Goal: Task Accomplishment & Management: Use online tool/utility

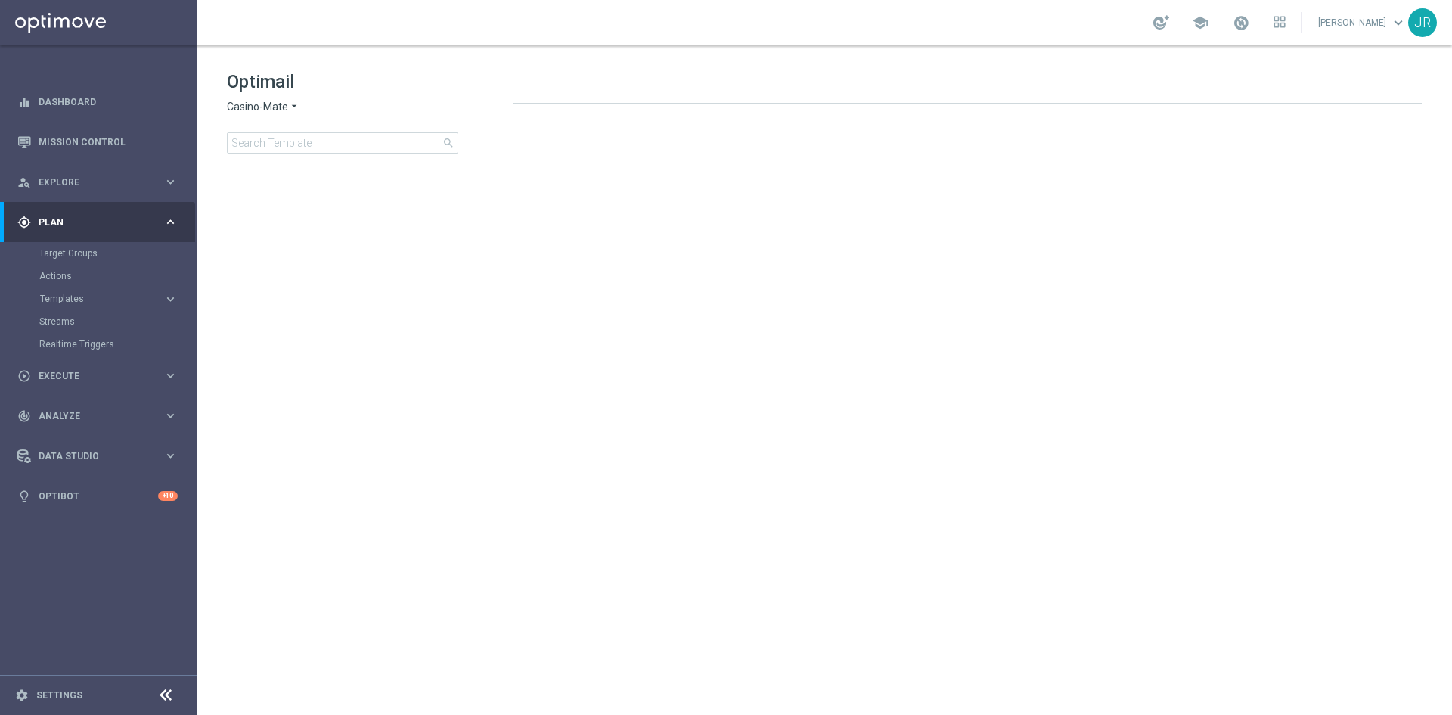
click at [78, 234] on div "gps_fixed Plan keyboard_arrow_right" at bounding box center [97, 222] width 195 height 40
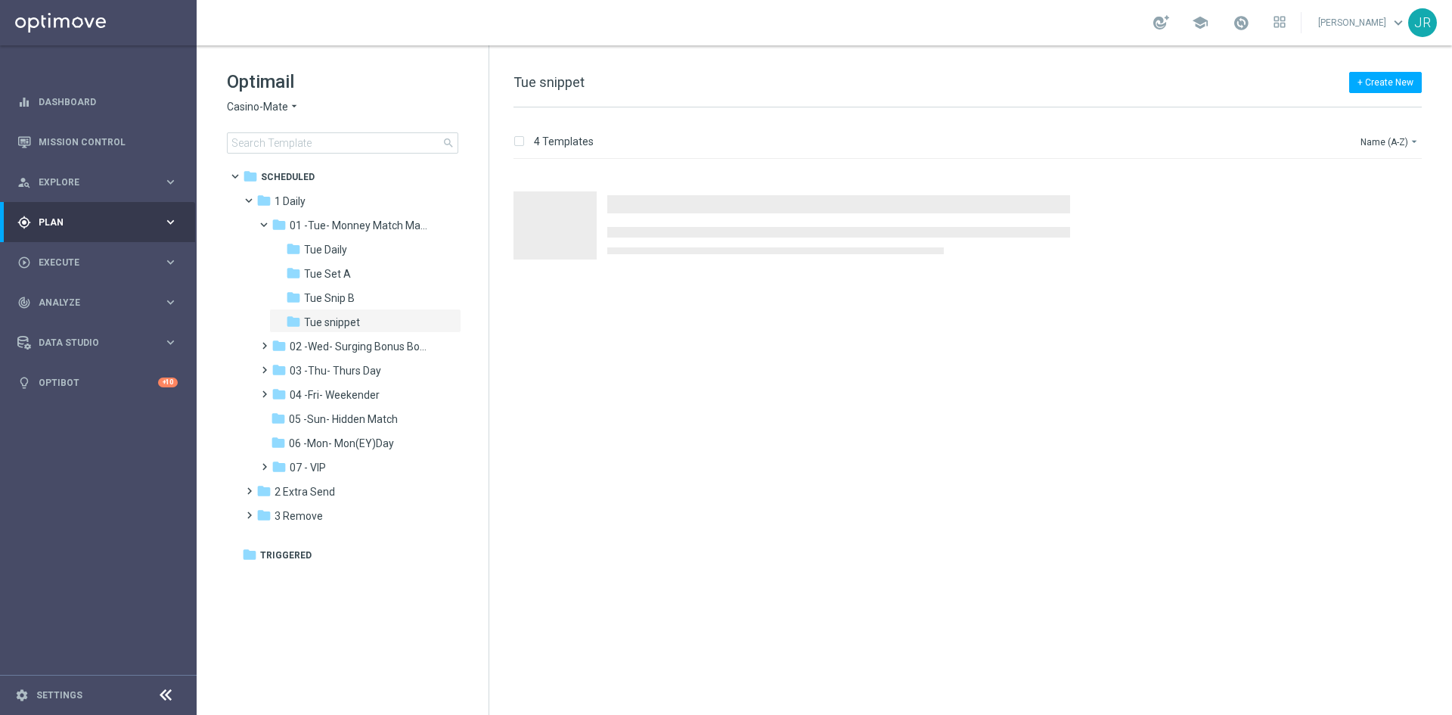
click at [78, 234] on div "gps_fixed Plan keyboard_arrow_right" at bounding box center [97, 222] width 195 height 40
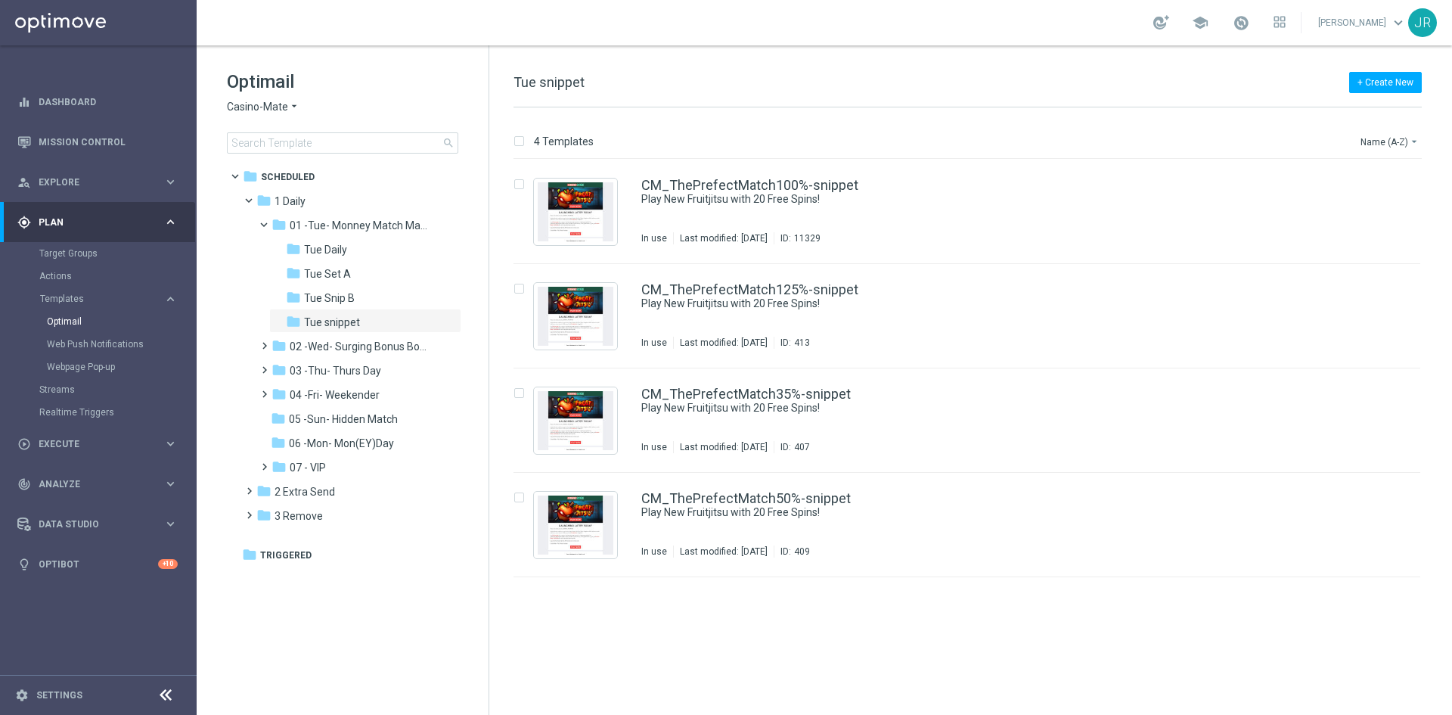
click at [253, 114] on div "Optimail Casino-Mate arrow_drop_down × Casino-Mate search" at bounding box center [358, 112] width 262 height 84
click at [252, 107] on span "Casino-Mate" at bounding box center [257, 107] width 61 height 14
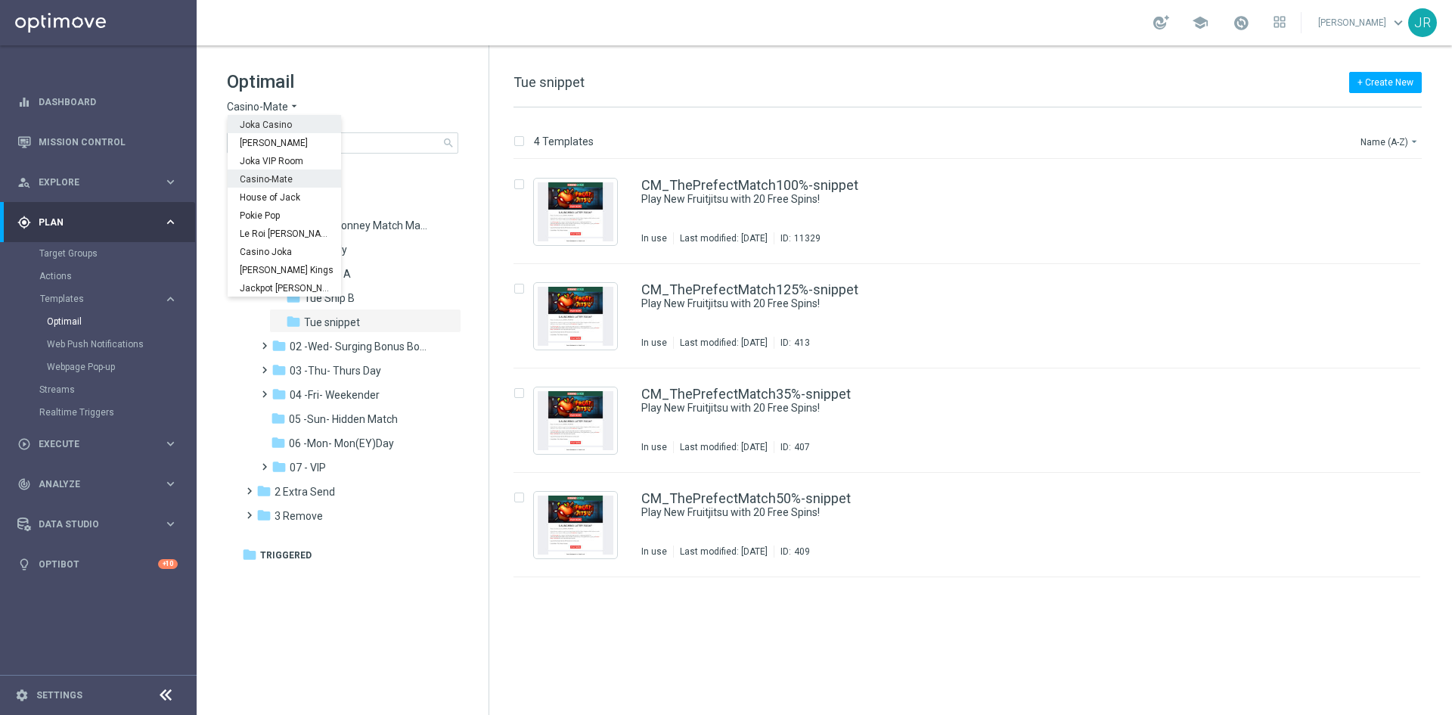
click at [0, 0] on span "Joka Casino" at bounding box center [0, 0] width 0 height 0
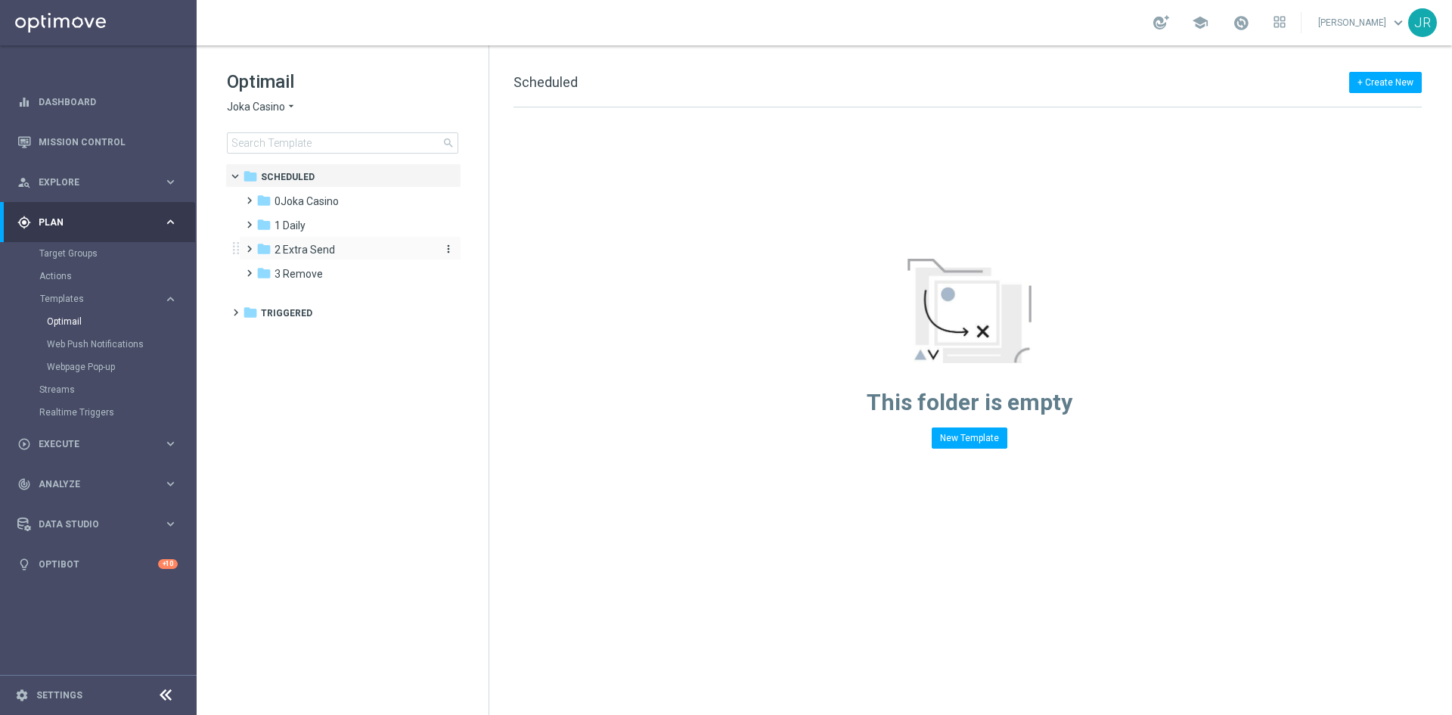
click at [349, 250] on div "folder 2 Extra Send" at bounding box center [343, 249] width 174 height 17
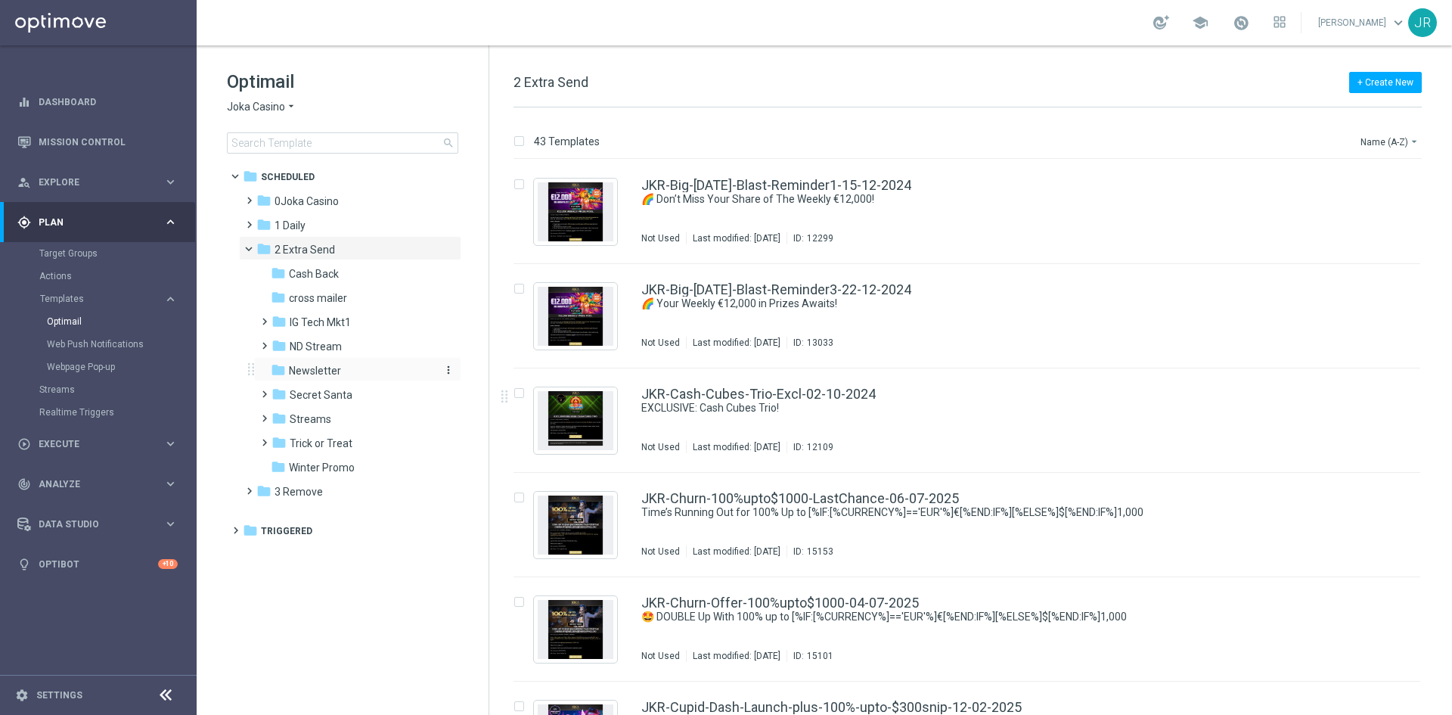
click at [334, 377] on span "Newsletter" at bounding box center [315, 371] width 52 height 14
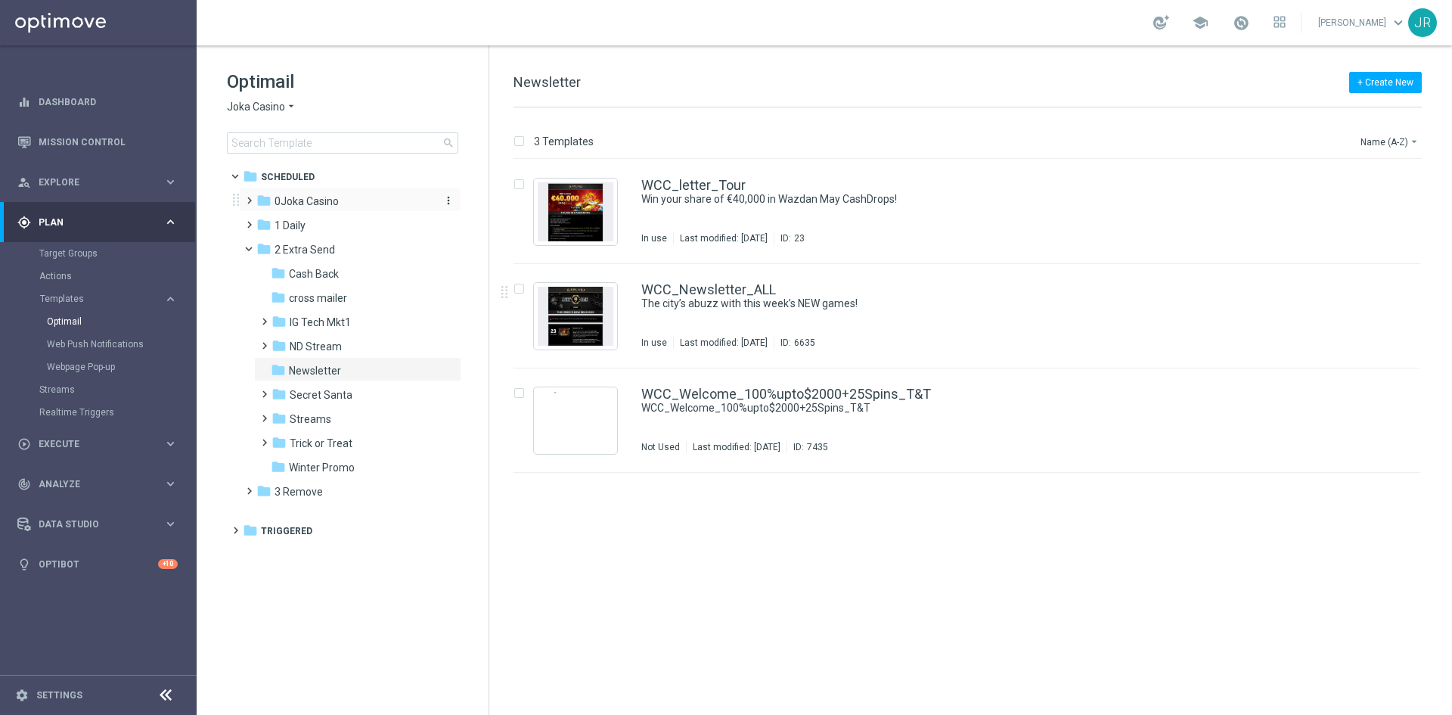
click at [307, 203] on span "0Joka Casino" at bounding box center [306, 201] width 64 height 14
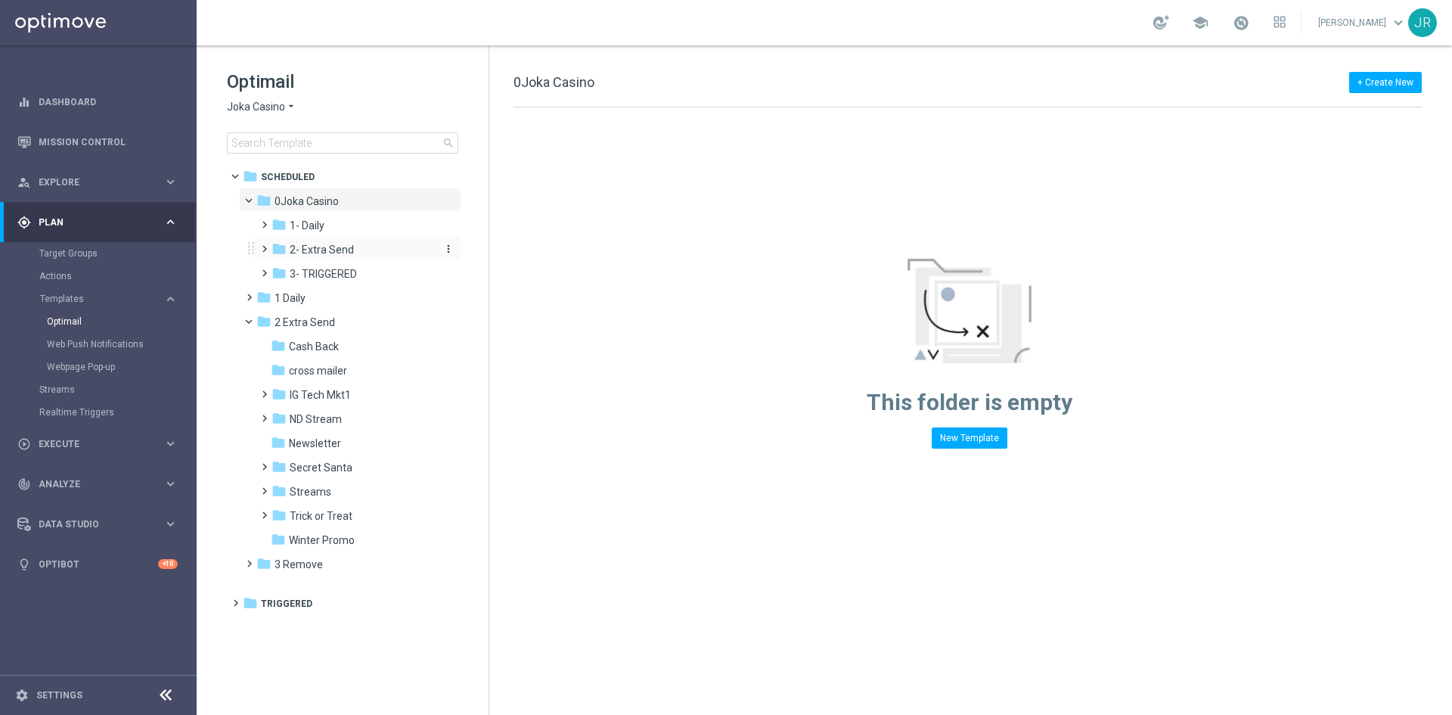
click at [319, 247] on span "2- Extra Send" at bounding box center [322, 250] width 64 height 14
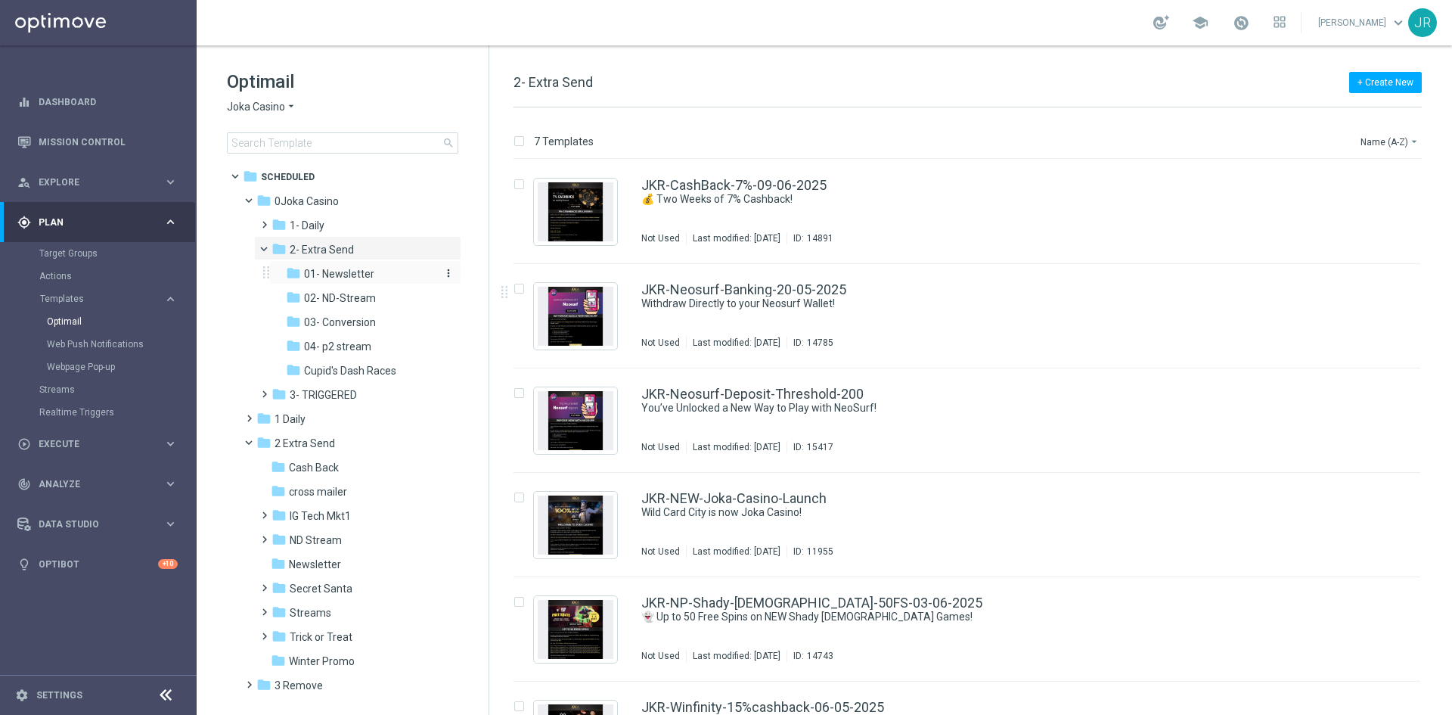
click at [343, 277] on span "01- Newsletter" at bounding box center [339, 274] width 70 height 14
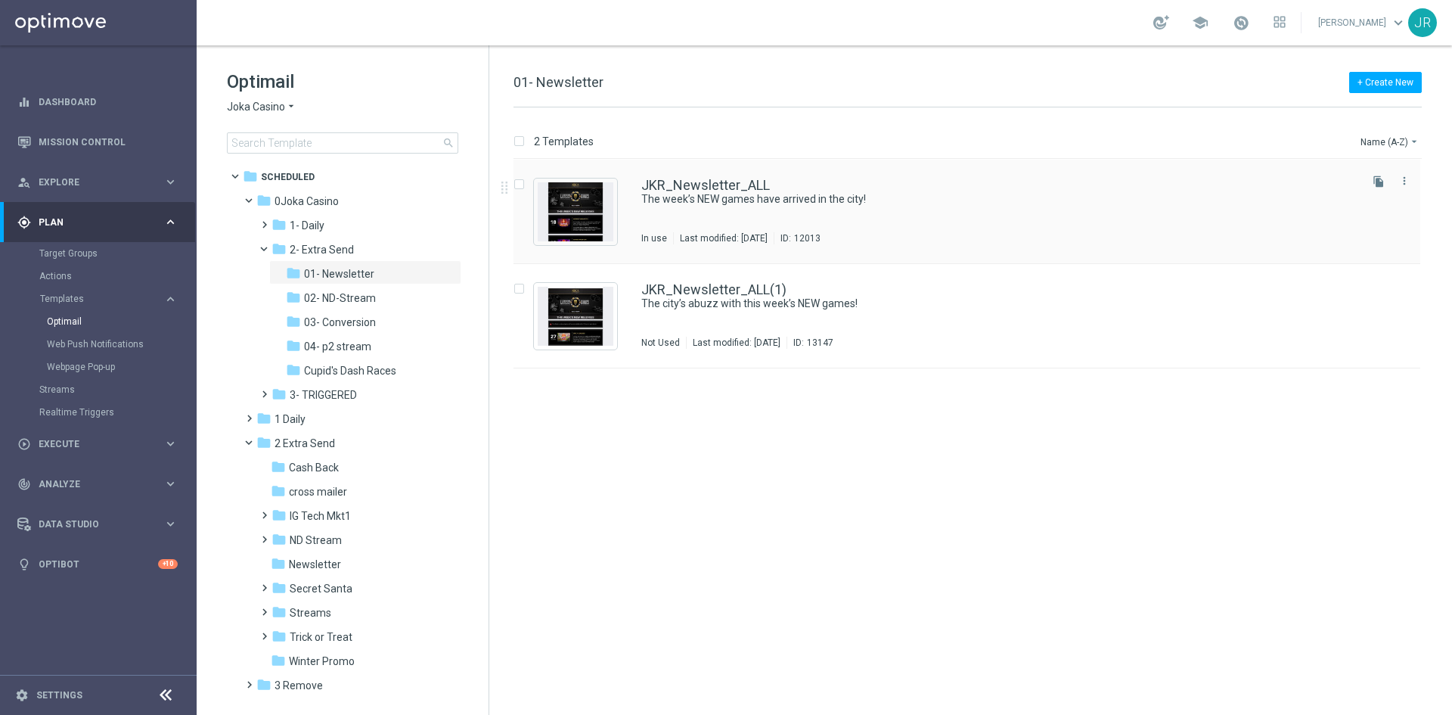
click at [740, 229] on div "JKR_Newsletter_ALL The week’s NEW games have arrived in the city! In use Last m…" at bounding box center [998, 211] width 715 height 66
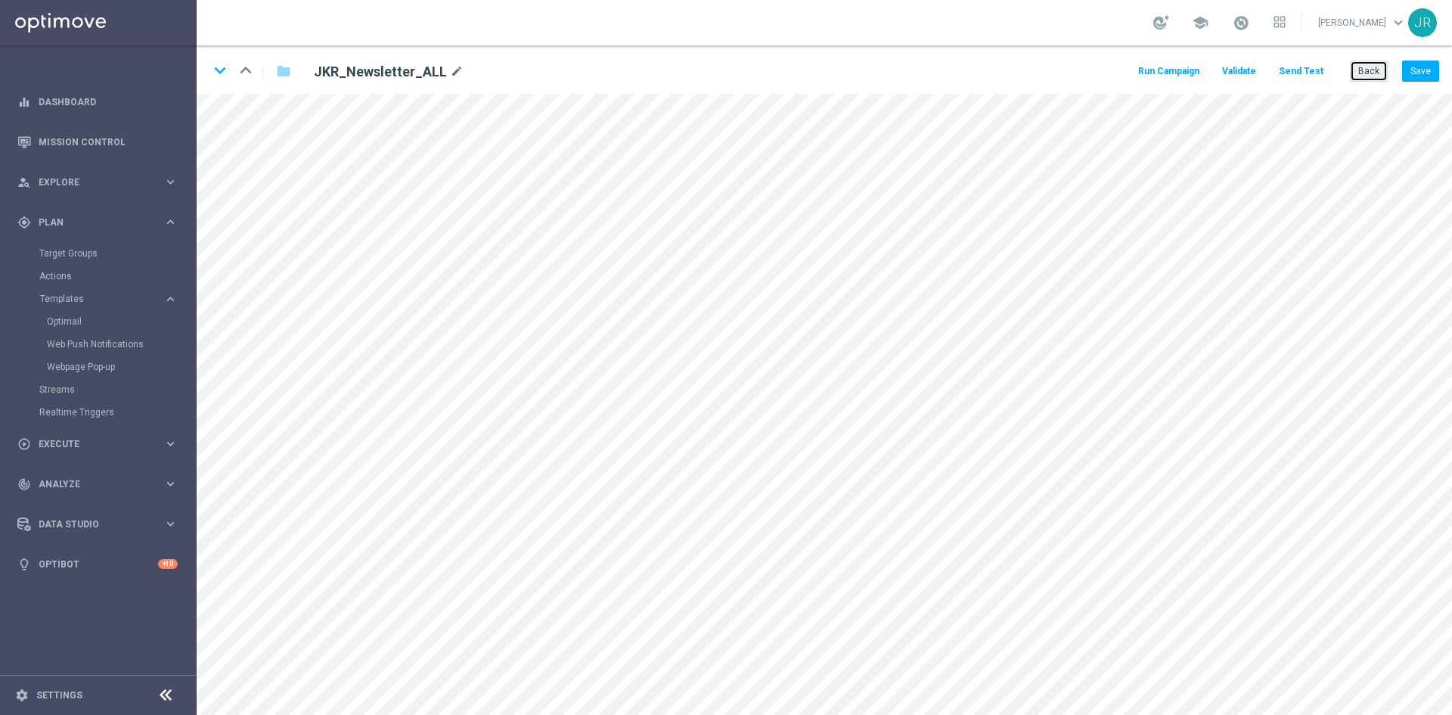
drag, startPoint x: 1367, startPoint y: 64, endPoint x: 1140, endPoint y: 9, distance: 234.0
click at [1367, 64] on button "Back" at bounding box center [1369, 70] width 38 height 21
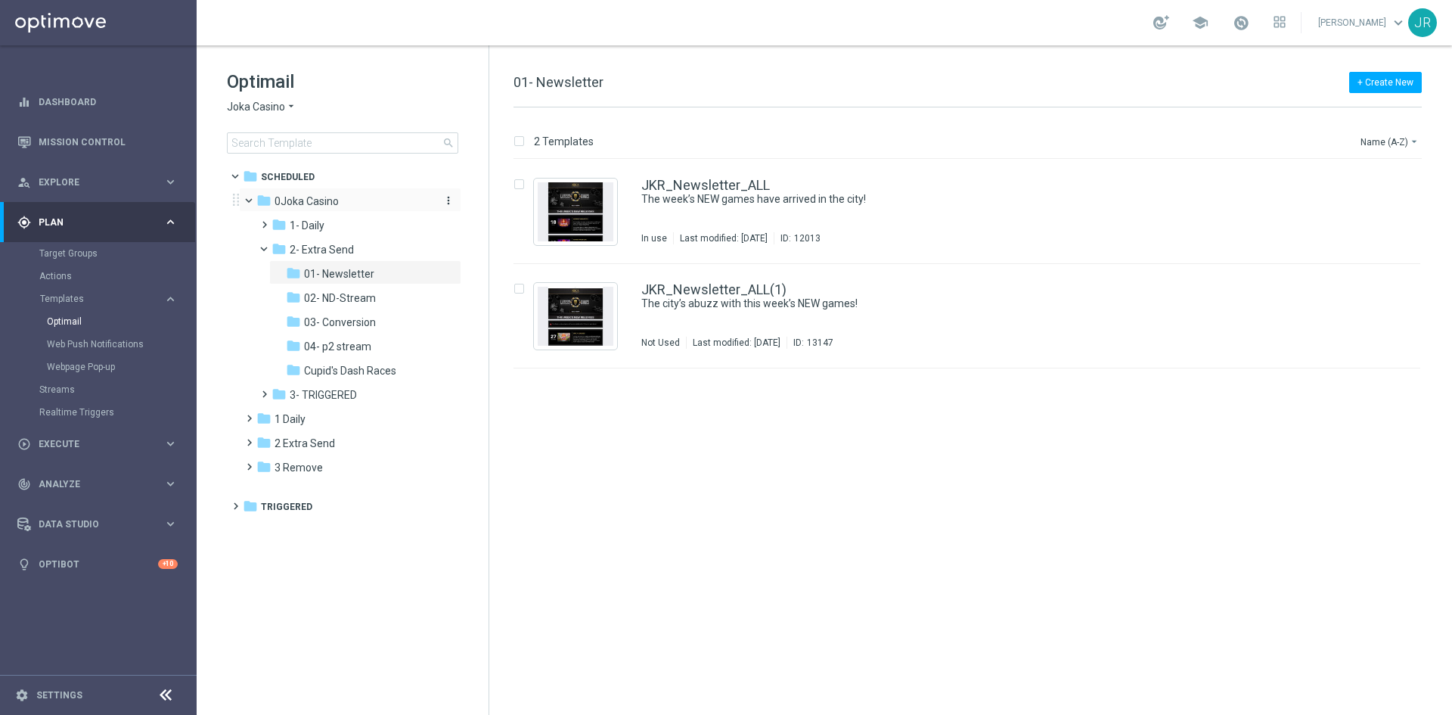
click at [298, 203] on span "0Joka Casino" at bounding box center [306, 201] width 64 height 14
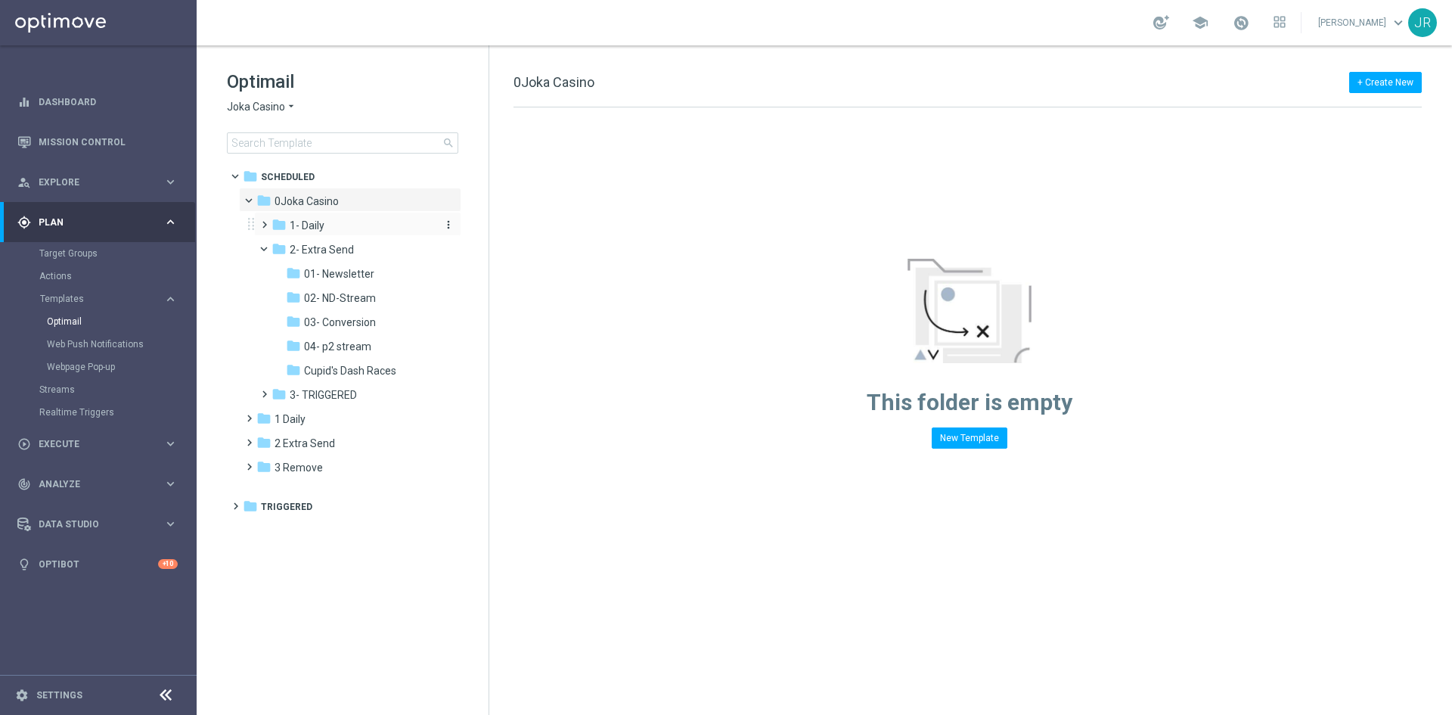
click at [309, 228] on span "1- Daily" at bounding box center [307, 226] width 35 height 14
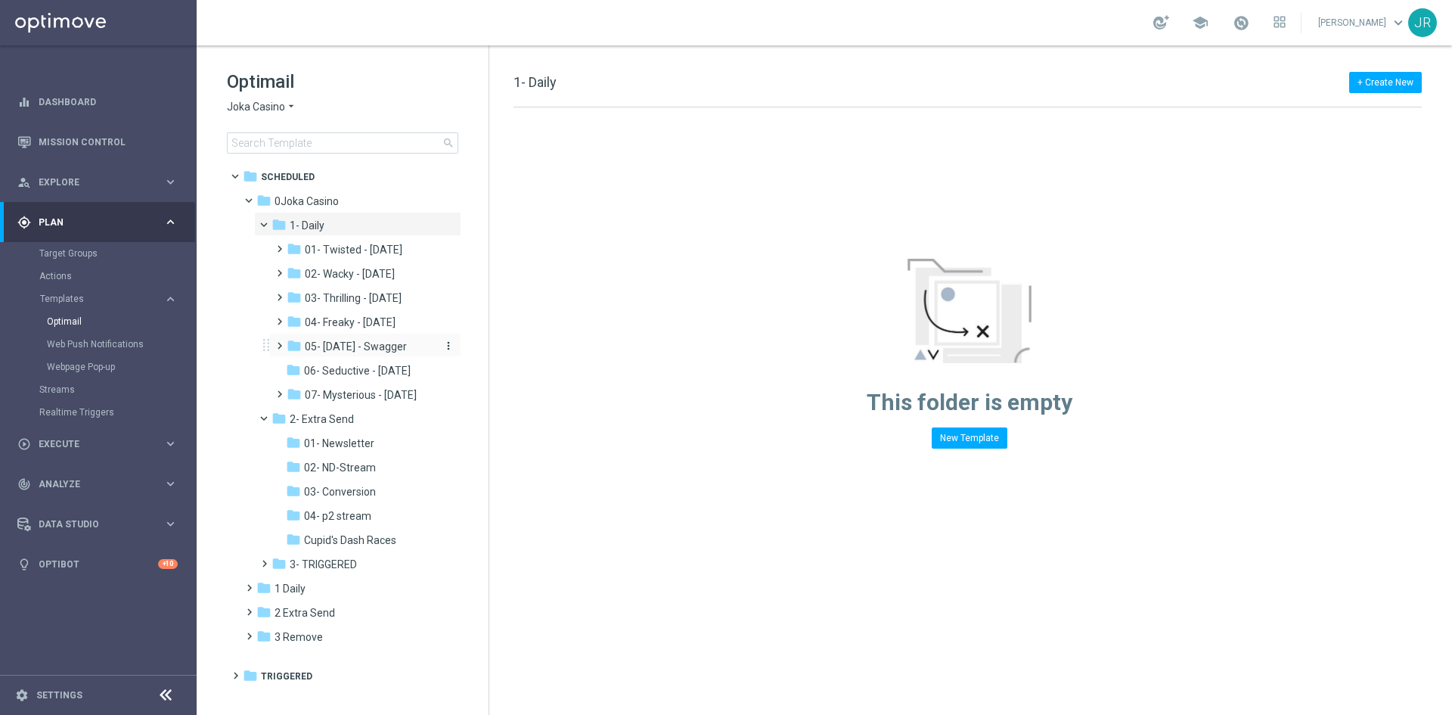
click at [385, 351] on span "05- Saturday - Swagger" at bounding box center [356, 347] width 102 height 14
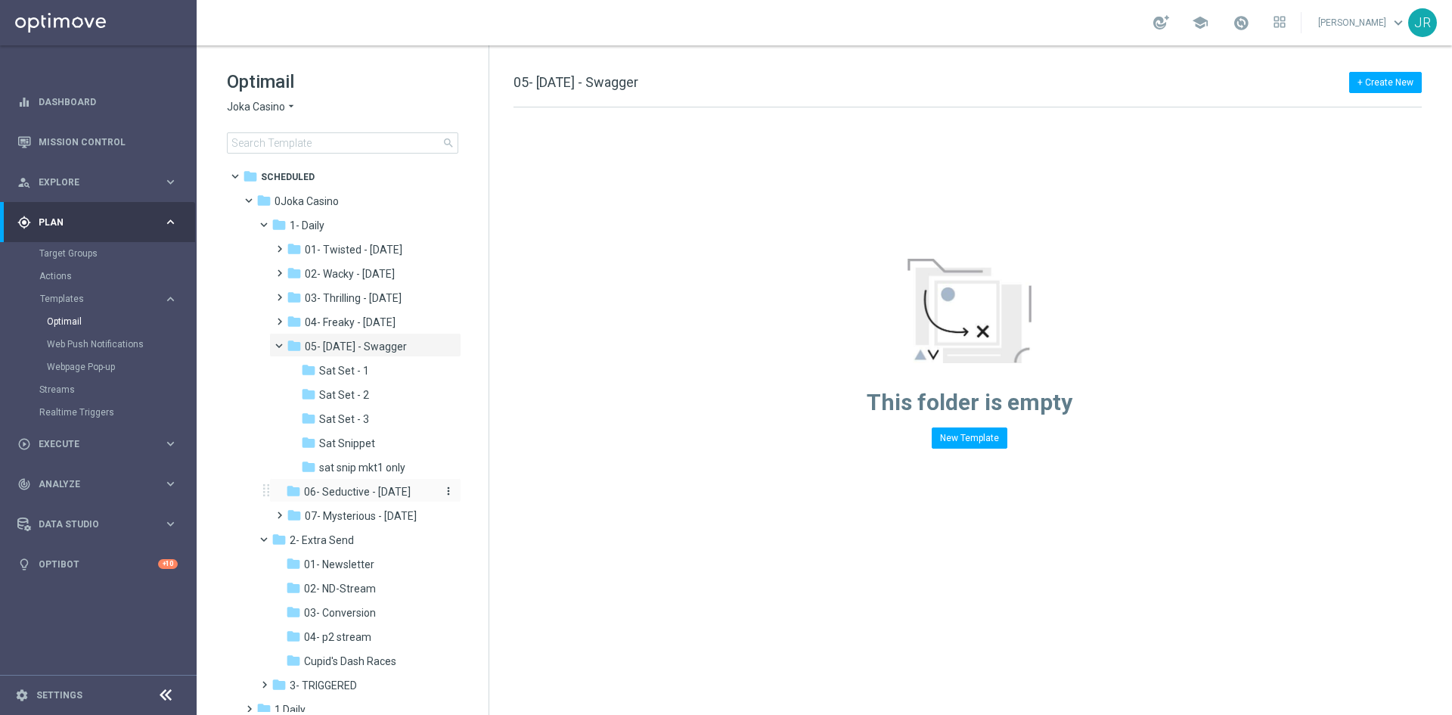
click at [346, 494] on span "06- Seductive - Sunday" at bounding box center [357, 492] width 107 height 14
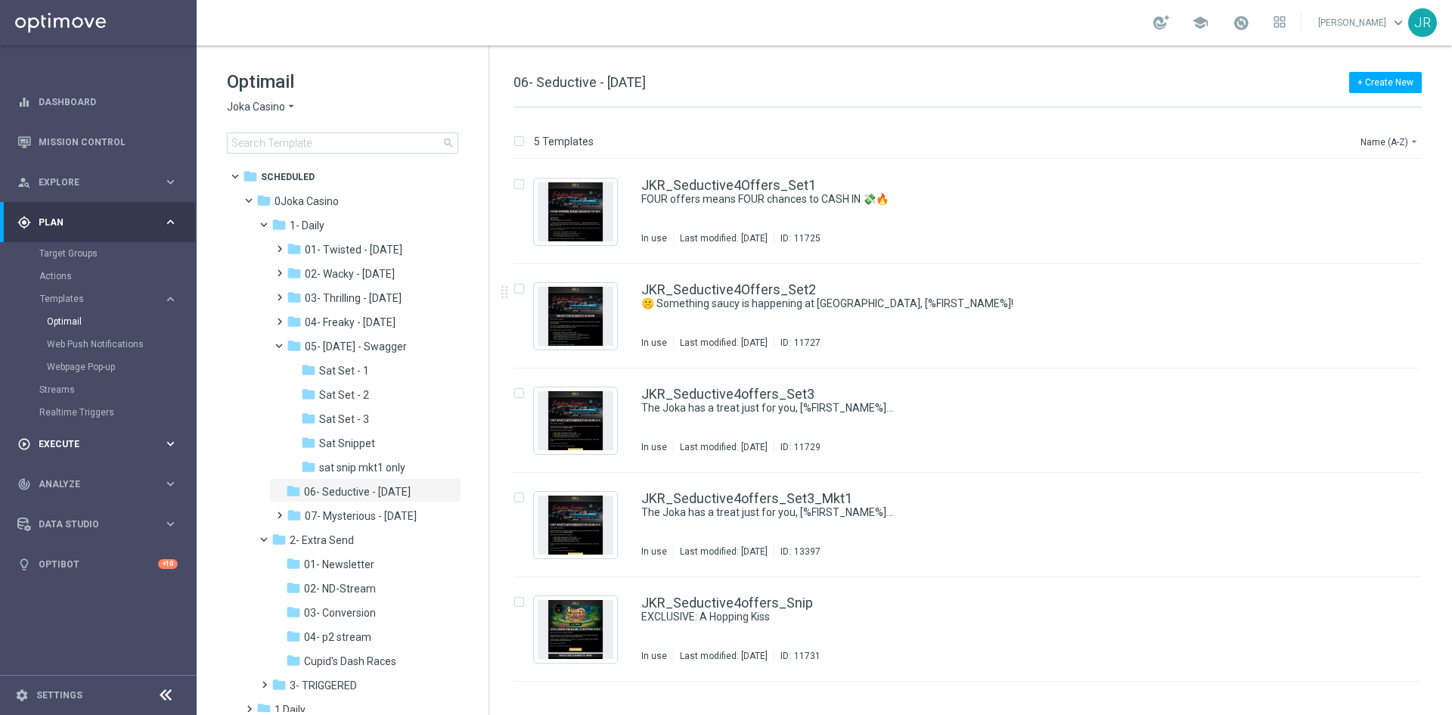
drag, startPoint x: 696, startPoint y: 321, endPoint x: 121, endPoint y: 462, distance: 591.7
click at [696, 321] on div "JKR_Seductive4Offers_Set2 🤫 Something saucy is happening at Joka Casino, [%FIRS…" at bounding box center [998, 316] width 715 height 66
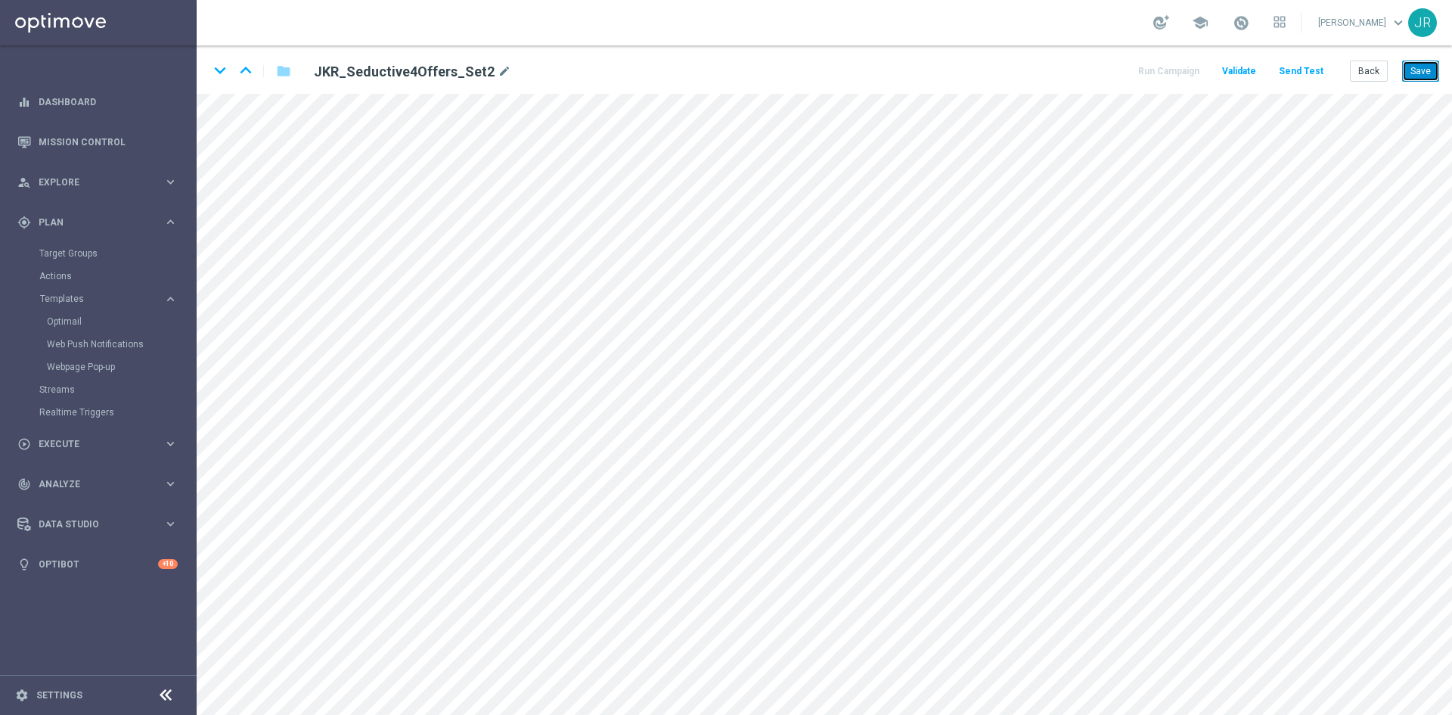
click at [1414, 78] on button "Save" at bounding box center [1420, 70] width 37 height 21
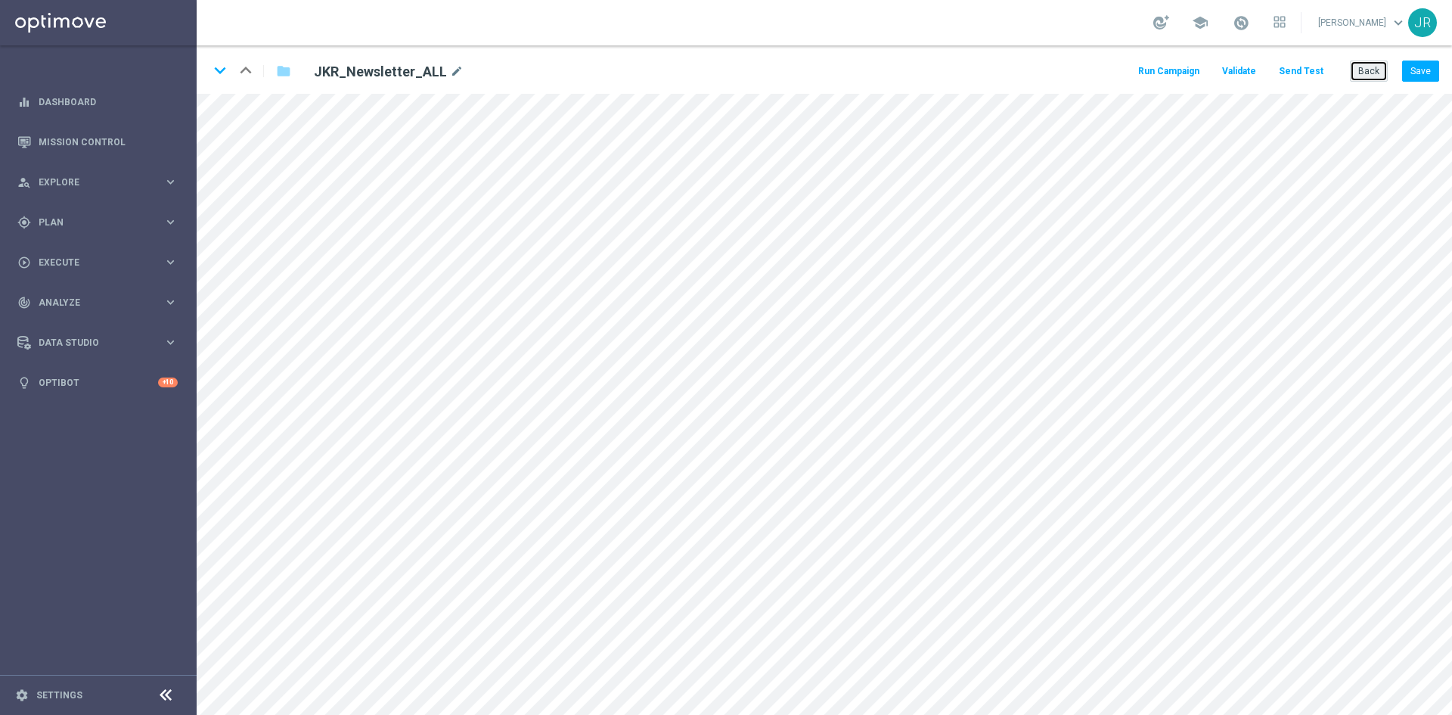
drag, startPoint x: 1372, startPoint y: 70, endPoint x: 1212, endPoint y: 104, distance: 164.0
click at [1372, 70] on button "Back" at bounding box center [1369, 70] width 38 height 21
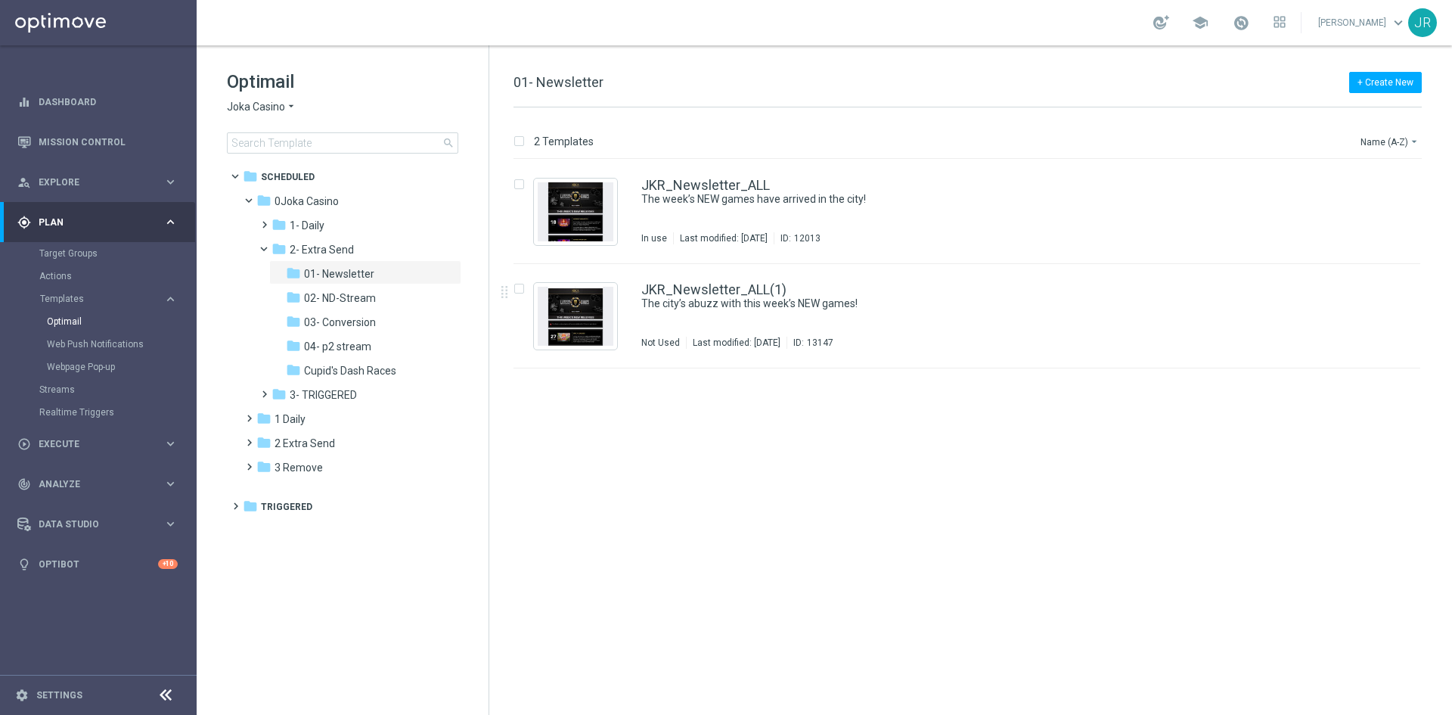
click at [253, 109] on span "Joka Casino" at bounding box center [256, 107] width 58 height 14
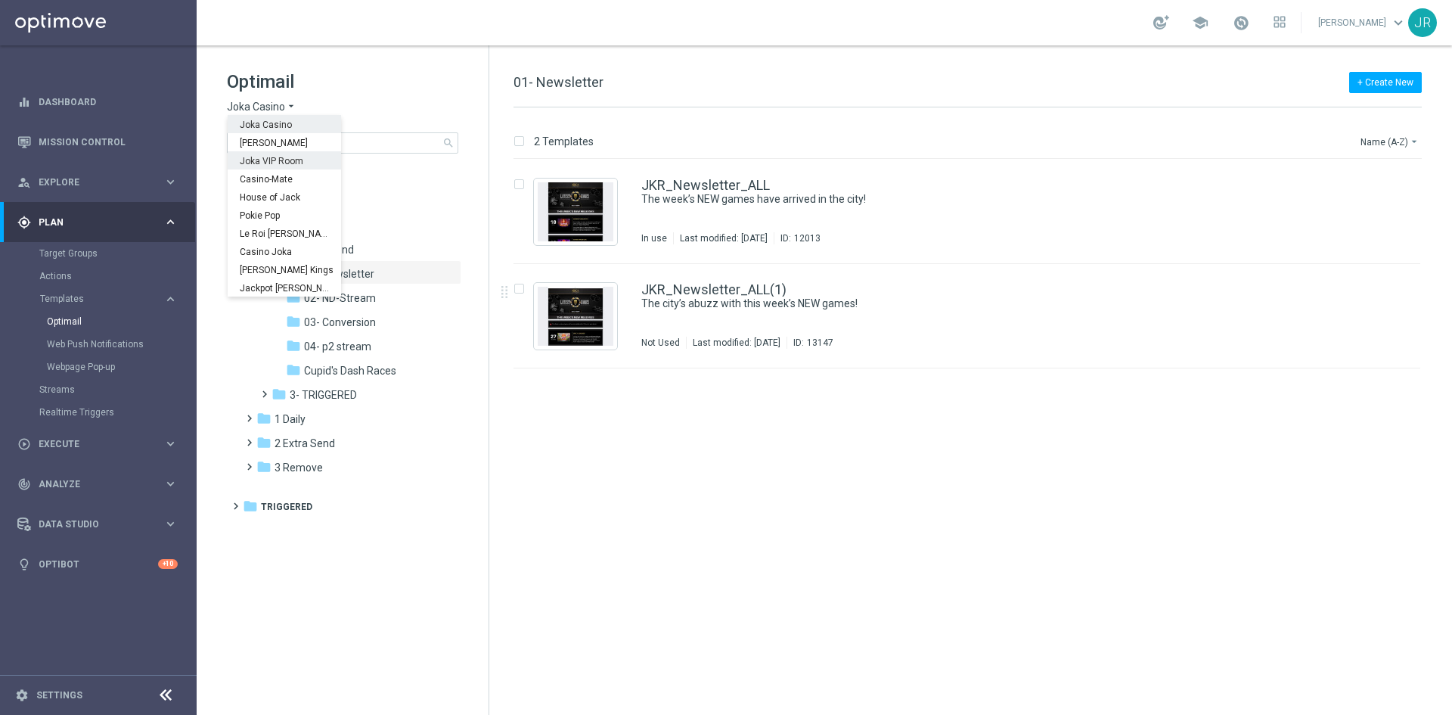
click at [0, 0] on span "Joka VIP Room" at bounding box center [0, 0] width 0 height 0
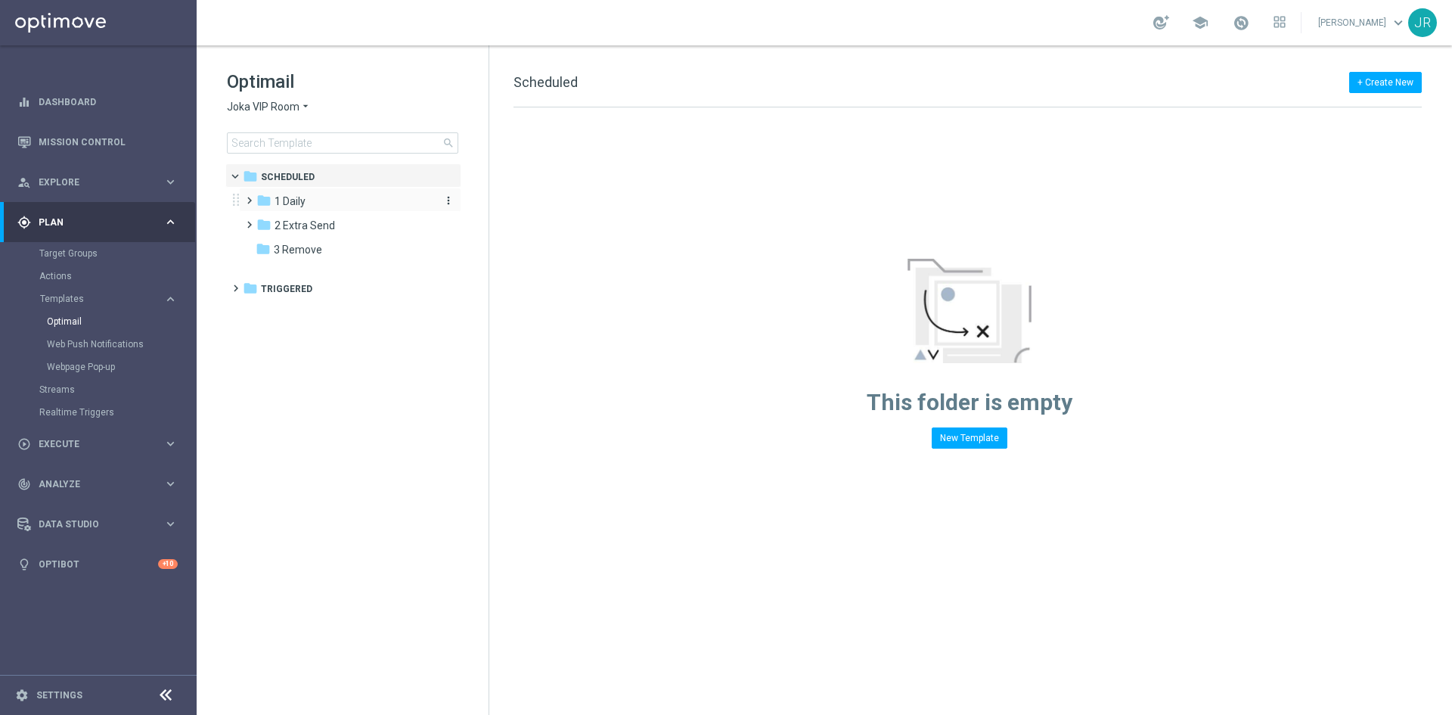
click at [301, 198] on span "1 Daily" at bounding box center [289, 201] width 31 height 14
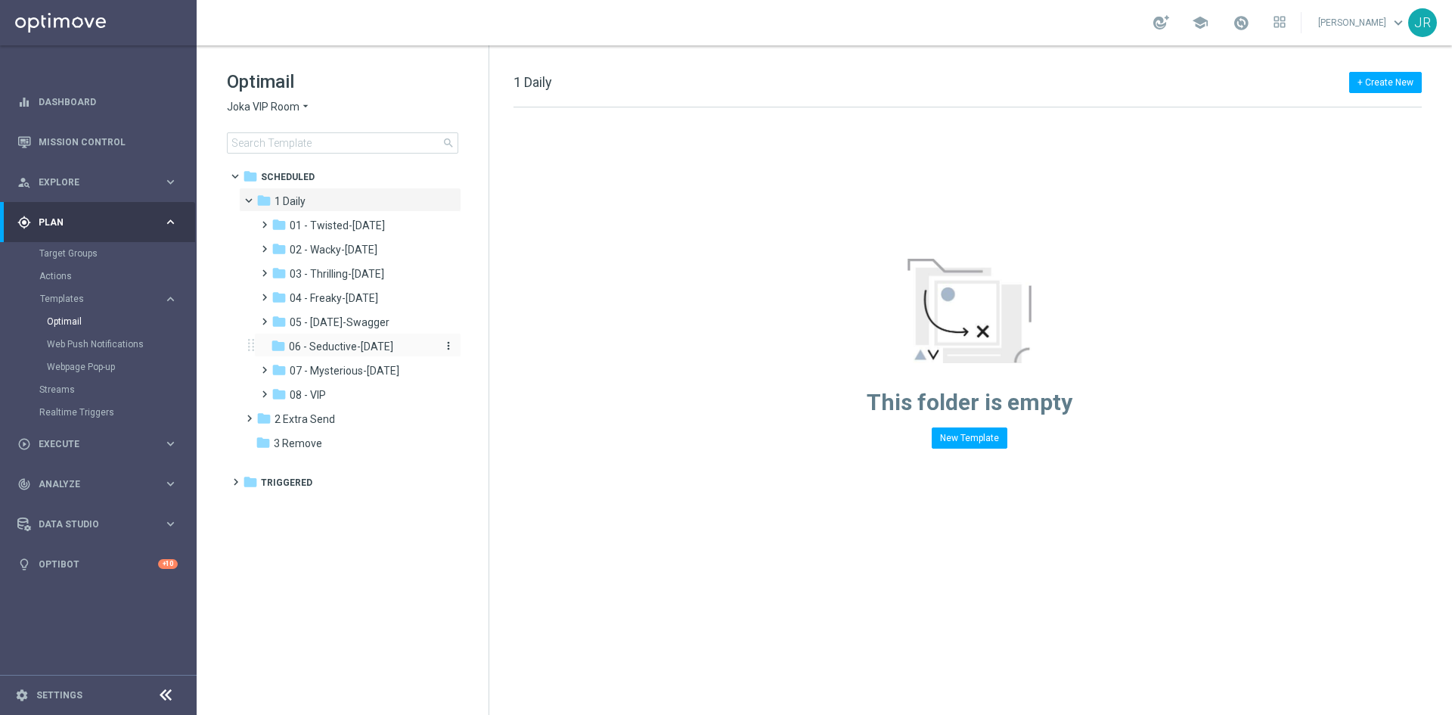
click at [343, 348] on span "06 - Seductive-[DATE]" at bounding box center [341, 347] width 104 height 14
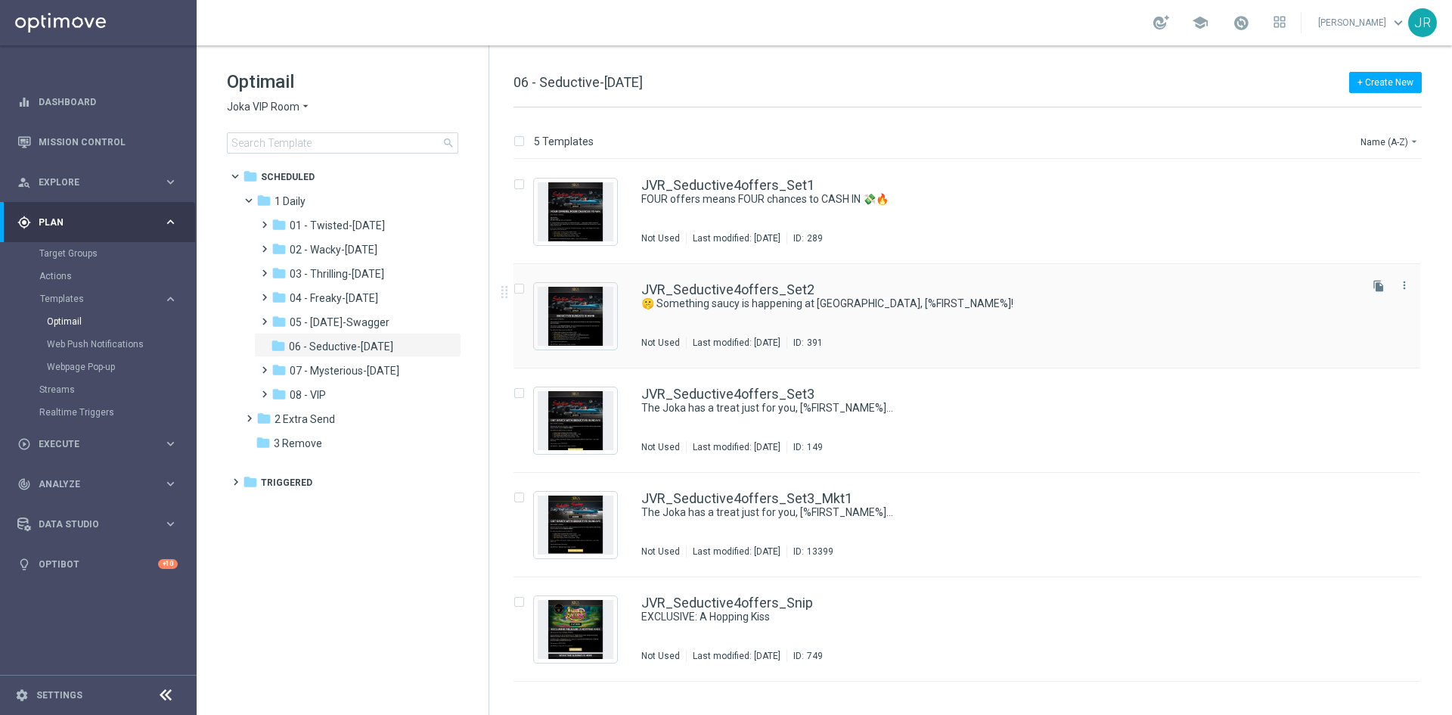
click at [799, 329] on div "JVR_Seductive4offers_Set2 🤫 Something saucy is happening at Joka VIP Room, [%FI…" at bounding box center [998, 316] width 715 height 66
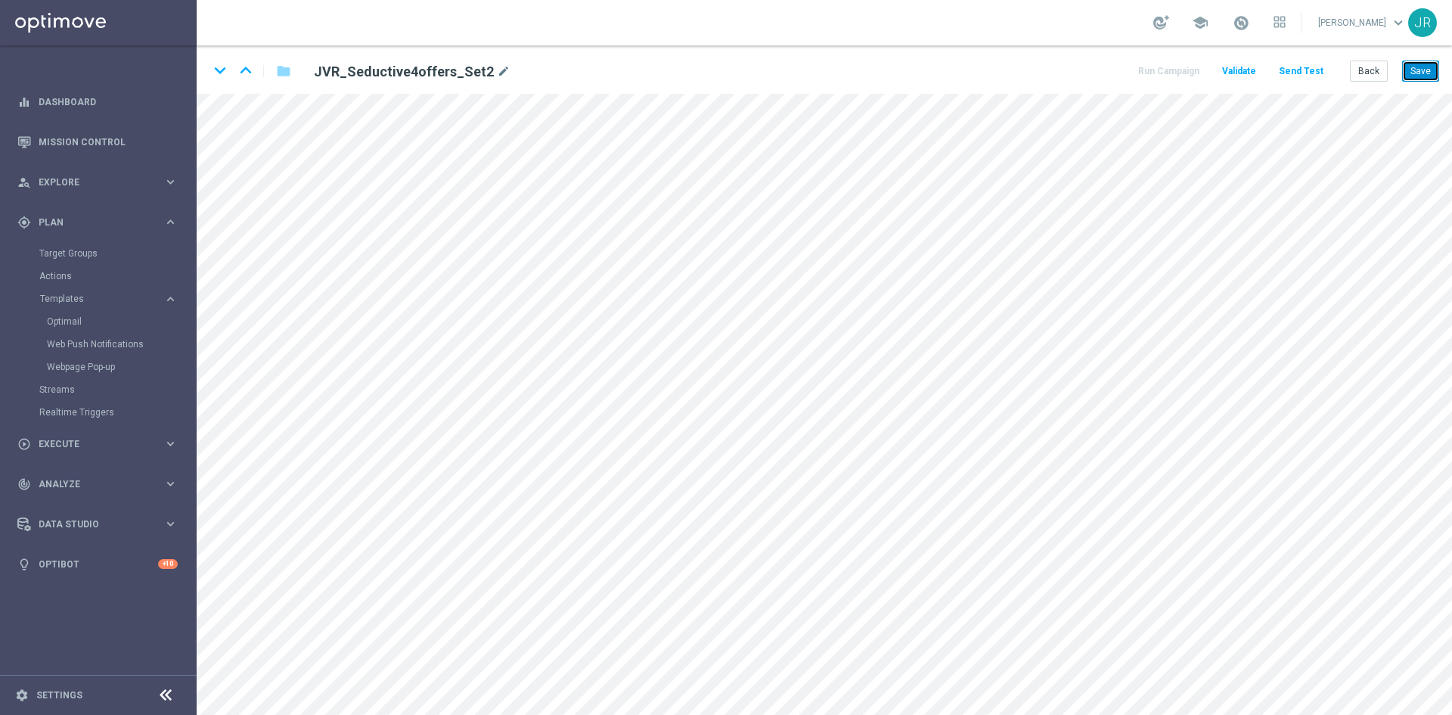
drag, startPoint x: 1433, startPoint y: 64, endPoint x: 1450, endPoint y: 69, distance: 17.2
click at [1432, 65] on button "Save" at bounding box center [1420, 70] width 37 height 21
click at [1415, 70] on button "Save" at bounding box center [1420, 70] width 37 height 21
click at [1423, 70] on button "Save" at bounding box center [1420, 70] width 37 height 21
click at [1310, 67] on button "Send Test" at bounding box center [1300, 71] width 49 height 20
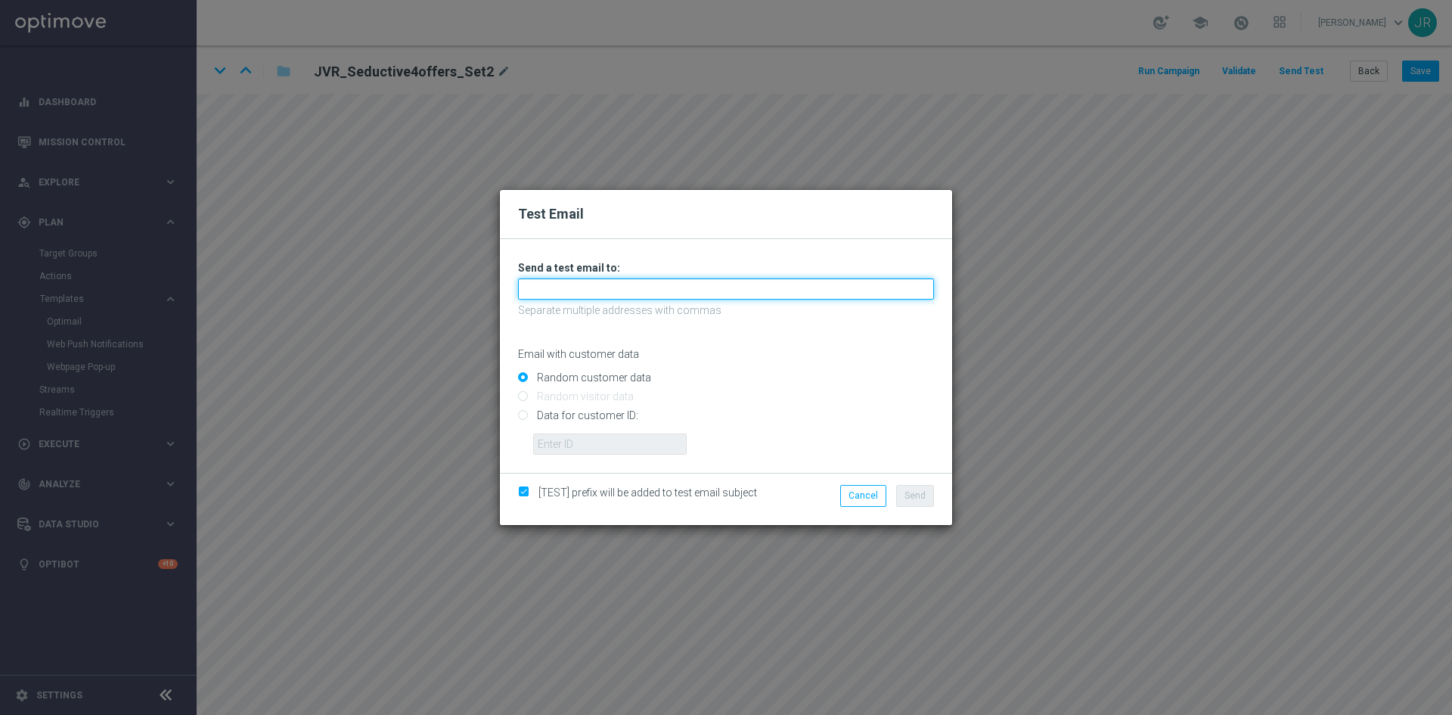
click at [622, 287] on input "text" at bounding box center [726, 288] width 416 height 21
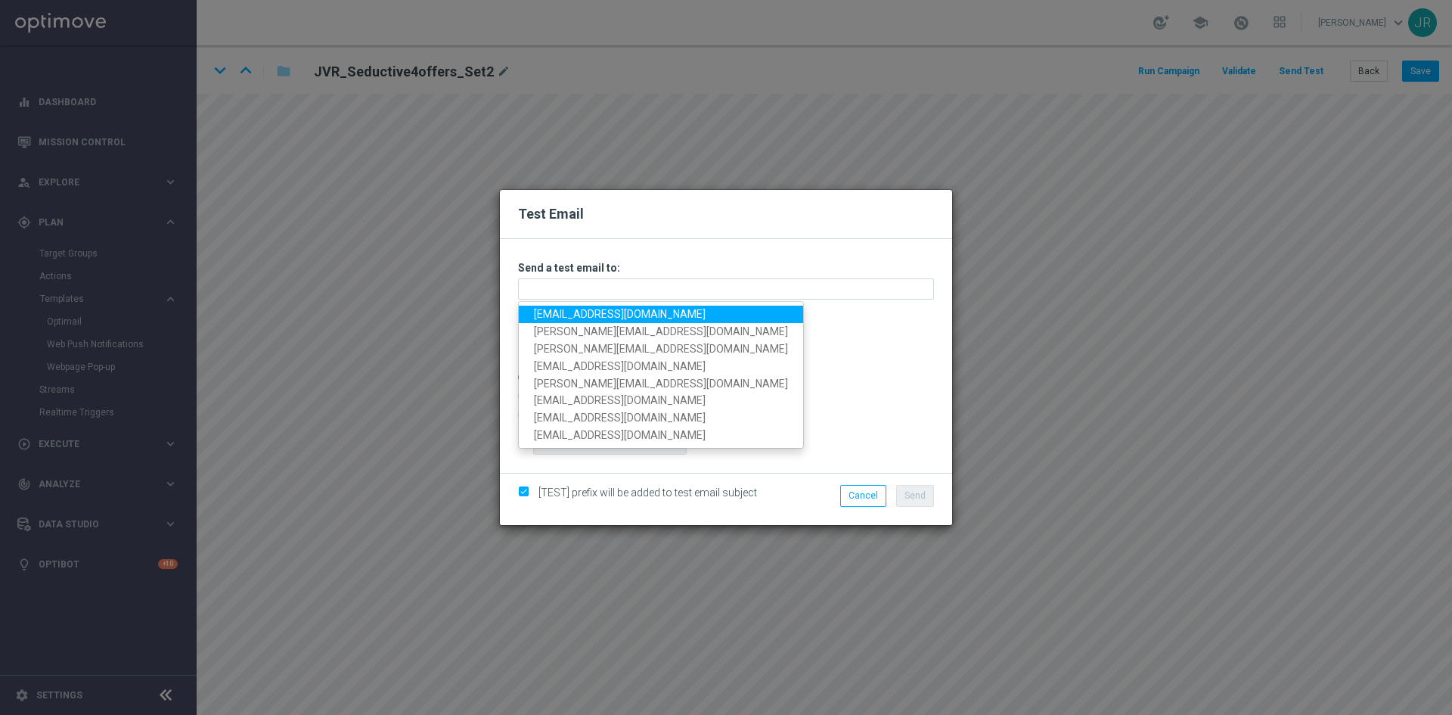
click at [562, 310] on link "[EMAIL_ADDRESS][DOMAIN_NAME]" at bounding box center [661, 313] width 284 height 17
type input "[EMAIL_ADDRESS][DOMAIN_NAME]"
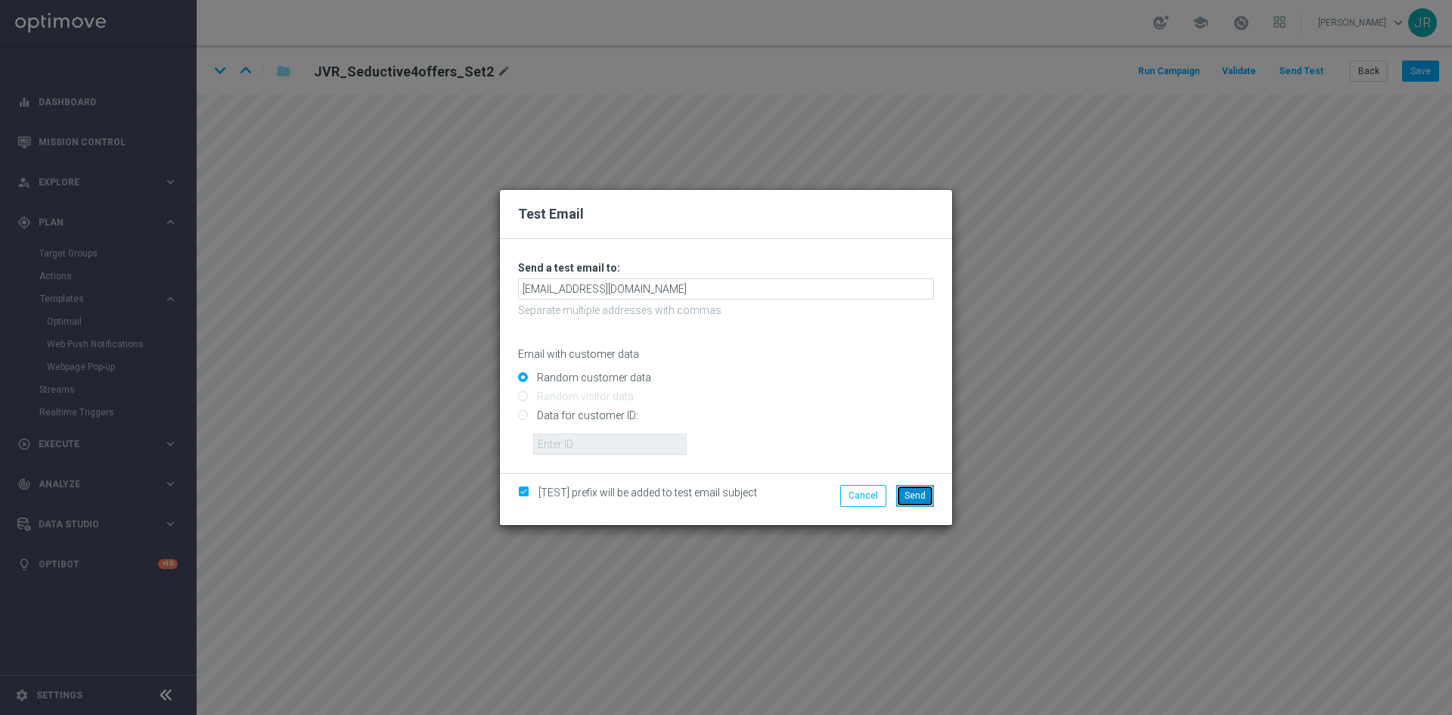
click at [925, 502] on button "Send" at bounding box center [915, 495] width 38 height 21
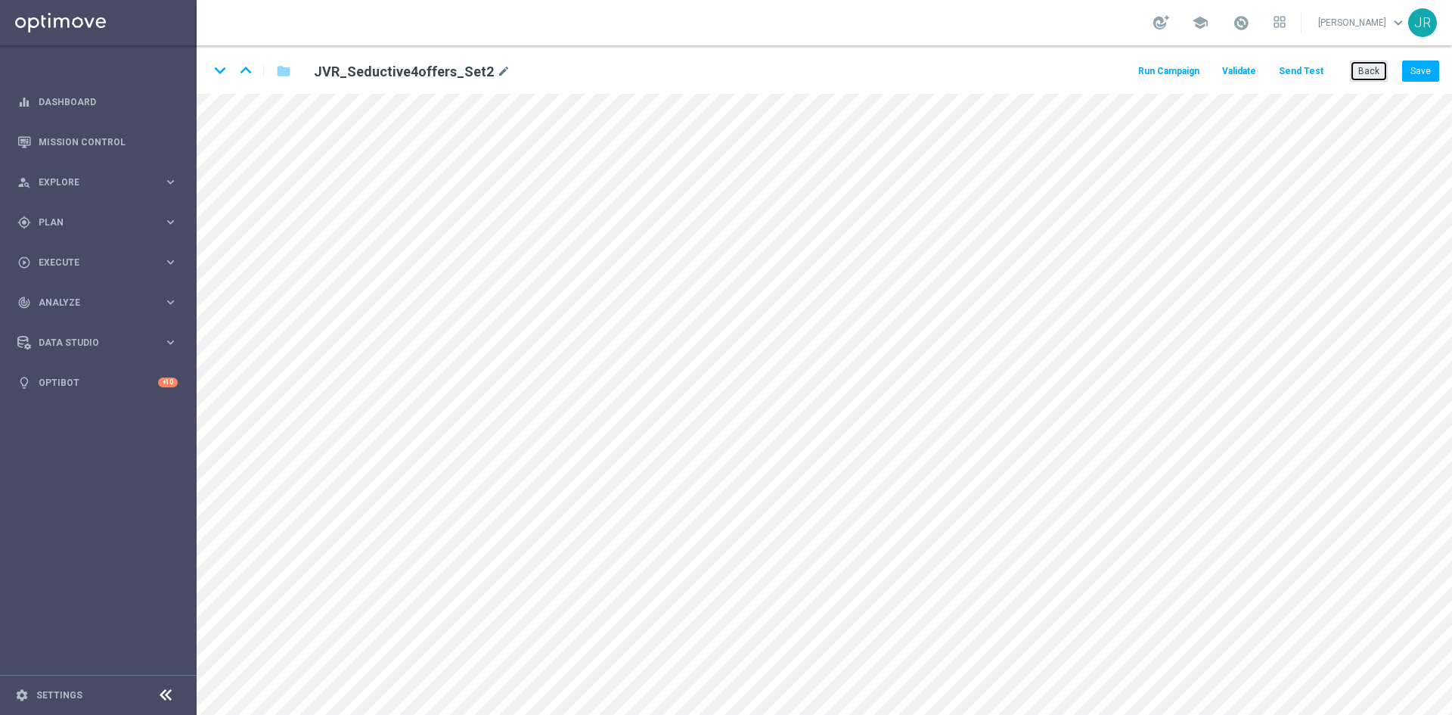
click at [1358, 70] on button "Back" at bounding box center [1369, 70] width 38 height 21
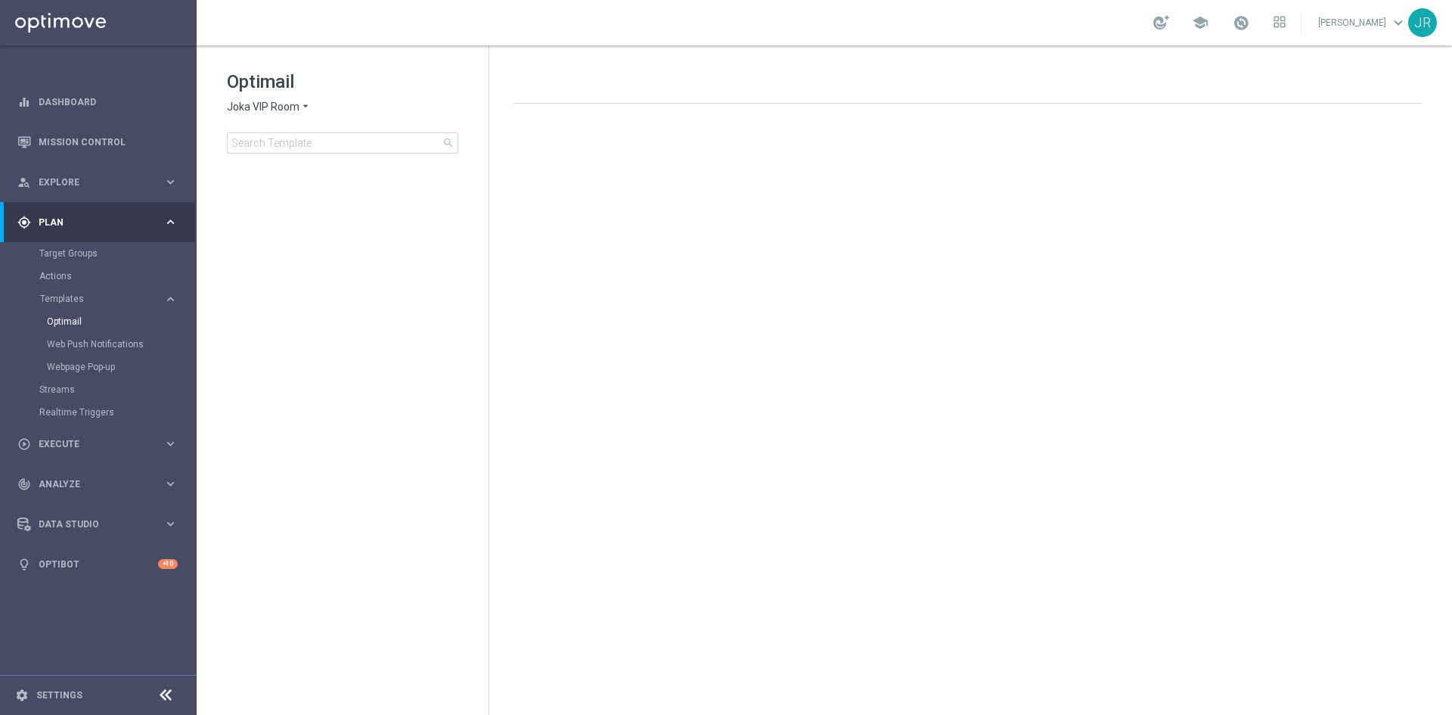
click at [248, 105] on span "Joka VIP Room" at bounding box center [263, 107] width 73 height 14
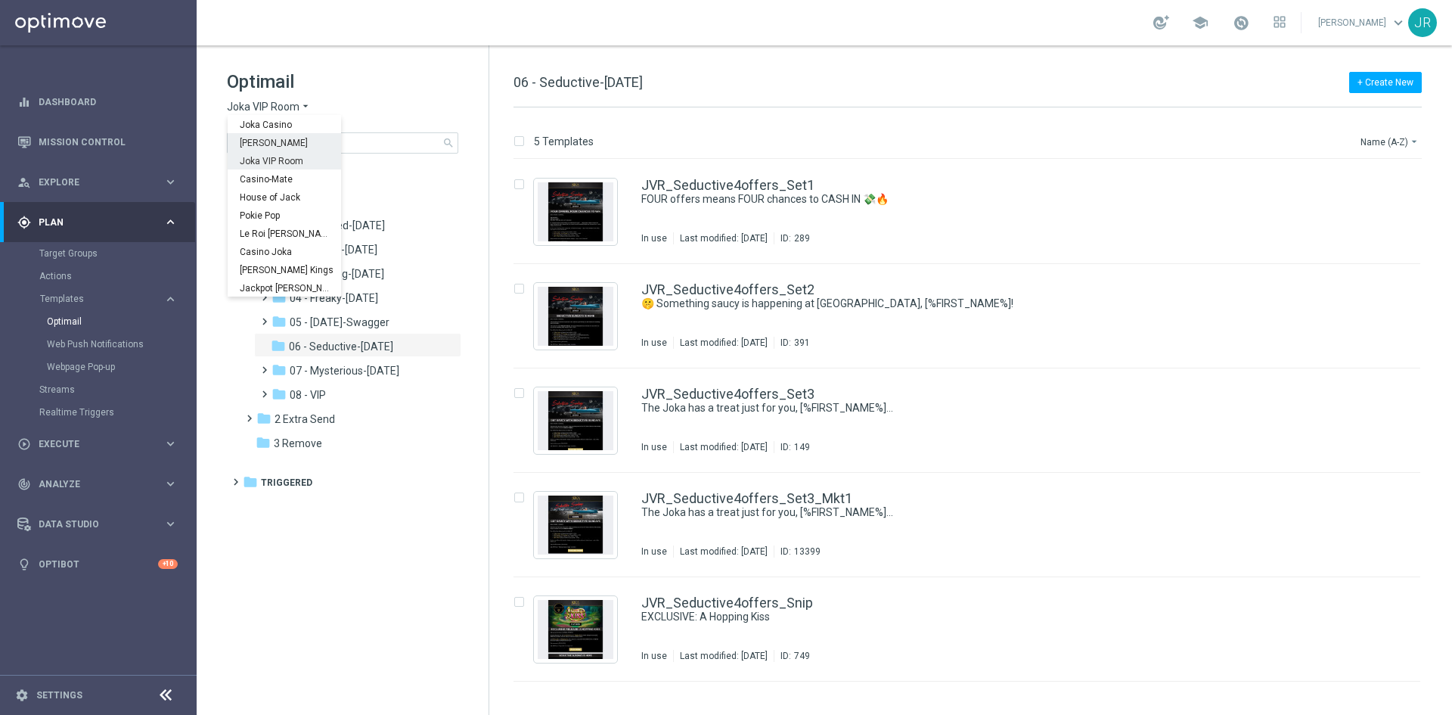
click at [0, 0] on span "[PERSON_NAME]" at bounding box center [0, 0] width 0 height 0
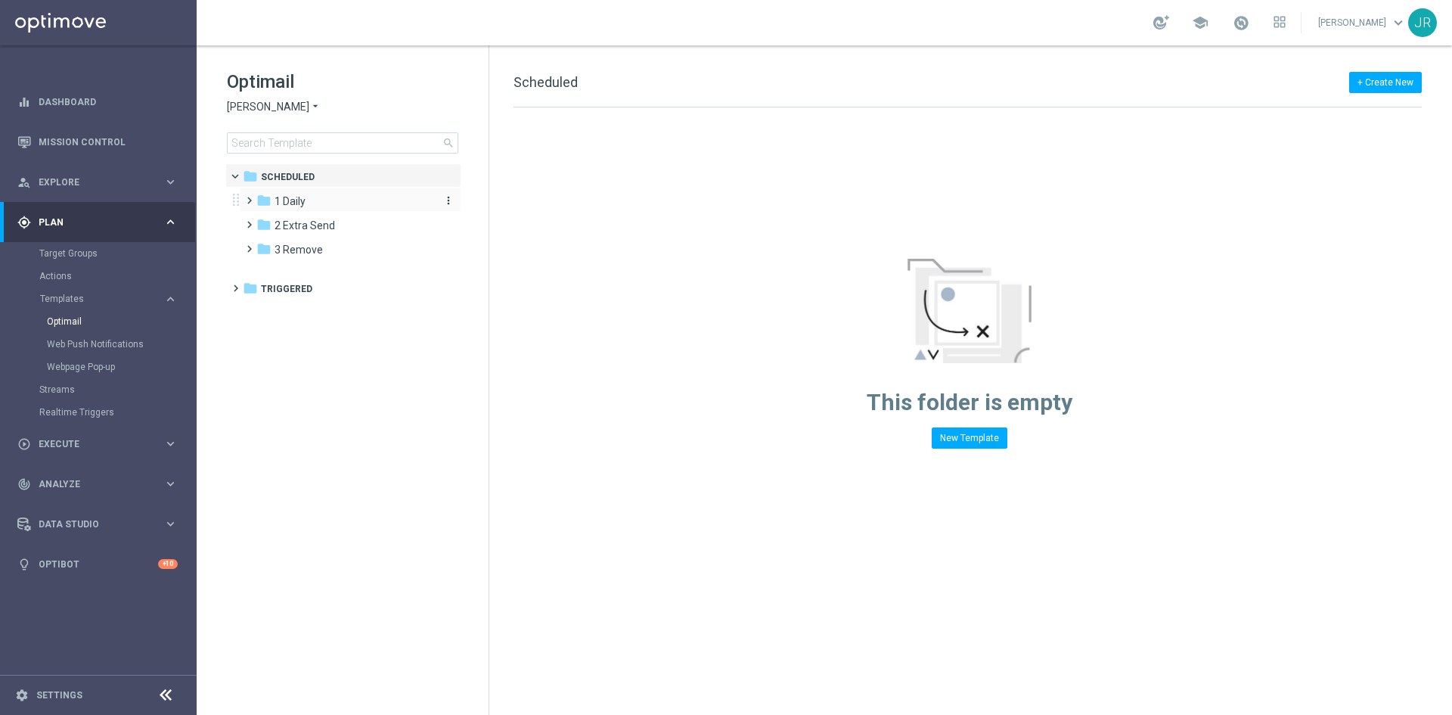
click at [308, 194] on div "folder 1 Daily" at bounding box center [343, 201] width 174 height 17
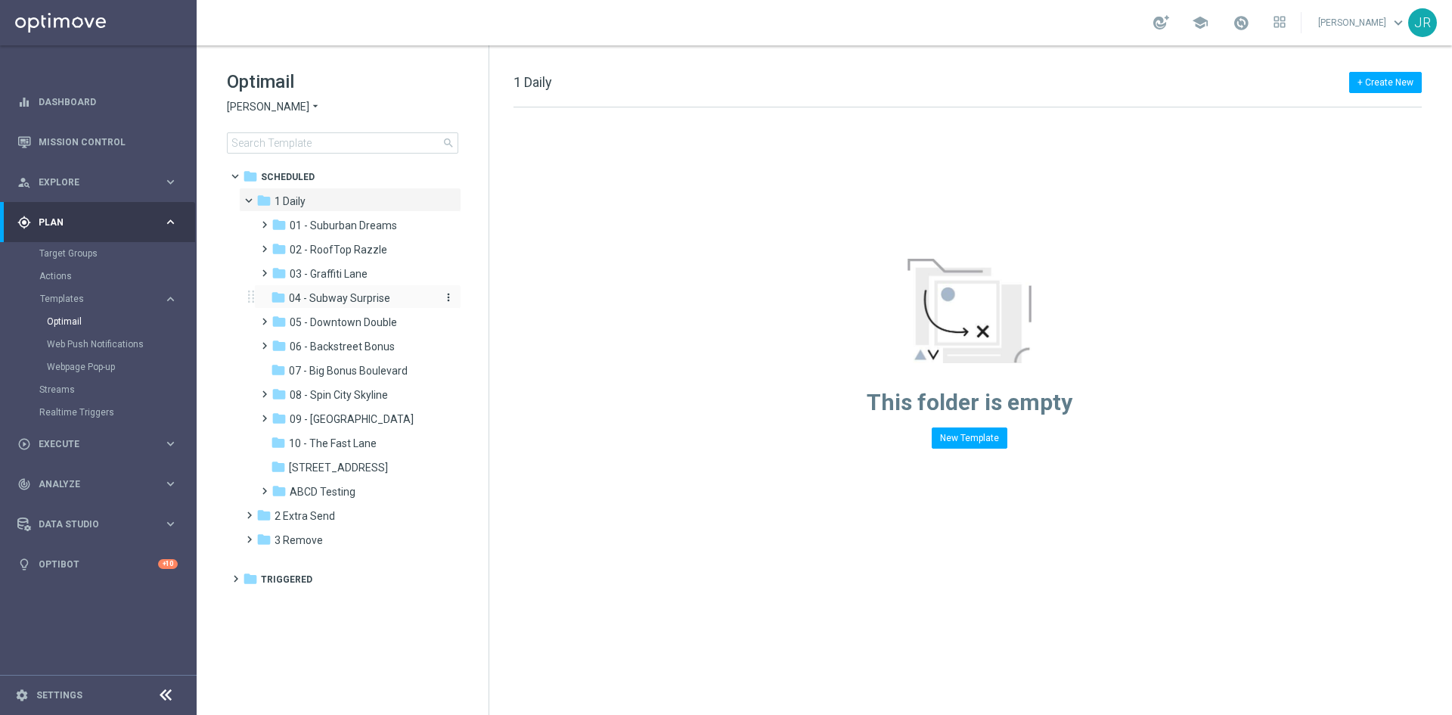
click at [352, 294] on span "04 - Subway Surprise" at bounding box center [339, 298] width 101 height 14
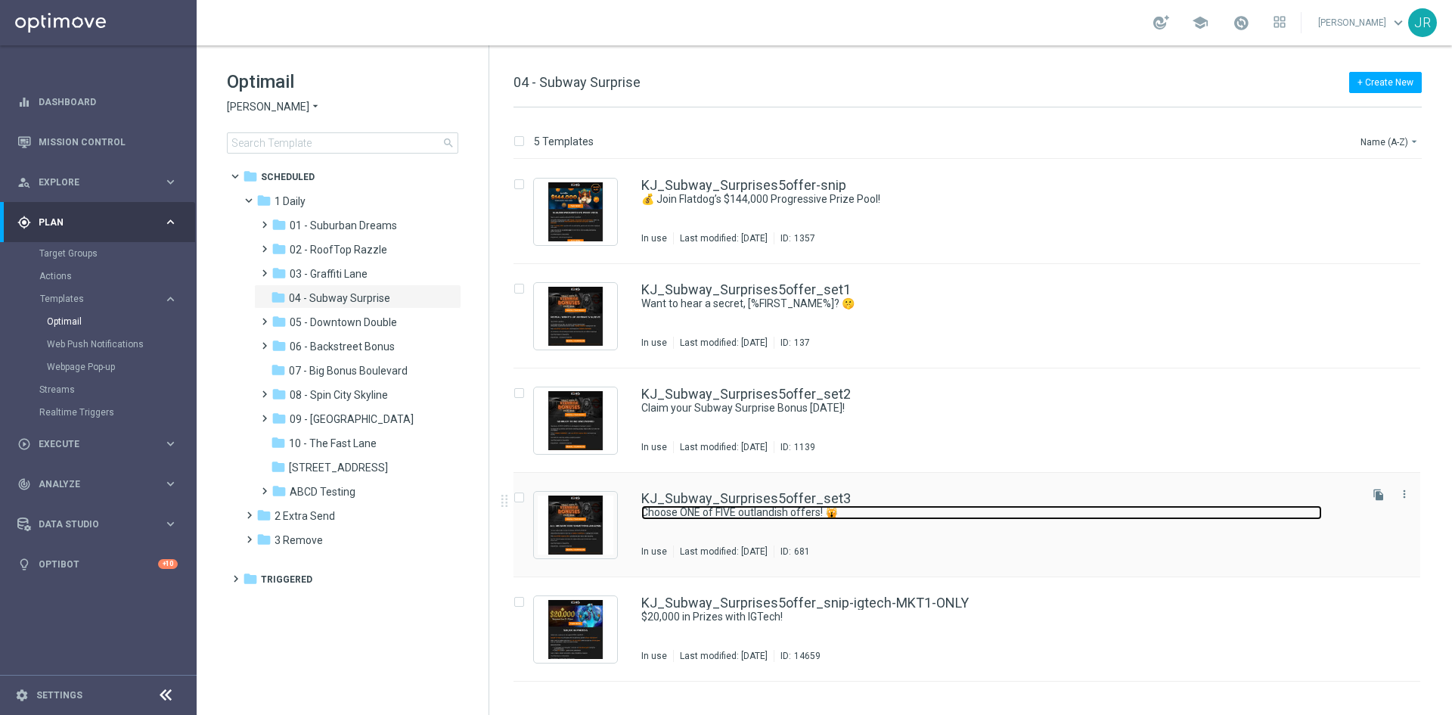
click at [684, 510] on link "Choose ONE of FIVE outlandish offers! 🙀" at bounding box center [981, 512] width 681 height 14
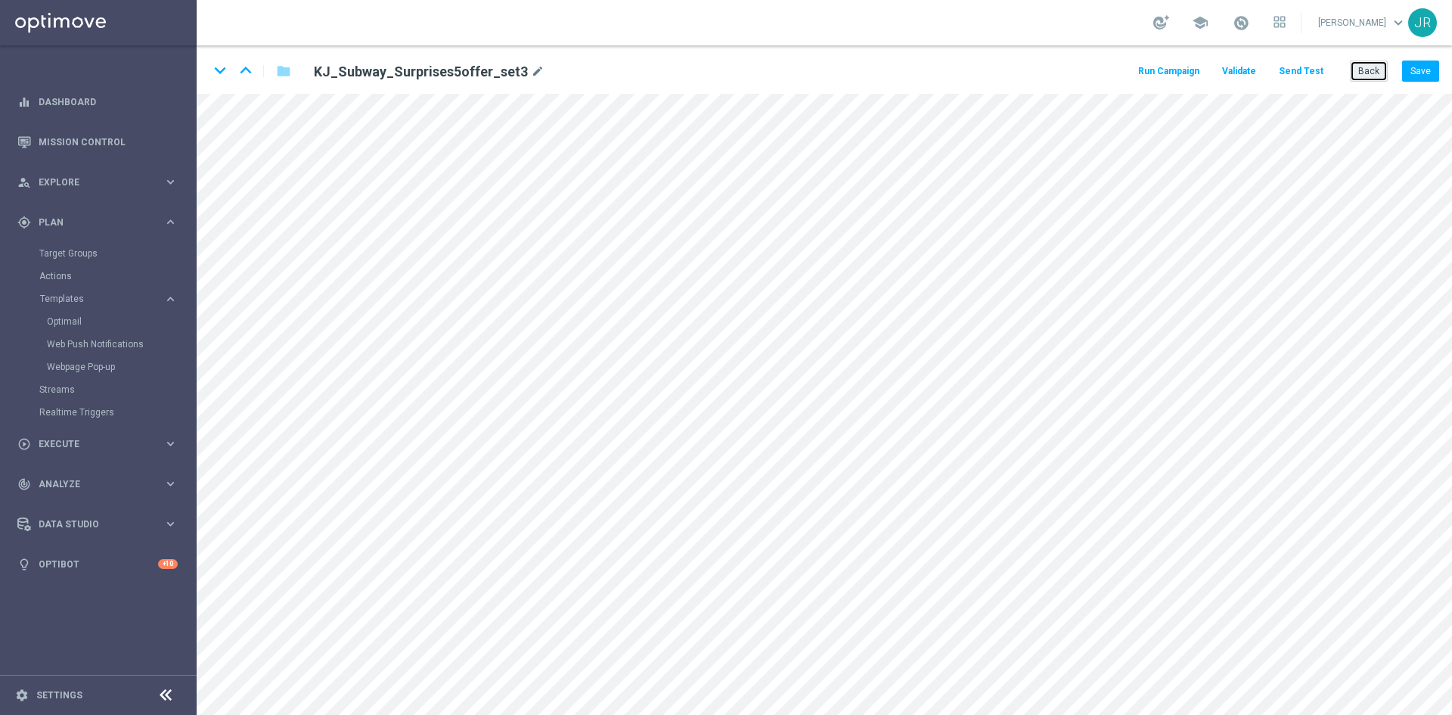
click at [1359, 67] on button "Back" at bounding box center [1369, 70] width 38 height 21
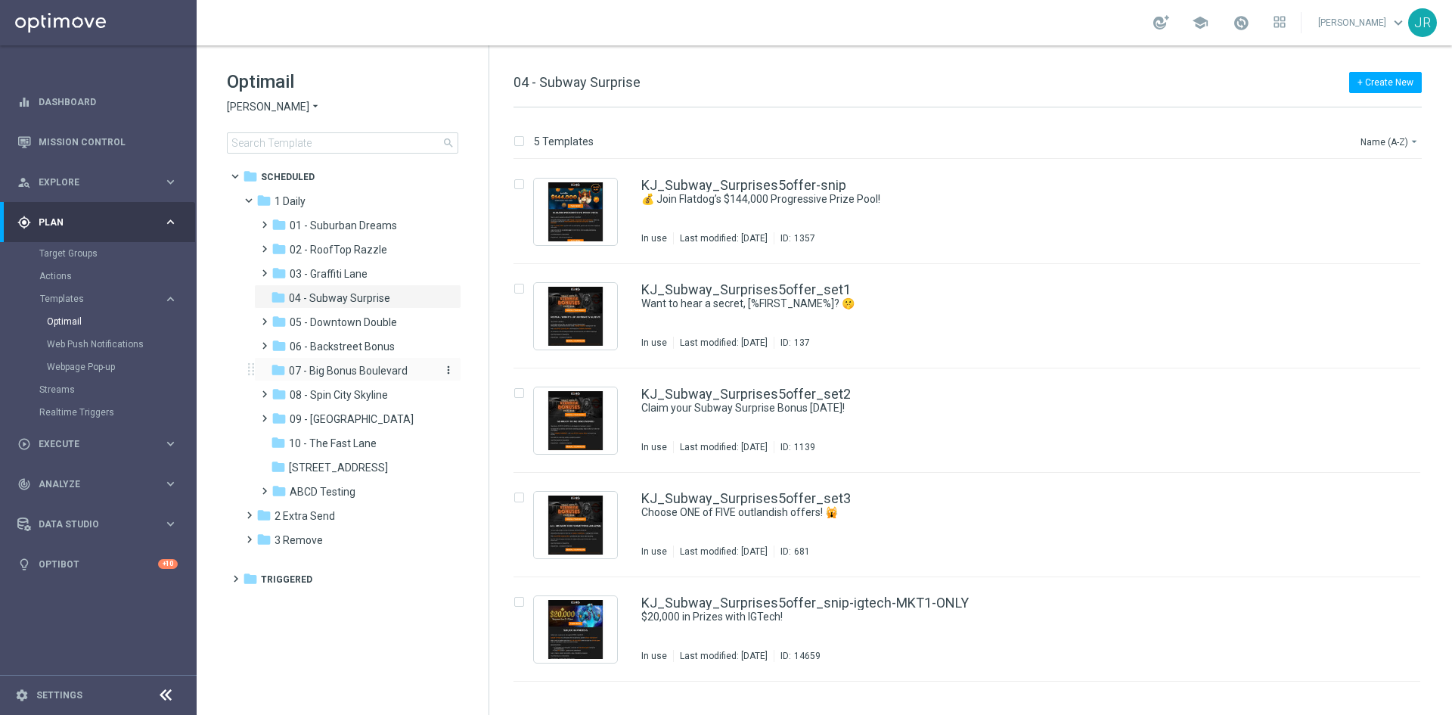
click at [348, 372] on span "07 - Big Bonus Boulevard" at bounding box center [348, 371] width 119 height 14
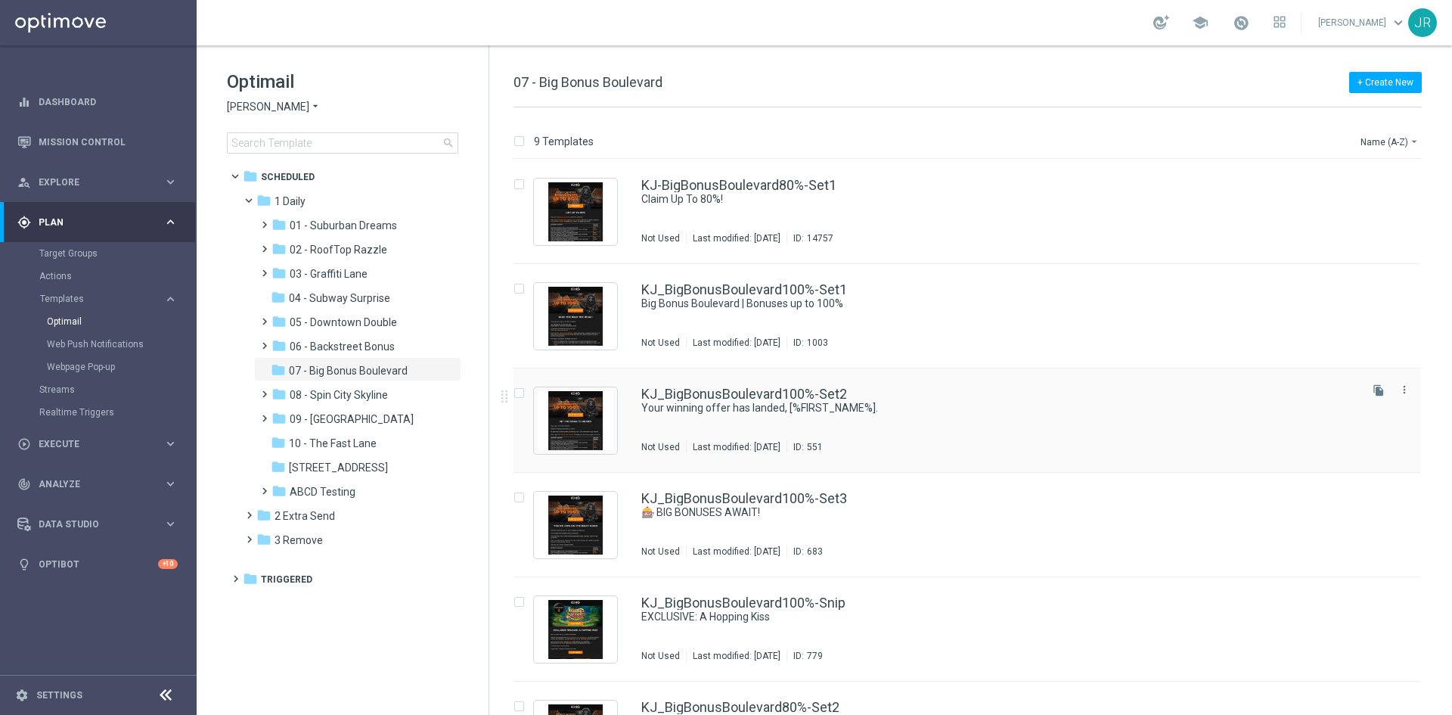
click at [616, 414] on div "Press SPACE to select this row." at bounding box center [575, 420] width 83 height 67
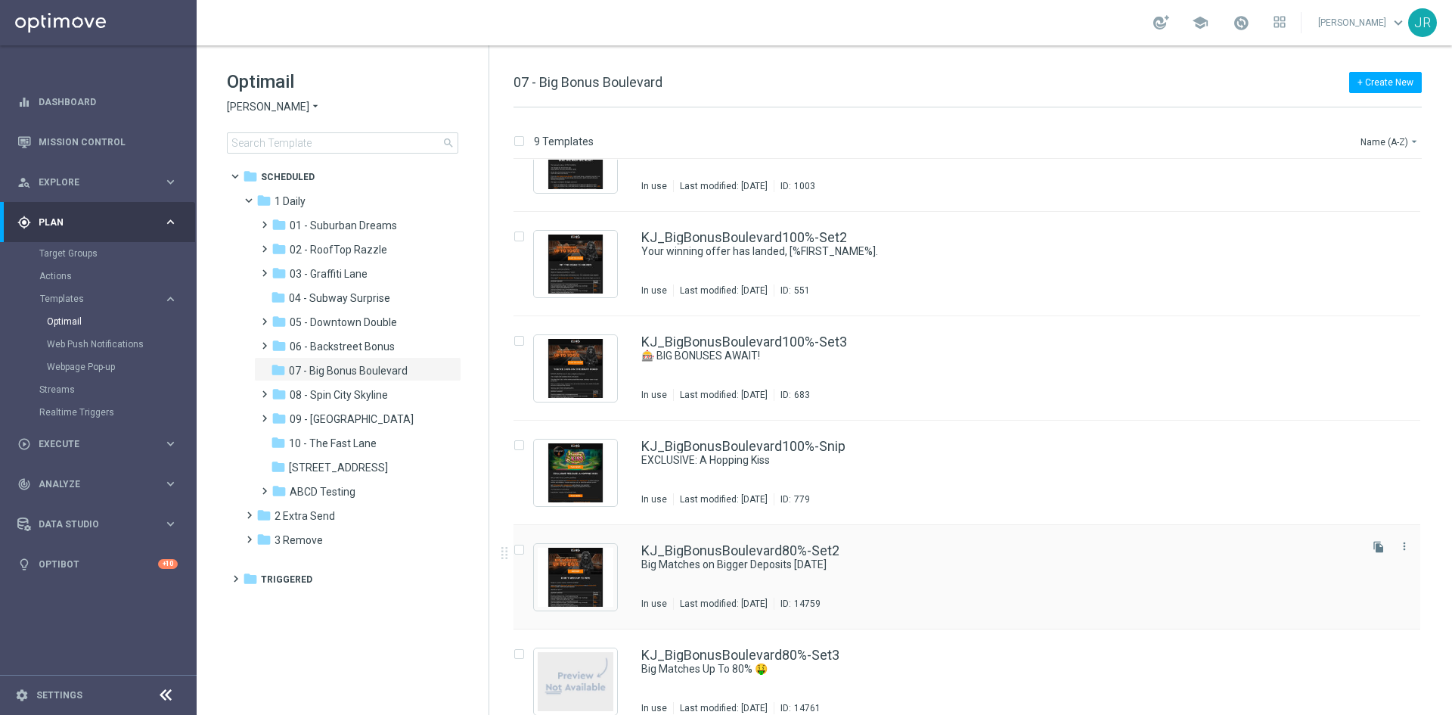
scroll to position [227, 0]
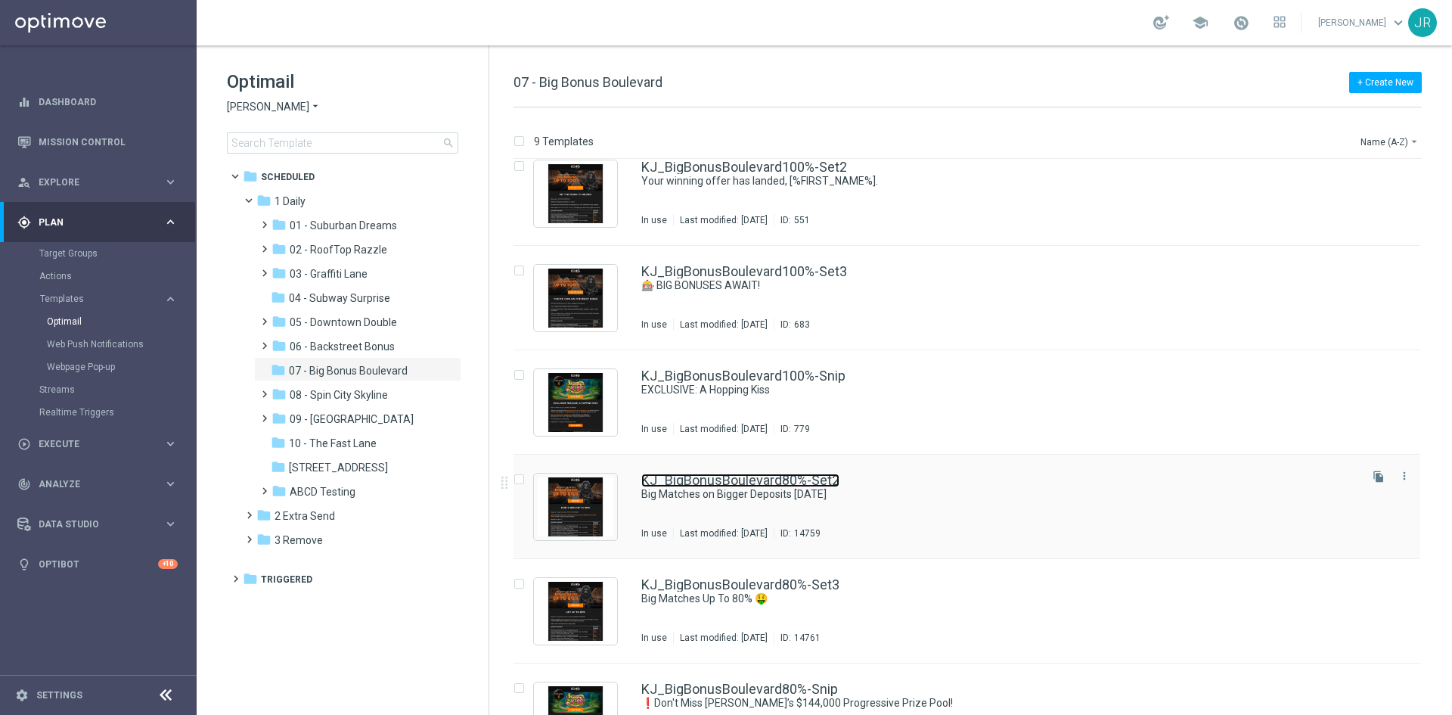
click at [736, 480] on link "KJ_BigBonusBoulevard80%-Set2" at bounding box center [740, 480] width 198 height 14
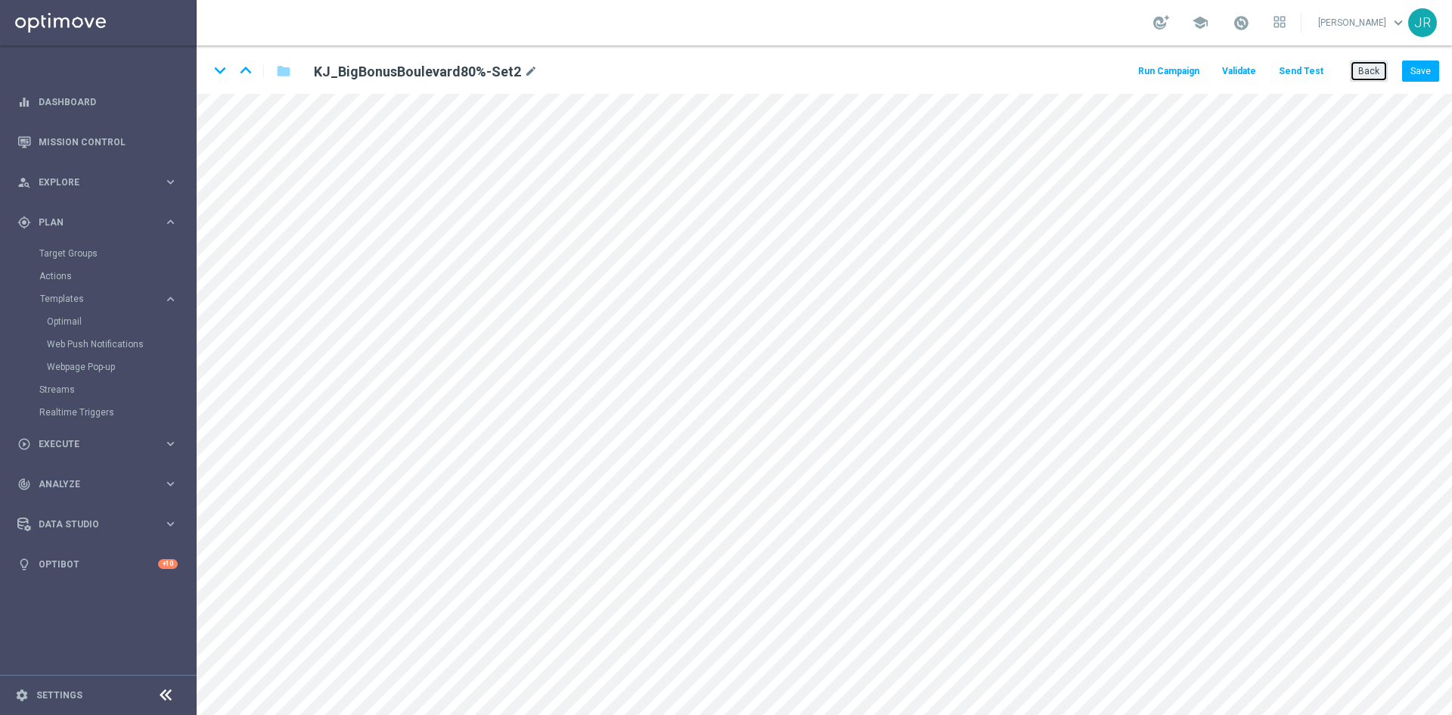
click at [1374, 68] on button "Back" at bounding box center [1369, 70] width 38 height 21
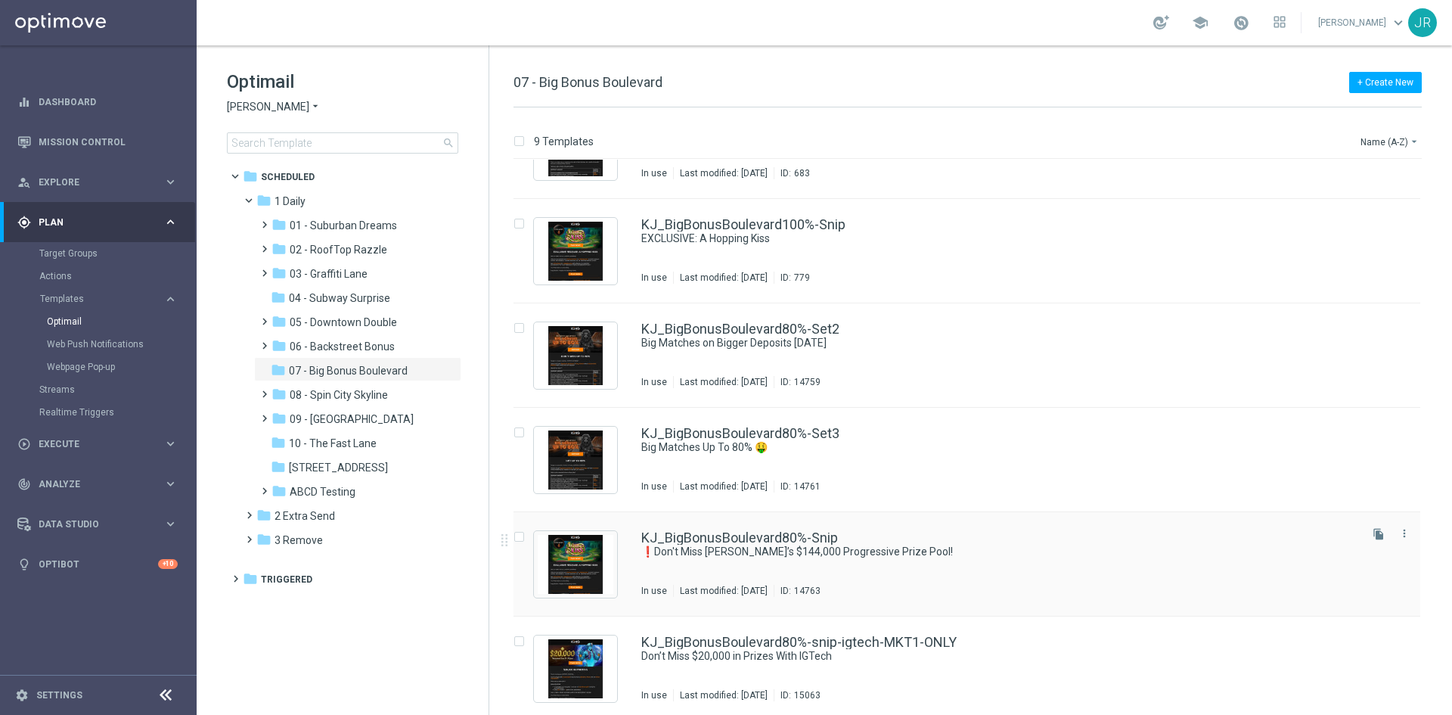
scroll to position [384, 0]
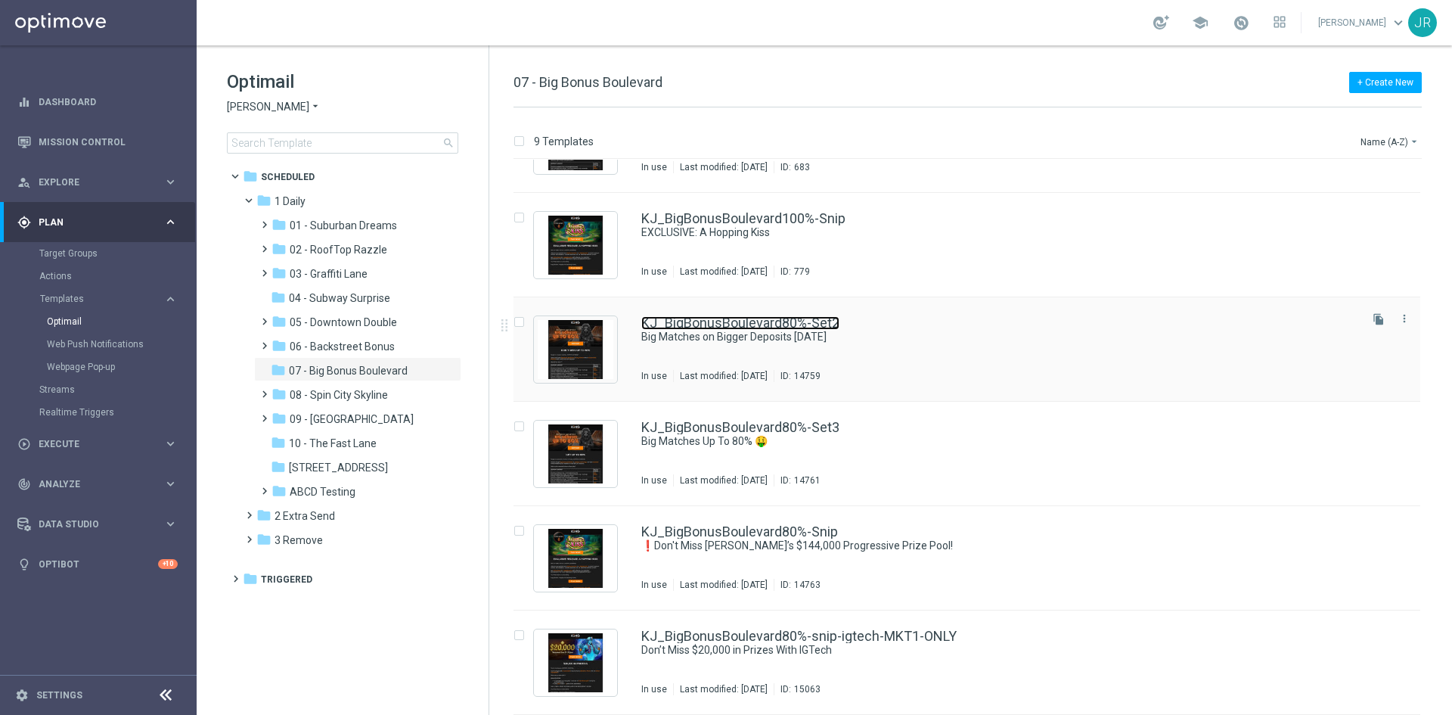
drag, startPoint x: 765, startPoint y: 323, endPoint x: 805, endPoint y: 349, distance: 48.0
click at [766, 323] on link "KJ_BigBonusBoulevard80%-Set2" at bounding box center [740, 323] width 198 height 14
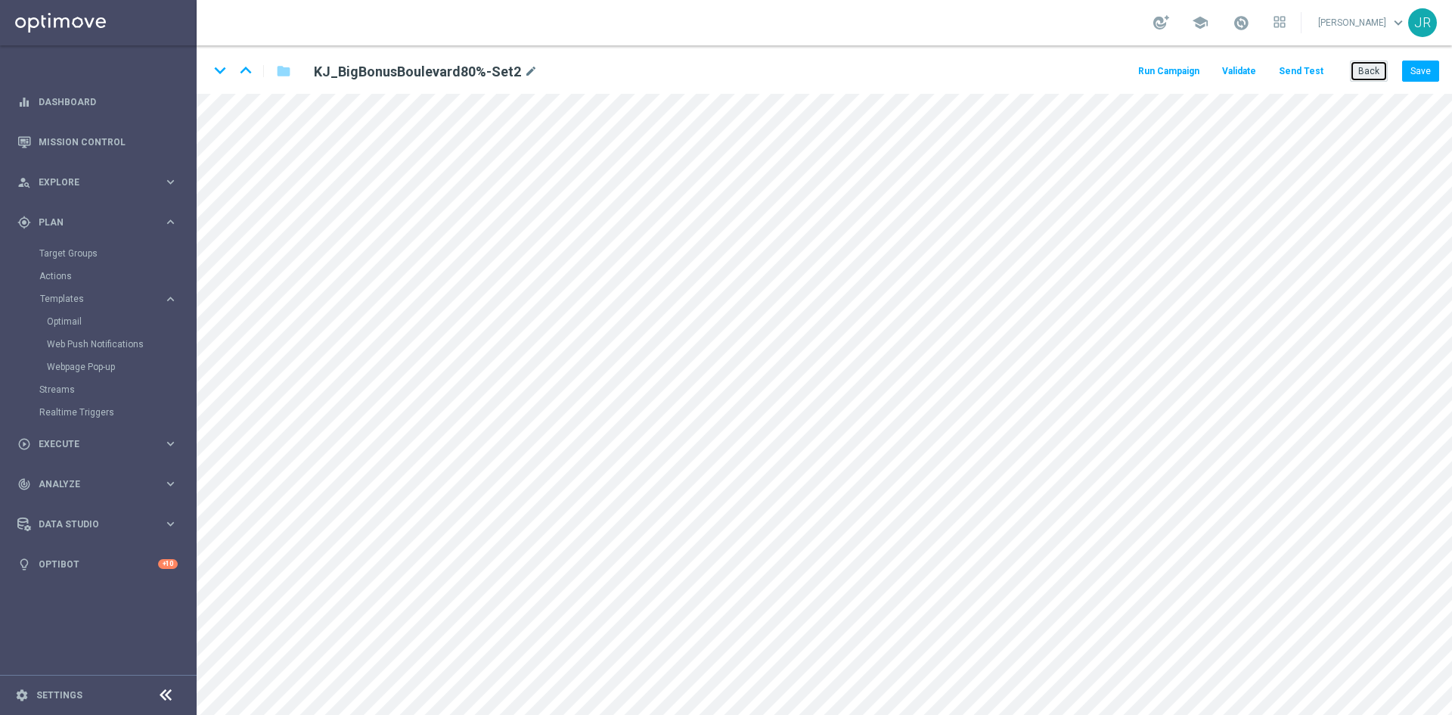
click at [1382, 70] on button "Back" at bounding box center [1369, 70] width 38 height 21
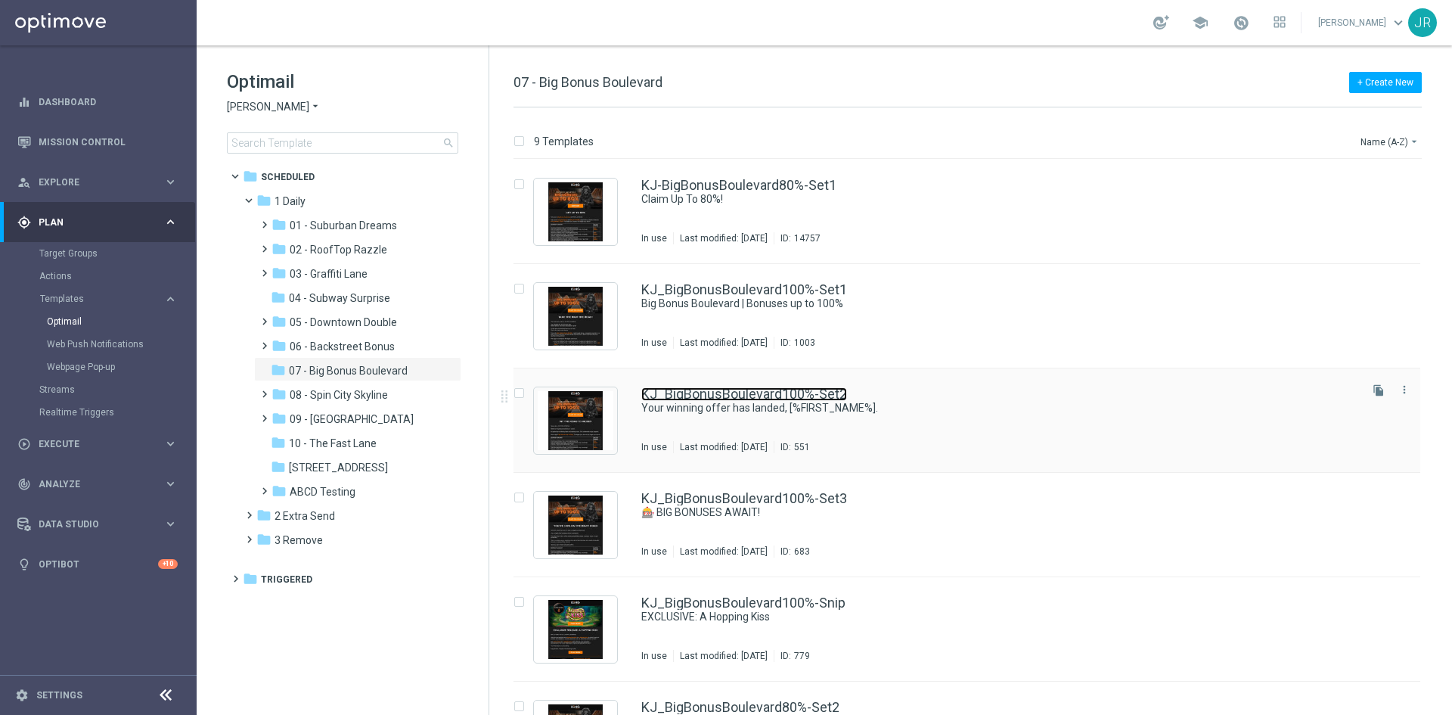
click at [758, 389] on link "KJ_BigBonusBoulevard100%-Set2" at bounding box center [744, 394] width 206 height 14
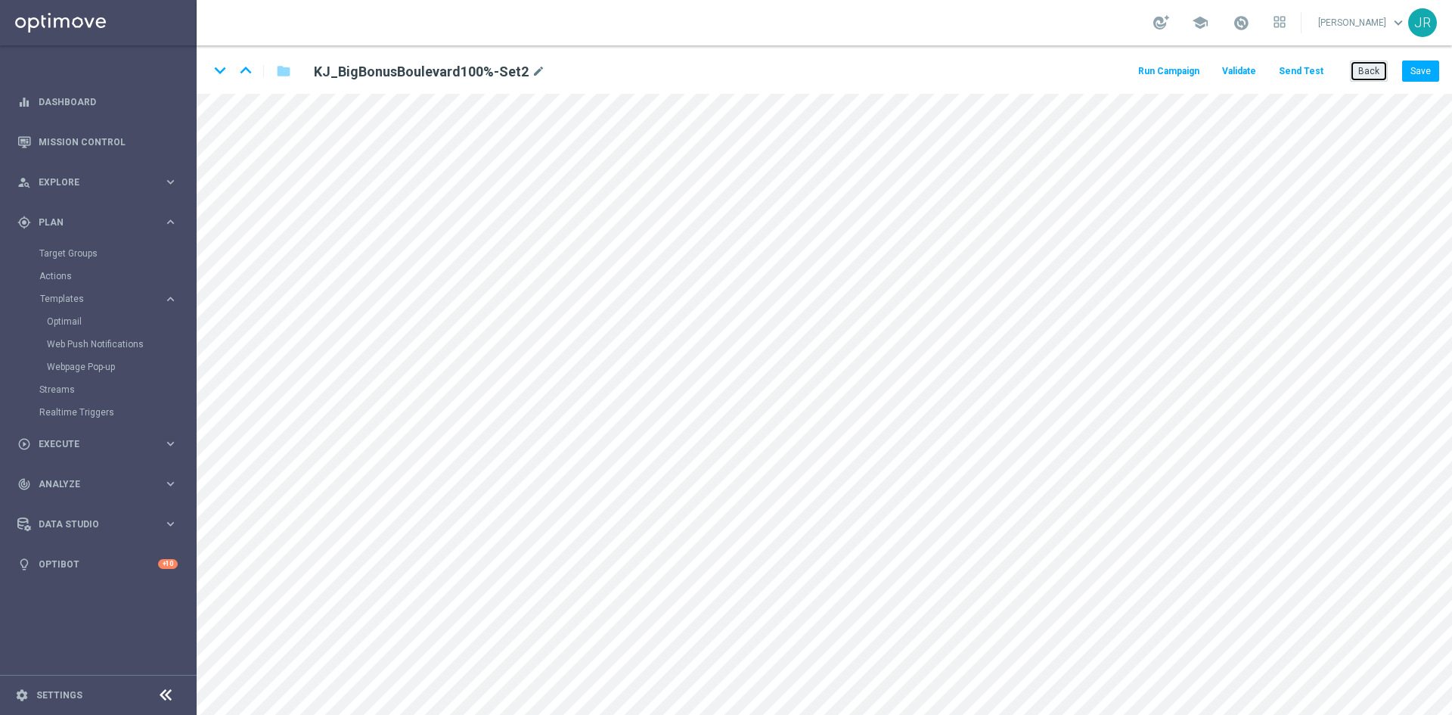
click at [1365, 65] on button "Back" at bounding box center [1369, 70] width 38 height 21
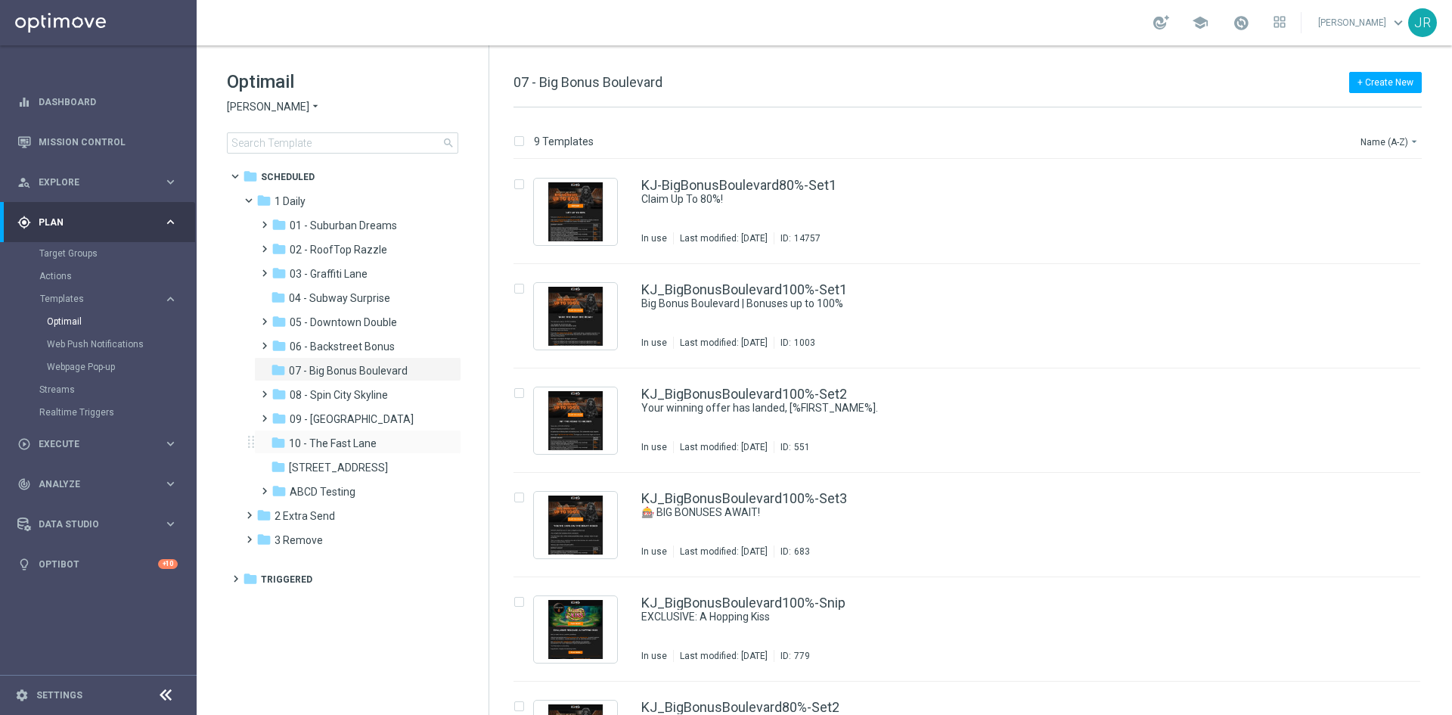
click at [369, 433] on div "folder 10 - The Fast Lane more_vert" at bounding box center [357, 442] width 207 height 24
click at [351, 442] on span "10 - The Fast Lane" at bounding box center [333, 443] width 88 height 14
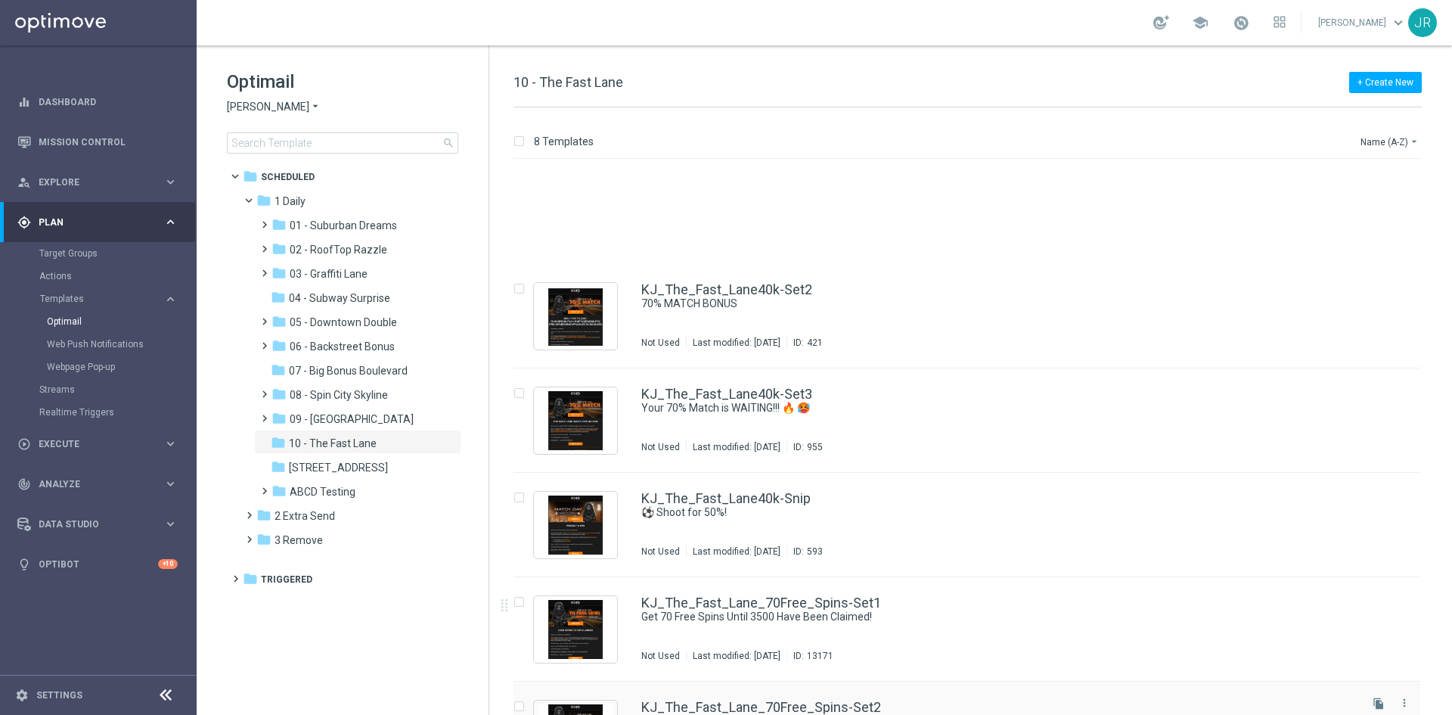
scroll to position [227, 0]
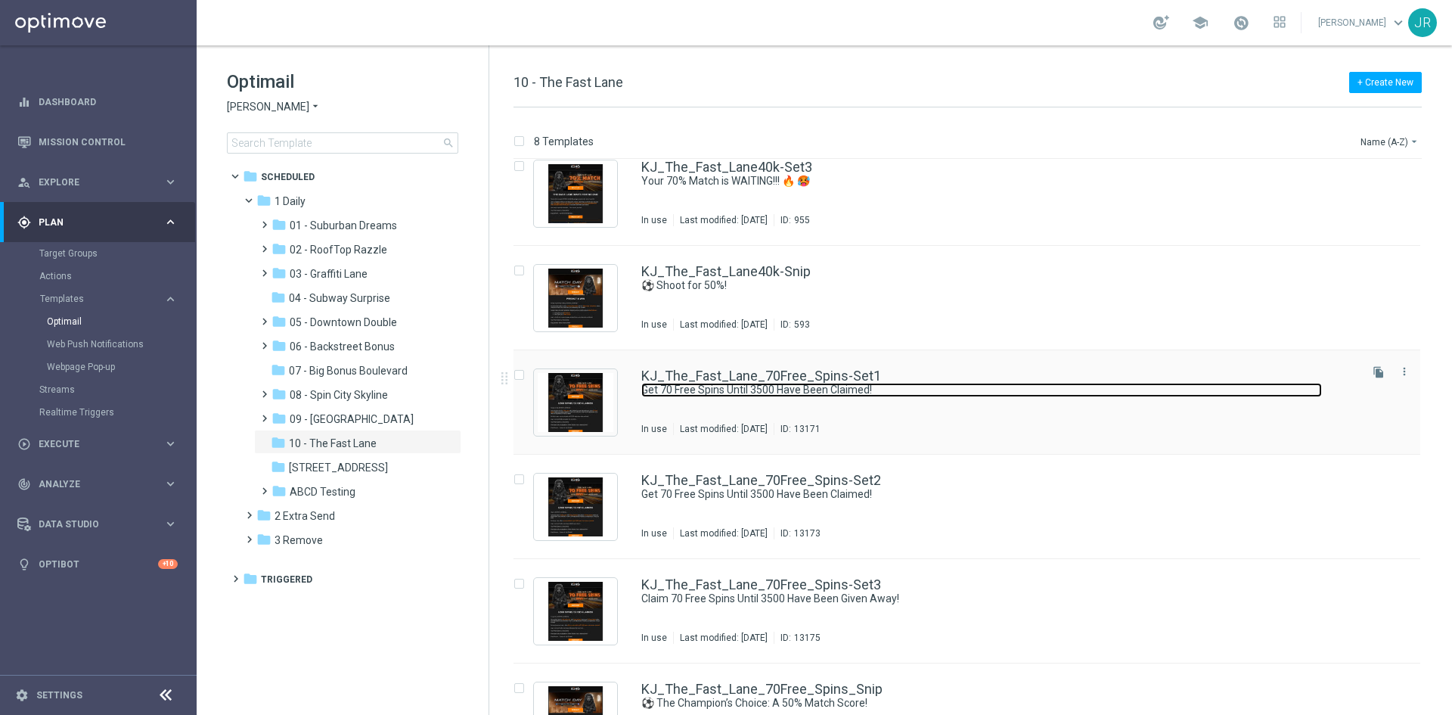
click at [728, 393] on link "Get 70 Free Spins Until 3500 Have Been Claimed!" at bounding box center [981, 390] width 681 height 14
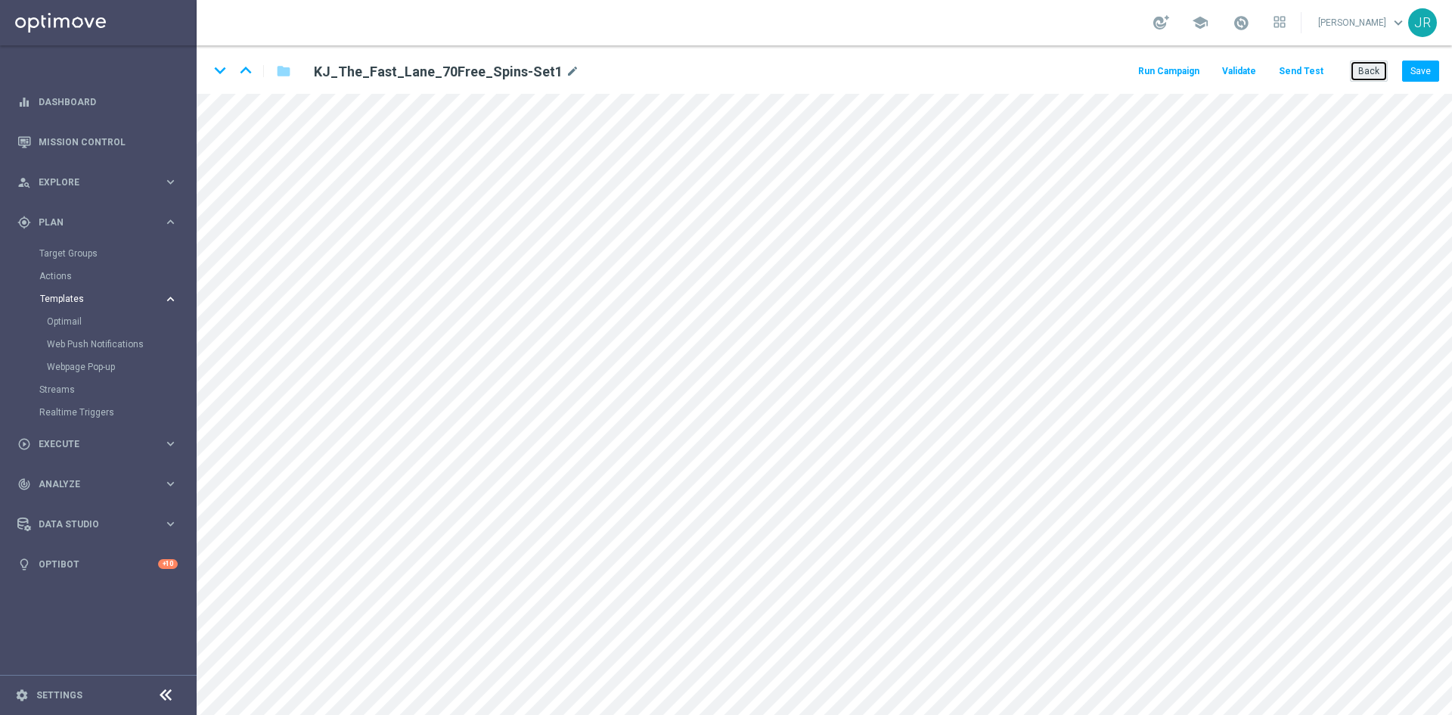
click at [1374, 77] on button "Back" at bounding box center [1369, 70] width 38 height 21
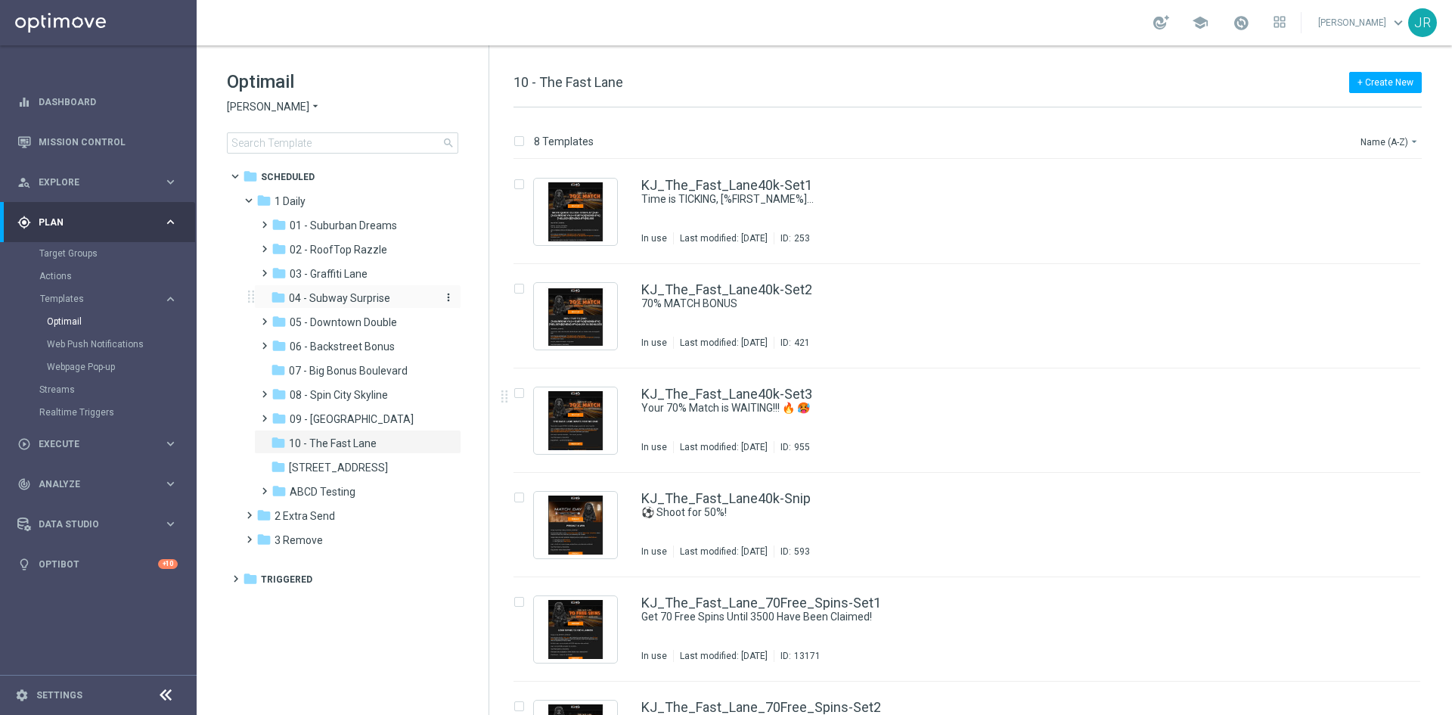
click at [368, 298] on span "04 - Subway Surprise" at bounding box center [339, 298] width 101 height 14
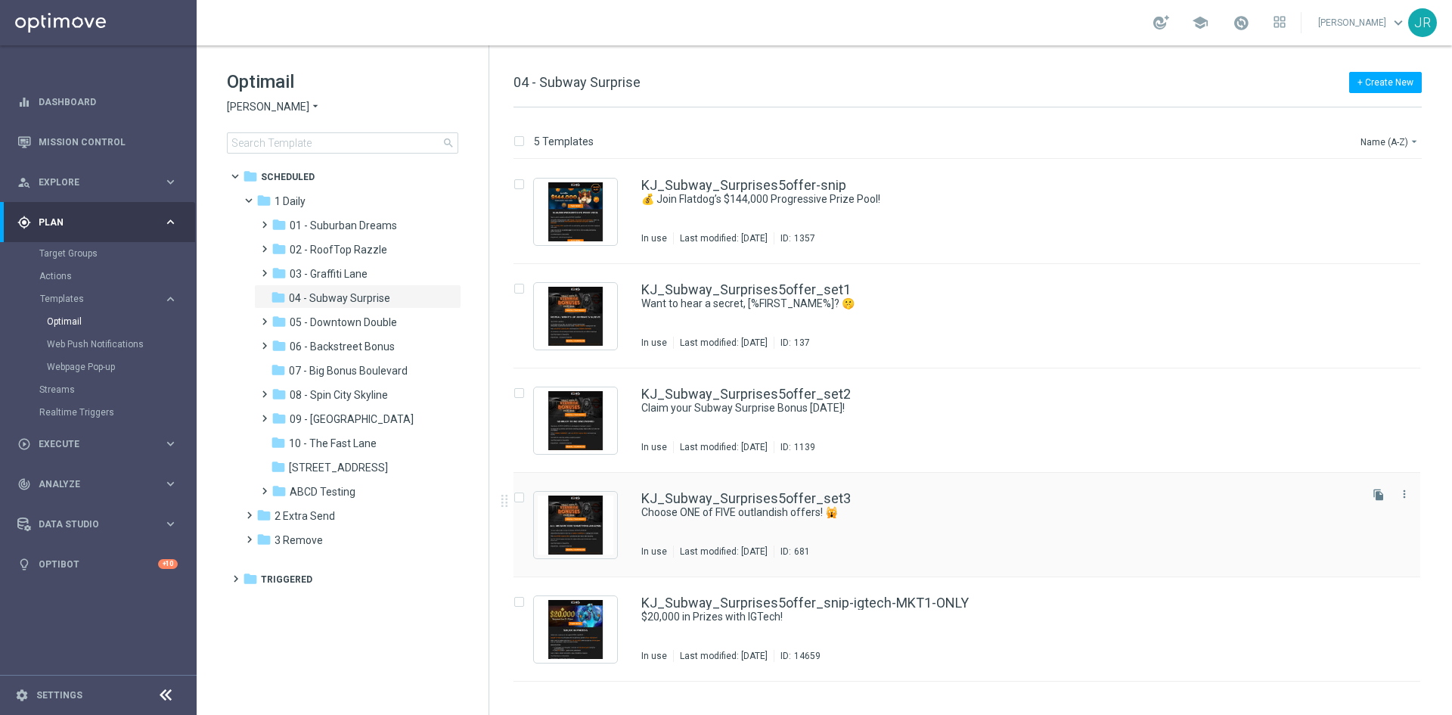
click at [768, 522] on div "KJ_Subway_Surprises5offer_set3 Choose ONE of FIVE outlandish offers! 🙀 In use L…" at bounding box center [998, 525] width 715 height 66
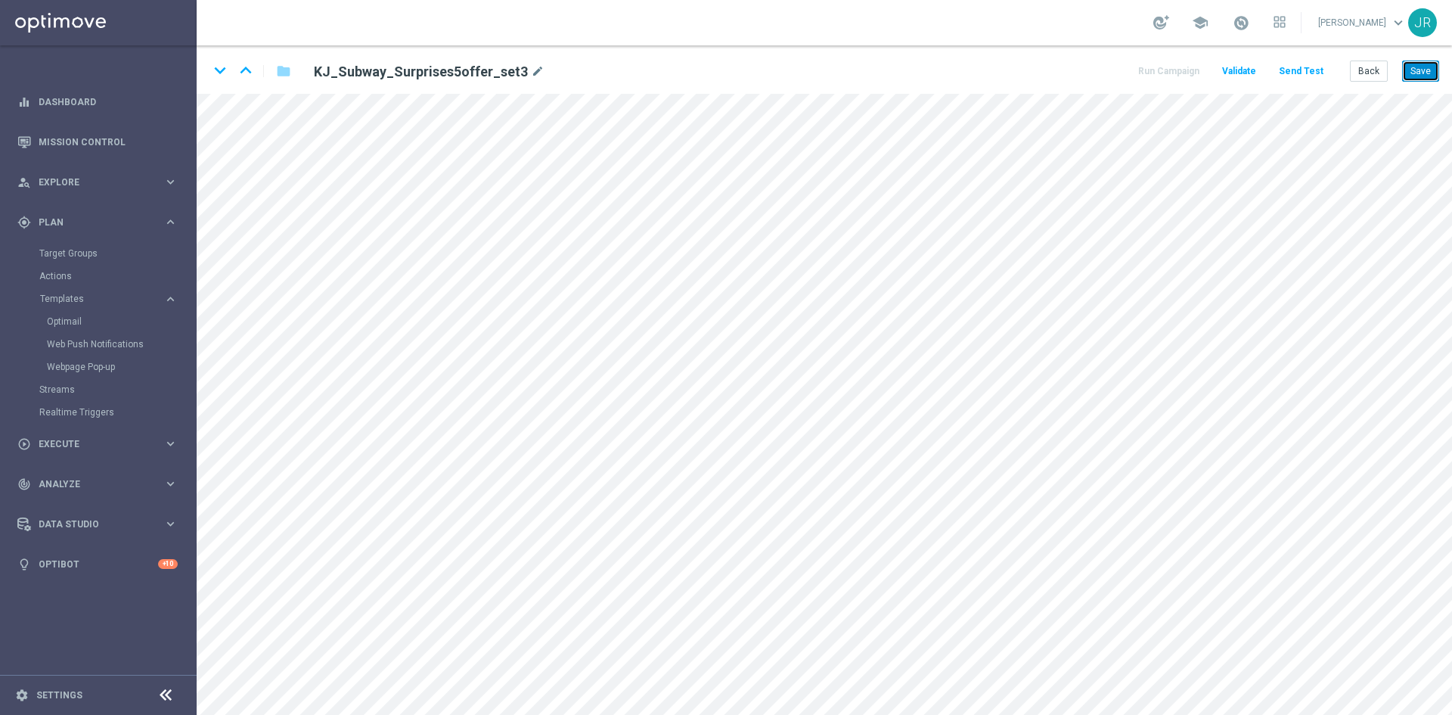
click at [1421, 75] on button "Save" at bounding box center [1420, 70] width 37 height 21
click at [1422, 65] on button "Save" at bounding box center [1420, 70] width 37 height 21
click at [1292, 70] on button "Send Test" at bounding box center [1300, 71] width 49 height 20
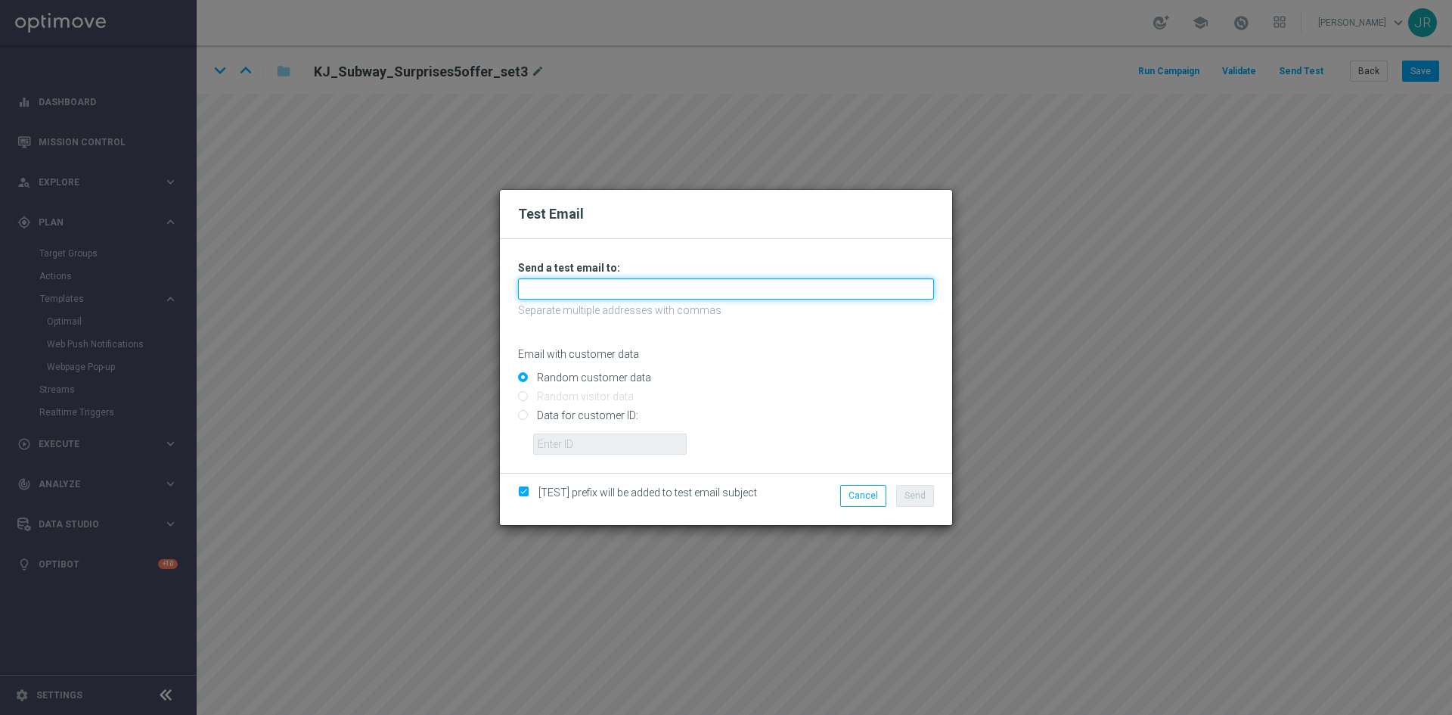
click at [558, 294] on input "text" at bounding box center [726, 288] width 416 height 21
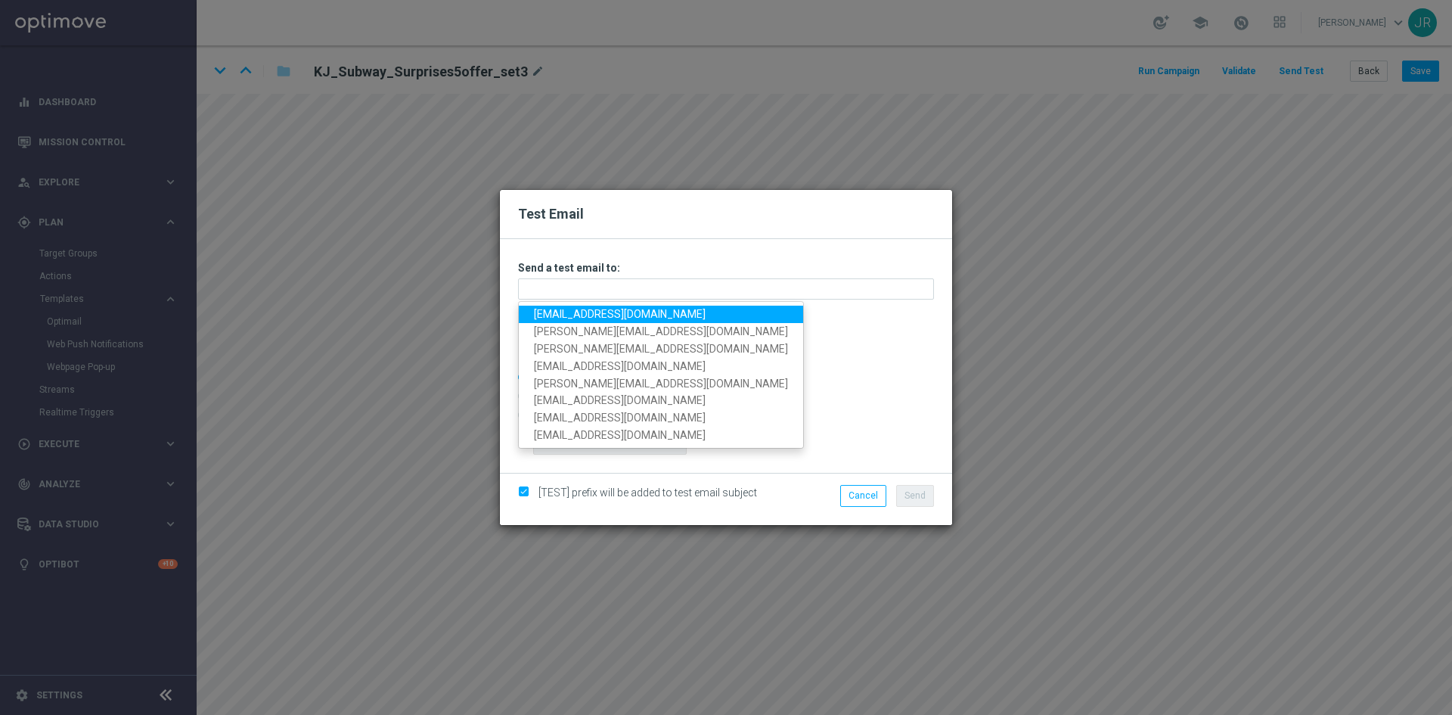
click at [554, 318] on link "testingalltesting@gmail.com" at bounding box center [661, 313] width 284 height 17
type input "testingalltesting@gmail.com"
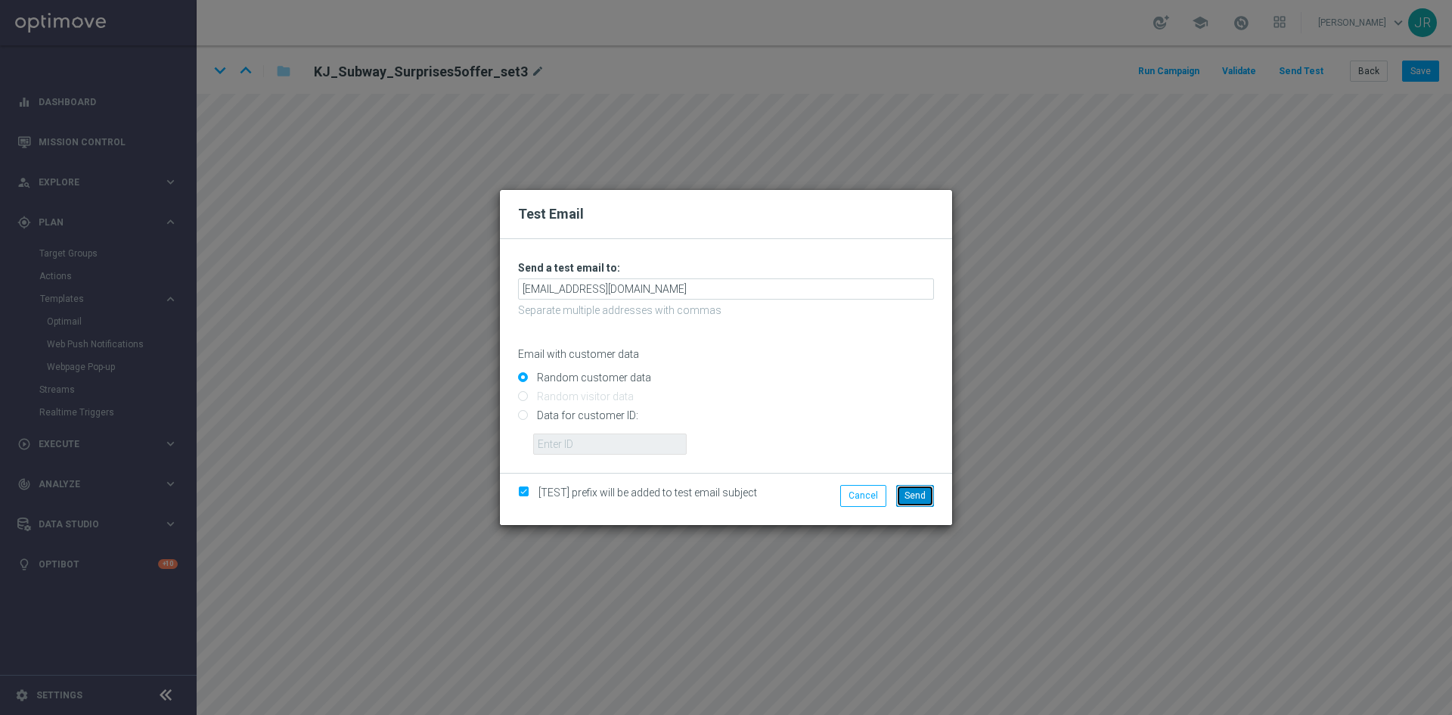
click at [918, 492] on span "Send" at bounding box center [914, 495] width 21 height 11
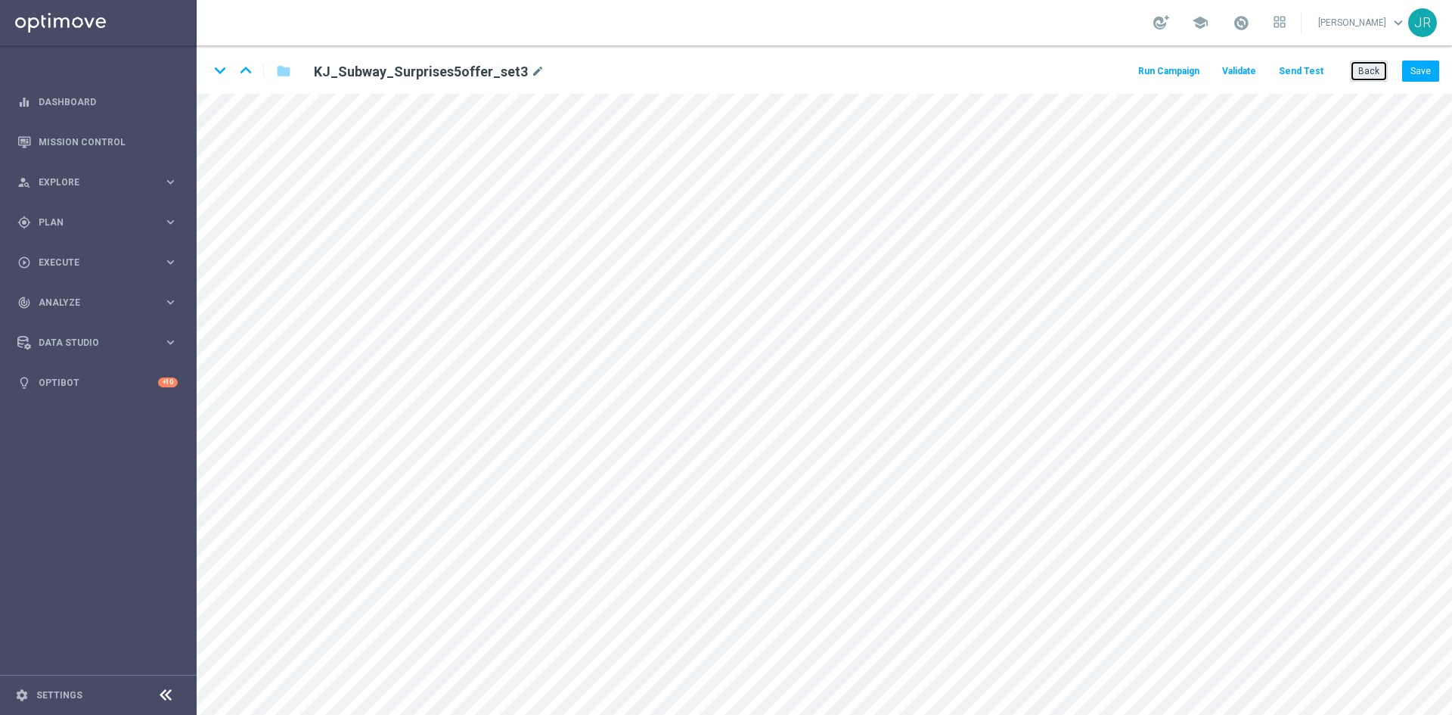
click at [1373, 76] on button "Back" at bounding box center [1369, 70] width 38 height 21
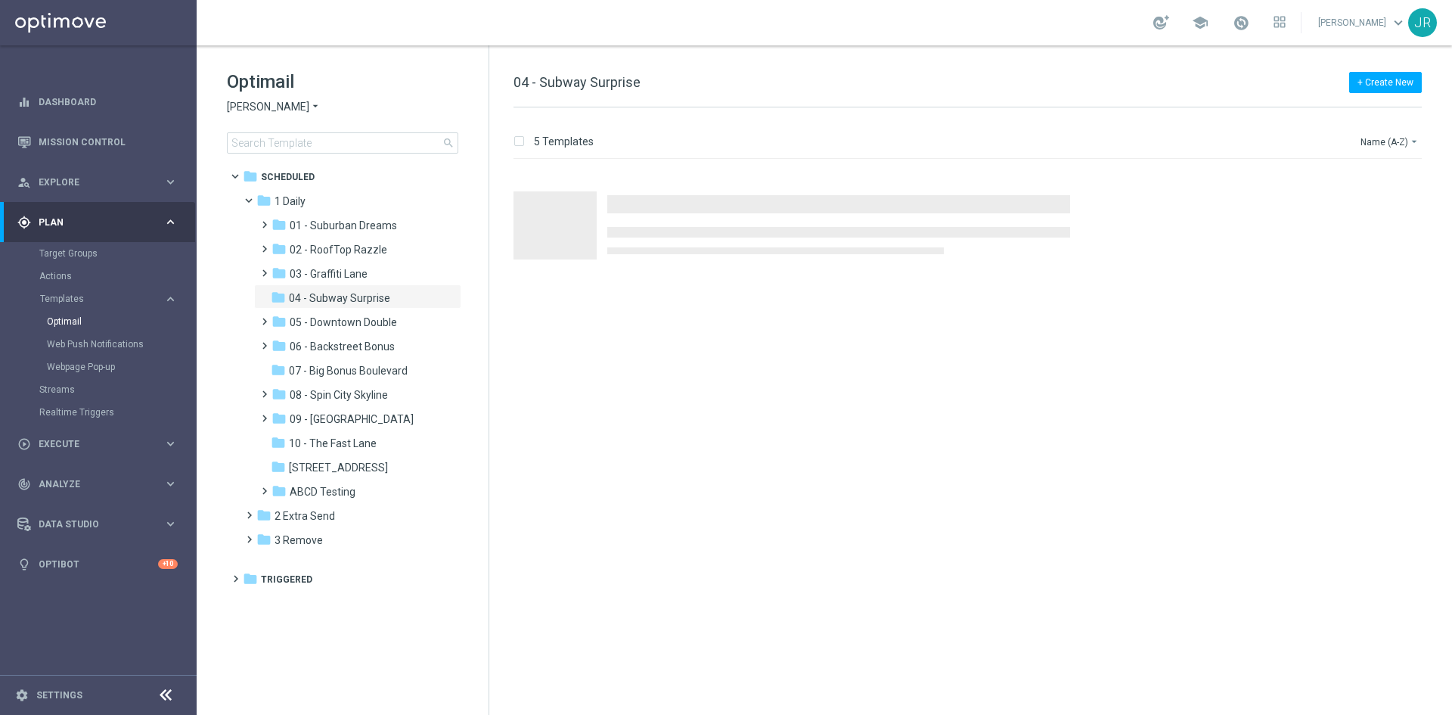
click at [241, 102] on span "[PERSON_NAME]" at bounding box center [268, 107] width 82 height 14
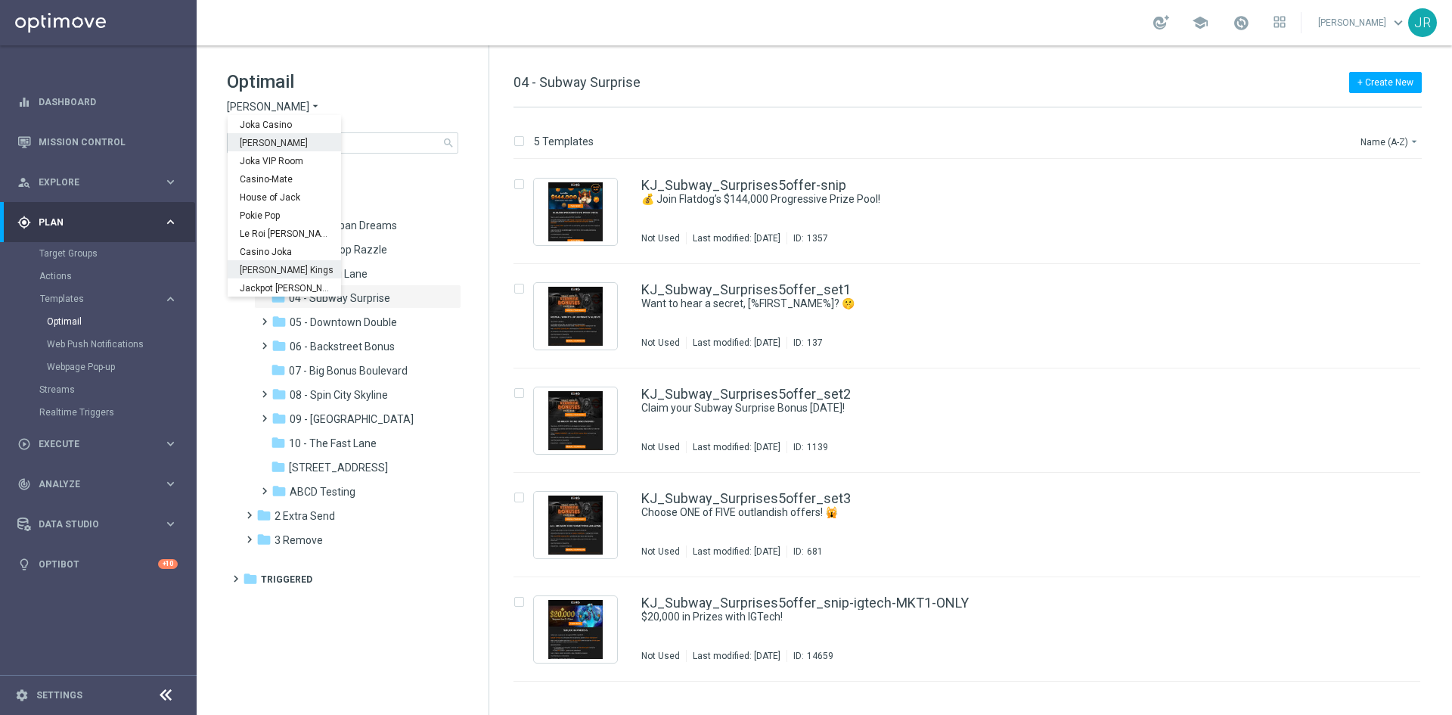
click at [0, 0] on span "[PERSON_NAME] Kings" at bounding box center [0, 0] width 0 height 0
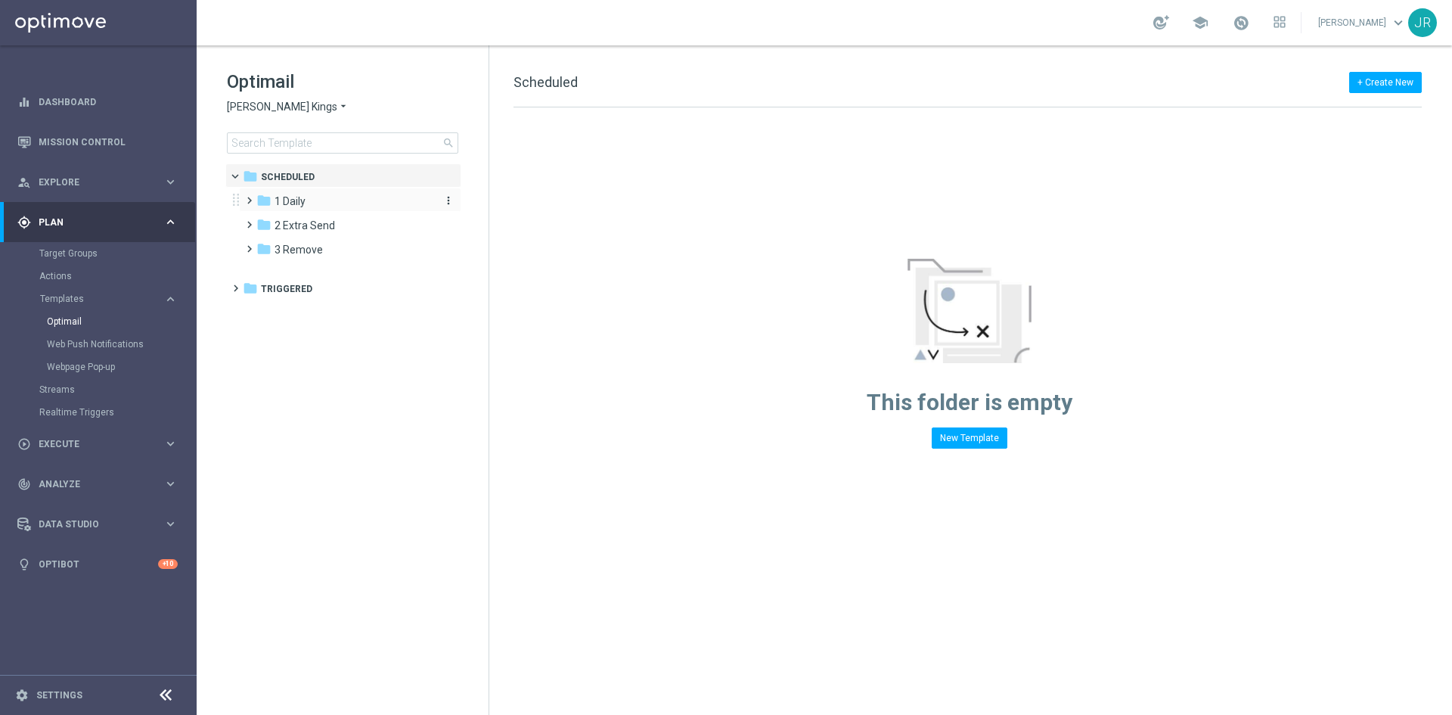
click at [282, 201] on span "1 Daily" at bounding box center [289, 201] width 31 height 14
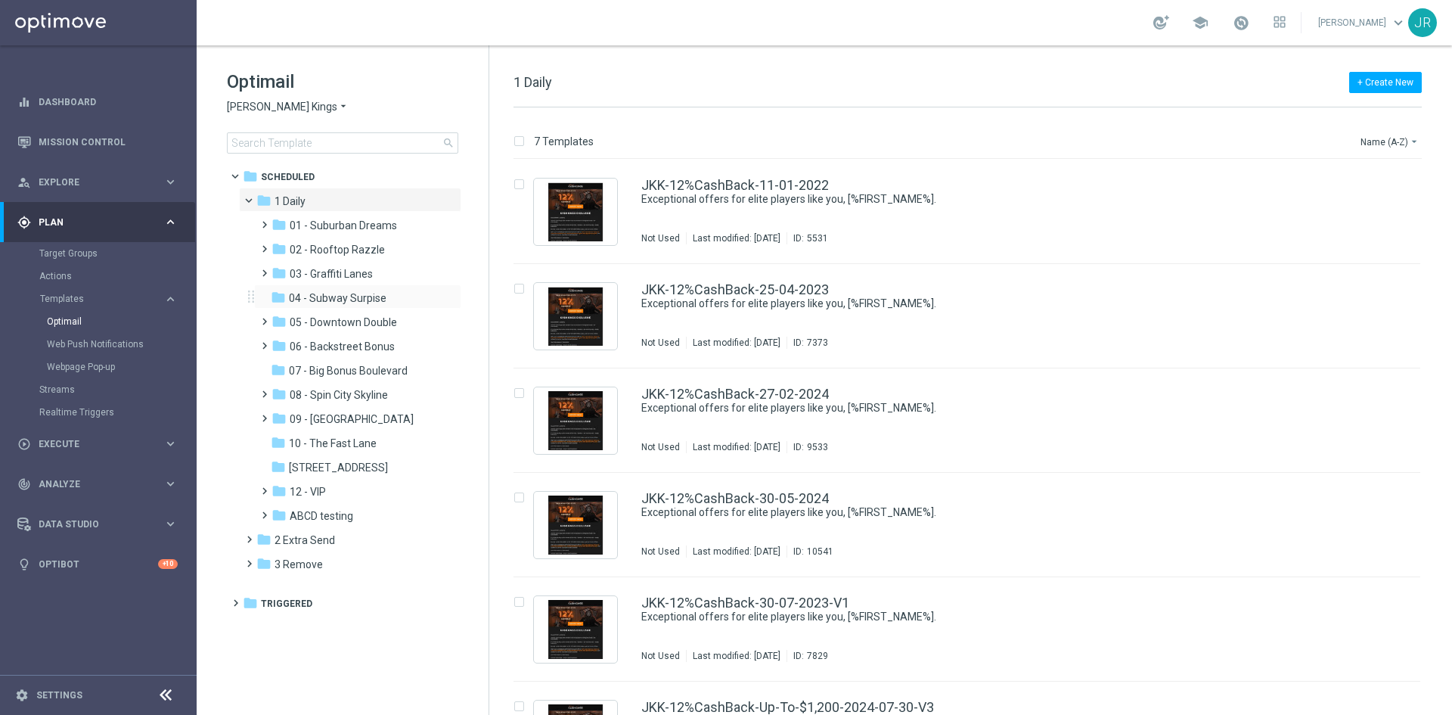
click at [341, 287] on div "folder 04 - Subway Surpise more_vert" at bounding box center [357, 296] width 207 height 24
click at [346, 292] on span "04 - Subway Surpise" at bounding box center [338, 298] width 98 height 14
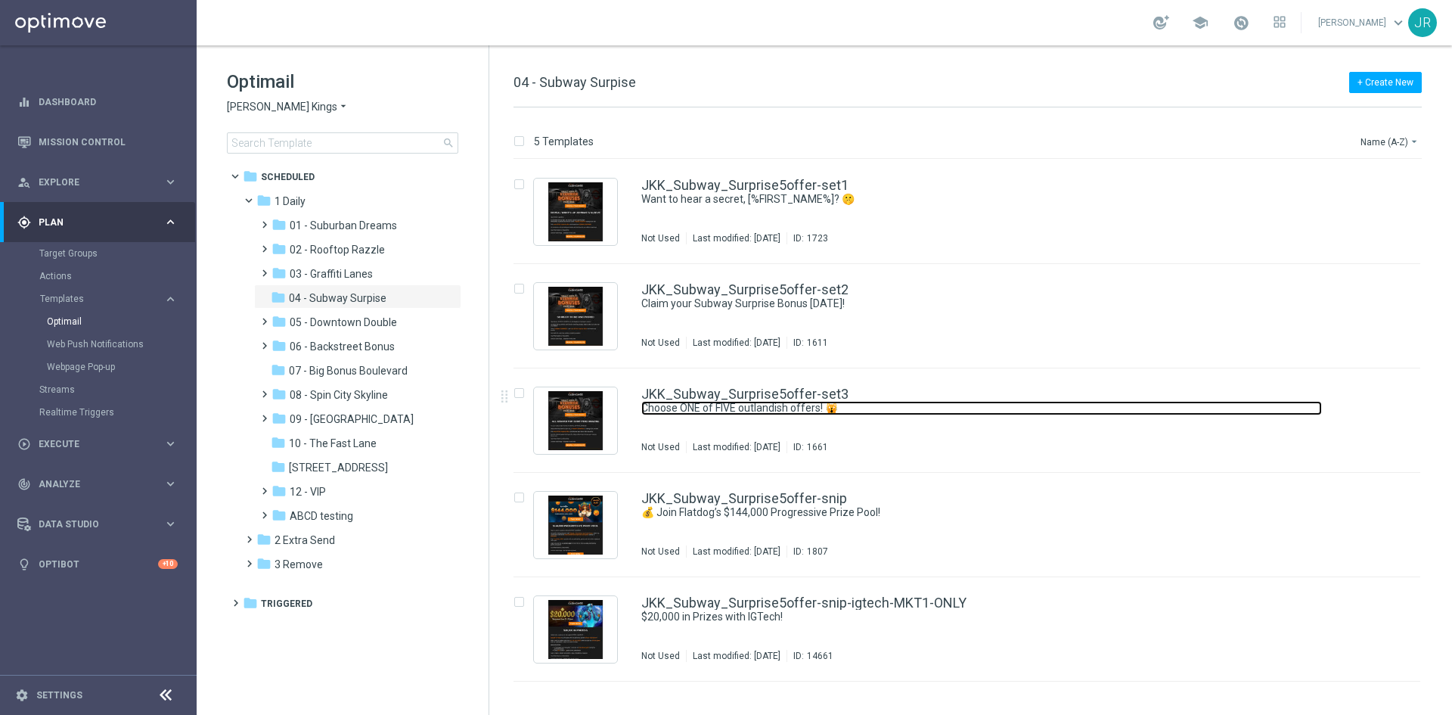
drag, startPoint x: 741, startPoint y: 411, endPoint x: 776, endPoint y: 404, distance: 35.4
click at [741, 411] on link "Choose ONE of FIVE outlandish offers! 🙀" at bounding box center [981, 408] width 681 height 14
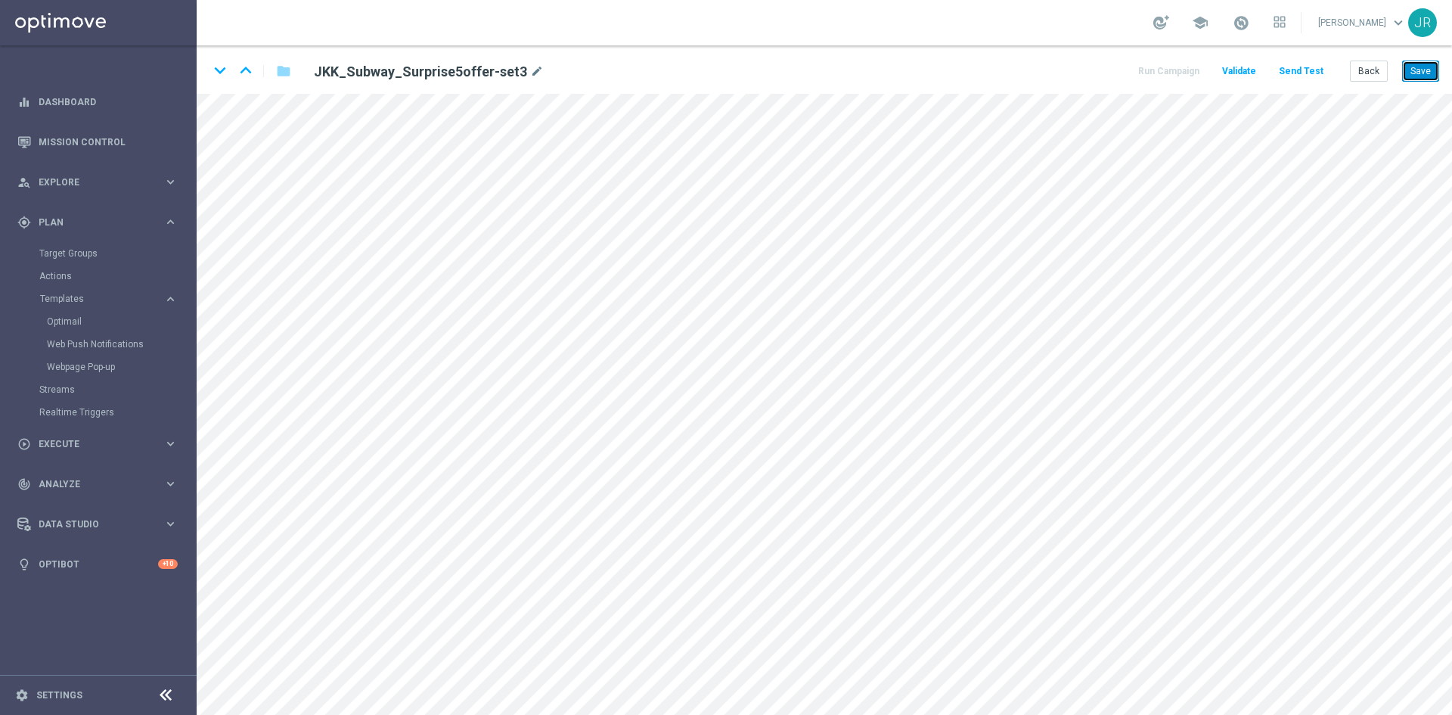
click at [1407, 75] on button "Save" at bounding box center [1420, 70] width 37 height 21
click at [1419, 75] on button "Save" at bounding box center [1420, 70] width 37 height 21
click at [1432, 67] on button "Save" at bounding box center [1420, 70] width 37 height 21
click at [1310, 69] on button "Send Test" at bounding box center [1300, 71] width 49 height 20
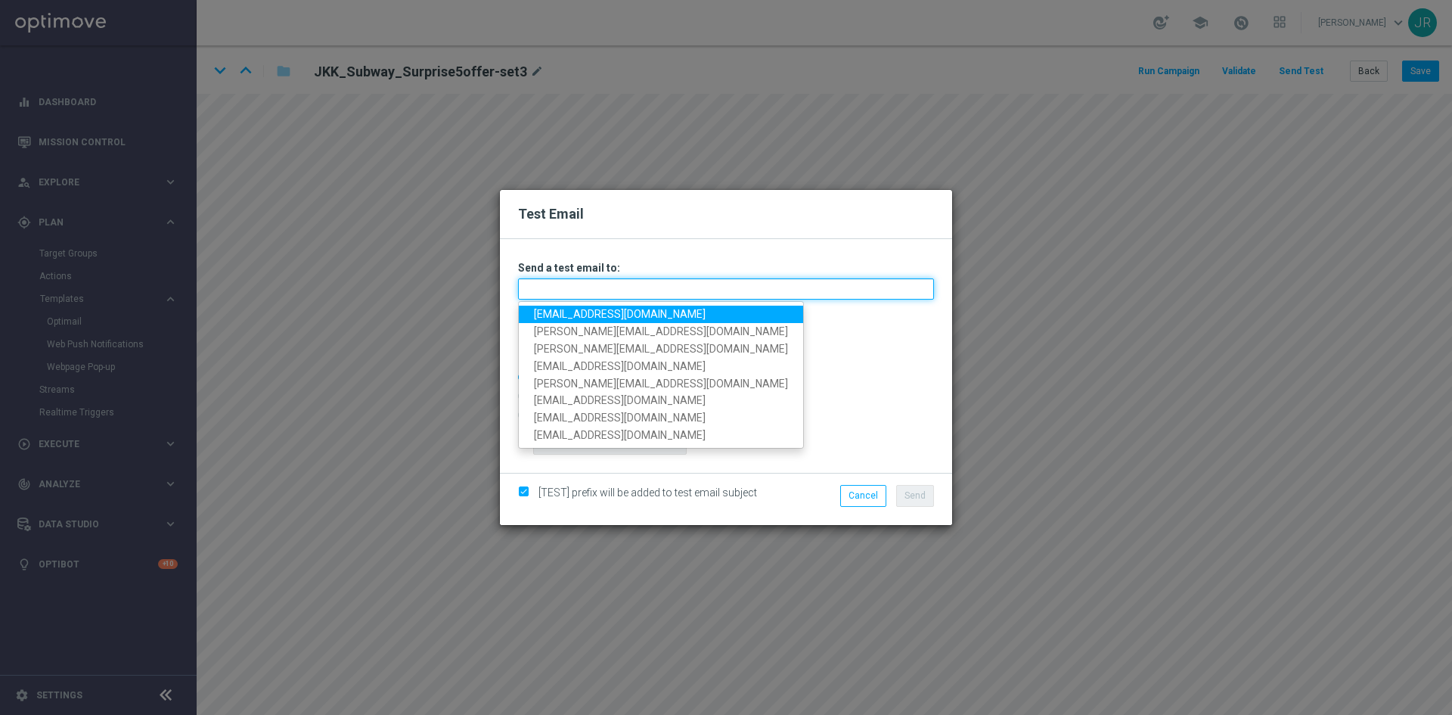
drag, startPoint x: 570, startPoint y: 284, endPoint x: 551, endPoint y: 321, distance: 40.9
click at [570, 284] on input "text" at bounding box center [726, 288] width 416 height 21
click at [548, 318] on link "[EMAIL_ADDRESS][DOMAIN_NAME]" at bounding box center [661, 313] width 284 height 17
type input "[EMAIL_ADDRESS][DOMAIN_NAME]"
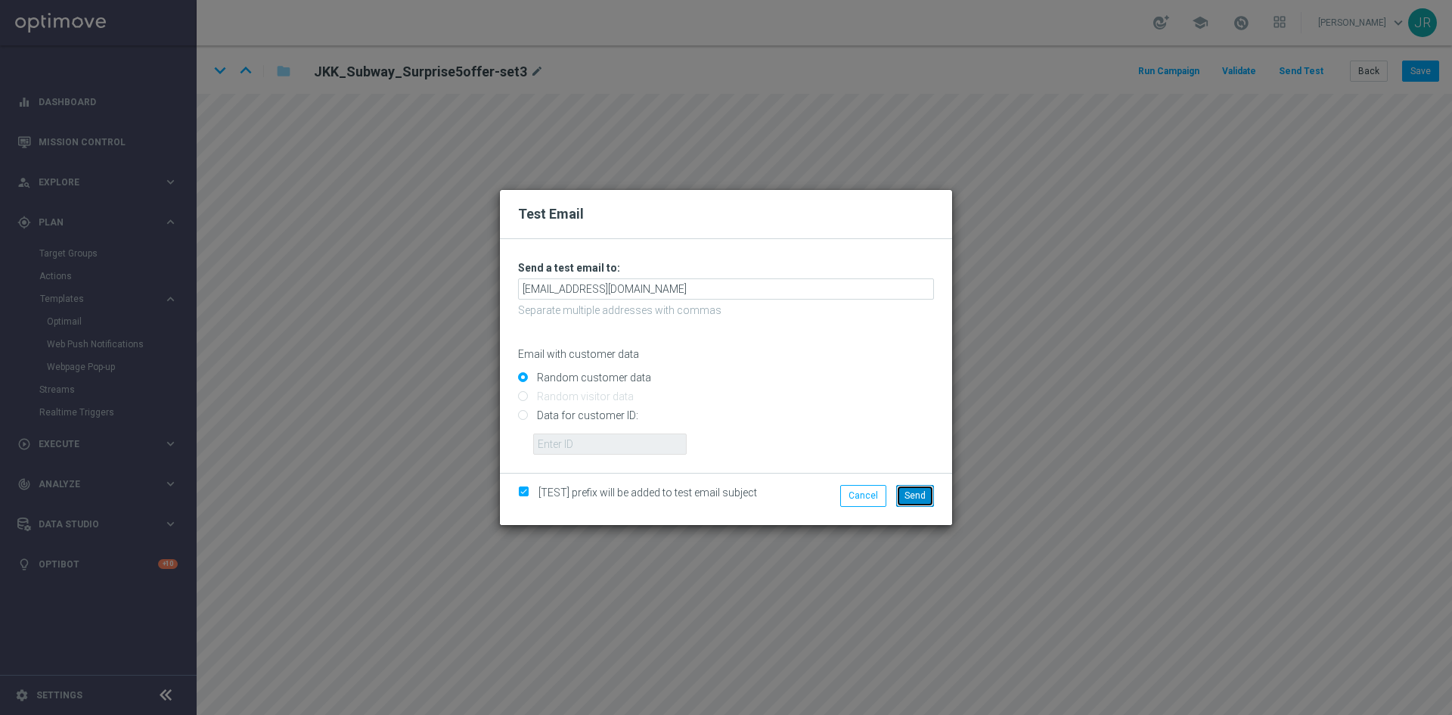
click at [928, 495] on button "Send" at bounding box center [915, 495] width 38 height 21
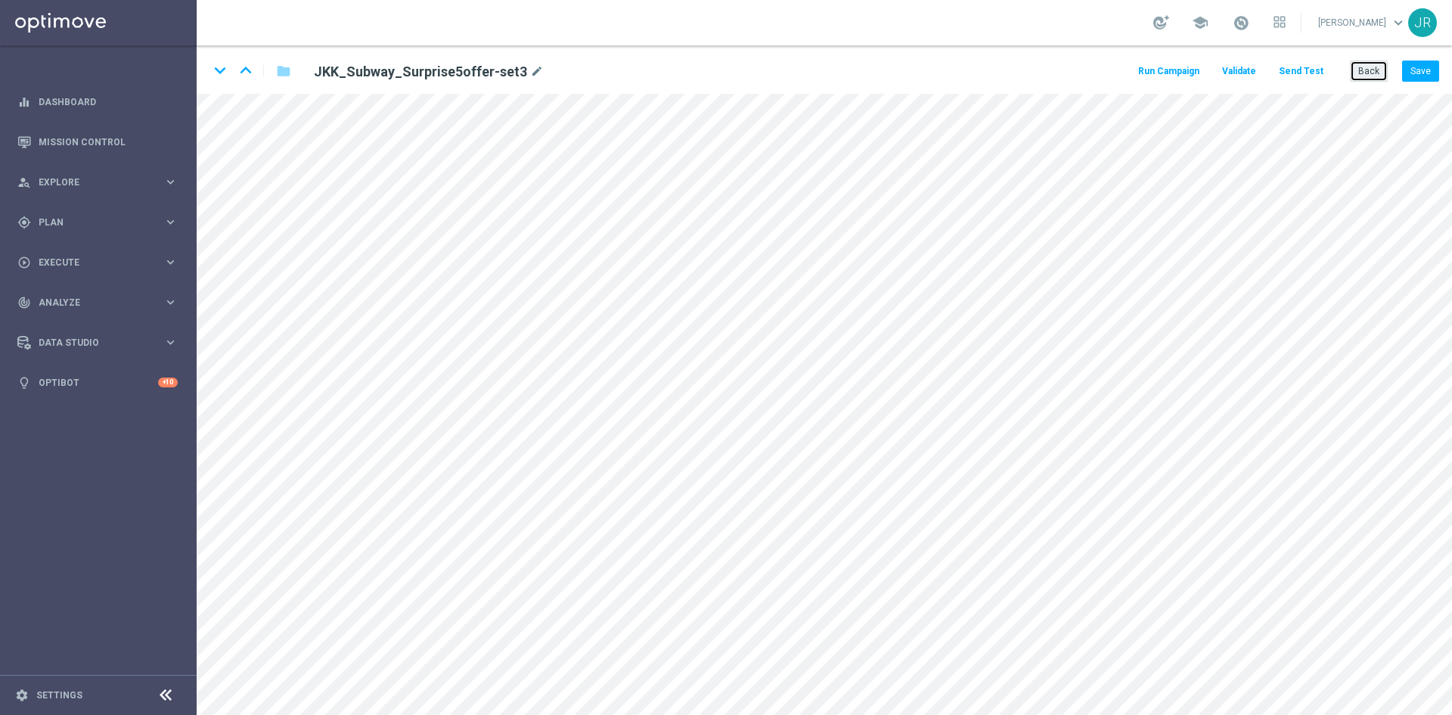
click at [1372, 74] on button "Back" at bounding box center [1369, 70] width 38 height 21
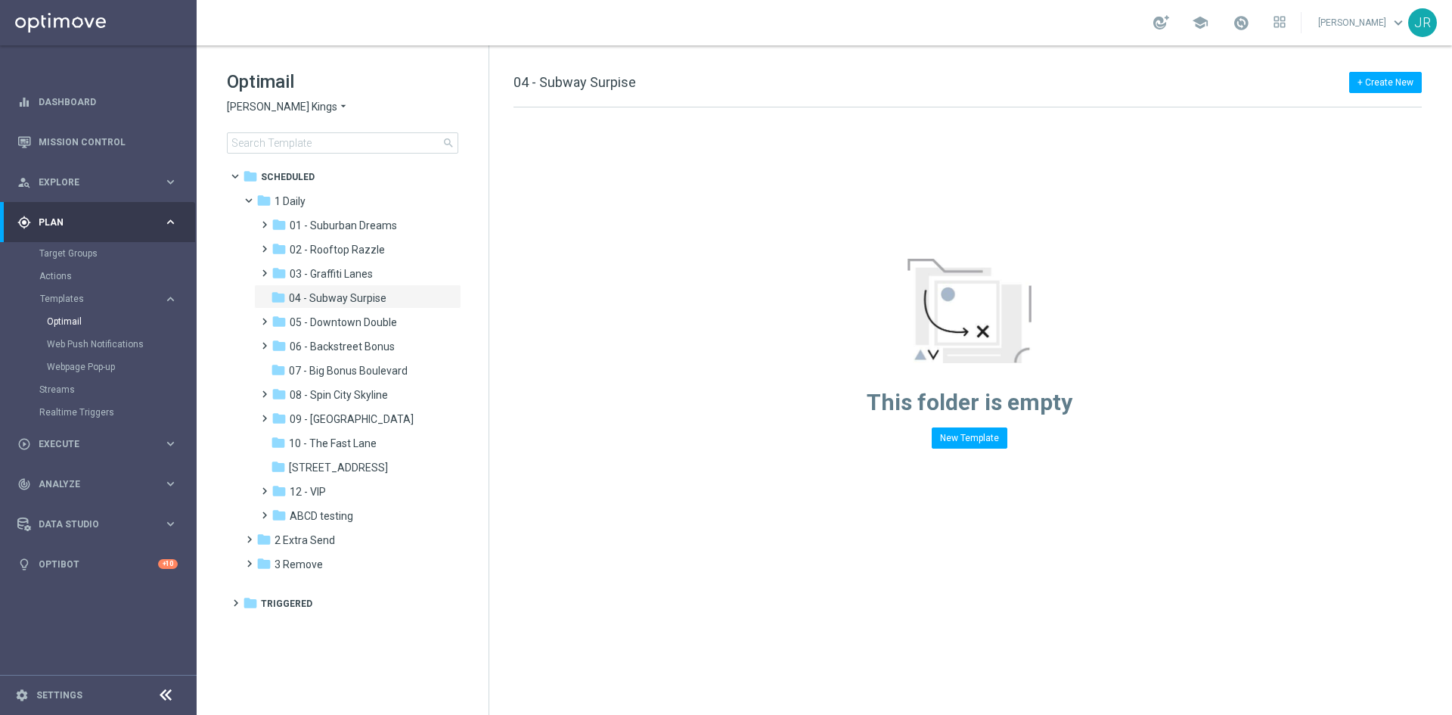
click at [288, 104] on span "[PERSON_NAME] Kings" at bounding box center [282, 107] width 110 height 14
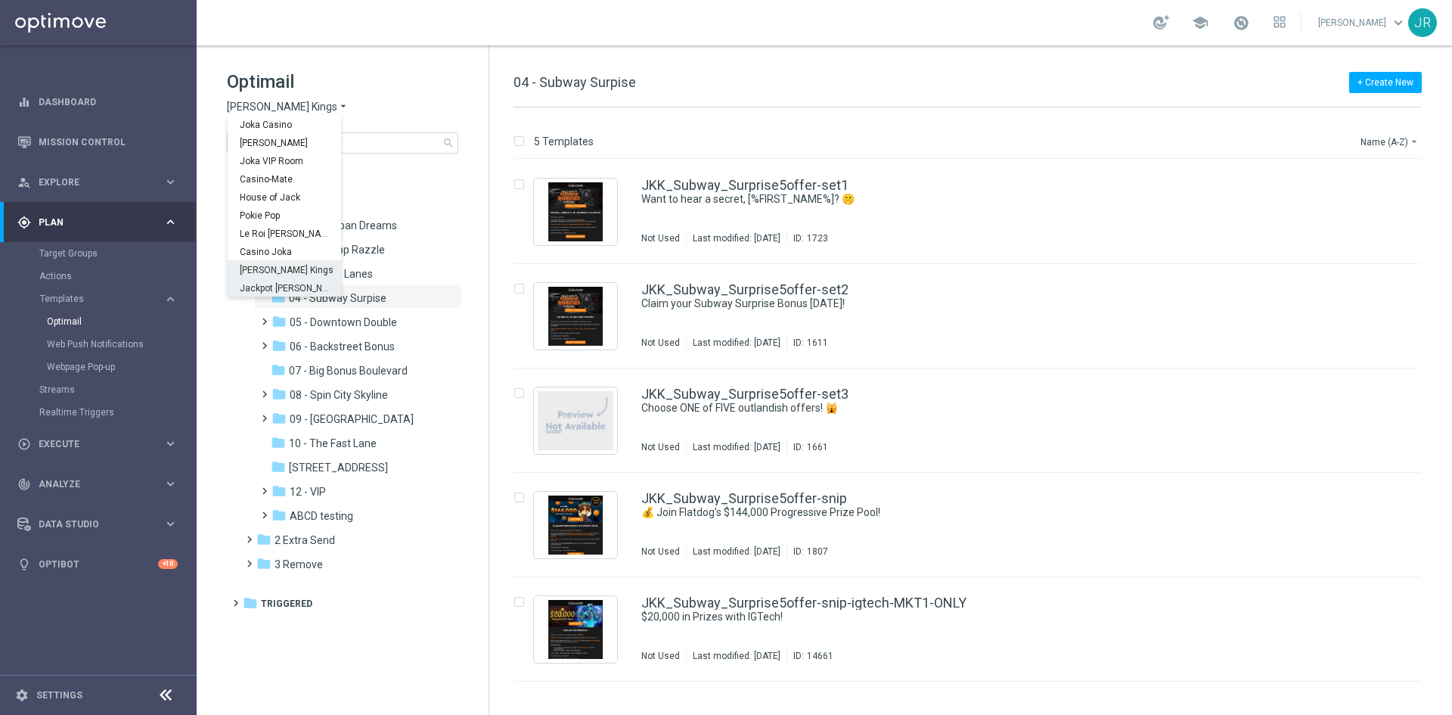
click at [282, 293] on div "Jackpot [PERSON_NAME]" at bounding box center [284, 287] width 113 height 18
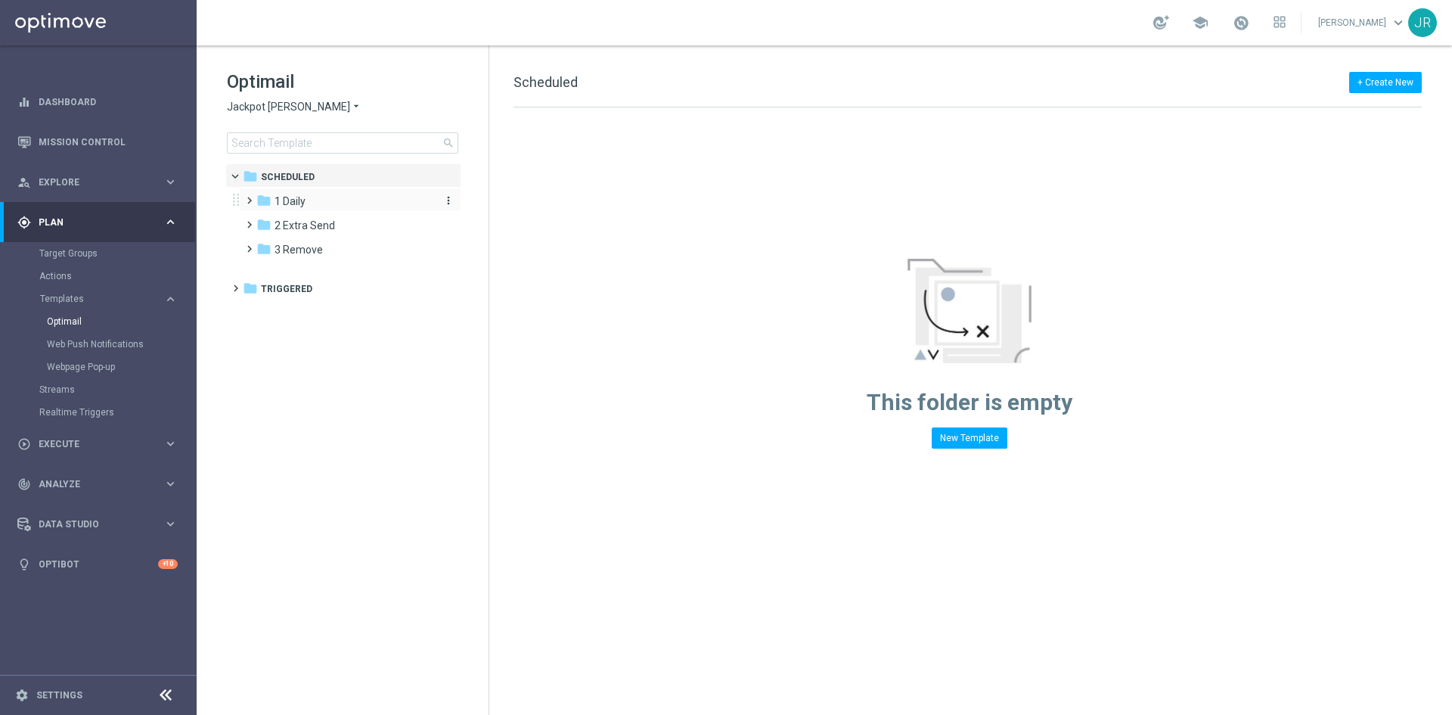
click at [292, 197] on span "1 Daily" at bounding box center [289, 201] width 31 height 14
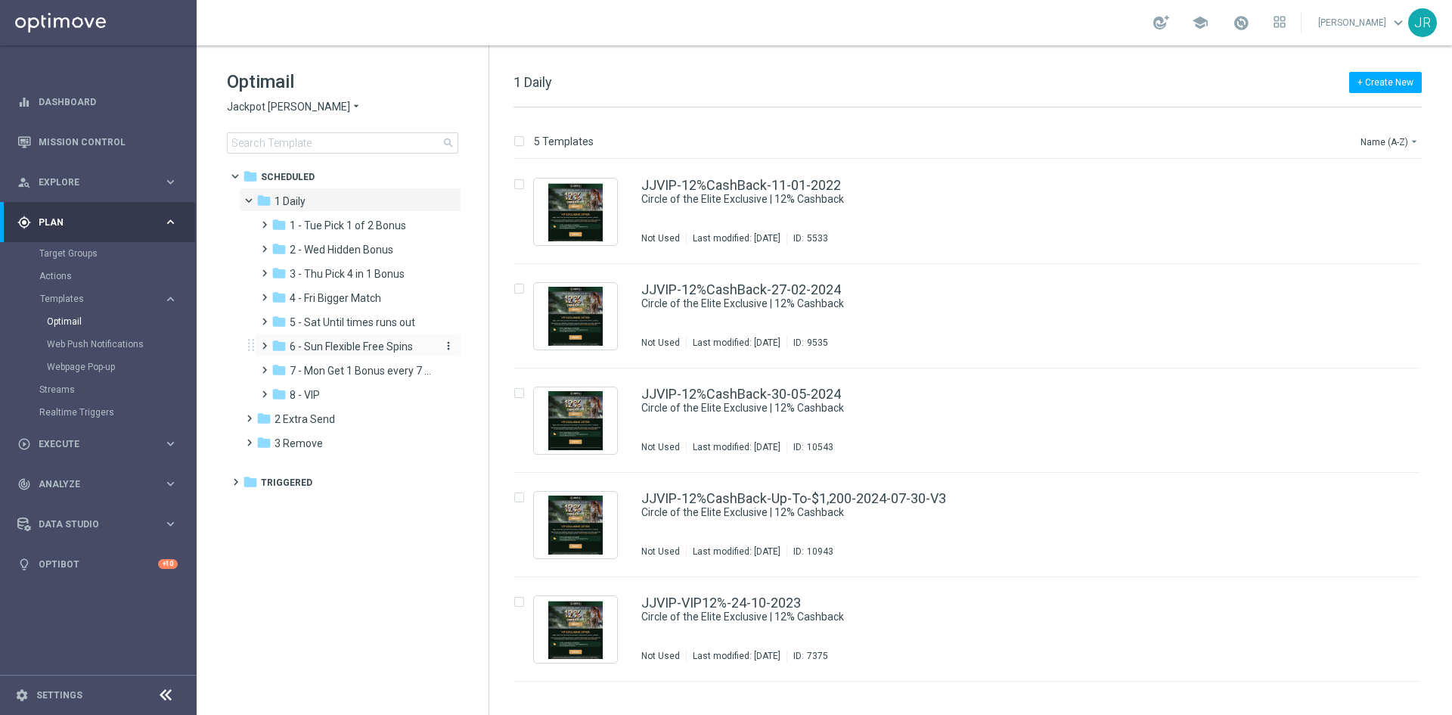
click at [319, 347] on span "6 - Sun Flexible Free Spins" at bounding box center [351, 347] width 123 height 14
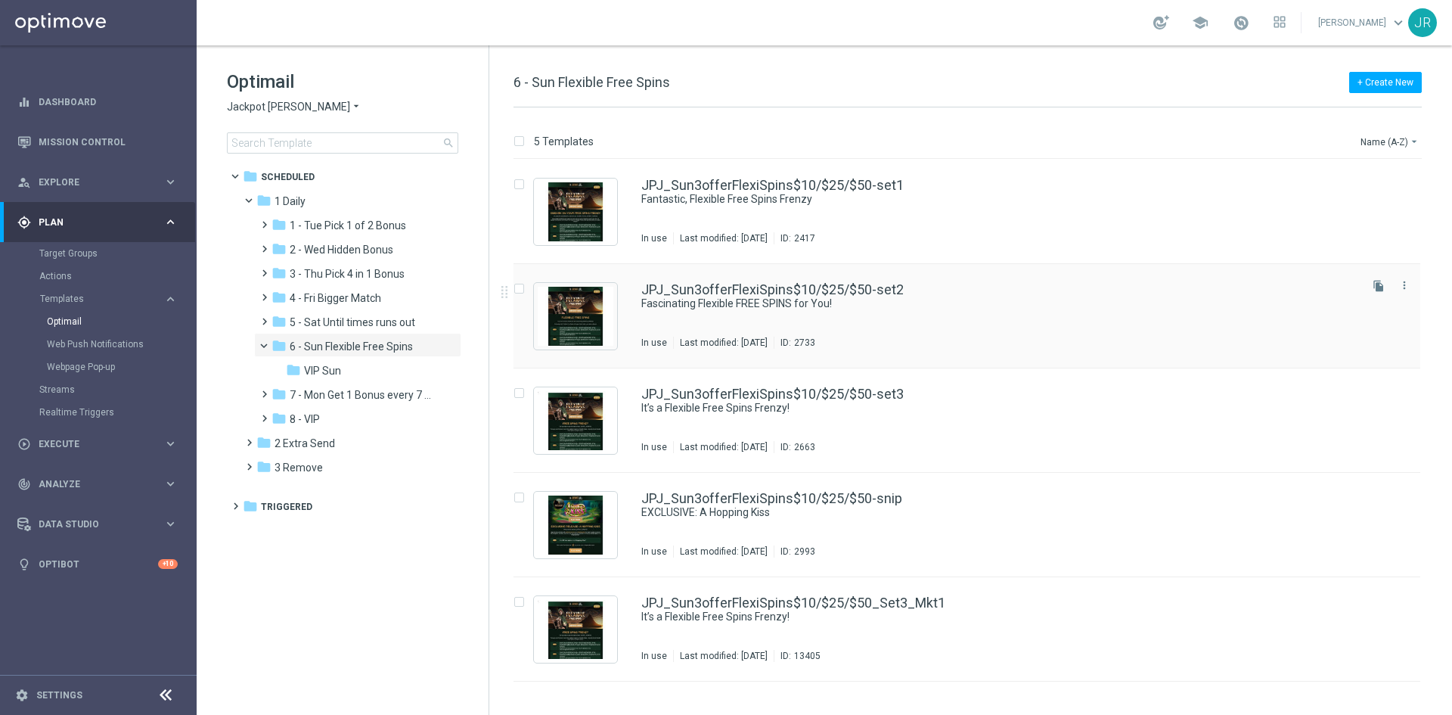
click at [765, 313] on div "JPJ_Sun3offerFlexiSpins$10/$25/$50-set2 Fascinating Flexible FREE SPINS for You…" at bounding box center [998, 316] width 715 height 66
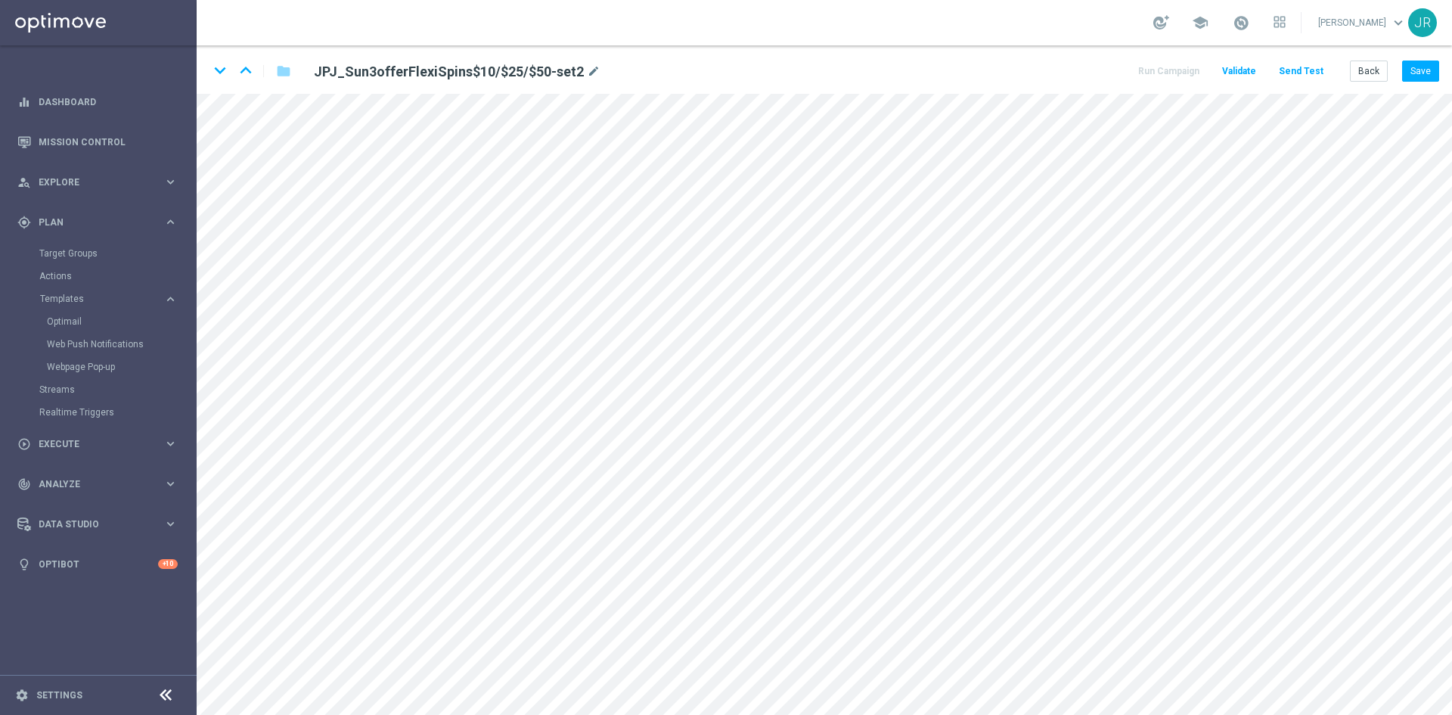
click at [1412, 82] on div "keyboard_arrow_down keyboard_arrow_up folder JPJ_Sun3offerFlexiSpins$10/$25/$50…" at bounding box center [824, 69] width 1255 height 48
click at [1422, 76] on button "Save" at bounding box center [1420, 70] width 37 height 21
click at [1428, 70] on button "Save" at bounding box center [1420, 70] width 37 height 21
click at [1292, 70] on button "Send Test" at bounding box center [1300, 71] width 49 height 20
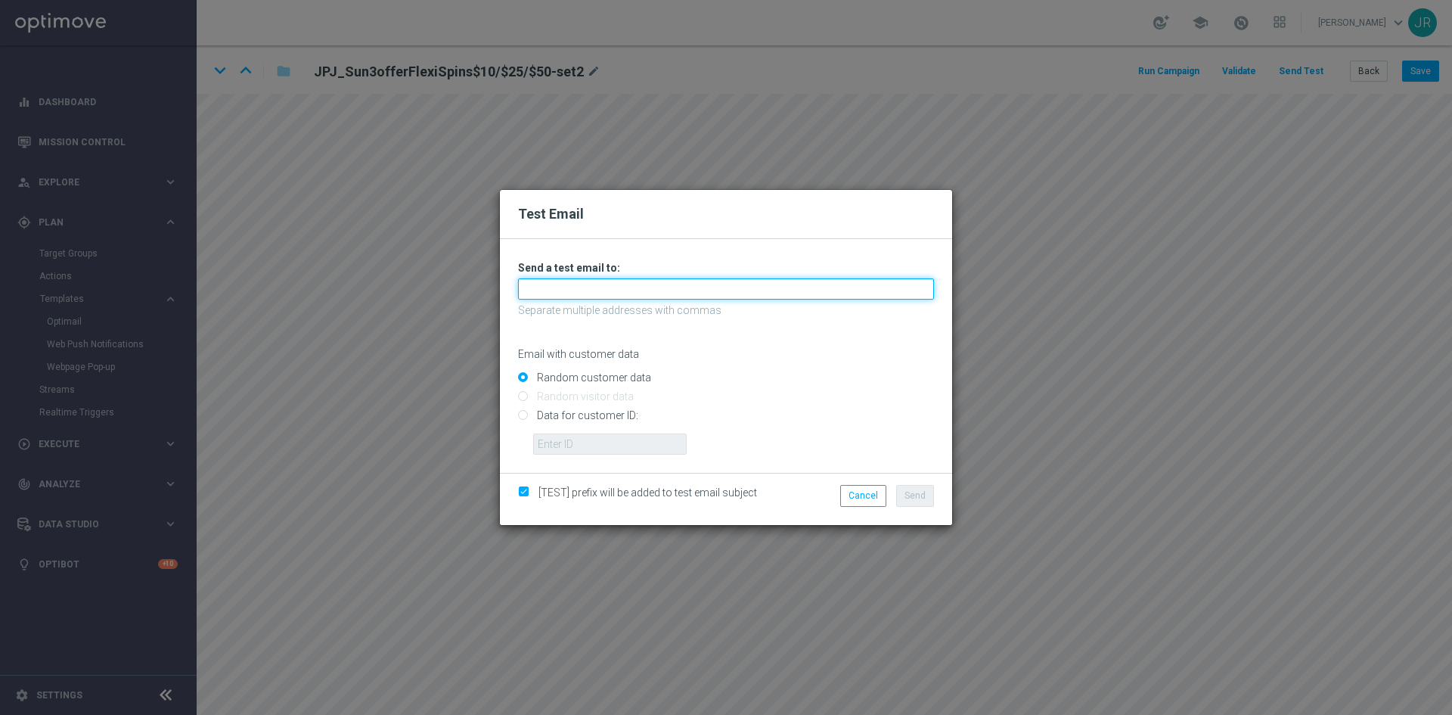
click at [547, 292] on input "text" at bounding box center [726, 288] width 416 height 21
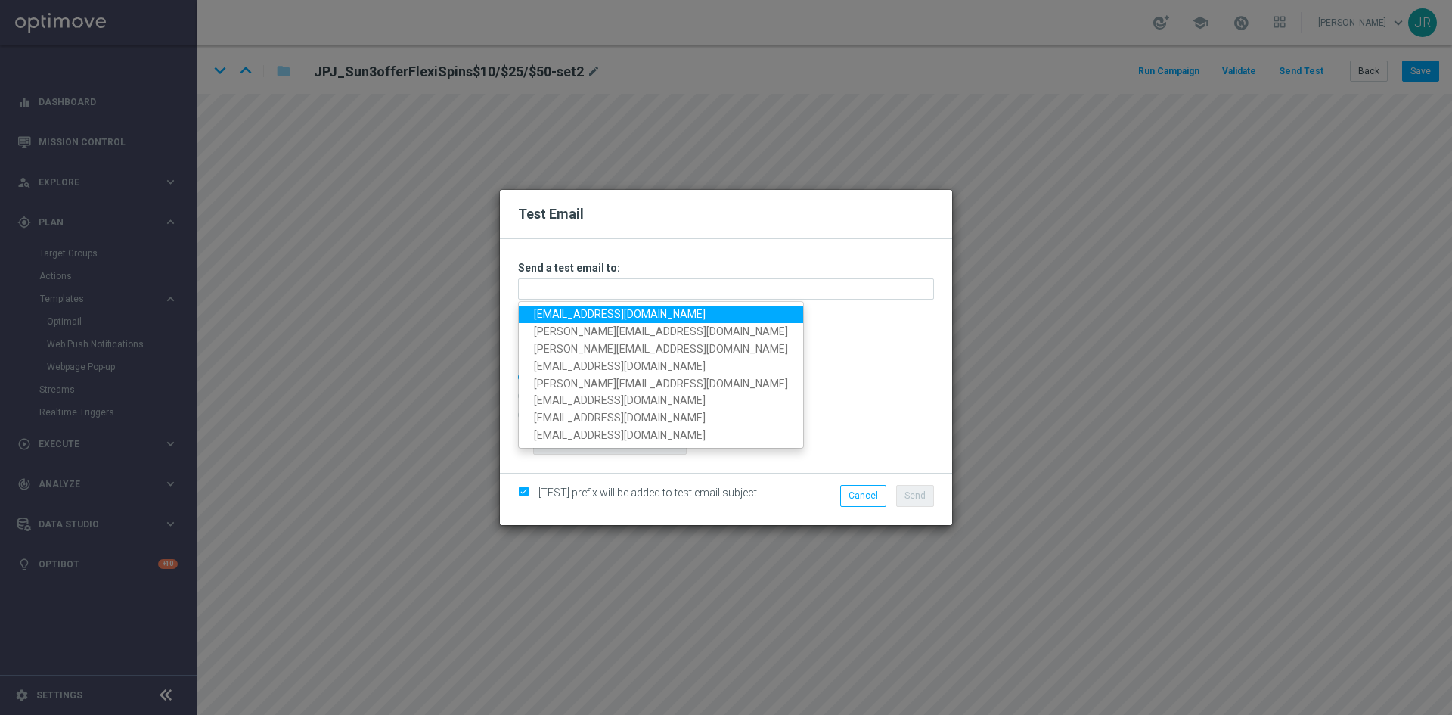
click at [558, 318] on link "testingalltesting@gmail.com" at bounding box center [661, 313] width 284 height 17
type input "testingalltesting@gmail.com"
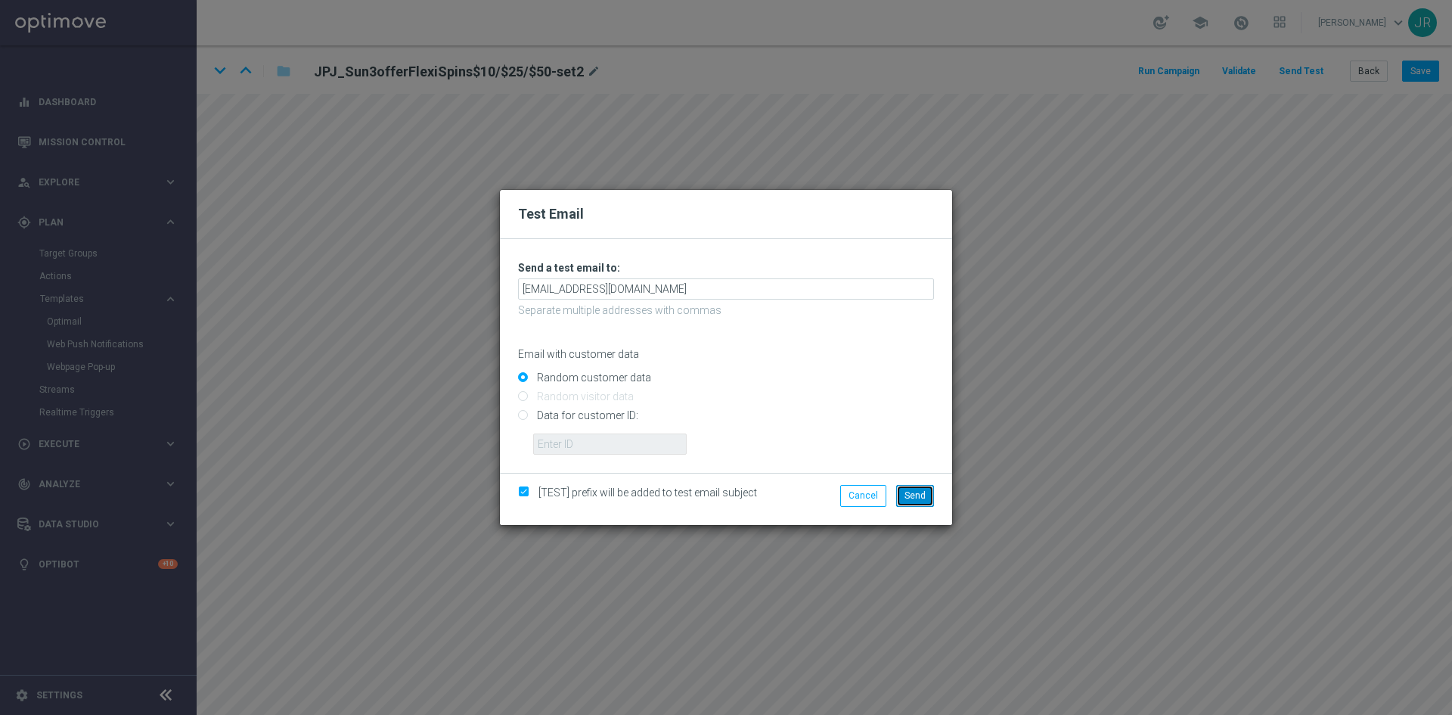
click at [923, 488] on button "Send" at bounding box center [915, 495] width 38 height 21
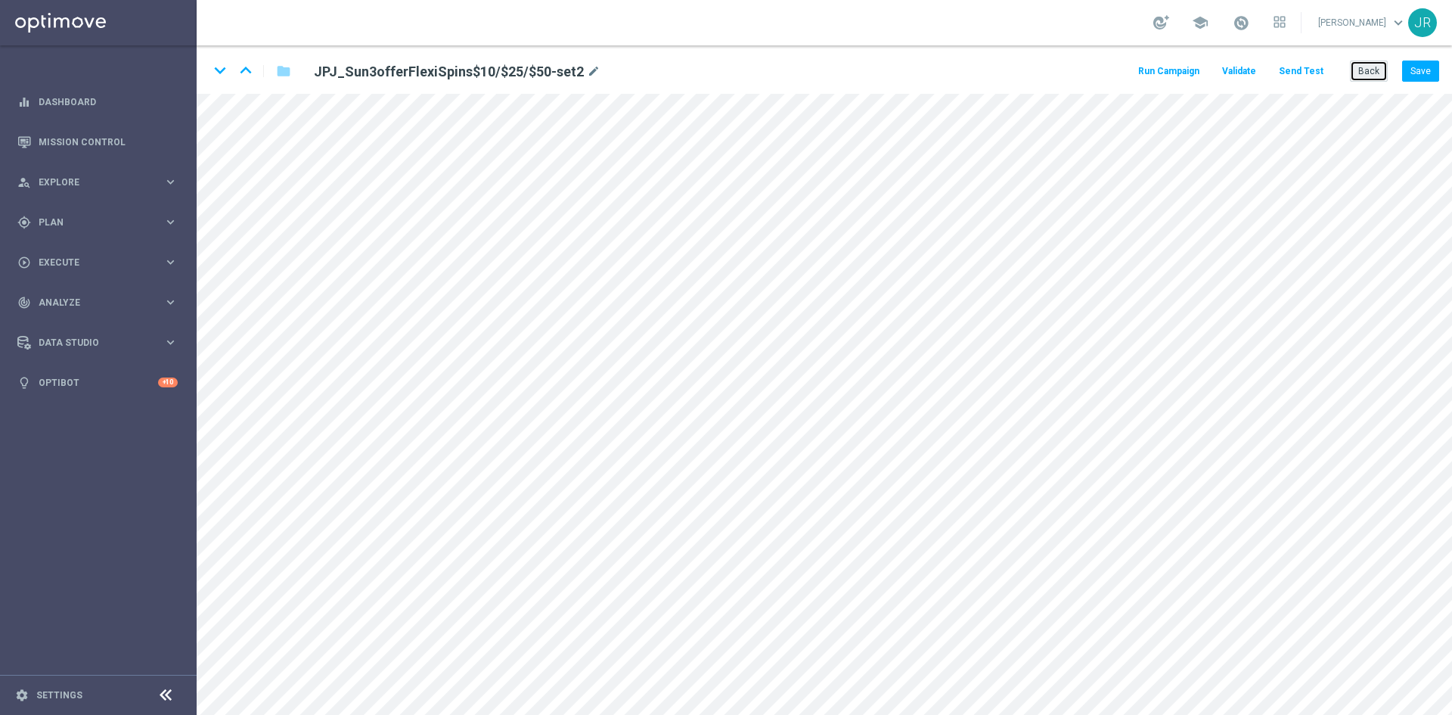
click at [1364, 67] on button "Back" at bounding box center [1369, 70] width 38 height 21
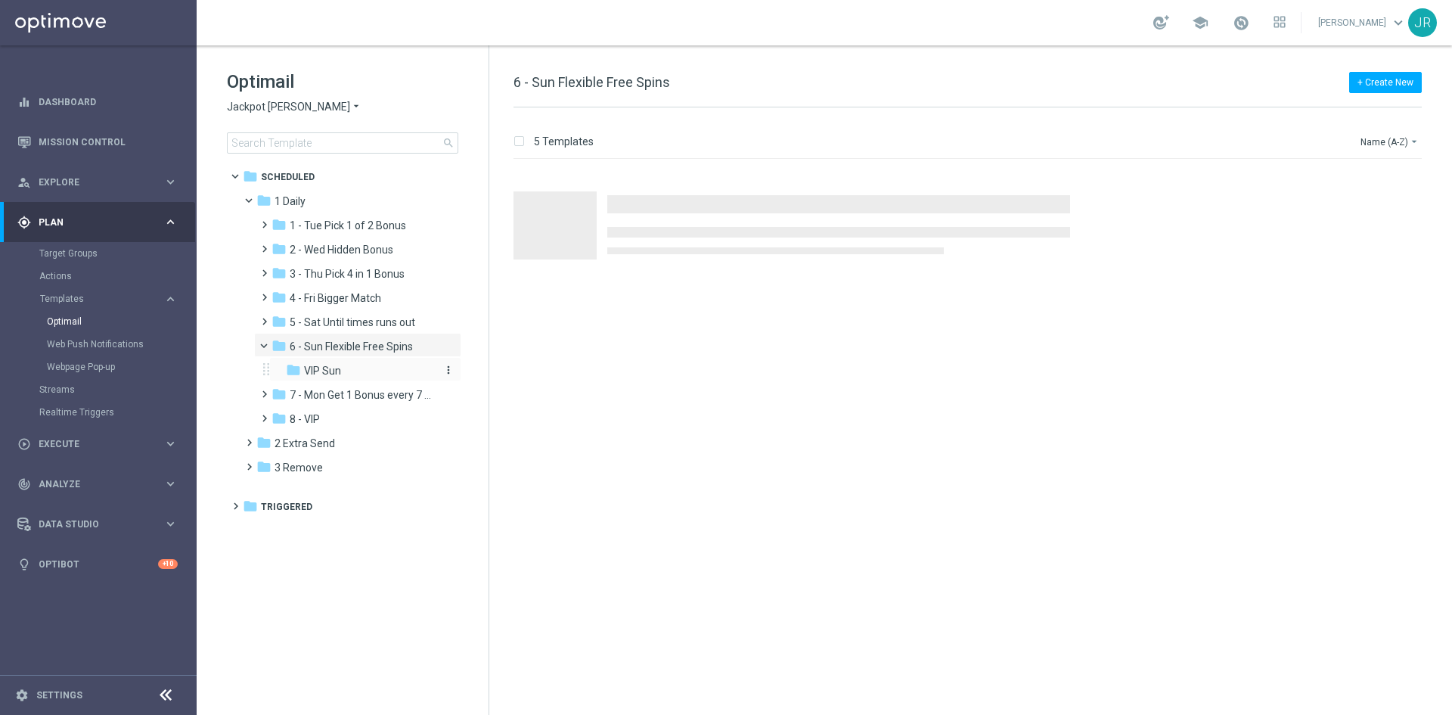
click at [351, 376] on div "folder VIP Sun" at bounding box center [360, 370] width 149 height 17
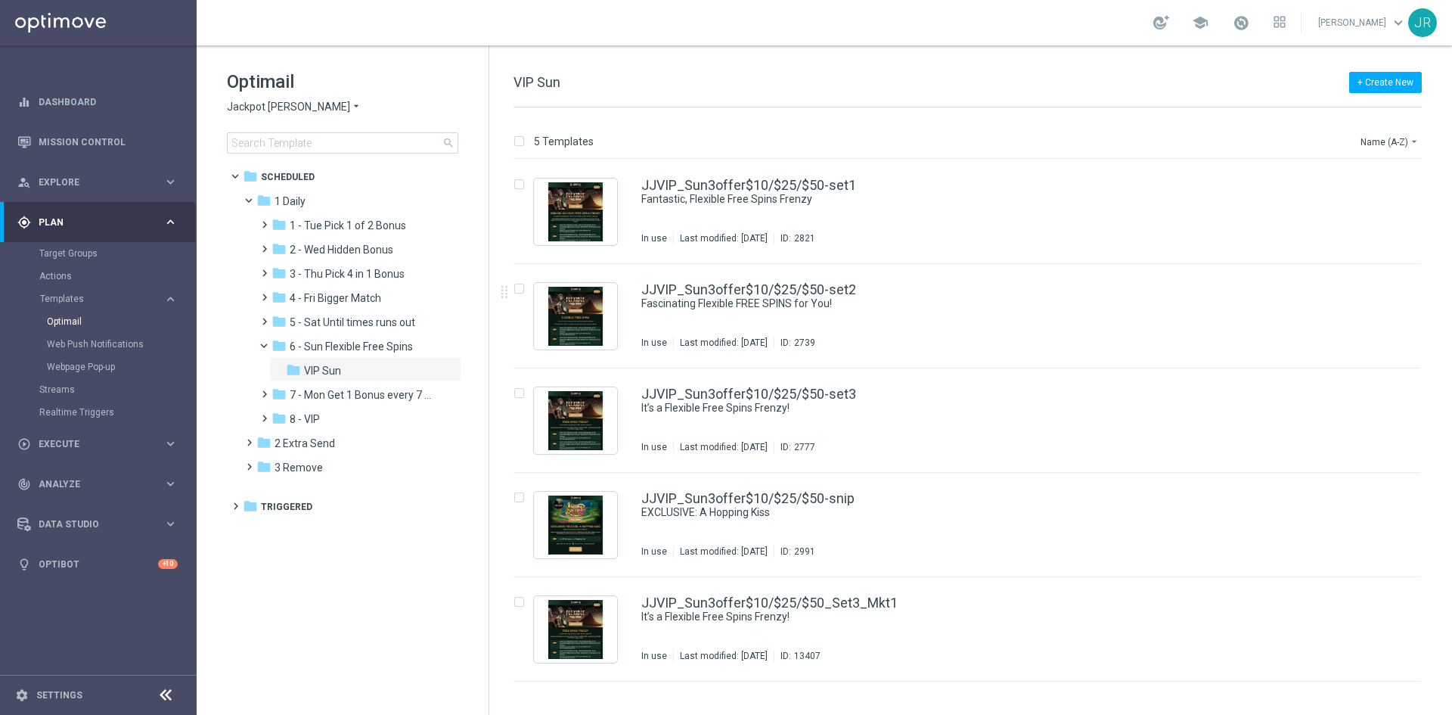
drag, startPoint x: 777, startPoint y: 321, endPoint x: 760, endPoint y: 327, distance: 17.7
click at [777, 321] on div "JJVIP_Sun3offer$10/$25/$50-set2 Fascinating Flexible FREE SPINS for You! In use…" at bounding box center [998, 316] width 715 height 66
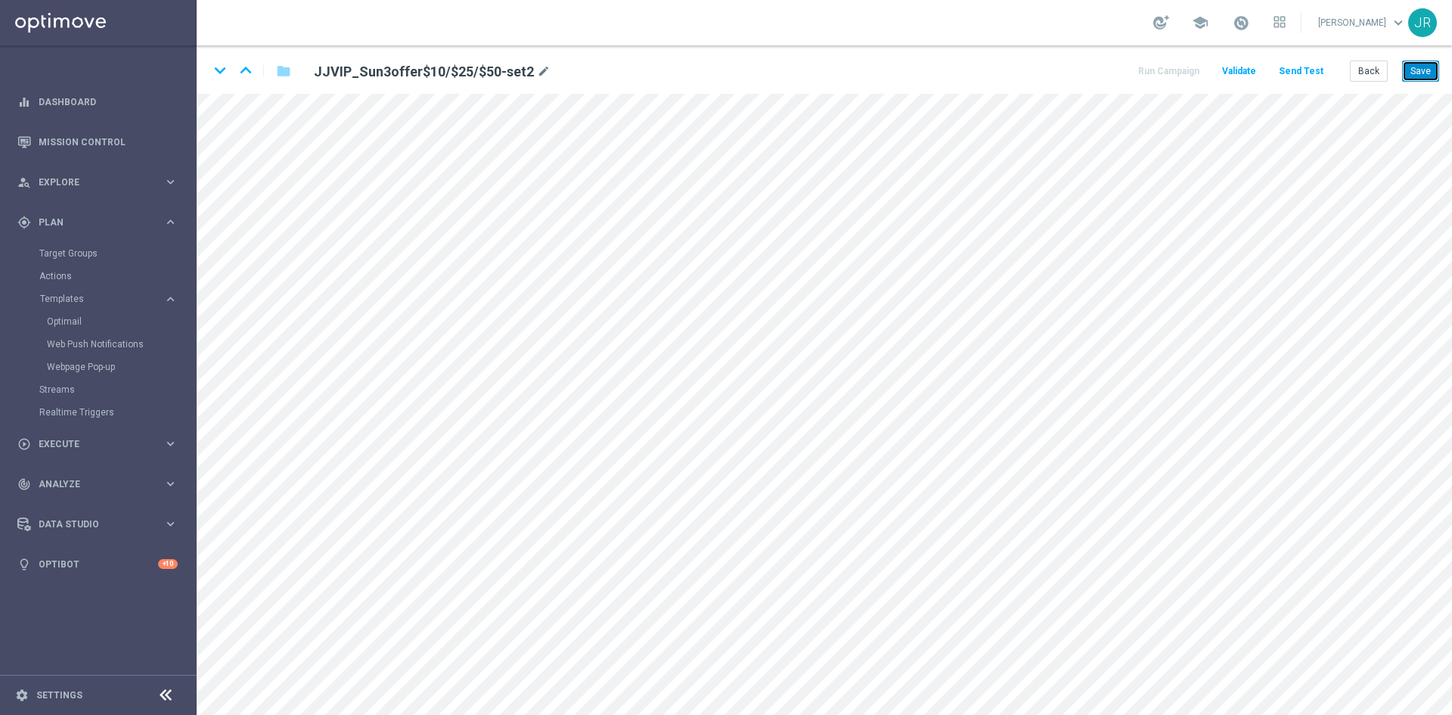
click at [1417, 73] on button "Save" at bounding box center [1420, 70] width 37 height 21
click at [1422, 60] on button "Save" at bounding box center [1420, 70] width 37 height 21
click at [1410, 68] on button "Save" at bounding box center [1420, 70] width 37 height 21
click at [1302, 64] on button "Send Test" at bounding box center [1300, 71] width 49 height 20
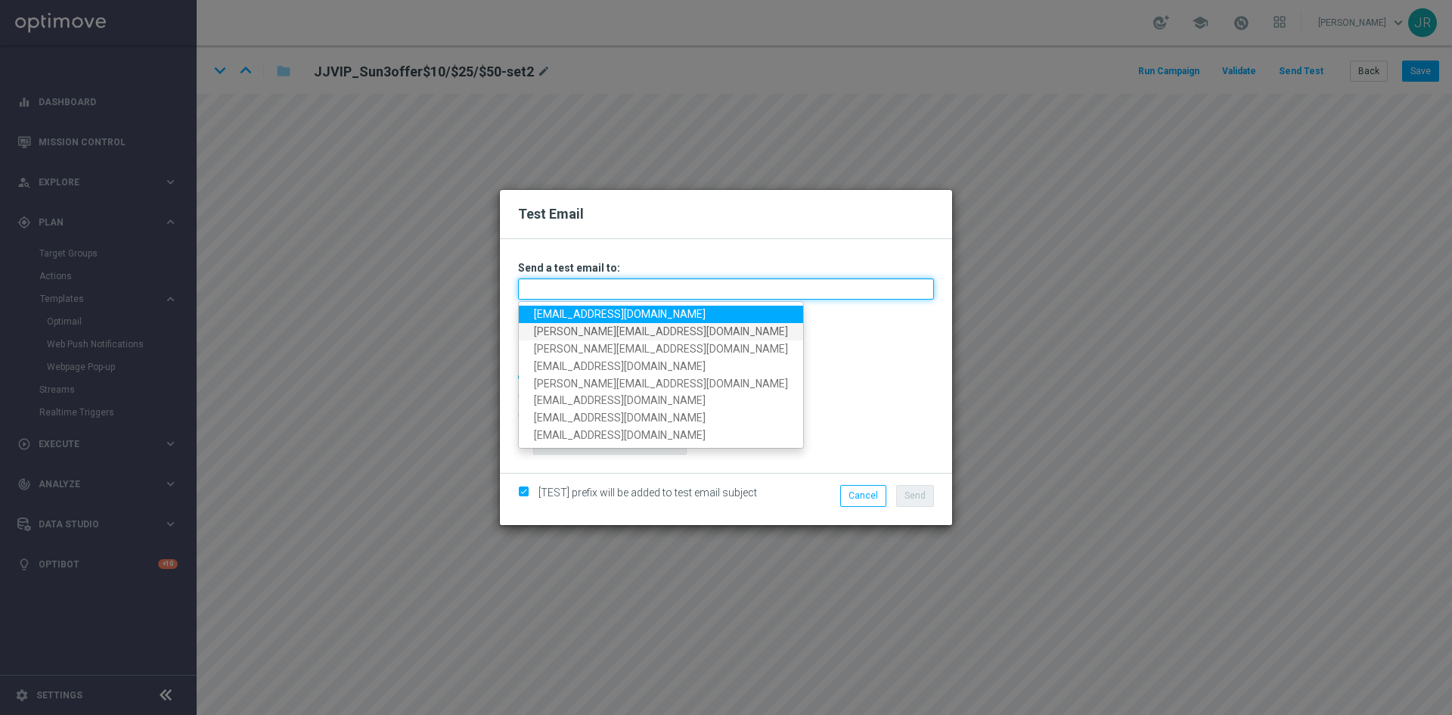
drag, startPoint x: 606, startPoint y: 290, endPoint x: 565, endPoint y: 325, distance: 54.1
click at [606, 290] on input "text" at bounding box center [726, 288] width 416 height 21
click at [565, 321] on link "[EMAIL_ADDRESS][DOMAIN_NAME]" at bounding box center [661, 313] width 284 height 17
type input "[EMAIL_ADDRESS][DOMAIN_NAME]"
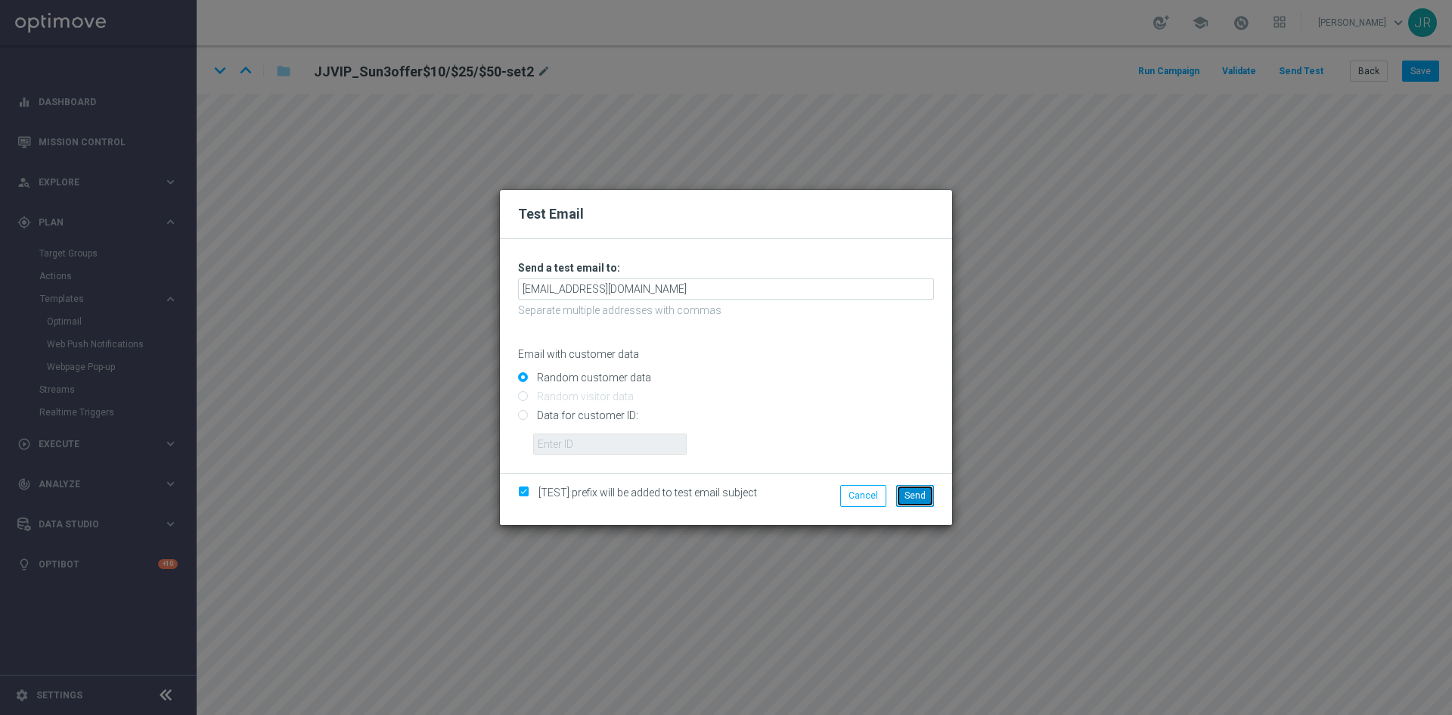
click at [903, 497] on button "Send" at bounding box center [915, 495] width 38 height 21
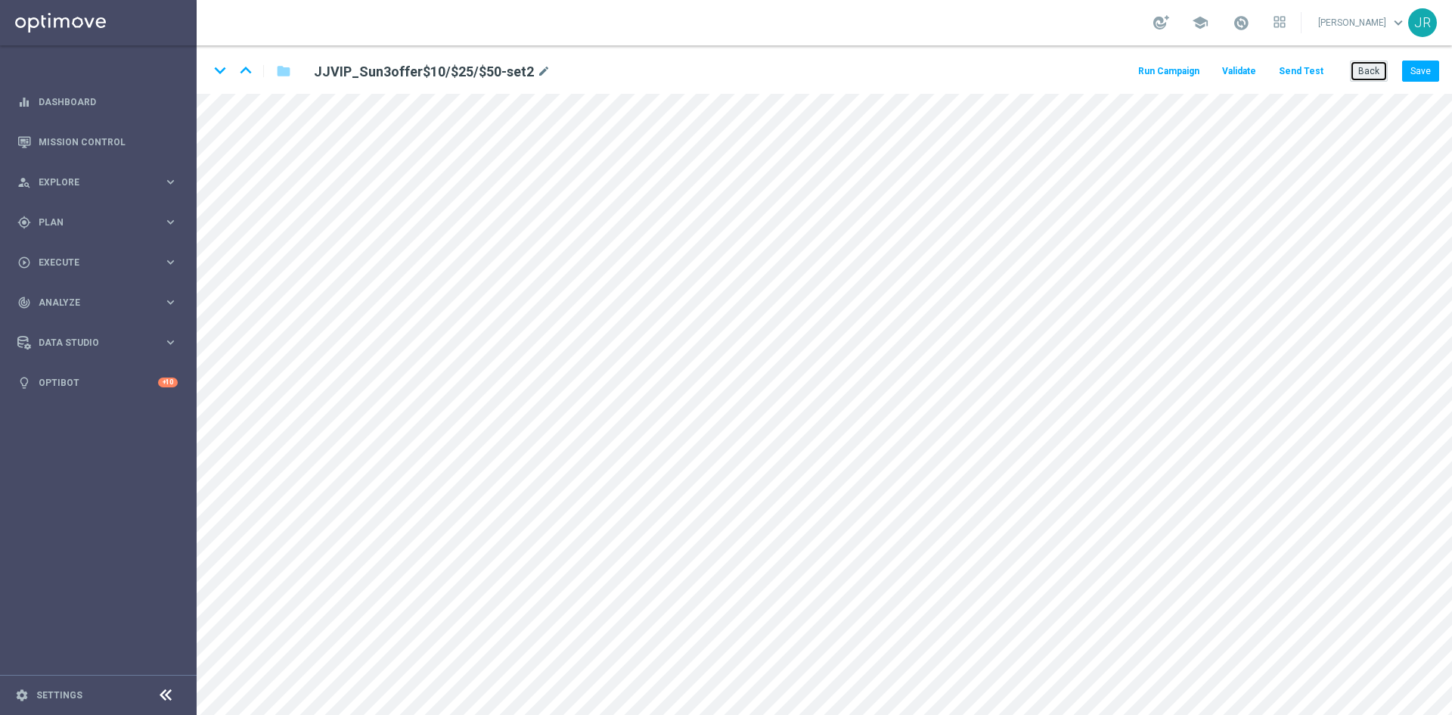
click at [1370, 79] on button "Back" at bounding box center [1369, 70] width 38 height 21
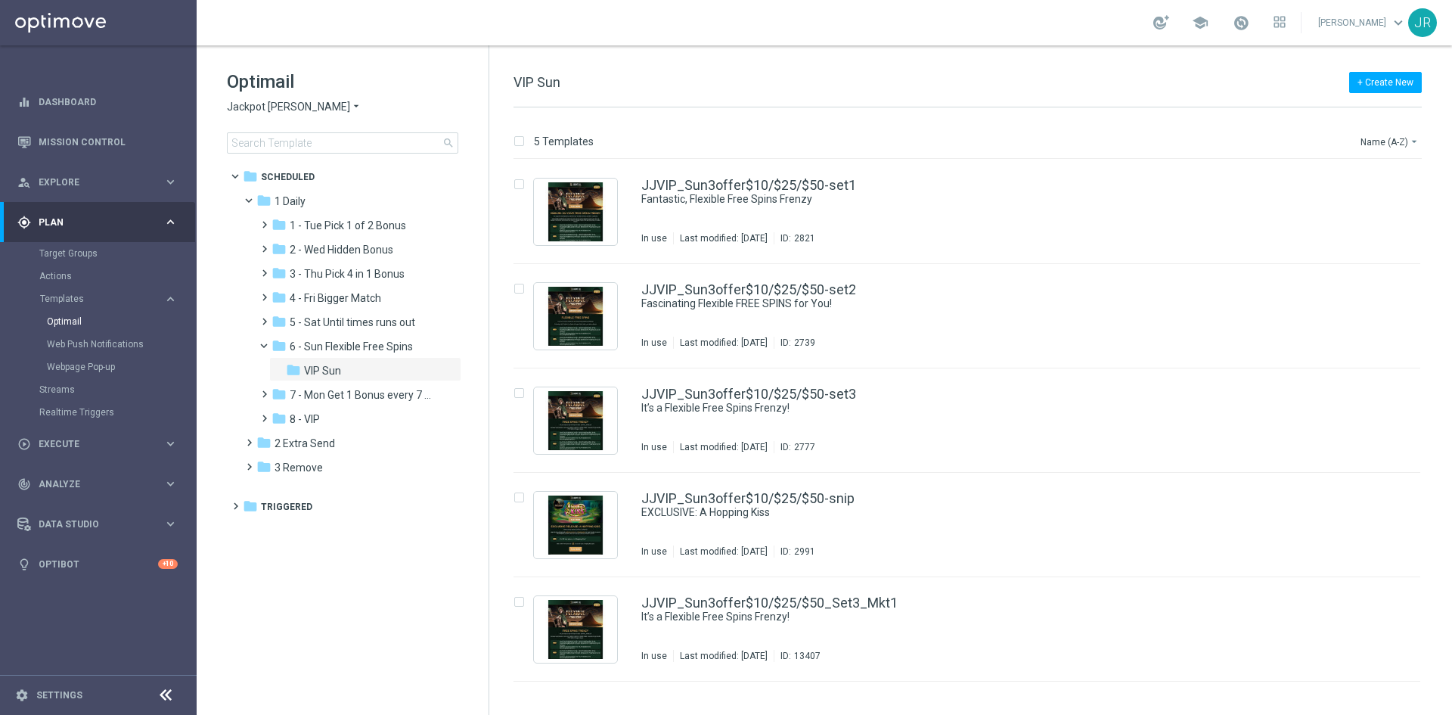
click at [255, 107] on span "Jackpot [PERSON_NAME]" at bounding box center [288, 107] width 123 height 14
click at [0, 0] on span "Wolf Winner" at bounding box center [0, 0] width 0 height 0
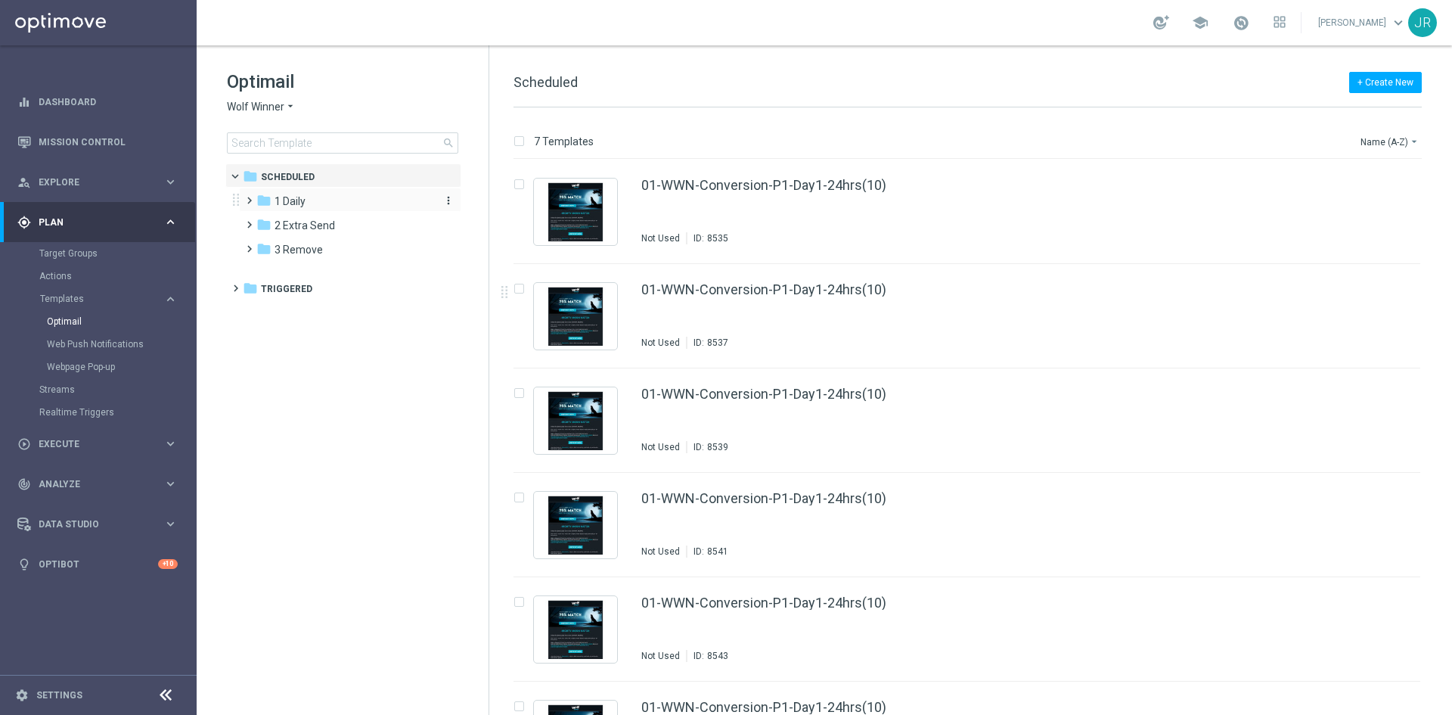
click at [287, 206] on span "1 Daily" at bounding box center [289, 201] width 31 height 14
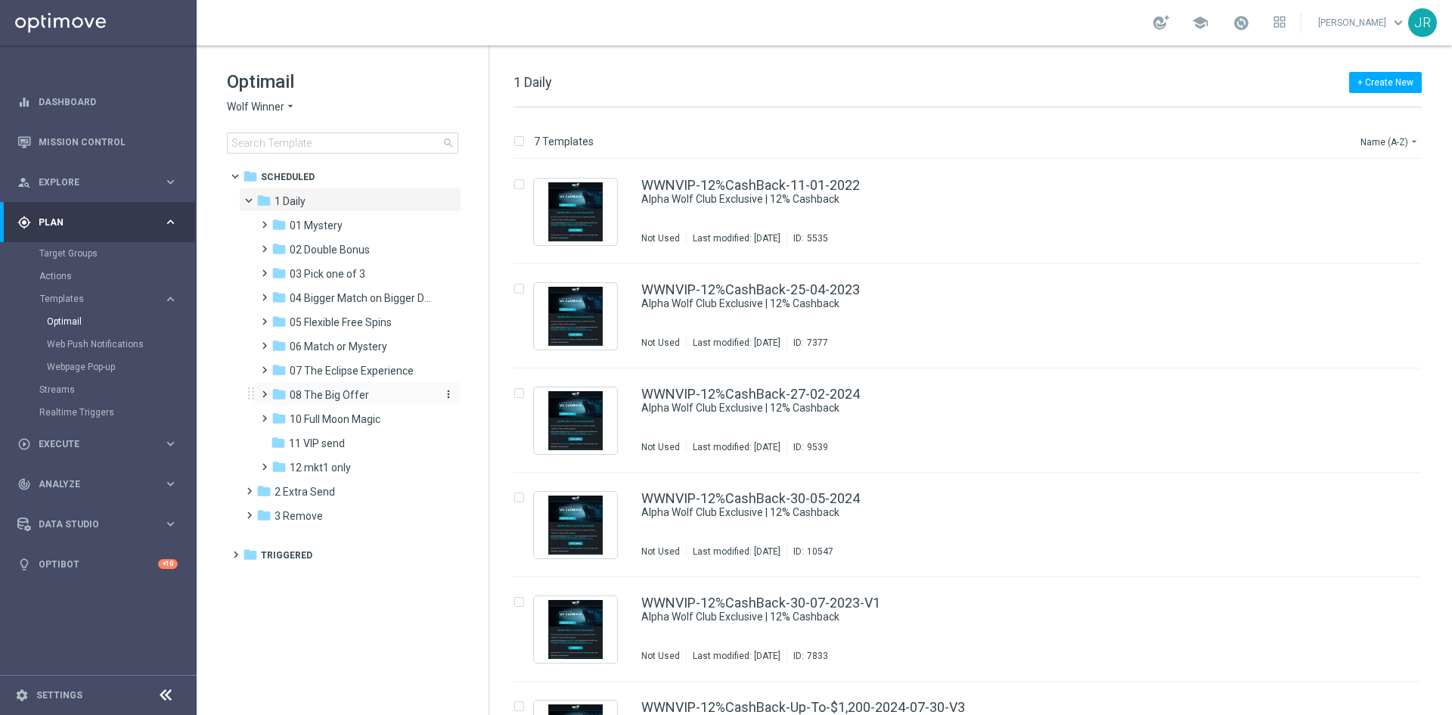
click at [340, 393] on span "08 The Big Offer" at bounding box center [329, 395] width 79 height 14
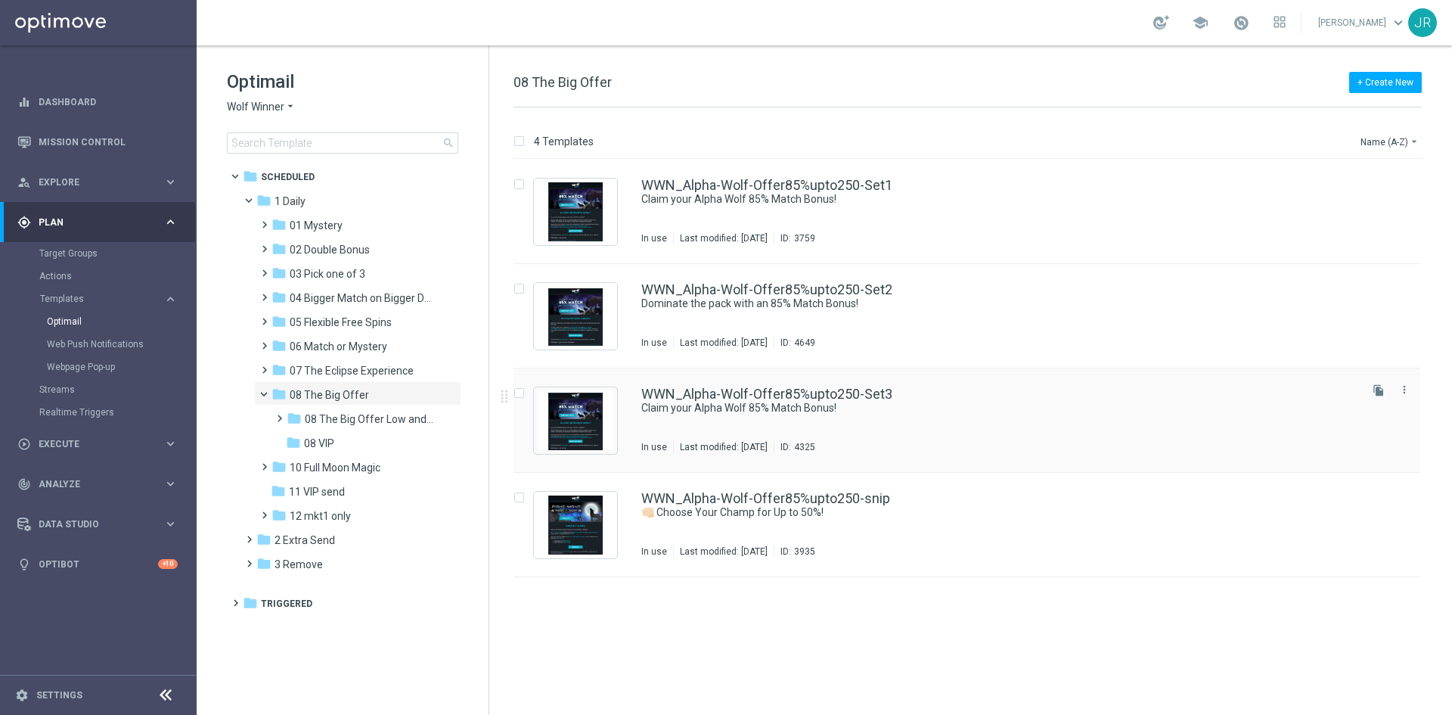
click at [752, 434] on div "WWN_Alpha-Wolf-Offer85%upto250-Set3 Claim your Alpha Wolf 85% Match Bonus! In u…" at bounding box center [998, 420] width 715 height 66
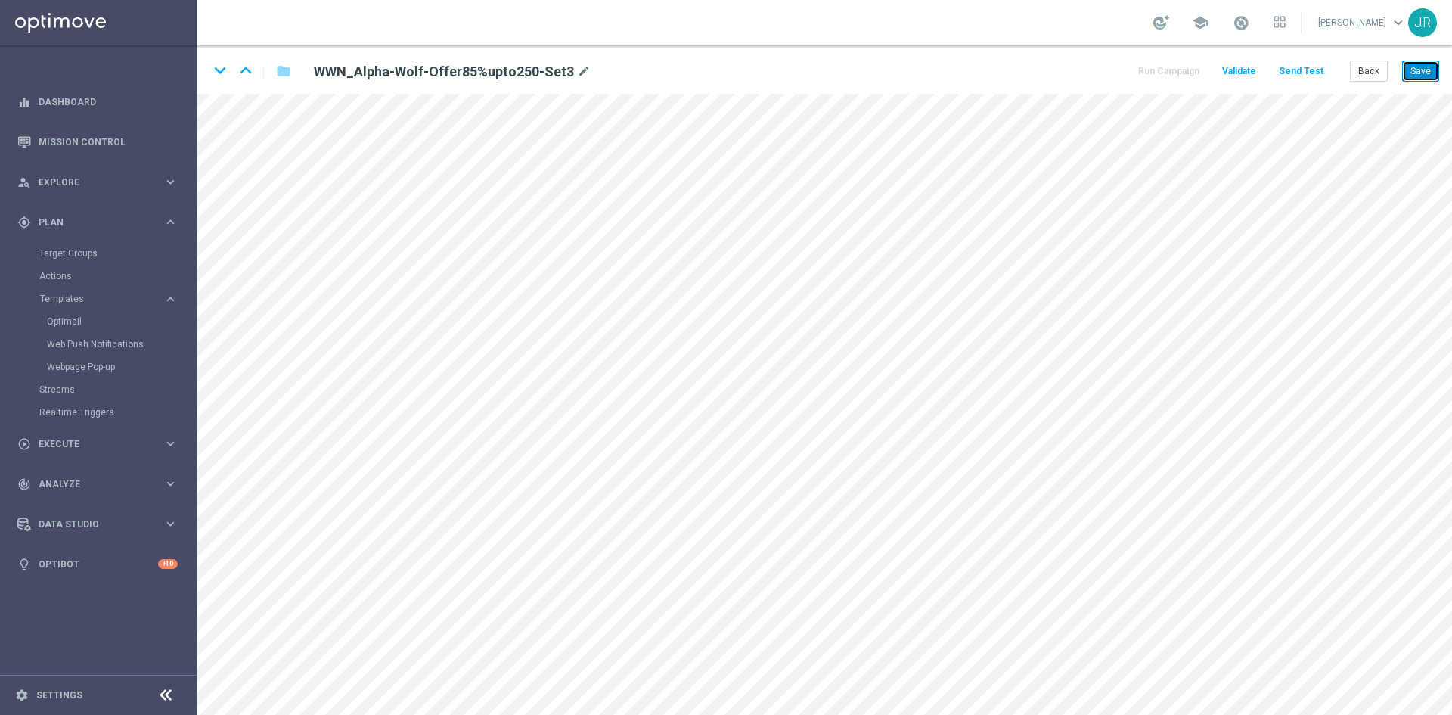
click at [1428, 73] on button "Save" at bounding box center [1420, 70] width 37 height 21
click at [1422, 70] on button "Save" at bounding box center [1420, 70] width 37 height 21
click at [1367, 76] on button "Back" at bounding box center [1369, 70] width 38 height 21
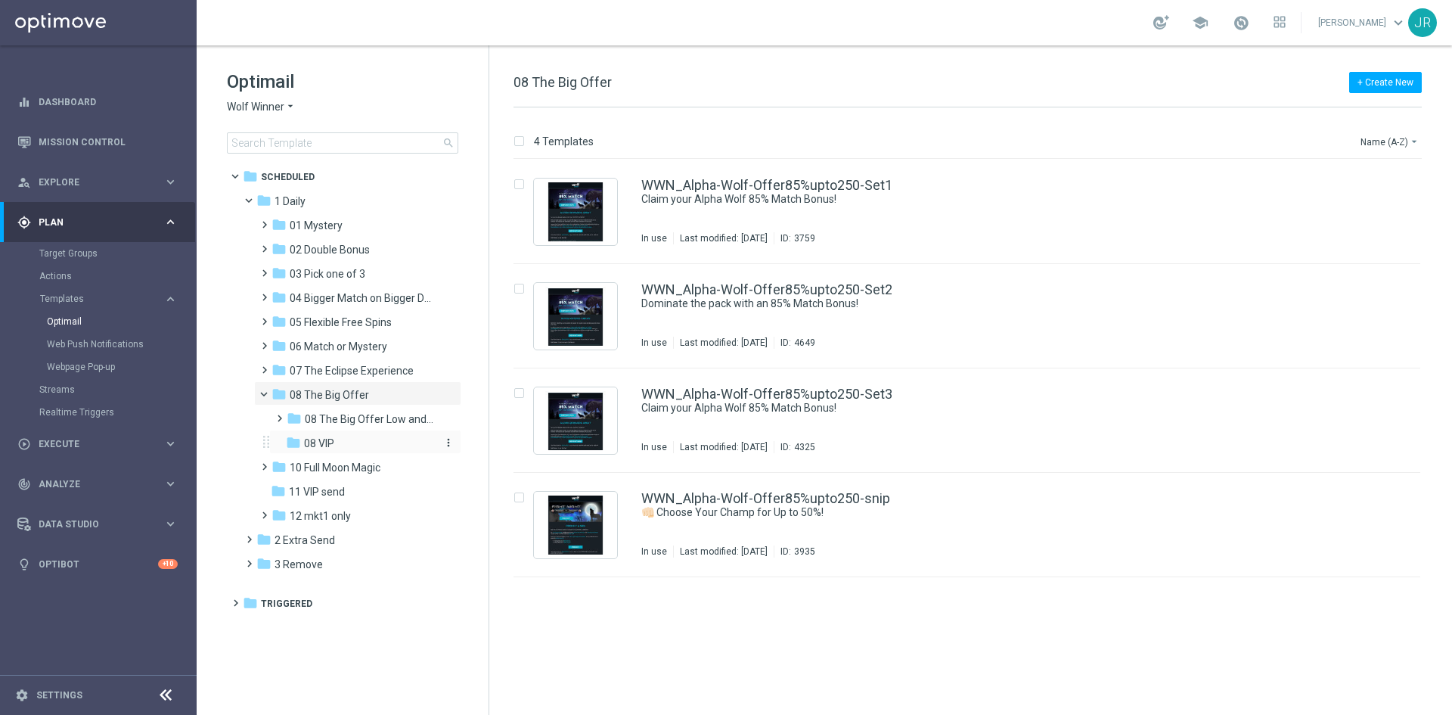
click at [357, 437] on div "folder 08 VIP" at bounding box center [360, 443] width 149 height 17
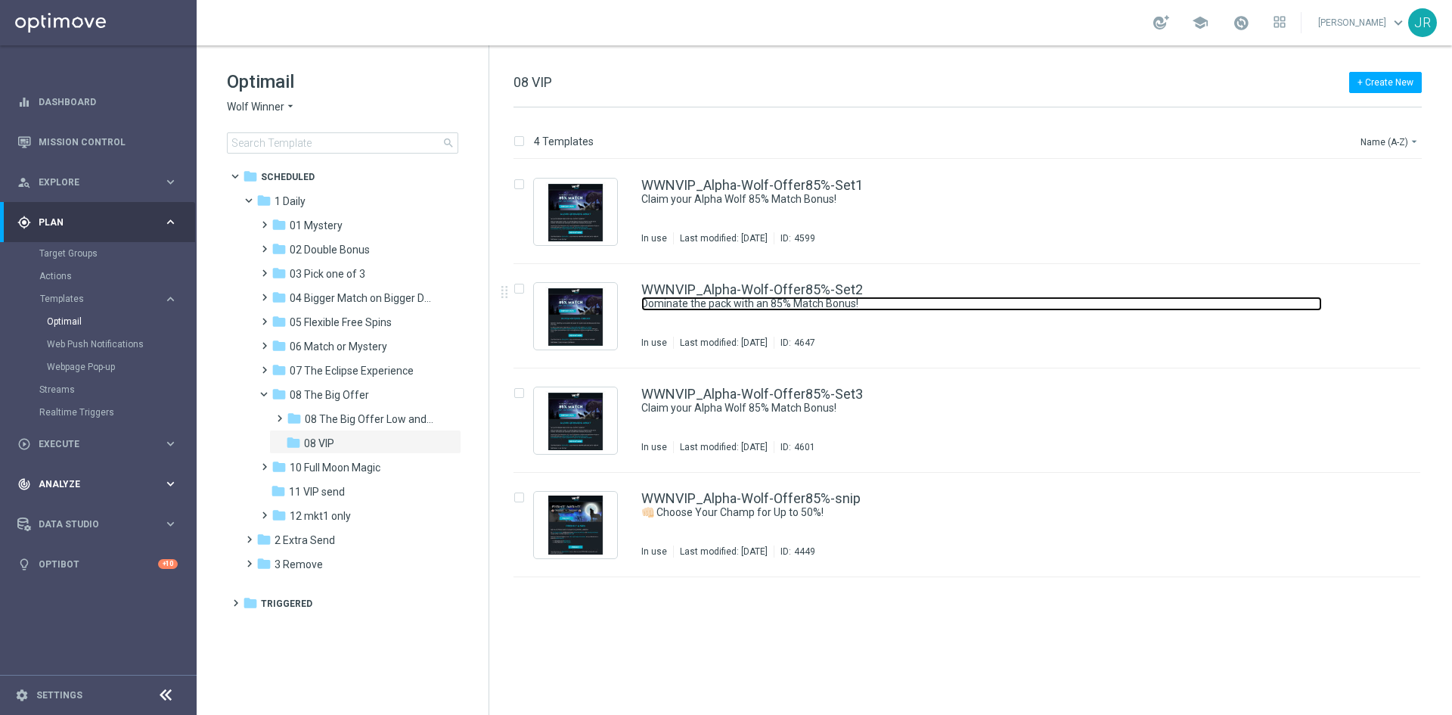
drag, startPoint x: 771, startPoint y: 310, endPoint x: 7, endPoint y: 498, distance: 787.2
click at [771, 310] on link "Dominate the pack with an 85% Match Bonus!" at bounding box center [981, 303] width 681 height 14
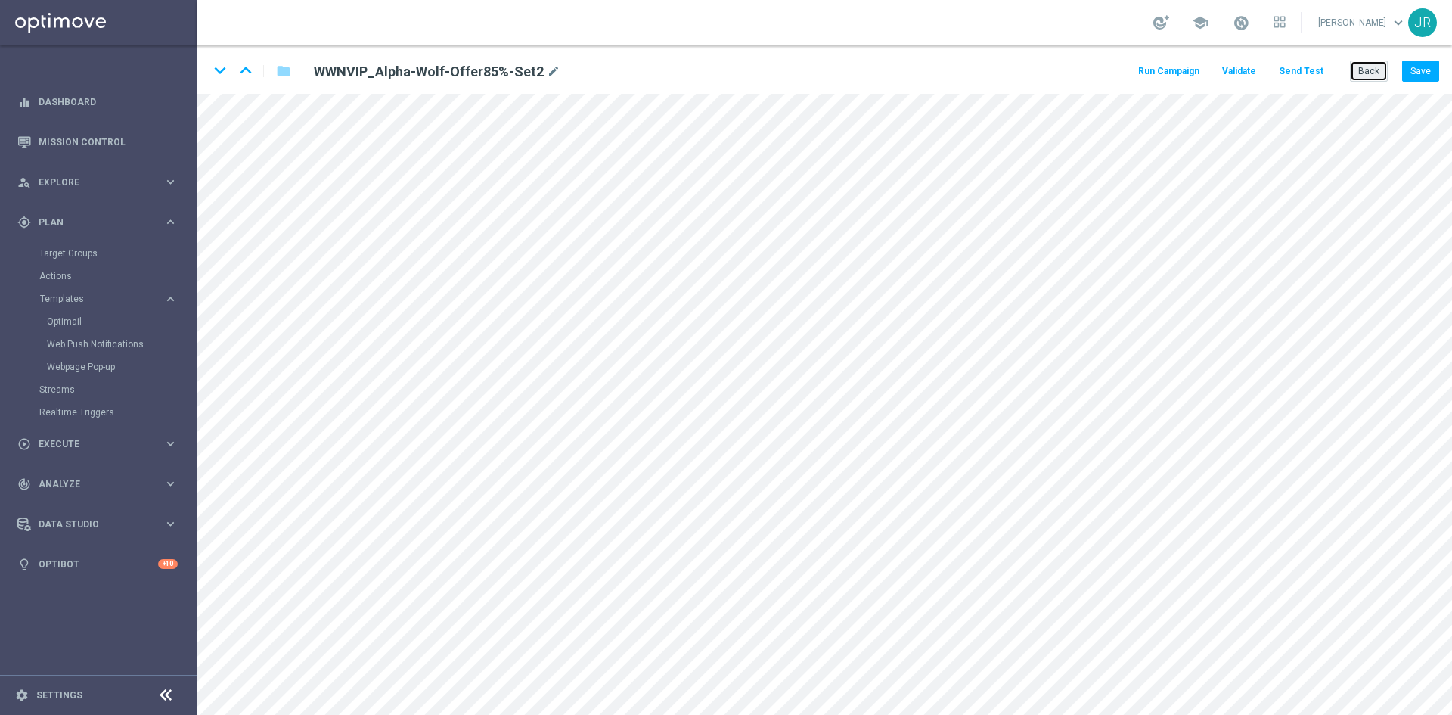
click at [1366, 73] on button "Back" at bounding box center [1369, 70] width 38 height 21
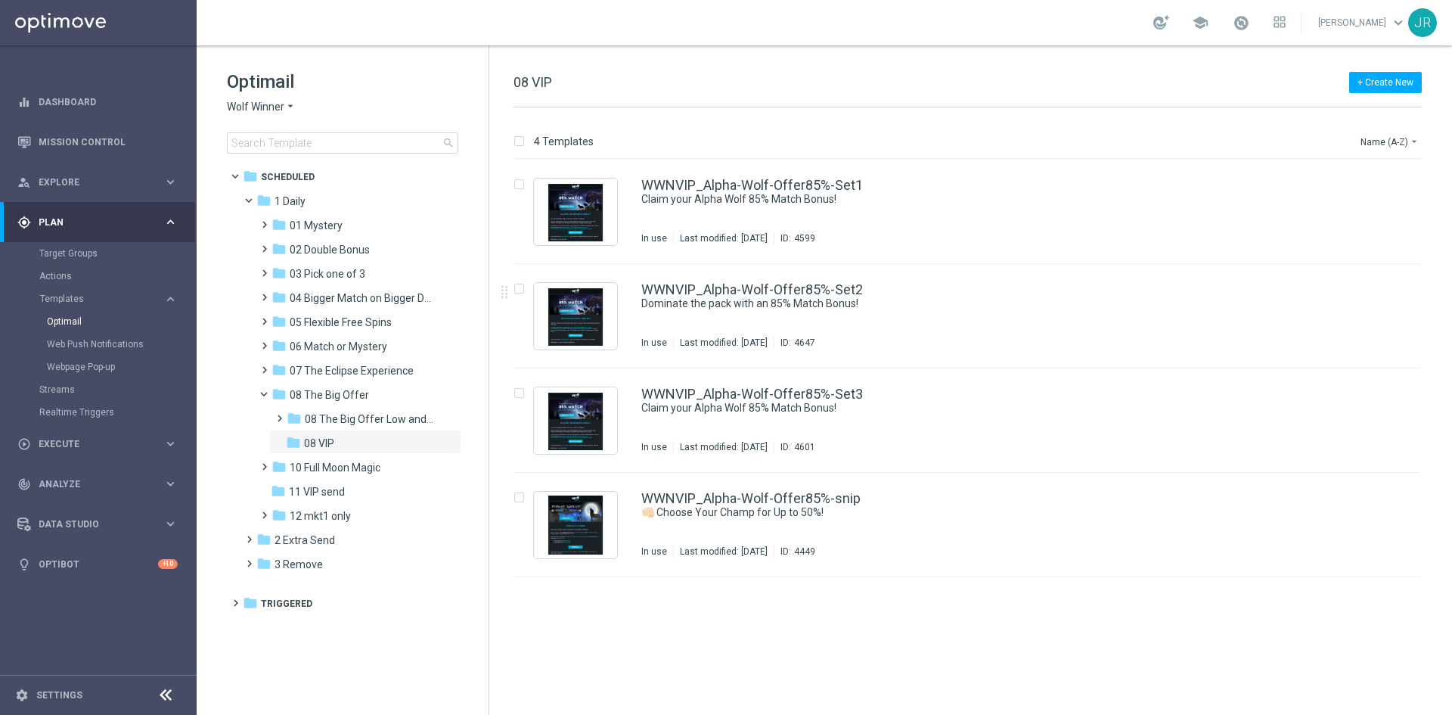
drag, startPoint x: 356, startPoint y: 394, endPoint x: 745, endPoint y: 408, distance: 388.9
click at [359, 393] on span "08 The Big Offer" at bounding box center [329, 395] width 79 height 14
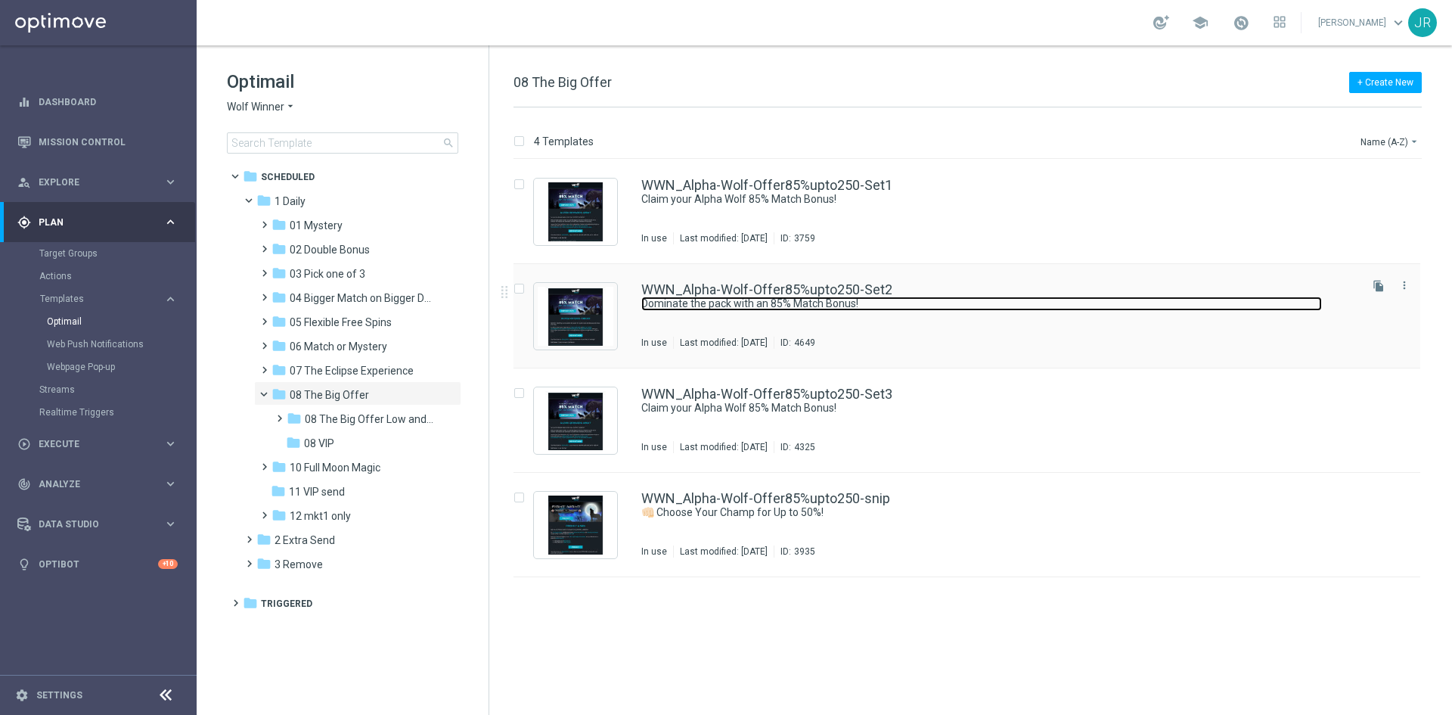
click at [742, 307] on link "Dominate the pack with an 85% Match Bonus!" at bounding box center [981, 303] width 681 height 14
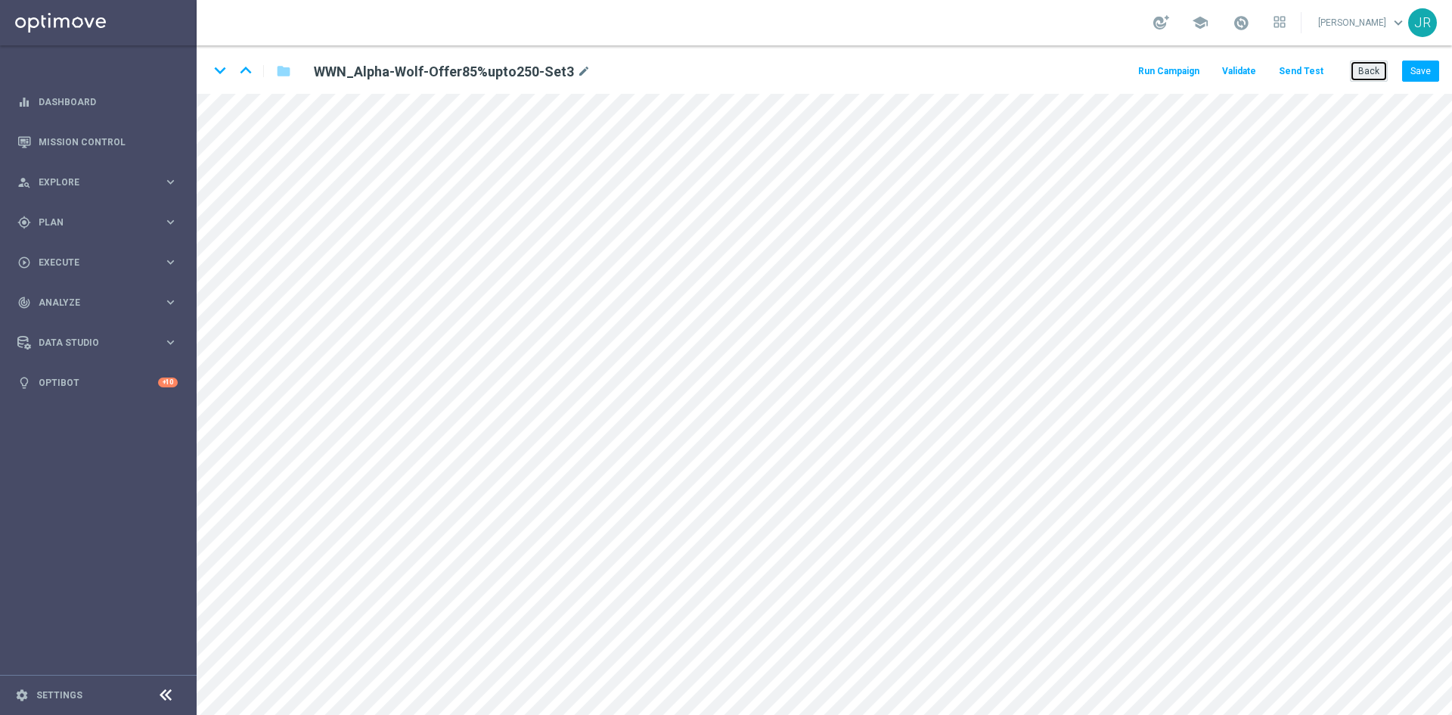
drag, startPoint x: 1372, startPoint y: 74, endPoint x: 1331, endPoint y: 92, distance: 45.4
click at [1372, 74] on button "Back" at bounding box center [1369, 70] width 38 height 21
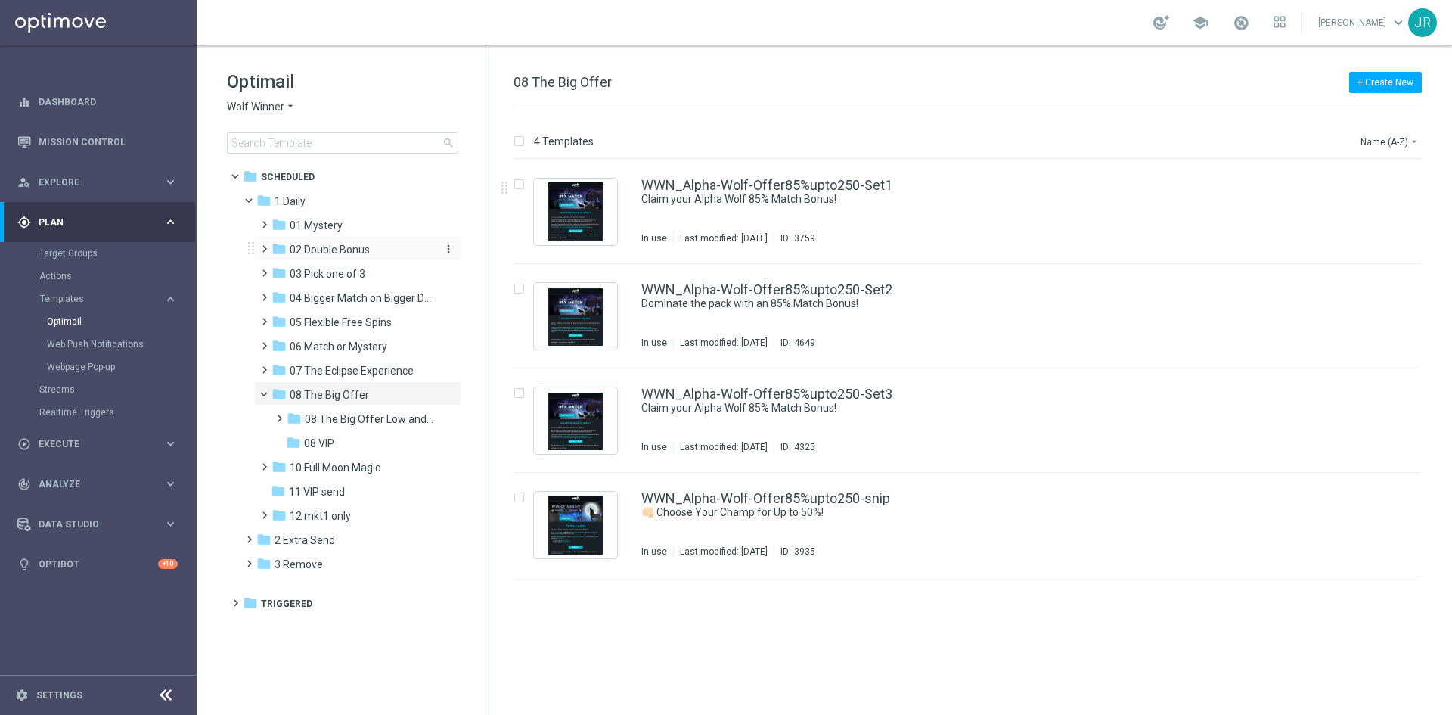
click at [364, 251] on span "02 Double Bonus" at bounding box center [330, 250] width 80 height 14
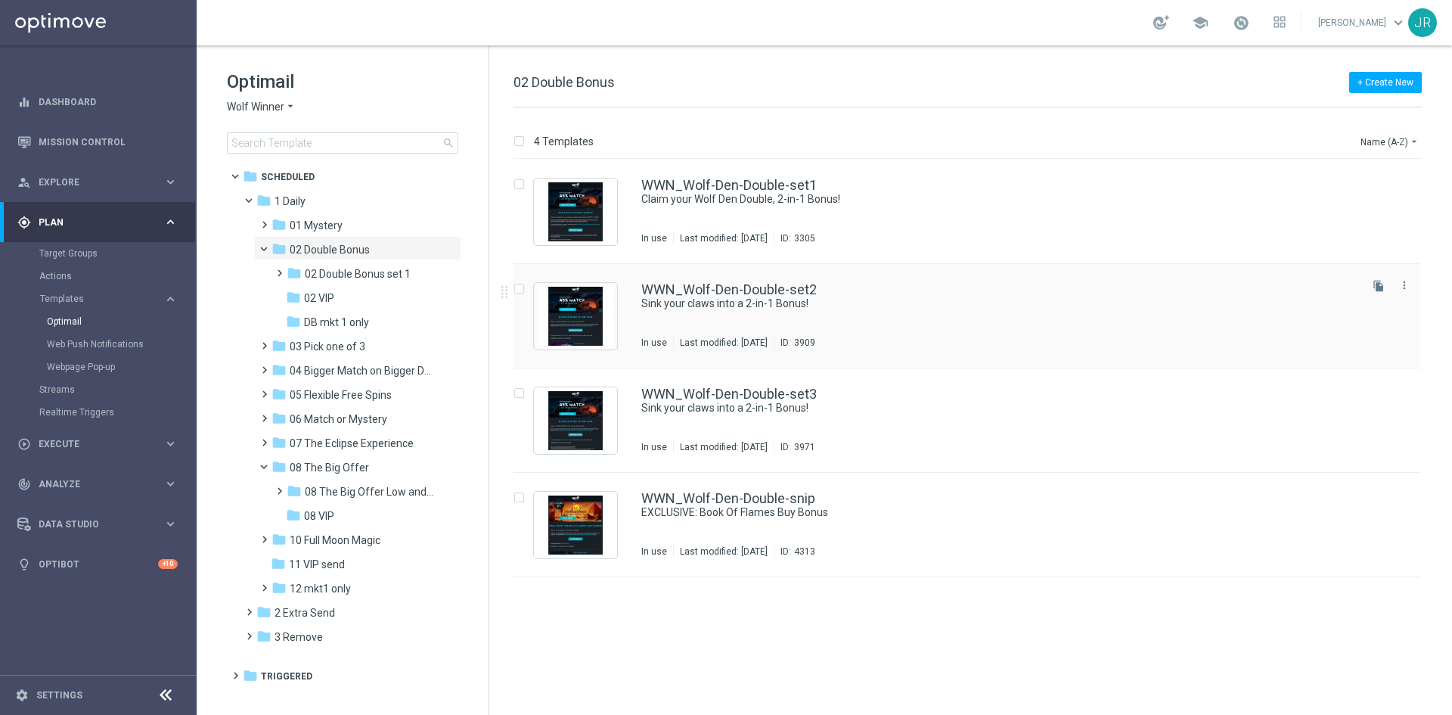
click at [985, 316] on div "WWN_Wolf-Den-Double-set2 Sink your claws into a 2-in-1 Bonus! In use Last modif…" at bounding box center [998, 316] width 715 height 66
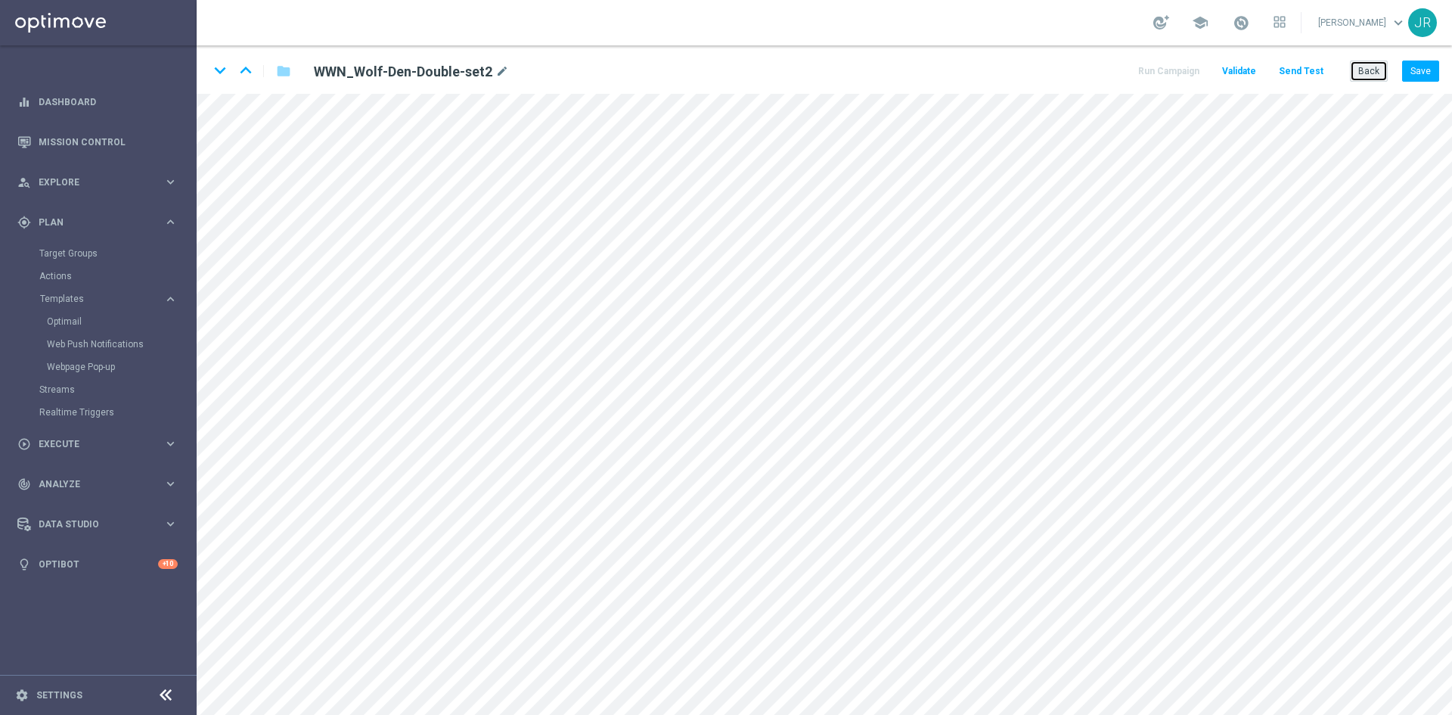
click at [1376, 74] on button "Back" at bounding box center [1369, 70] width 38 height 21
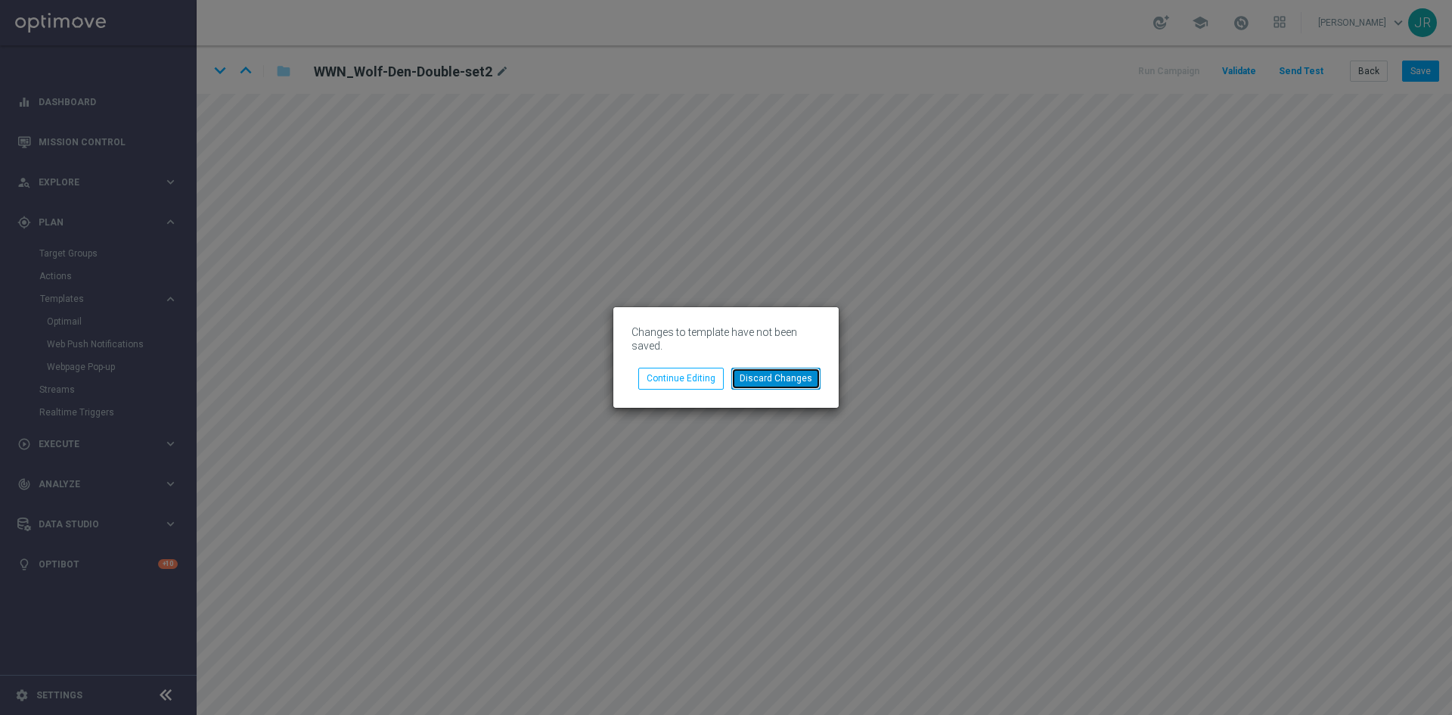
click at [771, 372] on button "Discard Changes" at bounding box center [775, 378] width 89 height 21
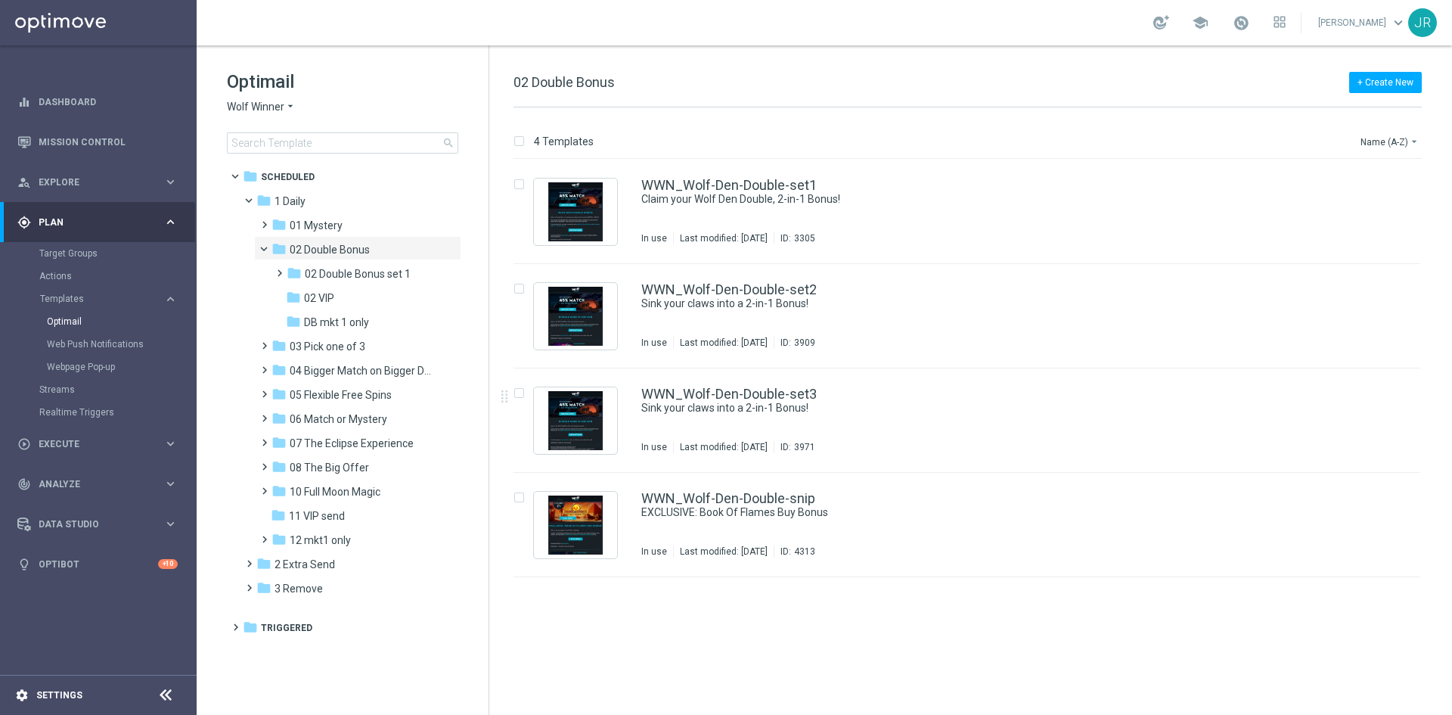
click at [772, 433] on div "WWN_Wolf-Den-Double-set3 Sink your claws into a 2-in-1 Bonus! In use Last modif…" at bounding box center [998, 420] width 715 height 66
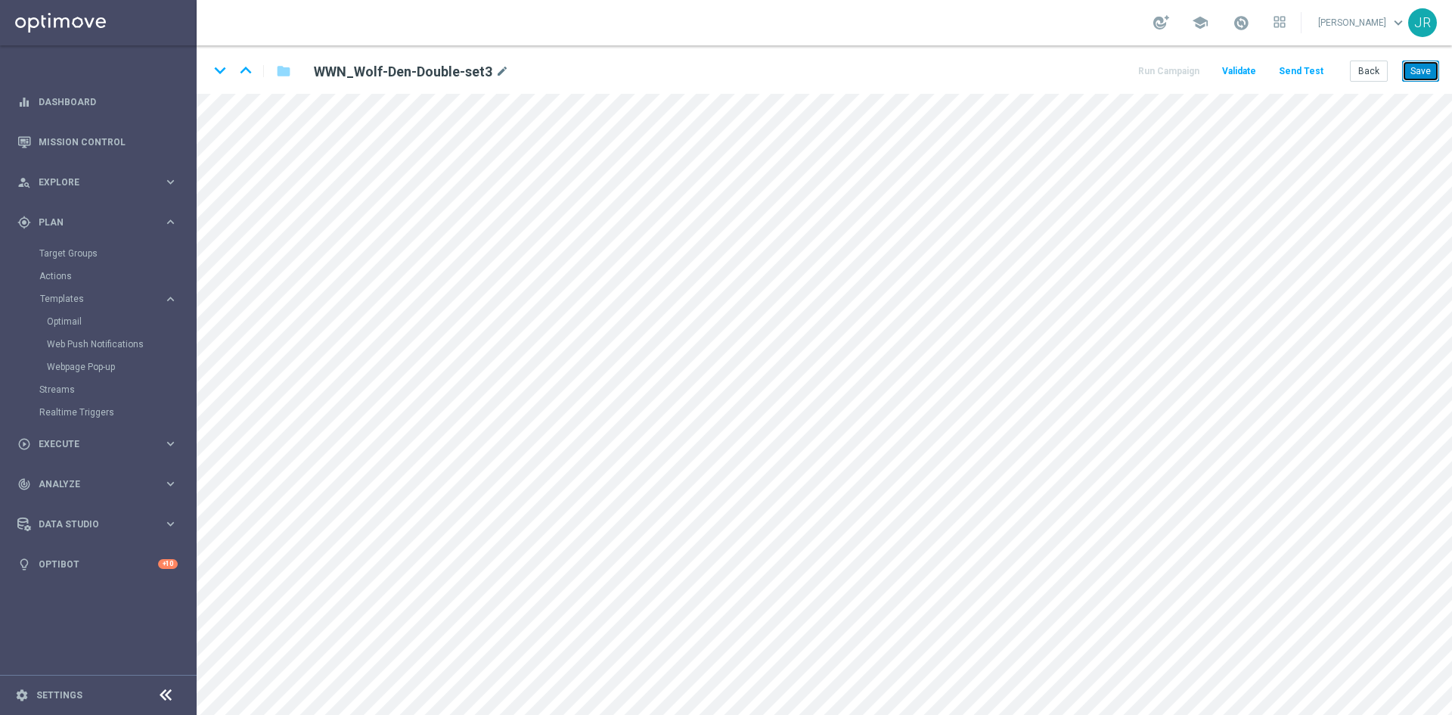
click at [1435, 68] on button "Save" at bounding box center [1420, 70] width 37 height 21
click at [1419, 64] on button "Save" at bounding box center [1420, 70] width 37 height 21
click at [1419, 76] on button "Save" at bounding box center [1420, 70] width 37 height 21
click at [1382, 72] on button "Back" at bounding box center [1369, 70] width 38 height 21
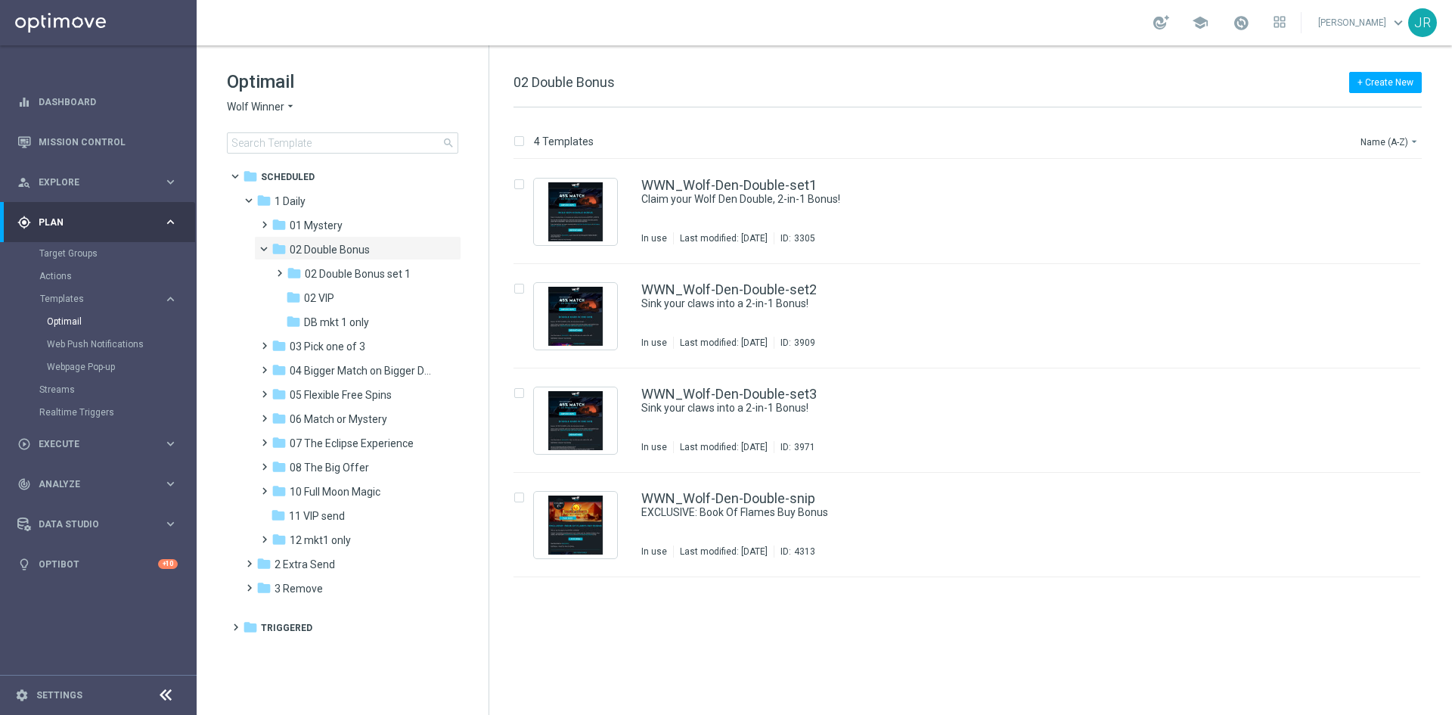
drag, startPoint x: 337, startPoint y: 297, endPoint x: 569, endPoint y: 338, distance: 236.5
click at [337, 296] on div "folder 02 VIP" at bounding box center [360, 298] width 149 height 17
click at [721, 315] on div "WWNVIP_Wolf-Den-Double-set2 Sink your claws into a 2-in-1 Bonus! In use Last mo…" at bounding box center [998, 316] width 715 height 66
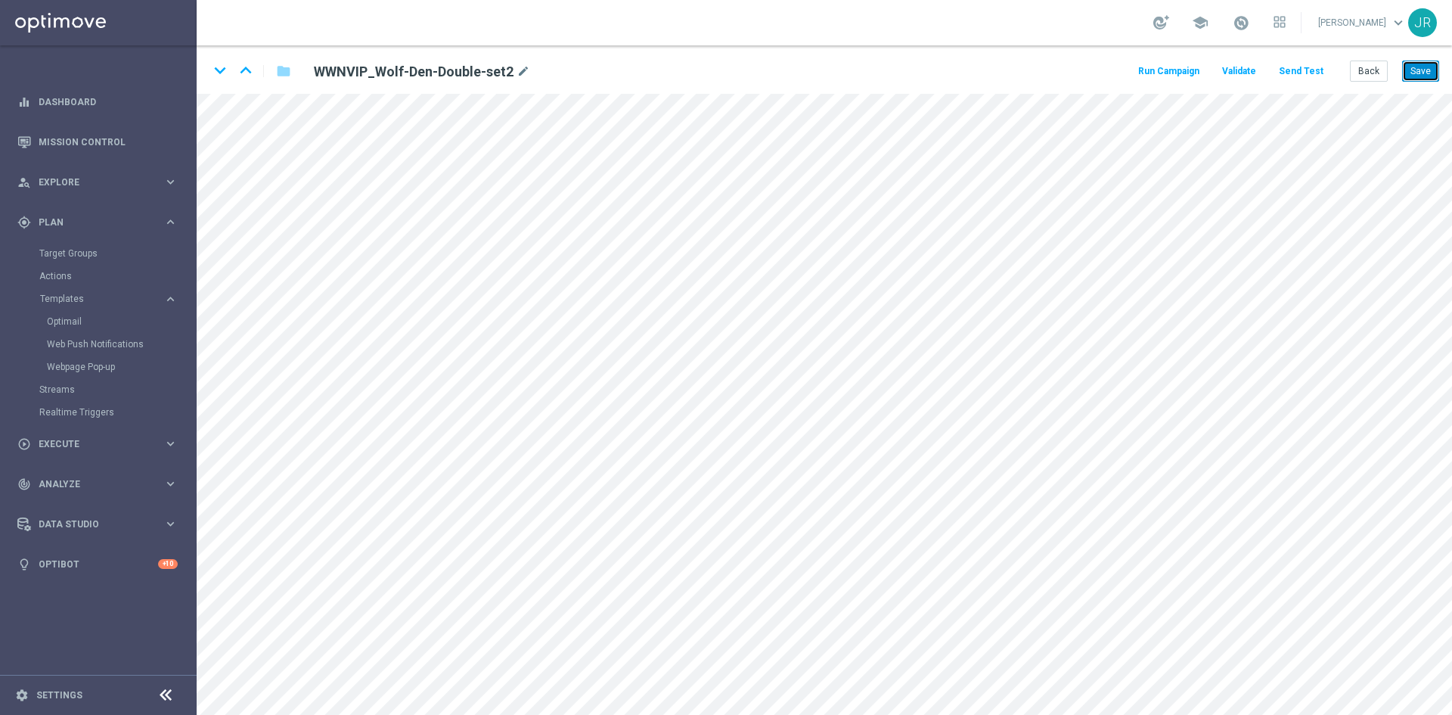
click at [1416, 66] on button "Save" at bounding box center [1420, 70] width 37 height 21
click at [1369, 73] on button "Back" at bounding box center [1369, 70] width 38 height 21
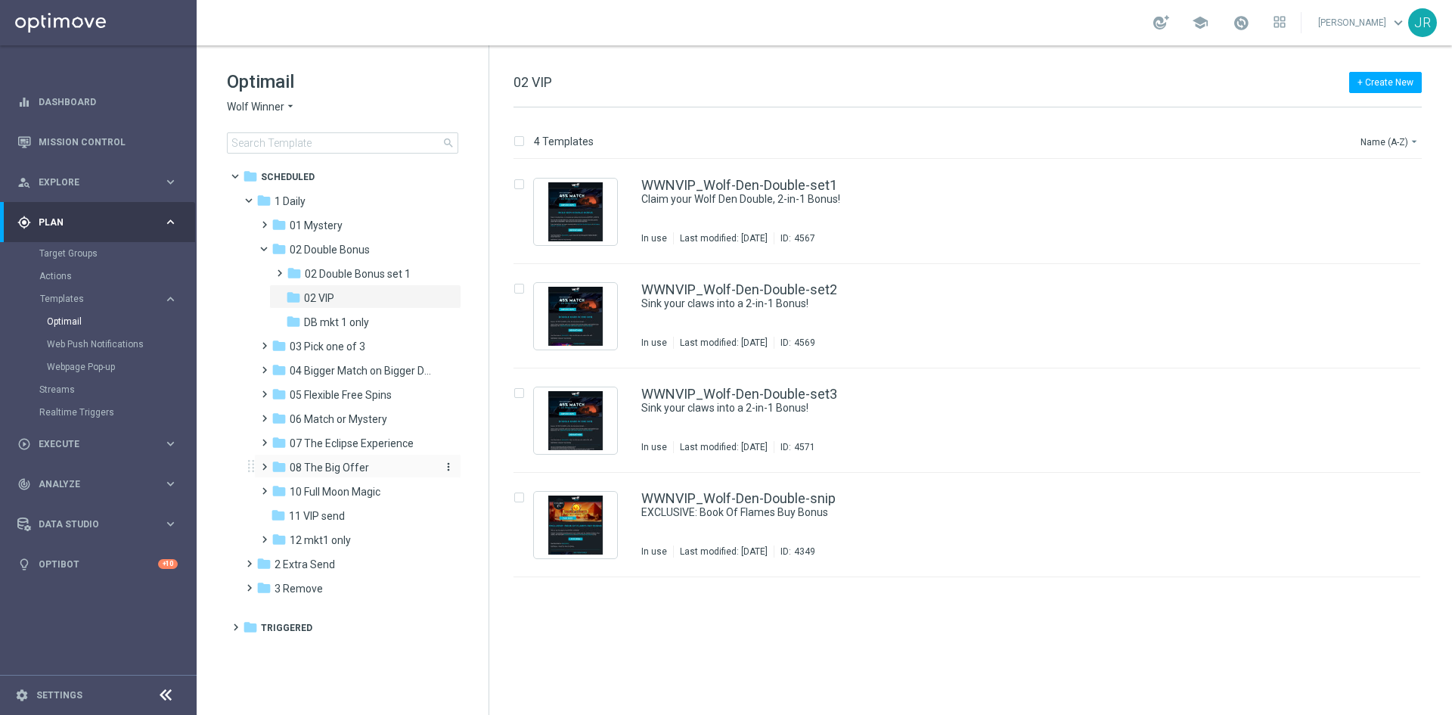
click at [320, 474] on div "folder 08 The Big Offer" at bounding box center [351, 467] width 161 height 17
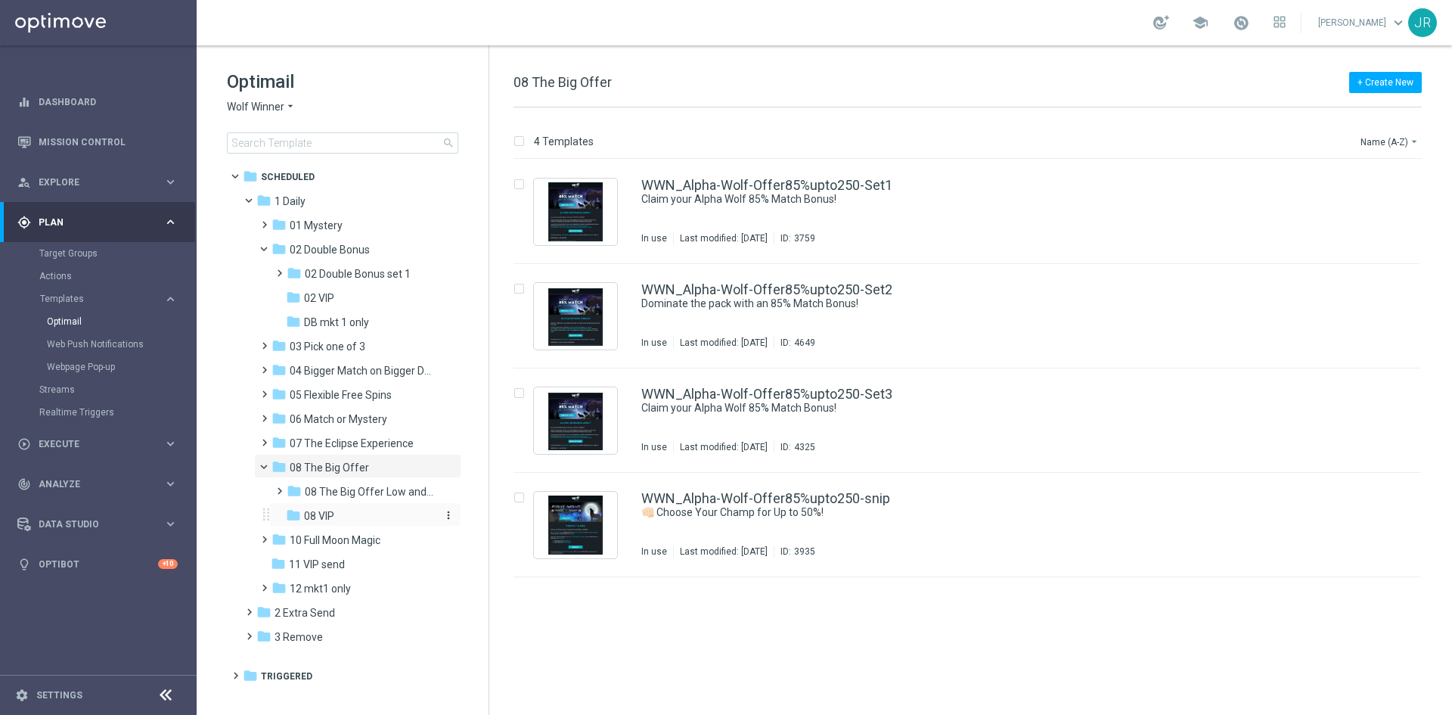
click at [354, 519] on div "folder 08 VIP" at bounding box center [360, 515] width 149 height 17
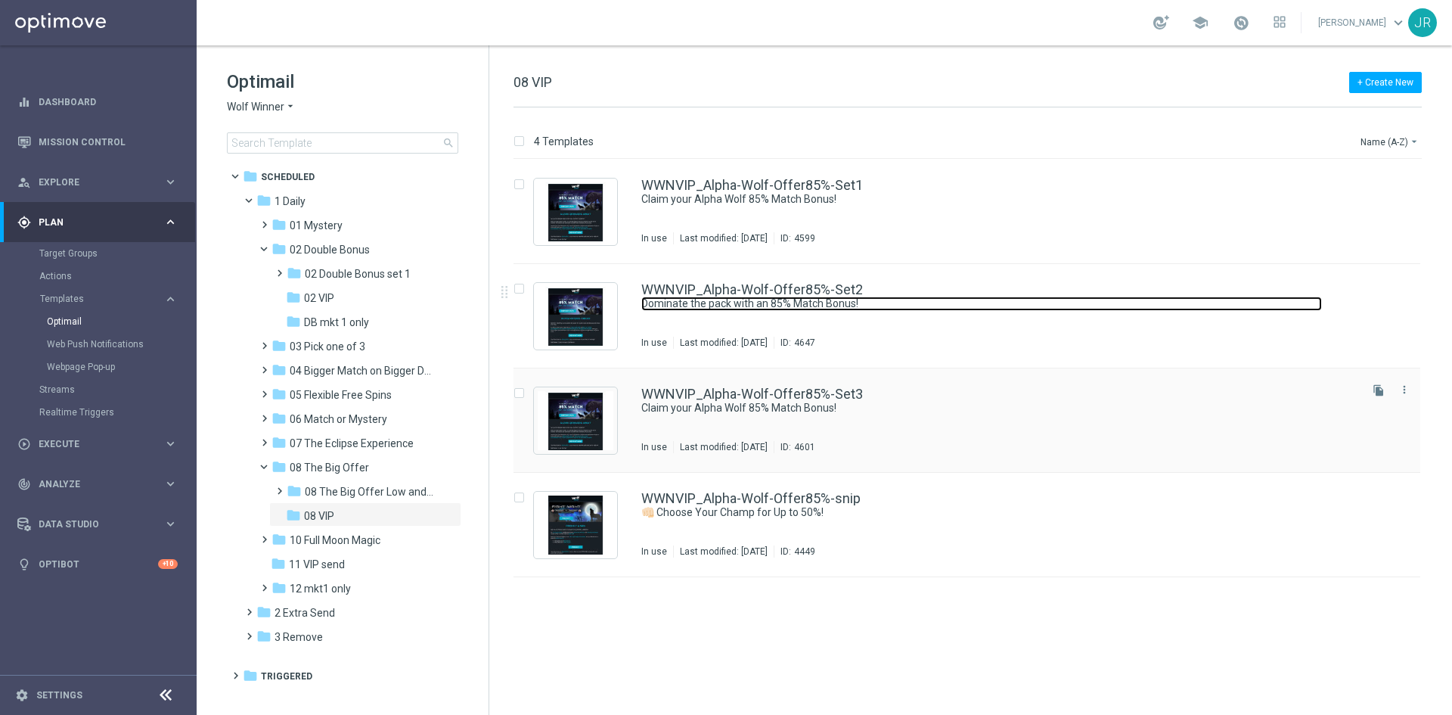
drag, startPoint x: 872, startPoint y: 309, endPoint x: 917, endPoint y: 421, distance: 121.5
click at [872, 309] on link "Dominate the pack with an 85% Match Bonus!" at bounding box center [981, 303] width 681 height 14
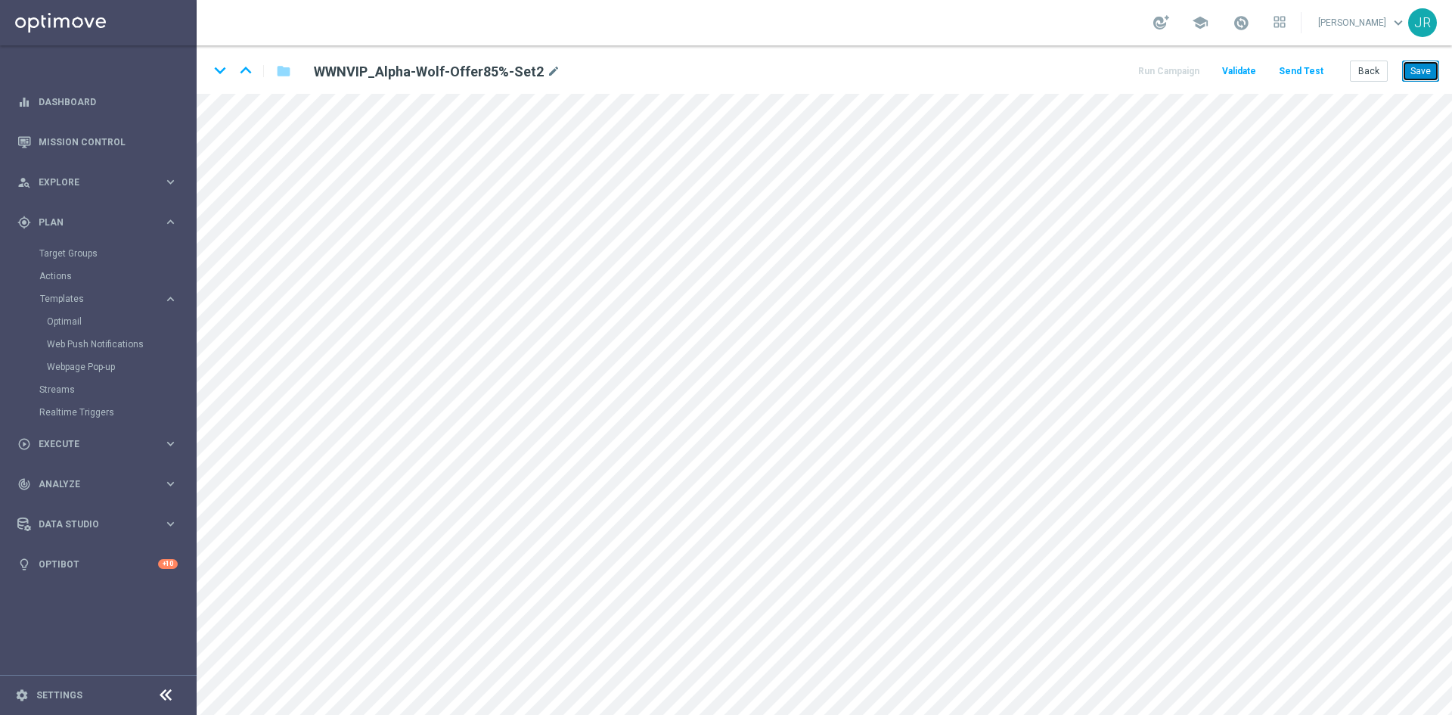
click at [1428, 72] on button "Save" at bounding box center [1420, 70] width 37 height 21
drag, startPoint x: 1428, startPoint y: 71, endPoint x: 1422, endPoint y: 61, distance: 11.5
click at [1427, 71] on button "Save" at bounding box center [1420, 70] width 37 height 21
drag, startPoint x: 1373, startPoint y: 78, endPoint x: 1258, endPoint y: 78, distance: 115.7
click at [1372, 78] on button "Back" at bounding box center [1369, 70] width 38 height 21
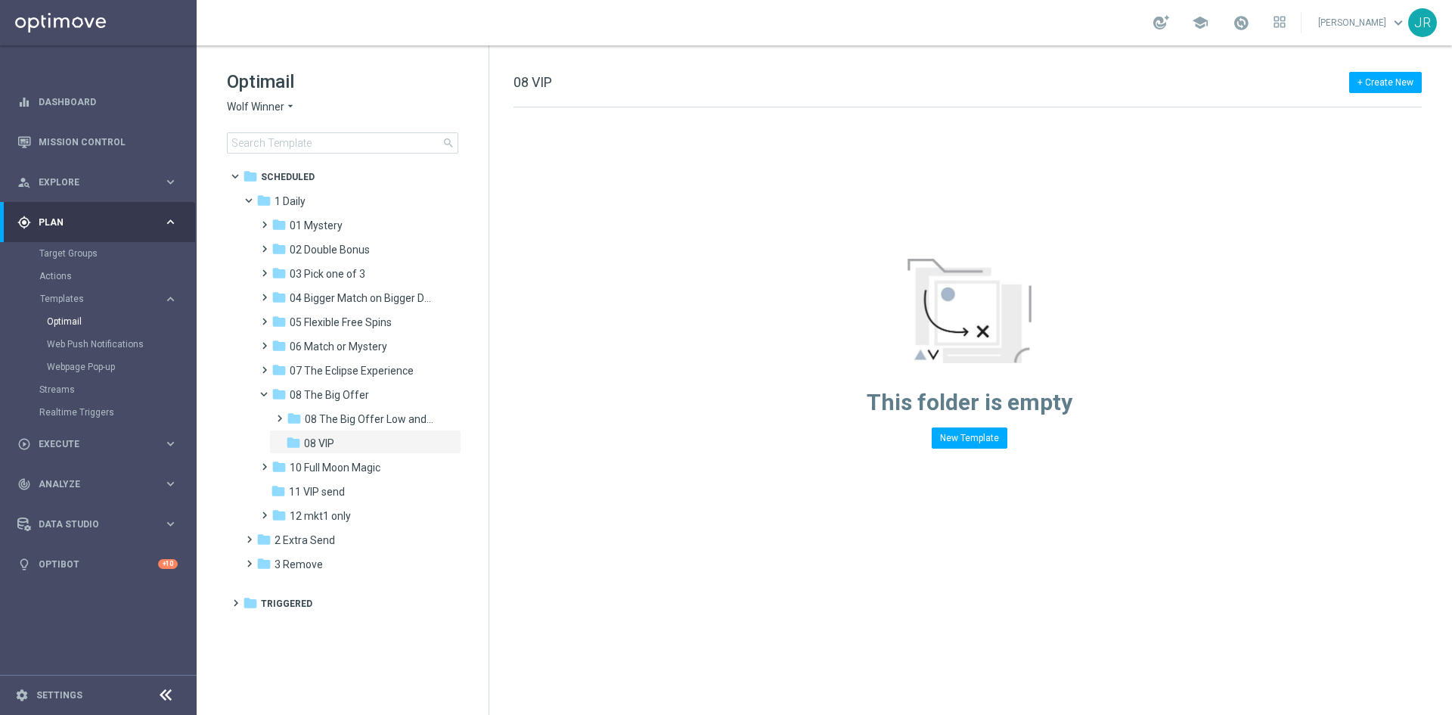
click at [257, 107] on span "Wolf Winner" at bounding box center [255, 107] width 57 height 14
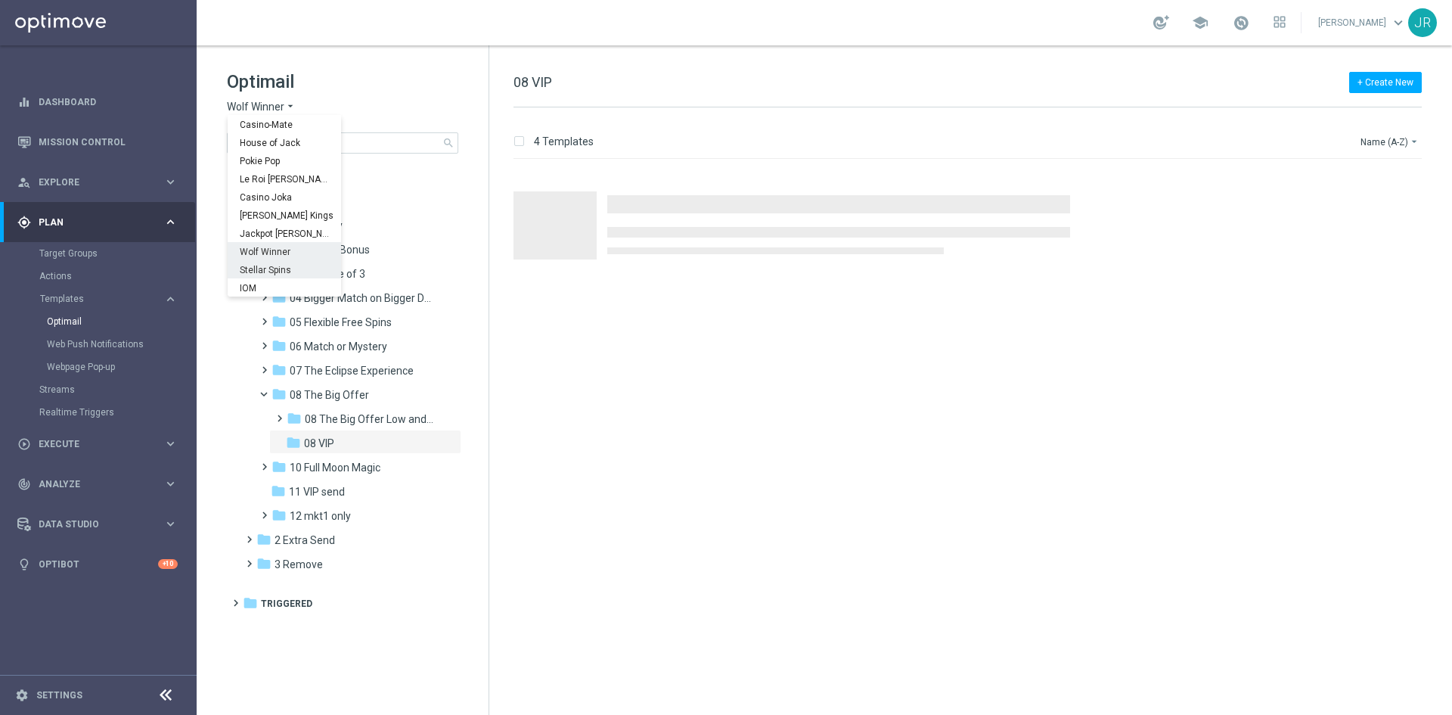
click at [0, 0] on span "Stellar Spins" at bounding box center [0, 0] width 0 height 0
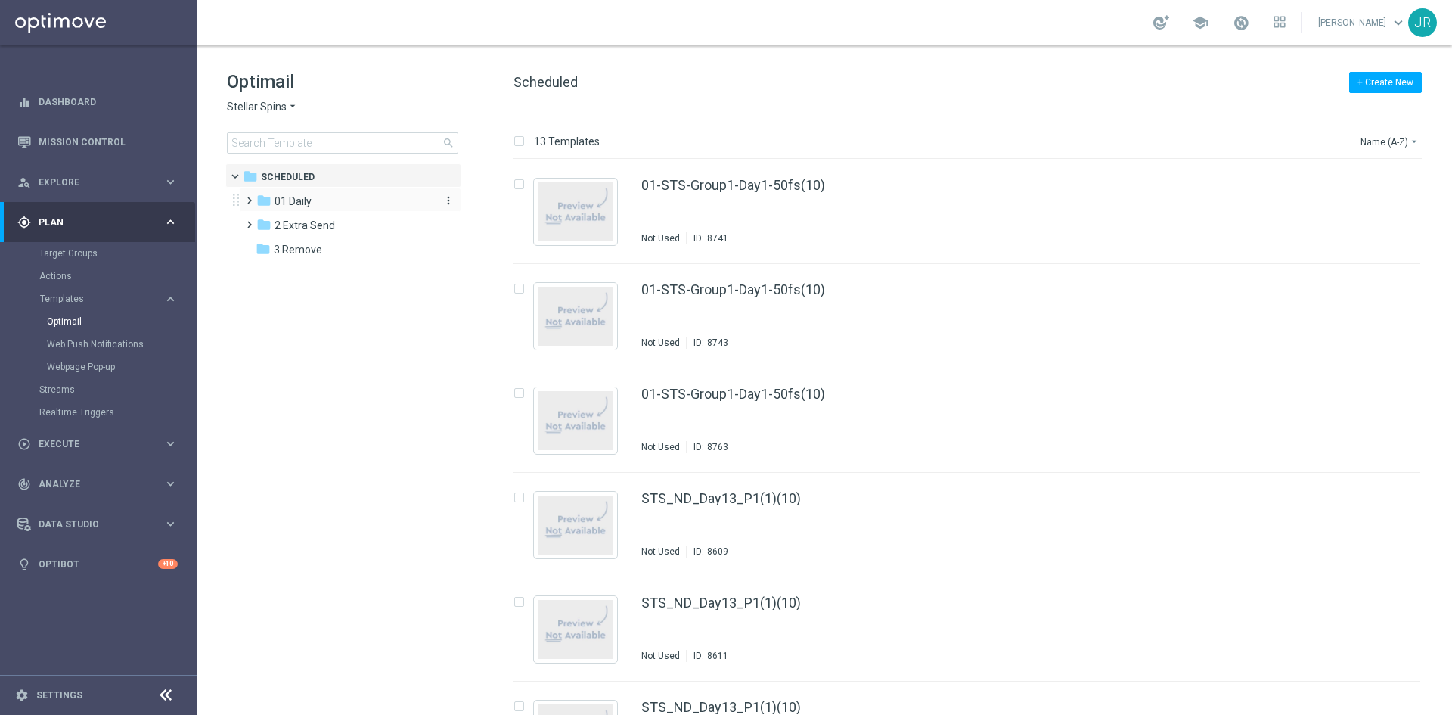
click at [316, 205] on div "folder 01 Daily" at bounding box center [343, 201] width 174 height 17
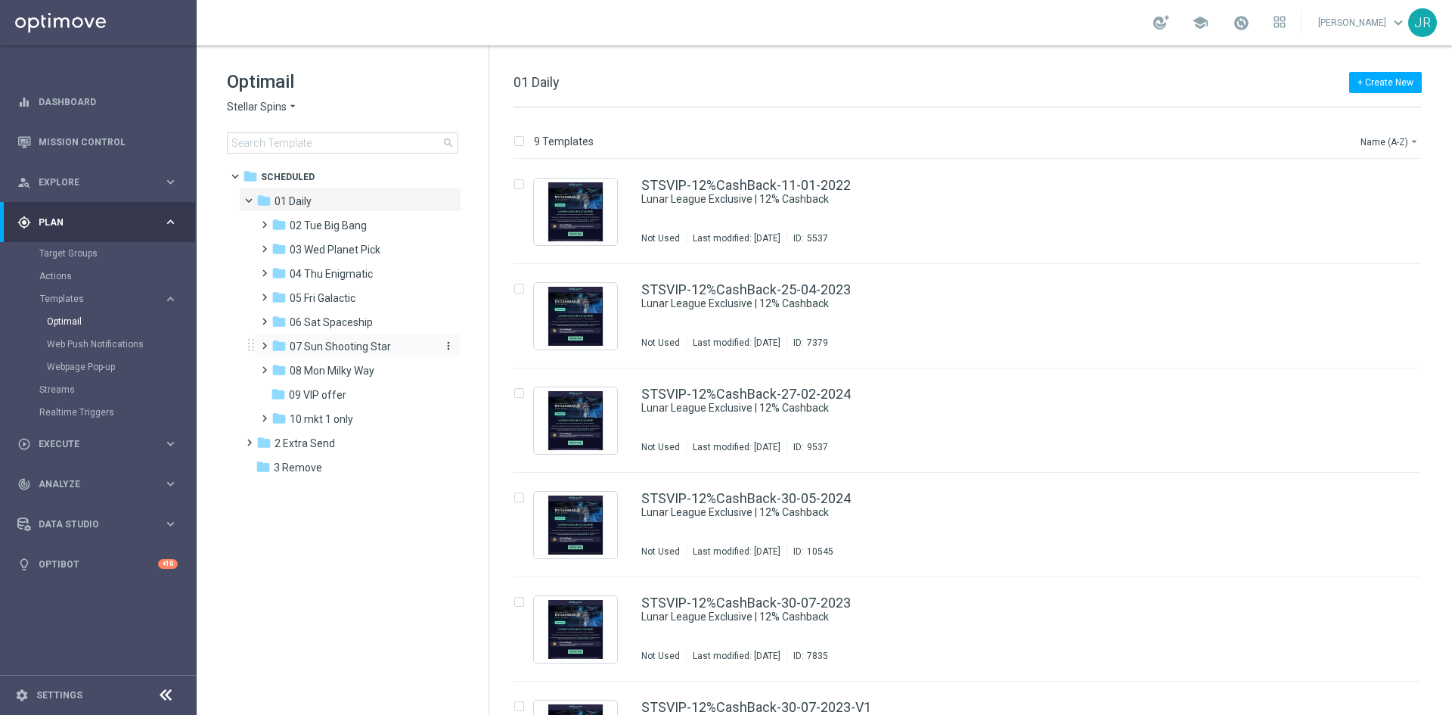
click at [326, 352] on span "07 Sun Shooting Star" at bounding box center [340, 347] width 101 height 14
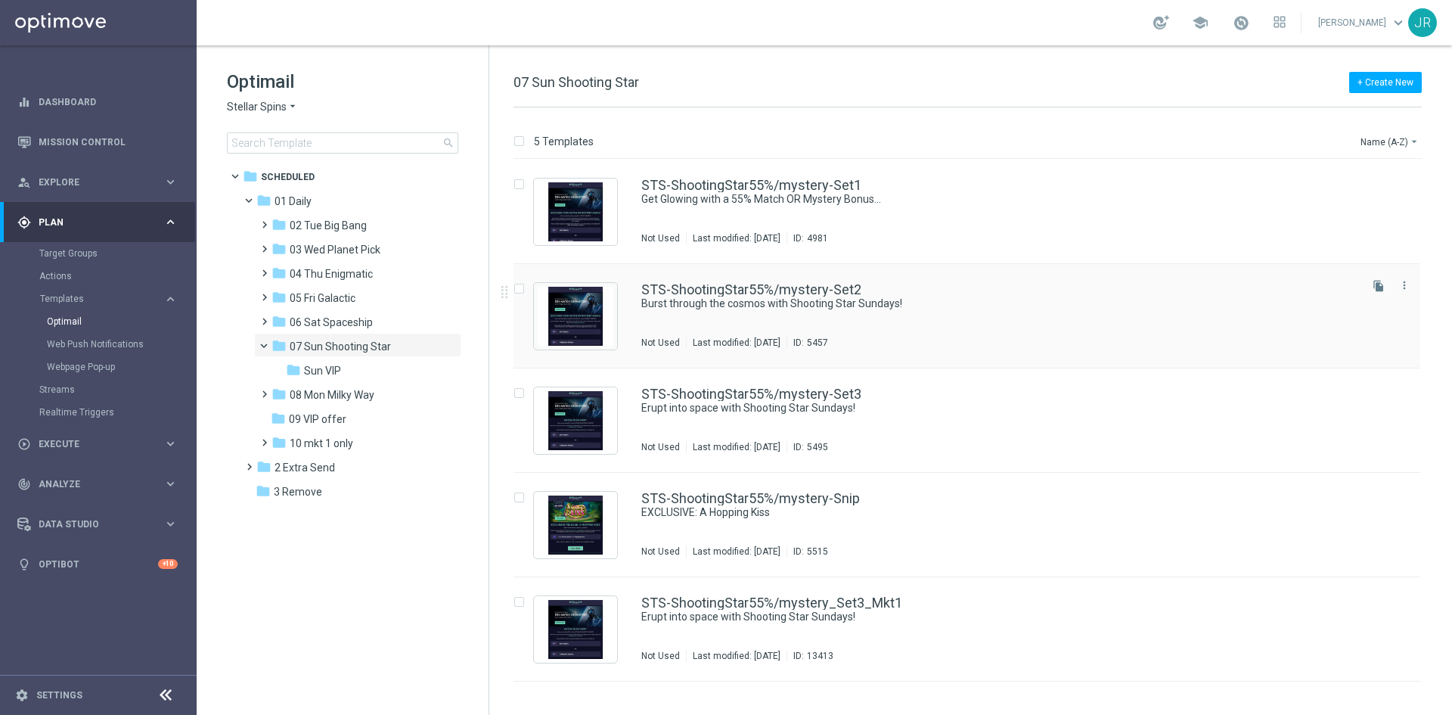
click at [790, 330] on div "STS-ShootingStar55%/mystery-Set2 Burst through the cosmos with Shooting Star Su…" at bounding box center [998, 316] width 715 height 66
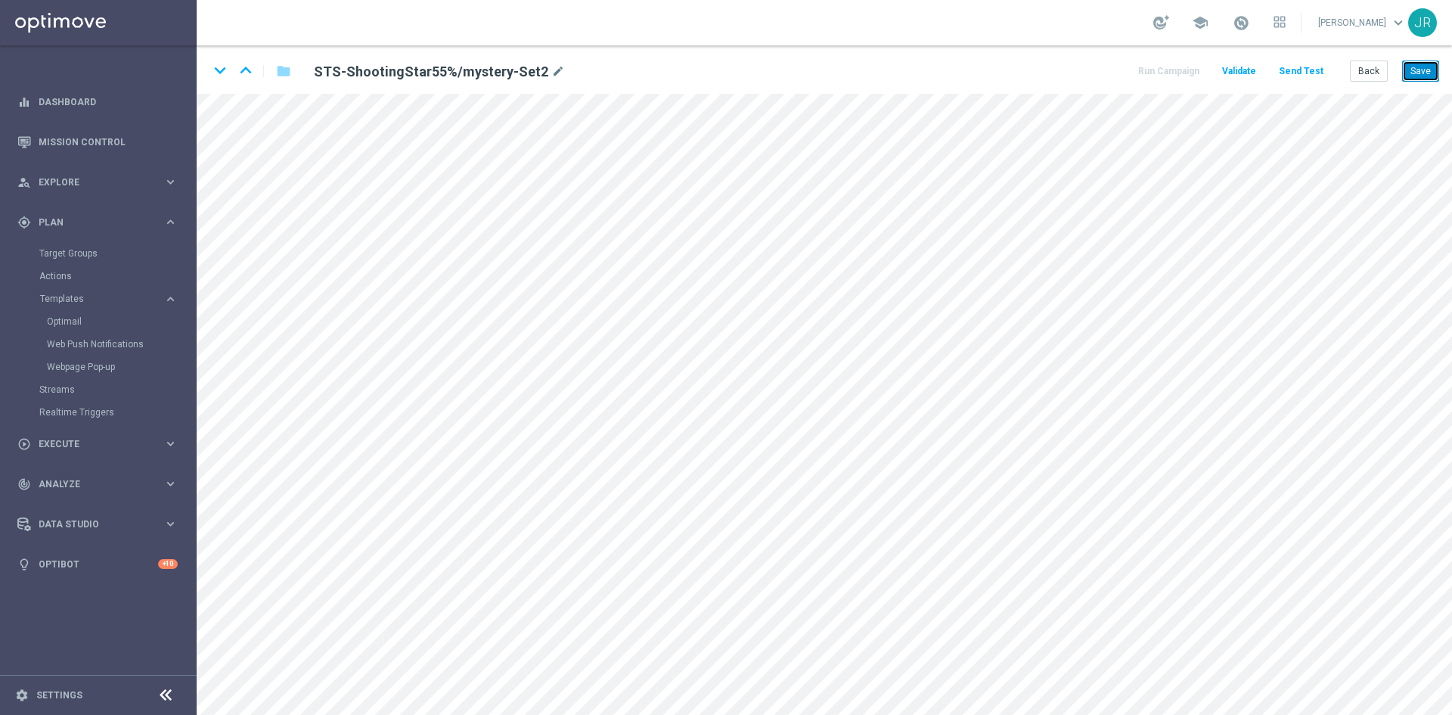
click at [1416, 73] on button "Save" at bounding box center [1420, 70] width 37 height 21
click at [1427, 78] on button "Save" at bounding box center [1420, 70] width 37 height 21
click at [1291, 63] on button "Send Test" at bounding box center [1300, 71] width 49 height 20
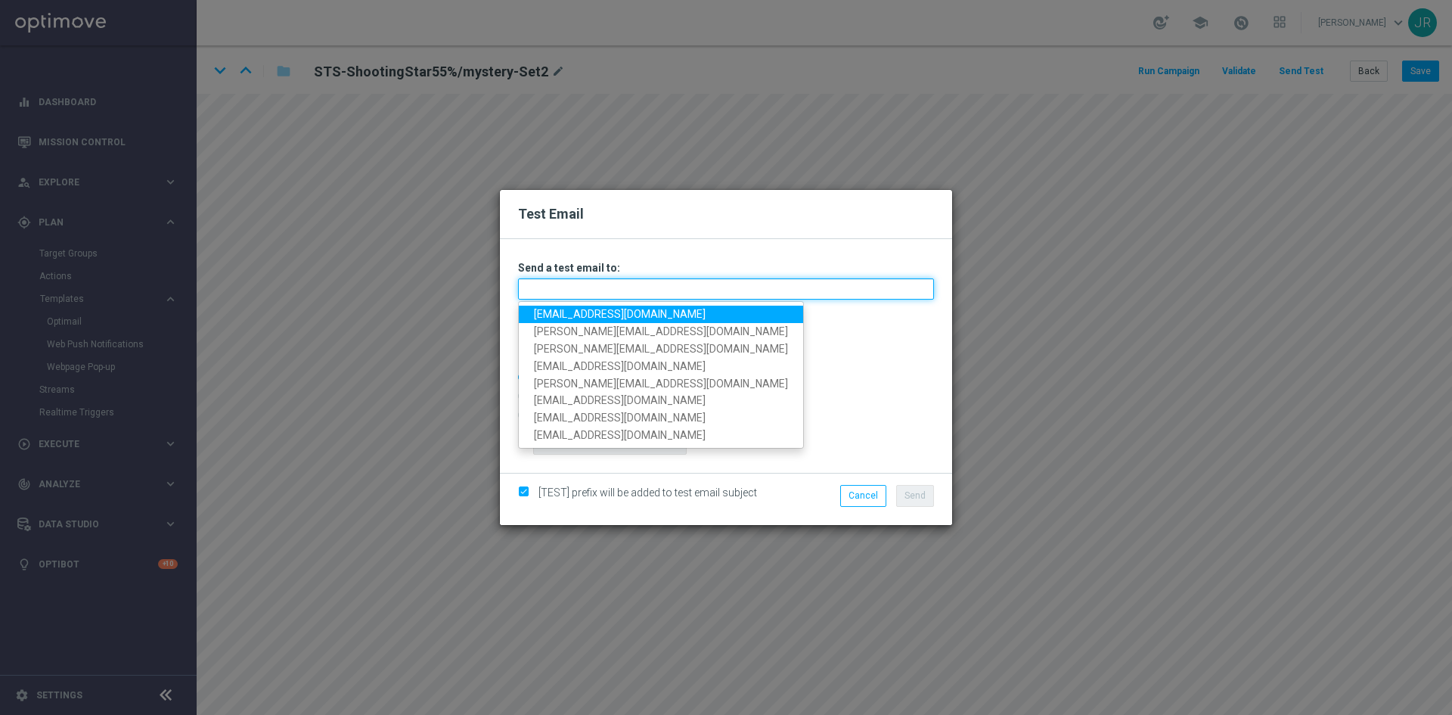
drag, startPoint x: 580, startPoint y: 288, endPoint x: 570, endPoint y: 297, distance: 13.4
click at [578, 288] on input "text" at bounding box center [726, 288] width 416 height 21
click at [561, 312] on link "[EMAIL_ADDRESS][DOMAIN_NAME]" at bounding box center [661, 313] width 284 height 17
type input "[EMAIL_ADDRESS][DOMAIN_NAME]"
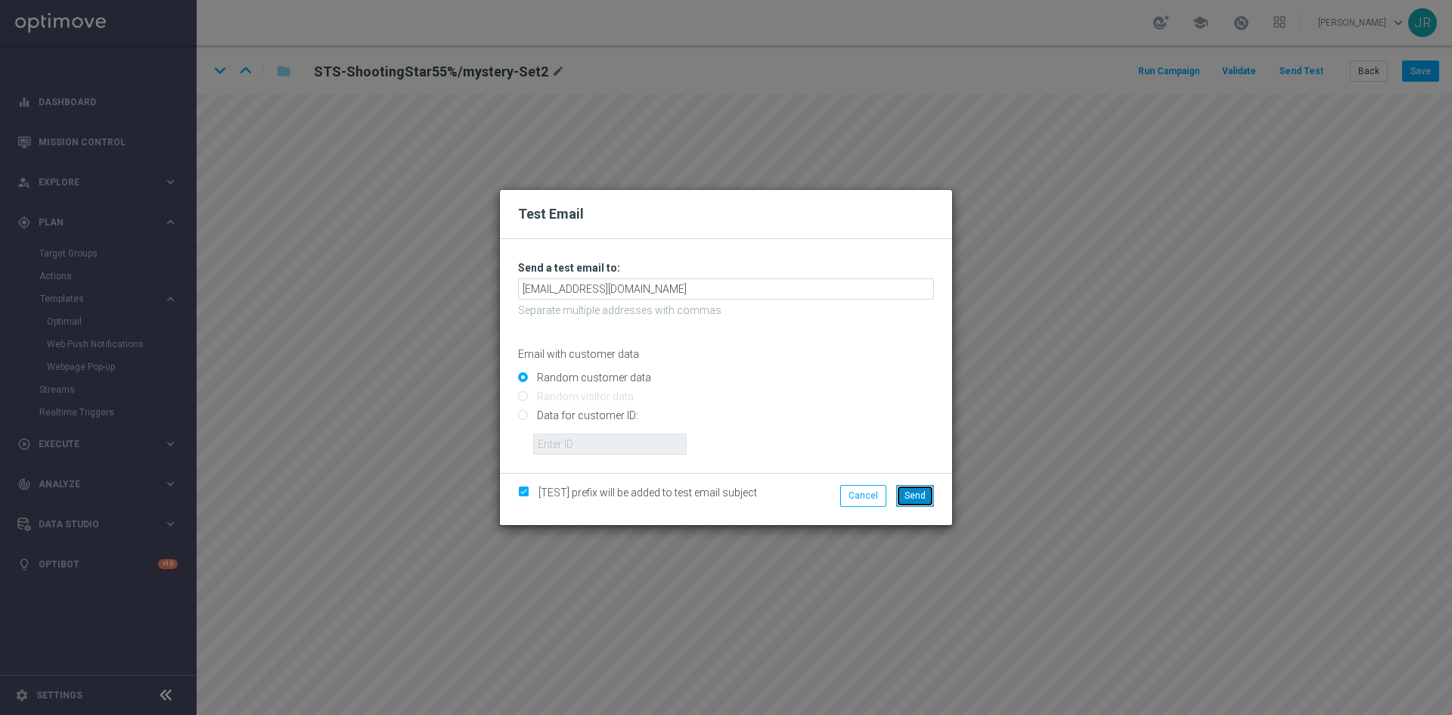
click at [911, 504] on button "Send" at bounding box center [915, 495] width 38 height 21
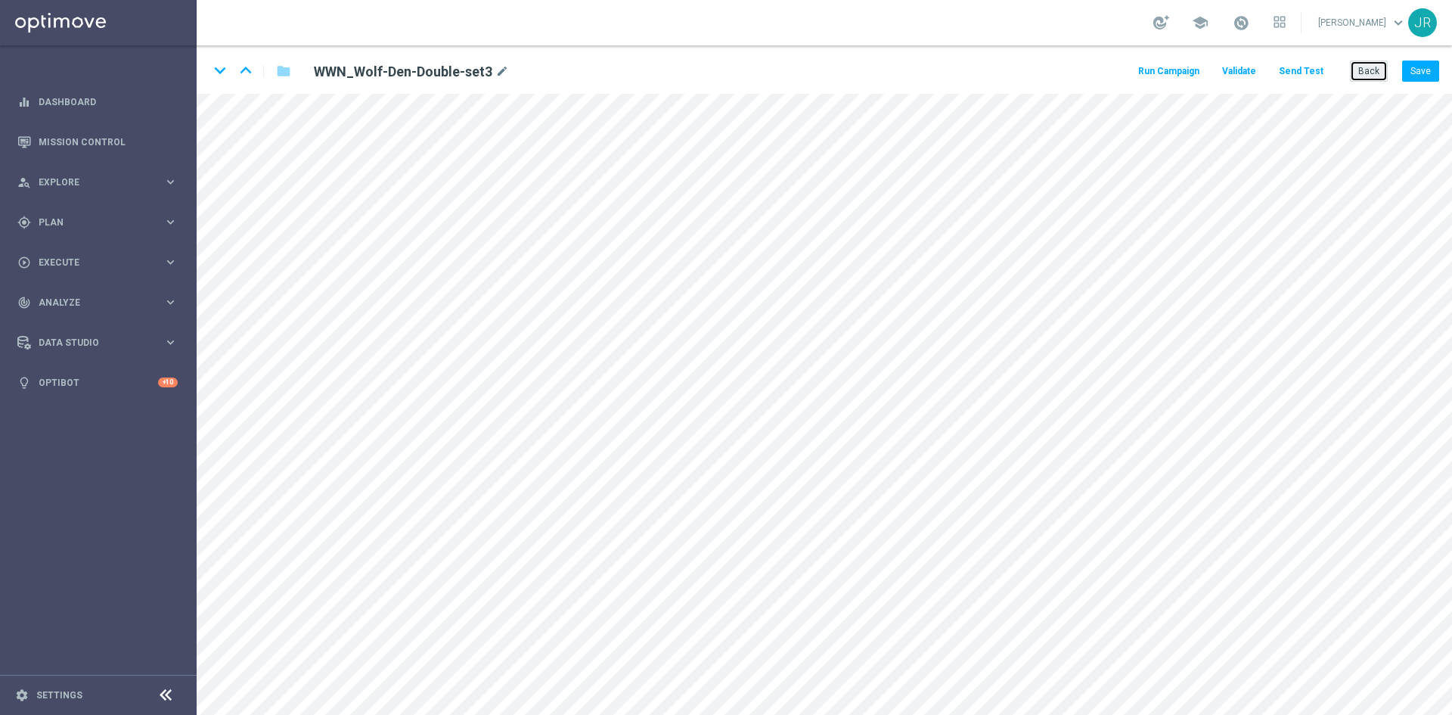
click at [1373, 70] on button "Back" at bounding box center [1369, 70] width 38 height 21
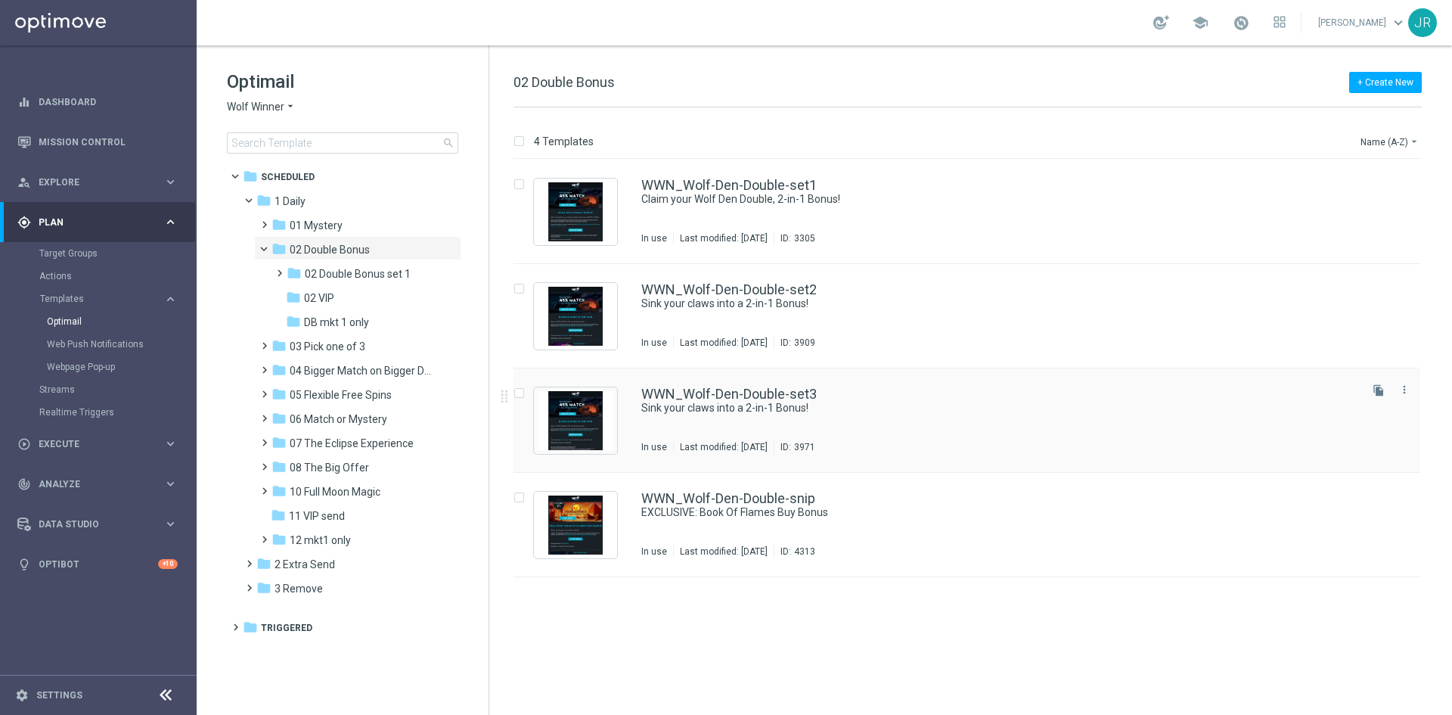
click at [705, 436] on div "WWN_Wolf-Den-Double-set3 Sink your claws into a 2-in-1 Bonus! In use Last modif…" at bounding box center [998, 420] width 715 height 66
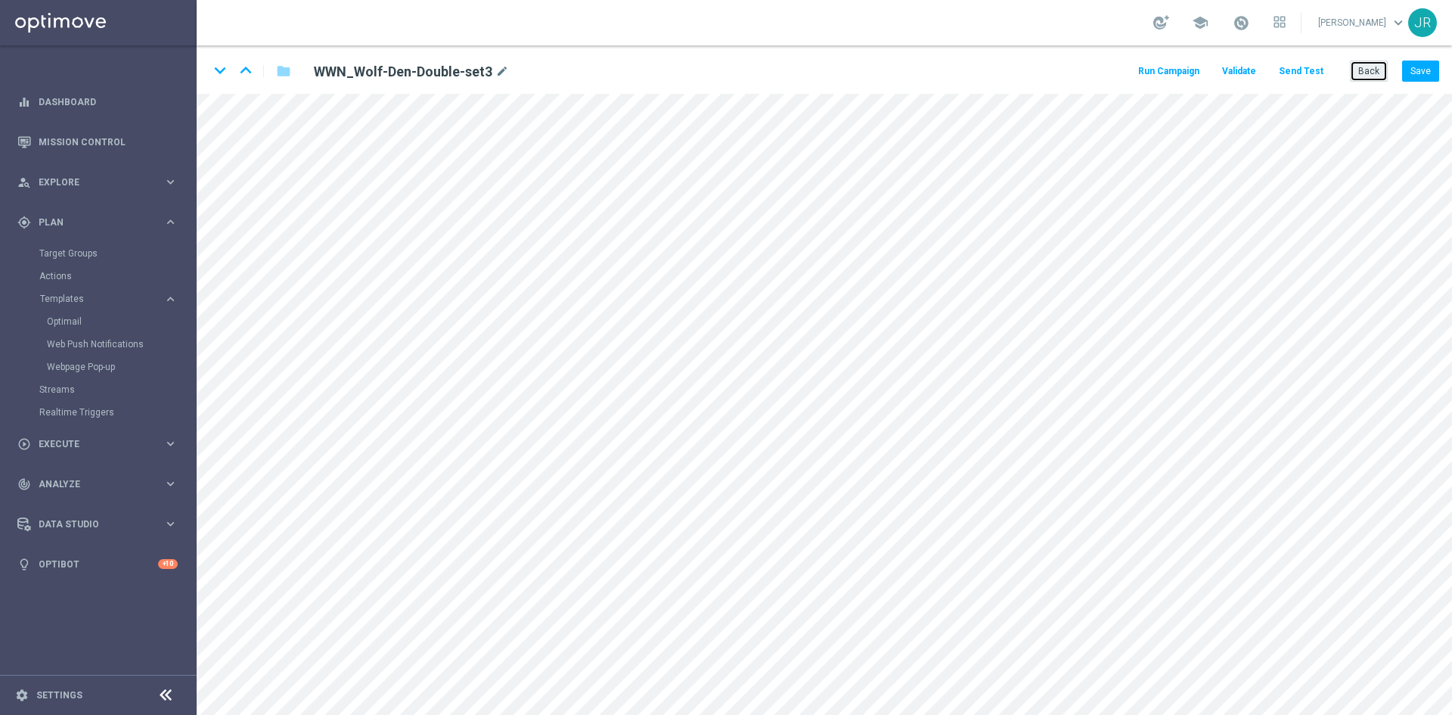
click at [1372, 67] on button "Back" at bounding box center [1369, 70] width 38 height 21
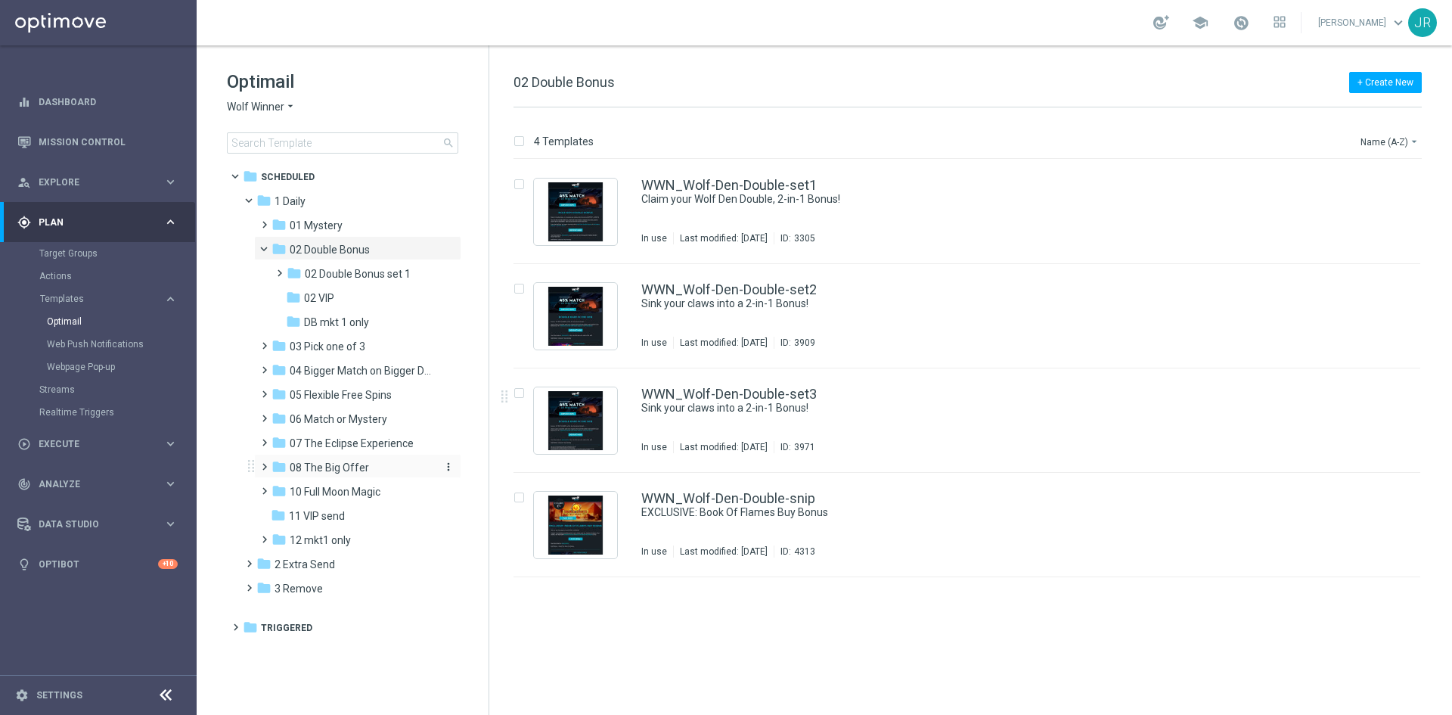
click at [337, 473] on span "08 The Big Offer" at bounding box center [329, 468] width 79 height 14
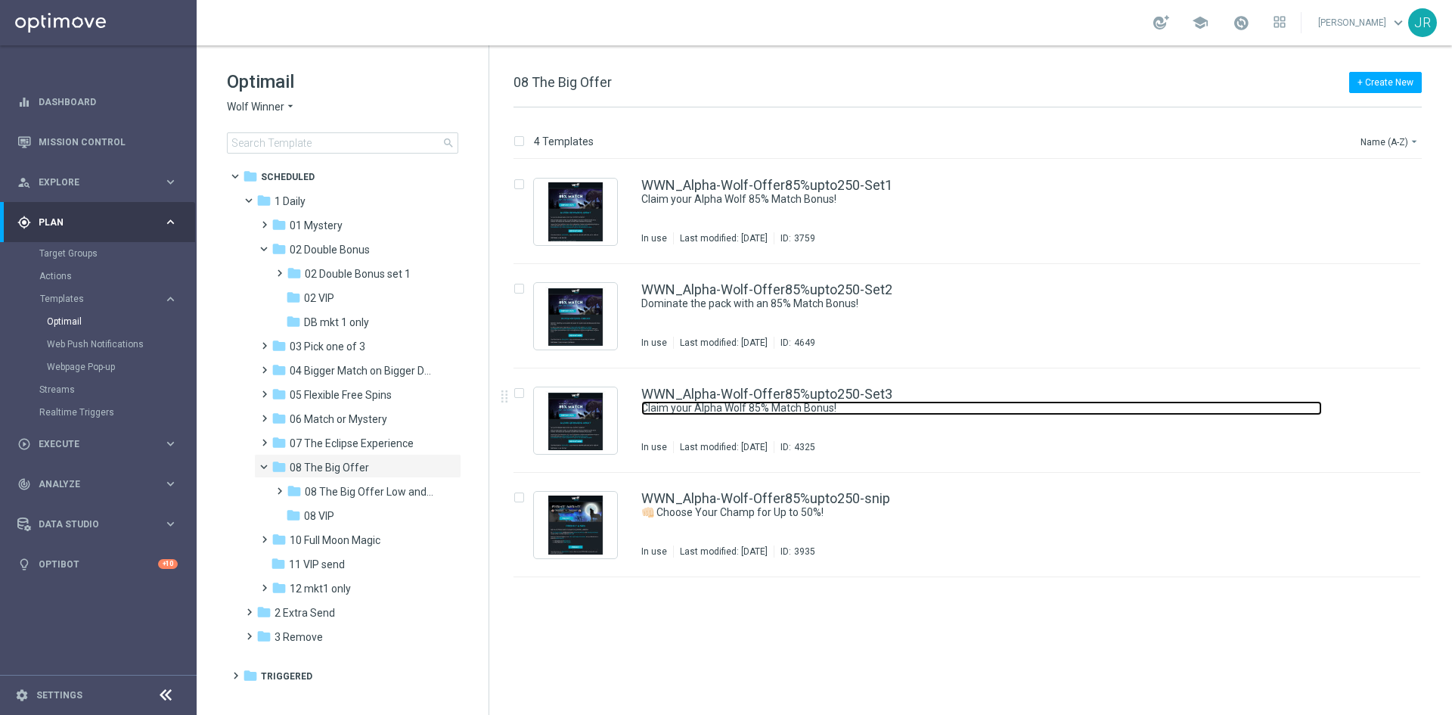
drag, startPoint x: 837, startPoint y: 402, endPoint x: 936, endPoint y: 462, distance: 116.1
click at [837, 402] on link "Claim your Alpha Wolf 85% Match Bonus!" at bounding box center [981, 408] width 681 height 14
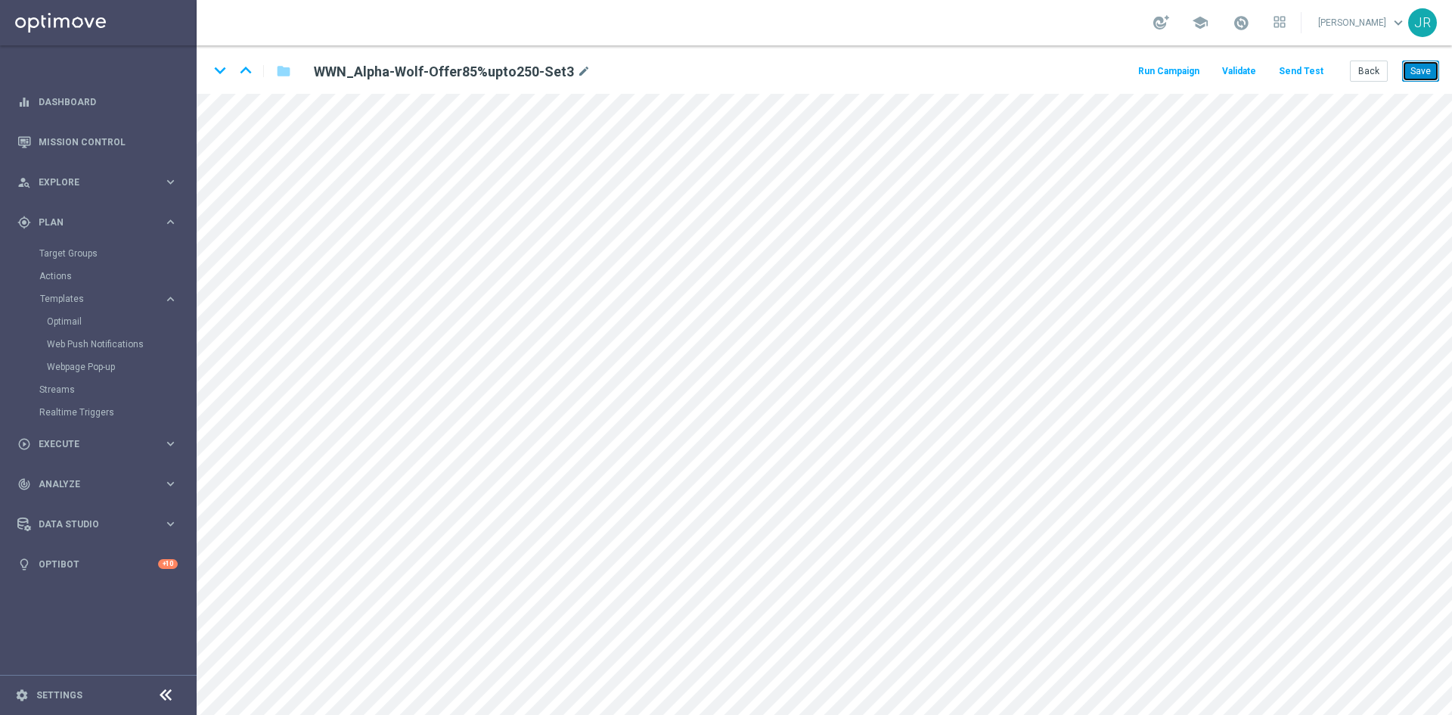
click at [1423, 66] on button "Save" at bounding box center [1420, 70] width 37 height 21
click at [1429, 57] on div "keyboard_arrow_down keyboard_arrow_up folder WWN_Alpha-Wolf-Offer85%upto250-Set…" at bounding box center [824, 69] width 1255 height 48
click at [1426, 70] on button "Save" at bounding box center [1420, 70] width 37 height 21
click at [1422, 62] on button "Save" at bounding box center [1420, 70] width 37 height 21
click at [1303, 67] on button "Send Test" at bounding box center [1300, 71] width 49 height 20
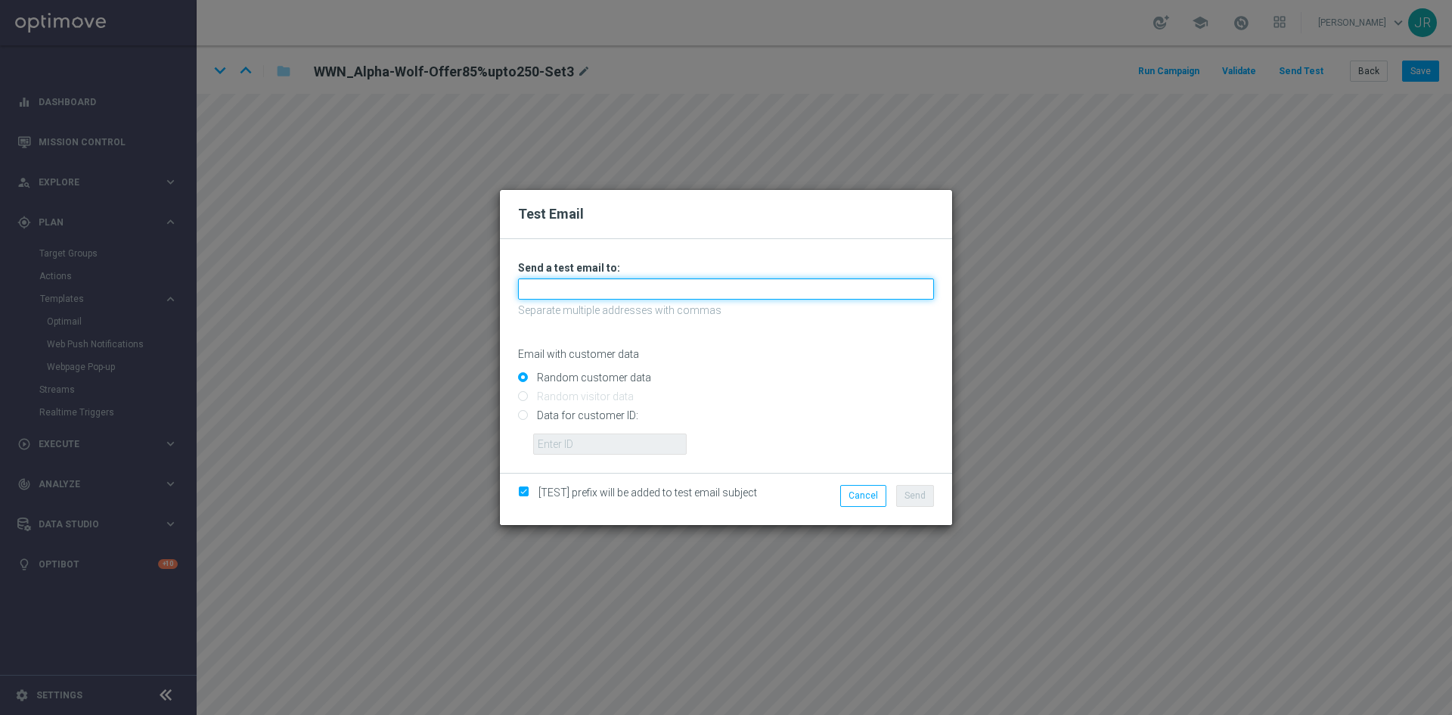
click at [553, 296] on input "text" at bounding box center [726, 288] width 416 height 21
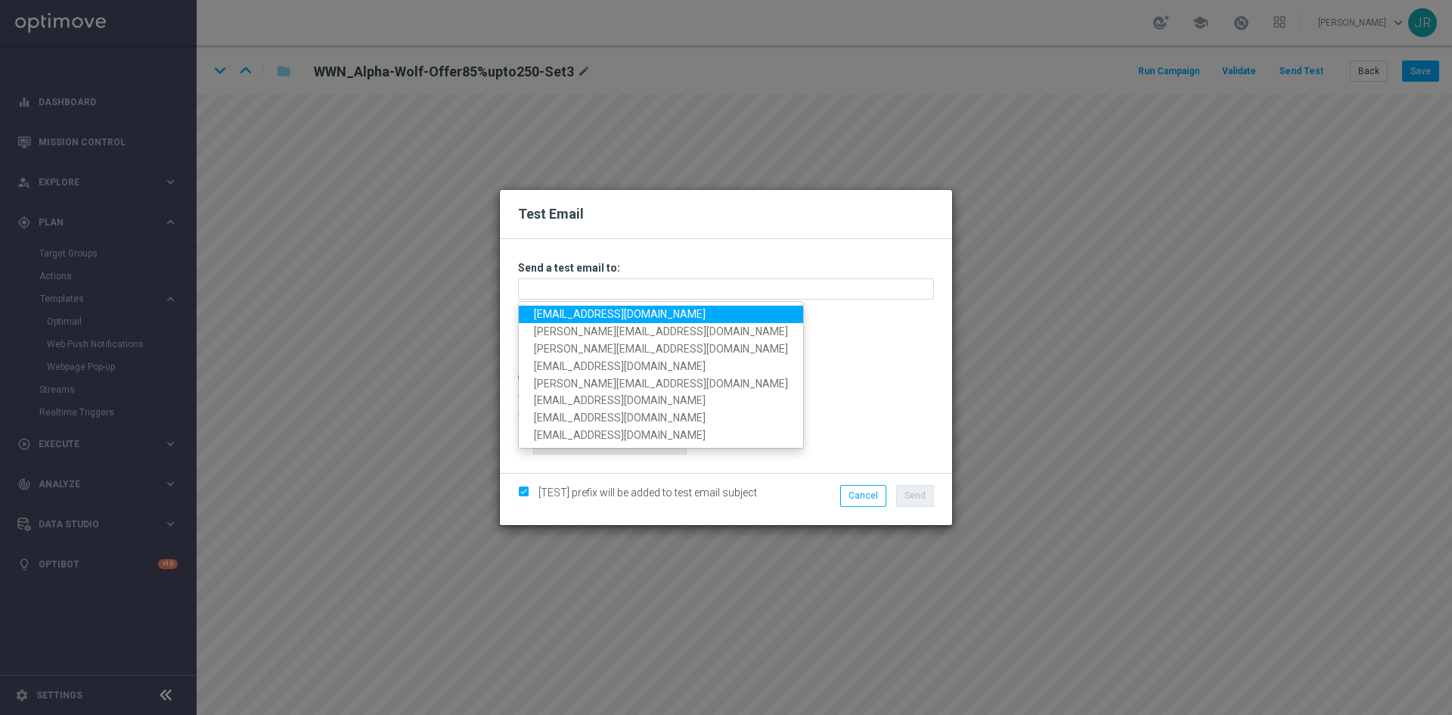
click at [553, 318] on link "[EMAIL_ADDRESS][DOMAIN_NAME]" at bounding box center [661, 313] width 284 height 17
type input "[EMAIL_ADDRESS][DOMAIN_NAME]"
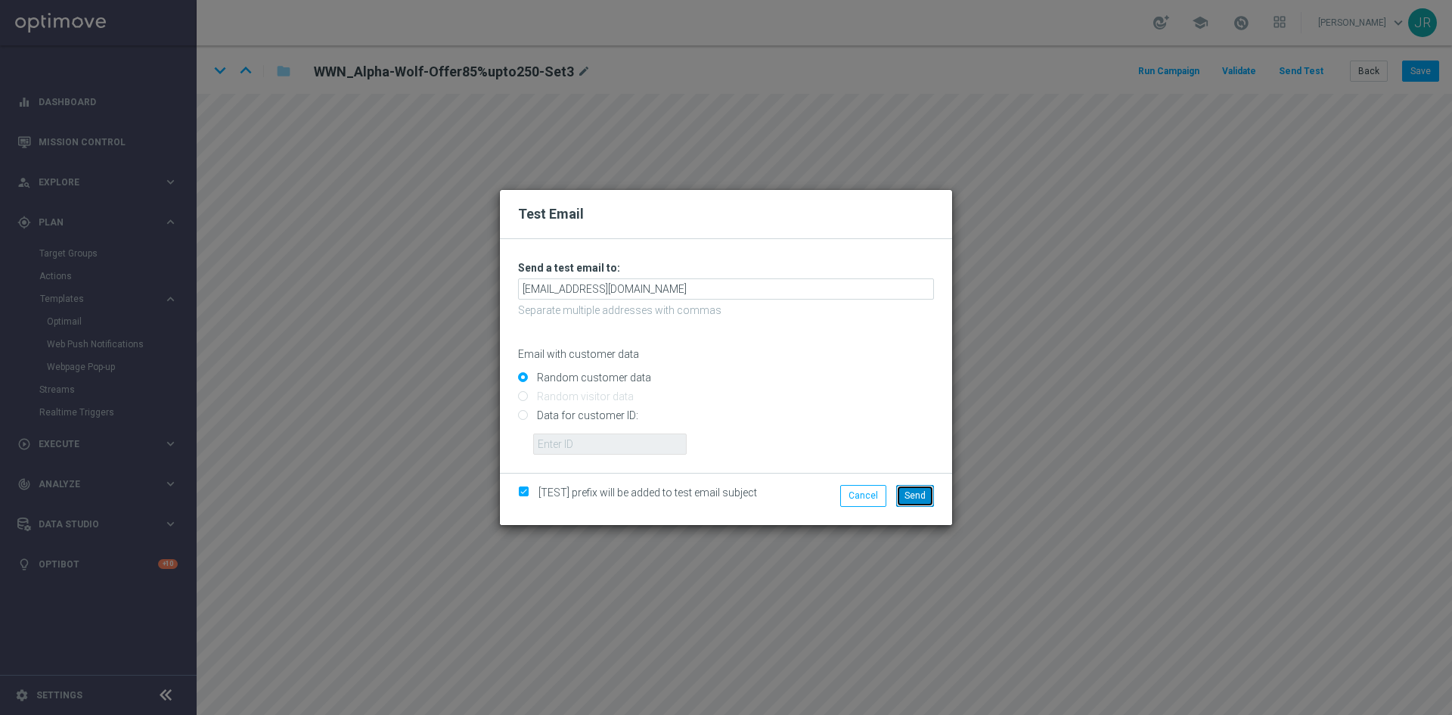
click at [916, 493] on span "Send" at bounding box center [914, 495] width 21 height 11
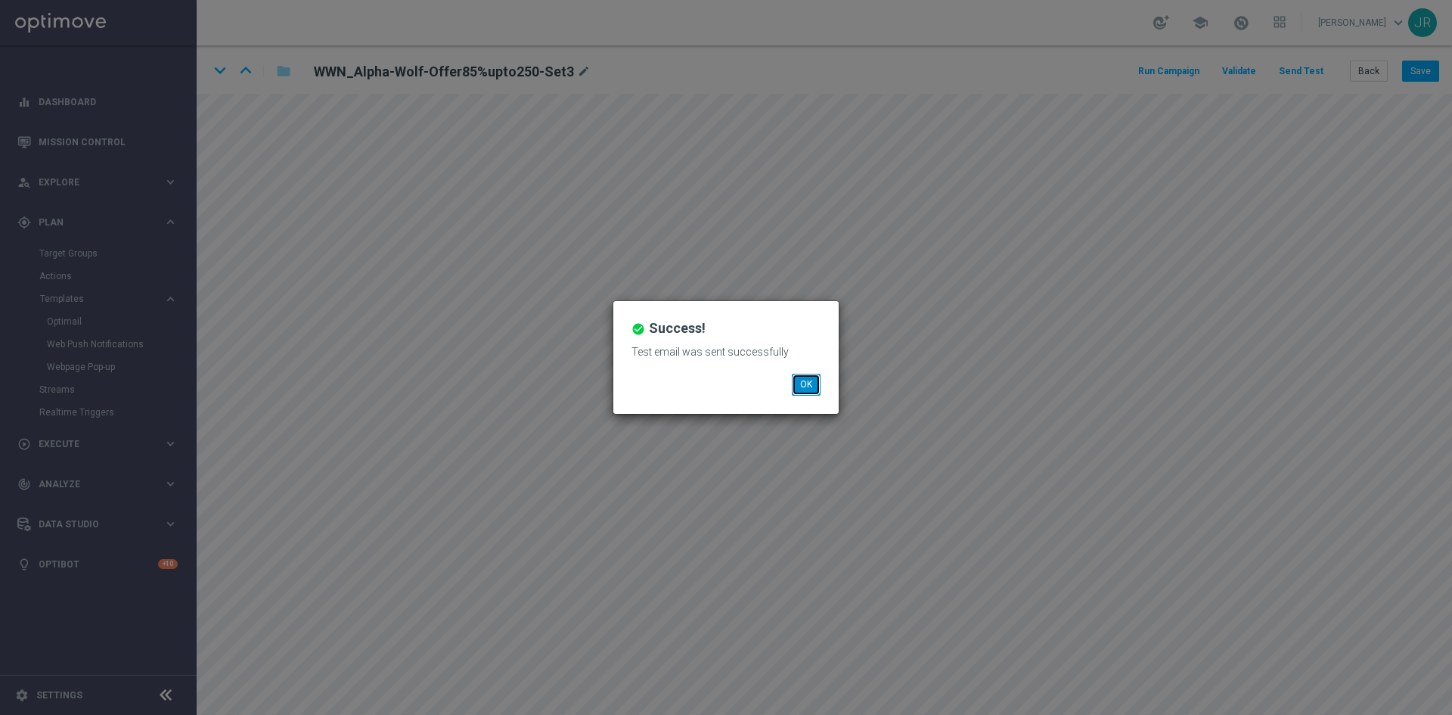
click at [807, 383] on button "OK" at bounding box center [806, 384] width 29 height 21
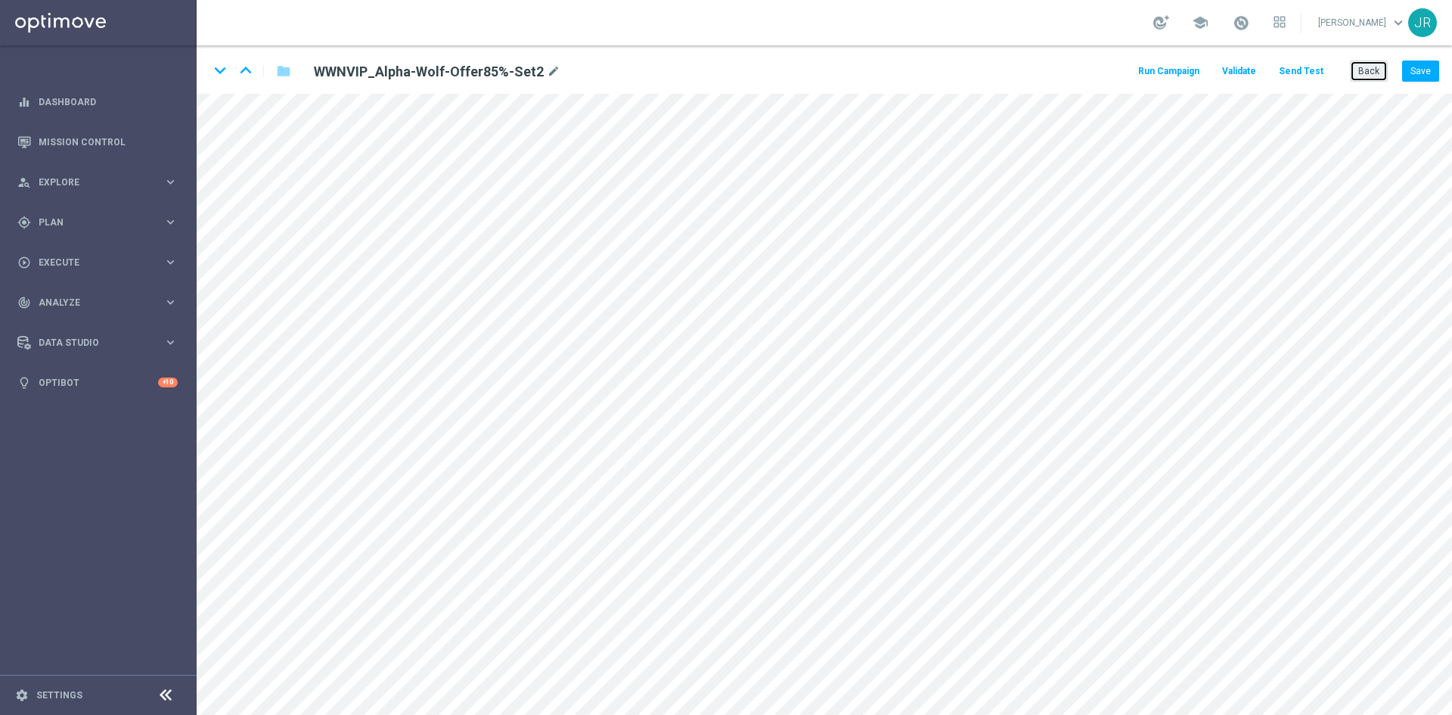
click at [1369, 65] on button "Back" at bounding box center [1369, 70] width 38 height 21
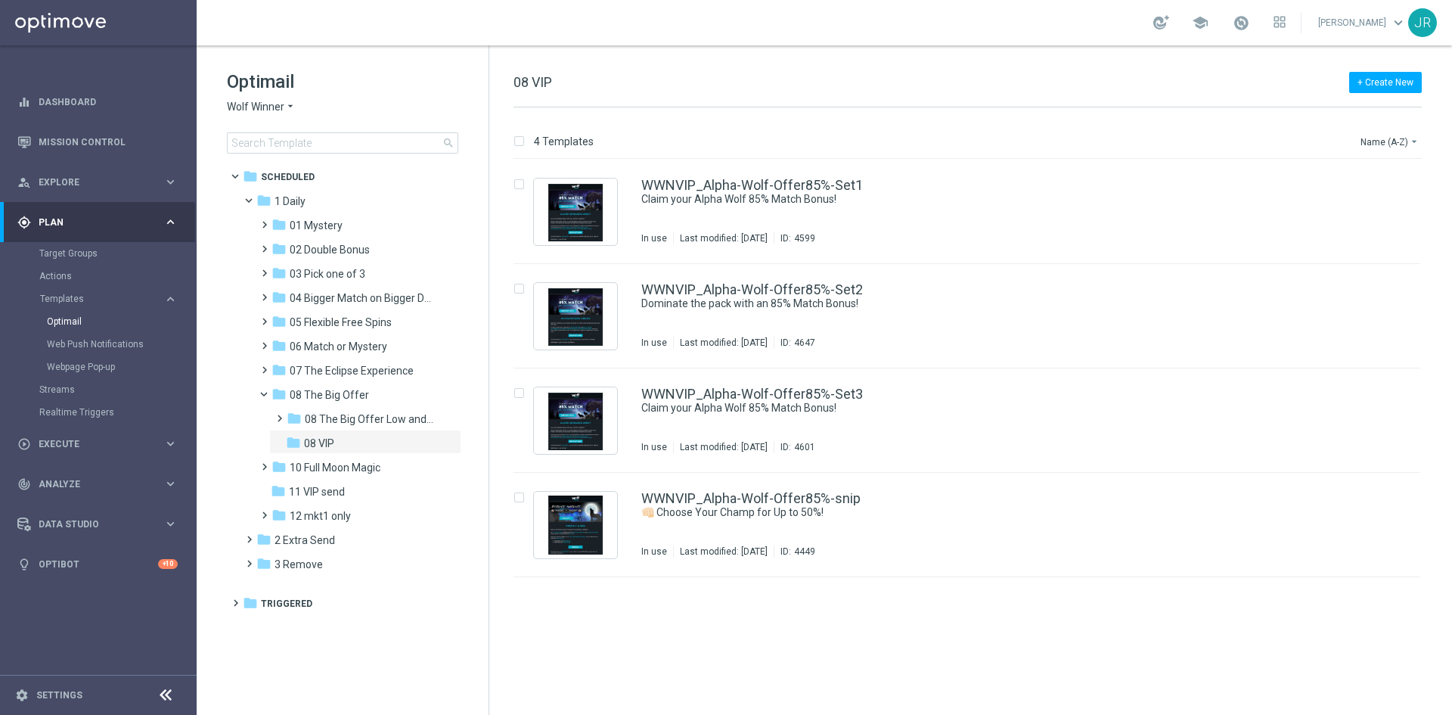
click at [253, 107] on span "Wolf Winner" at bounding box center [255, 107] width 57 height 14
click at [0, 0] on span "Stellar Spins" at bounding box center [0, 0] width 0 height 0
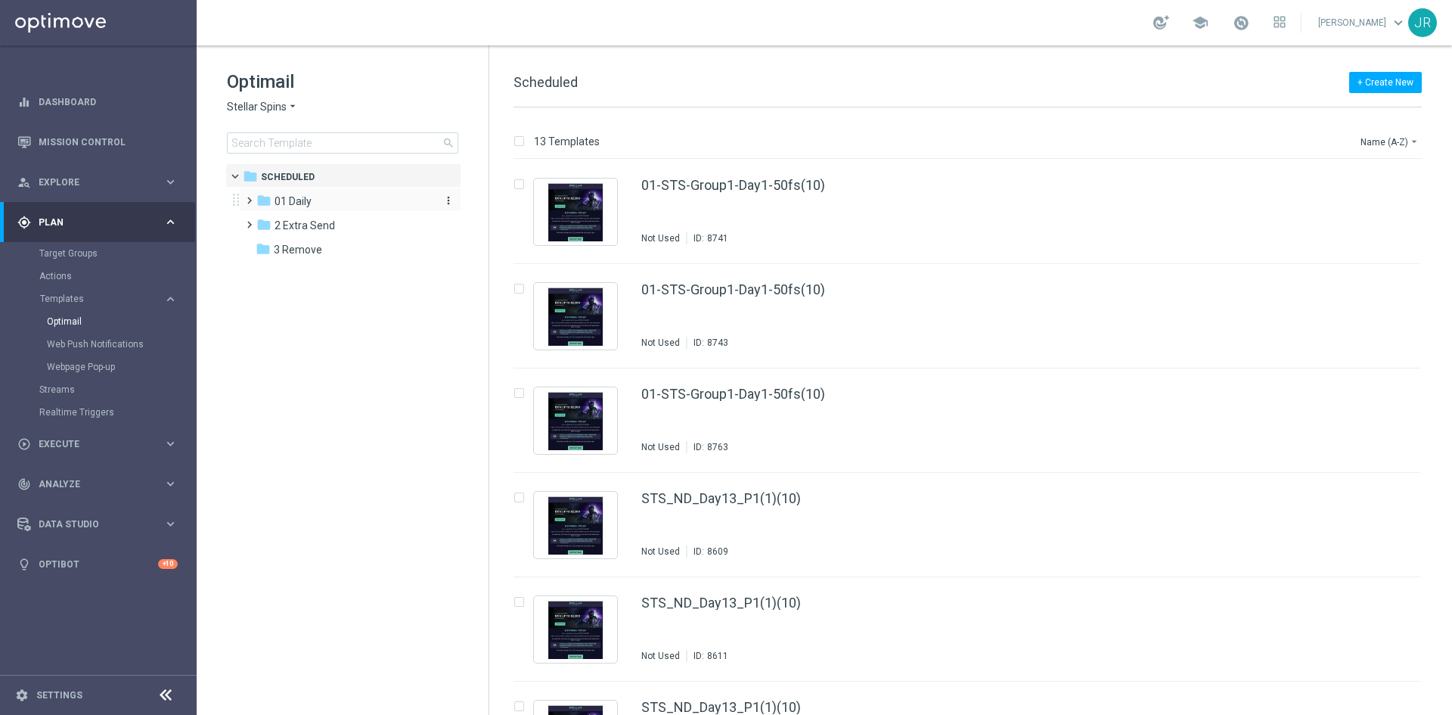
click at [296, 198] on span "01 Daily" at bounding box center [292, 201] width 37 height 14
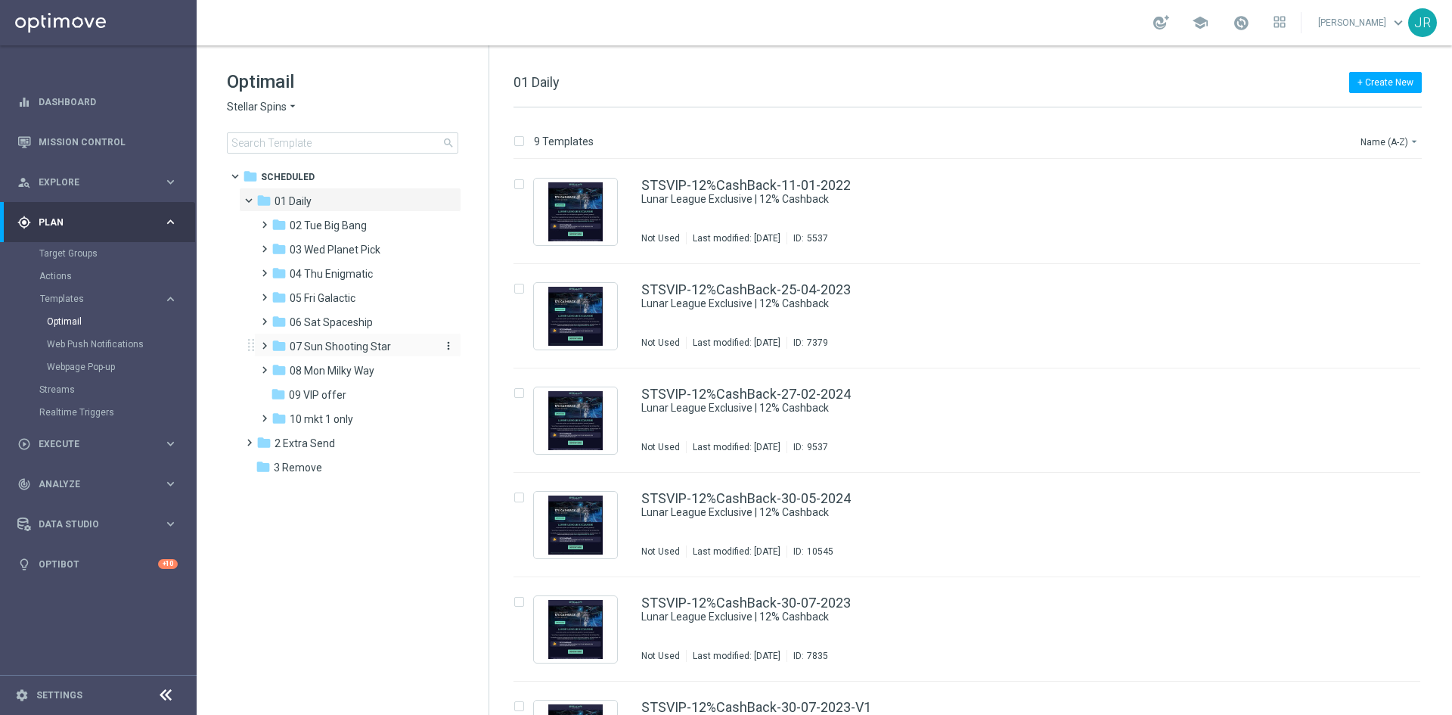
click at [314, 347] on span "07 Sun Shooting Star" at bounding box center [340, 347] width 101 height 14
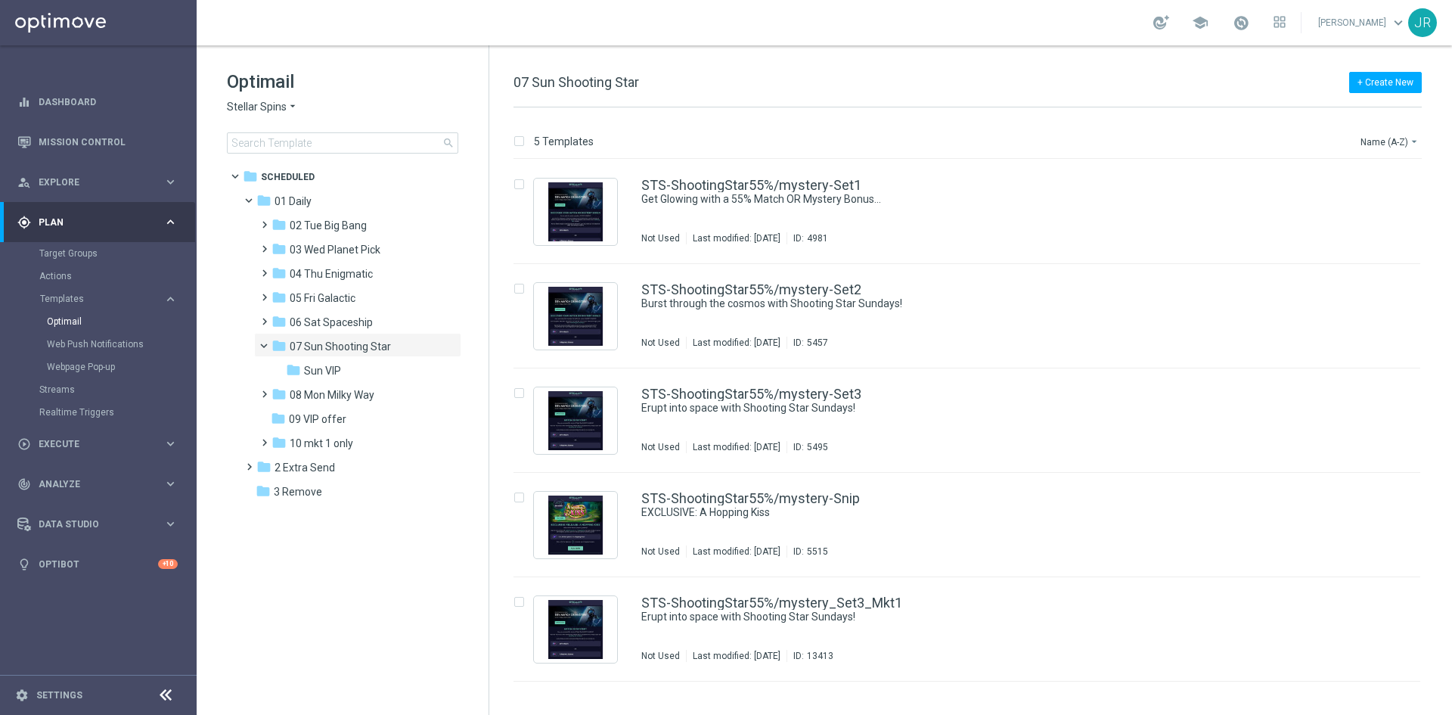
drag, startPoint x: 311, startPoint y: 376, endPoint x: 529, endPoint y: 388, distance: 218.1
click at [312, 376] on span "Sun VIP" at bounding box center [322, 371] width 37 height 14
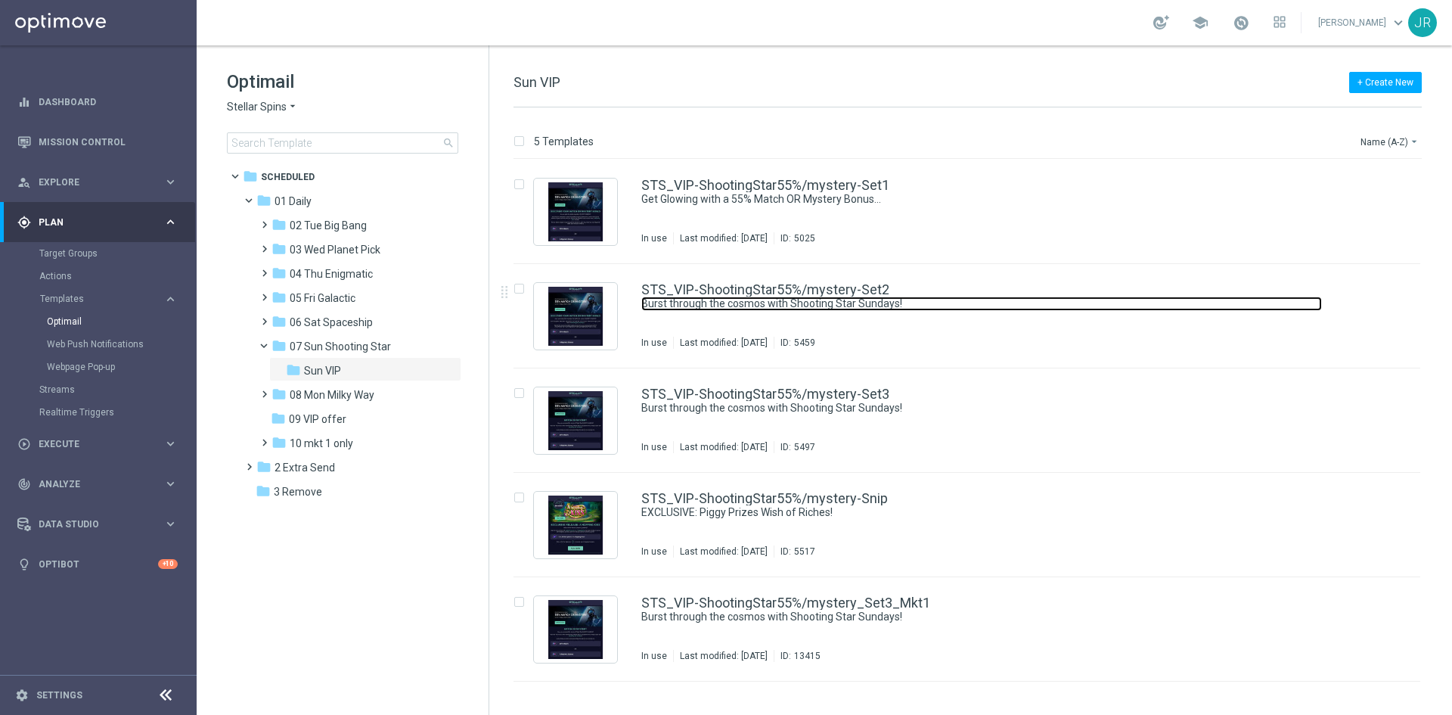
drag, startPoint x: 861, startPoint y: 299, endPoint x: 954, endPoint y: 597, distance: 313.1
click at [861, 299] on link "Burst through the cosmos with Shooting Star Sundays!" at bounding box center [981, 303] width 681 height 14
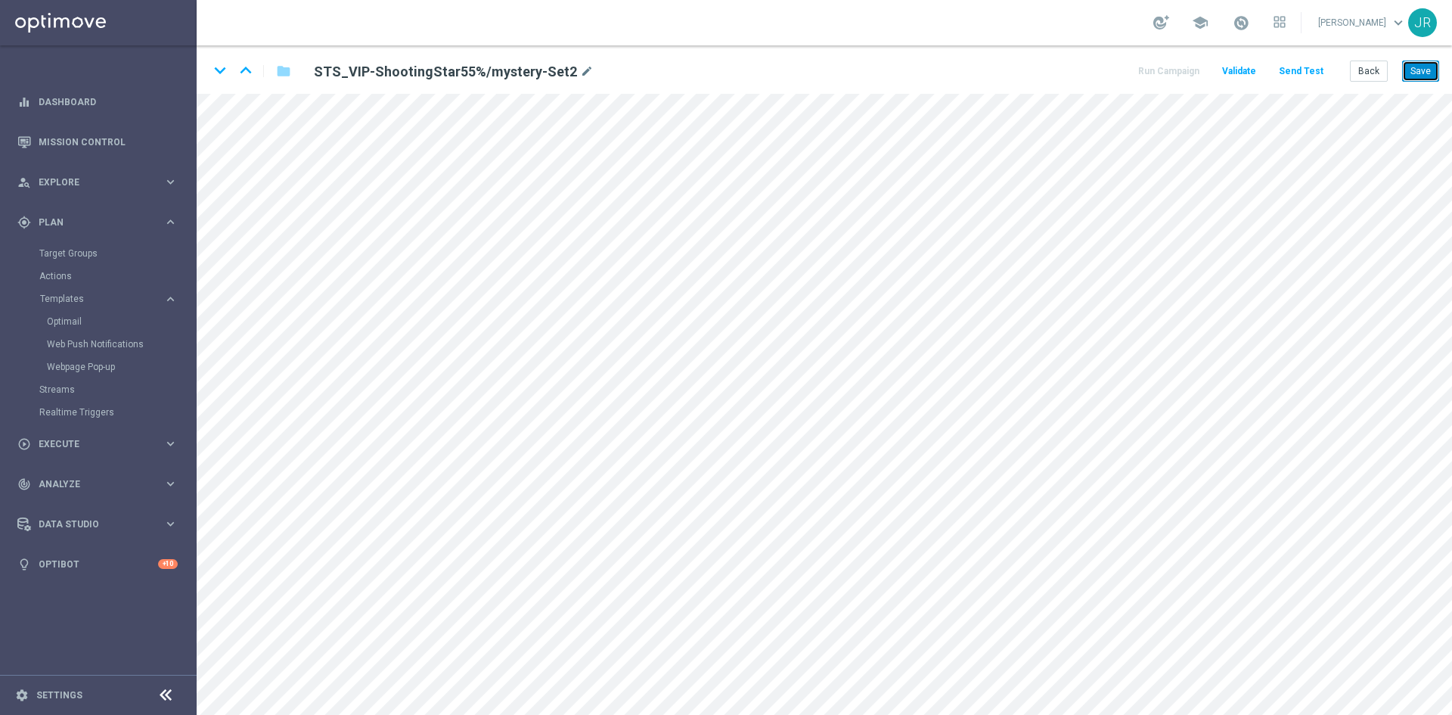
click at [1421, 72] on button "Save" at bounding box center [1420, 70] width 37 height 21
click at [1424, 73] on button "Save" at bounding box center [1420, 70] width 37 height 21
click at [1304, 68] on button "Send Test" at bounding box center [1300, 71] width 49 height 20
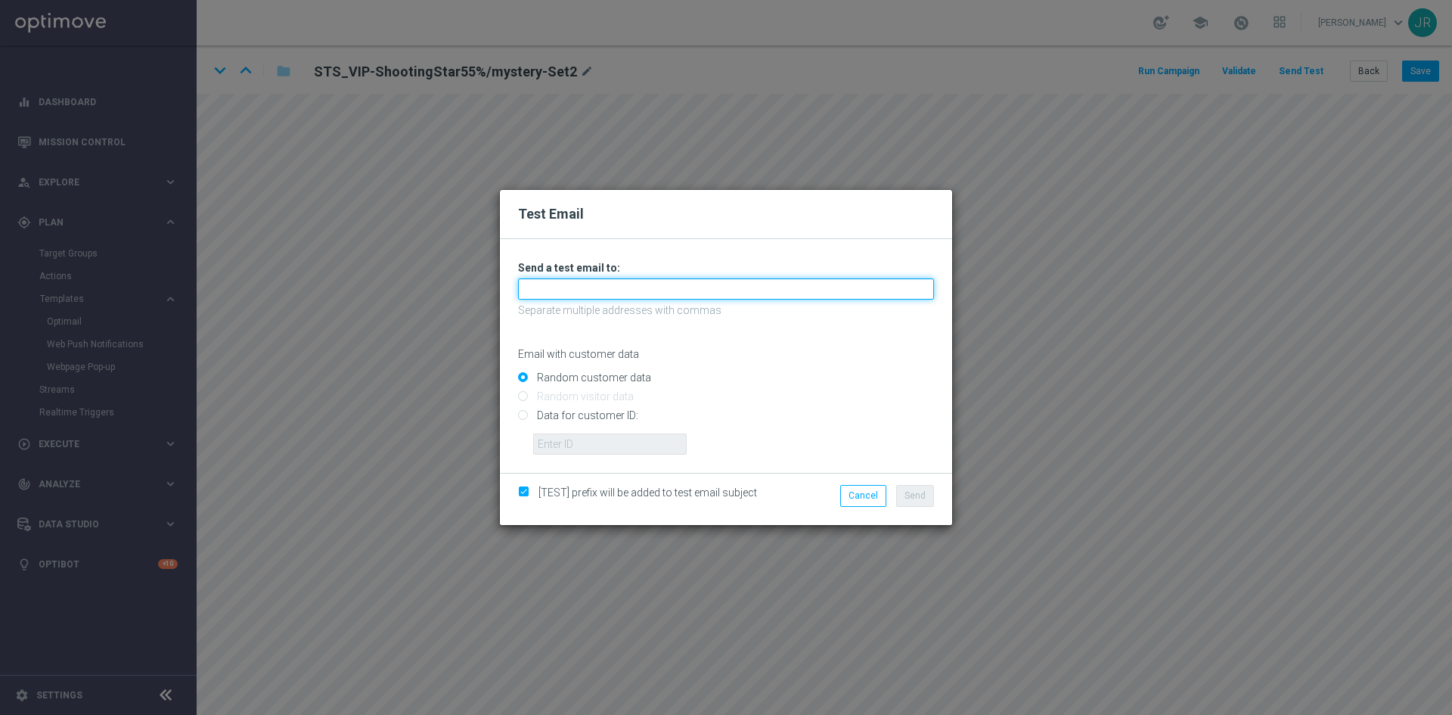
click at [557, 284] on input "text" at bounding box center [726, 288] width 416 height 21
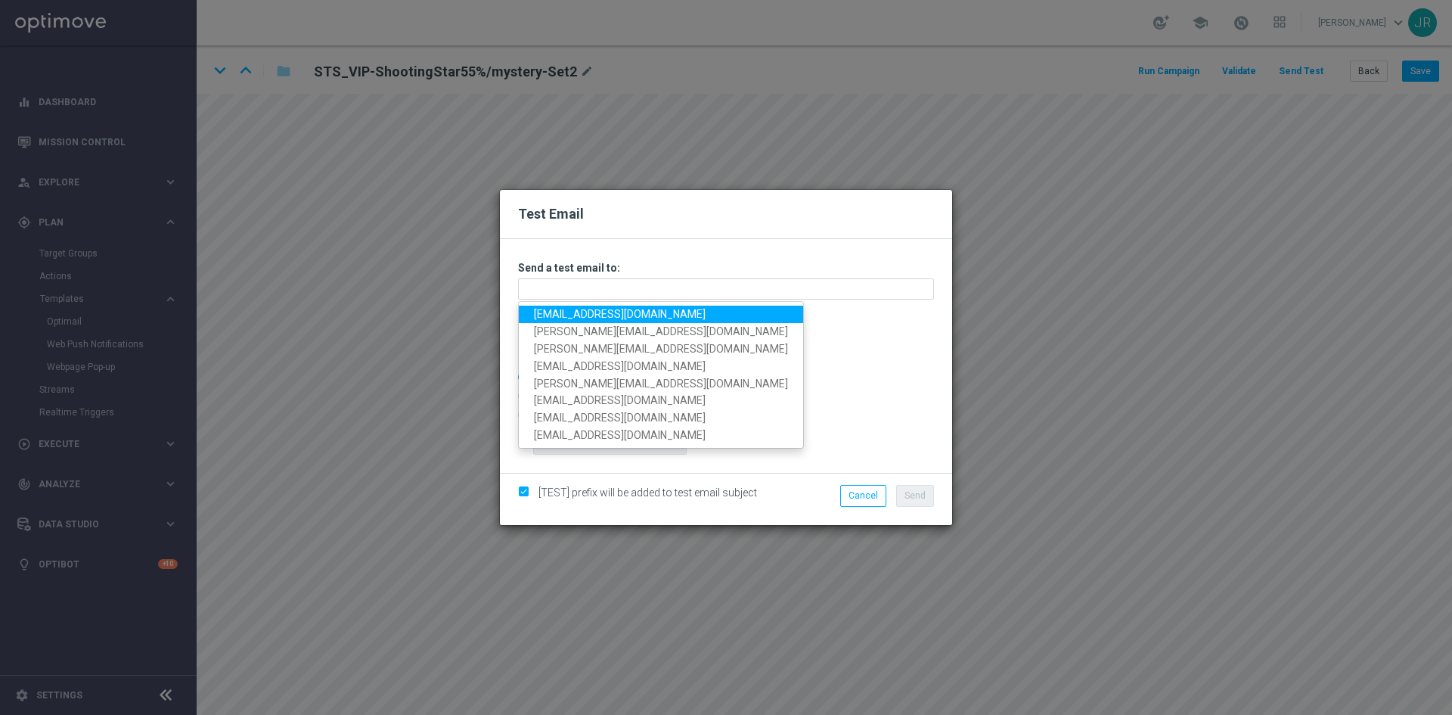
click at [553, 318] on link "[EMAIL_ADDRESS][DOMAIN_NAME]" at bounding box center [661, 313] width 284 height 17
type input "[EMAIL_ADDRESS][DOMAIN_NAME]"
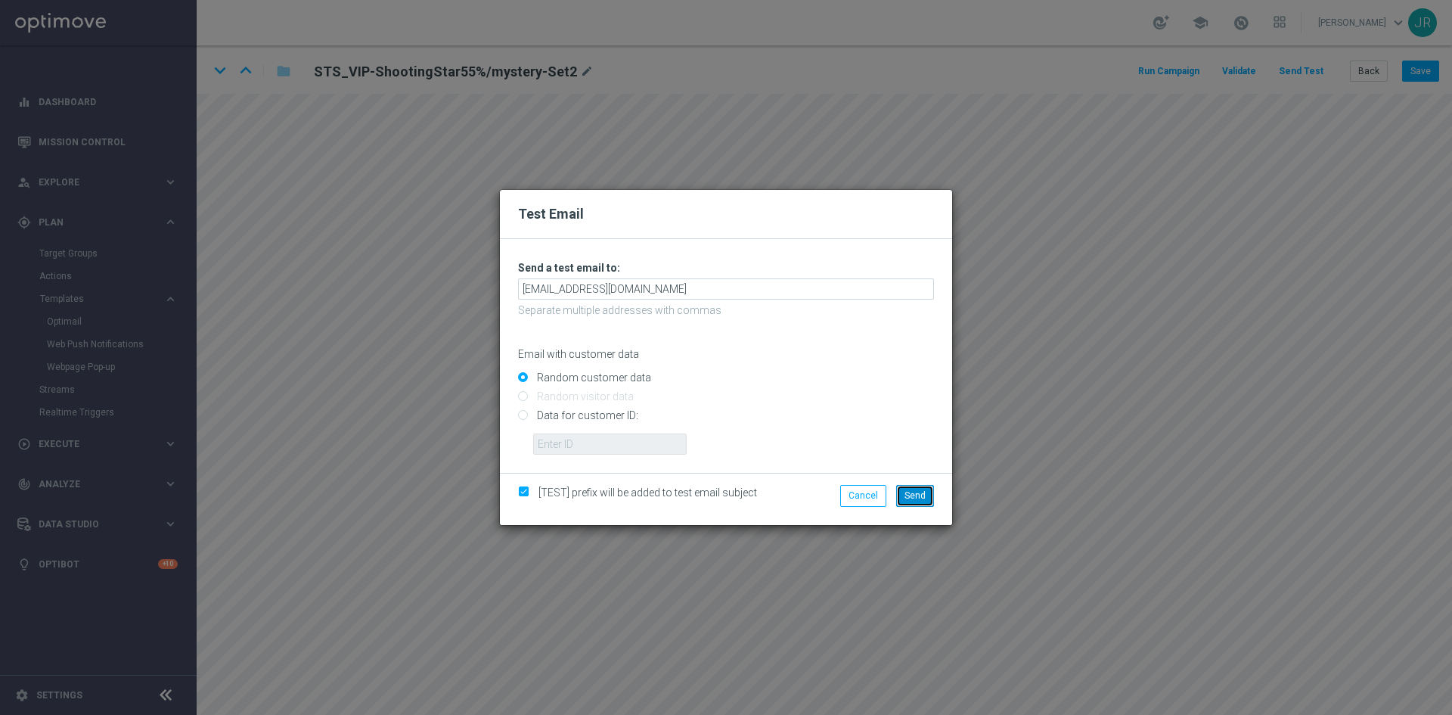
click at [919, 498] on span "Send" at bounding box center [914, 495] width 21 height 11
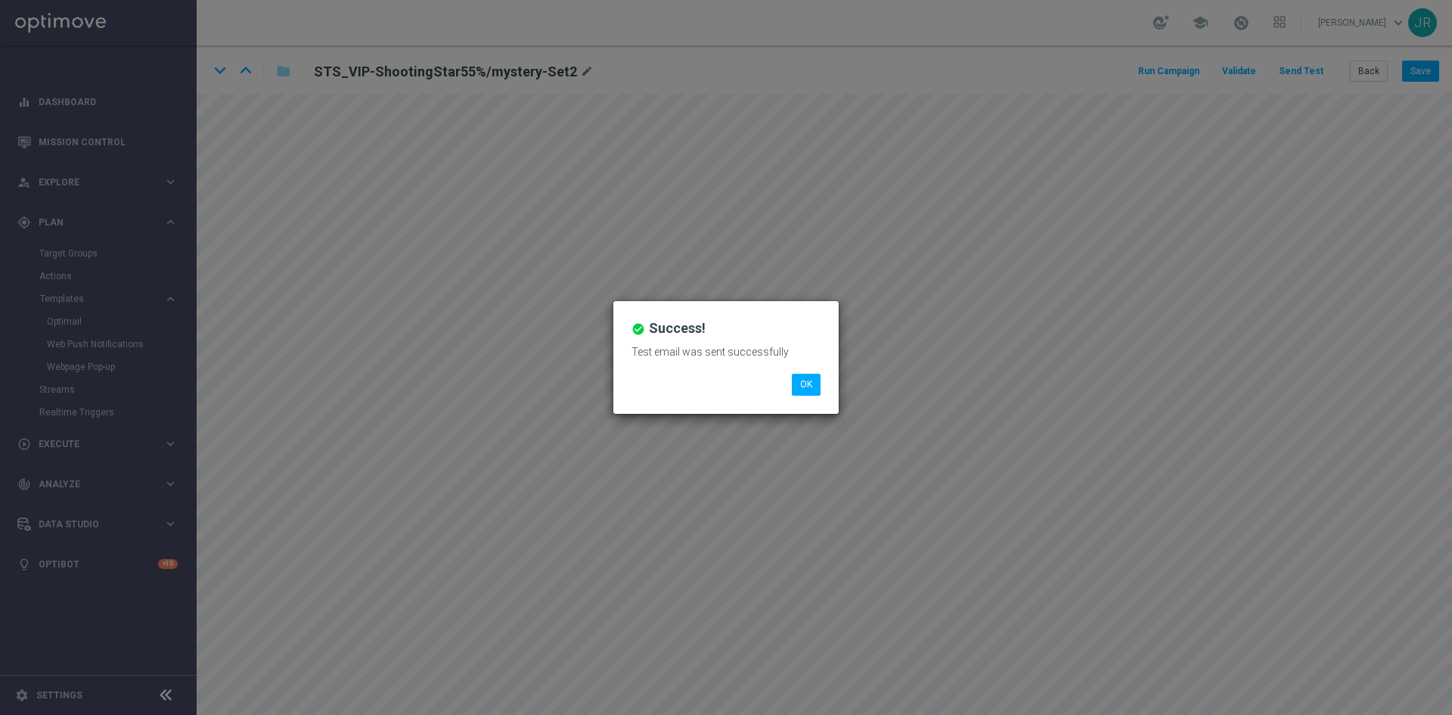
click at [823, 582] on div "check_circle Success! Test email was sent successfully OK" at bounding box center [726, 357] width 1452 height 715
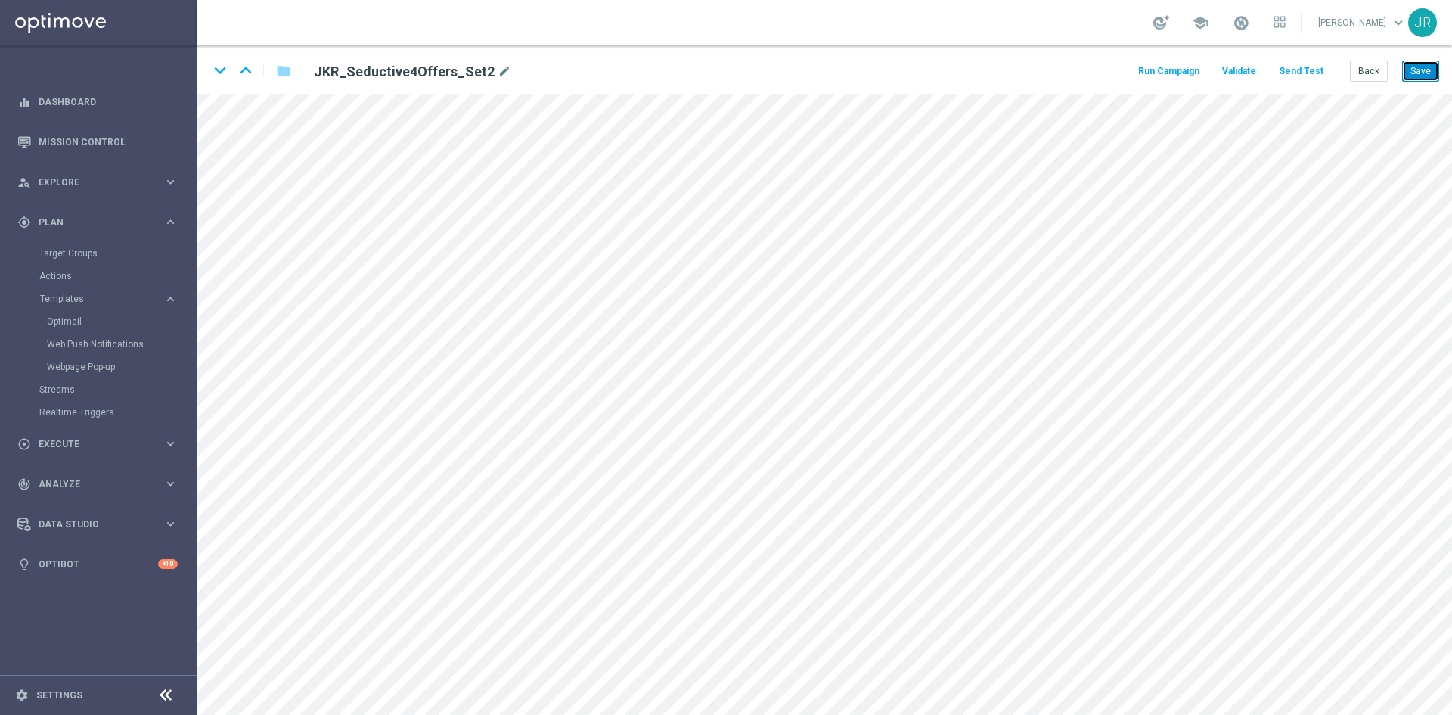
click at [1413, 70] on button "Save" at bounding box center [1420, 70] width 37 height 21
click at [1309, 72] on button "Send Test" at bounding box center [1300, 71] width 49 height 20
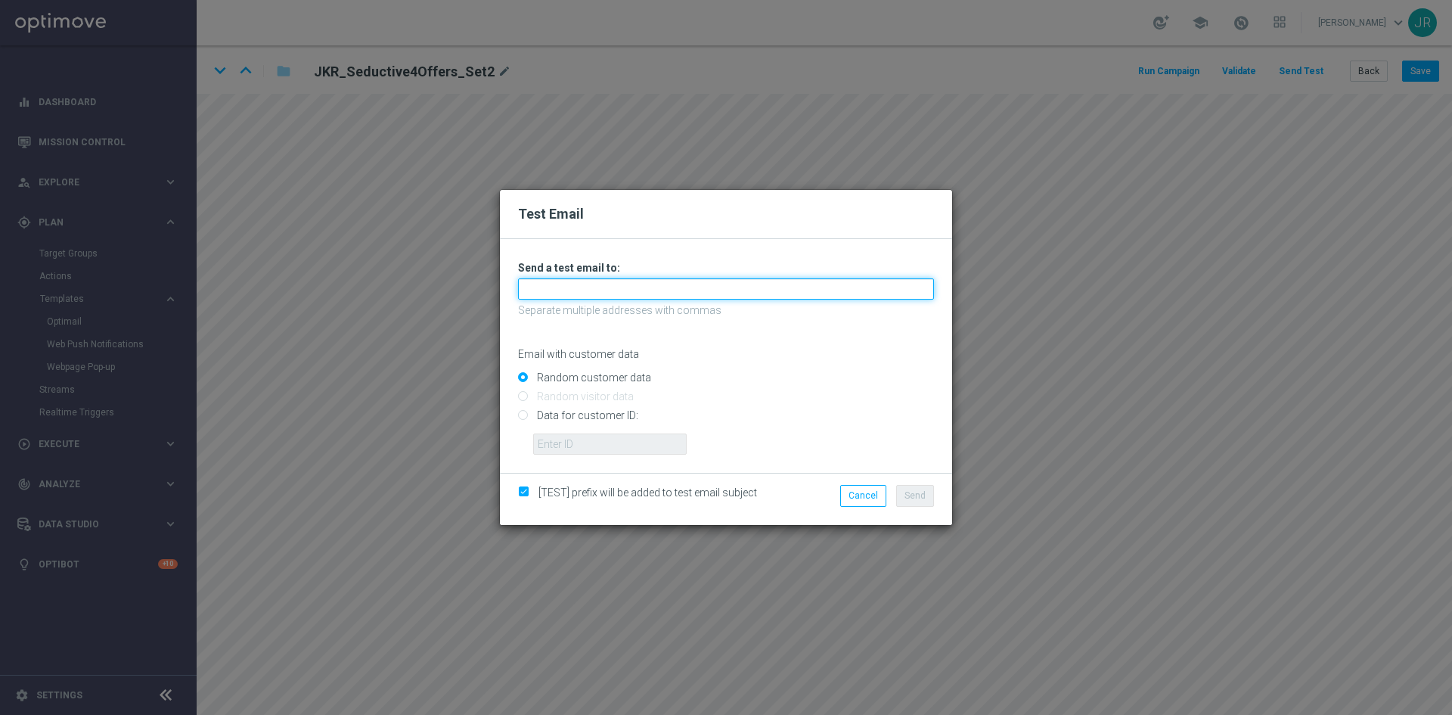
click at [575, 297] on input "text" at bounding box center [726, 288] width 416 height 21
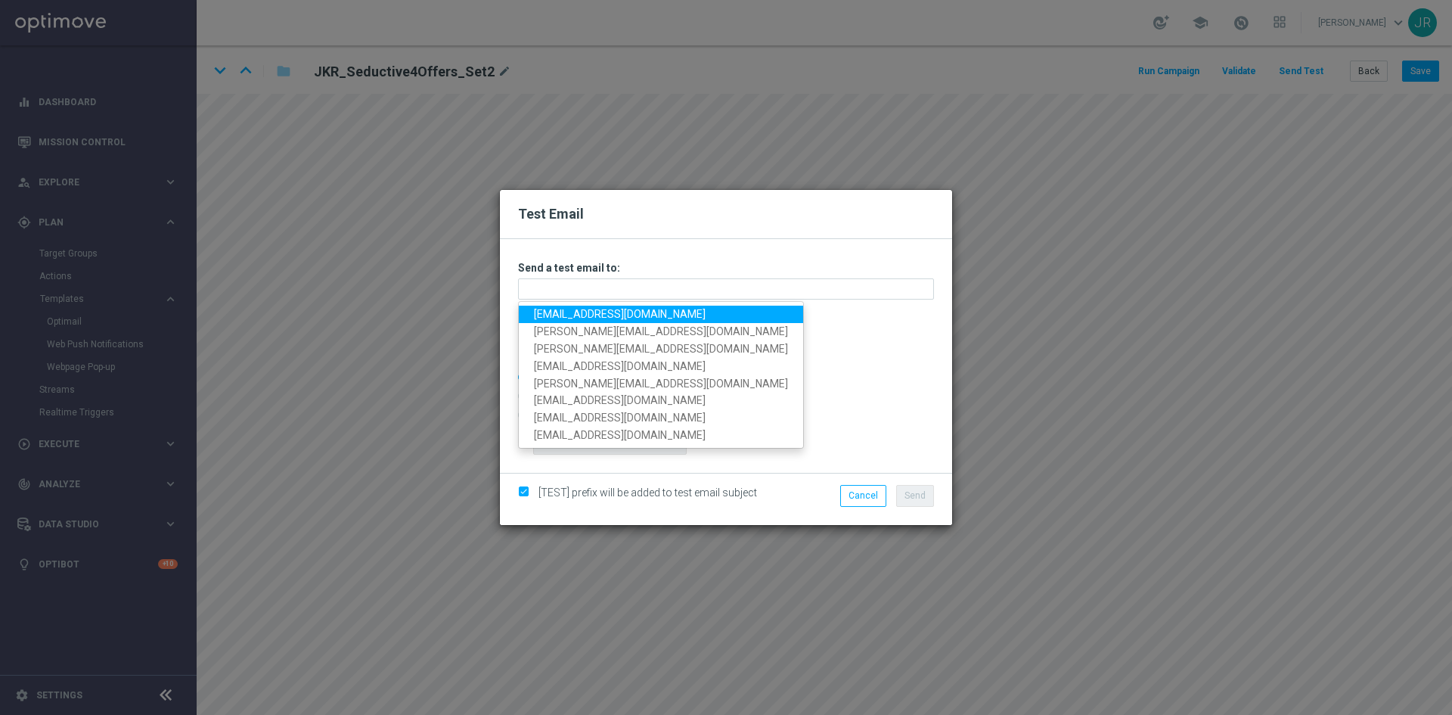
drag, startPoint x: 563, startPoint y: 309, endPoint x: 572, endPoint y: 340, distance: 32.5
click at [563, 309] on link "[EMAIL_ADDRESS][DOMAIN_NAME]" at bounding box center [661, 313] width 284 height 17
type input "[EMAIL_ADDRESS][DOMAIN_NAME]"
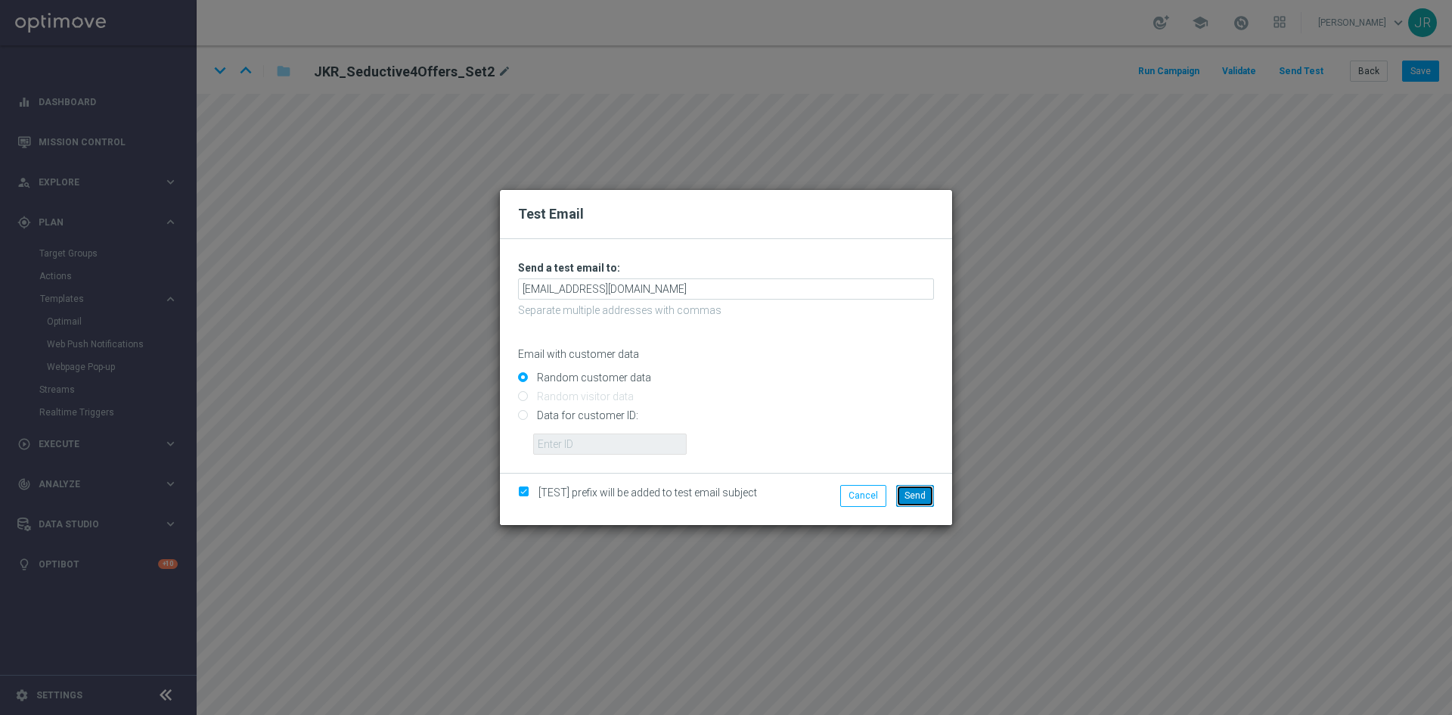
click at [913, 500] on span "Send" at bounding box center [914, 495] width 21 height 11
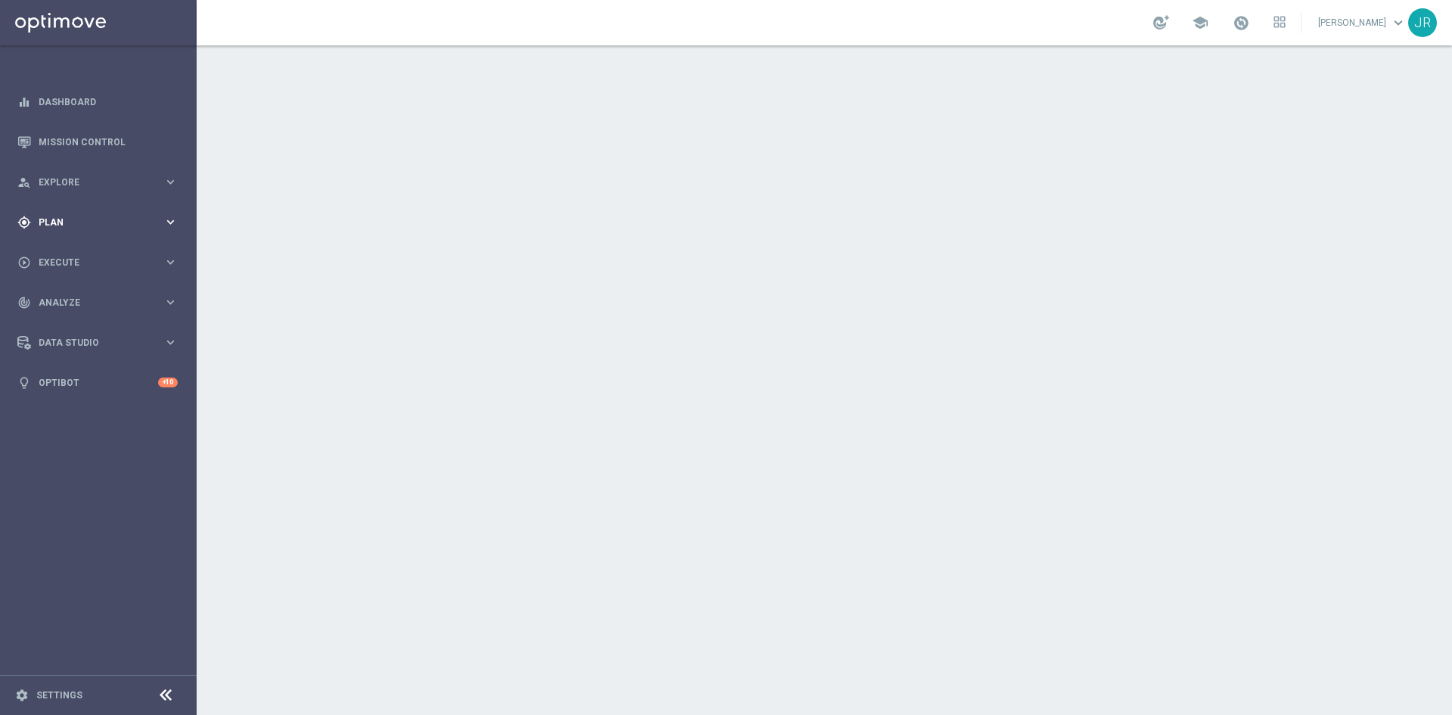
click at [104, 228] on div "gps_fixed Plan" at bounding box center [90, 223] width 146 height 14
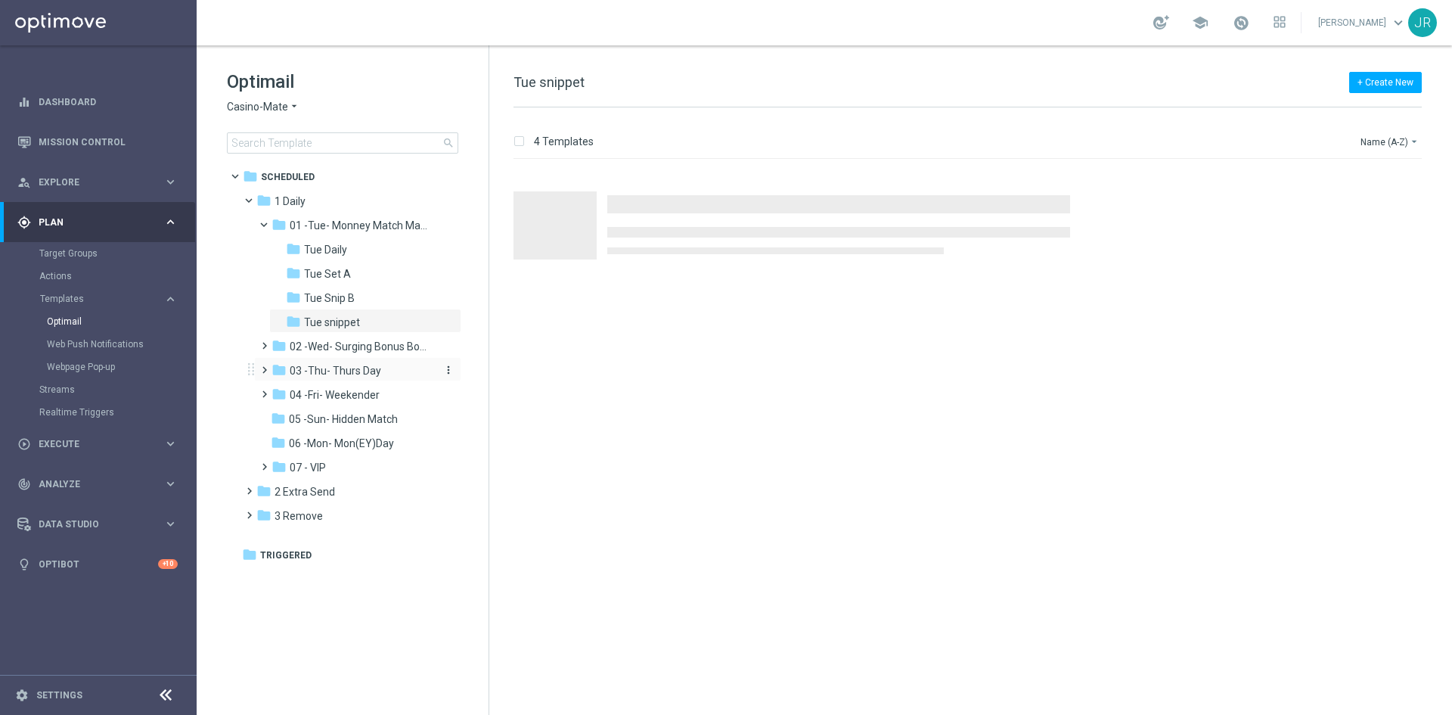
click at [339, 377] on div "folder 03 -Thu- Thurs Day" at bounding box center [351, 370] width 161 height 17
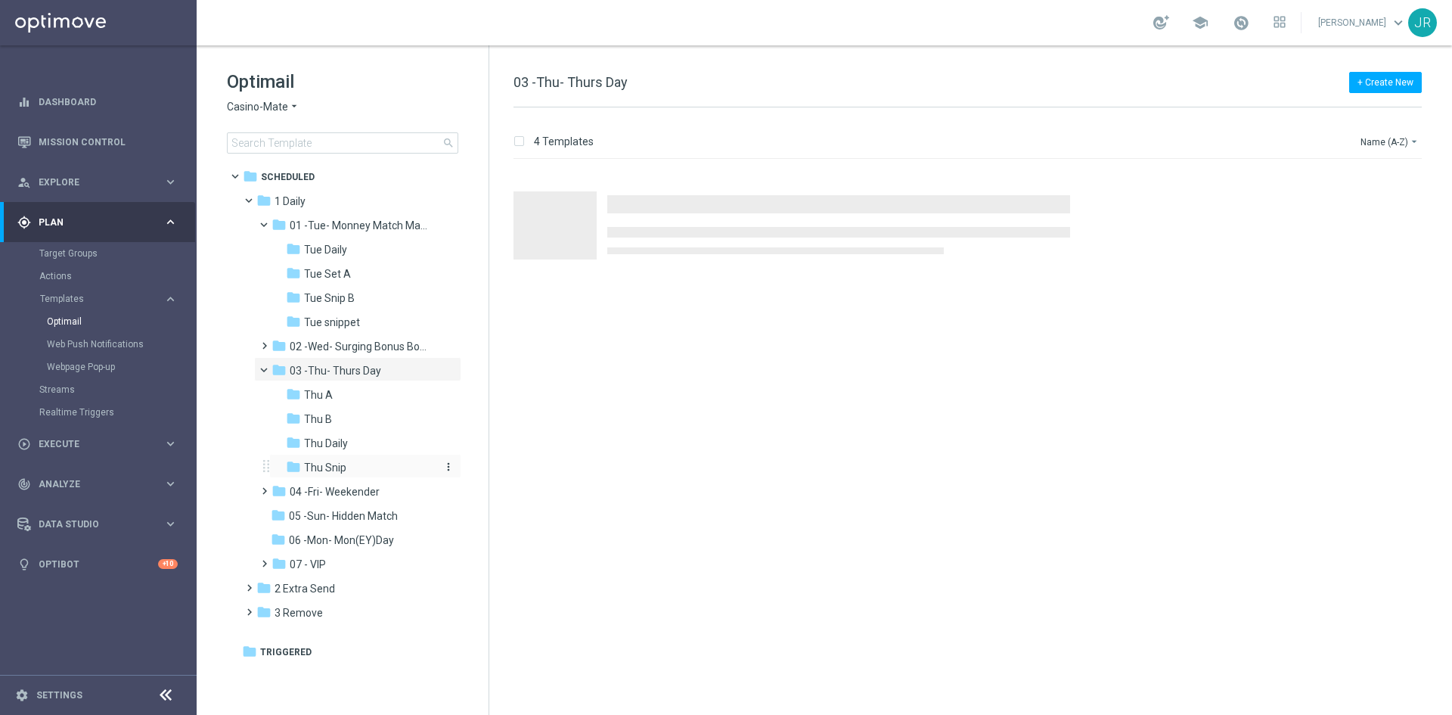
click at [315, 469] on span "Thu Snip" at bounding box center [325, 468] width 42 height 14
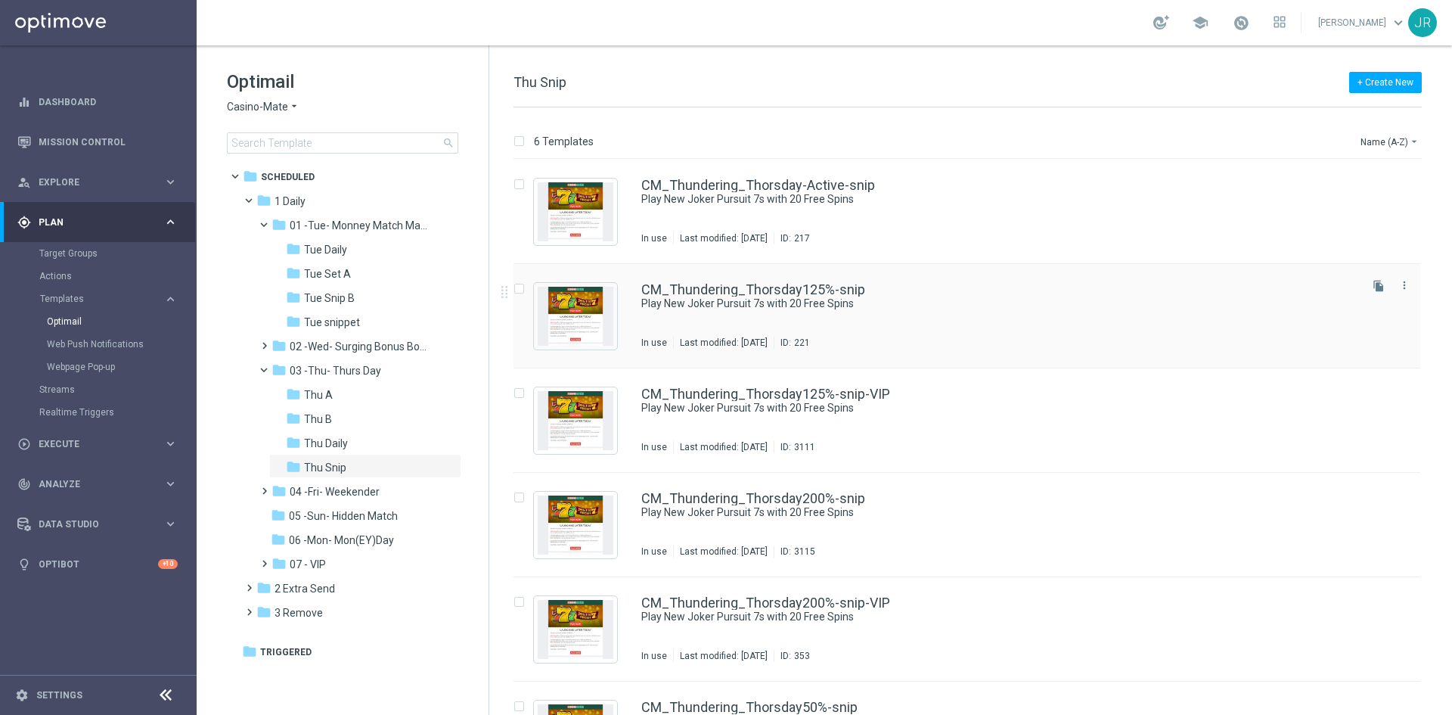
click at [655, 331] on div "CM_Thundering_Thorsday125%-snip Play New Joker Pursuit 7s with 20 Free Spins In…" at bounding box center [998, 316] width 715 height 66
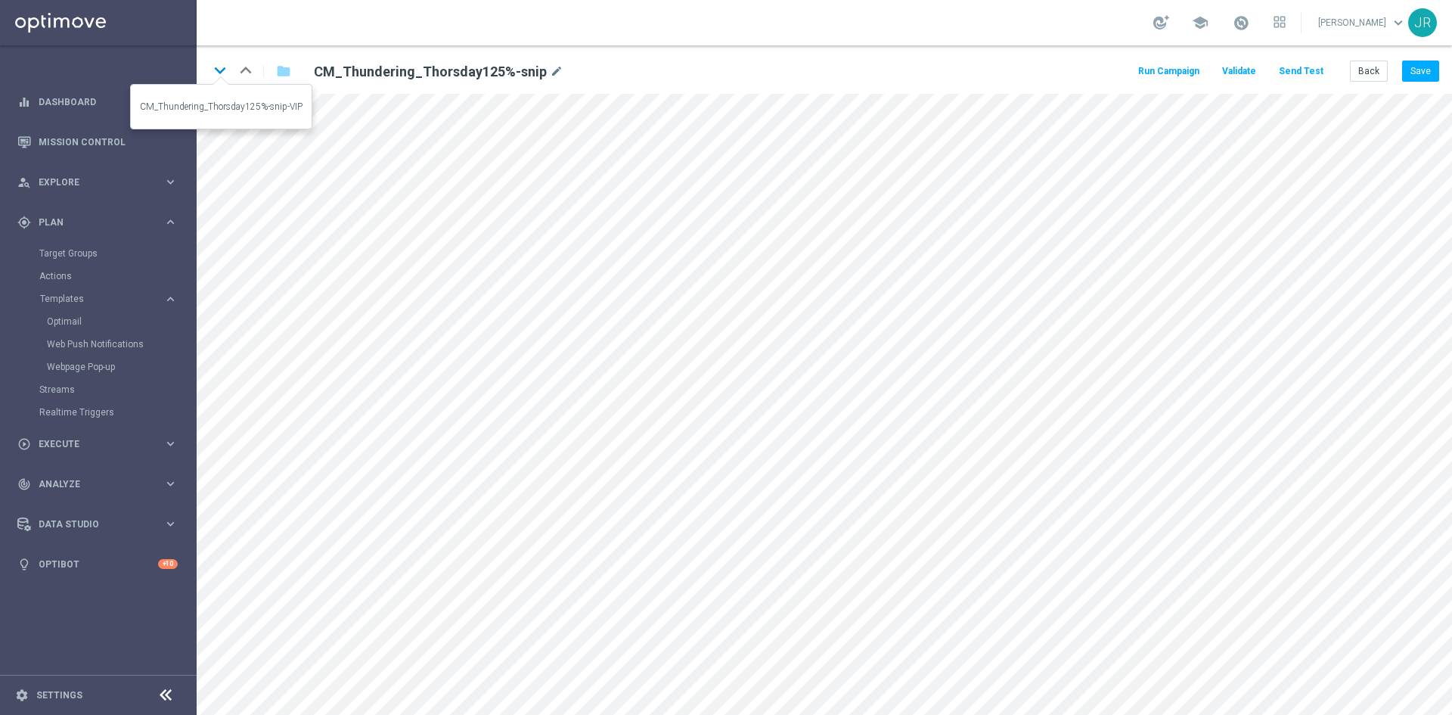
click at [228, 75] on icon "keyboard_arrow_down" at bounding box center [220, 70] width 23 height 23
click at [1441, 73] on div "keyboard_arrow_down keyboard_arrow_up folder CM_Thundering_Thorsday125%-snip-VI…" at bounding box center [824, 69] width 1255 height 48
click at [1430, 71] on button "Save" at bounding box center [1420, 70] width 37 height 21
click at [219, 75] on icon "keyboard_arrow_down" at bounding box center [220, 70] width 23 height 23
click at [1425, 72] on button "Save" at bounding box center [1420, 70] width 37 height 21
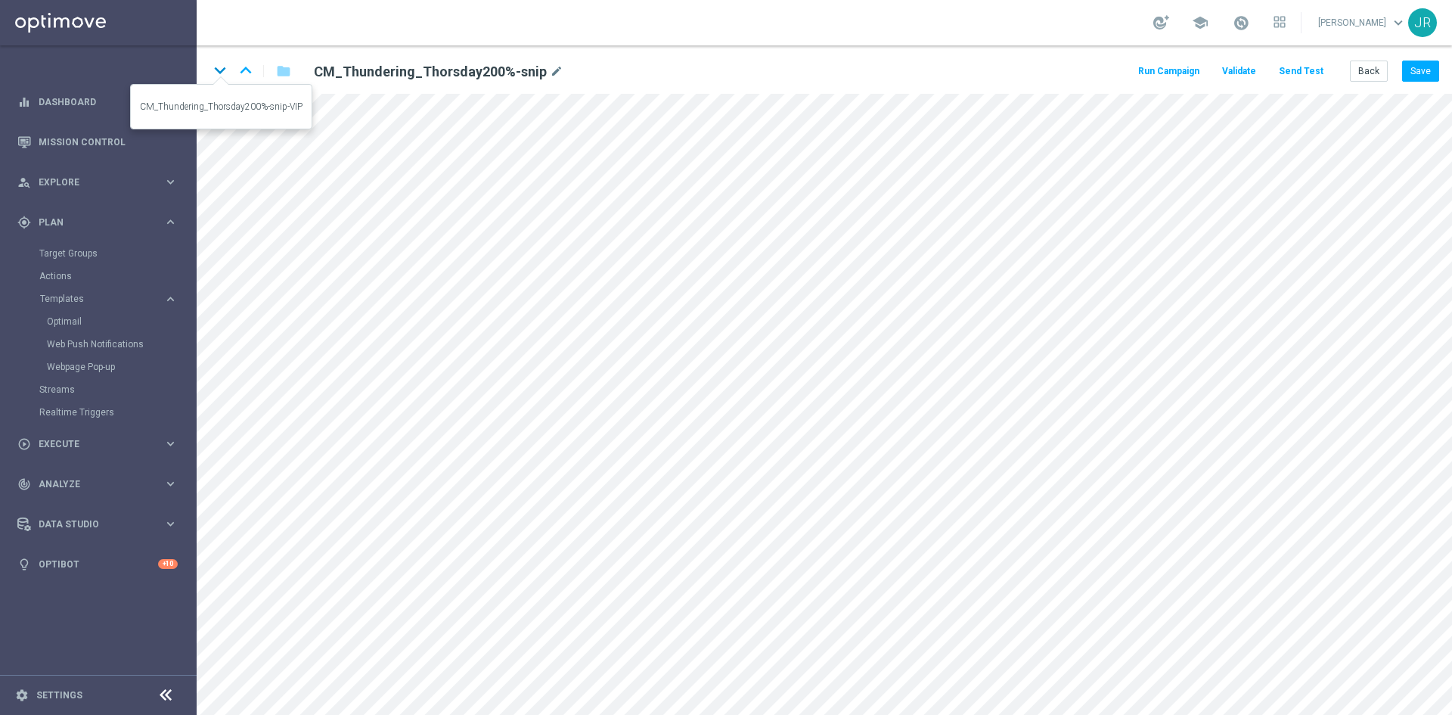
click at [222, 69] on icon "keyboard_arrow_down" at bounding box center [220, 70] width 23 height 23
drag, startPoint x: 219, startPoint y: 73, endPoint x: 285, endPoint y: 133, distance: 89.9
click at [217, 72] on icon "keyboard_arrow_down" at bounding box center [220, 70] width 23 height 23
click at [220, 66] on icon "keyboard_arrow_down" at bounding box center [220, 70] width 23 height 23
drag, startPoint x: 1360, startPoint y: 72, endPoint x: 1340, endPoint y: 79, distance: 20.8
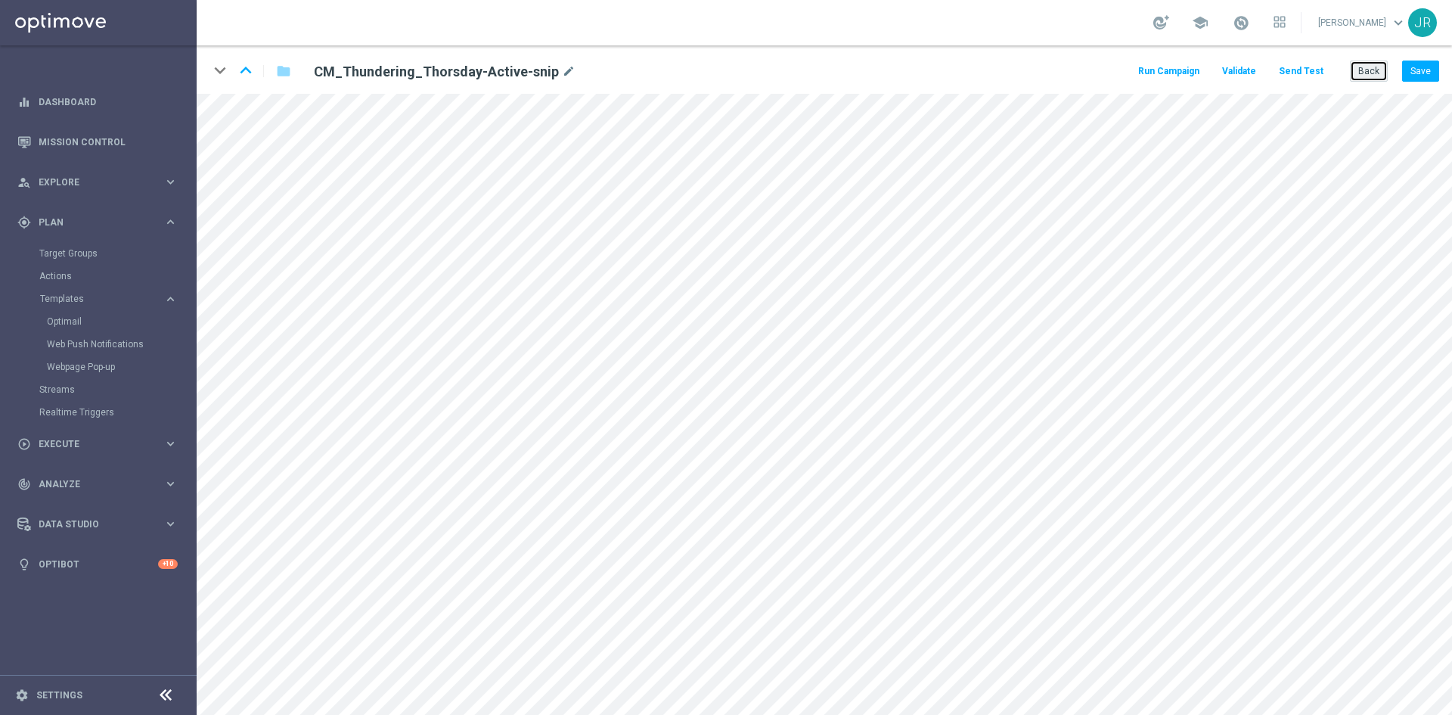
click at [1360, 72] on button "Back" at bounding box center [1369, 70] width 38 height 21
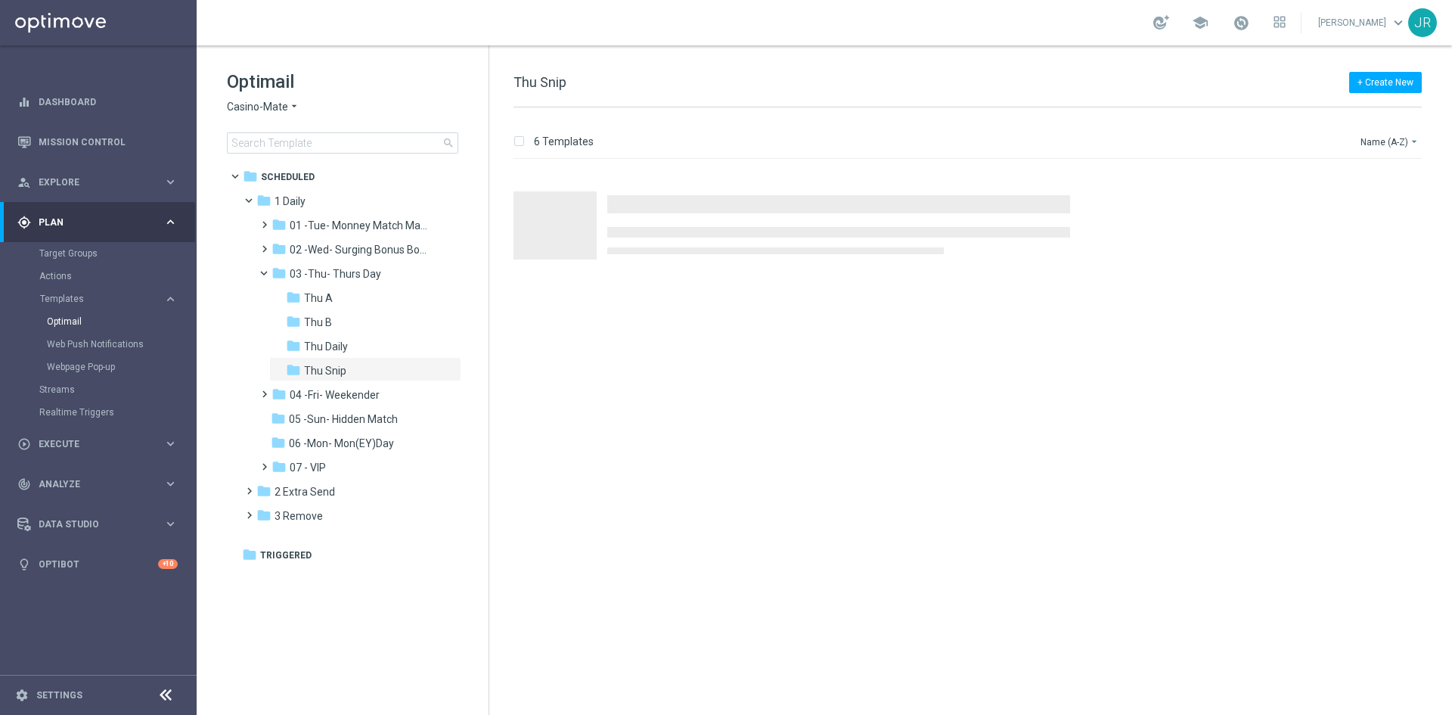
click at [250, 109] on span "Casino-Mate" at bounding box center [257, 107] width 61 height 14
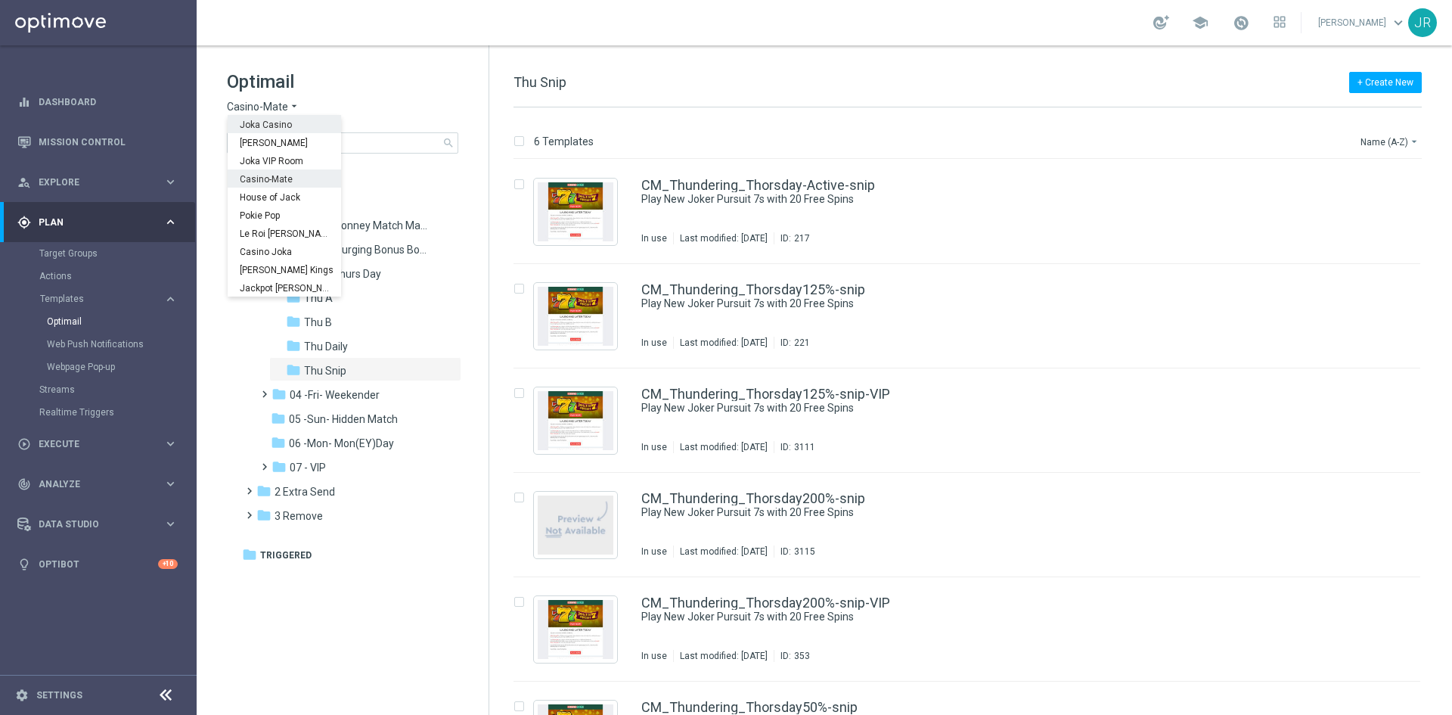
click at [0, 0] on span "Joka Casino" at bounding box center [0, 0] width 0 height 0
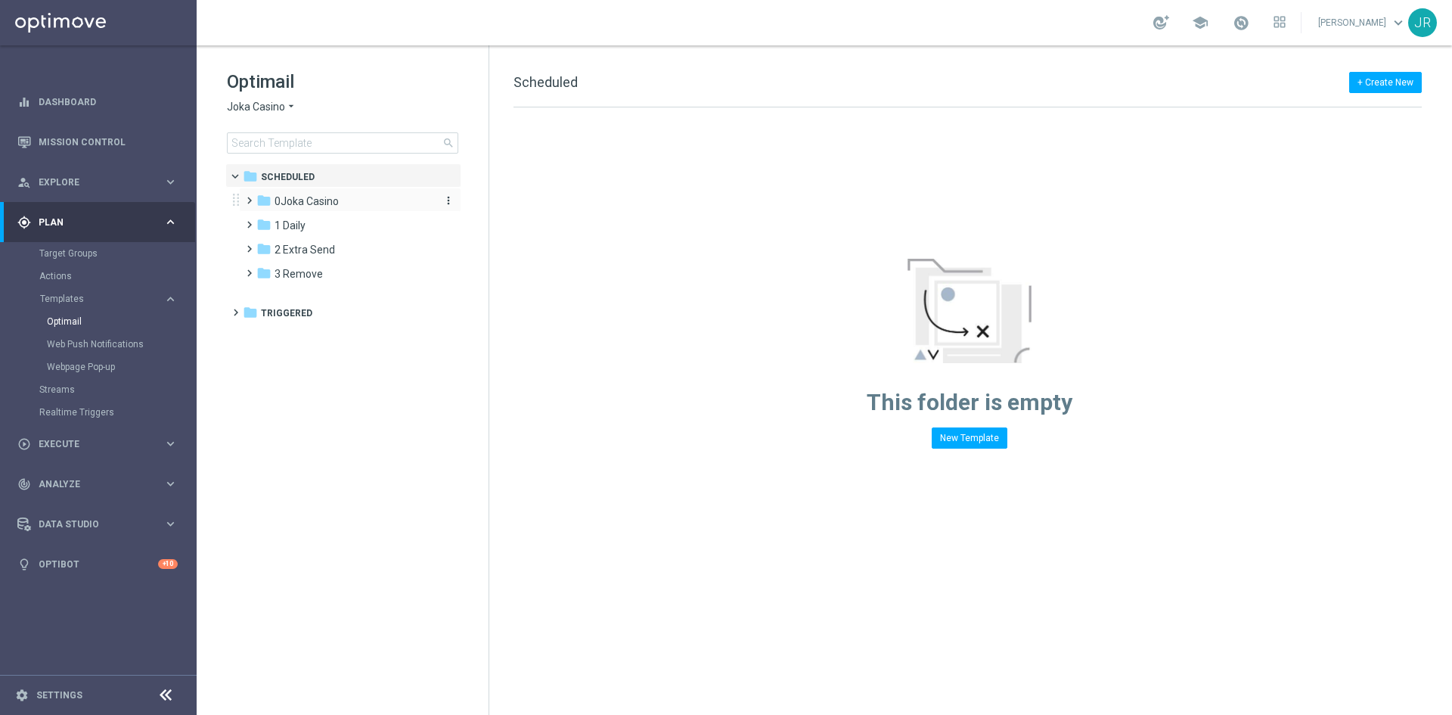
click at [281, 204] on span "0Joka Casino" at bounding box center [306, 201] width 64 height 14
click at [329, 228] on div "folder 1- Daily" at bounding box center [351, 225] width 161 height 17
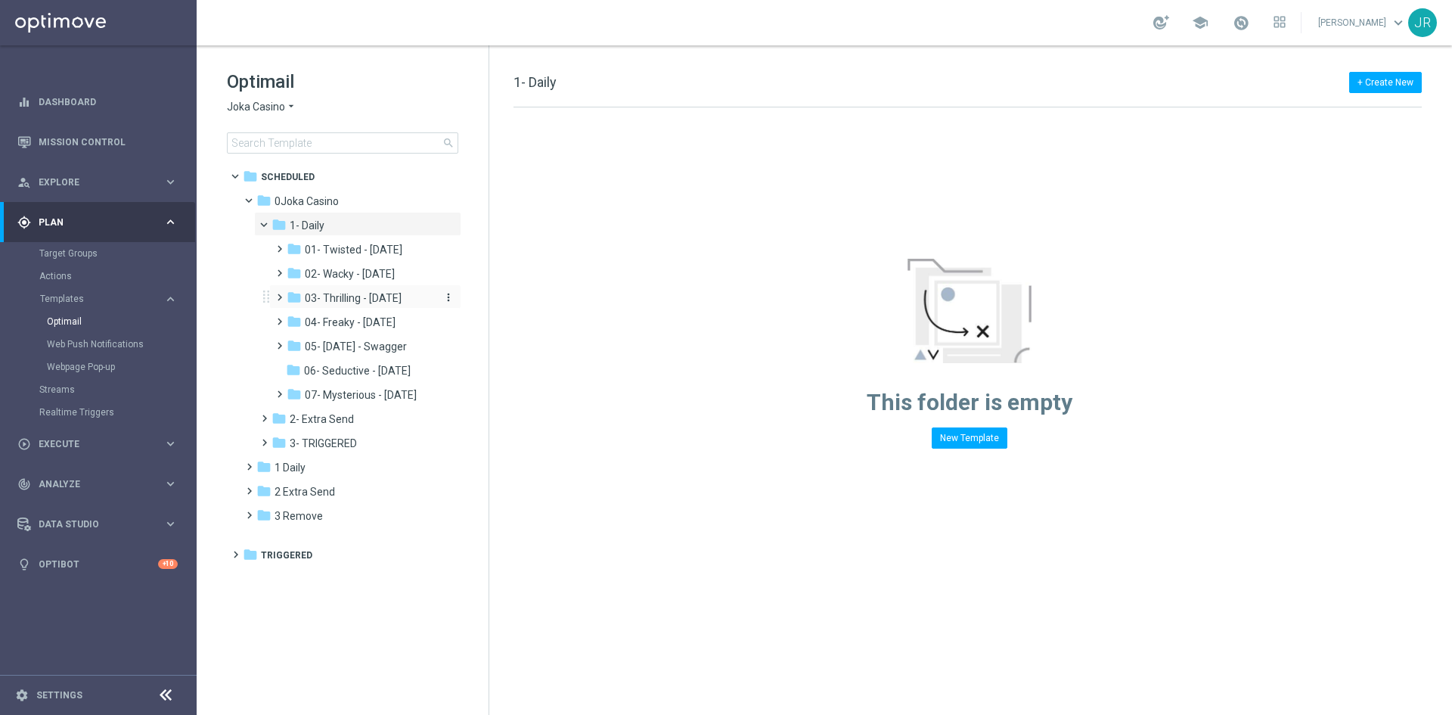
click at [358, 302] on span "03- Thrilling - Thursday" at bounding box center [353, 298] width 97 height 14
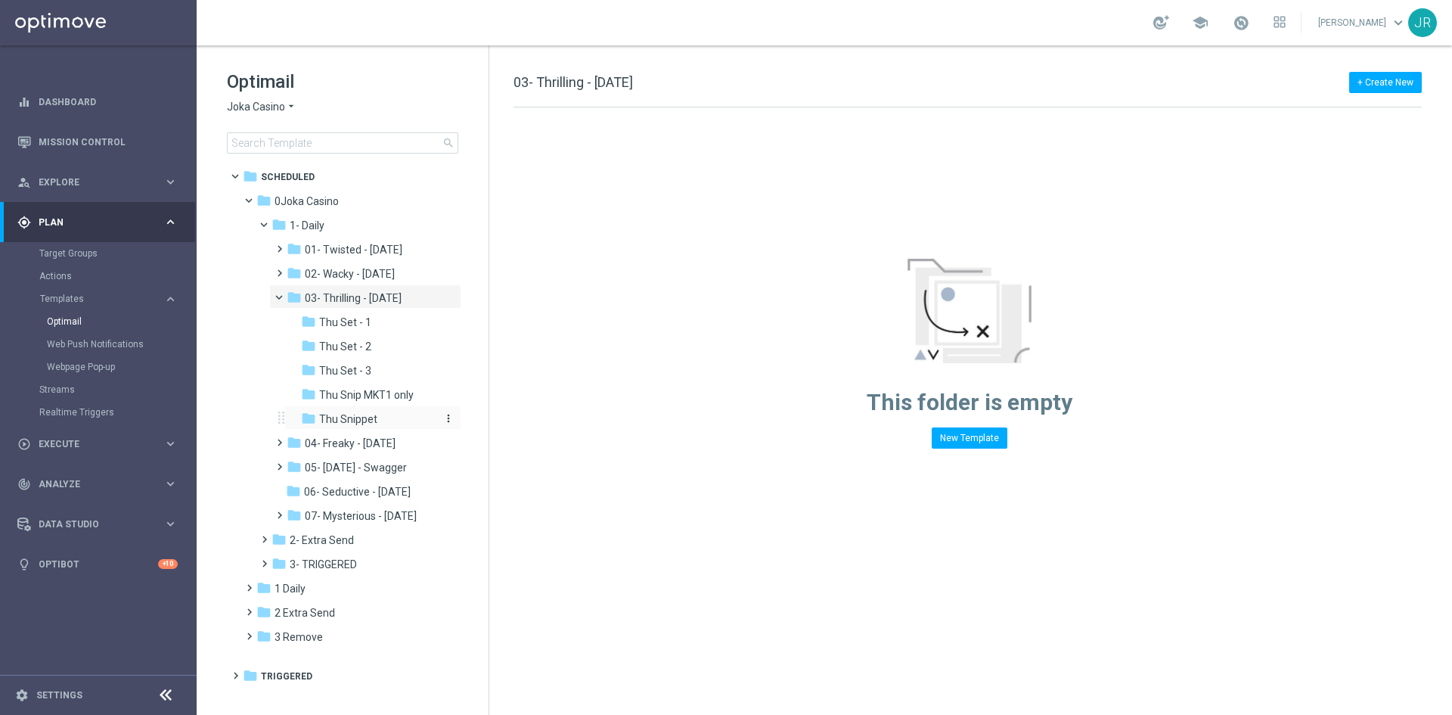
click at [355, 420] on span "Thu Snippet" at bounding box center [348, 419] width 58 height 14
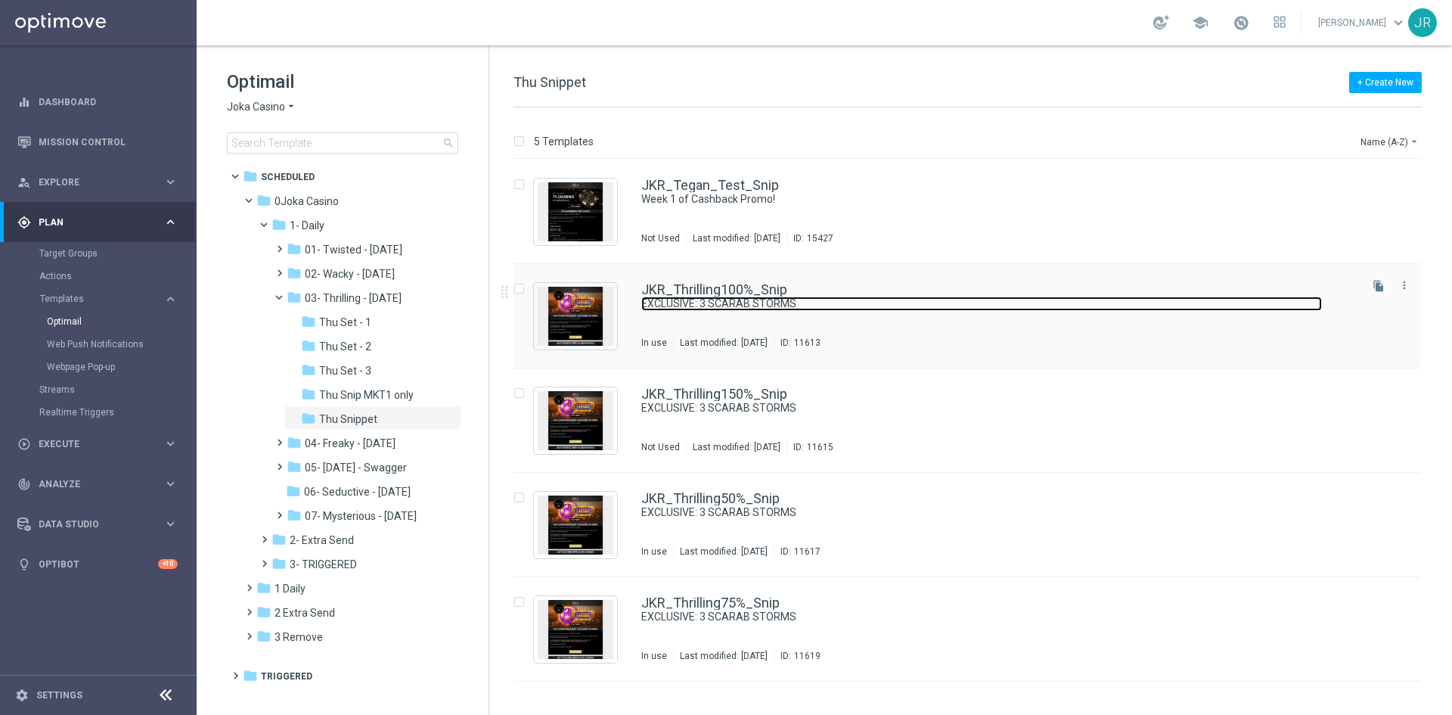
click at [701, 305] on link "EXCLUSIVE: 3 SCARAB STORMS" at bounding box center [981, 303] width 681 height 14
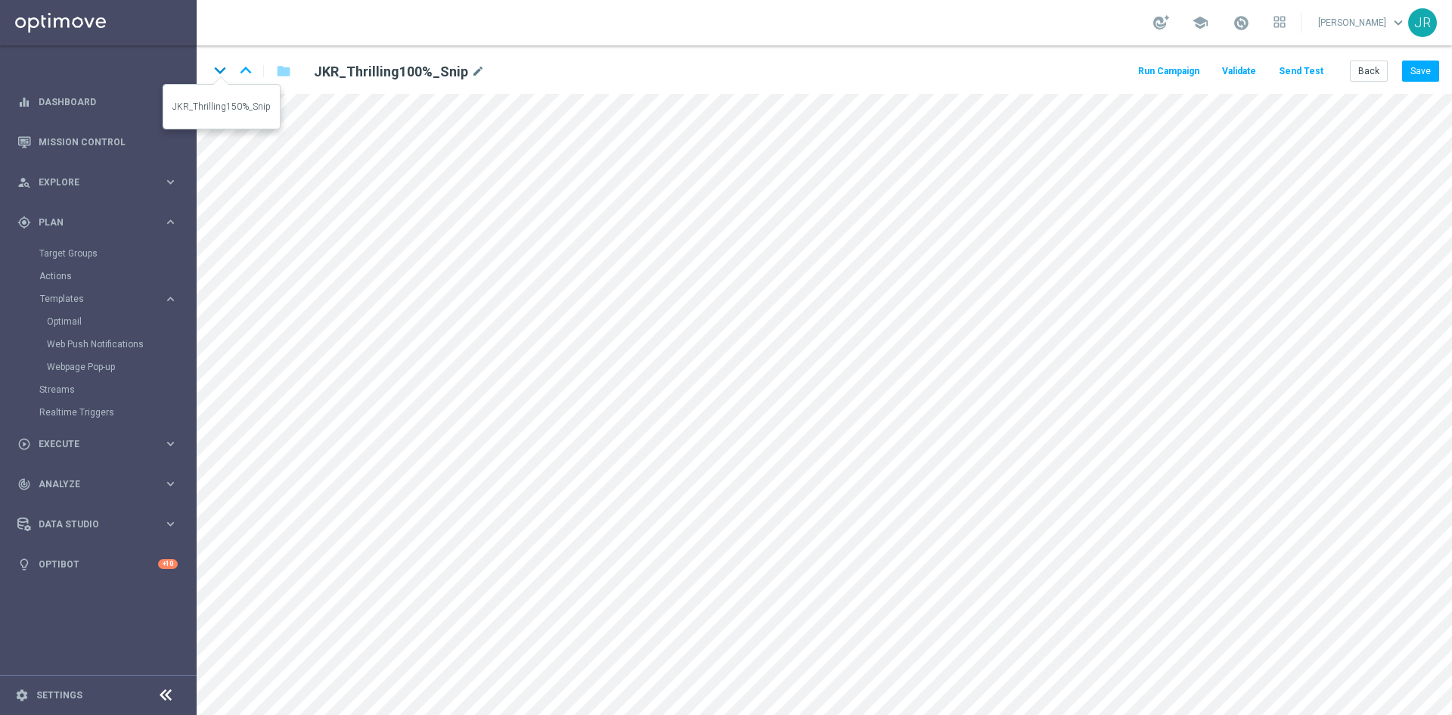
click at [219, 70] on icon "keyboard_arrow_down" at bounding box center [220, 70] width 23 height 23
click at [213, 64] on icon "keyboard_arrow_down" at bounding box center [220, 70] width 23 height 23
click at [211, 70] on icon "keyboard_arrow_down" at bounding box center [220, 70] width 23 height 23
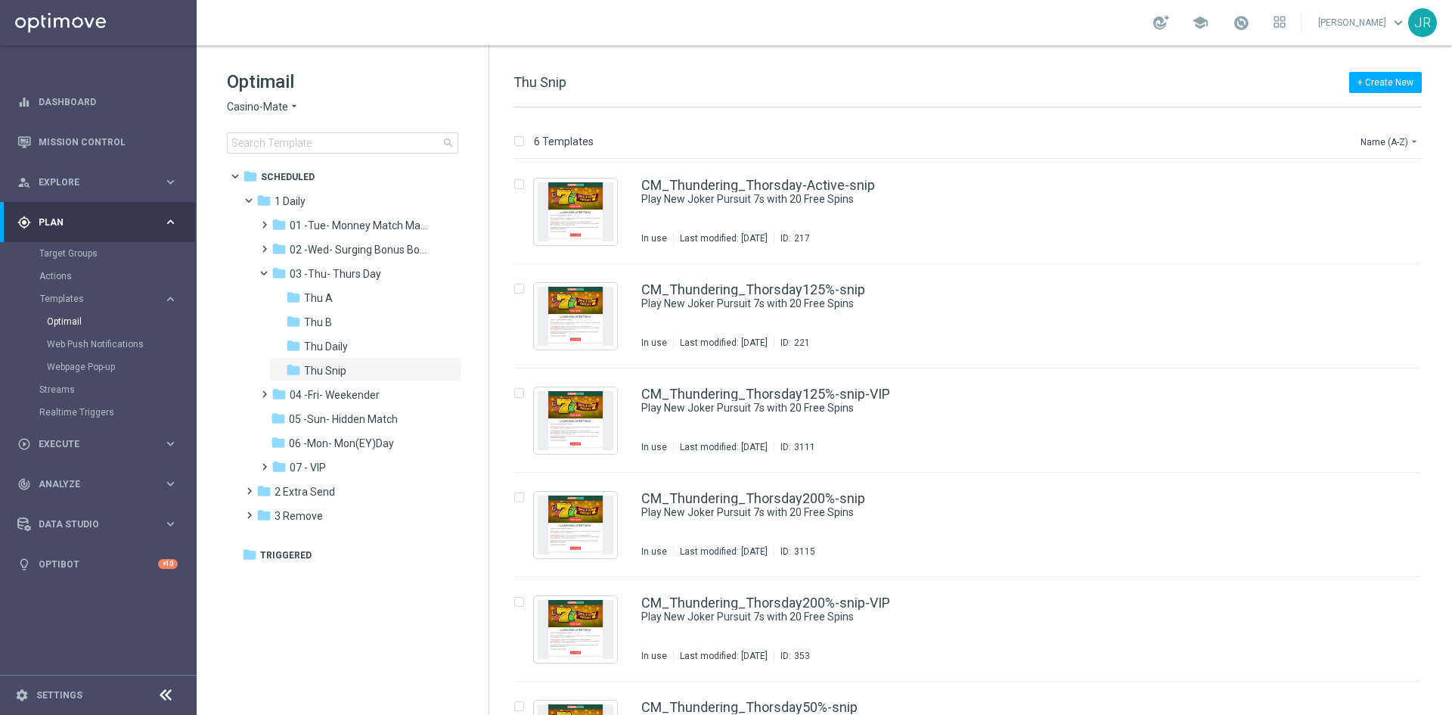
click at [257, 107] on span "Casino-Mate" at bounding box center [257, 107] width 61 height 14
click at [274, 186] on div "Casino-Mate" at bounding box center [284, 178] width 113 height 18
click at [255, 105] on span "Casino-Mate" at bounding box center [257, 107] width 61 height 14
click at [280, 206] on div "Pokie Pop" at bounding box center [284, 215] width 113 height 18
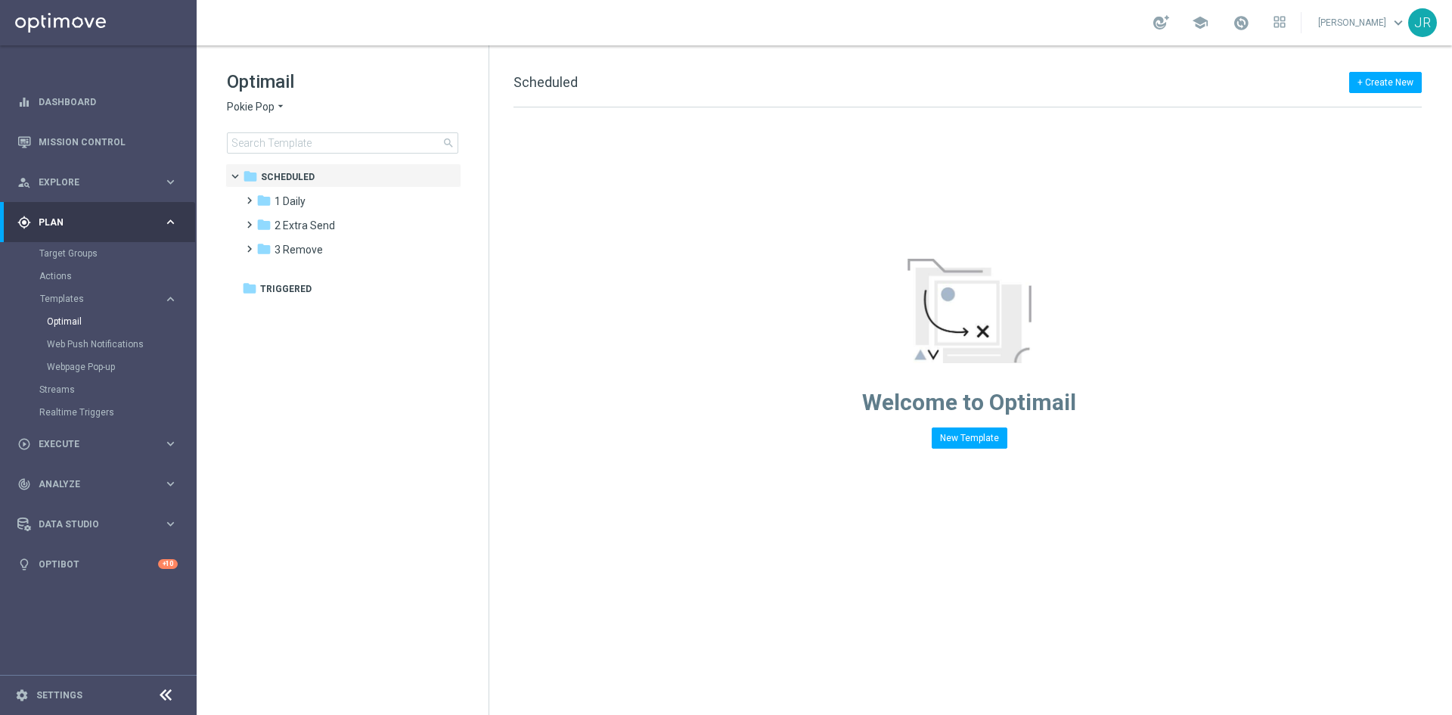
click at [251, 111] on span "Pokie Pop" at bounding box center [251, 107] width 48 height 14
click at [0, 0] on span "House of Jack" at bounding box center [0, 0] width 0 height 0
click at [315, 199] on div "folder 1 Daily" at bounding box center [343, 201] width 174 height 17
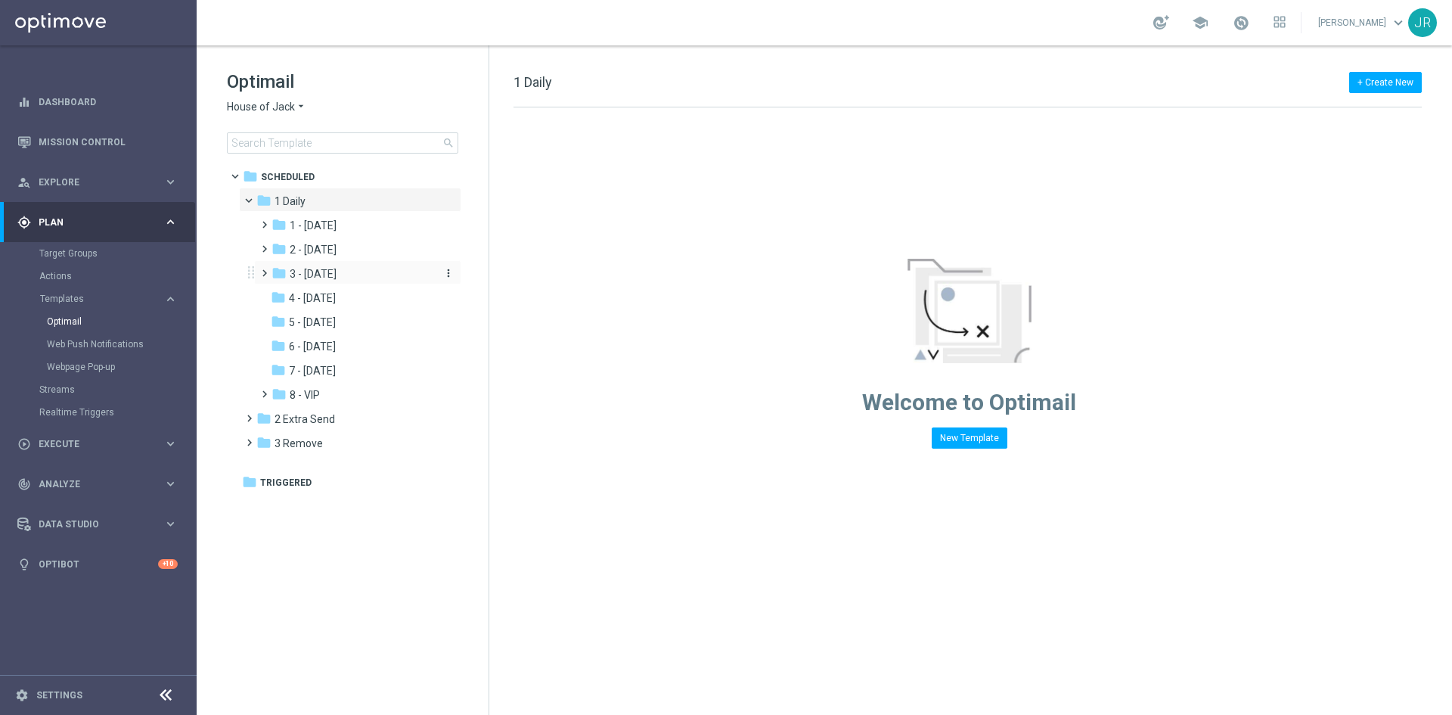
click at [319, 281] on div "folder 3 - Thursday" at bounding box center [351, 273] width 161 height 17
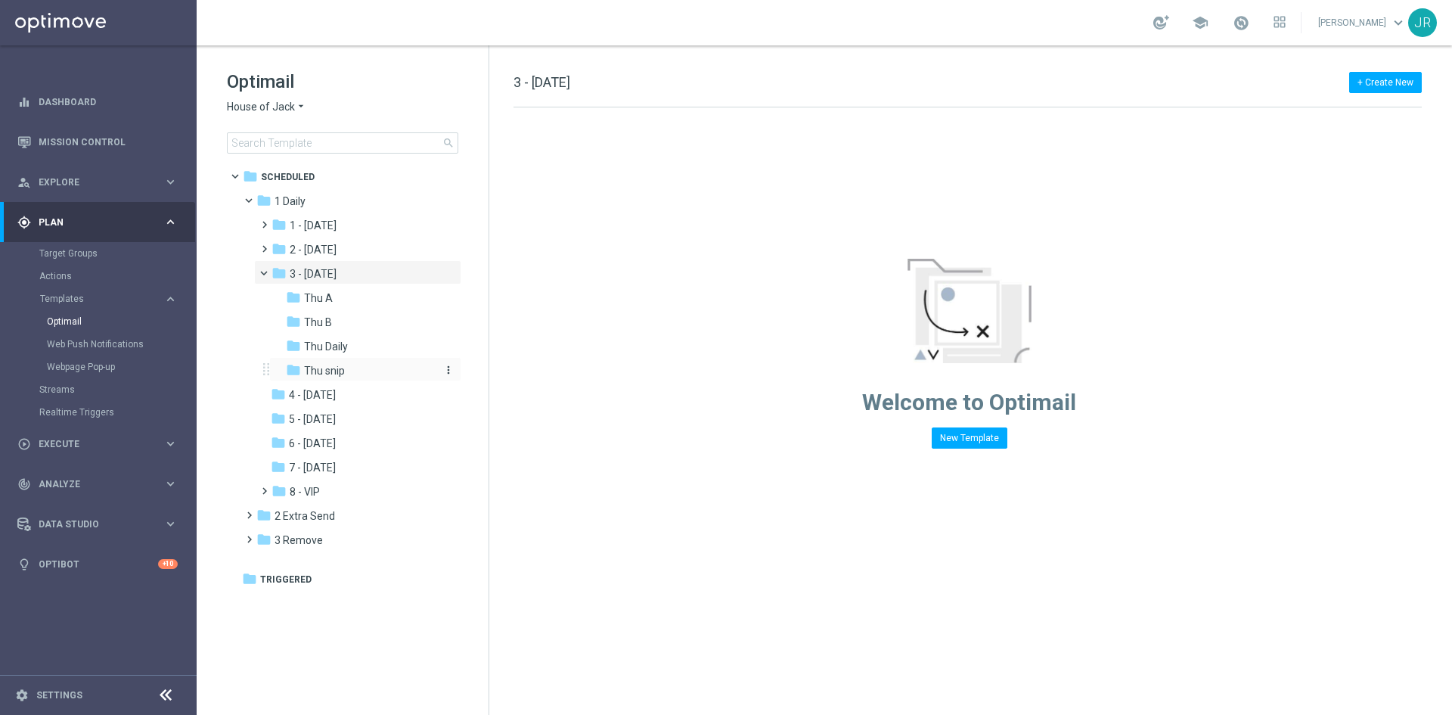
click at [333, 377] on span "Thu snip" at bounding box center [324, 371] width 41 height 14
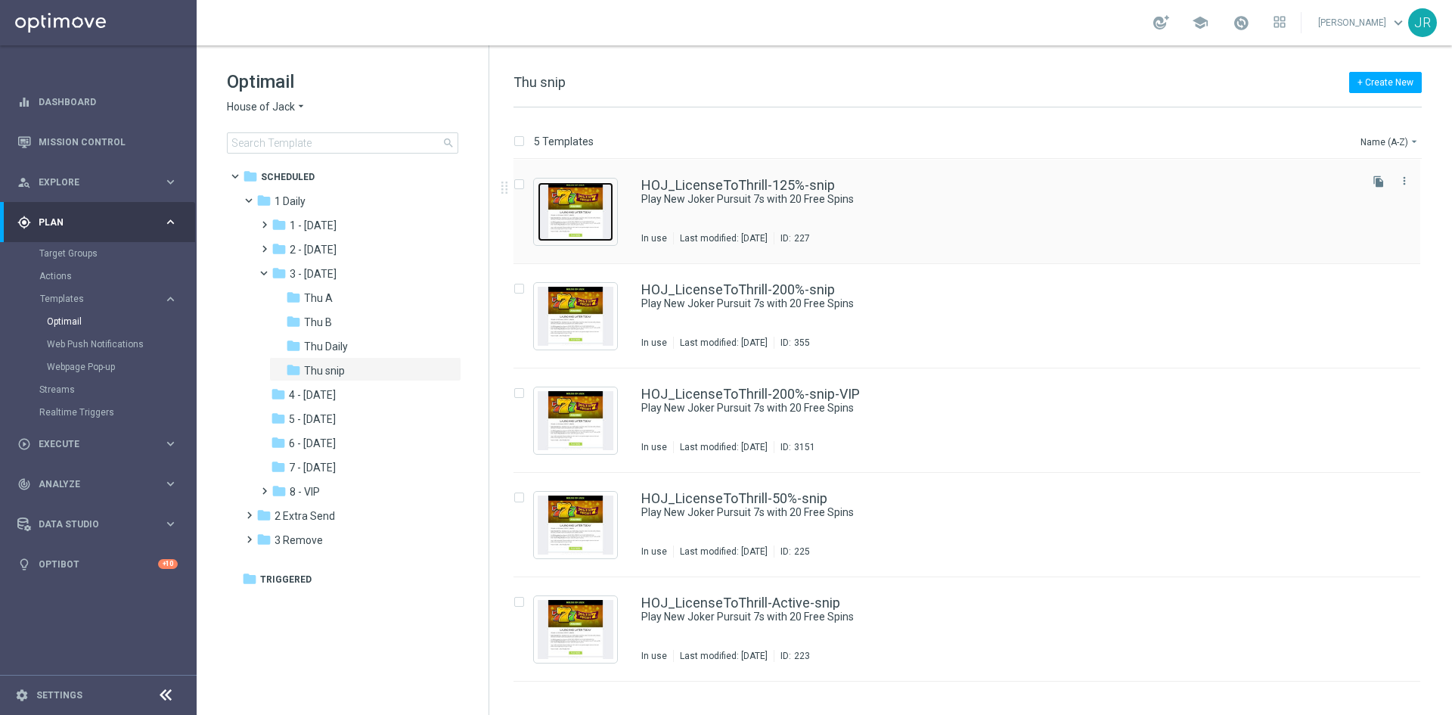
click at [580, 207] on img "Press SPACE to select this row." at bounding box center [576, 211] width 76 height 59
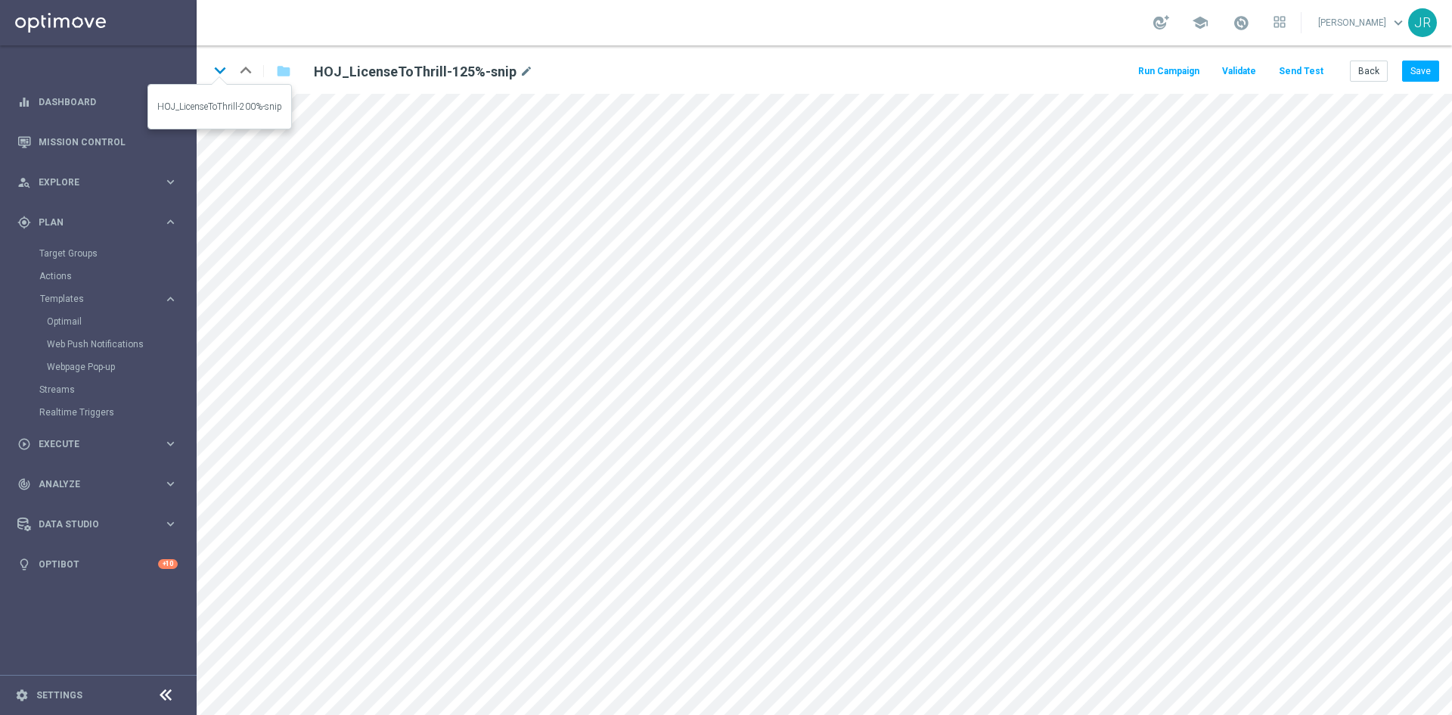
click at [218, 66] on icon "keyboard_arrow_down" at bounding box center [220, 70] width 23 height 23
click at [222, 74] on icon "keyboard_arrow_down" at bounding box center [220, 70] width 23 height 23
click at [1413, 73] on button "Save" at bounding box center [1420, 70] width 37 height 21
click at [224, 70] on icon "keyboard_arrow_down" at bounding box center [220, 70] width 23 height 23
drag, startPoint x: 219, startPoint y: 66, endPoint x: 261, endPoint y: 89, distance: 47.7
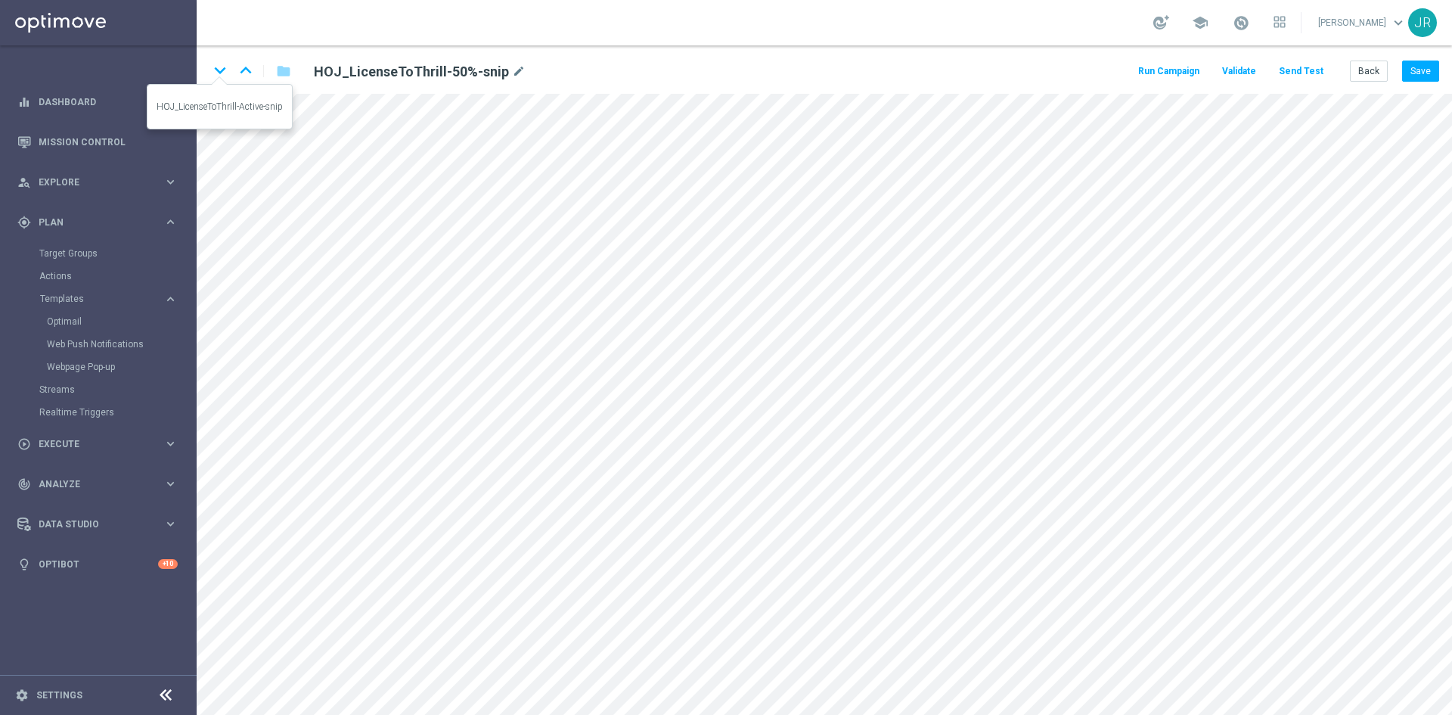
click at [219, 66] on icon "keyboard_arrow_down" at bounding box center [220, 70] width 23 height 23
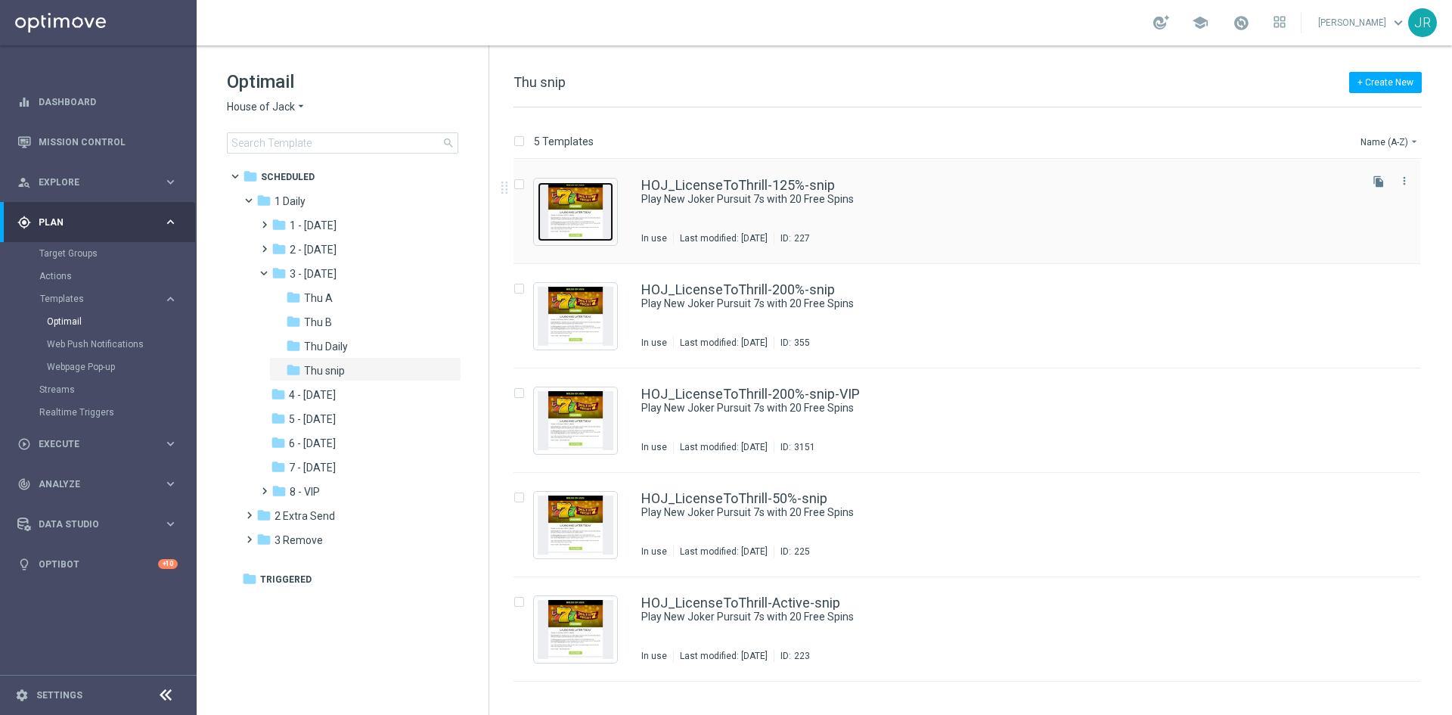
click at [593, 212] on img "Press SPACE to select this row." at bounding box center [576, 211] width 76 height 59
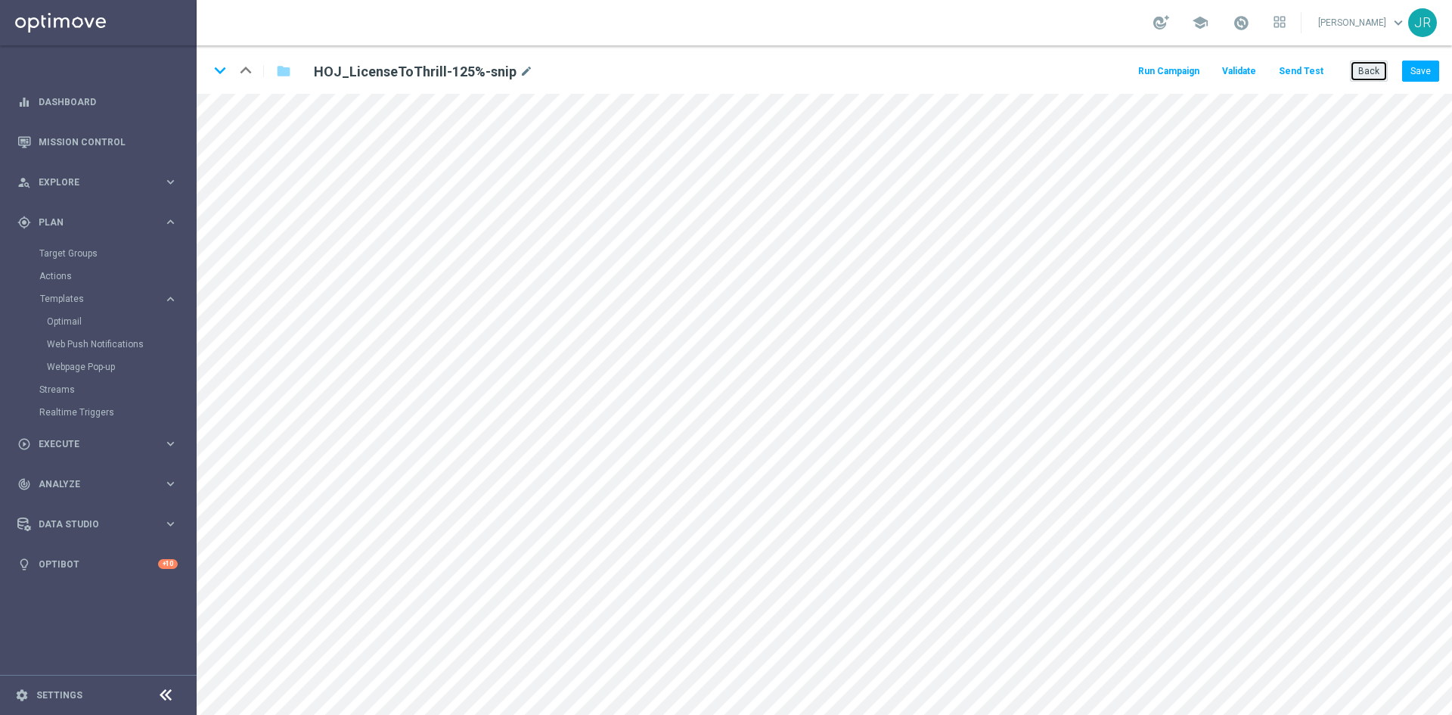
click at [1372, 73] on button "Back" at bounding box center [1369, 70] width 38 height 21
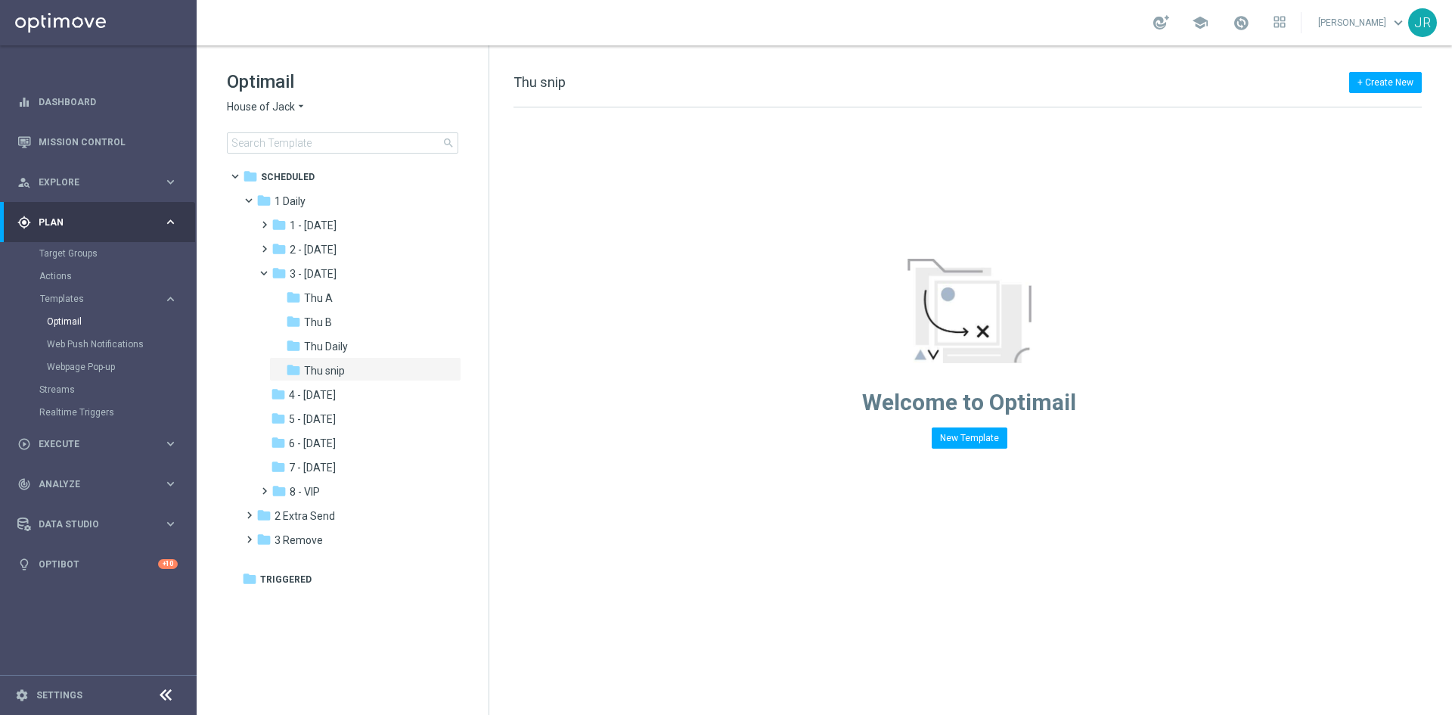
click at [237, 107] on span "House of Jack" at bounding box center [261, 107] width 68 height 14
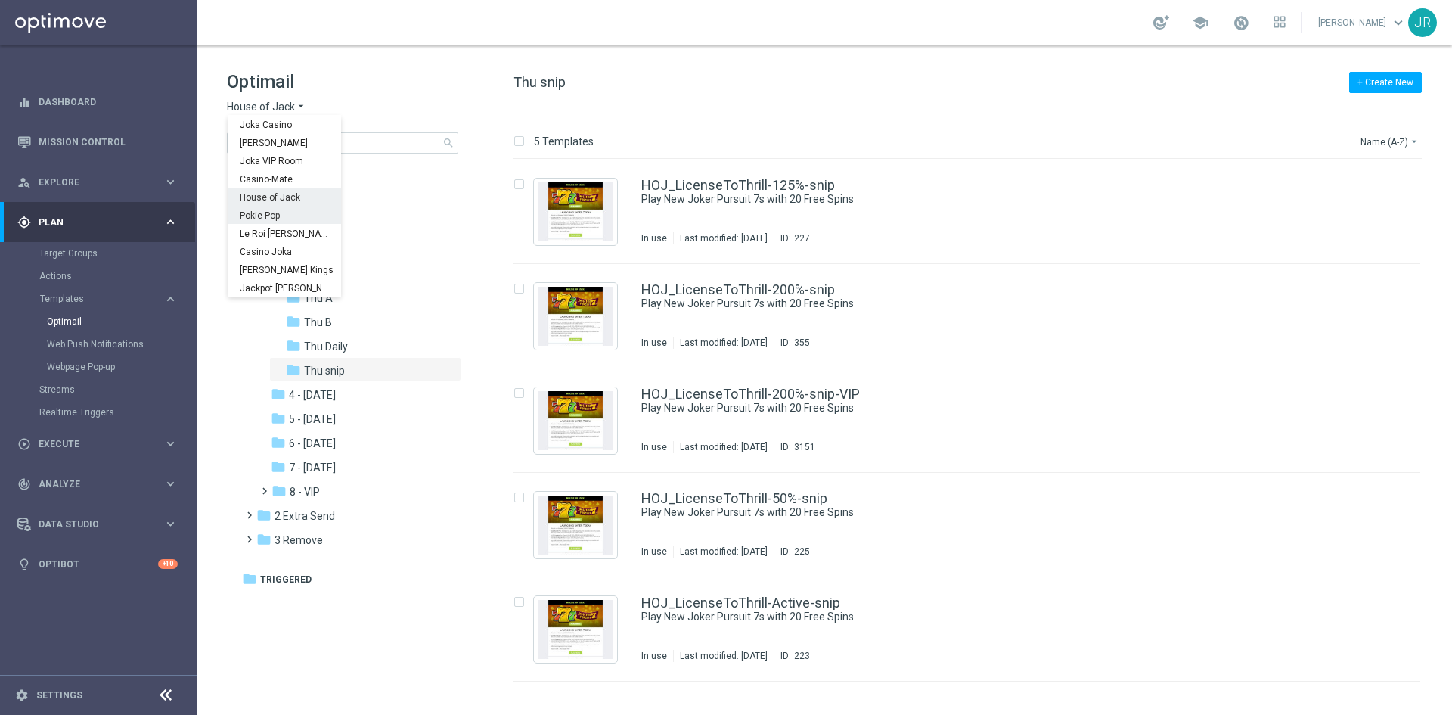
click at [0, 0] on span "Pokie Pop" at bounding box center [0, 0] width 0 height 0
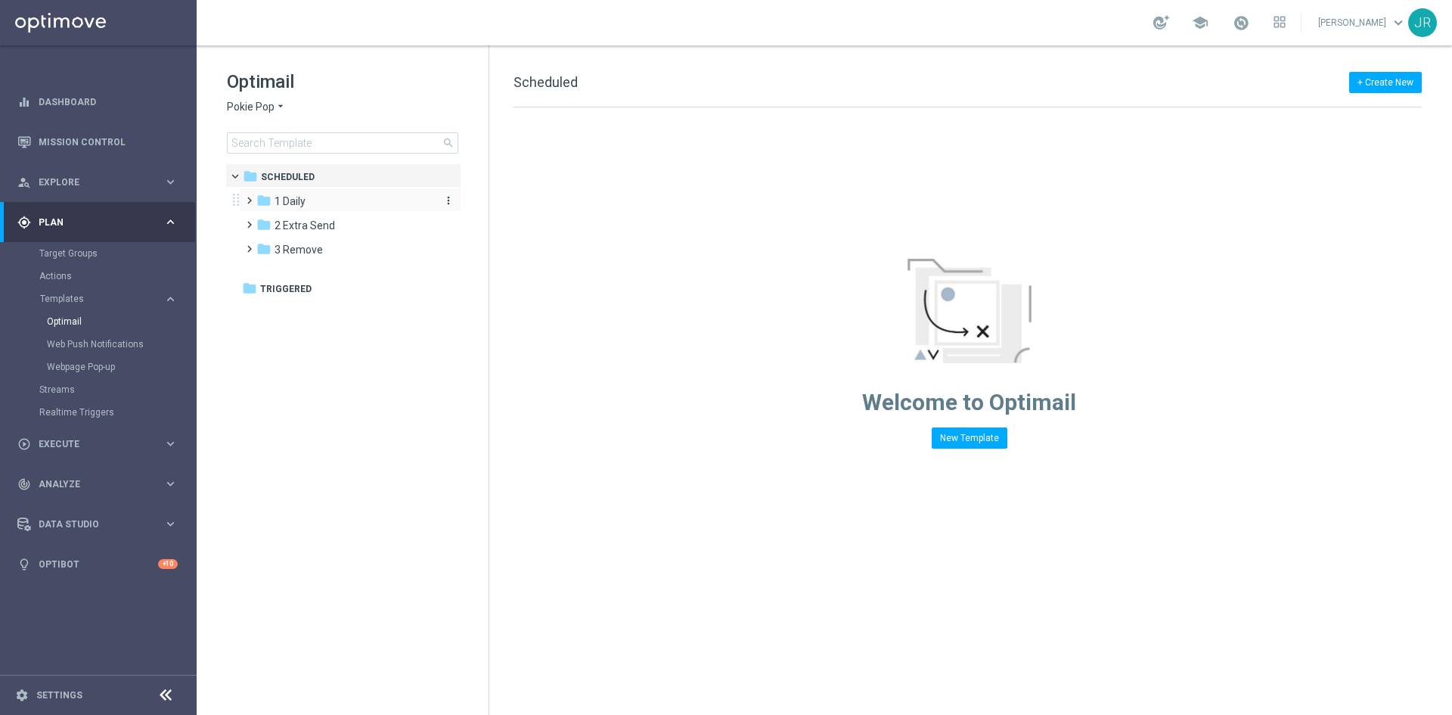
click at [290, 208] on div "folder 1 Daily" at bounding box center [343, 201] width 174 height 17
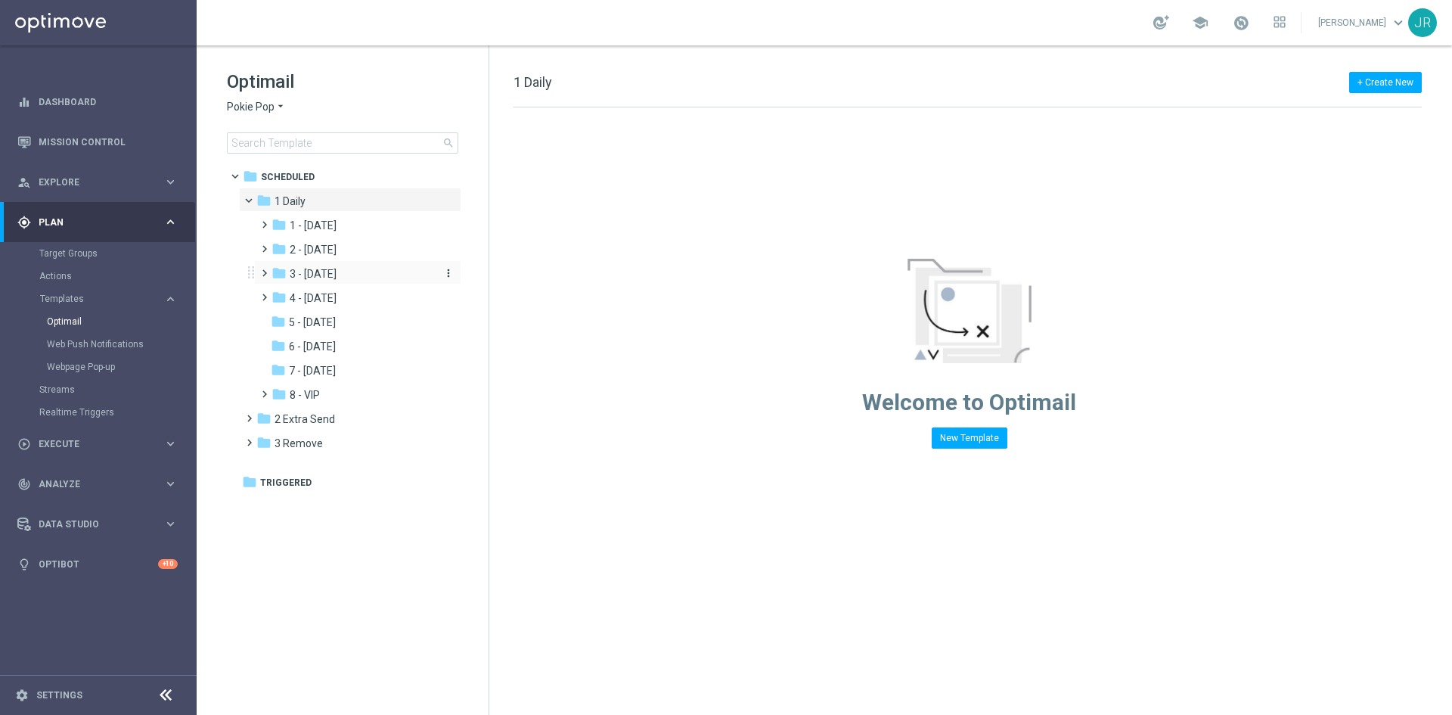
click at [329, 272] on span "3 - [DATE]" at bounding box center [313, 274] width 47 height 14
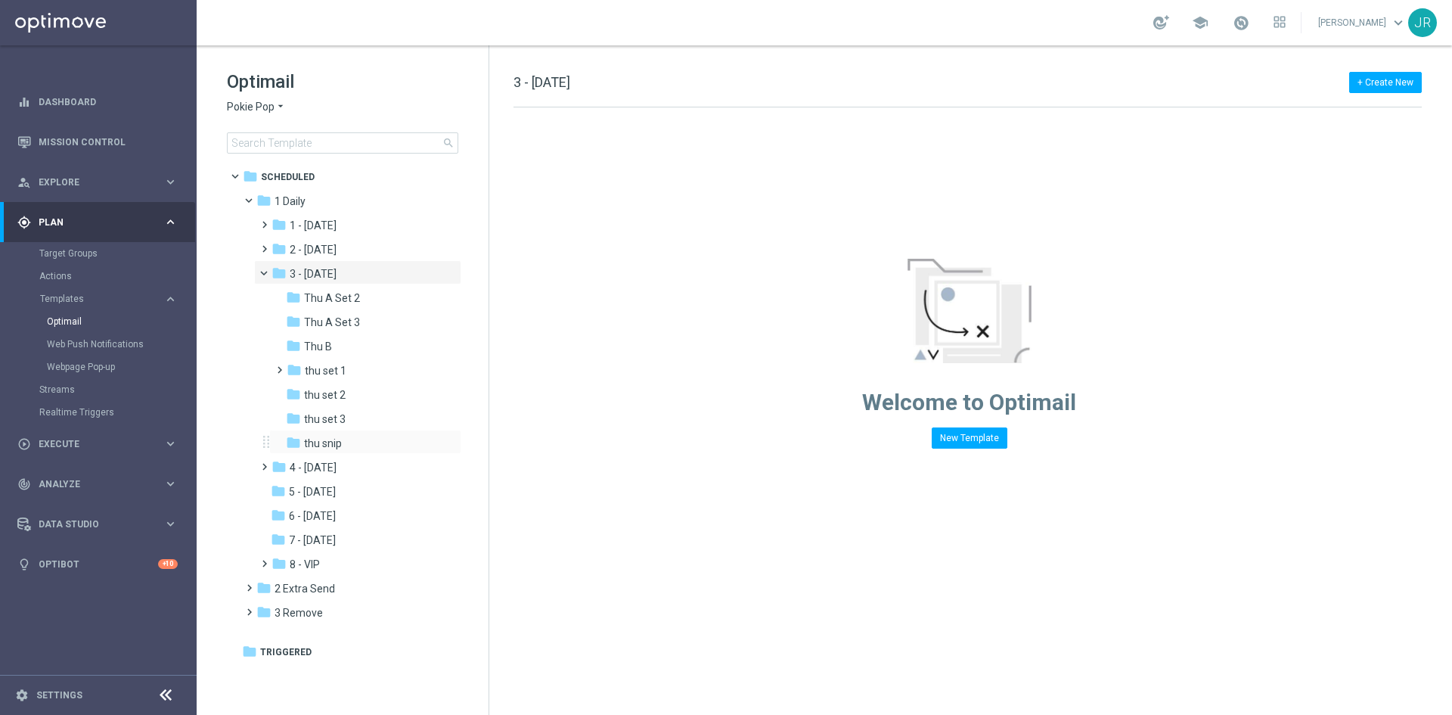
click at [324, 434] on div "folder thu snip more_vert" at bounding box center [365, 442] width 192 height 24
click at [353, 451] on div "folder thu snip" at bounding box center [360, 443] width 149 height 17
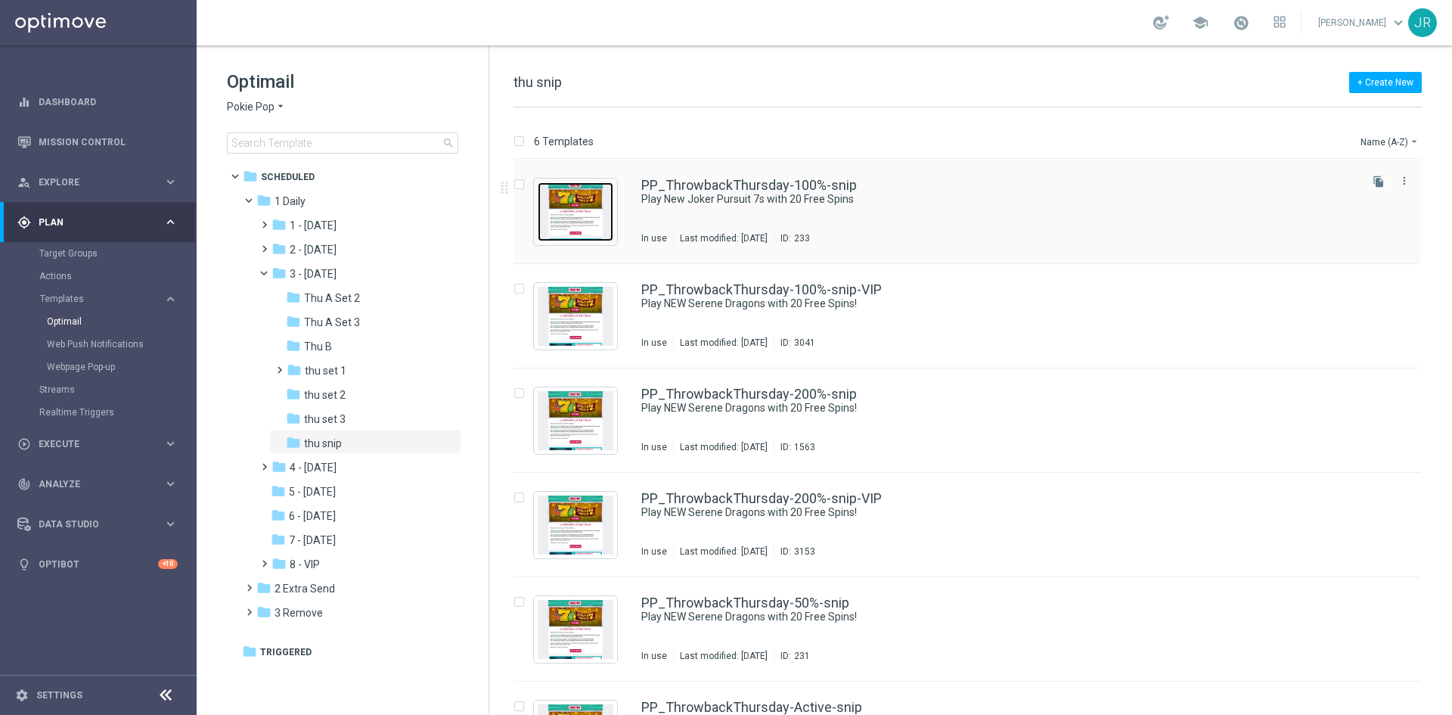
click at [583, 212] on img "Press SPACE to select this row." at bounding box center [576, 211] width 76 height 59
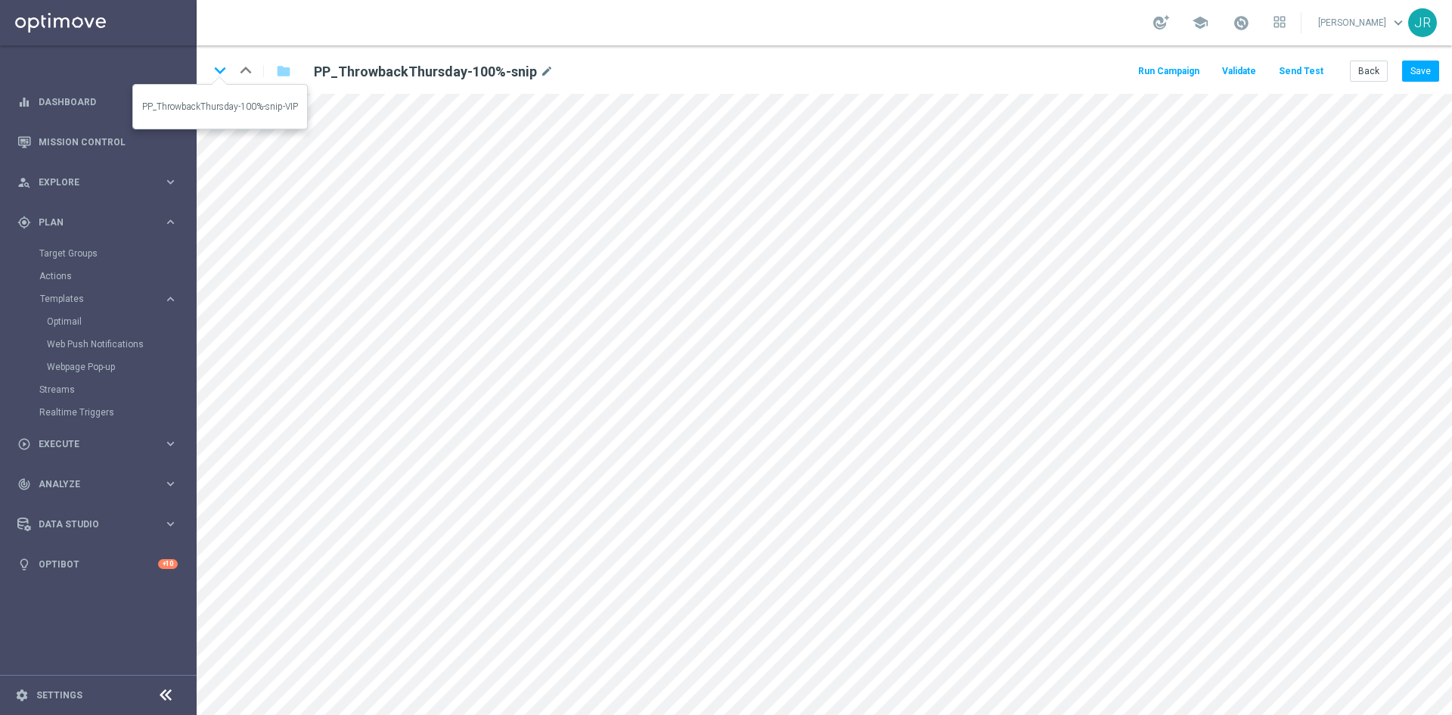
click at [217, 72] on icon "keyboard_arrow_down" at bounding box center [220, 70] width 23 height 23
click at [215, 73] on icon "keyboard_arrow_down" at bounding box center [220, 70] width 23 height 23
click at [216, 69] on icon "keyboard_arrow_down" at bounding box center [220, 70] width 23 height 23
click at [214, 73] on icon "keyboard_arrow_down" at bounding box center [220, 70] width 23 height 23
click at [222, 69] on icon "keyboard_arrow_down" at bounding box center [220, 70] width 23 height 23
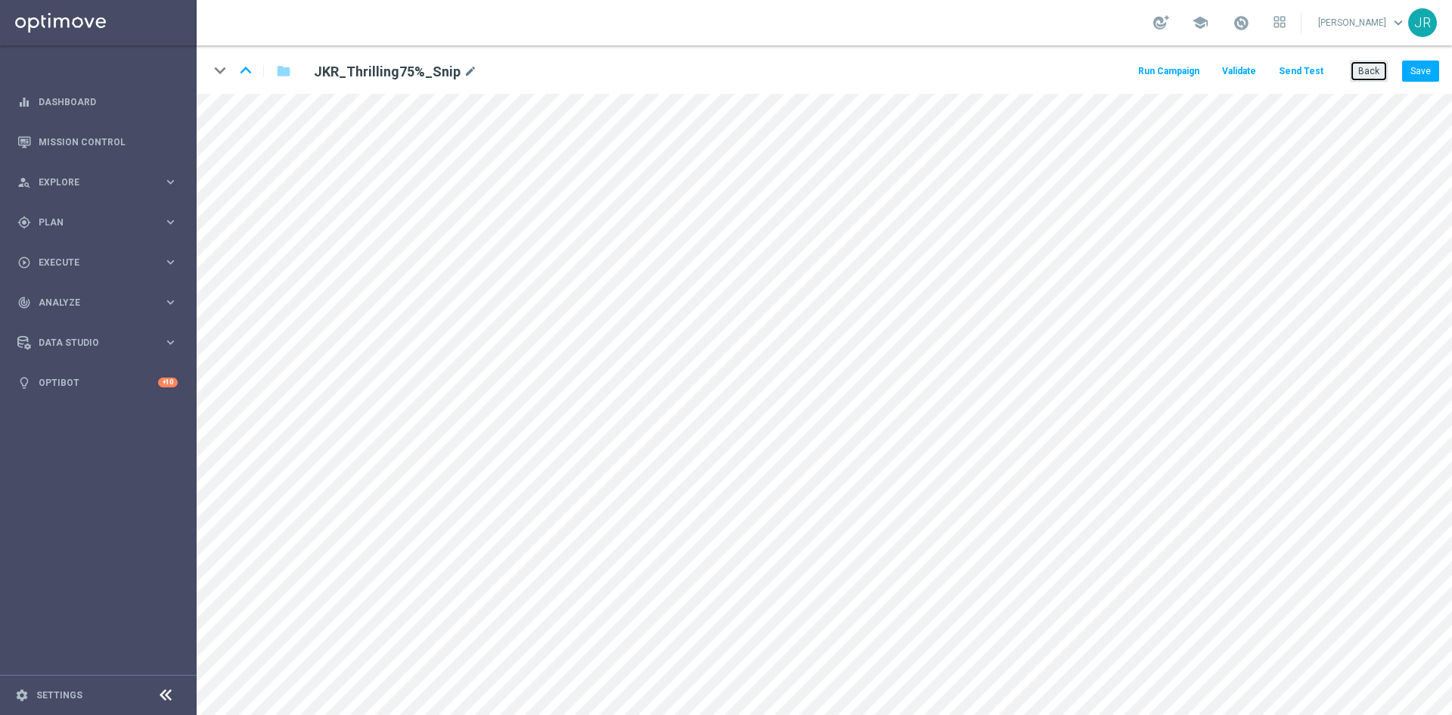
click at [1370, 73] on button "Back" at bounding box center [1369, 70] width 38 height 21
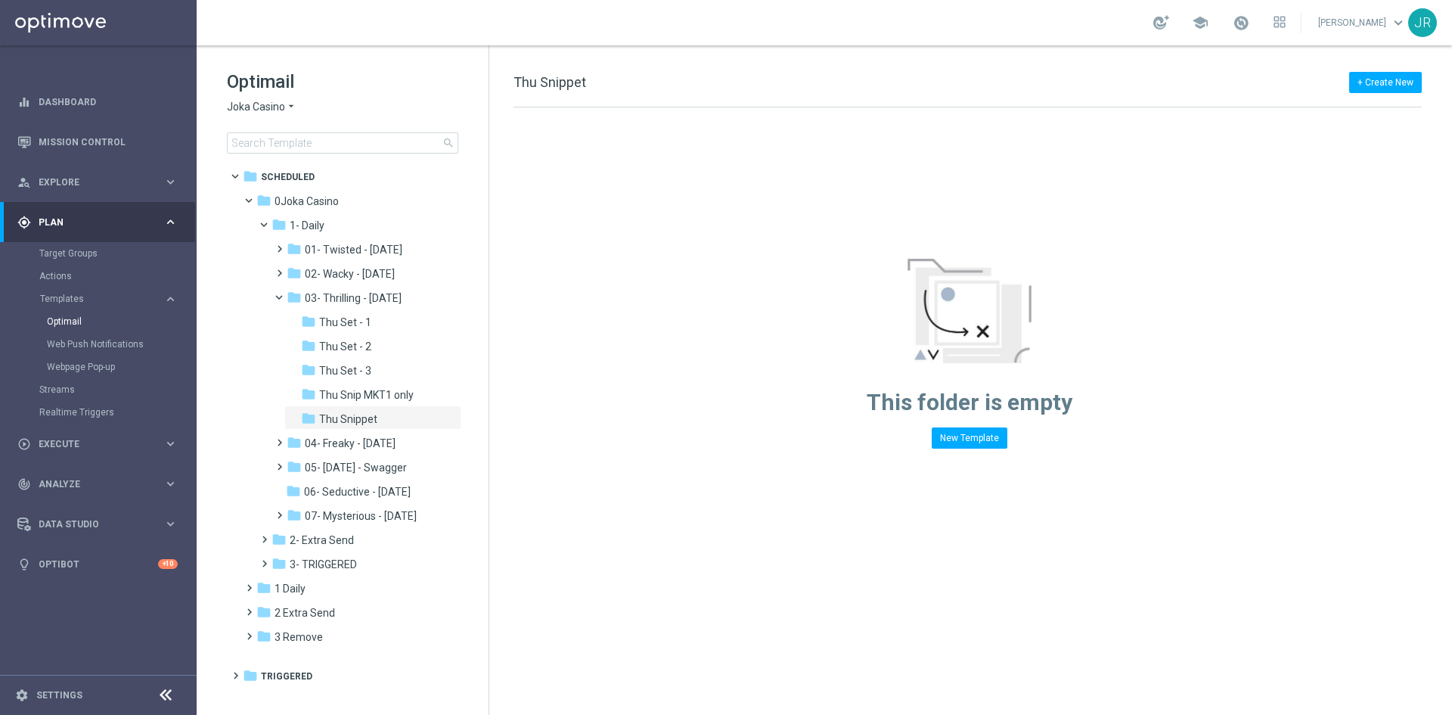
click at [240, 104] on span "Joka Casino" at bounding box center [256, 107] width 58 height 14
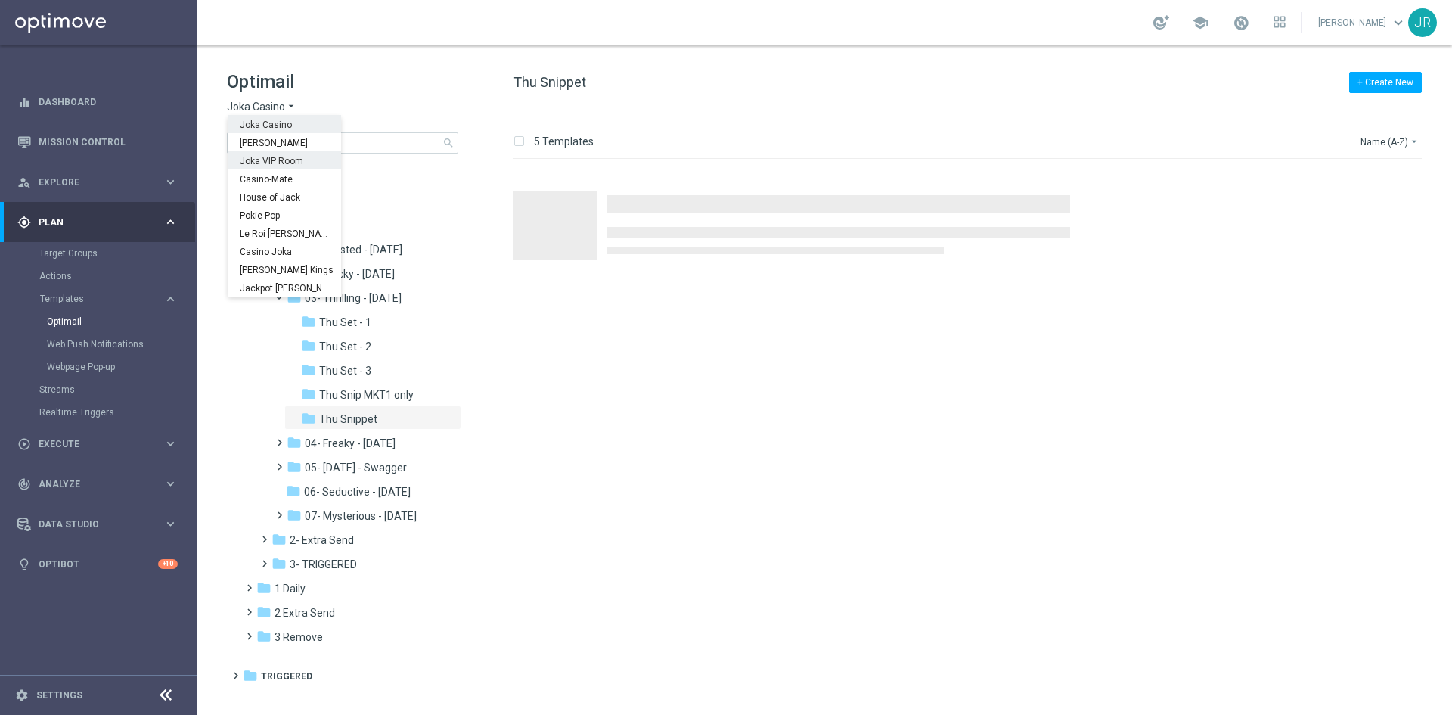
click at [0, 0] on span "Joka VIP Room" at bounding box center [0, 0] width 0 height 0
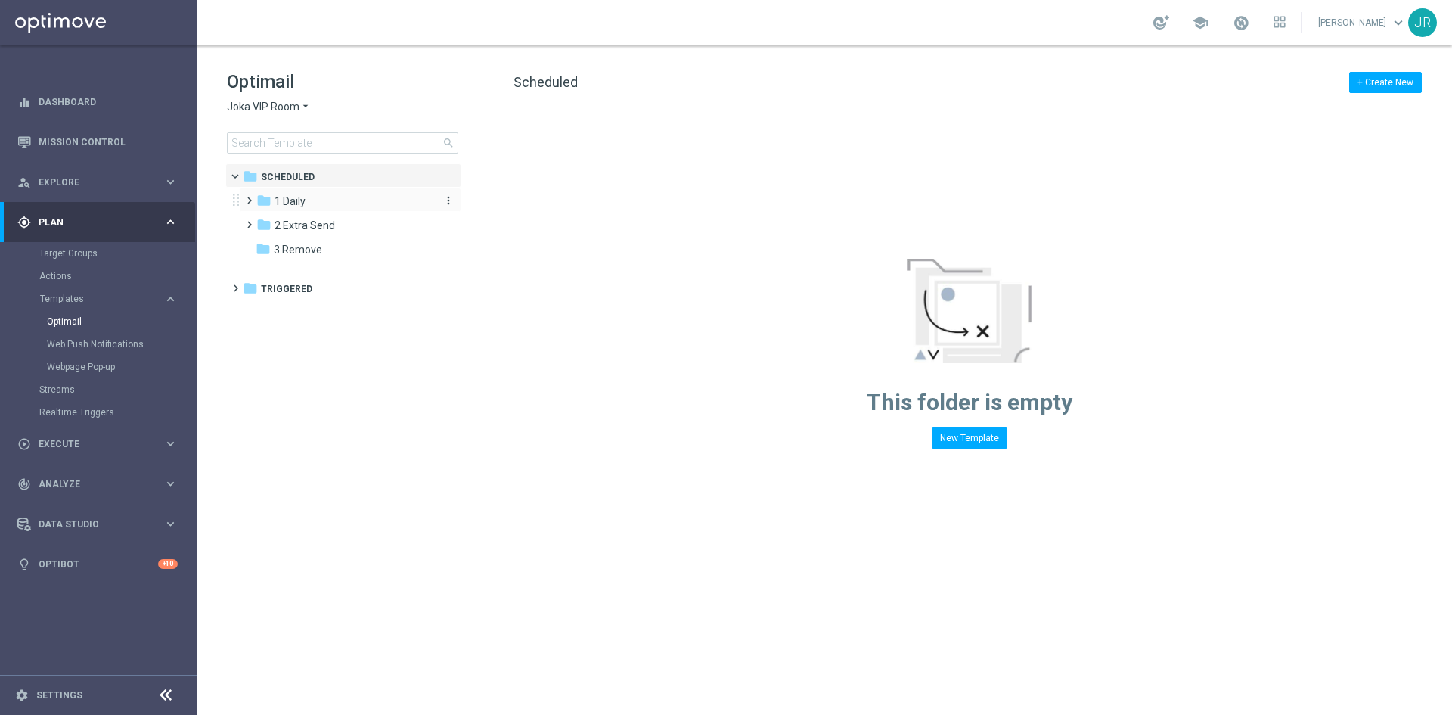
click at [312, 208] on div "folder 1 Daily" at bounding box center [343, 201] width 174 height 17
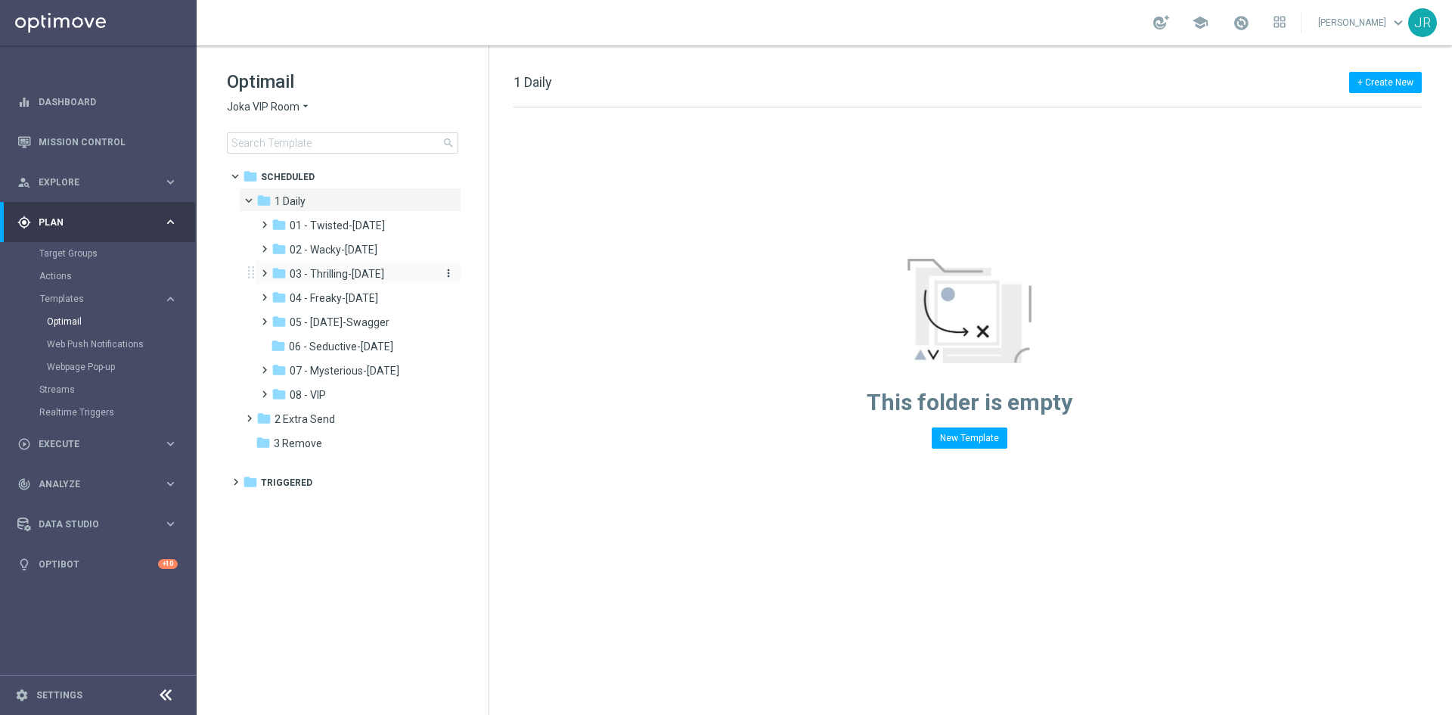
click at [331, 273] on span "03 - Thrilling-[DATE]" at bounding box center [337, 274] width 95 height 14
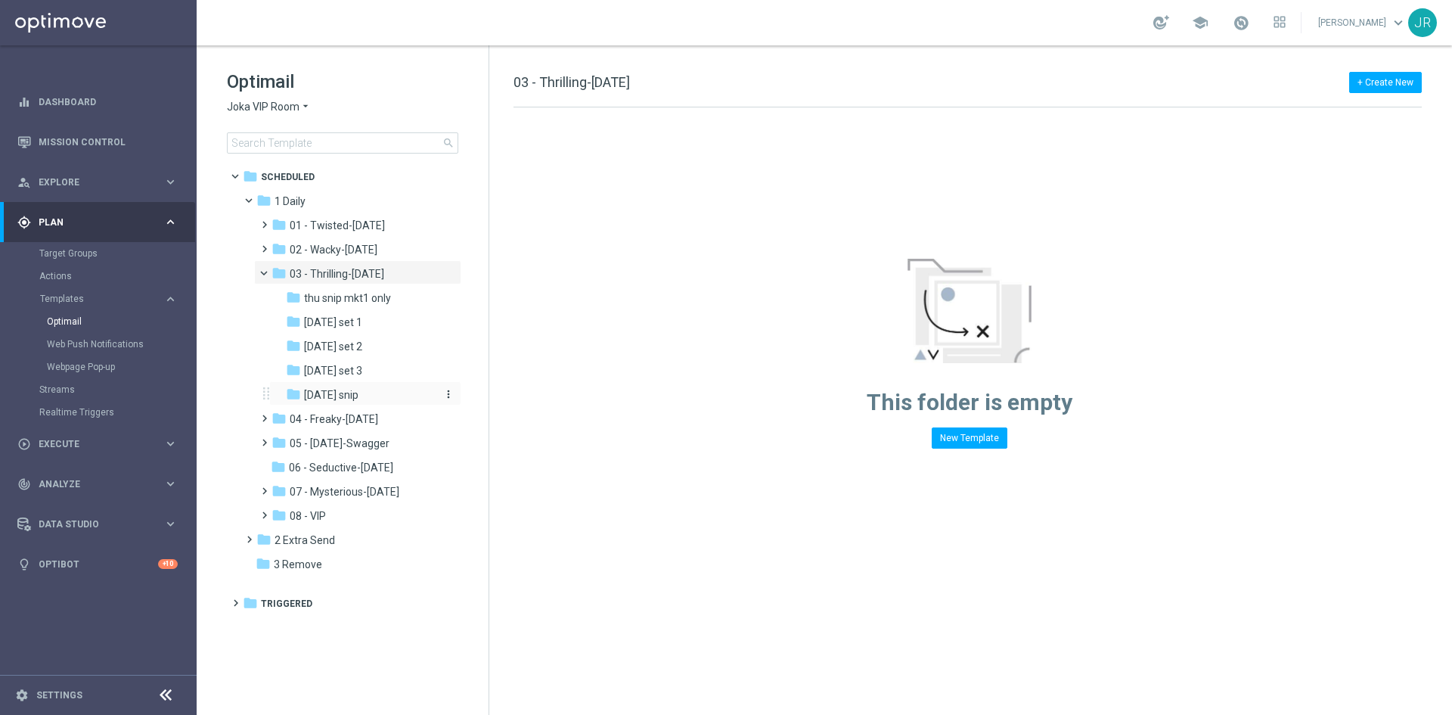
click at [352, 390] on span "[DATE] snip" at bounding box center [331, 395] width 54 height 14
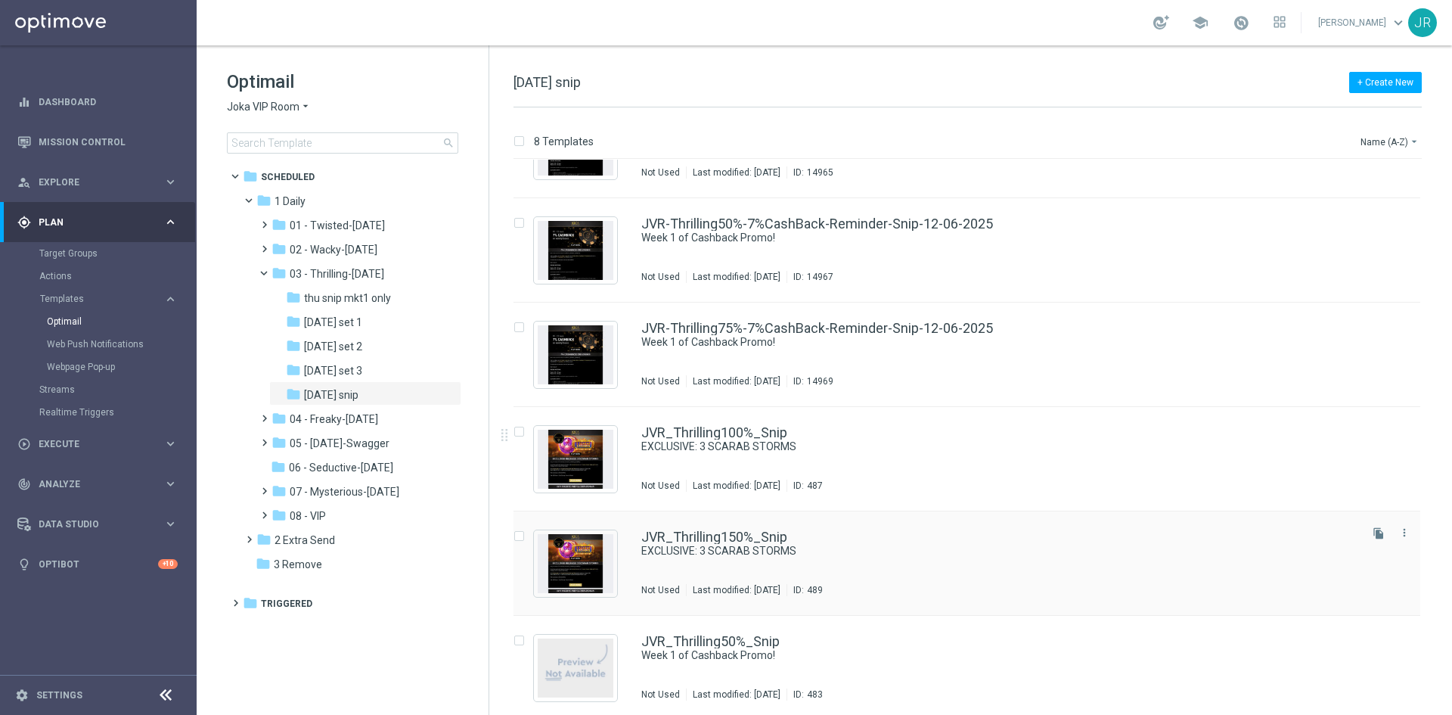
scroll to position [227, 0]
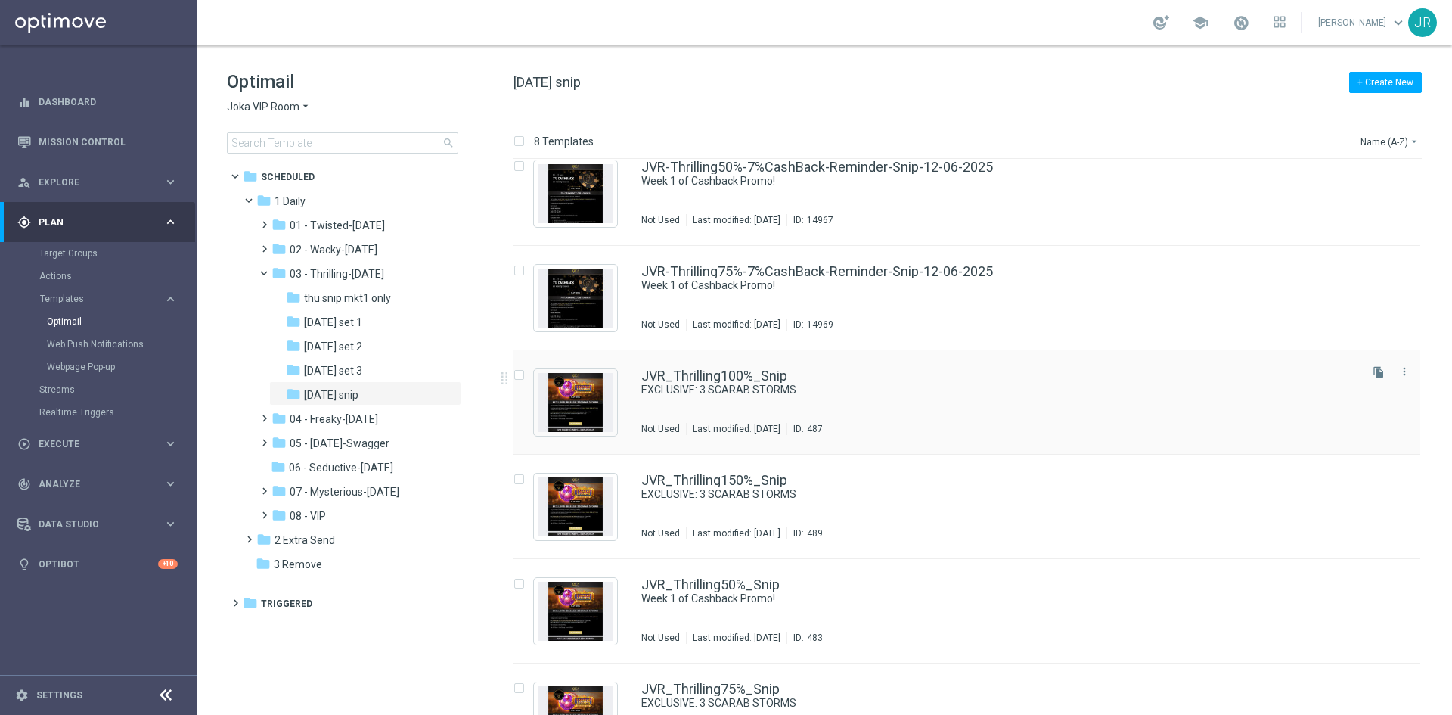
click at [908, 399] on div "JVR_Thrilling100%_Snip EXCLUSIVE: 3 SCARAB STORMS Not Used Last modified: Tuesd…" at bounding box center [998, 402] width 715 height 66
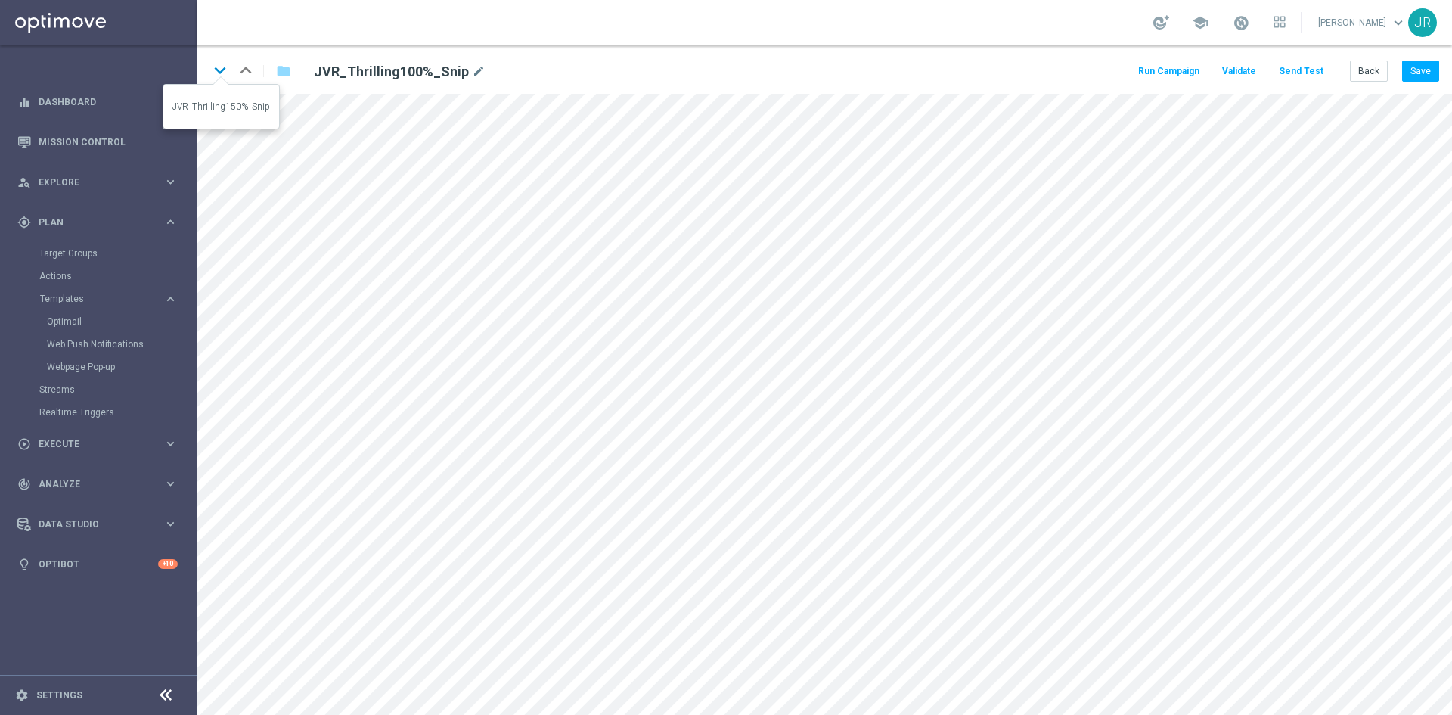
click at [213, 64] on icon "keyboard_arrow_down" at bounding box center [220, 70] width 23 height 23
click at [213, 69] on icon "keyboard_arrow_down" at bounding box center [220, 70] width 23 height 23
drag, startPoint x: 218, startPoint y: 69, endPoint x: 221, endPoint y: 86, distance: 17.7
click at [218, 70] on icon "keyboard_arrow_down" at bounding box center [220, 70] width 23 height 23
drag, startPoint x: 1364, startPoint y: 68, endPoint x: 343, endPoint y: 185, distance: 1028.3
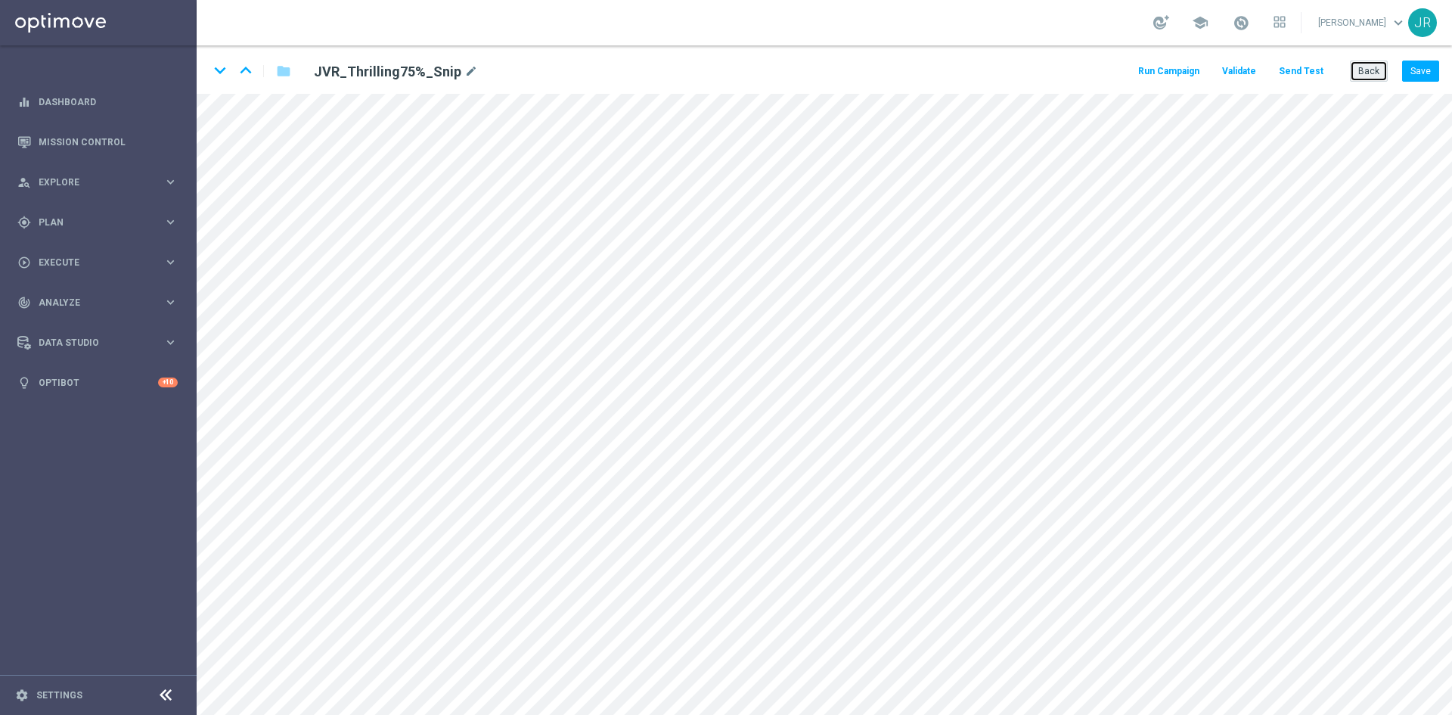
click at [1364, 68] on button "Back" at bounding box center [1369, 70] width 38 height 21
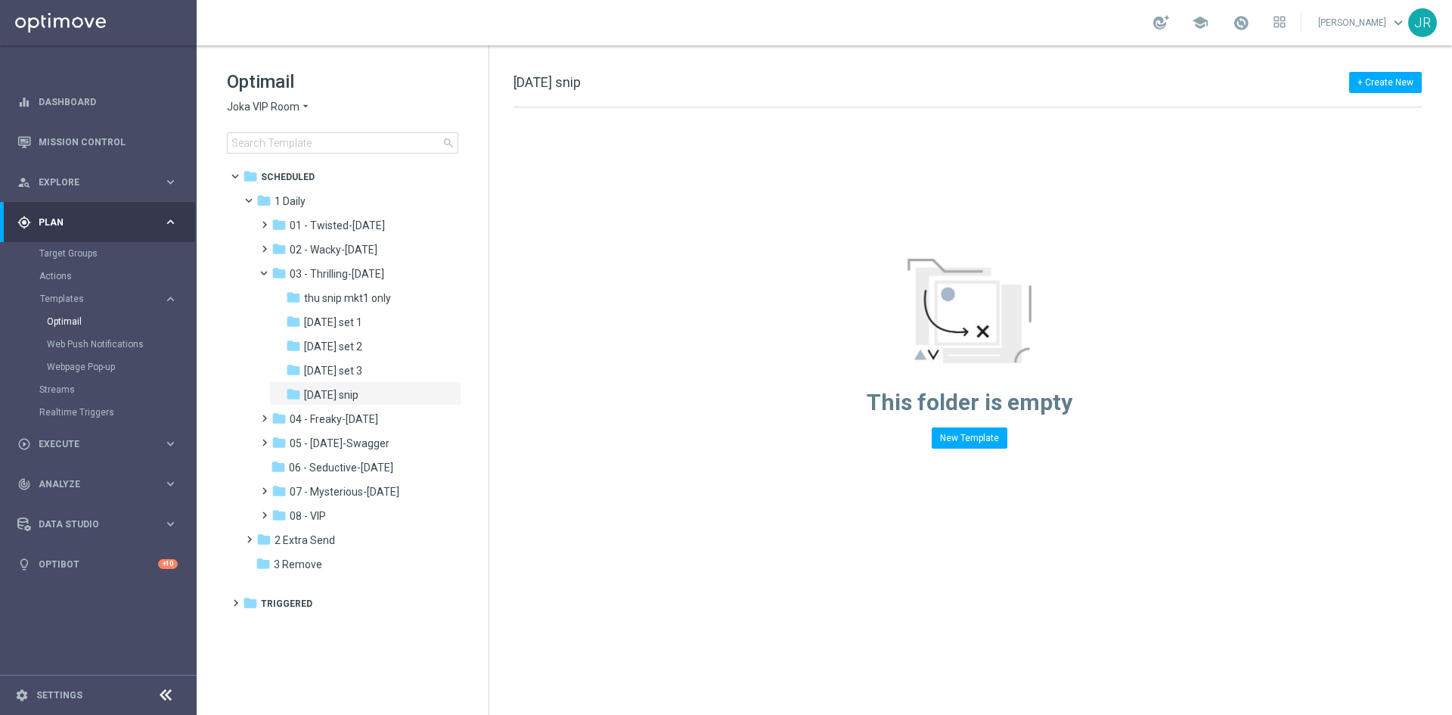
click at [252, 113] on span "Joka VIP Room" at bounding box center [263, 107] width 73 height 14
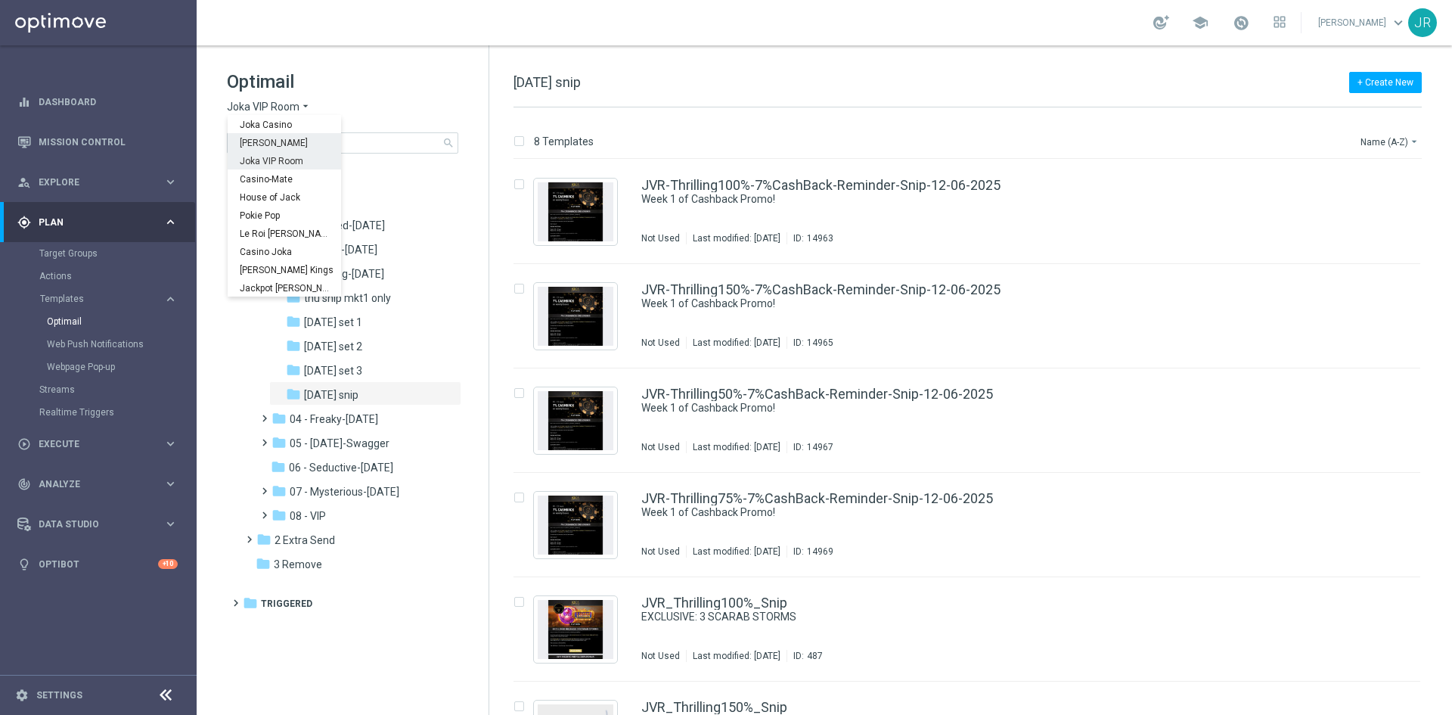
click at [0, 0] on span "[PERSON_NAME]" at bounding box center [0, 0] width 0 height 0
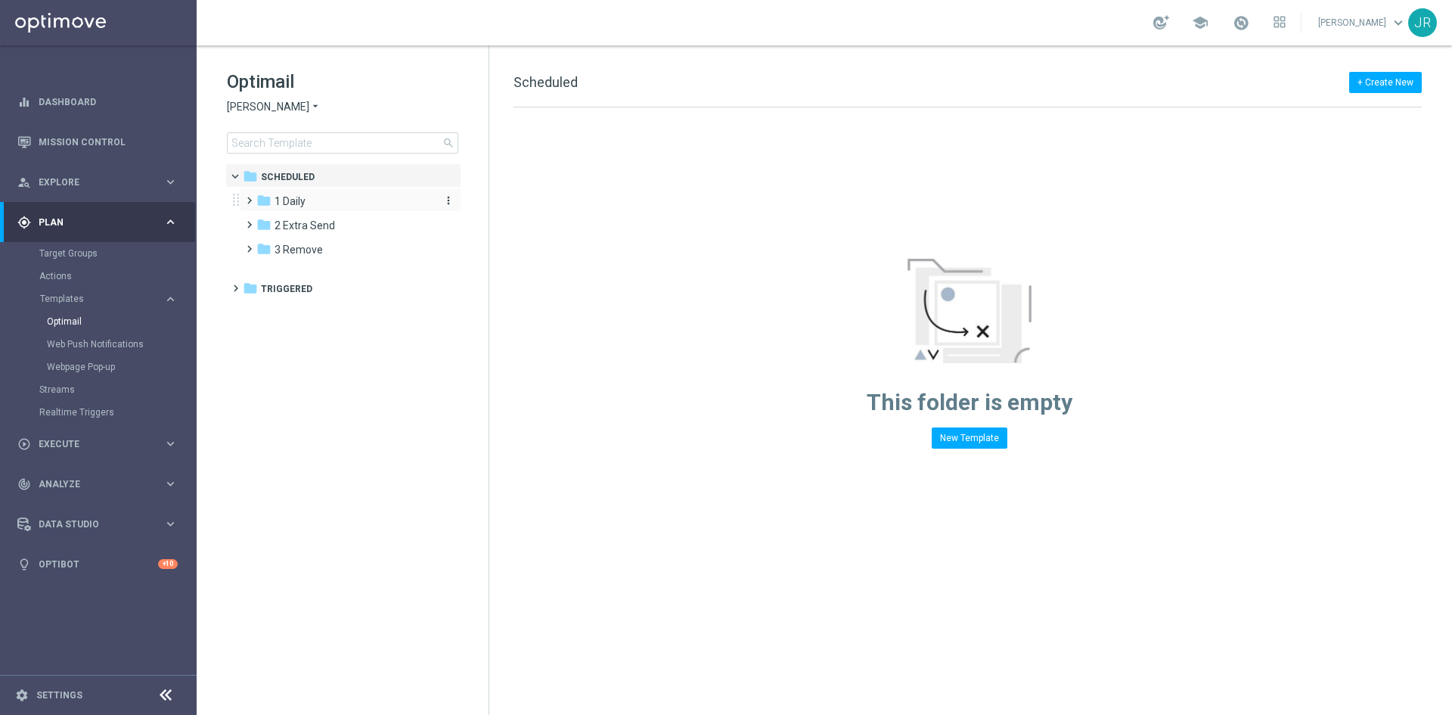
click at [302, 203] on span "1 Daily" at bounding box center [289, 201] width 31 height 14
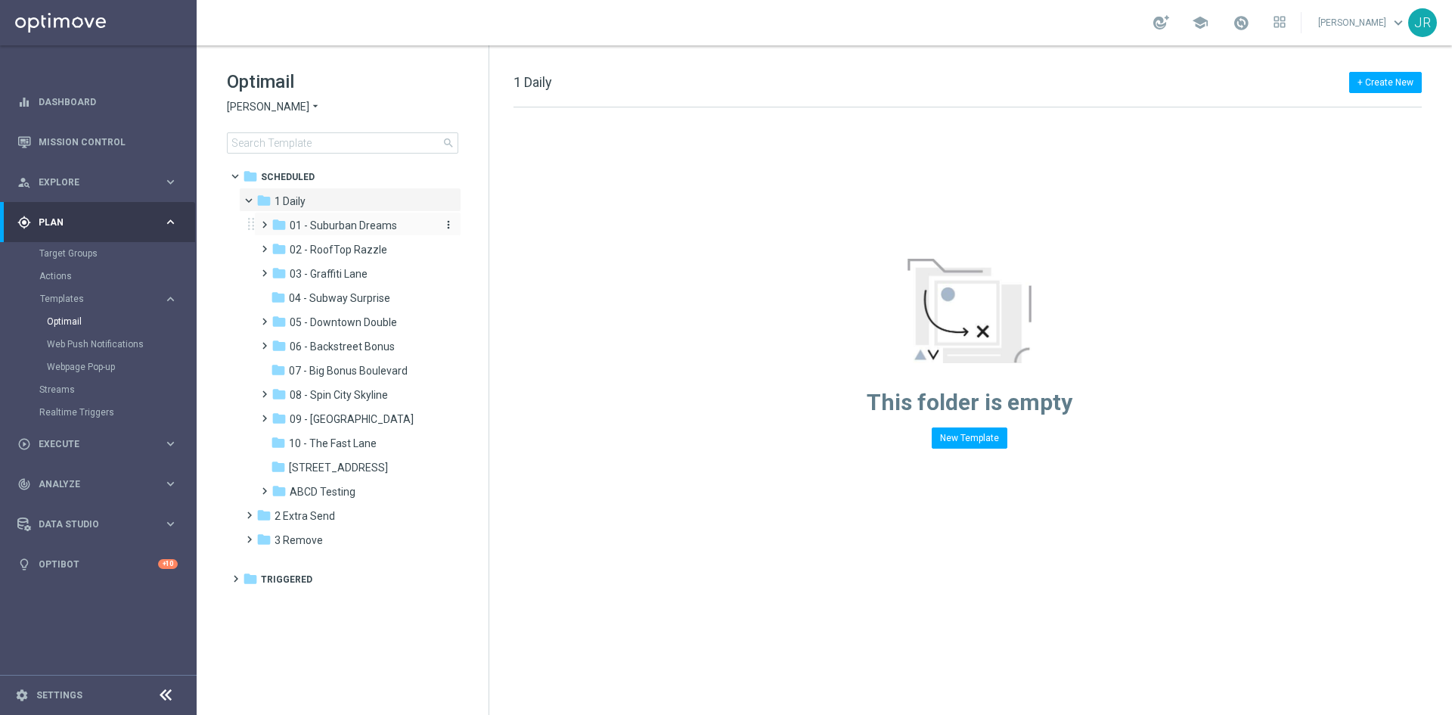
click at [347, 227] on span "01 - Suburban Dreams" at bounding box center [343, 226] width 107 height 14
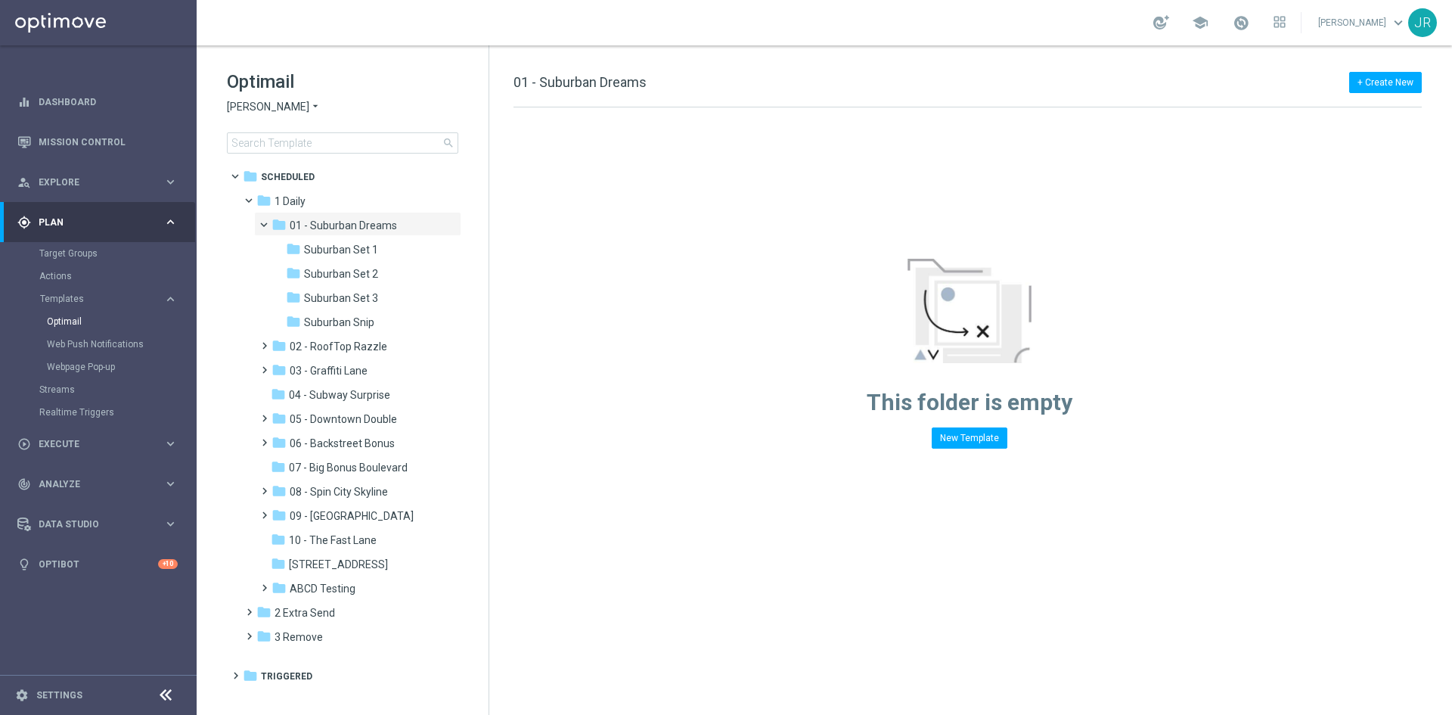
click at [344, 323] on span "Suburban Snip" at bounding box center [339, 322] width 70 height 14
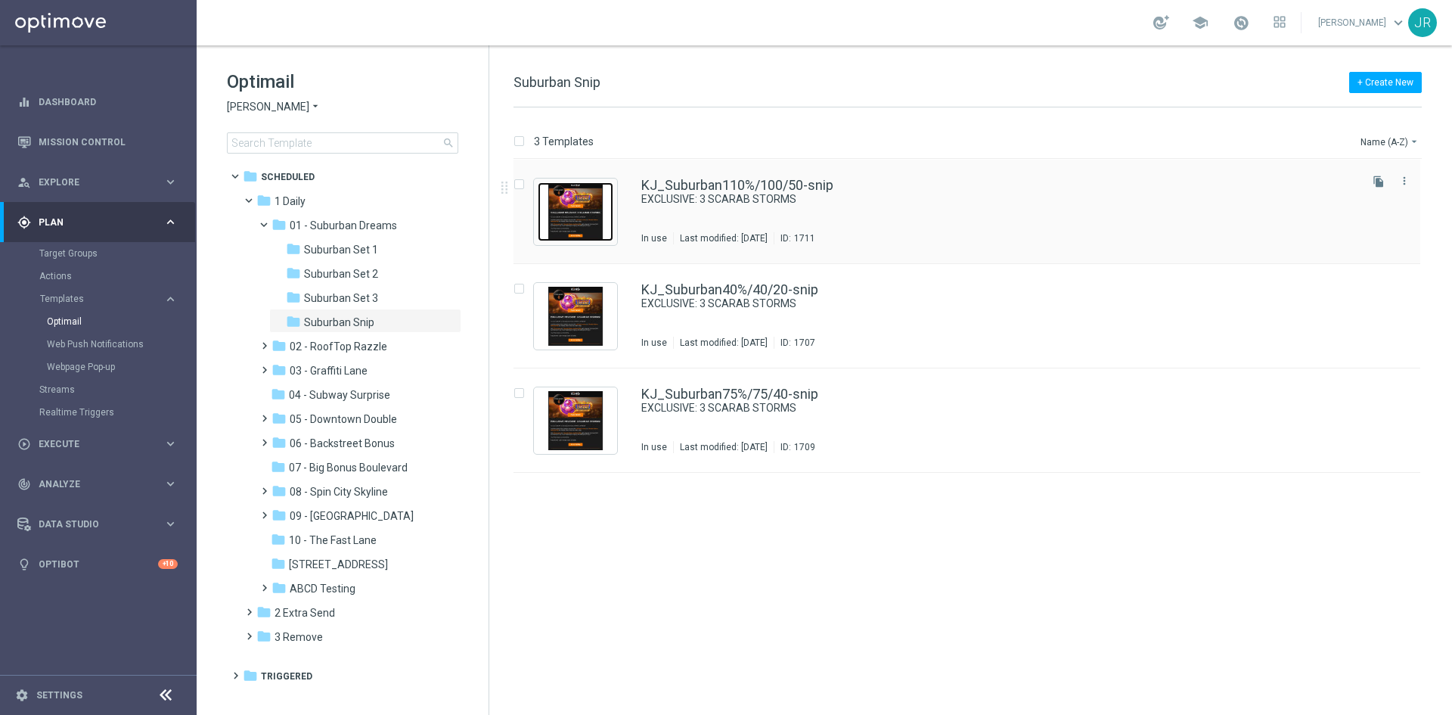
click at [578, 201] on img "Press SPACE to select this row." at bounding box center [576, 211] width 76 height 59
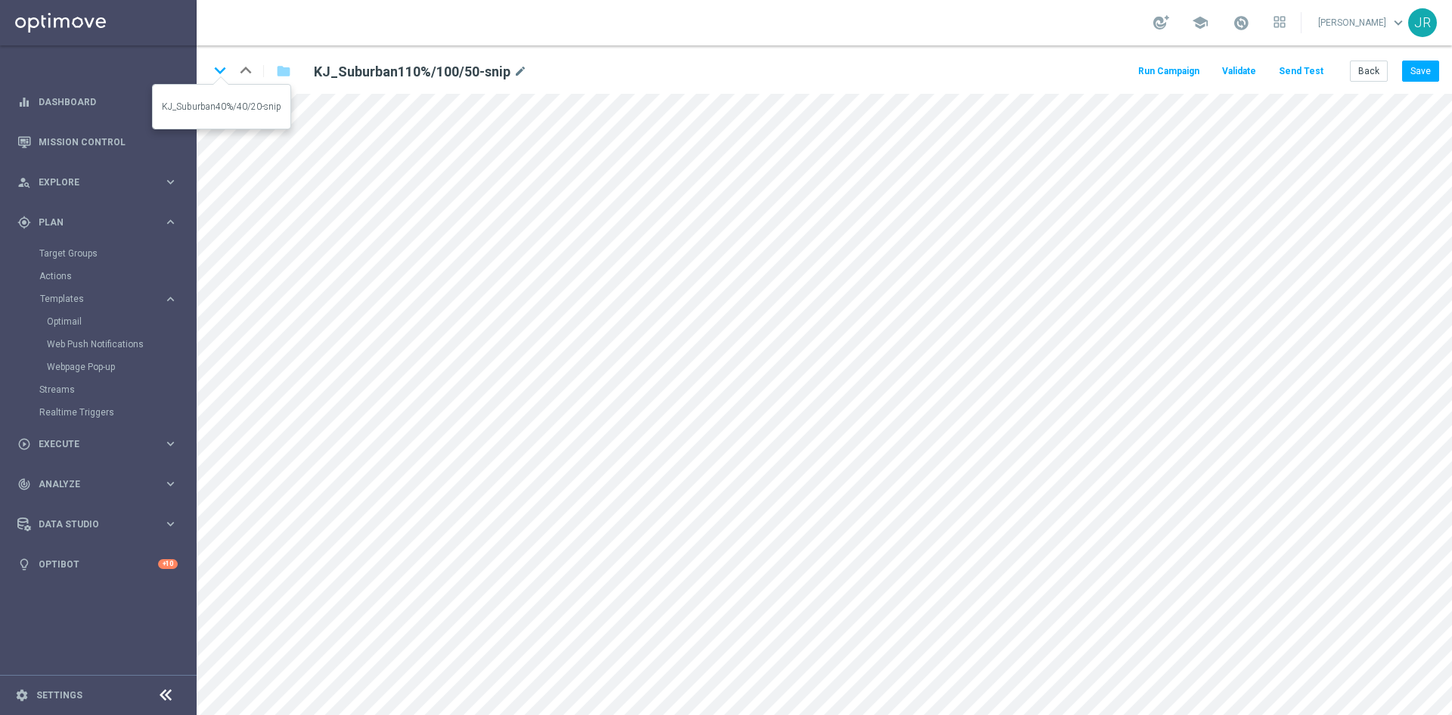
drag, startPoint x: 225, startPoint y: 65, endPoint x: 348, endPoint y: 332, distance: 294.0
click at [225, 65] on icon "keyboard_arrow_down" at bounding box center [220, 70] width 23 height 23
click at [225, 70] on icon "keyboard_arrow_down" at bounding box center [220, 70] width 23 height 23
click at [1351, 57] on div "keyboard_arrow_down keyboard_arrow_up folder KJ_Suburban75%/75/40-snip mode_edi…" at bounding box center [824, 69] width 1255 height 48
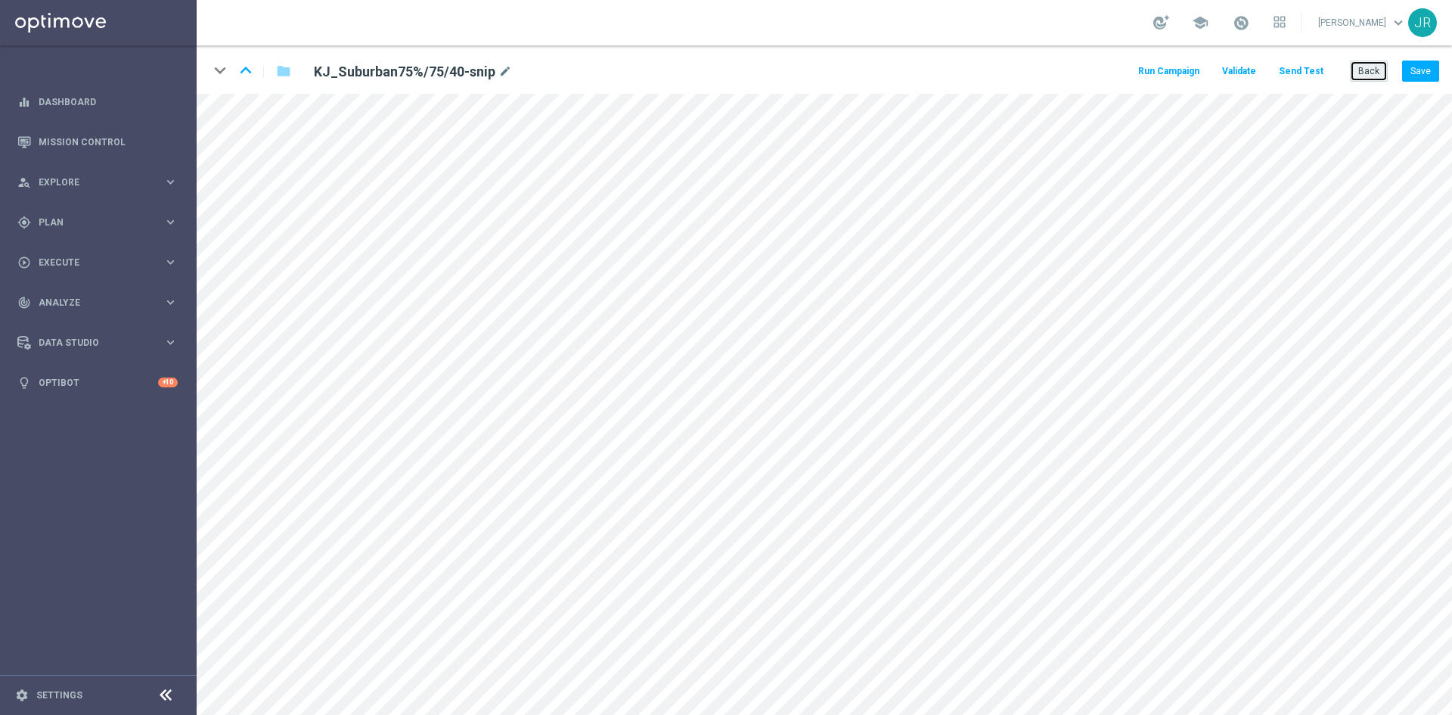
drag, startPoint x: 1366, startPoint y: 62, endPoint x: 1234, endPoint y: 92, distance: 135.7
click at [1366, 63] on button "Back" at bounding box center [1369, 70] width 38 height 21
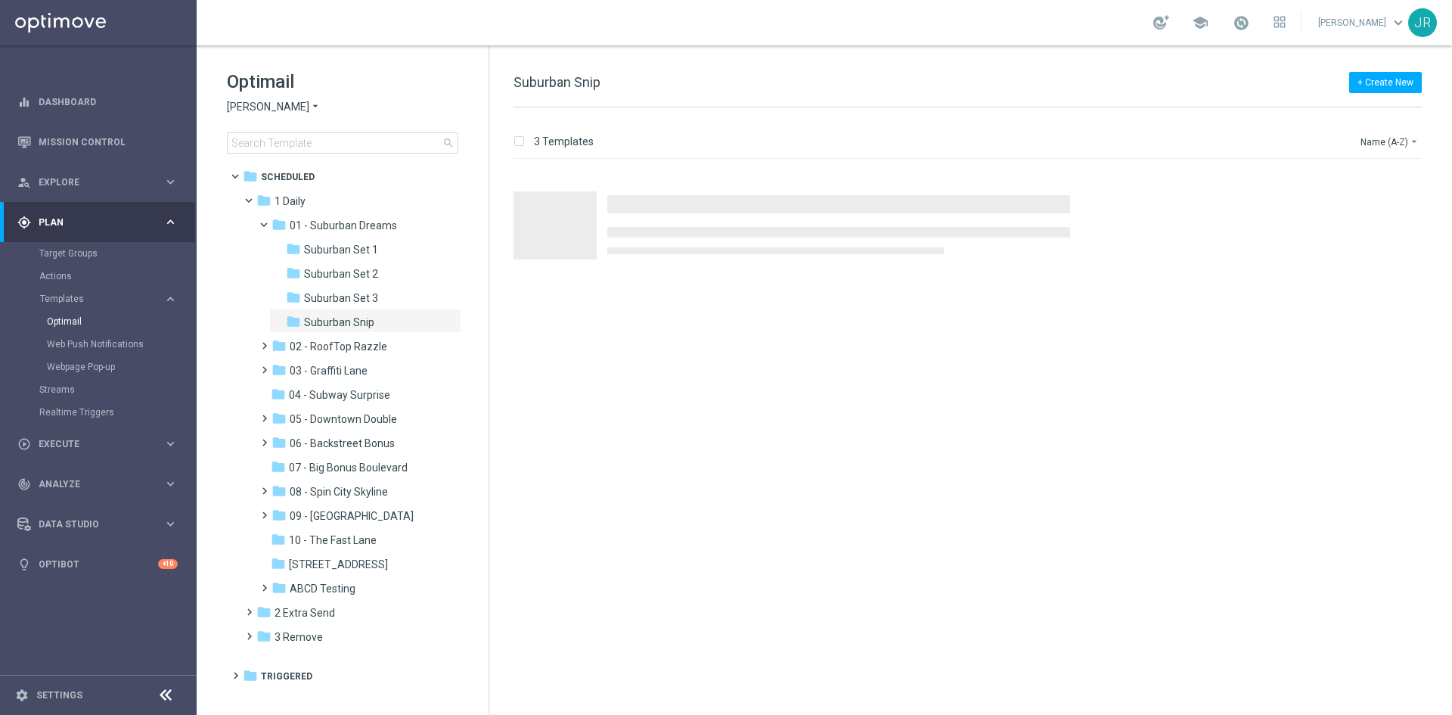
click at [250, 110] on span "[PERSON_NAME]" at bounding box center [268, 107] width 82 height 14
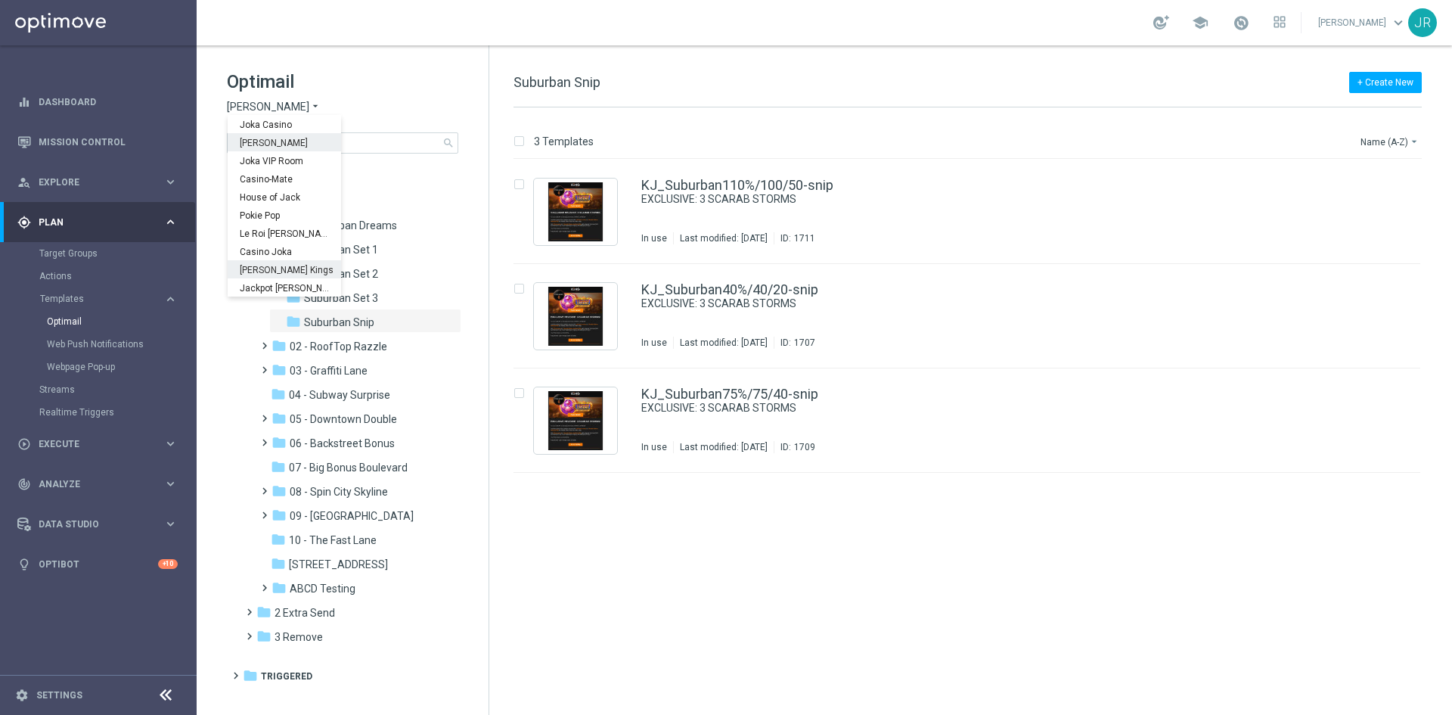
click at [0, 0] on span "[PERSON_NAME] Kings" at bounding box center [0, 0] width 0 height 0
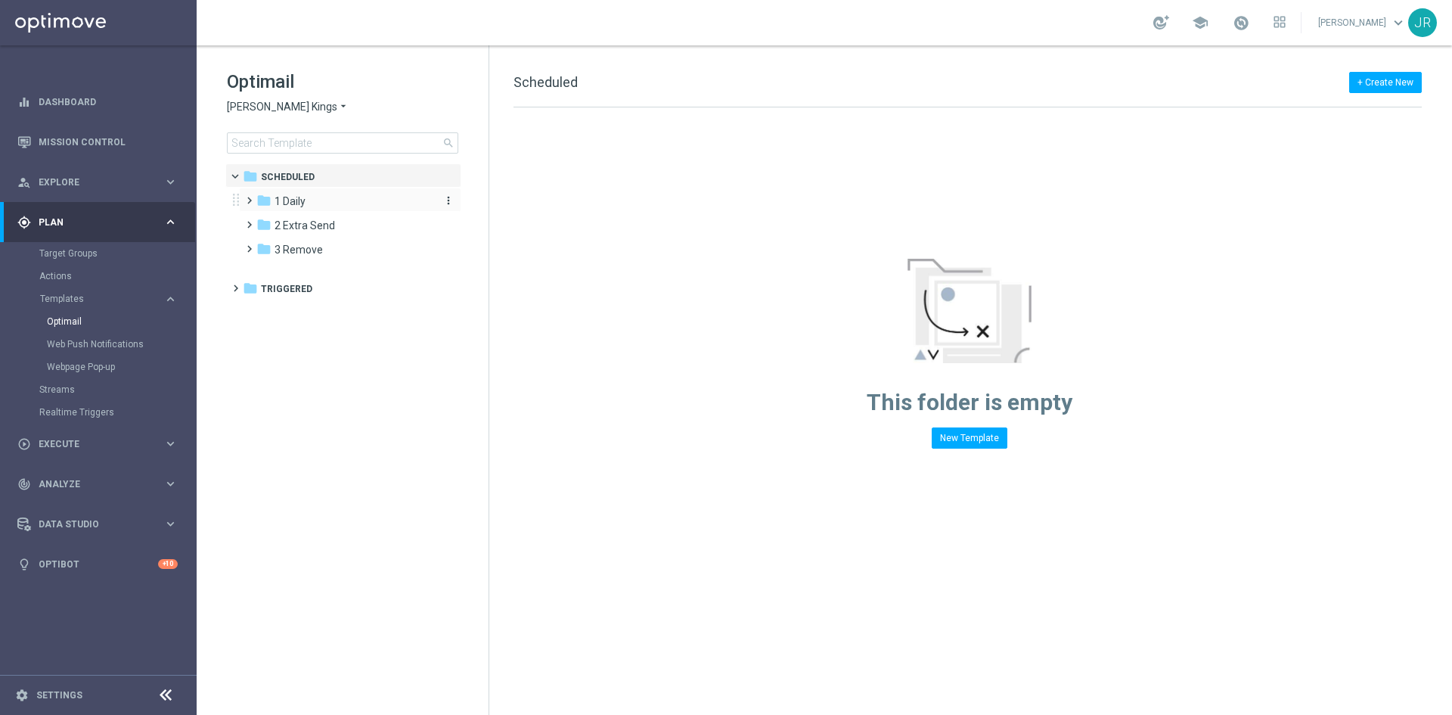
click at [302, 206] on span "1 Daily" at bounding box center [289, 201] width 31 height 14
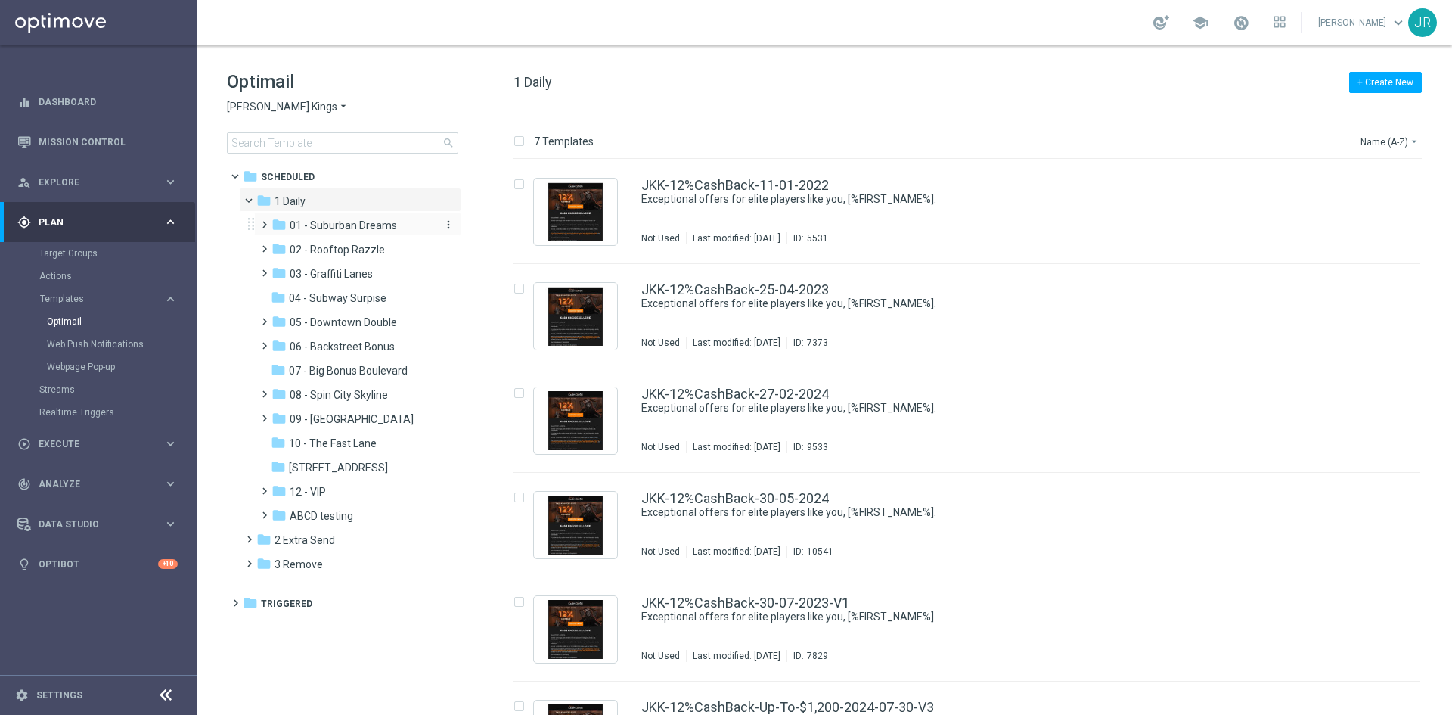
click at [343, 228] on span "01 - Suburban Dreams" at bounding box center [343, 226] width 107 height 14
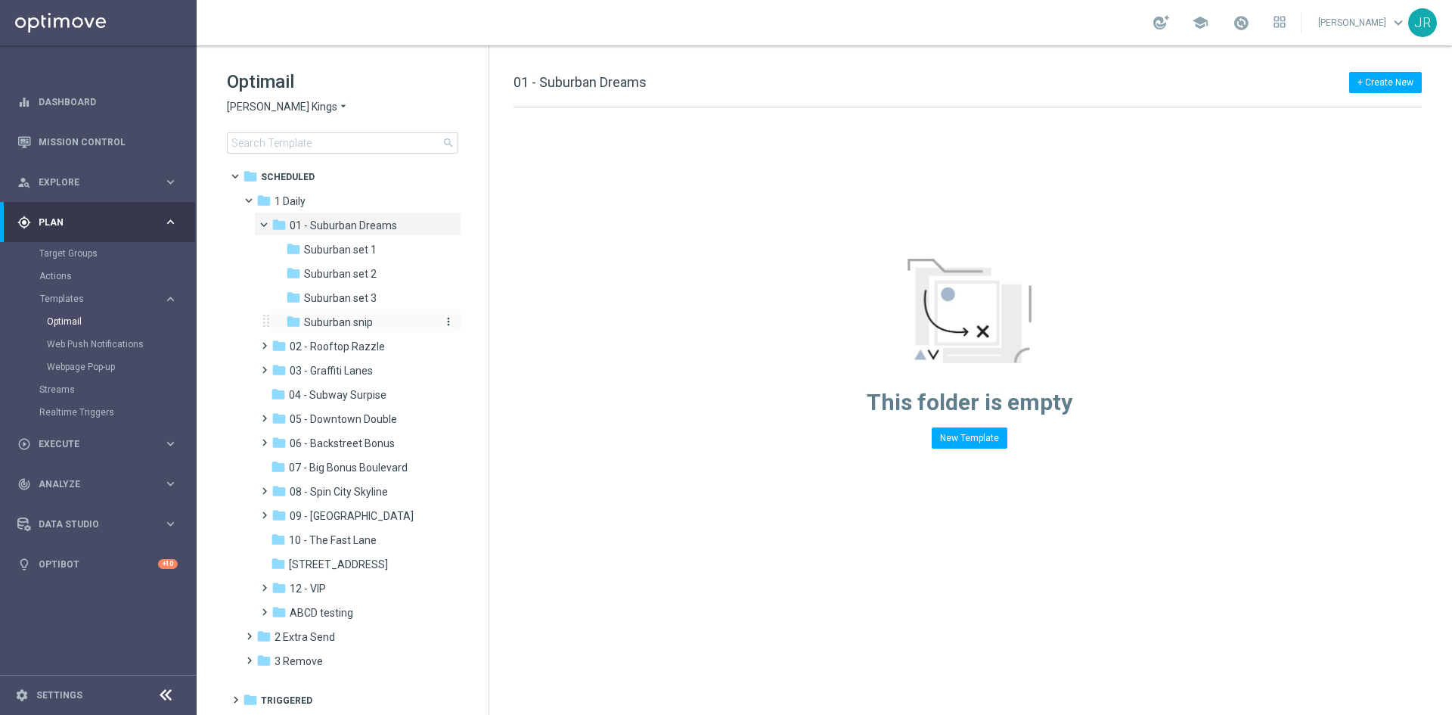
click at [333, 323] on span "Suburban snip" at bounding box center [338, 322] width 69 height 14
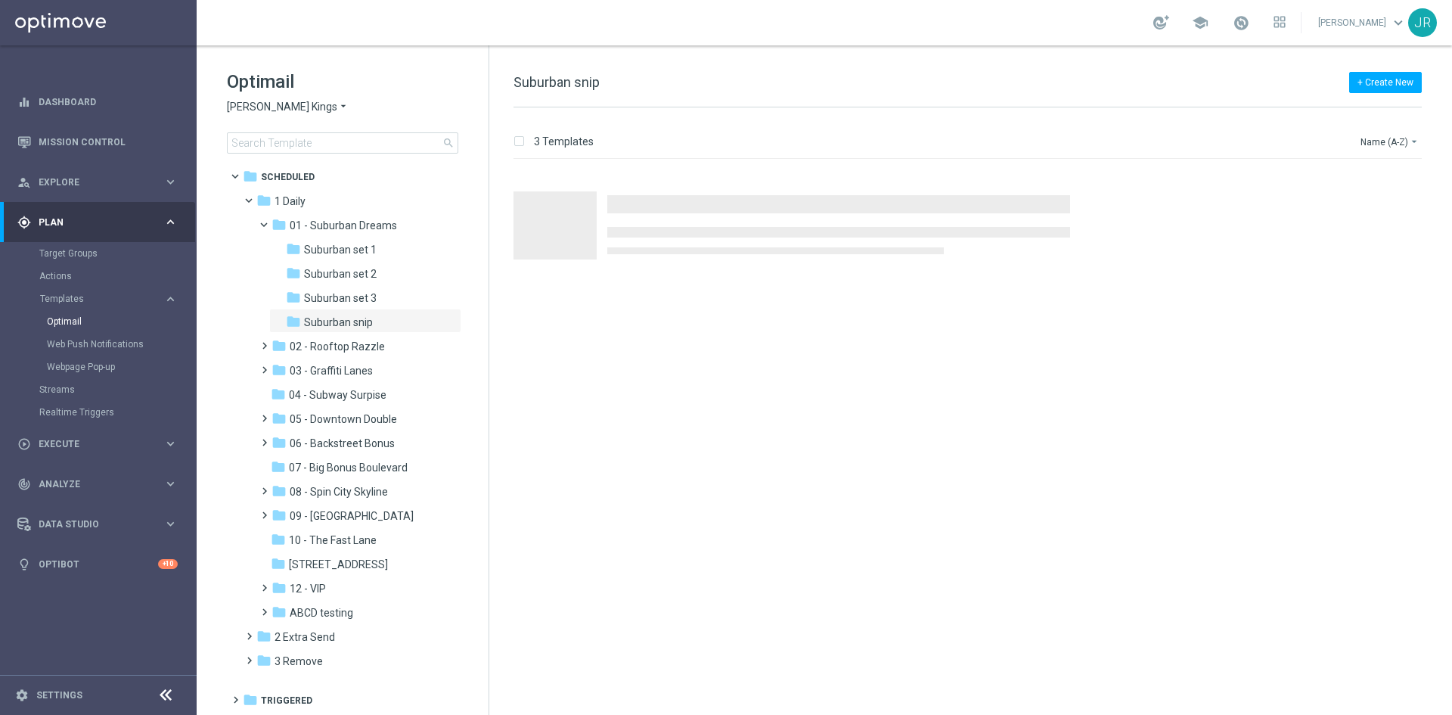
click at [262, 113] on span "Johnnie Kash Kings" at bounding box center [282, 107] width 110 height 14
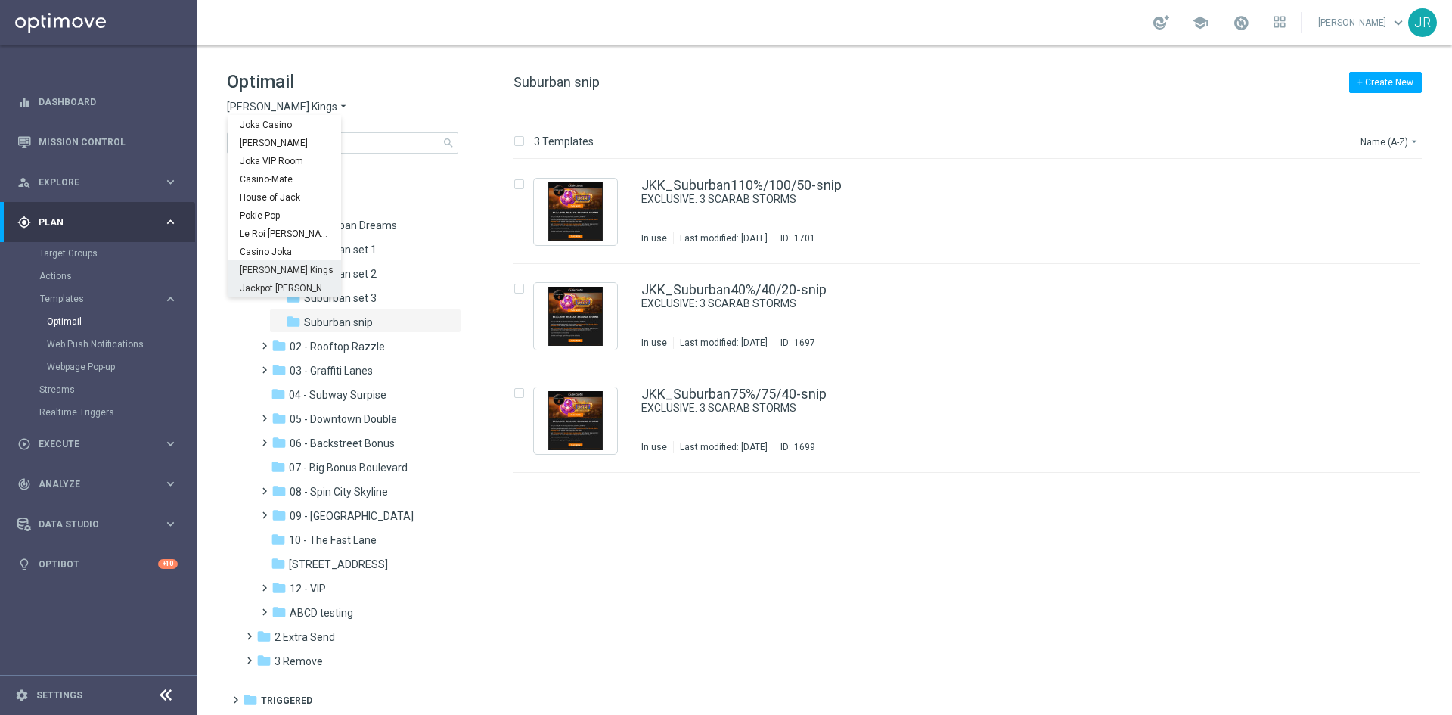
click at [0, 0] on span "Jackpot [PERSON_NAME]" at bounding box center [0, 0] width 0 height 0
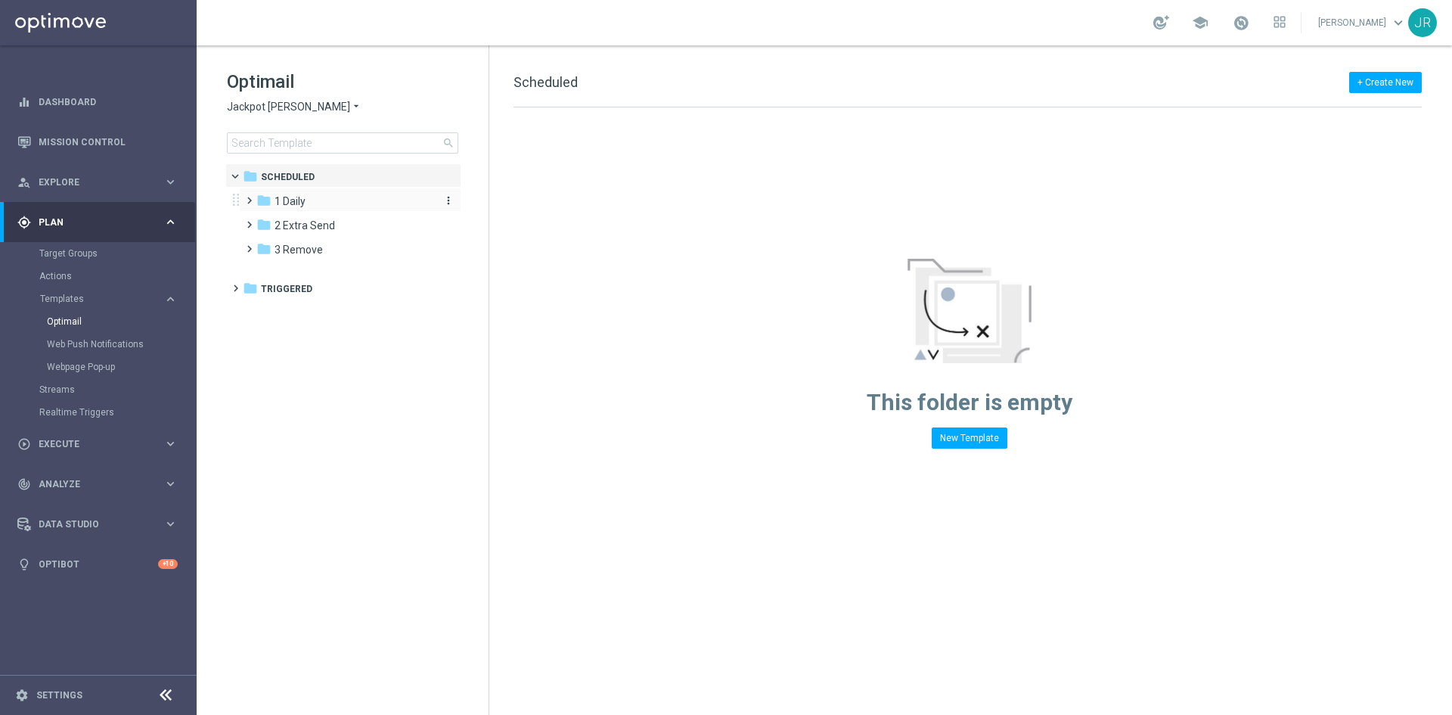
click at [288, 196] on span "1 Daily" at bounding box center [289, 201] width 31 height 14
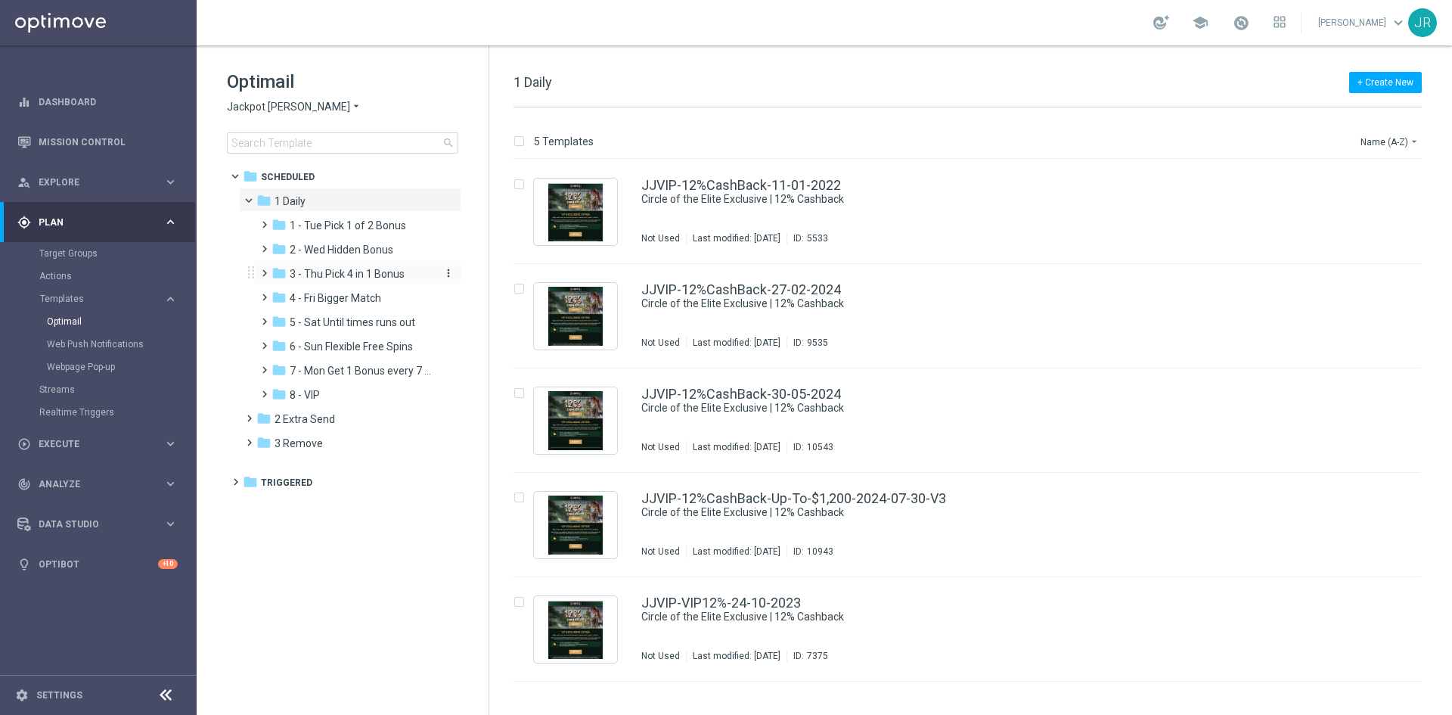
click at [327, 274] on span "3 - Thu Pick 4 in 1 Bonus" at bounding box center [347, 274] width 115 height 14
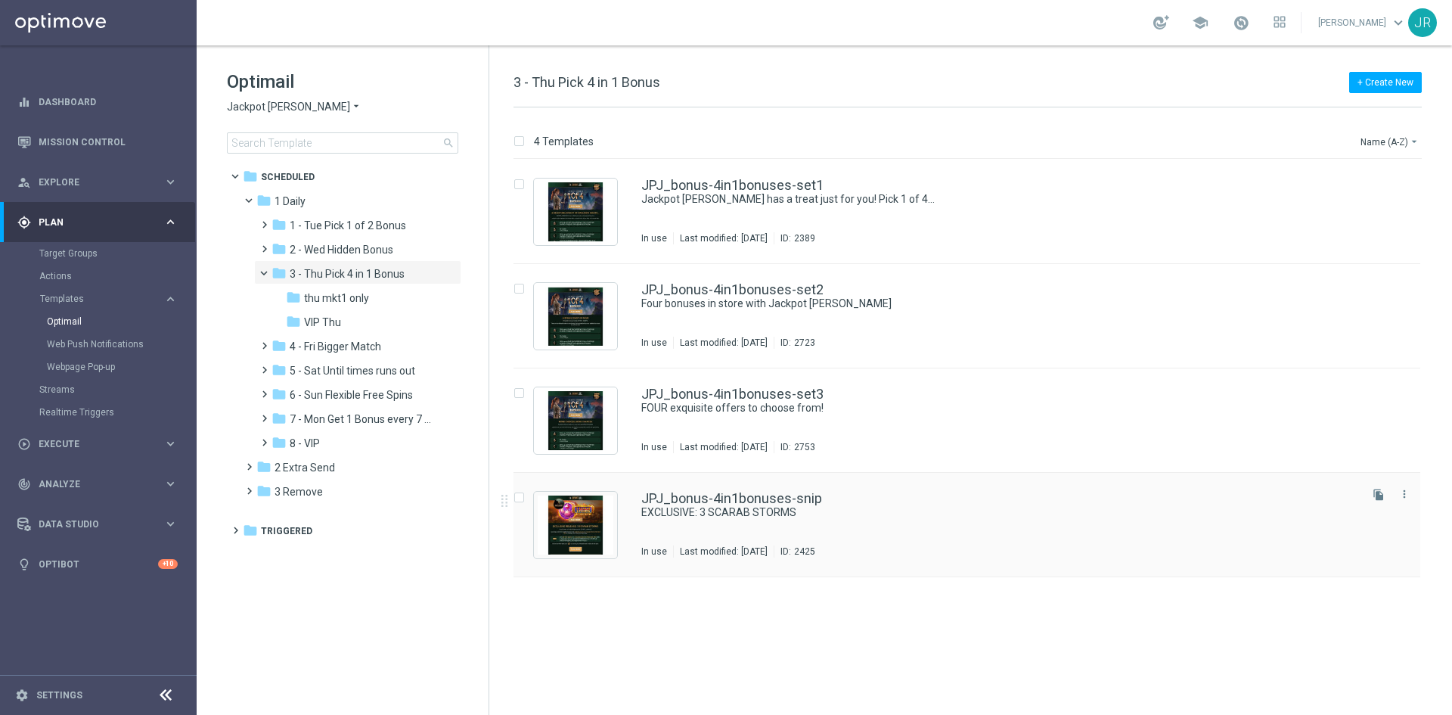
click at [782, 543] on div "JPJ_bonus-4in1bonuses-snip EXCLUSIVE: 3 SCARAB STORMS In use Last modified: Tue…" at bounding box center [998, 525] width 715 height 66
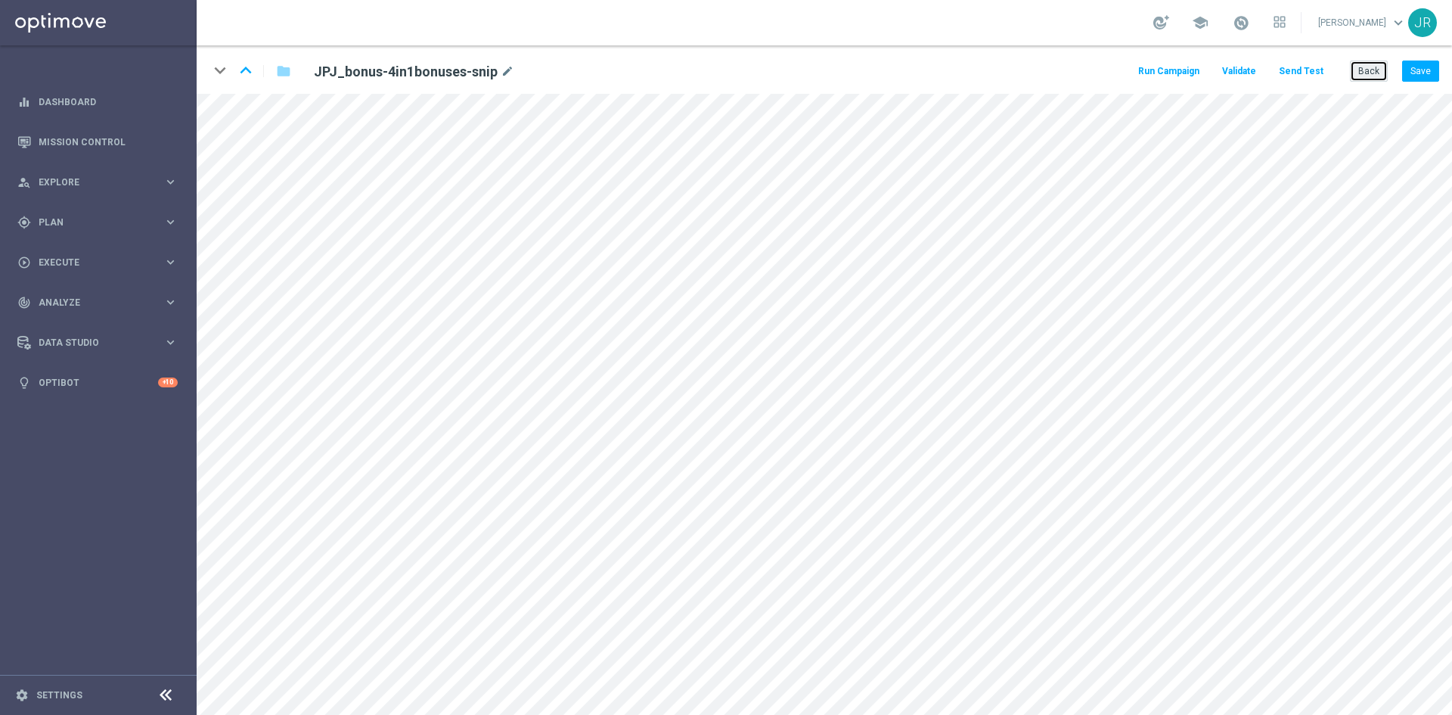
click at [1377, 70] on button "Back" at bounding box center [1369, 70] width 38 height 21
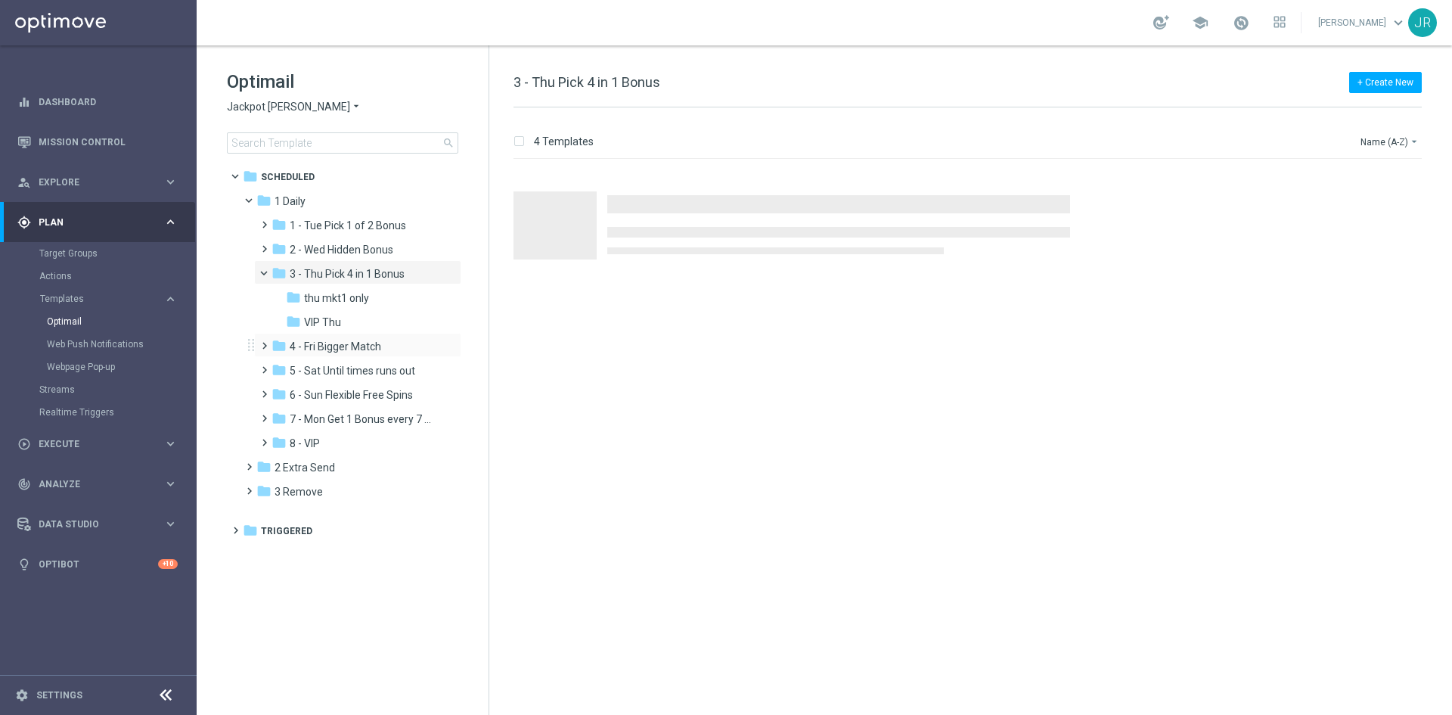
click at [328, 333] on div "folder 4 - Fri Bigger Match more_vert" at bounding box center [357, 345] width 207 height 24
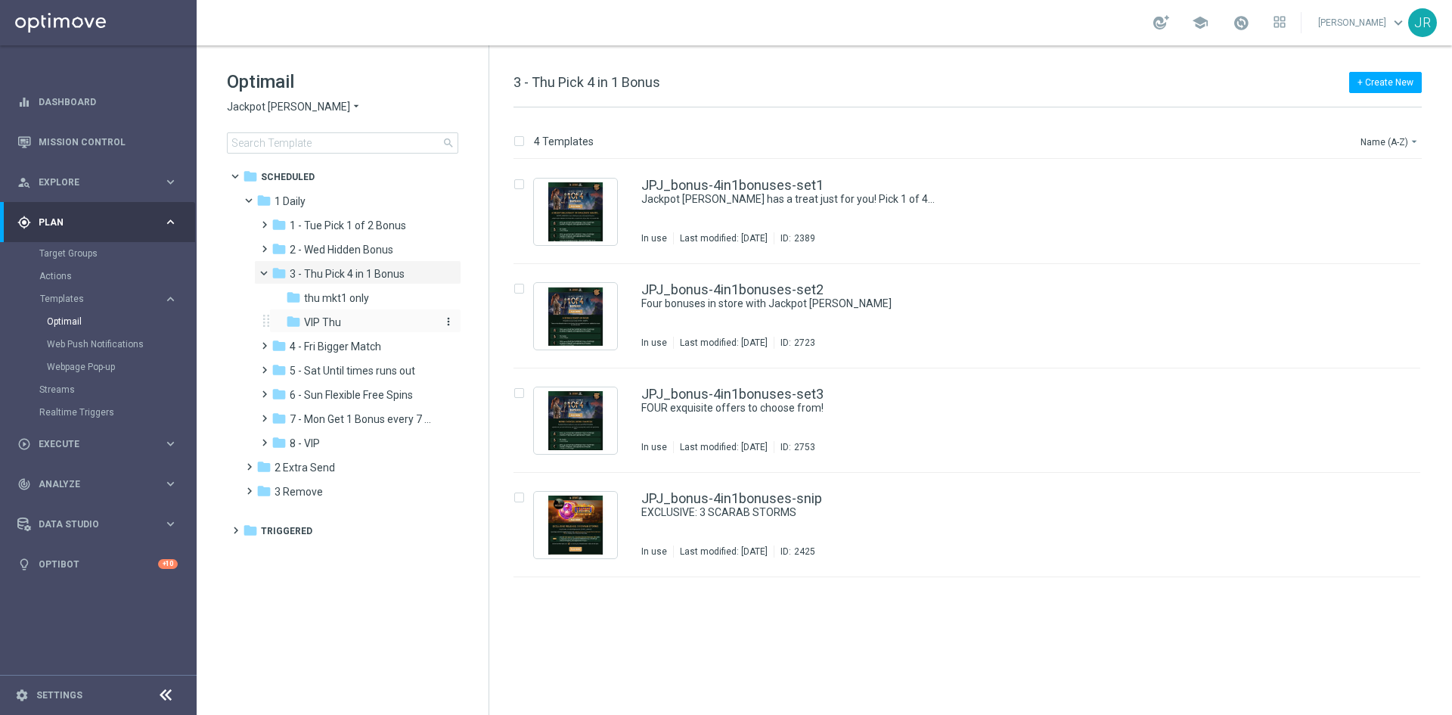
click at [325, 324] on span "VIP Thu" at bounding box center [322, 322] width 37 height 14
click at [702, 485] on div "JJVIP_bonus-4in1bonuses-snip EXCLUSIVE: 3 SCARAB STORMS In use Last modified: T…" at bounding box center [966, 525] width 907 height 104
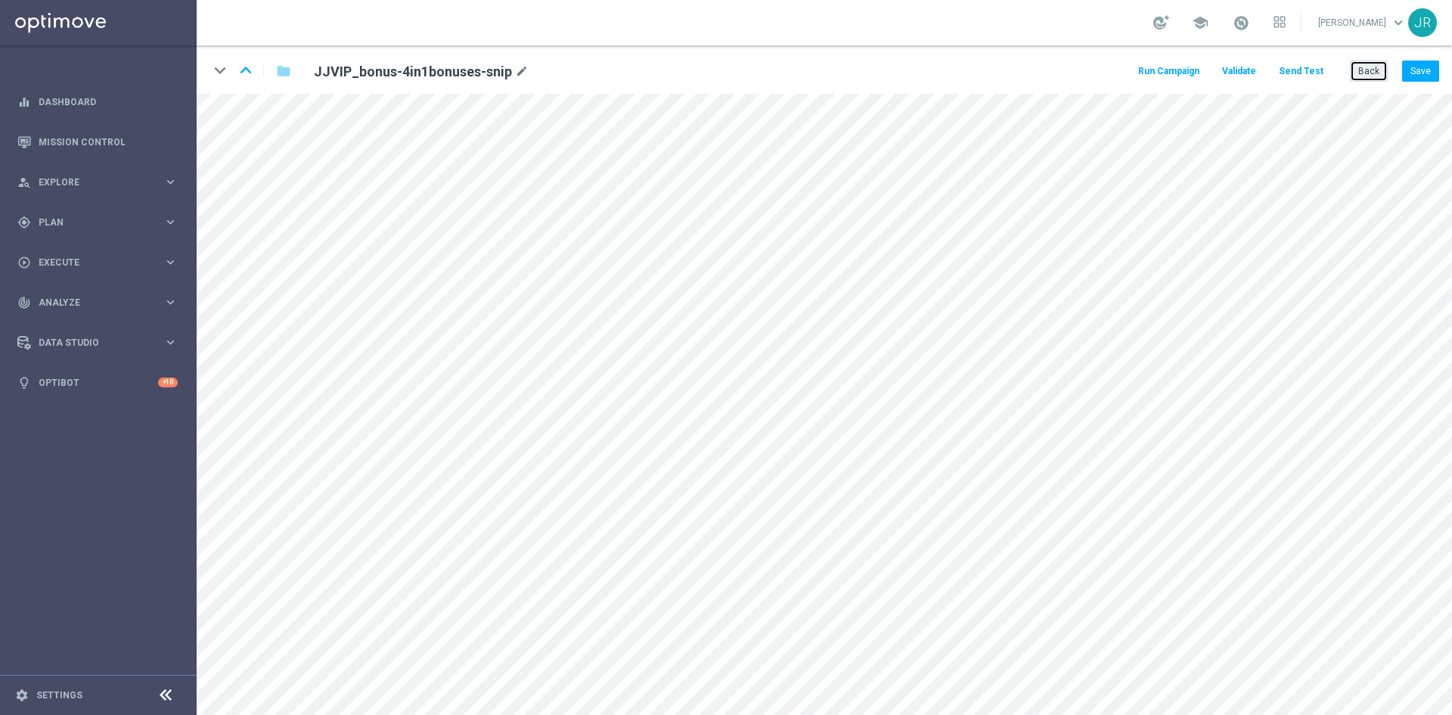
click at [1367, 73] on button "Back" at bounding box center [1369, 70] width 38 height 21
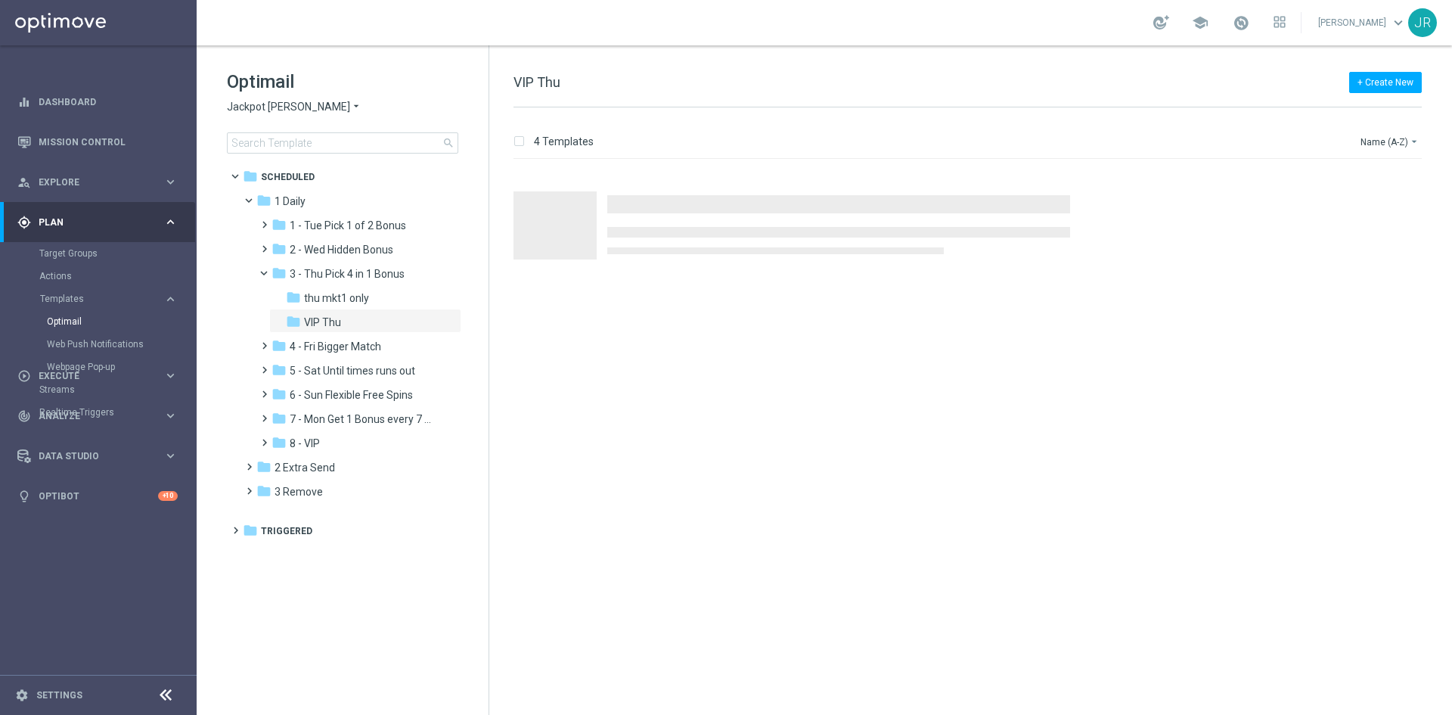
click at [262, 105] on span "Jackpot [PERSON_NAME]" at bounding box center [288, 107] width 123 height 14
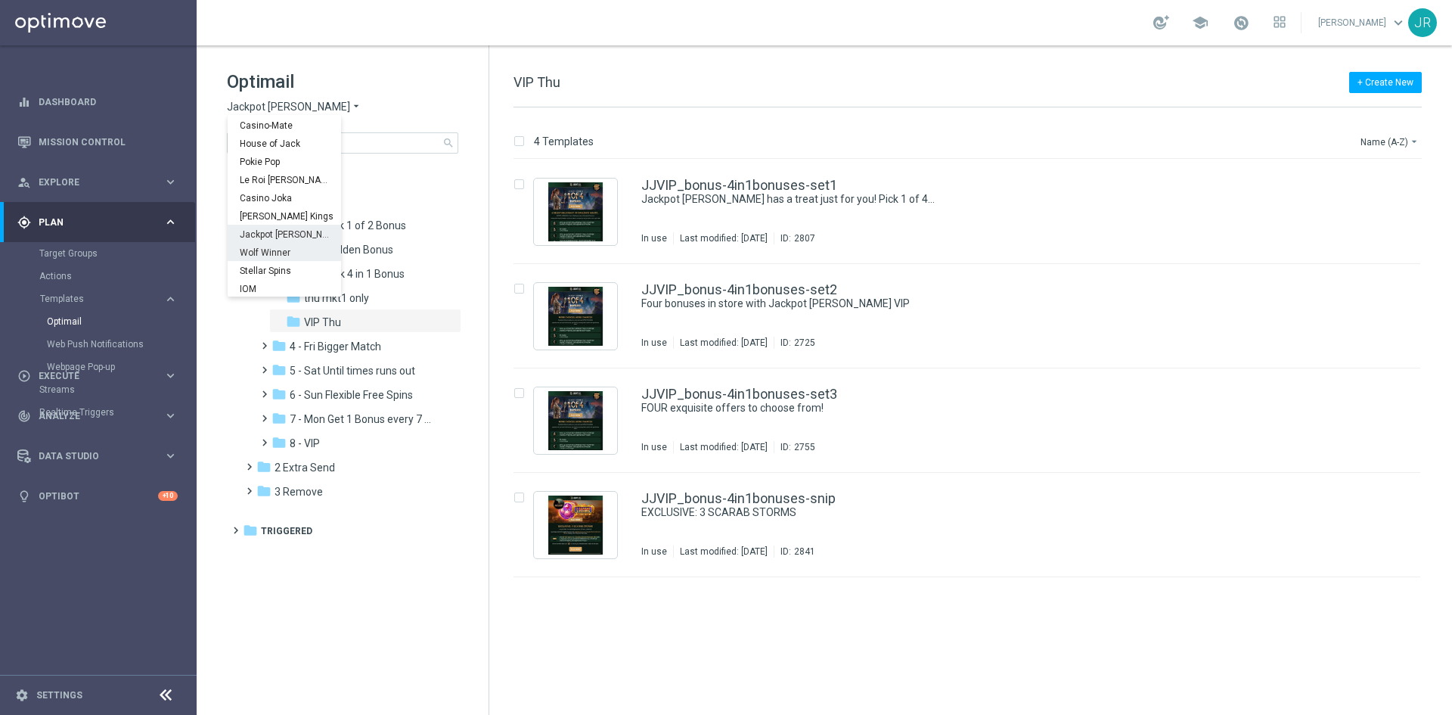
scroll to position [54, 0]
click at [0, 0] on span "Wolf Winner" at bounding box center [0, 0] width 0 height 0
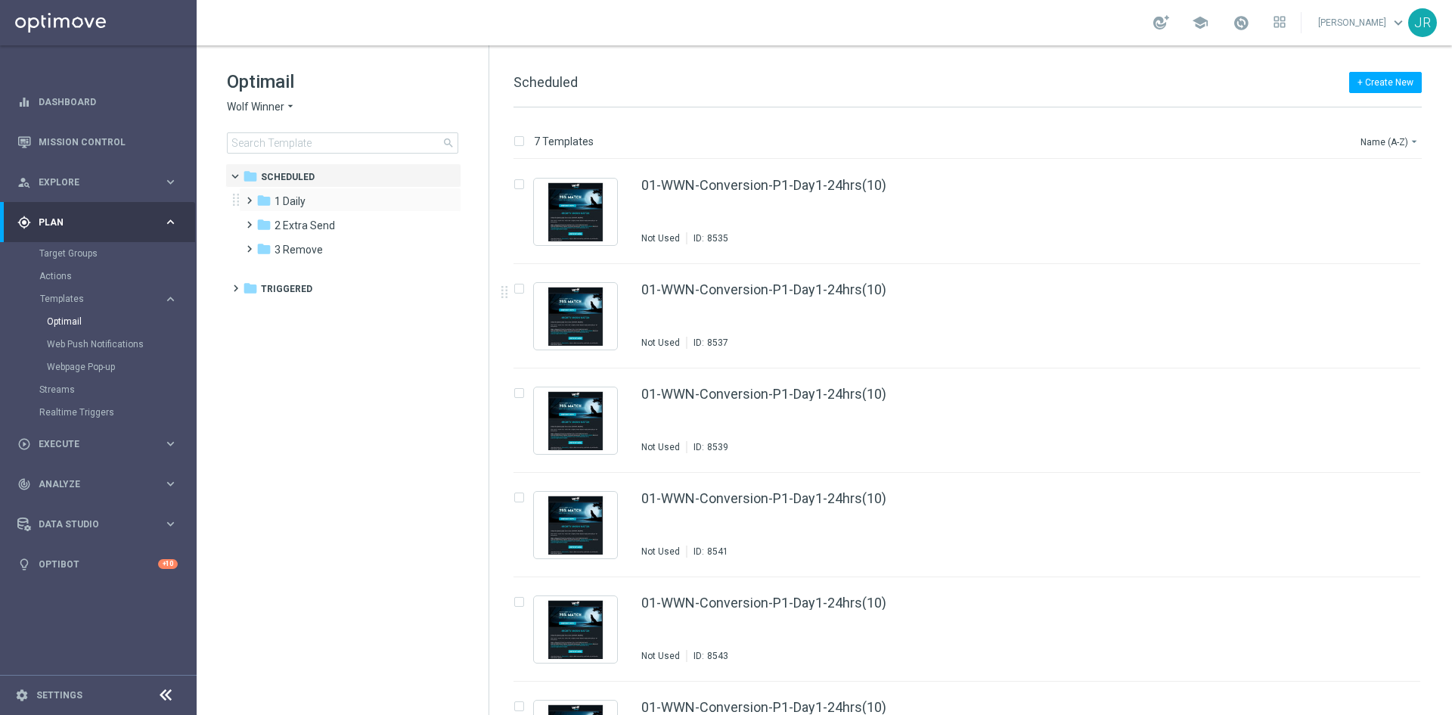
click at [312, 189] on div "folder 1 Daily more_vert" at bounding box center [350, 200] width 222 height 24
click at [308, 197] on div "folder 1 Daily" at bounding box center [343, 201] width 174 height 17
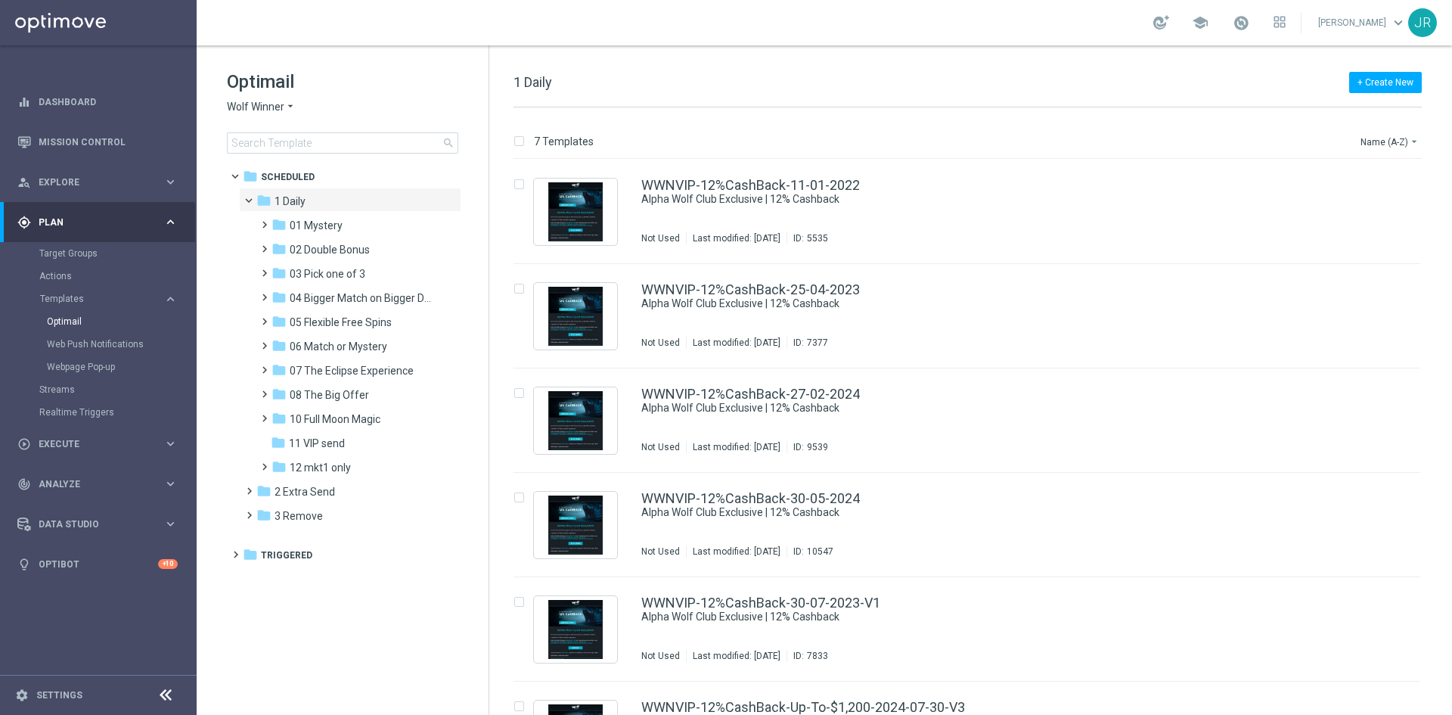
click at [324, 315] on div "folder 05 Flexible Free Spins" at bounding box center [351, 322] width 161 height 17
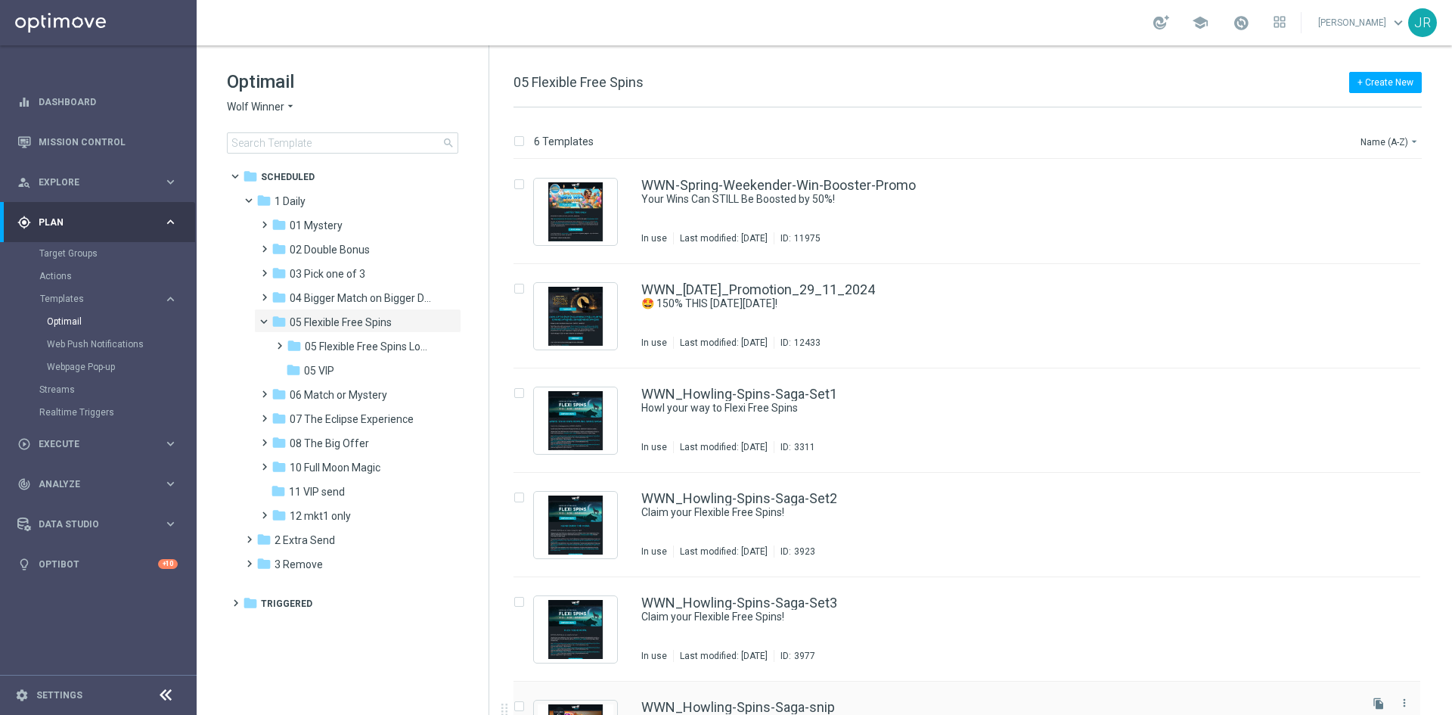
scroll to position [71, 0]
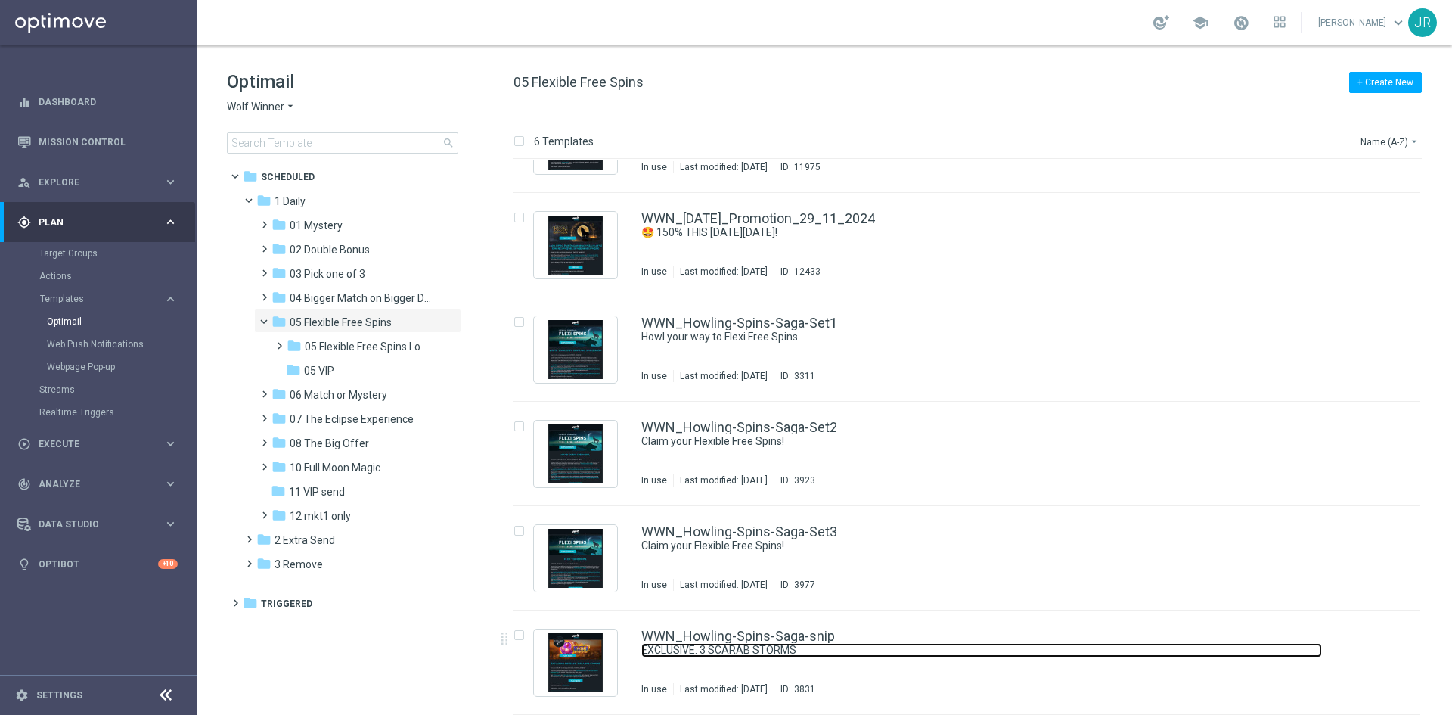
click at [741, 651] on link "EXCLUSIVE: 3 SCARAB STORMS" at bounding box center [981, 650] width 681 height 14
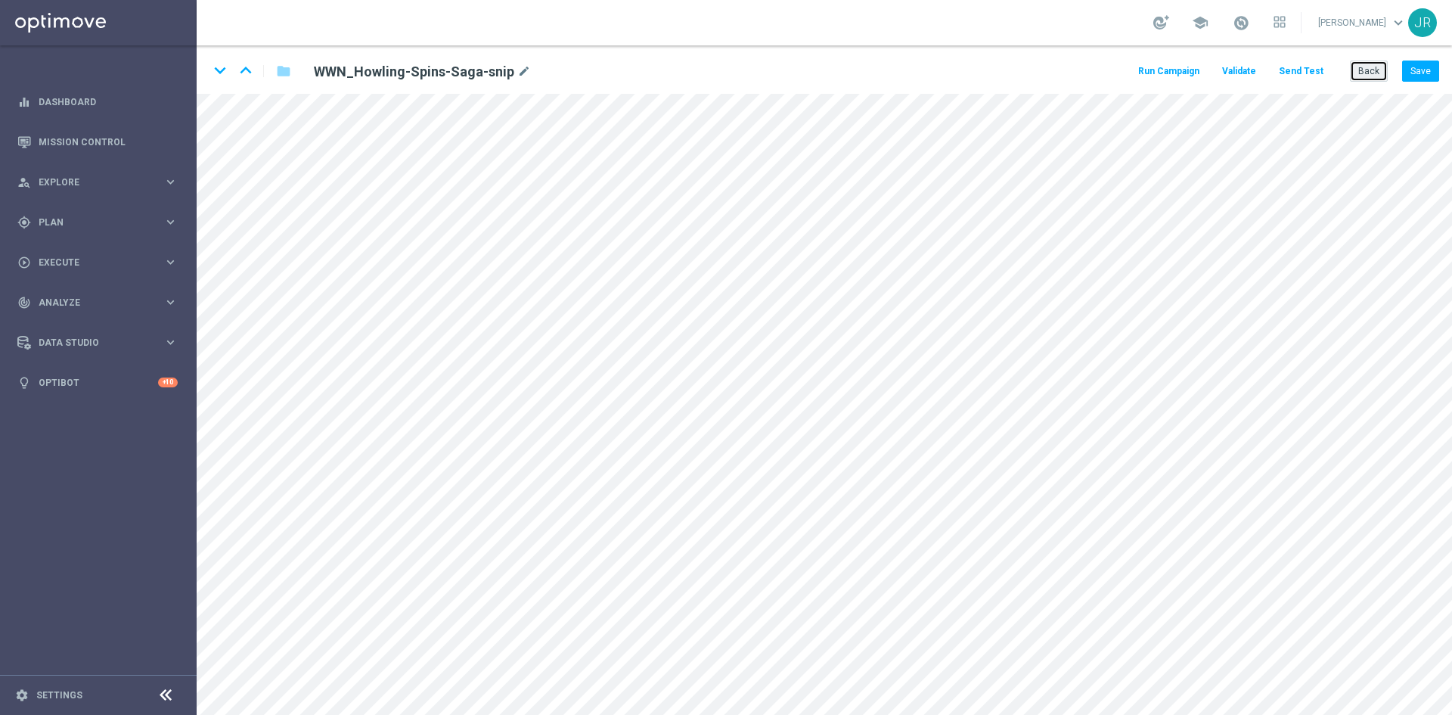
click at [1376, 70] on button "Back" at bounding box center [1369, 70] width 38 height 21
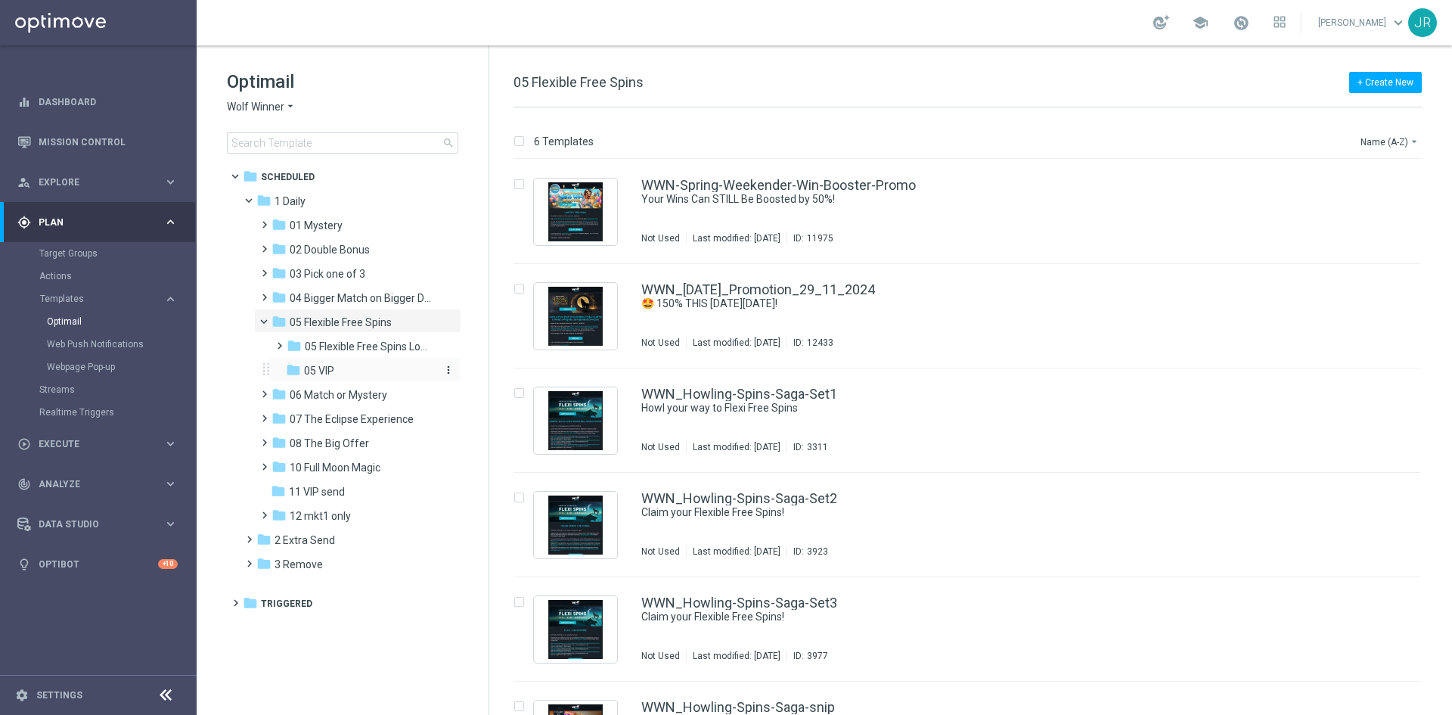
click at [346, 375] on div "folder 05 VIP" at bounding box center [360, 370] width 149 height 17
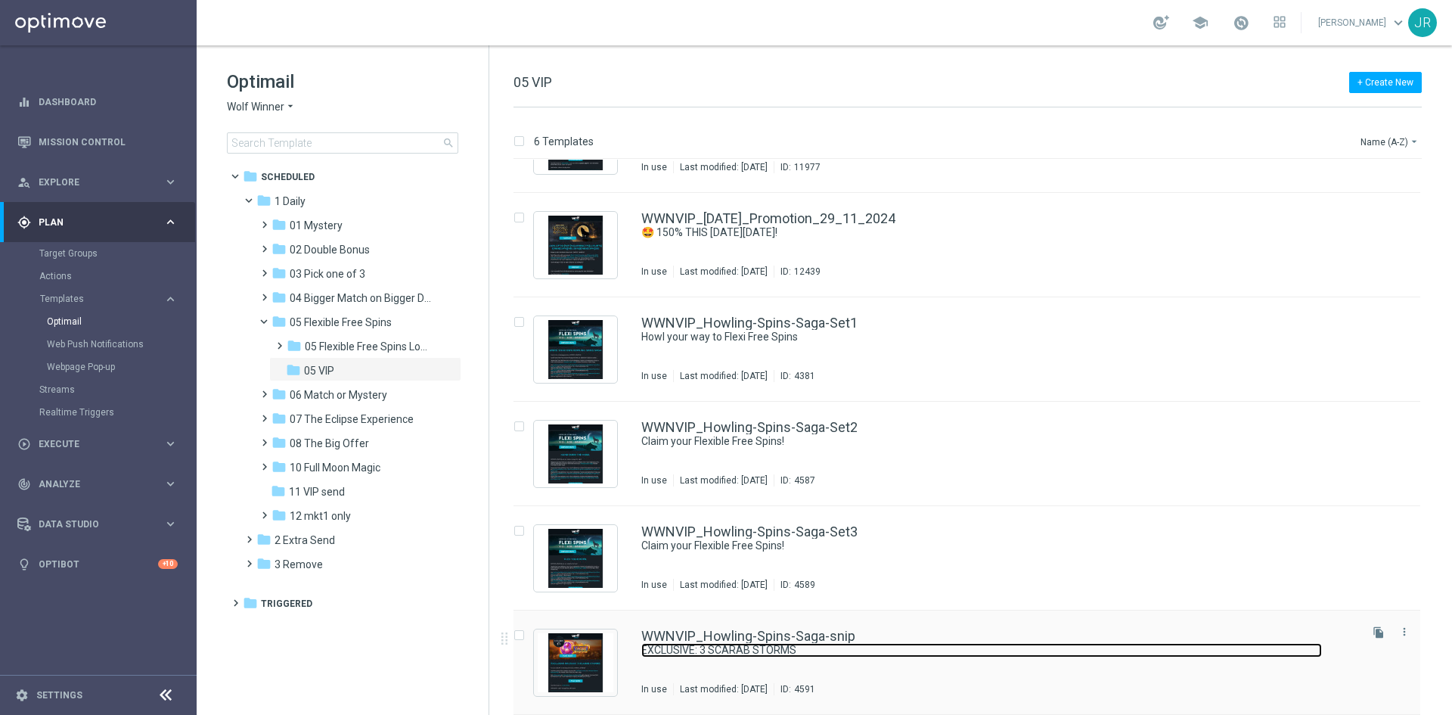
click at [858, 644] on link "EXCLUSIVE: 3 SCARAB STORMS" at bounding box center [981, 650] width 681 height 14
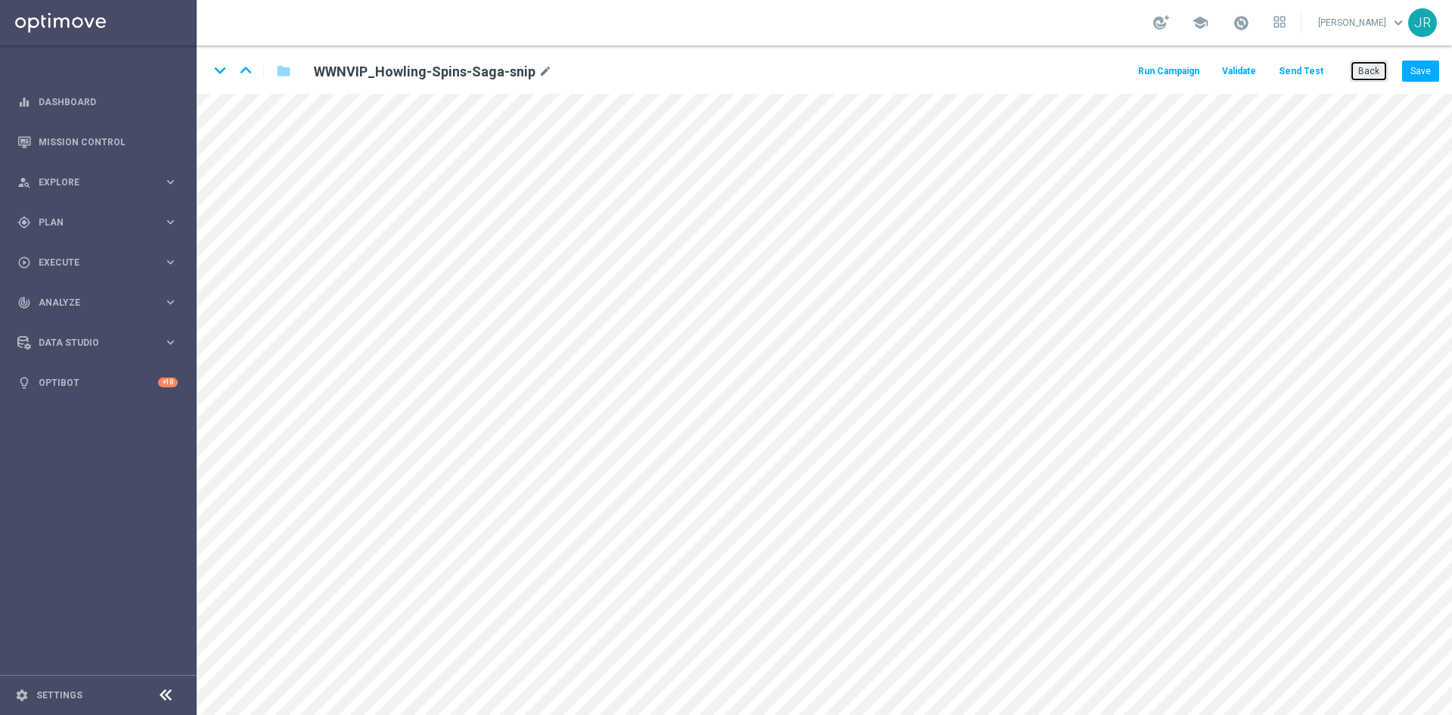
click at [1371, 67] on button "Back" at bounding box center [1369, 70] width 38 height 21
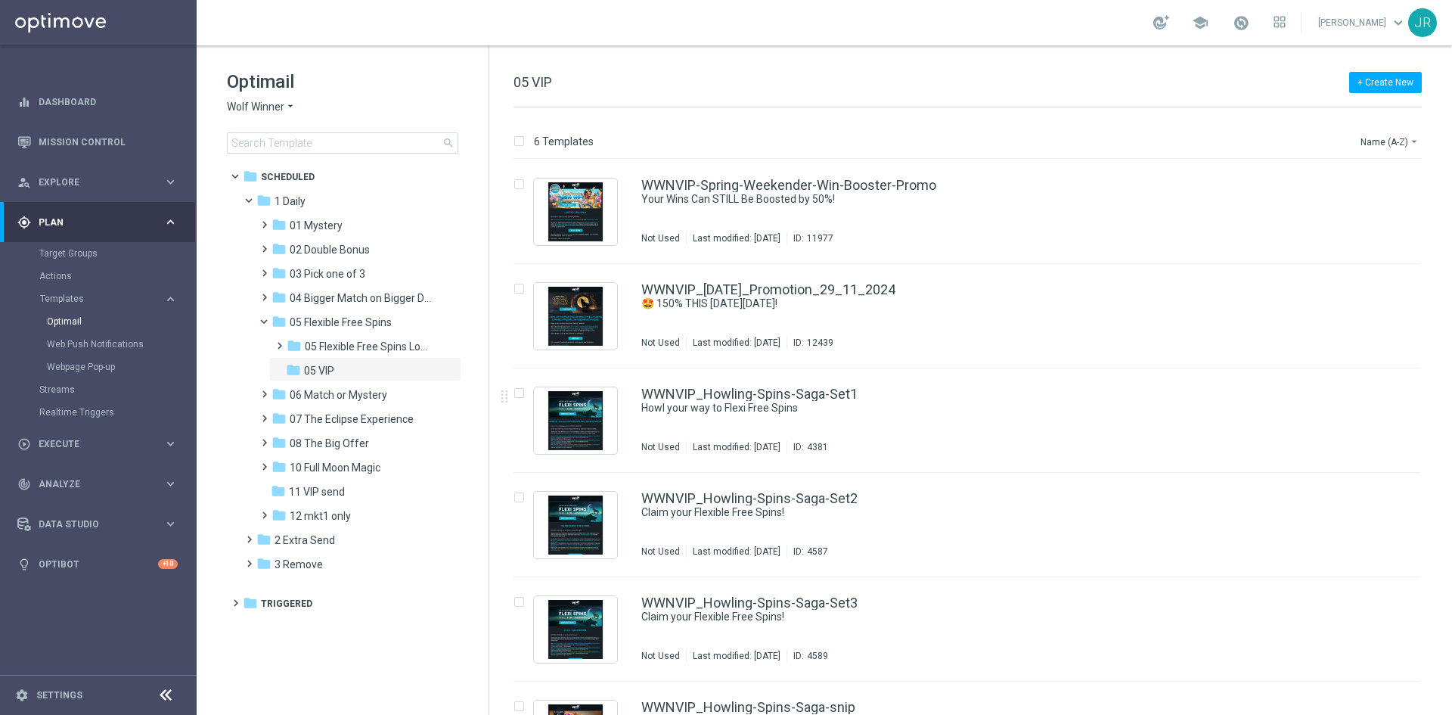
click at [225, 102] on div "Optimail Wolf Winner arrow_drop_down × Wolf Winner search folder 1 Folder folde…" at bounding box center [343, 149] width 292 height 208
click at [245, 104] on span "Wolf Winner" at bounding box center [255, 107] width 57 height 14
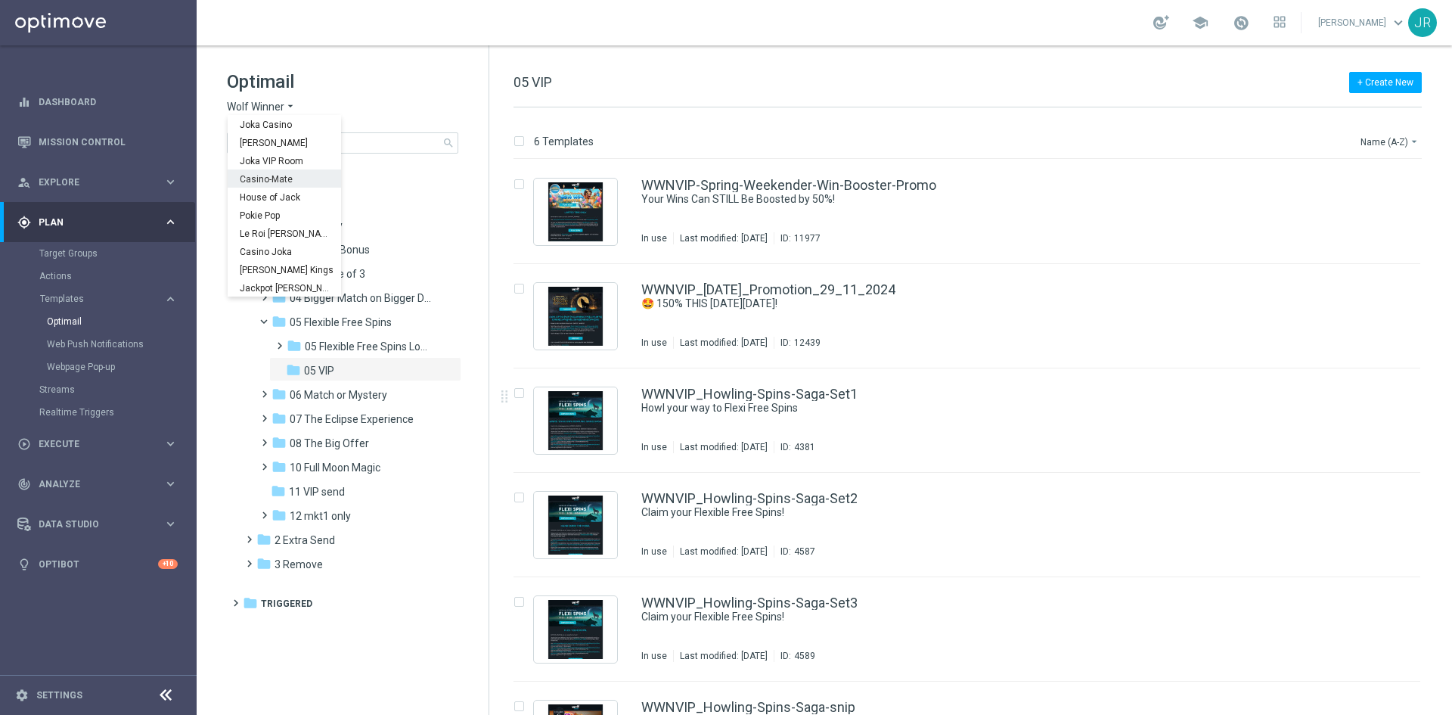
scroll to position [54, 0]
click at [0, 0] on span "Stellar Spins" at bounding box center [0, 0] width 0 height 0
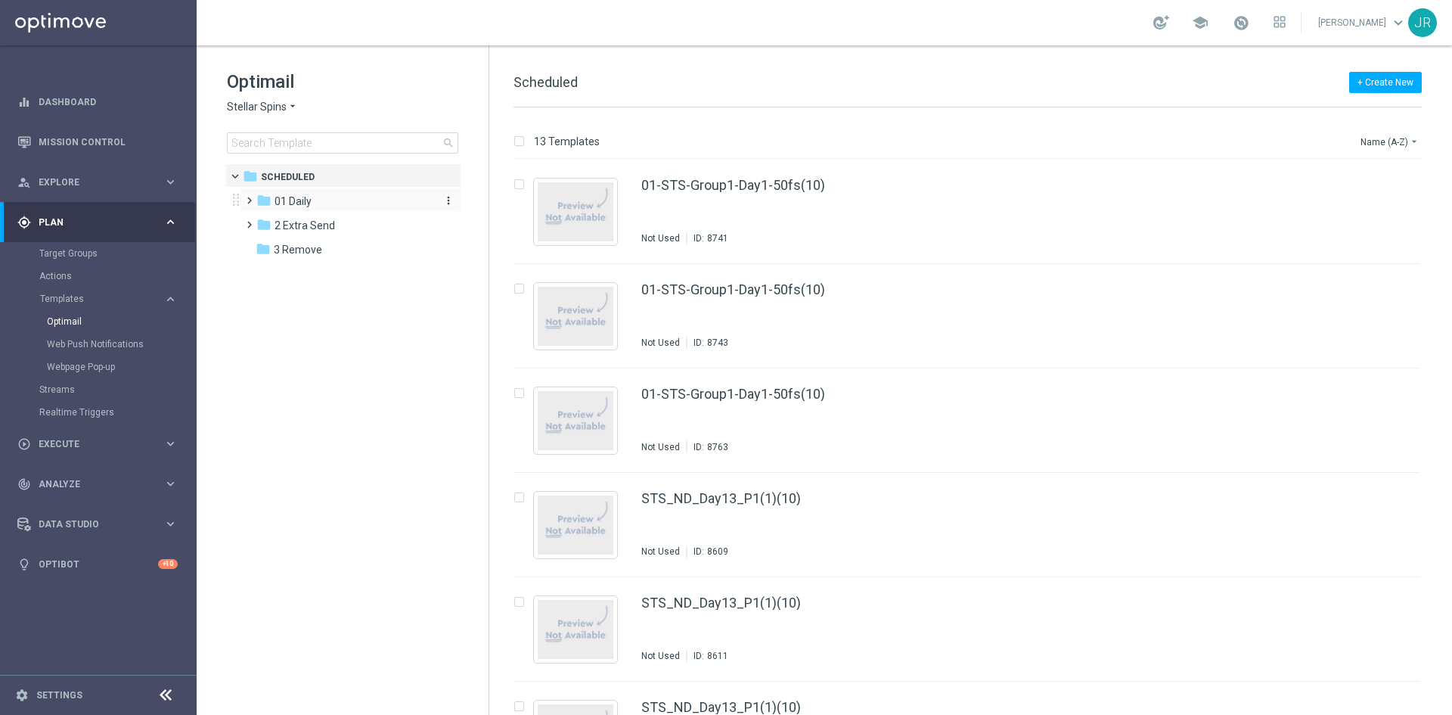
click at [284, 201] on span "01 Daily" at bounding box center [292, 201] width 37 height 14
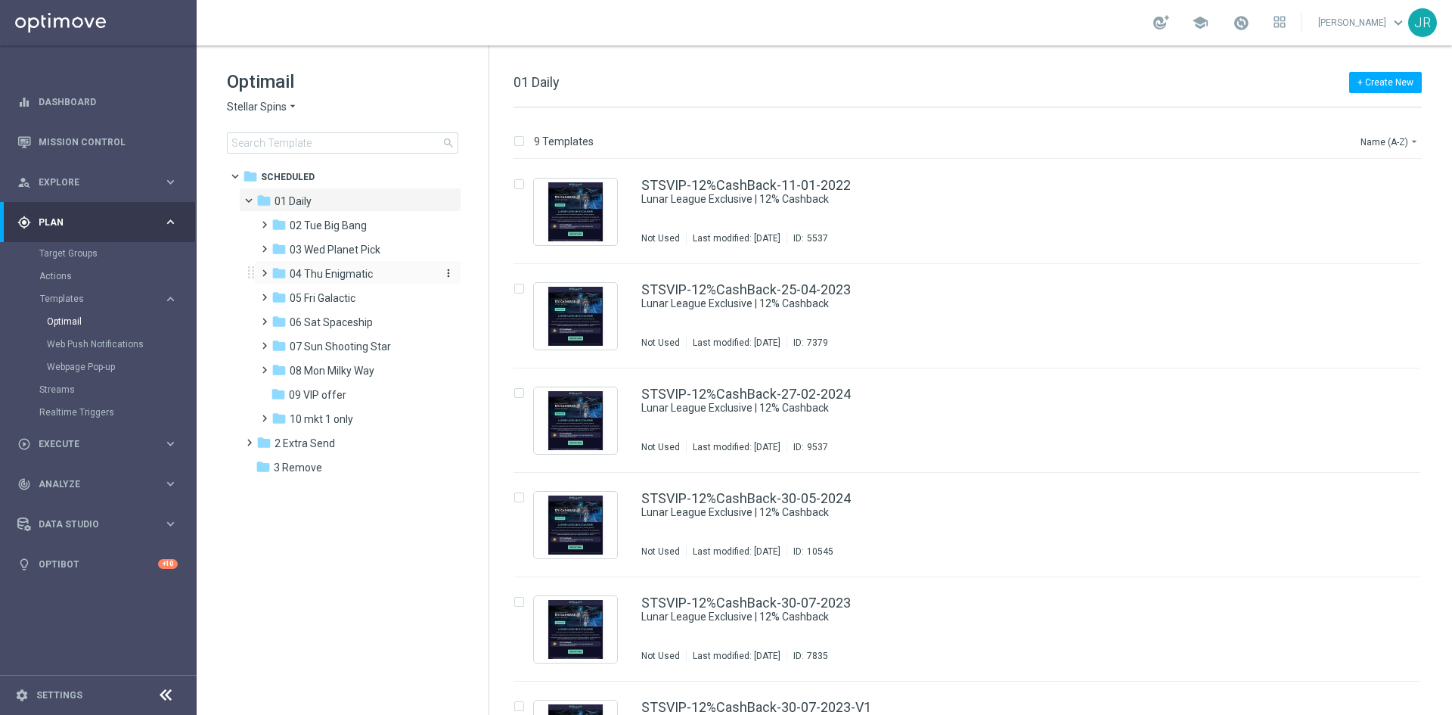
click at [327, 268] on span "04 Thu Enigmatic" at bounding box center [331, 274] width 83 height 14
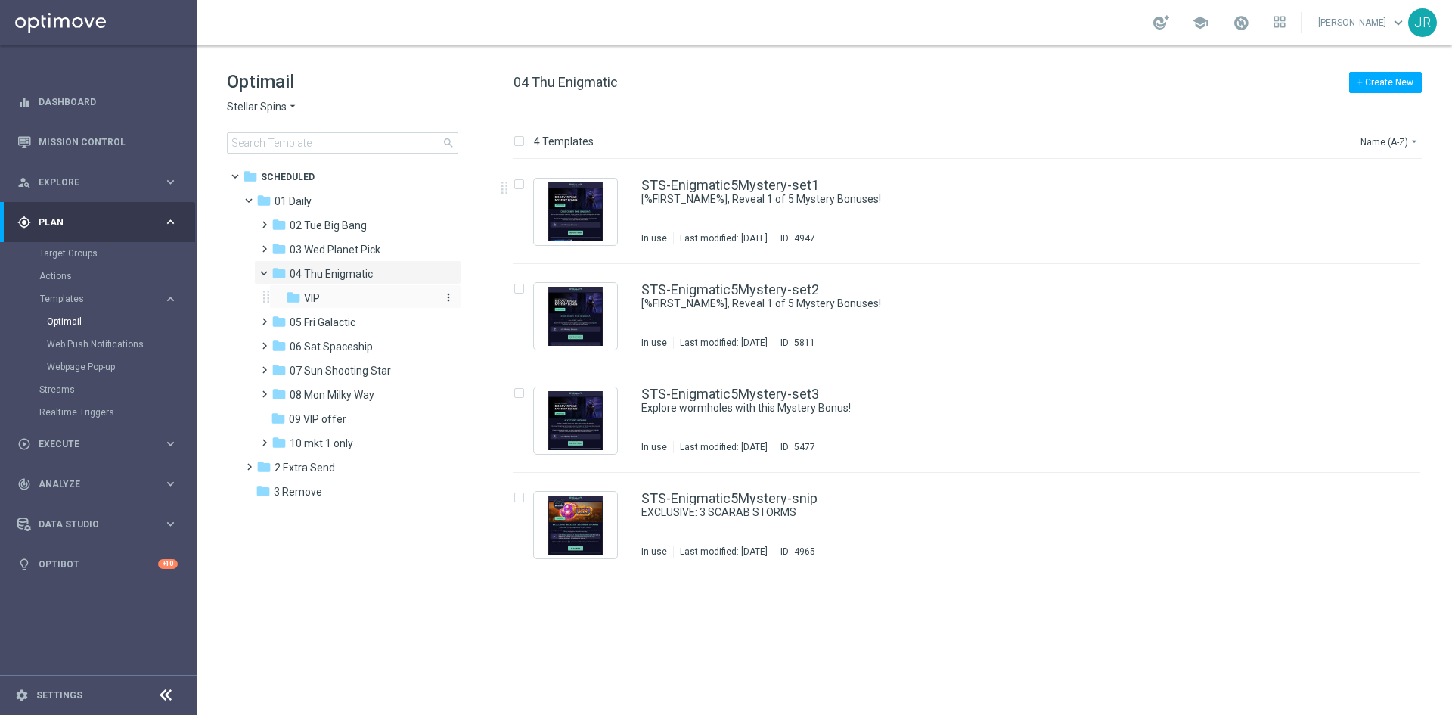
click at [309, 302] on span "VIP" at bounding box center [312, 298] width 16 height 14
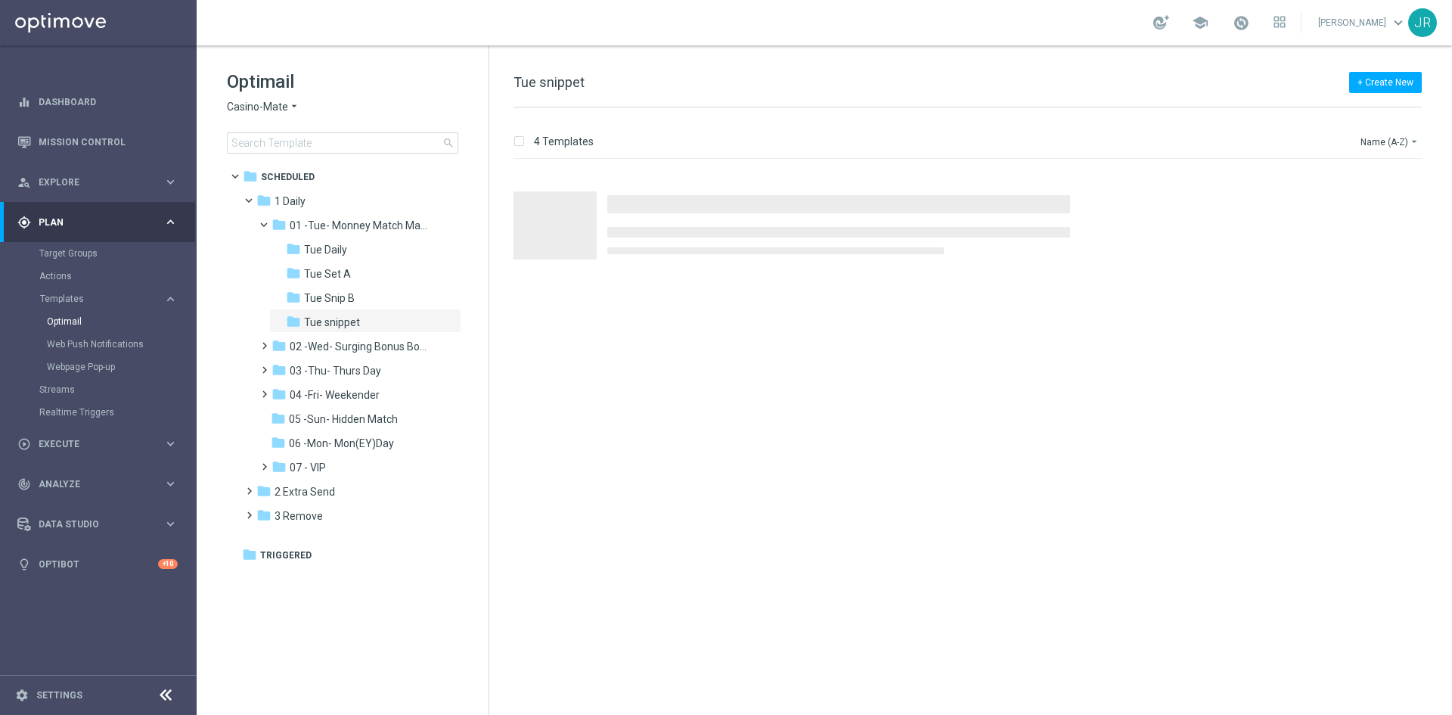
click at [259, 103] on span "Casino-Mate" at bounding box center [257, 107] width 61 height 14
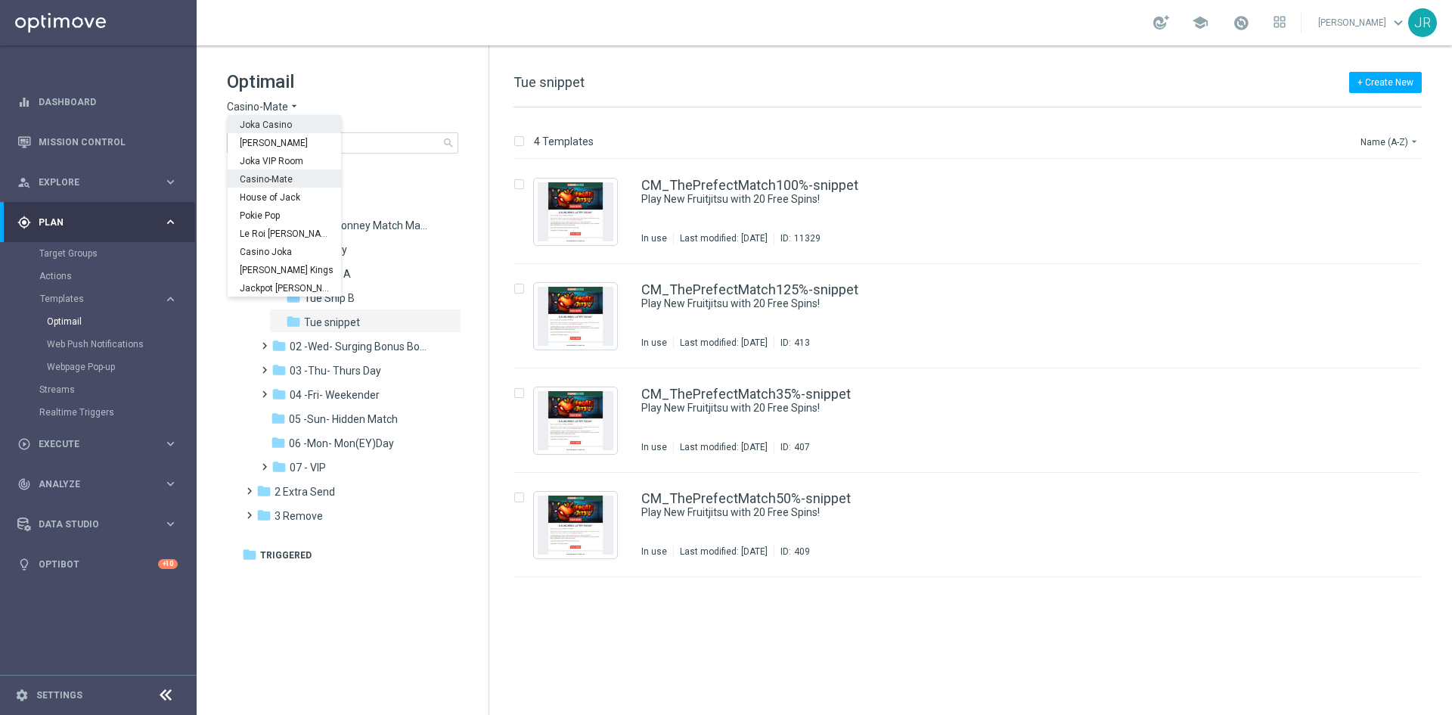
click at [0, 0] on span "Joka Casino" at bounding box center [0, 0] width 0 height 0
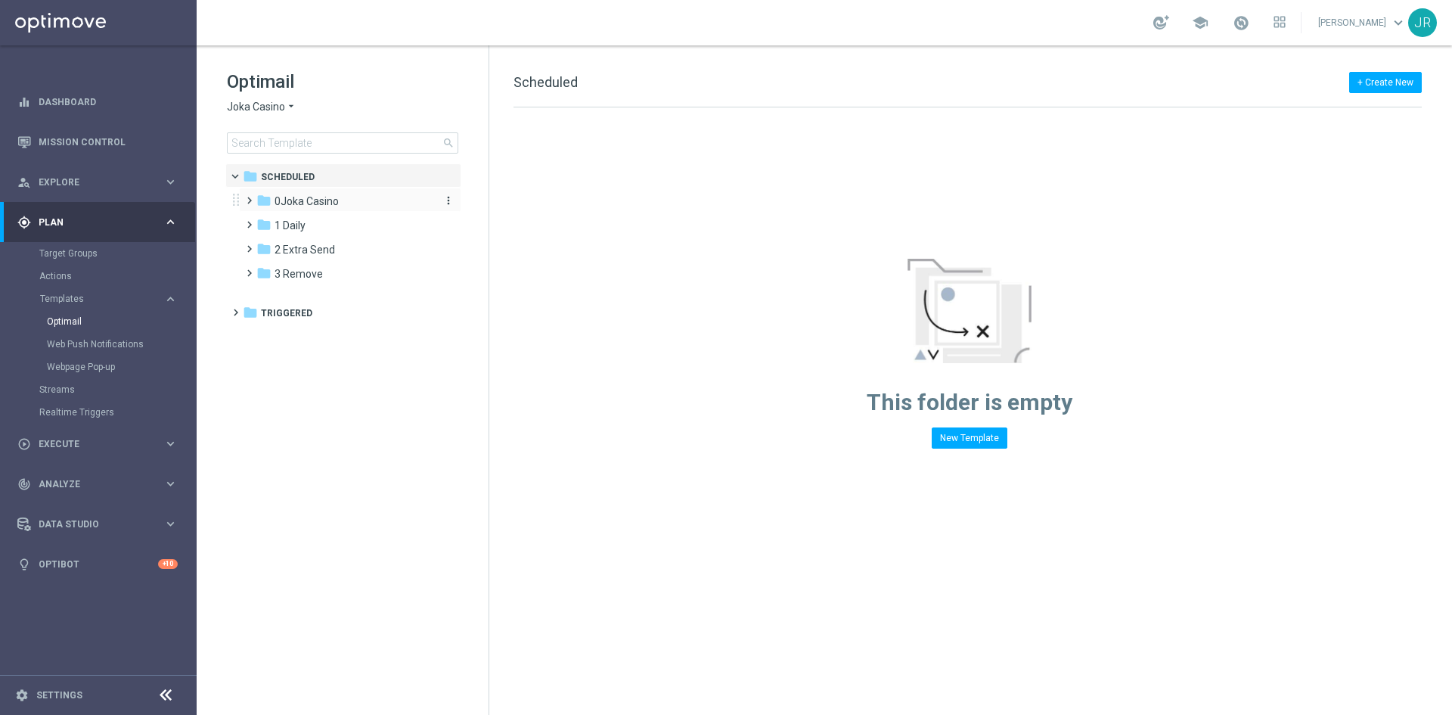
click at [318, 201] on span "0Joka Casino" at bounding box center [306, 201] width 64 height 14
click at [313, 236] on div "folder 2- Extra Send more_vert" at bounding box center [357, 248] width 207 height 24
click at [311, 227] on span "1- Daily" at bounding box center [307, 226] width 35 height 14
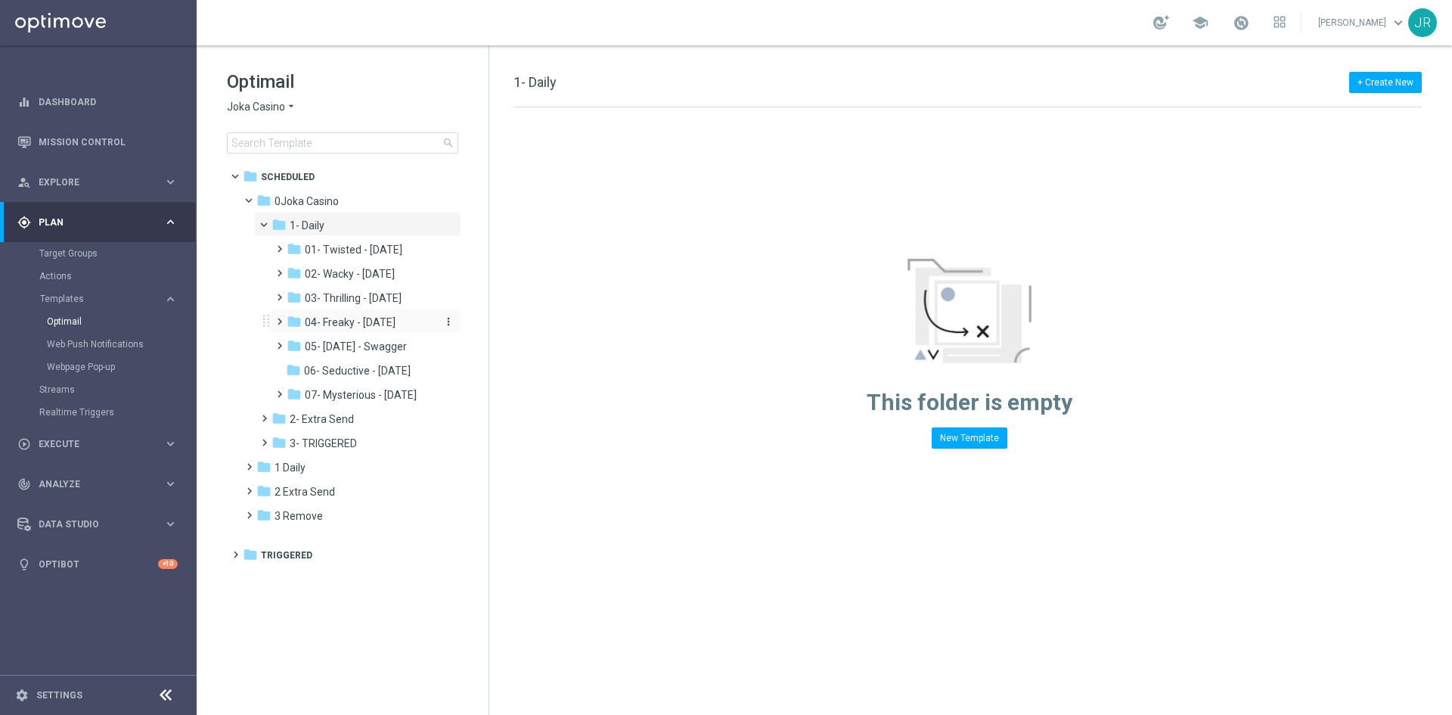
click at [330, 321] on span "04- Freaky - Friday" at bounding box center [350, 322] width 91 height 14
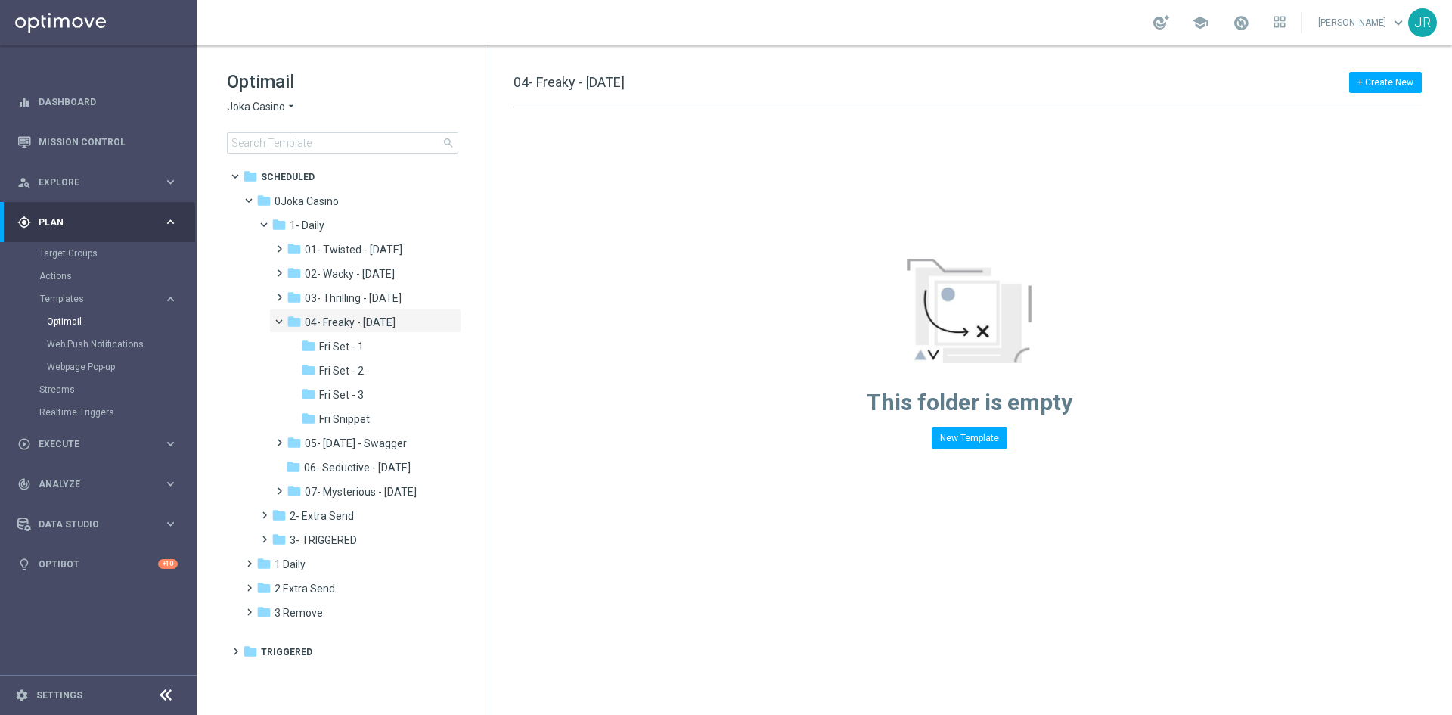
drag, startPoint x: 361, startPoint y: 419, endPoint x: 898, endPoint y: 310, distance: 548.6
click at [361, 419] on span "Fri Snippet" at bounding box center [344, 419] width 51 height 14
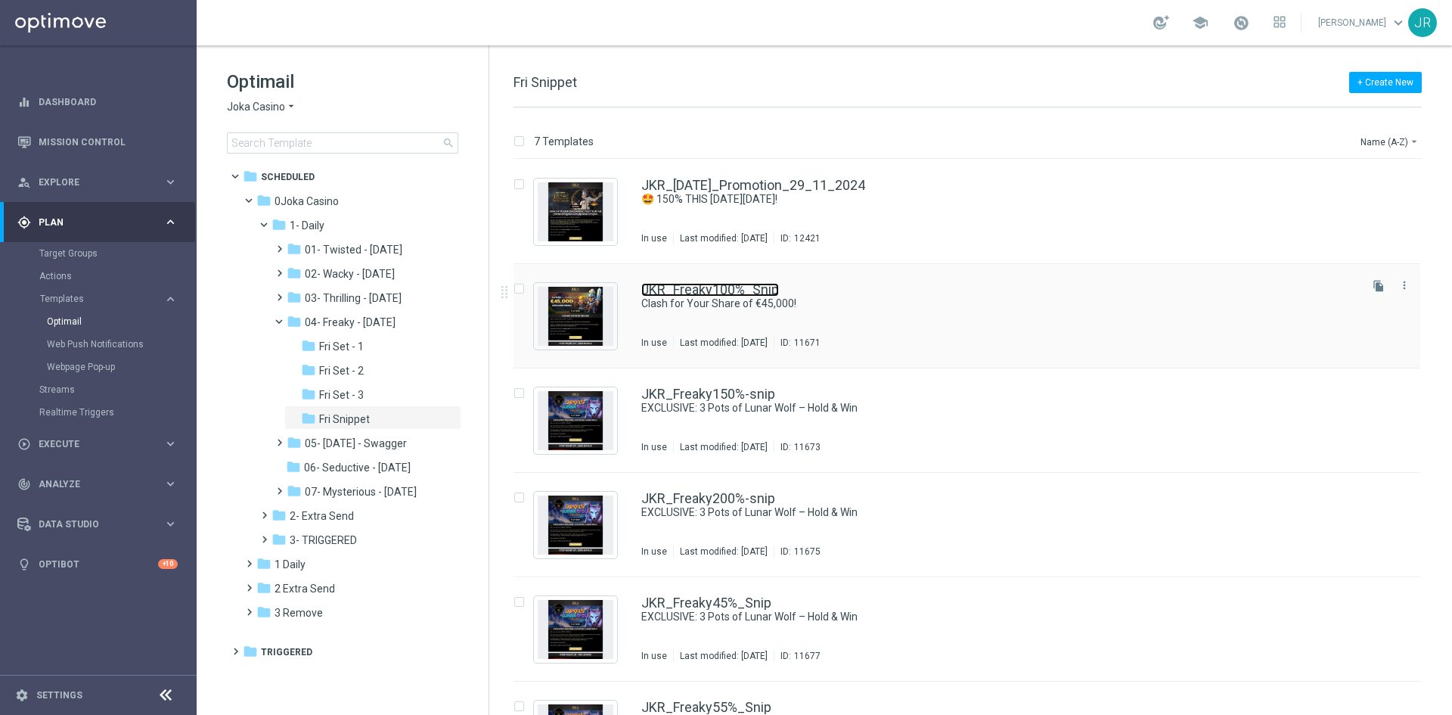
click at [708, 287] on link "JKR_Freaky100%_Snip" at bounding box center [710, 290] width 138 height 14
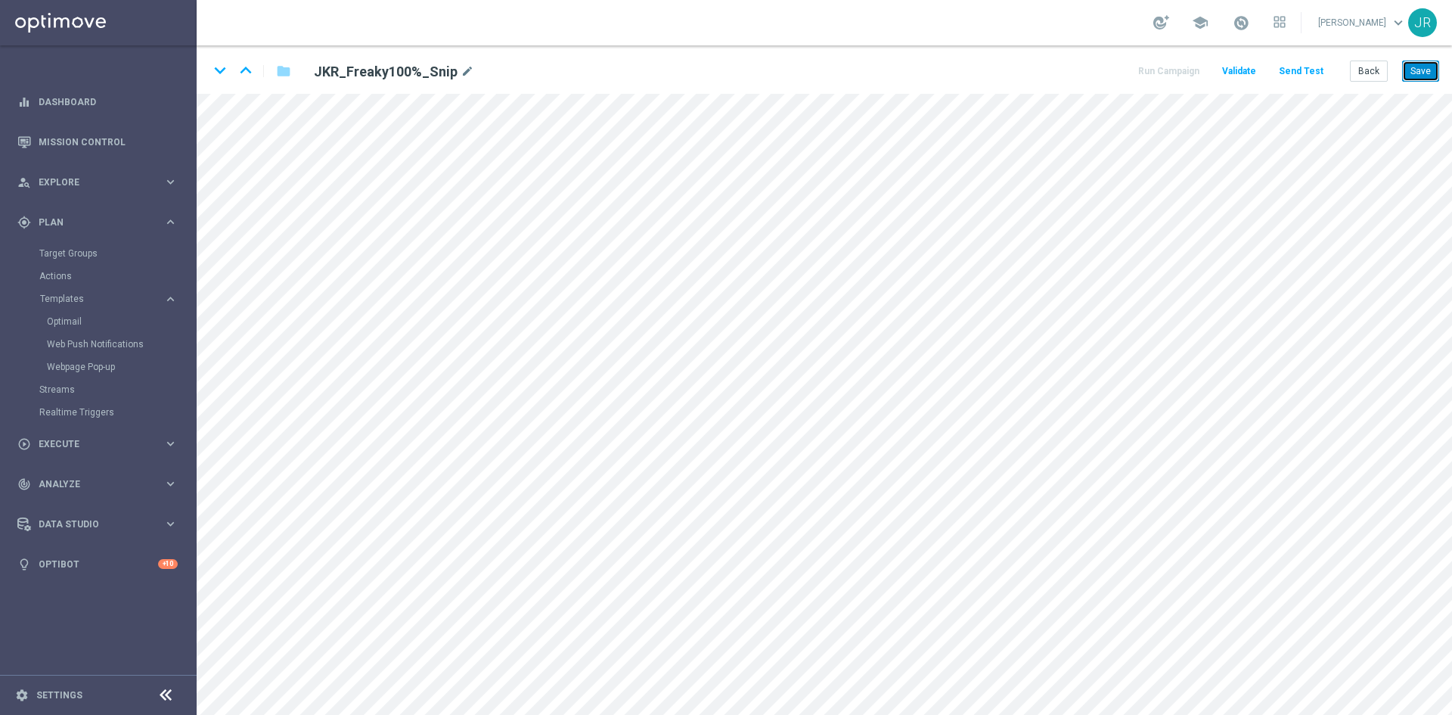
click at [1421, 76] on button "Save" at bounding box center [1420, 70] width 37 height 21
click at [1416, 76] on button "Save" at bounding box center [1420, 70] width 37 height 21
click at [1304, 67] on button "Send Test" at bounding box center [1300, 71] width 49 height 20
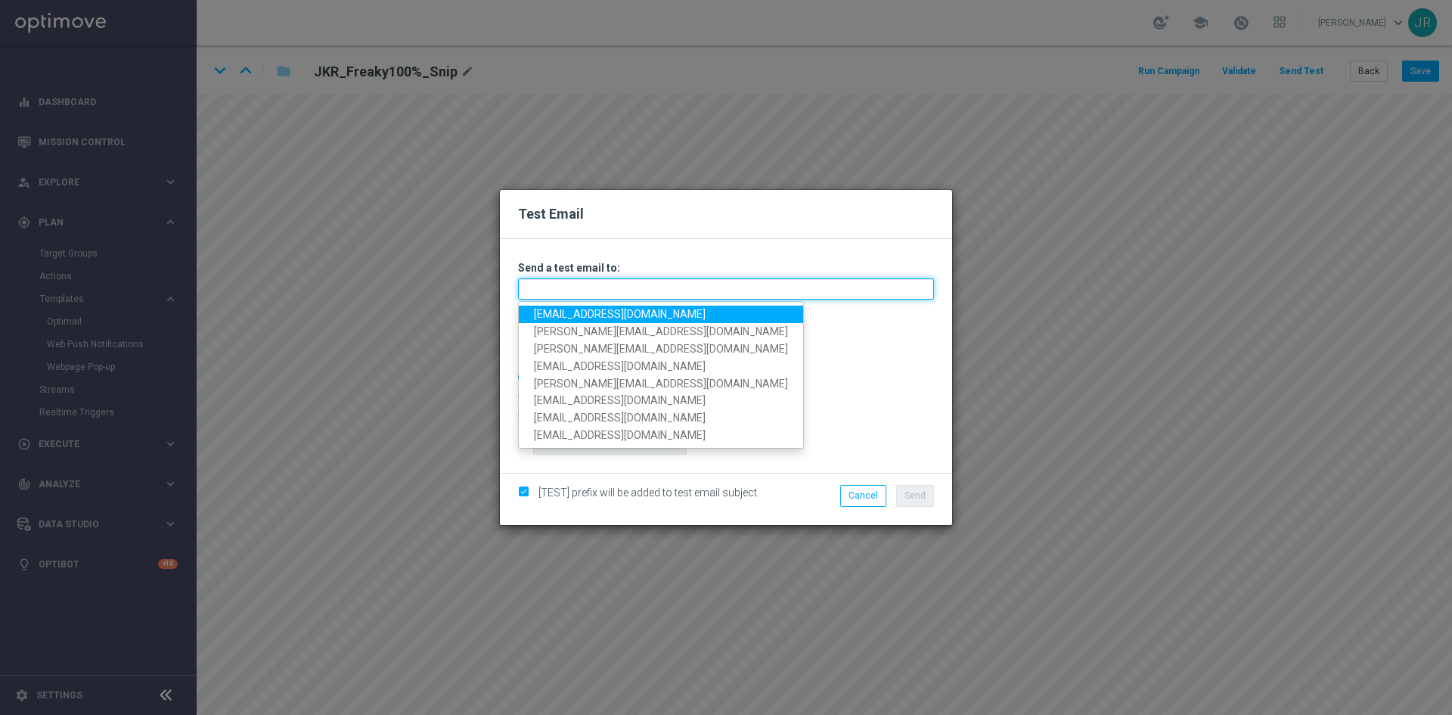
click at [622, 284] on input "text" at bounding box center [726, 288] width 416 height 21
type input "an"
type input "[PERSON_NAME][EMAIL_ADDRESS][DOMAIN_NAME]"
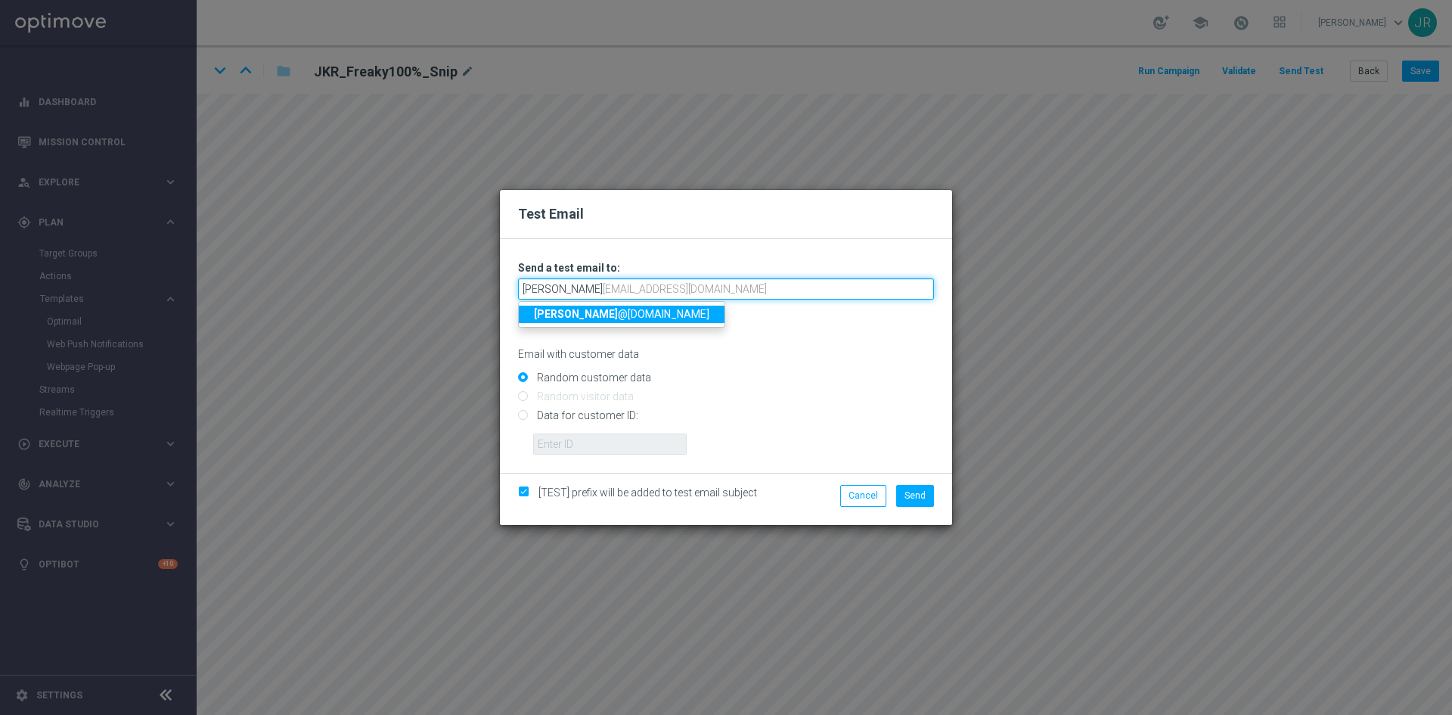
type input "andrea@goldmedialab.com,"
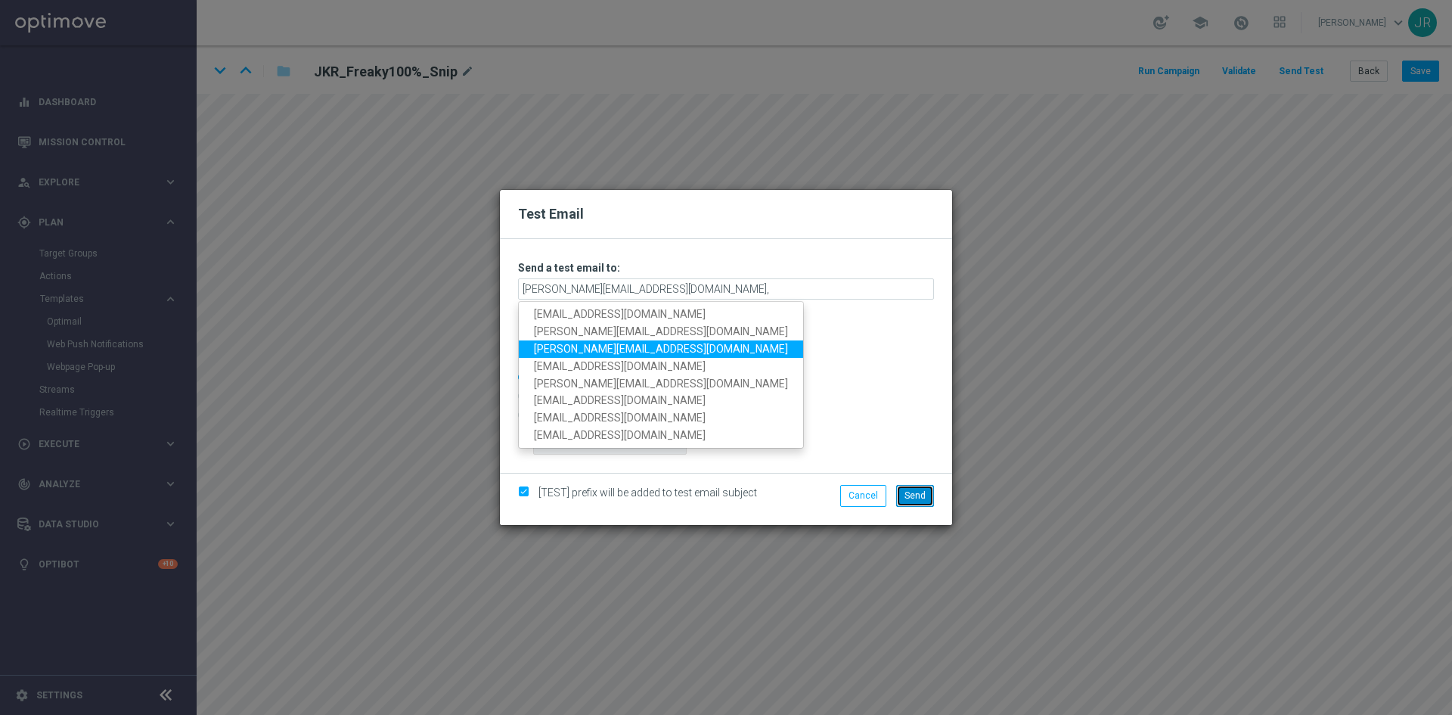
click at [921, 501] on button "Send" at bounding box center [915, 495] width 38 height 21
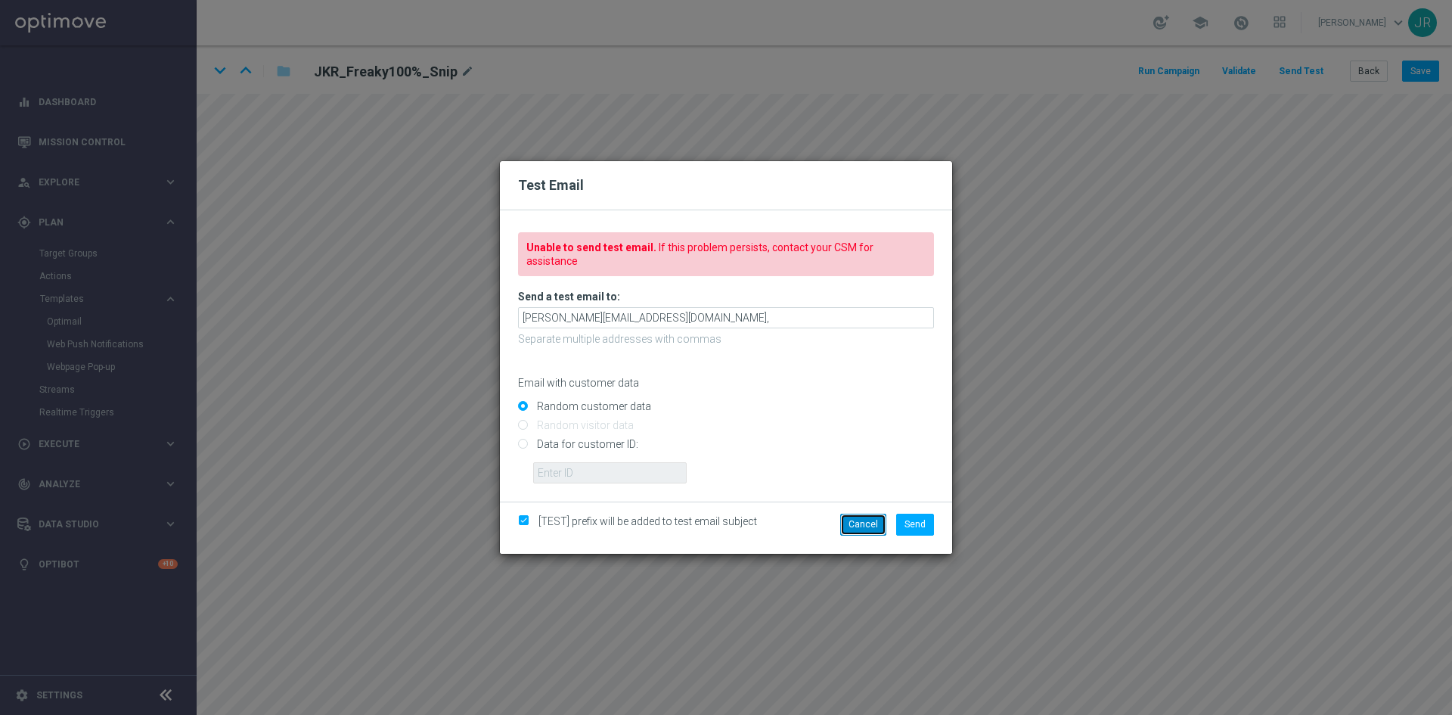
click at [865, 515] on button "Cancel" at bounding box center [863, 523] width 46 height 21
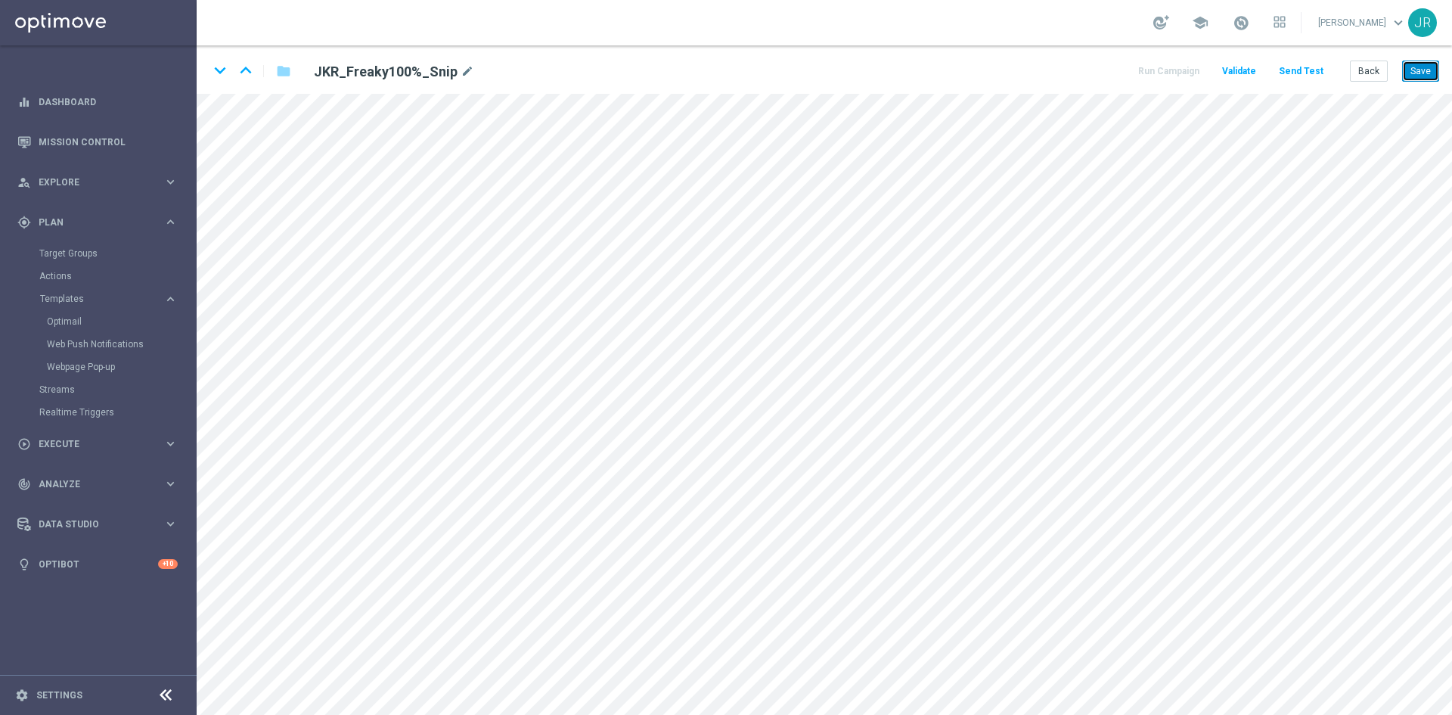
click at [1422, 76] on button "Save" at bounding box center [1420, 70] width 37 height 21
click at [1423, 71] on button "Save" at bounding box center [1420, 70] width 37 height 21
click at [1366, 70] on button "Back" at bounding box center [1369, 70] width 38 height 21
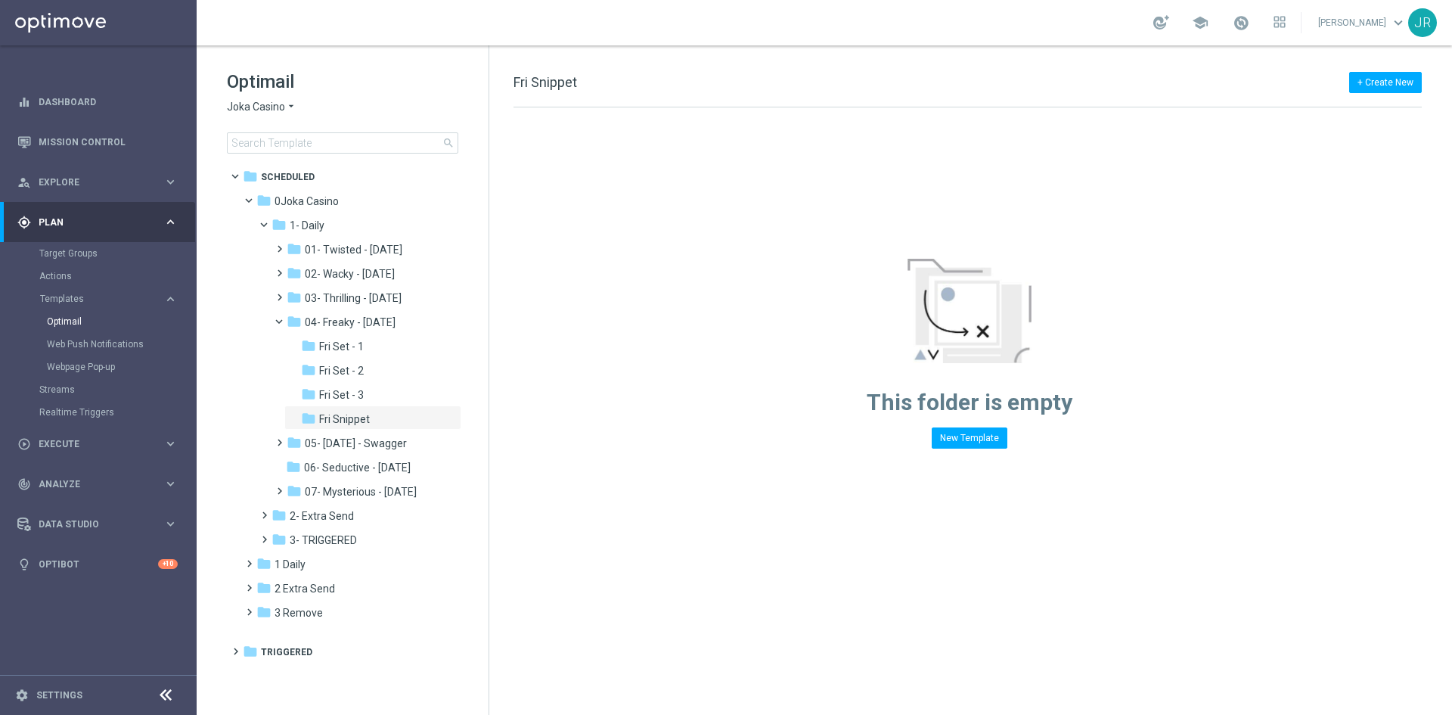
click at [263, 103] on span "Joka Casino" at bounding box center [256, 107] width 58 height 14
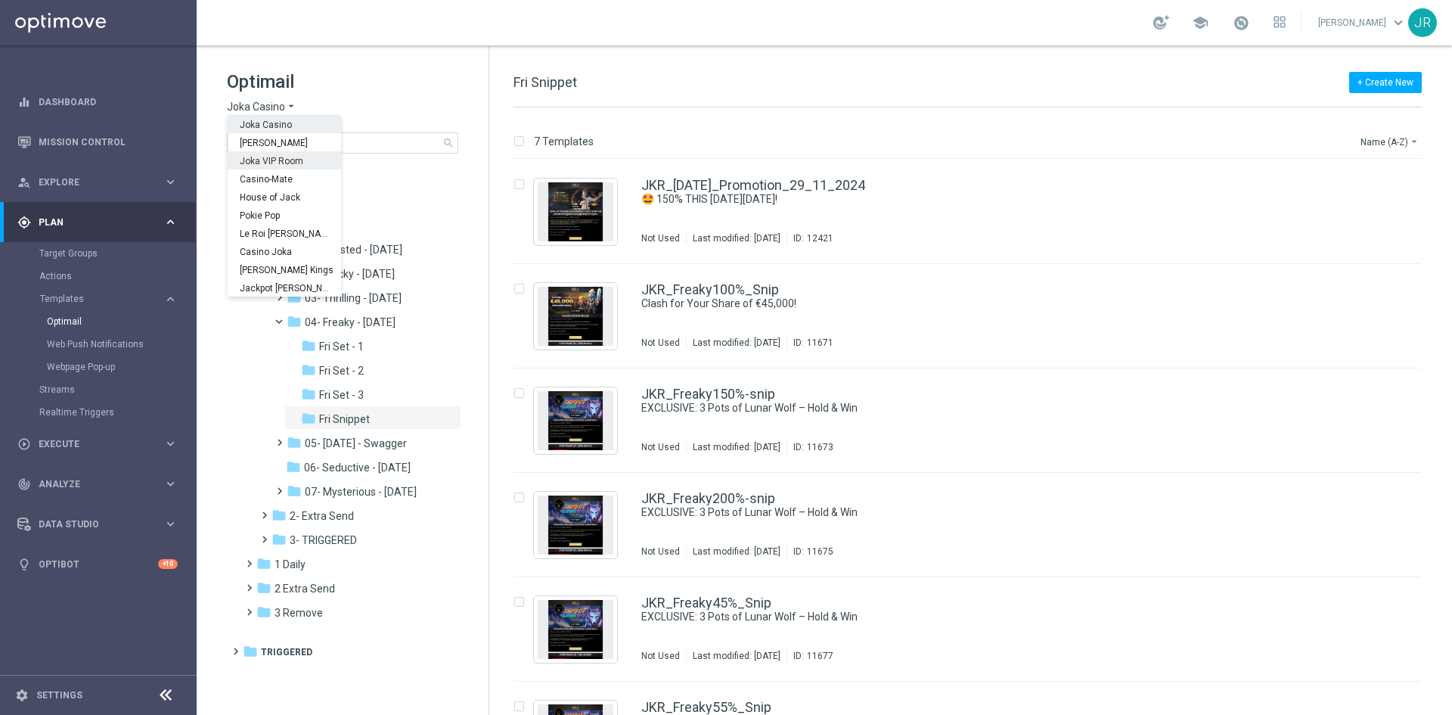
click at [0, 0] on span "Joka VIP Room" at bounding box center [0, 0] width 0 height 0
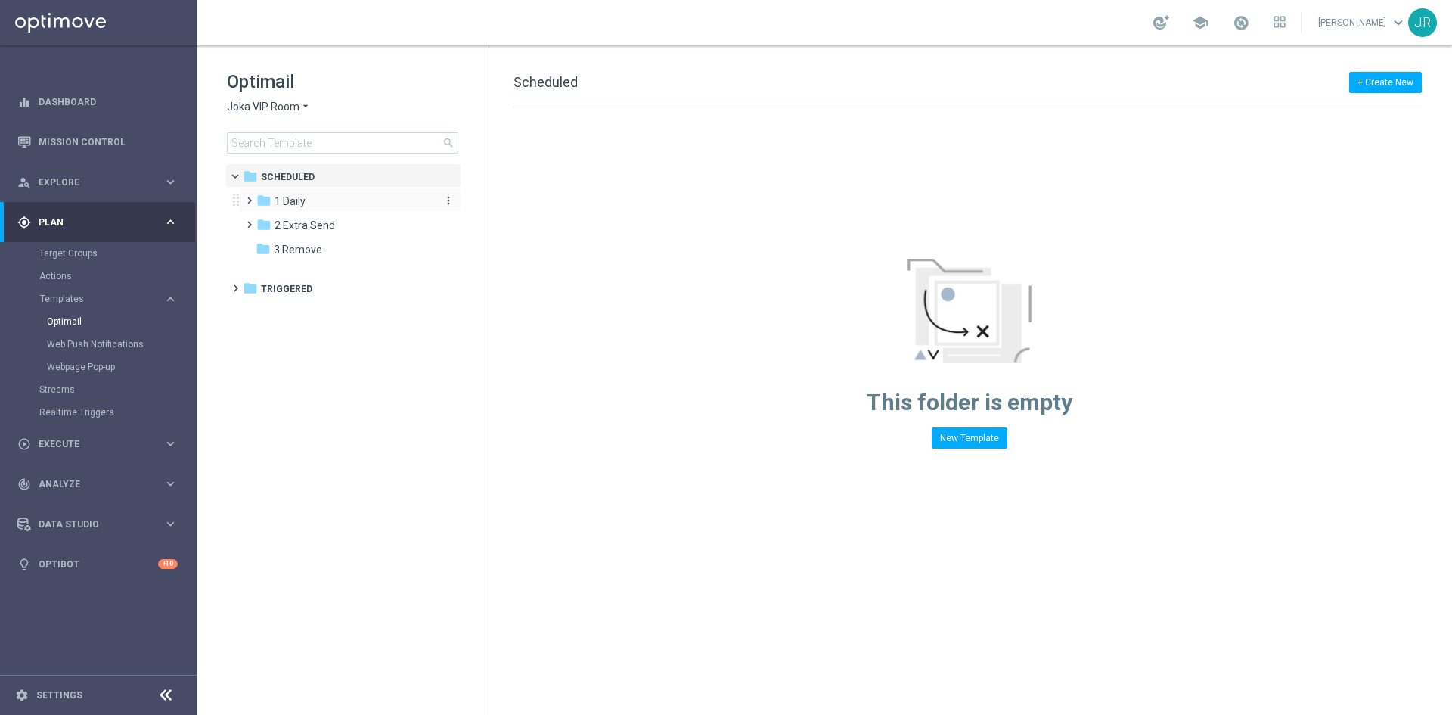
drag, startPoint x: 298, startPoint y: 192, endPoint x: 347, endPoint y: 209, distance: 52.1
click at [300, 193] on div "folder 1 Daily more_vert" at bounding box center [350, 200] width 222 height 24
click at [296, 190] on div "folder 1 Daily more_vert" at bounding box center [350, 200] width 222 height 24
click at [321, 195] on div "folder 1 Daily" at bounding box center [343, 201] width 174 height 17
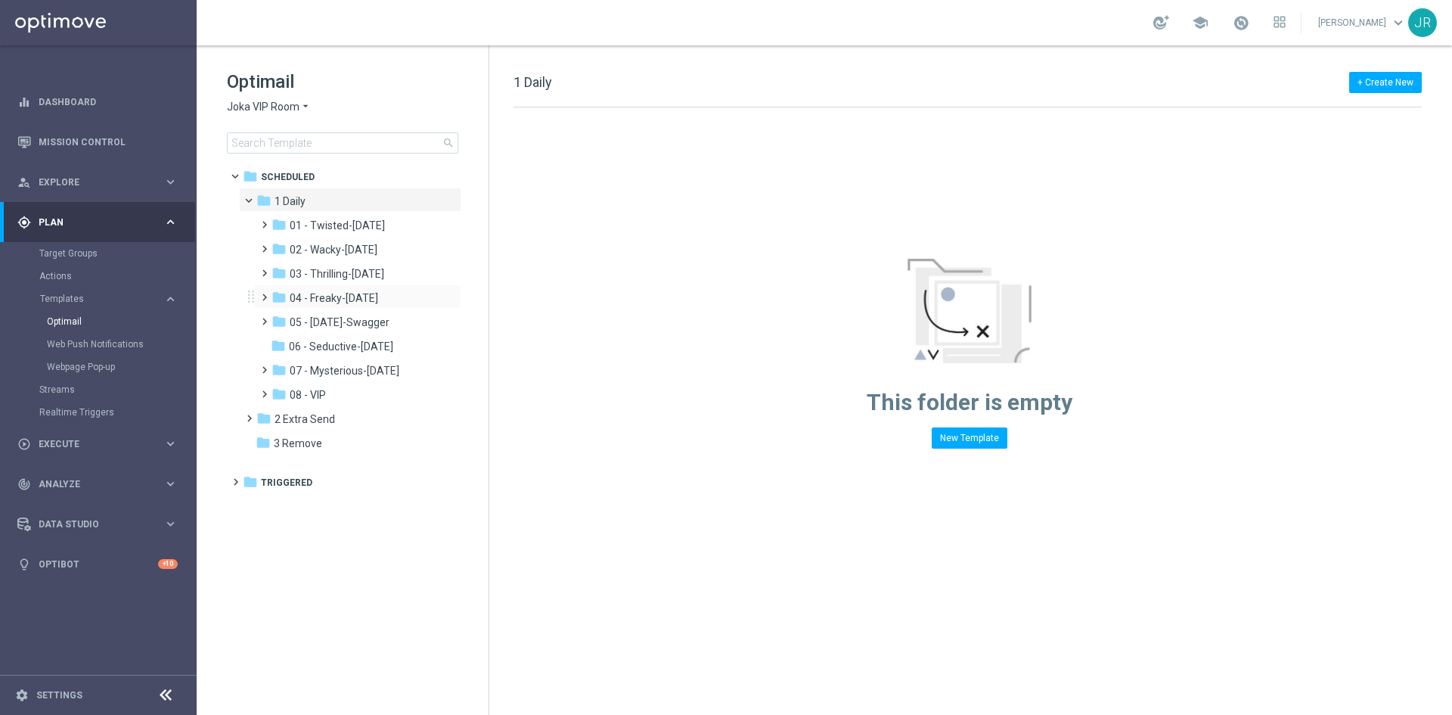
click at [339, 287] on div "folder 04 - Freaky-Friday more_vert" at bounding box center [357, 296] width 207 height 24
click at [374, 302] on div "folder 04 - Freaky-Friday" at bounding box center [351, 298] width 161 height 17
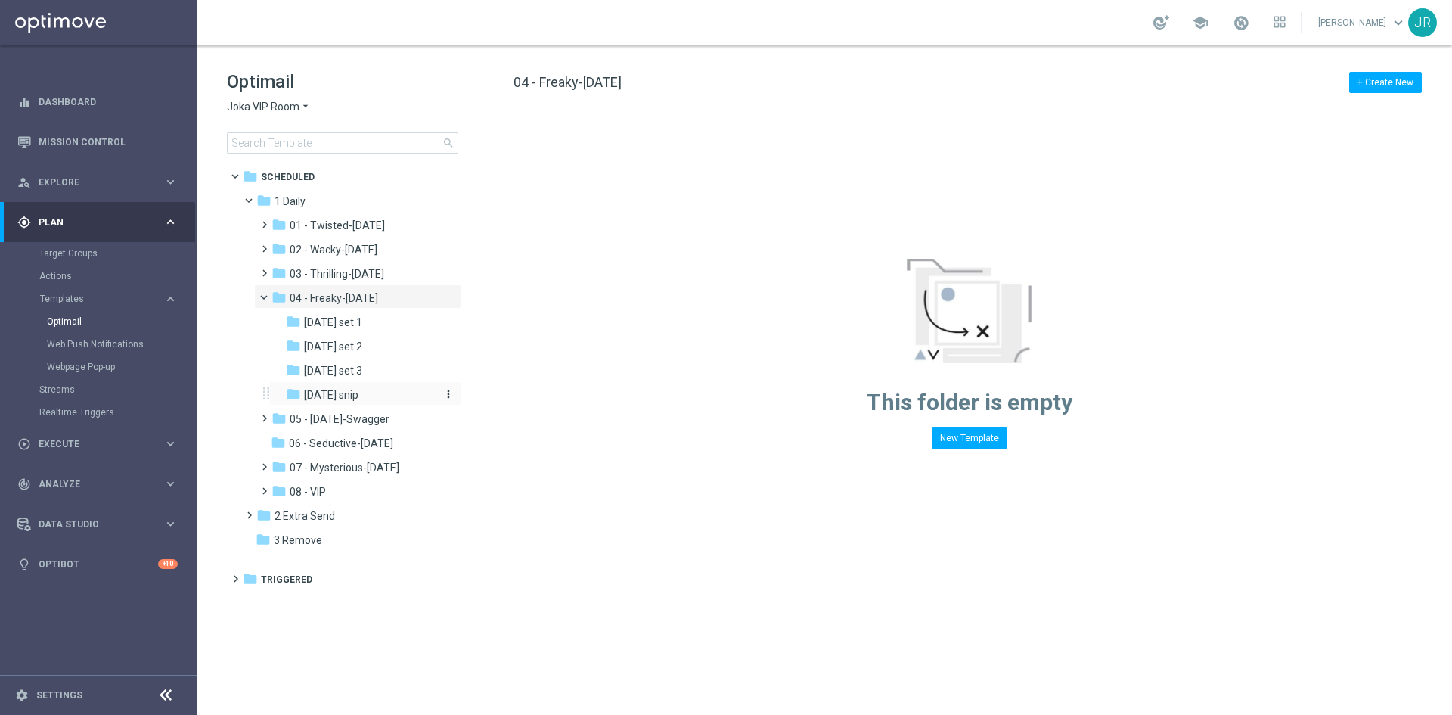
click at [347, 394] on span "Friday snip" at bounding box center [331, 395] width 54 height 14
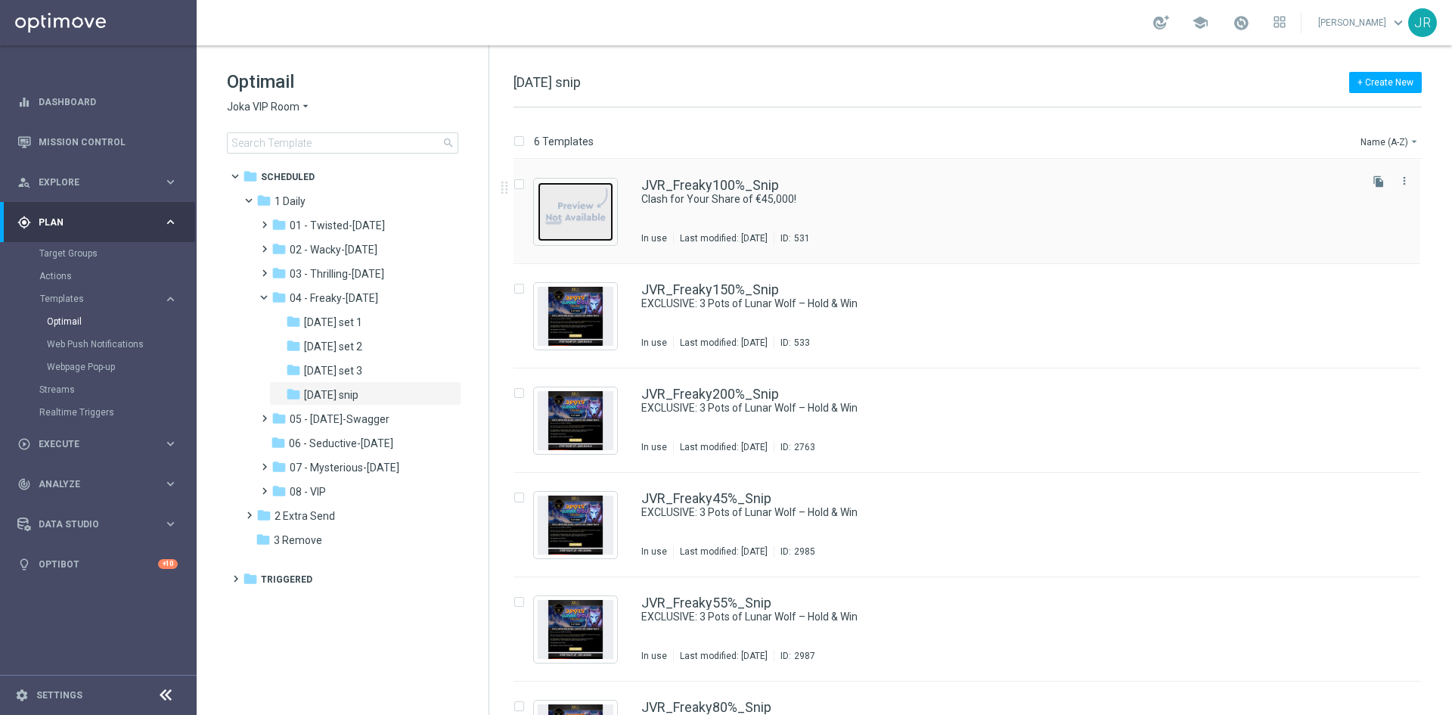
click at [586, 233] on img "Press SPACE to select this row." at bounding box center [576, 211] width 76 height 59
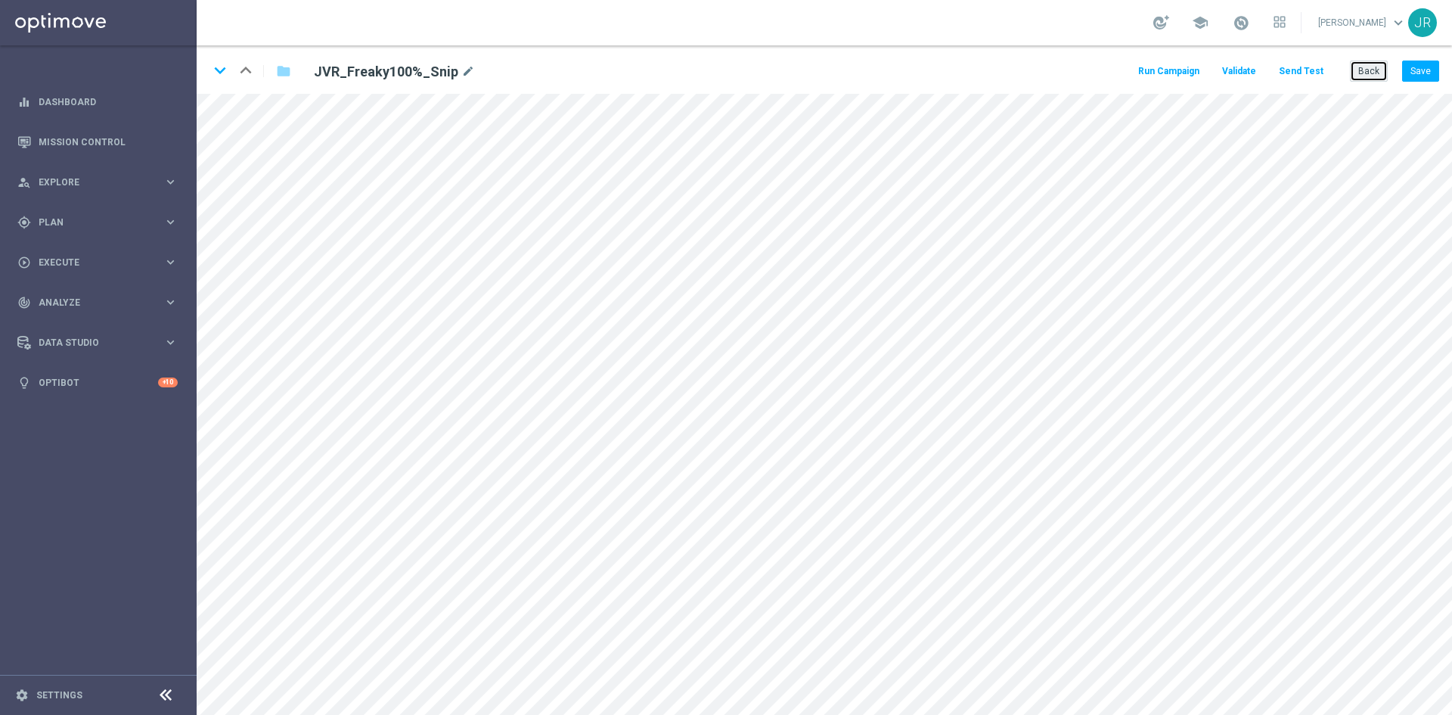
click at [1368, 71] on button "Back" at bounding box center [1369, 70] width 38 height 21
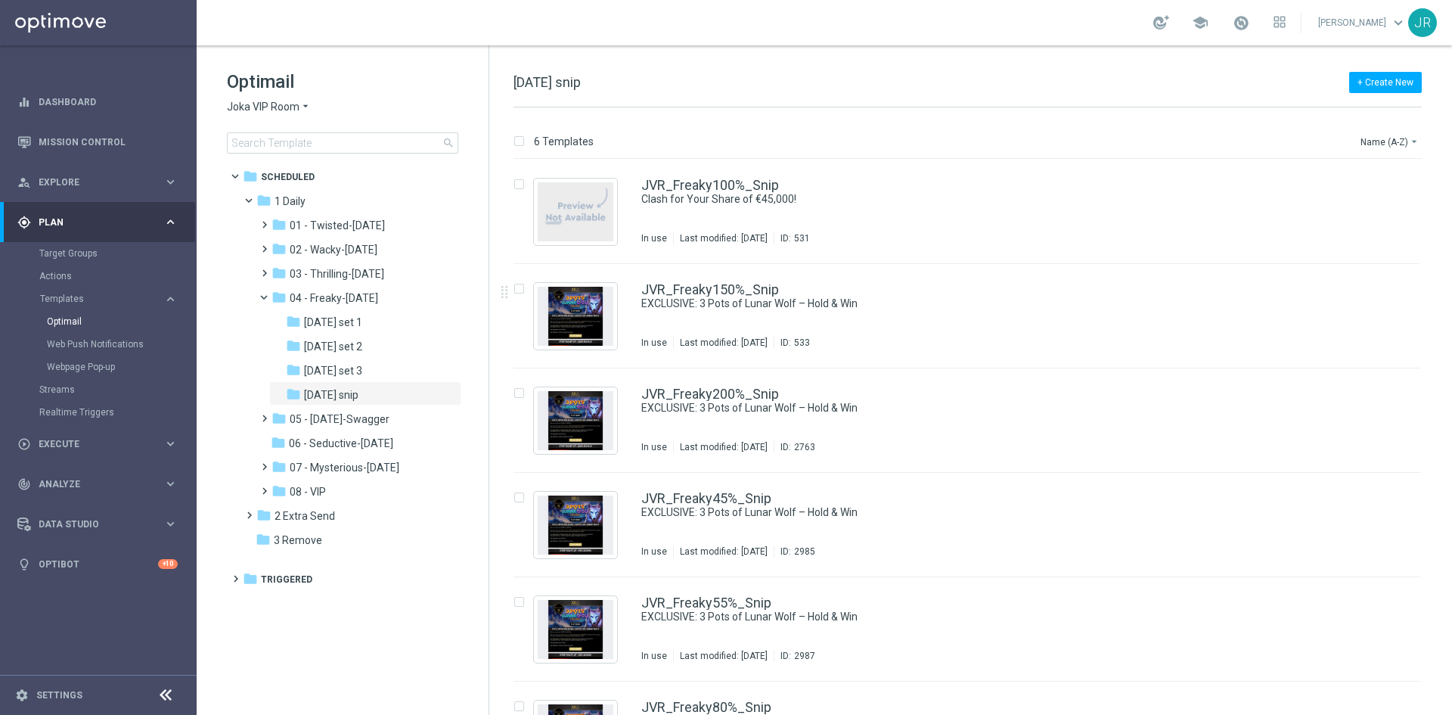
click at [262, 107] on span "Joka VIP Room" at bounding box center [263, 107] width 73 height 14
click at [0, 0] on span "[PERSON_NAME]" at bounding box center [0, 0] width 0 height 0
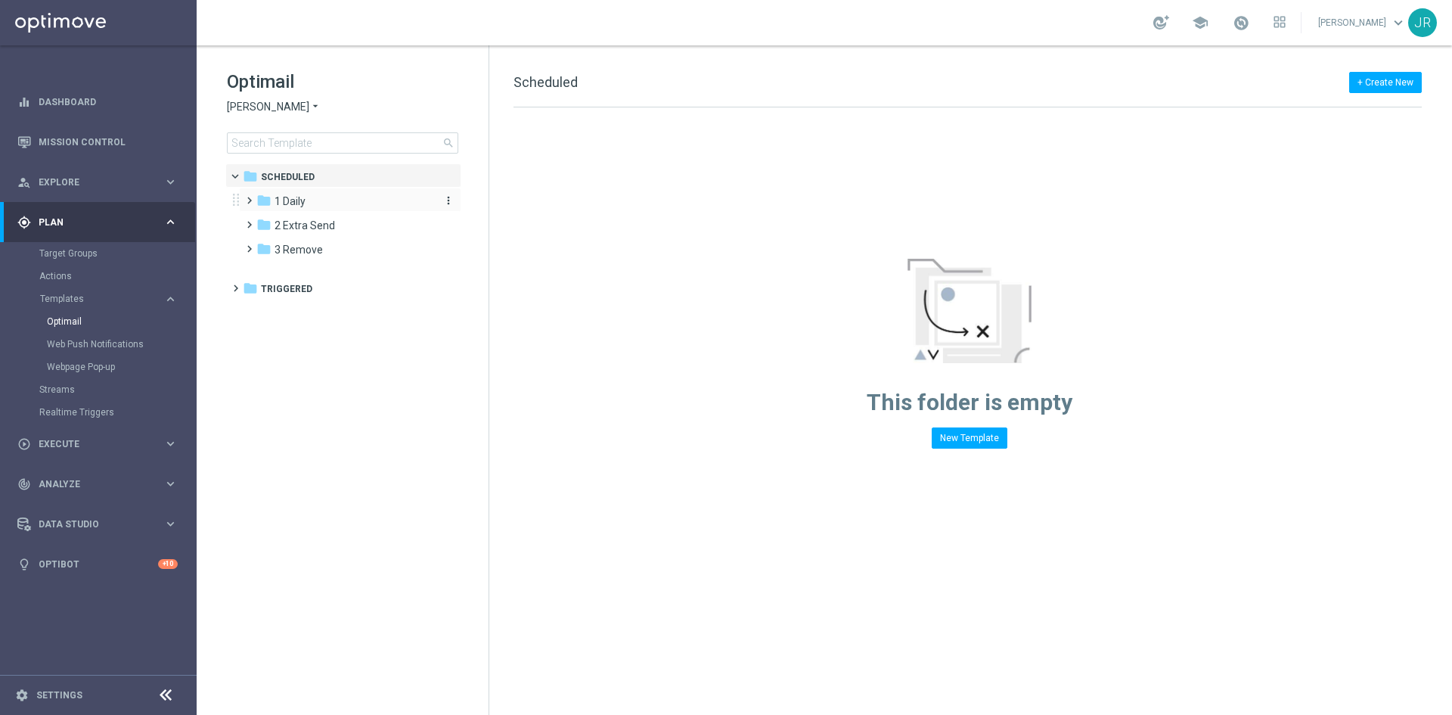
click at [308, 204] on div "folder 1 Daily" at bounding box center [343, 201] width 174 height 17
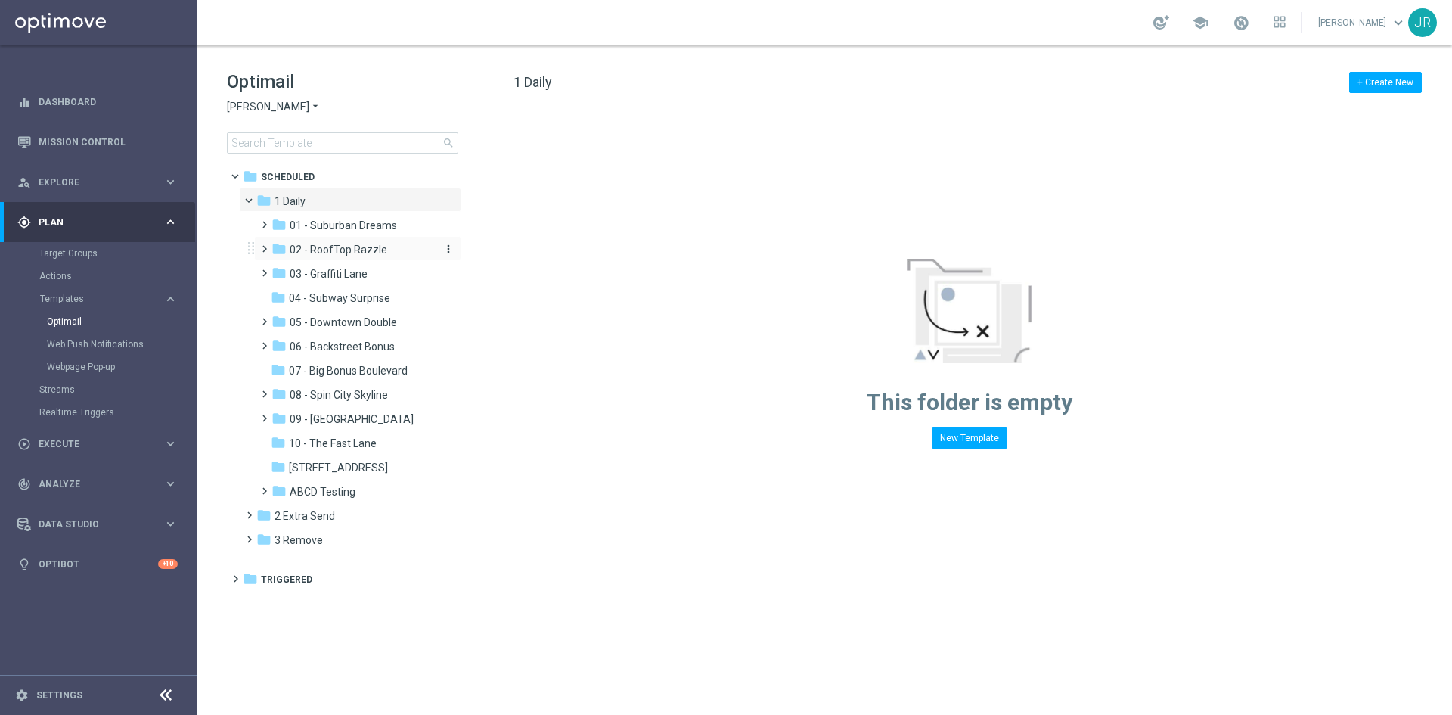
click at [327, 248] on span "02 - RoofTop Razzle" at bounding box center [339, 250] width 98 height 14
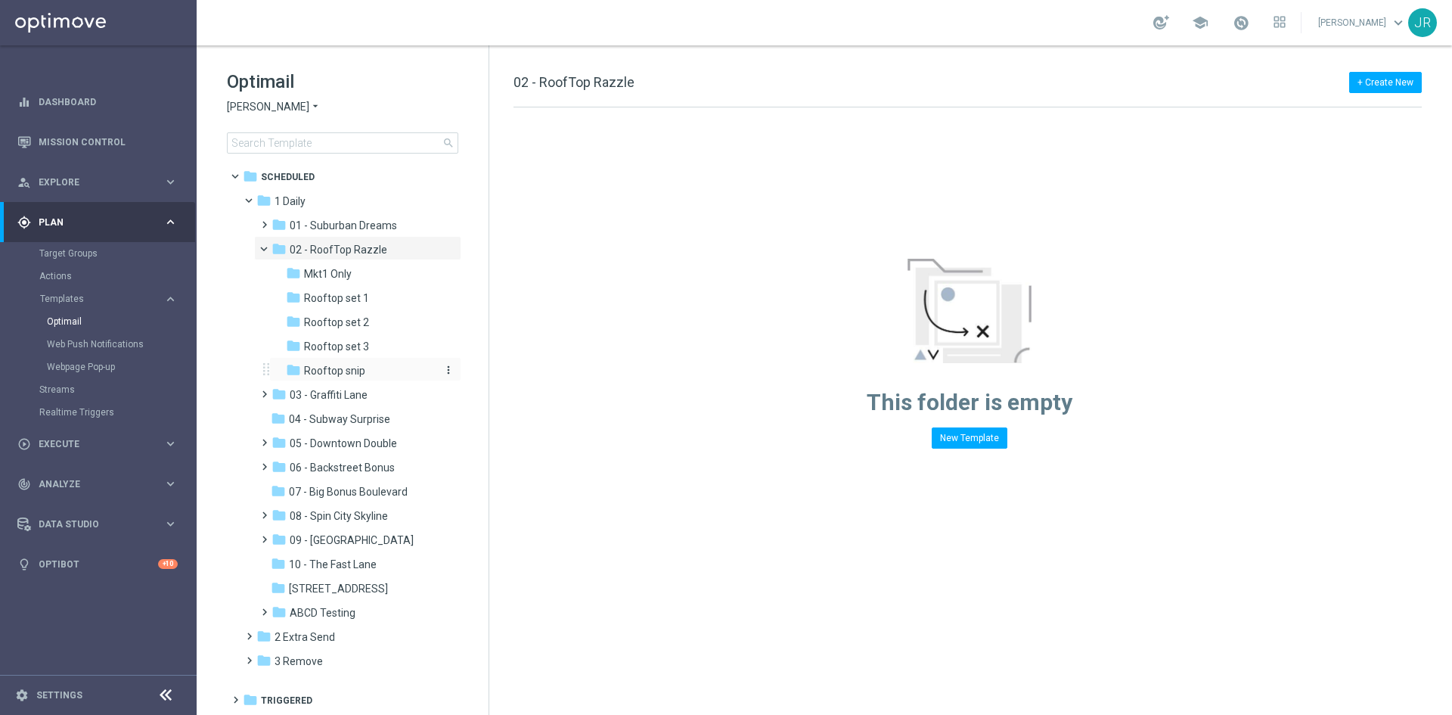
click at [349, 370] on span "Rooftop snip" at bounding box center [334, 371] width 61 height 14
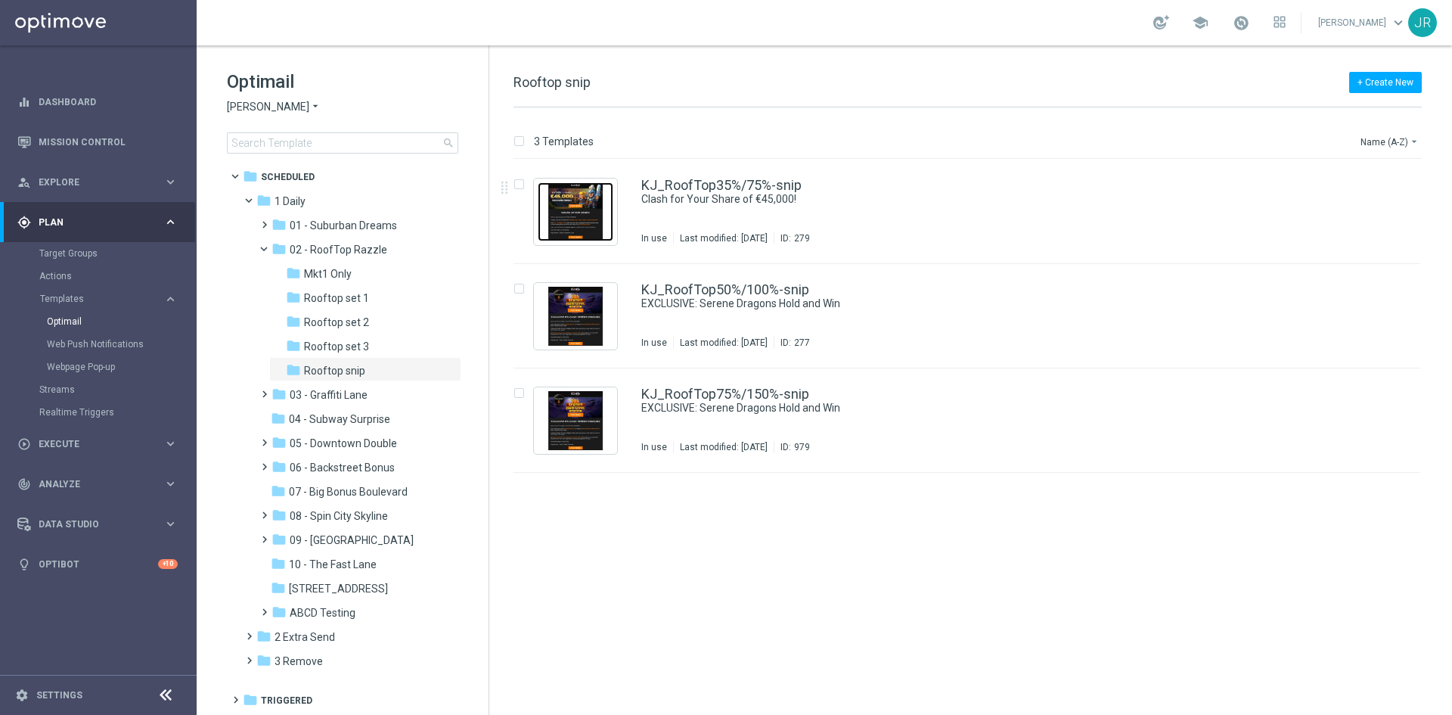
drag, startPoint x: 575, startPoint y: 216, endPoint x: 560, endPoint y: 222, distance: 16.6
click at [575, 217] on img "Press SPACE to select this row." at bounding box center [576, 211] width 76 height 59
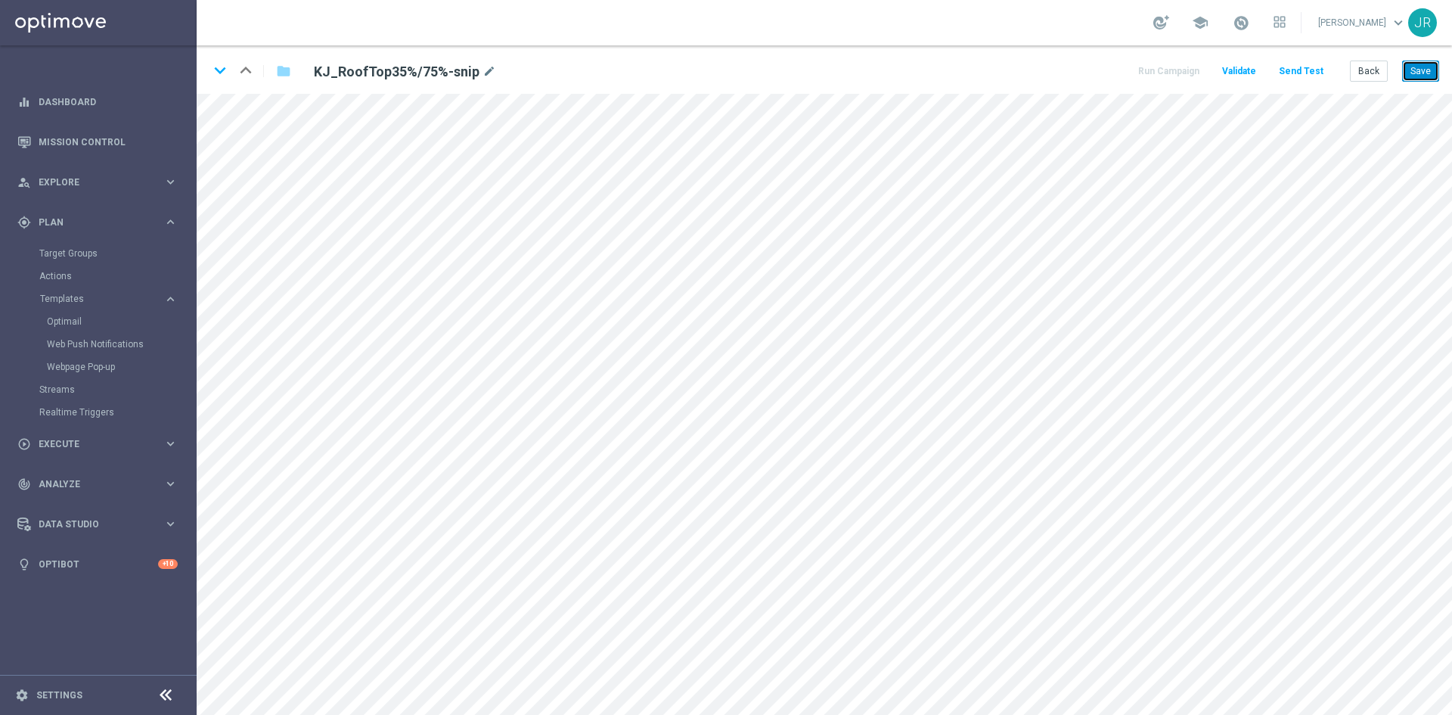
click at [1433, 68] on button "Save" at bounding box center [1420, 70] width 37 height 21
click at [1426, 67] on button "Save" at bounding box center [1420, 70] width 37 height 21
click at [1303, 74] on button "Send Test" at bounding box center [1300, 71] width 49 height 20
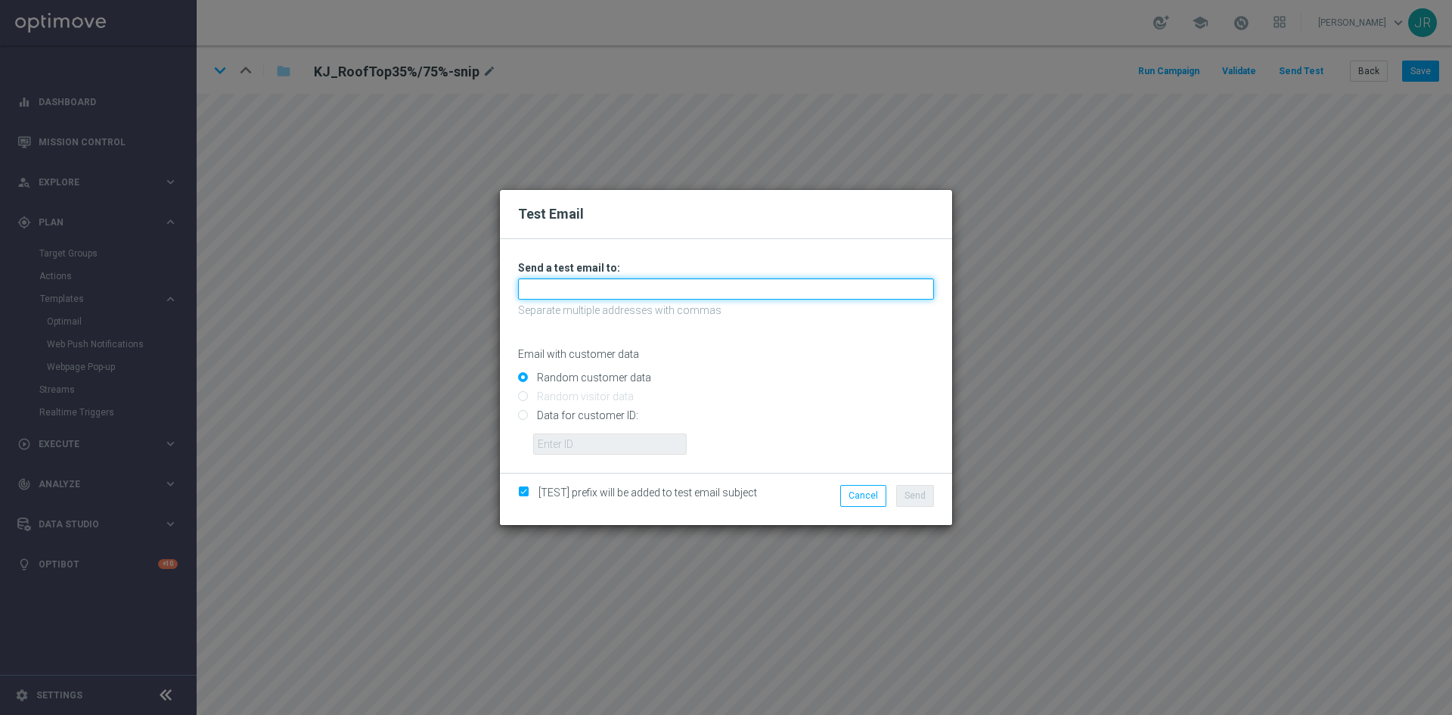
drag, startPoint x: 681, startPoint y: 293, endPoint x: 662, endPoint y: 297, distance: 19.4
click at [681, 293] on input "text" at bounding box center [726, 288] width 416 height 21
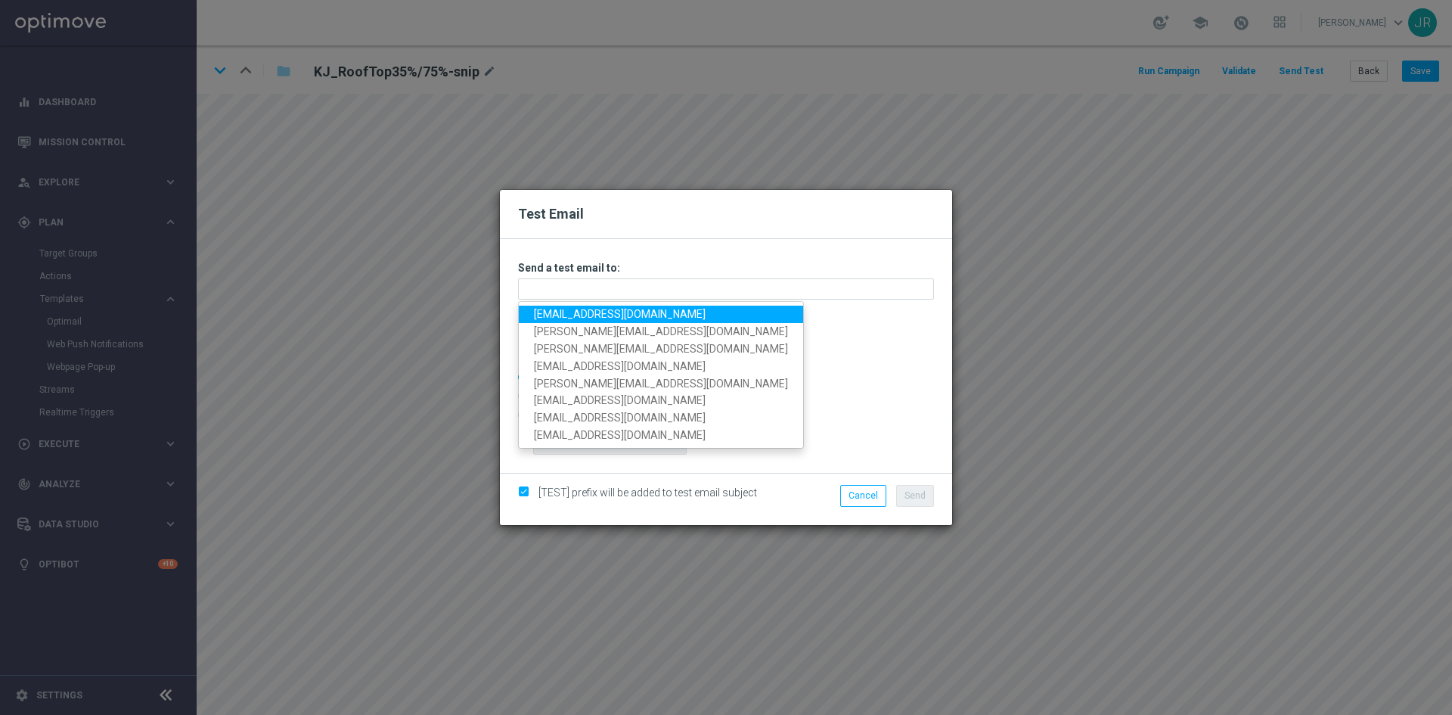
drag, startPoint x: 540, startPoint y: 319, endPoint x: 585, endPoint y: 344, distance: 51.8
click at [540, 319] on link "[EMAIL_ADDRESS][DOMAIN_NAME]" at bounding box center [661, 313] width 284 height 17
type input "[EMAIL_ADDRESS][DOMAIN_NAME]"
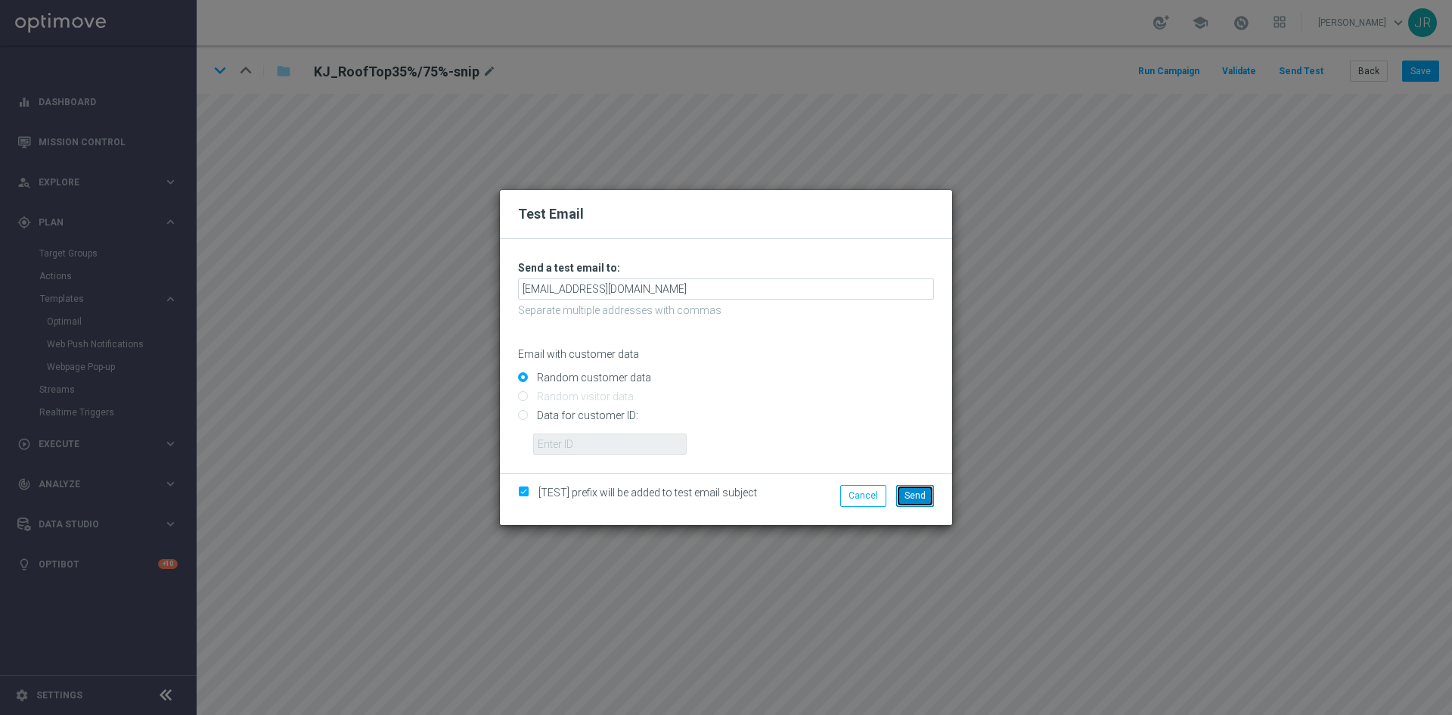
click at [912, 501] on button "Send" at bounding box center [915, 495] width 38 height 21
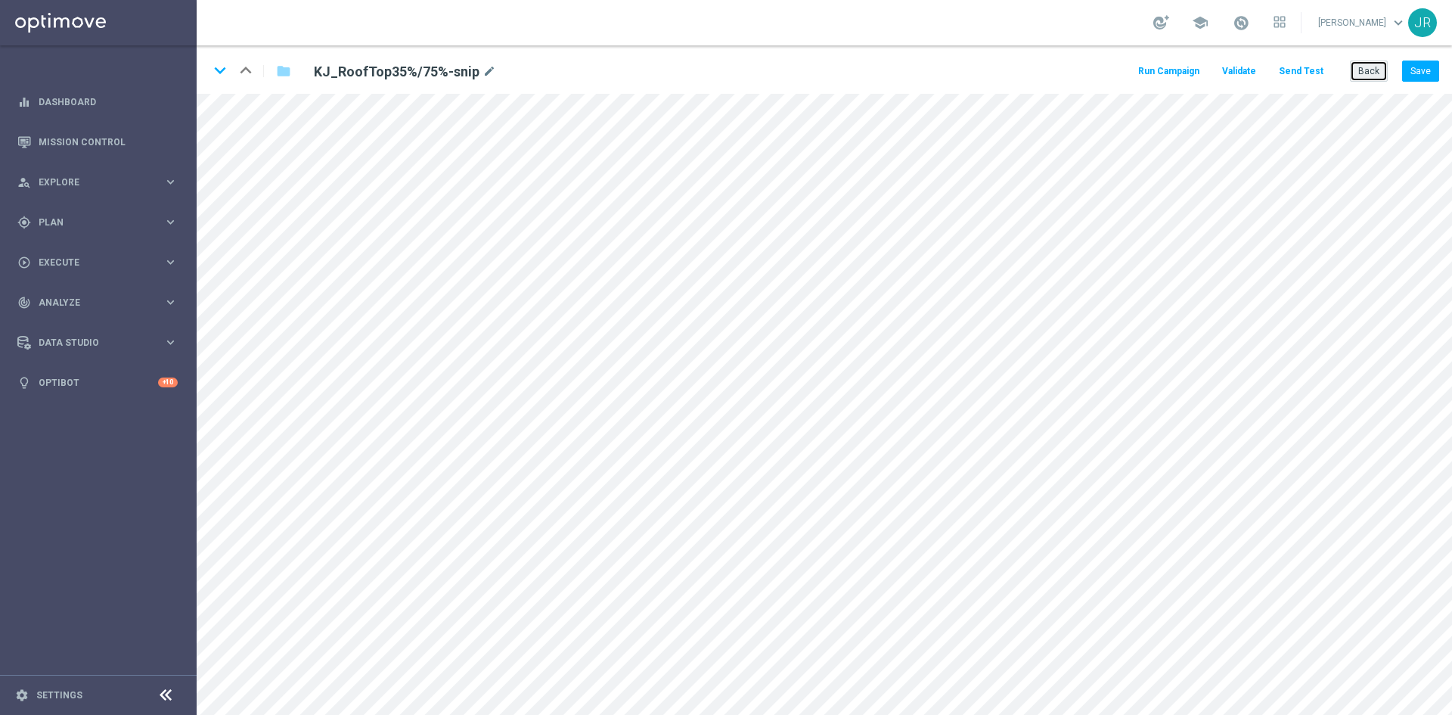
click at [1362, 73] on button "Back" at bounding box center [1369, 70] width 38 height 21
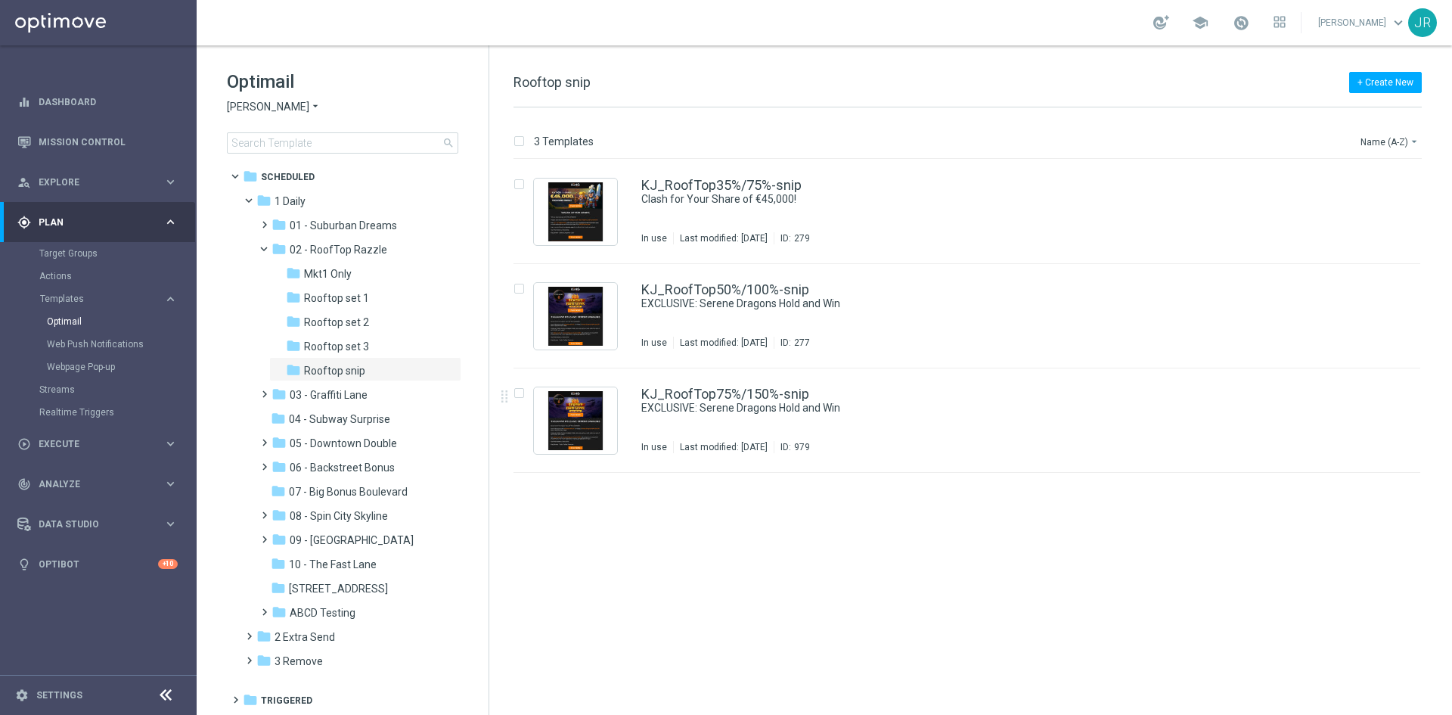
click at [248, 109] on span "[PERSON_NAME]" at bounding box center [268, 107] width 82 height 14
click at [296, 277] on div "[PERSON_NAME] Kings" at bounding box center [284, 269] width 113 height 18
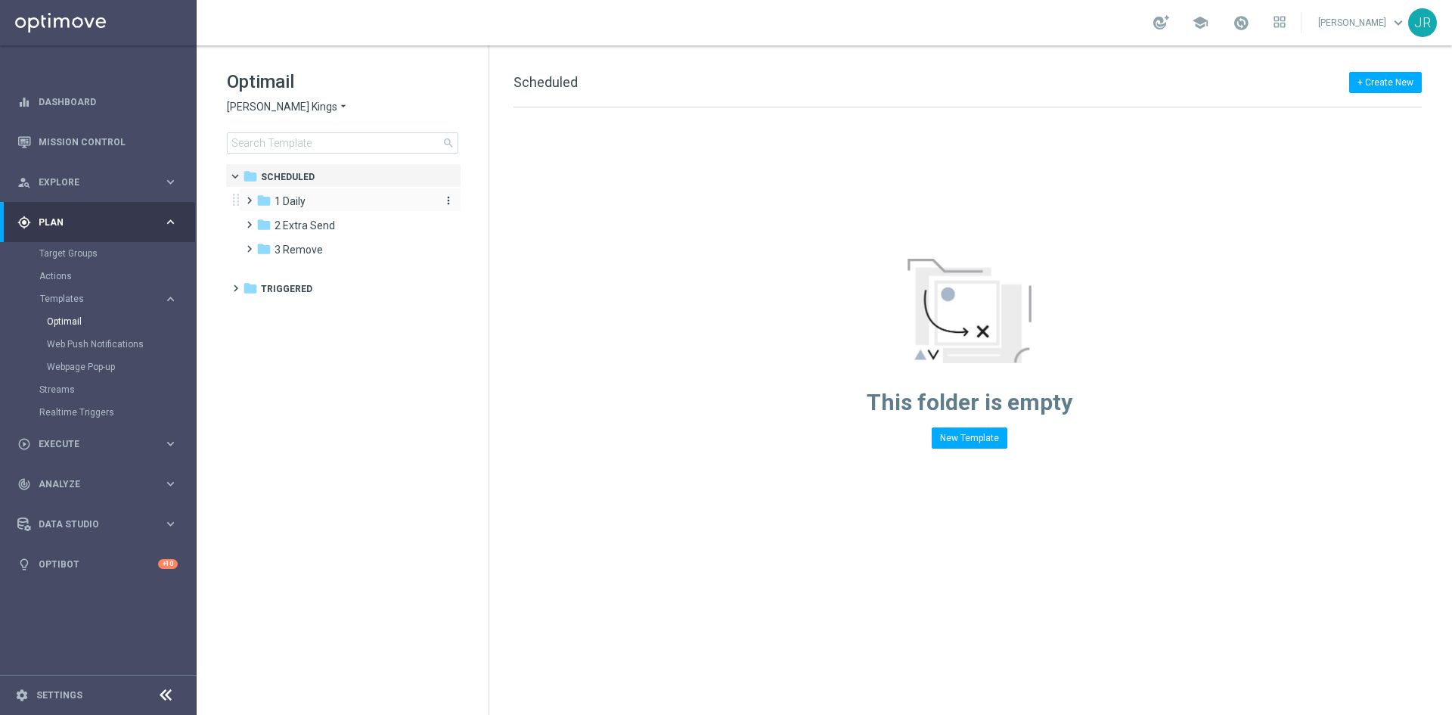
click at [298, 206] on span "1 Daily" at bounding box center [289, 201] width 31 height 14
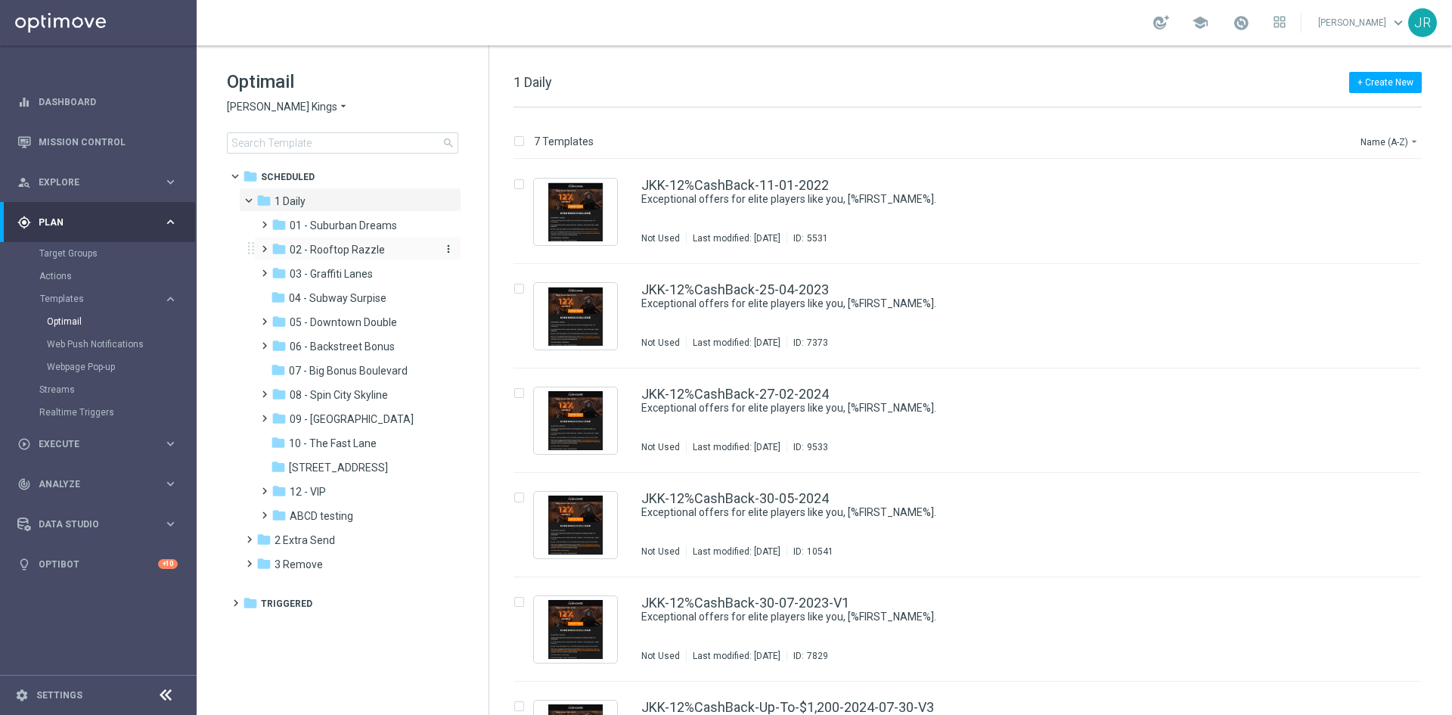
click at [326, 253] on span "02 - Rooftop Razzle" at bounding box center [337, 250] width 95 height 14
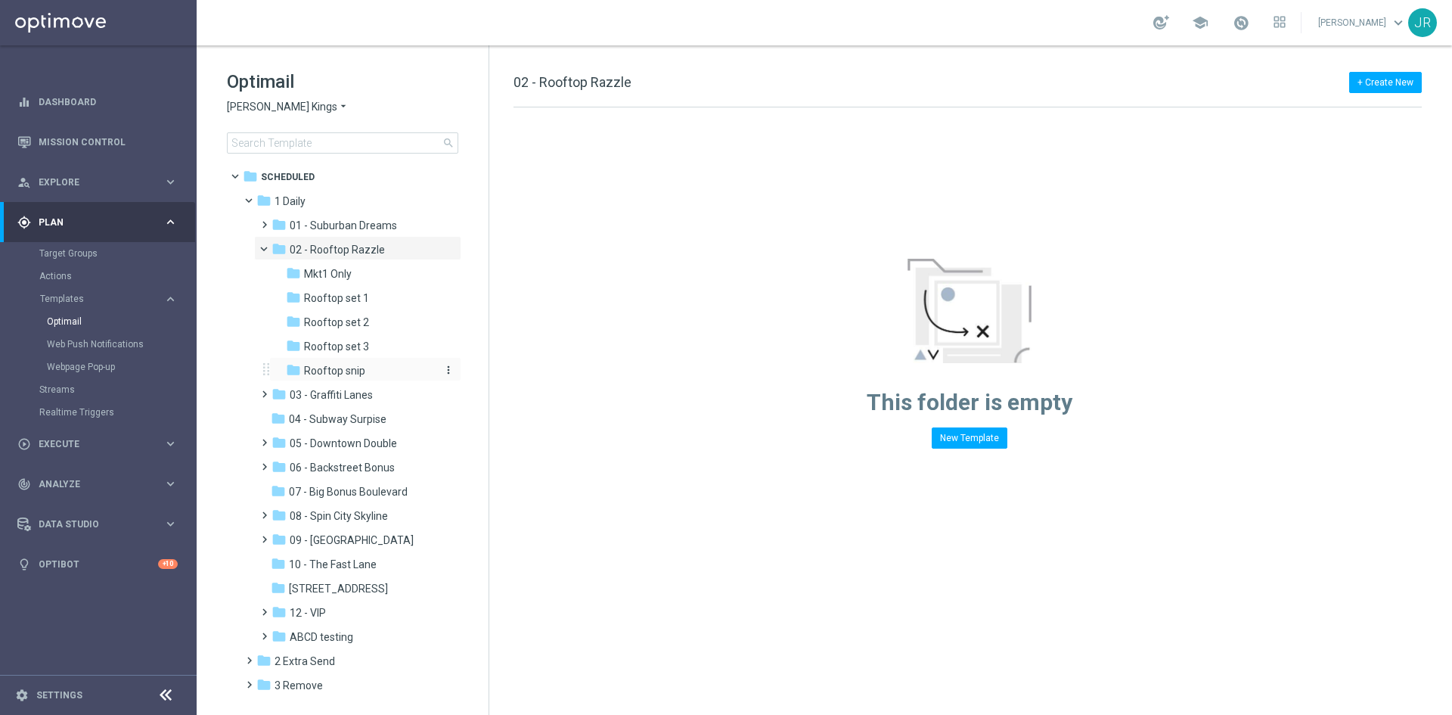
click at [350, 369] on span "Rooftop snip" at bounding box center [334, 371] width 61 height 14
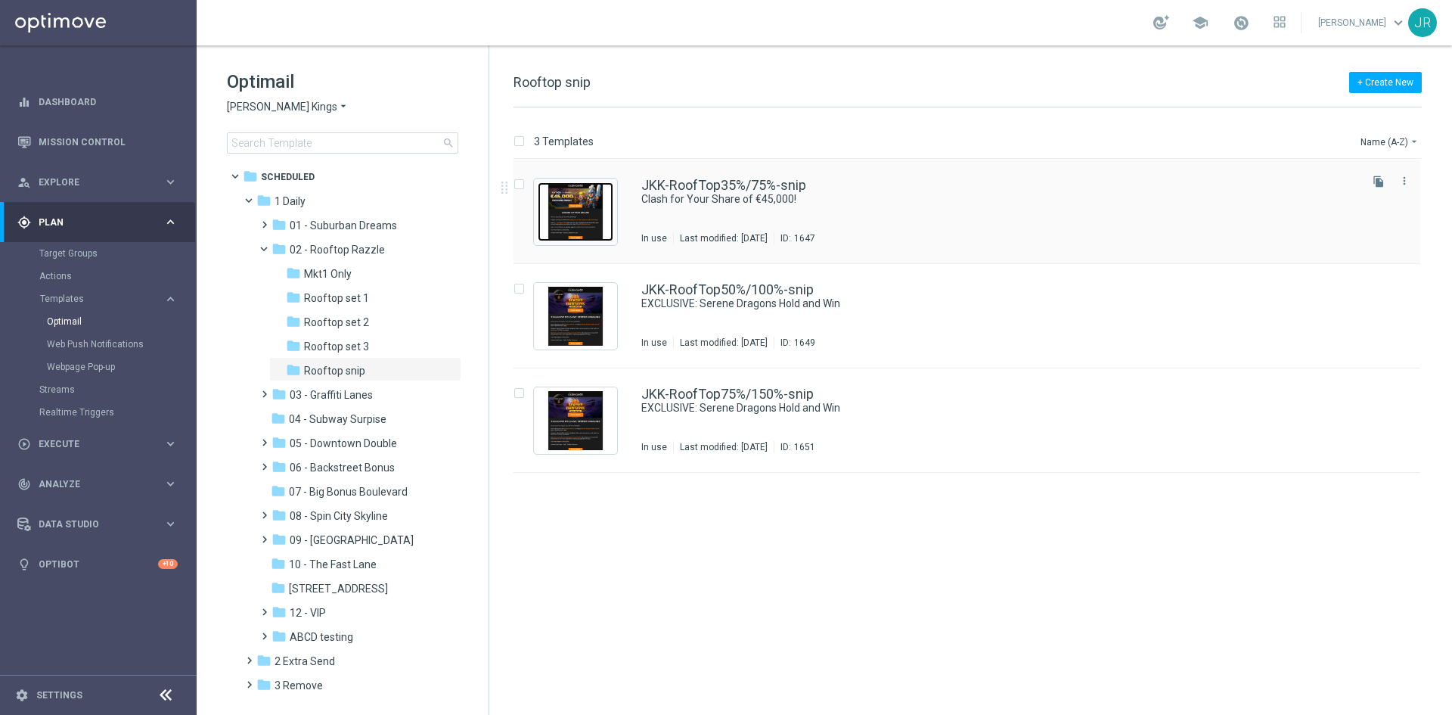
click at [579, 211] on img "Press SPACE to select this row." at bounding box center [576, 211] width 76 height 59
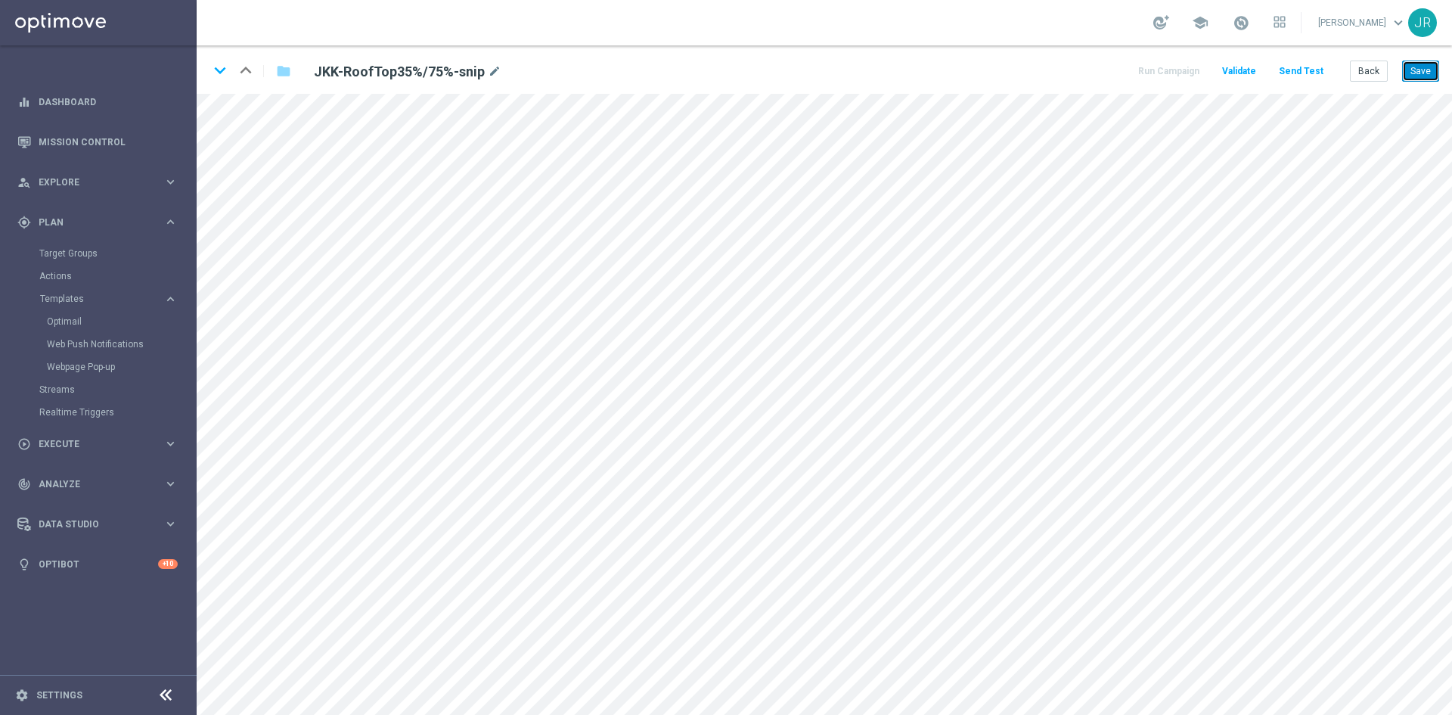
click at [1424, 75] on button "Save" at bounding box center [1420, 70] width 37 height 21
click at [1427, 73] on button "Save" at bounding box center [1420, 70] width 37 height 21
click at [1298, 68] on button "Send Test" at bounding box center [1300, 71] width 49 height 20
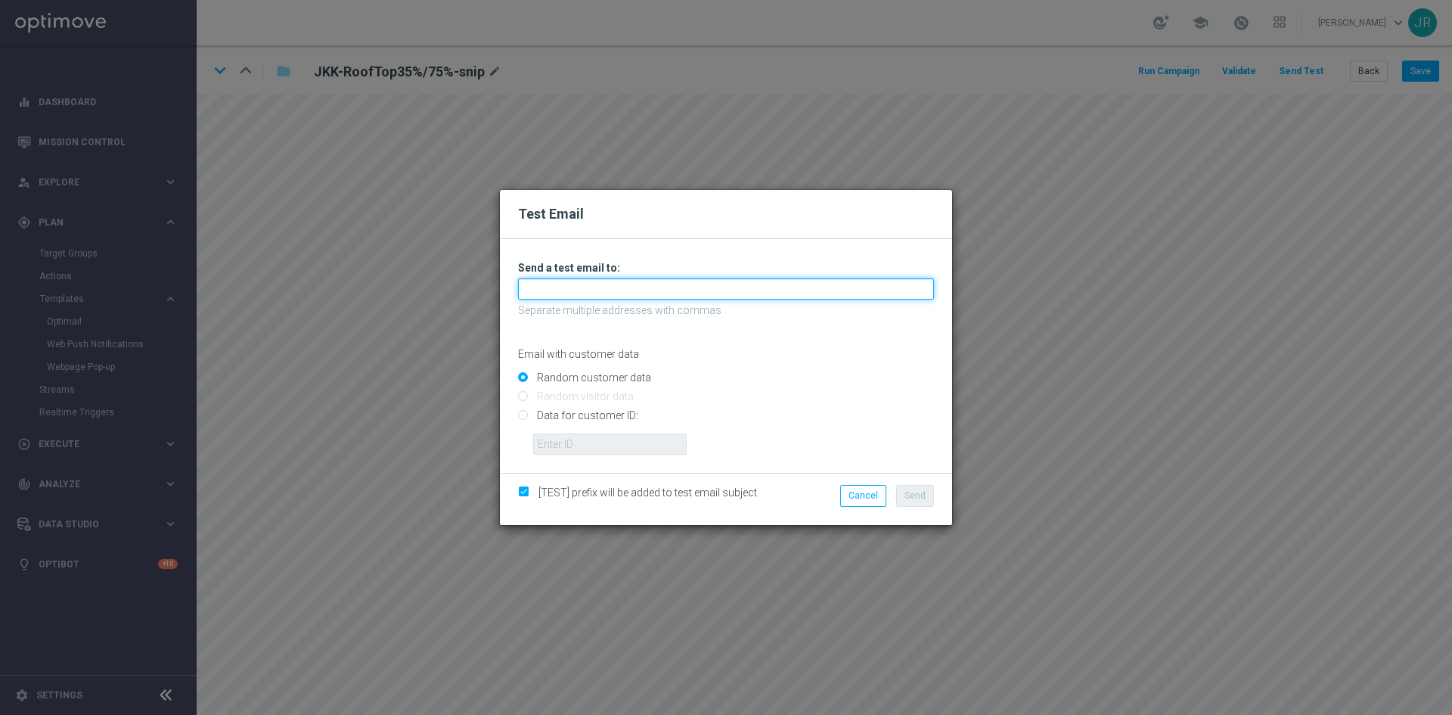
click at [527, 299] on input "text" at bounding box center [726, 288] width 416 height 21
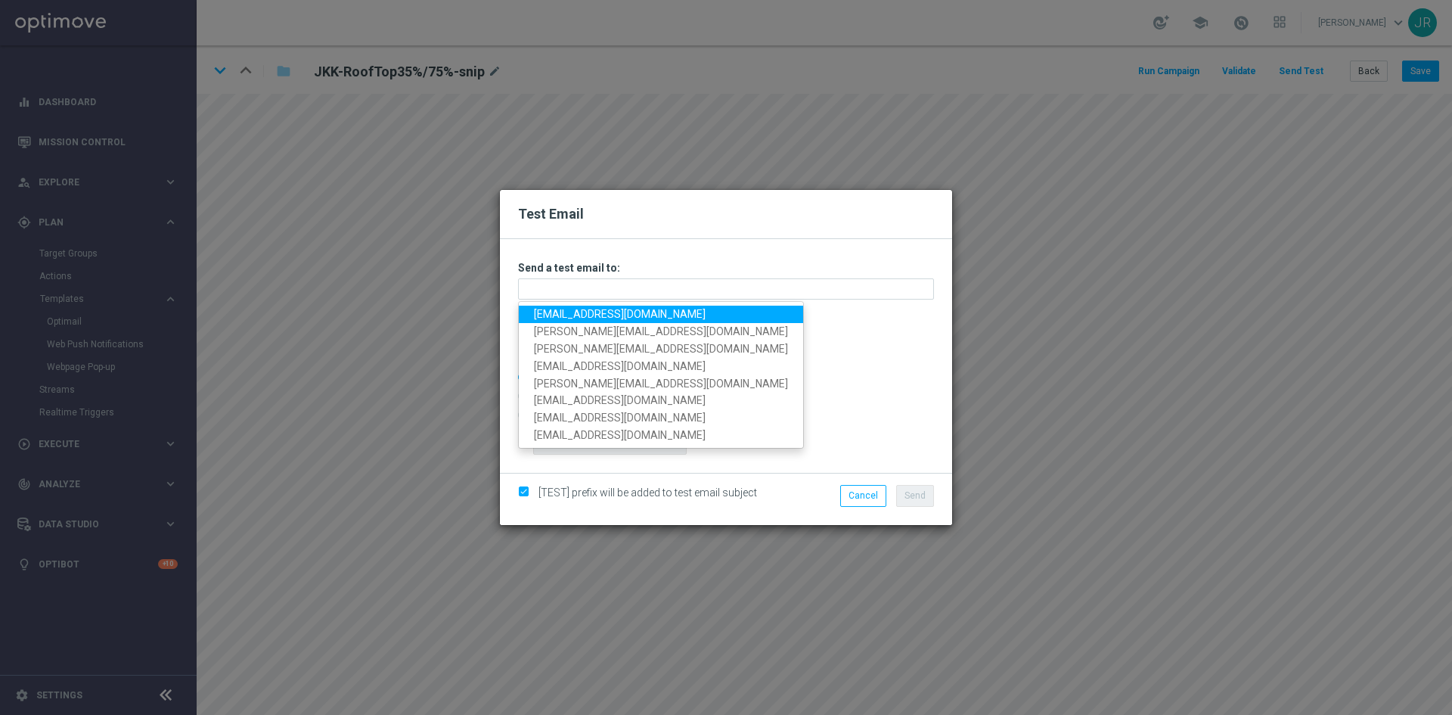
click at [547, 318] on link "[EMAIL_ADDRESS][DOMAIN_NAME]" at bounding box center [661, 313] width 284 height 17
type input "[EMAIL_ADDRESS][DOMAIN_NAME]"
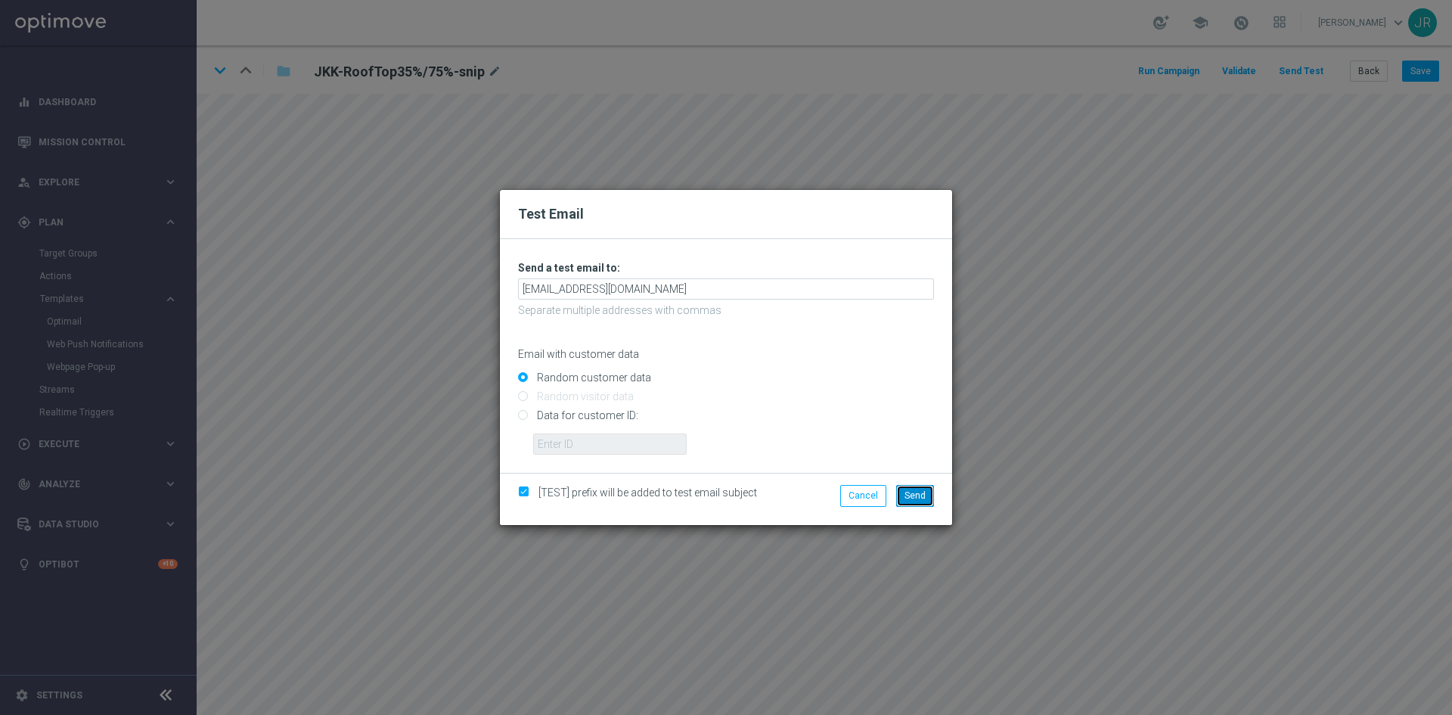
click at [912, 495] on span "Send" at bounding box center [914, 495] width 21 height 11
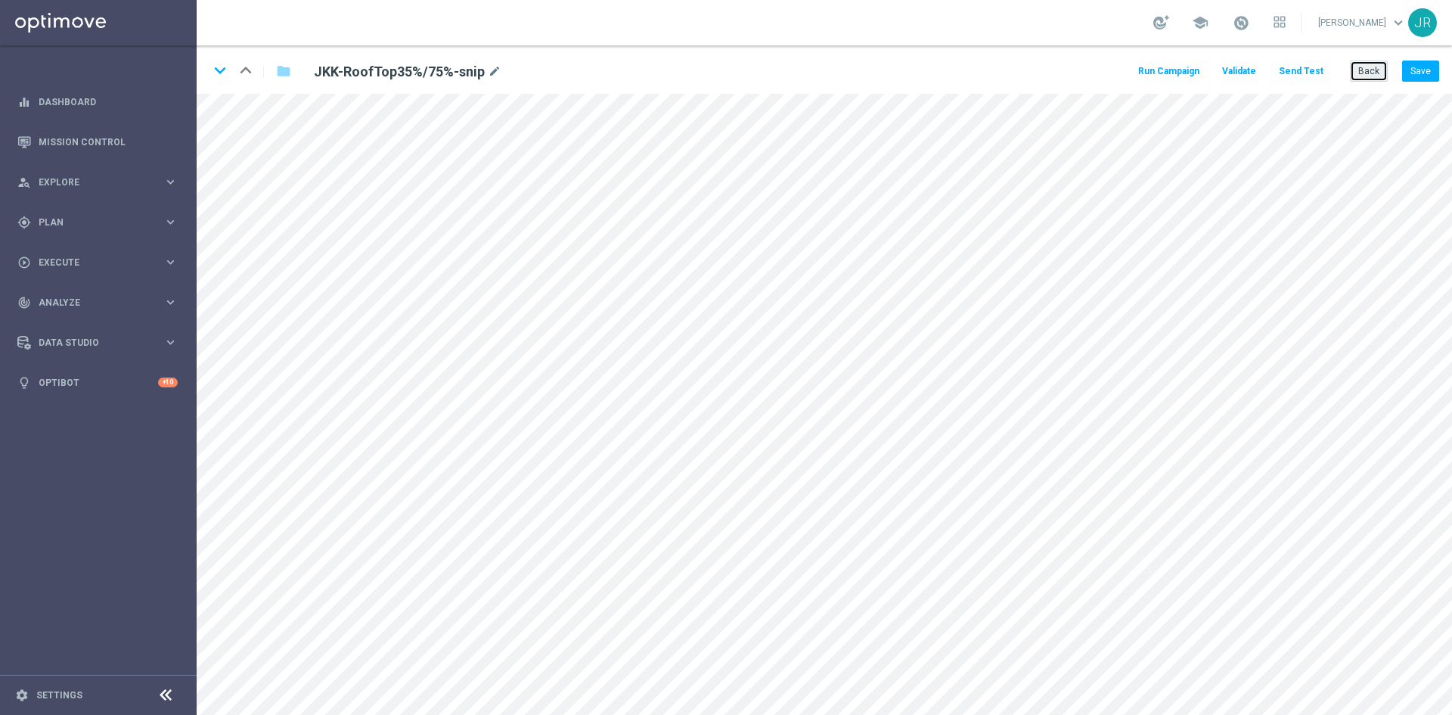
click at [1360, 75] on button "Back" at bounding box center [1369, 70] width 38 height 21
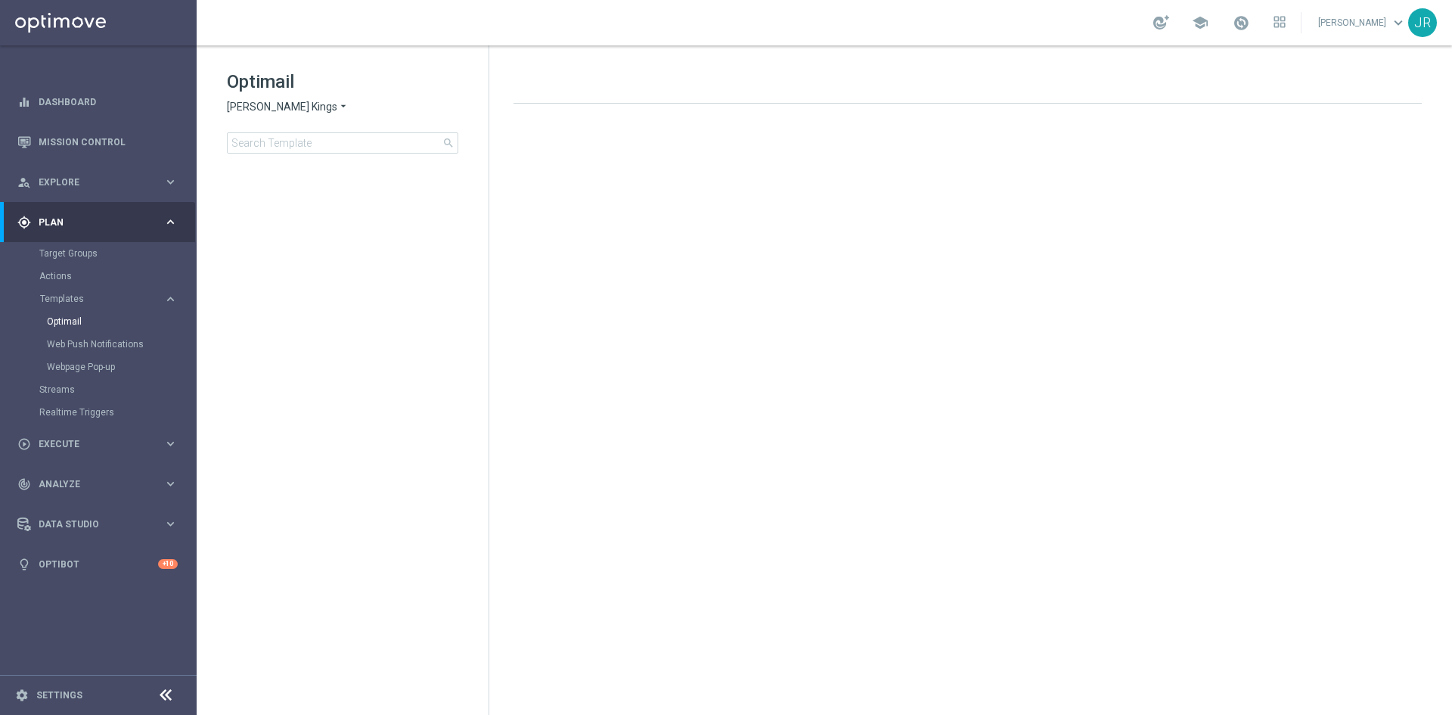
drag, startPoint x: 264, startPoint y: 103, endPoint x: 281, endPoint y: 112, distance: 19.6
click at [265, 104] on span "[PERSON_NAME] Kings" at bounding box center [282, 107] width 110 height 14
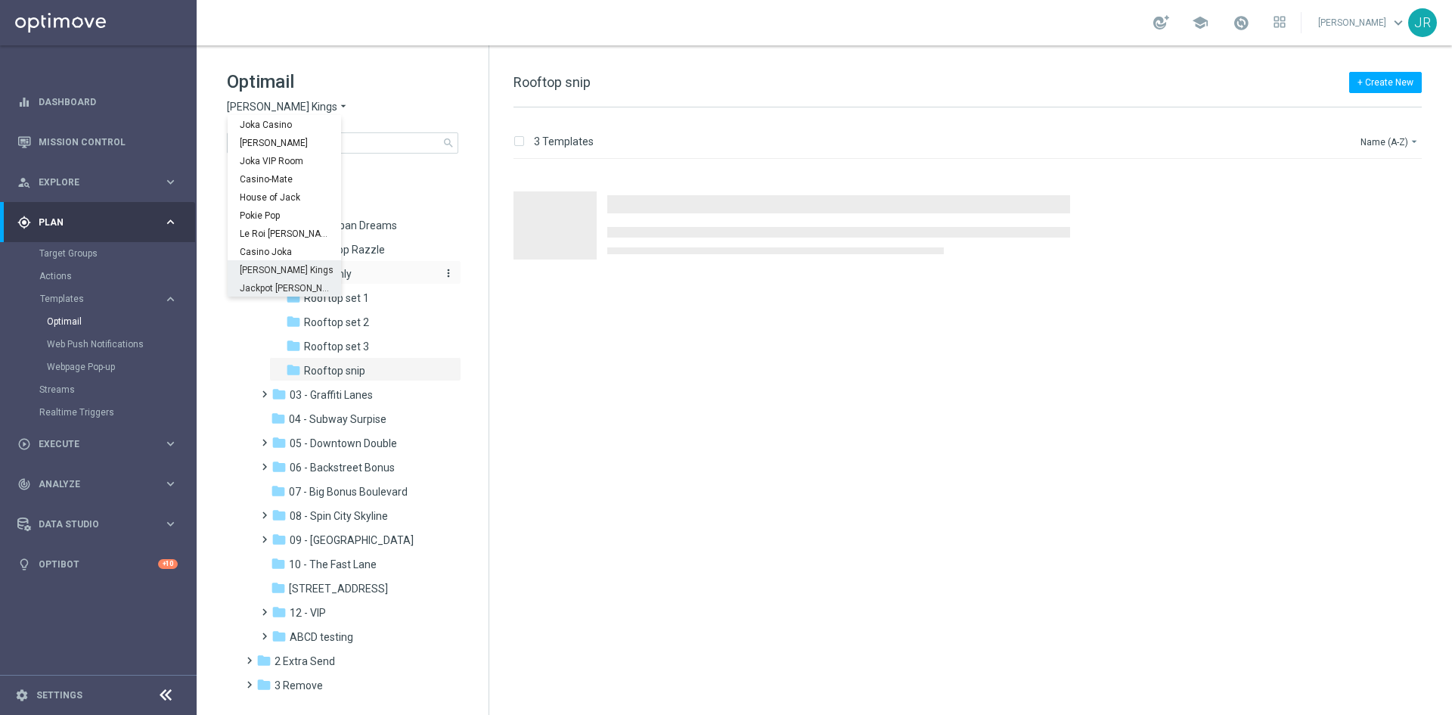
drag, startPoint x: 282, startPoint y: 283, endPoint x: 296, endPoint y: 280, distance: 13.9
click at [0, 0] on span "Jackpot [PERSON_NAME]" at bounding box center [0, 0] width 0 height 0
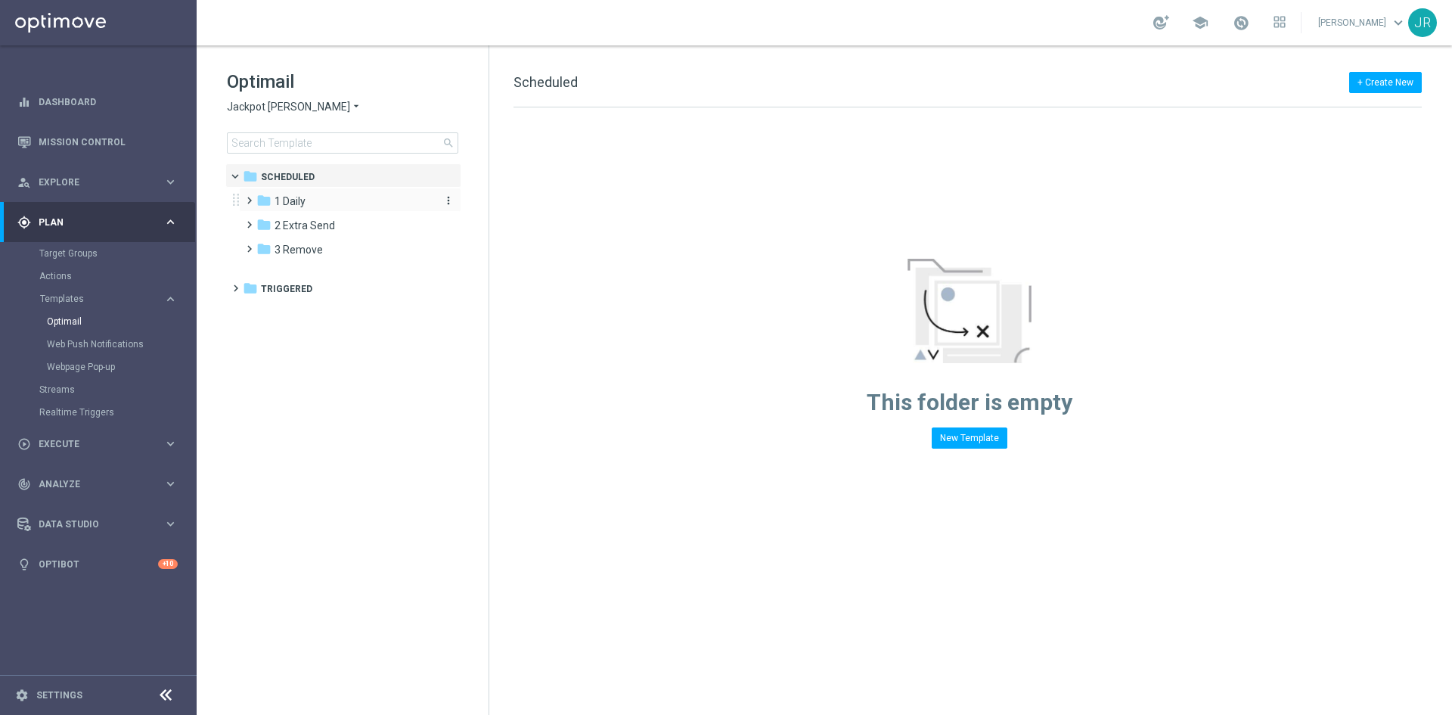
click at [286, 202] on span "1 Daily" at bounding box center [289, 201] width 31 height 14
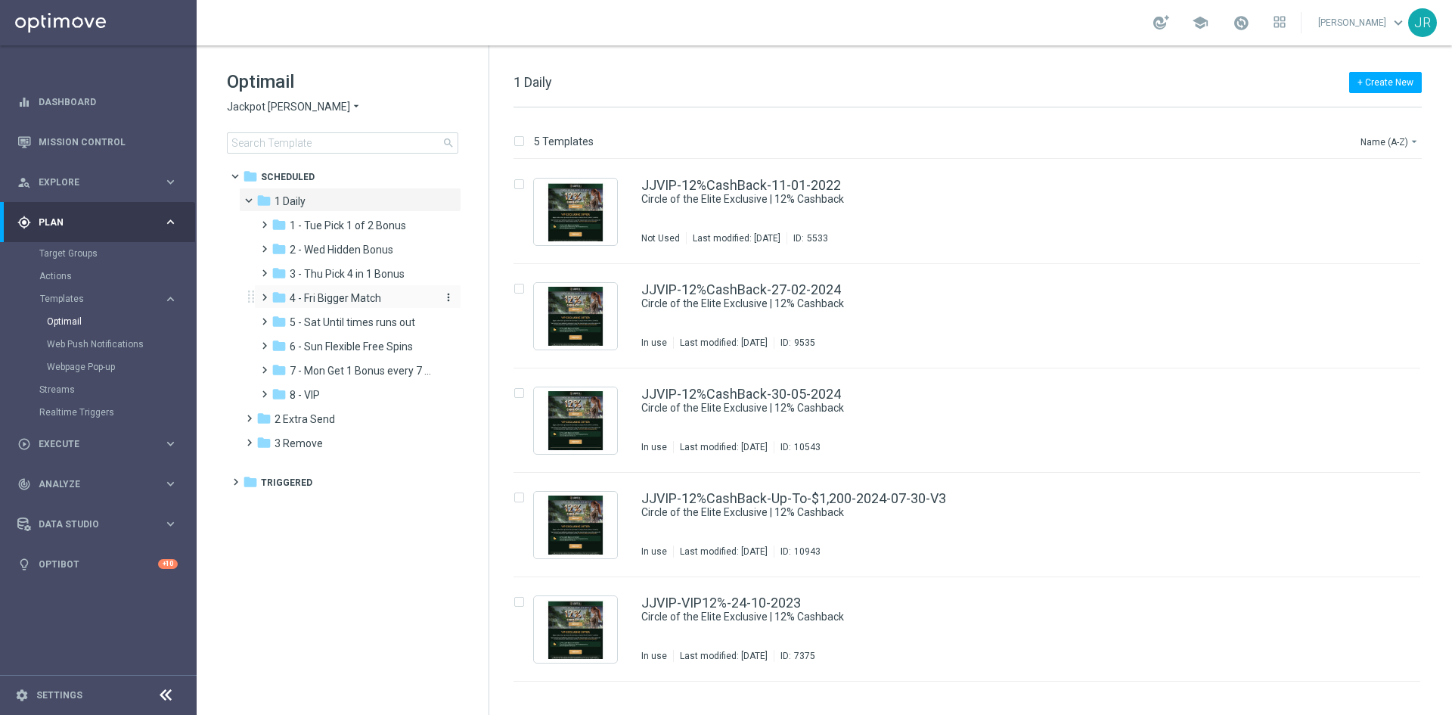
click at [311, 299] on span "4 - Fri Bigger Match" at bounding box center [335, 298] width 91 height 14
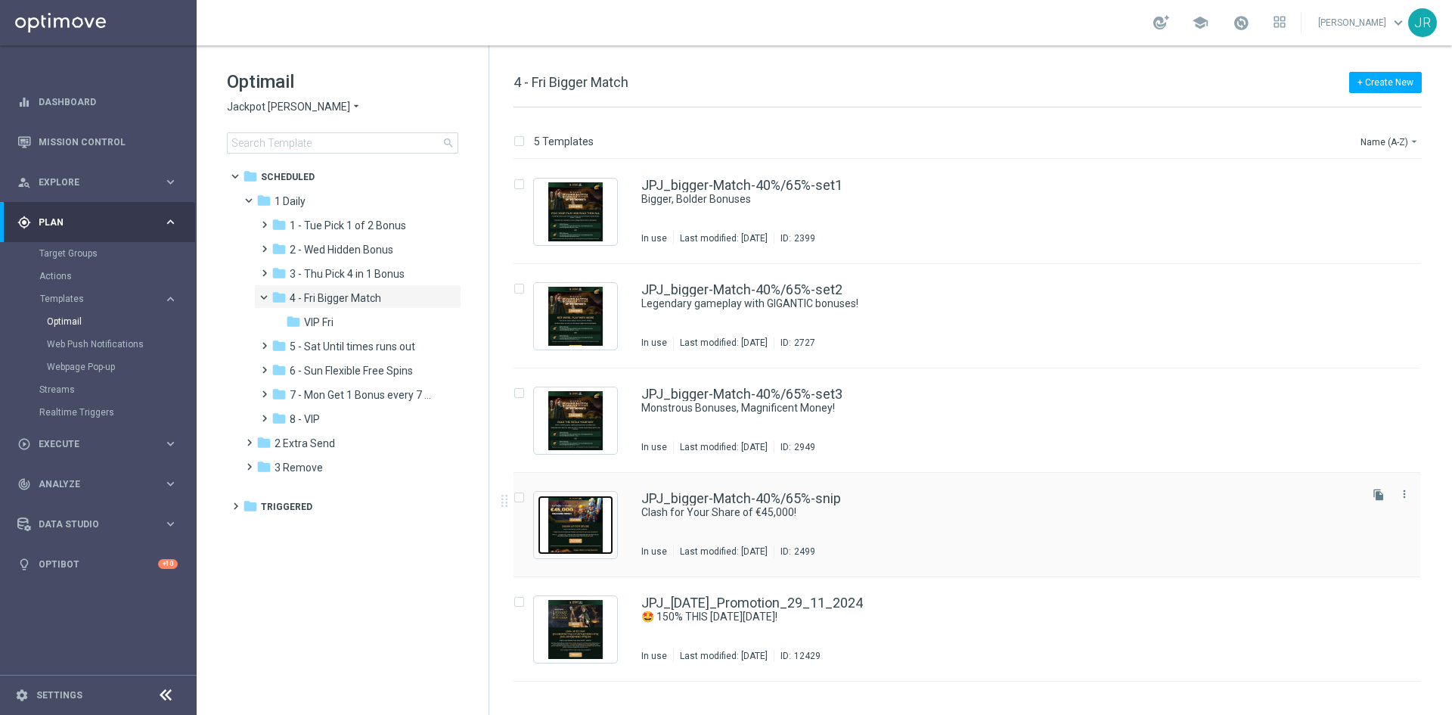
click at [583, 518] on img "Press SPACE to select this row." at bounding box center [576, 524] width 76 height 59
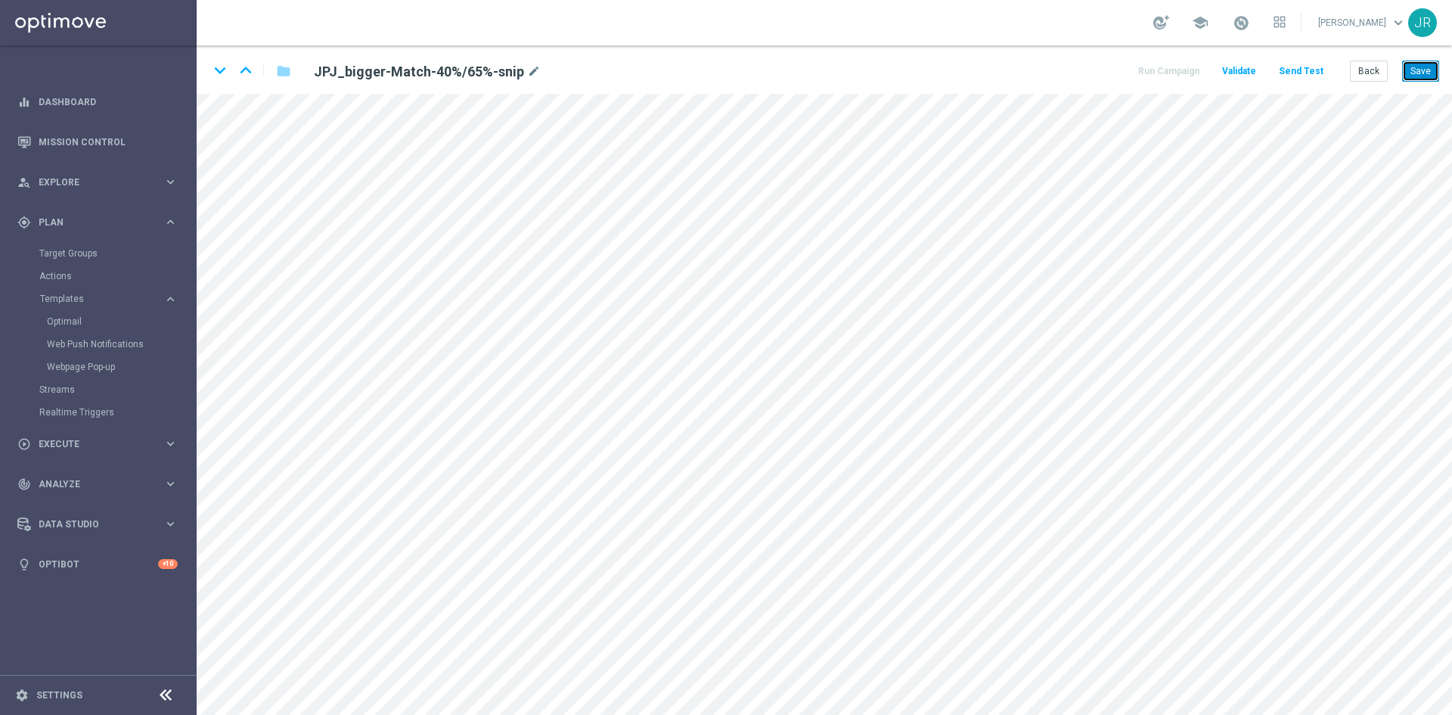
click at [1412, 73] on button "Save" at bounding box center [1420, 70] width 37 height 21
click at [1422, 77] on button "Save" at bounding box center [1420, 70] width 37 height 21
click at [1321, 64] on button "Send Test" at bounding box center [1300, 71] width 49 height 20
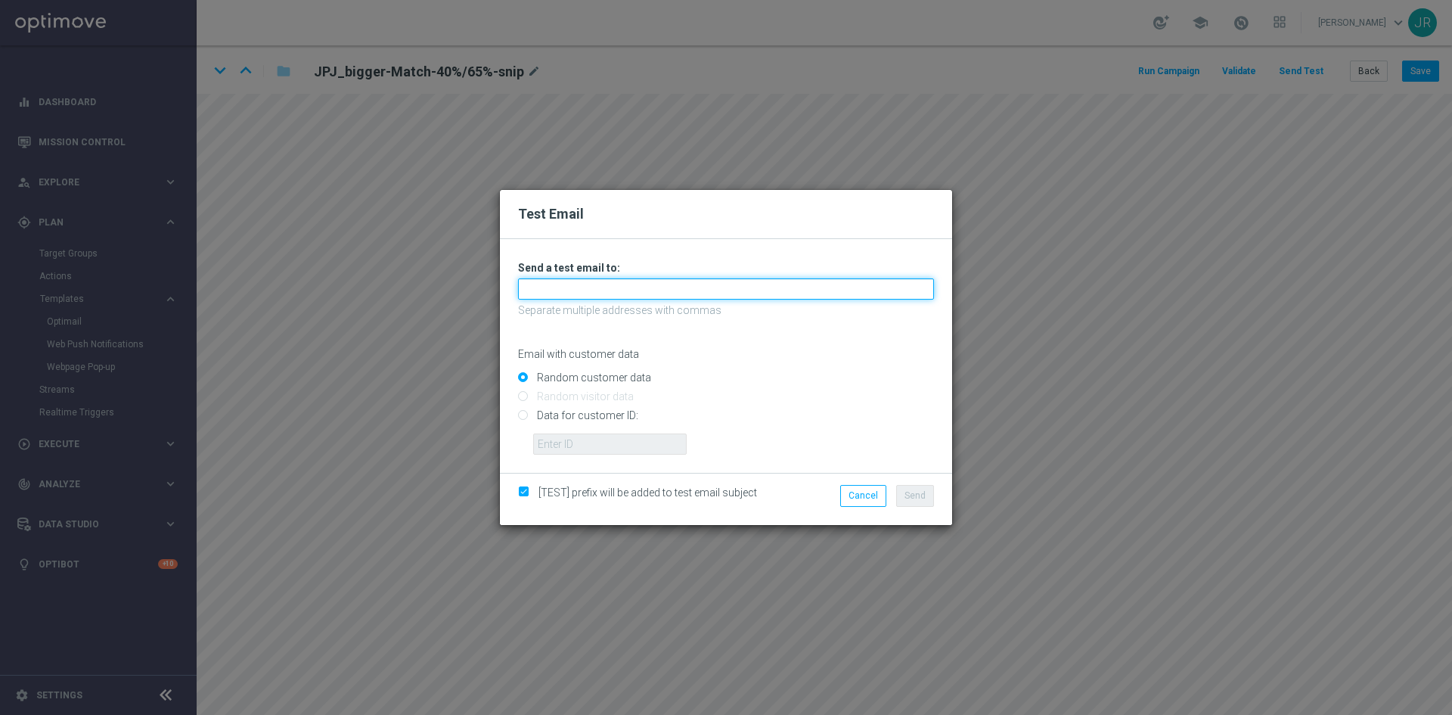
drag, startPoint x: 657, startPoint y: 287, endPoint x: 644, endPoint y: 299, distance: 18.2
click at [657, 287] on input "text" at bounding box center [726, 288] width 416 height 21
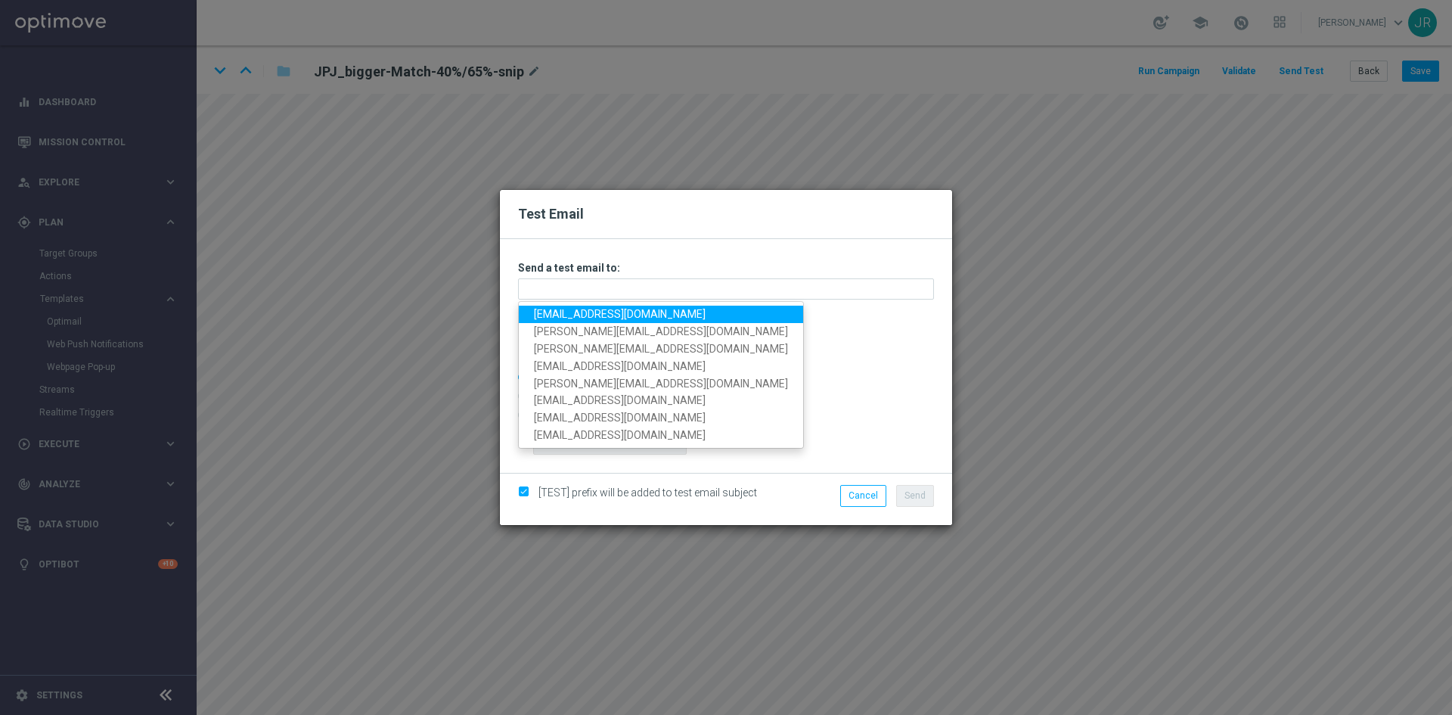
click at [569, 313] on link "[EMAIL_ADDRESS][DOMAIN_NAME]" at bounding box center [661, 313] width 284 height 17
type input "[EMAIL_ADDRESS][DOMAIN_NAME]"
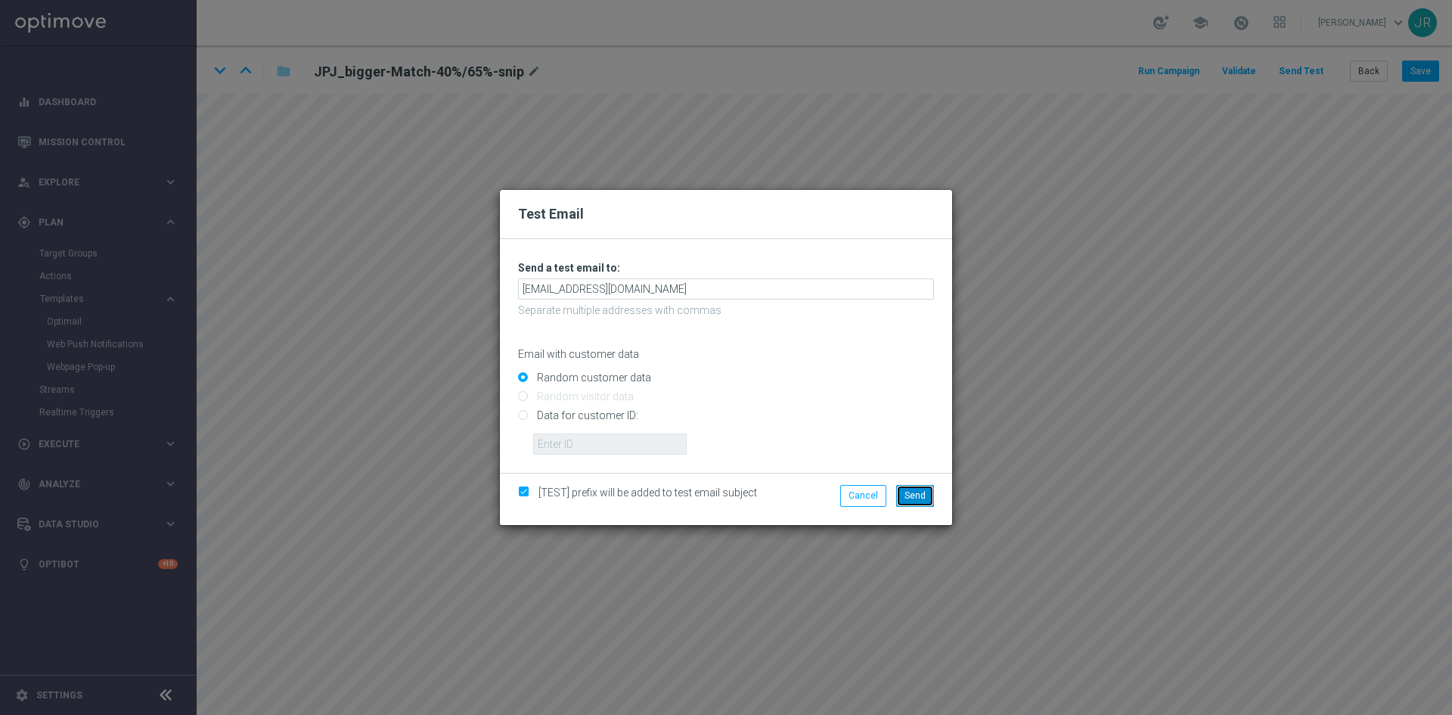
click at [916, 487] on button "Send" at bounding box center [915, 495] width 38 height 21
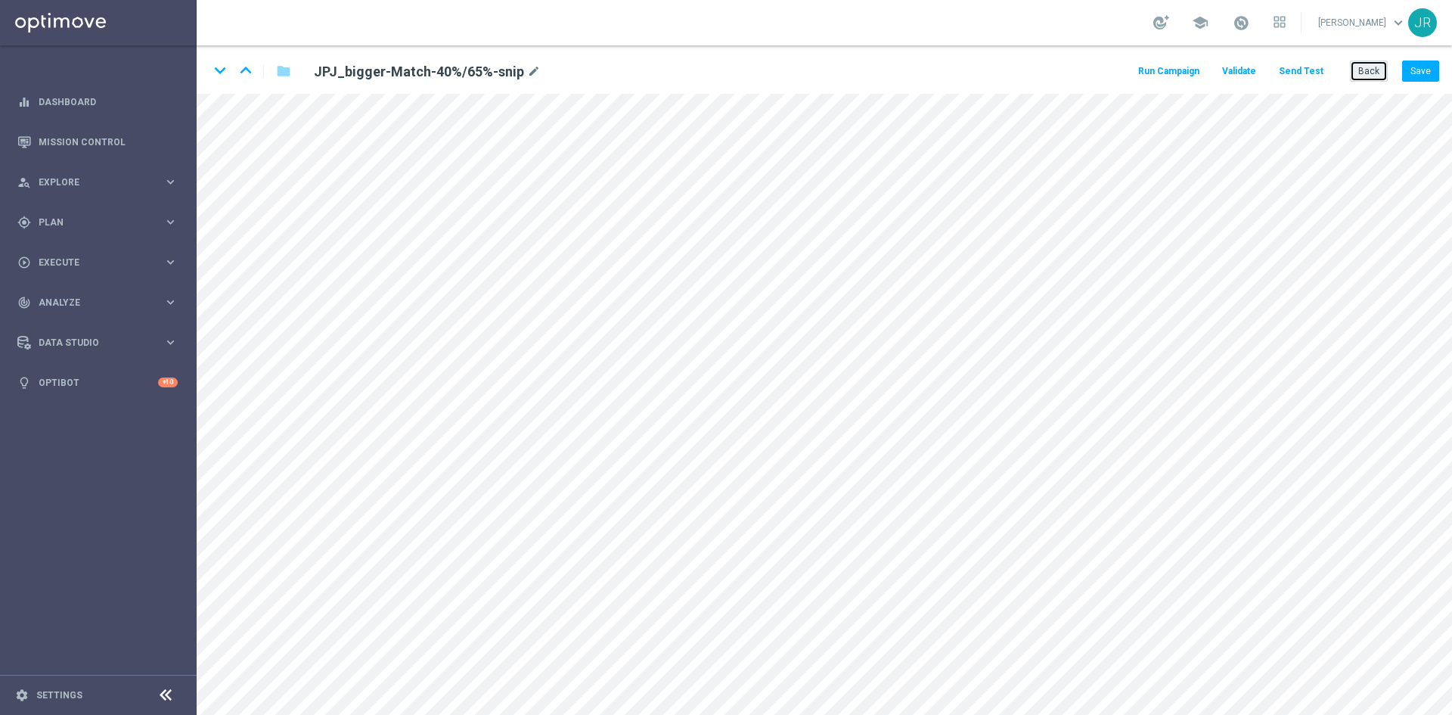
click at [1363, 70] on button "Back" at bounding box center [1369, 70] width 38 height 21
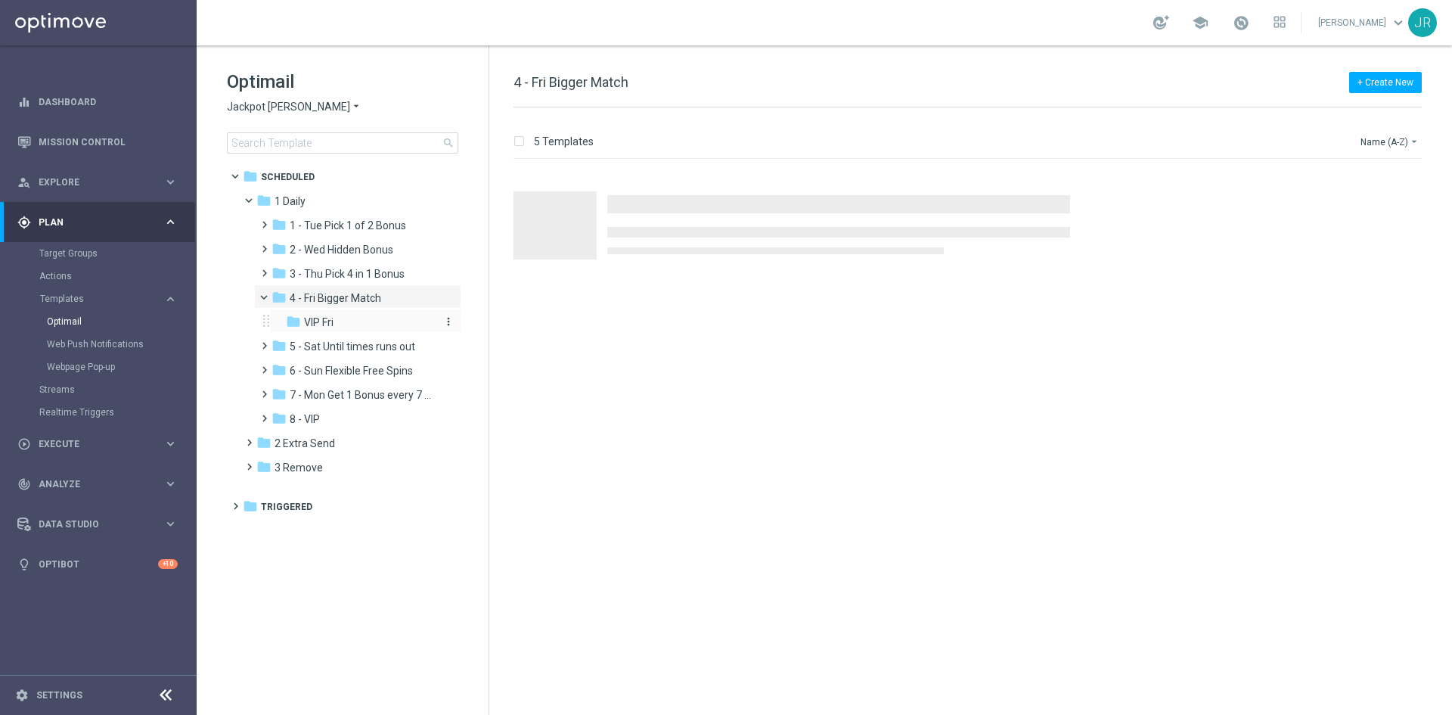
click at [315, 323] on span "VIP Fri" at bounding box center [318, 322] width 29 height 14
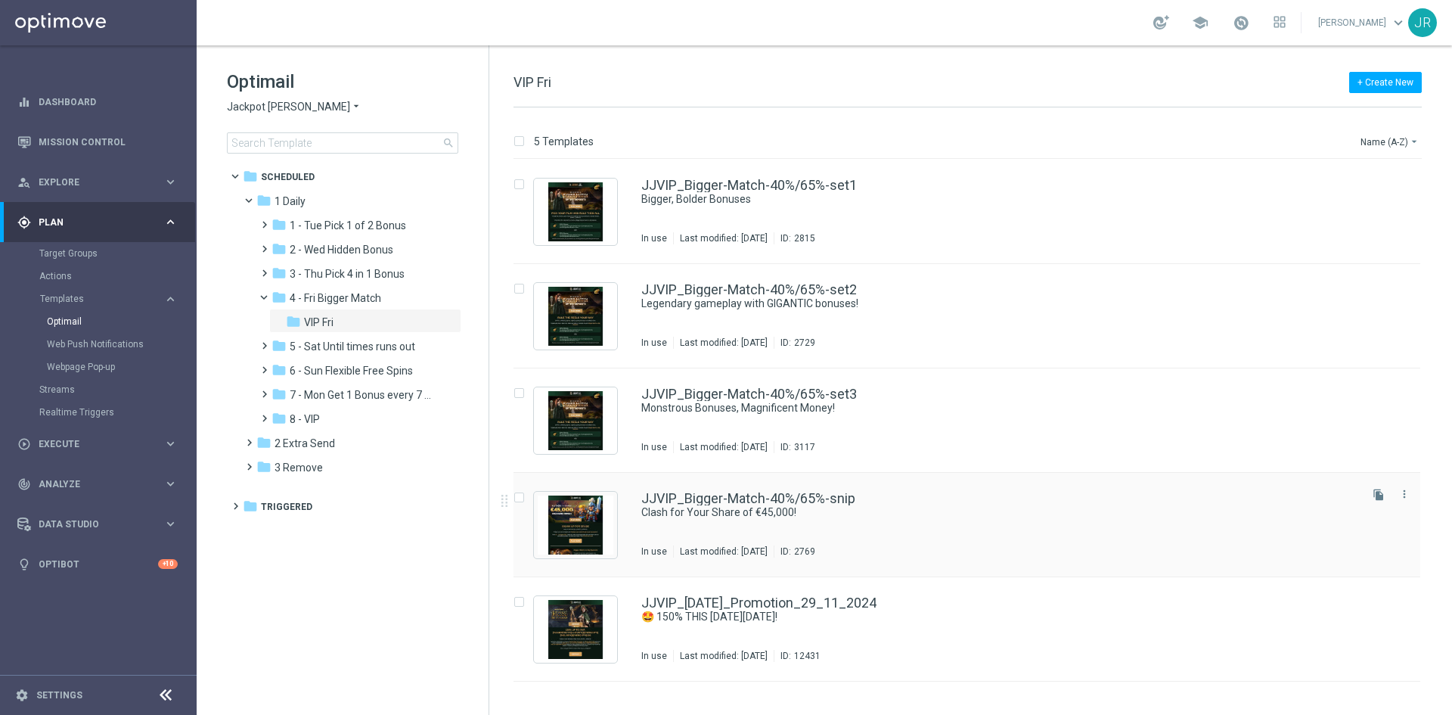
click at [881, 538] on div "JJVIP_Bigger-Match-40%/65%-snip Clash for Your Share of €45,000! In use Last mo…" at bounding box center [998, 525] width 715 height 66
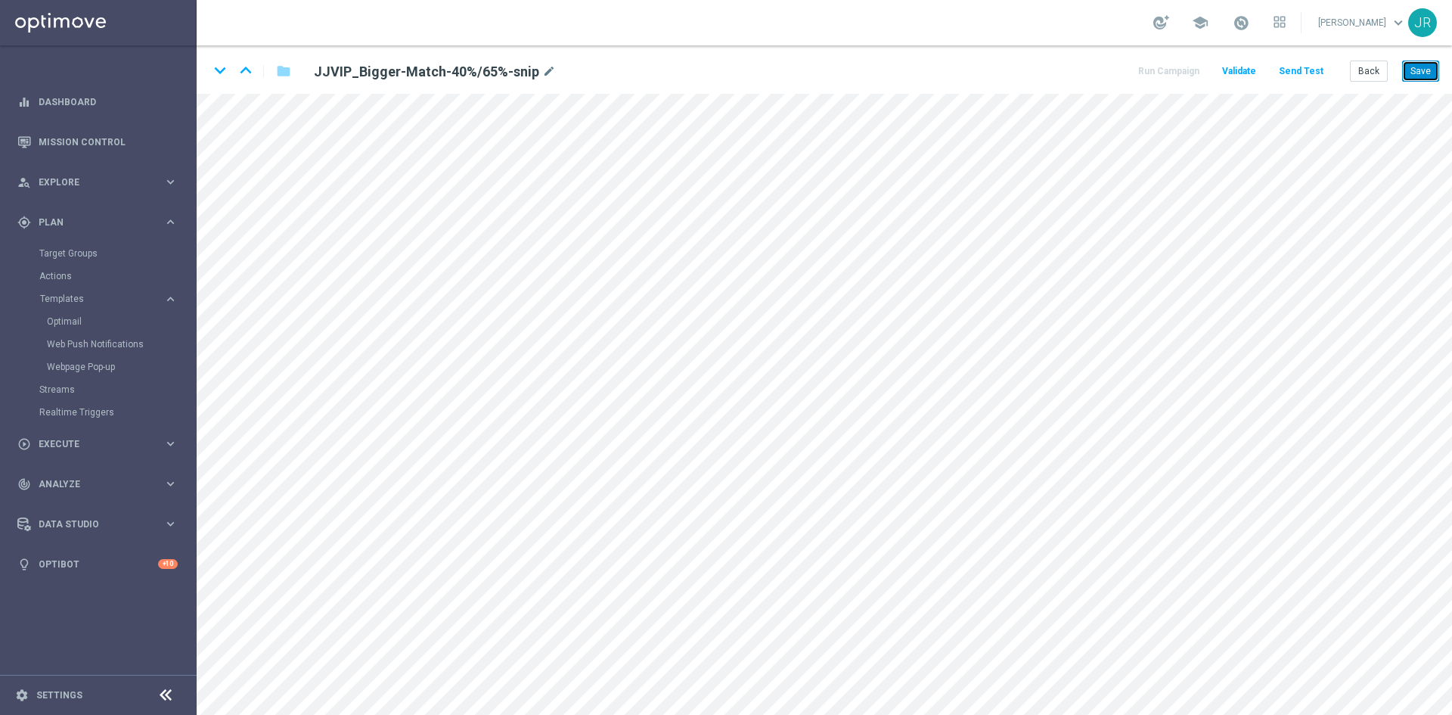
click at [1428, 70] on button "Save" at bounding box center [1420, 70] width 37 height 21
drag, startPoint x: 1419, startPoint y: 66, endPoint x: 1412, endPoint y: 70, distance: 8.8
click at [1419, 66] on button "Save" at bounding box center [1420, 70] width 37 height 21
click at [1294, 67] on button "Send Test" at bounding box center [1300, 71] width 49 height 20
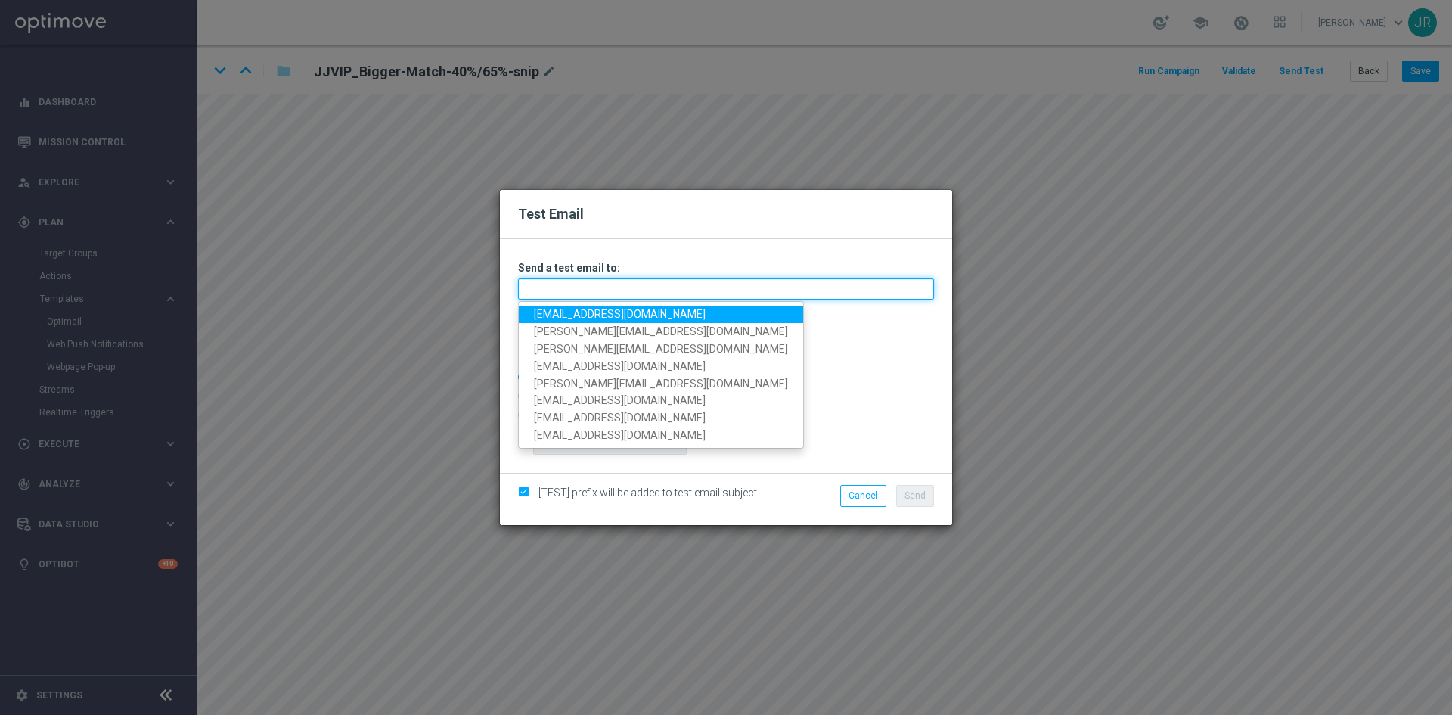
click at [578, 299] on input "text" at bounding box center [726, 288] width 416 height 21
click at [558, 310] on link "[EMAIL_ADDRESS][DOMAIN_NAME]" at bounding box center [661, 313] width 284 height 17
type input "[EMAIL_ADDRESS][DOMAIN_NAME]"
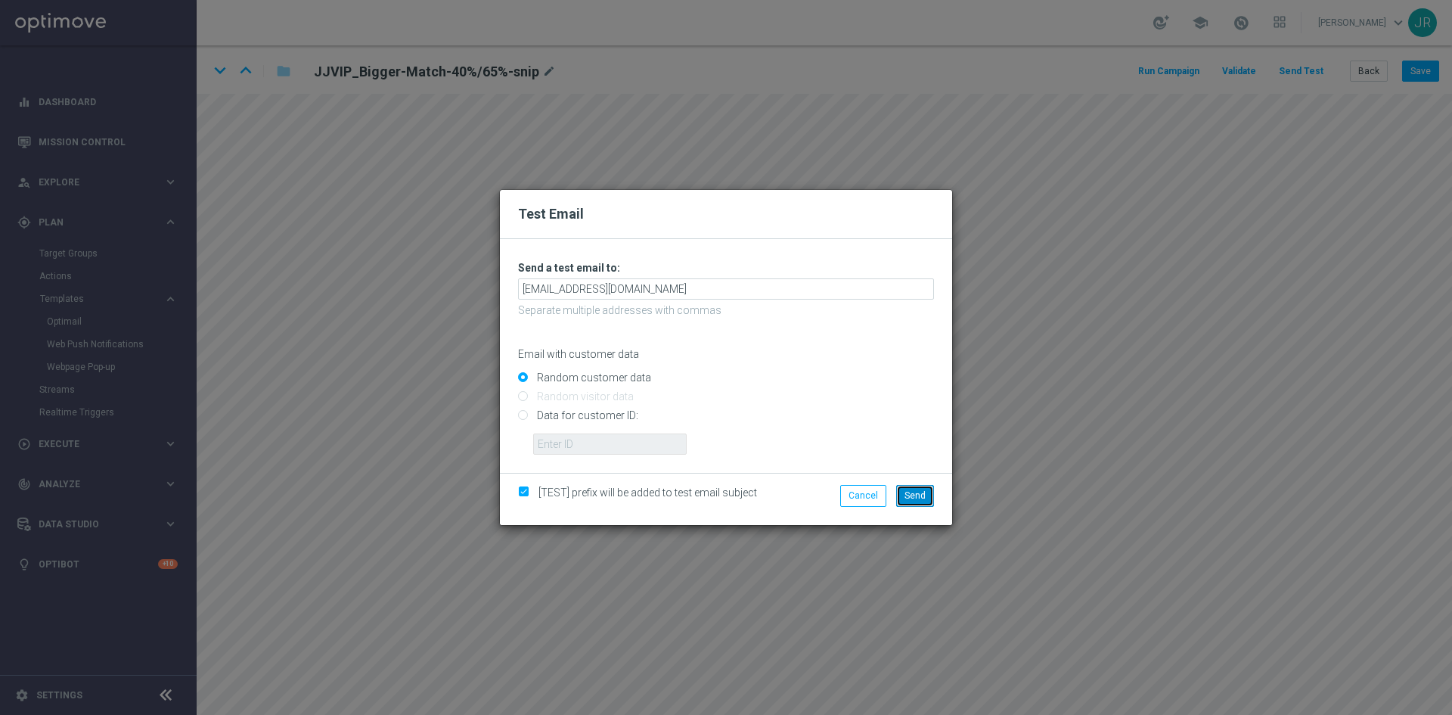
drag, startPoint x: 929, startPoint y: 495, endPoint x: 941, endPoint y: 489, distance: 12.9
click at [929, 495] on button "Send" at bounding box center [915, 495] width 38 height 21
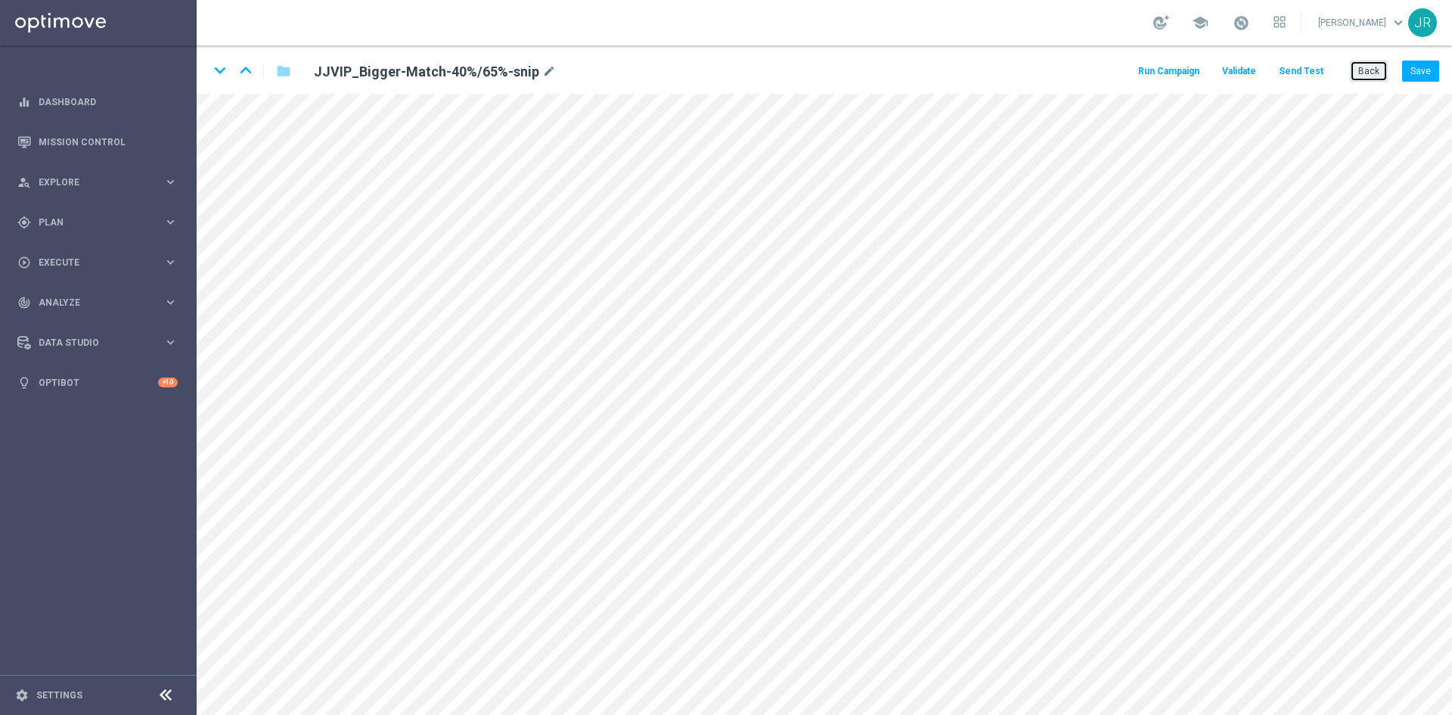
drag, startPoint x: 1375, startPoint y: 64, endPoint x: 1297, endPoint y: 77, distance: 79.7
click at [1375, 64] on button "Back" at bounding box center [1369, 70] width 38 height 21
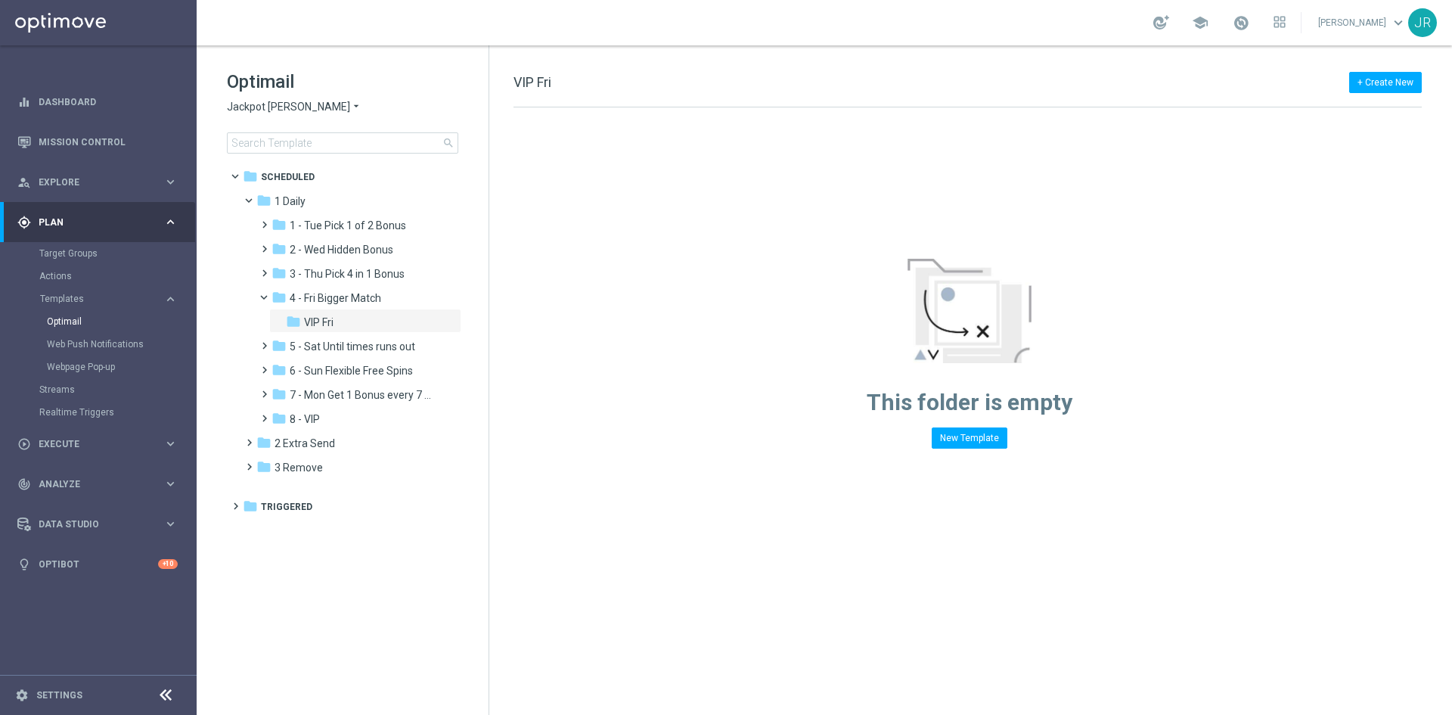
click at [265, 111] on span "Jackpot [PERSON_NAME]" at bounding box center [288, 107] width 123 height 14
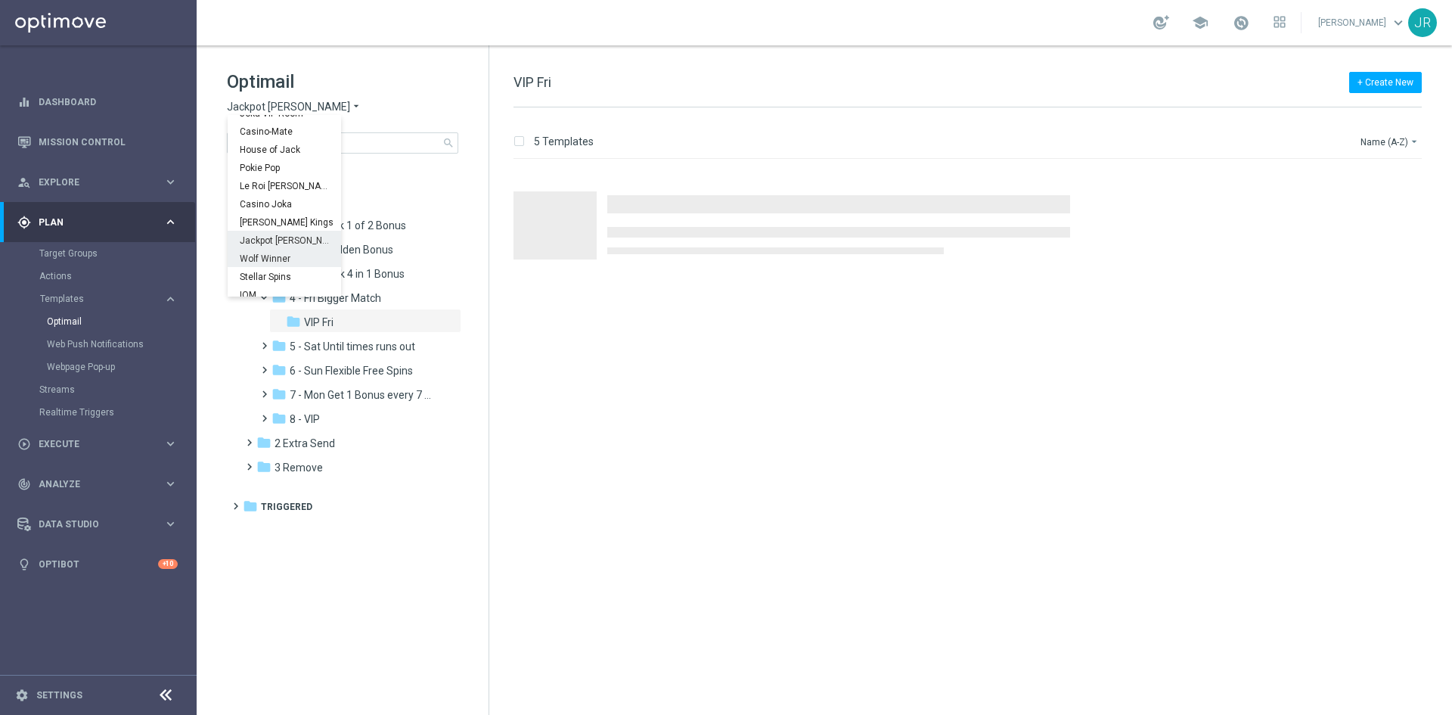
scroll to position [54, 0]
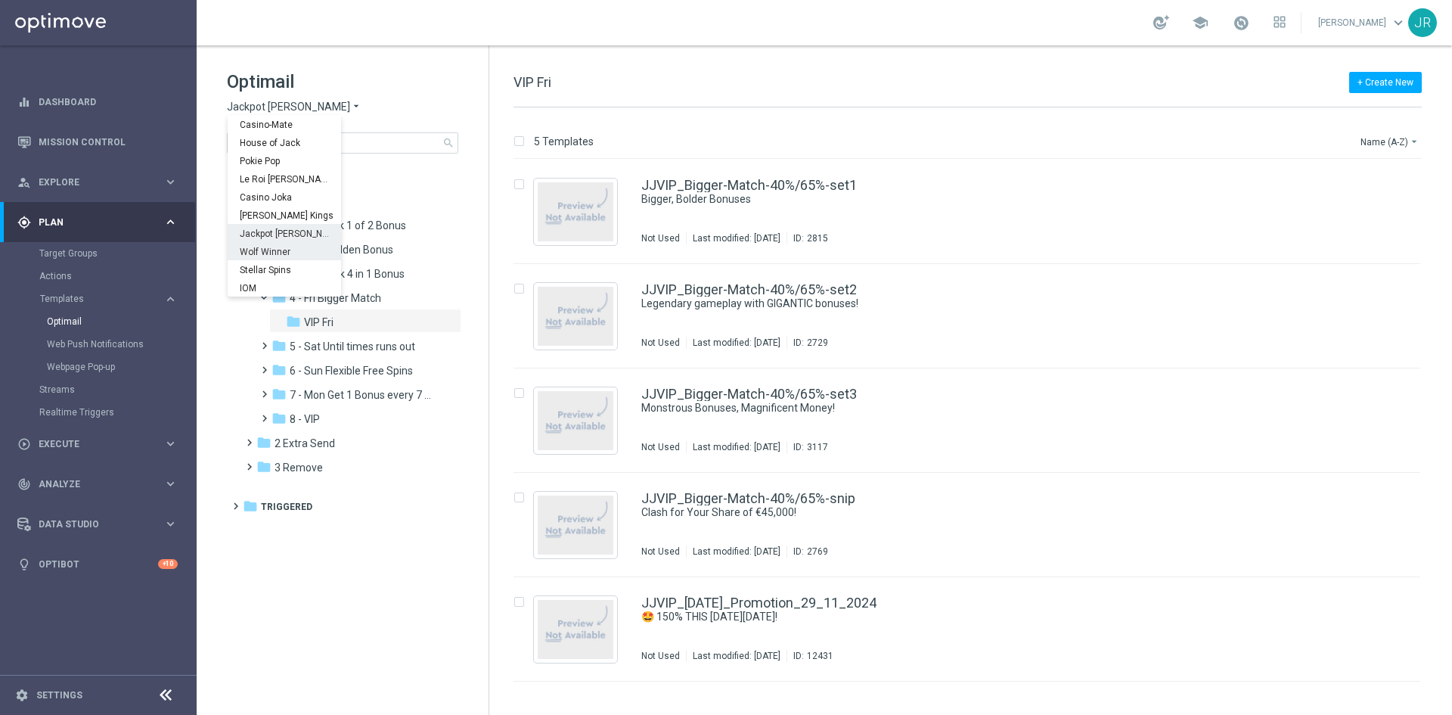
click at [0, 0] on span "Wolf Winner" at bounding box center [0, 0] width 0 height 0
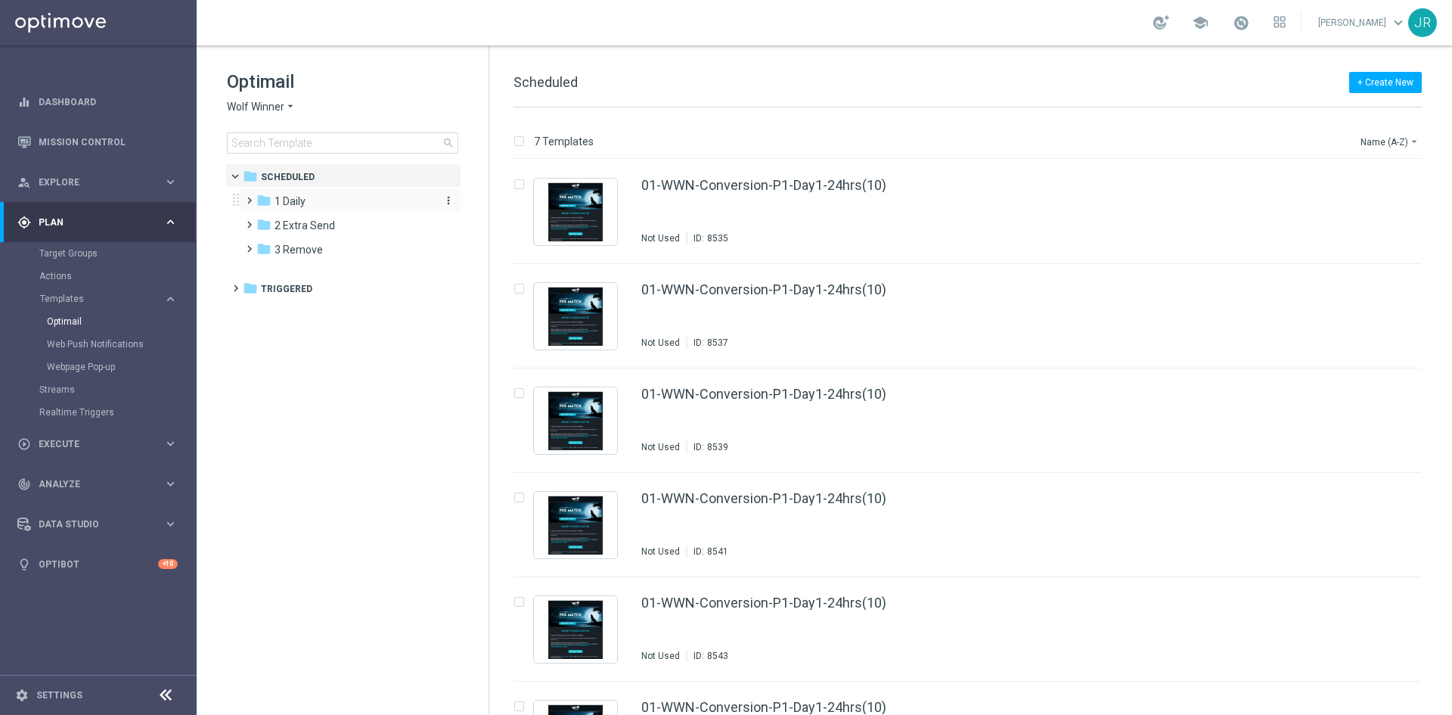
click at [300, 197] on span "1 Daily" at bounding box center [289, 201] width 31 height 14
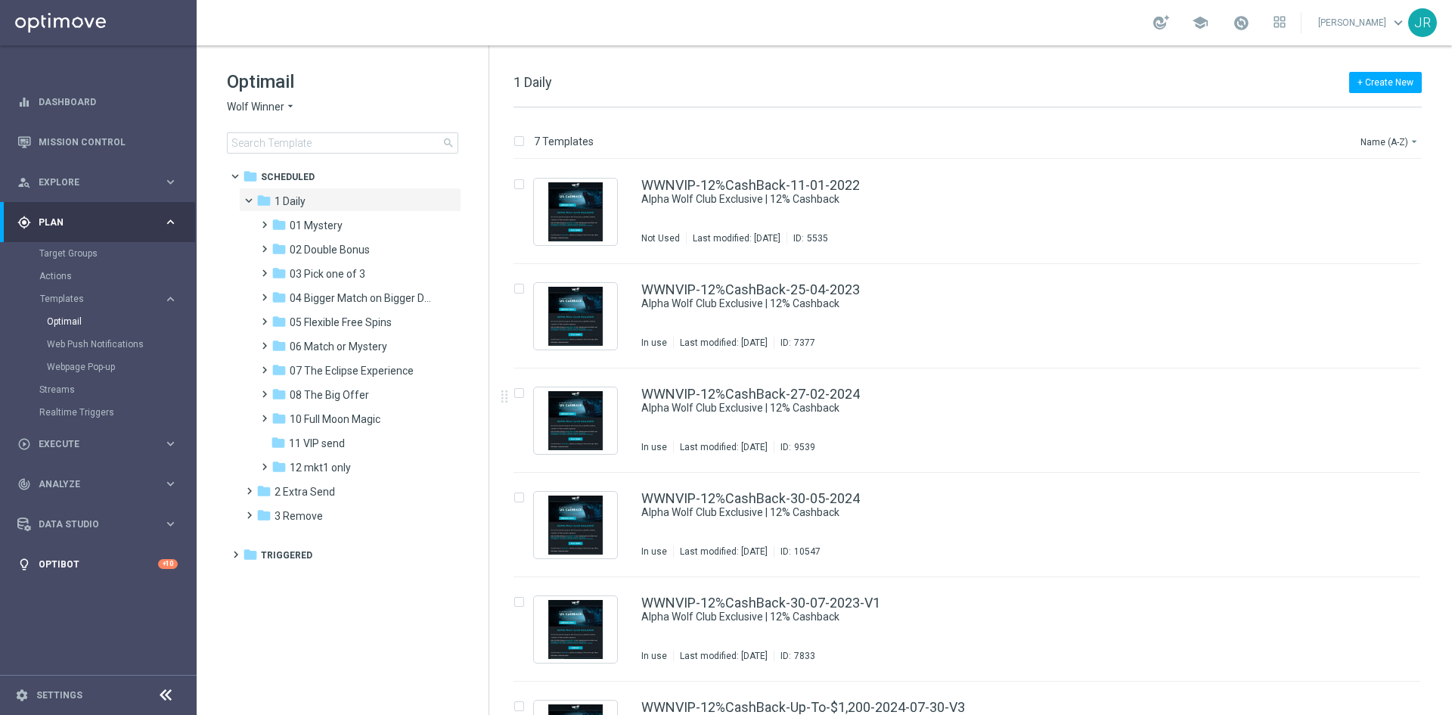
drag, startPoint x: 332, startPoint y: 348, endPoint x: 157, endPoint y: 544, distance: 262.4
click at [332, 348] on span "06 Match or Mystery" at bounding box center [339, 347] width 98 height 14
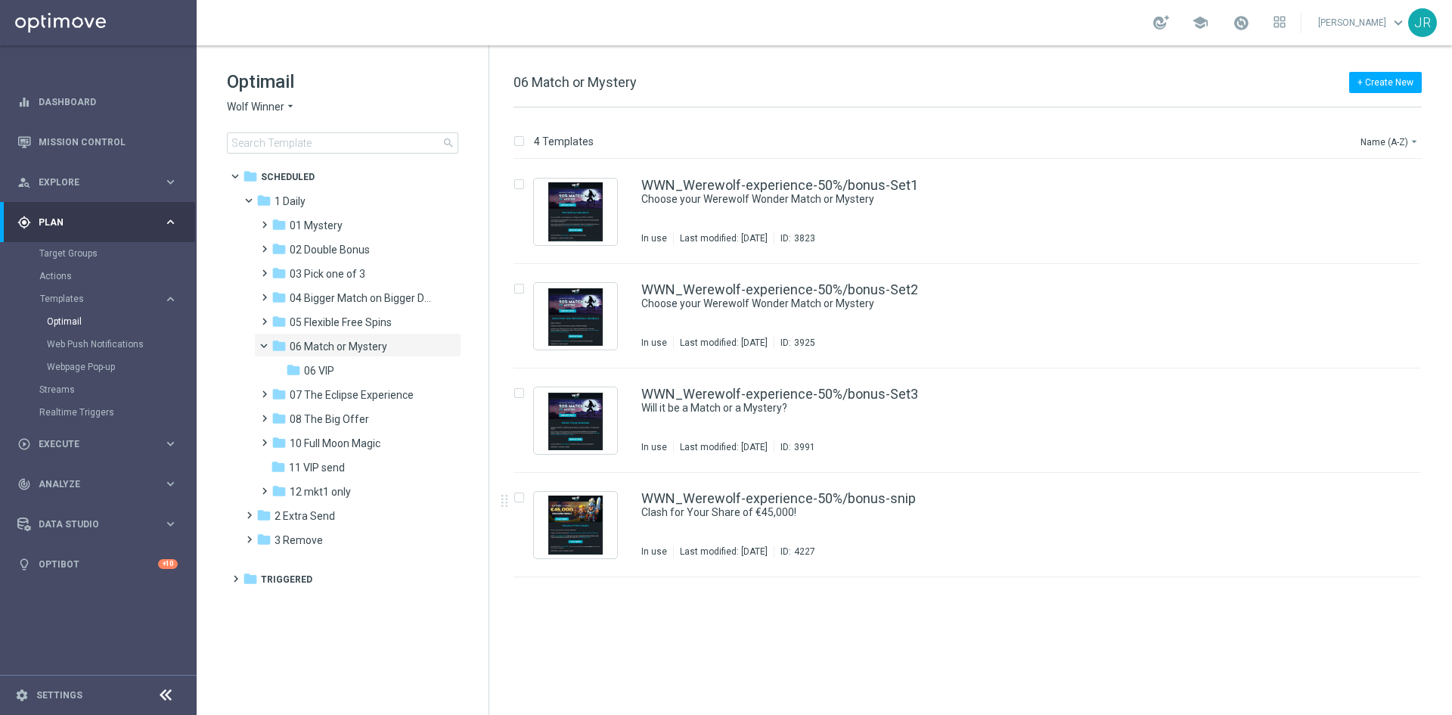
drag, startPoint x: 670, startPoint y: 523, endPoint x: 710, endPoint y: 466, distance: 70.1
click at [671, 524] on div "WWN_Werewolf-experience-50%/bonus-snip Clash for Your Share of €45,000! In use …" at bounding box center [998, 525] width 715 height 66
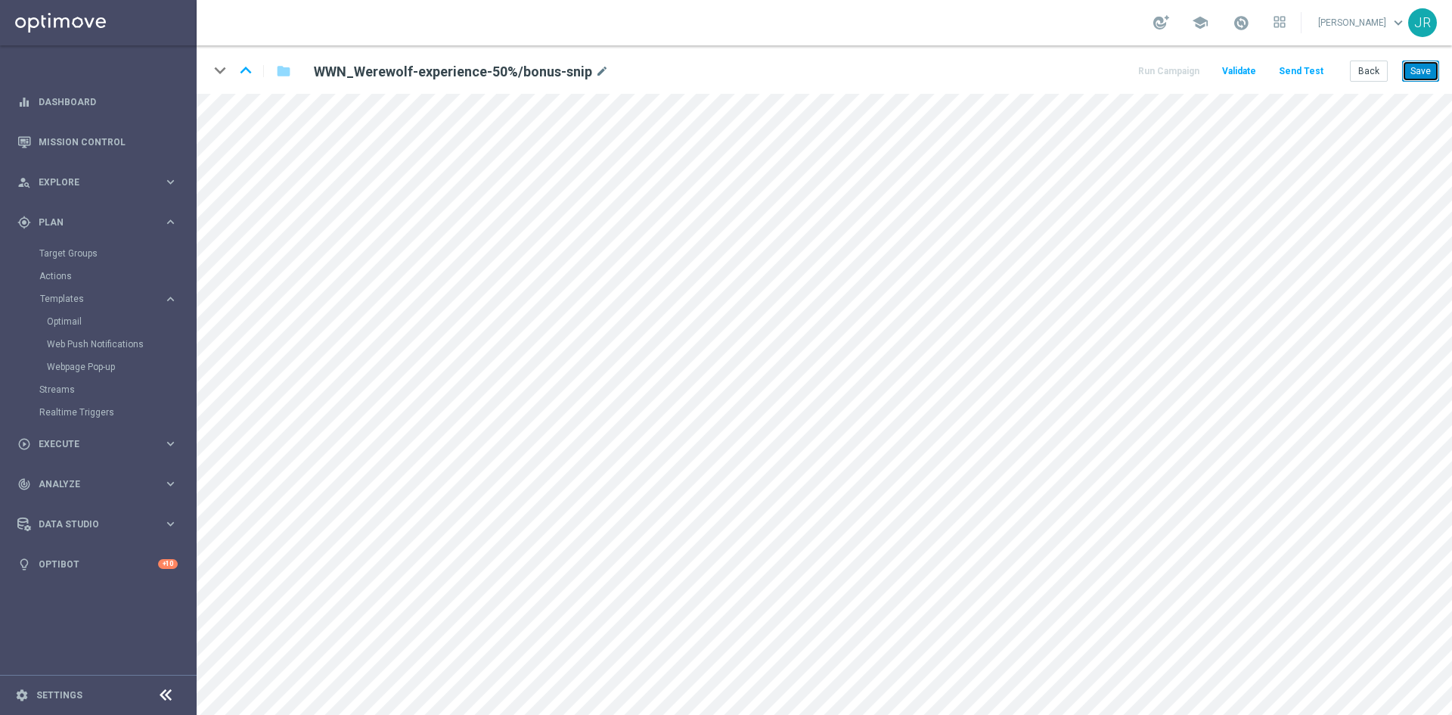
click at [1415, 72] on button "Save" at bounding box center [1420, 70] width 37 height 21
click at [1425, 65] on button "Save" at bounding box center [1420, 70] width 37 height 21
drag, startPoint x: 1424, startPoint y: 70, endPoint x: 1409, endPoint y: 79, distance: 17.6
click at [1424, 71] on button "Save" at bounding box center [1420, 70] width 37 height 21
click at [1307, 73] on button "Send Test" at bounding box center [1300, 71] width 49 height 20
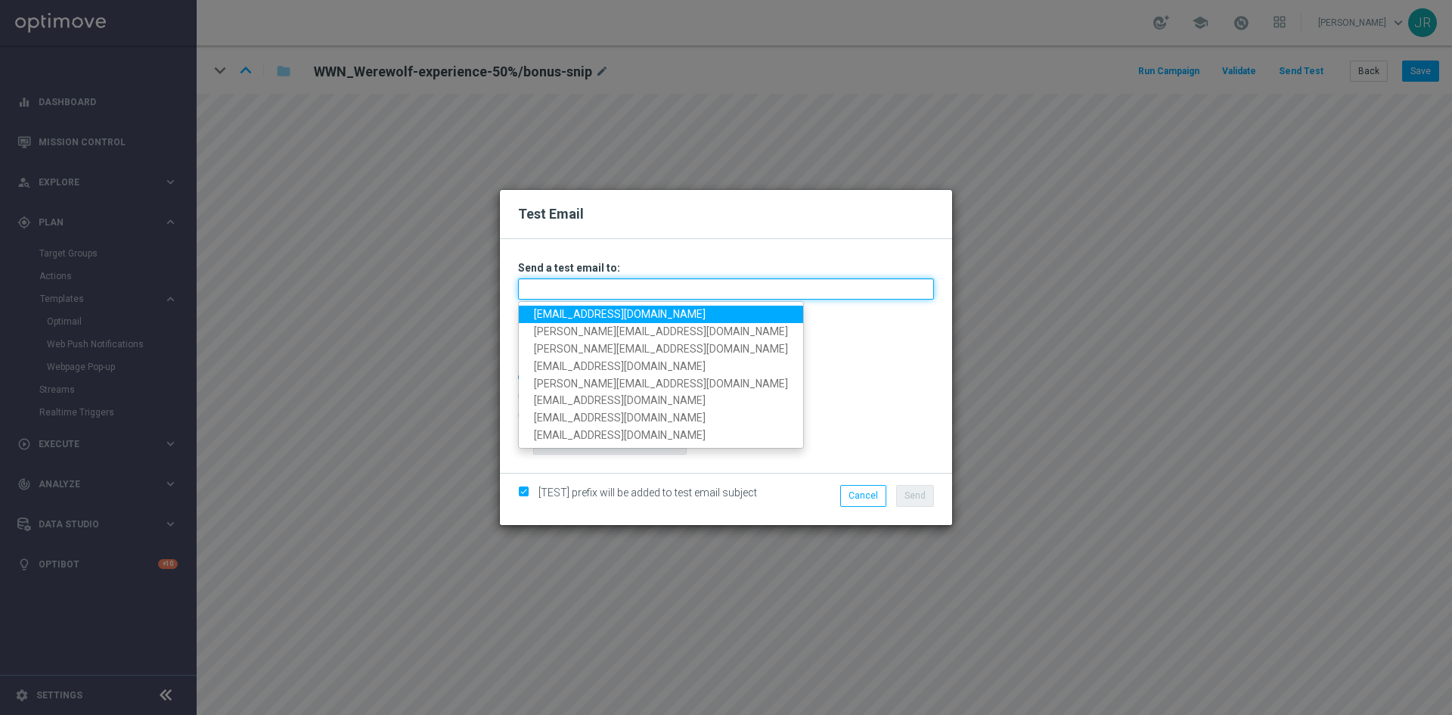
drag, startPoint x: 566, startPoint y: 291, endPoint x: 566, endPoint y: 310, distance: 18.9
click at [566, 291] on input "text" at bounding box center [726, 288] width 416 height 21
click at [568, 312] on link "[EMAIL_ADDRESS][DOMAIN_NAME]" at bounding box center [661, 313] width 284 height 17
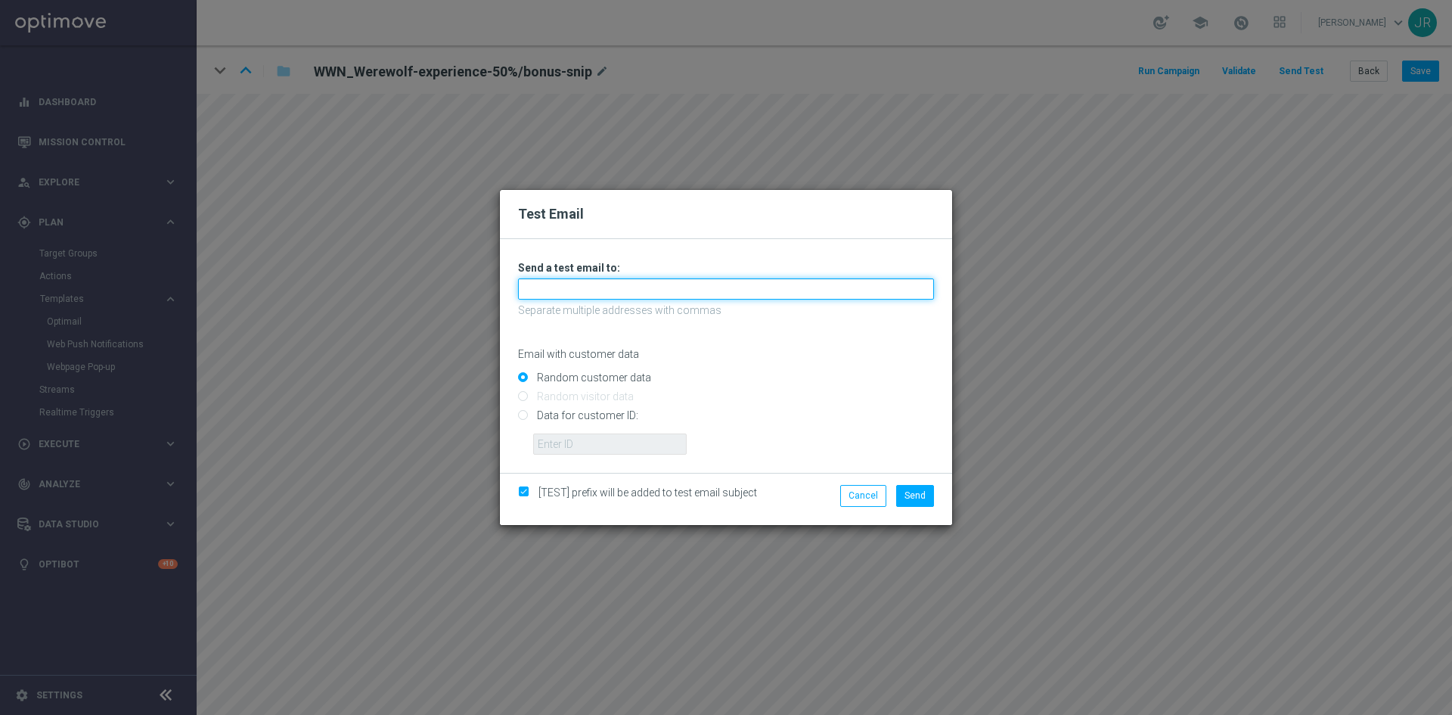
type input "[EMAIL_ADDRESS][DOMAIN_NAME]"
click at [911, 504] on button "Send" at bounding box center [915, 495] width 38 height 21
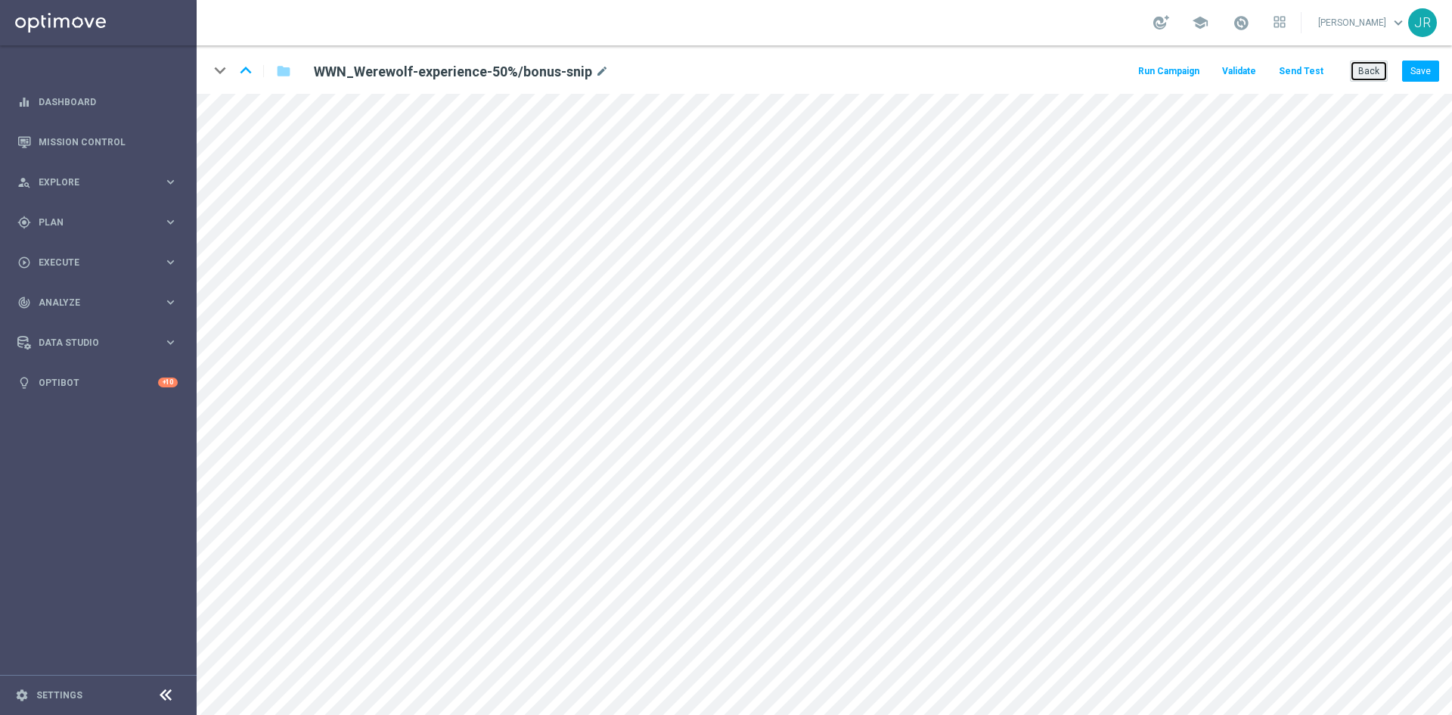
click at [1360, 75] on button "Back" at bounding box center [1369, 70] width 38 height 21
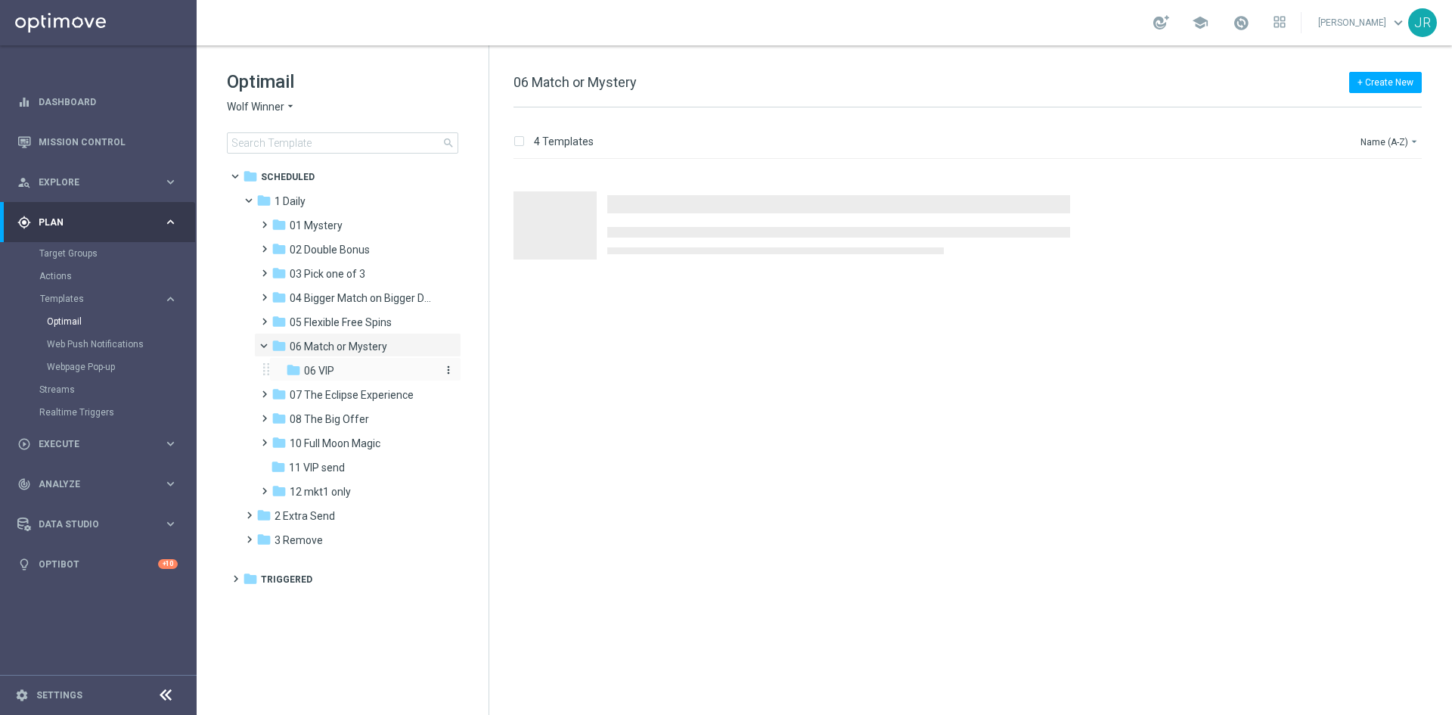
click at [312, 365] on span "06 VIP" at bounding box center [319, 371] width 30 height 14
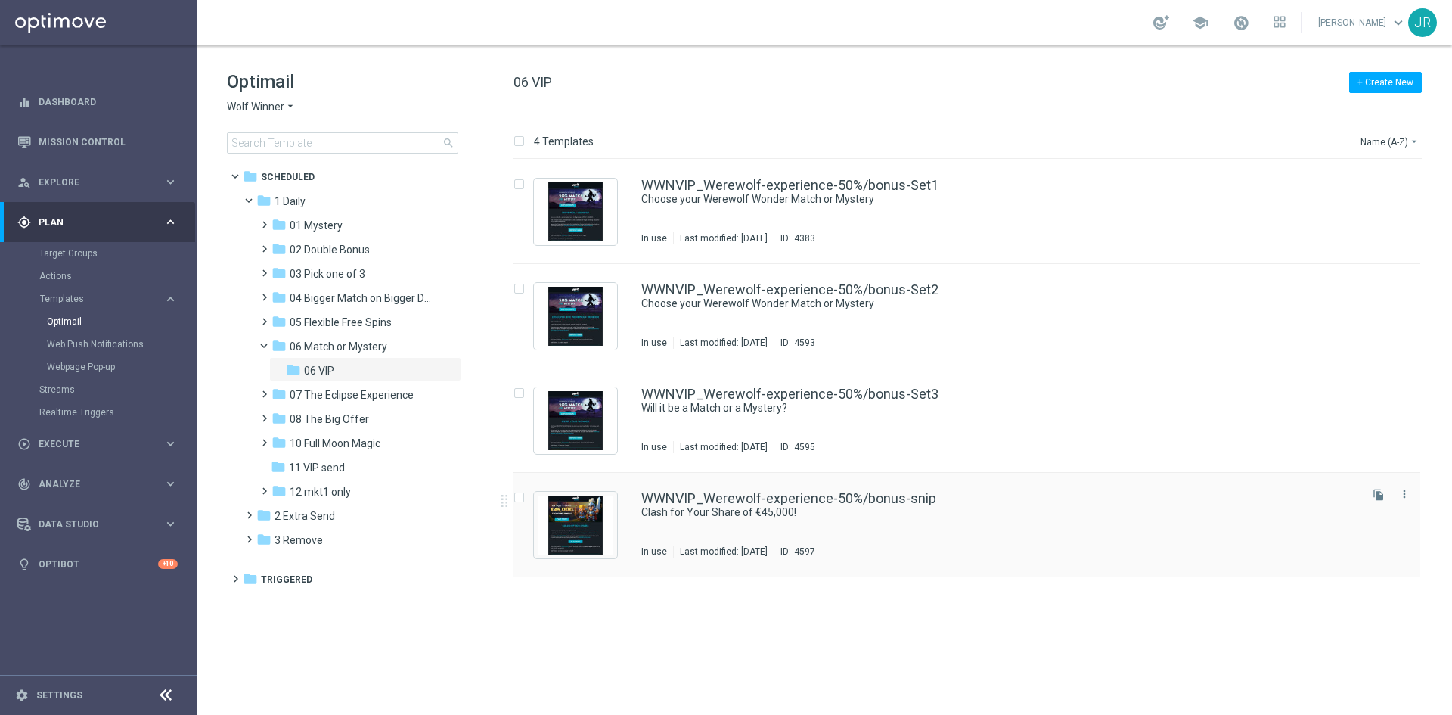
drag, startPoint x: 706, startPoint y: 539, endPoint x: 730, endPoint y: 513, distance: 35.3
click at [704, 536] on div "WWNVIP_Werewolf-experience-50%/bonus-snip Clash for Your Share of €45,000! In u…" at bounding box center [998, 525] width 715 height 66
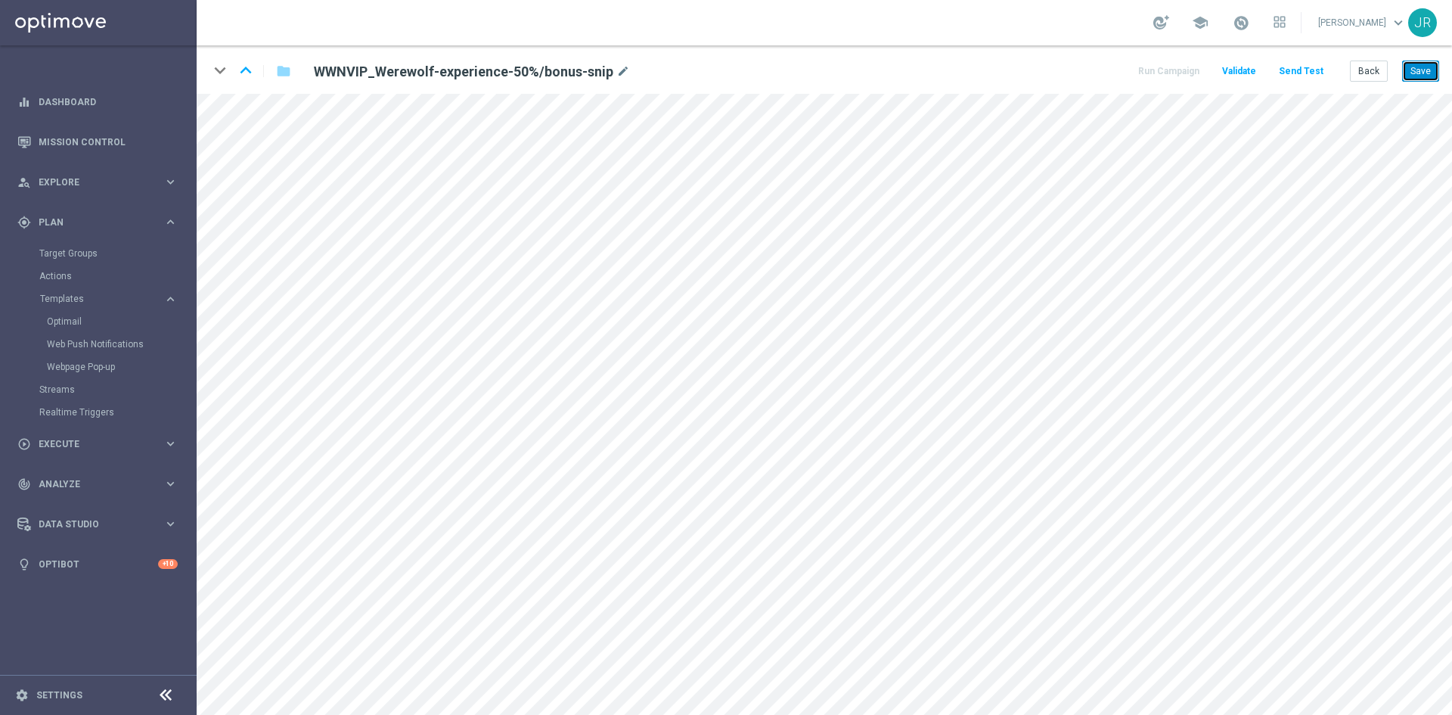
click at [1425, 78] on button "Save" at bounding box center [1420, 70] width 37 height 21
click at [1431, 66] on button "Save" at bounding box center [1420, 70] width 37 height 21
click at [1306, 71] on button "Send Test" at bounding box center [1300, 71] width 49 height 20
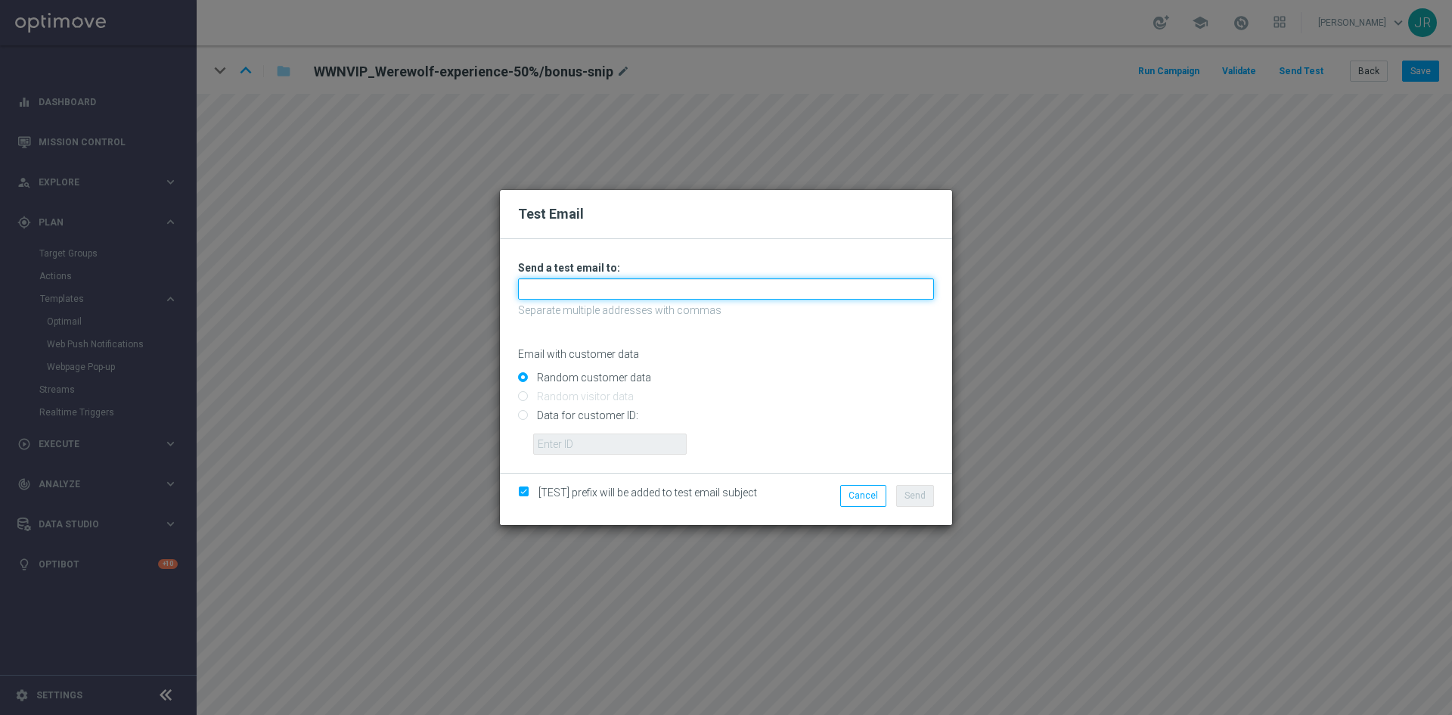
click at [609, 295] on input "text" at bounding box center [726, 288] width 416 height 21
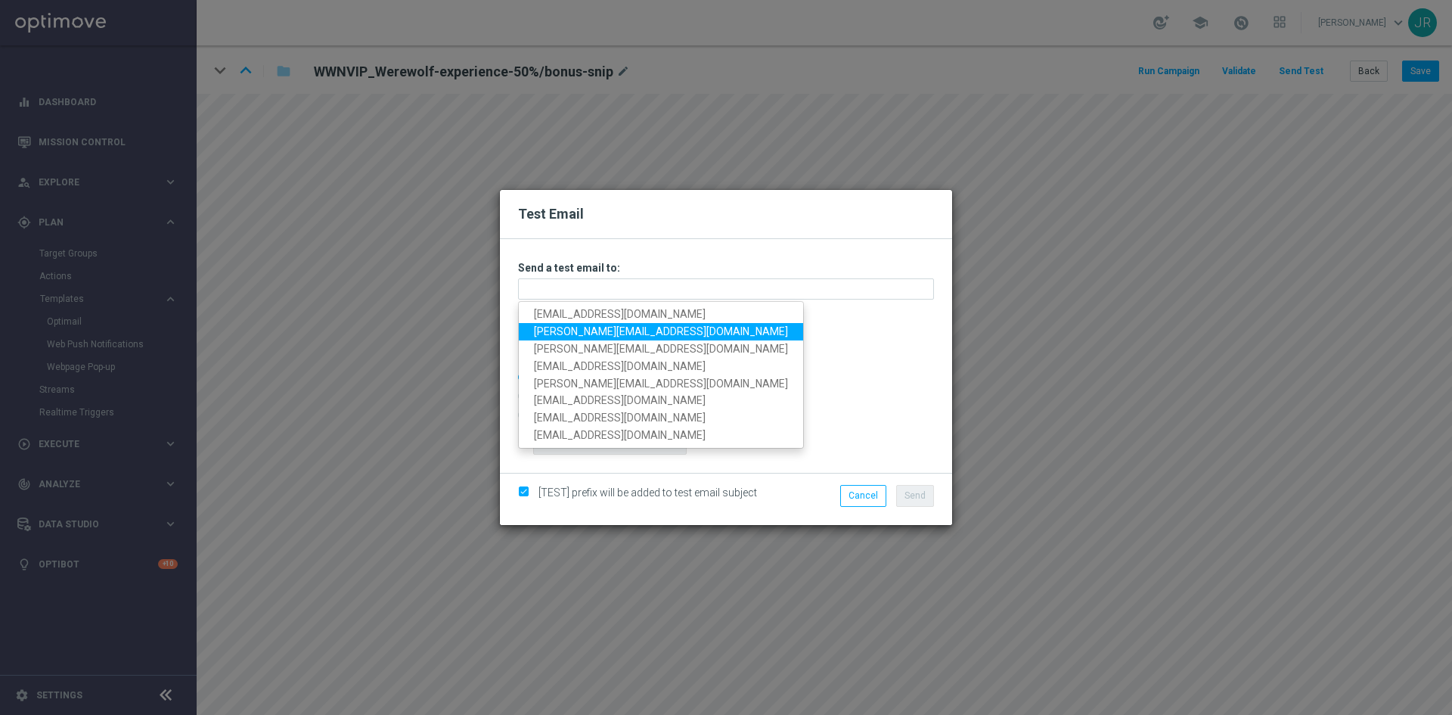
click at [439, 320] on div "Test Email Unable to send test email. If this problem persists, contact your CS…" at bounding box center [726, 357] width 1452 height 715
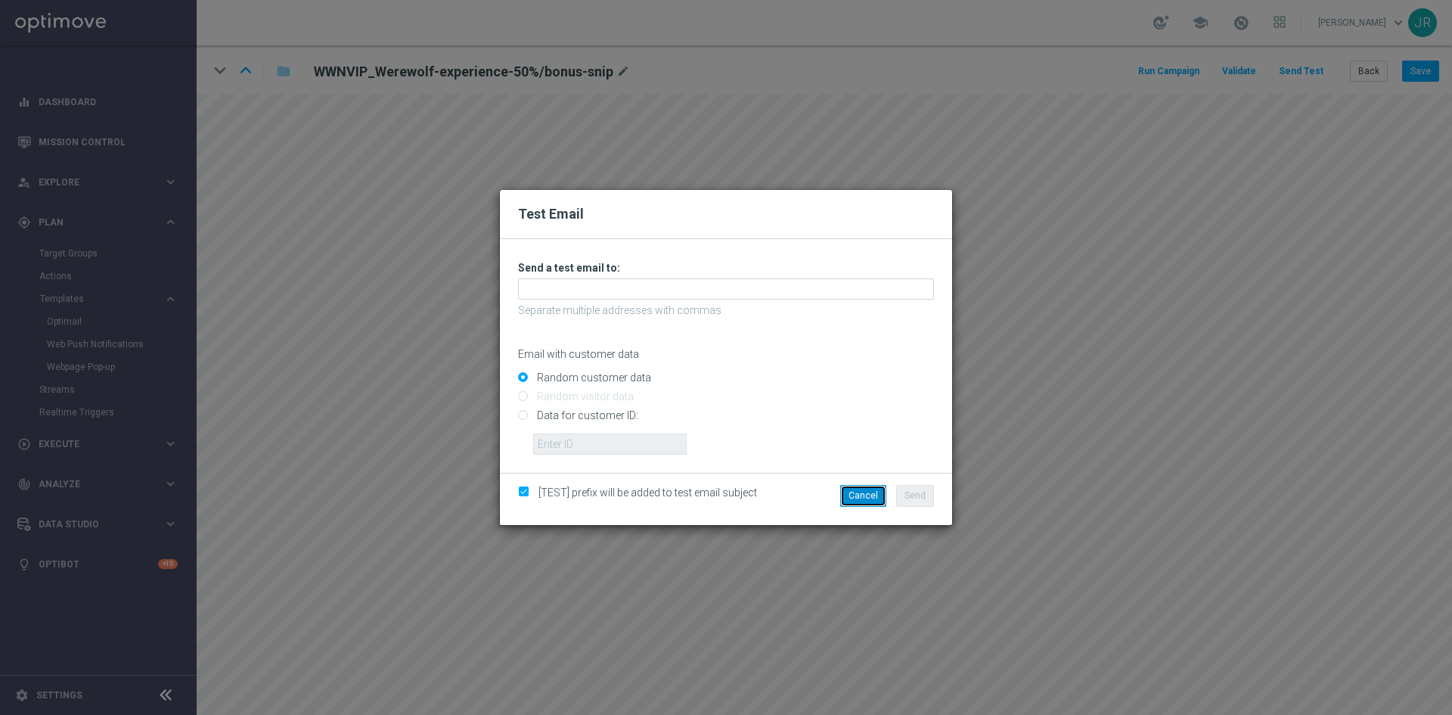
click at [859, 488] on button "Cancel" at bounding box center [863, 495] width 46 height 21
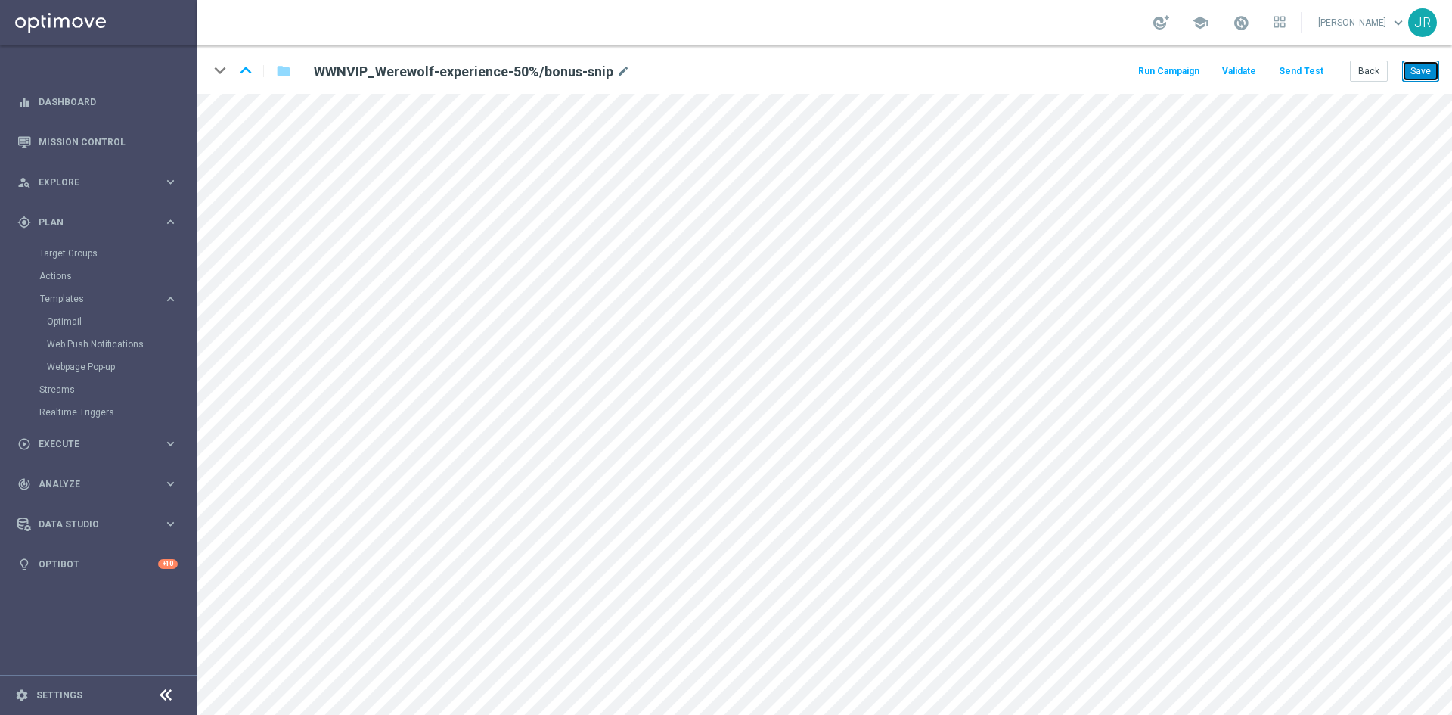
click at [1430, 71] on button "Save" at bounding box center [1420, 70] width 37 height 21
click at [1307, 65] on button "Send Test" at bounding box center [1300, 71] width 49 height 20
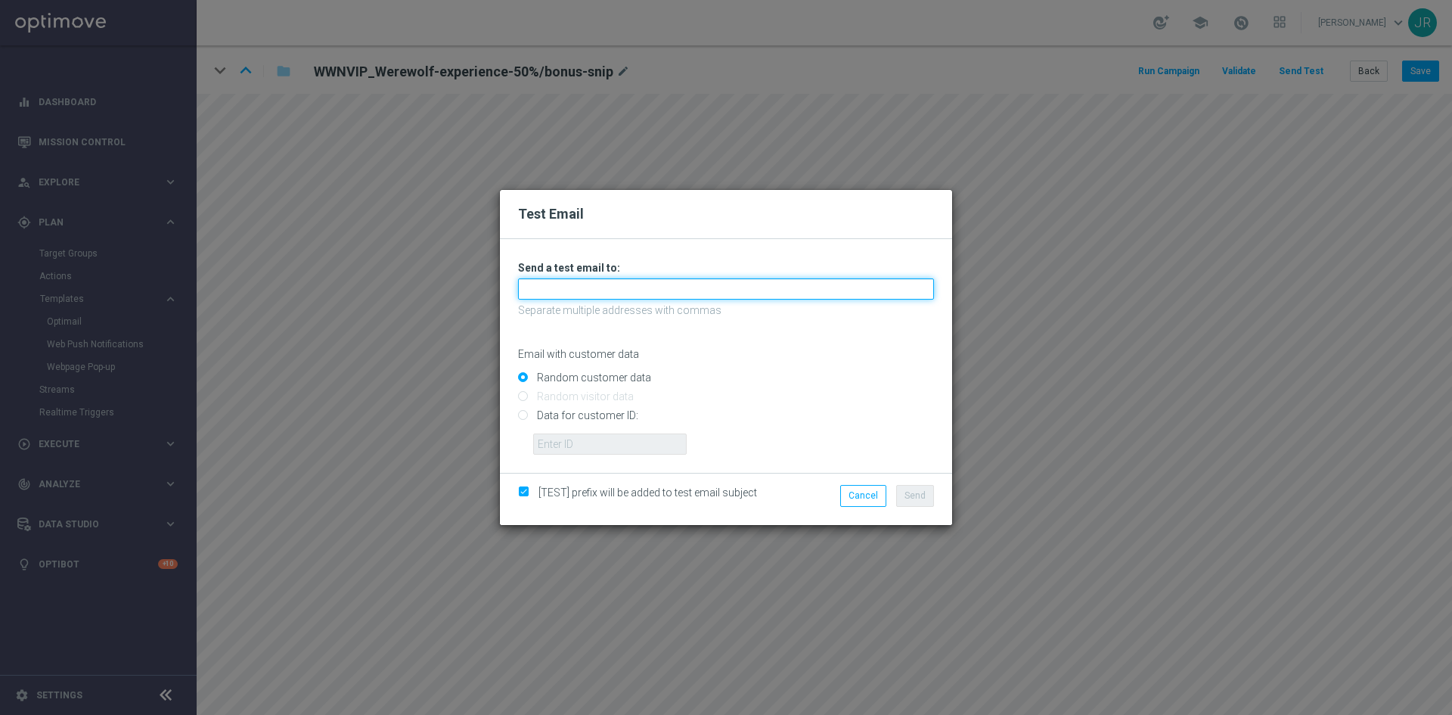
click at [537, 287] on input "text" at bounding box center [726, 288] width 416 height 21
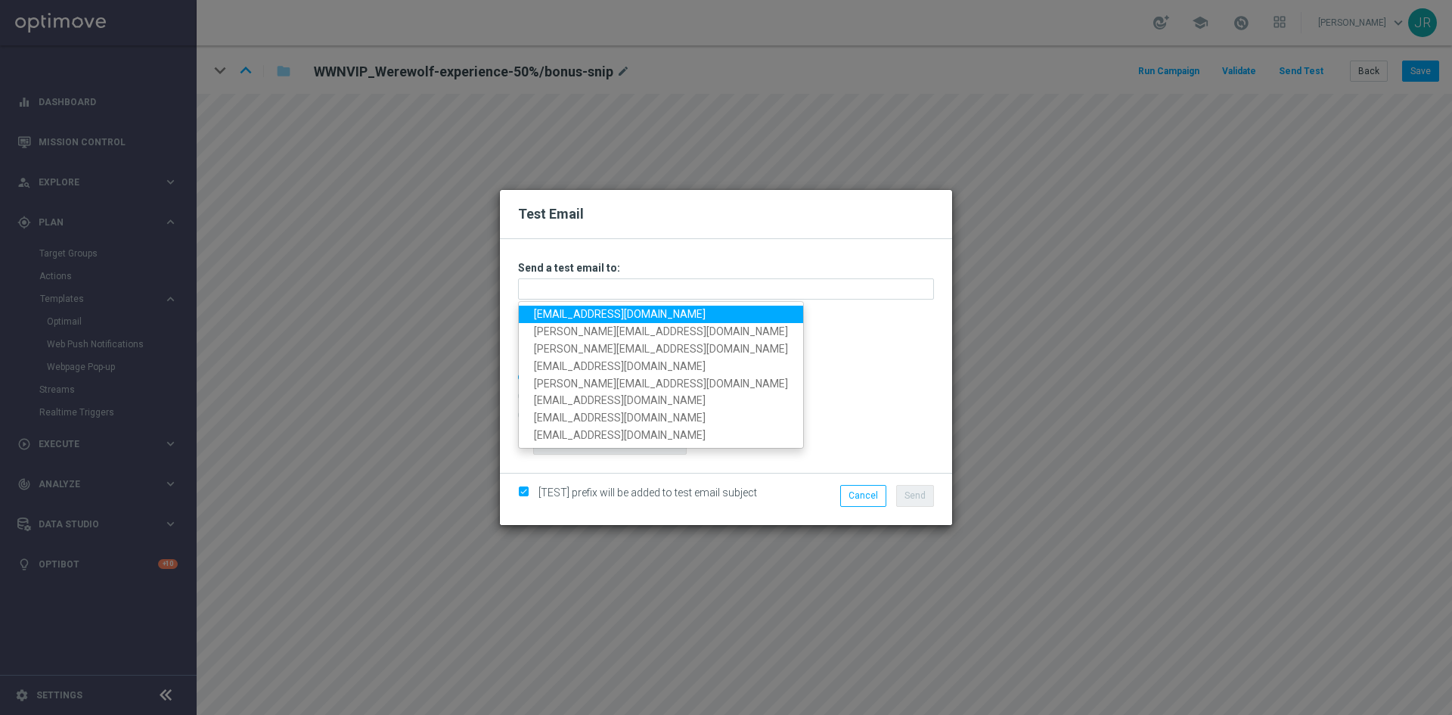
click at [538, 317] on link "testingalltesting@gmail.com" at bounding box center [661, 313] width 284 height 17
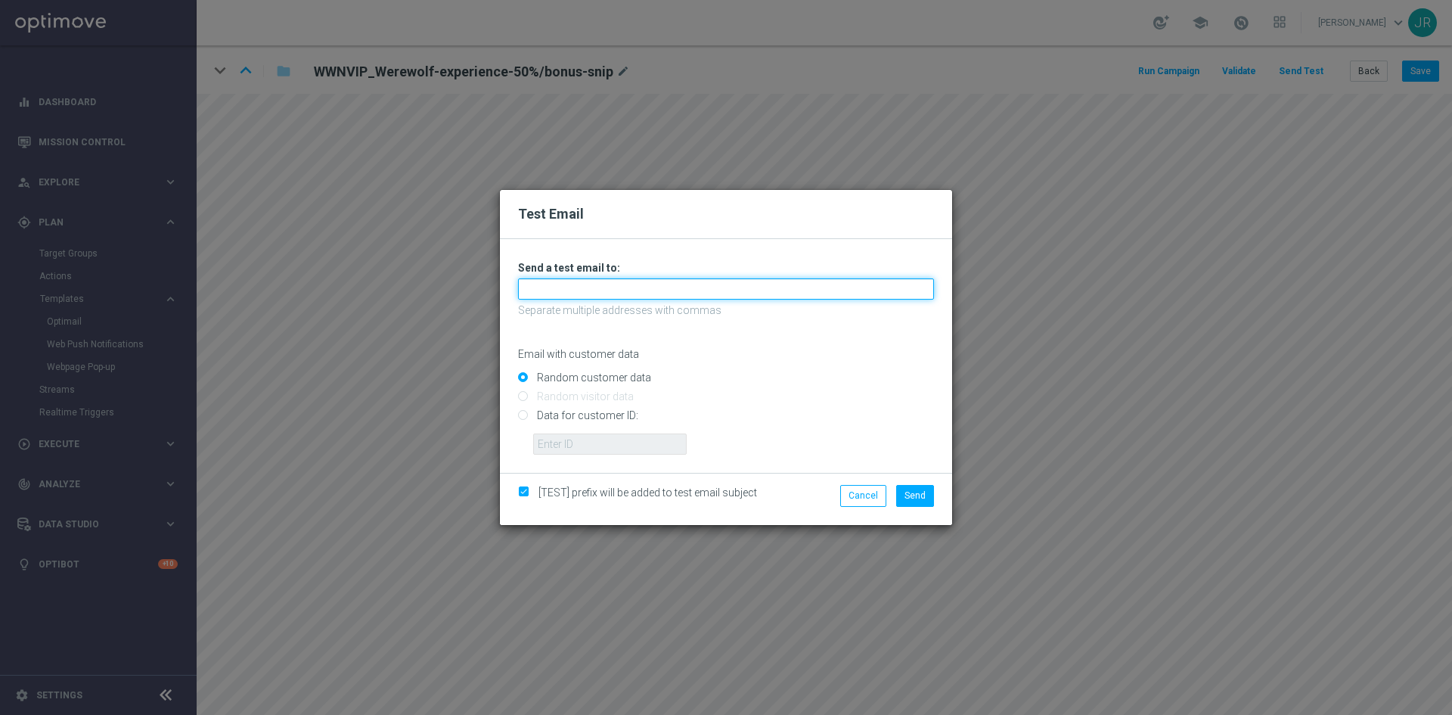
type input "testingalltesting@gmail.com"
click at [923, 480] on div "[TEST] prefix will be added to test email subject Cancel Send" at bounding box center [726, 498] width 452 height 51
click at [921, 492] on span "Send" at bounding box center [914, 495] width 21 height 11
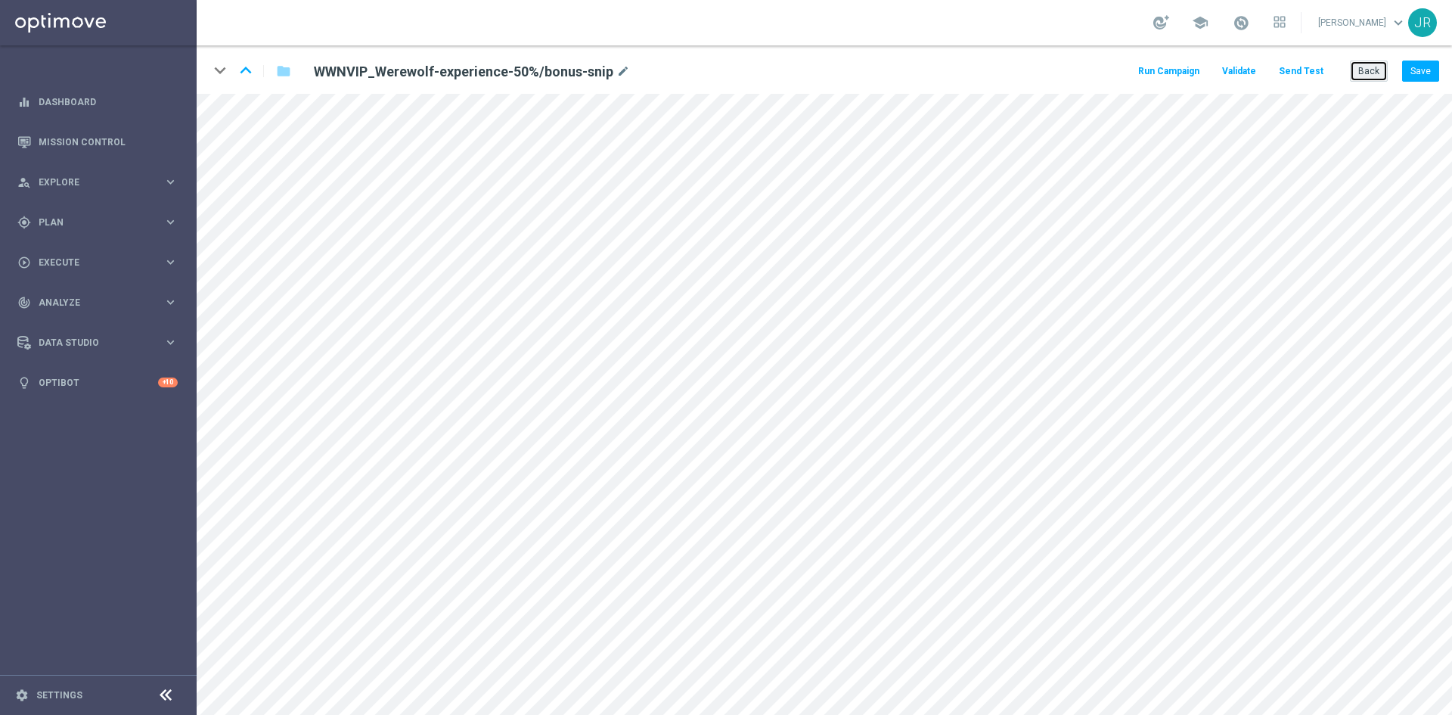
click at [1361, 77] on button "Back" at bounding box center [1369, 70] width 38 height 21
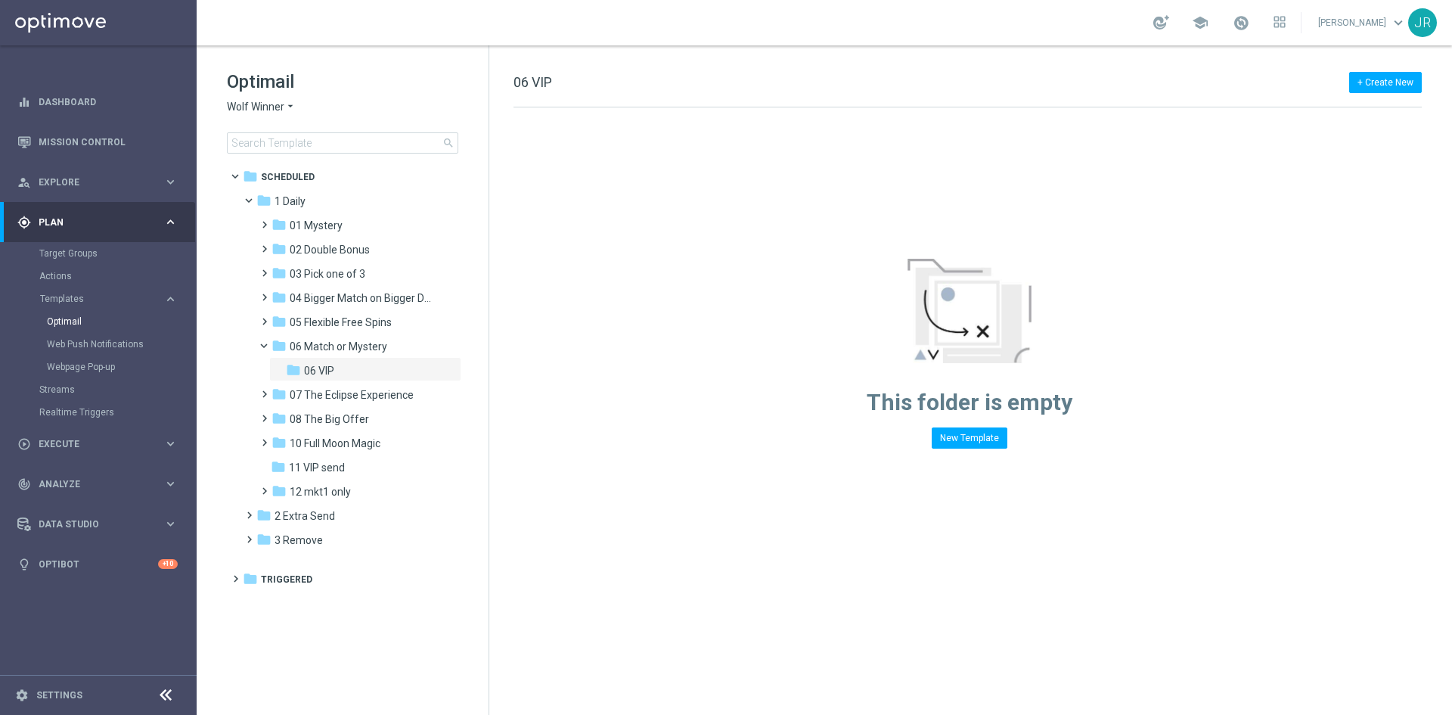
click at [245, 95] on div "Optimail Wolf Winner arrow_drop_down × Wolf Winner search" at bounding box center [358, 112] width 262 height 84
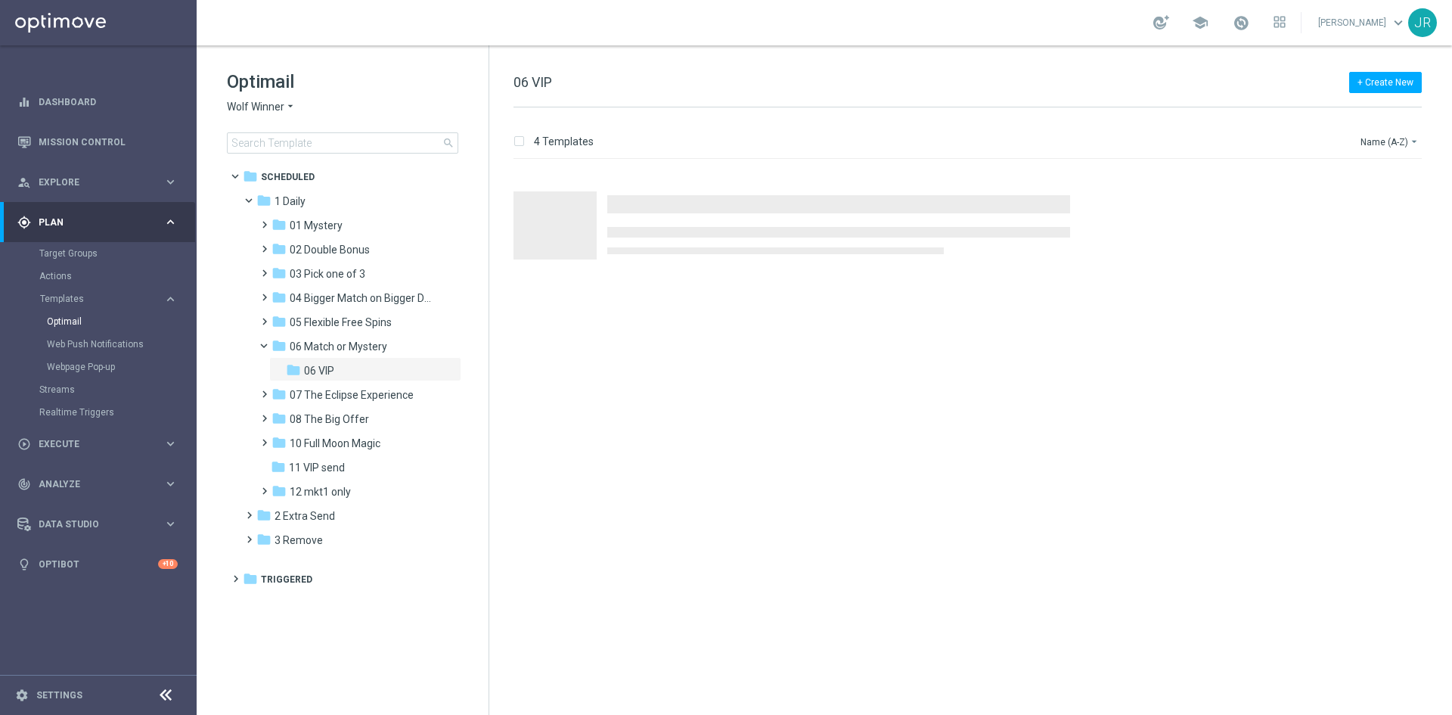
click at [255, 110] on span "Wolf Winner" at bounding box center [255, 107] width 57 height 14
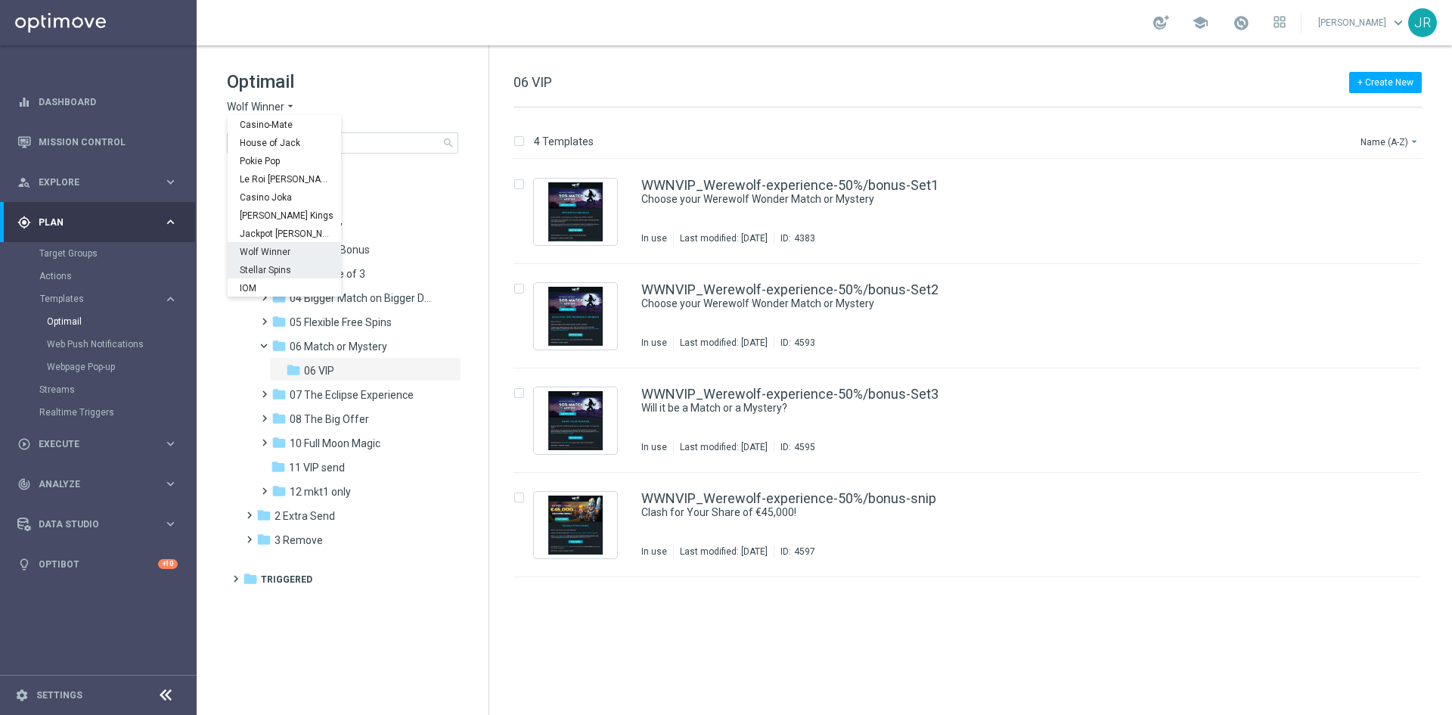
click at [278, 262] on div "Stellar Spins" at bounding box center [284, 269] width 113 height 18
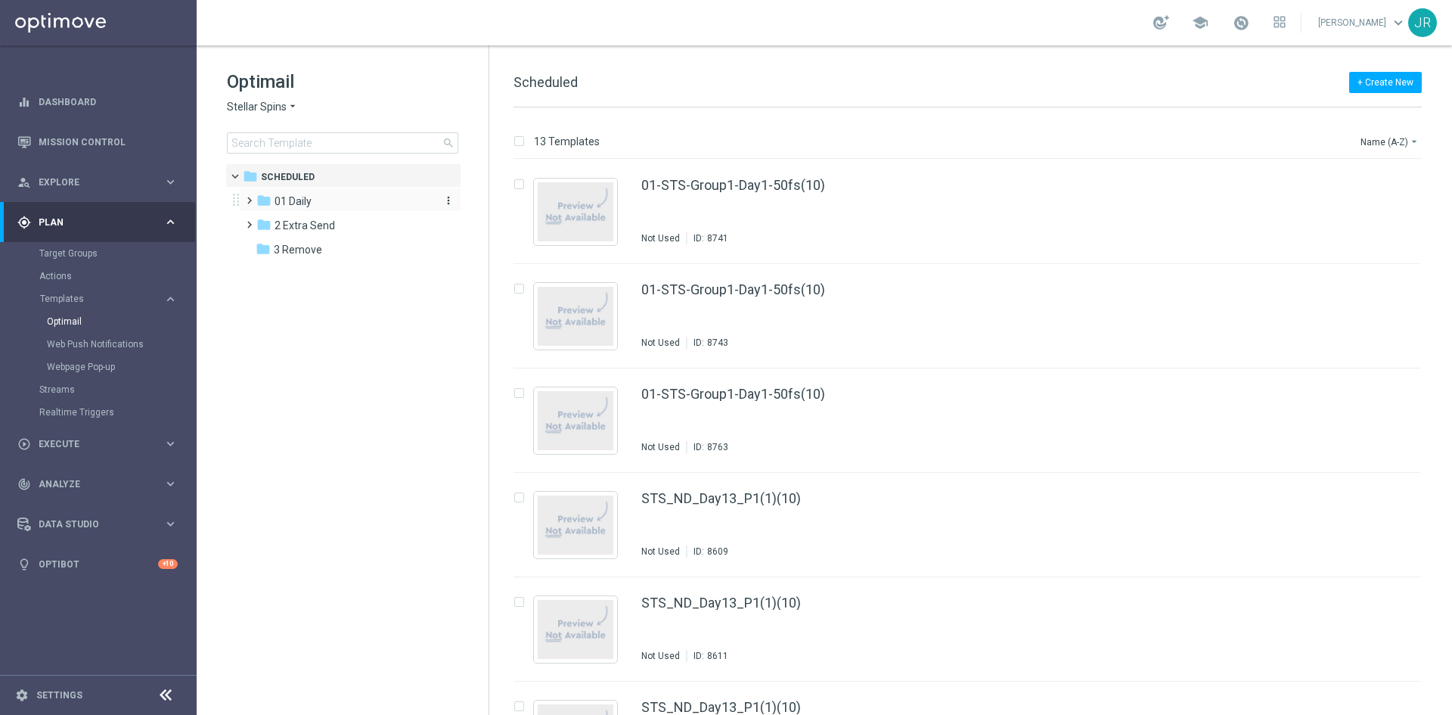
click at [297, 209] on div "folder 01 Daily" at bounding box center [343, 201] width 174 height 17
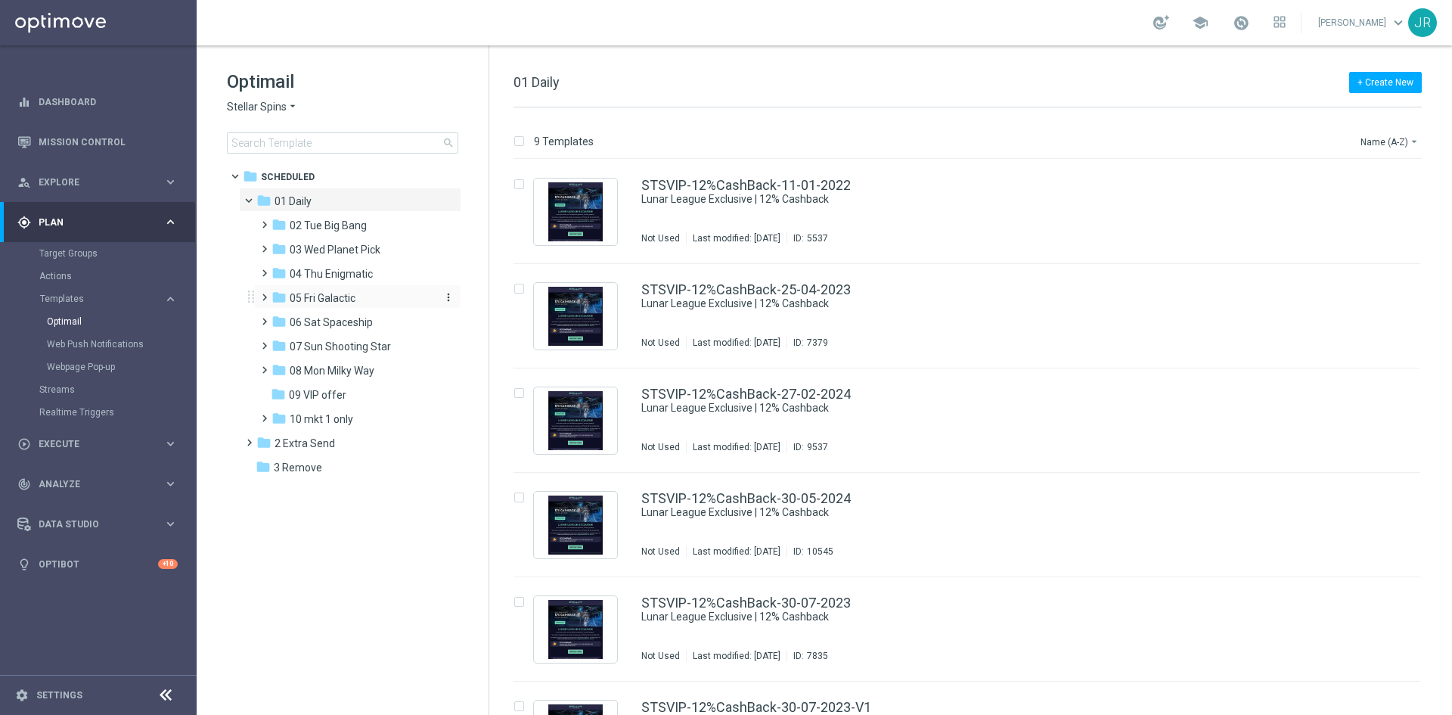
click at [315, 298] on span "05 Fri Galactic" at bounding box center [323, 298] width 66 height 14
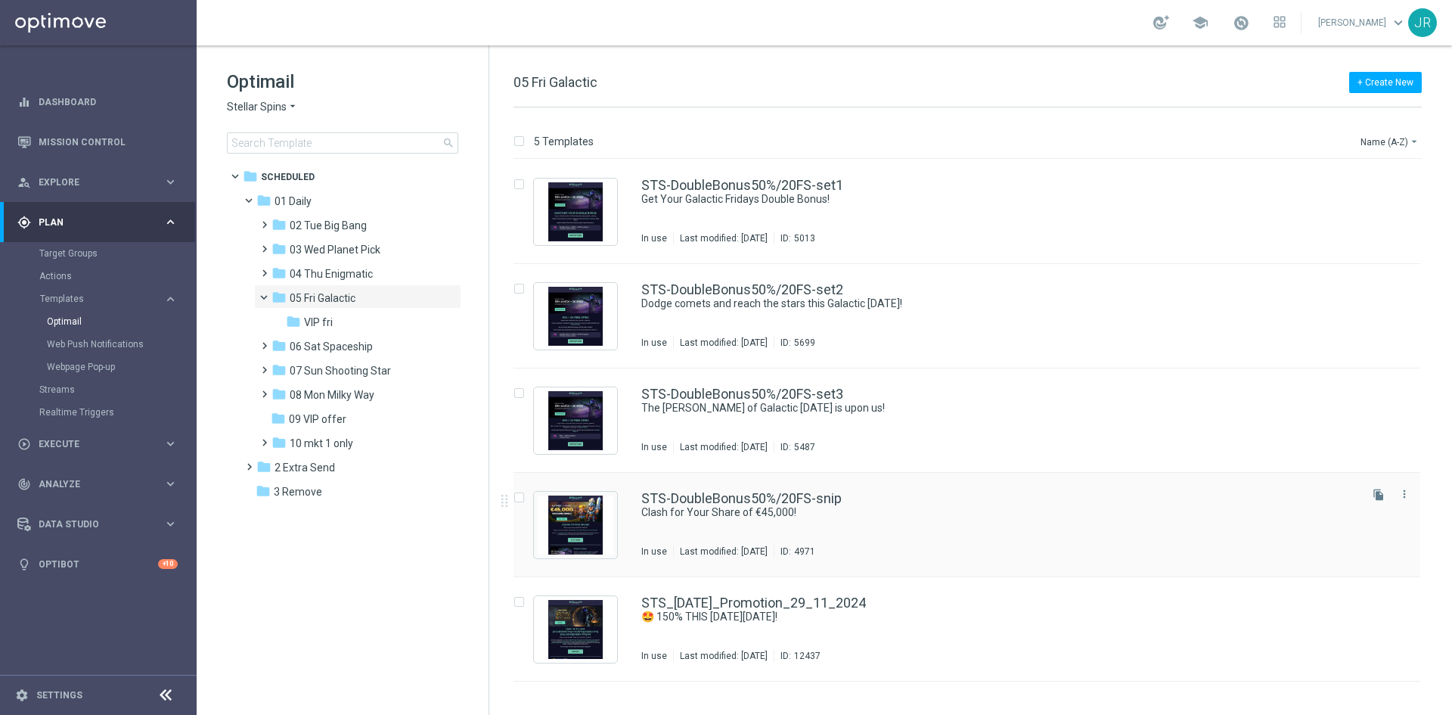
click at [729, 531] on div "STS-DoubleBonus50%/20FS-snip Clash for Your Share of €45,000! In use Last modif…" at bounding box center [998, 525] width 715 height 66
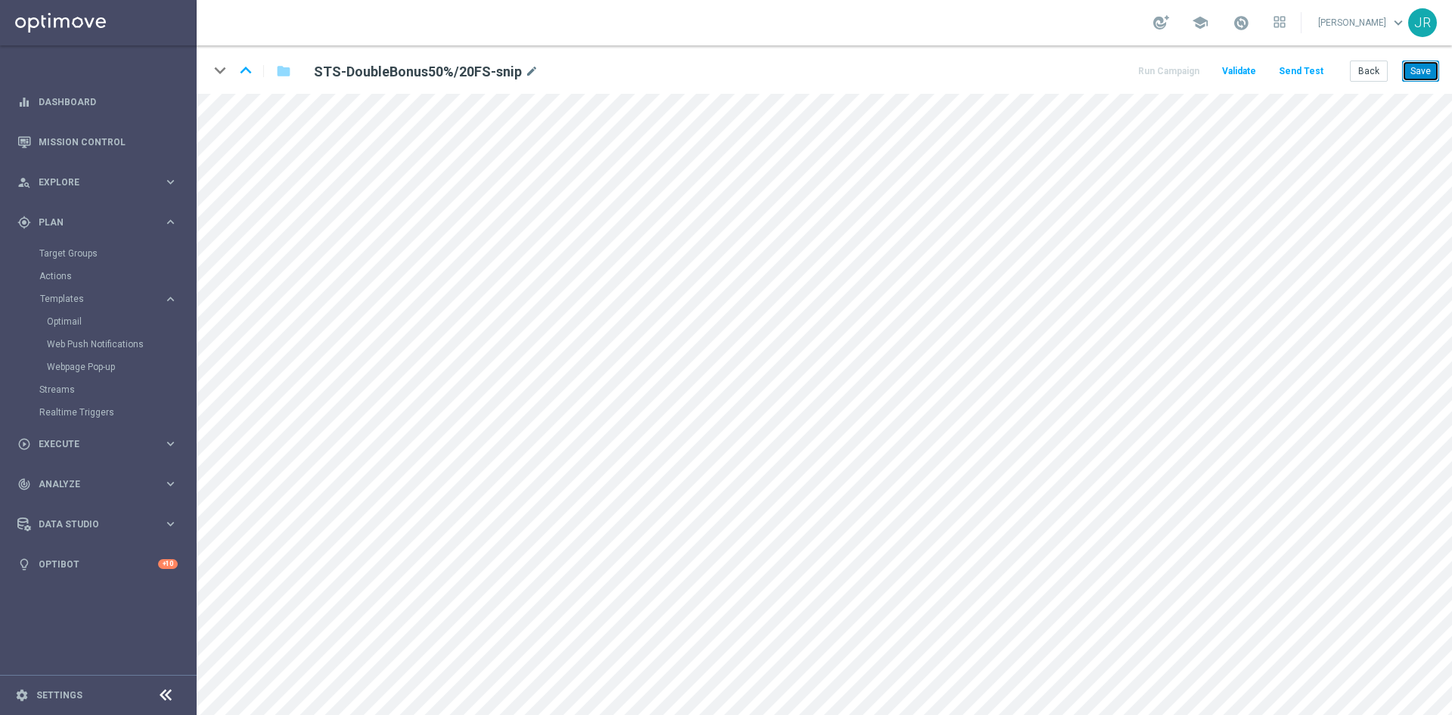
drag, startPoint x: 1427, startPoint y: 62, endPoint x: 1406, endPoint y: 79, distance: 27.4
click at [1426, 62] on button "Save" at bounding box center [1420, 70] width 37 height 21
click at [1423, 76] on button "Save" at bounding box center [1420, 70] width 37 height 21
click at [1419, 67] on button "Save" at bounding box center [1420, 70] width 37 height 21
click at [1431, 71] on button "Save" at bounding box center [1420, 70] width 37 height 21
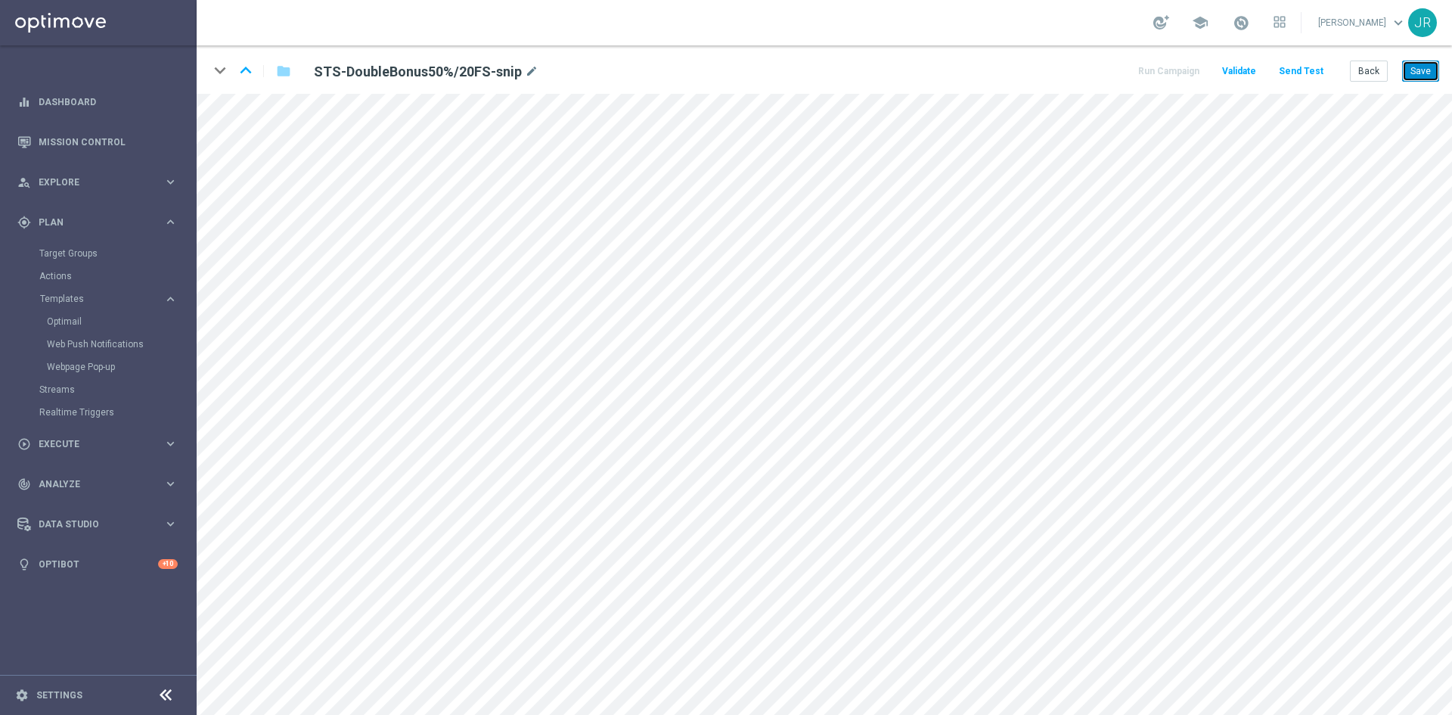
drag, startPoint x: 1411, startPoint y: 70, endPoint x: 950, endPoint y: 32, distance: 462.9
click at [1413, 72] on button "Save" at bounding box center [1420, 70] width 37 height 21
click at [1415, 72] on button "Save" at bounding box center [1420, 70] width 37 height 21
click at [1429, 61] on button "Save" at bounding box center [1420, 70] width 37 height 21
click at [1292, 70] on button "Send Test" at bounding box center [1300, 71] width 49 height 20
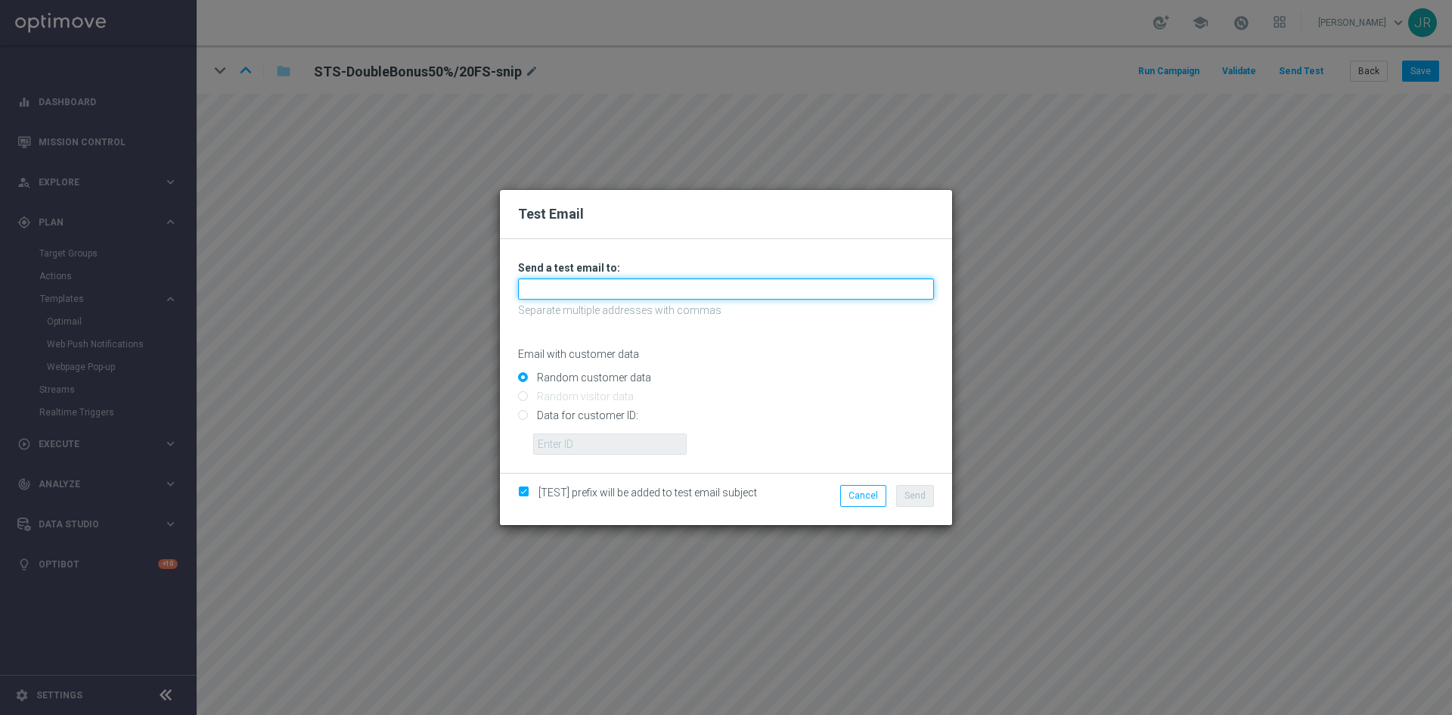
click at [557, 293] on input "text" at bounding box center [726, 288] width 416 height 21
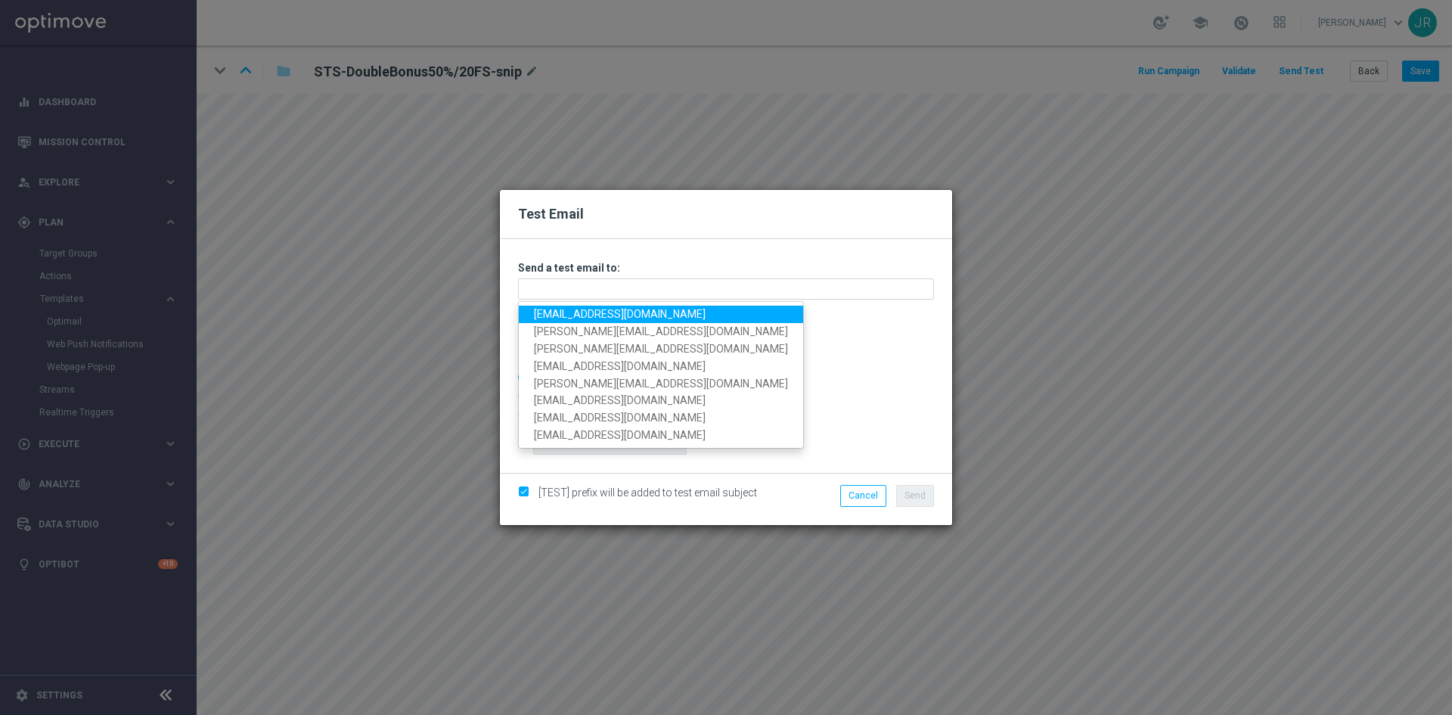
click at [538, 319] on link "[EMAIL_ADDRESS][DOMAIN_NAME]" at bounding box center [661, 313] width 284 height 17
type input "[EMAIL_ADDRESS][DOMAIN_NAME]"
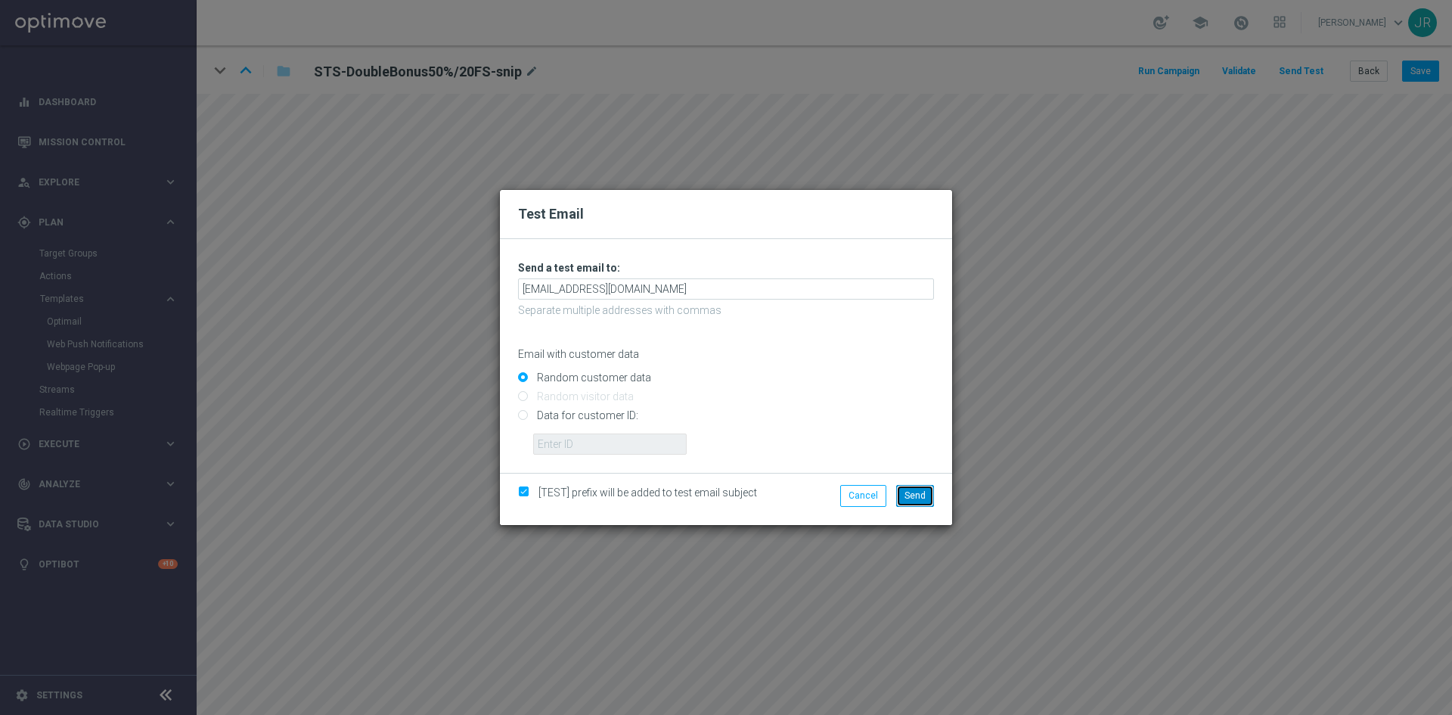
click at [921, 498] on span "Send" at bounding box center [914, 495] width 21 height 11
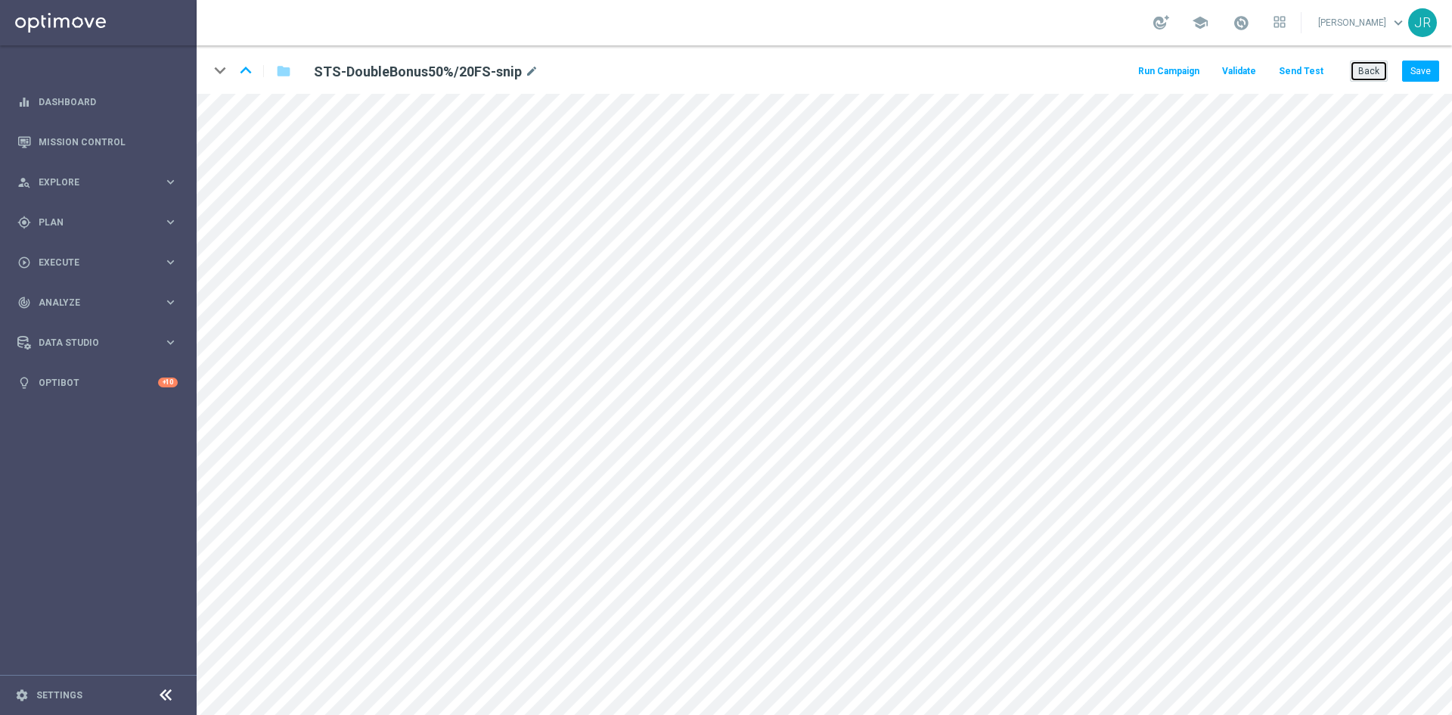
click at [1379, 60] on button "Back" at bounding box center [1369, 70] width 38 height 21
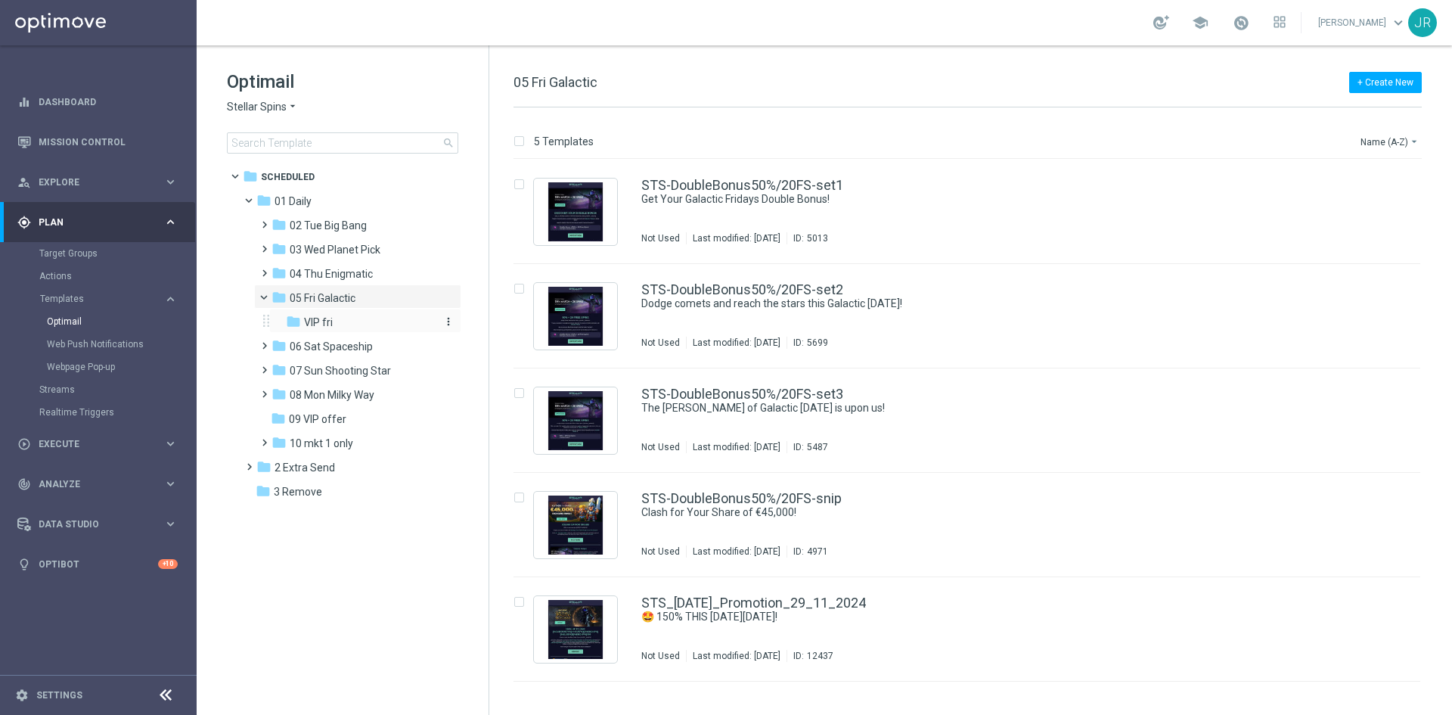
click at [369, 323] on div "folder VIP fri" at bounding box center [360, 322] width 149 height 17
click at [722, 532] on div "STS_VIP-DoubleBonus50%/20FS-snip EXCLUSIVE: 4 Wolves of Fortune DoubleMax In us…" at bounding box center [998, 525] width 715 height 66
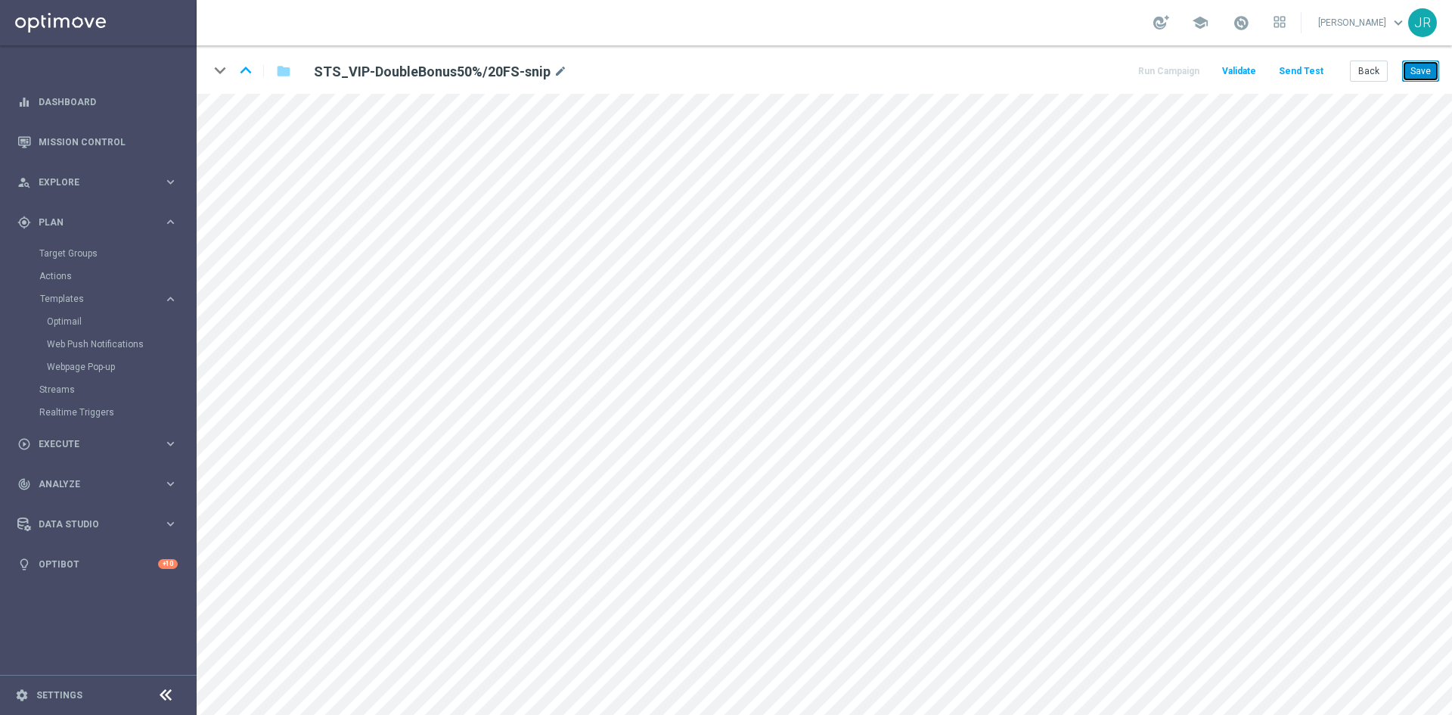
click at [1425, 74] on button "Save" at bounding box center [1420, 70] width 37 height 21
click at [1418, 76] on button "Save" at bounding box center [1420, 70] width 37 height 21
click at [1420, 68] on button "Save" at bounding box center [1420, 70] width 37 height 21
click at [1419, 70] on button "Save" at bounding box center [1420, 70] width 37 height 21
click at [1431, 63] on button "Save" at bounding box center [1420, 70] width 37 height 21
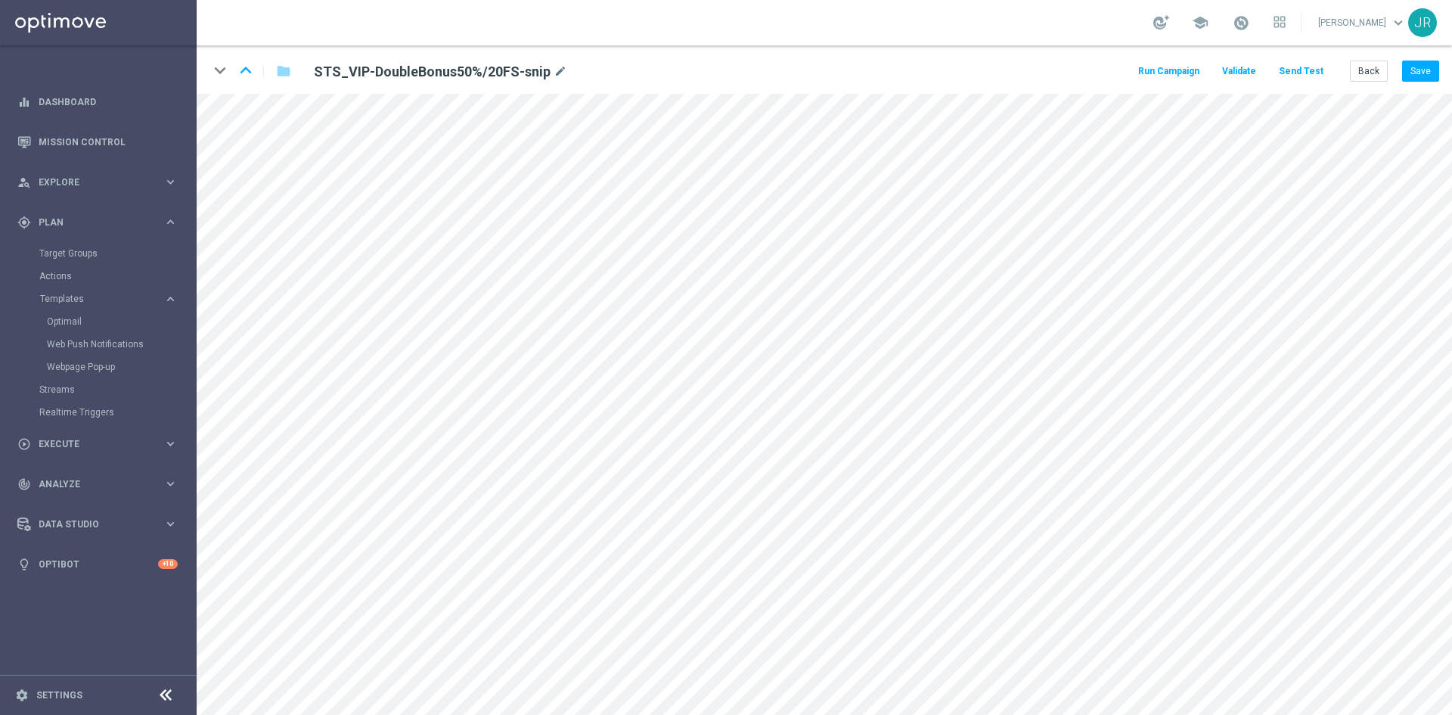
click at [1305, 69] on button "Send Test" at bounding box center [1300, 71] width 49 height 20
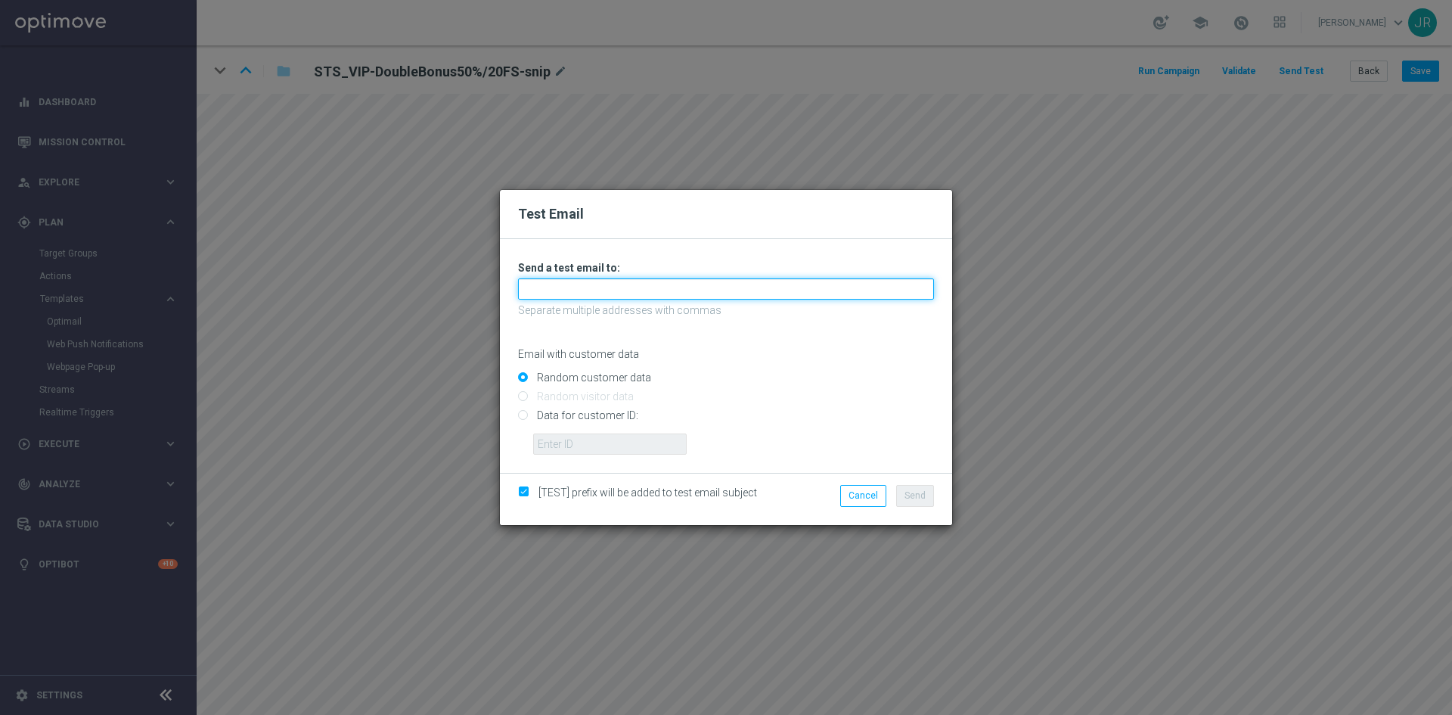
click at [547, 297] on input "text" at bounding box center [726, 288] width 416 height 21
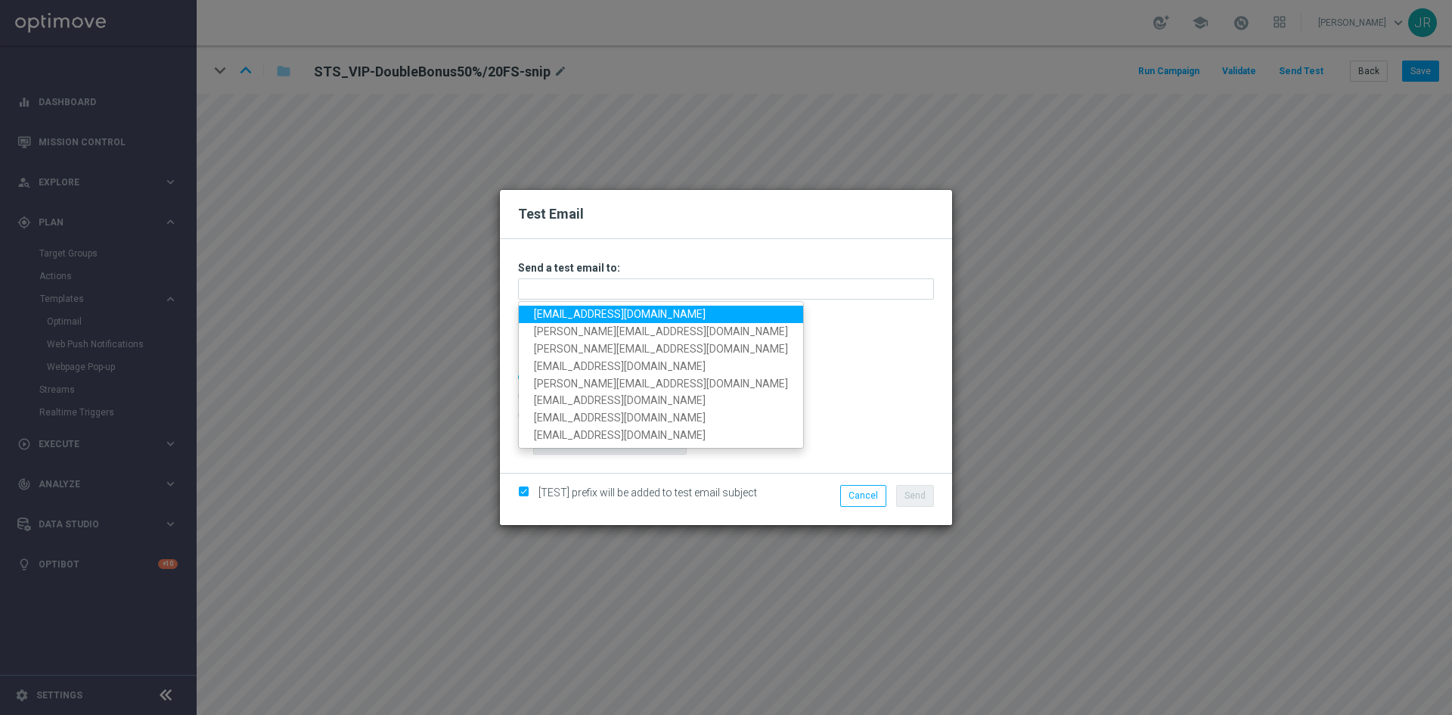
click at [561, 320] on link "testingalltesting@gmail.com" at bounding box center [661, 313] width 284 height 17
type input "testingalltesting@gmail.com"
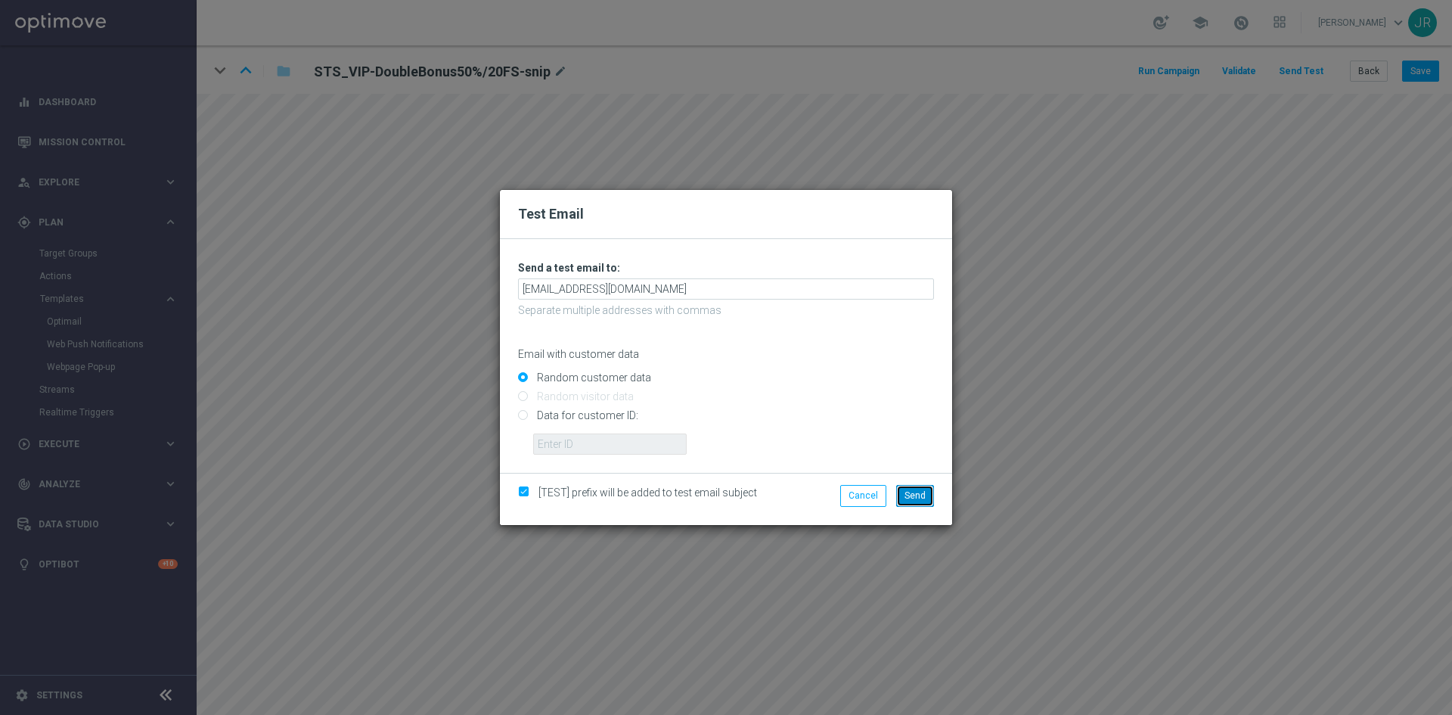
click at [917, 490] on span "Send" at bounding box center [914, 495] width 21 height 11
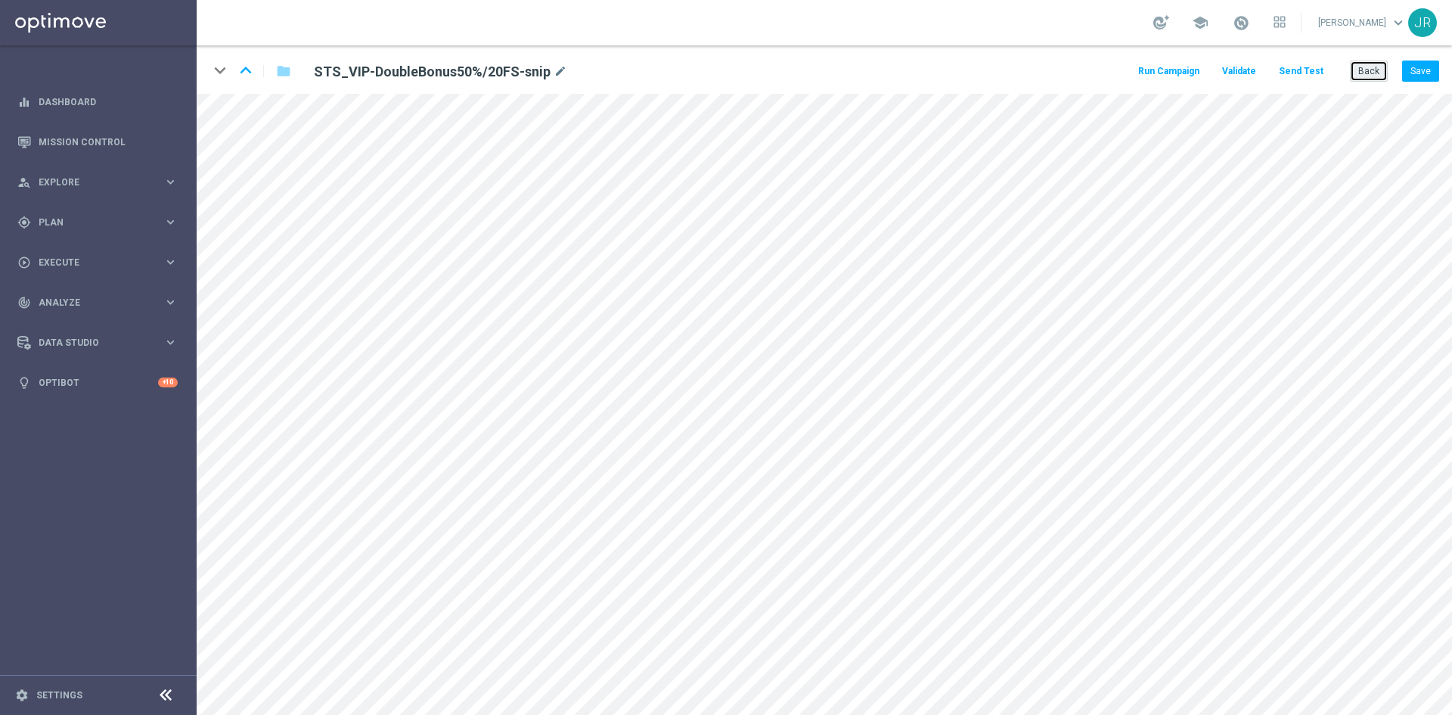
click at [1374, 78] on button "Back" at bounding box center [1369, 70] width 38 height 21
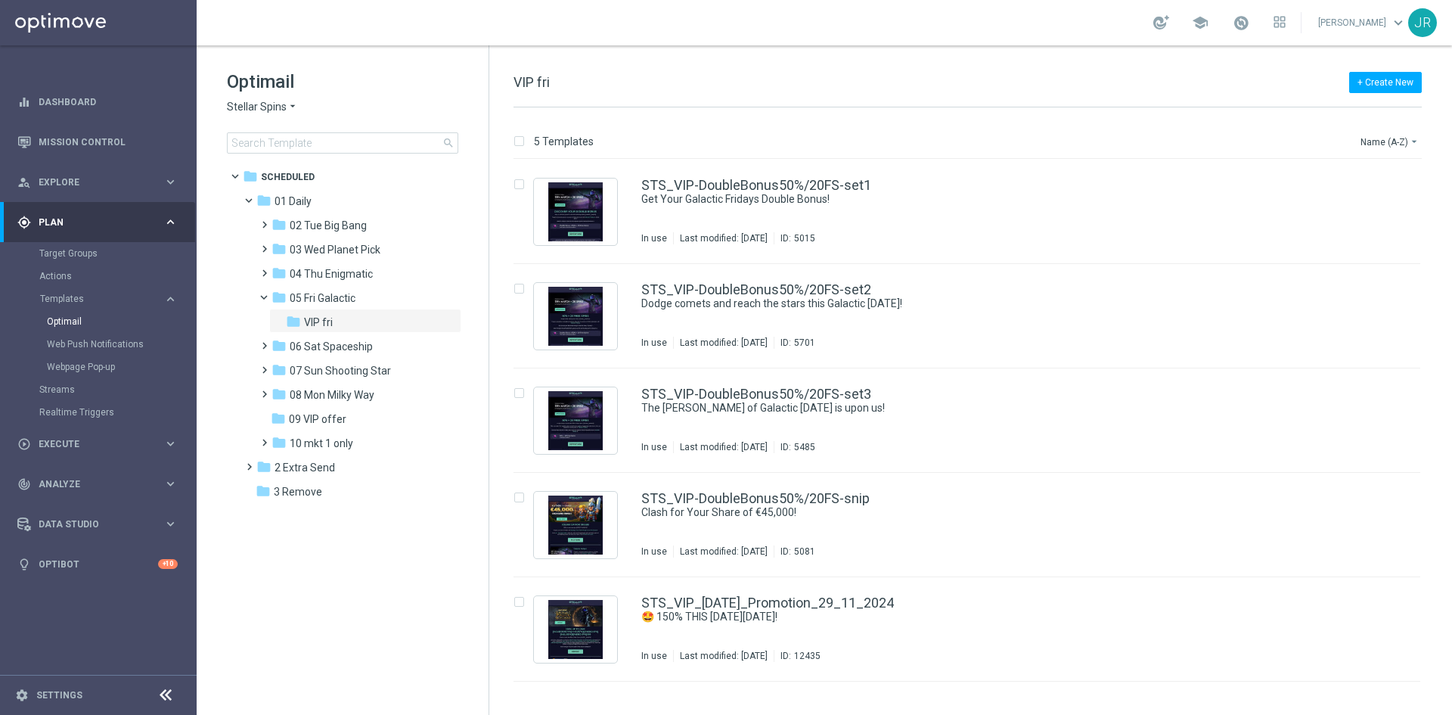
click at [259, 104] on span "Stellar Spins" at bounding box center [257, 107] width 60 height 14
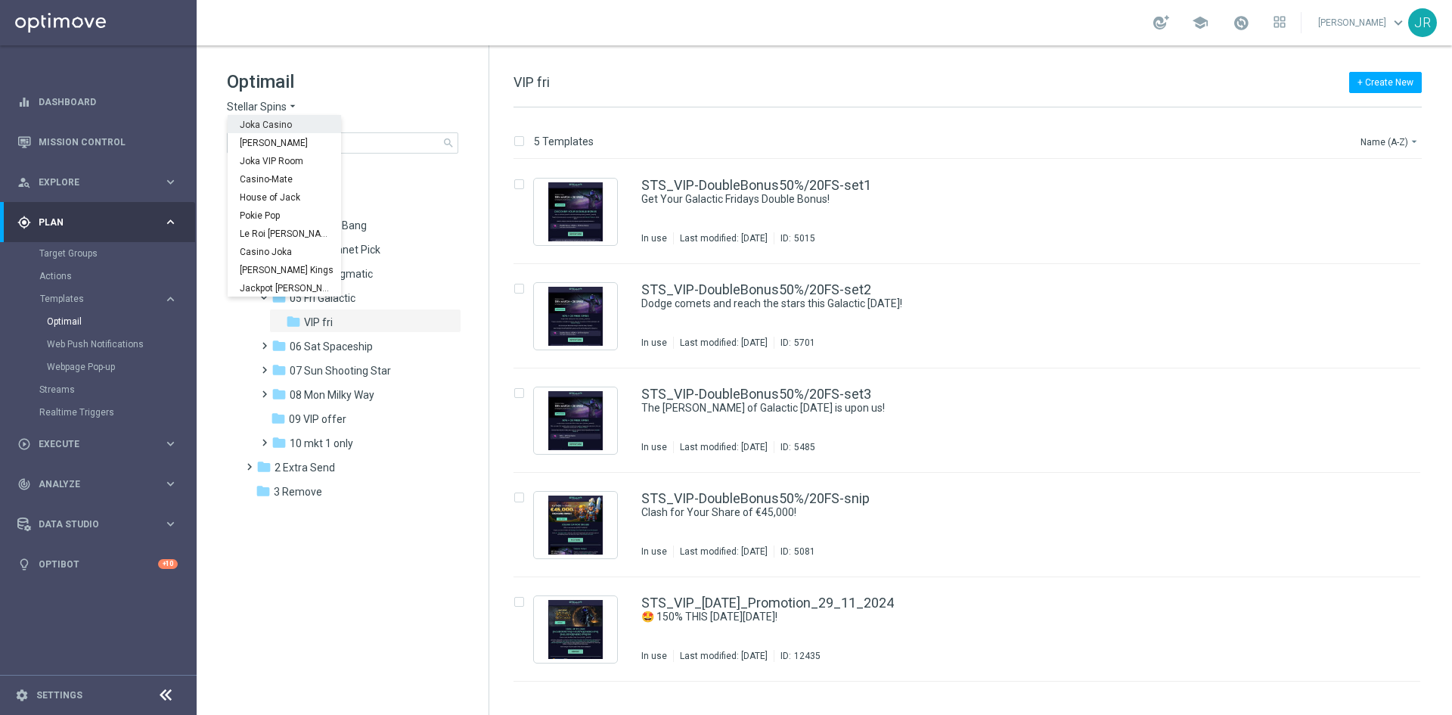
click at [296, 130] on div "Joka Casino" at bounding box center [284, 124] width 113 height 18
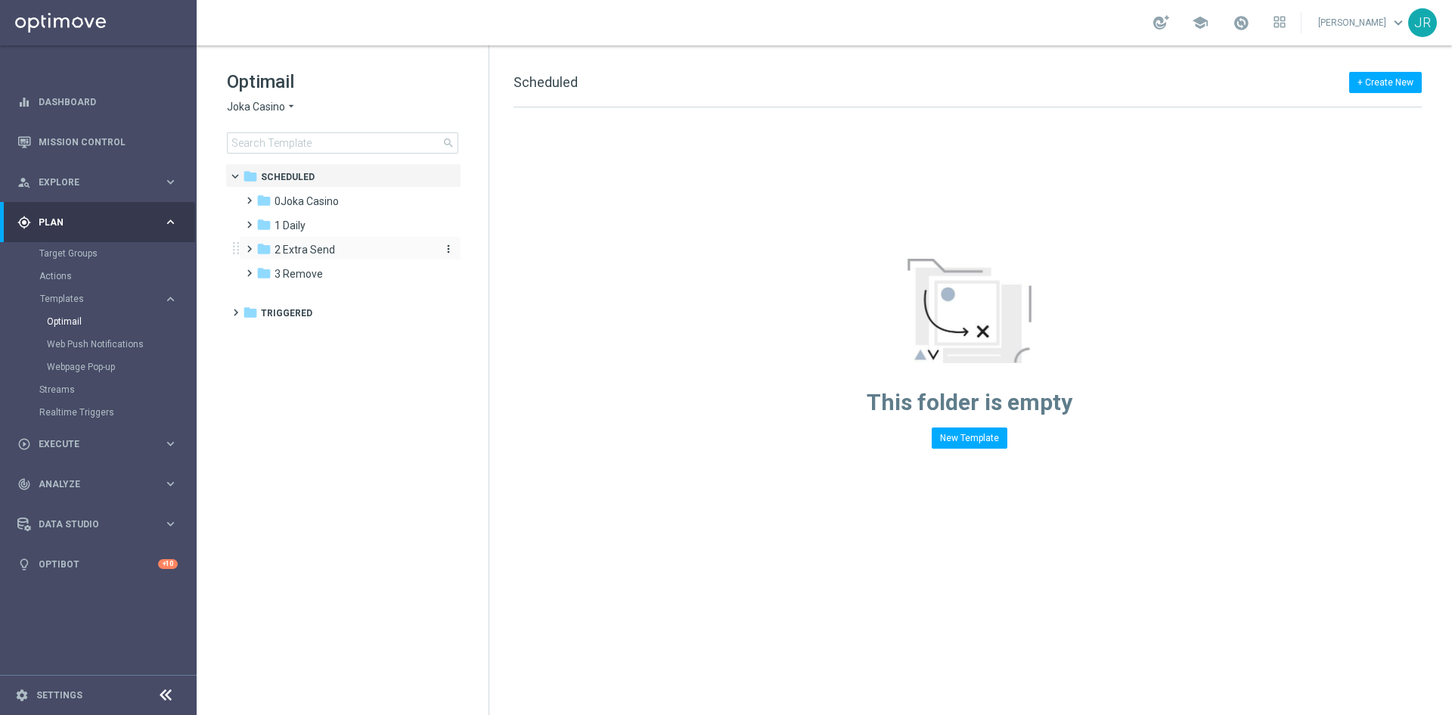
click at [386, 253] on div "folder 2 Extra Send" at bounding box center [343, 249] width 174 height 17
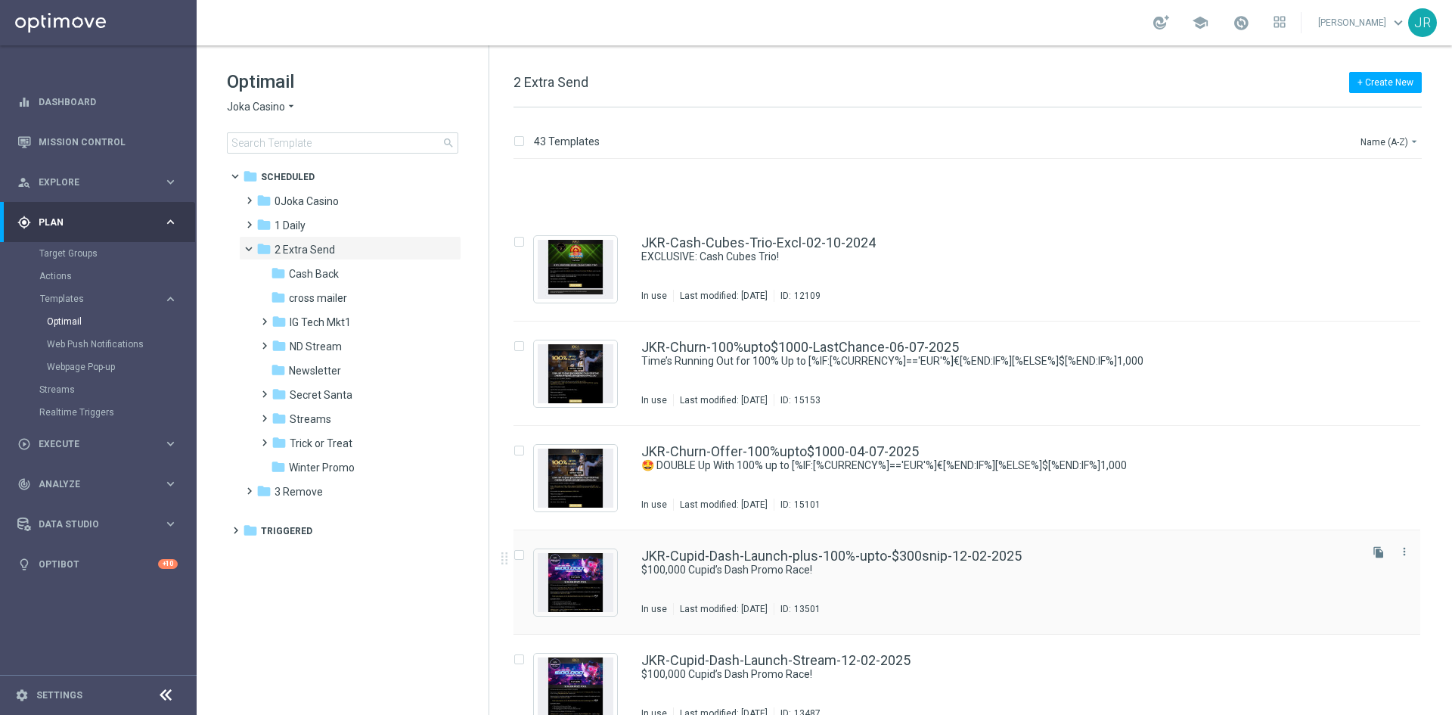
scroll to position [302, 0]
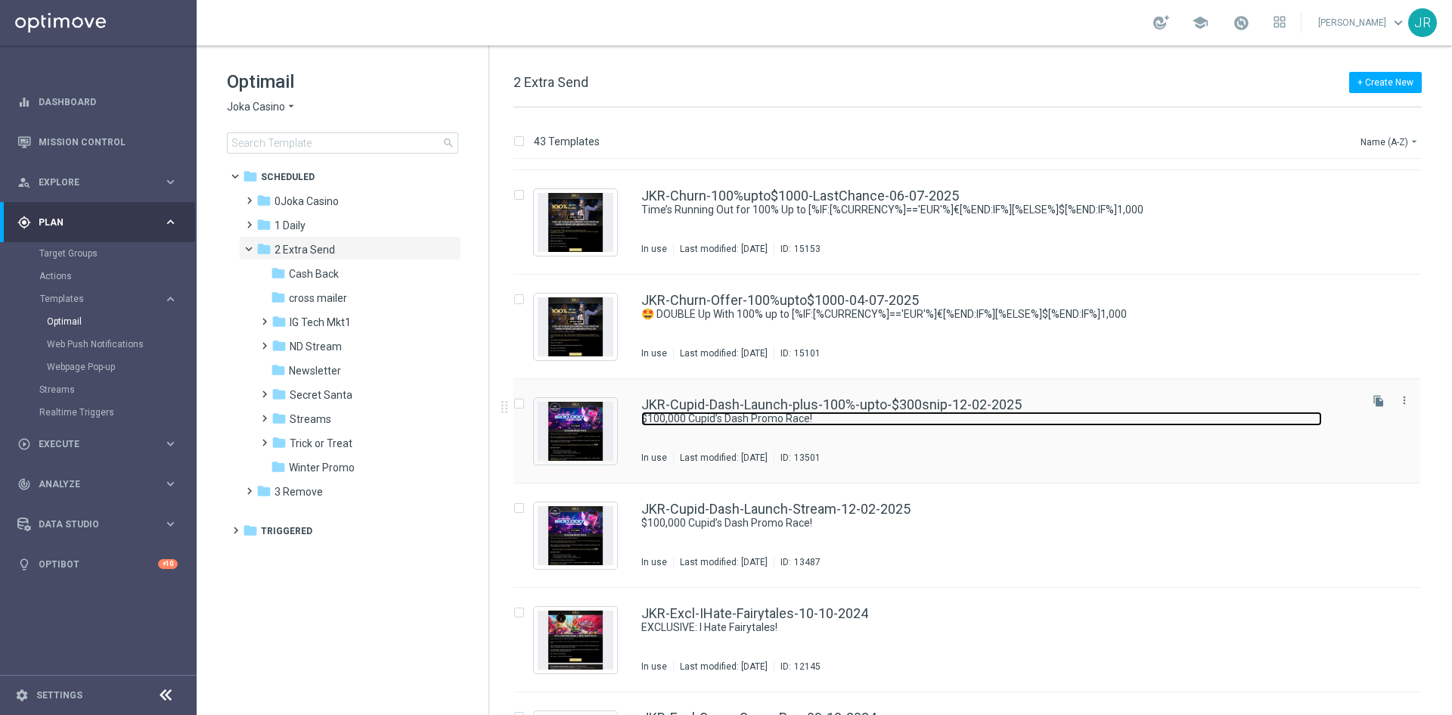
click at [697, 420] on link "$100,000 Cupid’s Dash Promo Race!" at bounding box center [981, 418] width 681 height 14
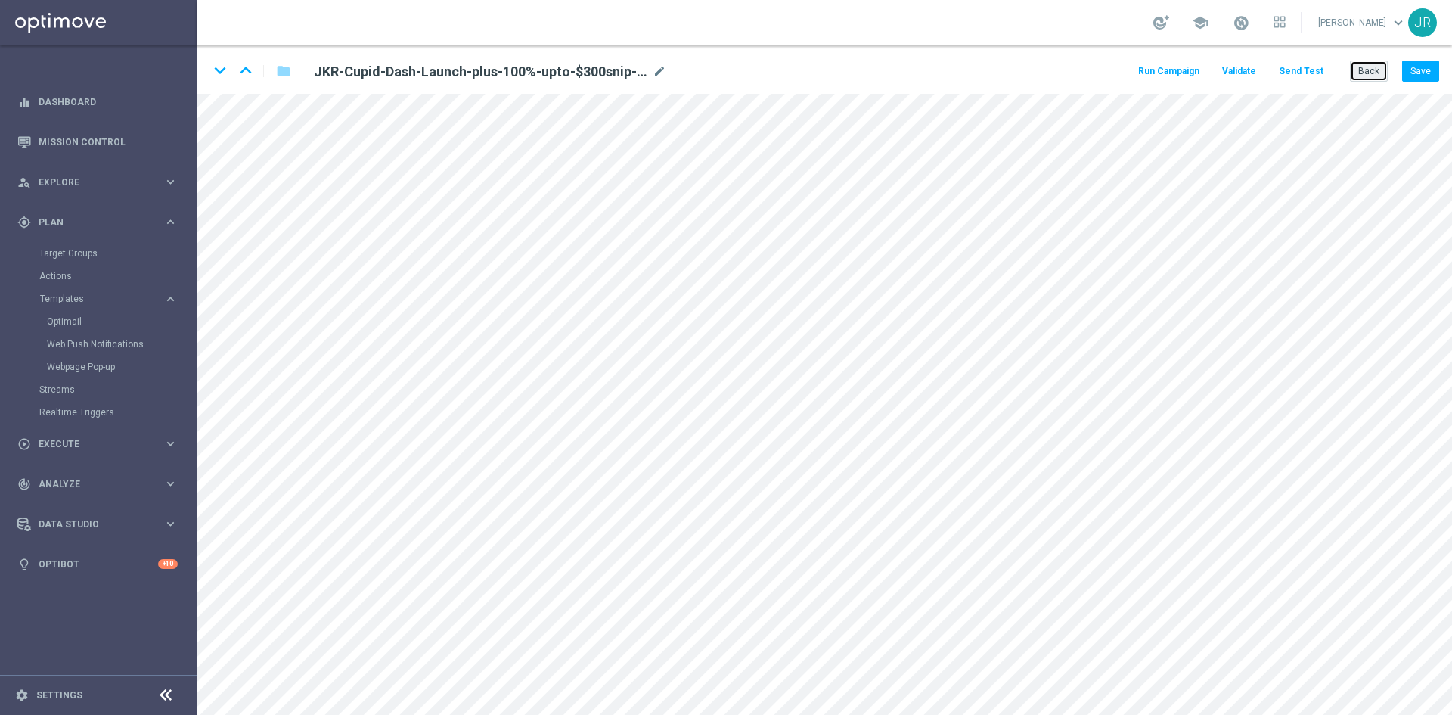
click at [1352, 76] on button "Back" at bounding box center [1369, 70] width 38 height 21
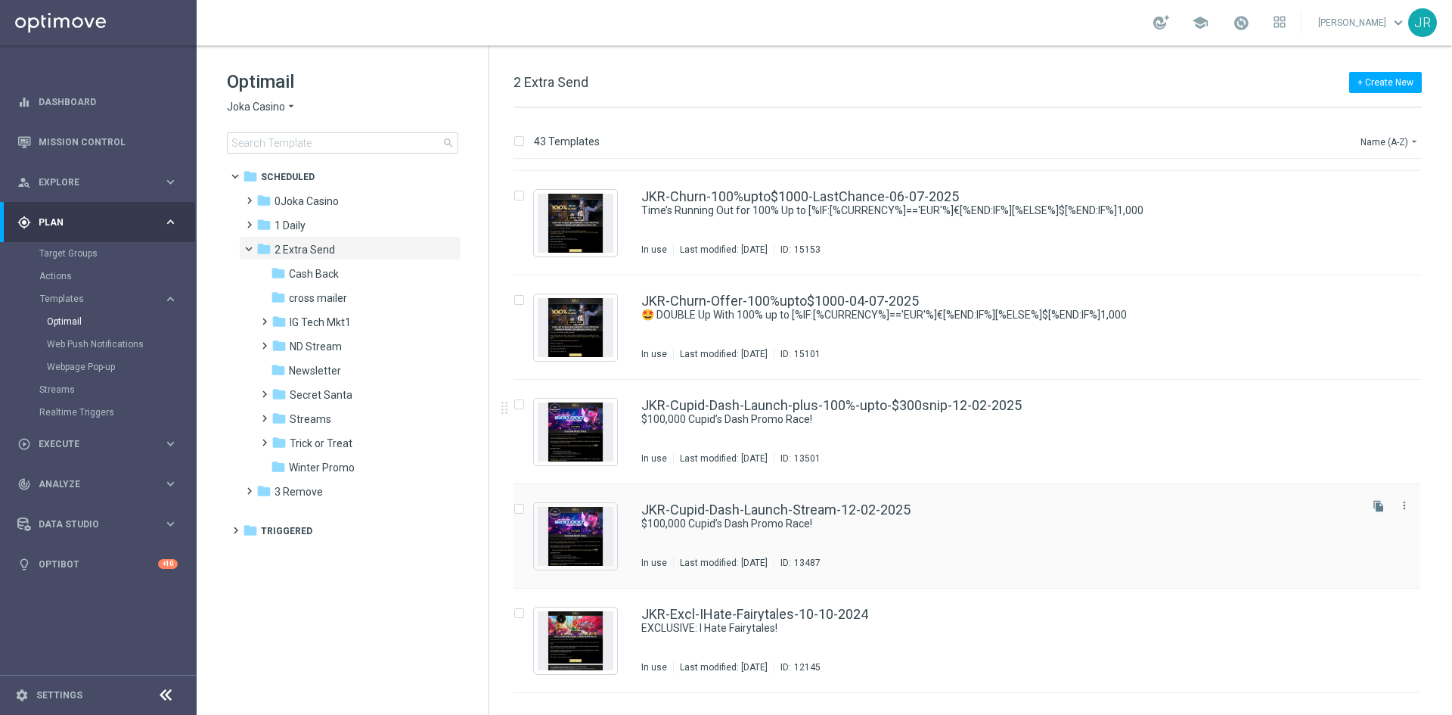
scroll to position [302, 0]
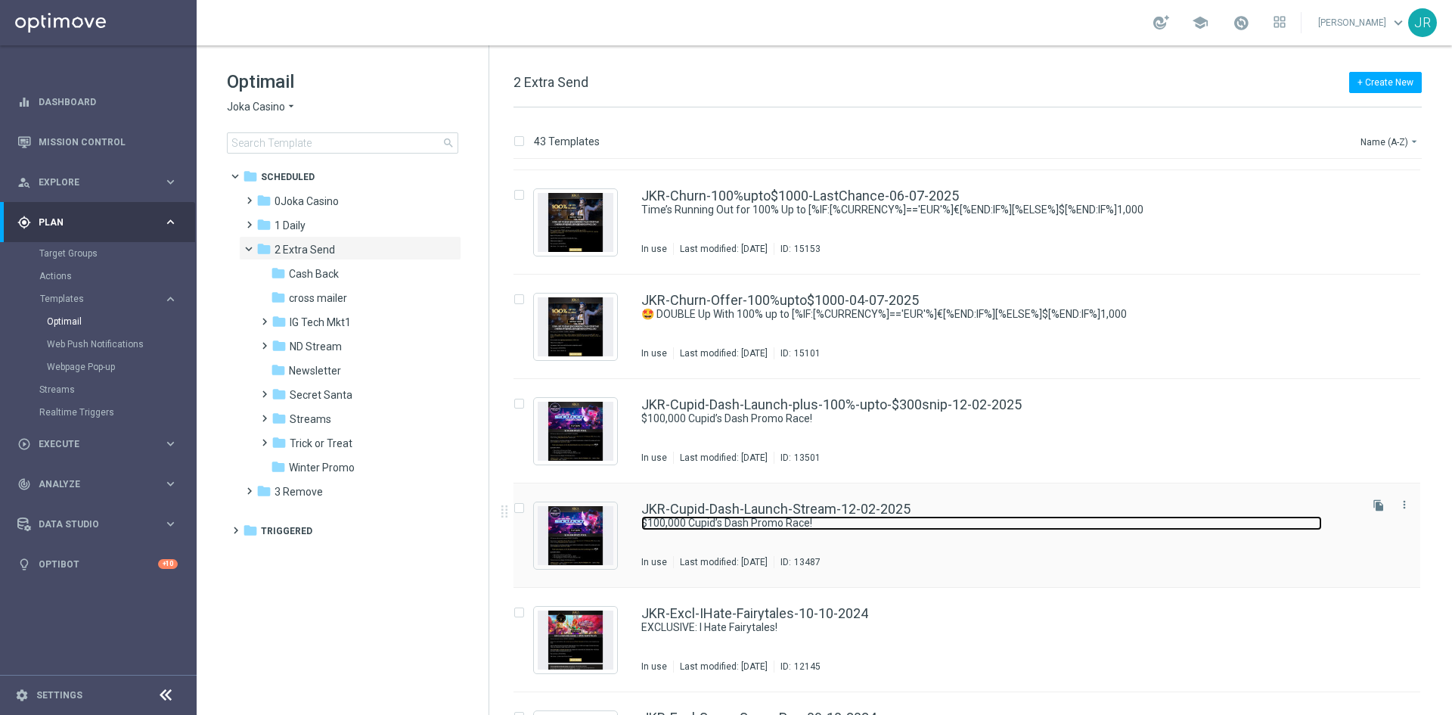
click at [736, 526] on link "$100,000 Cupid’s Dash Promo Race!" at bounding box center [981, 523] width 681 height 14
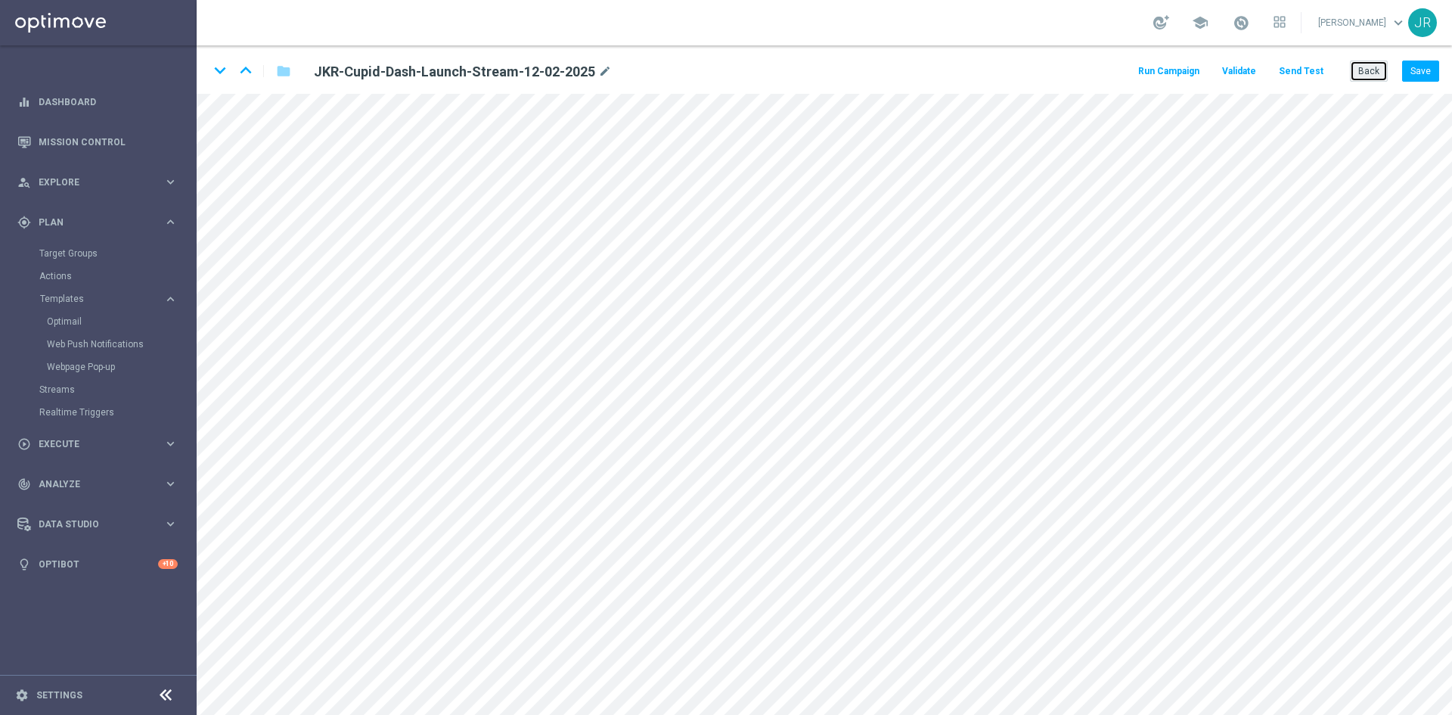
click at [1369, 66] on button "Back" at bounding box center [1369, 70] width 38 height 21
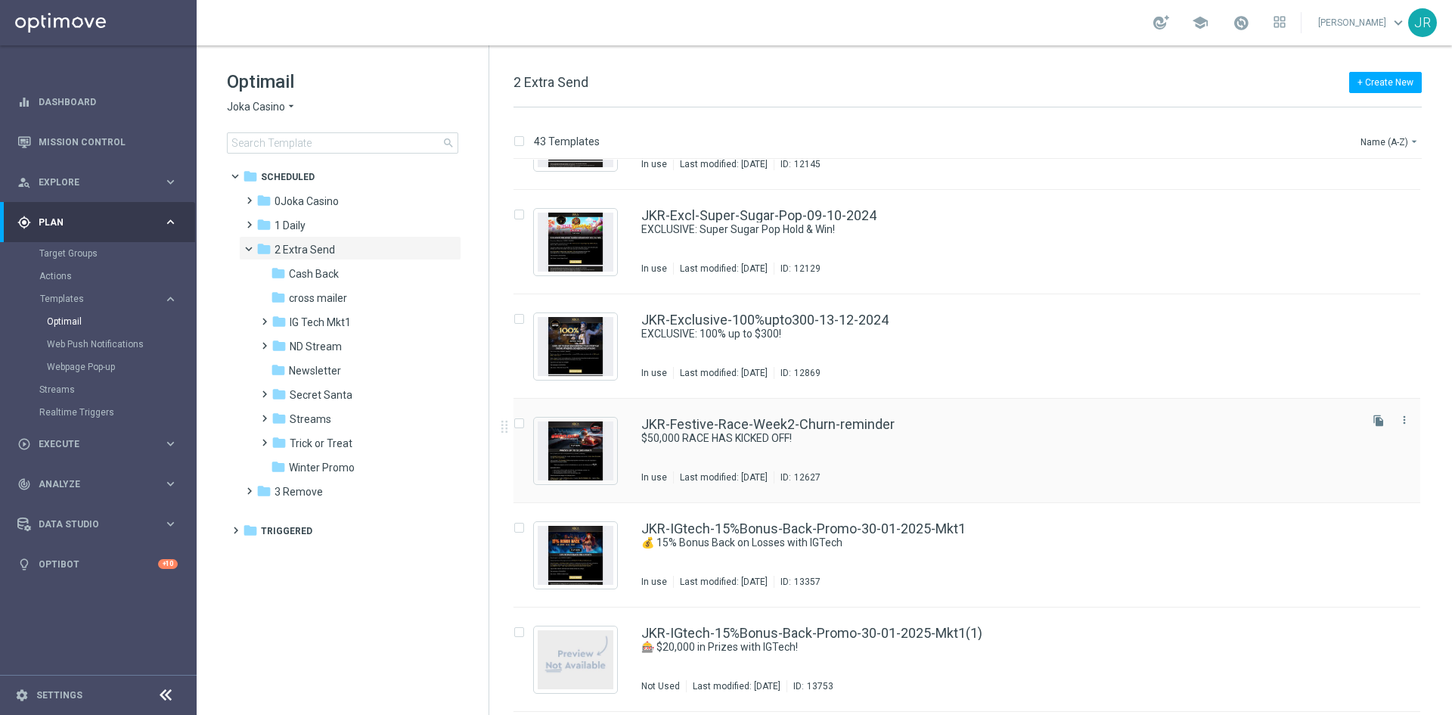
scroll to position [832, 0]
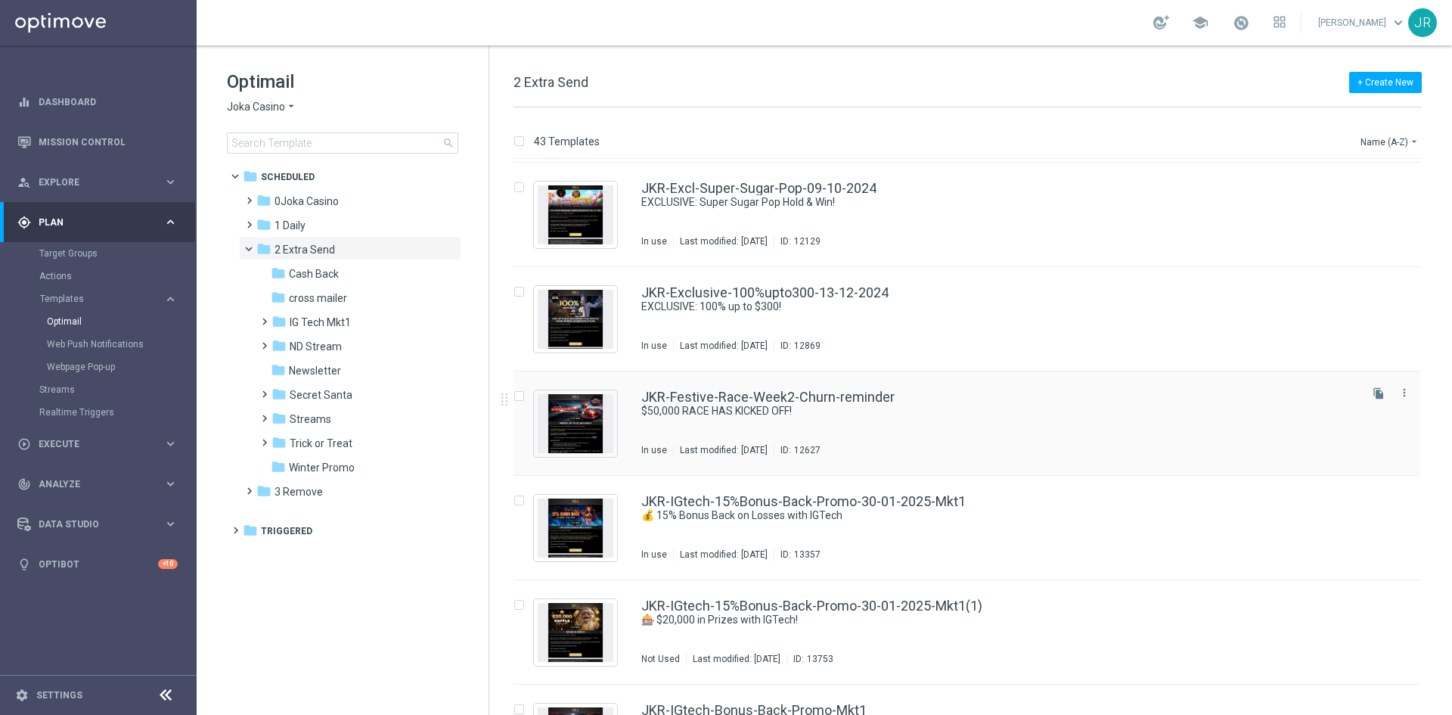
click at [777, 419] on div "JKR-Festive-Race-Week2-Churn-reminder $50,000 RACE HAS KICKED OFF! In use Last …" at bounding box center [998, 423] width 715 height 66
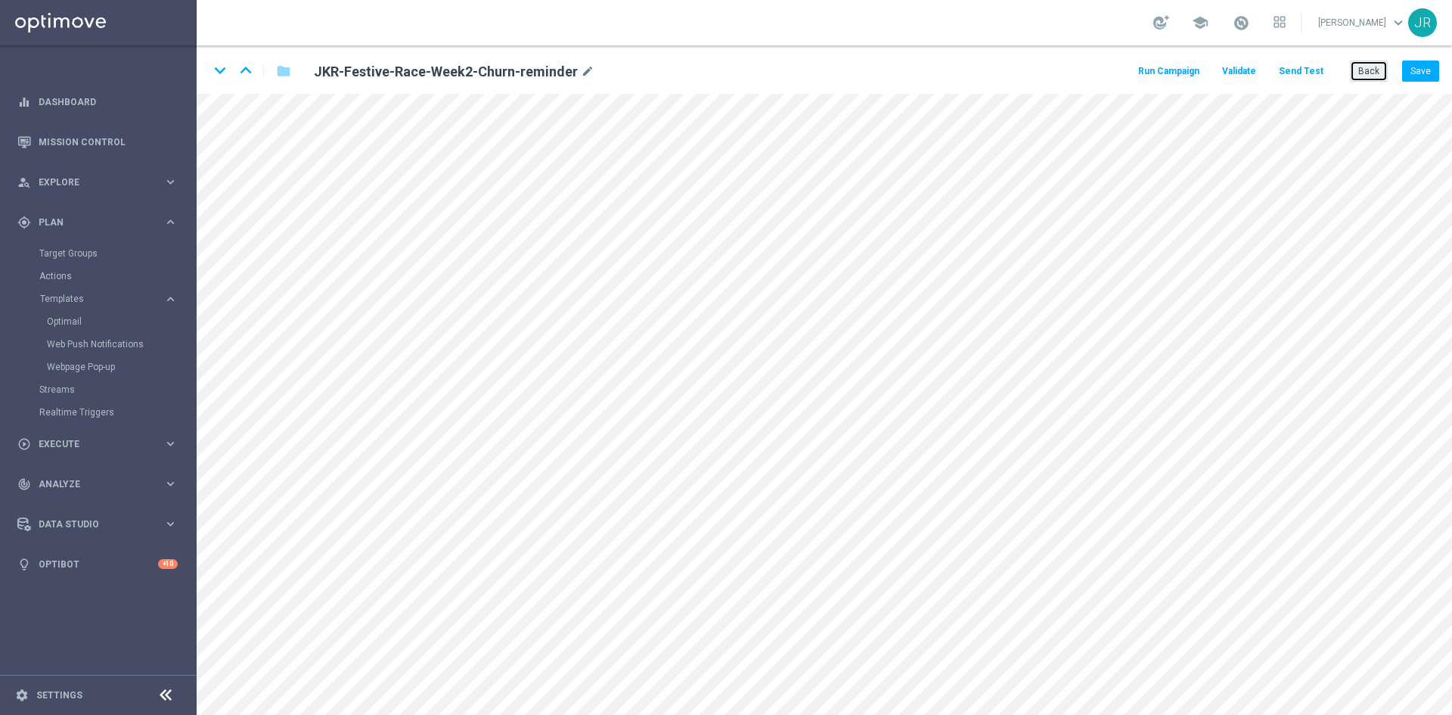
click at [1360, 77] on button "Back" at bounding box center [1369, 70] width 38 height 21
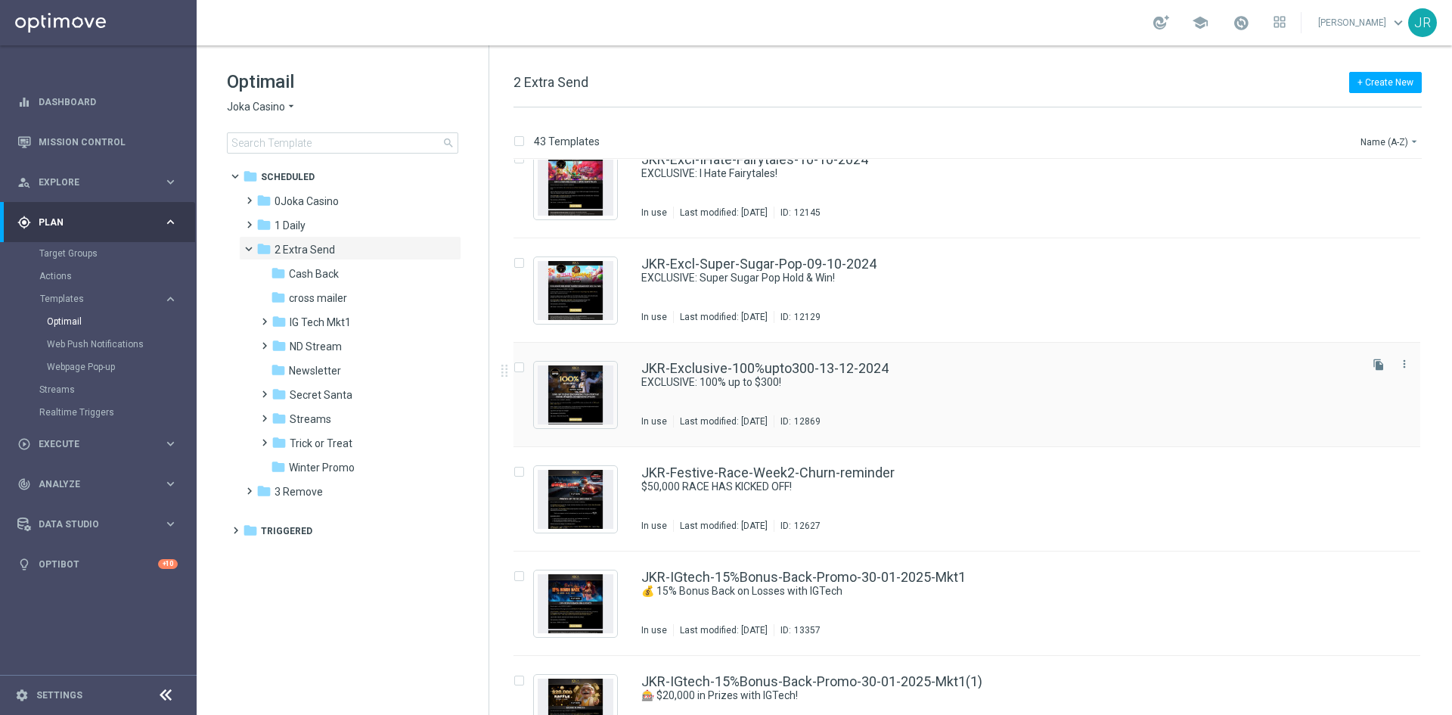
scroll to position [832, 0]
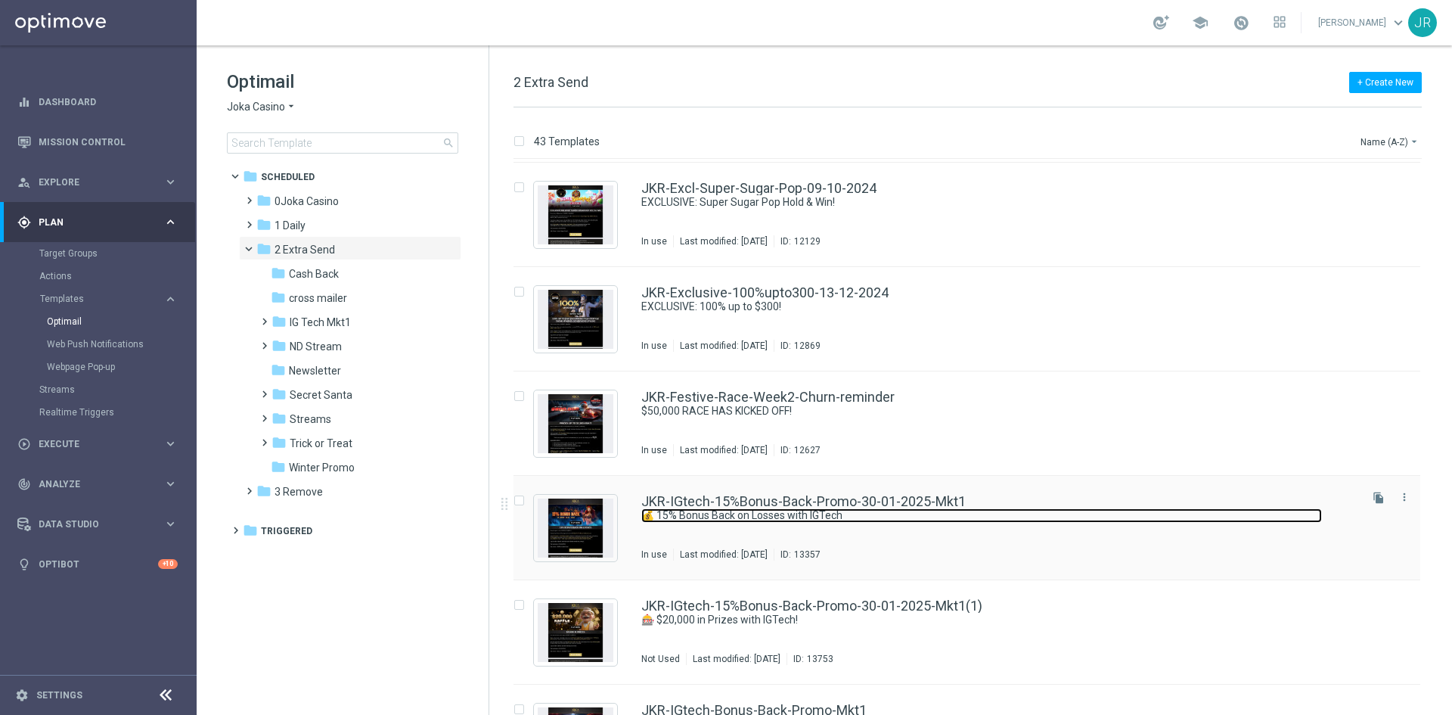
click at [748, 519] on link "💰 15% Bonus Back on Losses with IGTech" at bounding box center [981, 515] width 681 height 14
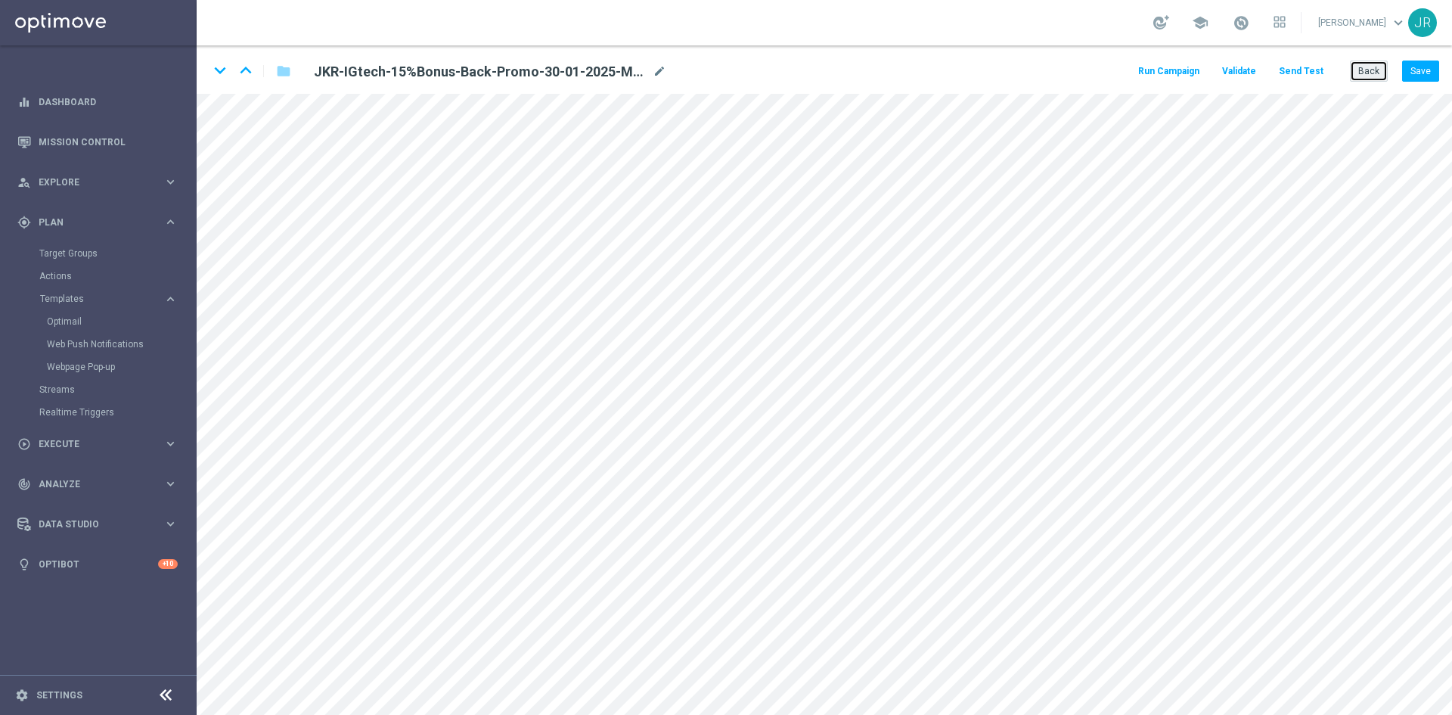
click at [1374, 74] on button "Back" at bounding box center [1369, 70] width 38 height 21
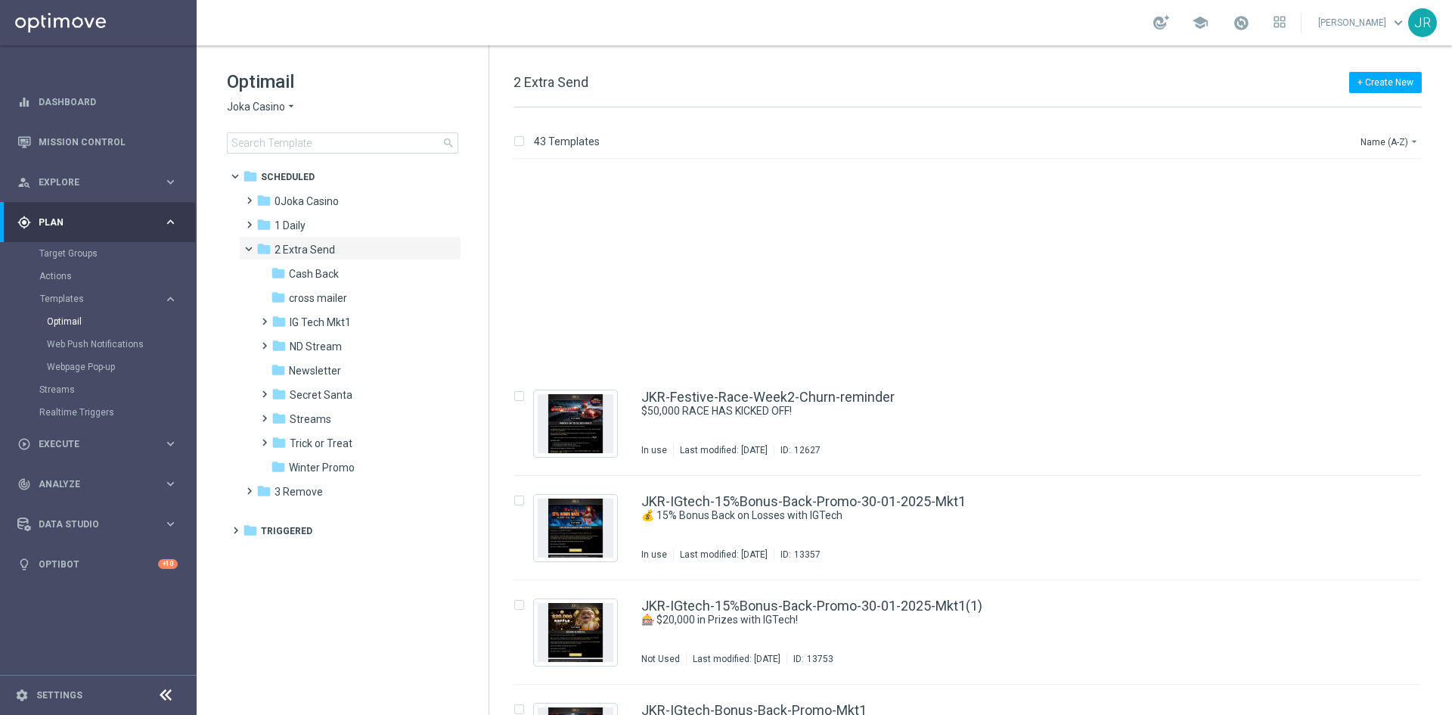
scroll to position [1134, 0]
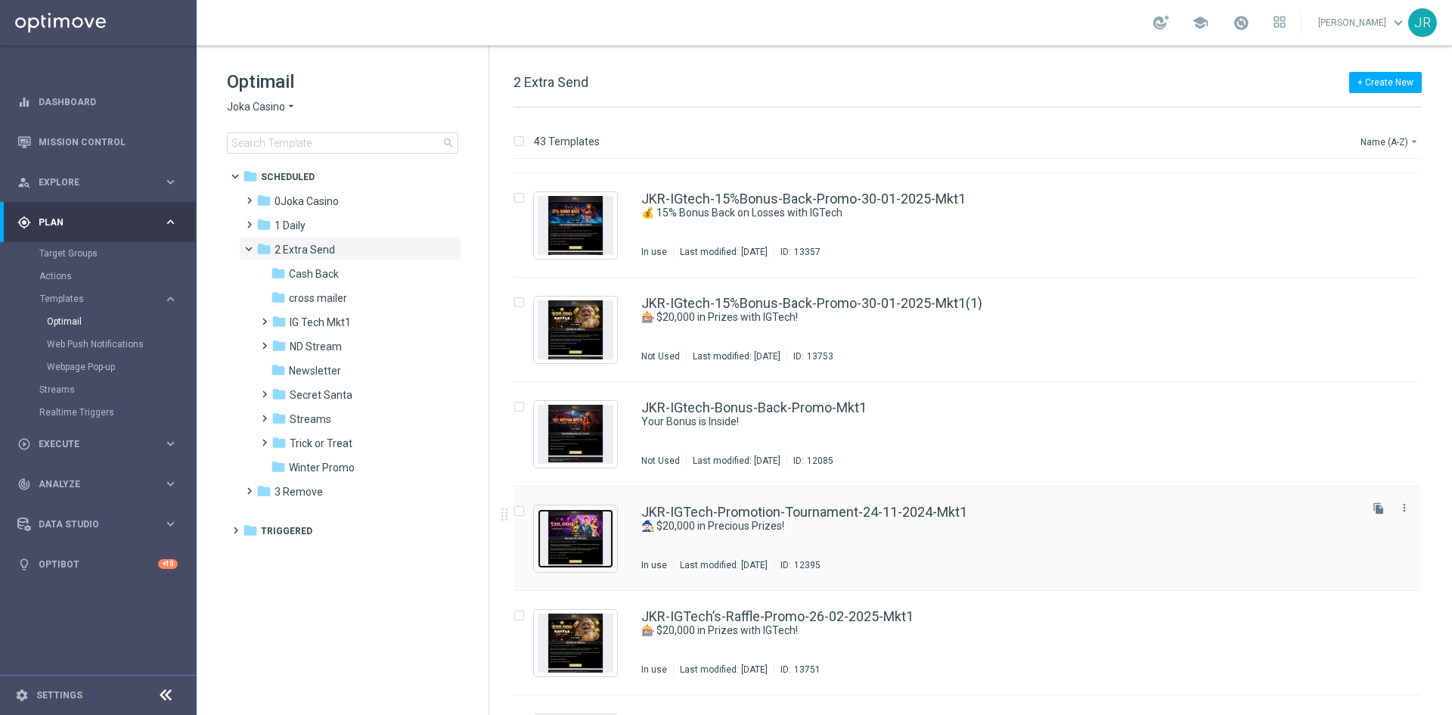
click at [569, 547] on img "Press SPACE to select this row." at bounding box center [576, 538] width 76 height 59
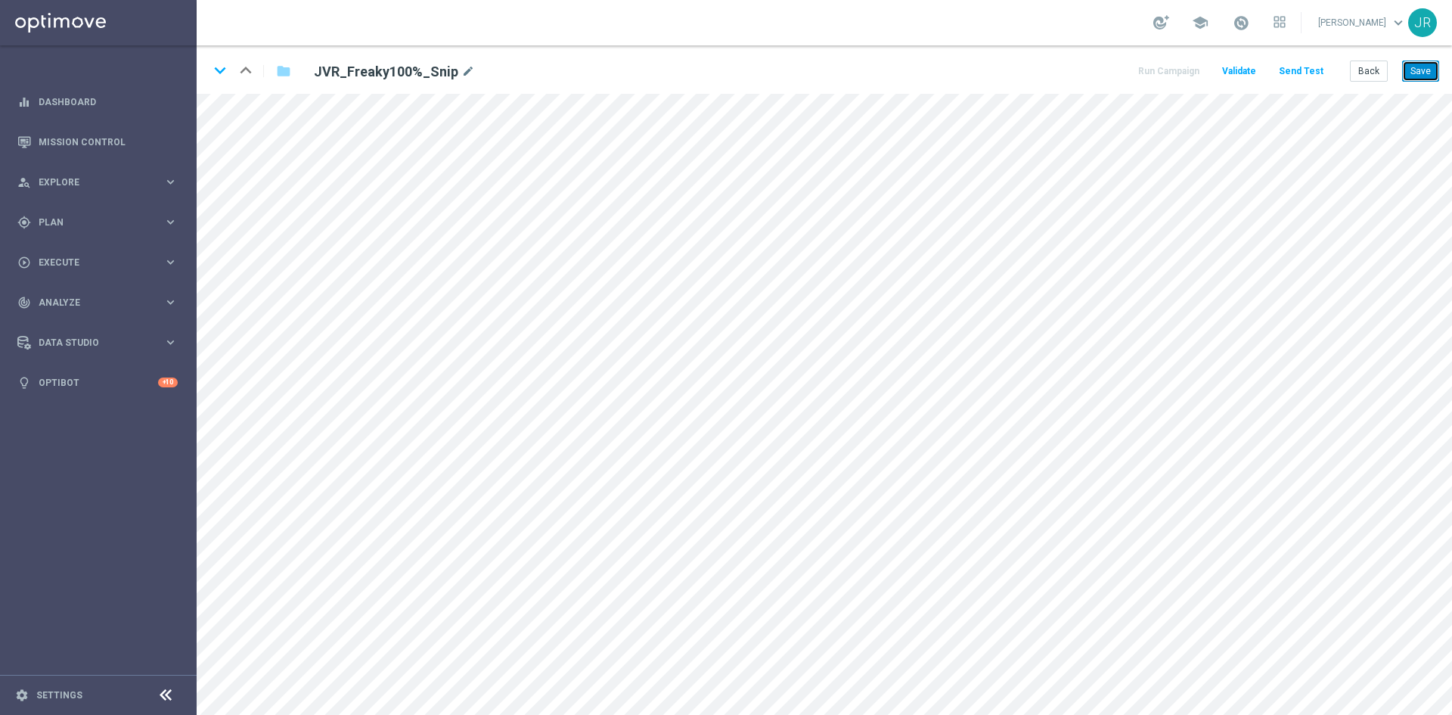
click at [1421, 76] on button "Save" at bounding box center [1420, 70] width 37 height 21
click at [1428, 76] on button "Save" at bounding box center [1420, 70] width 37 height 21
click at [1419, 69] on button "Save" at bounding box center [1420, 70] width 37 height 21
click at [1315, 73] on button "Send Test" at bounding box center [1300, 71] width 49 height 20
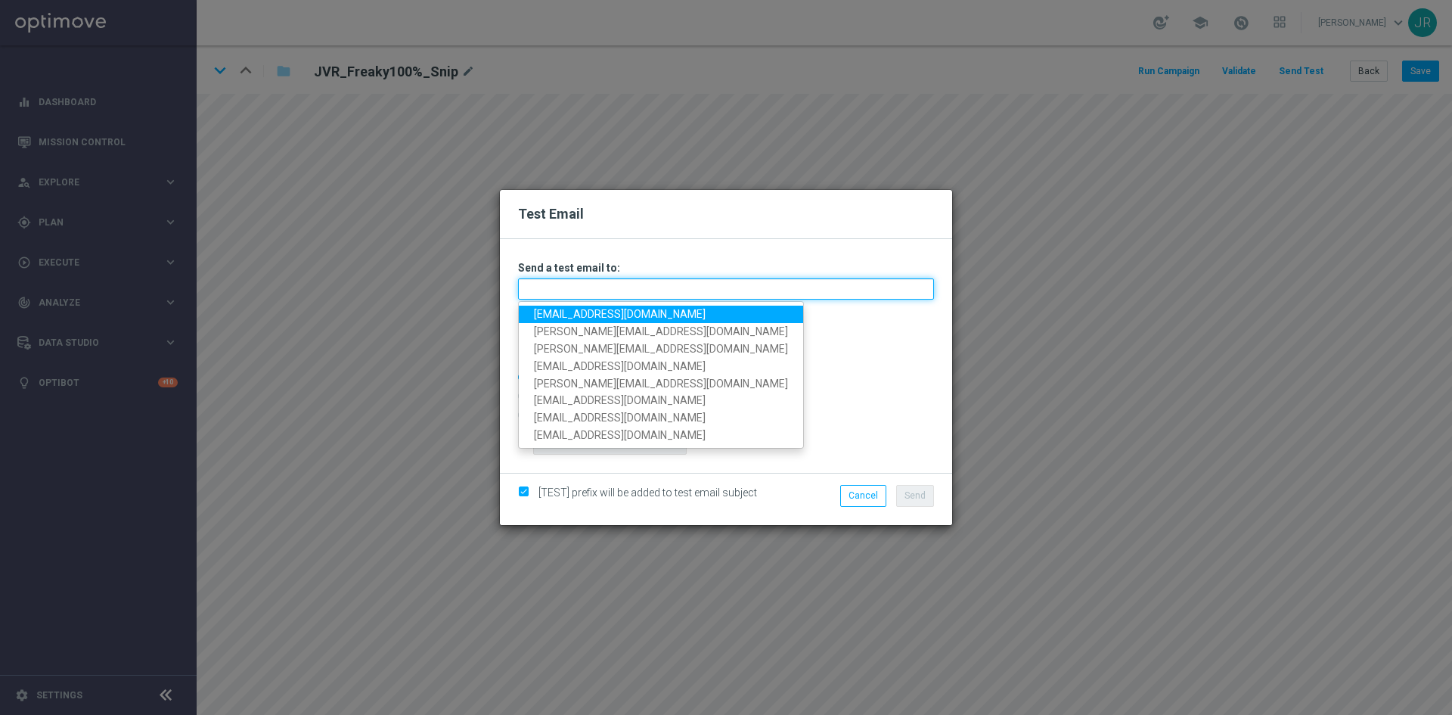
click at [598, 293] on input "text" at bounding box center [726, 288] width 416 height 21
click at [545, 318] on link "testingalltesting@gmail.com" at bounding box center [661, 313] width 284 height 17
type input "testingalltesting@gmail.com"
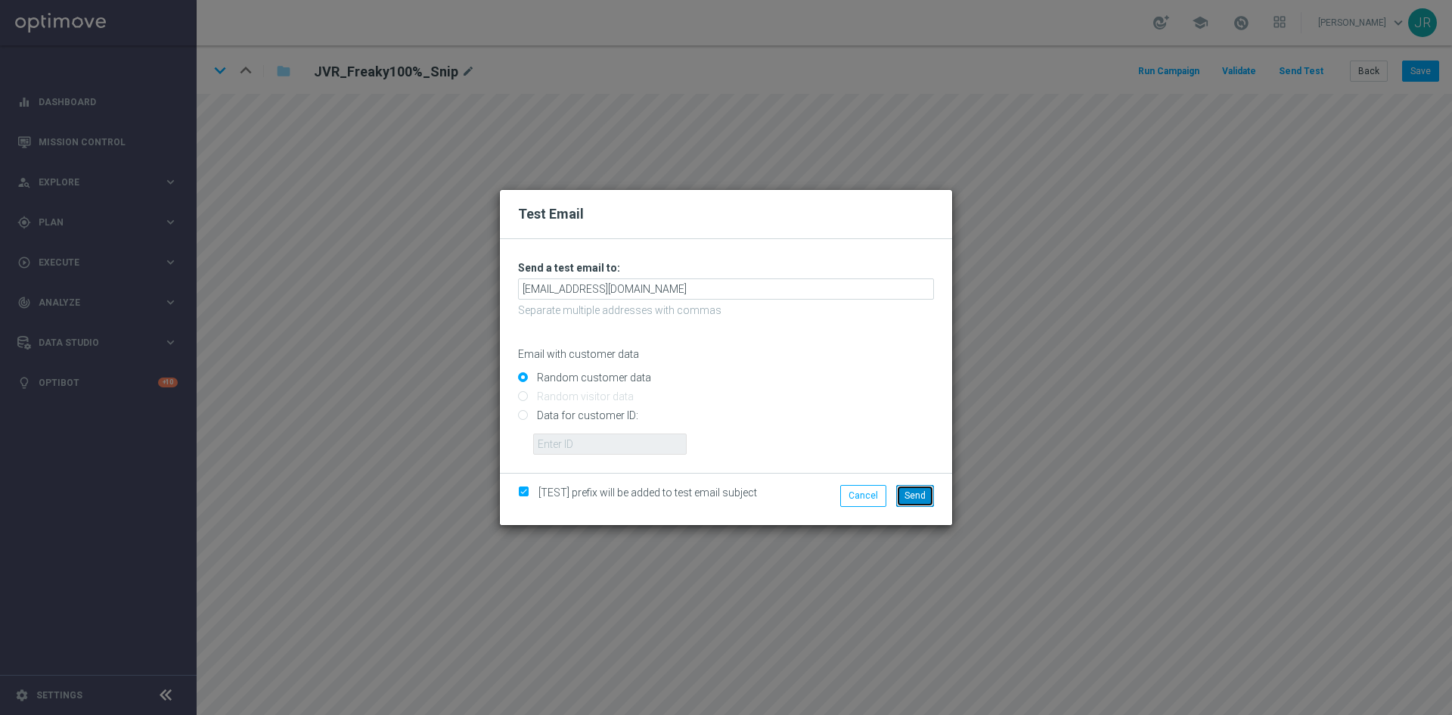
click at [908, 500] on span "Send" at bounding box center [914, 495] width 21 height 11
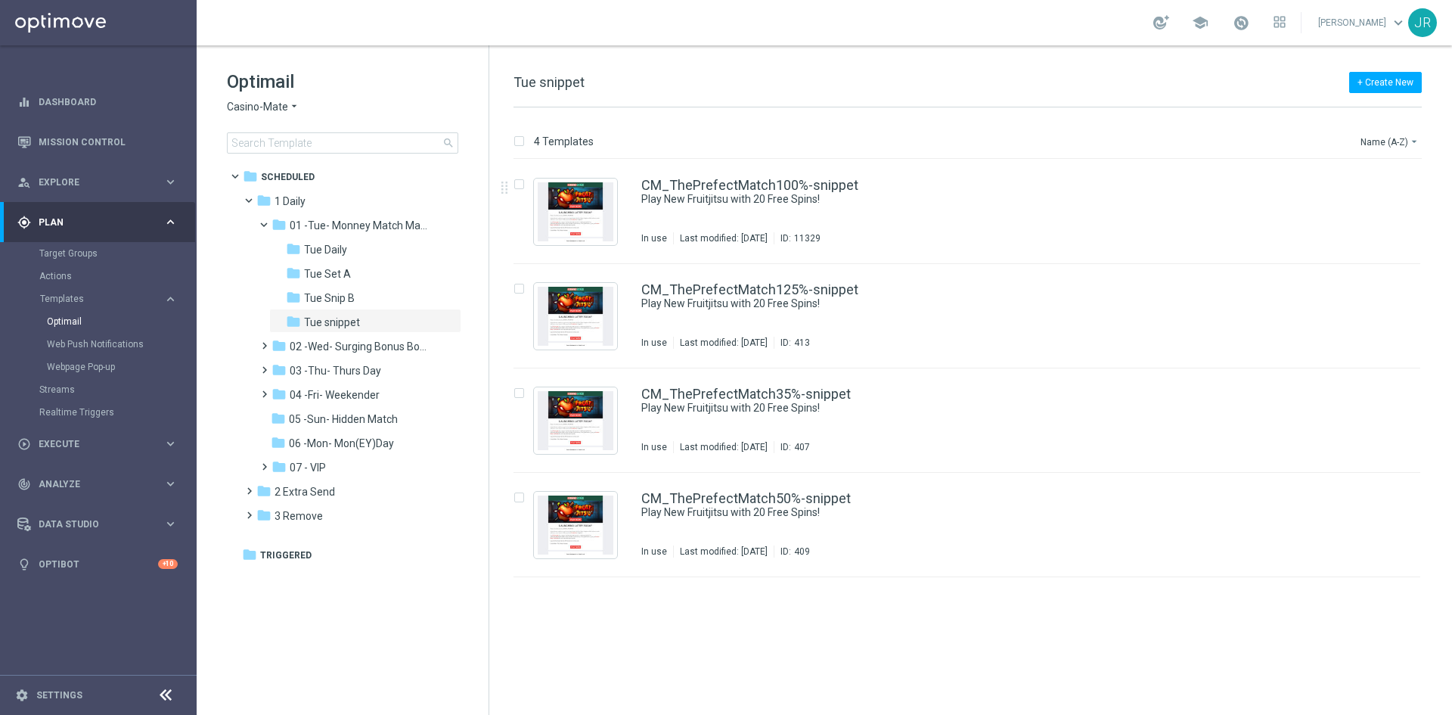
drag, startPoint x: 323, startPoint y: 418, endPoint x: 666, endPoint y: 436, distance: 343.7
click at [323, 418] on span "05 -Sun- Hidden Match" at bounding box center [343, 419] width 109 height 14
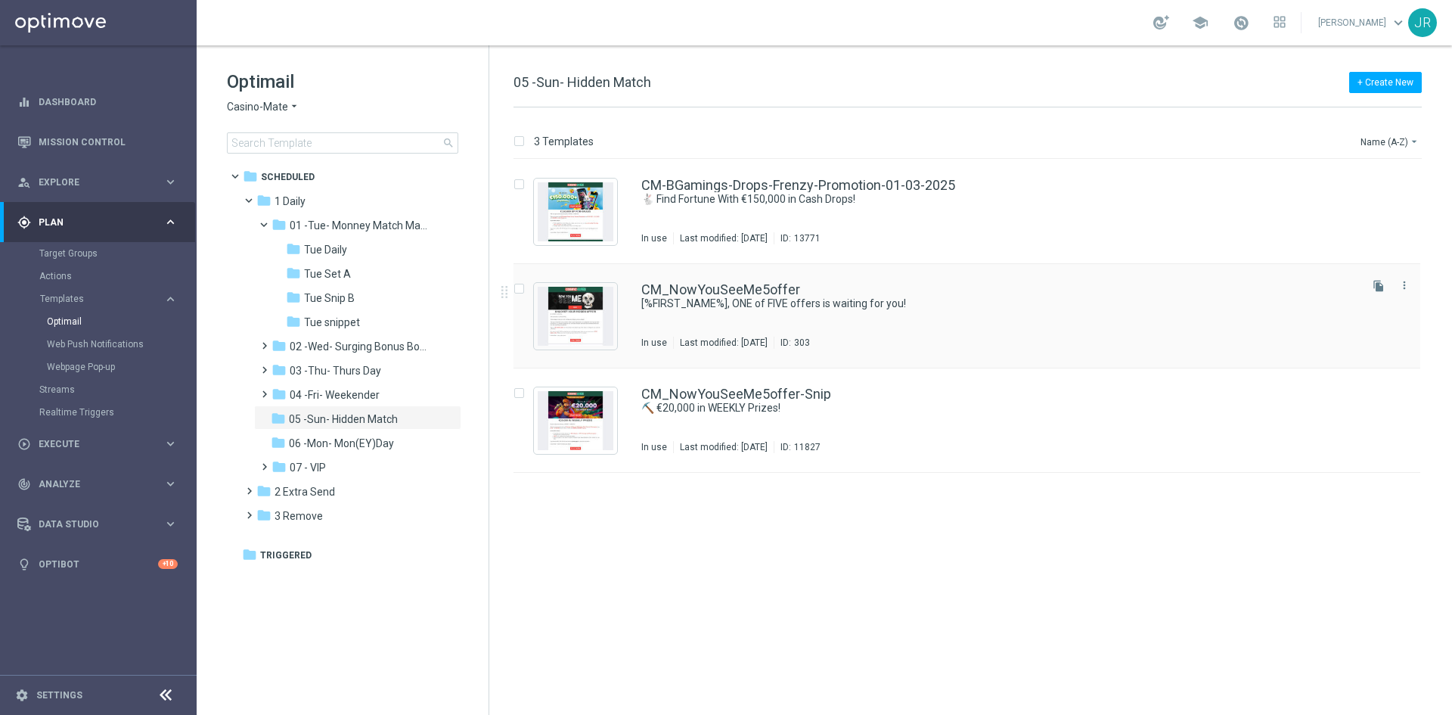
click at [758, 313] on div "CM_NowYouSeeMe5offer [%FIRST_NAME%], ONE of FIVE offers is waiting for you! In …" at bounding box center [998, 316] width 715 height 66
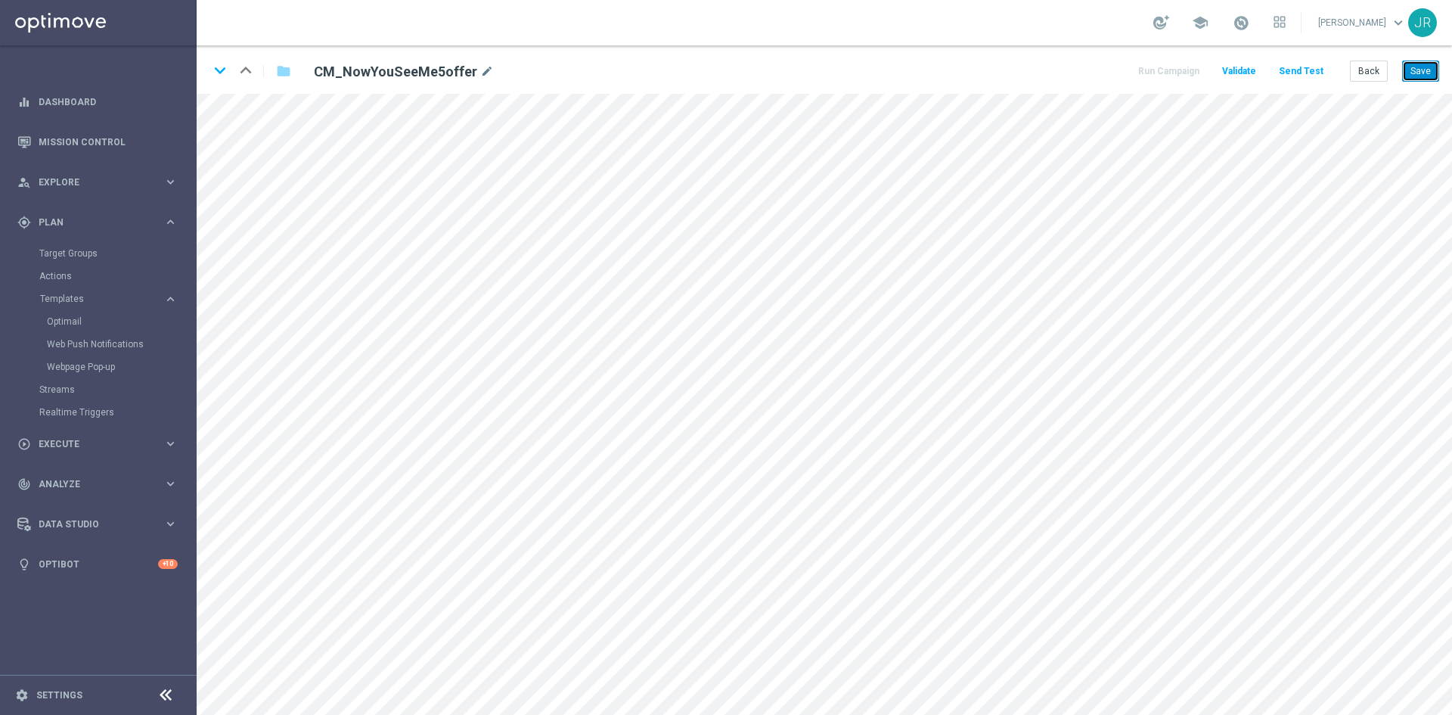
click at [1419, 70] on button "Save" at bounding box center [1420, 70] width 37 height 21
click at [1351, 73] on div "Run Campaign Validate Send Test Back Save" at bounding box center [1287, 70] width 303 height 21
click at [1366, 76] on button "Back" at bounding box center [1369, 70] width 38 height 21
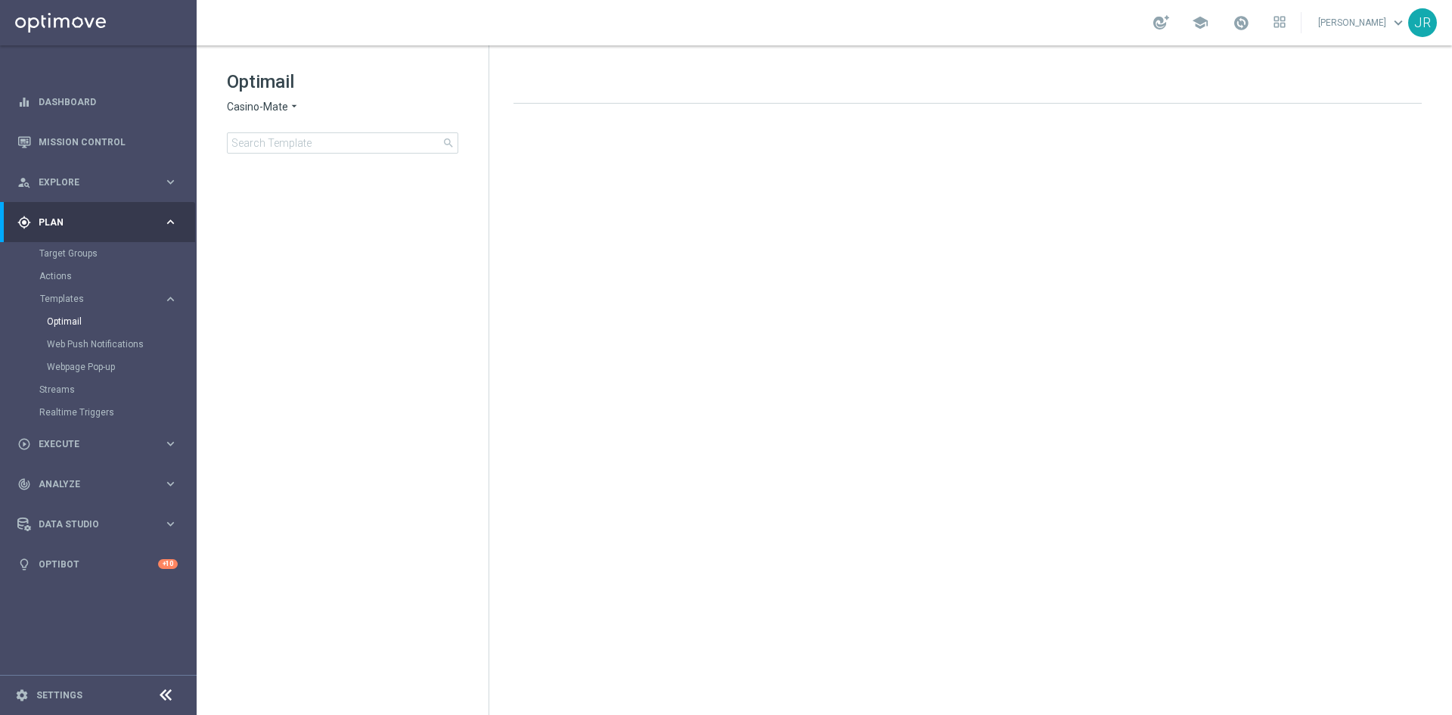
click at [271, 107] on span "Casino-Mate" at bounding box center [257, 107] width 61 height 14
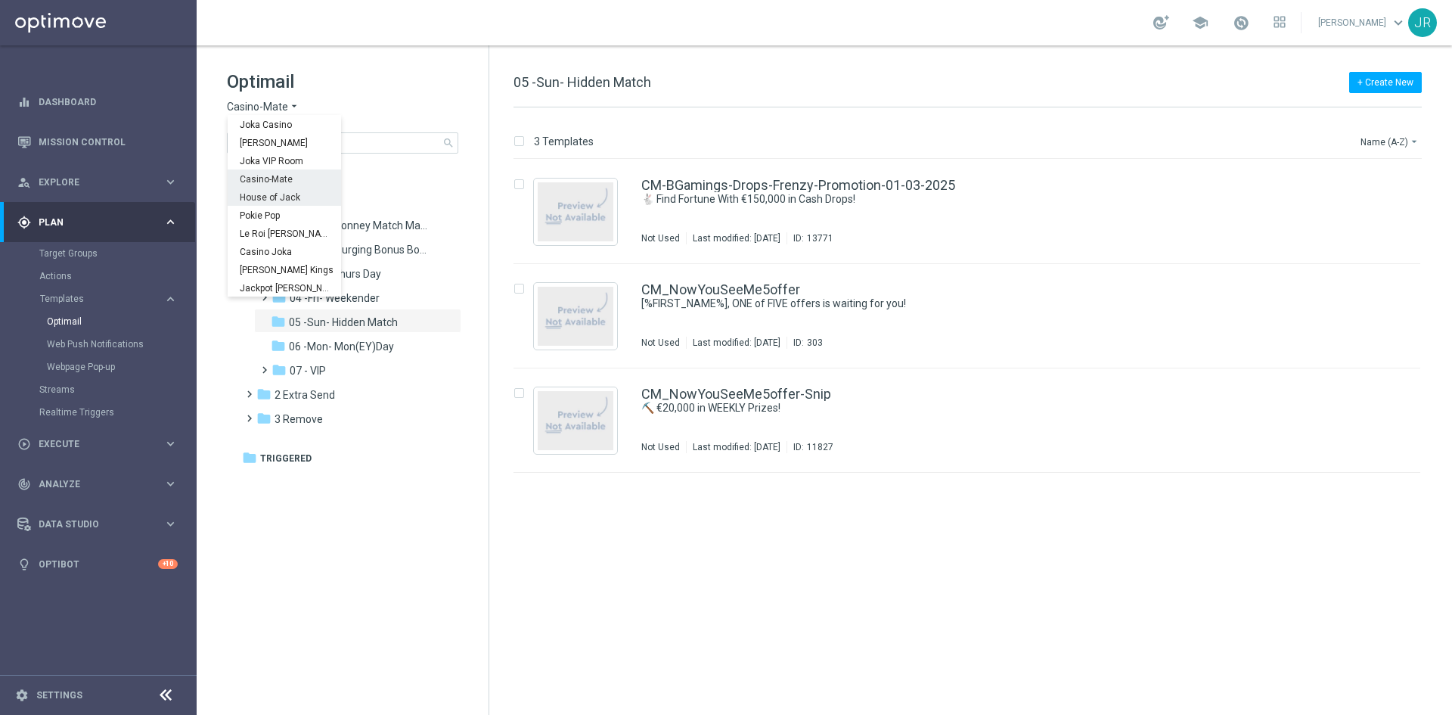
click at [0, 0] on span "House of Jack" at bounding box center [0, 0] width 0 height 0
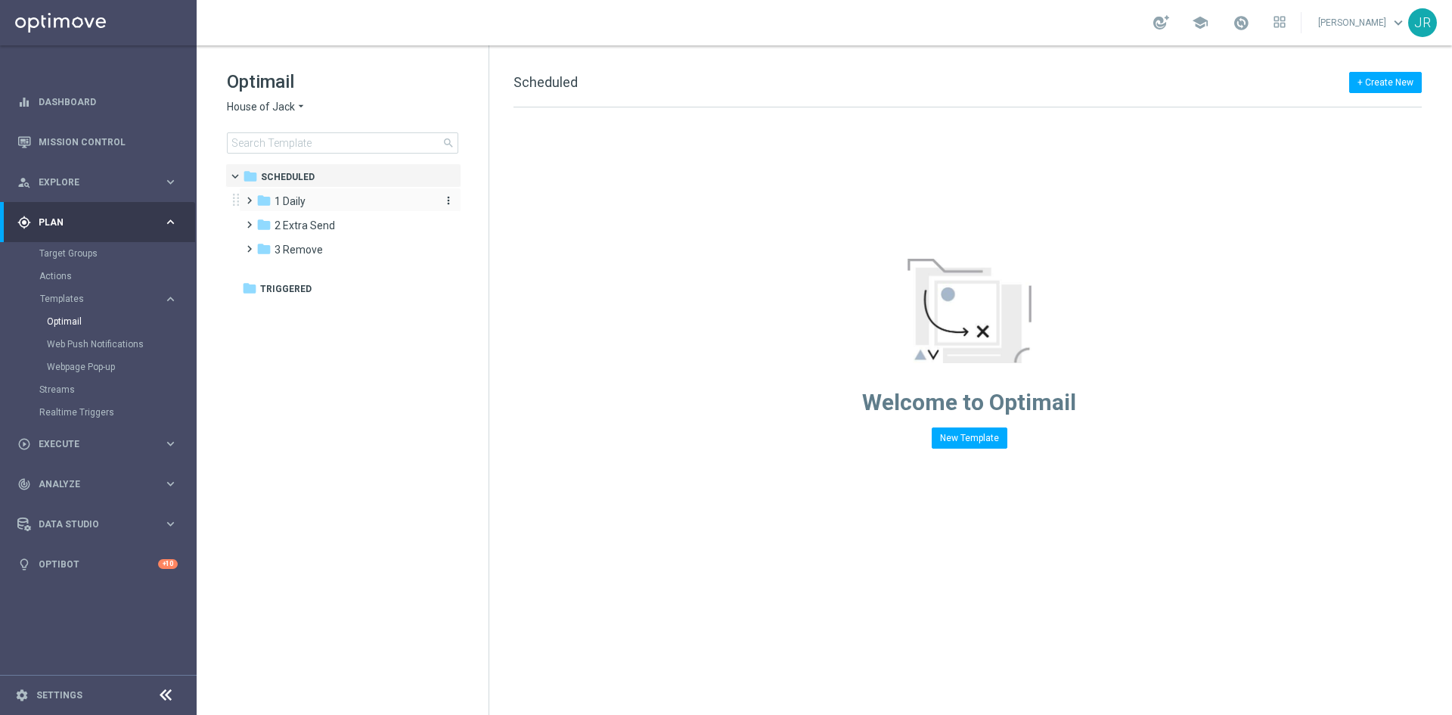
click at [293, 200] on span "1 Daily" at bounding box center [289, 201] width 31 height 14
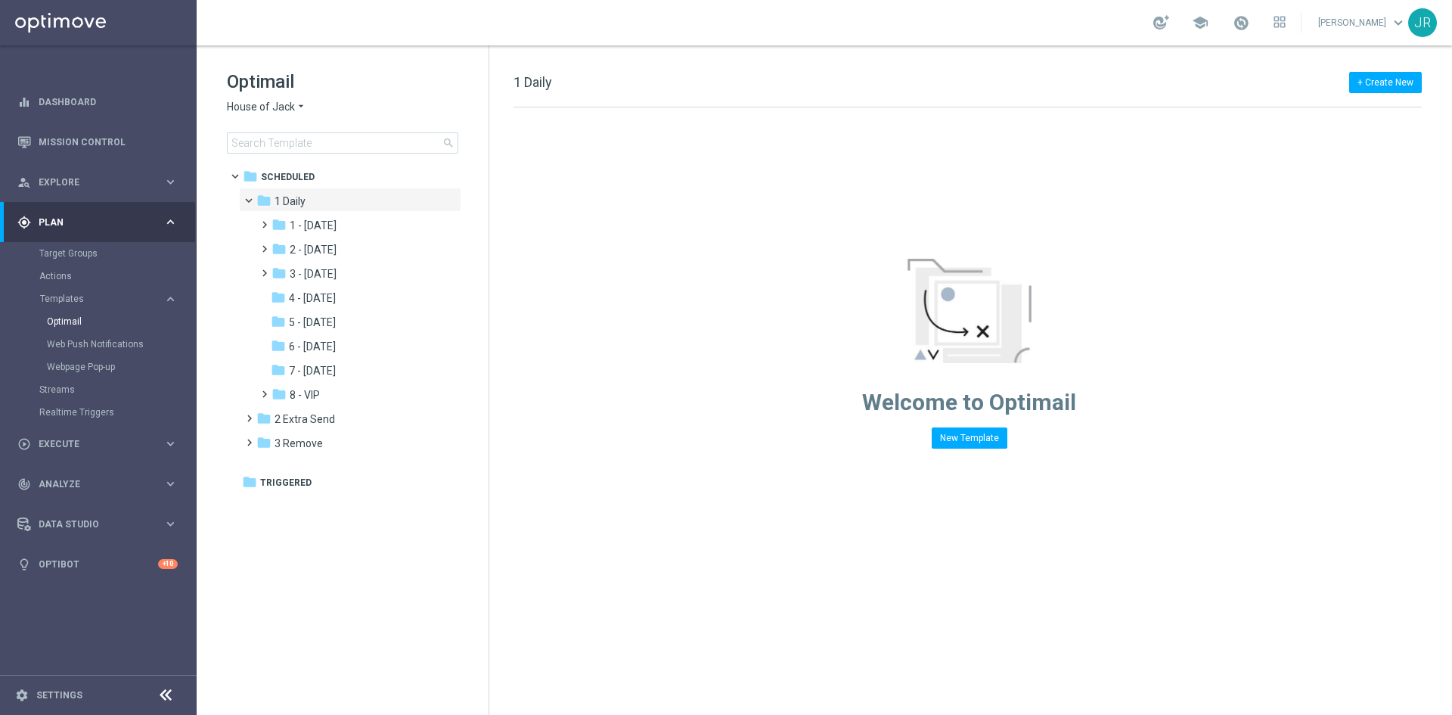
drag, startPoint x: 330, startPoint y: 344, endPoint x: 639, endPoint y: 337, distance: 309.4
click at [331, 346] on span "6 - Sunday" at bounding box center [312, 347] width 47 height 14
click at [336, 325] on span "5 - Saturday" at bounding box center [312, 322] width 47 height 14
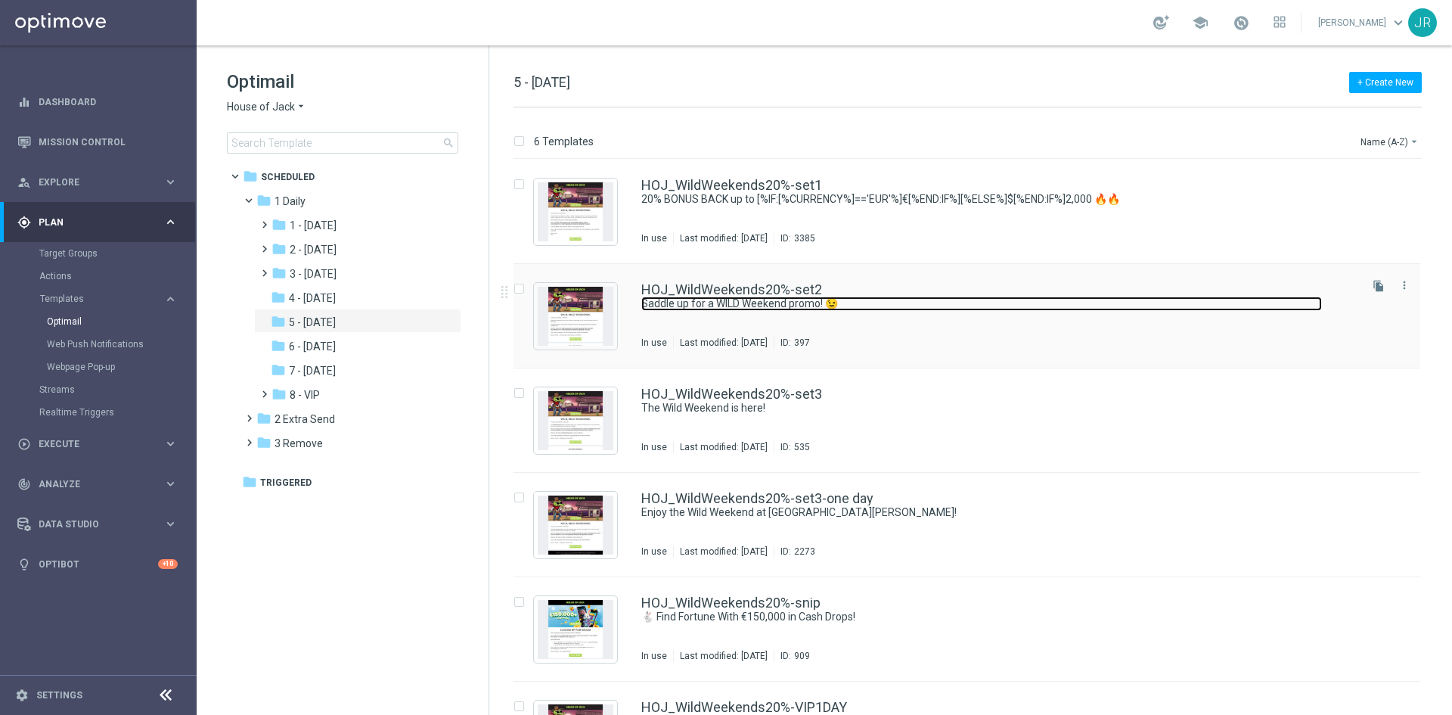
click at [715, 299] on link "Saddle up for a WILD Weekend promo! 😉" at bounding box center [981, 303] width 681 height 14
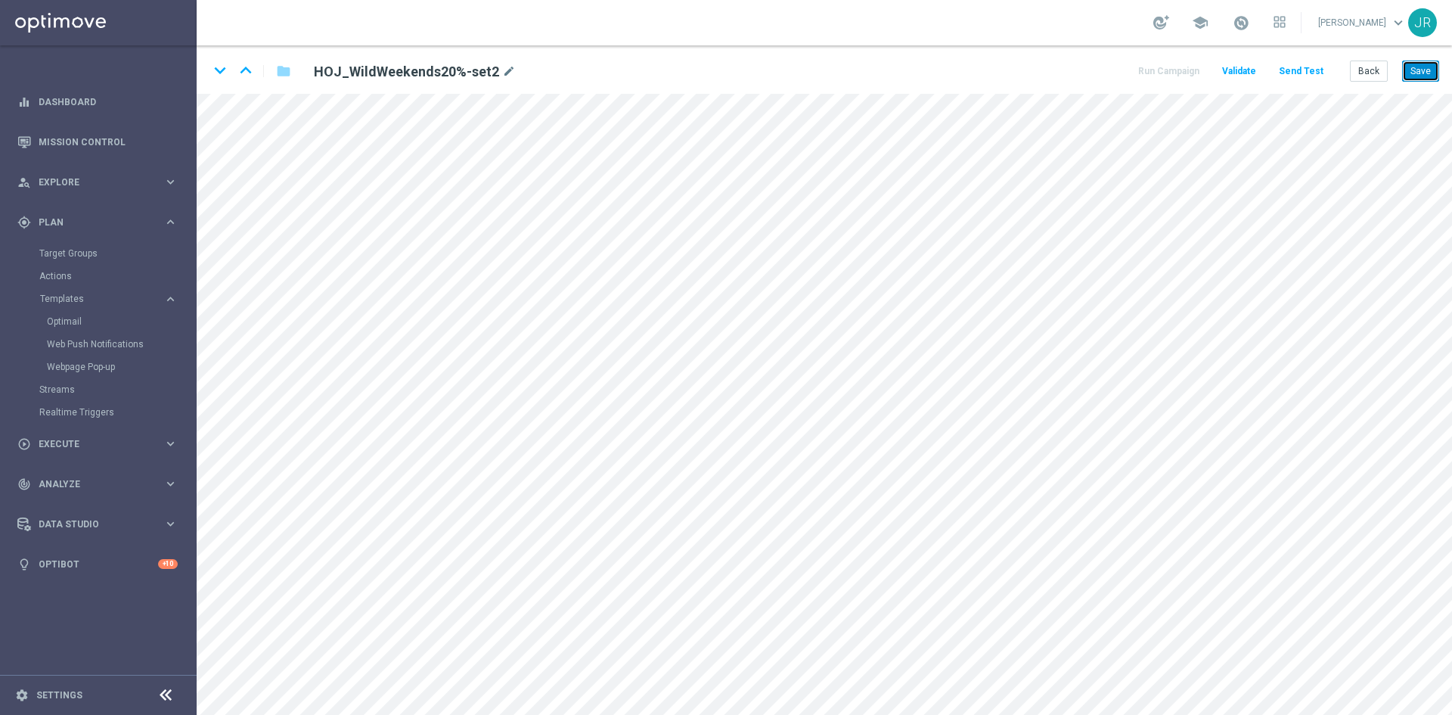
click at [1415, 76] on button "Save" at bounding box center [1420, 70] width 37 height 21
drag, startPoint x: 1362, startPoint y: 73, endPoint x: 184, endPoint y: 60, distance: 1178.2
click at [1362, 73] on button "Back" at bounding box center [1369, 70] width 38 height 21
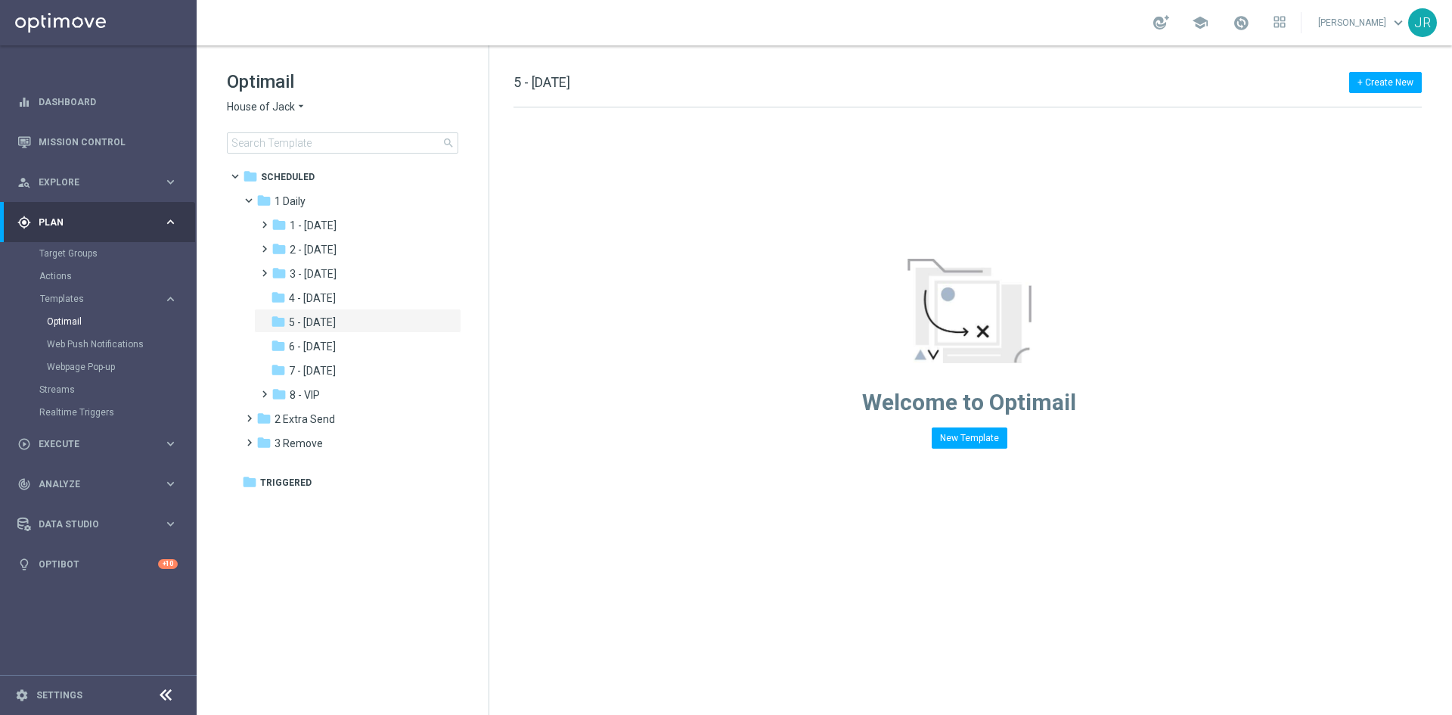
click at [258, 100] on span "House of Jack" at bounding box center [261, 107] width 68 height 14
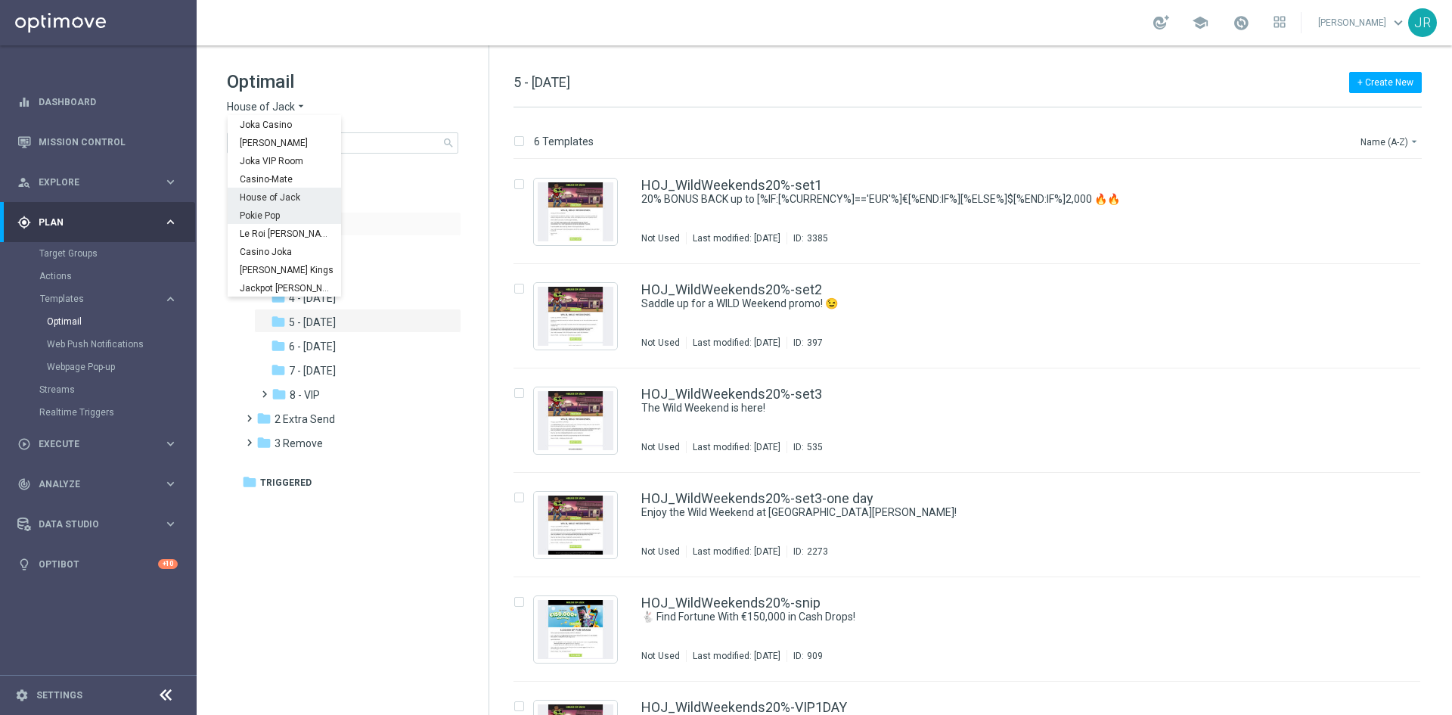
click at [270, 207] on div "Pokie Pop" at bounding box center [284, 215] width 113 height 18
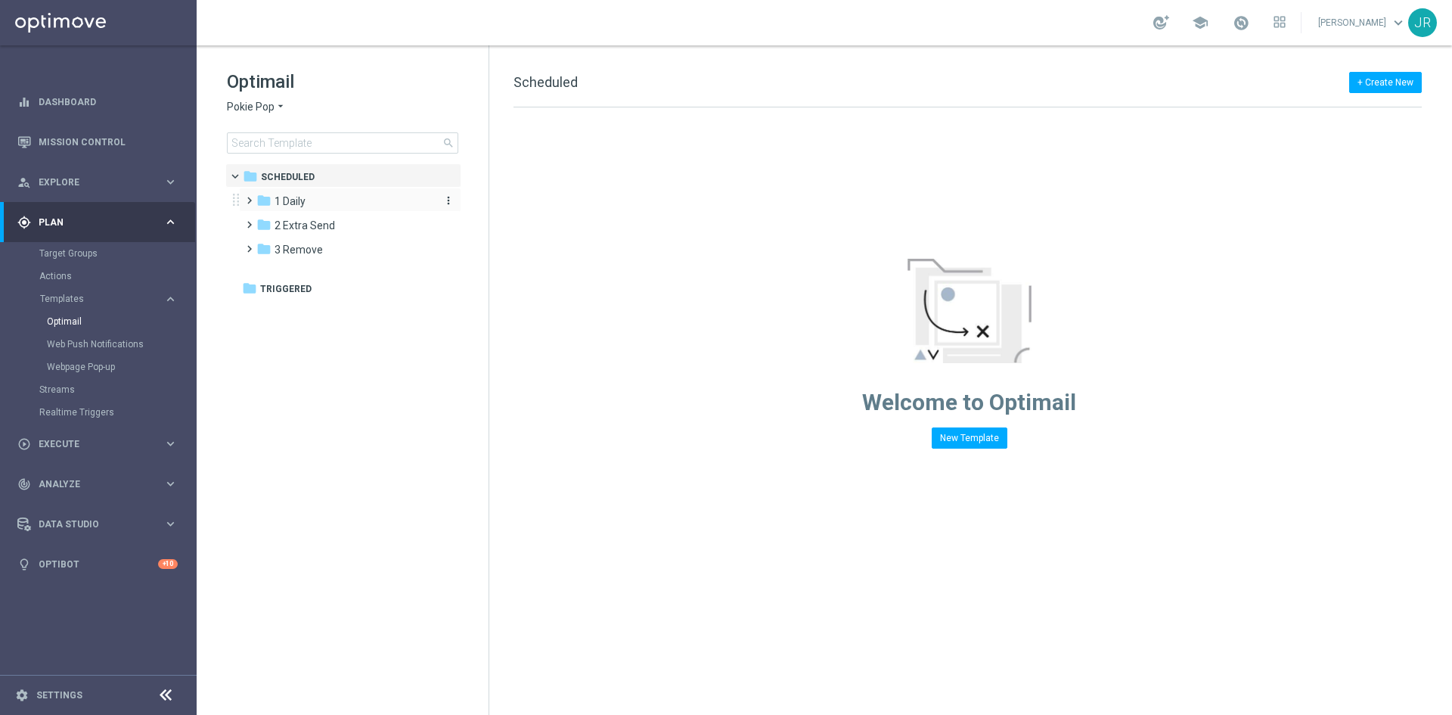
click at [297, 200] on span "1 Daily" at bounding box center [289, 201] width 31 height 14
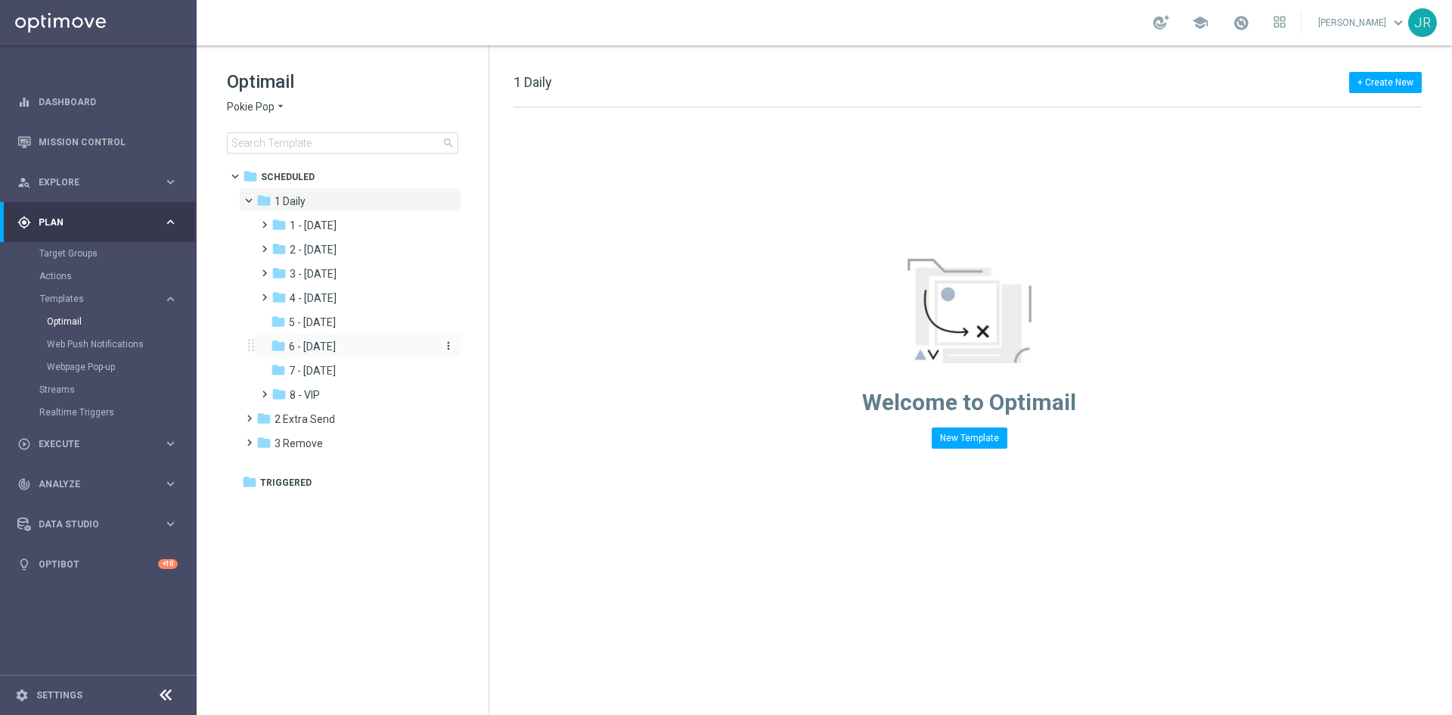
click at [323, 341] on span "6 - Sunday" at bounding box center [312, 347] width 47 height 14
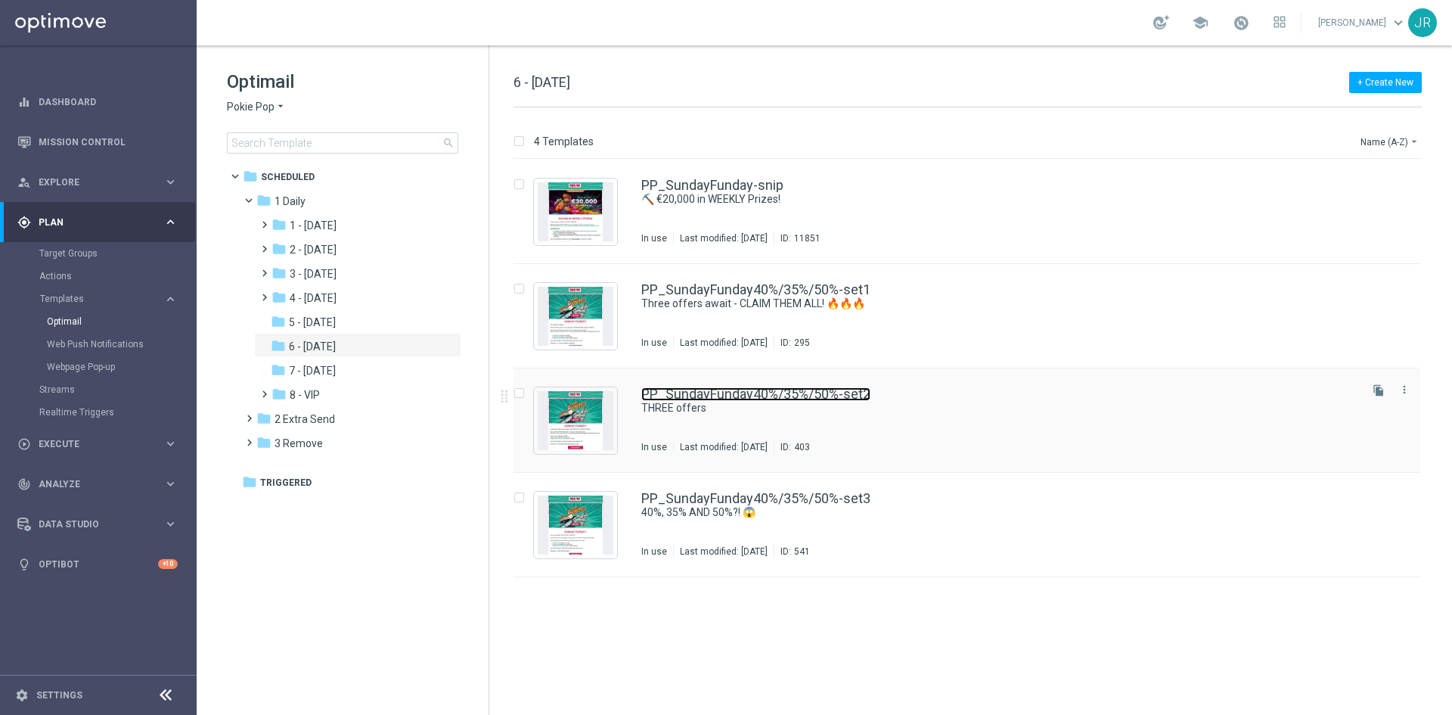
click at [811, 392] on link "PP_SundayFunday40%/35%/50%-set2" at bounding box center [755, 394] width 229 height 14
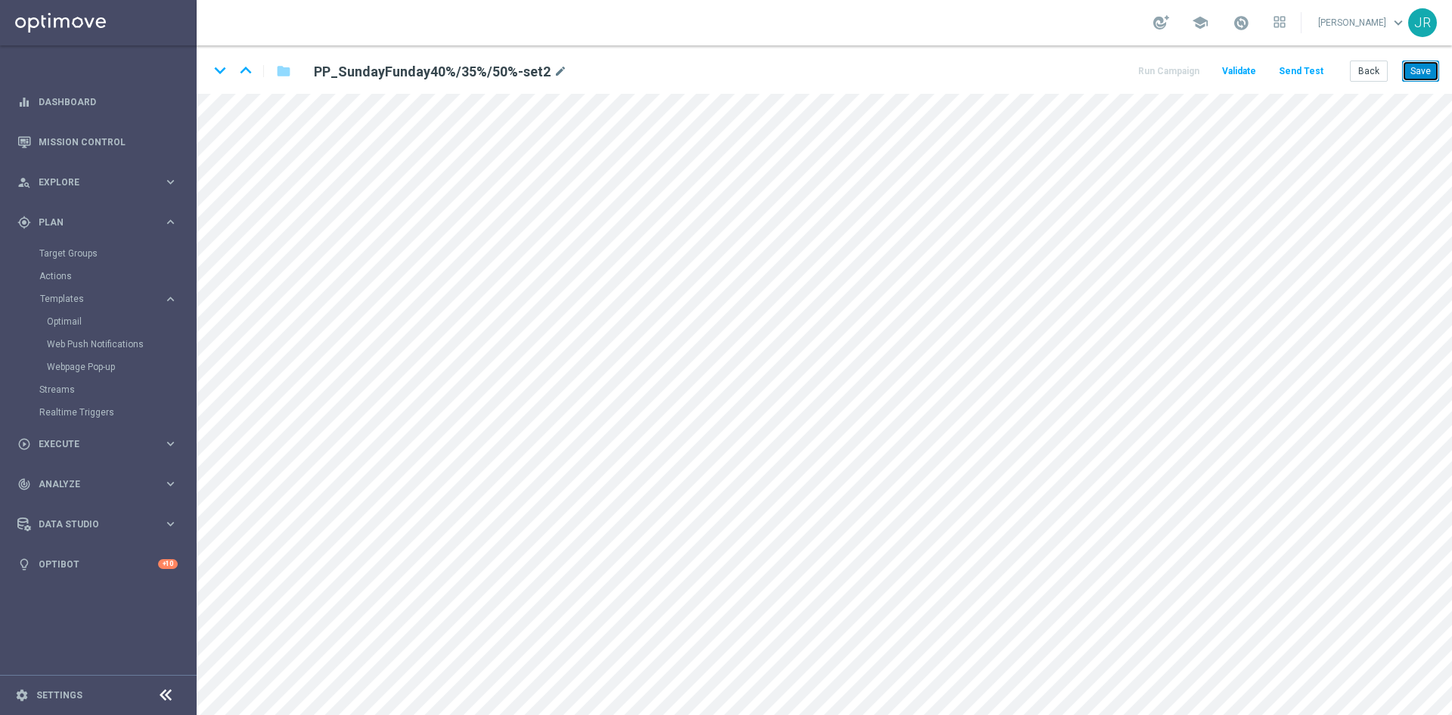
click at [1413, 75] on button "Save" at bounding box center [1420, 70] width 37 height 21
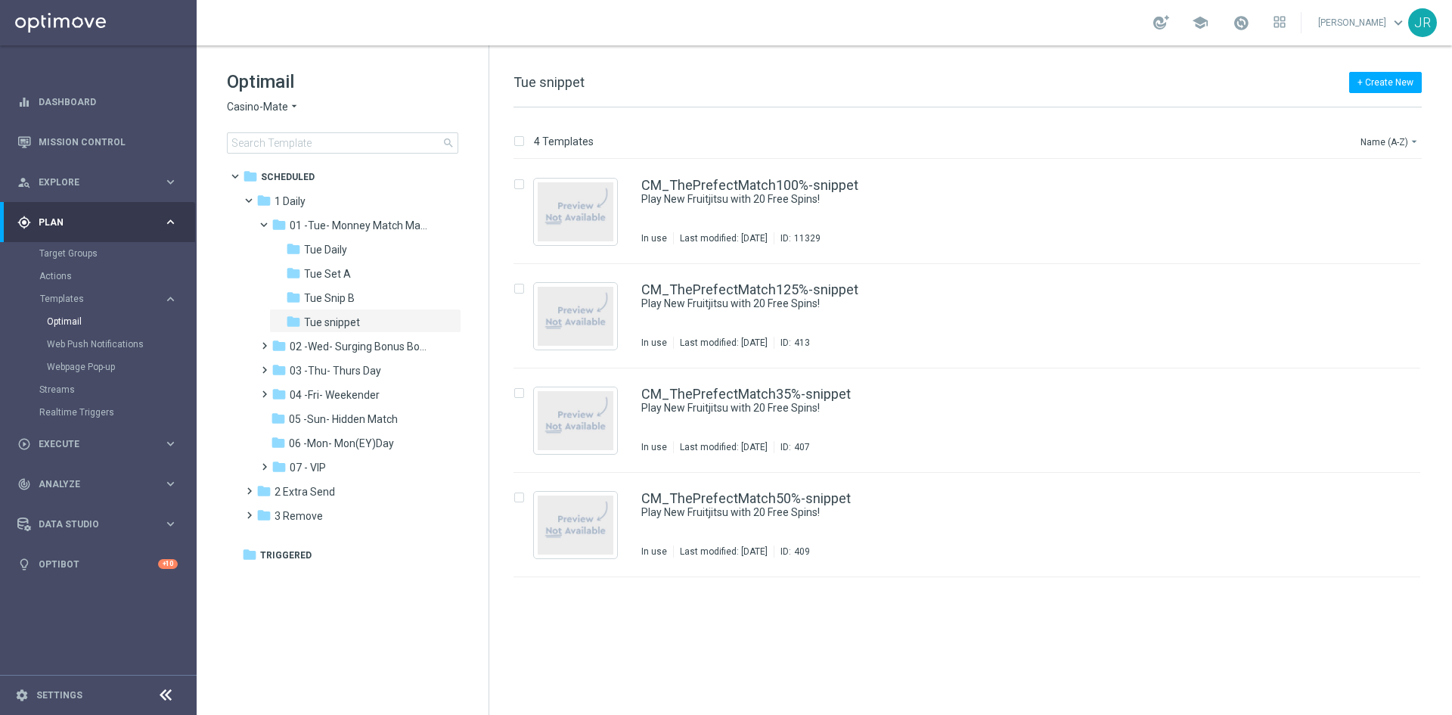
click at [243, 103] on span "Casino-Mate" at bounding box center [257, 107] width 61 height 14
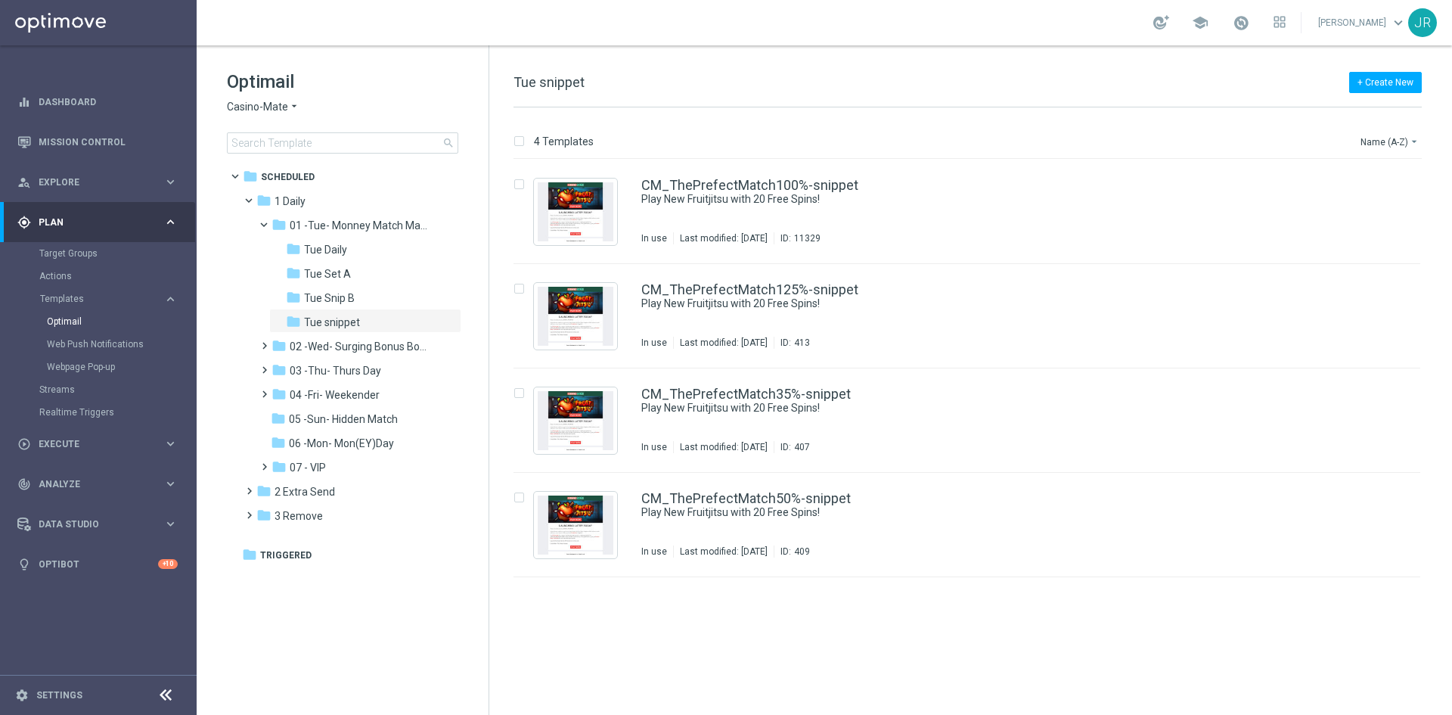
click at [368, 578] on tree-viewport "folder Scheduled more_vert folder 1 Daily more_vert" at bounding box center [356, 437] width 262 height 548
click at [349, 444] on span "06 -Mon- Mon(EY)Day" at bounding box center [341, 443] width 105 height 14
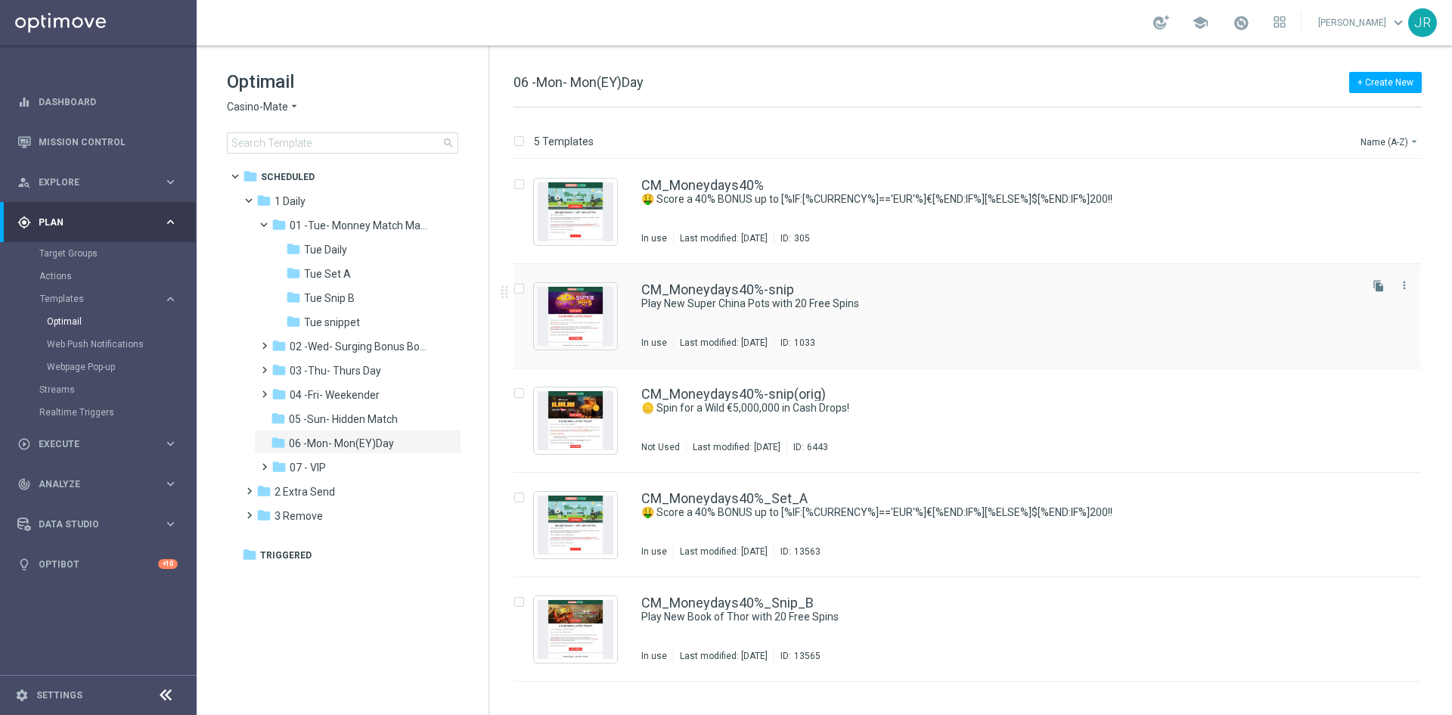
click at [693, 327] on div "CM_Moneydays40%-snip Play New Super China Pots with 20 Free Spins In use Last m…" at bounding box center [998, 316] width 715 height 66
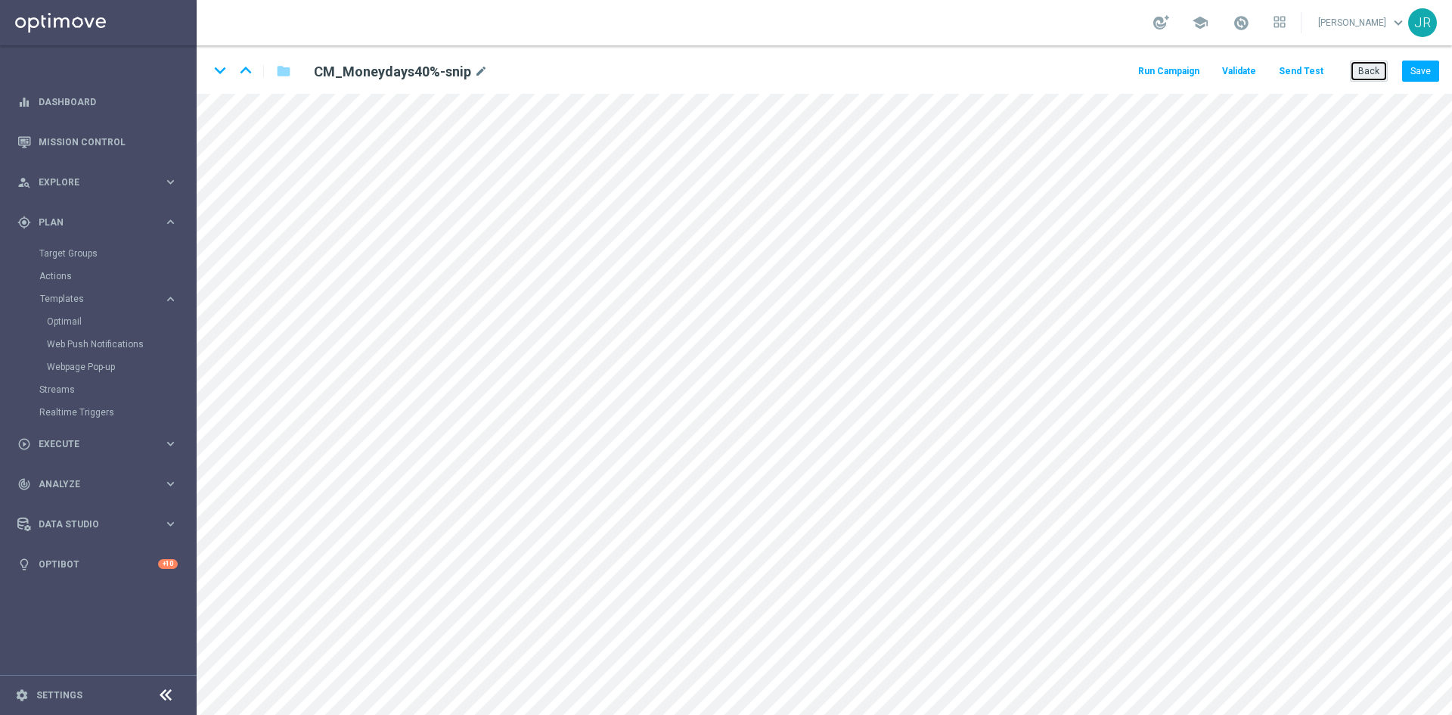
click at [1366, 66] on button "Back" at bounding box center [1369, 70] width 38 height 21
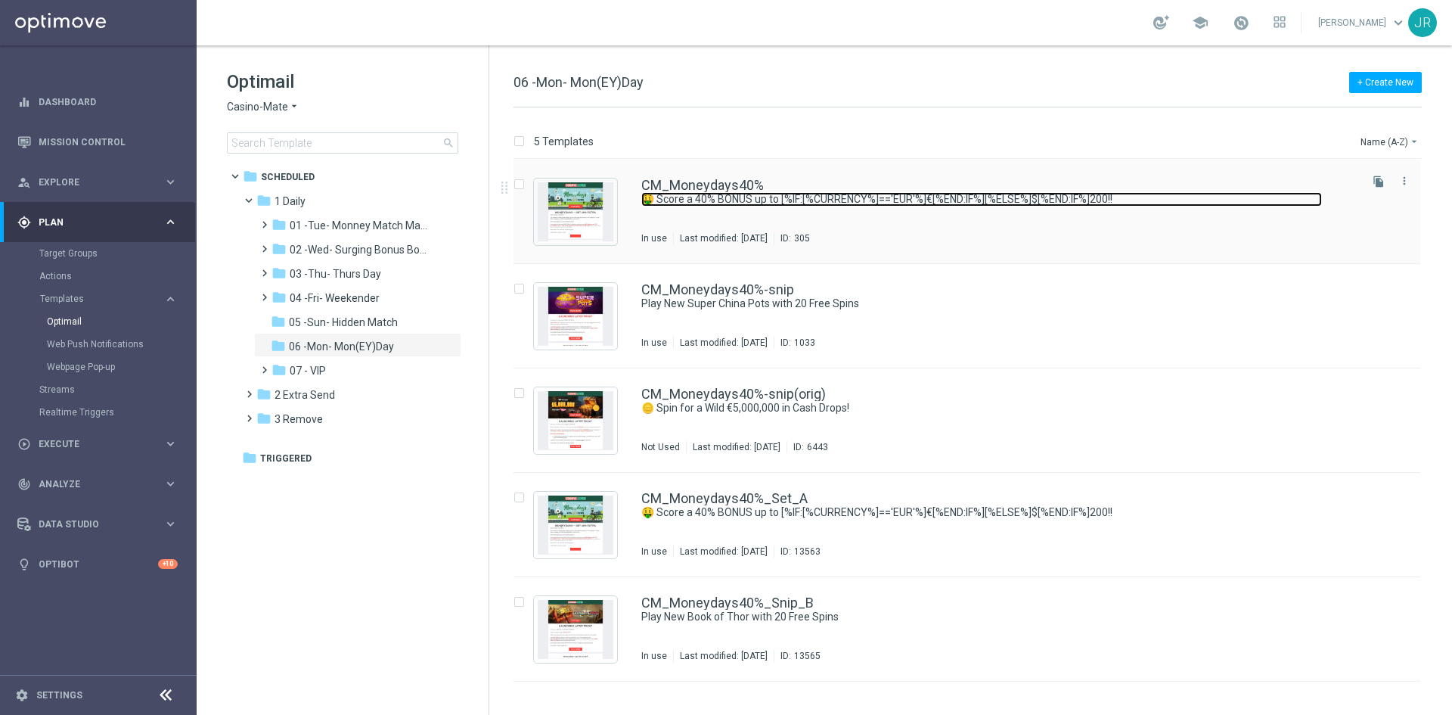
click at [755, 201] on link "🤑 Score a 40% BONUS up to [%IF:[%CURRENCY%]=='EUR'%]€[%END:IF%][%ELSE%]$[%END:I…" at bounding box center [981, 199] width 681 height 14
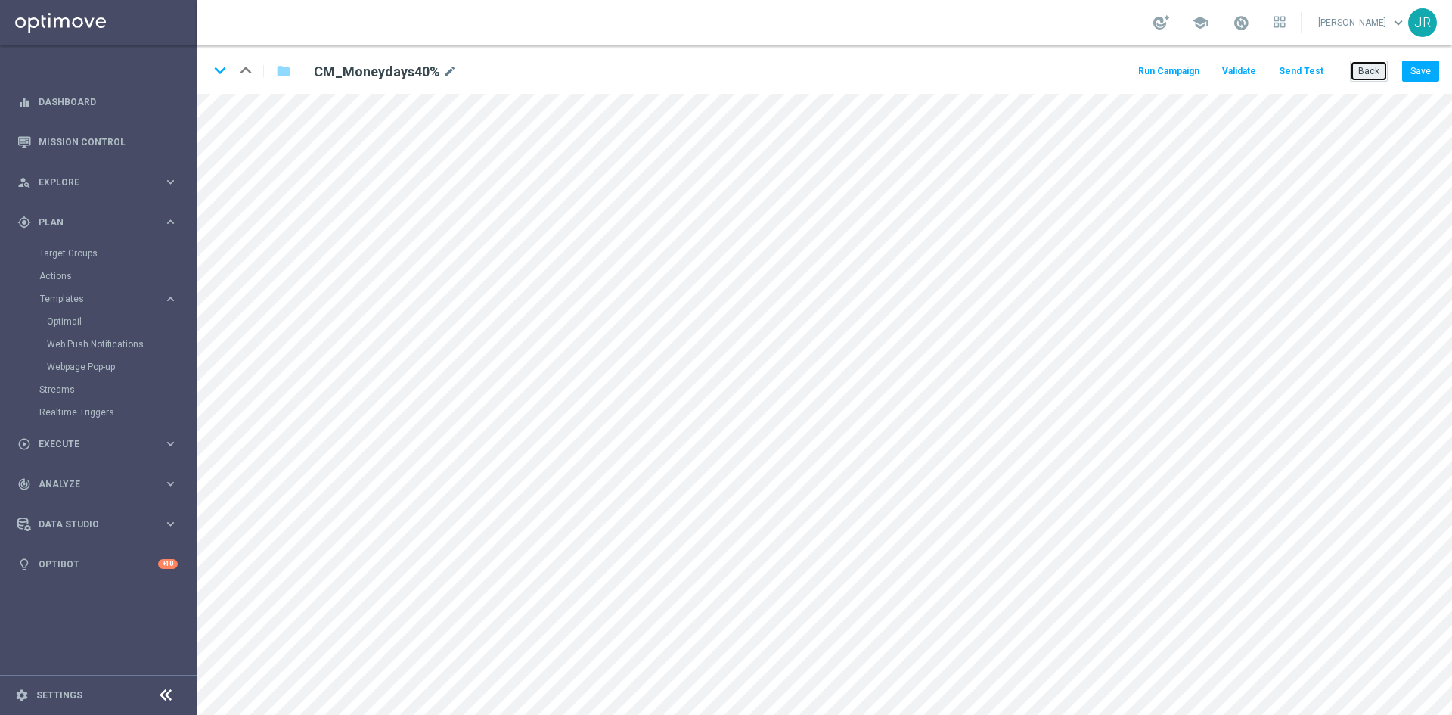
click at [1357, 74] on button "Back" at bounding box center [1369, 70] width 38 height 21
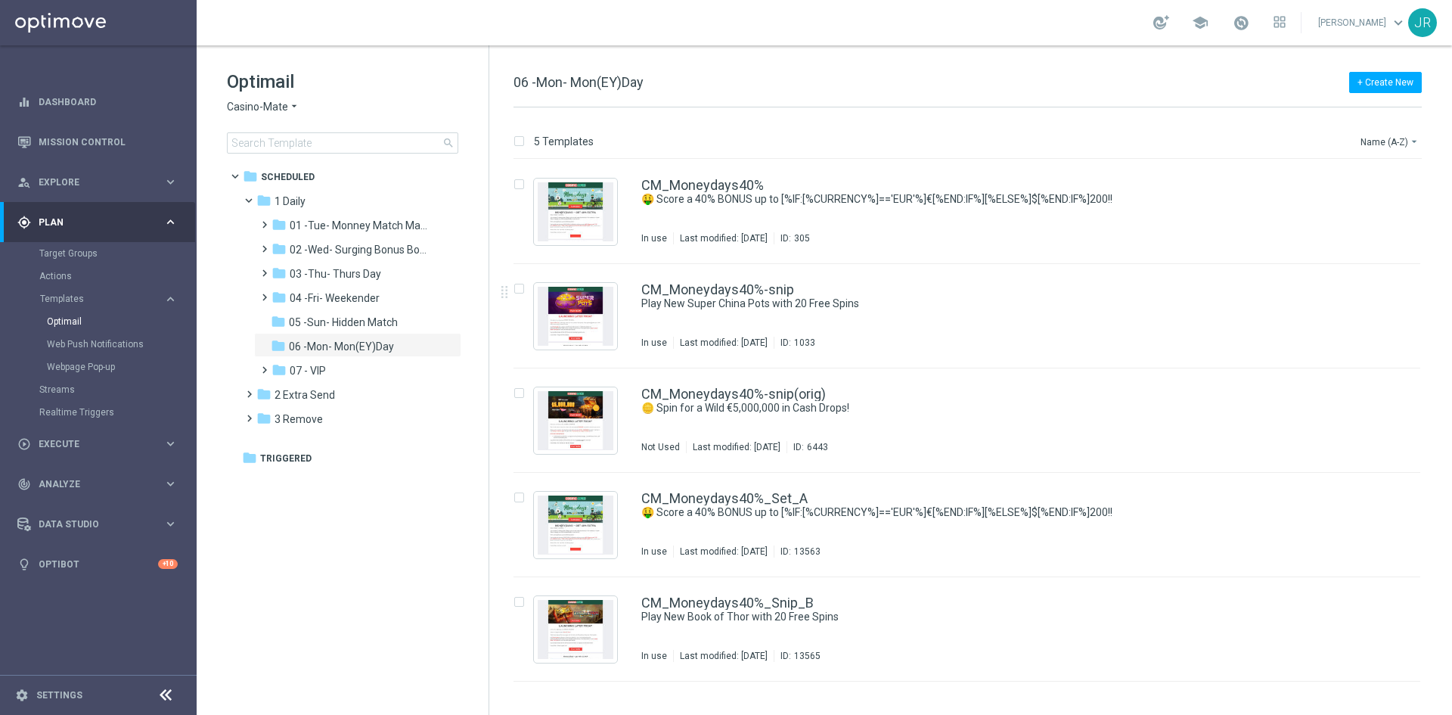
click at [758, 321] on div "CM_Moneydays40%-snip Play New Super China Pots with 20 Free Spins In use Last m…" at bounding box center [998, 316] width 715 height 66
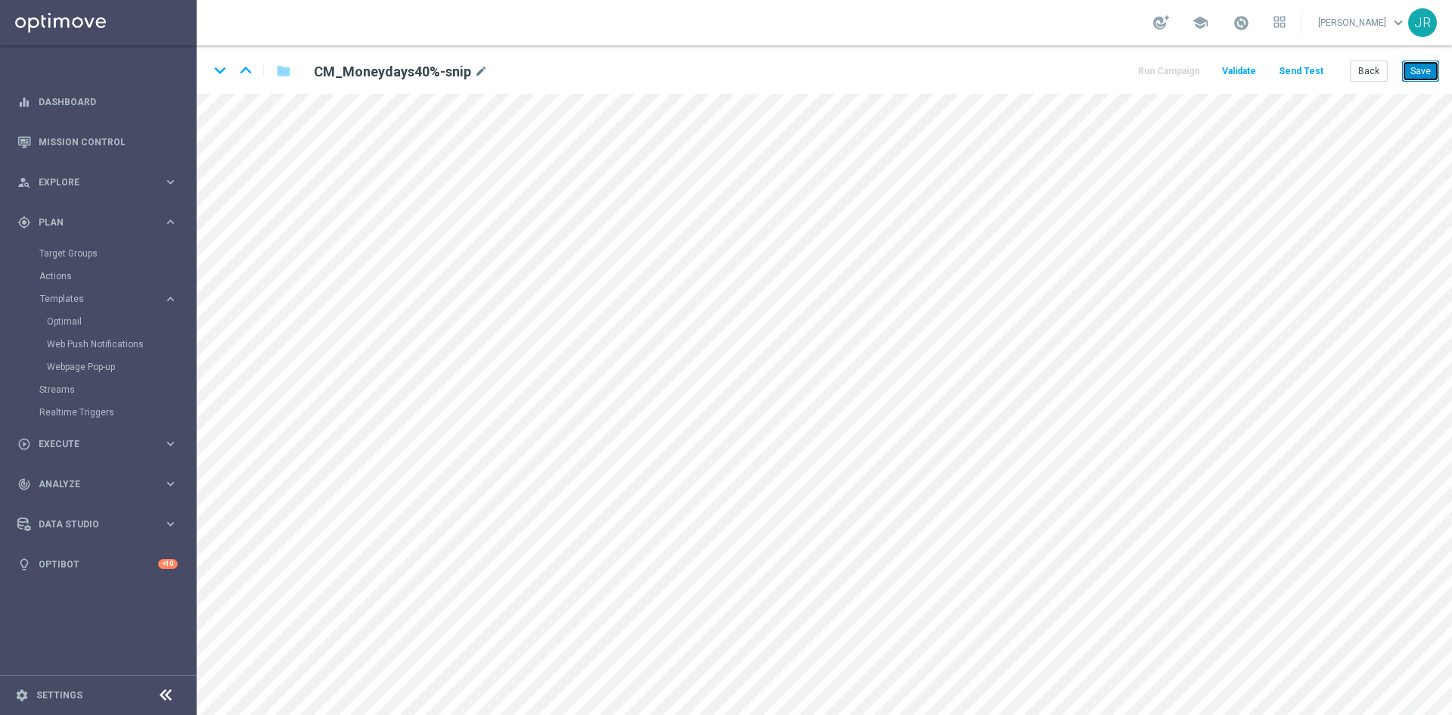
click at [1428, 68] on button "Save" at bounding box center [1420, 70] width 37 height 21
click at [1422, 73] on button "Save" at bounding box center [1420, 70] width 37 height 21
click at [1432, 73] on button "Save" at bounding box center [1420, 70] width 37 height 21
click at [1419, 76] on button "Save" at bounding box center [1420, 70] width 37 height 21
click at [1366, 70] on button "Back" at bounding box center [1369, 70] width 38 height 21
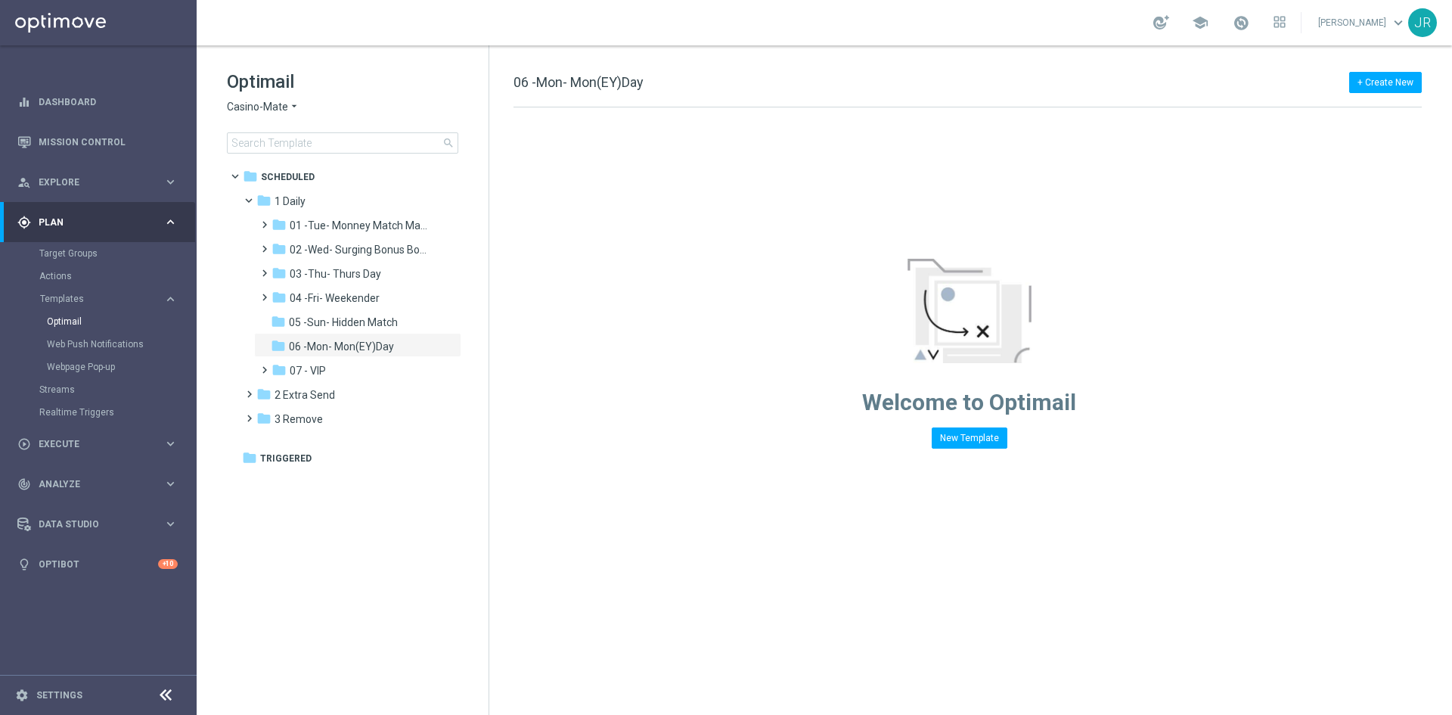
click at [258, 113] on span "Casino-Mate" at bounding box center [257, 107] width 61 height 14
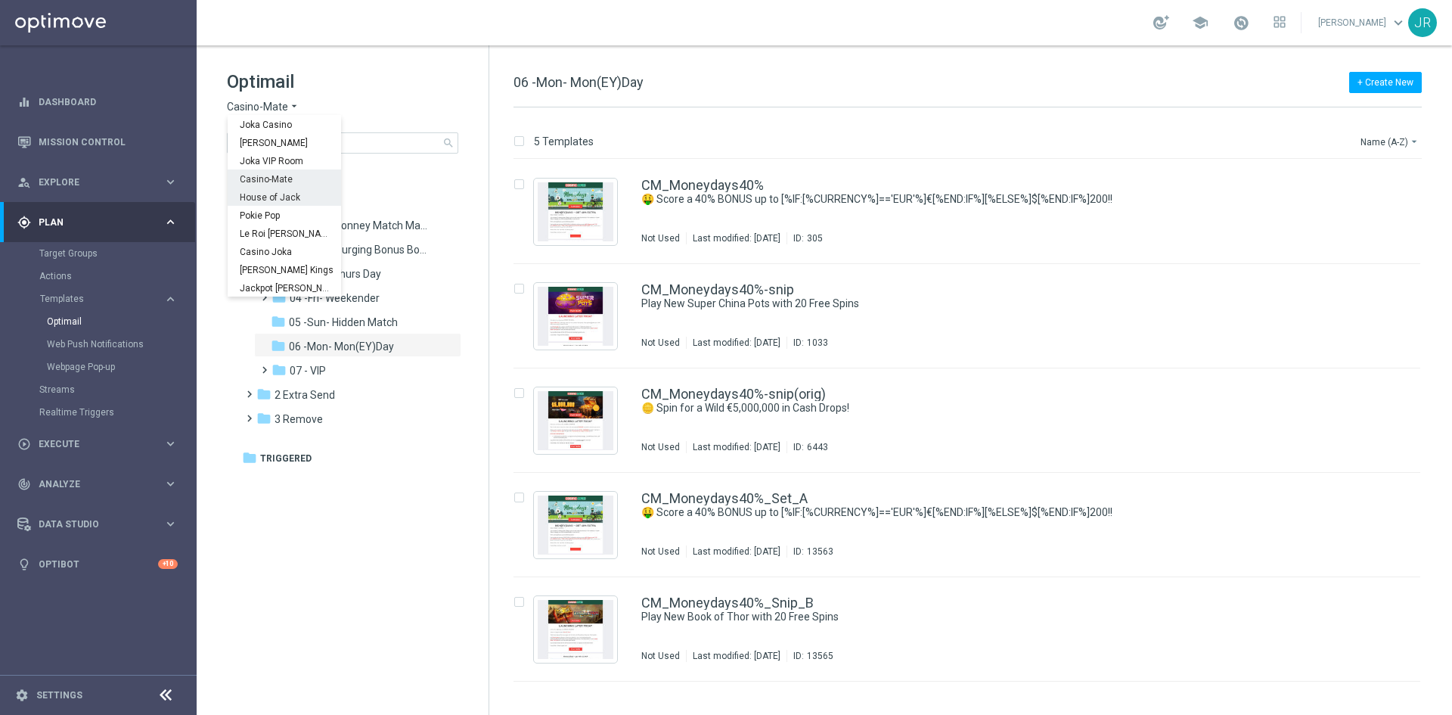
click at [0, 0] on span "House of Jack" at bounding box center [0, 0] width 0 height 0
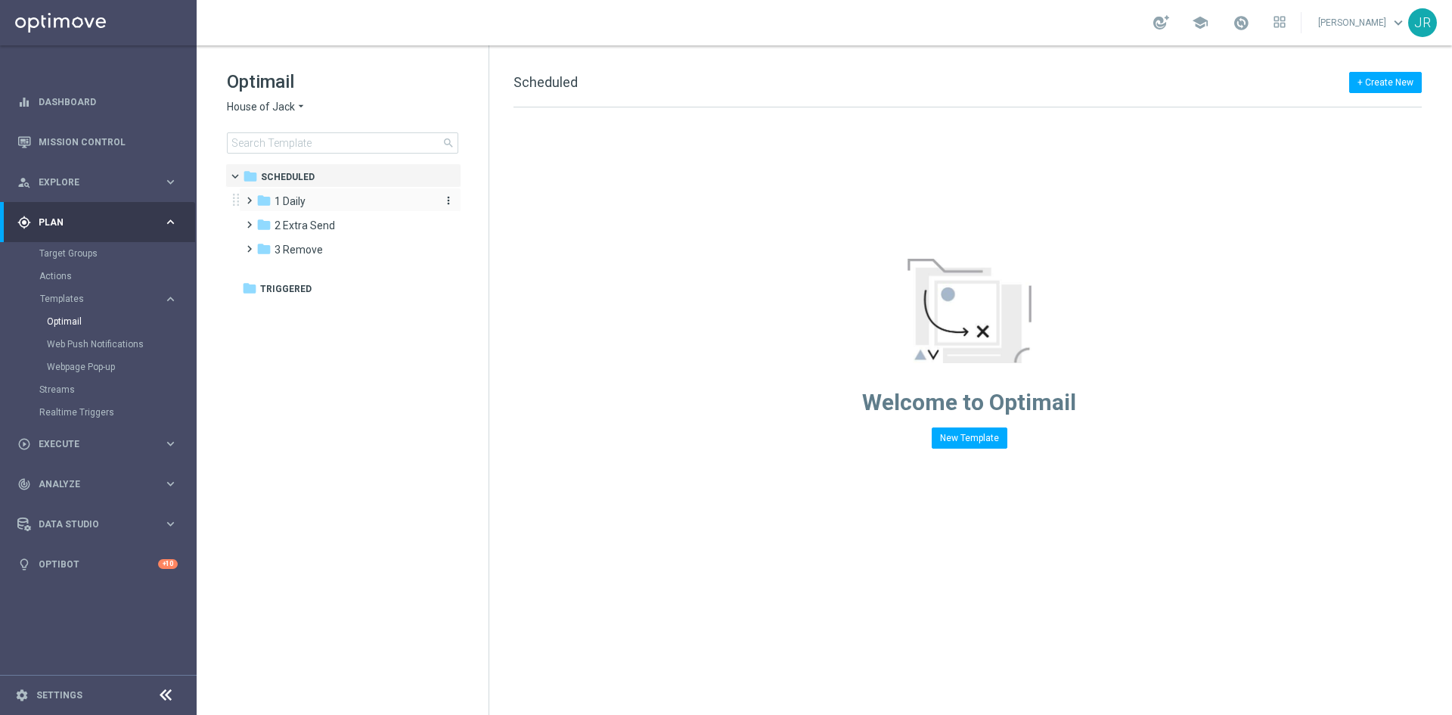
click at [302, 200] on span "1 Daily" at bounding box center [289, 201] width 31 height 14
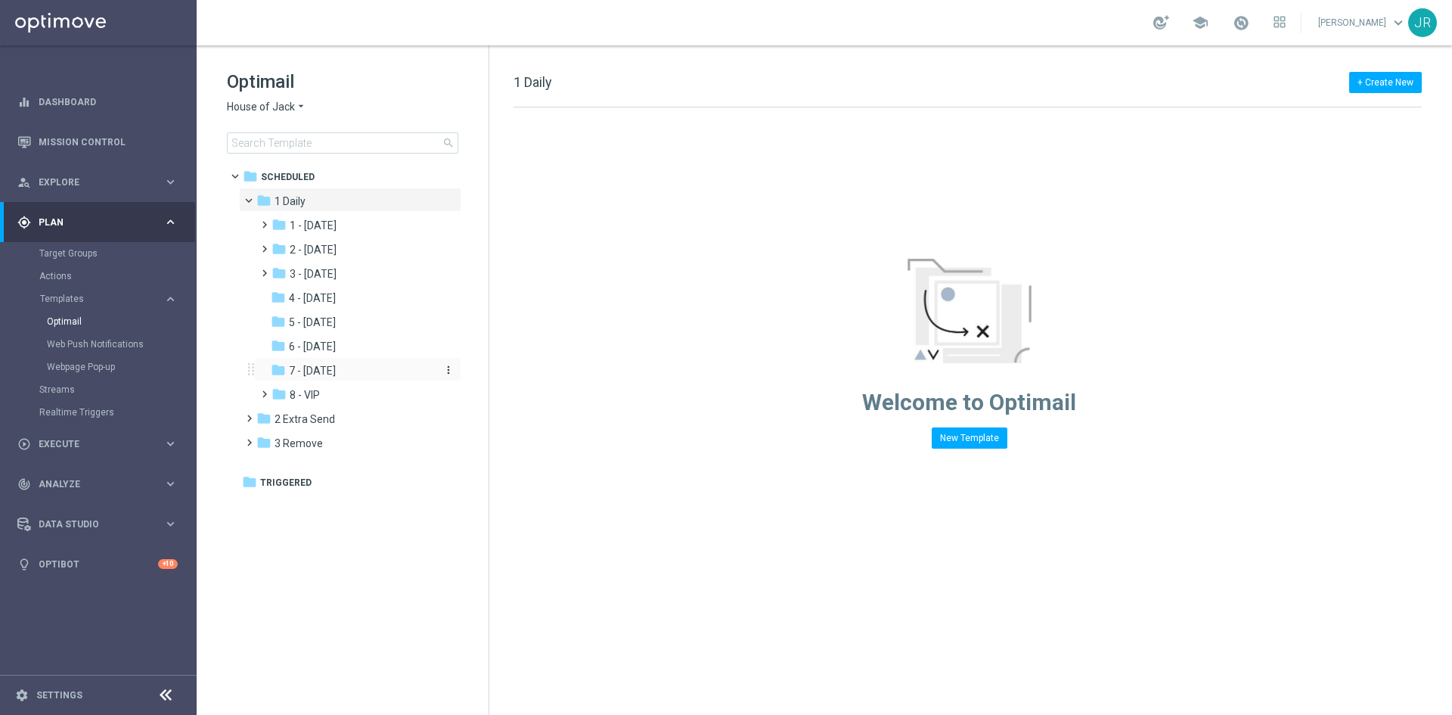
click at [334, 364] on div "folder 7 - Monday more_vert" at bounding box center [357, 369] width 207 height 24
click at [371, 372] on div "folder 7 - Monday" at bounding box center [351, 370] width 161 height 17
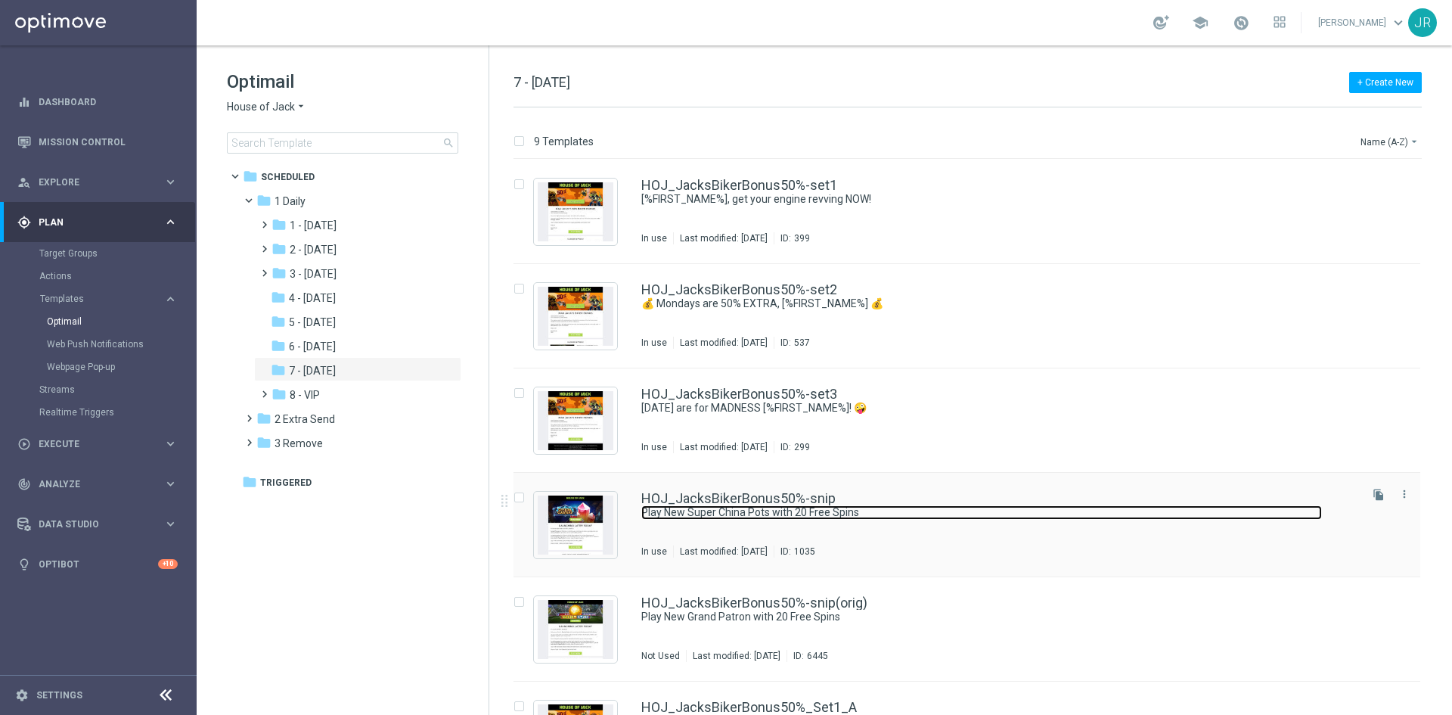
click at [777, 513] on link "Play New Super China Pots with 20 Free Spins" at bounding box center [981, 512] width 681 height 14
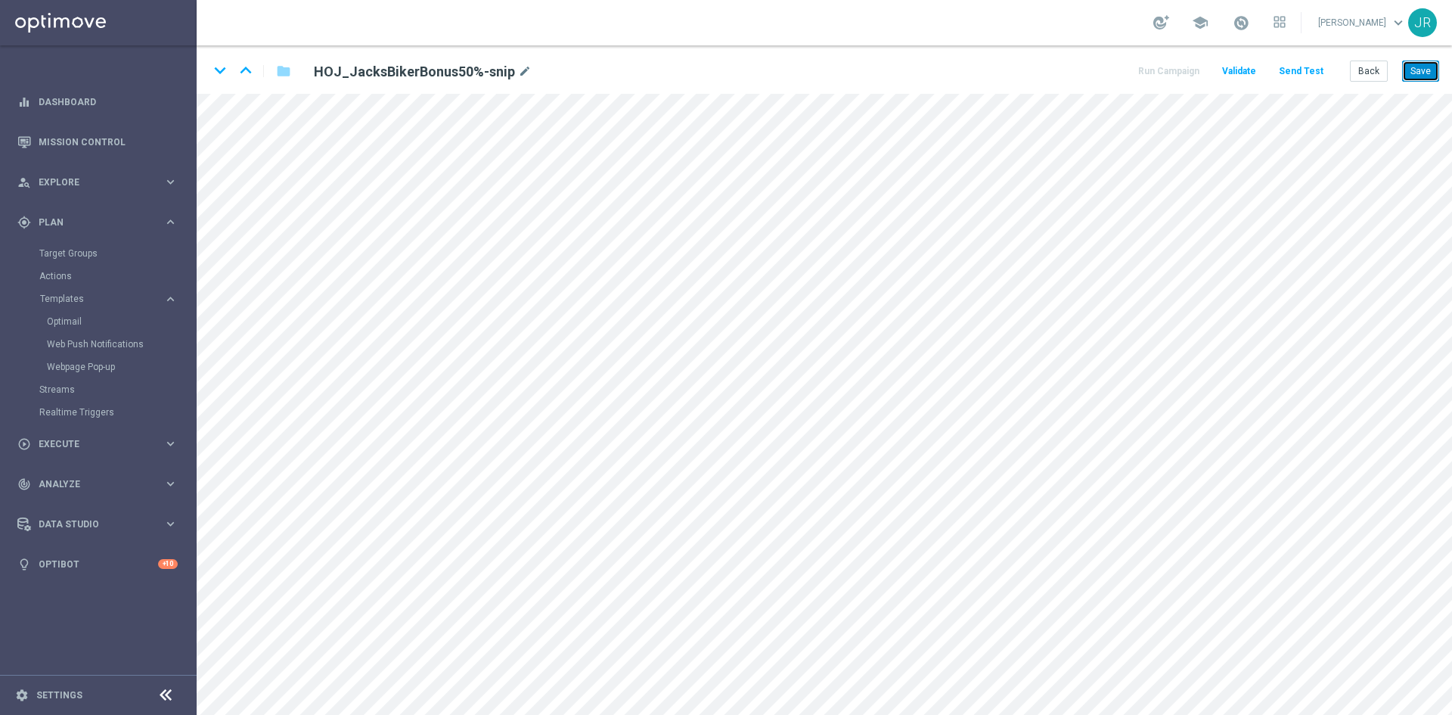
click at [1422, 76] on button "Save" at bounding box center [1420, 70] width 37 height 21
click at [1412, 74] on button "Save" at bounding box center [1420, 70] width 37 height 21
drag, startPoint x: 1372, startPoint y: 67, endPoint x: 1364, endPoint y: 68, distance: 7.6
click at [1372, 68] on button "Back" at bounding box center [1369, 70] width 38 height 21
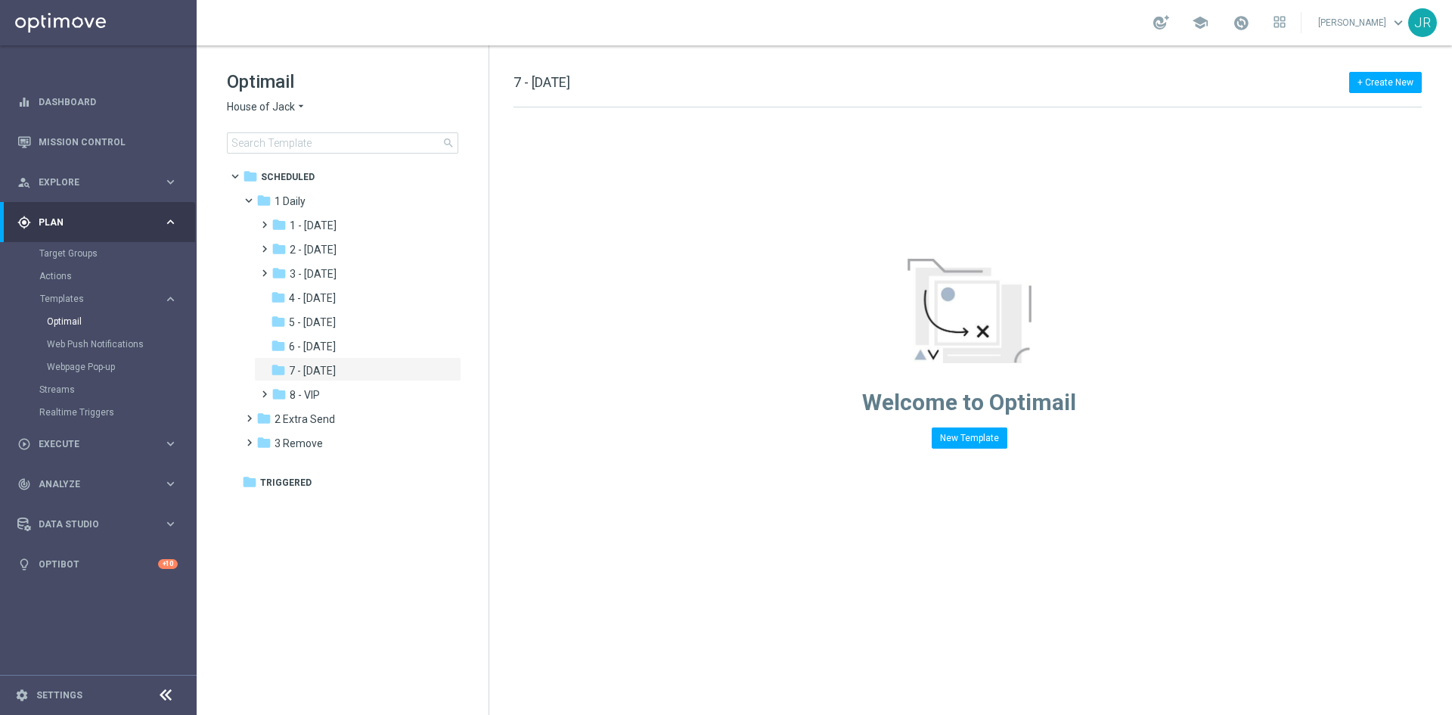
click at [271, 104] on span "House of Jack" at bounding box center [261, 107] width 68 height 14
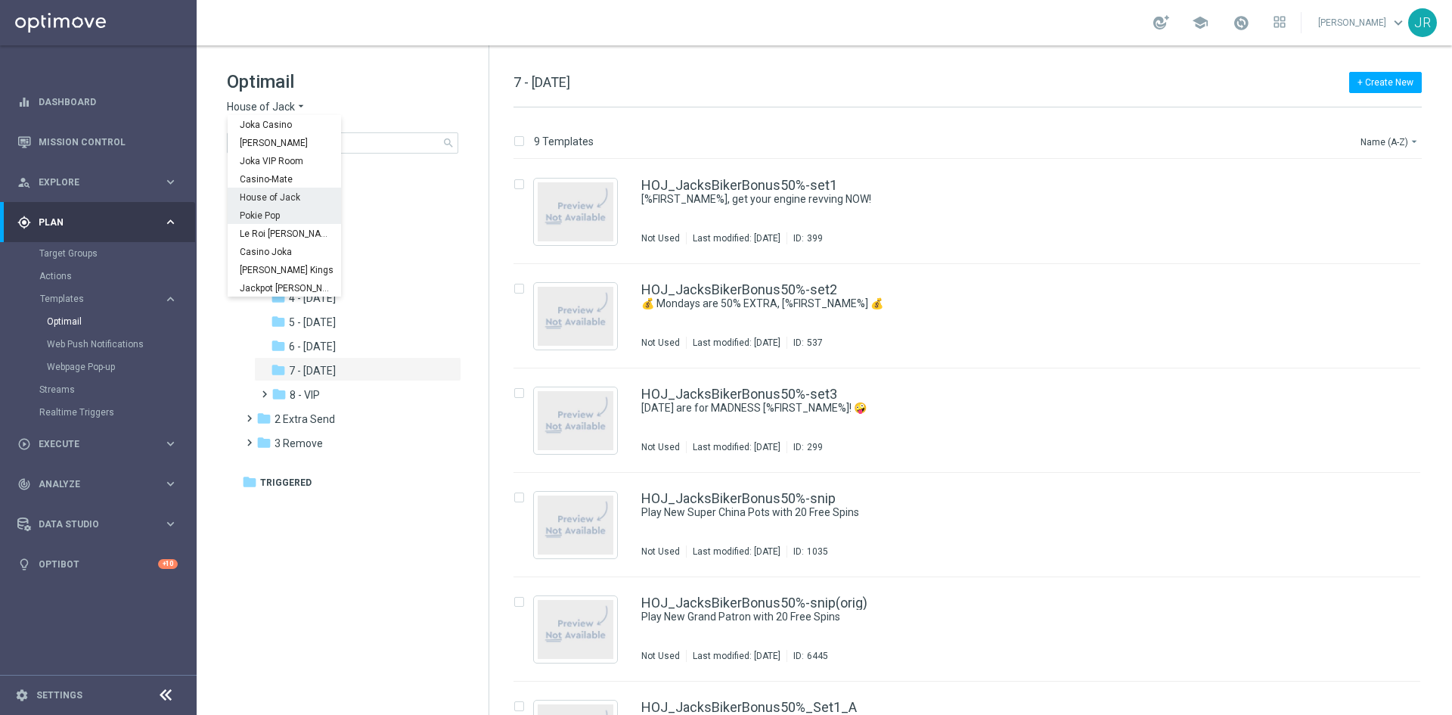
click at [0, 0] on span "Pokie Pop" at bounding box center [0, 0] width 0 height 0
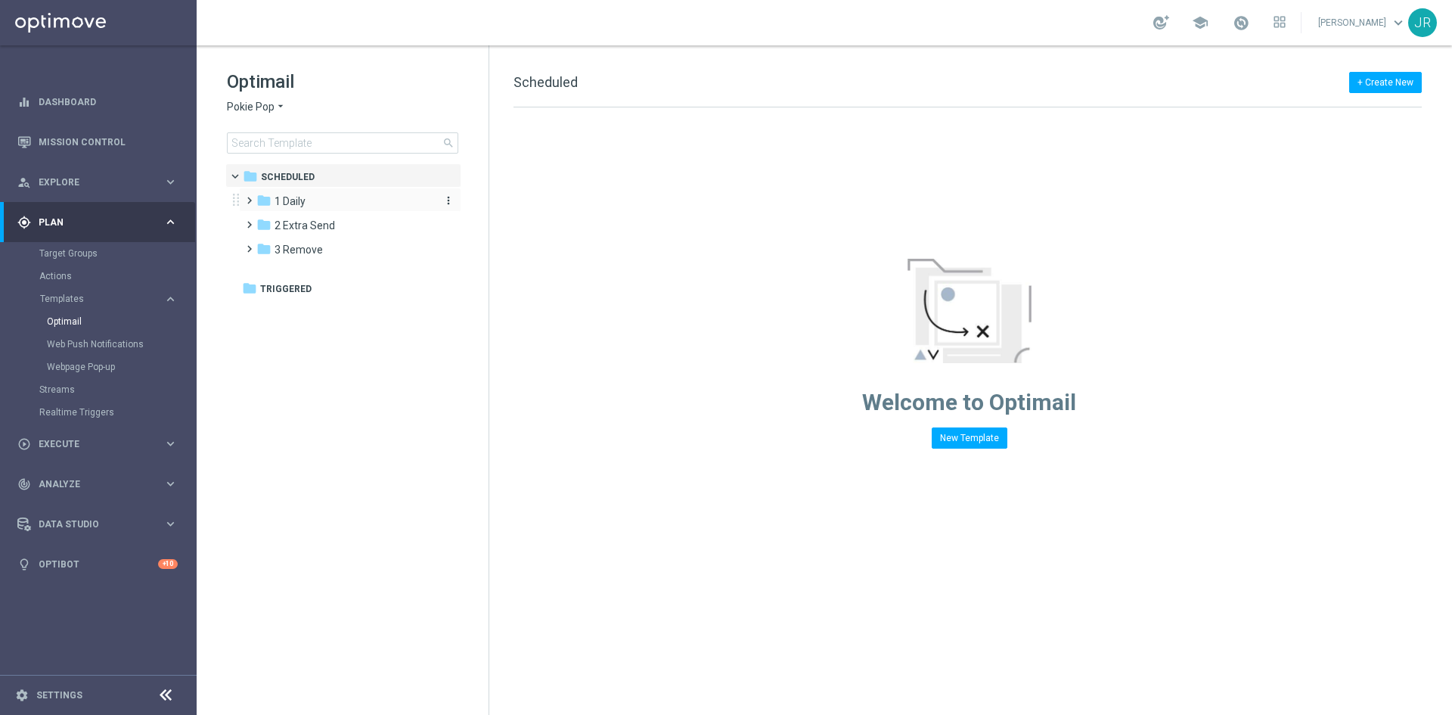
click at [309, 209] on div "folder 1 Daily" at bounding box center [343, 201] width 174 height 17
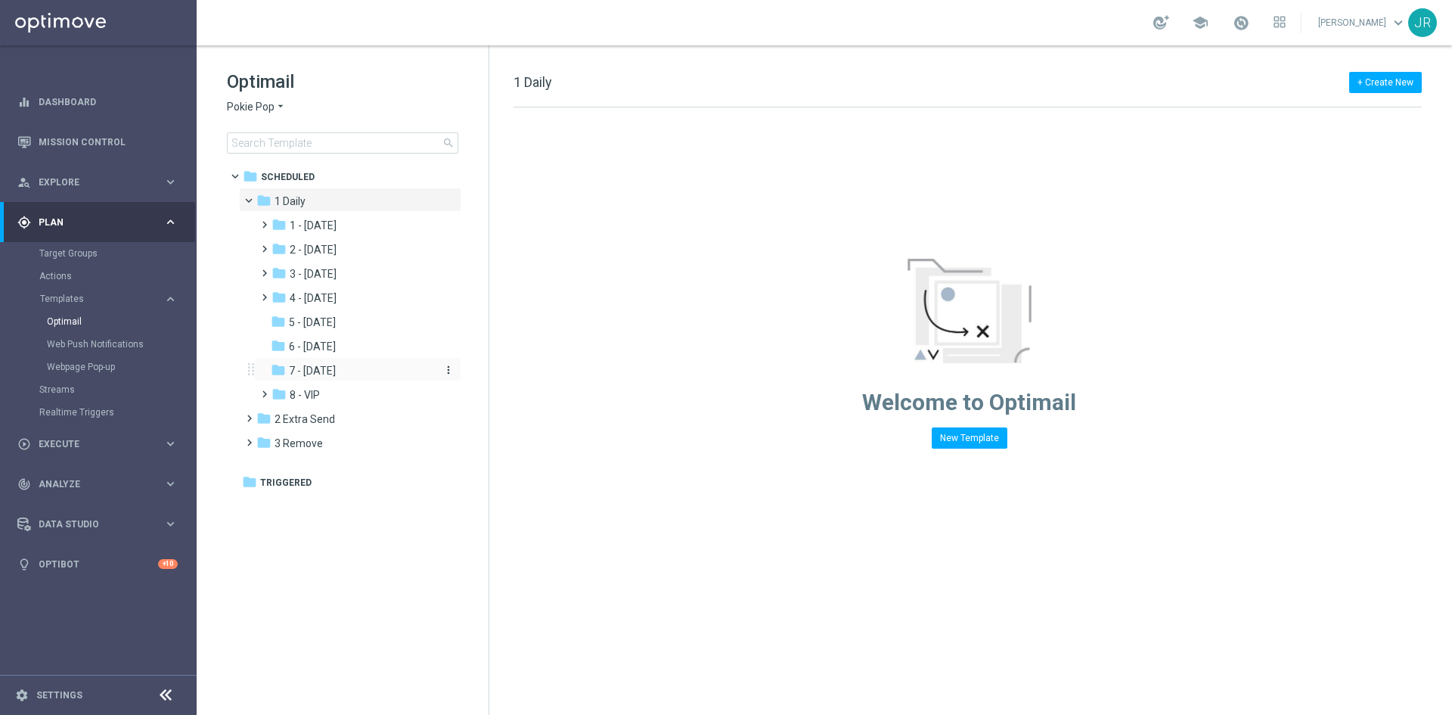
click at [330, 363] on div "folder 7 - [DATE]" at bounding box center [351, 370] width 161 height 17
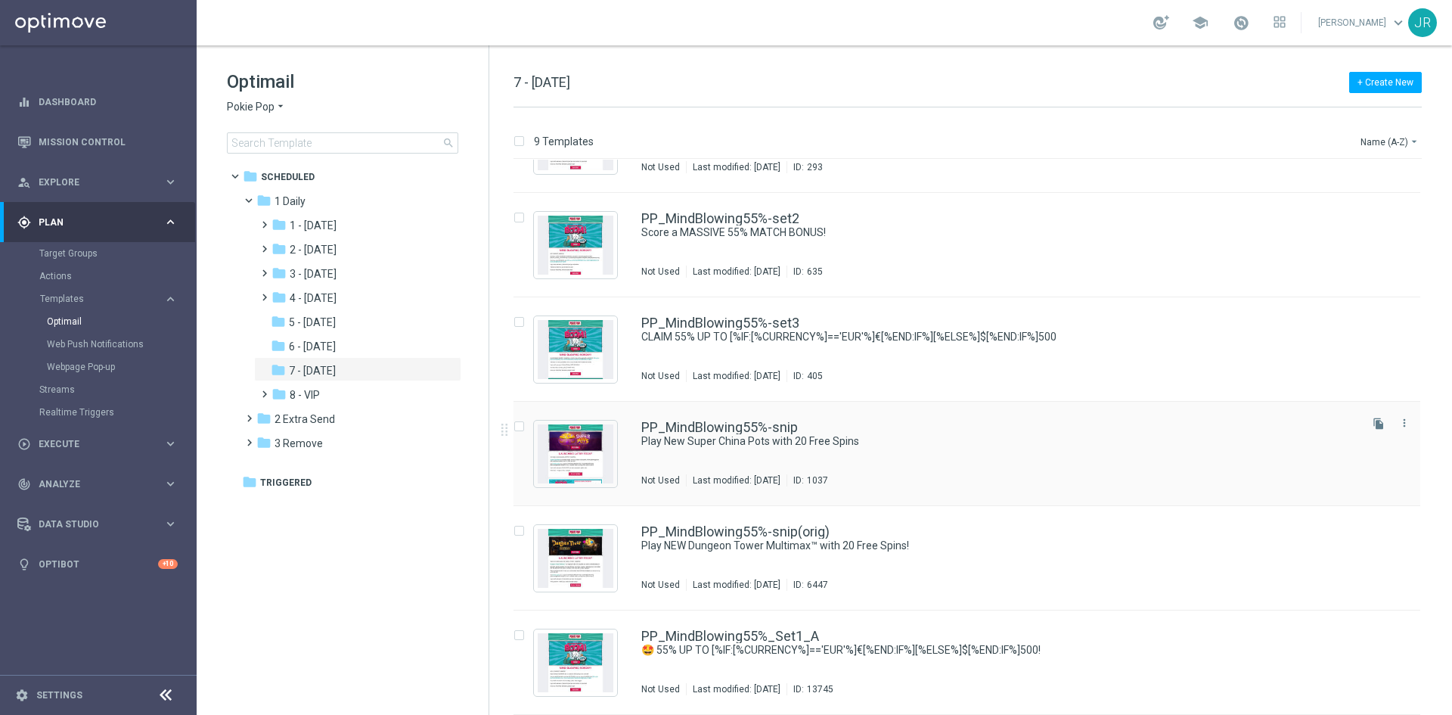
scroll to position [76, 0]
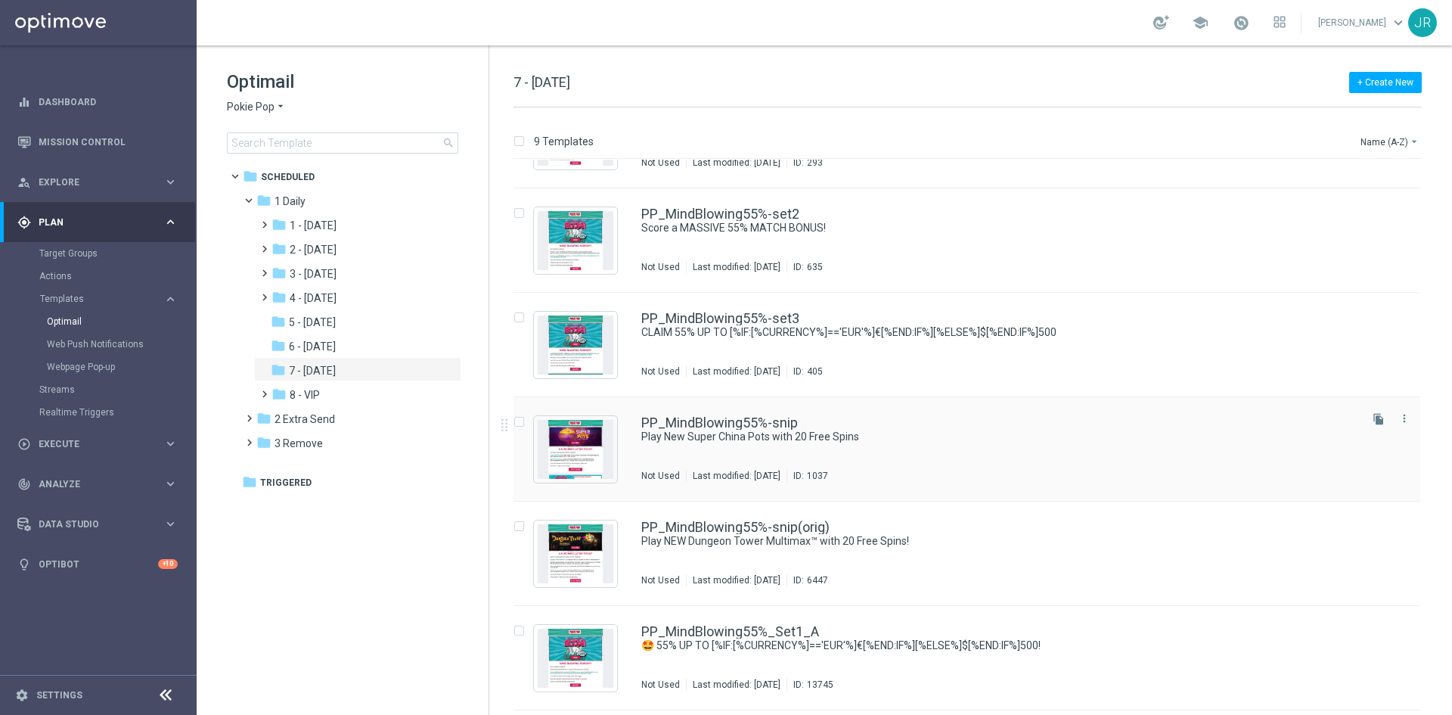
click at [874, 458] on div "PP_MindBlowing55%-snip Play New Super China Pots with 20 Free Spins Not Used La…" at bounding box center [998, 449] width 715 height 66
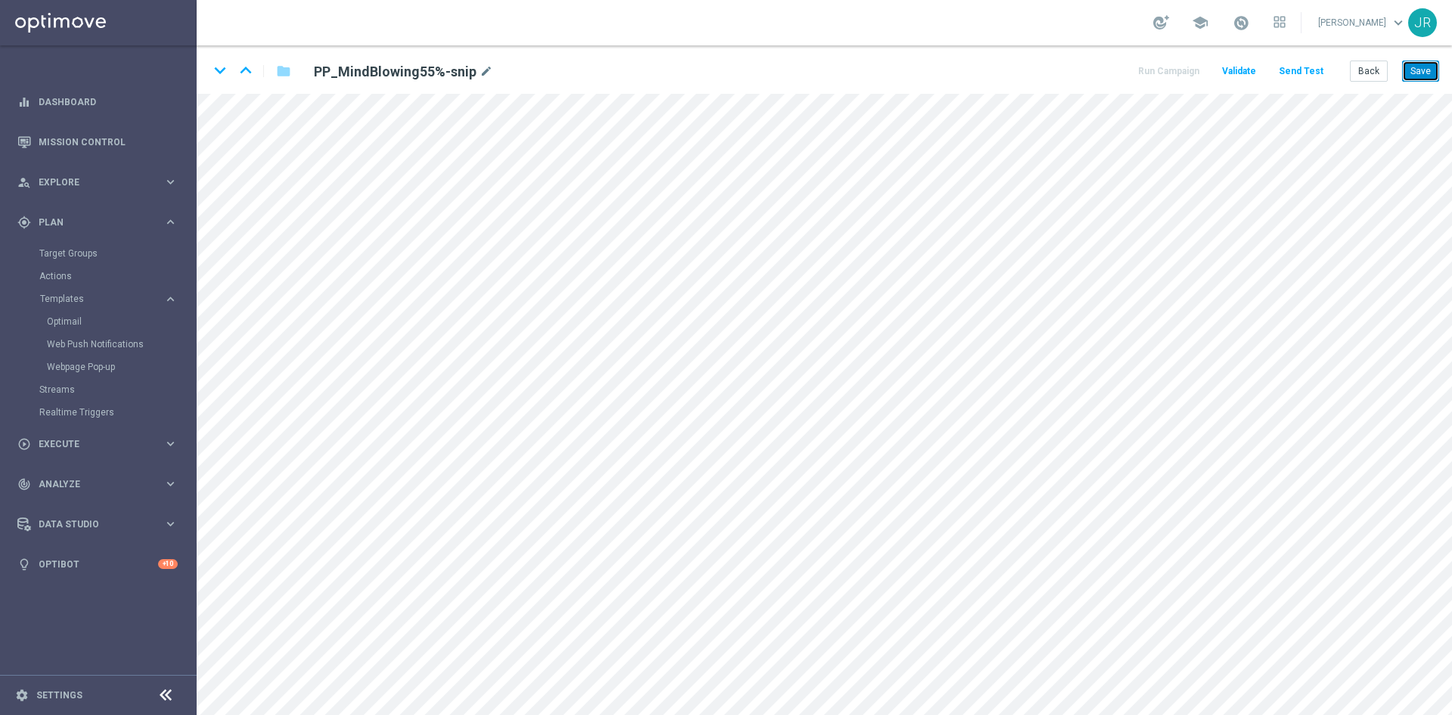
drag, startPoint x: 1419, startPoint y: 72, endPoint x: 1412, endPoint y: 137, distance: 65.5
click at [1420, 72] on button "Save" at bounding box center [1420, 70] width 37 height 21
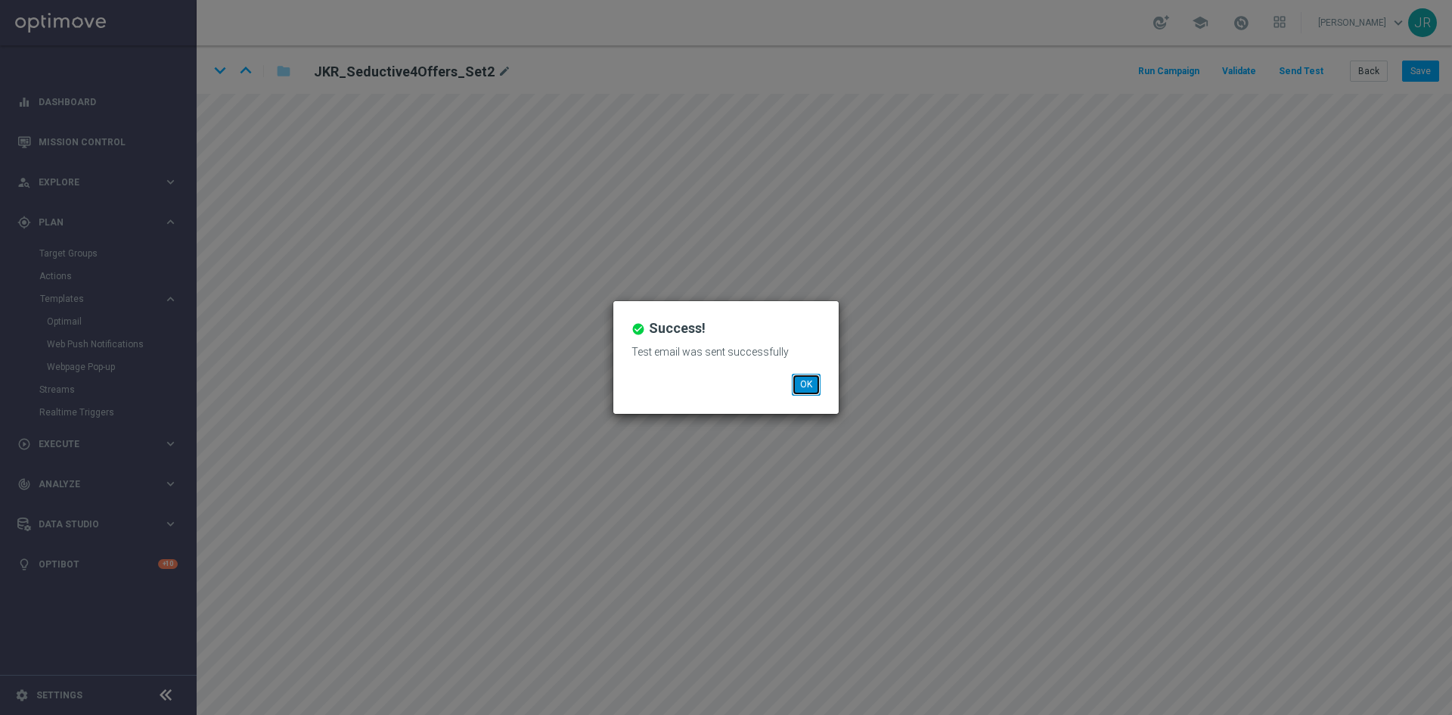
click at [811, 386] on button "OK" at bounding box center [806, 384] width 29 height 21
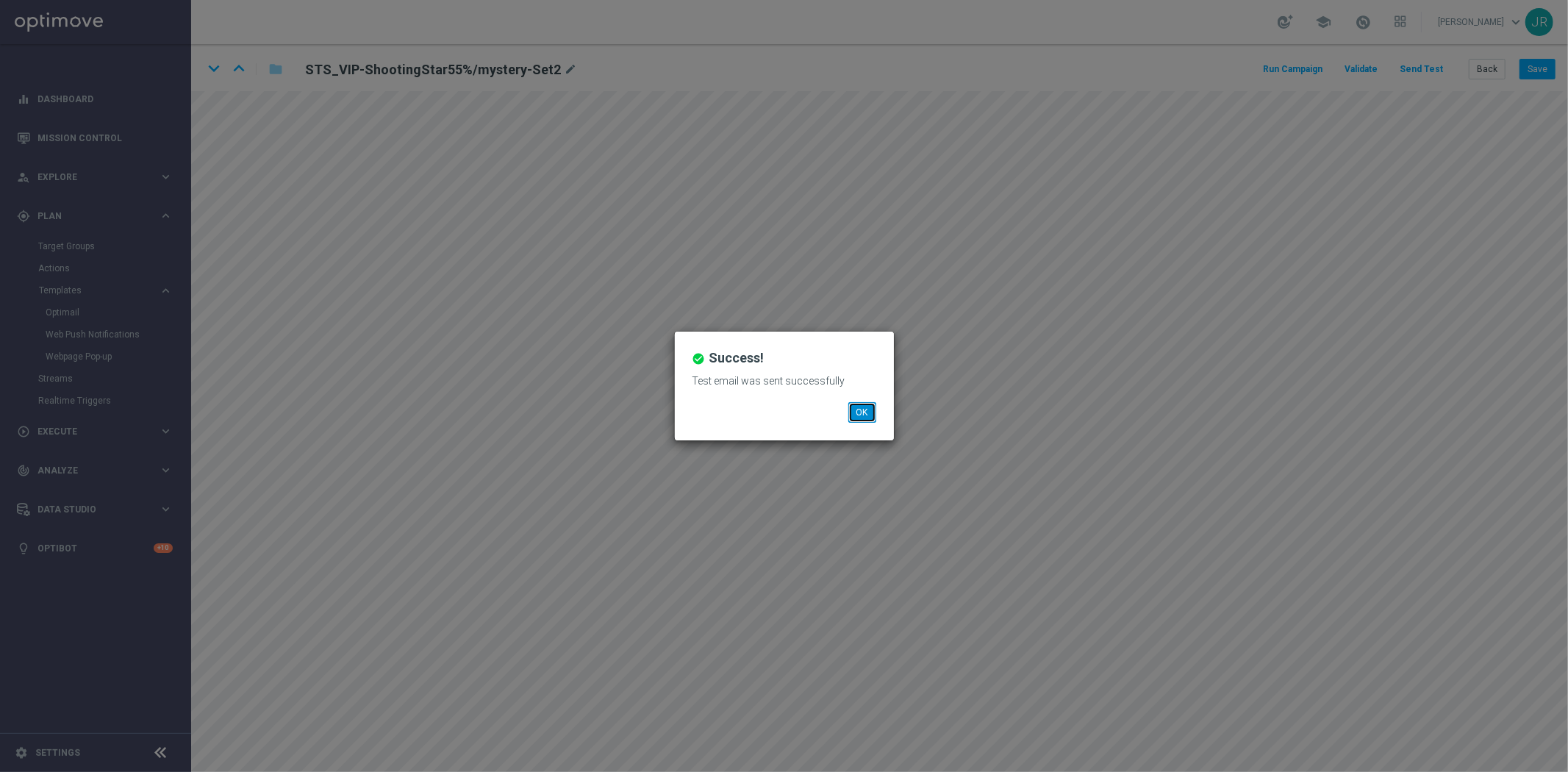
click at [857, 408] on button "OK" at bounding box center [862, 412] width 28 height 20
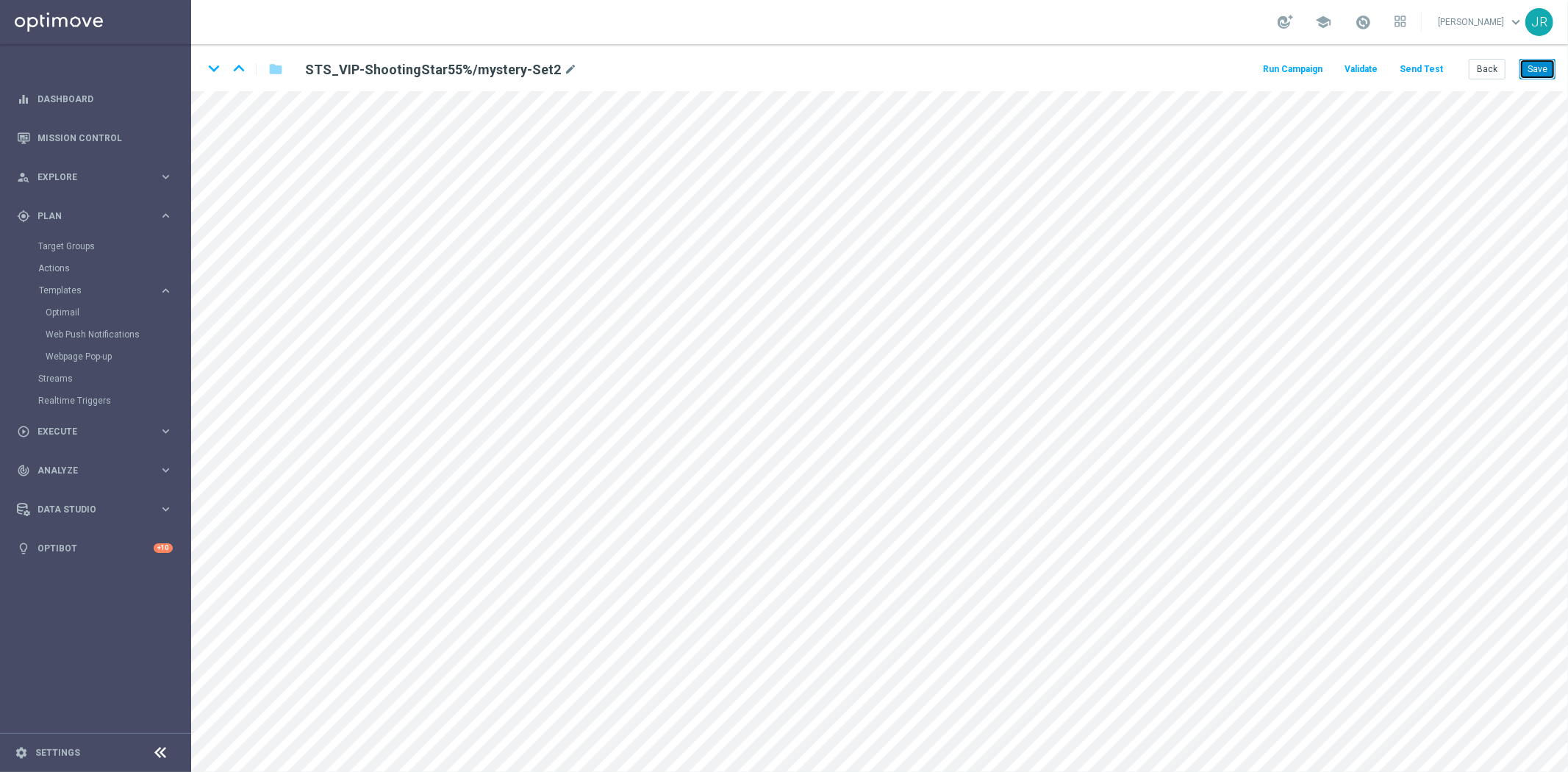
click at [1411, 66] on button "Save" at bounding box center [1537, 68] width 36 height 20
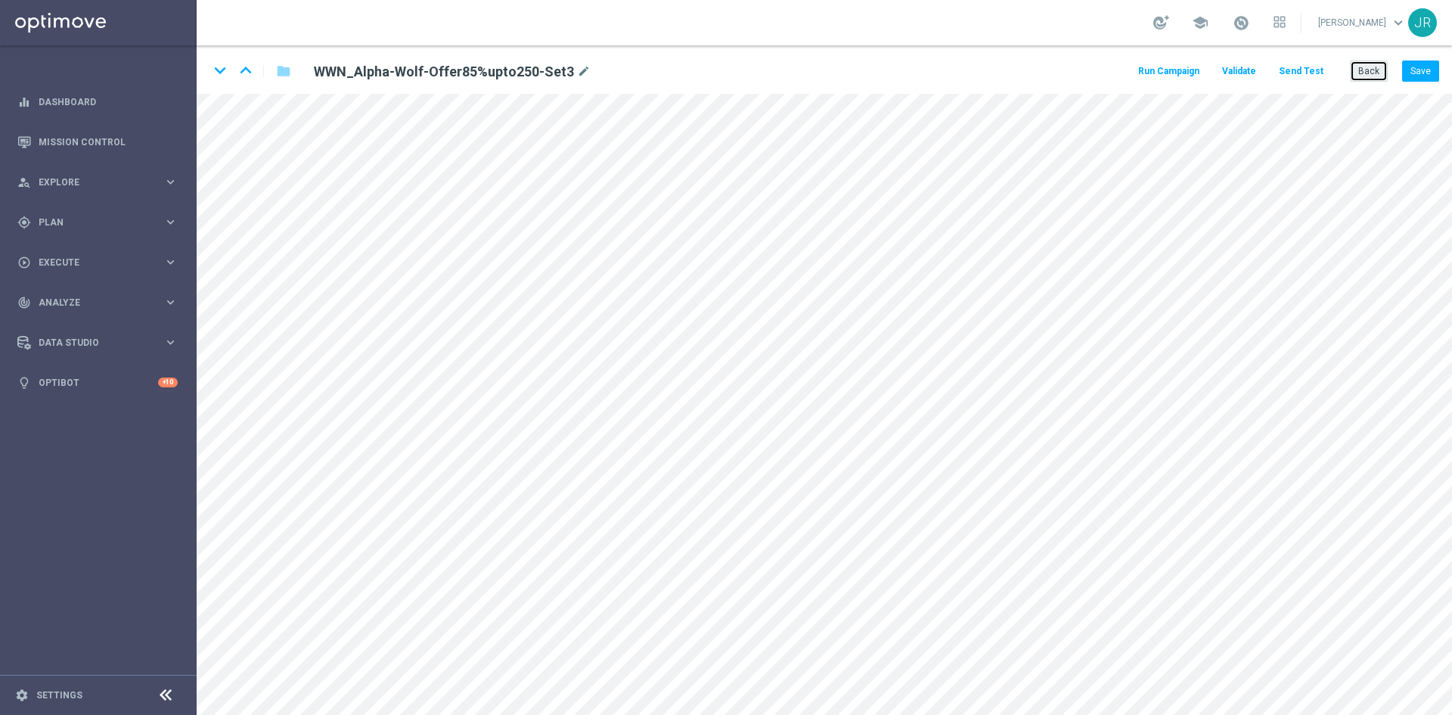
click at [1359, 64] on button "Back" at bounding box center [1369, 70] width 38 height 21
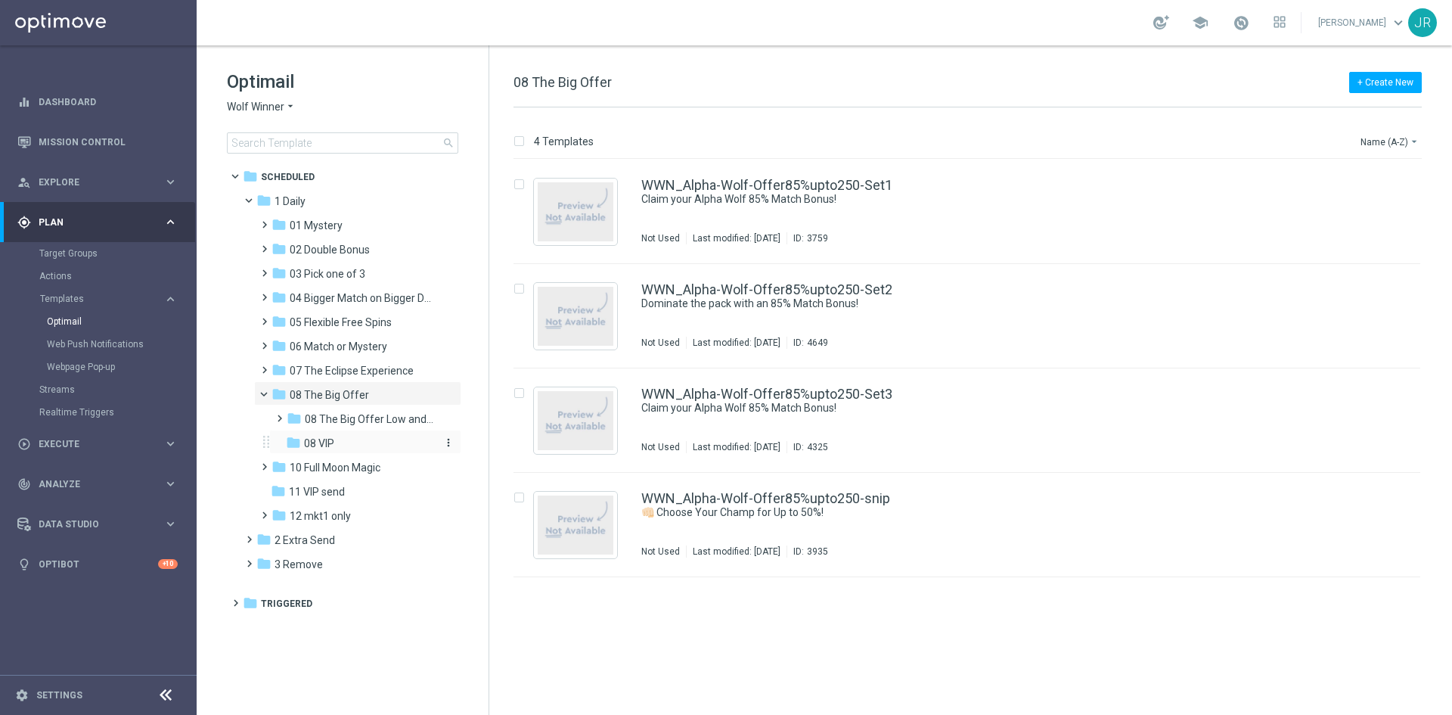
click at [335, 443] on div "folder 08 VIP" at bounding box center [360, 443] width 149 height 17
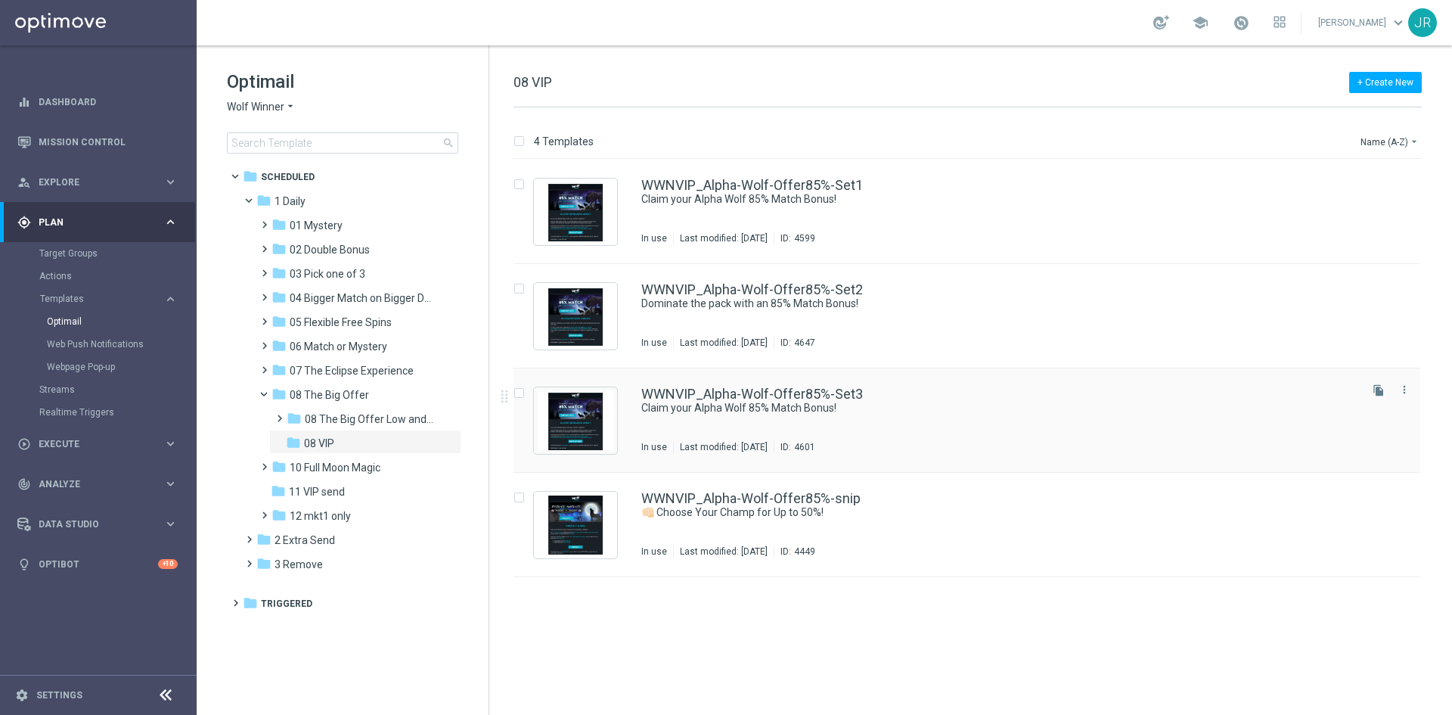
click at [774, 441] on div "Last modified: [DATE]" at bounding box center [724, 447] width 100 height 12
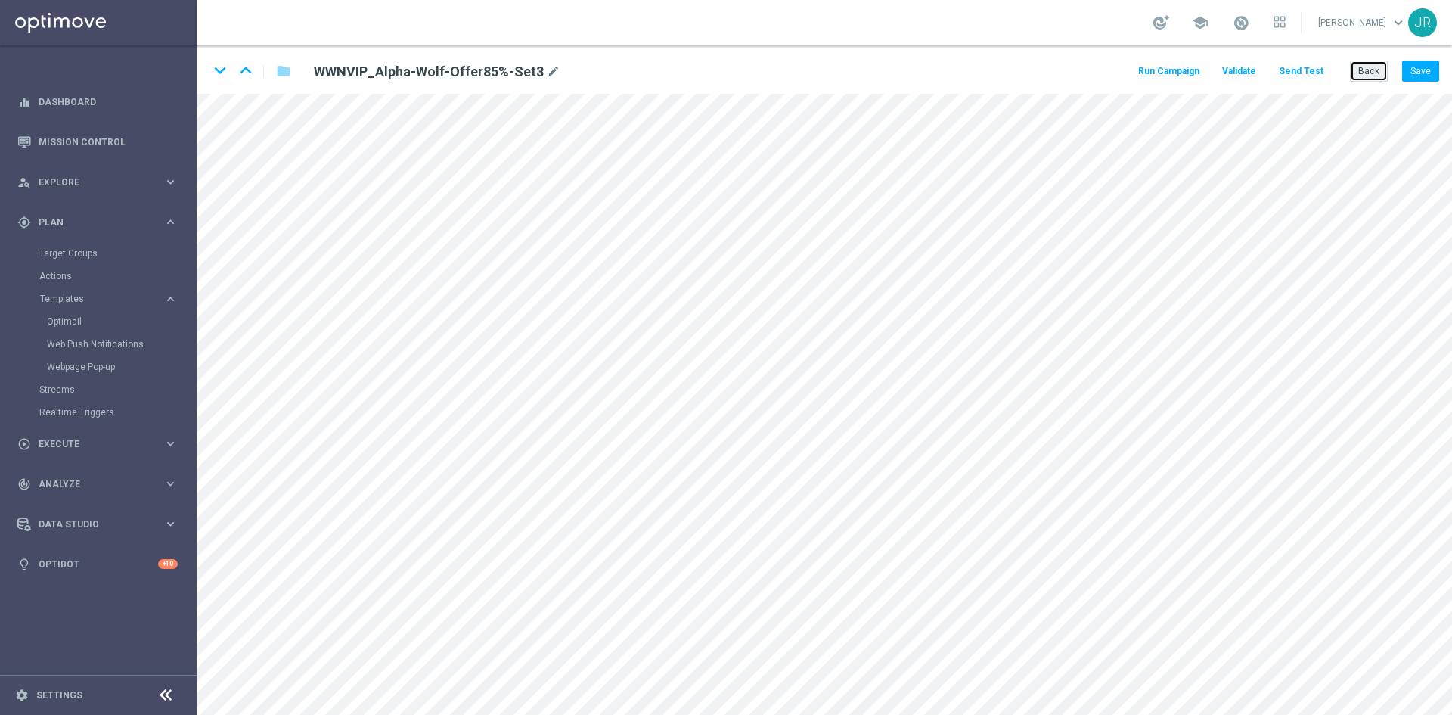
drag, startPoint x: 1370, startPoint y: 72, endPoint x: 1102, endPoint y: 253, distance: 323.6
click at [1370, 72] on button "Back" at bounding box center [1369, 70] width 38 height 21
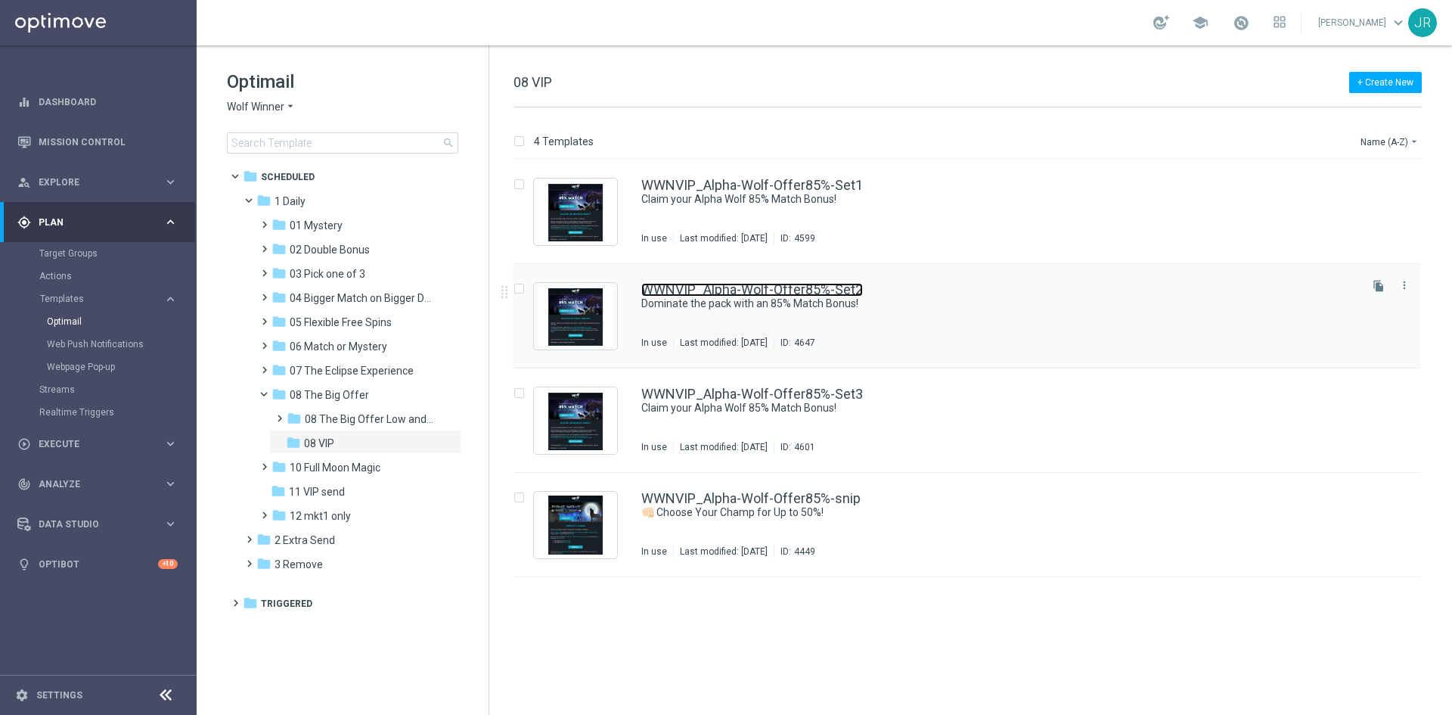
click at [708, 290] on link "WWNVIP_Alpha-Wolf-Offer85%-Set2" at bounding box center [752, 290] width 222 height 14
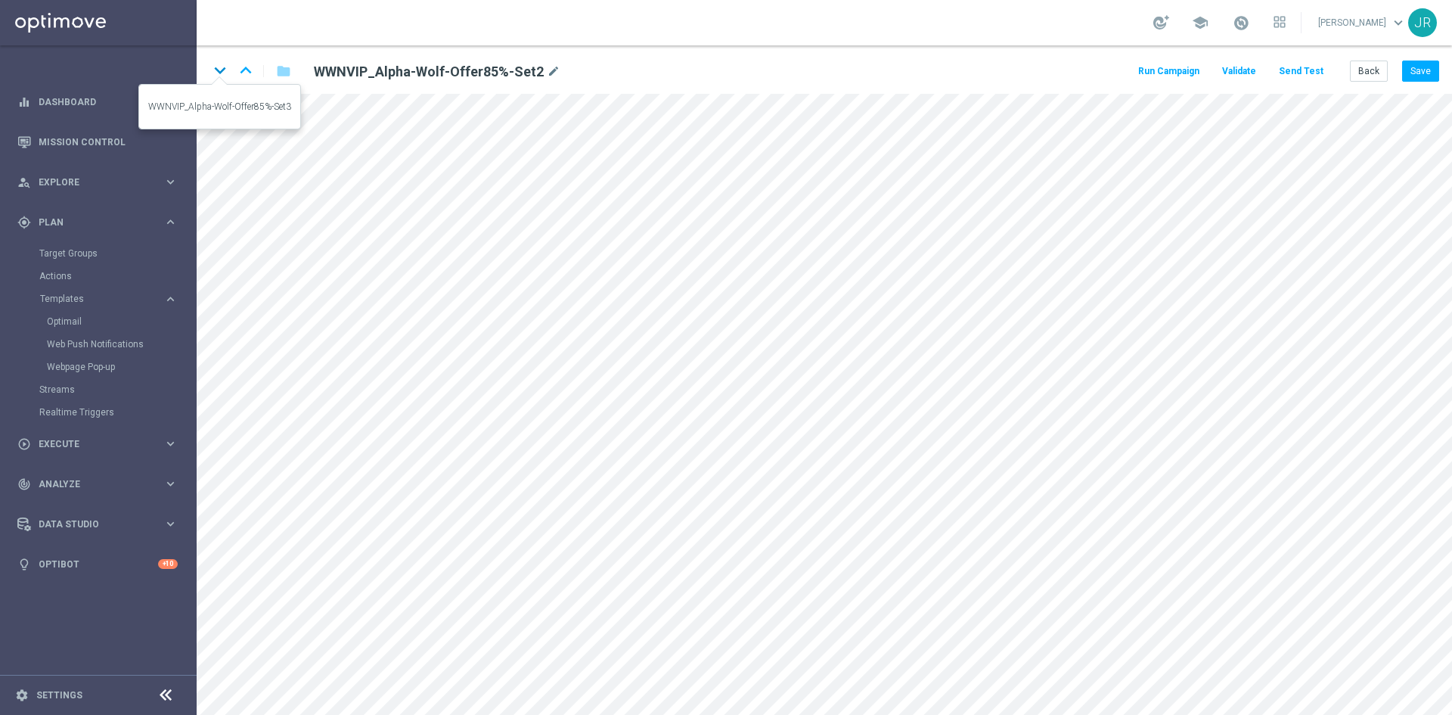
click at [219, 67] on icon "keyboard_arrow_down" at bounding box center [220, 70] width 23 height 23
click at [1427, 68] on button "Save" at bounding box center [1420, 70] width 37 height 21
click at [1298, 78] on button "Send Test" at bounding box center [1300, 71] width 49 height 20
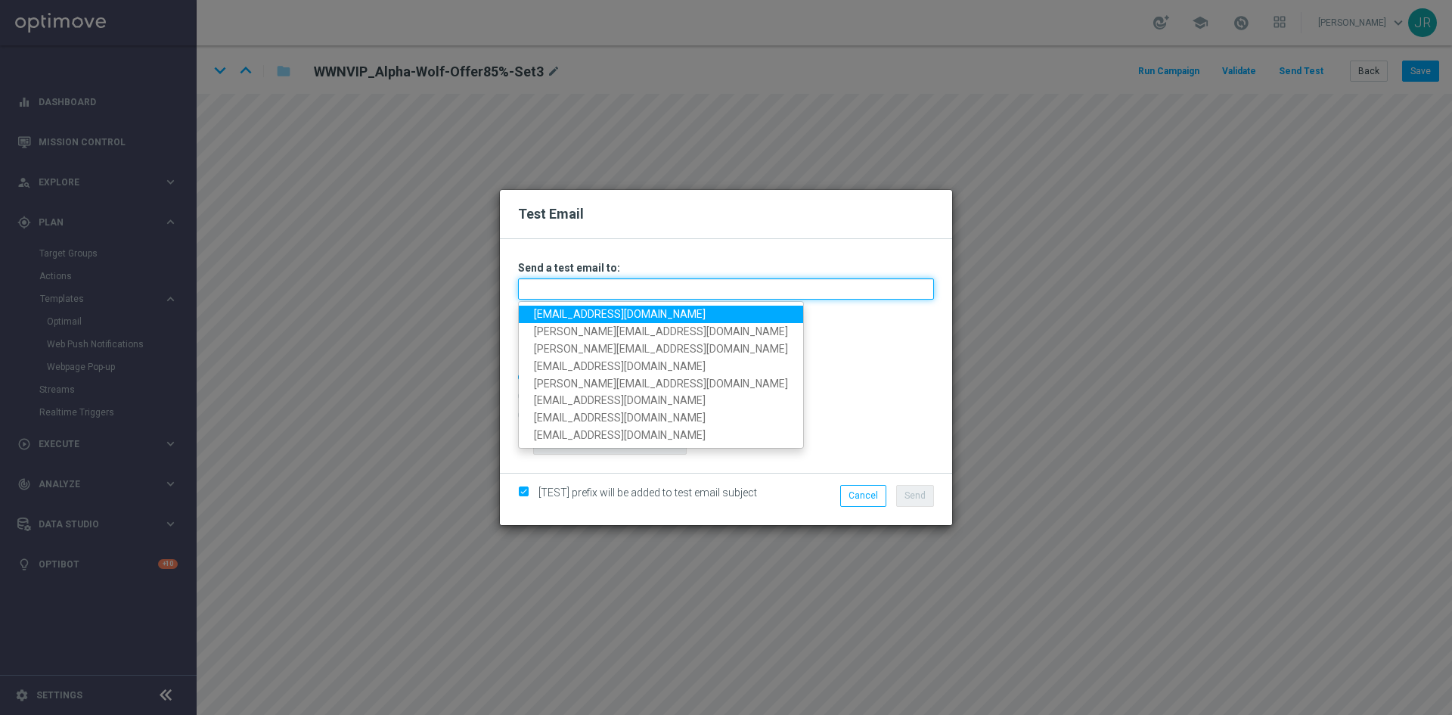
click at [611, 292] on input "text" at bounding box center [726, 288] width 416 height 21
click at [538, 314] on link "testingalltesting@gmail.com" at bounding box center [661, 313] width 284 height 17
type input "testingalltesting@gmail.com"
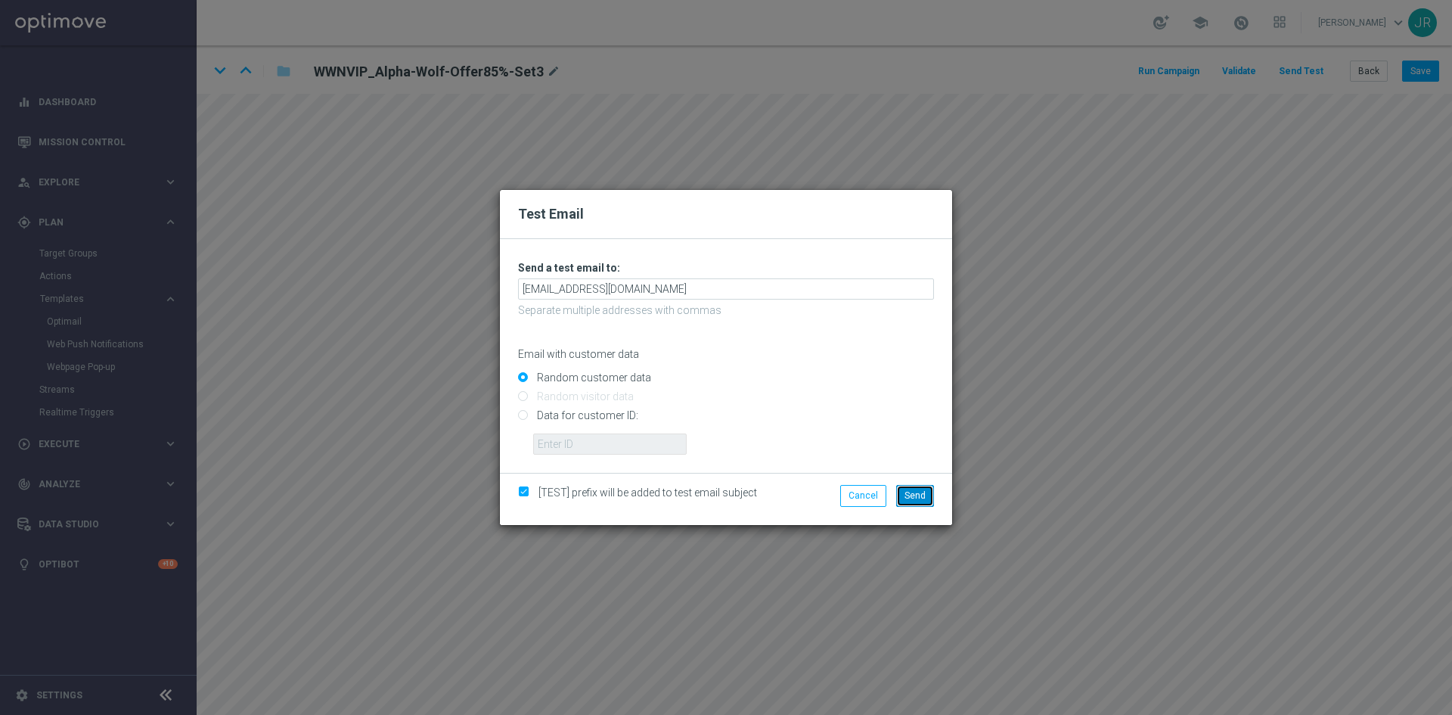
click at [919, 496] on span "Send" at bounding box center [914, 495] width 21 height 11
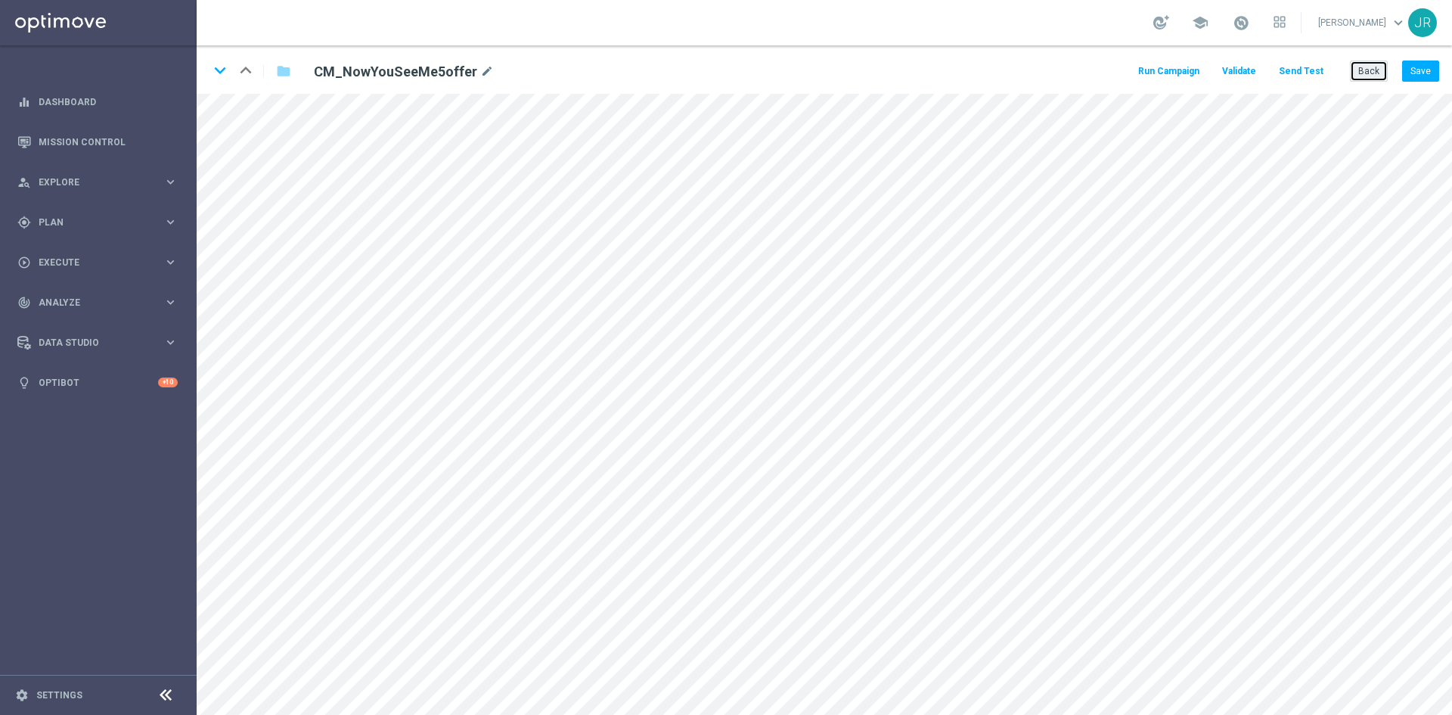
click at [1375, 63] on button "Back" at bounding box center [1369, 70] width 38 height 21
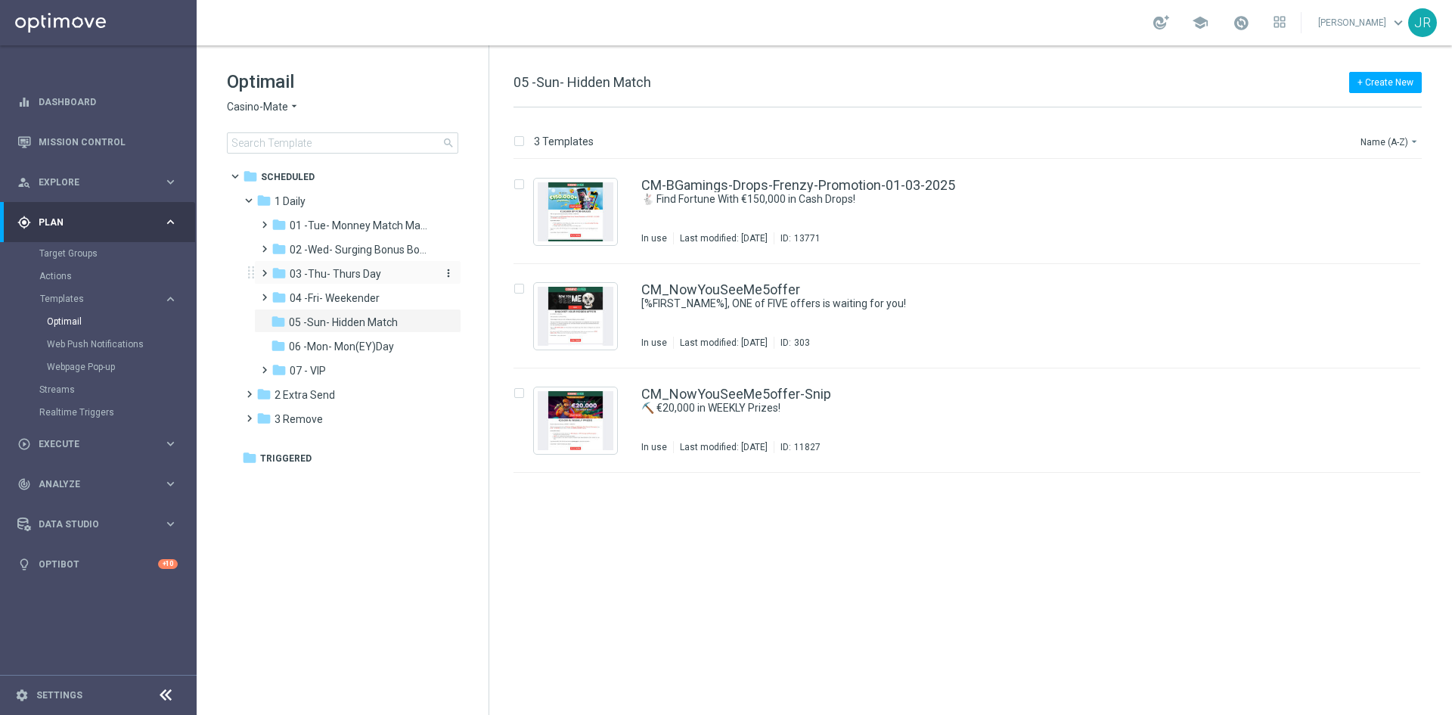
click at [343, 276] on span "03 -Thu- Thurs Day" at bounding box center [335, 274] width 91 height 14
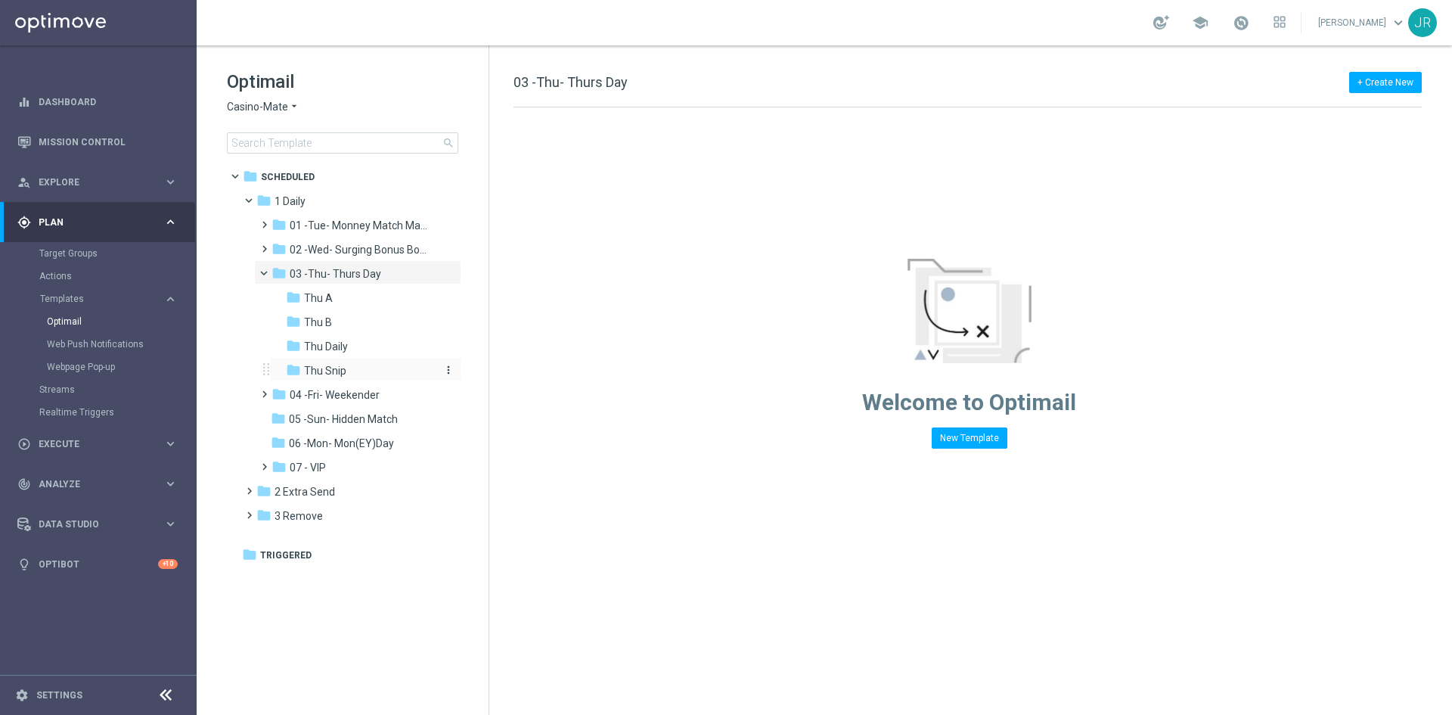
click at [317, 371] on span "Thu Snip" at bounding box center [325, 371] width 42 height 14
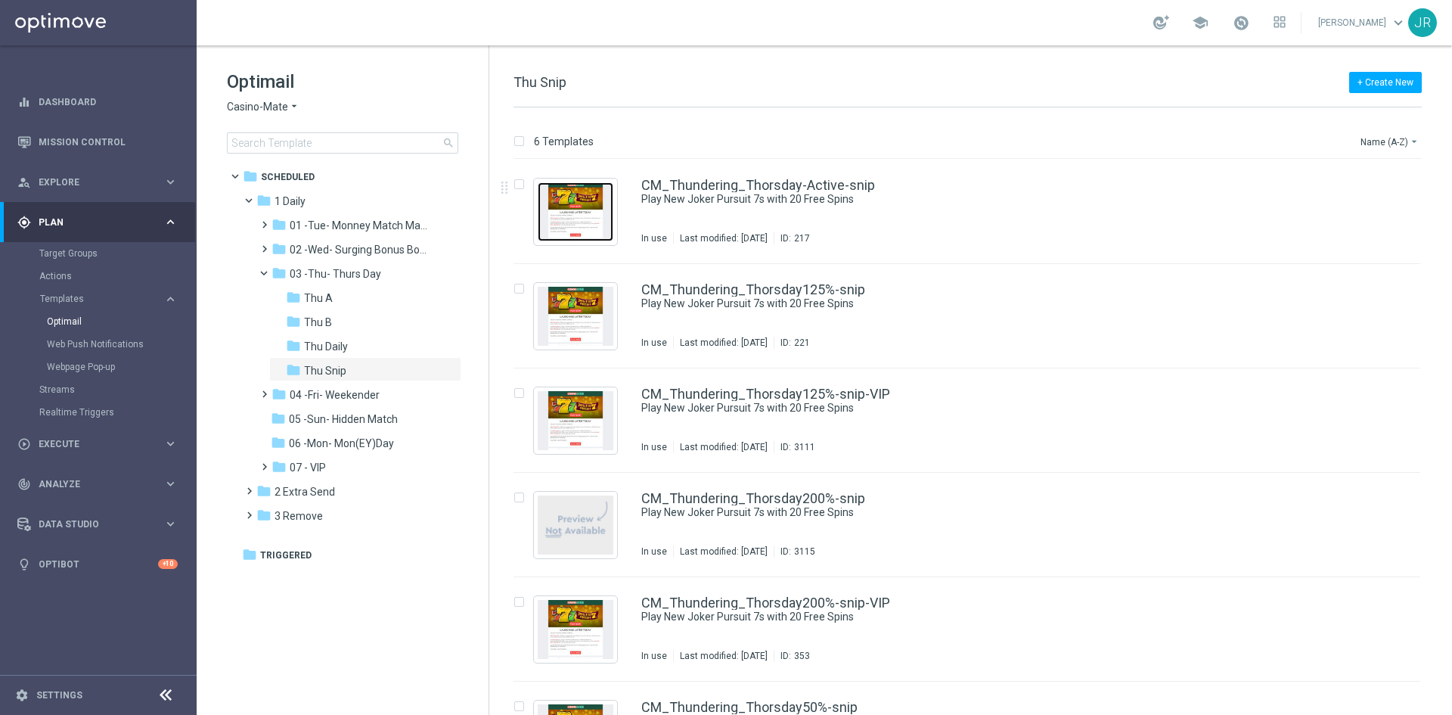
drag, startPoint x: 586, startPoint y: 222, endPoint x: 848, endPoint y: 518, distance: 395.3
click at [586, 222] on img "Press SPACE to select this row." at bounding box center [576, 211] width 76 height 59
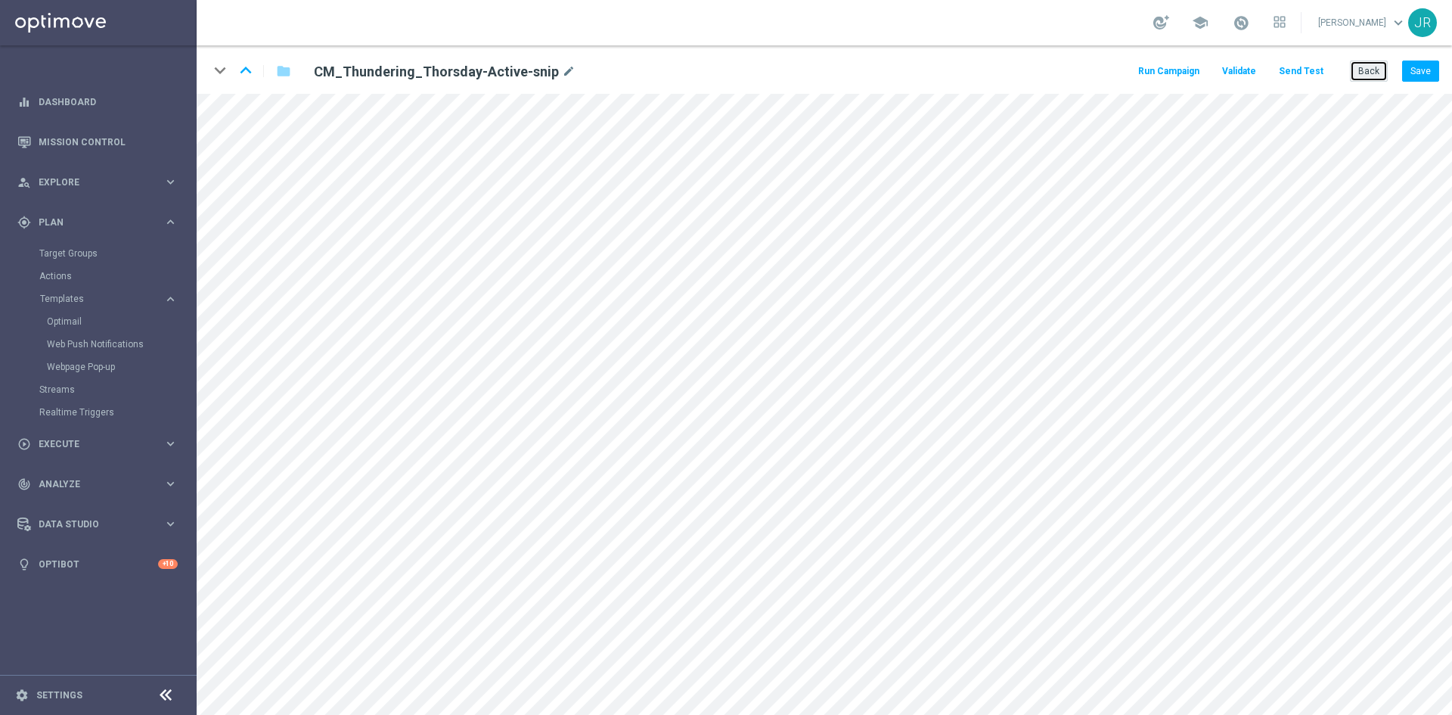
click at [1366, 63] on button "Back" at bounding box center [1369, 70] width 38 height 21
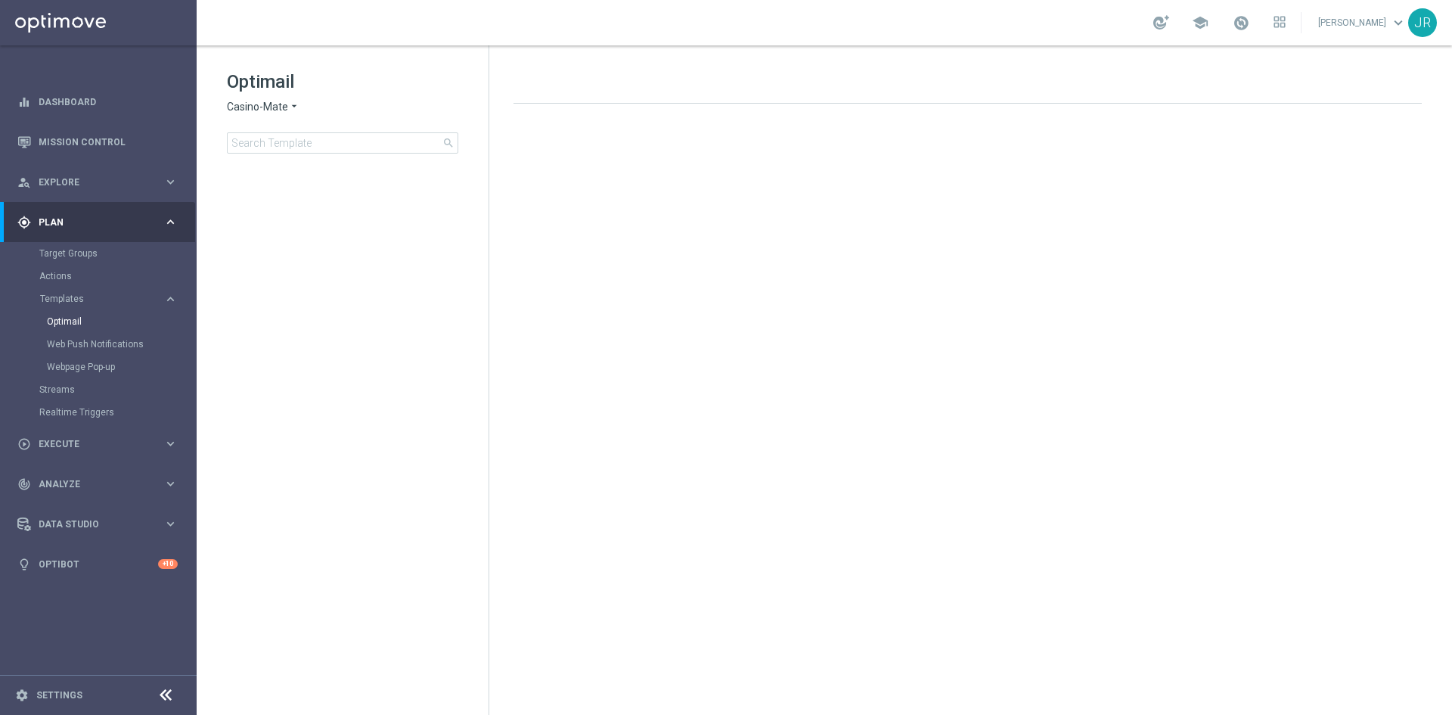
click at [237, 111] on span "Casino-Mate" at bounding box center [257, 107] width 61 height 14
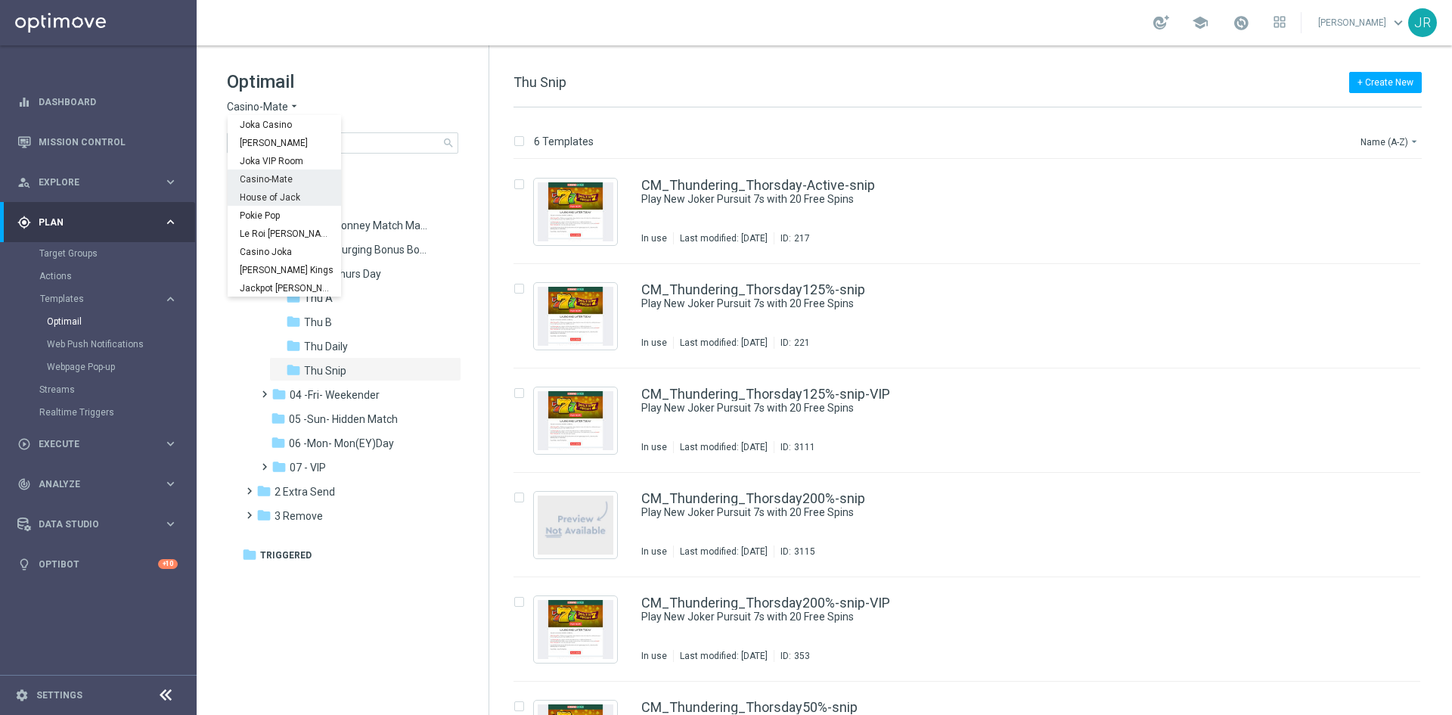
click at [0, 0] on span "House of Jack" at bounding box center [0, 0] width 0 height 0
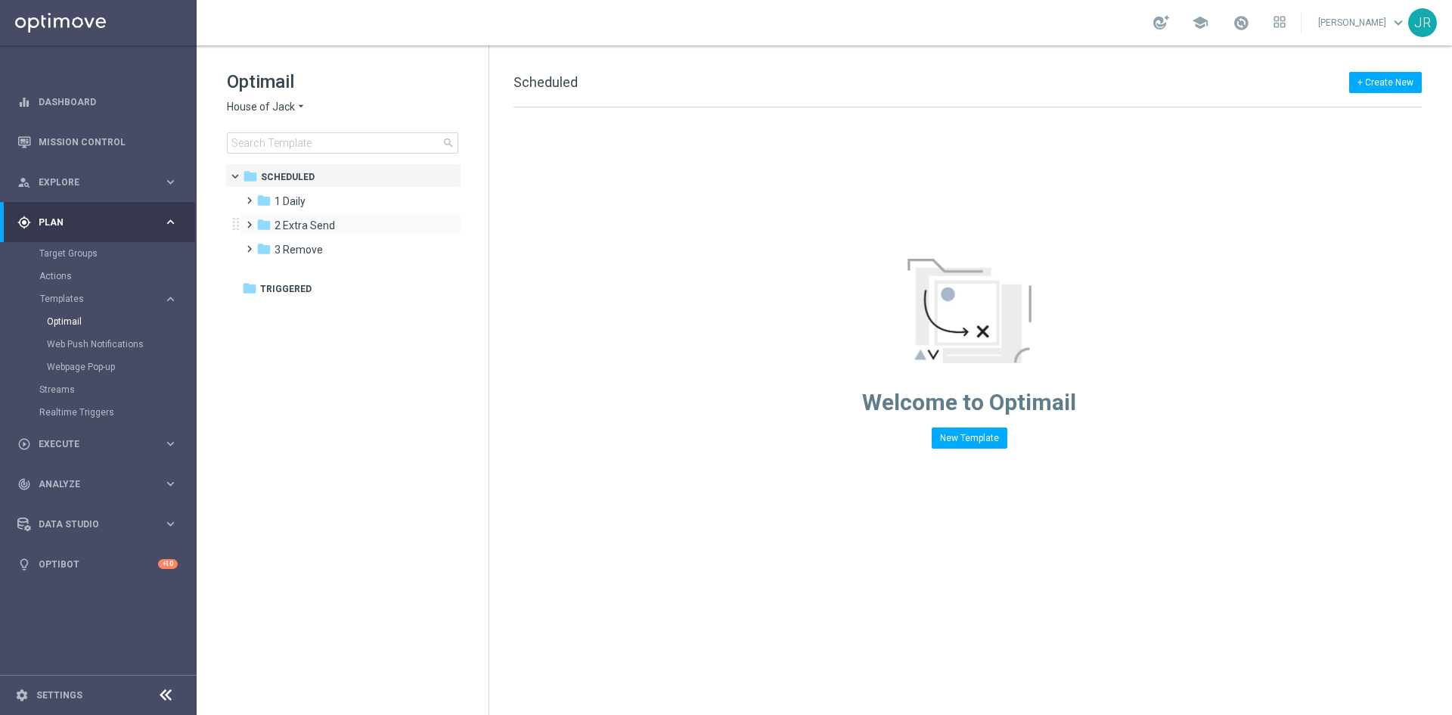
click at [318, 212] on div "folder 2 Extra Send more_vert" at bounding box center [350, 224] width 222 height 24
click at [315, 203] on div "folder 1 Daily" at bounding box center [343, 201] width 174 height 17
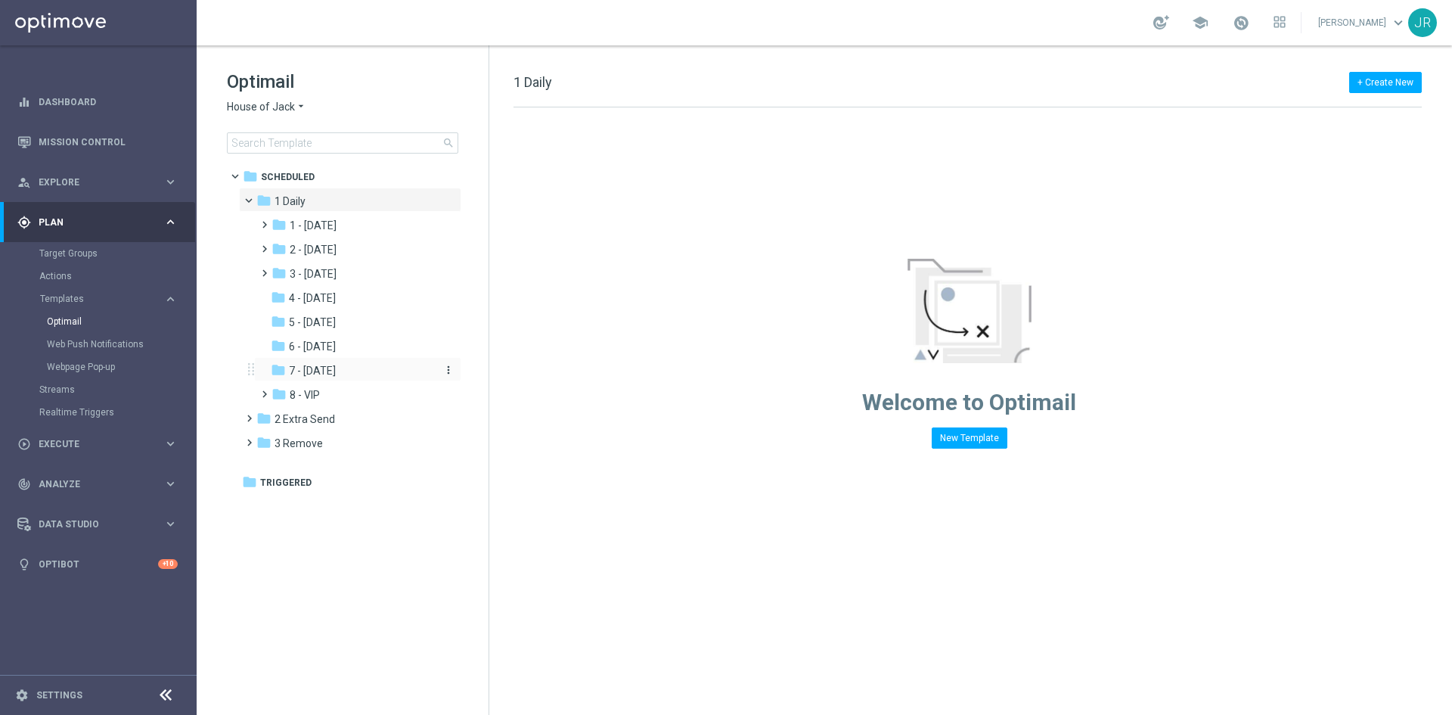
click at [321, 369] on span "7 - Monday" at bounding box center [312, 371] width 47 height 14
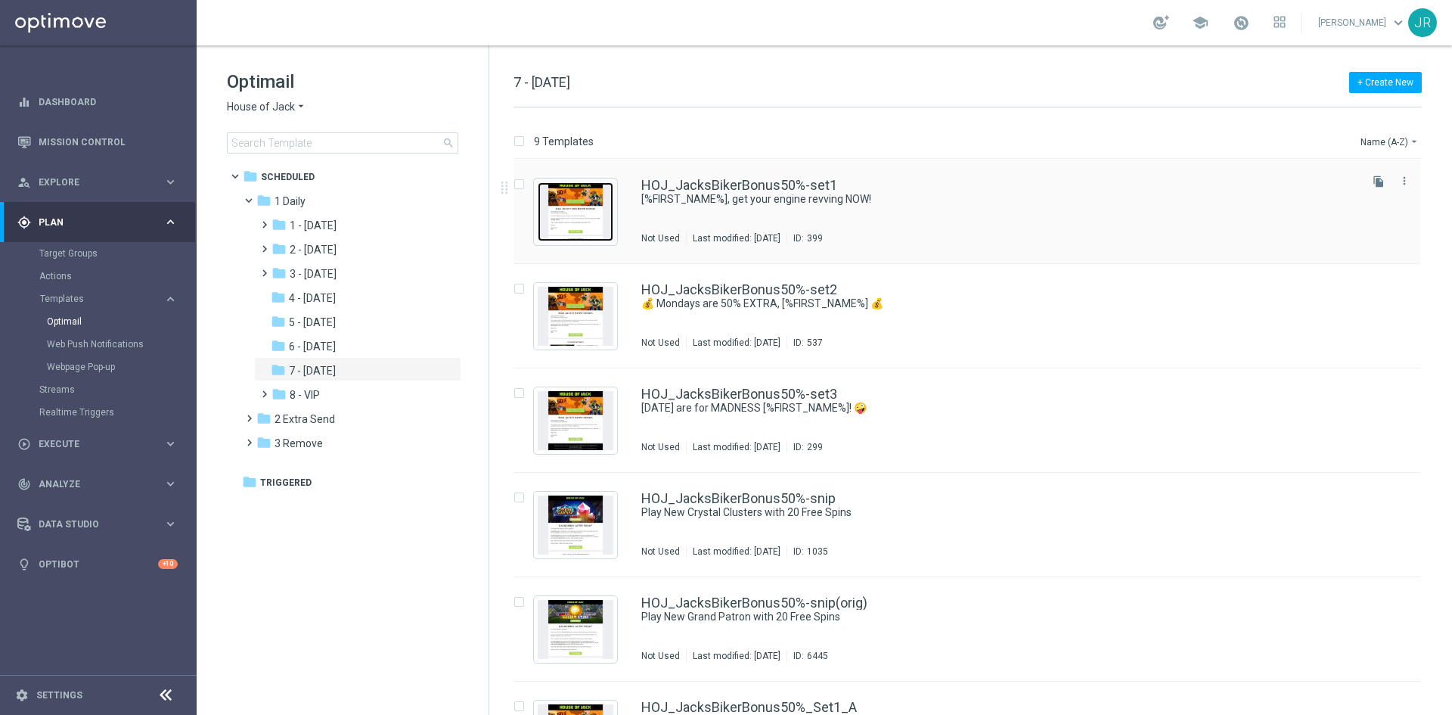
click at [583, 221] on img "Press SPACE to select this row." at bounding box center [576, 211] width 76 height 59
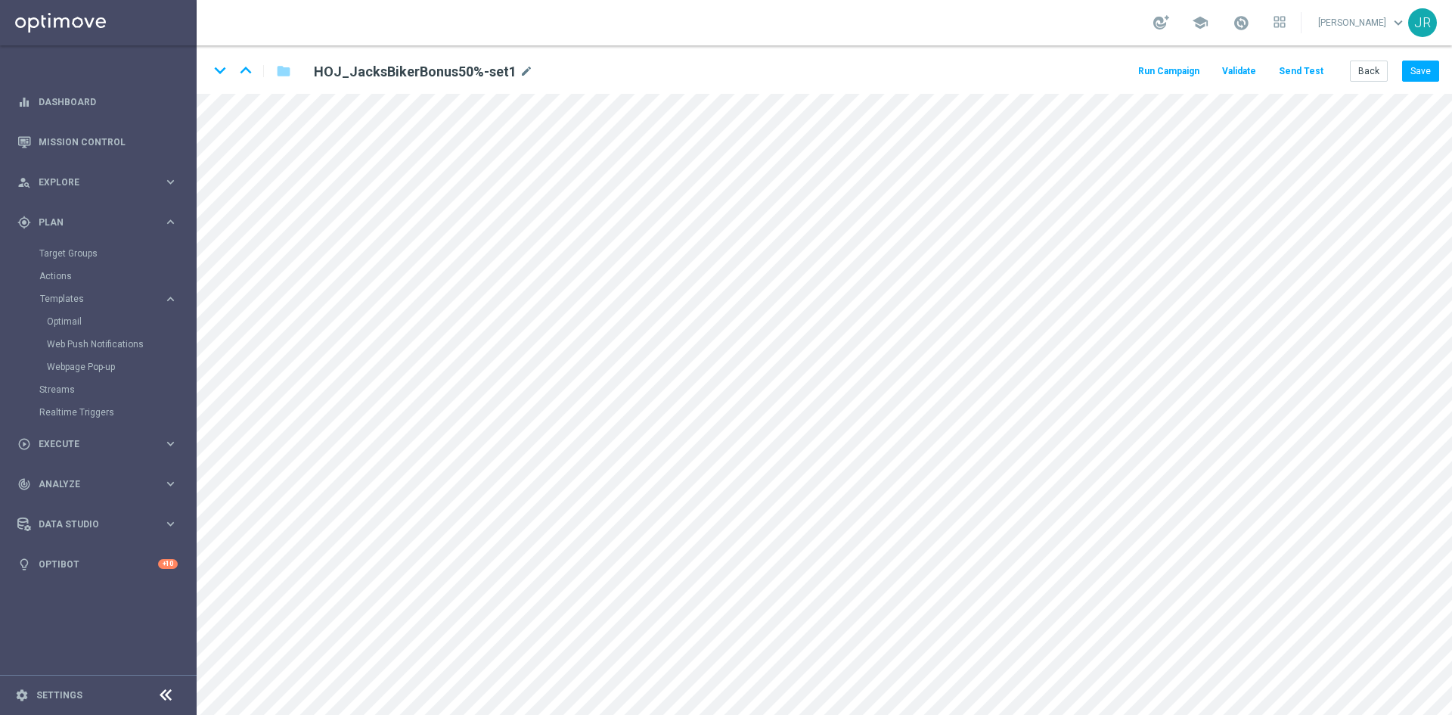
click at [1360, 84] on div "keyboard_arrow_down keyboard_arrow_up folder HOJ_JacksBikerBonus50%-set1 mode_e…" at bounding box center [824, 69] width 1255 height 48
click at [1363, 69] on button "Back" at bounding box center [1369, 70] width 38 height 21
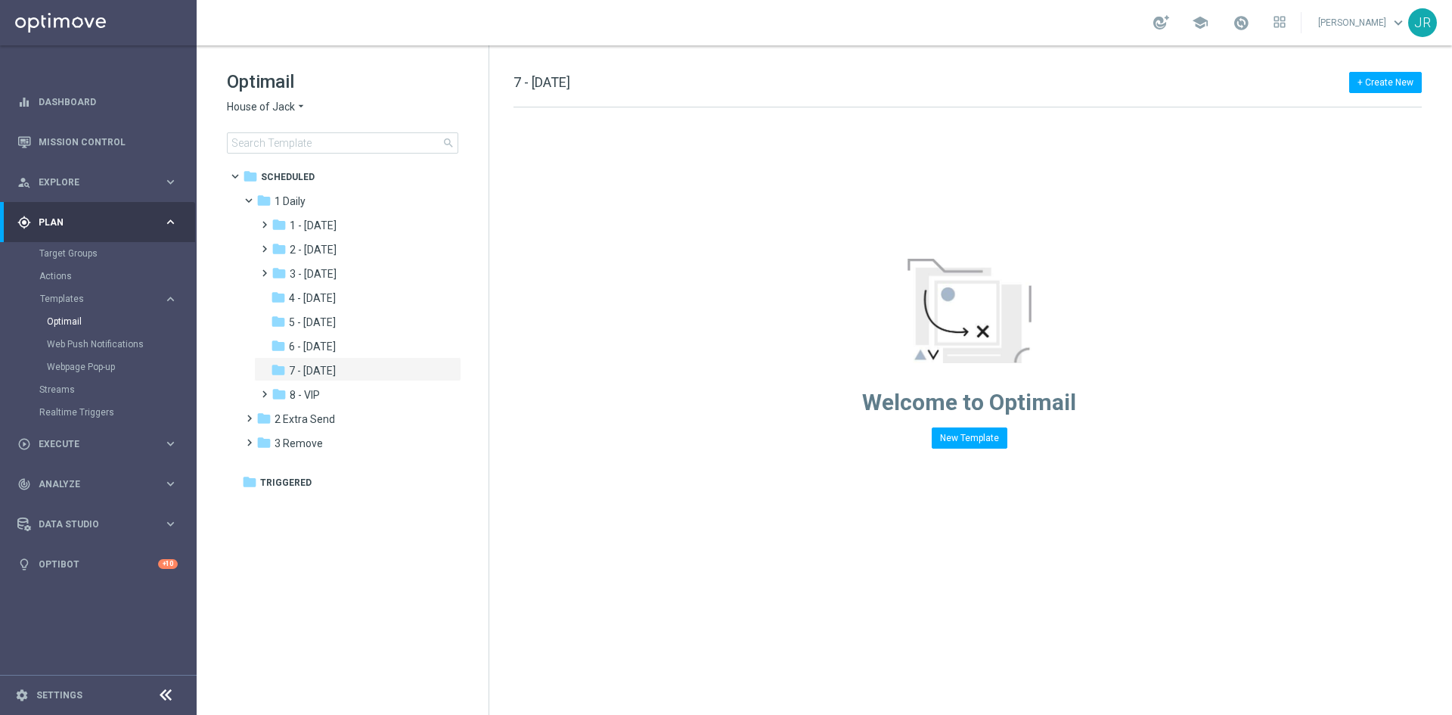
click at [248, 108] on span "House of Jack" at bounding box center [261, 107] width 68 height 14
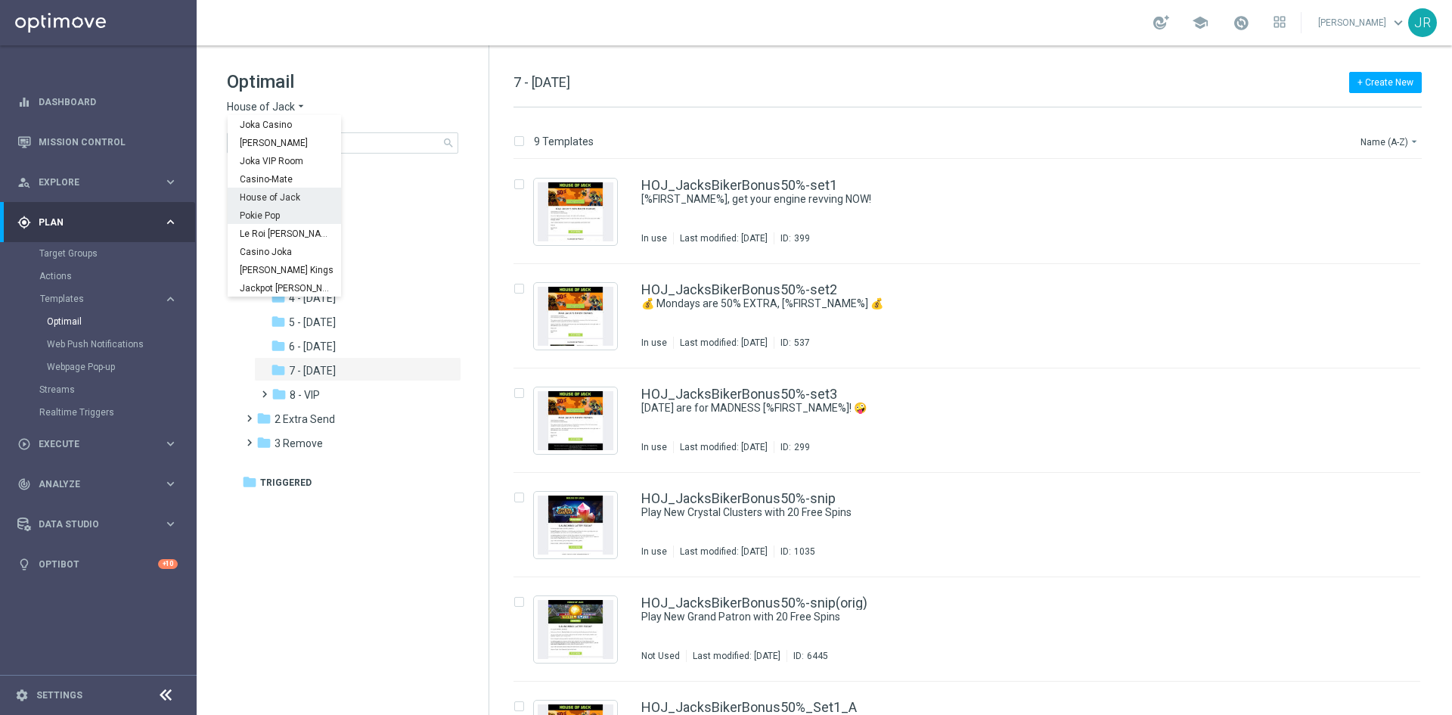
click at [0, 0] on span "Pokie Pop" at bounding box center [0, 0] width 0 height 0
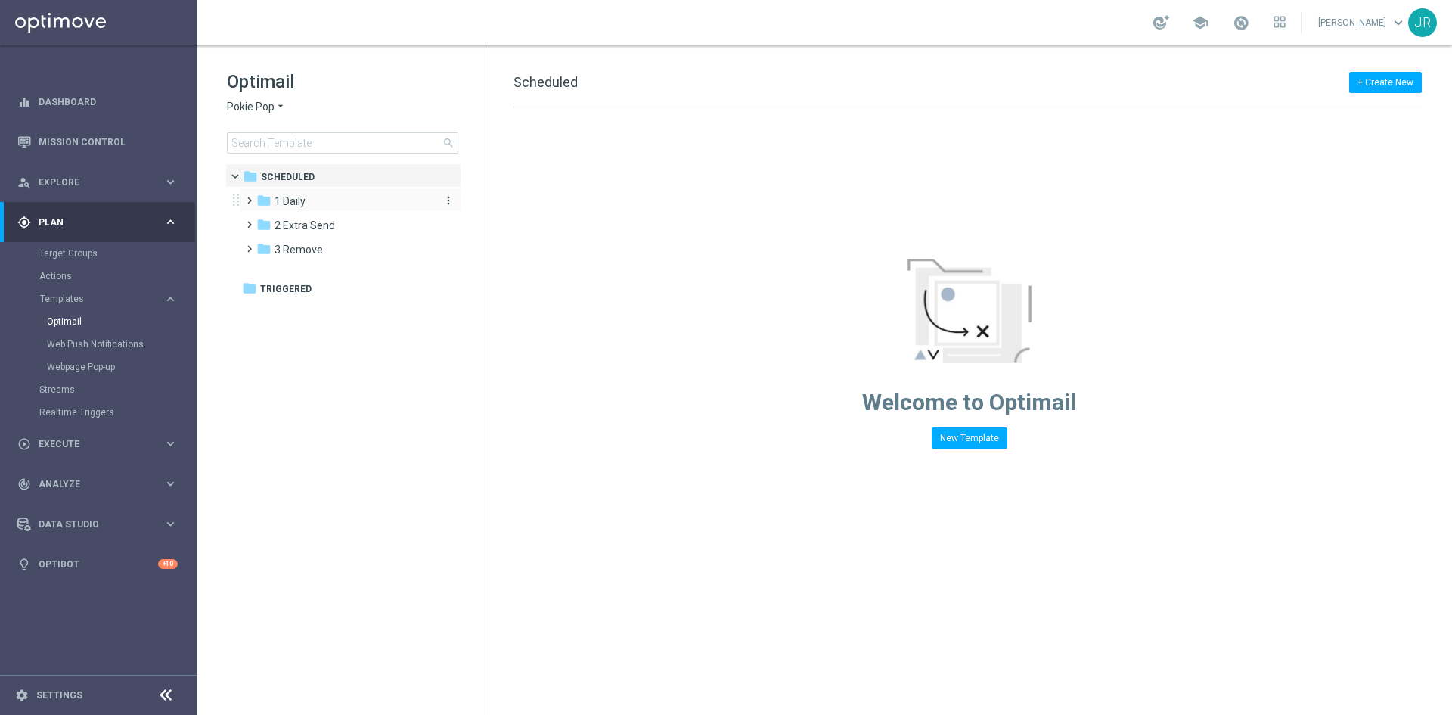
click at [300, 202] on span "1 Daily" at bounding box center [289, 201] width 31 height 14
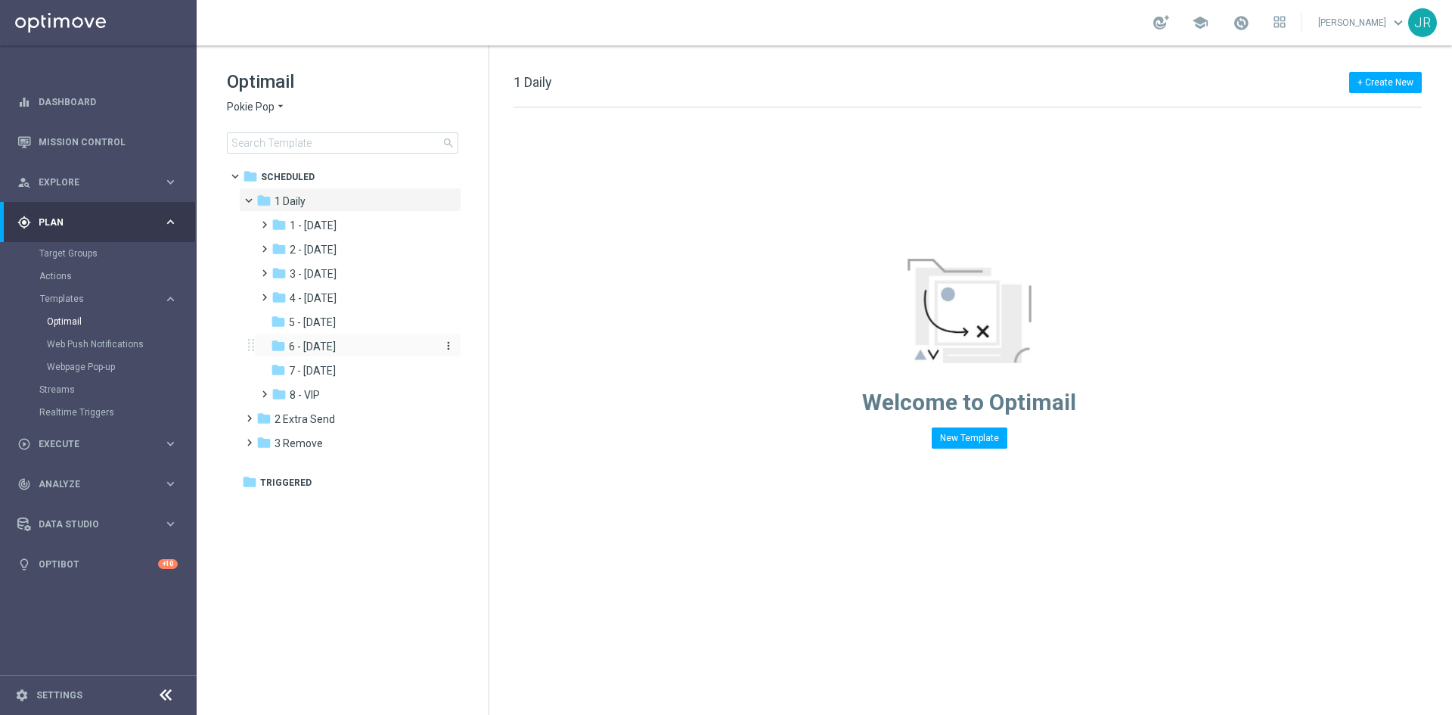
click at [321, 346] on span "6 - Sunday" at bounding box center [312, 347] width 47 height 14
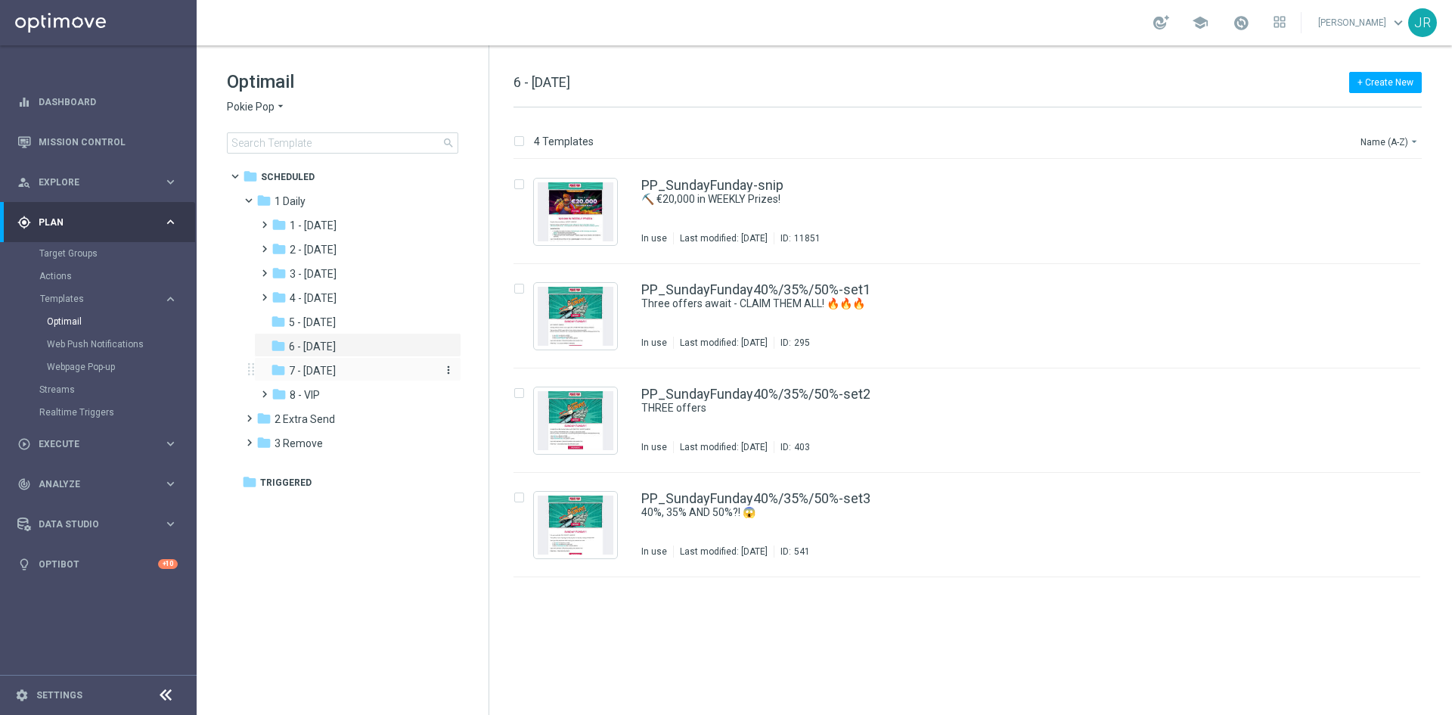
click at [302, 374] on span "7 - Monday" at bounding box center [312, 371] width 47 height 14
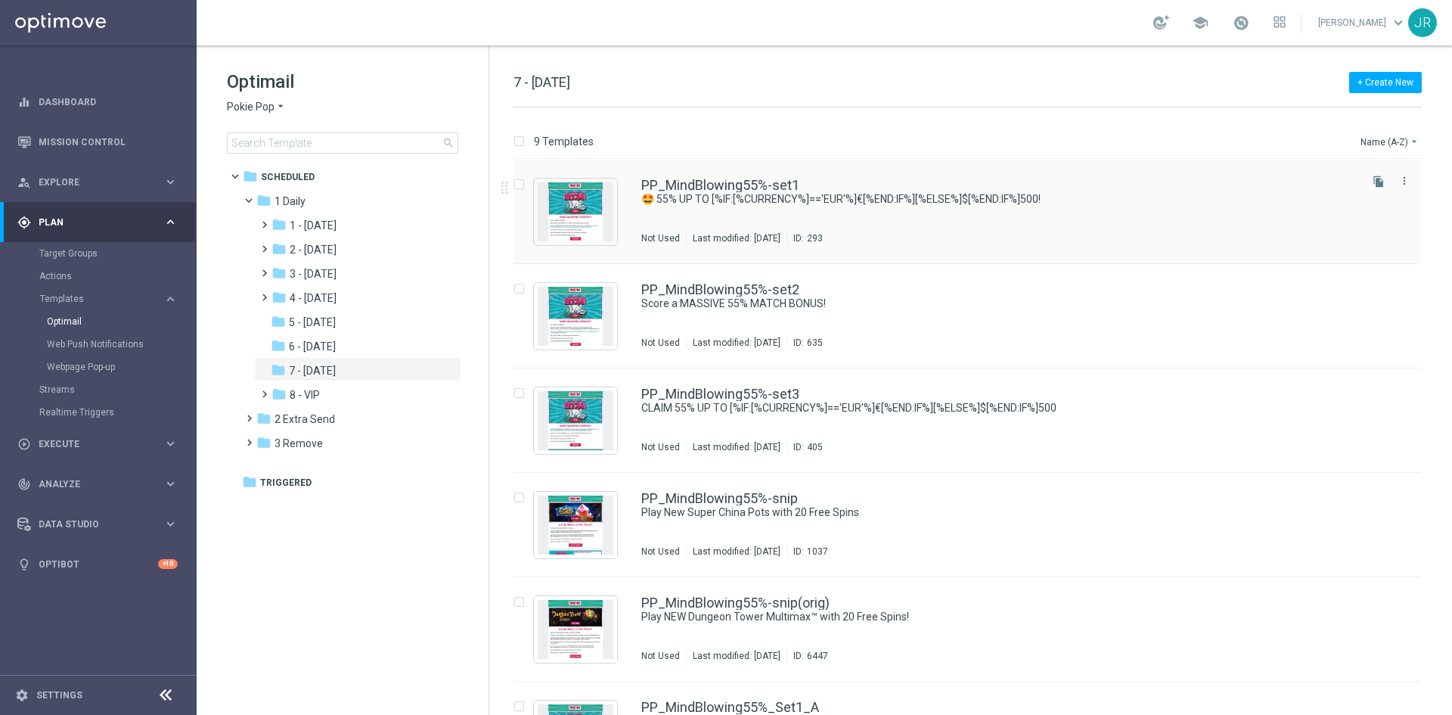
click at [641, 208] on div "PP_MindBlowing55%-set1 🤩 55% UP TO [%IF:[%CURRENCY%]=='EUR'%]€[%END:IF%][%ELSE%…" at bounding box center [998, 211] width 715 height 66
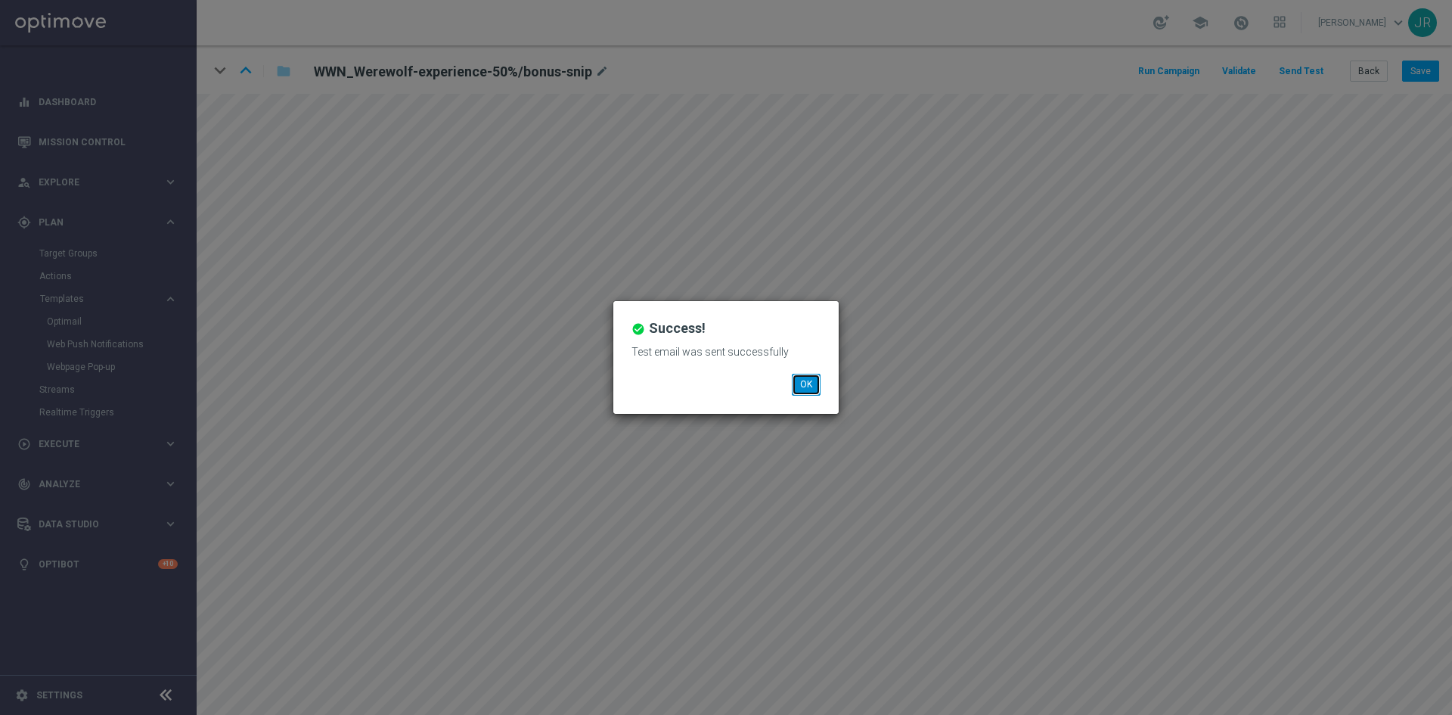
click at [795, 385] on button "OK" at bounding box center [806, 384] width 29 height 21
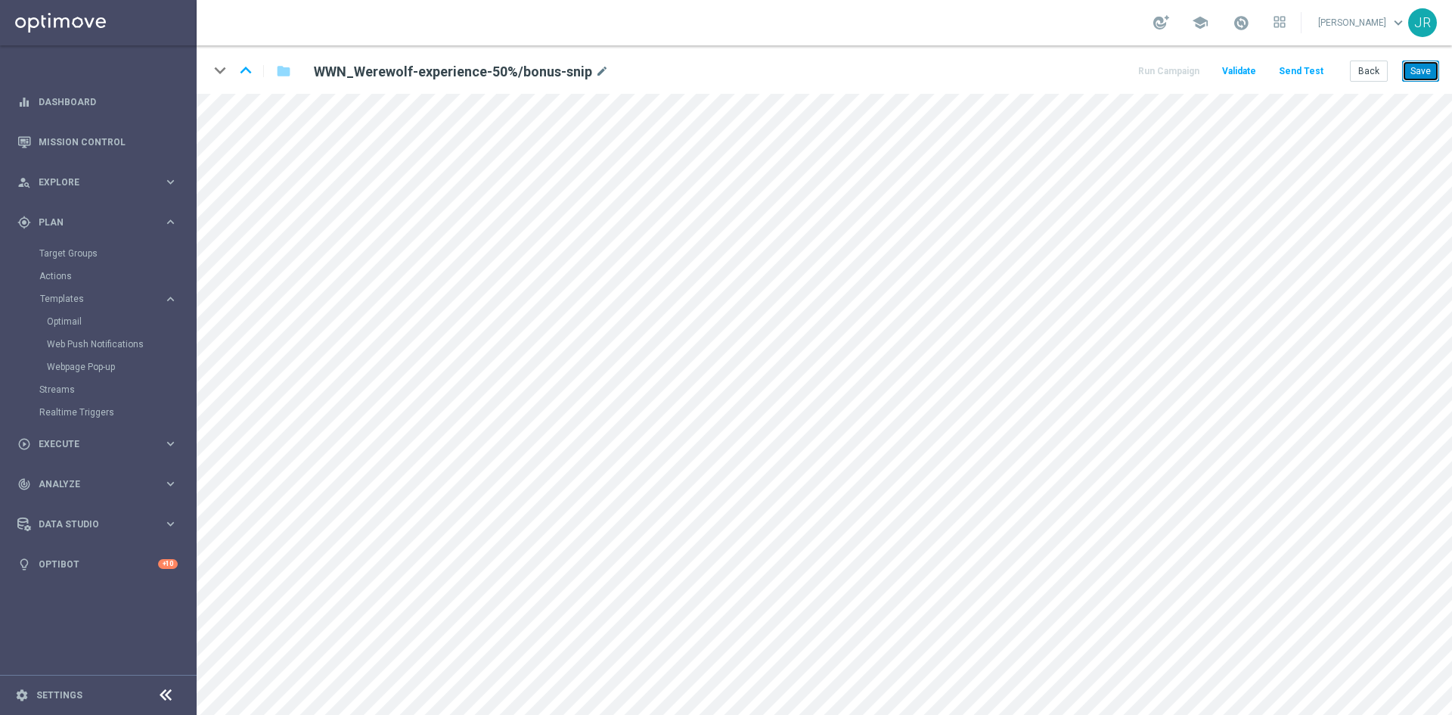
click at [1423, 74] on button "Save" at bounding box center [1420, 70] width 37 height 21
click at [1423, 73] on button "Save" at bounding box center [1420, 70] width 37 height 21
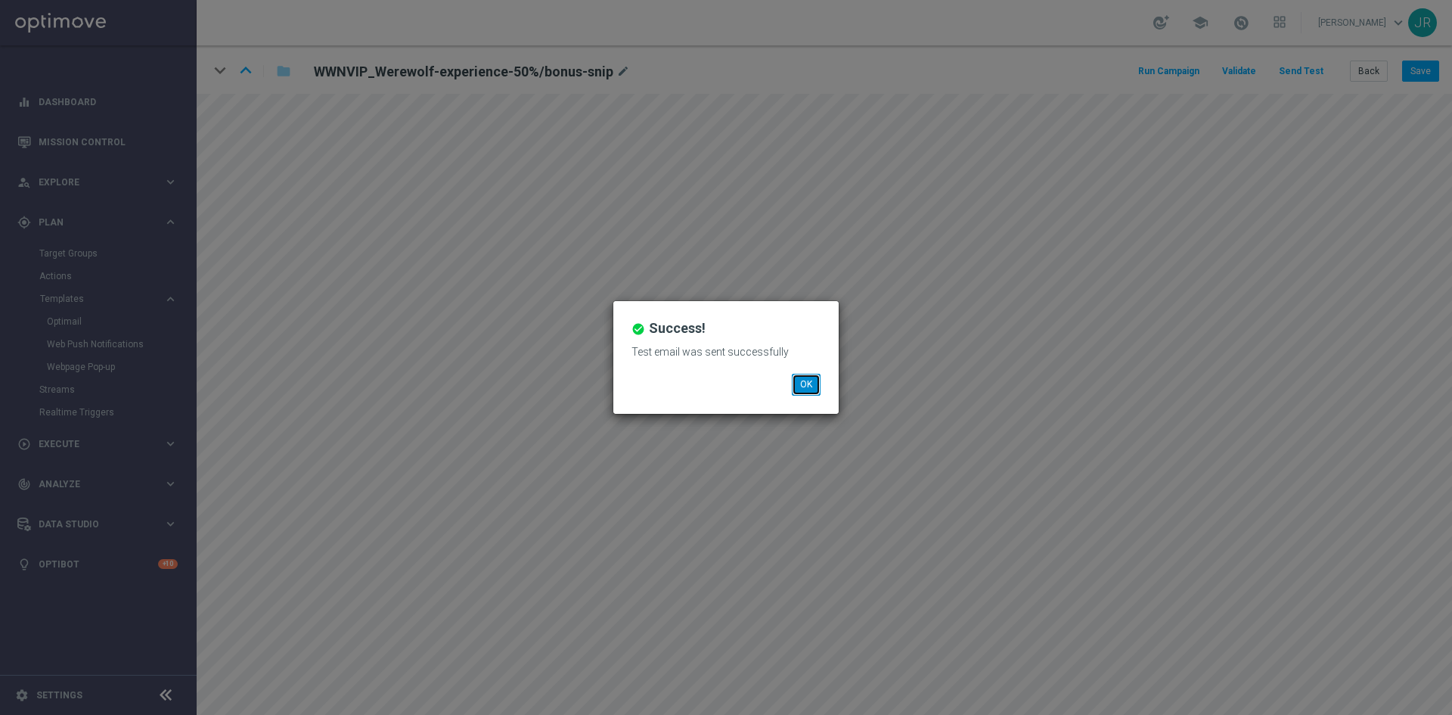
click at [801, 382] on button "OK" at bounding box center [806, 384] width 29 height 21
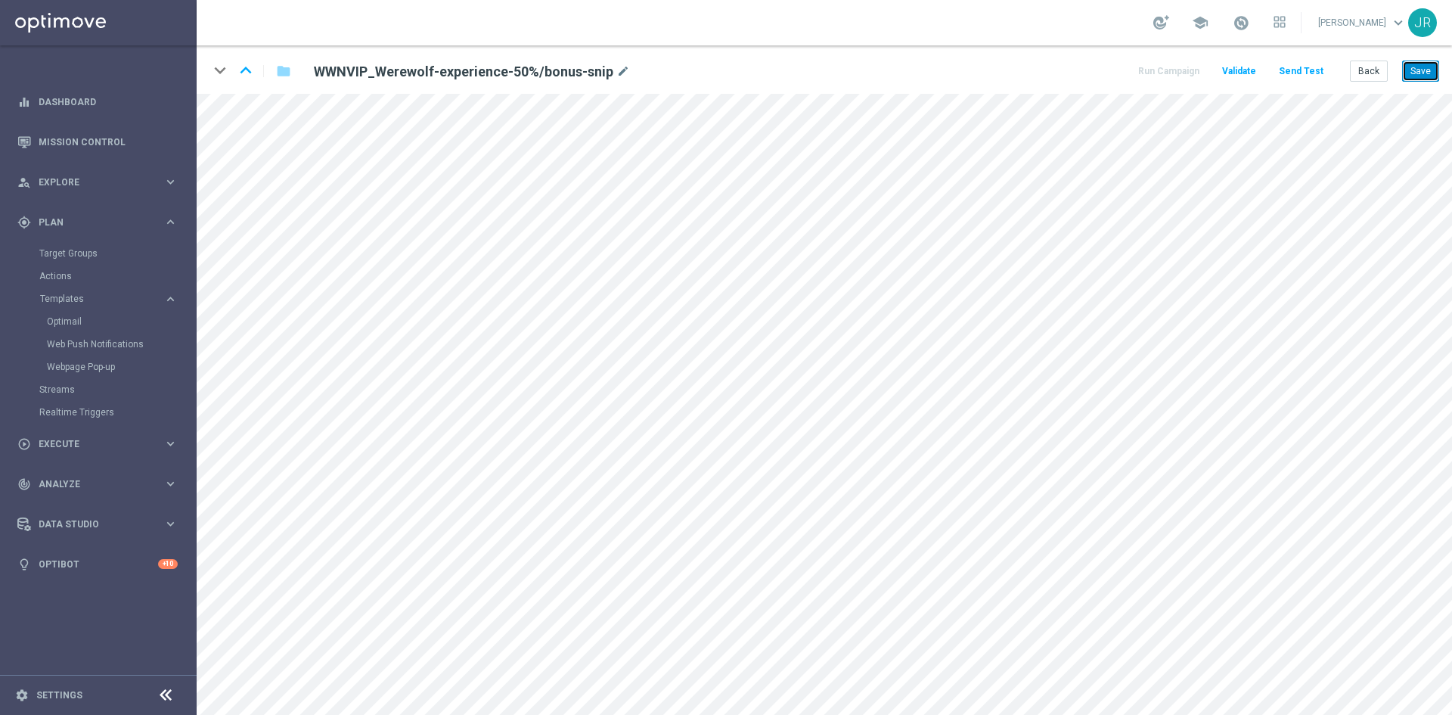
click at [1430, 72] on button "Save" at bounding box center [1420, 70] width 37 height 21
drag, startPoint x: 1428, startPoint y: 65, endPoint x: 1355, endPoint y: 87, distance: 76.6
click at [1427, 65] on button "Save" at bounding box center [1420, 70] width 37 height 21
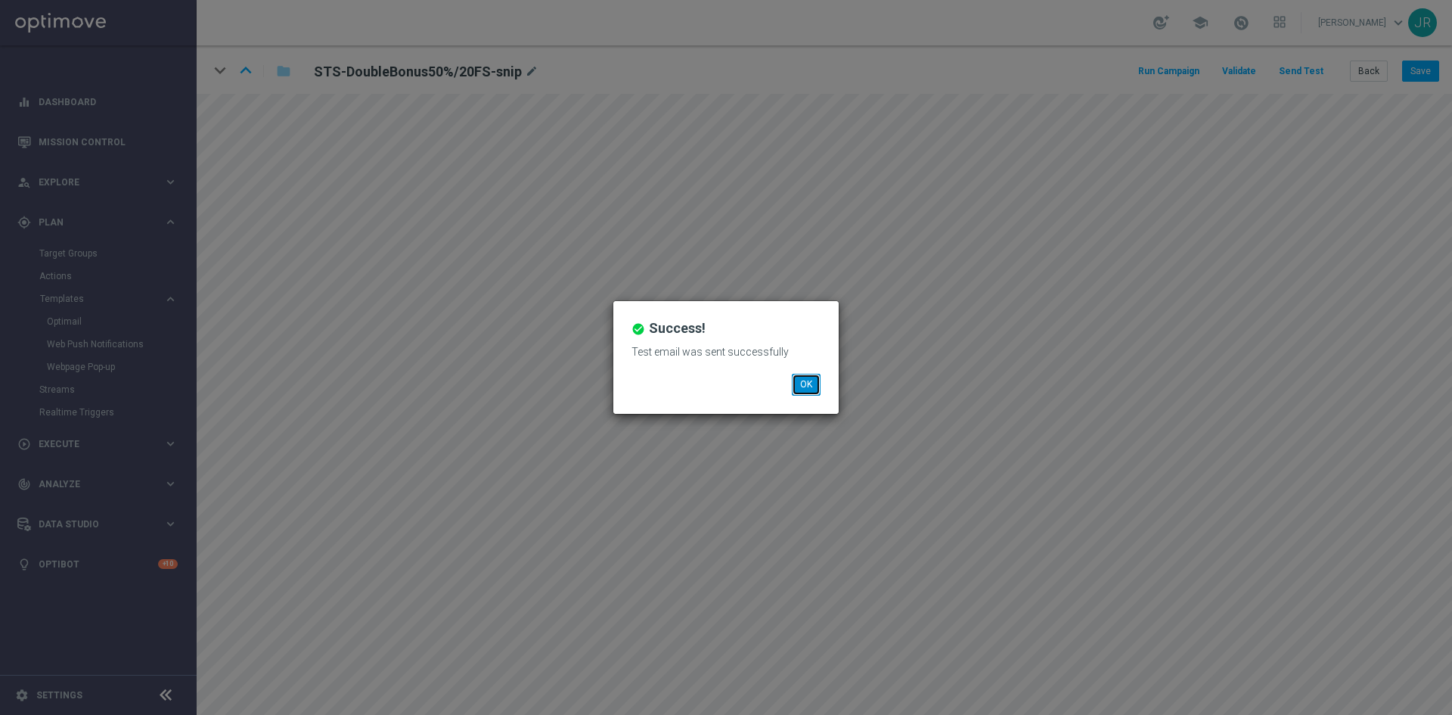
click at [799, 383] on button "OK" at bounding box center [806, 384] width 29 height 21
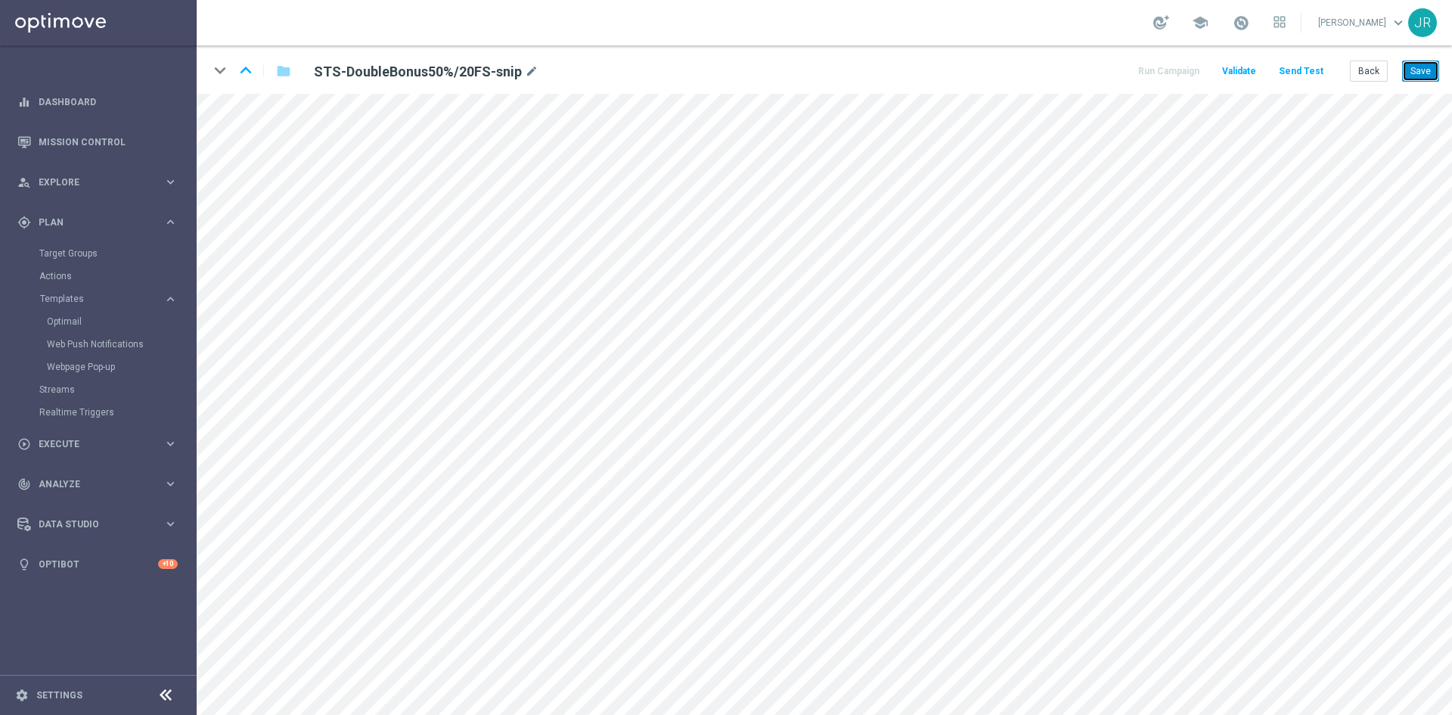
click at [1414, 78] on button "Save" at bounding box center [1420, 70] width 37 height 21
click at [1418, 67] on button "Save" at bounding box center [1420, 70] width 37 height 21
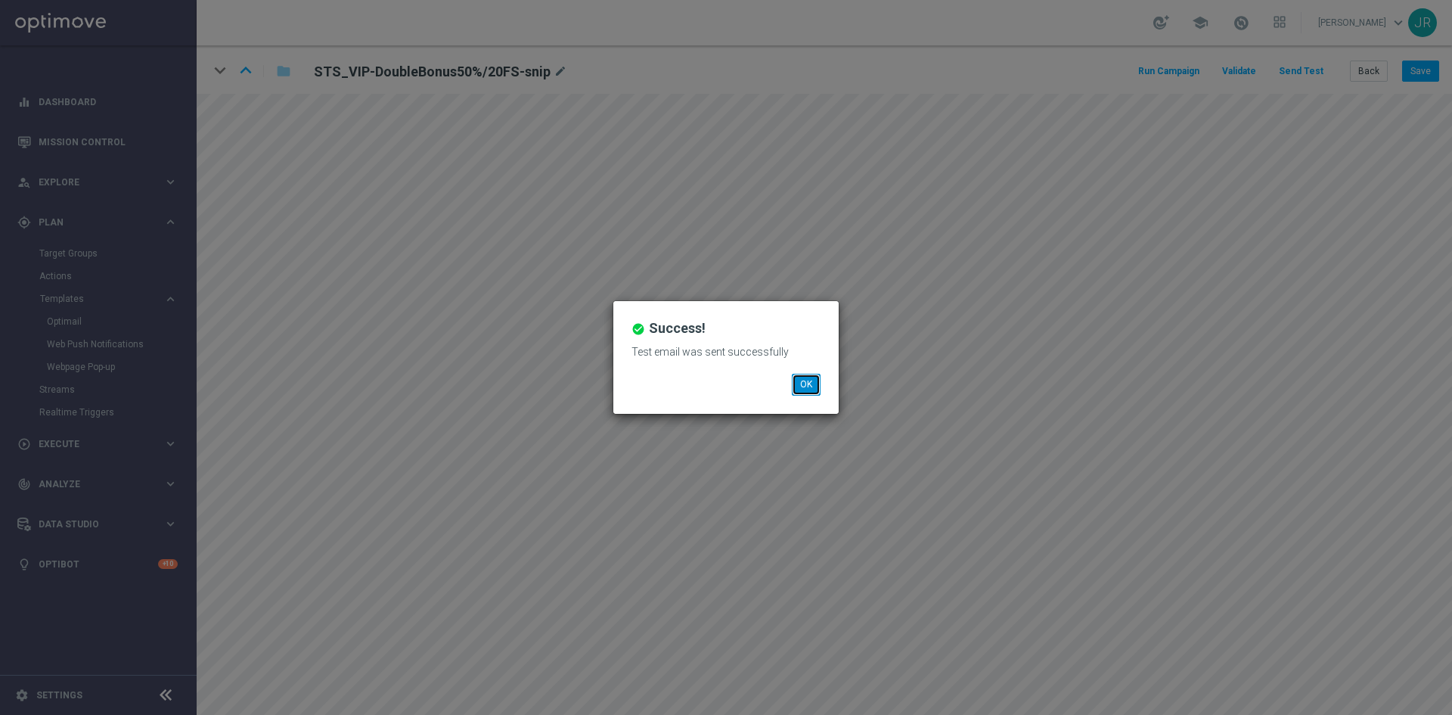
click at [813, 386] on button "OK" at bounding box center [806, 384] width 29 height 21
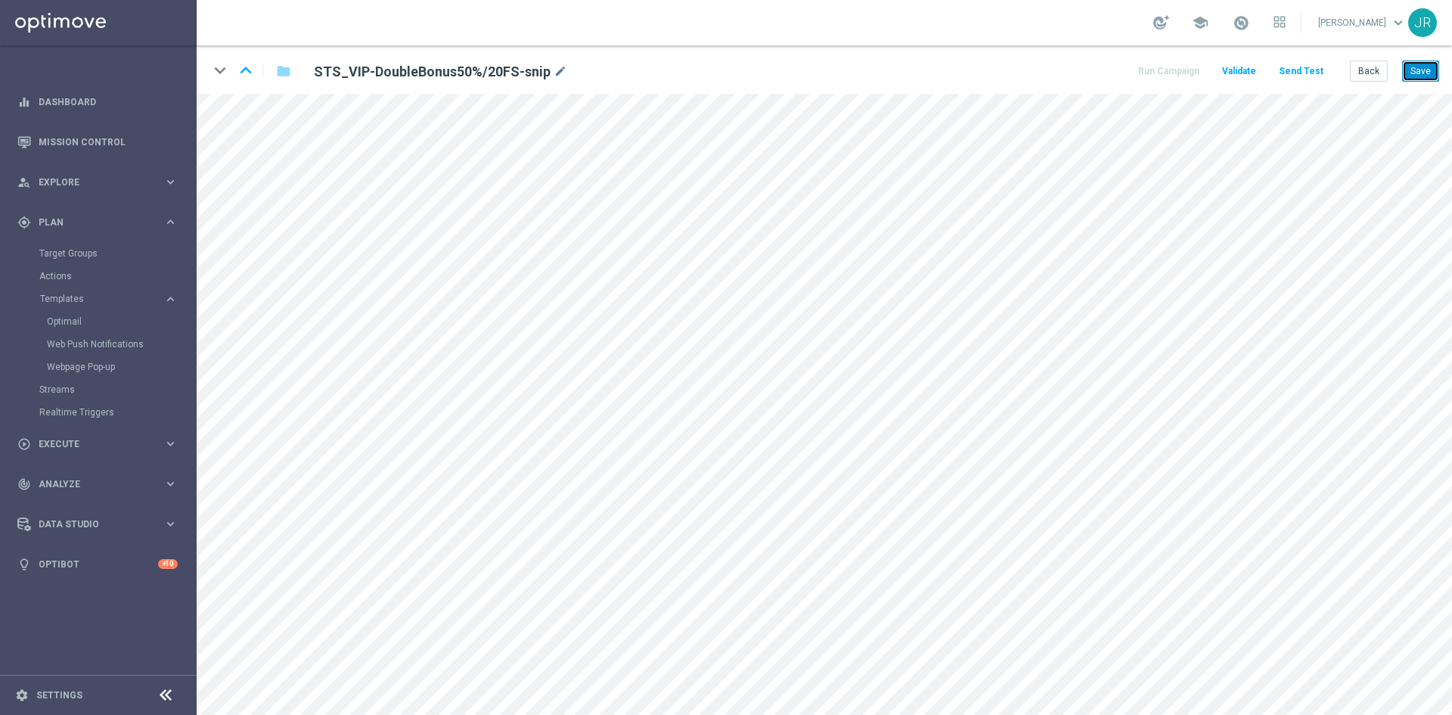
click at [1422, 75] on button "Save" at bounding box center [1420, 70] width 37 height 21
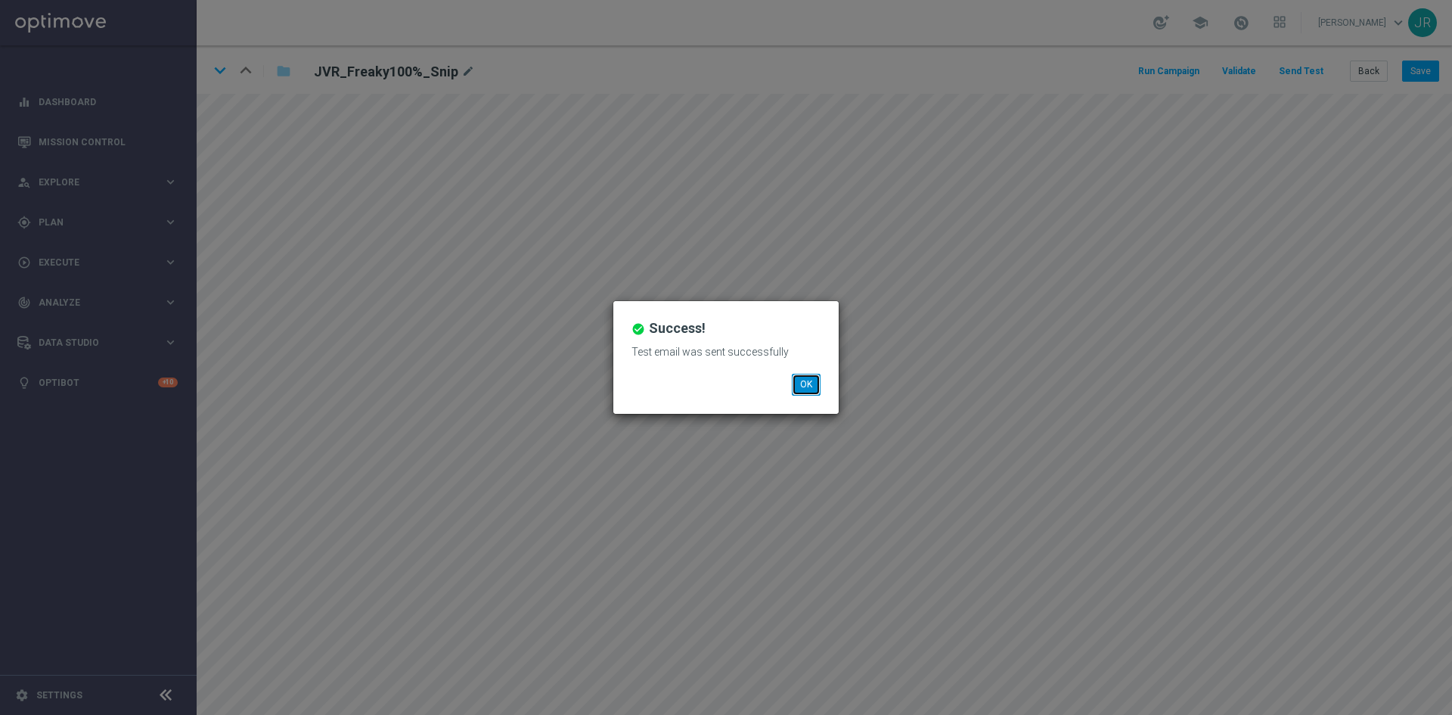
click at [801, 386] on button "OK" at bounding box center [806, 384] width 29 height 21
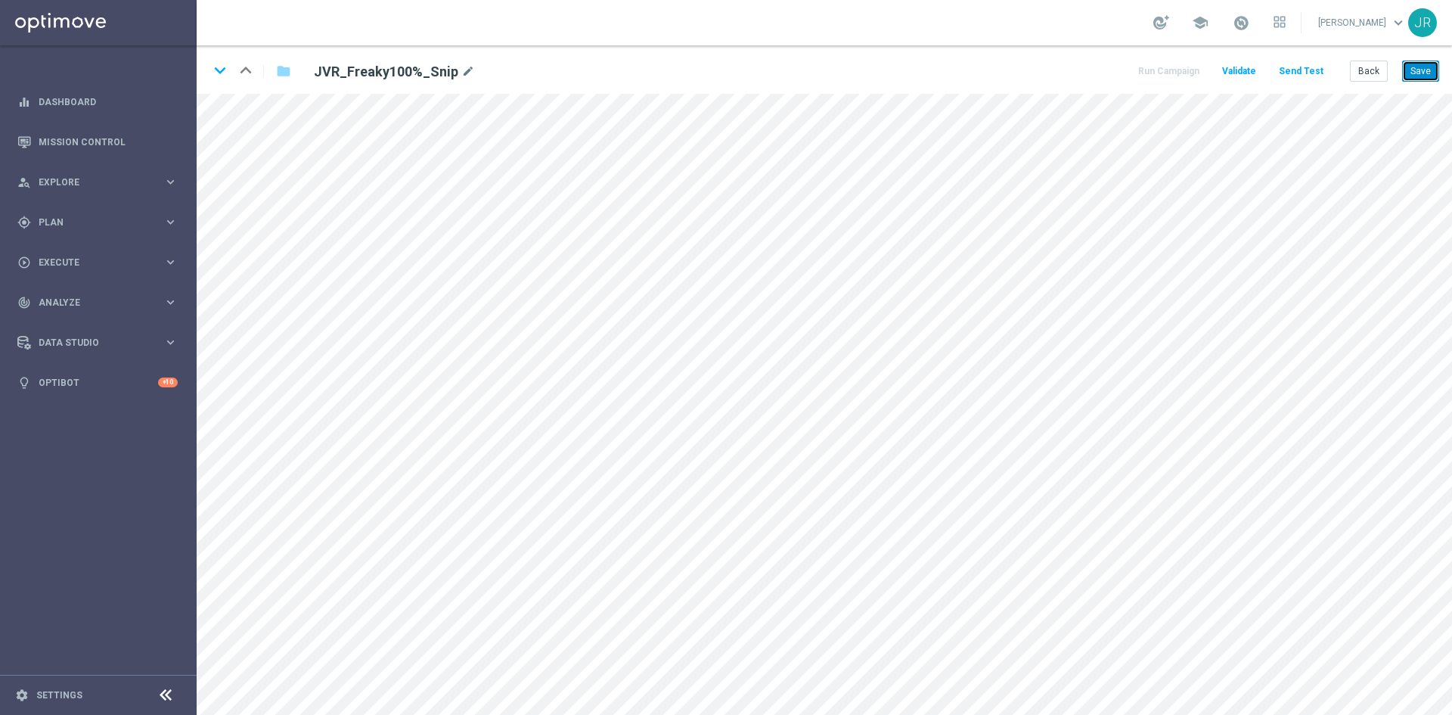
click at [1418, 72] on button "Save" at bounding box center [1420, 70] width 37 height 21
click at [1304, 68] on button "Send Test" at bounding box center [1300, 71] width 49 height 20
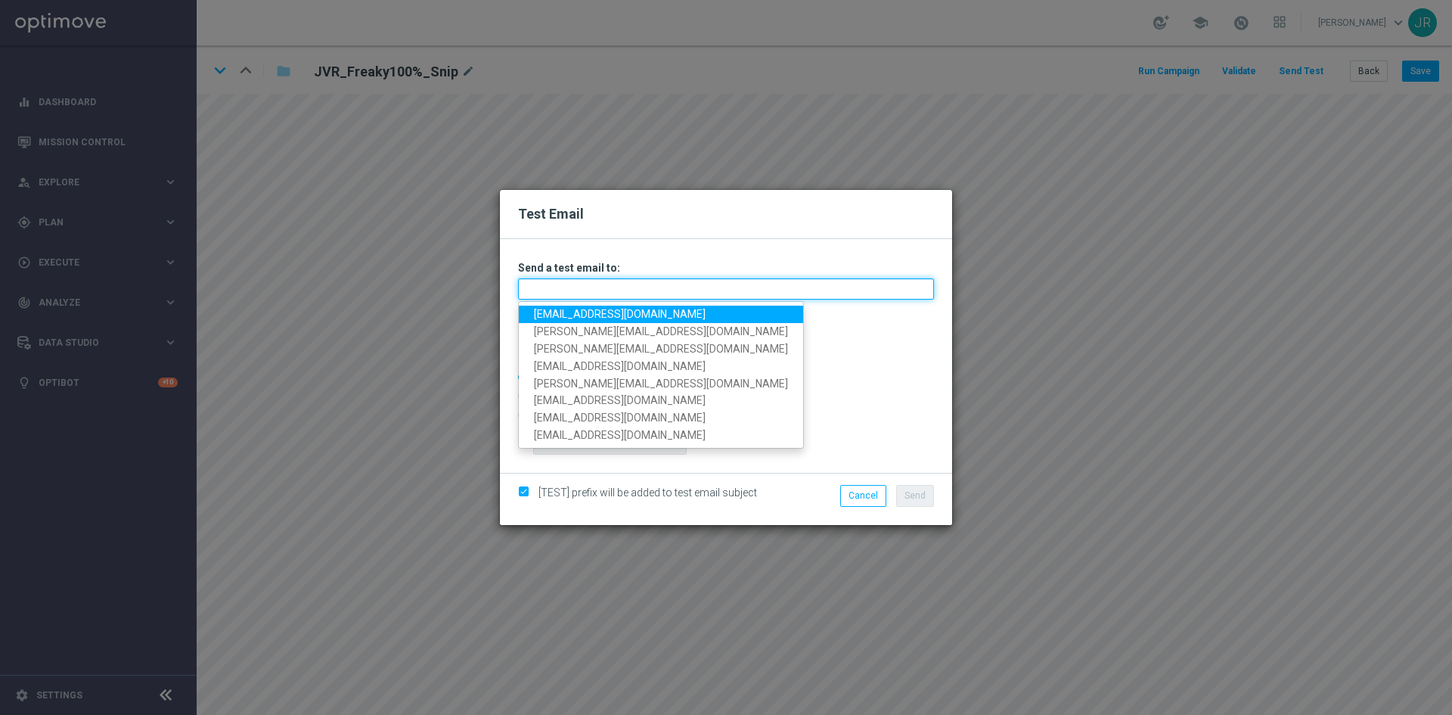
click at [530, 289] on input "text" at bounding box center [726, 288] width 416 height 21
click at [541, 314] on link "testingalltesting@gmail.com" at bounding box center [661, 313] width 284 height 17
type input "[EMAIL_ADDRESS][DOMAIN_NAME]"
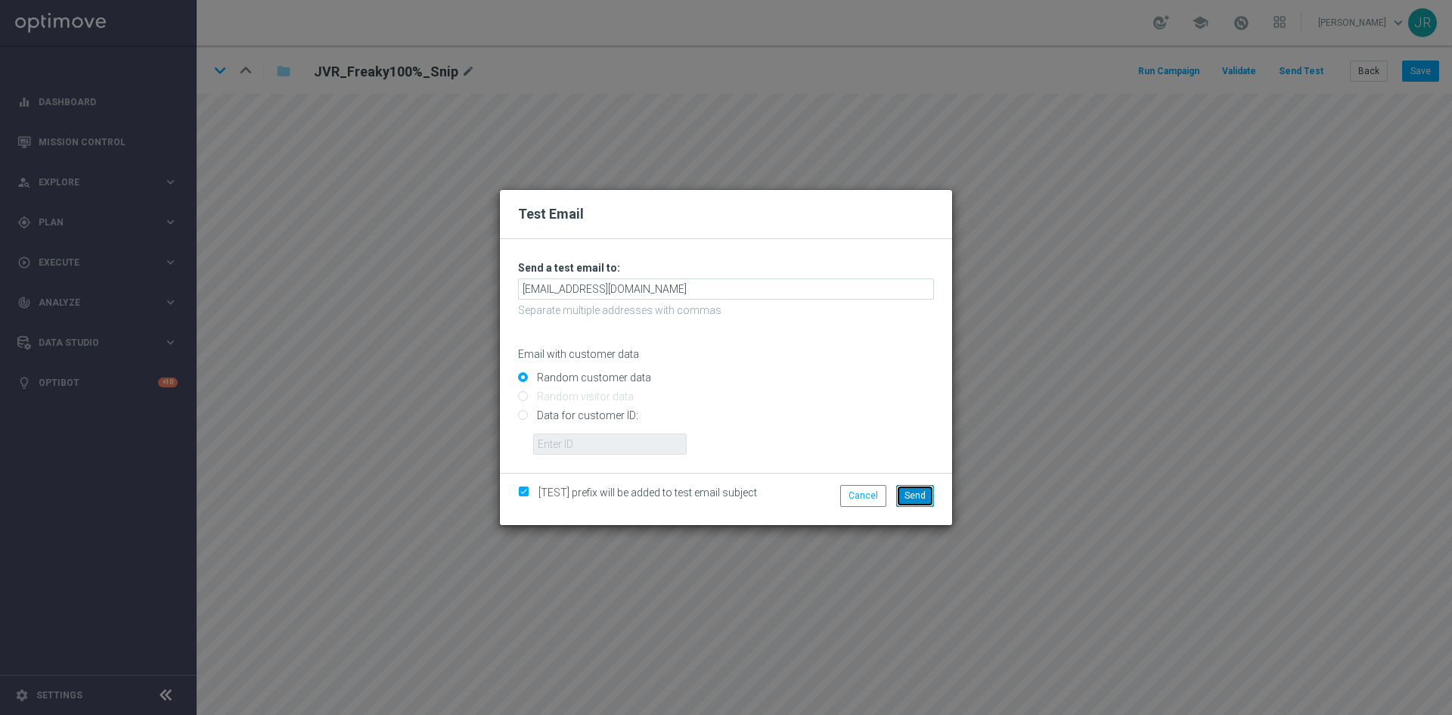
click at [924, 491] on span "Send" at bounding box center [914, 495] width 21 height 11
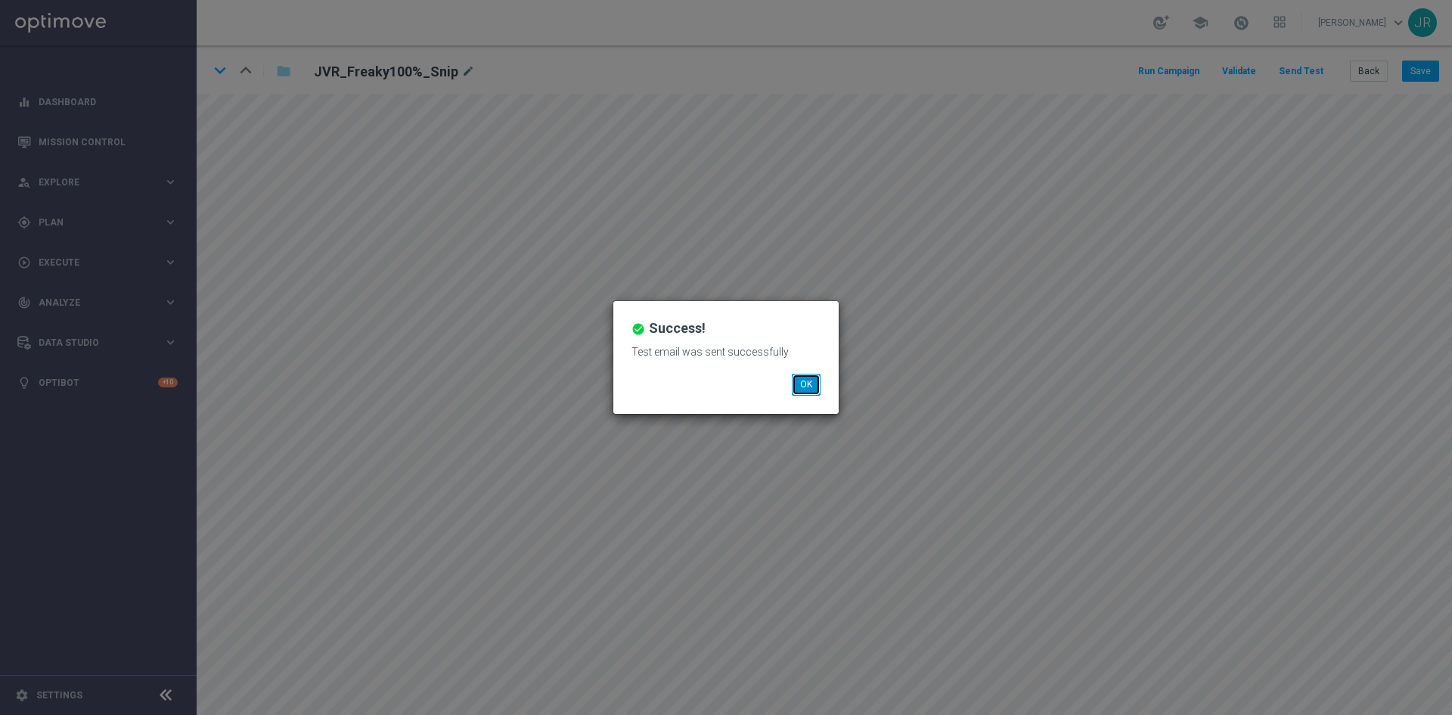
click at [810, 381] on button "OK" at bounding box center [806, 384] width 29 height 21
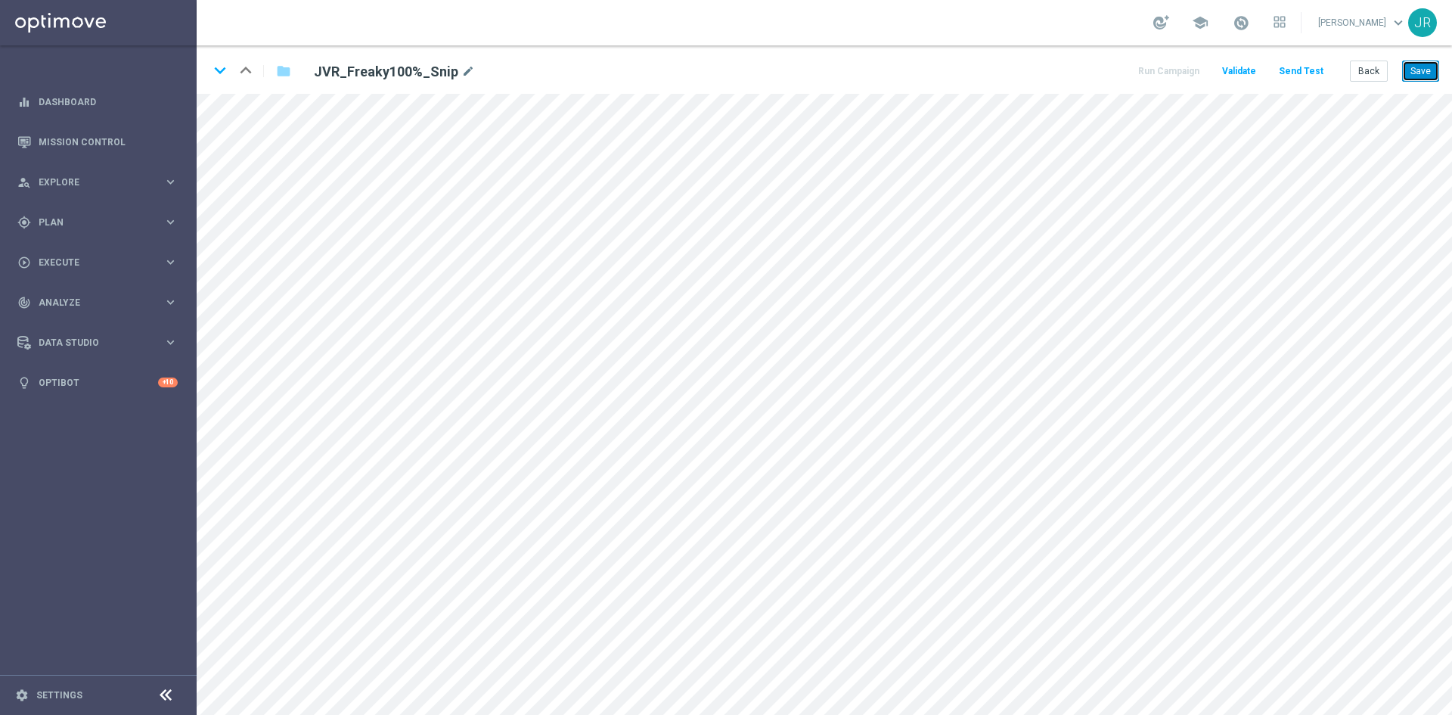
click at [1419, 70] on button "Save" at bounding box center [1420, 70] width 37 height 21
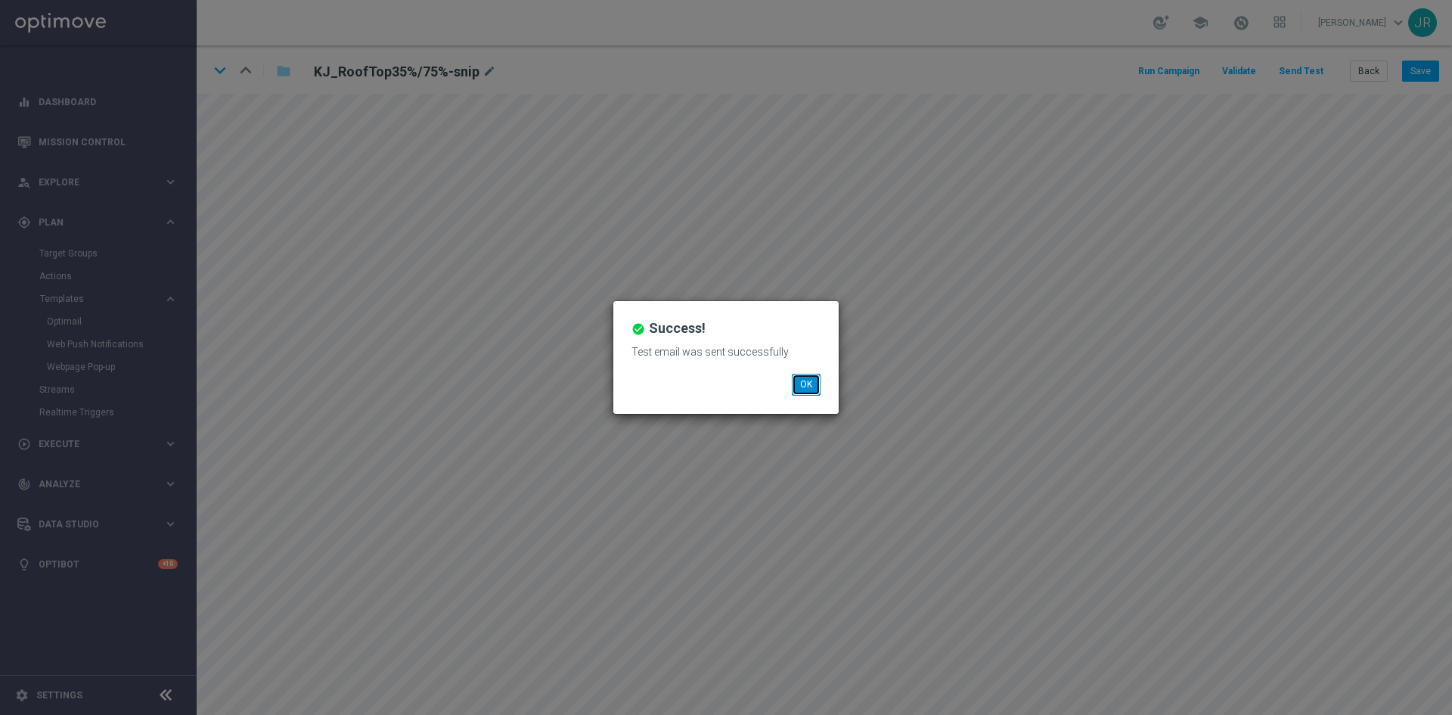
click at [805, 385] on button "OK" at bounding box center [806, 384] width 29 height 21
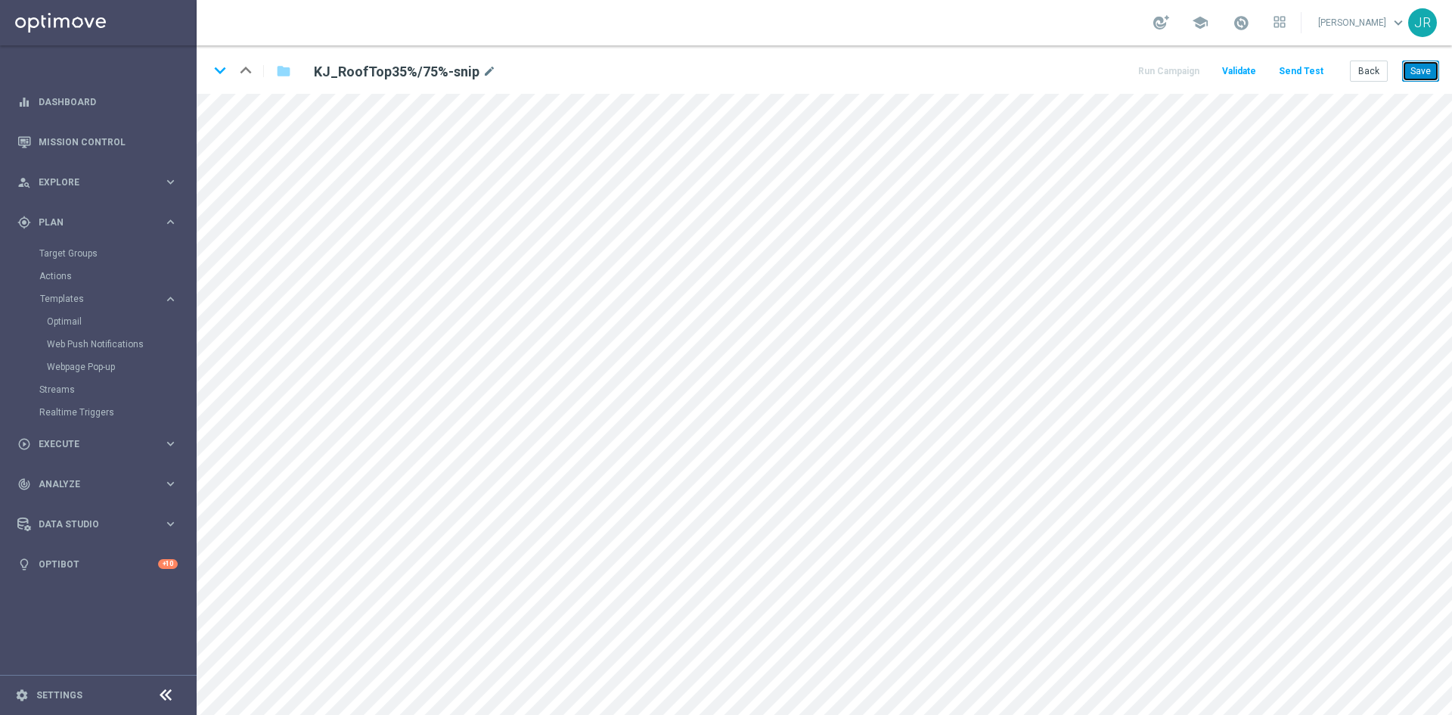
click at [1420, 76] on button "Save" at bounding box center [1420, 70] width 37 height 21
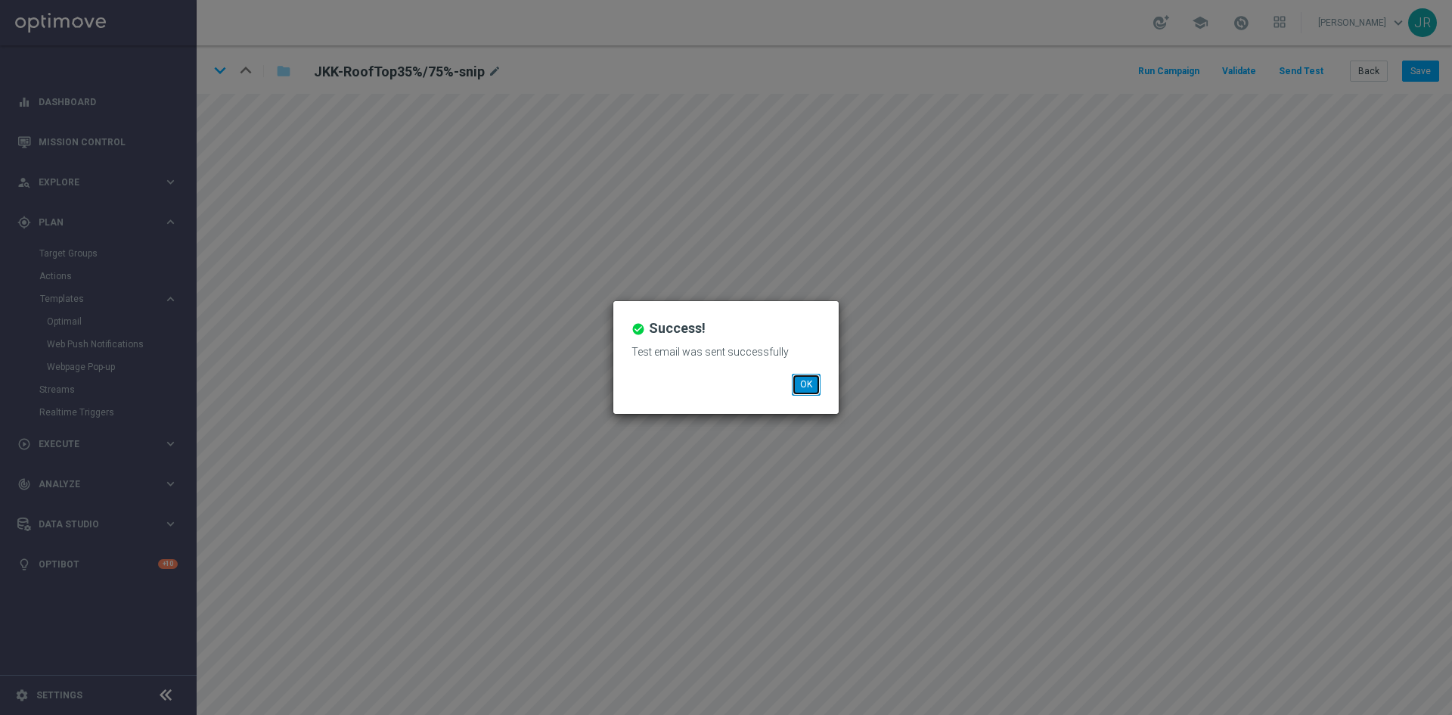
click at [815, 385] on button "OK" at bounding box center [806, 384] width 29 height 21
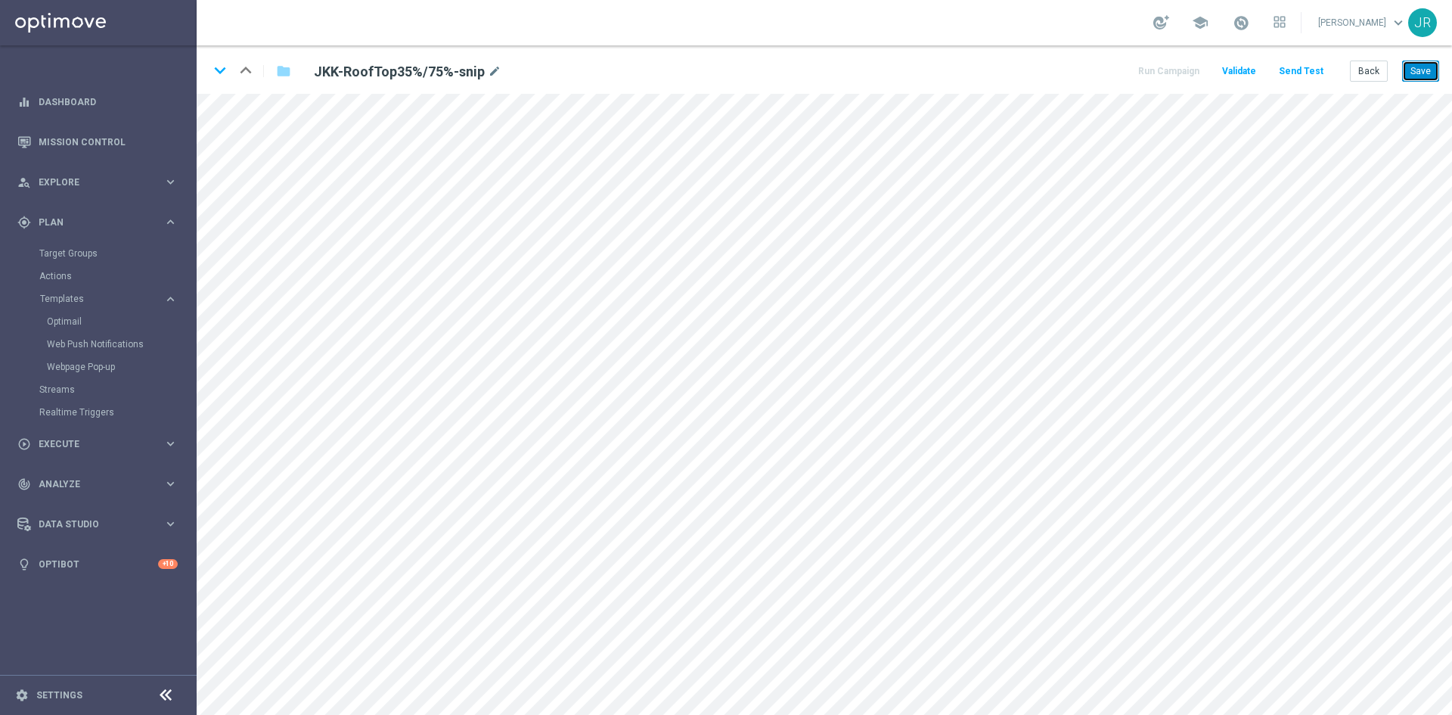
drag, startPoint x: 1421, startPoint y: 77, endPoint x: 1023, endPoint y: 67, distance: 397.9
click at [1421, 77] on button "Save" at bounding box center [1420, 70] width 37 height 21
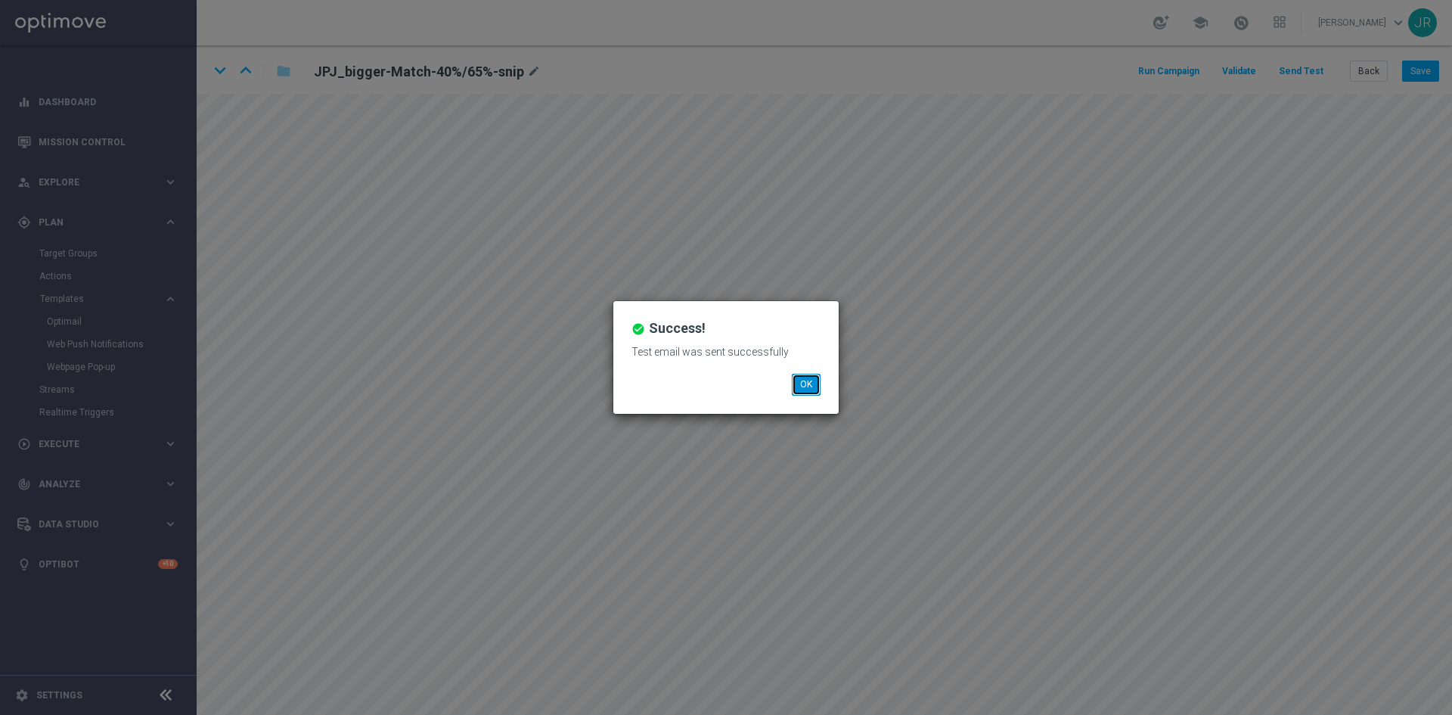
click at [809, 386] on button "OK" at bounding box center [806, 384] width 29 height 21
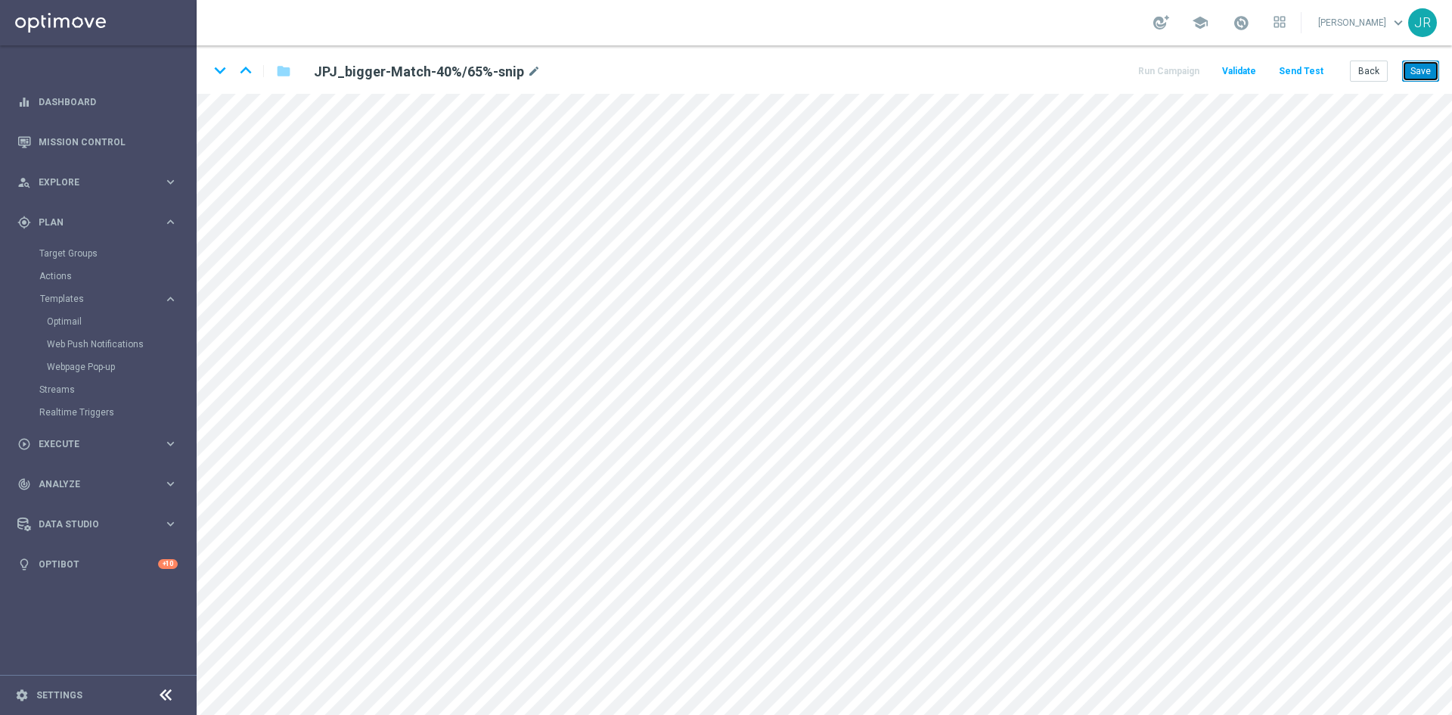
click at [1428, 79] on button "Save" at bounding box center [1420, 70] width 37 height 21
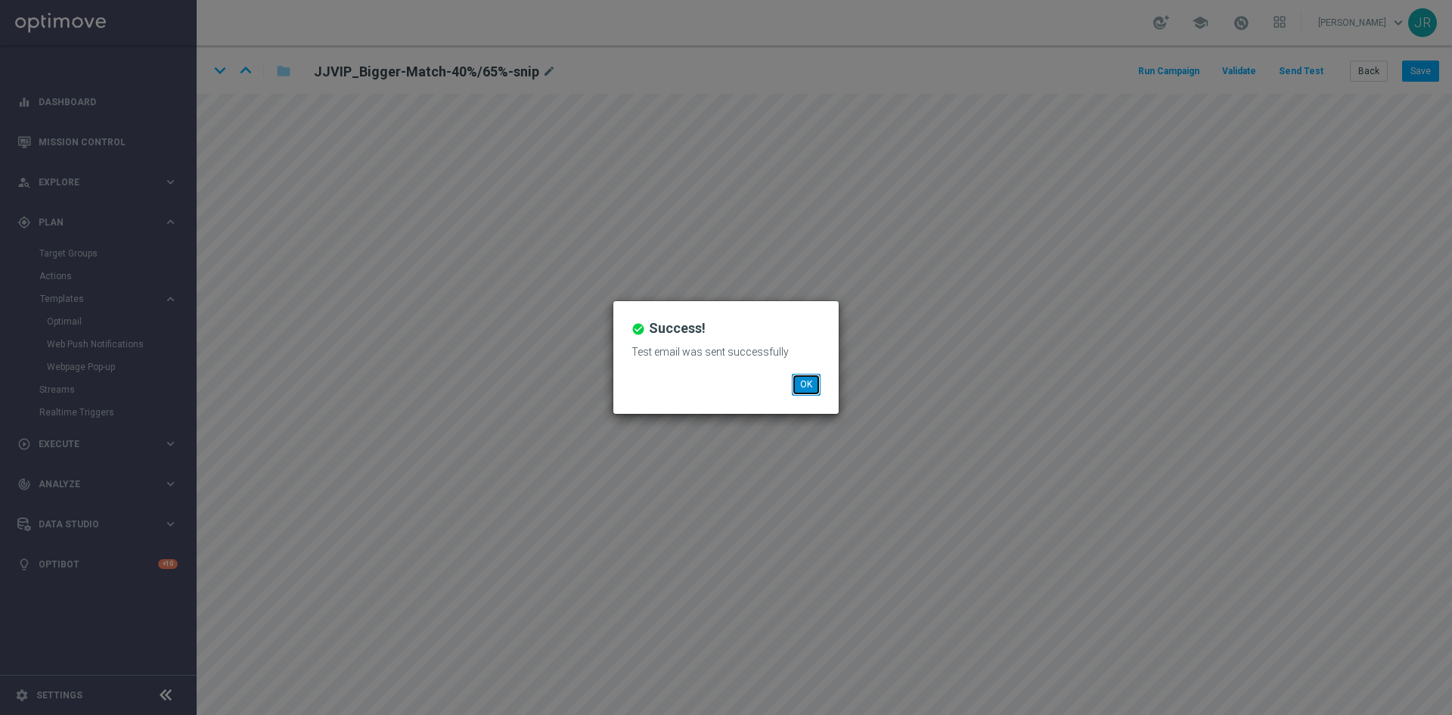
click at [802, 375] on button "OK" at bounding box center [806, 384] width 29 height 21
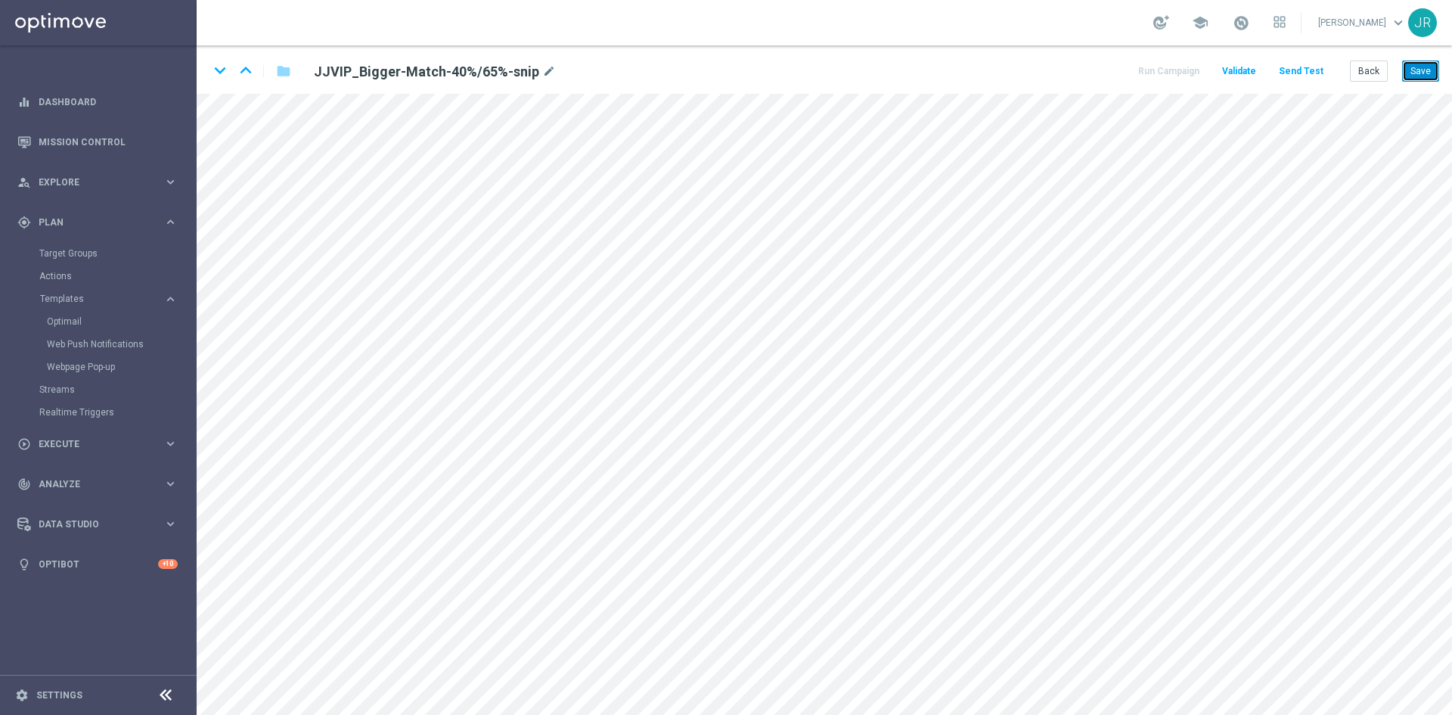
click at [1422, 73] on button "Save" at bounding box center [1420, 70] width 37 height 21
drag, startPoint x: 1431, startPoint y: 64, endPoint x: 1423, endPoint y: 82, distance: 19.3
click at [1430, 64] on button "Save" at bounding box center [1420, 70] width 37 height 21
click at [1295, 70] on button "Send Test" at bounding box center [1300, 71] width 49 height 20
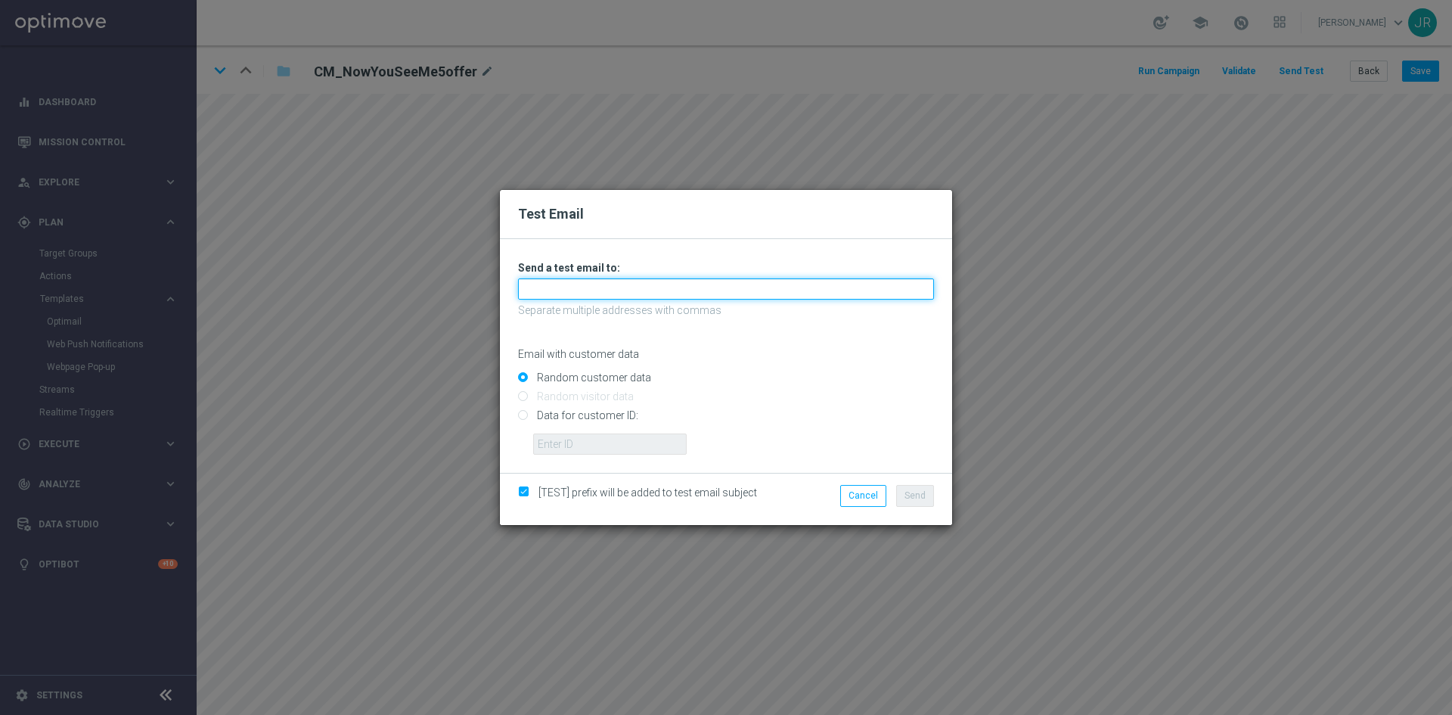
drag, startPoint x: 528, startPoint y: 294, endPoint x: 531, endPoint y: 305, distance: 11.0
click at [528, 294] on input "text" at bounding box center [726, 288] width 416 height 21
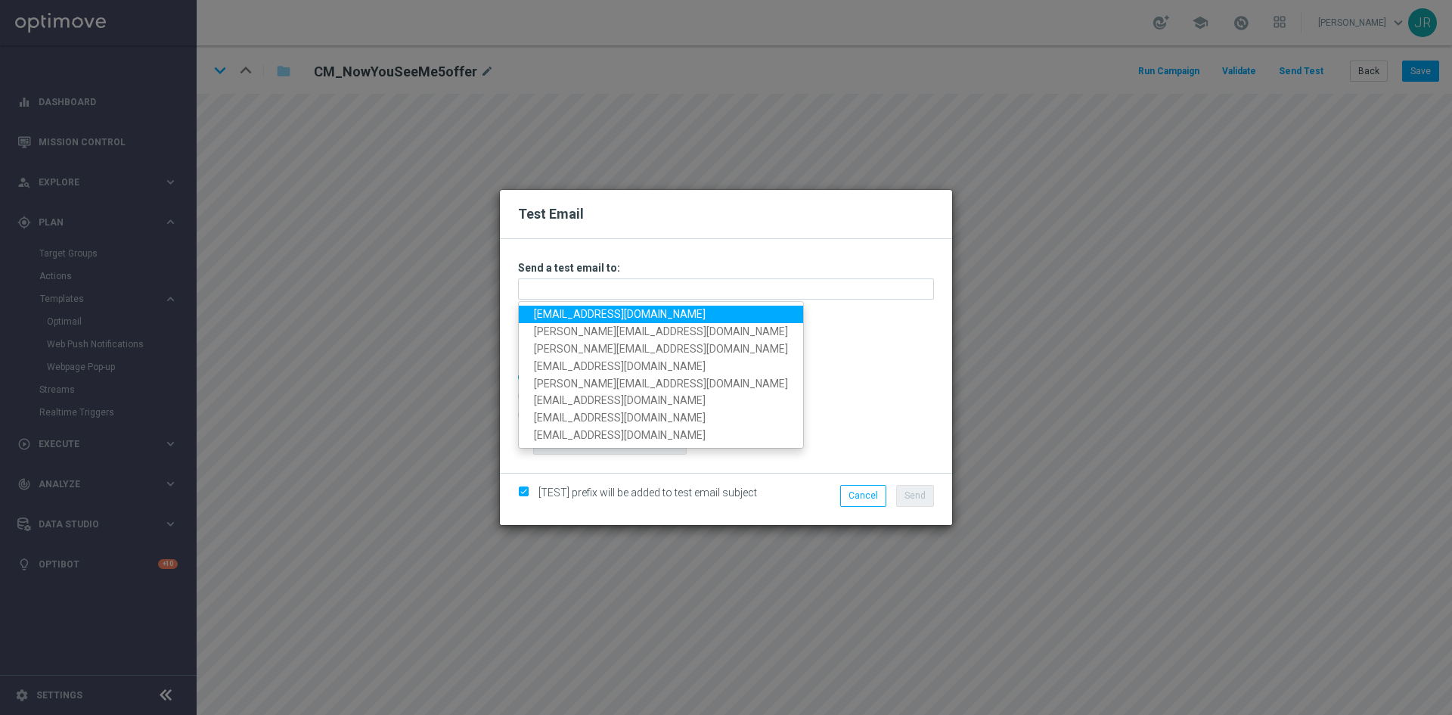
click at [547, 320] on link "[EMAIL_ADDRESS][DOMAIN_NAME]" at bounding box center [661, 313] width 284 height 17
type input "[EMAIL_ADDRESS][DOMAIN_NAME]"
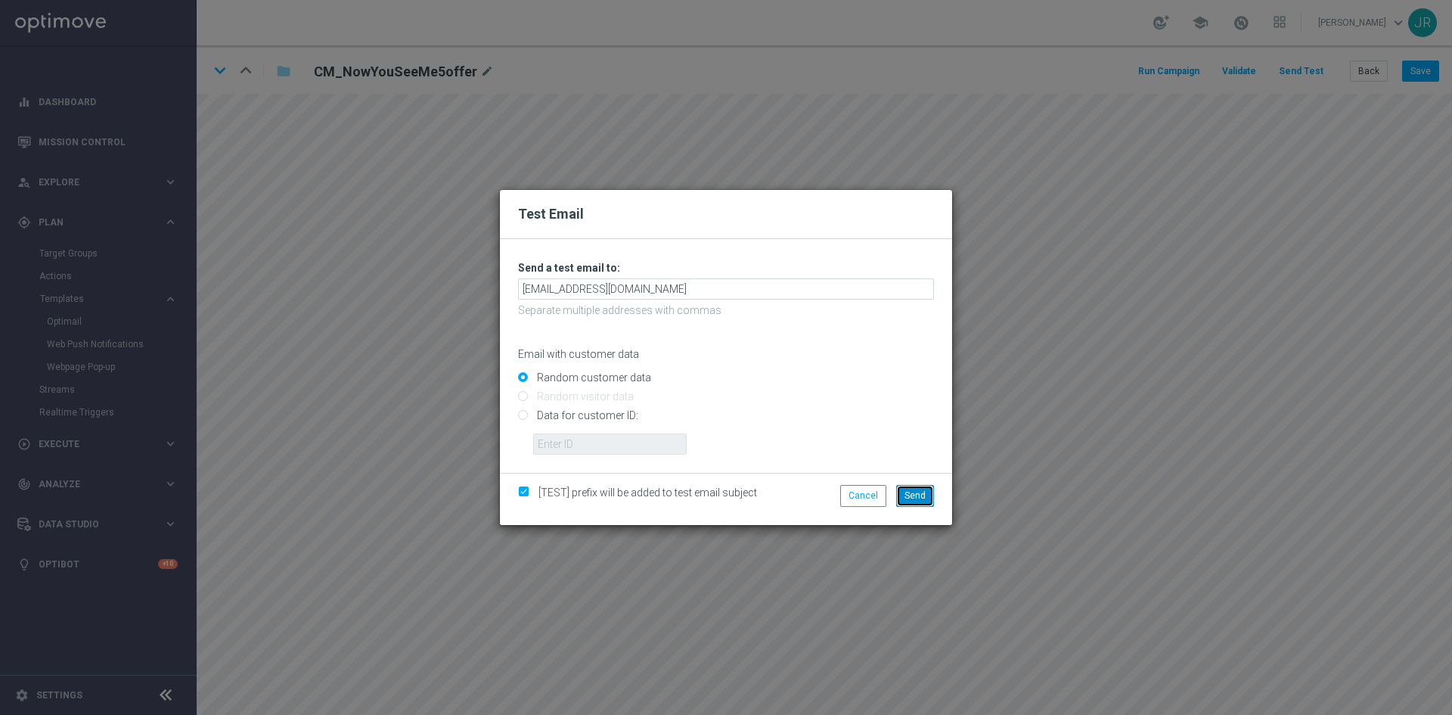
click at [921, 490] on span "Send" at bounding box center [914, 495] width 21 height 11
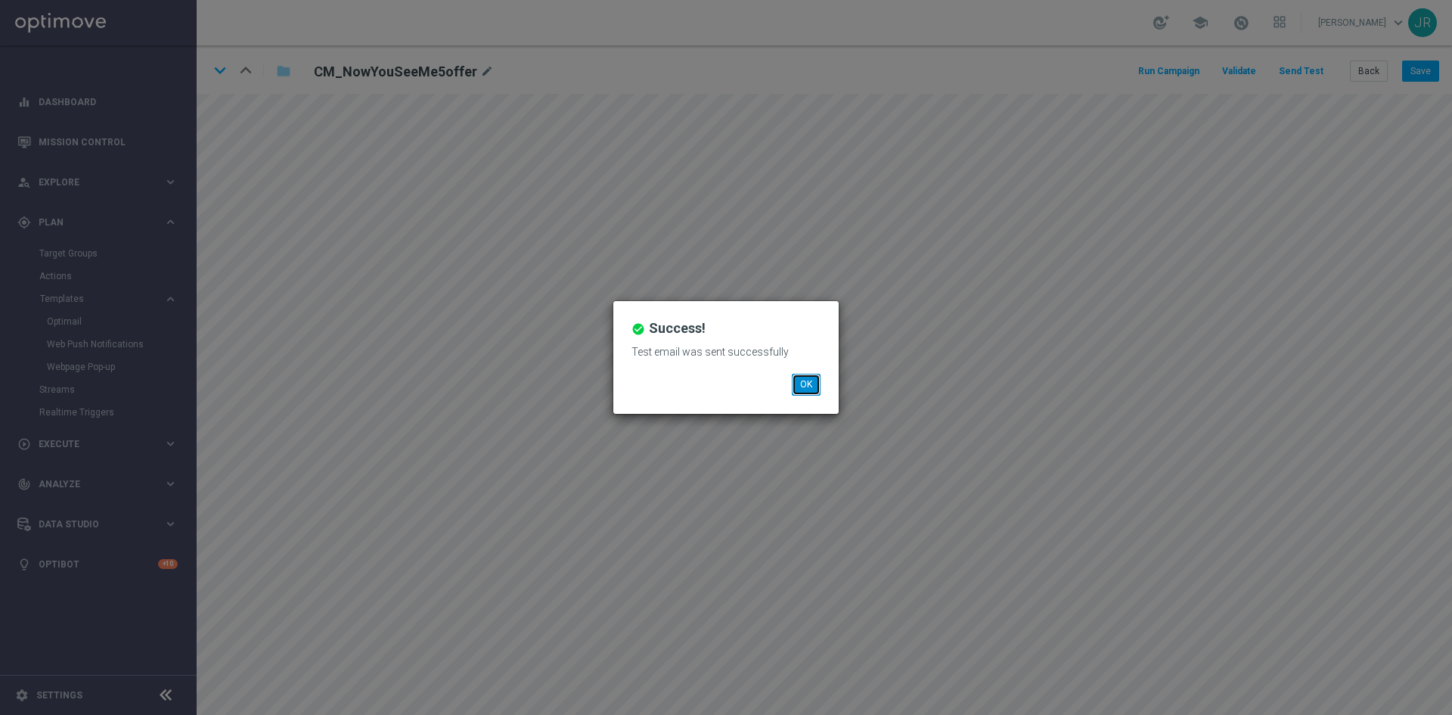
click at [807, 390] on button "OK" at bounding box center [806, 384] width 29 height 21
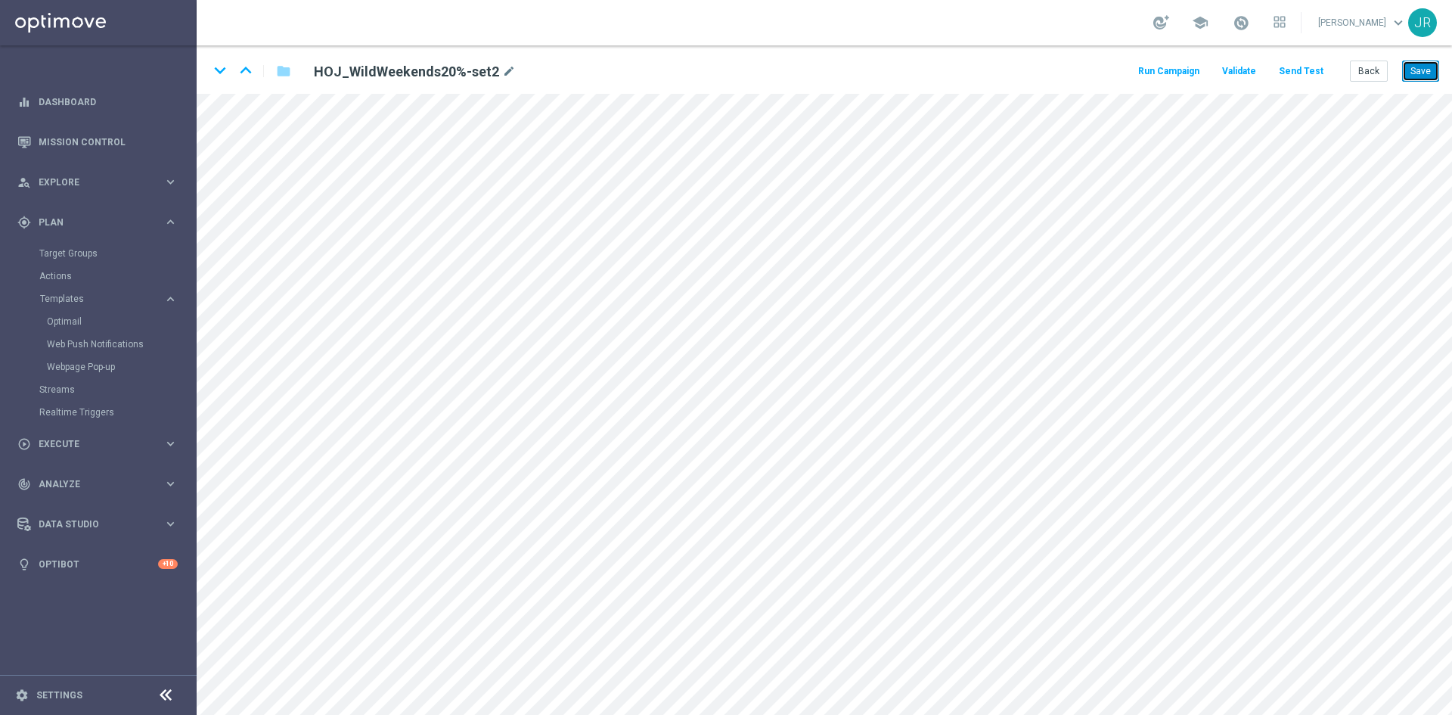
click at [1425, 67] on button "Save" at bounding box center [1420, 70] width 37 height 21
click at [1298, 76] on button "Send Test" at bounding box center [1300, 71] width 49 height 20
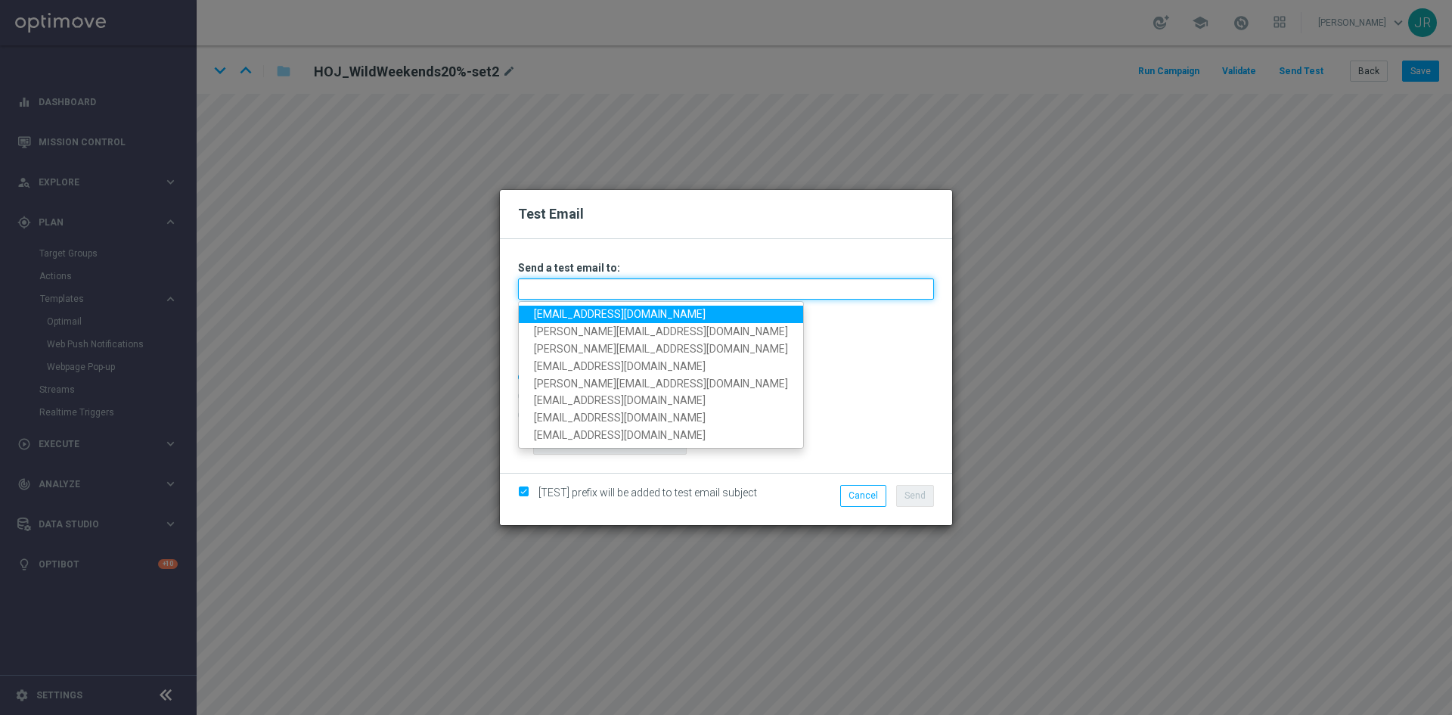
click at [634, 286] on input "text" at bounding box center [726, 288] width 416 height 21
drag, startPoint x: 576, startPoint y: 313, endPoint x: 805, endPoint y: 352, distance: 231.6
click at [576, 313] on link "[EMAIL_ADDRESS][DOMAIN_NAME]" at bounding box center [661, 313] width 284 height 17
type input "[EMAIL_ADDRESS][DOMAIN_NAME]"
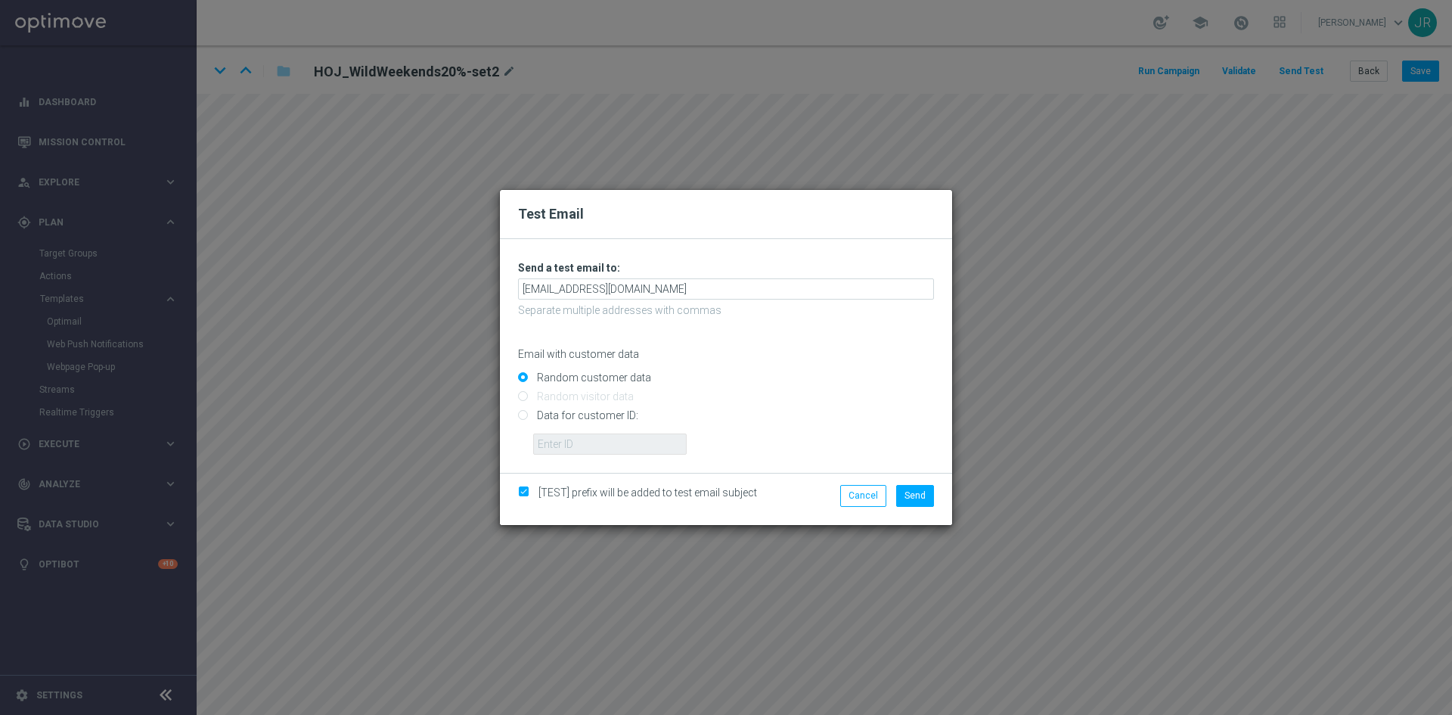
click at [913, 510] on div "Cancel Send" at bounding box center [872, 499] width 146 height 28
drag, startPoint x: 916, startPoint y: 498, endPoint x: 935, endPoint y: 490, distance: 19.7
click at [917, 497] on span "Send" at bounding box center [914, 495] width 21 height 11
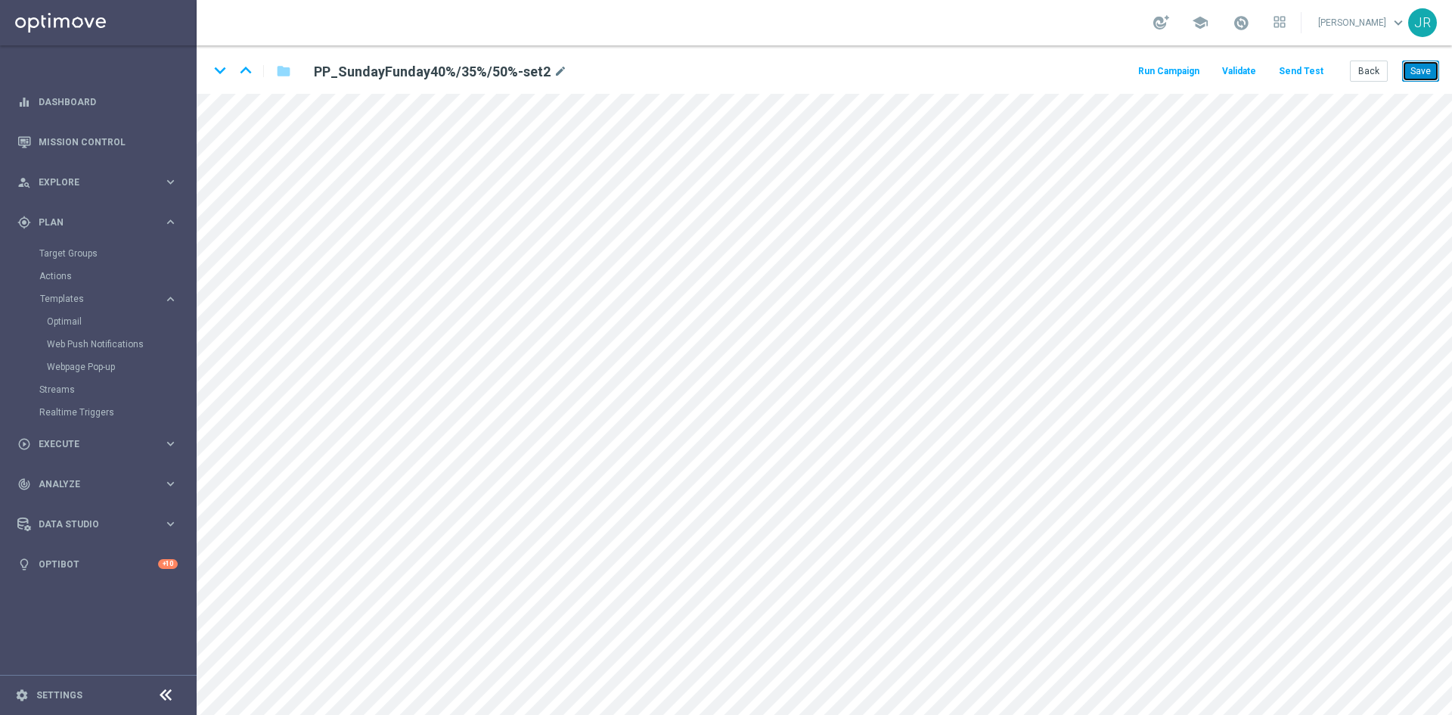
click at [1416, 72] on button "Save" at bounding box center [1420, 70] width 37 height 21
click at [1298, 70] on button "Send Test" at bounding box center [1300, 71] width 49 height 20
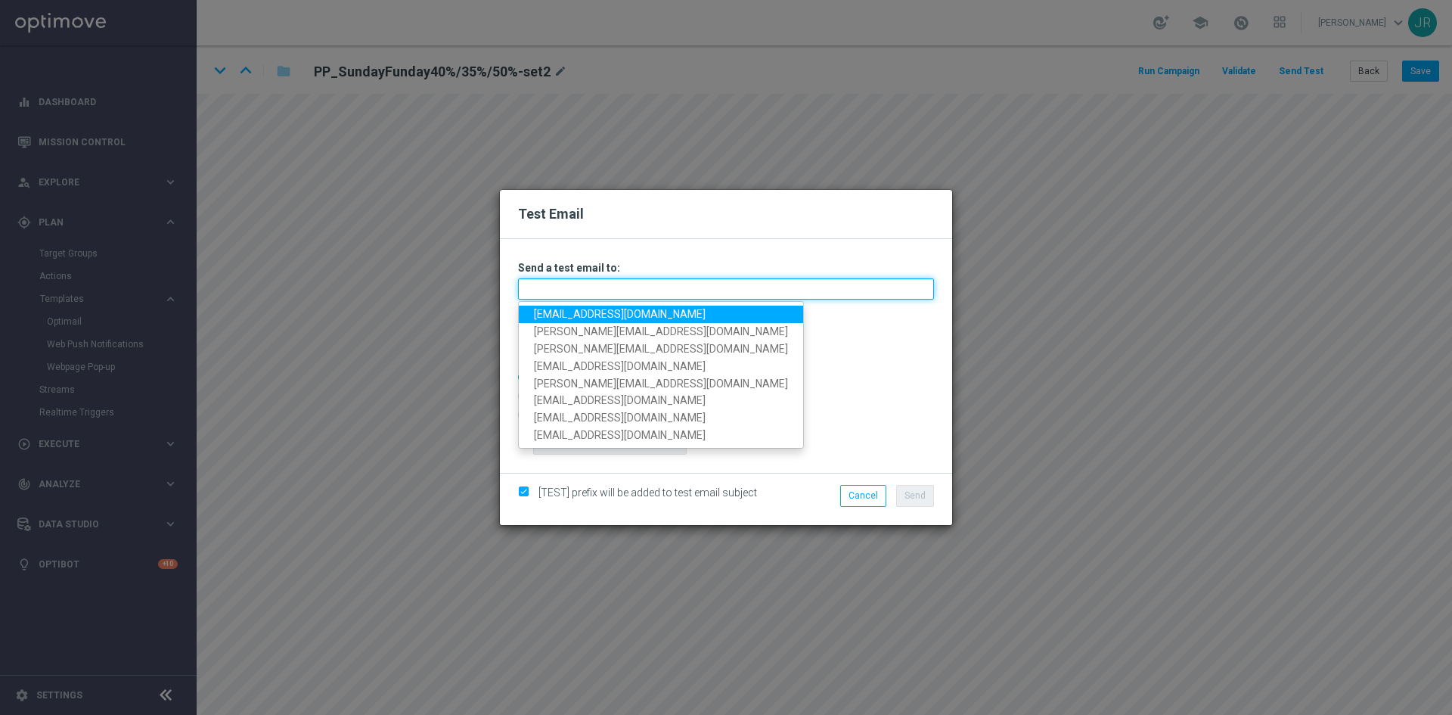
drag, startPoint x: 533, startPoint y: 291, endPoint x: 542, endPoint y: 311, distance: 21.7
click at [533, 291] on input "text" at bounding box center [726, 288] width 416 height 21
drag, startPoint x: 542, startPoint y: 312, endPoint x: 588, endPoint y: 325, distance: 47.2
click at [542, 312] on link "[EMAIL_ADDRESS][DOMAIN_NAME]" at bounding box center [661, 313] width 284 height 17
type input "[EMAIL_ADDRESS][DOMAIN_NAME]"
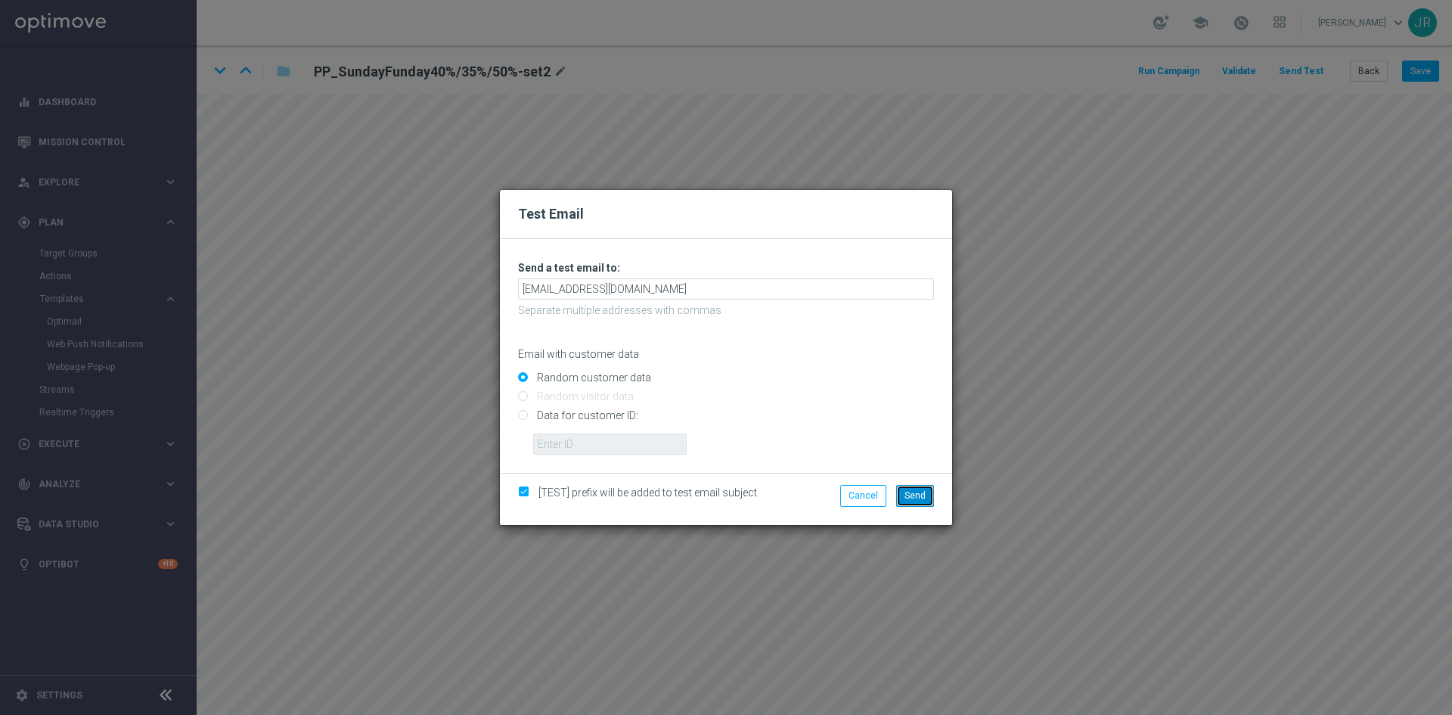
click at [920, 490] on span "Send" at bounding box center [914, 495] width 21 height 11
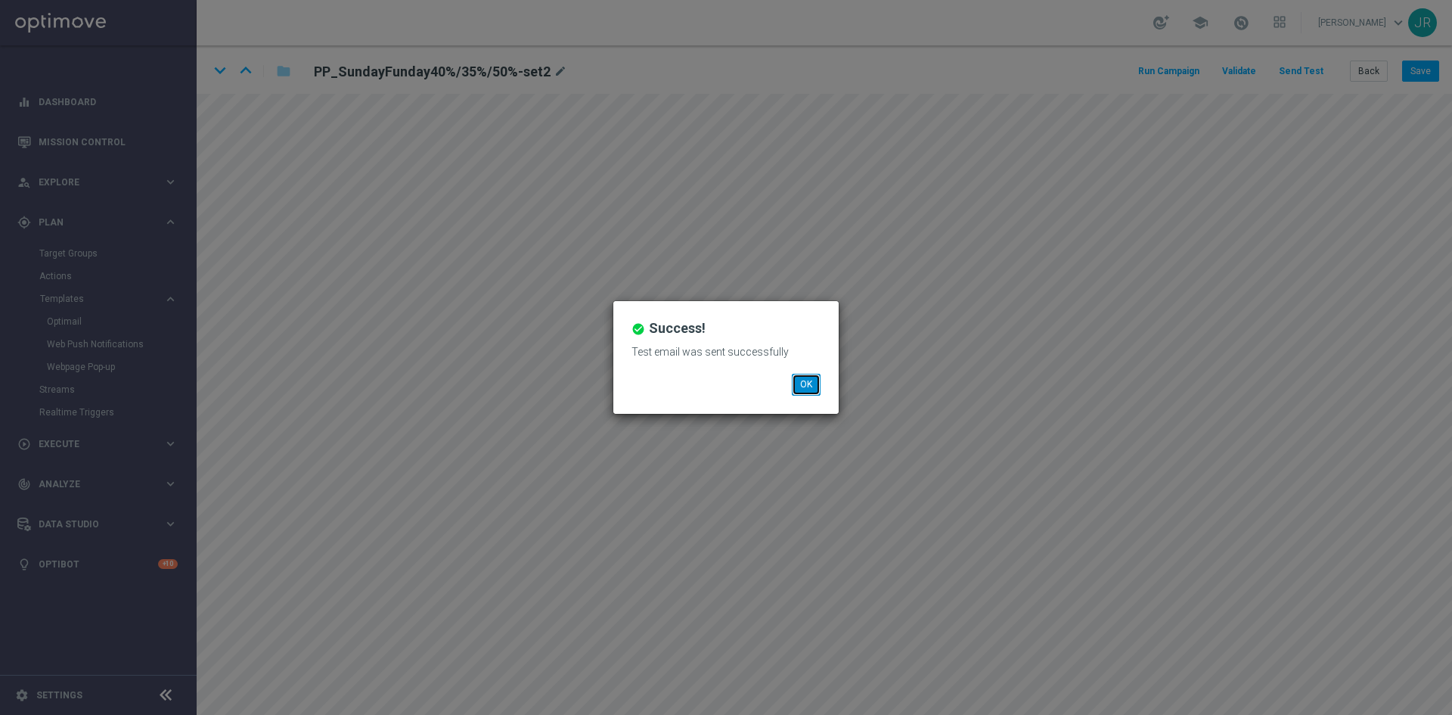
click at [811, 380] on button "OK" at bounding box center [806, 384] width 29 height 21
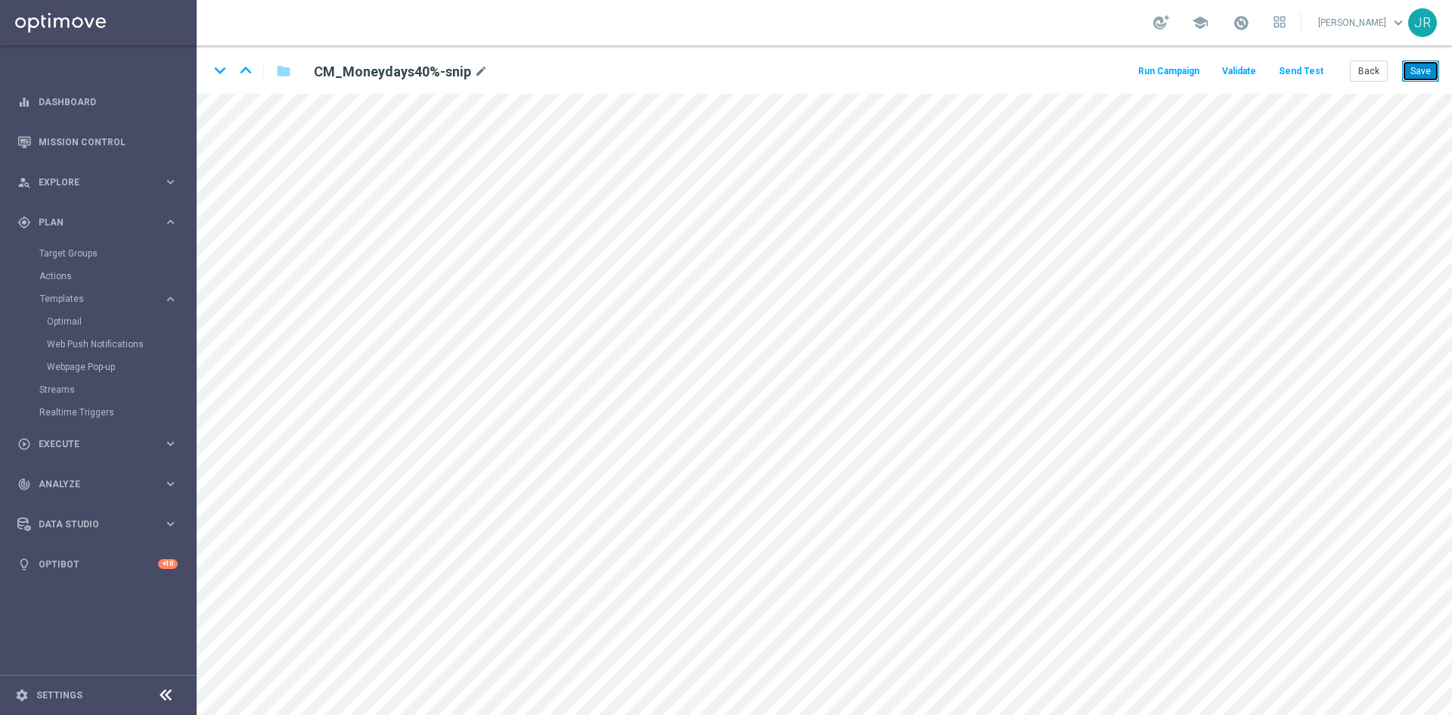
click at [1434, 75] on button "Save" at bounding box center [1420, 70] width 37 height 21
click at [1419, 76] on button "Save" at bounding box center [1420, 70] width 37 height 21
click at [1307, 74] on button "Send Test" at bounding box center [1300, 71] width 49 height 20
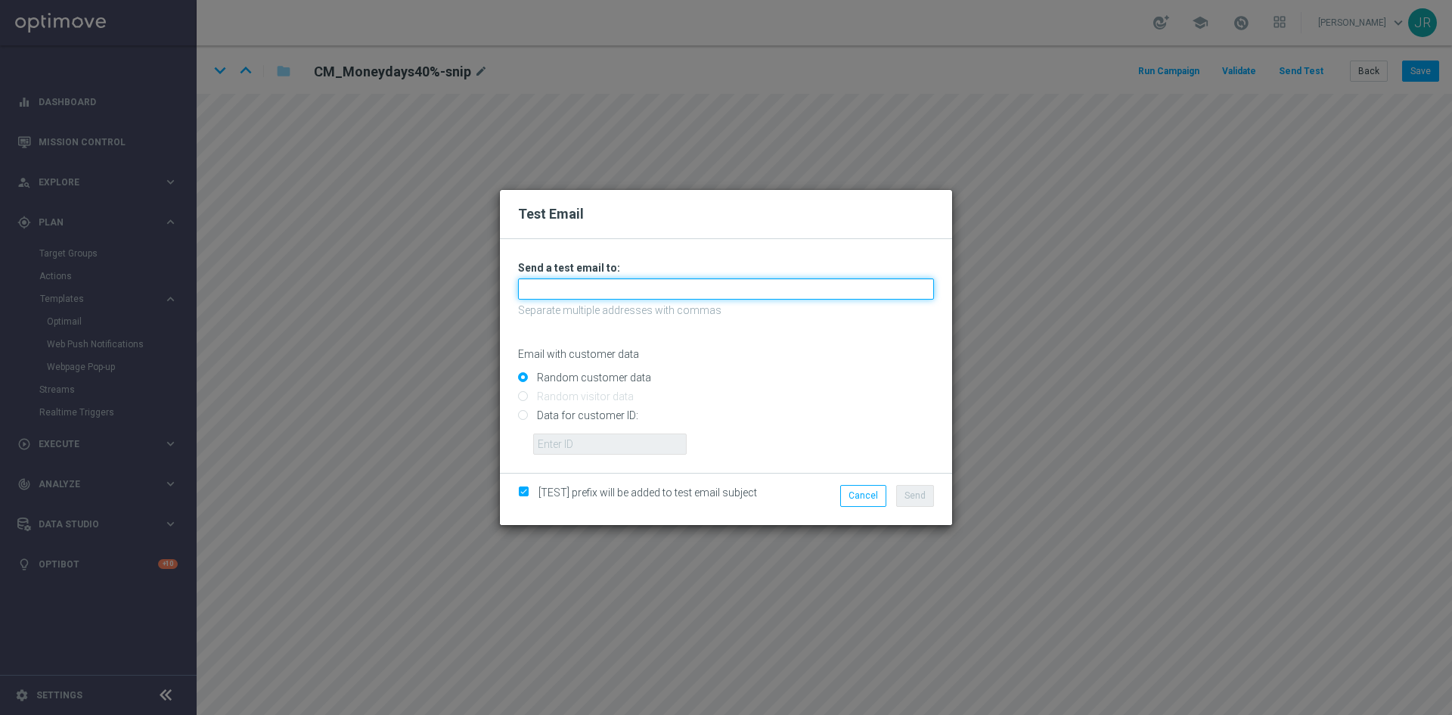
click at [695, 290] on input "text" at bounding box center [726, 288] width 416 height 21
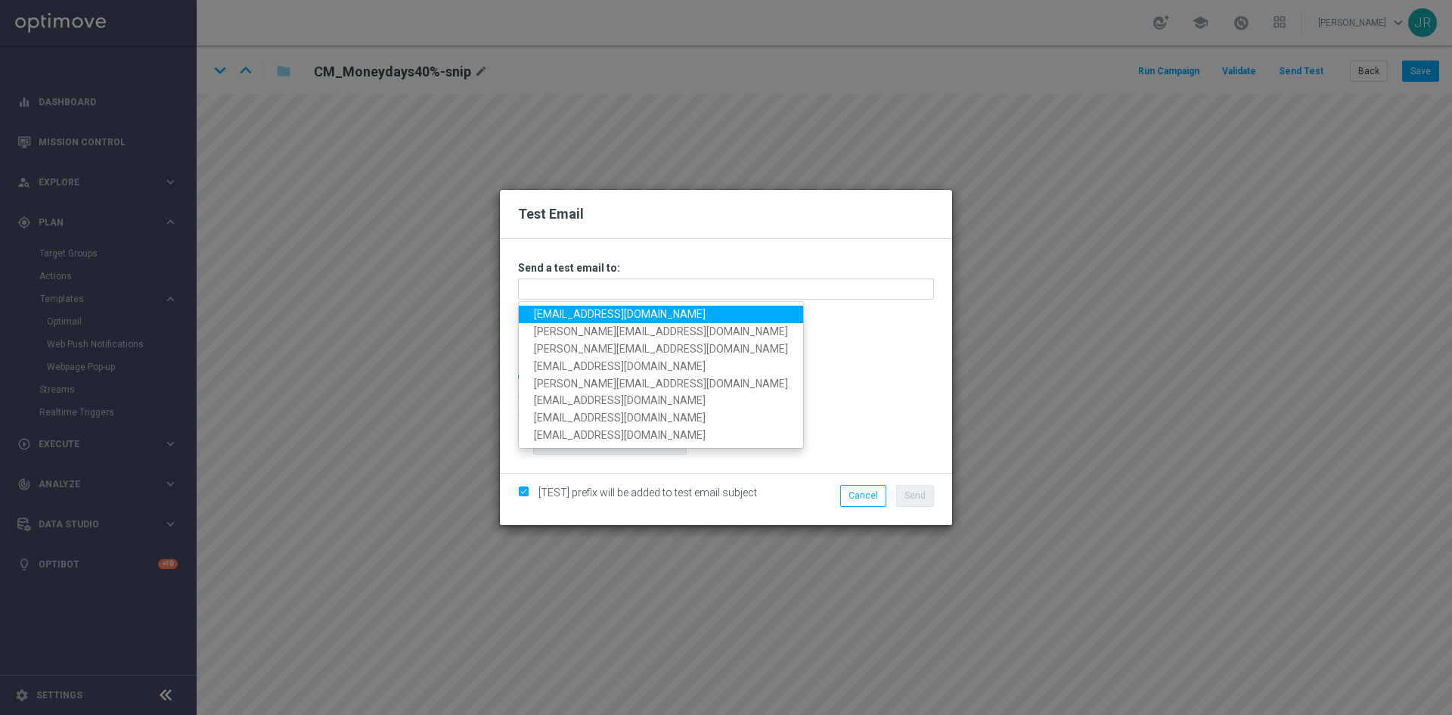
drag, startPoint x: 559, startPoint y: 307, endPoint x: 586, endPoint y: 312, distance: 27.6
click at [559, 306] on link "testingalltesting@gmail.com" at bounding box center [661, 313] width 284 height 17
type input "testingalltesting@gmail.com"
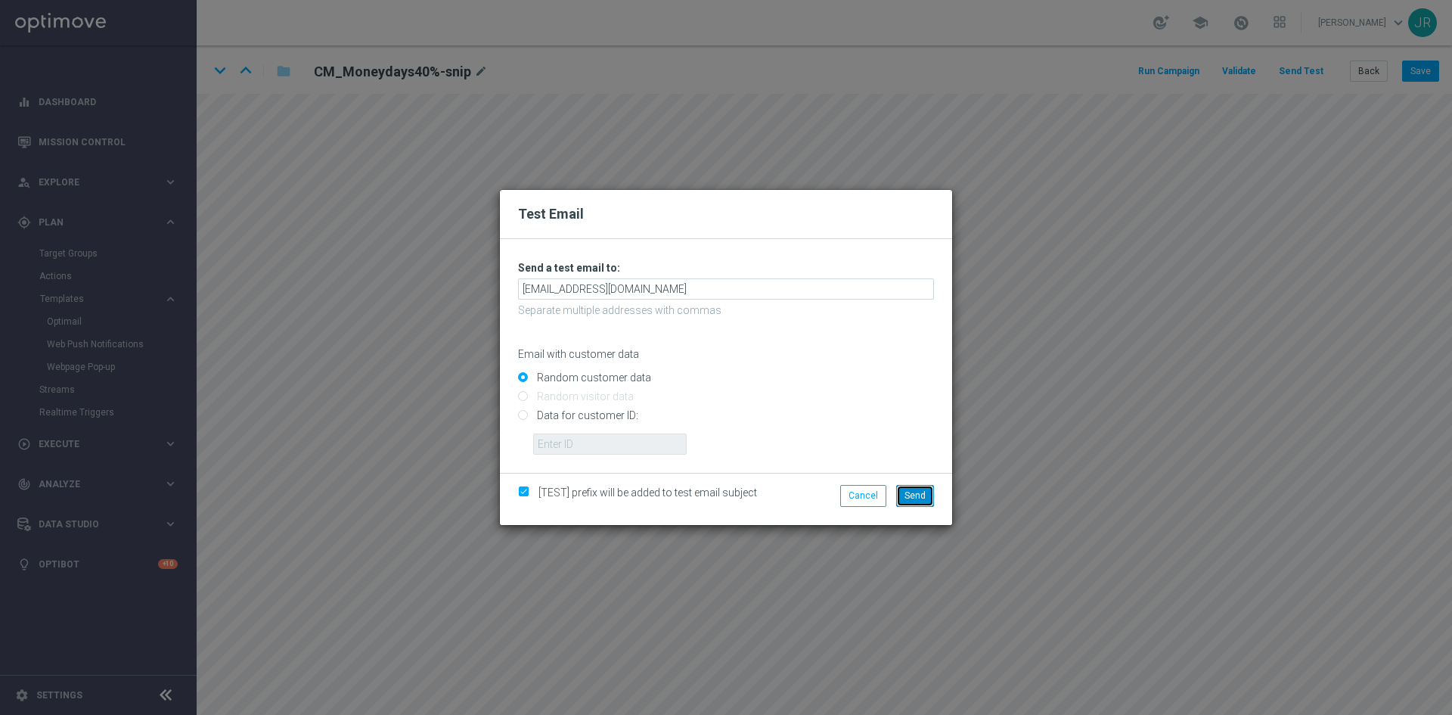
click at [916, 495] on span "Send" at bounding box center [914, 495] width 21 height 11
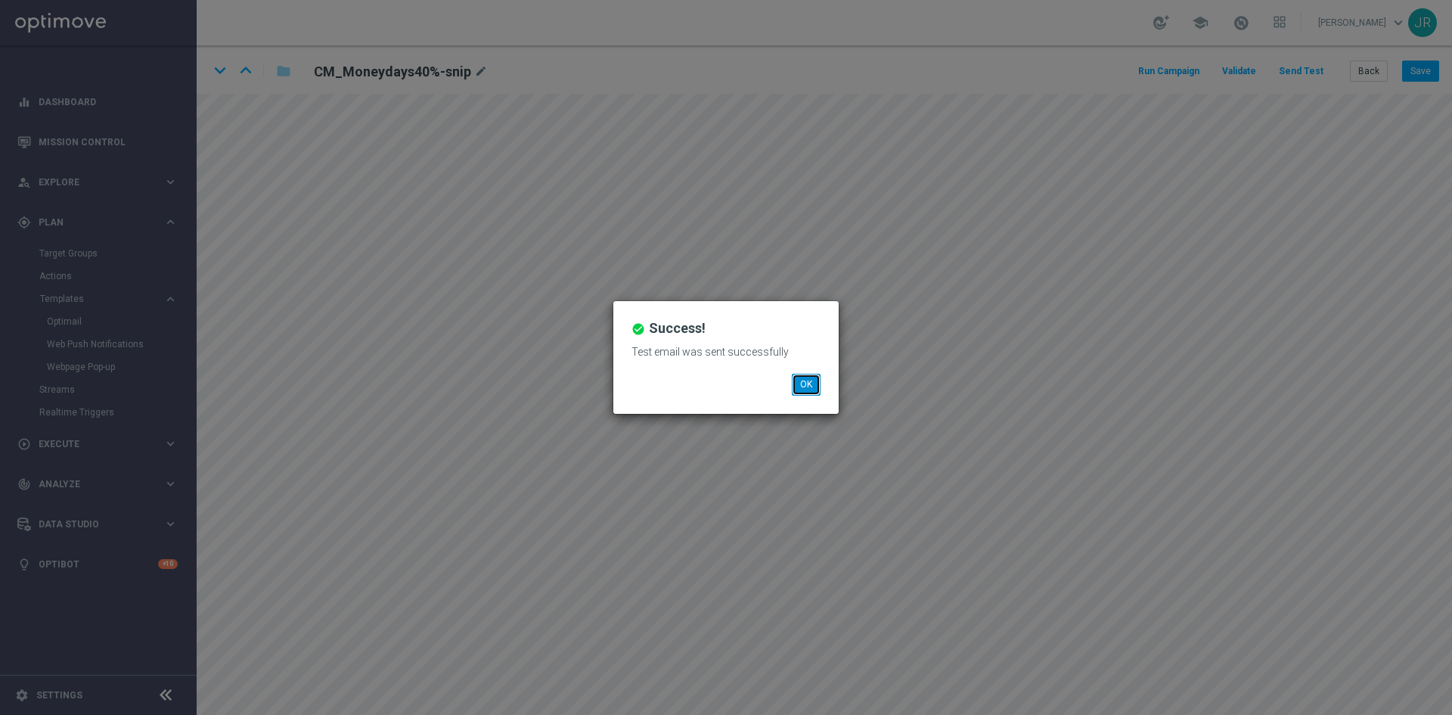
click at [802, 384] on button "OK" at bounding box center [806, 384] width 29 height 21
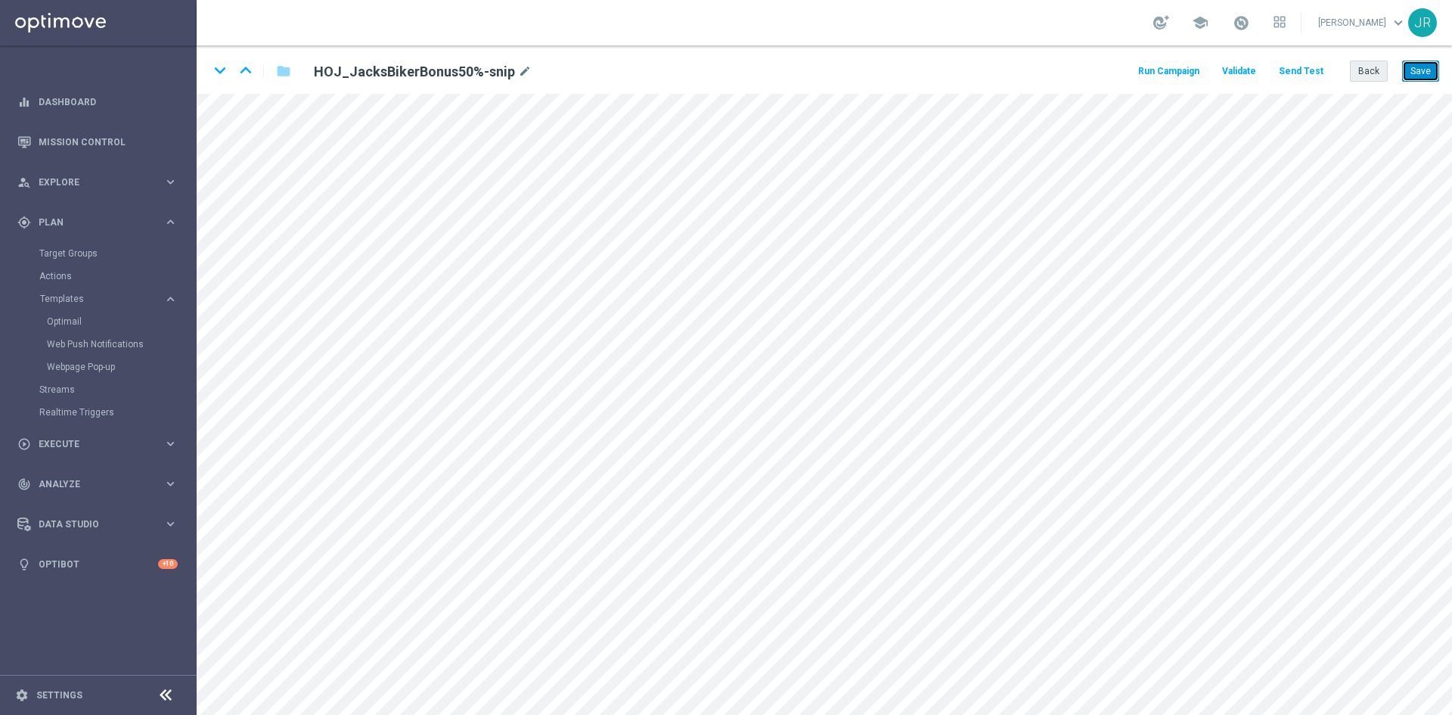
click at [1410, 67] on button "Save" at bounding box center [1420, 70] width 37 height 21
click at [1422, 76] on button "Save" at bounding box center [1420, 70] width 37 height 21
click at [1289, 73] on button "Send Test" at bounding box center [1300, 71] width 49 height 20
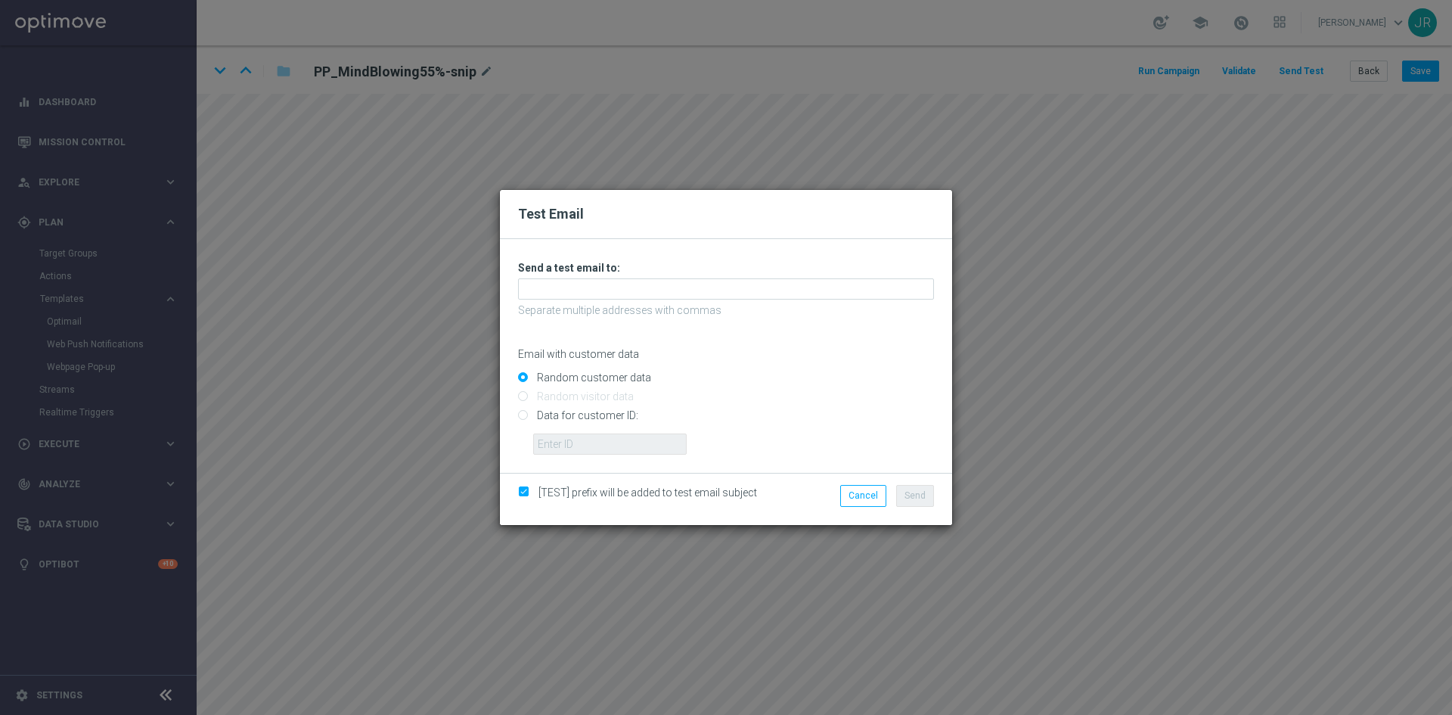
click at [462, 597] on div "Test Email Unable to send test email. If this problem persists, contact your CS…" at bounding box center [726, 357] width 1452 height 715
click at [851, 500] on button "Cancel" at bounding box center [863, 495] width 46 height 21
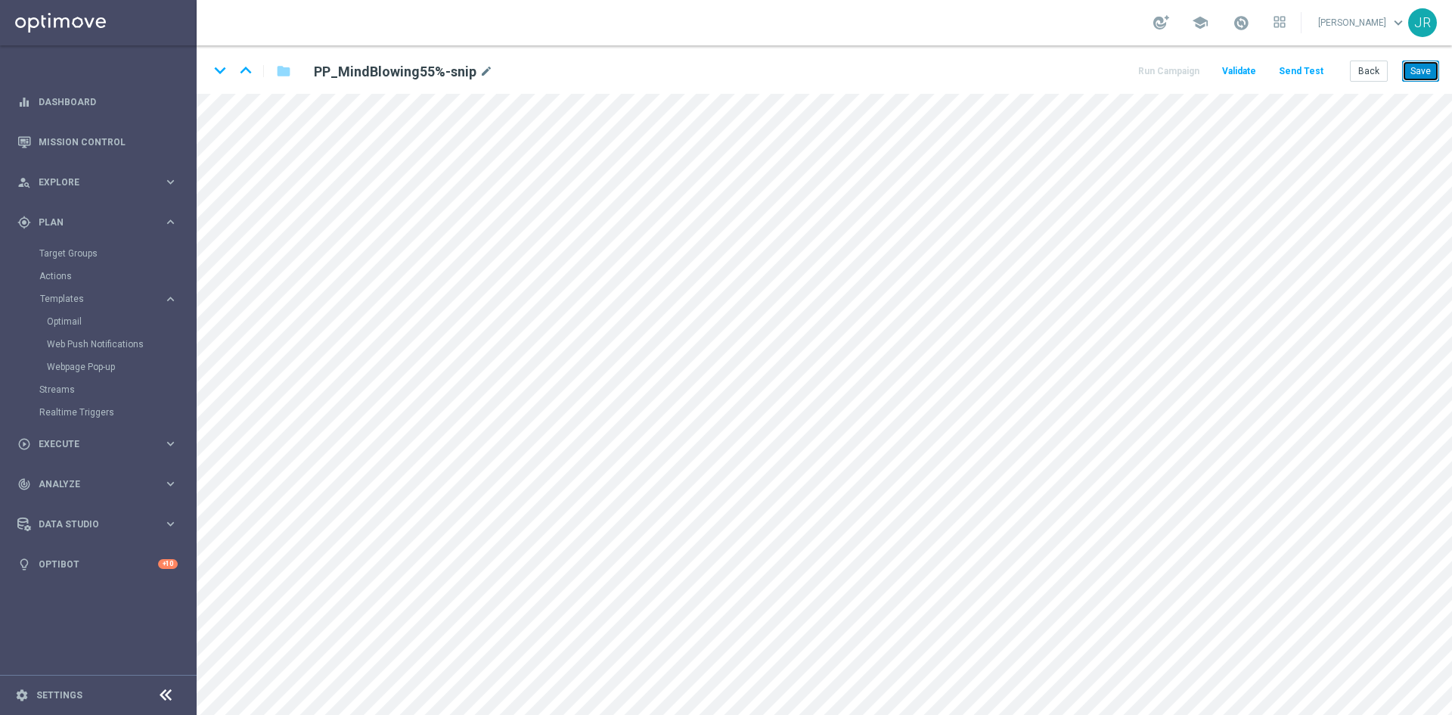
click at [1418, 64] on button "Save" at bounding box center [1420, 70] width 37 height 21
click at [1304, 76] on button "Send Test" at bounding box center [1300, 71] width 49 height 20
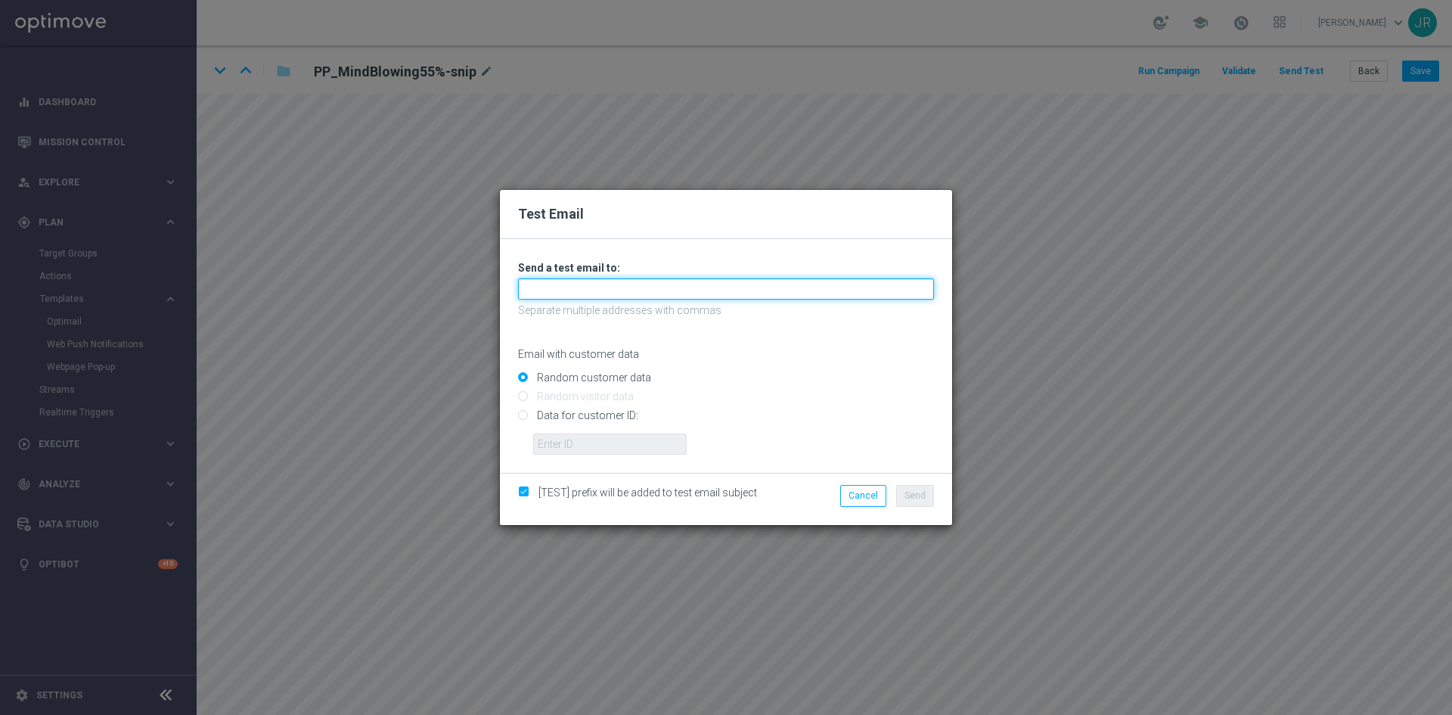
click at [571, 295] on input "text" at bounding box center [726, 288] width 416 height 21
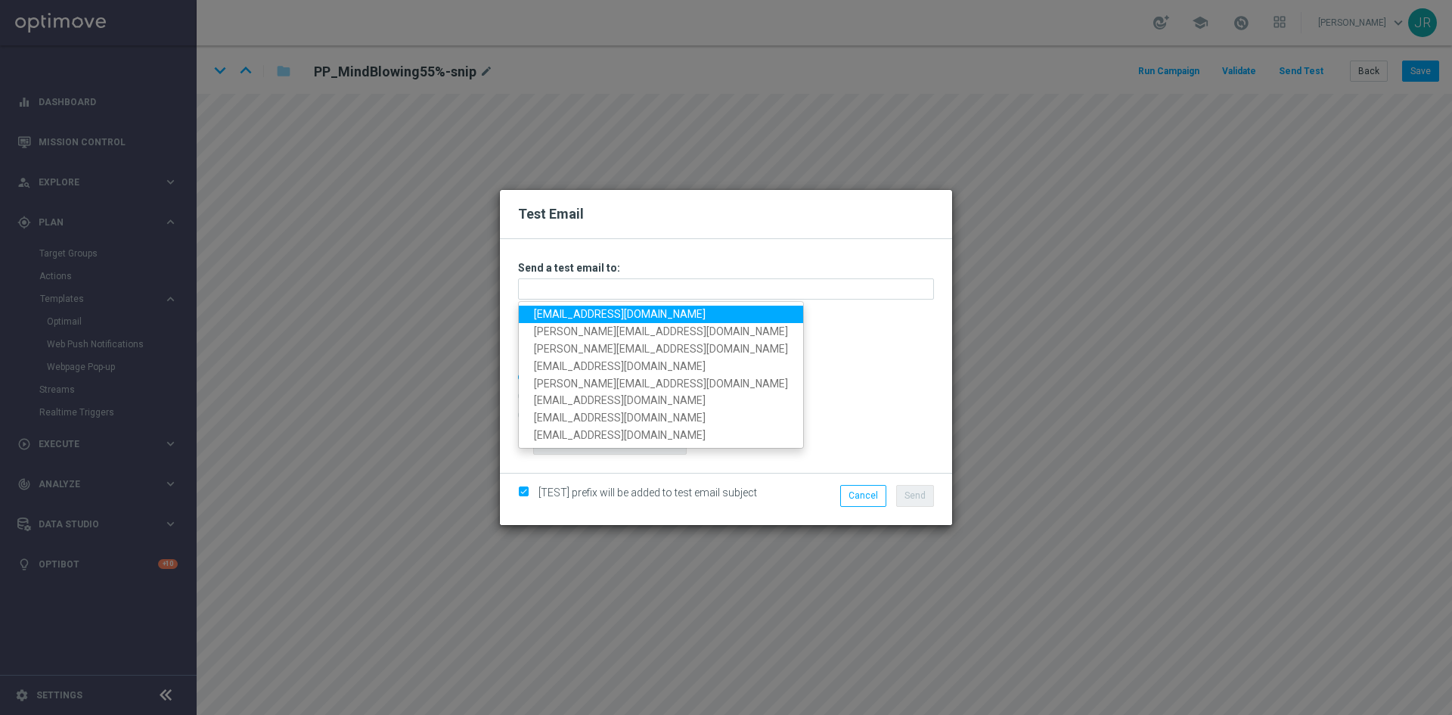
drag, startPoint x: 551, startPoint y: 312, endPoint x: 582, endPoint y: 312, distance: 30.3
click at [551, 312] on link "testingalltesting@gmail.com" at bounding box center [661, 313] width 284 height 17
type input "testingalltesting@gmail.com"
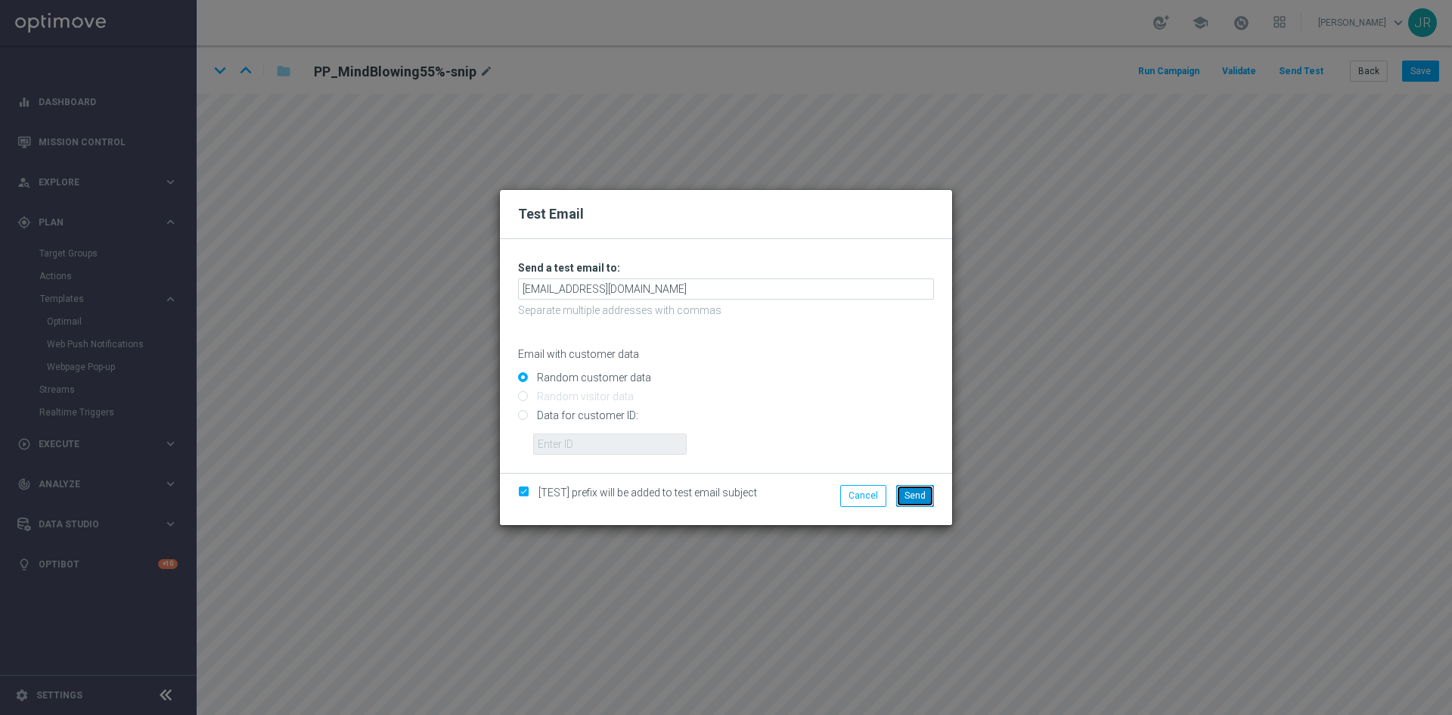
click at [904, 495] on button "Send" at bounding box center [915, 495] width 38 height 21
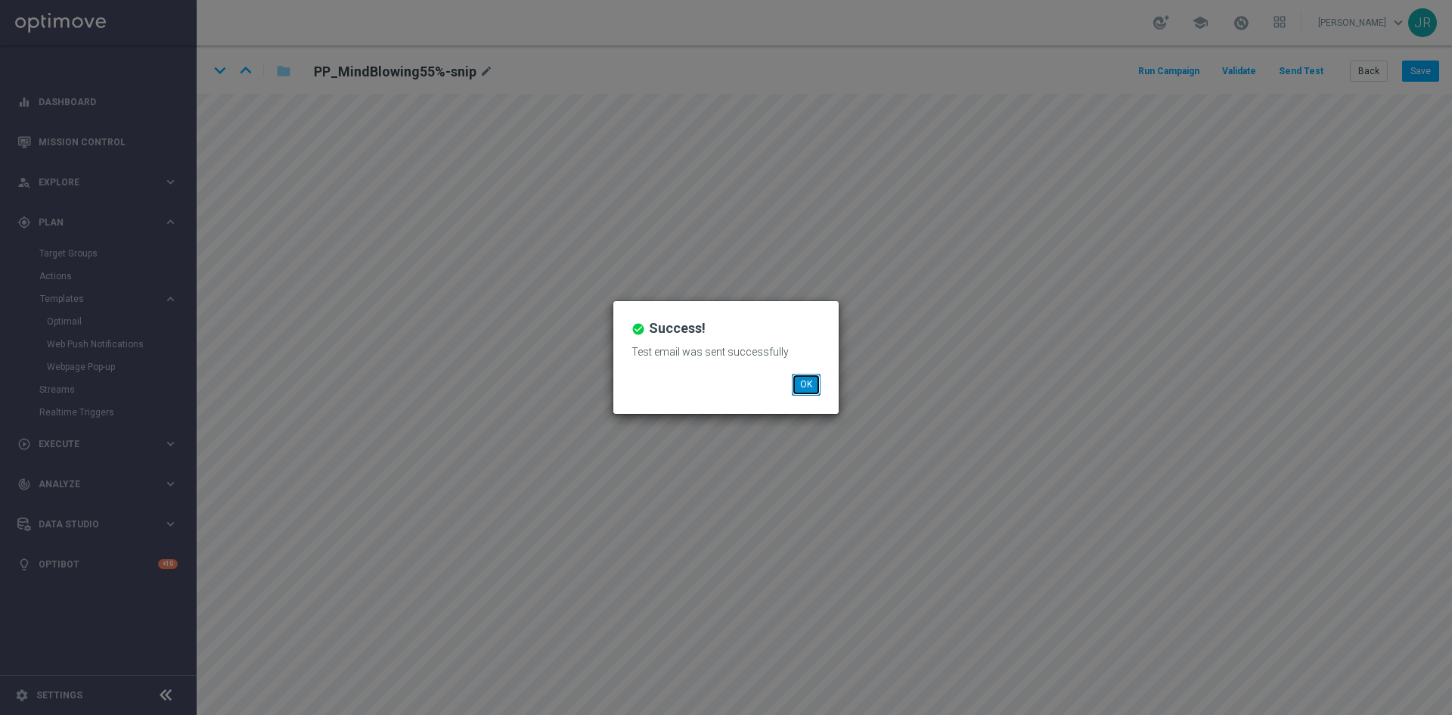
drag, startPoint x: 811, startPoint y: 381, endPoint x: 68, endPoint y: 359, distance: 742.9
click at [811, 381] on button "OK" at bounding box center [806, 384] width 29 height 21
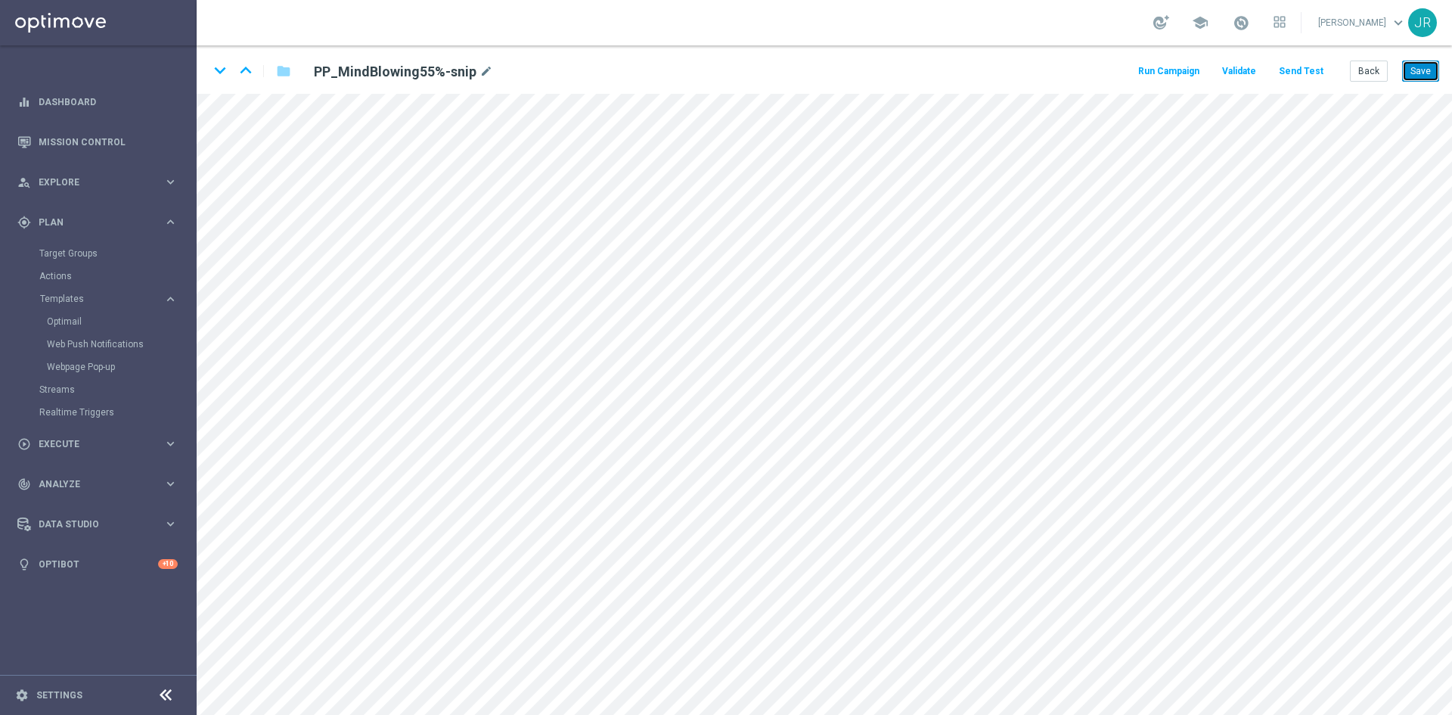
click at [1429, 70] on button "Save" at bounding box center [1420, 70] width 37 height 21
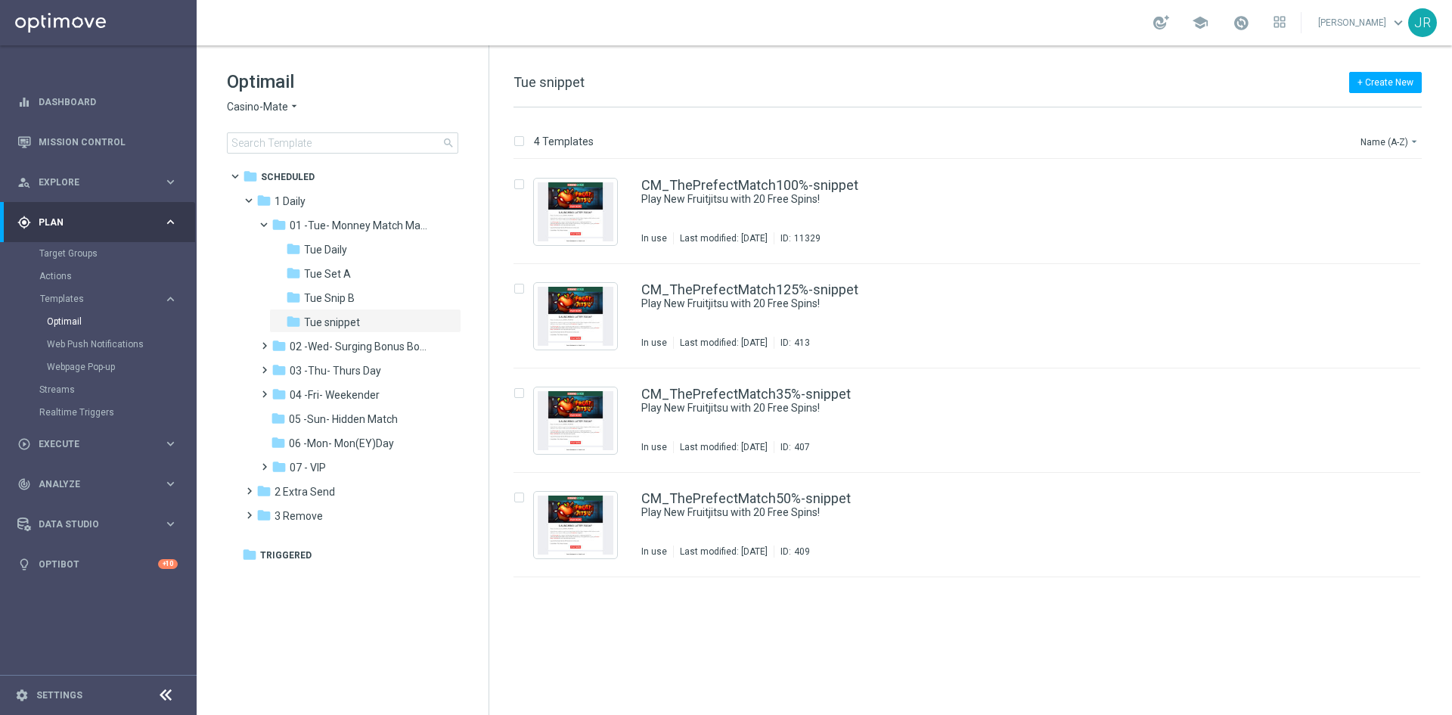
click at [230, 102] on span "Casino-Mate" at bounding box center [257, 107] width 61 height 14
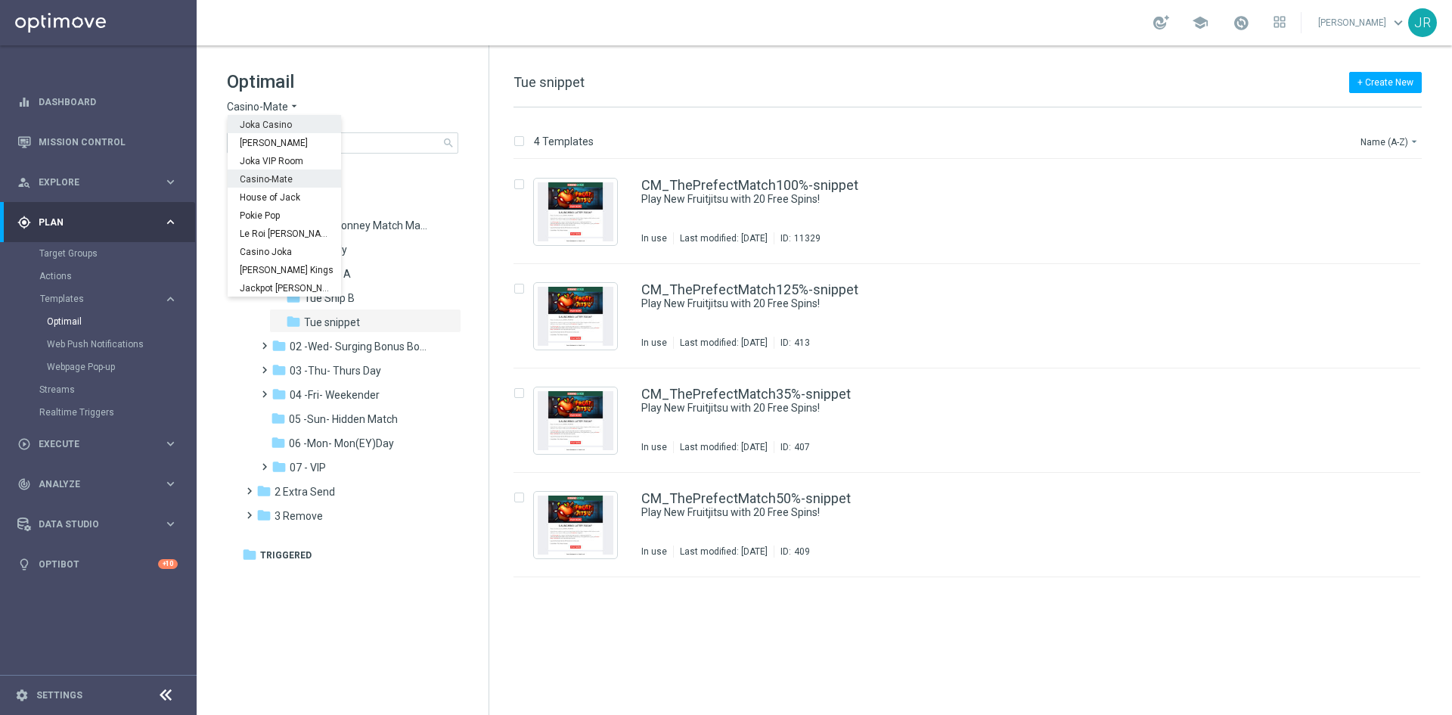
click at [0, 0] on span "Joka Casino" at bounding box center [0, 0] width 0 height 0
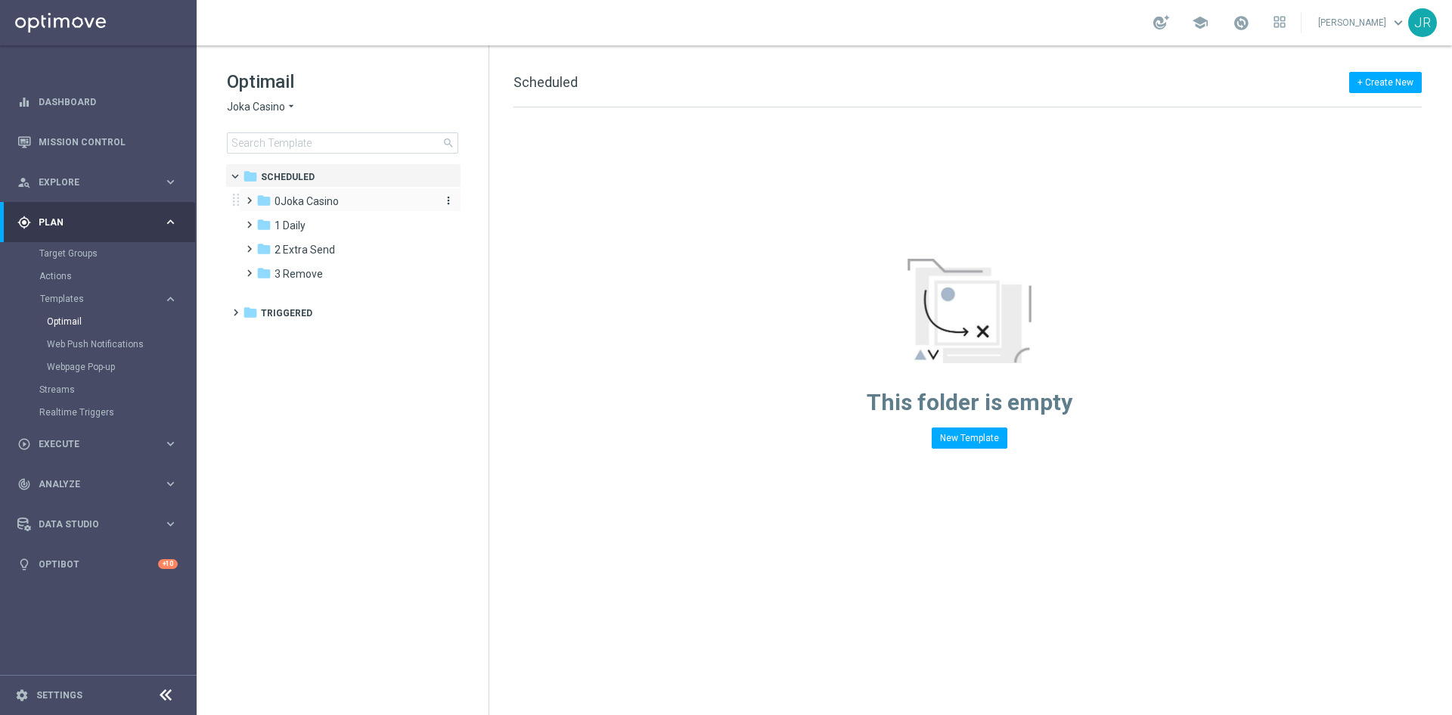
click at [304, 208] on div "folder 0Joka Casino" at bounding box center [343, 201] width 174 height 17
click at [302, 228] on span "1- Daily" at bounding box center [307, 226] width 35 height 14
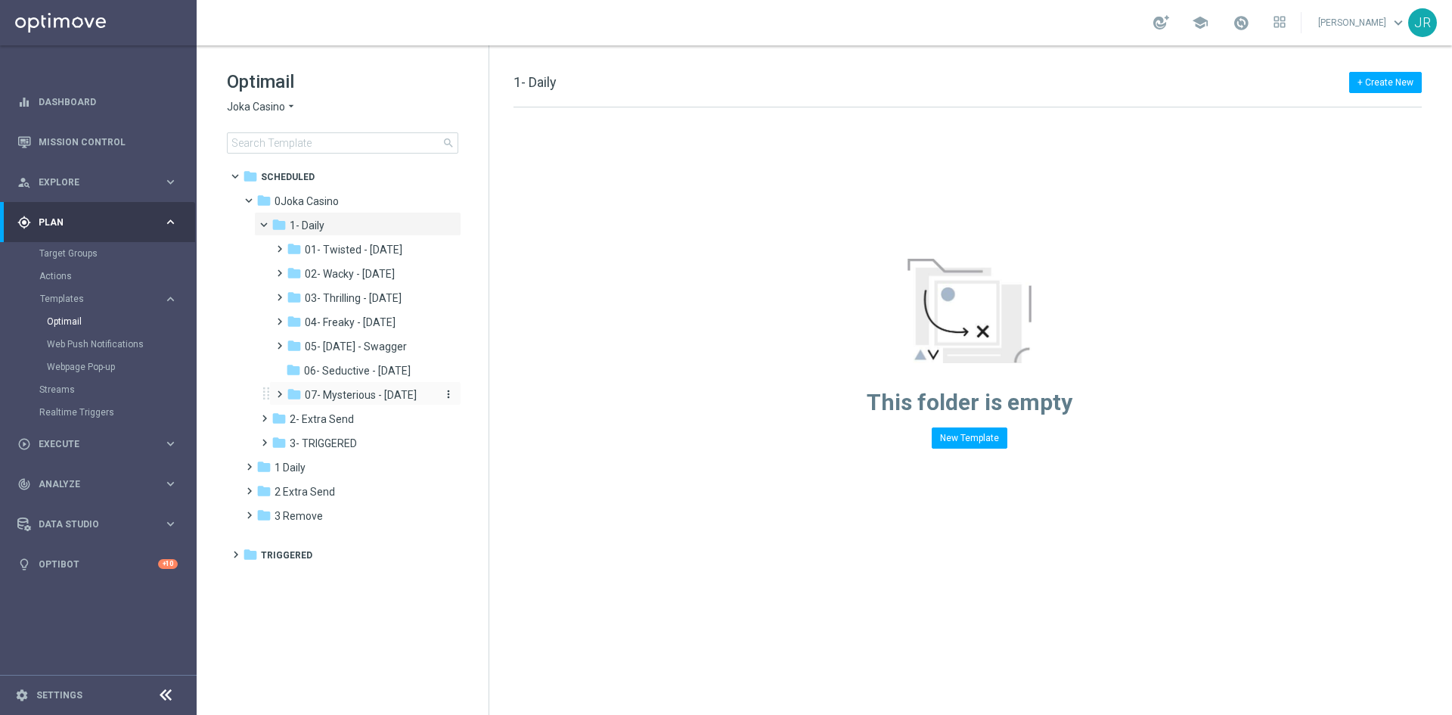
click at [361, 392] on span "07- Mysterious - Monday" at bounding box center [361, 395] width 112 height 14
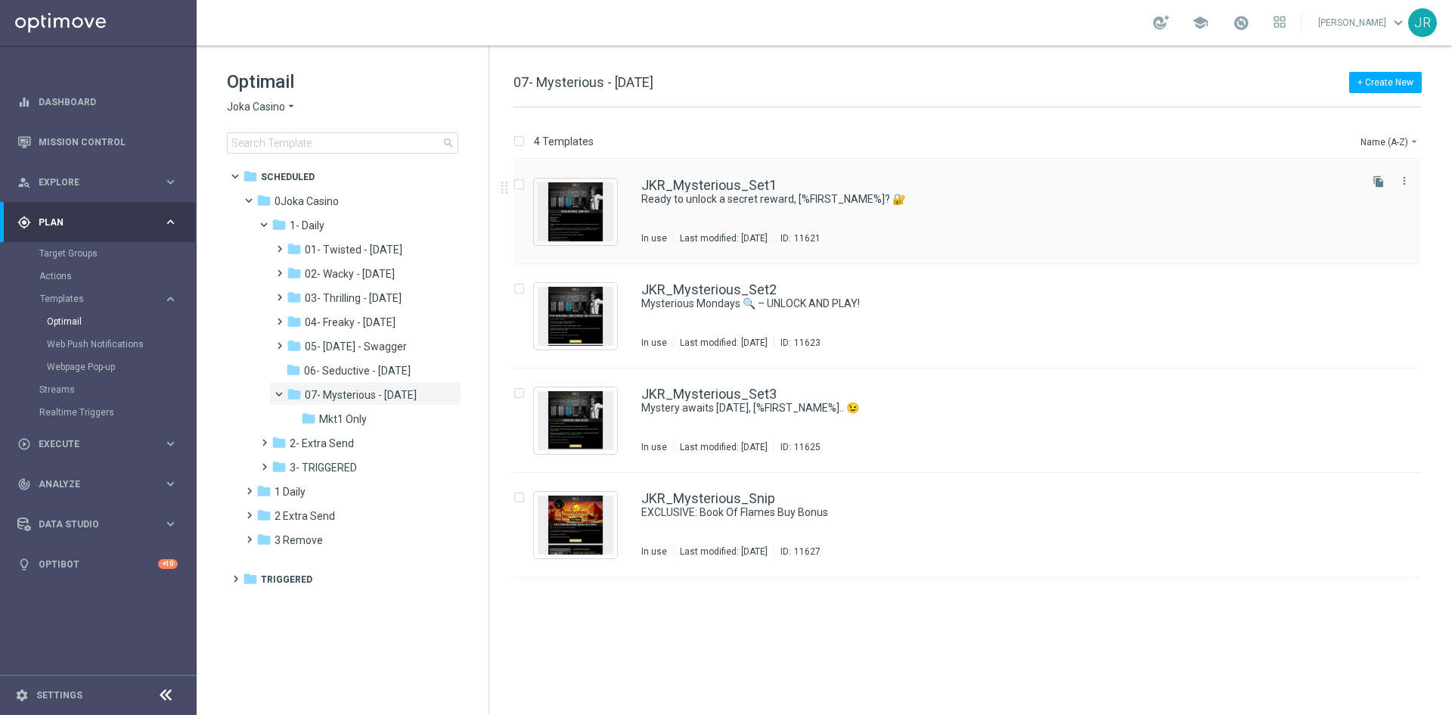
click at [746, 222] on div "JKR_Mysterious_Set1 Ready to unlock a secret reward, [%FIRST_NAME%]? 🔐 In use L…" at bounding box center [998, 211] width 715 height 66
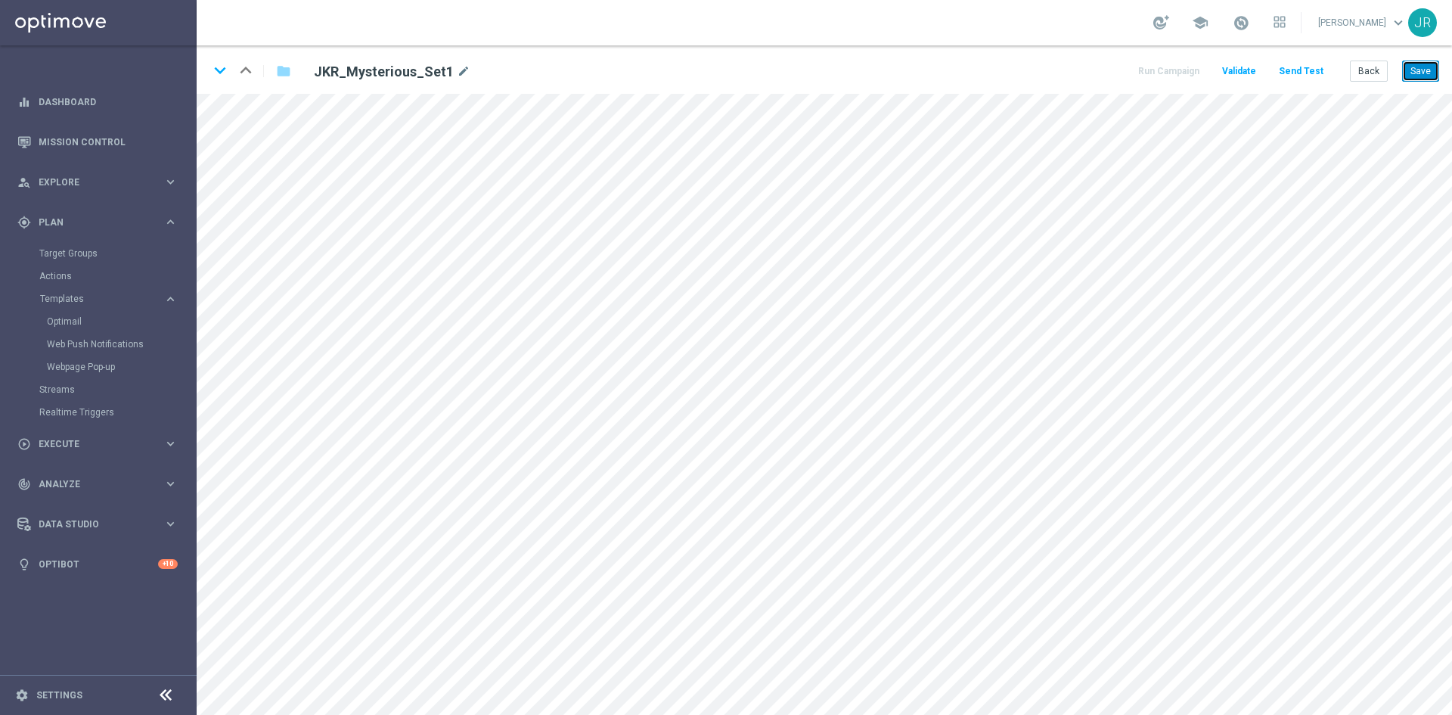
click at [1420, 63] on button "Save" at bounding box center [1420, 70] width 37 height 21
click at [1364, 70] on button "Back" at bounding box center [1369, 70] width 38 height 21
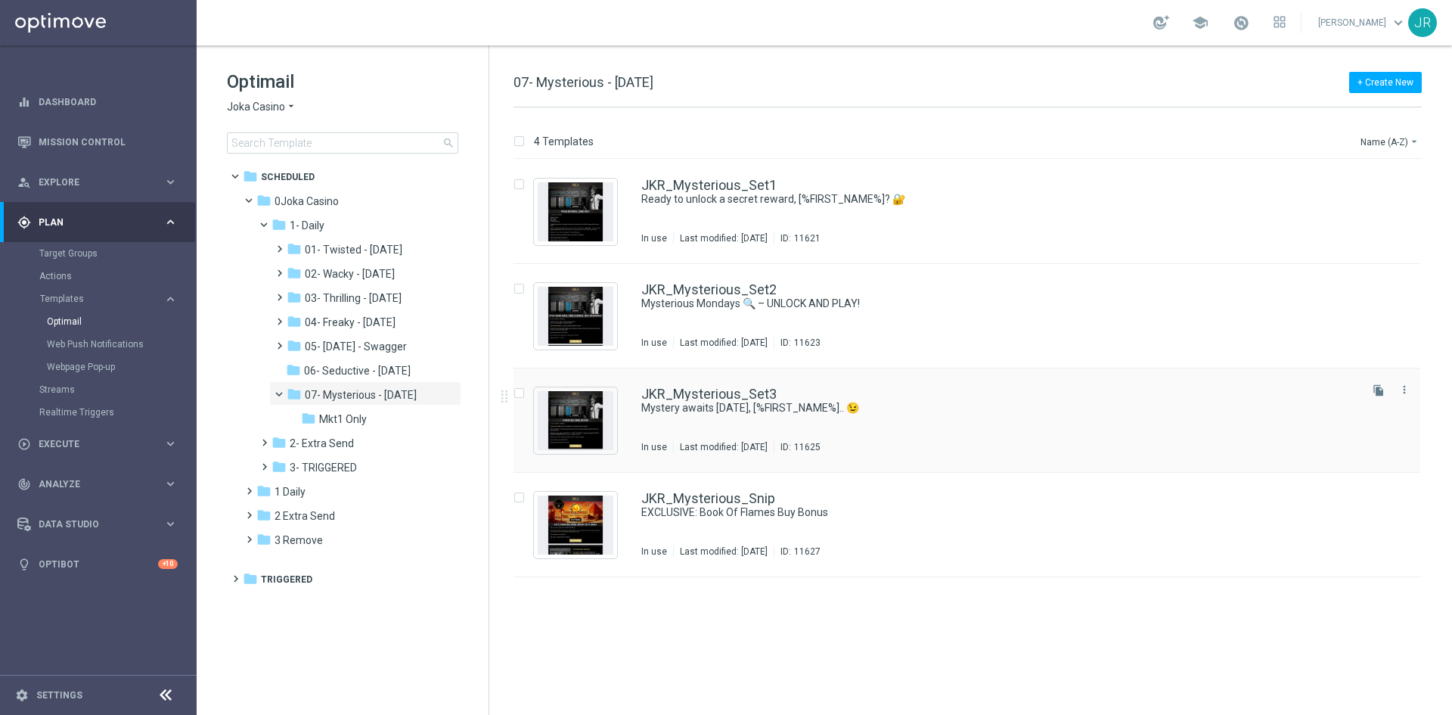
click at [758, 443] on div "Last modified: Friday, May 9, 2025" at bounding box center [724, 447] width 100 height 12
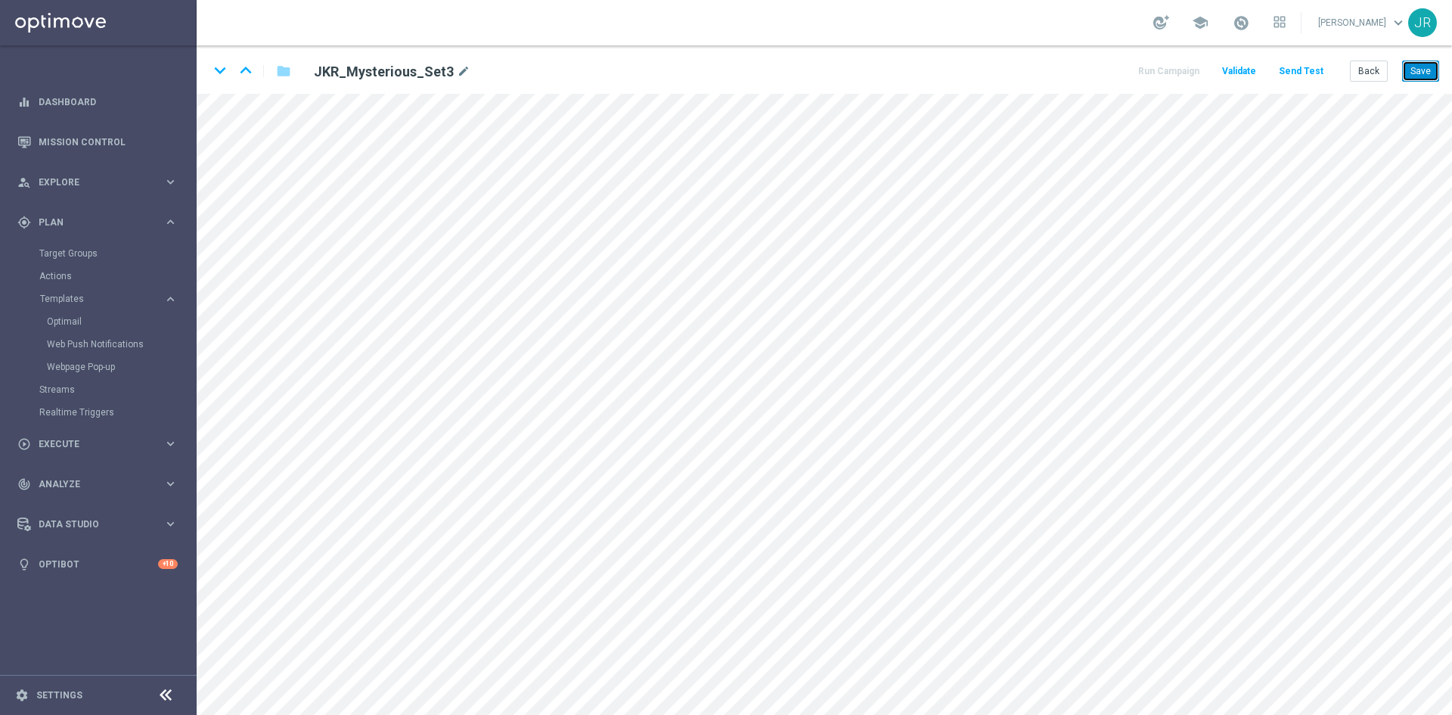
click at [1427, 67] on button "Save" at bounding box center [1420, 70] width 37 height 21
click at [1419, 75] on button "Save" at bounding box center [1420, 70] width 37 height 21
click at [1360, 67] on button "Back" at bounding box center [1369, 70] width 38 height 21
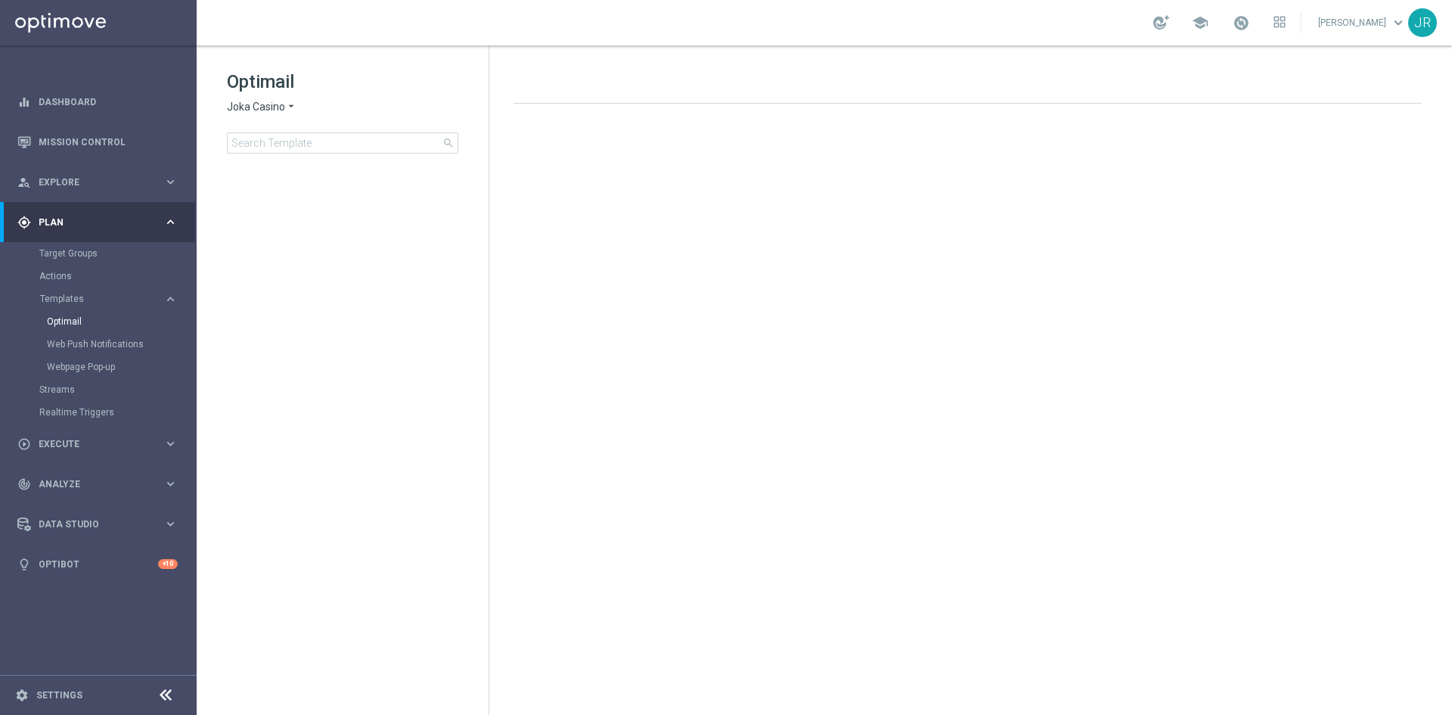
click at [258, 110] on span "Joka Casino" at bounding box center [256, 107] width 58 height 14
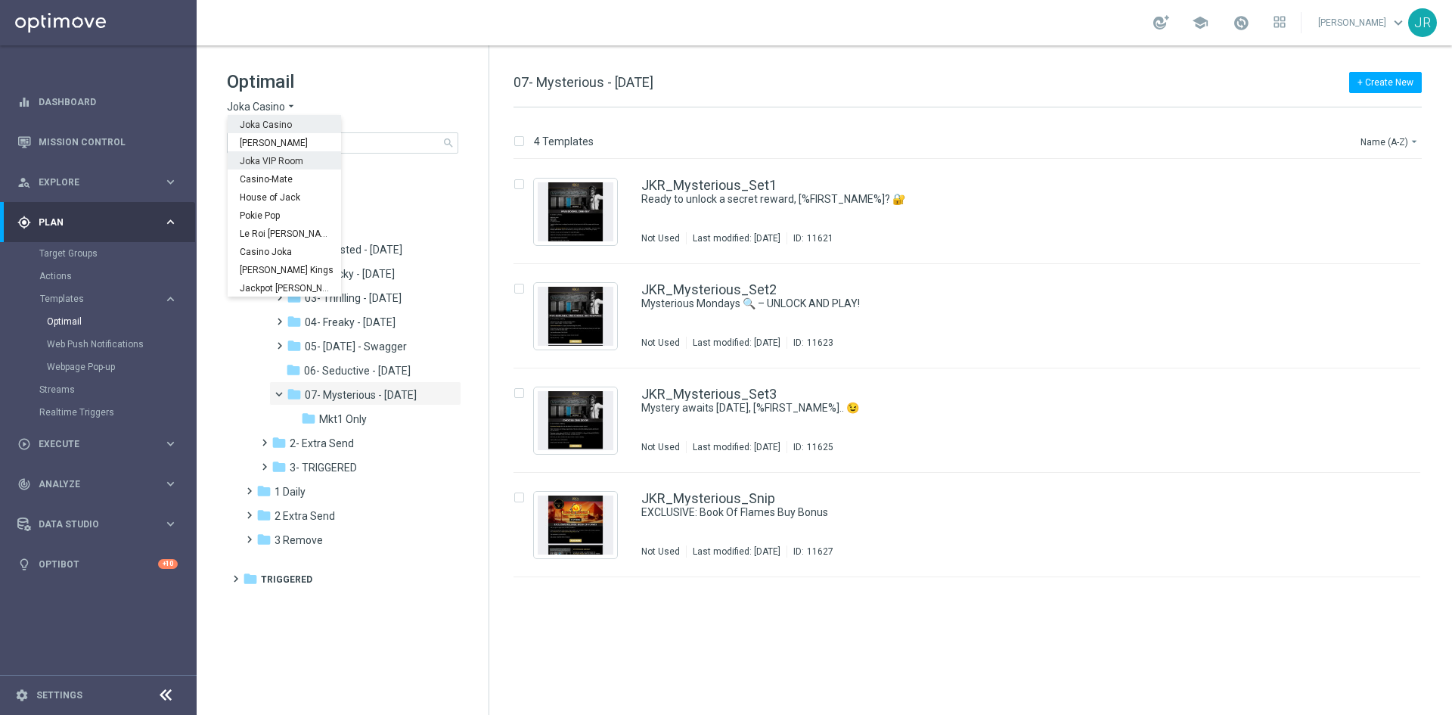
click at [266, 168] on div "Joka VIP Room" at bounding box center [284, 160] width 113 height 18
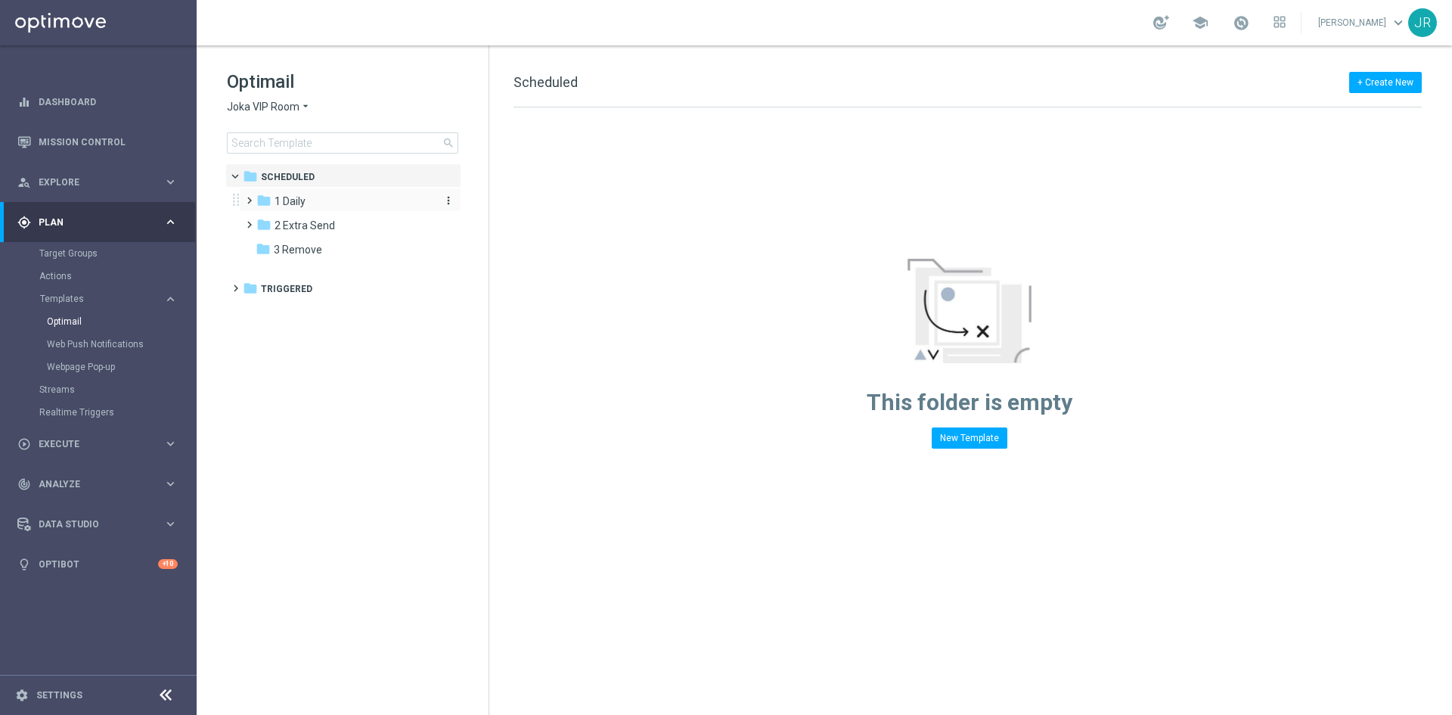
click at [306, 204] on div "folder 1 Daily" at bounding box center [343, 201] width 174 height 17
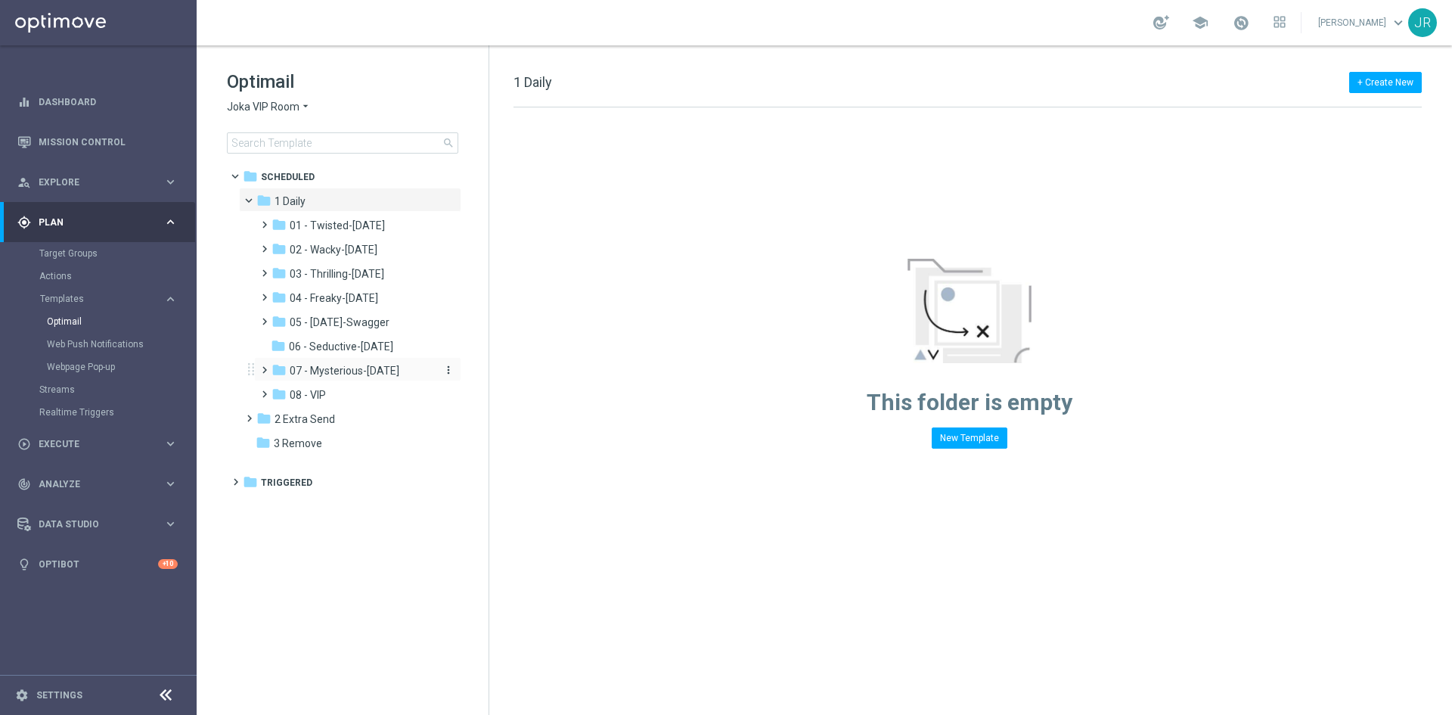
click at [348, 369] on span "07 - Mysterious-[DATE]" at bounding box center [345, 371] width 110 height 14
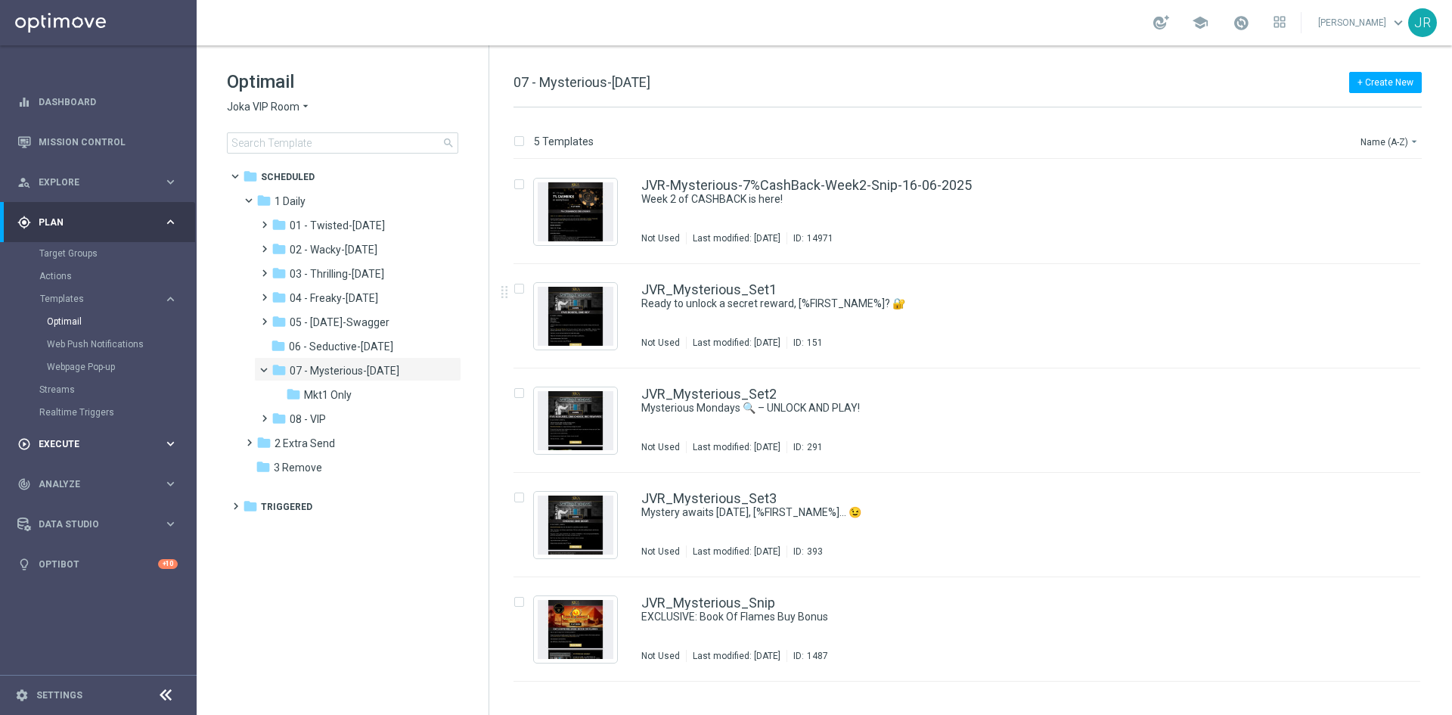
drag, startPoint x: 715, startPoint y: 328, endPoint x: 27, endPoint y: 455, distance: 699.0
click at [715, 328] on div "JVR_Mysterious_Set1 Ready to unlock a secret reward, [%FIRST_NAME%]? 🔐 Not Used…" at bounding box center [998, 316] width 715 height 66
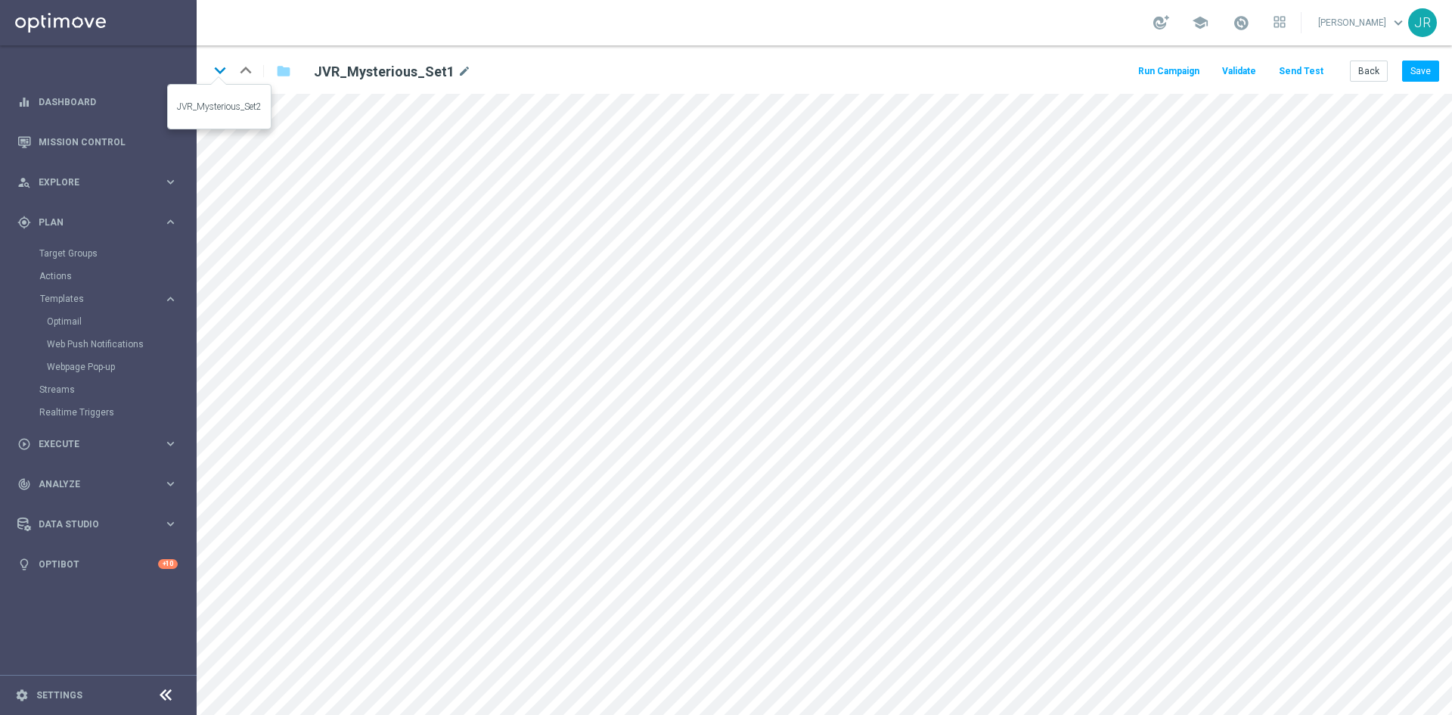
click at [225, 69] on icon "keyboard_arrow_down" at bounding box center [220, 70] width 23 height 23
click at [1409, 68] on button "Save" at bounding box center [1420, 70] width 37 height 21
drag, startPoint x: 1426, startPoint y: 71, endPoint x: 1438, endPoint y: 93, distance: 24.7
click at [1426, 72] on button "Save" at bounding box center [1420, 70] width 37 height 21
click at [1361, 73] on button "Back" at bounding box center [1369, 70] width 38 height 21
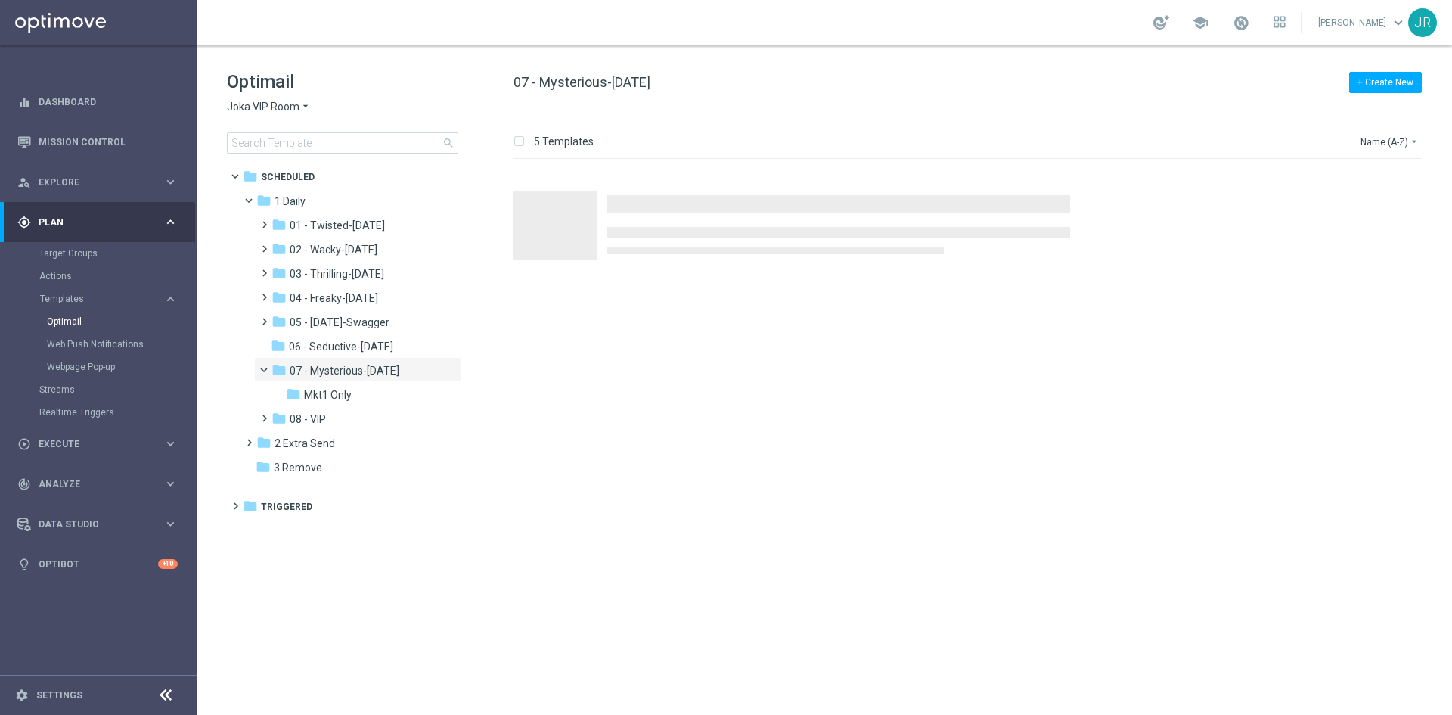
click at [260, 100] on span "Joka VIP Room" at bounding box center [263, 107] width 73 height 14
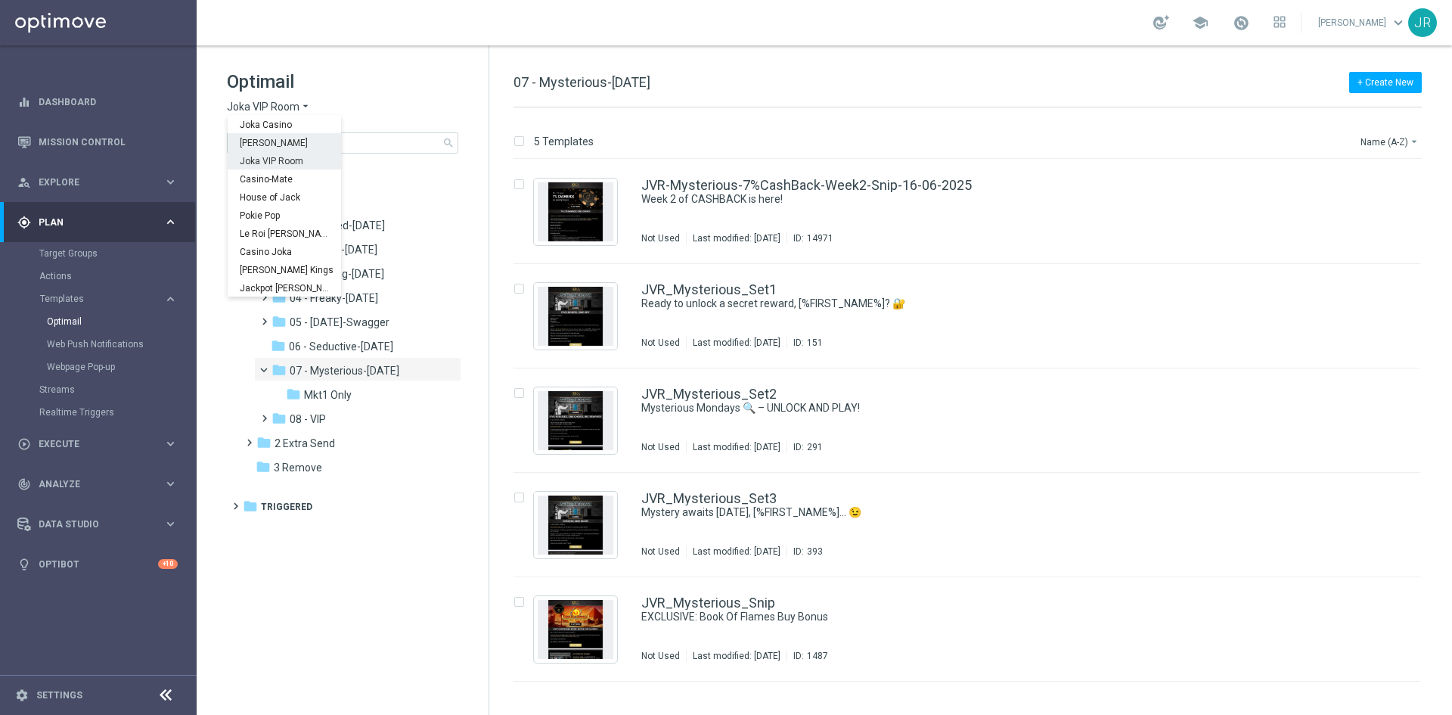
click at [0, 0] on span "[PERSON_NAME]" at bounding box center [0, 0] width 0 height 0
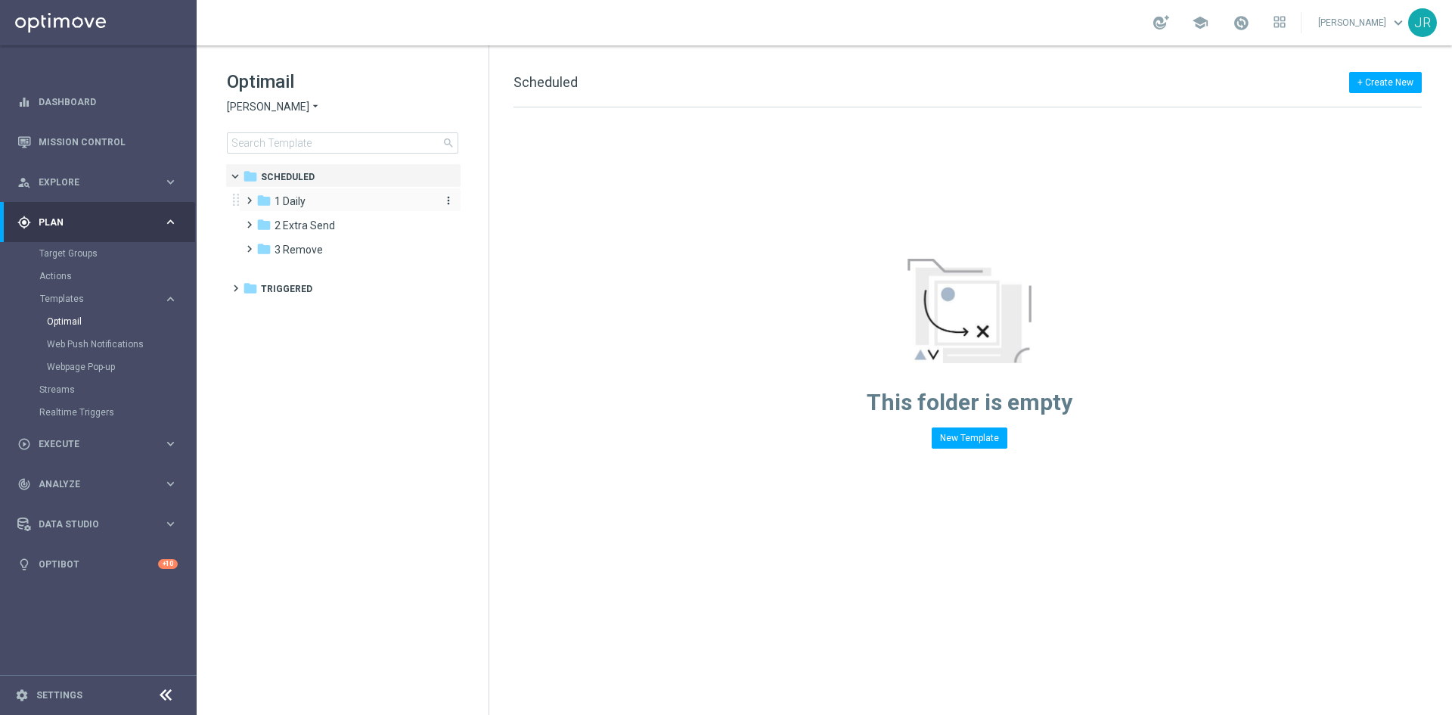
click at [298, 193] on div "folder 1 Daily" at bounding box center [343, 201] width 174 height 17
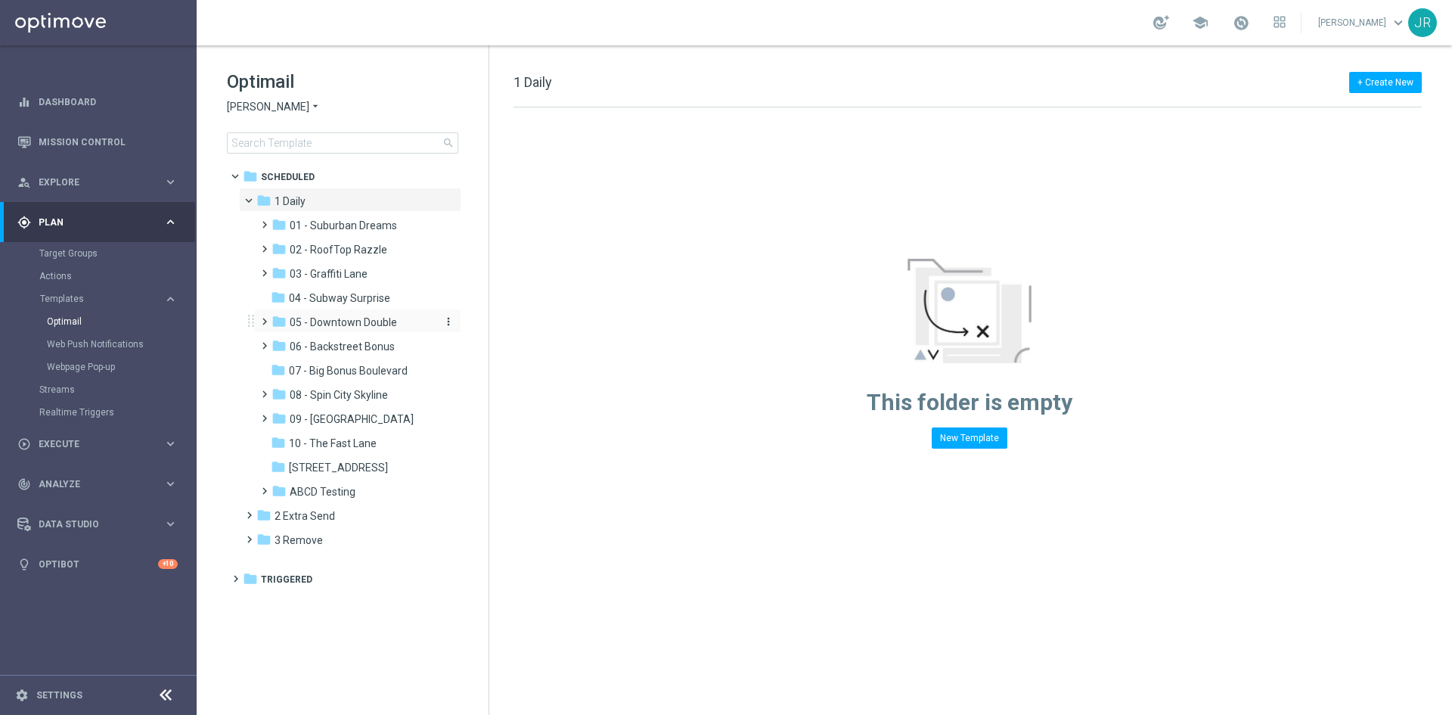
click at [343, 321] on span "05 - Downtown Double" at bounding box center [343, 322] width 107 height 14
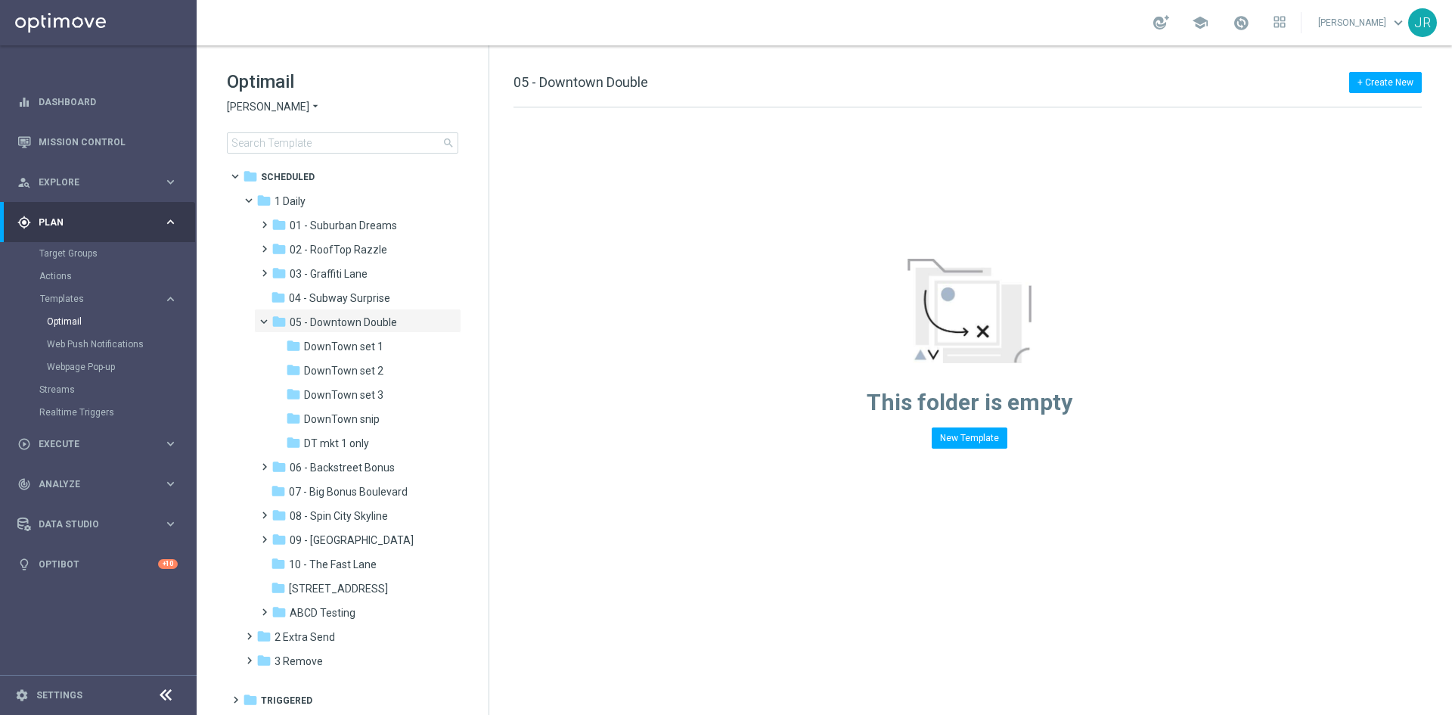
drag, startPoint x: 364, startPoint y: 393, endPoint x: 681, endPoint y: 358, distance: 318.7
click at [364, 393] on span "DownTown set 3" at bounding box center [343, 395] width 79 height 14
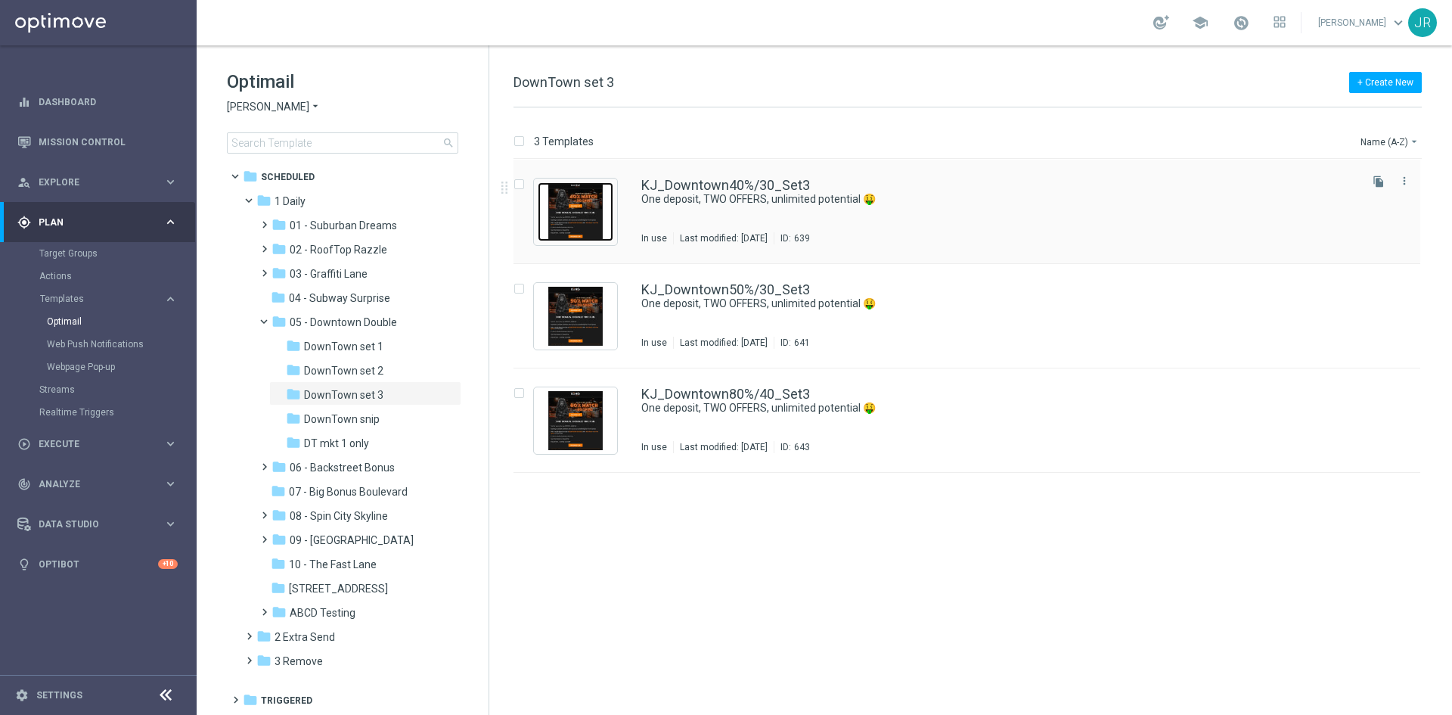
click at [578, 213] on img "Press SPACE to select this row." at bounding box center [576, 211] width 76 height 59
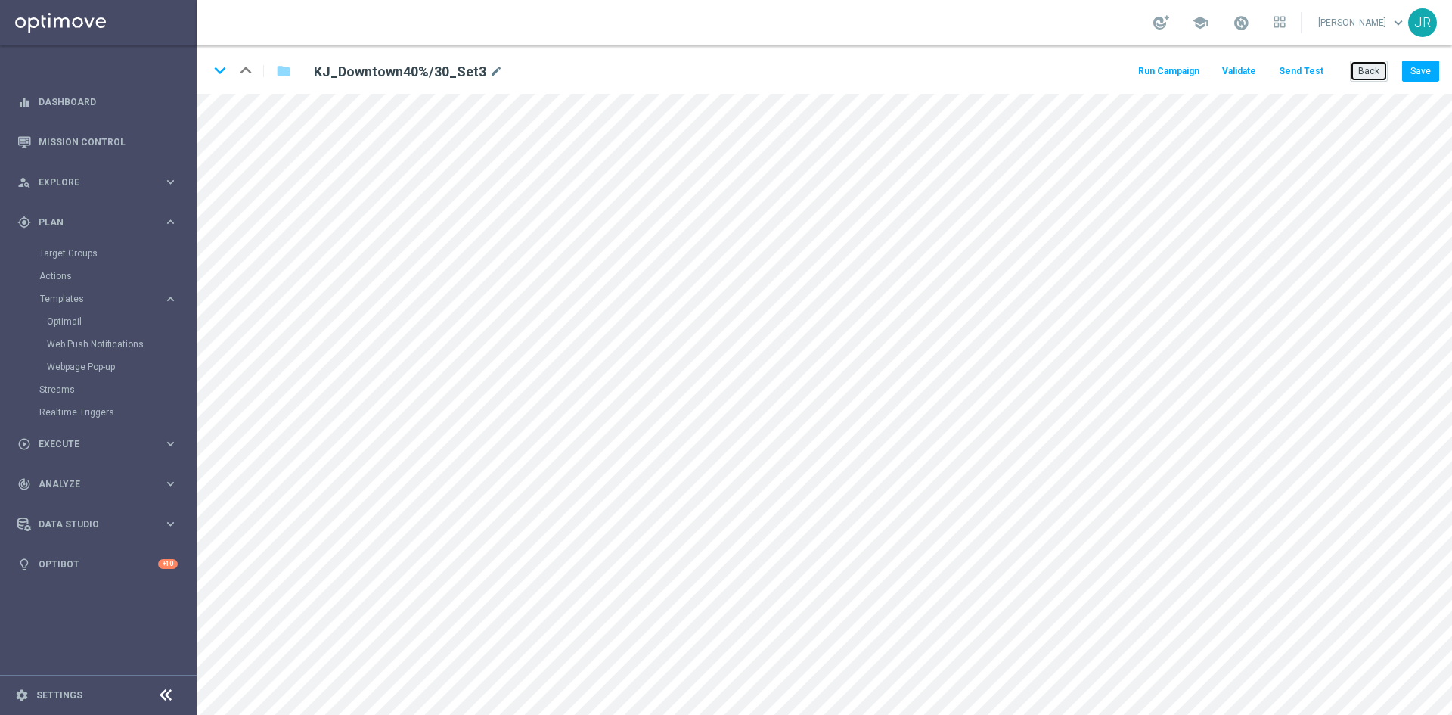
click at [1369, 72] on button "Back" at bounding box center [1369, 70] width 38 height 21
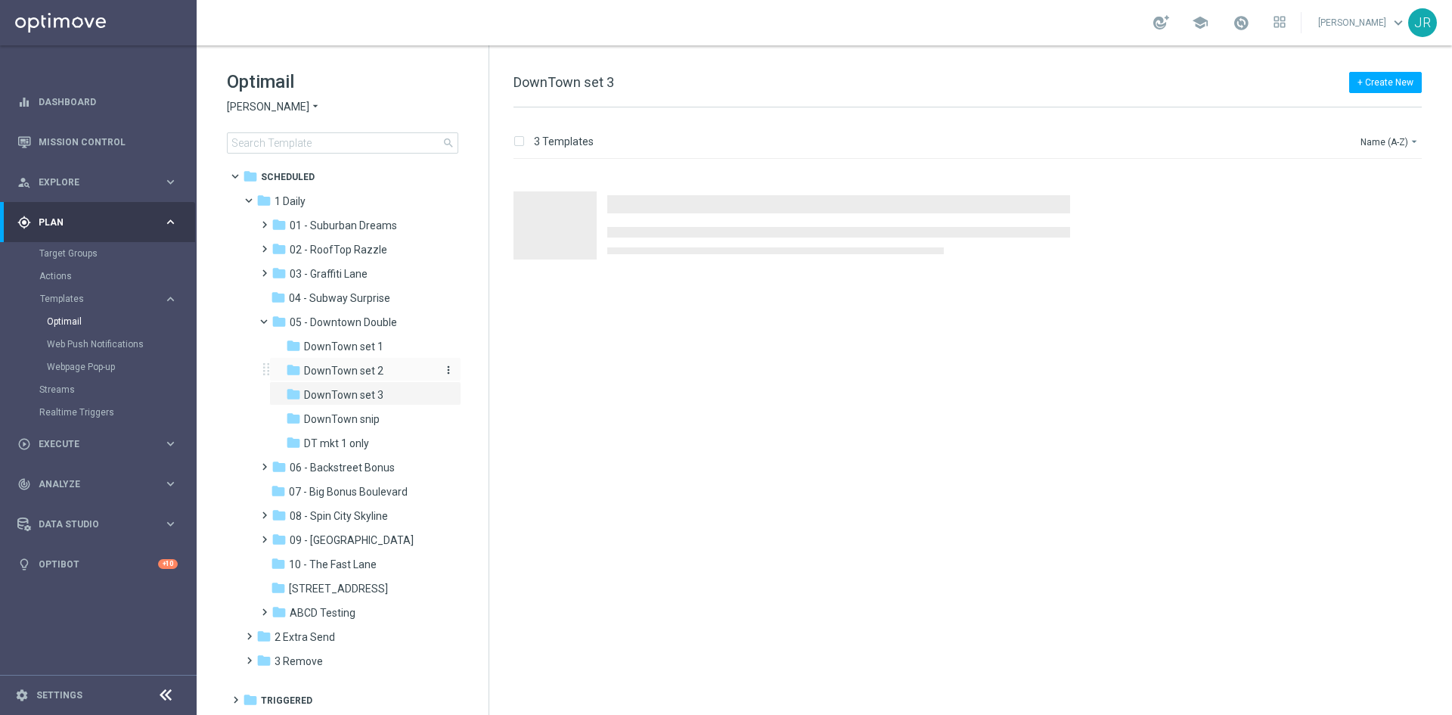
click at [371, 377] on span "DownTown set 2" at bounding box center [343, 371] width 79 height 14
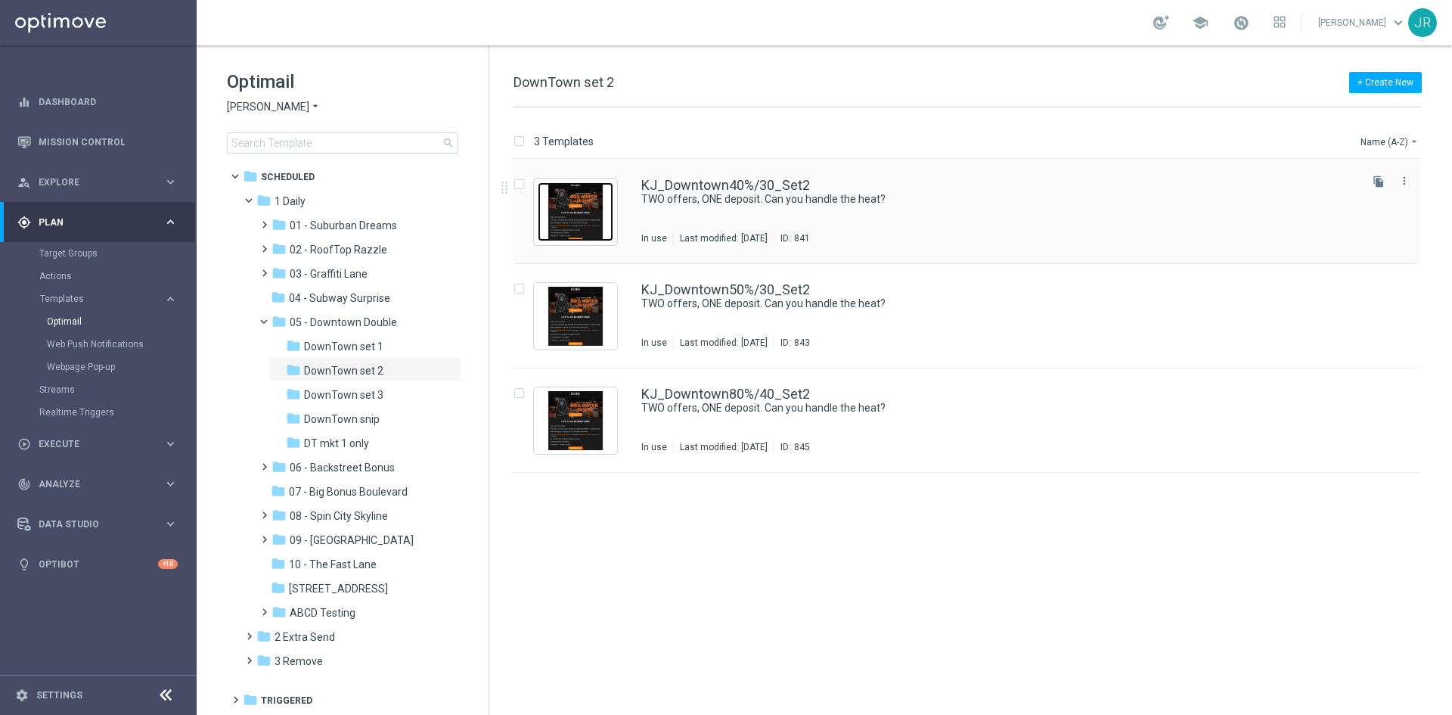
click at [582, 198] on img "Press SPACE to select this row." at bounding box center [576, 211] width 76 height 59
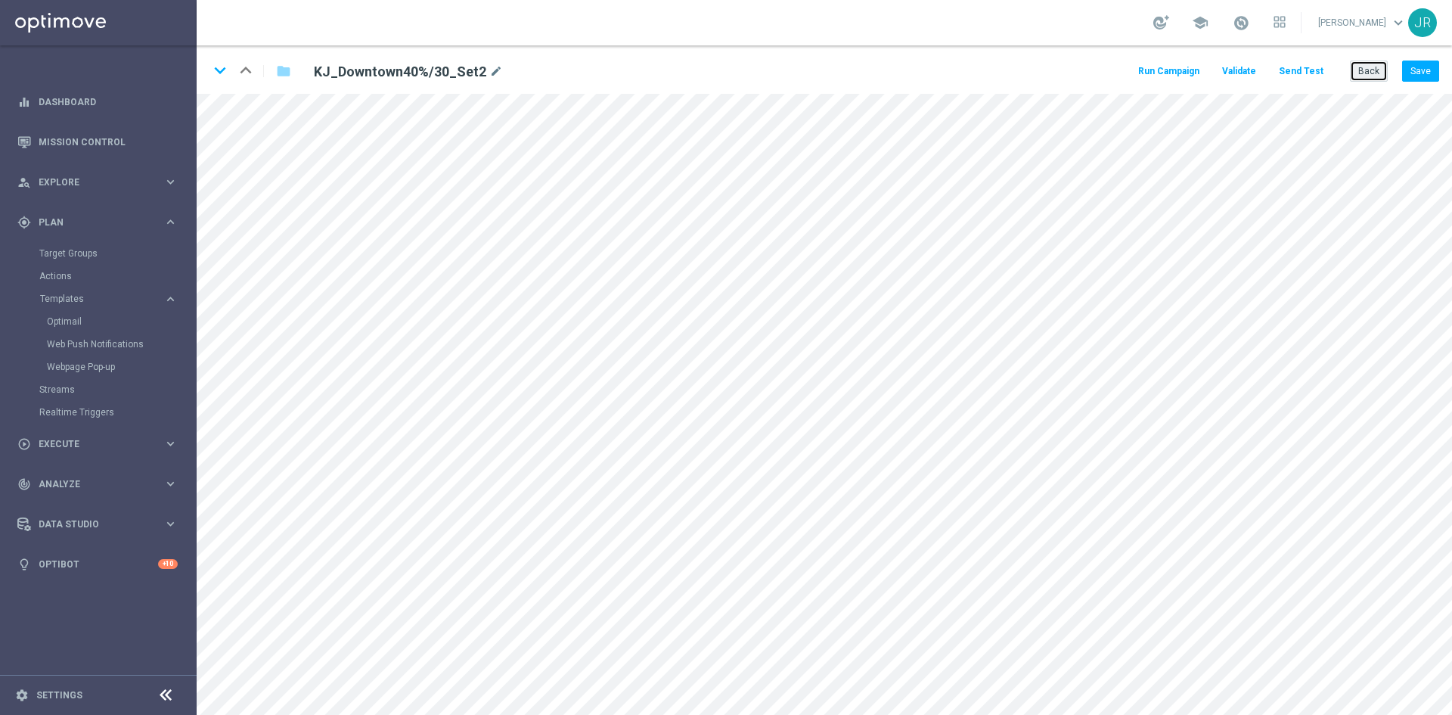
click at [1372, 65] on button "Back" at bounding box center [1369, 70] width 38 height 21
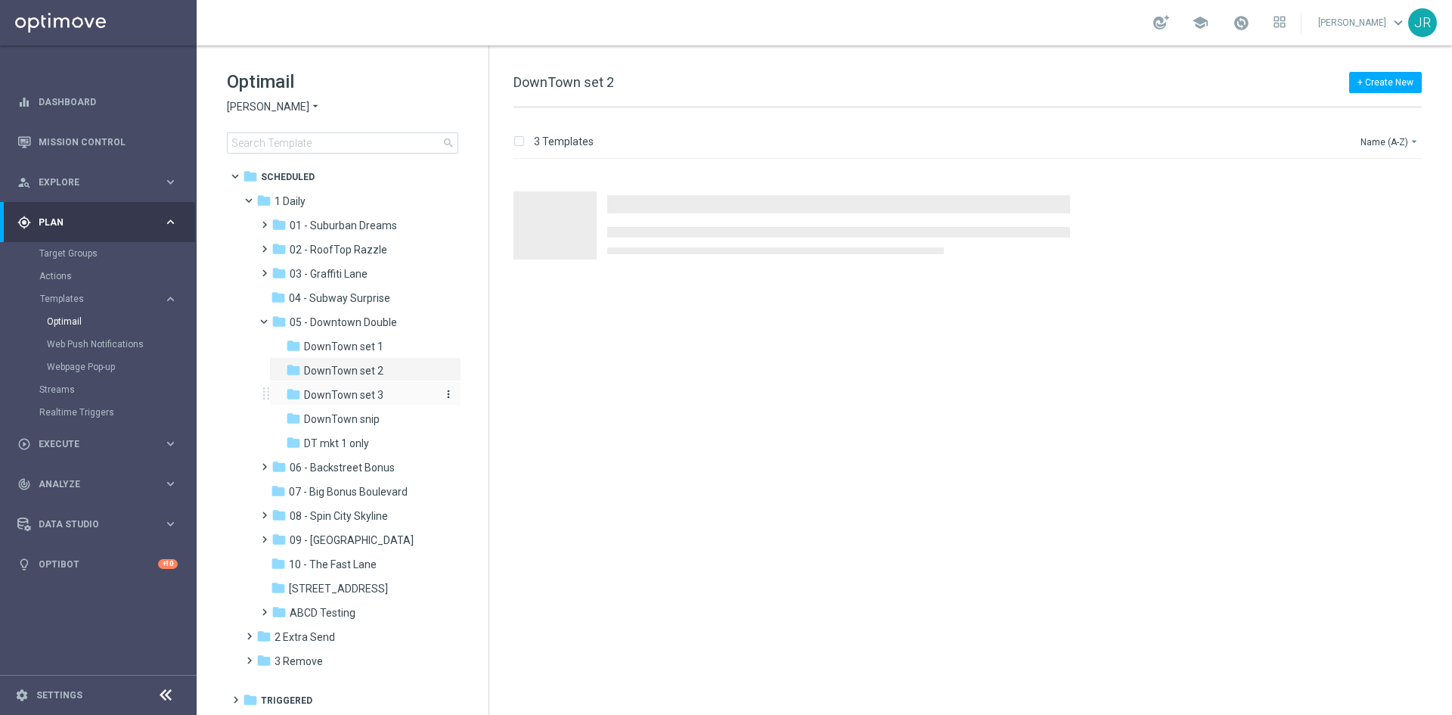
click at [364, 402] on div "folder DownTown set 3" at bounding box center [360, 394] width 149 height 17
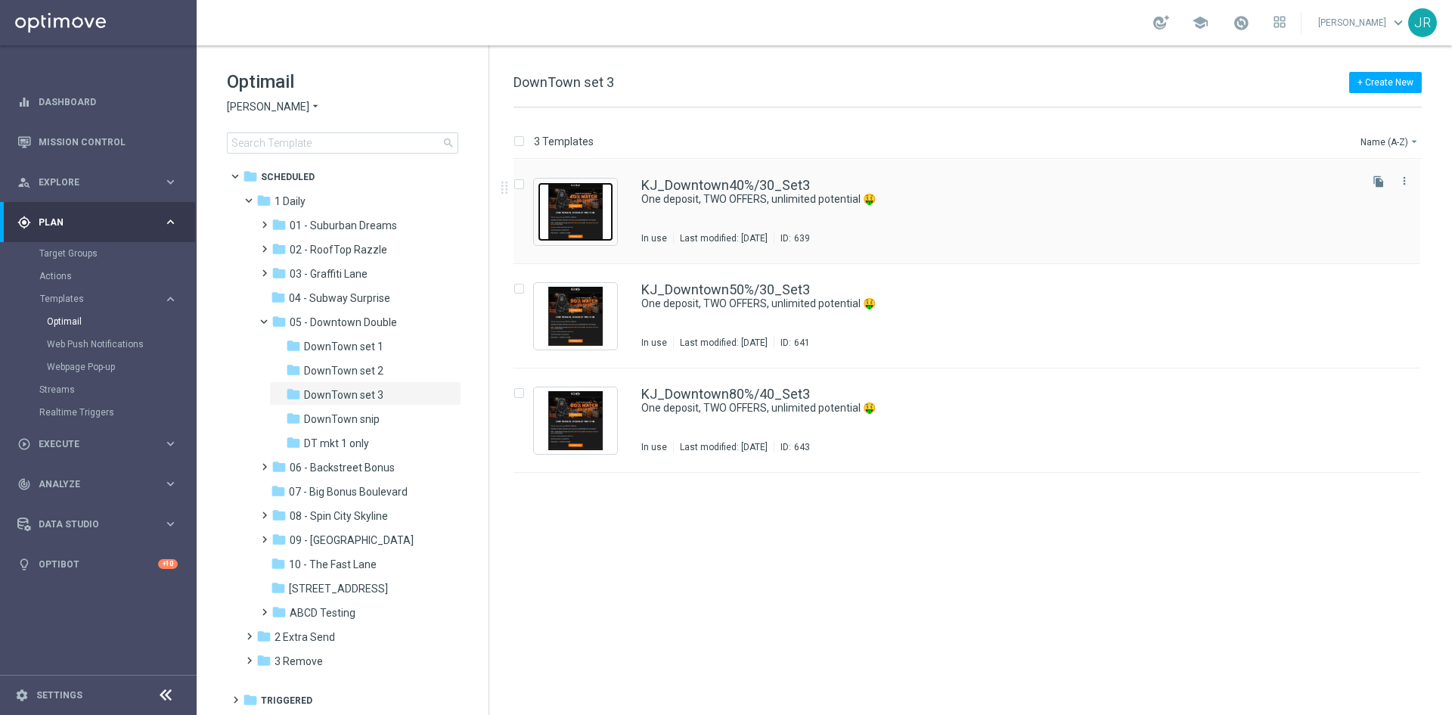
click at [559, 194] on img "Press SPACE to select this row." at bounding box center [576, 211] width 76 height 59
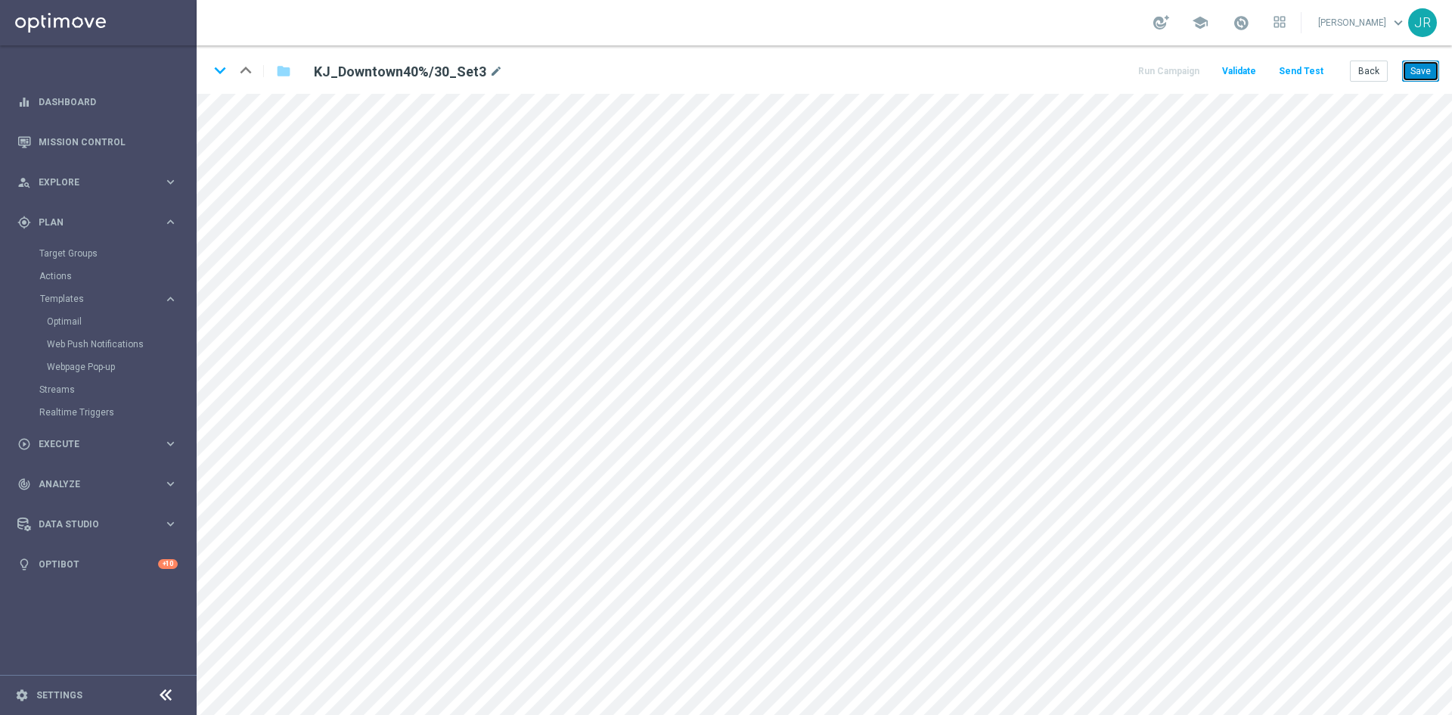
drag, startPoint x: 1411, startPoint y: 72, endPoint x: 1422, endPoint y: 90, distance: 21.0
click at [1412, 72] on button "Save" at bounding box center [1420, 70] width 37 height 21
click at [1419, 73] on button "Save" at bounding box center [1420, 70] width 37 height 21
drag, startPoint x: 1416, startPoint y: 70, endPoint x: 1416, endPoint y: 84, distance: 14.4
click at [1416, 84] on div "keyboard_arrow_down keyboard_arrow_up folder KJ_Downtown40%/30_Set3 mode_edit R…" at bounding box center [824, 69] width 1255 height 48
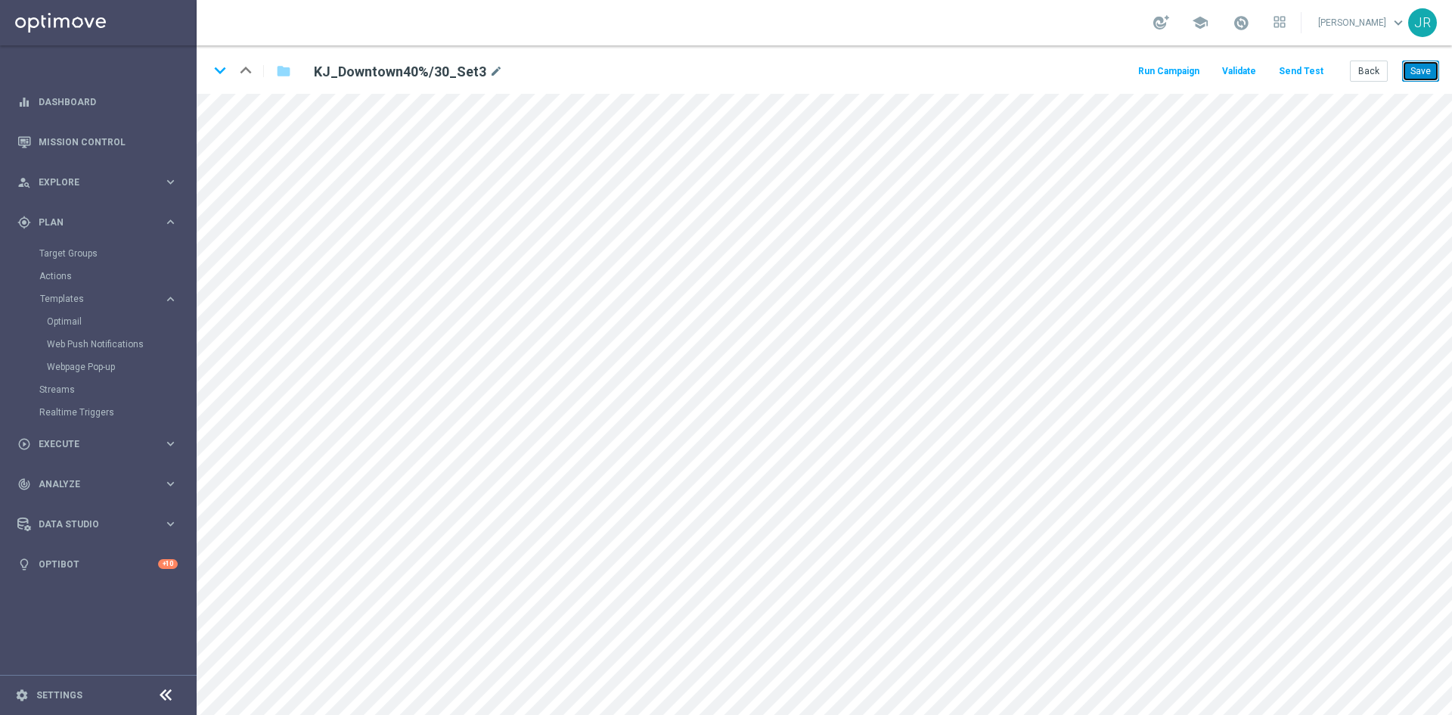
click at [1423, 61] on button "Save" at bounding box center [1420, 70] width 37 height 21
click at [1367, 70] on button "Back" at bounding box center [1369, 70] width 38 height 21
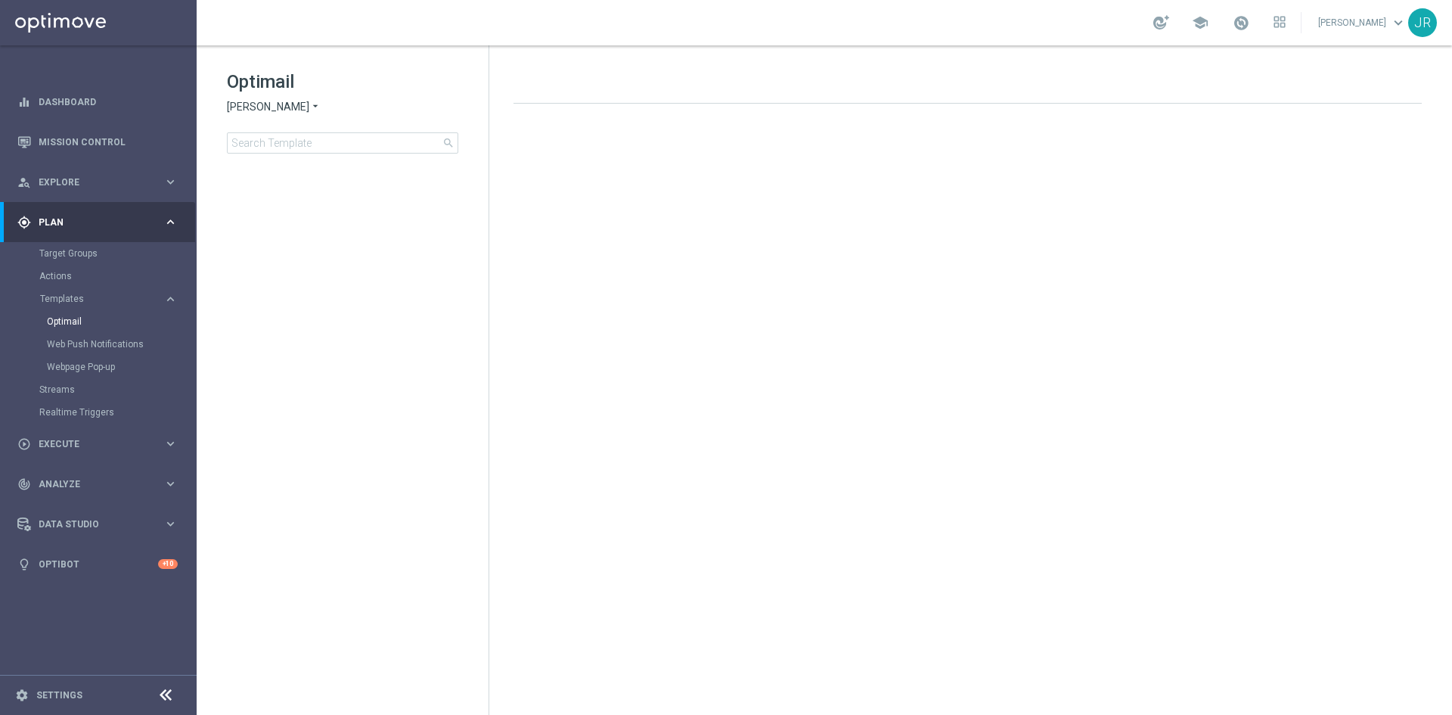
click at [252, 113] on span "[PERSON_NAME]" at bounding box center [268, 107] width 82 height 14
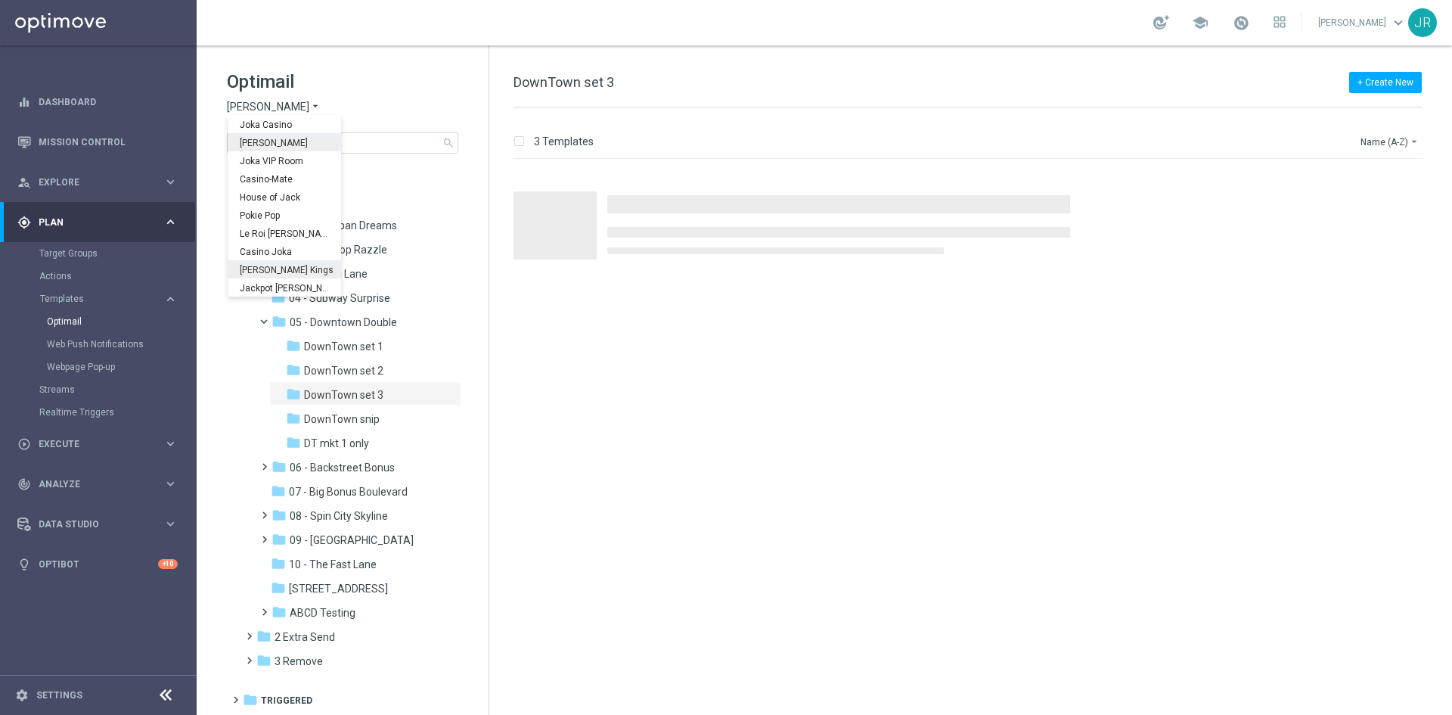
click at [0, 0] on span "[PERSON_NAME] Kings" at bounding box center [0, 0] width 0 height 0
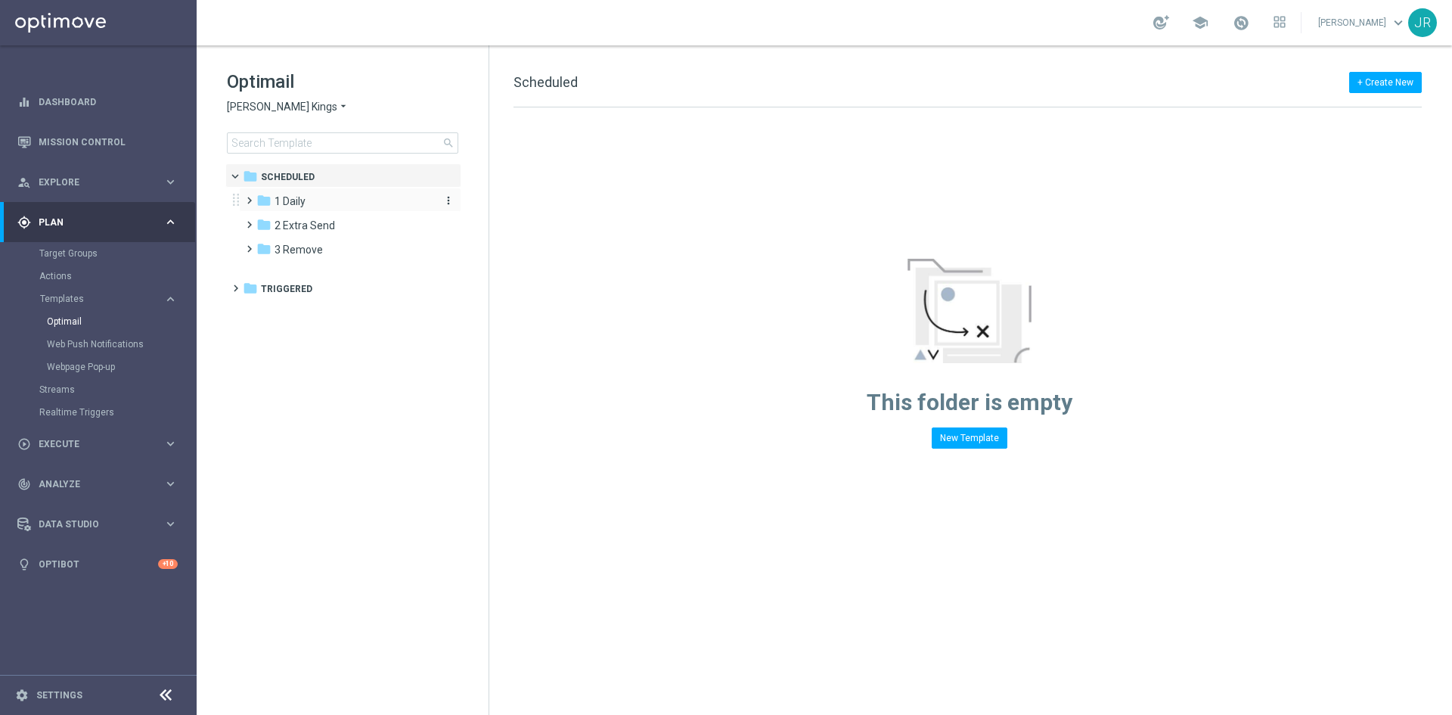
click at [318, 200] on div "folder 1 Daily" at bounding box center [343, 201] width 174 height 17
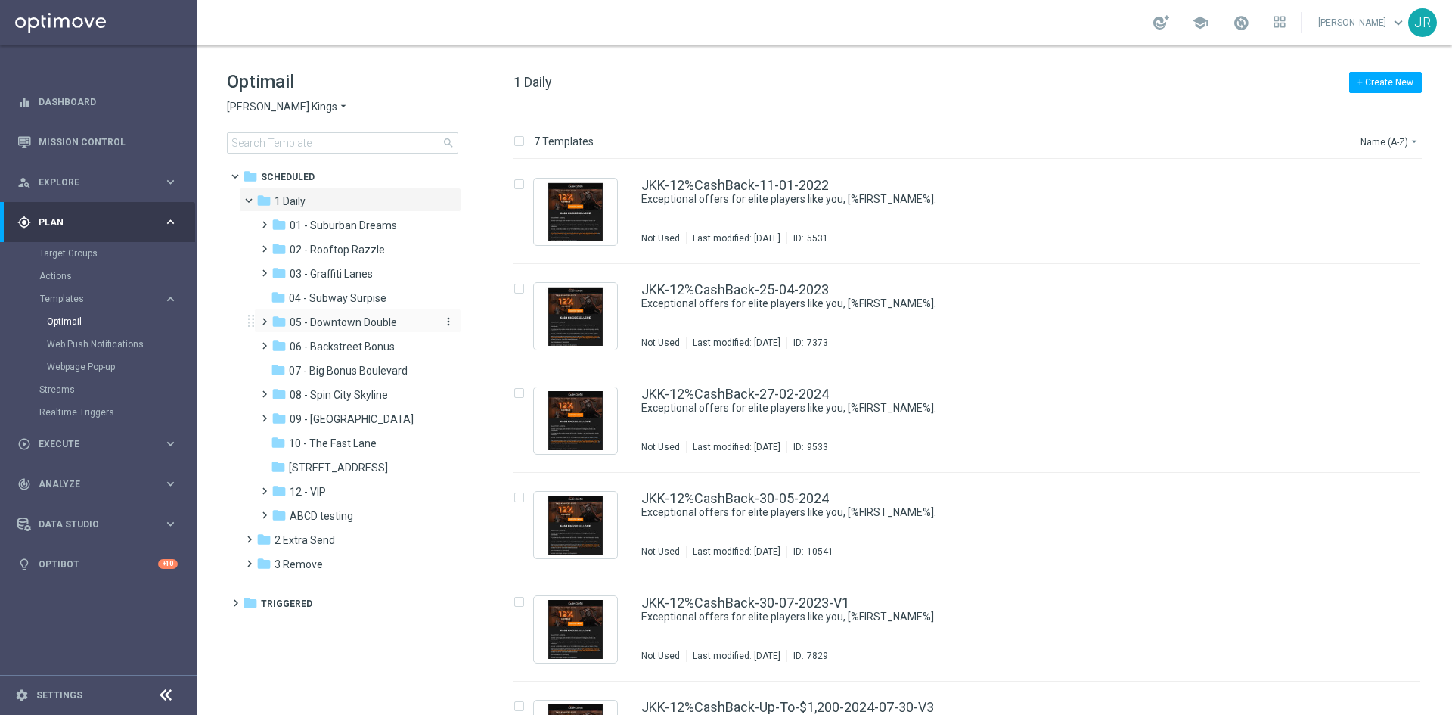
click at [338, 318] on span "05 - Downtown Double" at bounding box center [343, 322] width 107 height 14
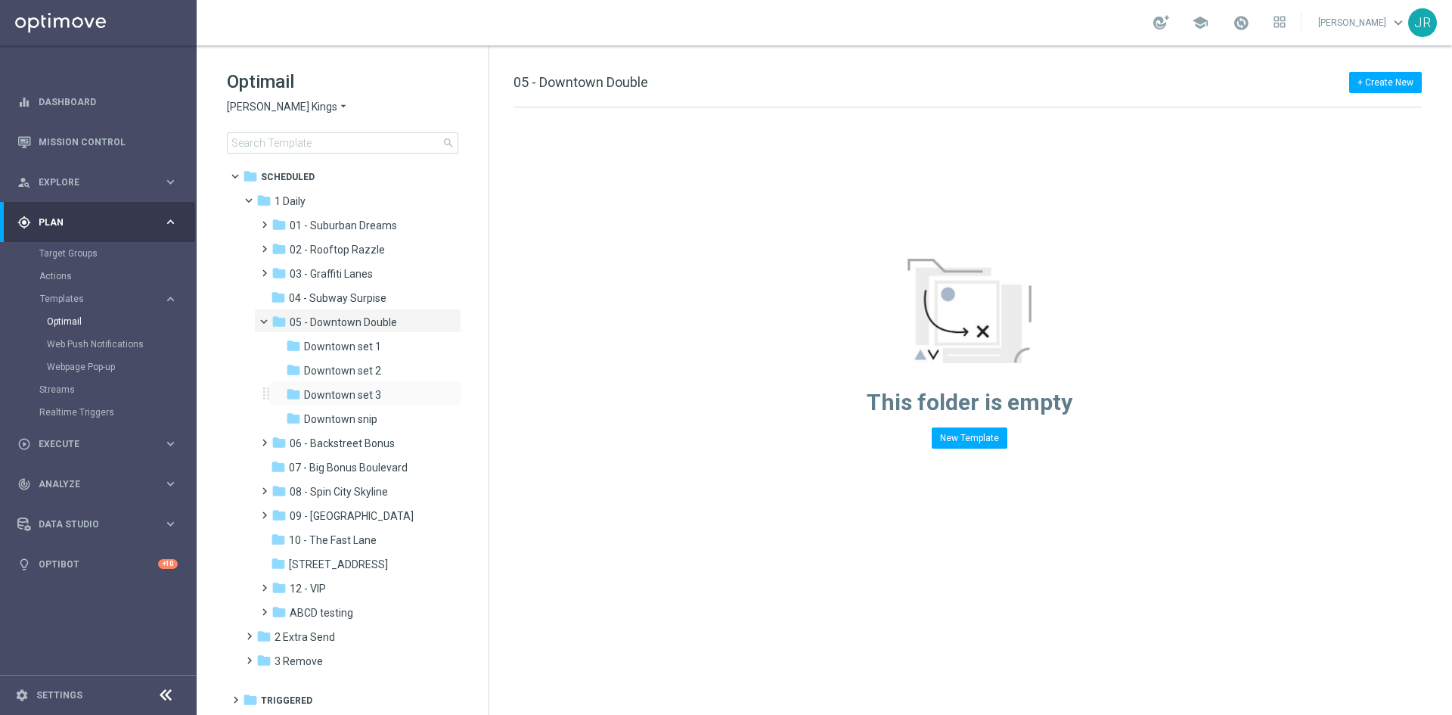
click at [355, 404] on div "folder Downtown set 3 more_vert" at bounding box center [365, 393] width 192 height 24
click at [355, 399] on span "Downtown set 3" at bounding box center [342, 395] width 77 height 14
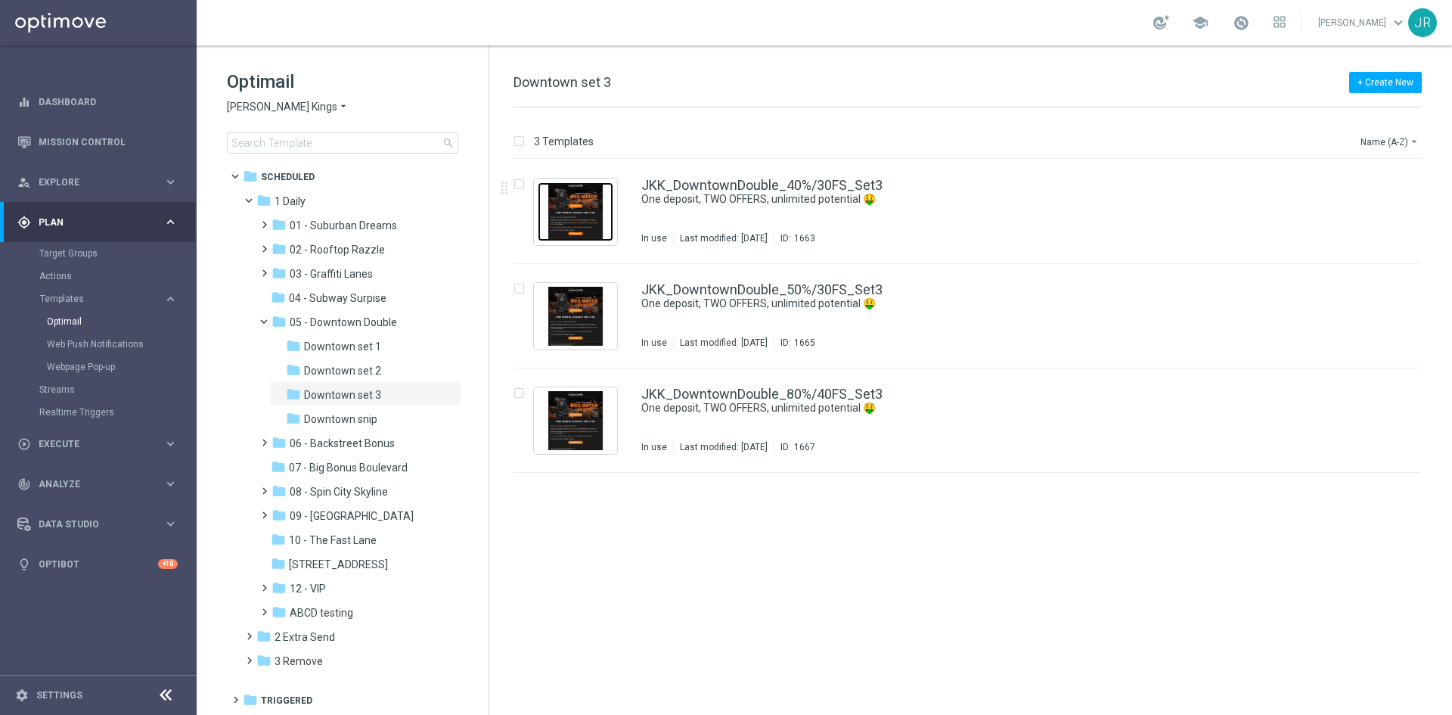
drag, startPoint x: 572, startPoint y: 219, endPoint x: 550, endPoint y: 153, distance: 70.1
click at [572, 219] on img "Press SPACE to select this row." at bounding box center [576, 211] width 76 height 59
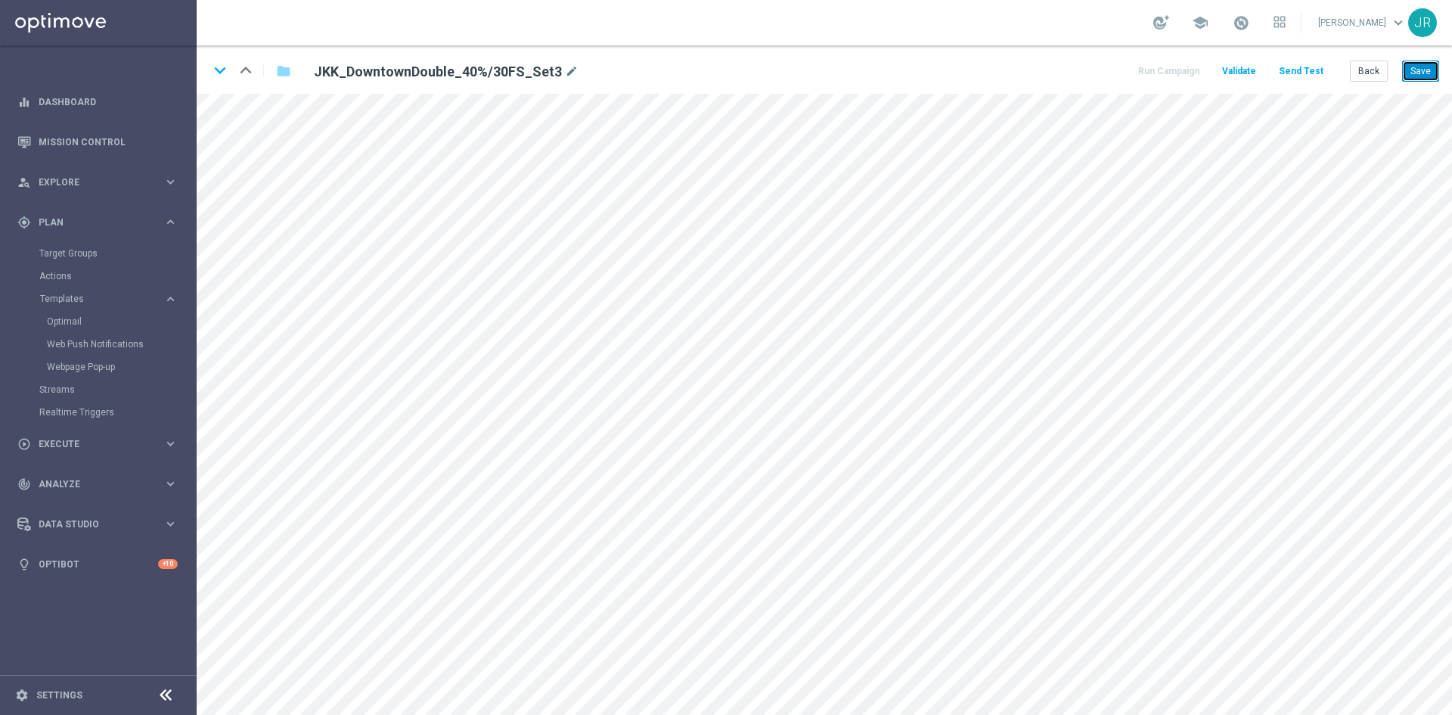
click at [1404, 81] on button "Save" at bounding box center [1420, 70] width 37 height 21
click at [1417, 67] on button "Save" at bounding box center [1420, 70] width 37 height 21
click at [1360, 76] on button "Back" at bounding box center [1369, 70] width 38 height 21
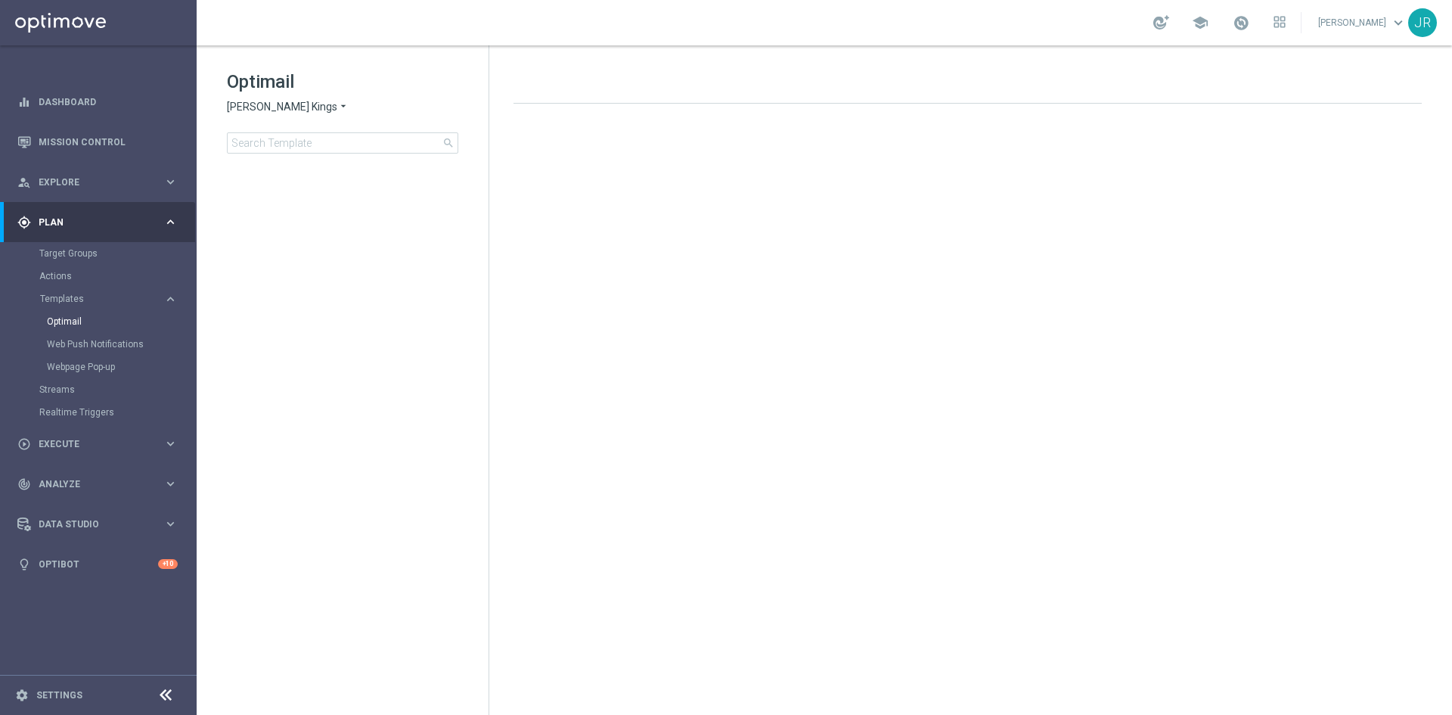
click at [293, 113] on span "Johnnie Kash Kings" at bounding box center [282, 107] width 110 height 14
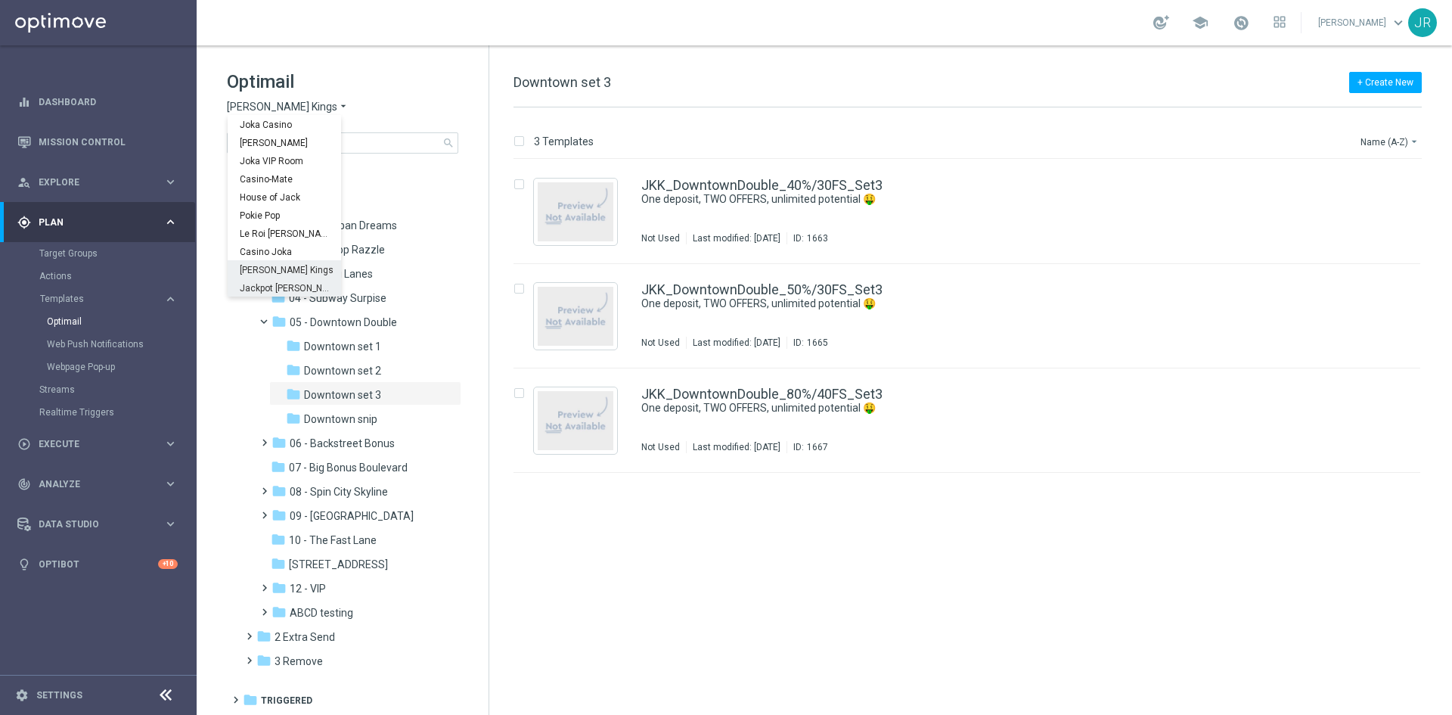
click at [0, 0] on span "Jackpot [PERSON_NAME]" at bounding box center [0, 0] width 0 height 0
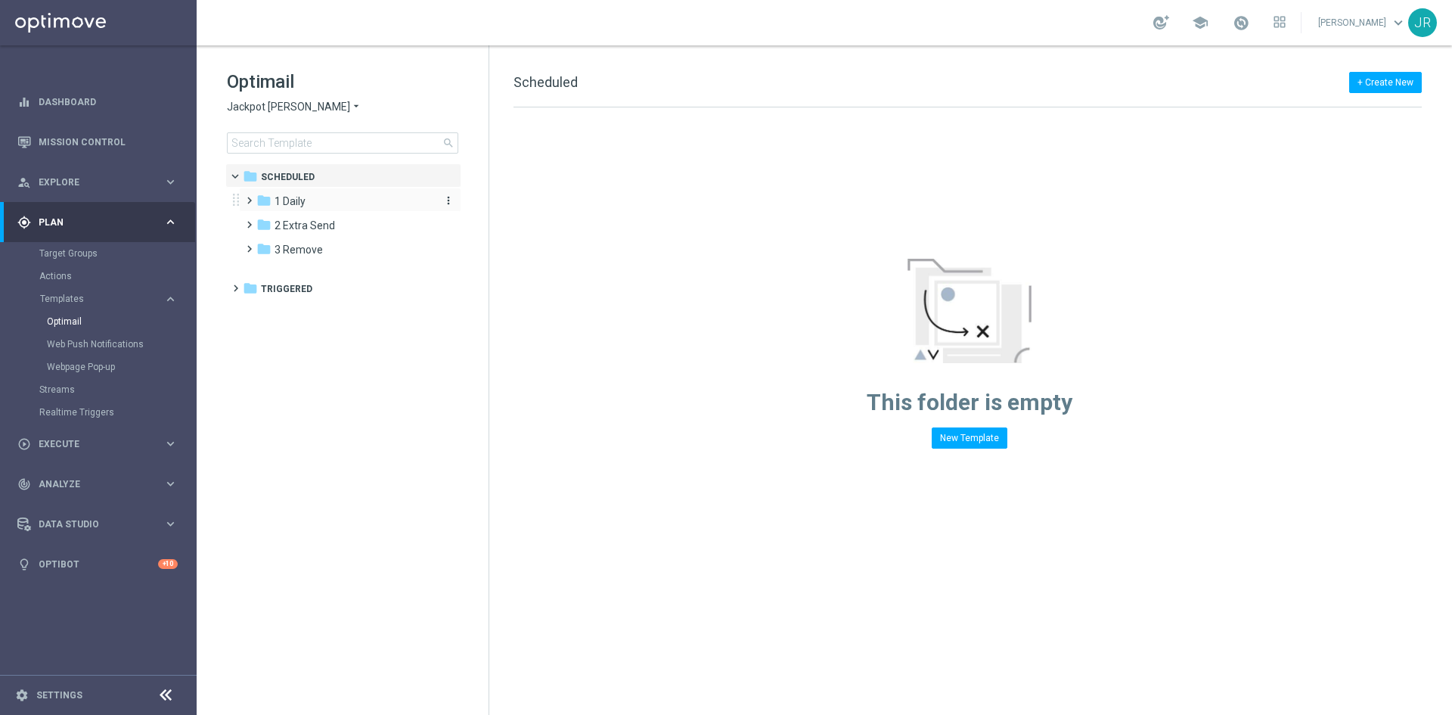
click at [295, 202] on span "1 Daily" at bounding box center [289, 201] width 31 height 14
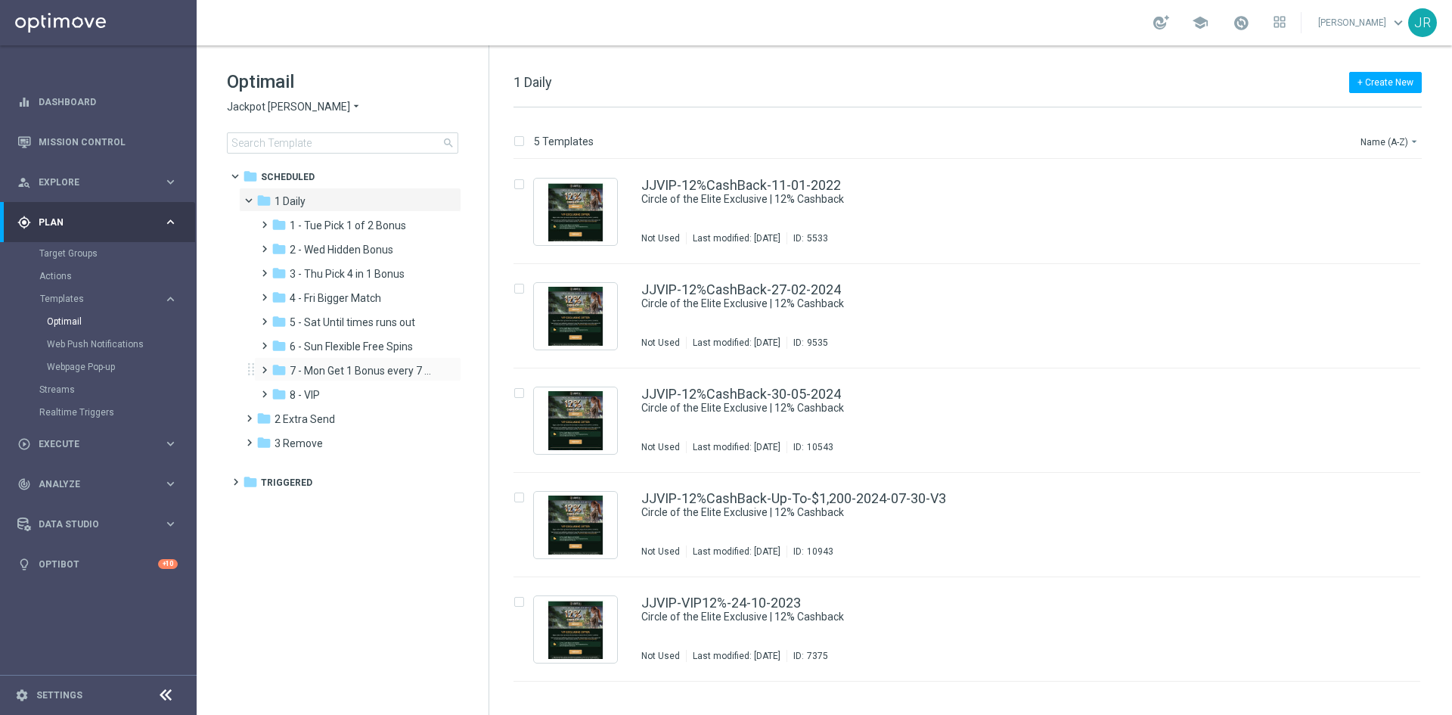
click at [349, 361] on div "folder 7 - Mon Get 1 Bonus every 7 Hours more_vert" at bounding box center [357, 369] width 207 height 24
click at [382, 379] on div "folder 7 - Mon Get 1 Bonus every 7 Hours" at bounding box center [351, 370] width 161 height 17
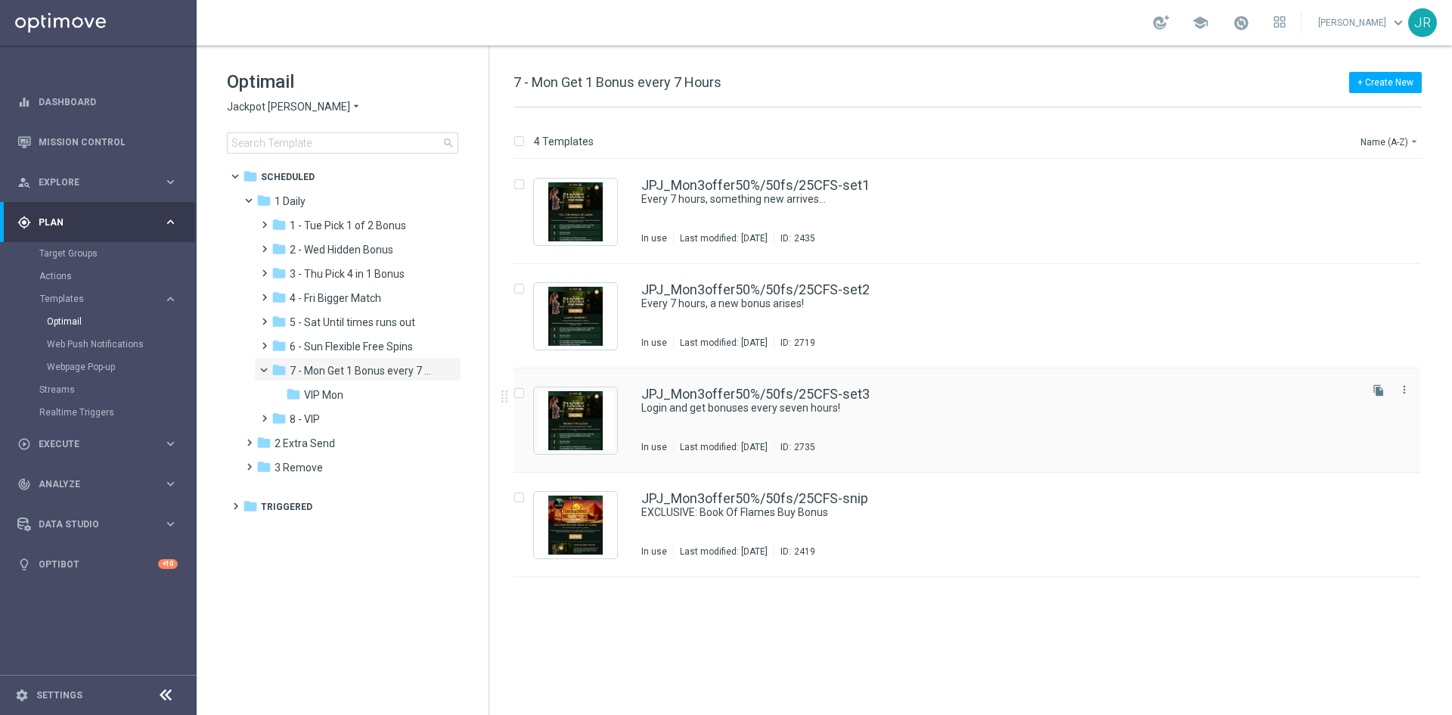
click at [790, 425] on div "JPJ_Mon3offer50%/50fs/25CFS-set3 Login and get bonuses every seven hours! In us…" at bounding box center [998, 420] width 715 height 66
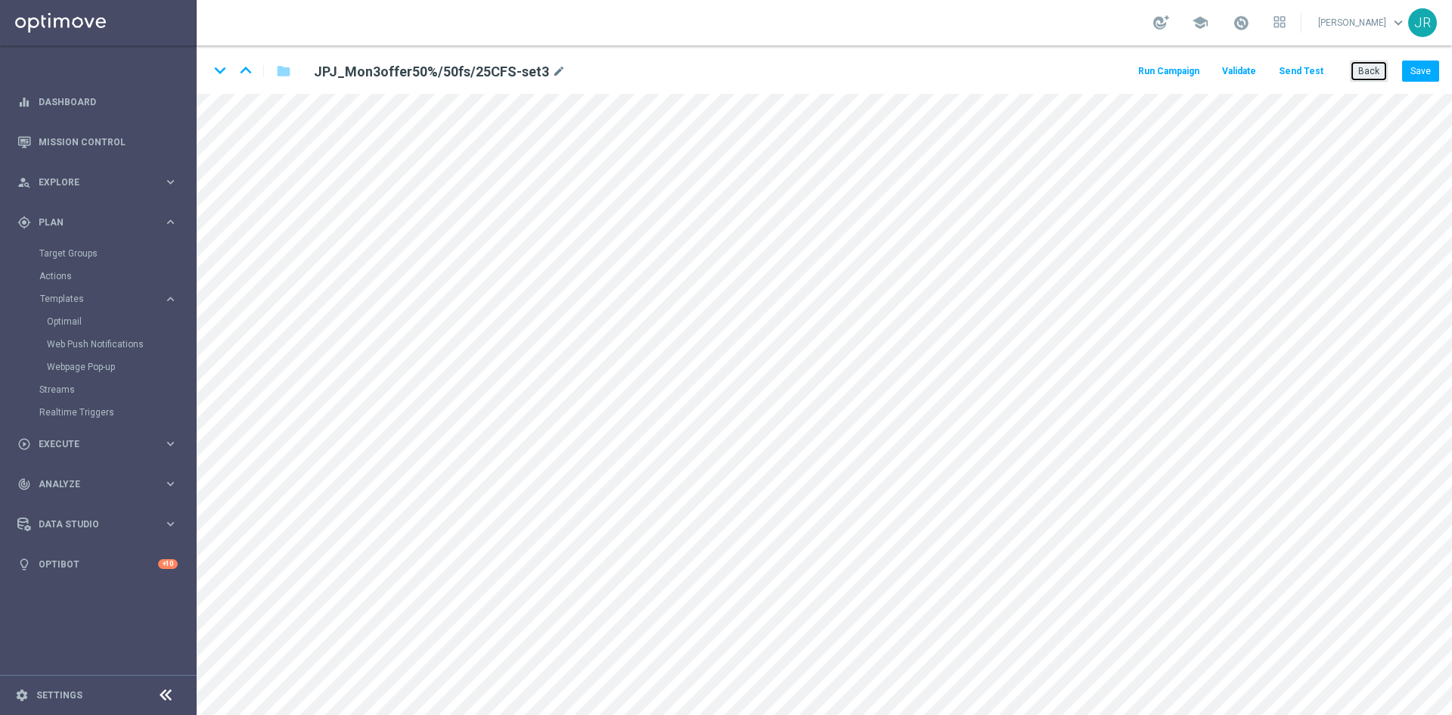
click at [1372, 66] on button "Back" at bounding box center [1369, 70] width 38 height 21
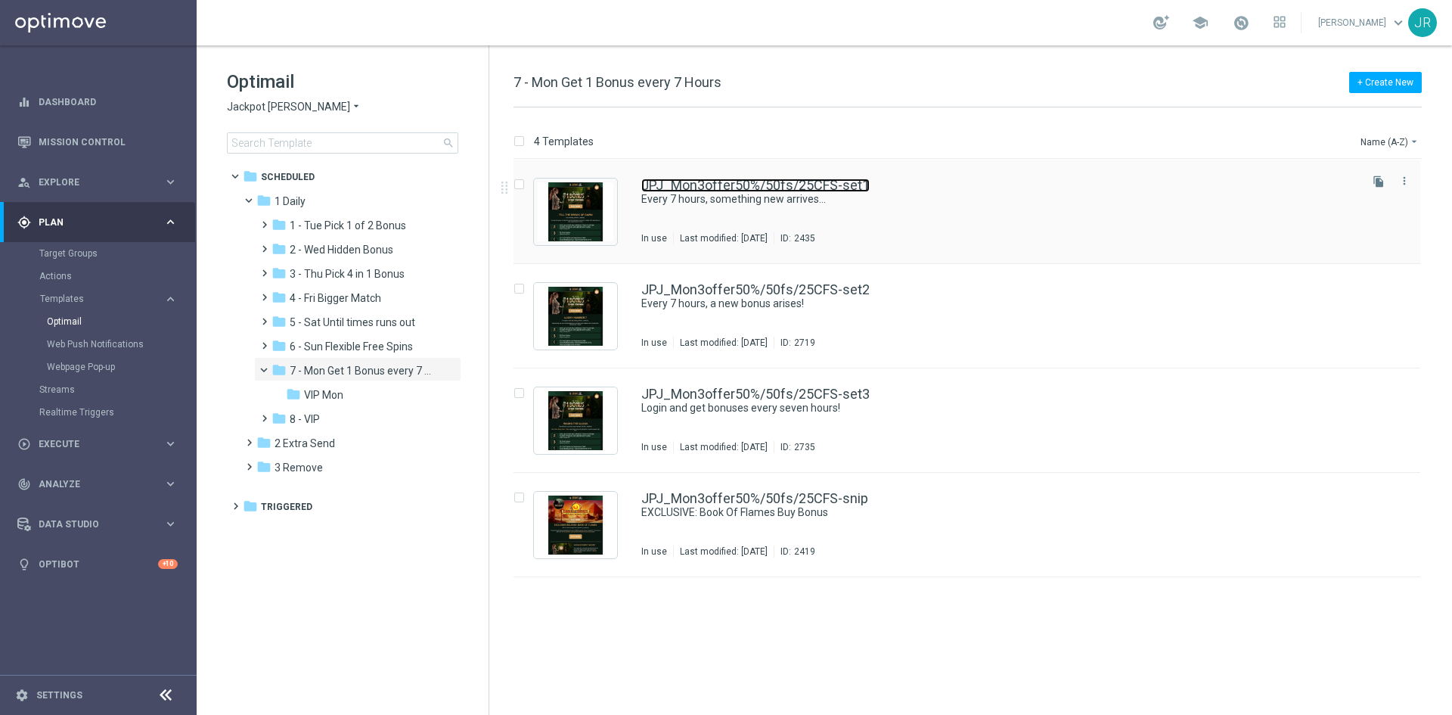
click at [768, 191] on link "JPJ_Mon3offer50%/50fs/25CFS-set1" at bounding box center [755, 185] width 228 height 14
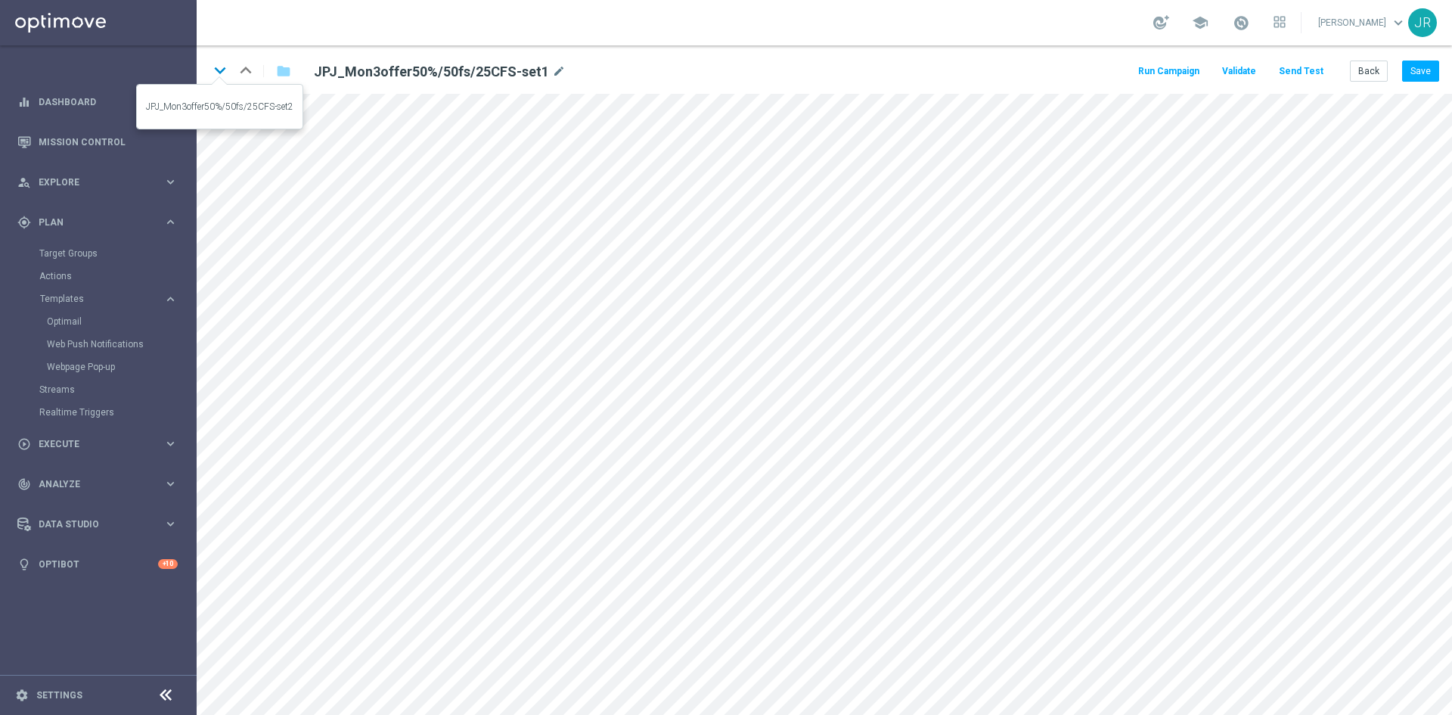
click at [217, 67] on icon "keyboard_arrow_down" at bounding box center [220, 70] width 23 height 23
click at [219, 67] on icon "keyboard_arrow_down" at bounding box center [220, 70] width 23 height 23
drag, startPoint x: 1419, startPoint y: 70, endPoint x: 798, endPoint y: 56, distance: 621.7
click at [1416, 70] on button "Save" at bounding box center [1420, 70] width 37 height 21
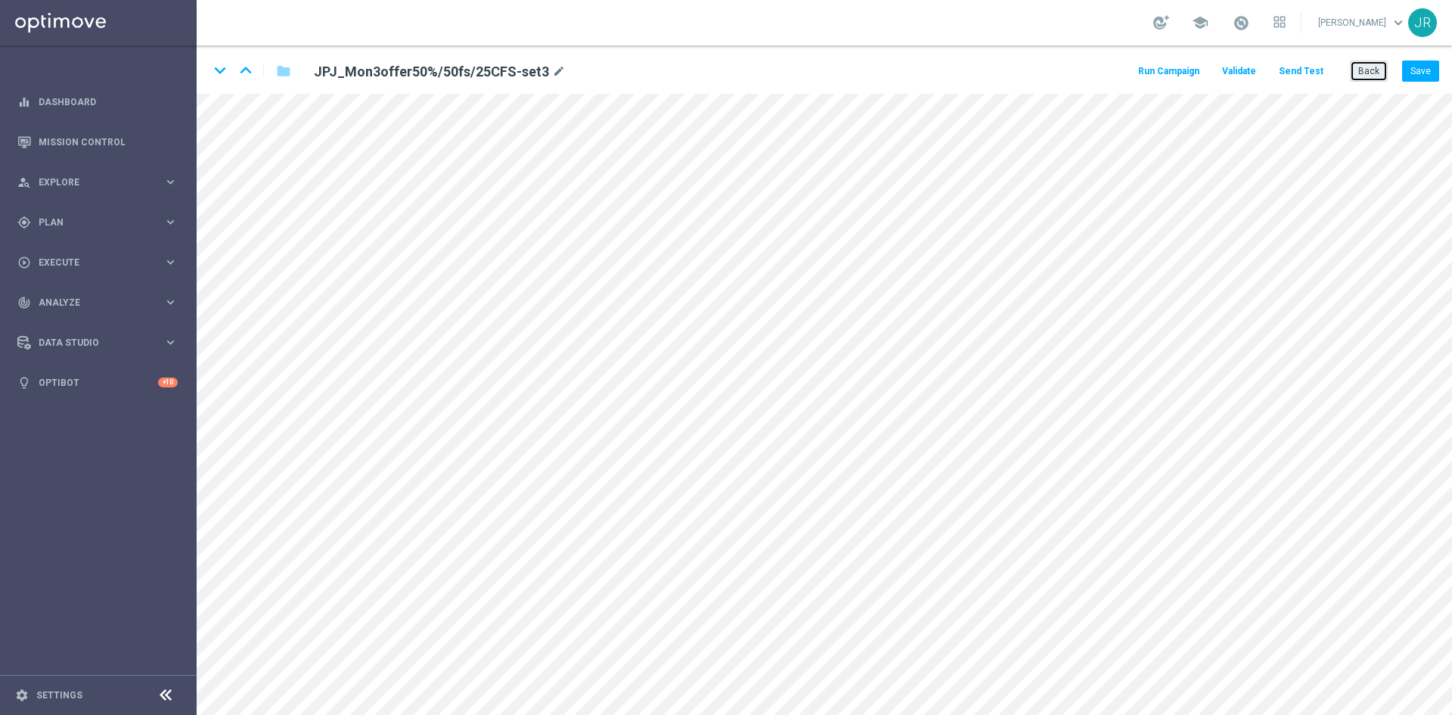
click at [1366, 71] on button "Back" at bounding box center [1369, 70] width 38 height 21
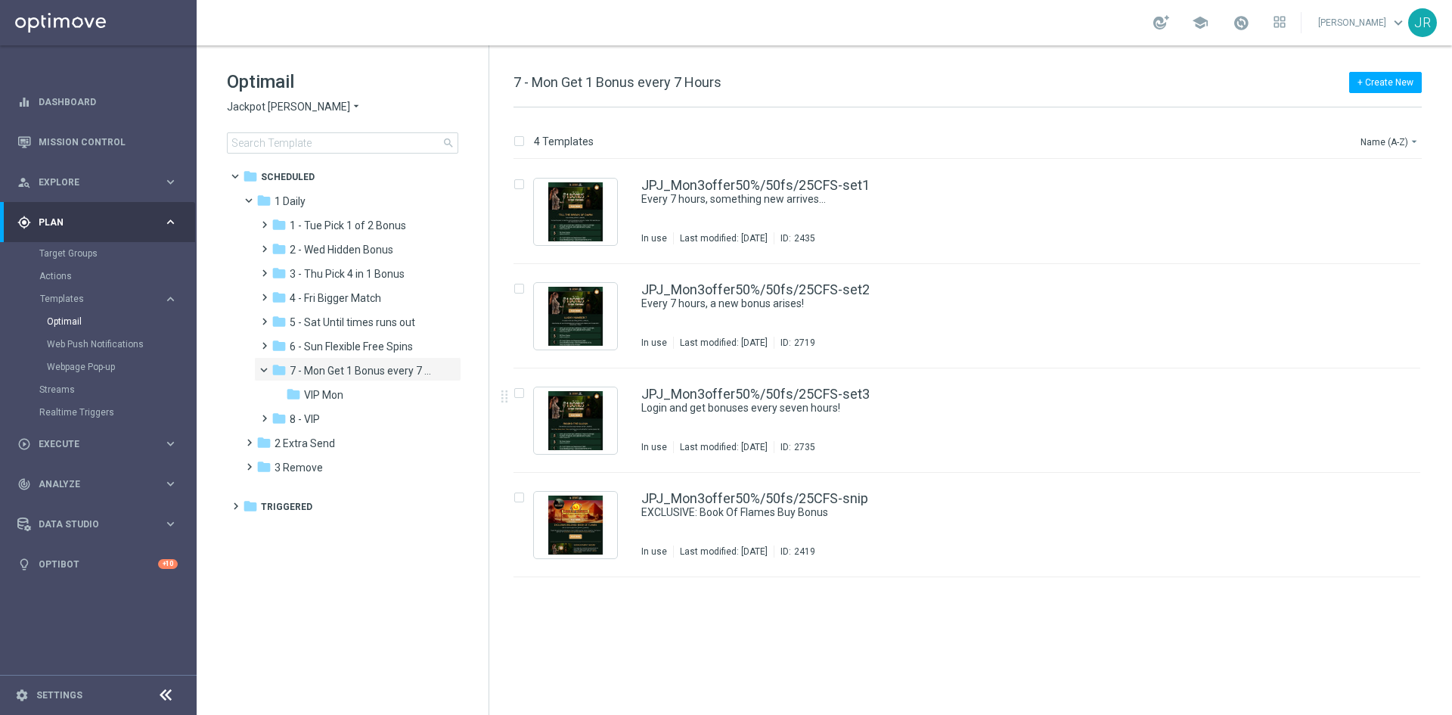
drag, startPoint x: 361, startPoint y: 392, endPoint x: 668, endPoint y: 394, distance: 306.3
click at [361, 392] on div "folder VIP Mon" at bounding box center [360, 394] width 149 height 17
click at [924, 423] on div "JJVIP_Mon3offer50%/50fs/25CFS-set3 Login and get bonuses every seven hours! In …" at bounding box center [998, 420] width 715 height 66
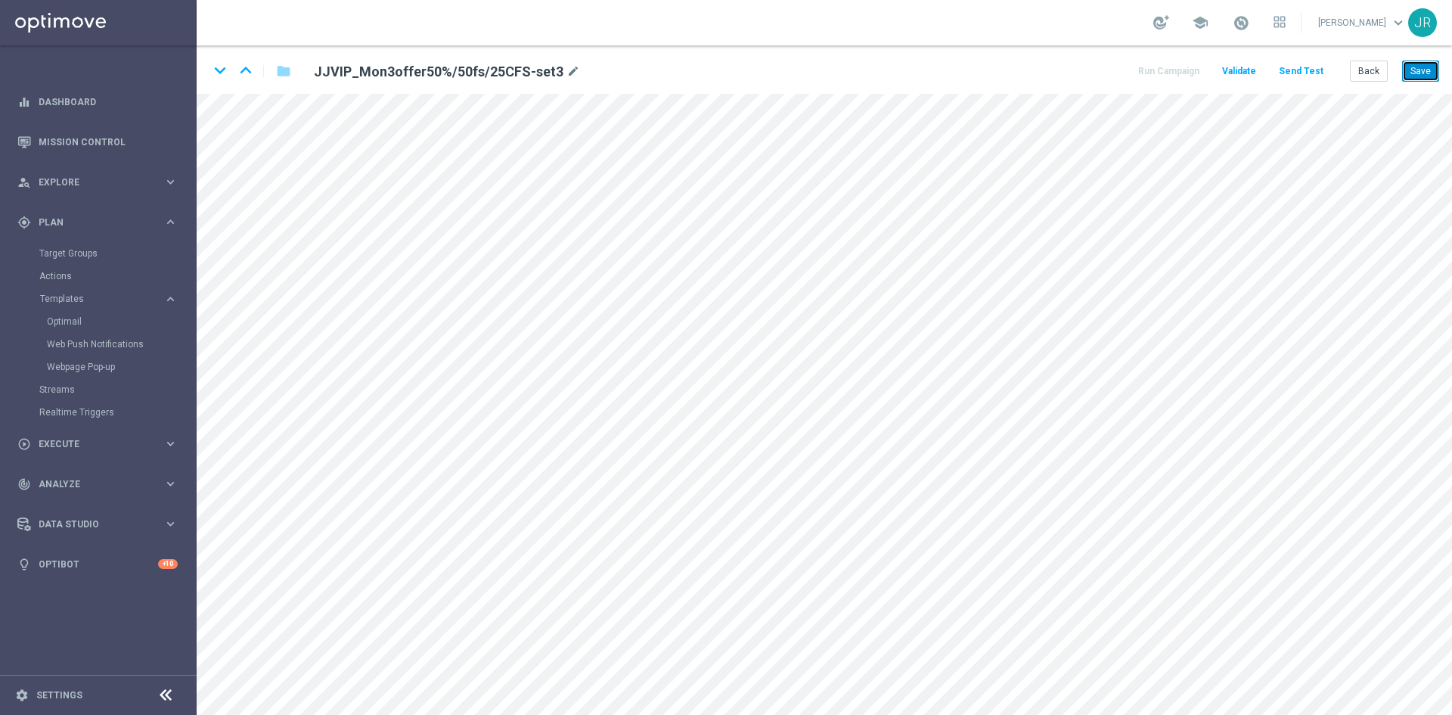
click at [1434, 67] on button "Save" at bounding box center [1420, 70] width 37 height 21
click at [1422, 73] on button "Save" at bounding box center [1420, 70] width 37 height 21
click at [1361, 66] on button "Back" at bounding box center [1369, 70] width 38 height 21
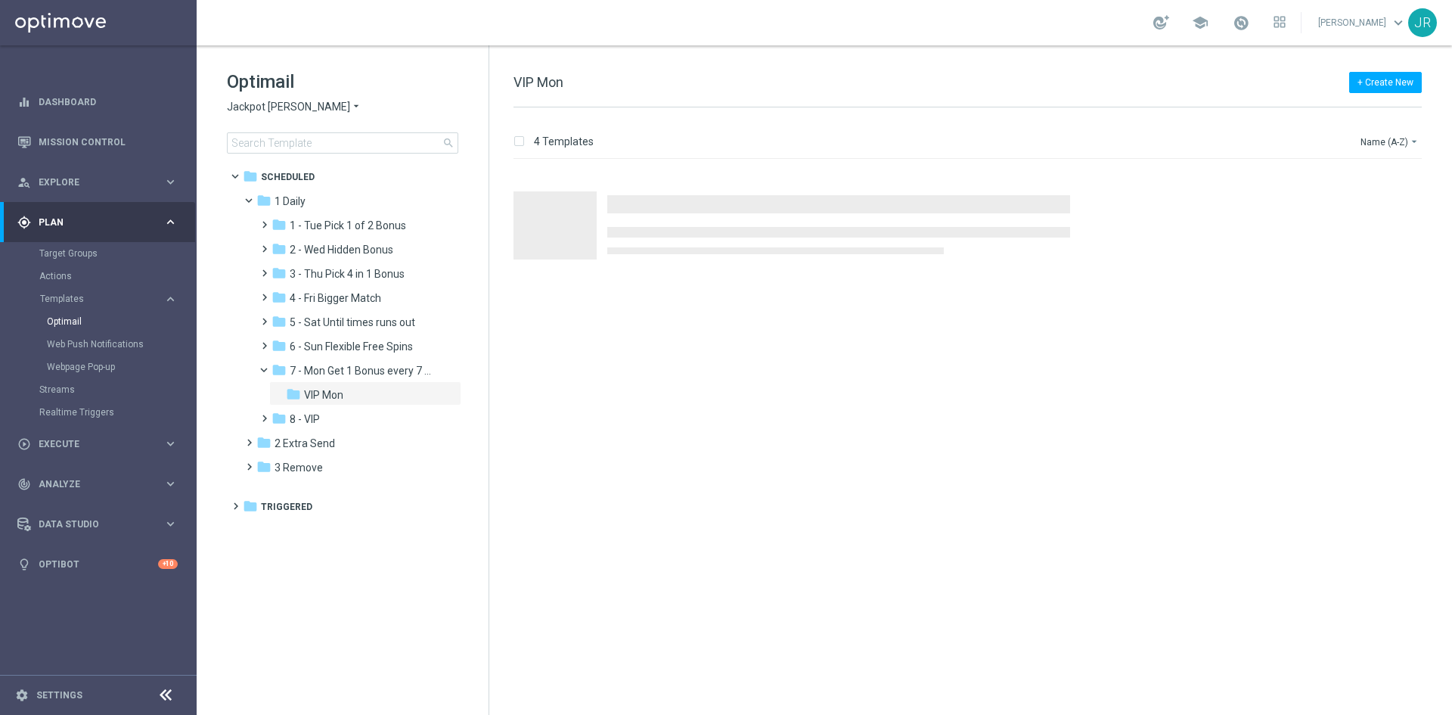
click at [247, 113] on span "Jackpot [PERSON_NAME]" at bounding box center [288, 107] width 123 height 14
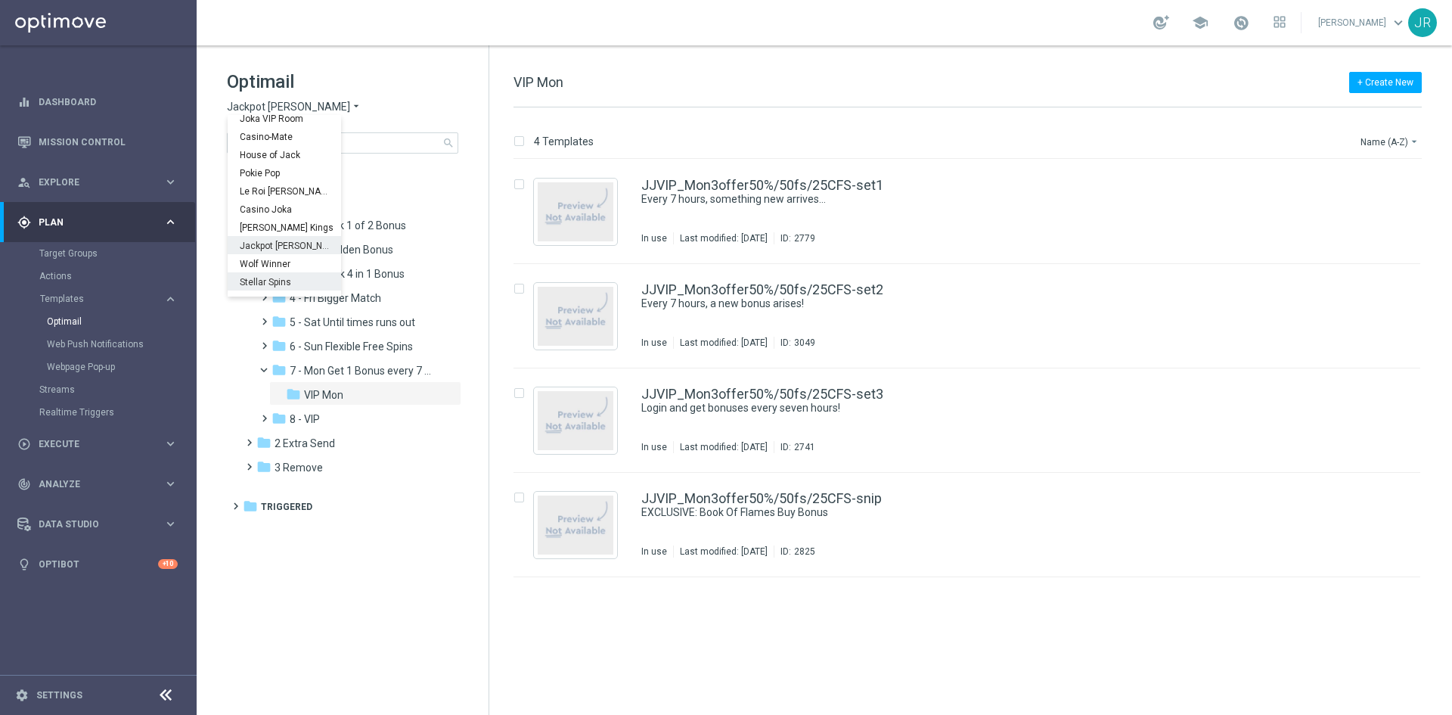
scroll to position [54, 0]
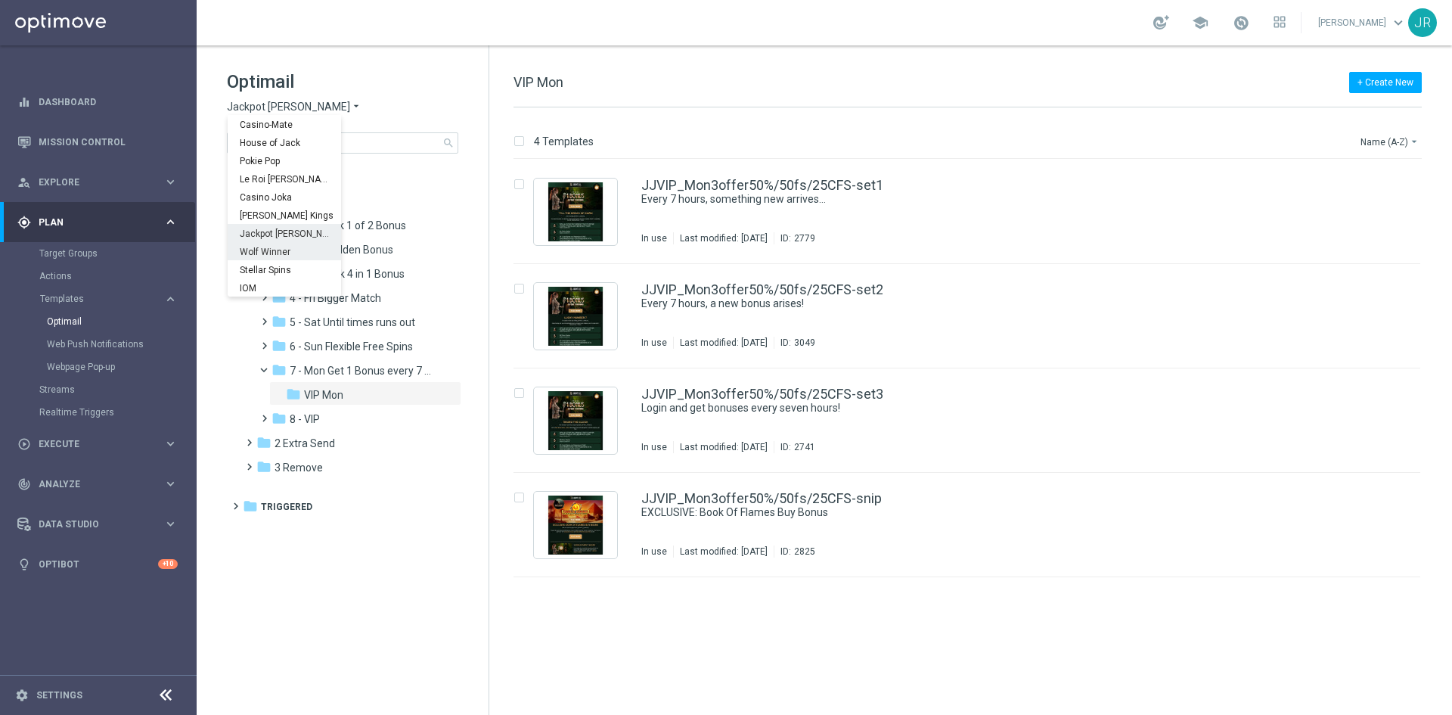
click at [0, 0] on span "Wolf Winner" at bounding box center [0, 0] width 0 height 0
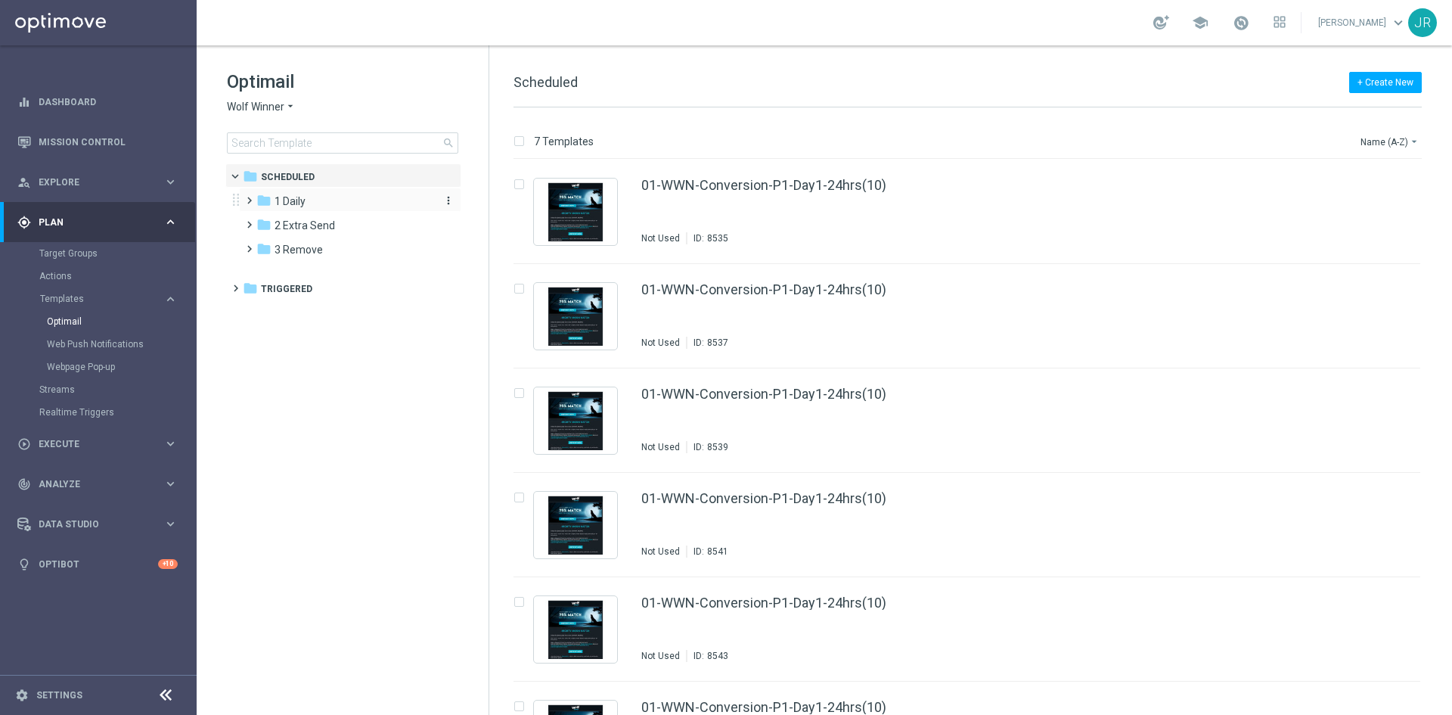
click at [296, 200] on span "1 Daily" at bounding box center [289, 201] width 31 height 14
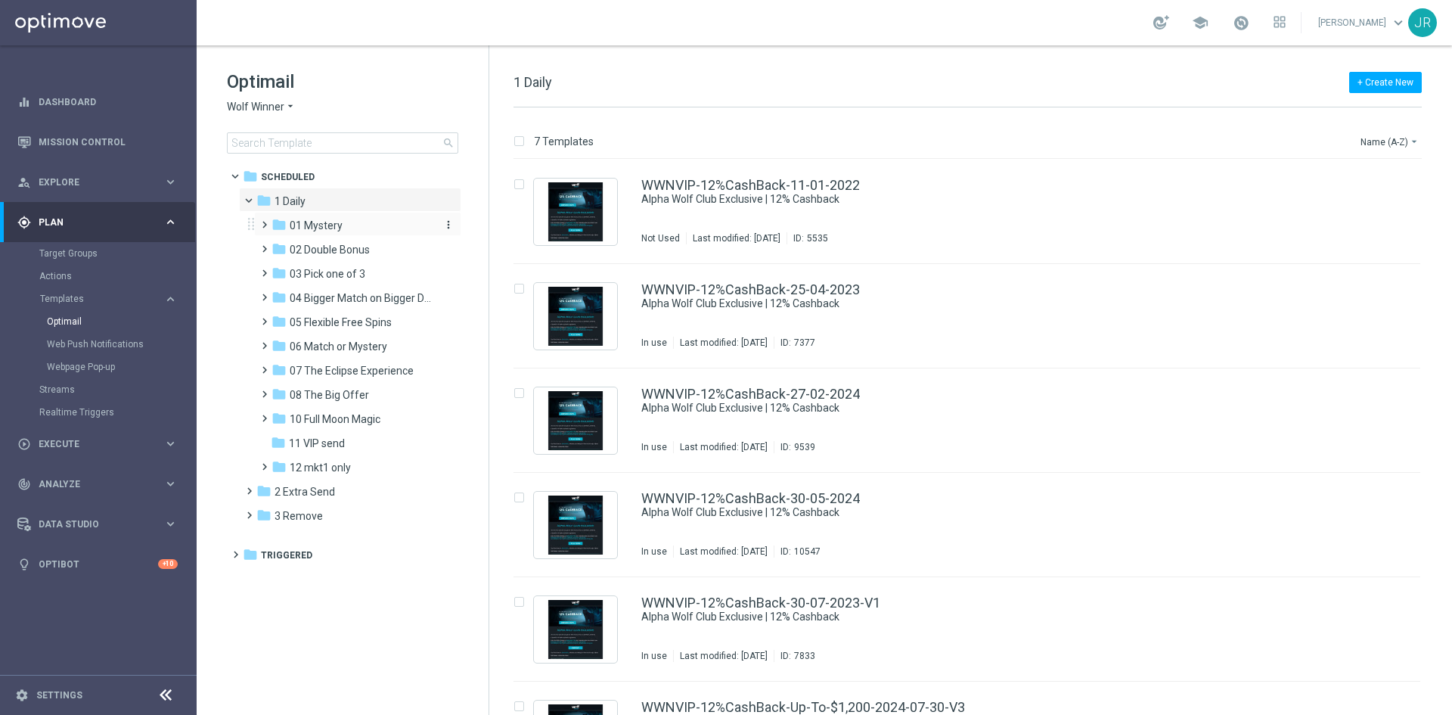
click at [362, 230] on div "folder 01 Mystery" at bounding box center [351, 225] width 161 height 17
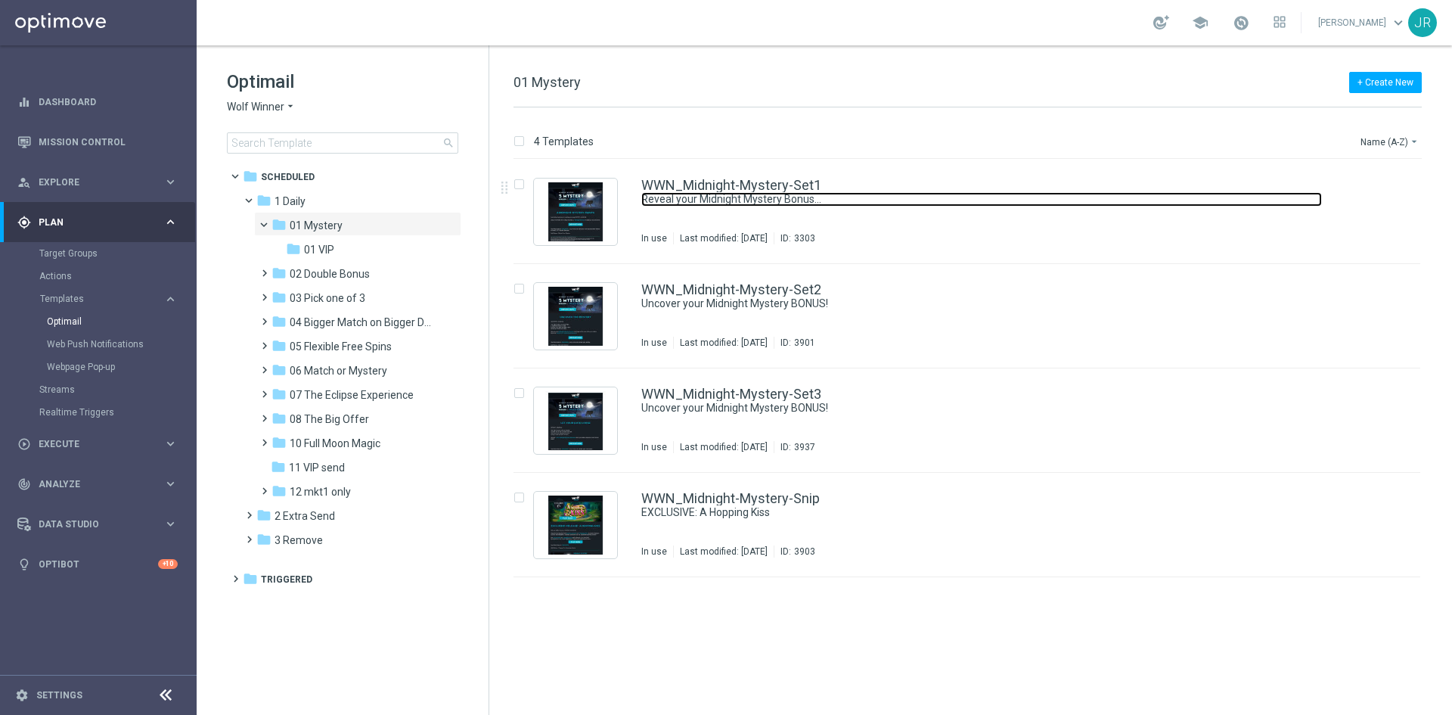
drag, startPoint x: 786, startPoint y: 192, endPoint x: 810, endPoint y: 239, distance: 52.4
click at [787, 192] on link "Reveal your Midnight Mystery Bonus..." at bounding box center [981, 199] width 681 height 14
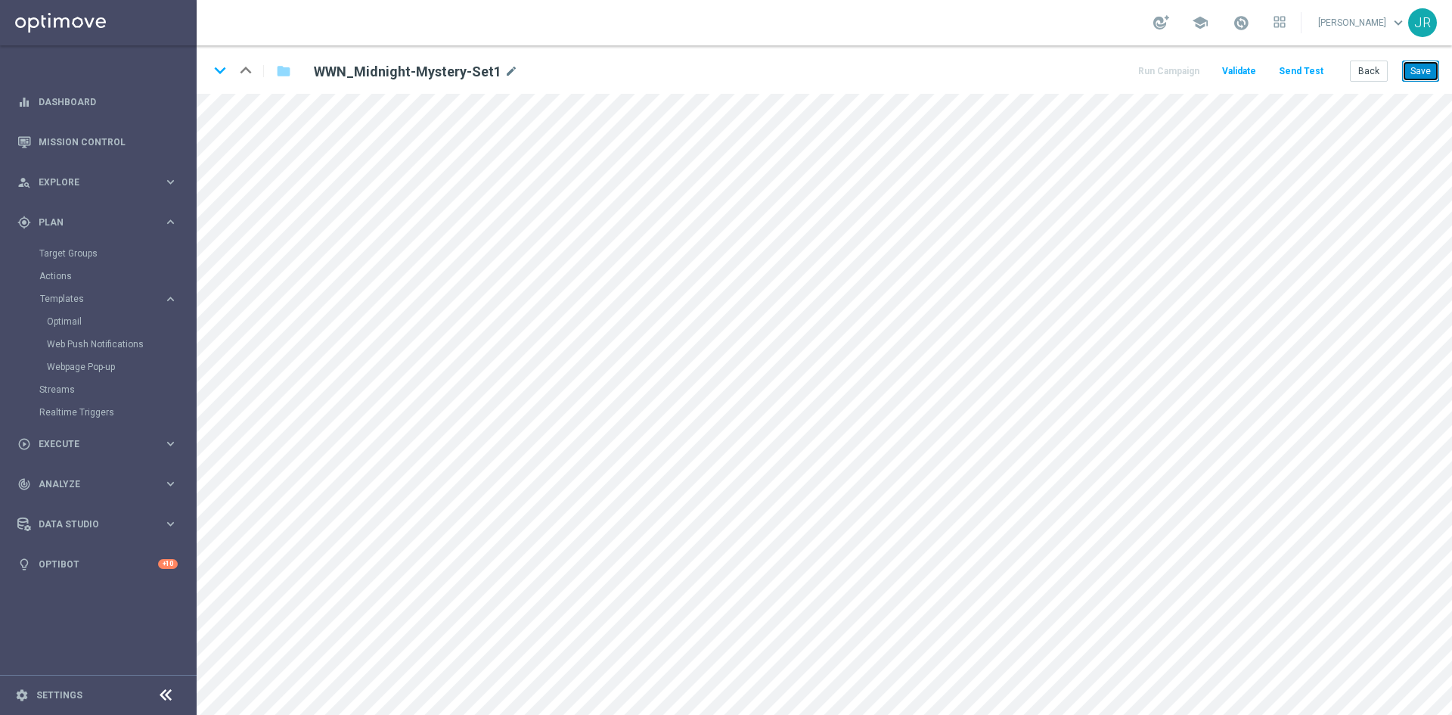
click at [1420, 73] on button "Save" at bounding box center [1420, 70] width 37 height 21
click at [1419, 76] on button "Save" at bounding box center [1420, 70] width 37 height 21
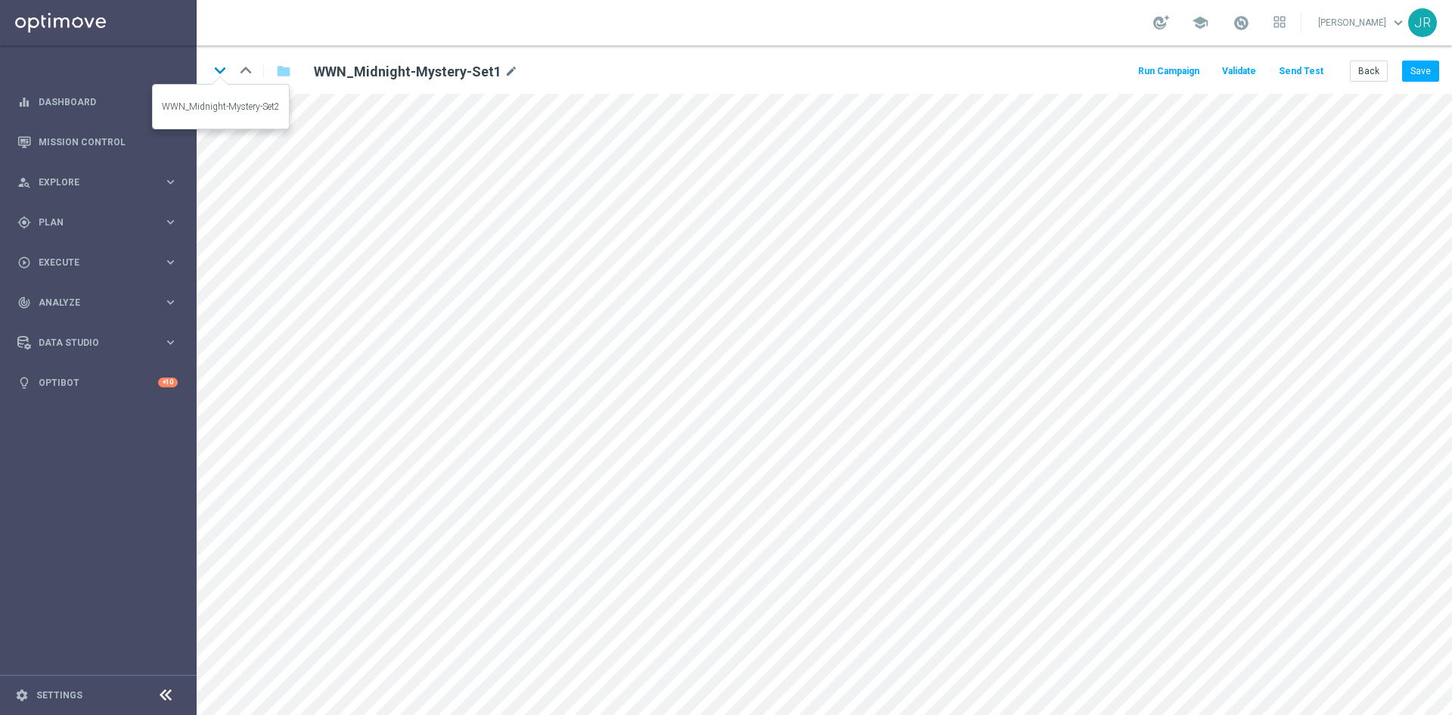
click at [216, 73] on icon "keyboard_arrow_down" at bounding box center [220, 70] width 23 height 23
click at [213, 66] on icon "keyboard_arrow_down" at bounding box center [220, 70] width 23 height 23
click at [1361, 68] on button "Back" at bounding box center [1369, 70] width 38 height 21
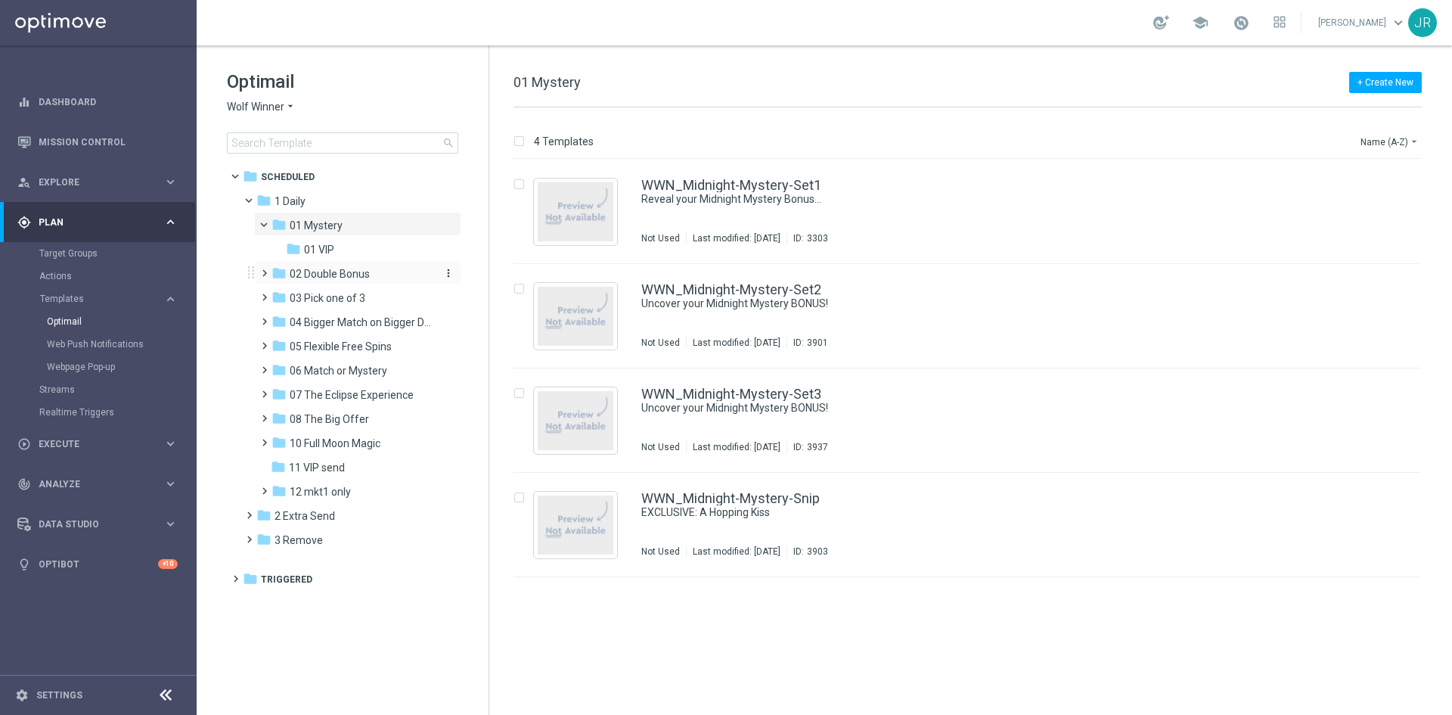
click at [345, 275] on span "02 Double Bonus" at bounding box center [330, 274] width 80 height 14
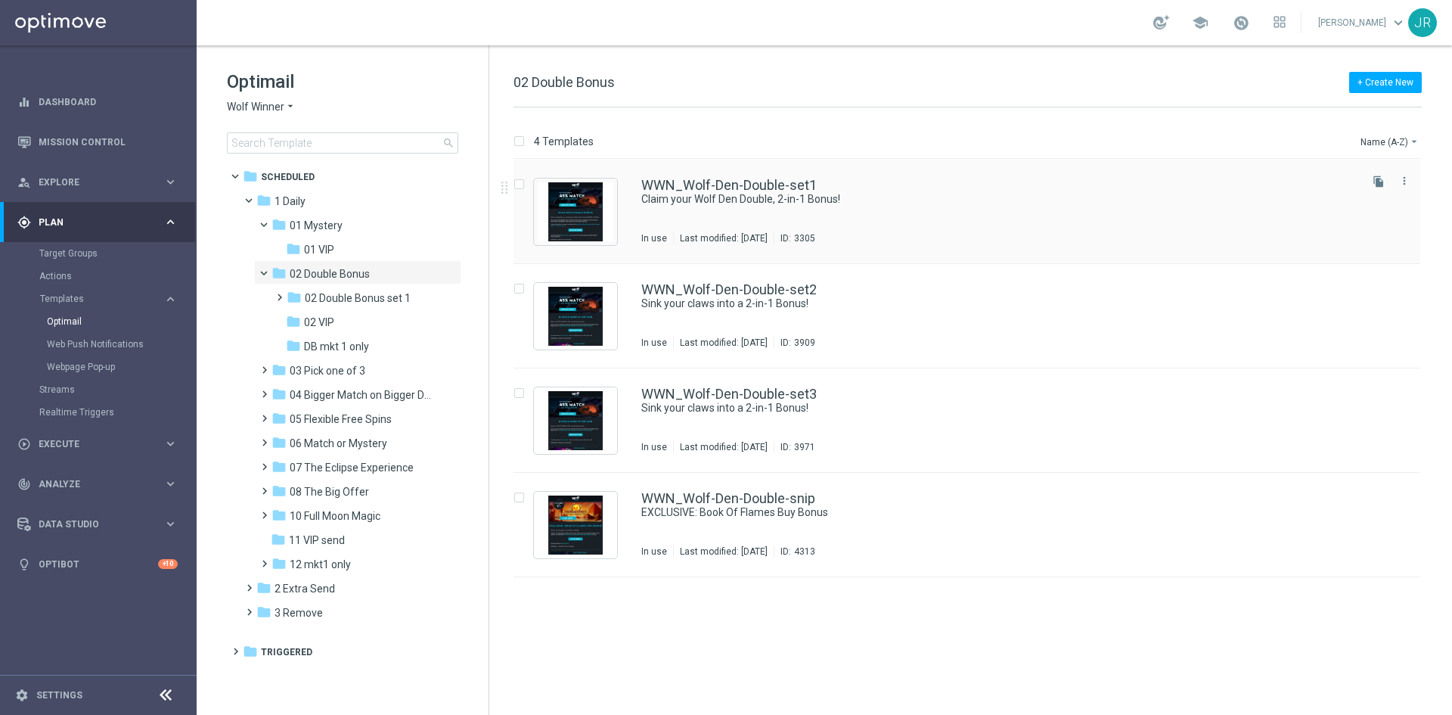
click at [755, 228] on div "WWN_Wolf-Den-Double-set1 Claim your Wolf Den Double, 2-in-1 Bonus! In use Last …" at bounding box center [998, 211] width 715 height 66
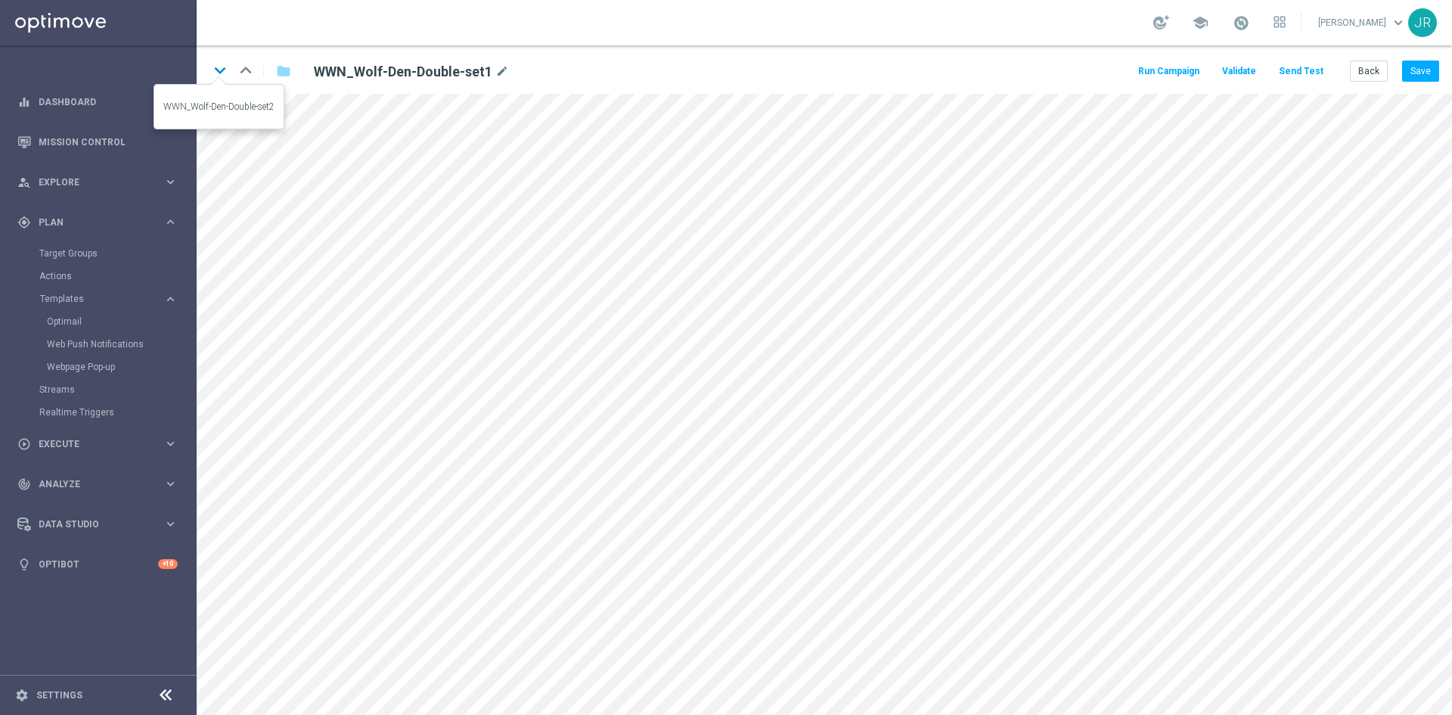
click at [215, 65] on icon "keyboard_arrow_down" at bounding box center [220, 70] width 23 height 23
click at [1365, 70] on button "Back" at bounding box center [1369, 70] width 38 height 21
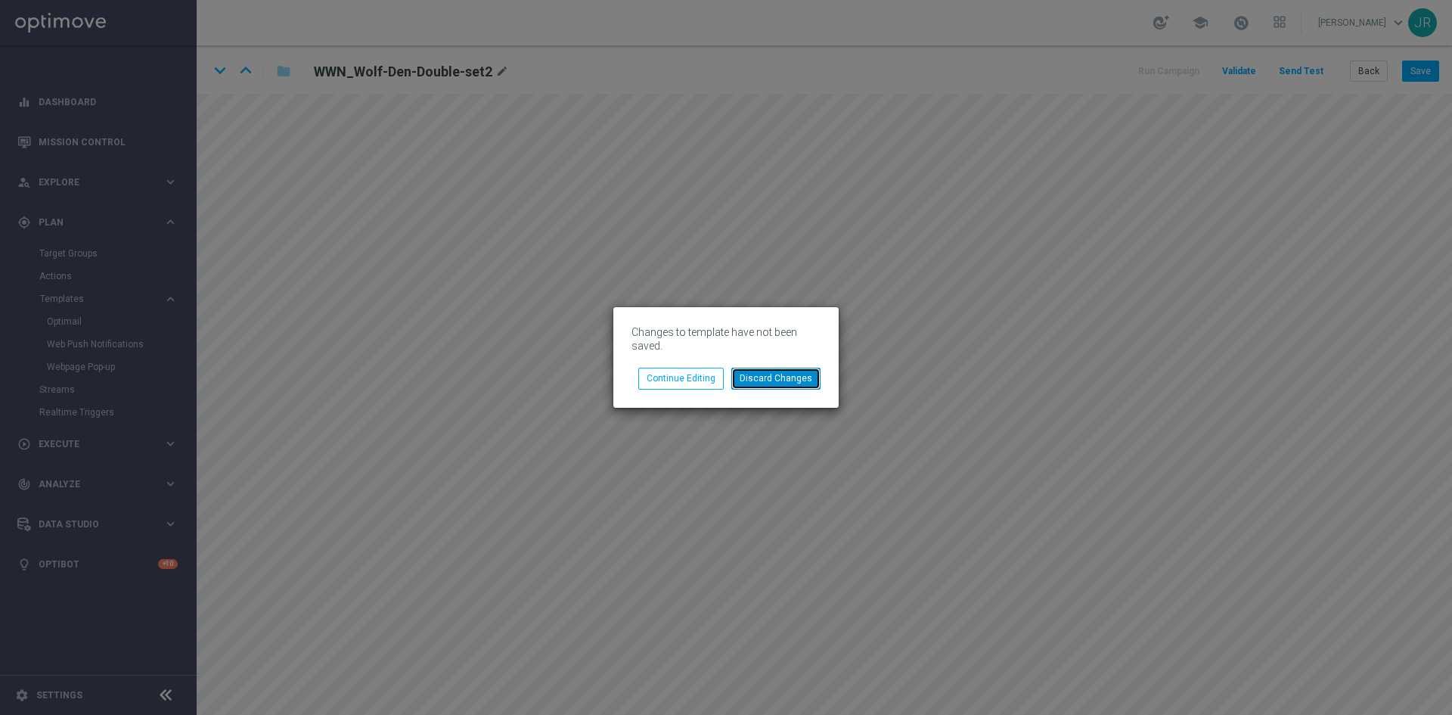
click at [761, 382] on button "Discard Changes" at bounding box center [775, 378] width 89 height 21
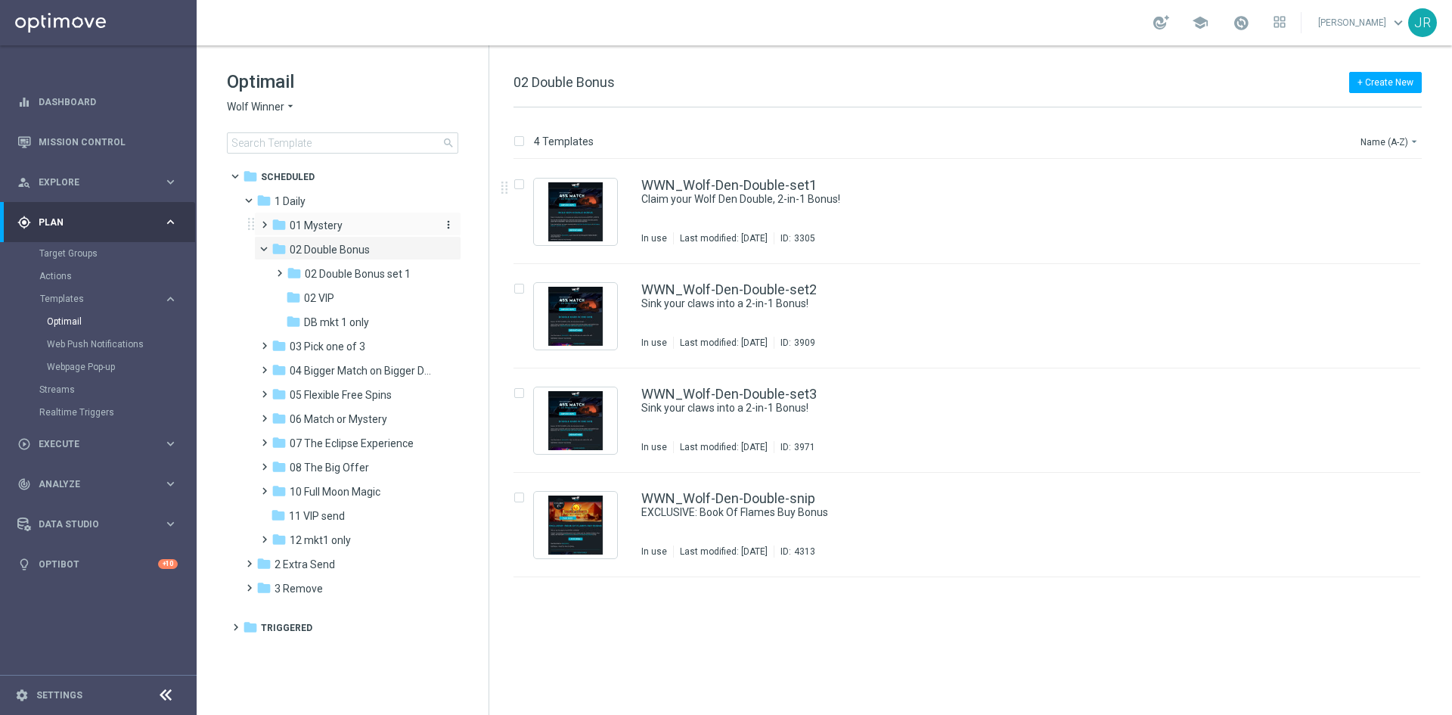
click at [321, 228] on span "01 Mystery" at bounding box center [316, 226] width 53 height 14
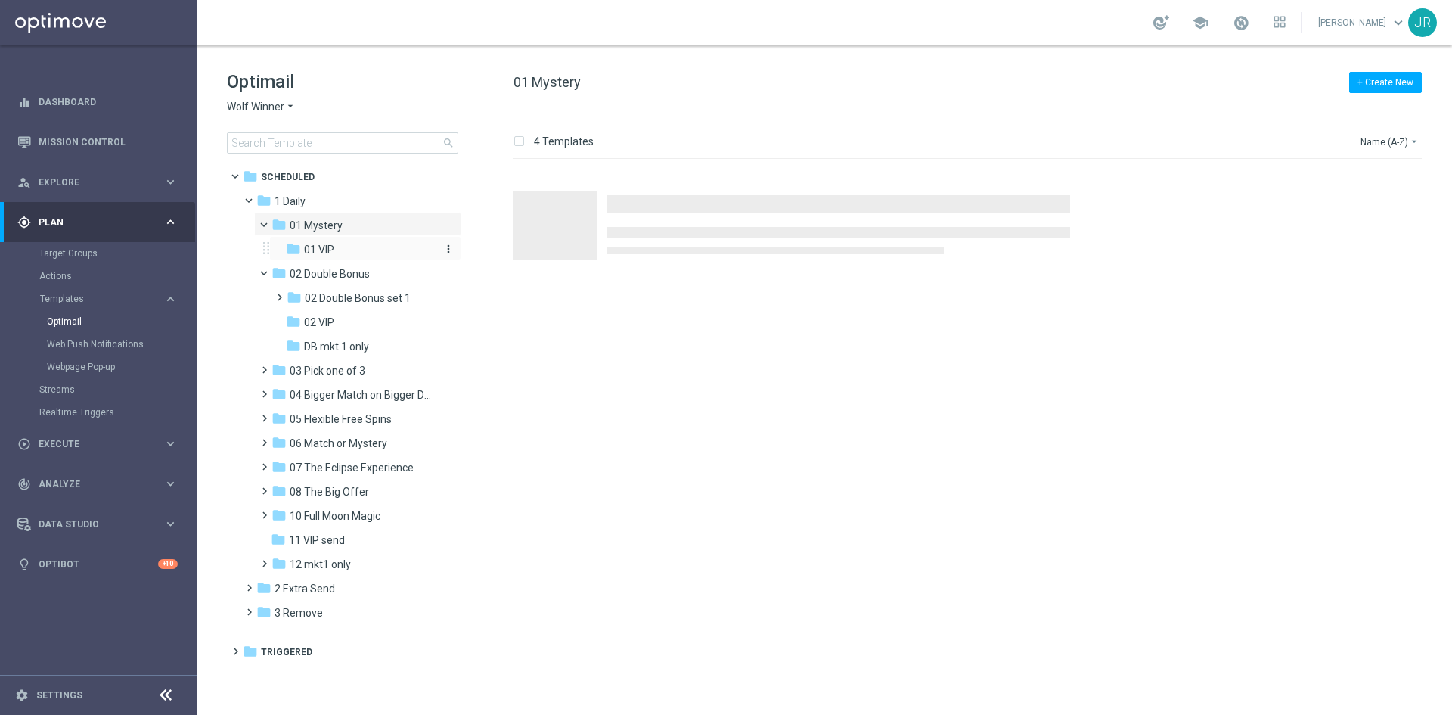
click at [349, 249] on div "folder 01 VIP" at bounding box center [360, 249] width 149 height 17
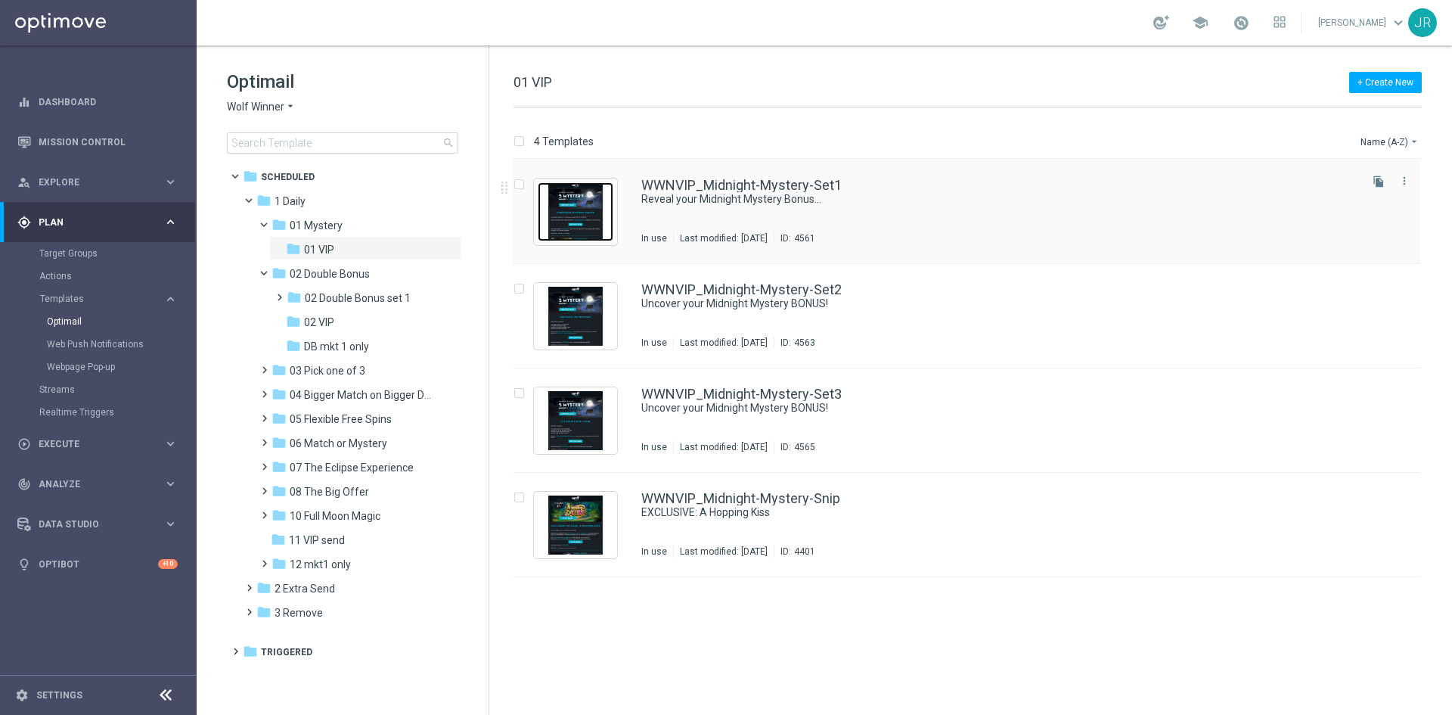
click at [595, 212] on img "Press SPACE to select this row." at bounding box center [576, 211] width 76 height 59
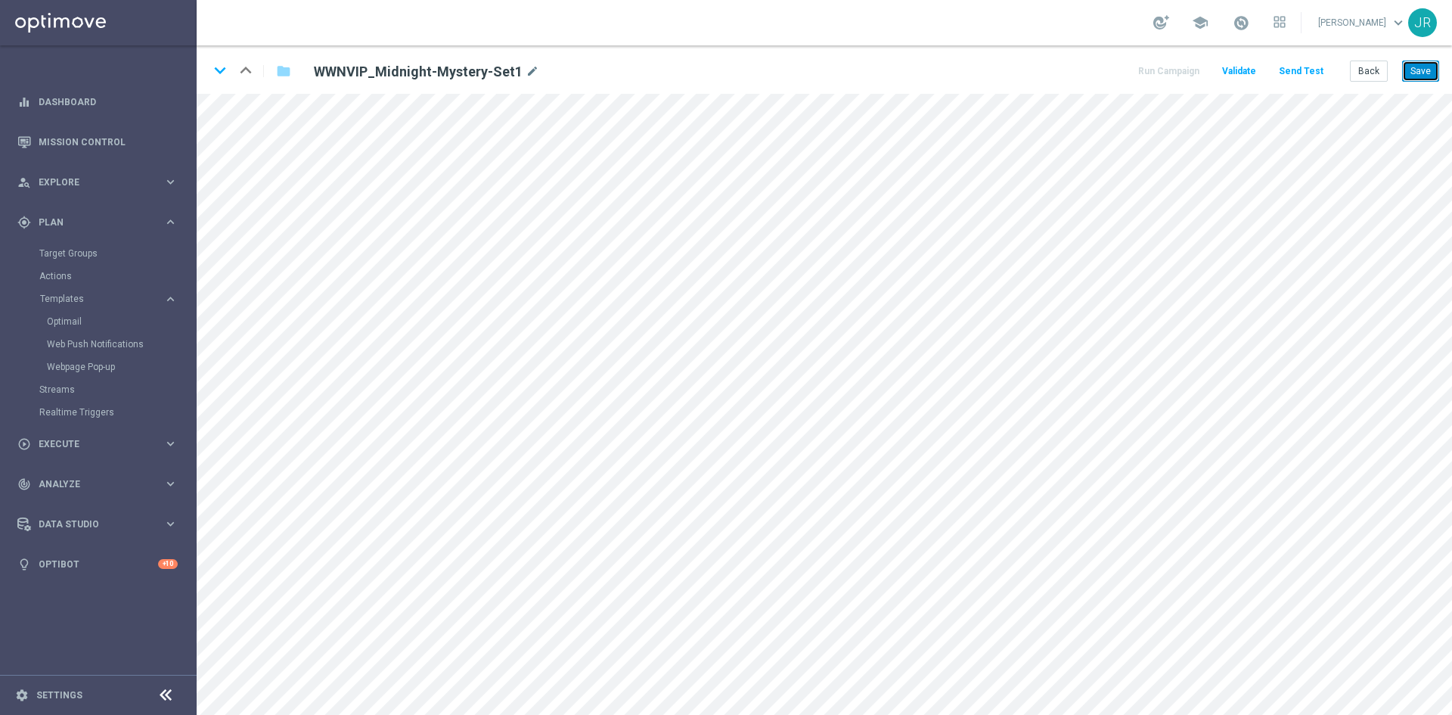
click at [1430, 73] on button "Save" at bounding box center [1420, 70] width 37 height 21
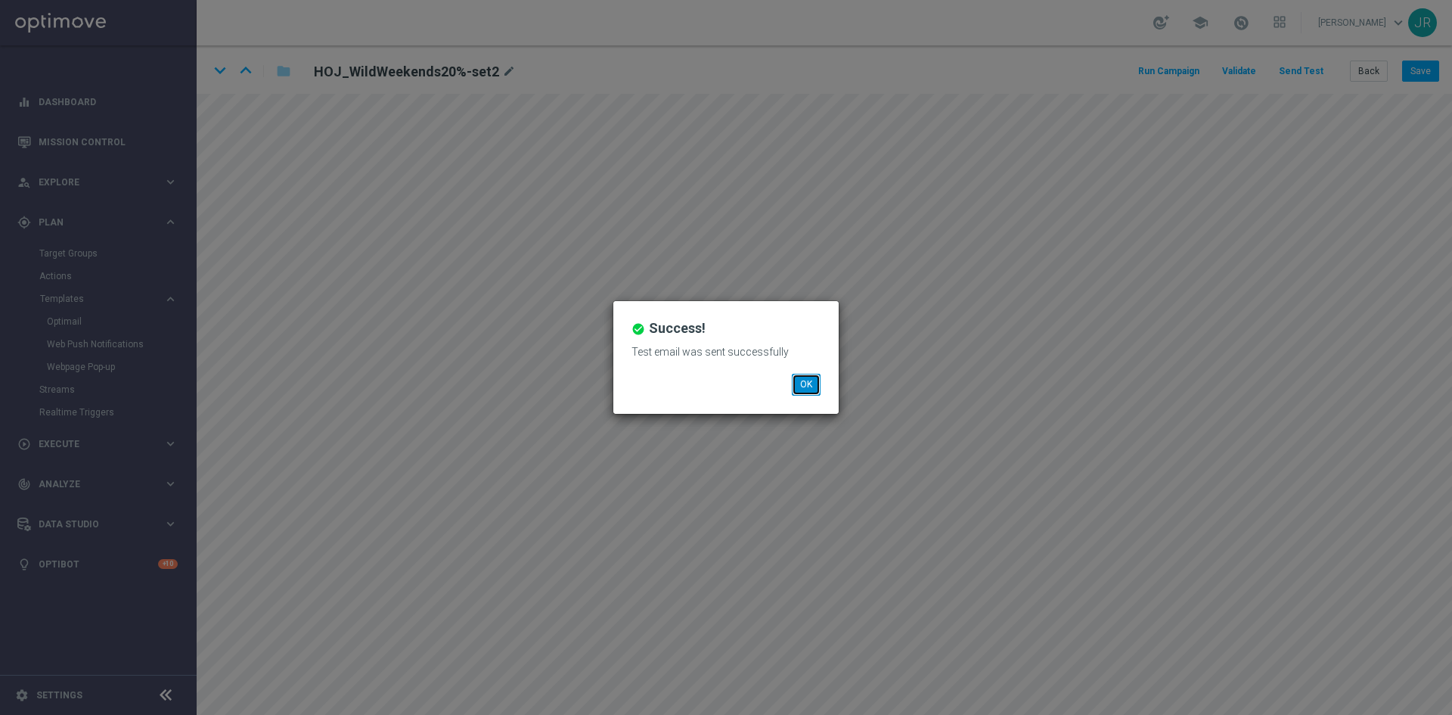
click at [803, 380] on button "OK" at bounding box center [806, 384] width 29 height 21
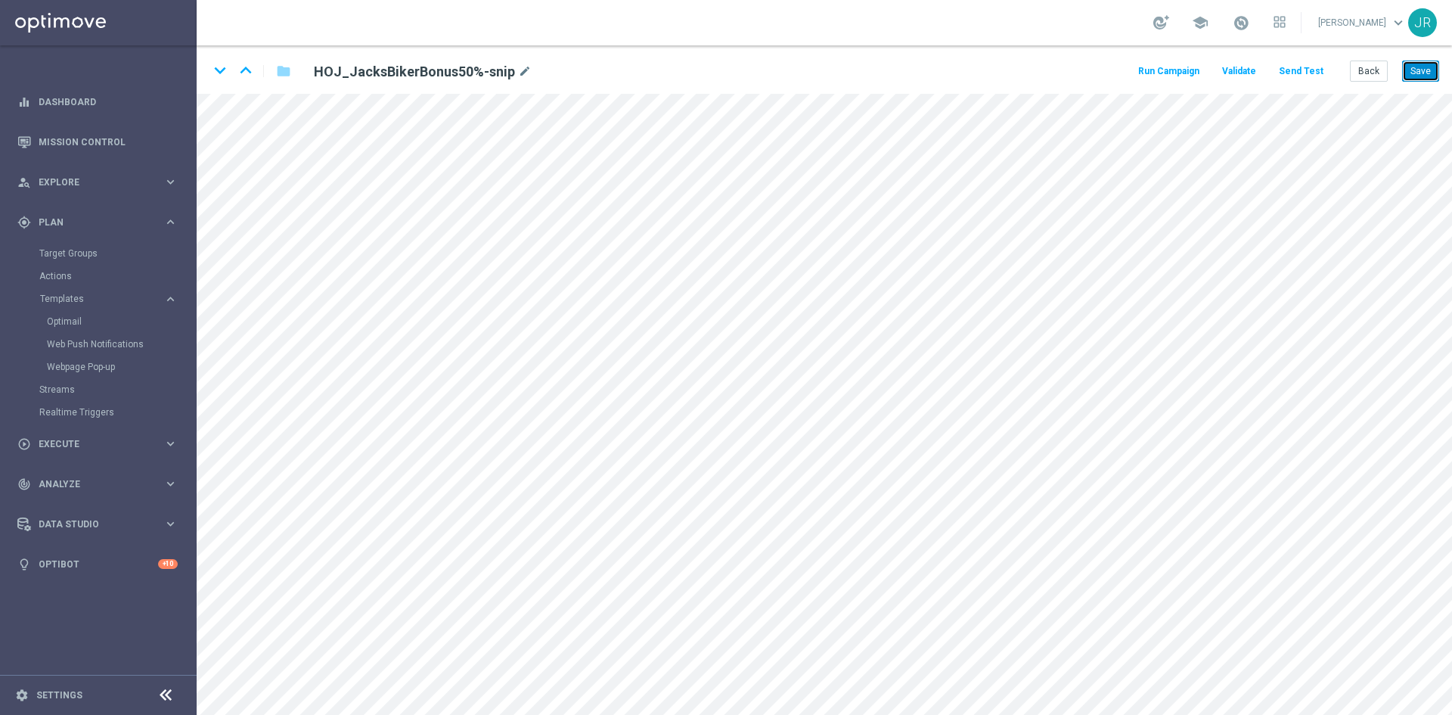
click at [1418, 78] on button "Save" at bounding box center [1420, 70] width 37 height 21
click at [1292, 77] on button "Send Test" at bounding box center [1300, 71] width 49 height 20
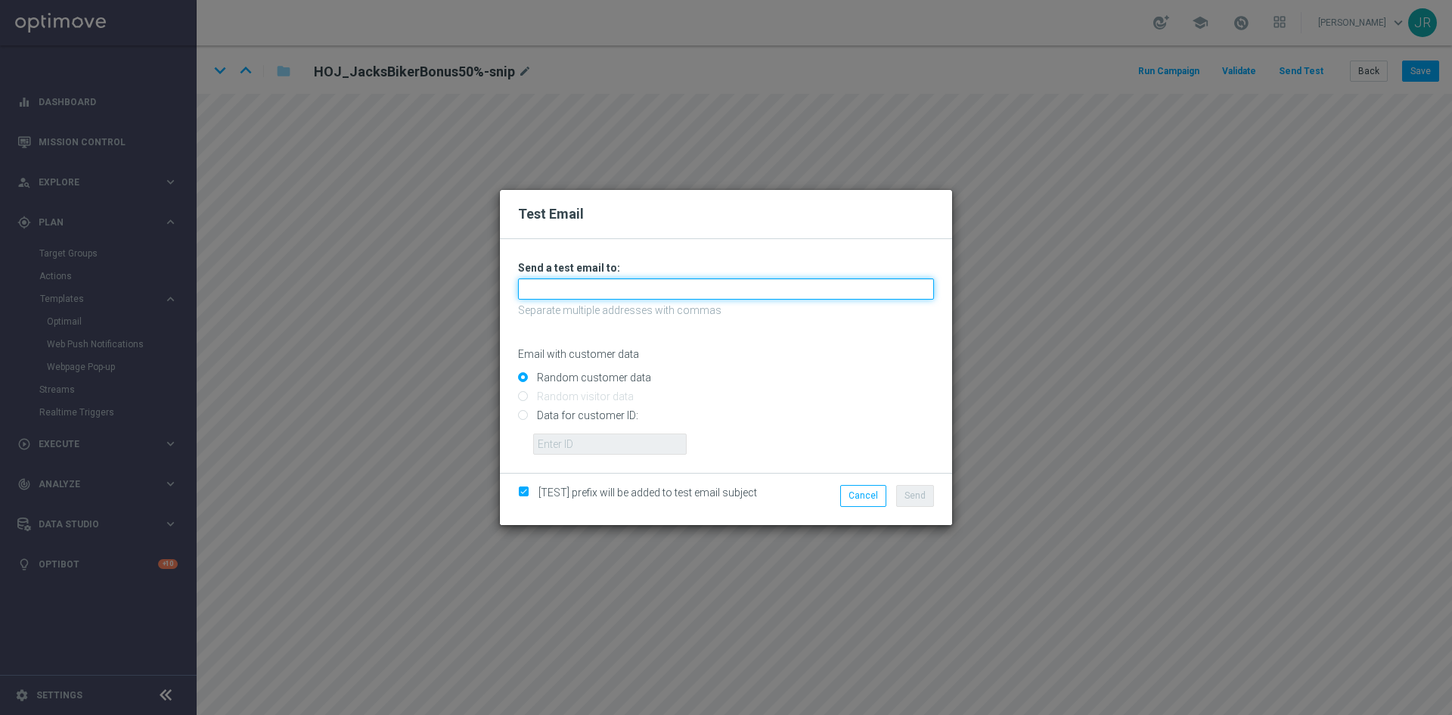
drag, startPoint x: 742, startPoint y: 279, endPoint x: 685, endPoint y: 293, distance: 58.3
click at [742, 279] on input "text" at bounding box center [726, 288] width 416 height 21
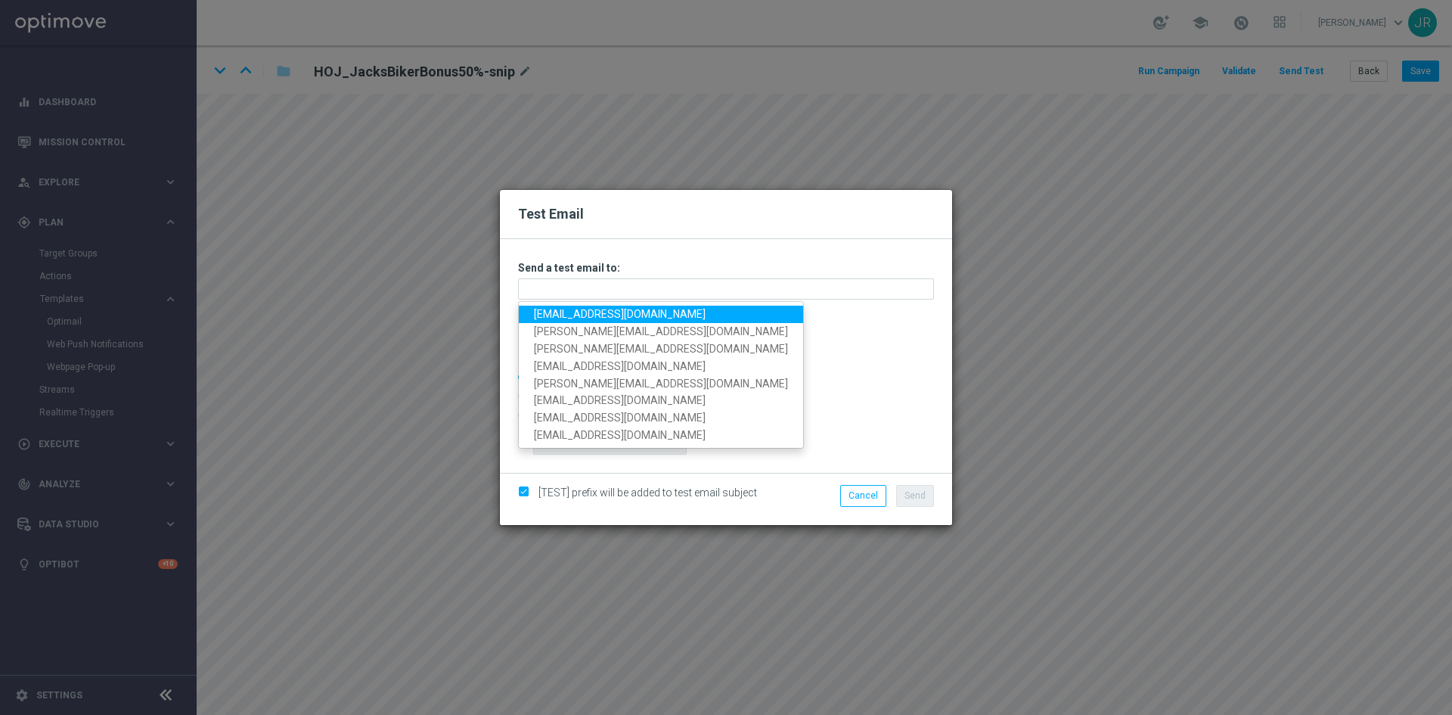
drag, startPoint x: 564, startPoint y: 310, endPoint x: 573, endPoint y: 311, distance: 9.1
click at [564, 310] on link "[EMAIL_ADDRESS][DOMAIN_NAME]" at bounding box center [661, 313] width 284 height 17
type input "testingalltesting@gmail.com"
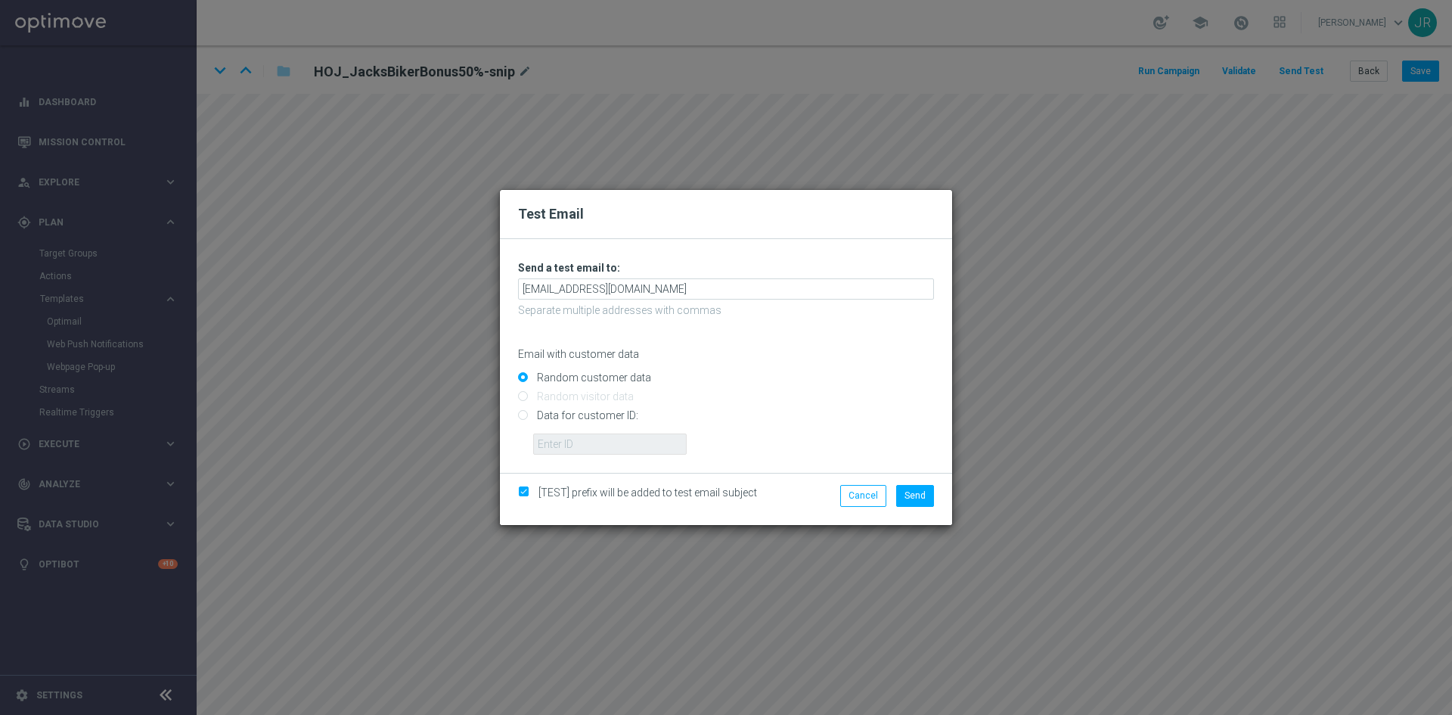
drag, startPoint x: 1006, startPoint y: 467, endPoint x: 952, endPoint y: 470, distance: 54.6
click at [977, 476] on div "Test Email Unable to send test email. If this problem persists, contact your CS…" at bounding box center [726, 357] width 1452 height 715
click at [917, 487] on button "Send" at bounding box center [915, 495] width 38 height 21
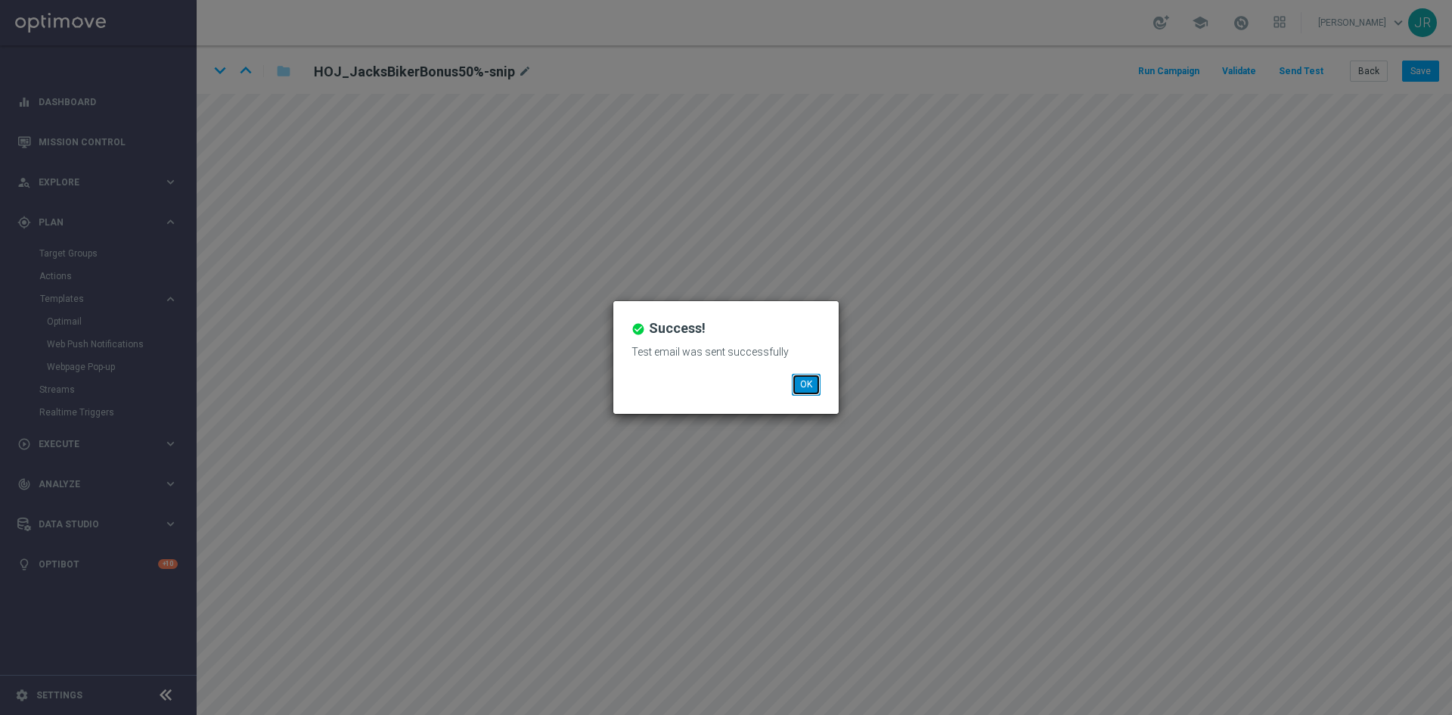
click at [818, 388] on button "OK" at bounding box center [806, 384] width 29 height 21
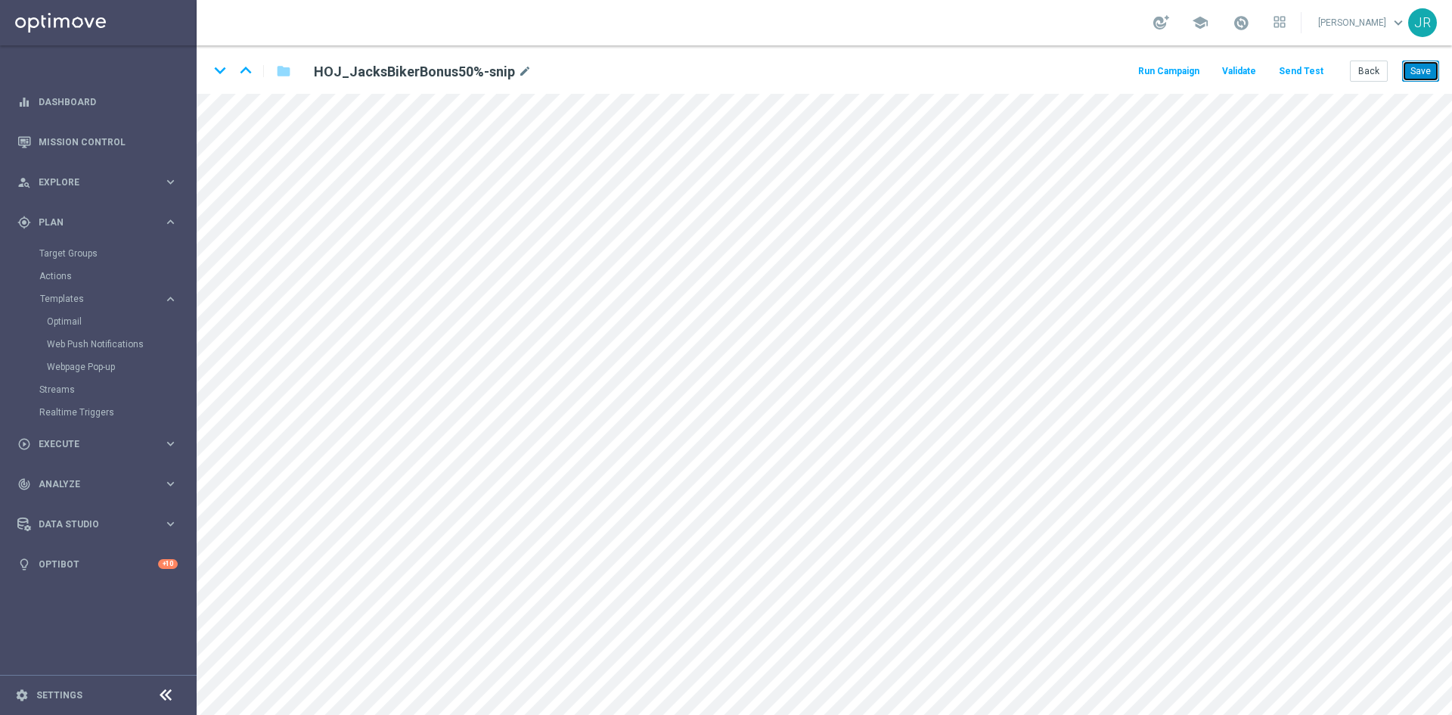
click at [1418, 73] on button "Save" at bounding box center [1420, 70] width 37 height 21
click at [1373, 73] on button "Back" at bounding box center [1369, 70] width 38 height 21
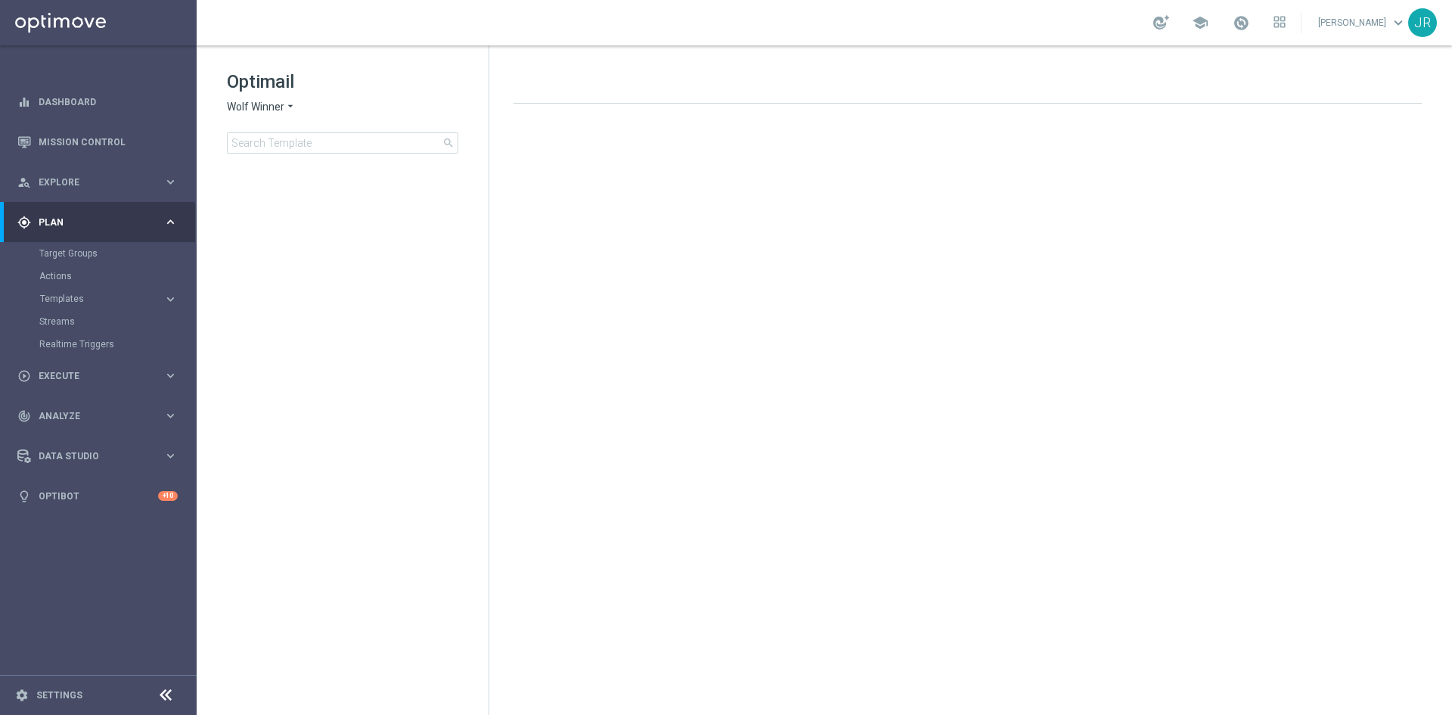
click at [284, 104] on icon "arrow_drop_down" at bounding box center [290, 107] width 12 height 14
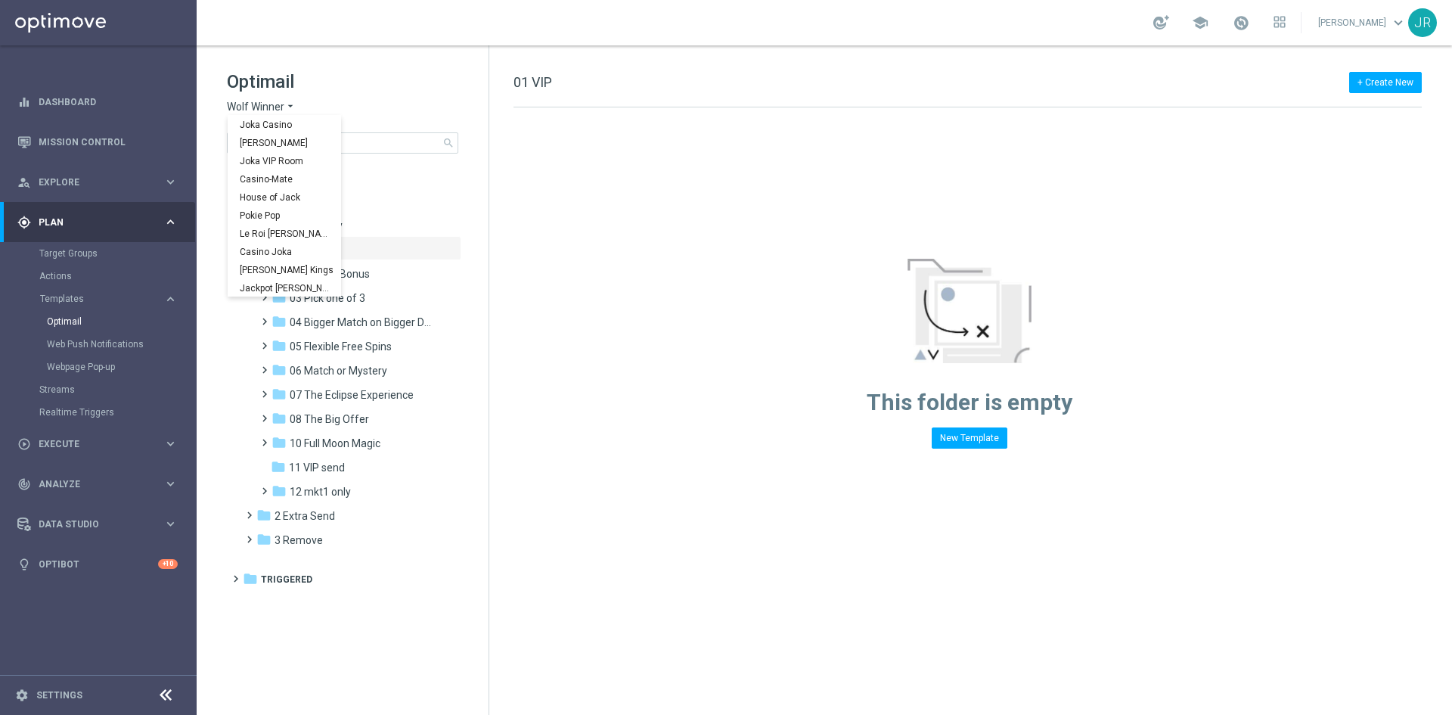
scroll to position [54, 0]
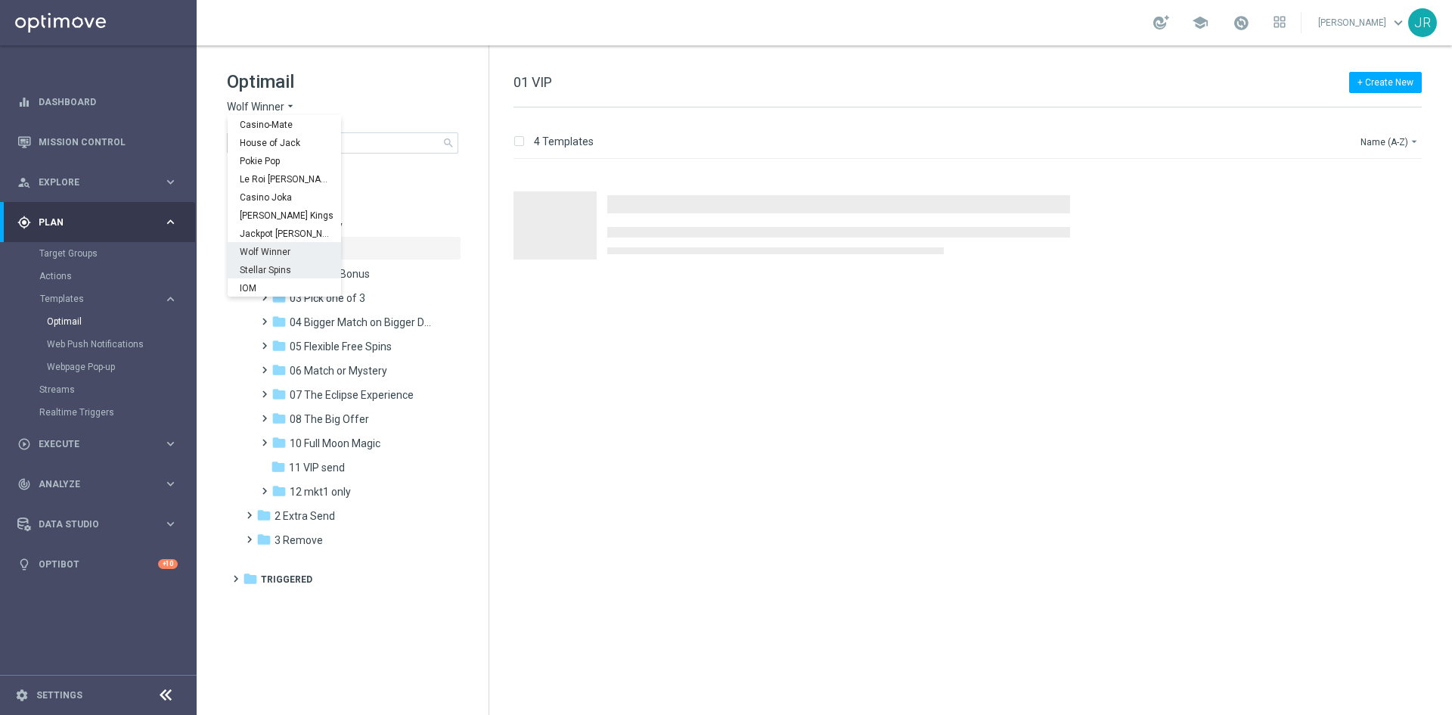
click at [276, 277] on div "Stellar Spins" at bounding box center [284, 269] width 113 height 18
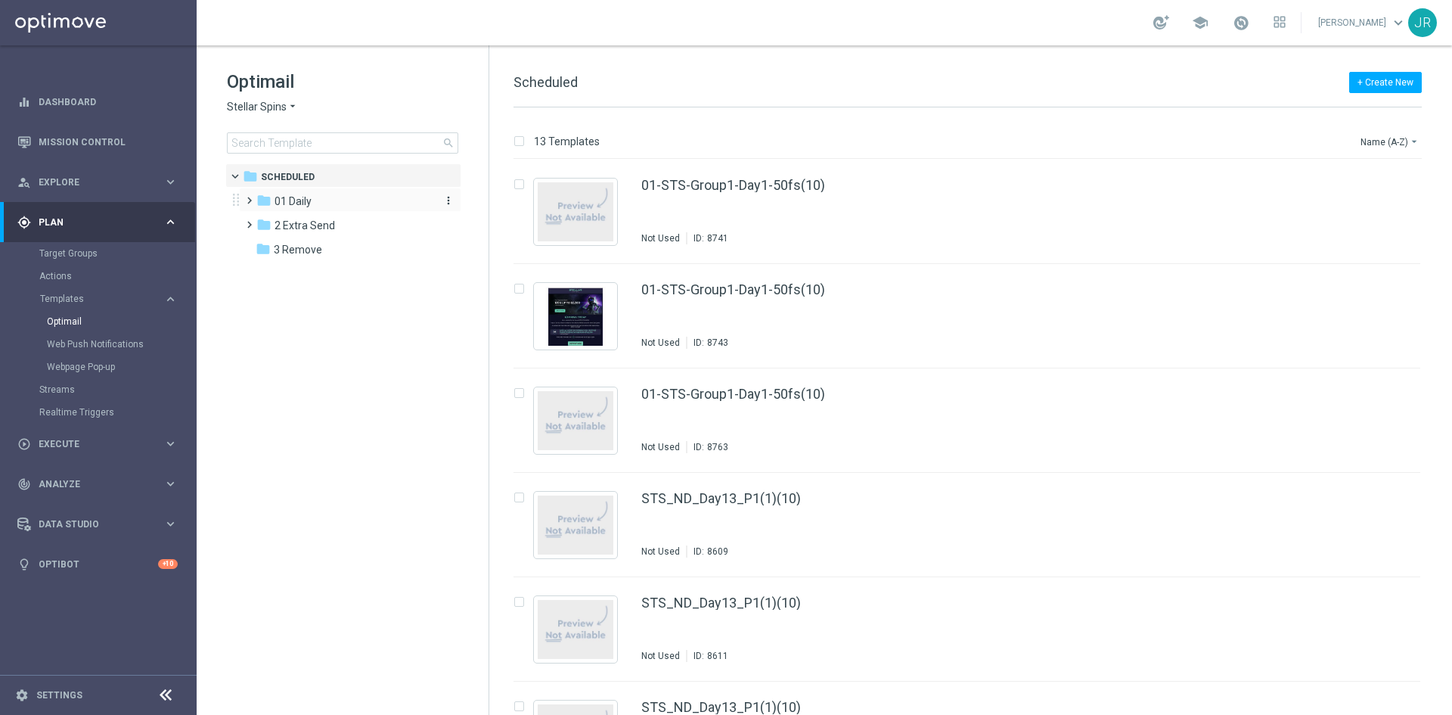
click at [313, 200] on div "folder 01 Daily" at bounding box center [343, 201] width 174 height 17
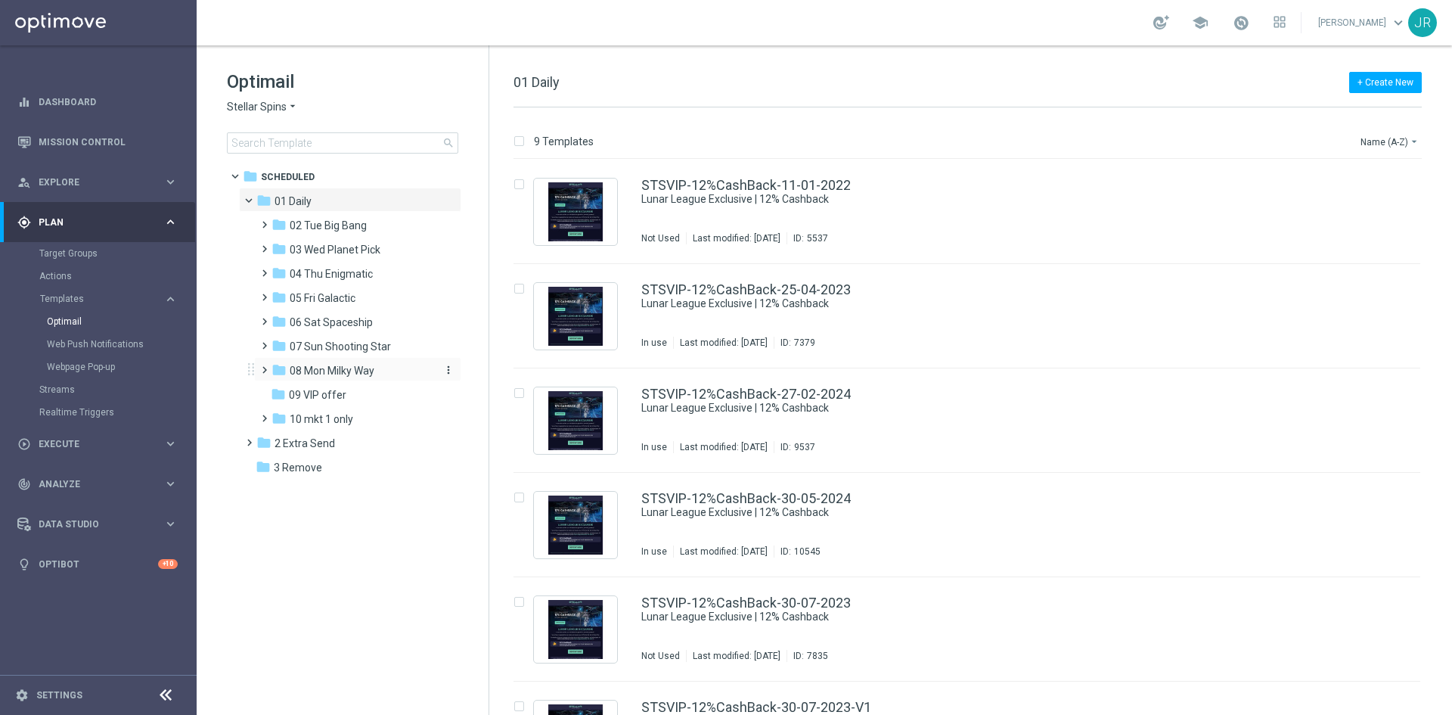
click at [329, 367] on span "08 Mon Milky Way" at bounding box center [332, 371] width 85 height 14
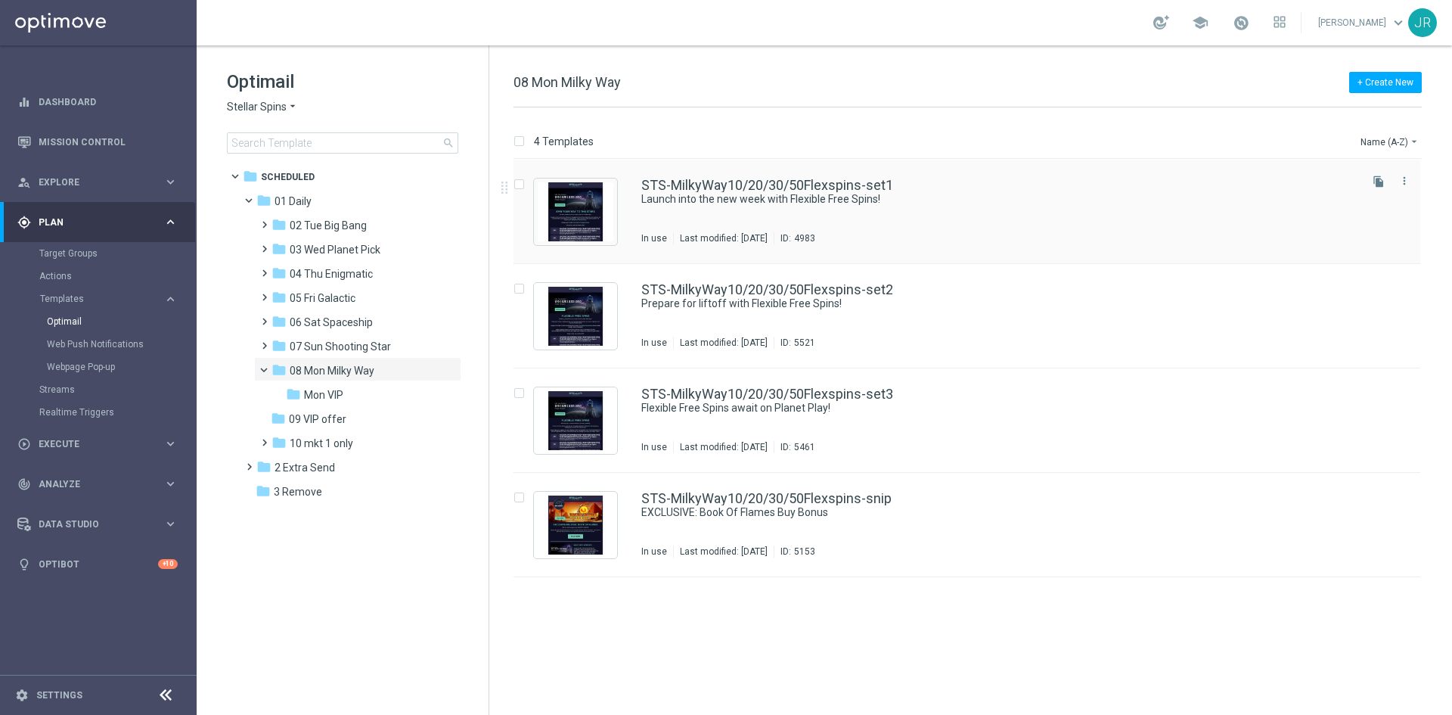
click at [702, 234] on div "Last modified: [DATE]" at bounding box center [724, 238] width 100 height 12
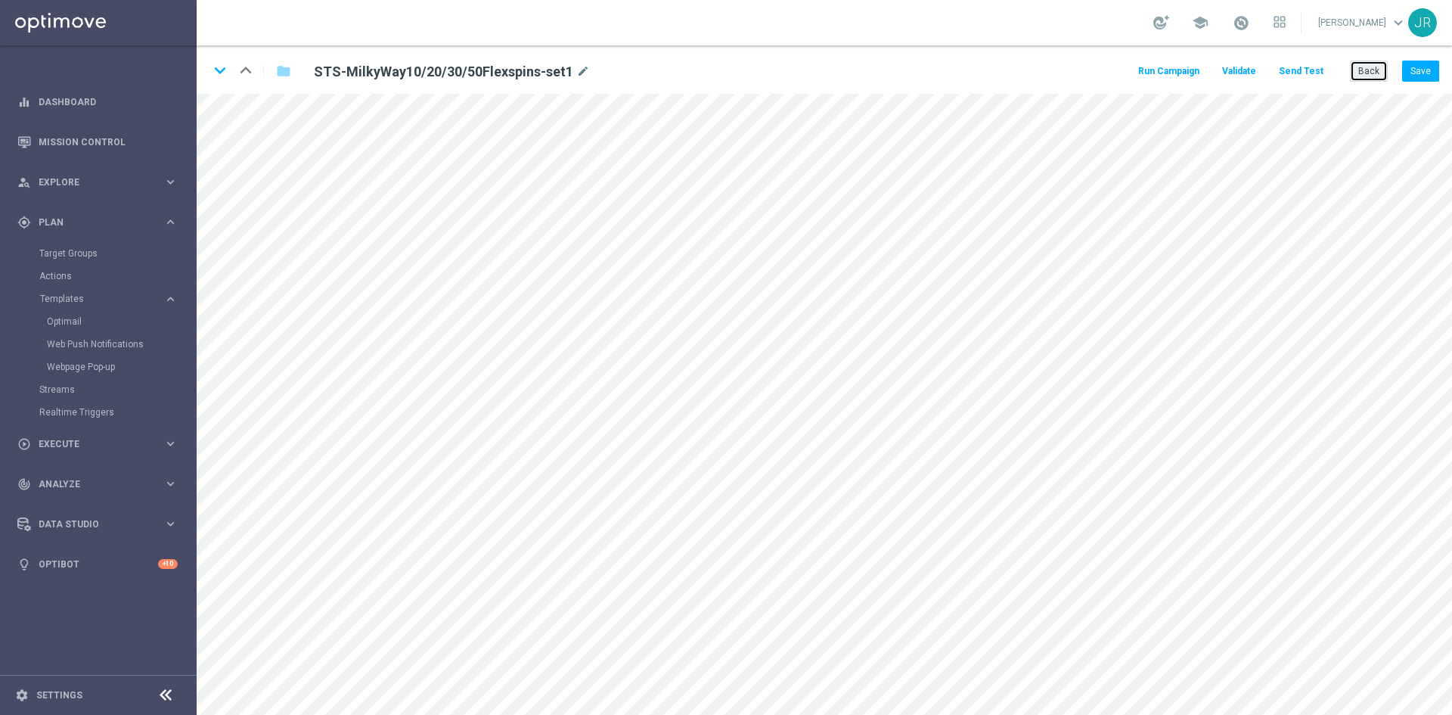
click at [1356, 71] on button "Back" at bounding box center [1369, 70] width 38 height 21
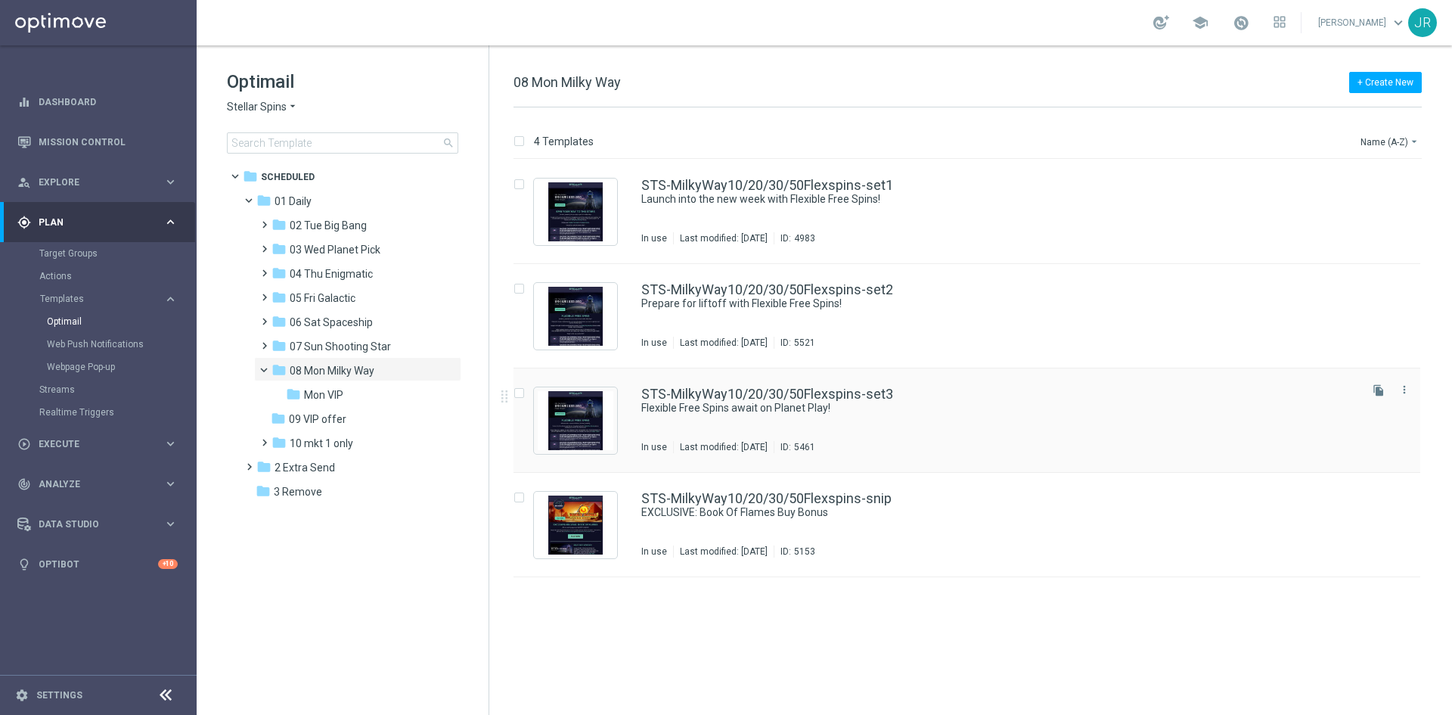
click at [754, 452] on div "Last modified: Friday, May 9, 2025" at bounding box center [724, 447] width 100 height 12
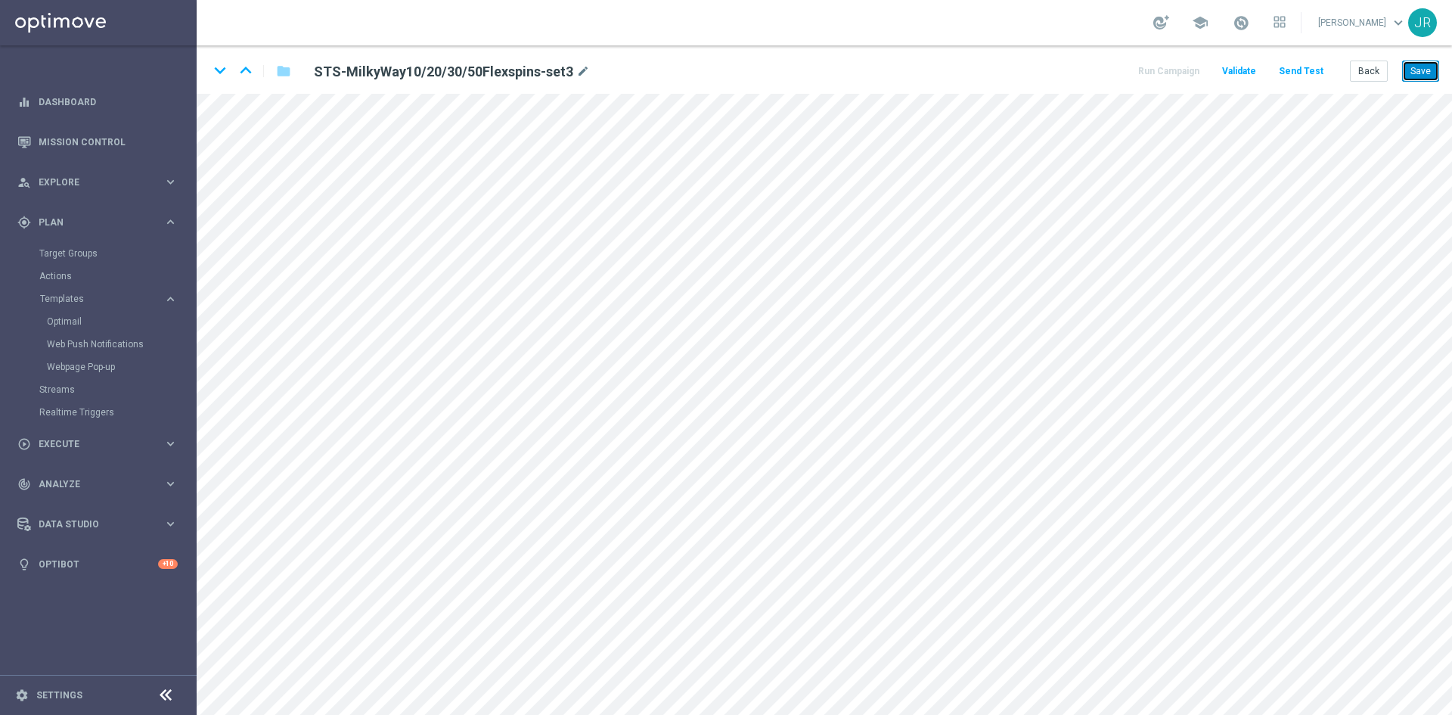
click at [1420, 70] on button "Save" at bounding box center [1420, 70] width 37 height 21
drag, startPoint x: 1366, startPoint y: 76, endPoint x: 1362, endPoint y: 134, distance: 58.4
click at [1366, 76] on button "Back" at bounding box center [1369, 70] width 38 height 21
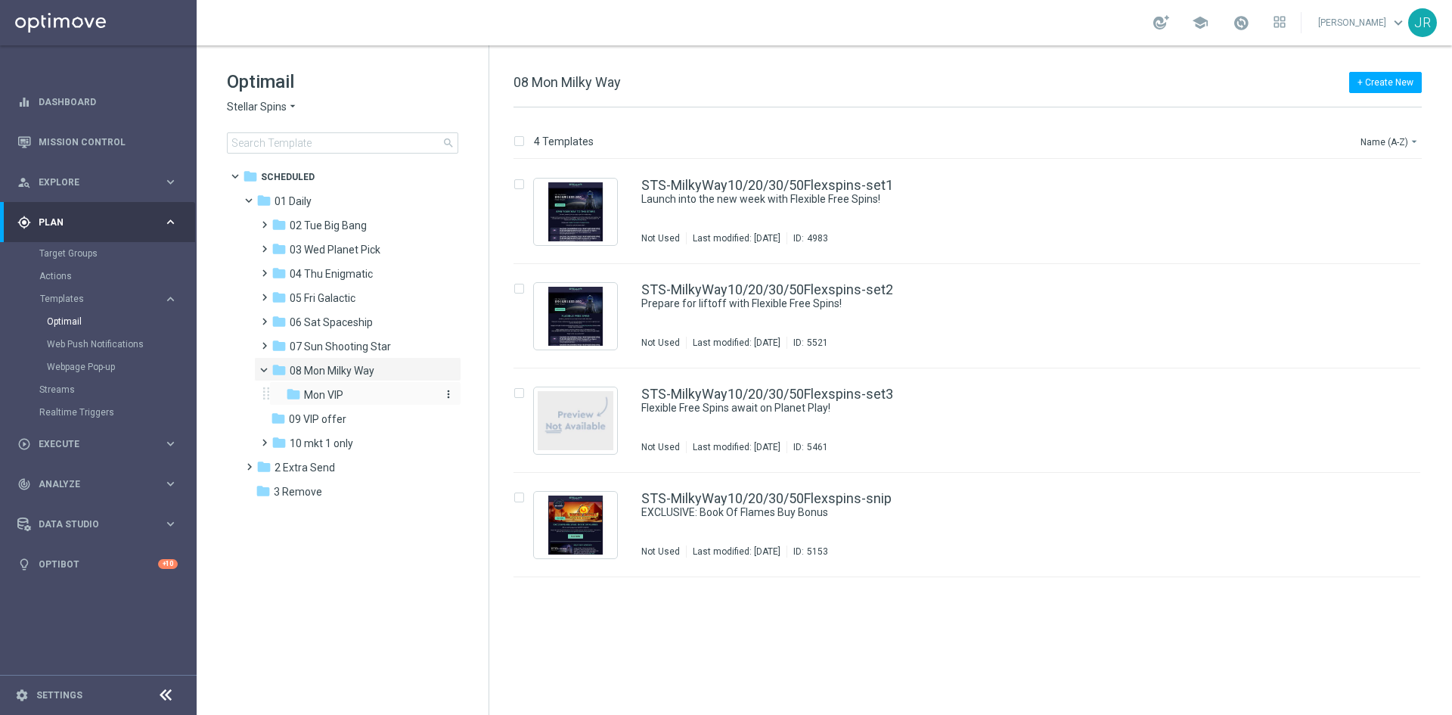
click at [312, 399] on span "Mon VIP" at bounding box center [323, 395] width 39 height 14
click at [910, 393] on div "STS_VIP-Milky10/20/30/50FS-set3" at bounding box center [998, 394] width 715 height 14
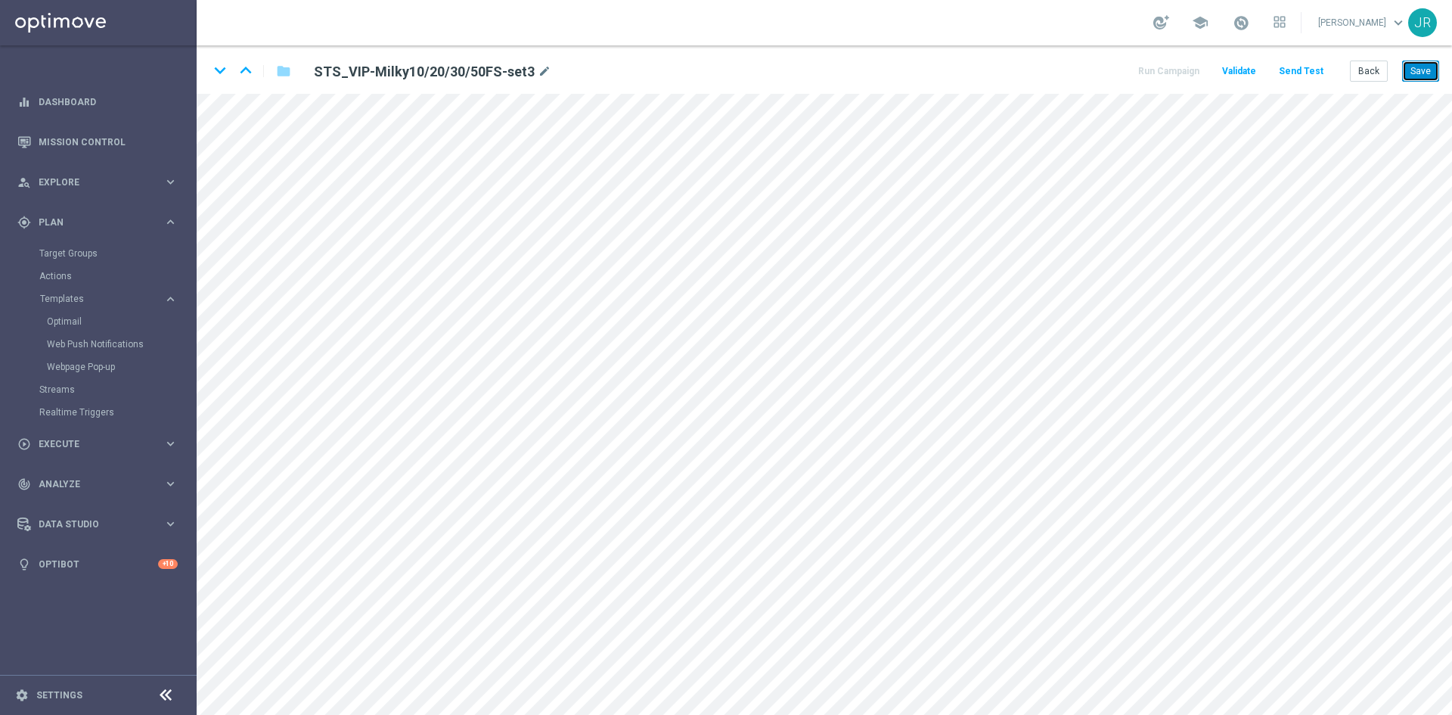
click at [1417, 69] on button "Save" at bounding box center [1420, 70] width 37 height 21
click at [1427, 67] on button "Save" at bounding box center [1420, 70] width 37 height 21
click at [1416, 69] on button "Save" at bounding box center [1420, 70] width 37 height 21
click at [1412, 73] on button "Save" at bounding box center [1420, 70] width 37 height 21
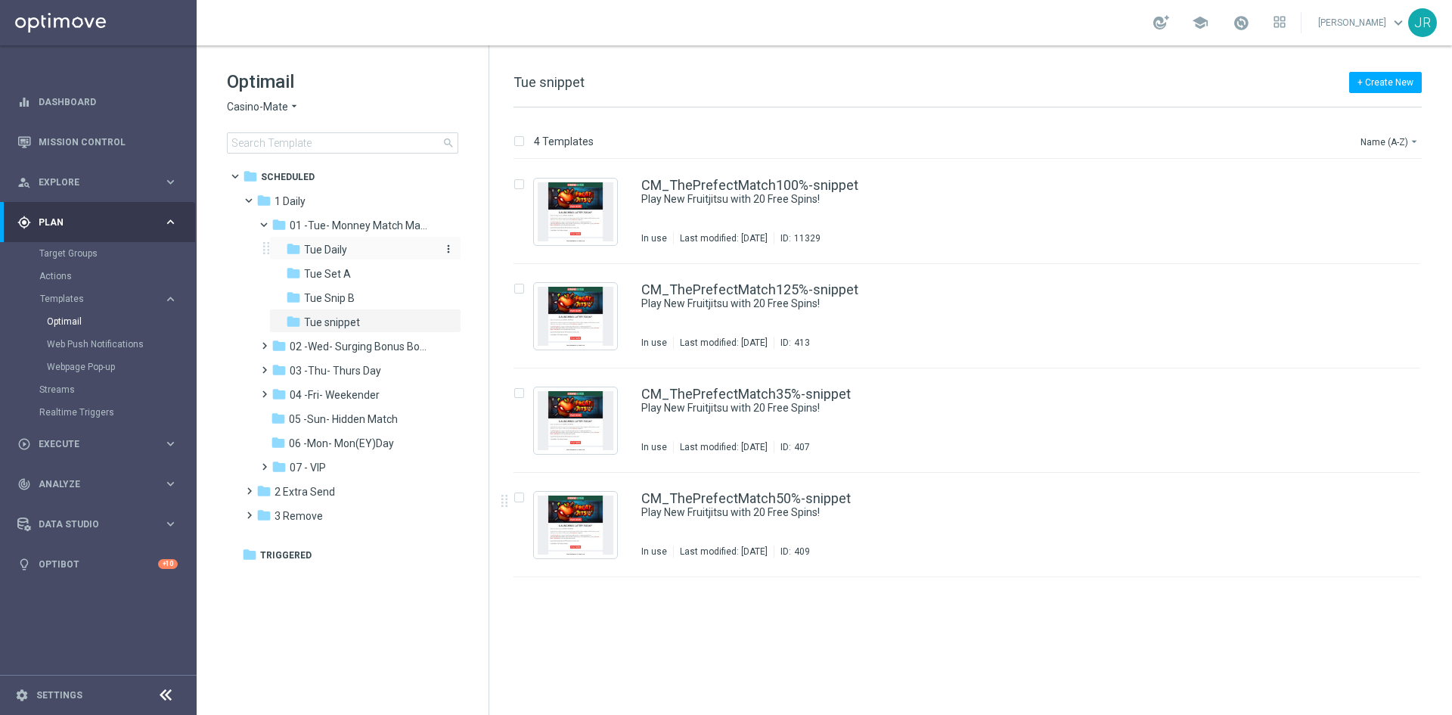
click at [328, 250] on span "Tue Daily" at bounding box center [325, 250] width 43 height 14
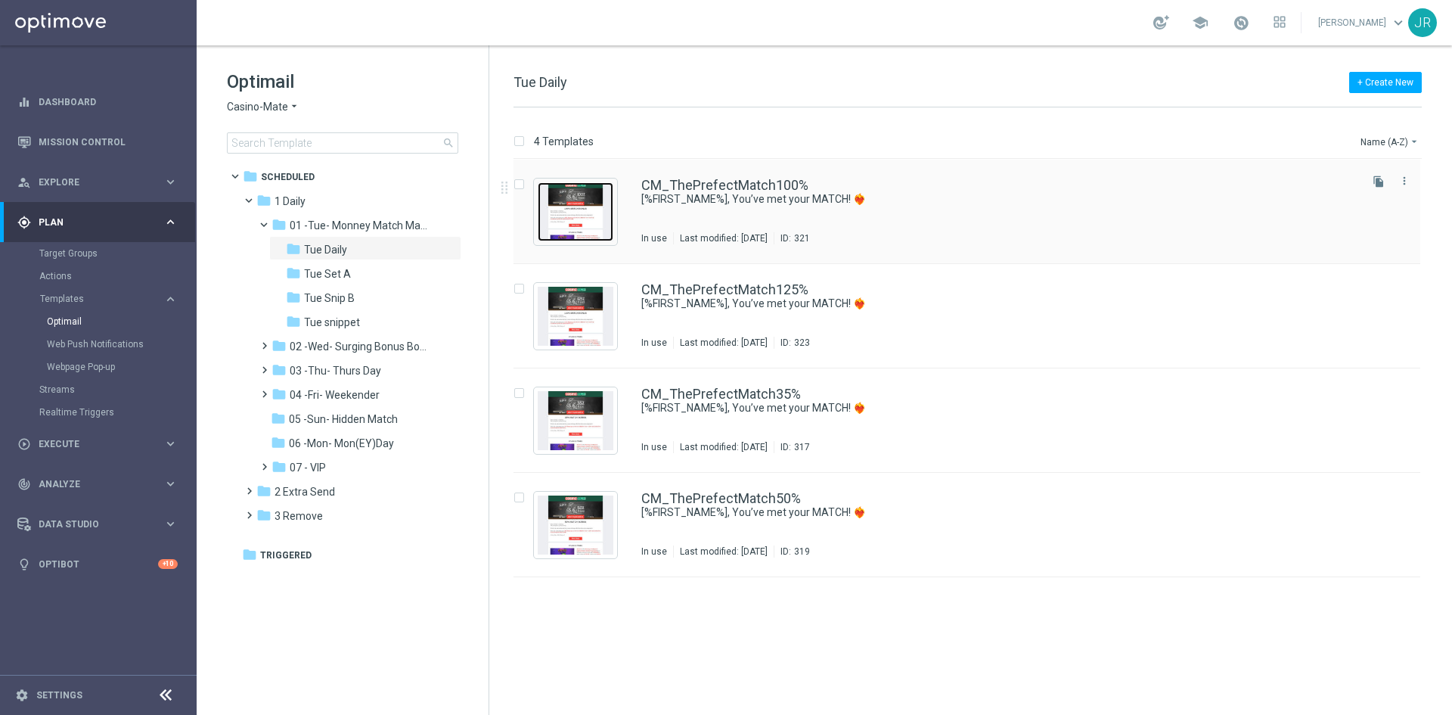
drag, startPoint x: 573, startPoint y: 201, endPoint x: 577, endPoint y: 213, distance: 12.7
click at [573, 203] on img "Press SPACE to select this row." at bounding box center [576, 211] width 76 height 59
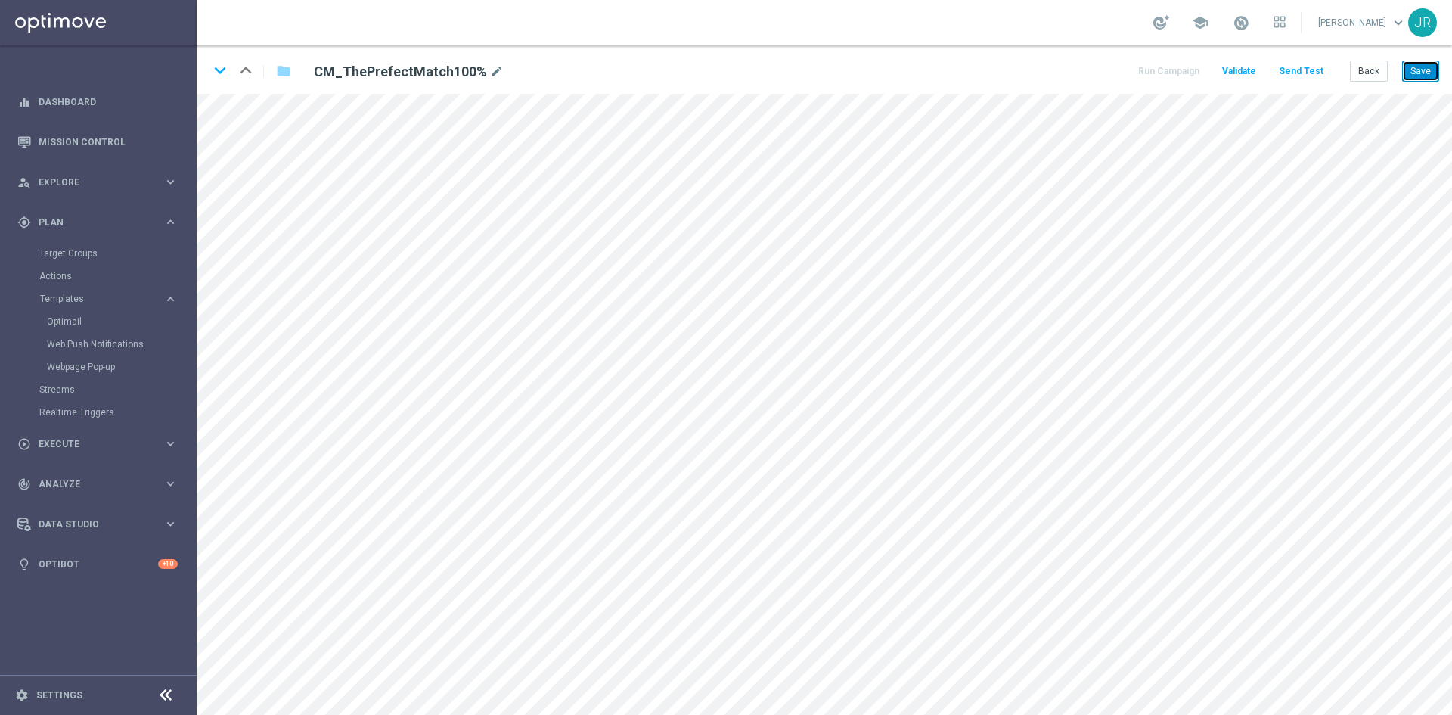
drag, startPoint x: 1424, startPoint y: 72, endPoint x: 1420, endPoint y: 92, distance: 20.8
click at [1425, 72] on button "Save" at bounding box center [1420, 70] width 37 height 21
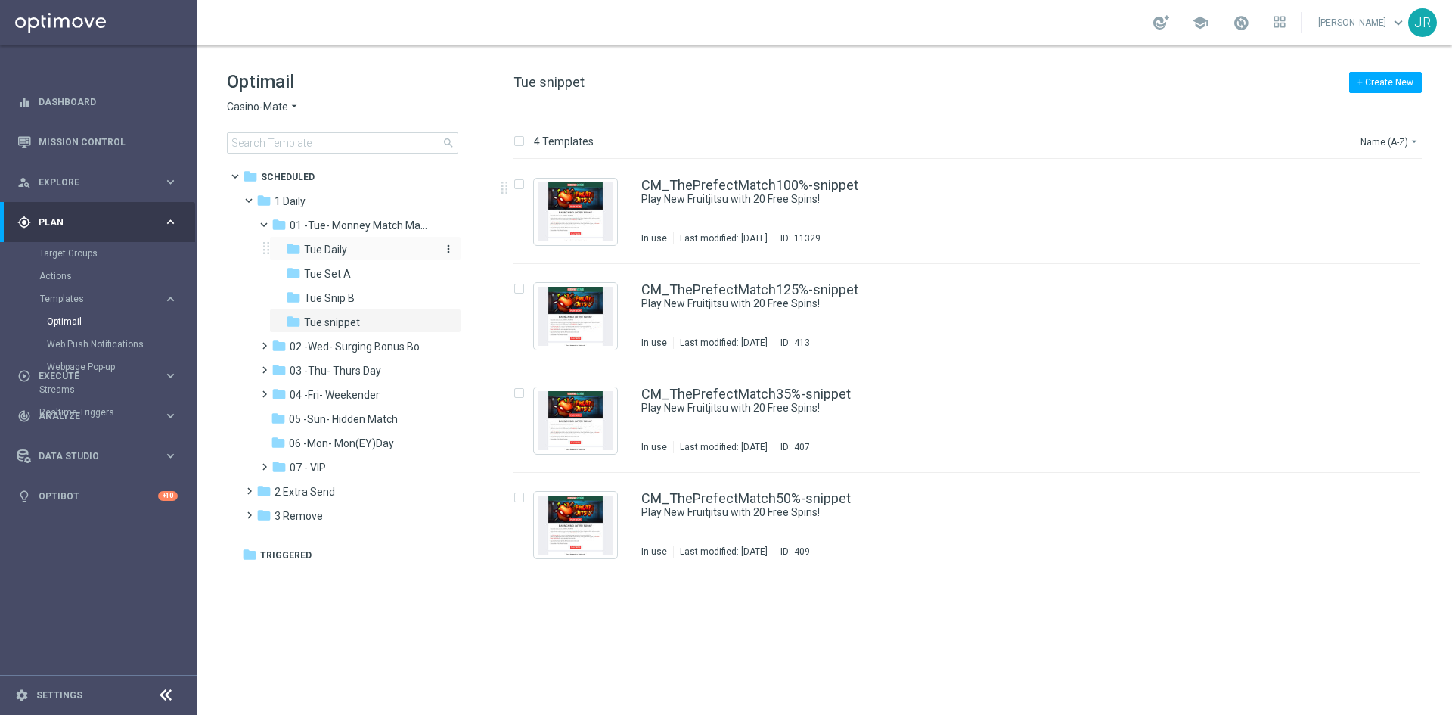
click at [337, 243] on span "Tue Daily" at bounding box center [325, 250] width 43 height 14
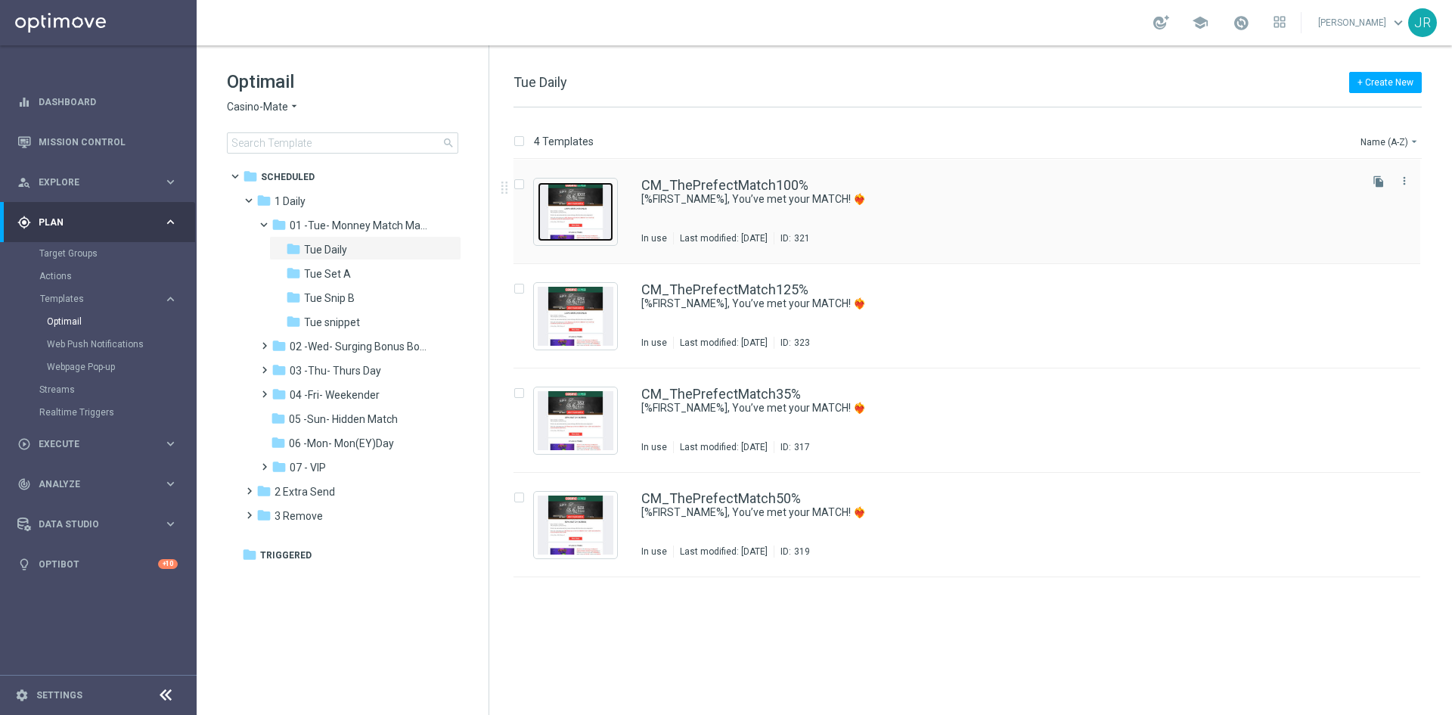
click at [573, 225] on img "Press SPACE to select this row." at bounding box center [576, 211] width 76 height 59
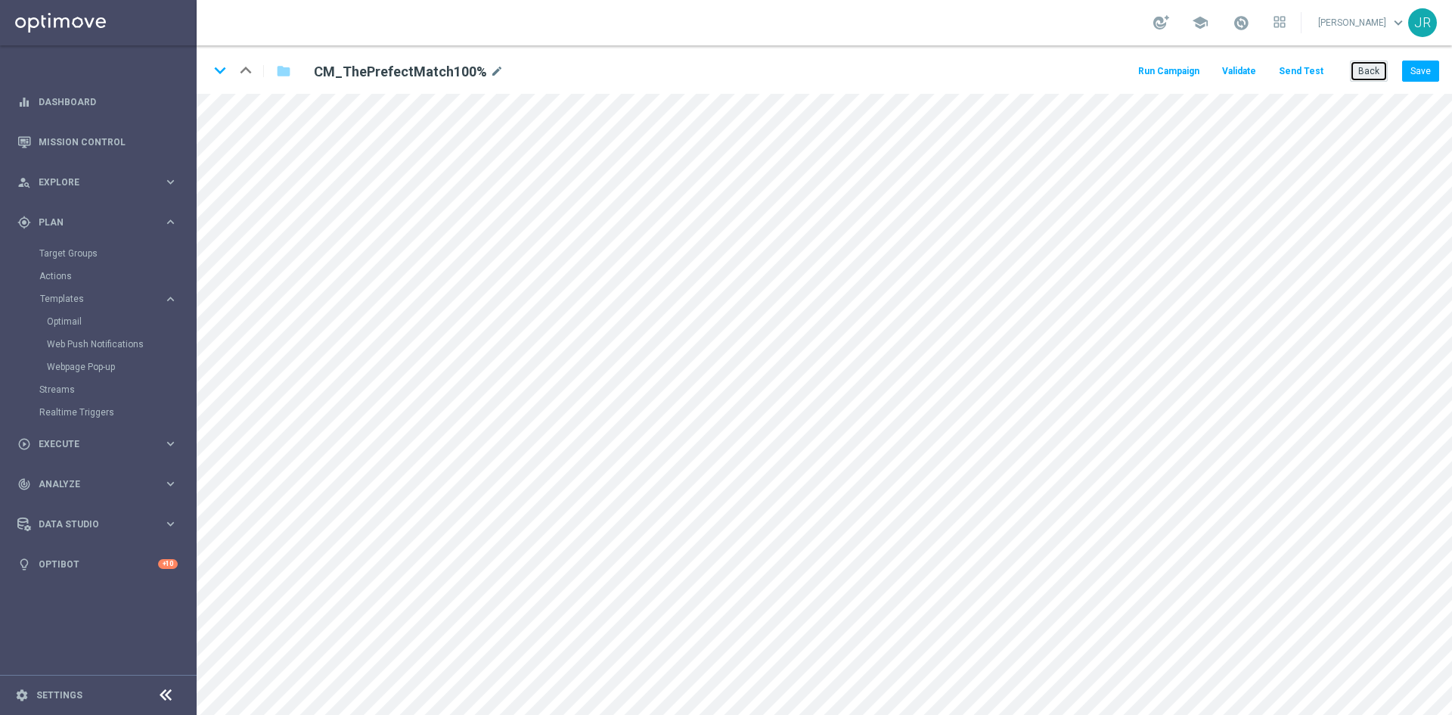
click at [1372, 70] on button "Back" at bounding box center [1369, 70] width 38 height 21
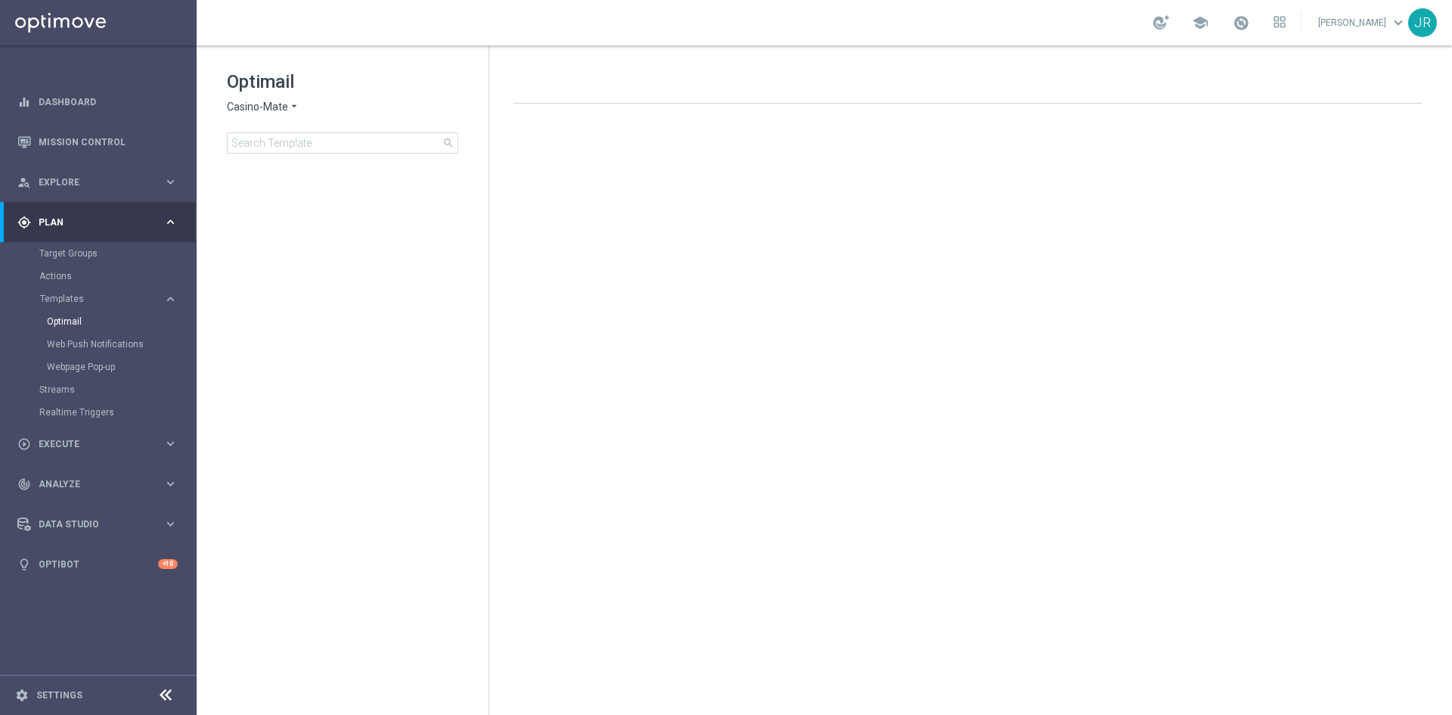
click at [248, 110] on span "Casino-Mate" at bounding box center [257, 107] width 61 height 14
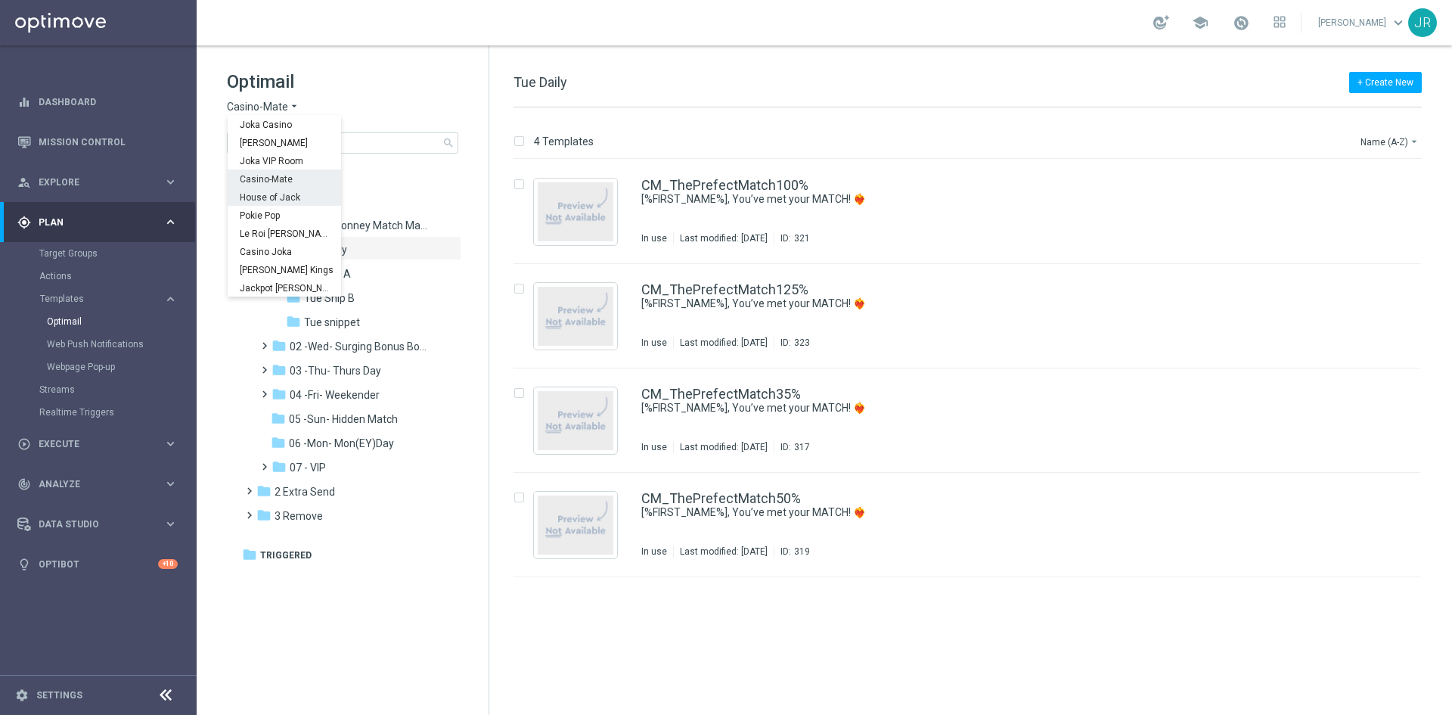
click at [0, 0] on span "House of Jack" at bounding box center [0, 0] width 0 height 0
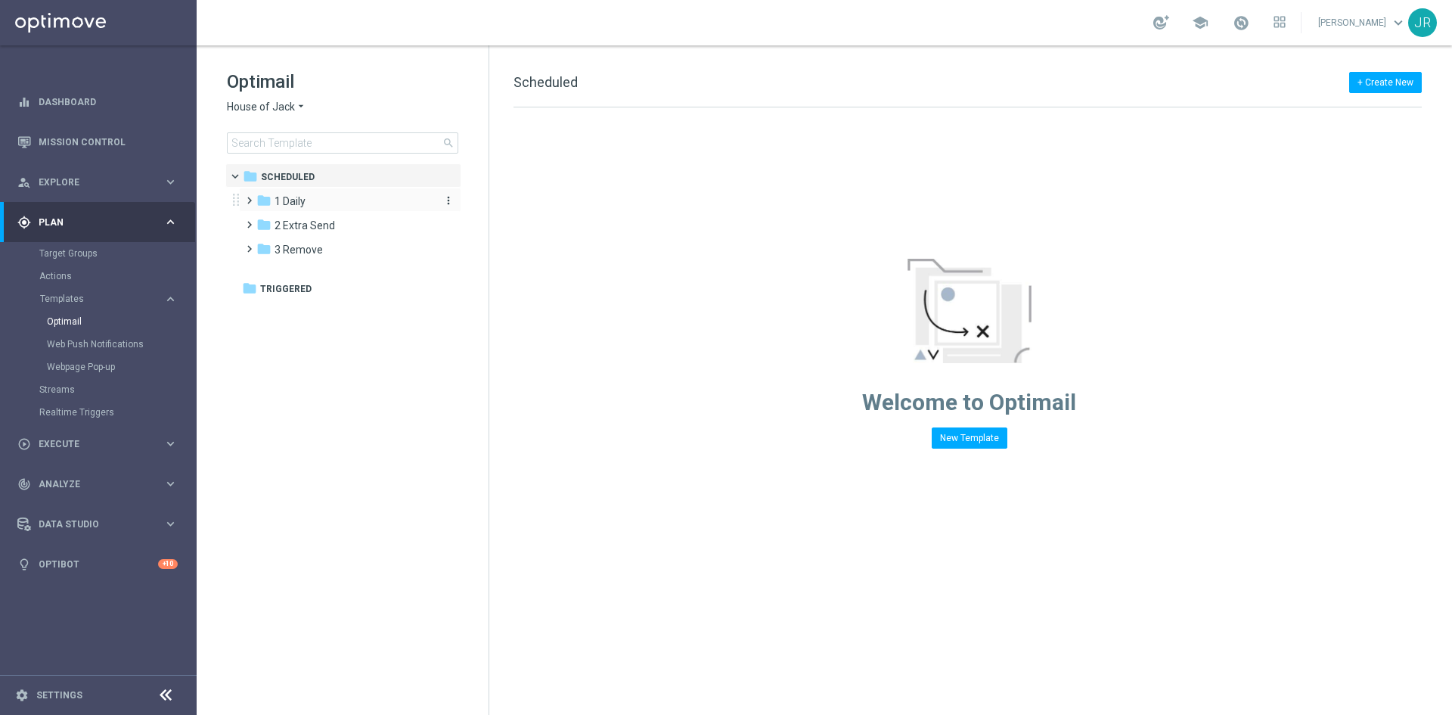
click at [278, 203] on span "1 Daily" at bounding box center [289, 201] width 31 height 14
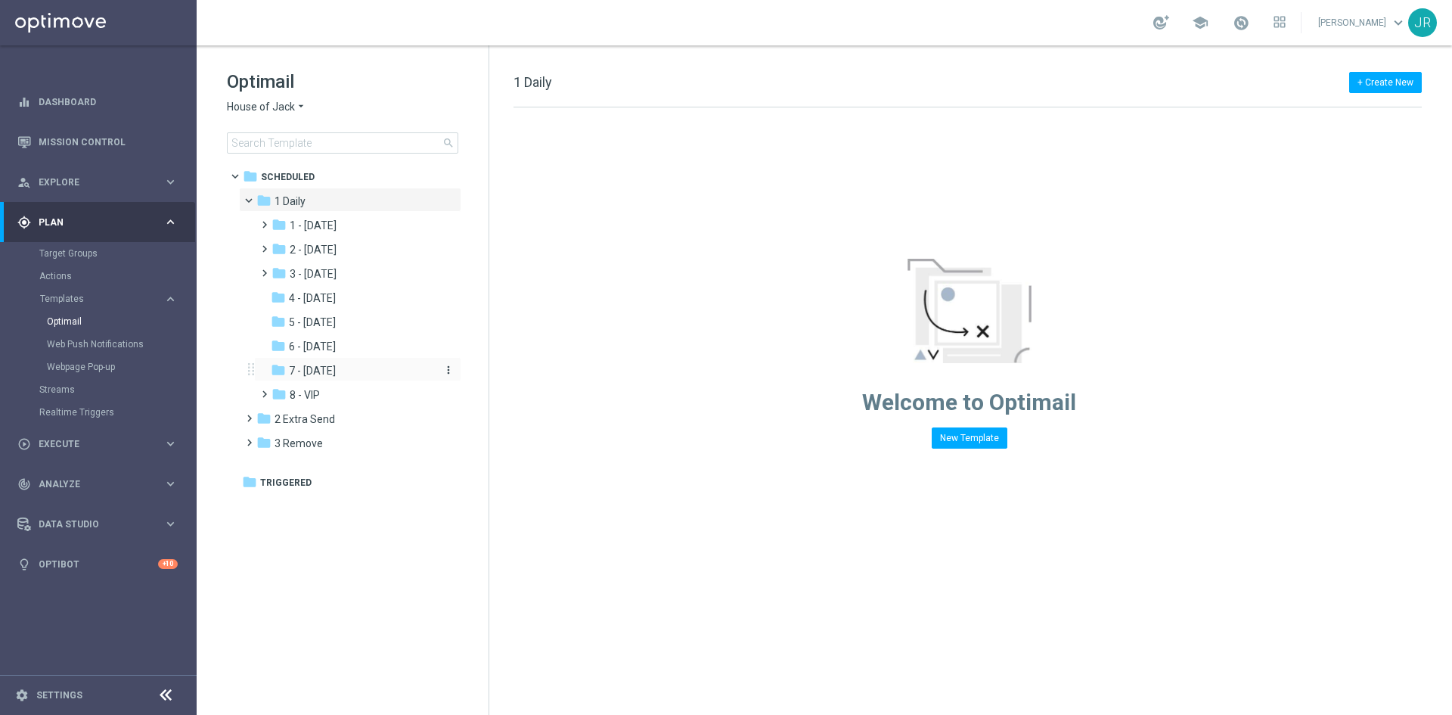
click at [329, 368] on span "7 - [DATE]" at bounding box center [312, 371] width 47 height 14
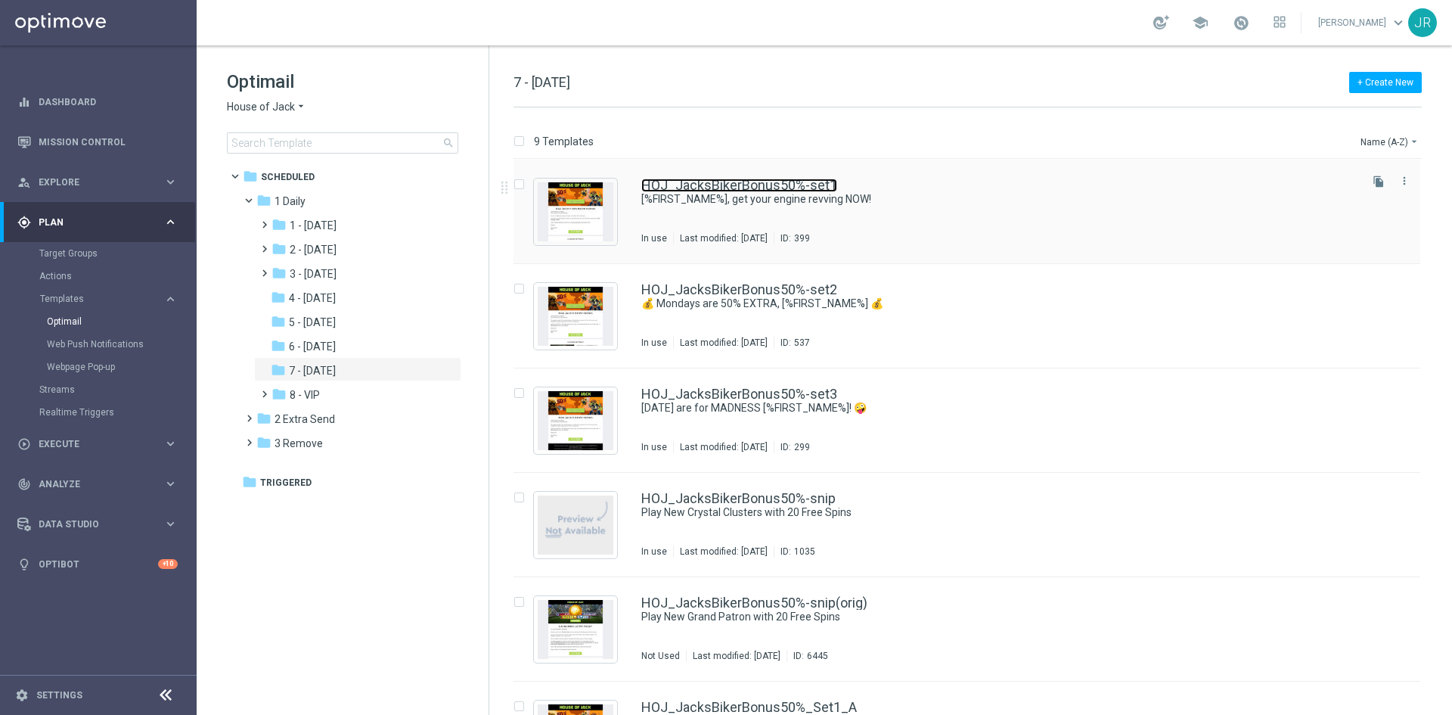
click at [811, 186] on link "HOJ_JacksBikerBonus50%-set1" at bounding box center [739, 185] width 196 height 14
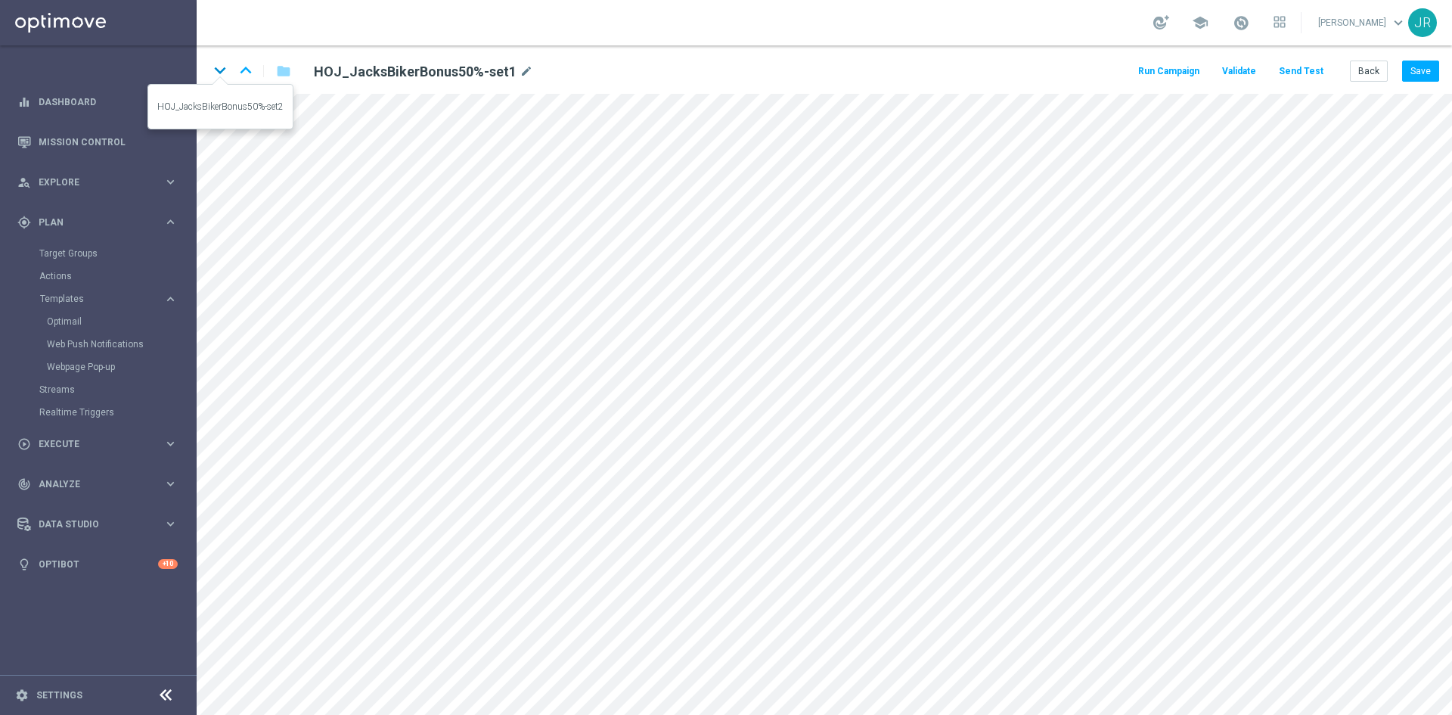
click at [220, 71] on icon "keyboard_arrow_down" at bounding box center [220, 70] width 23 height 23
click at [1368, 69] on button "Back" at bounding box center [1369, 70] width 38 height 21
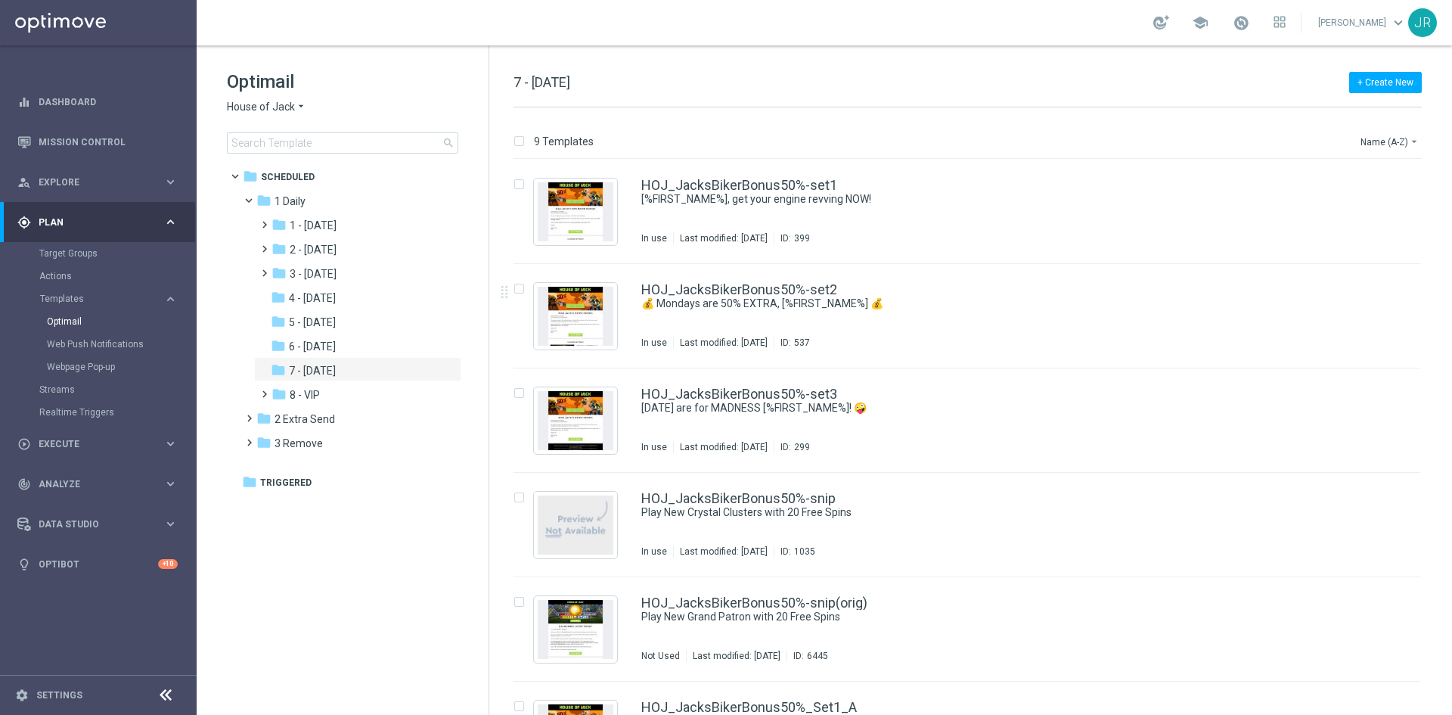
drag, startPoint x: 327, startPoint y: 231, endPoint x: 657, endPoint y: 239, distance: 330.6
click at [326, 231] on span "1 - [DATE]" at bounding box center [313, 226] width 47 height 14
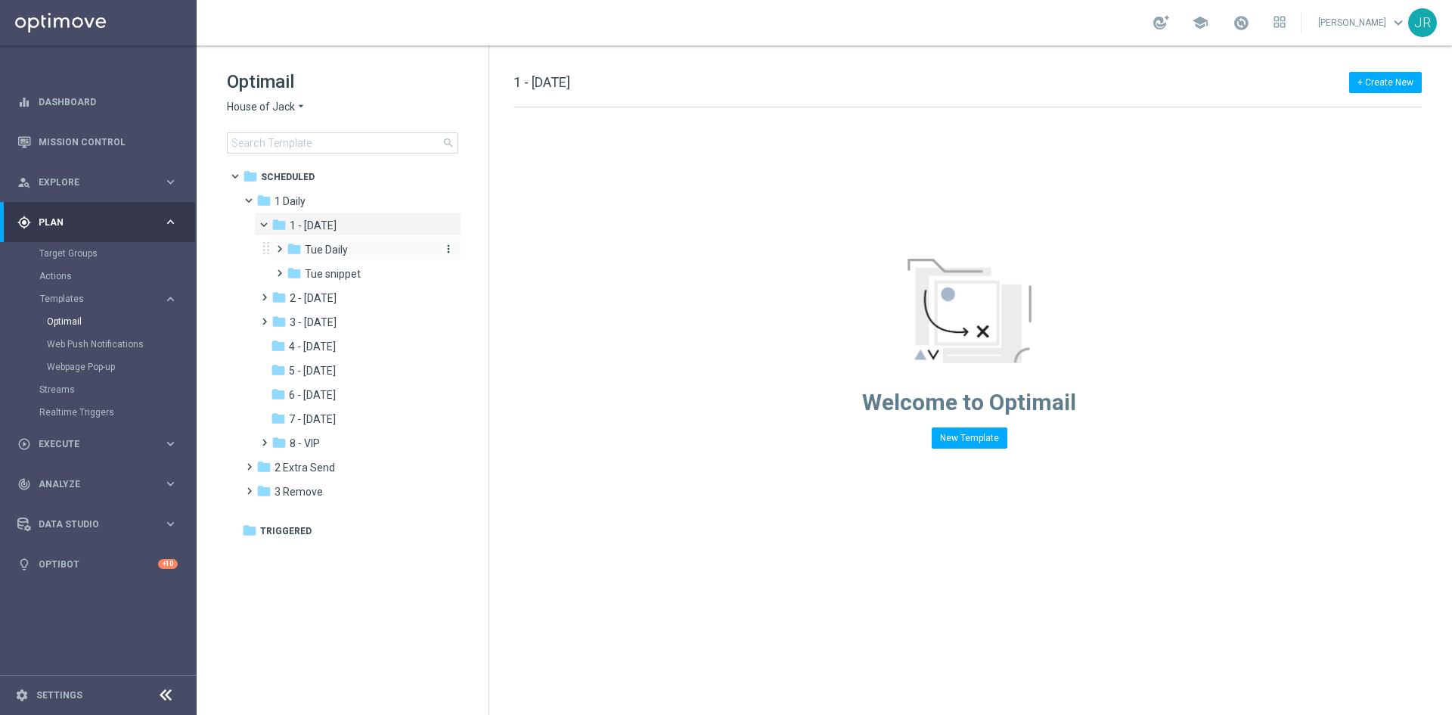
click at [346, 253] on span "Tue Daily" at bounding box center [326, 250] width 43 height 14
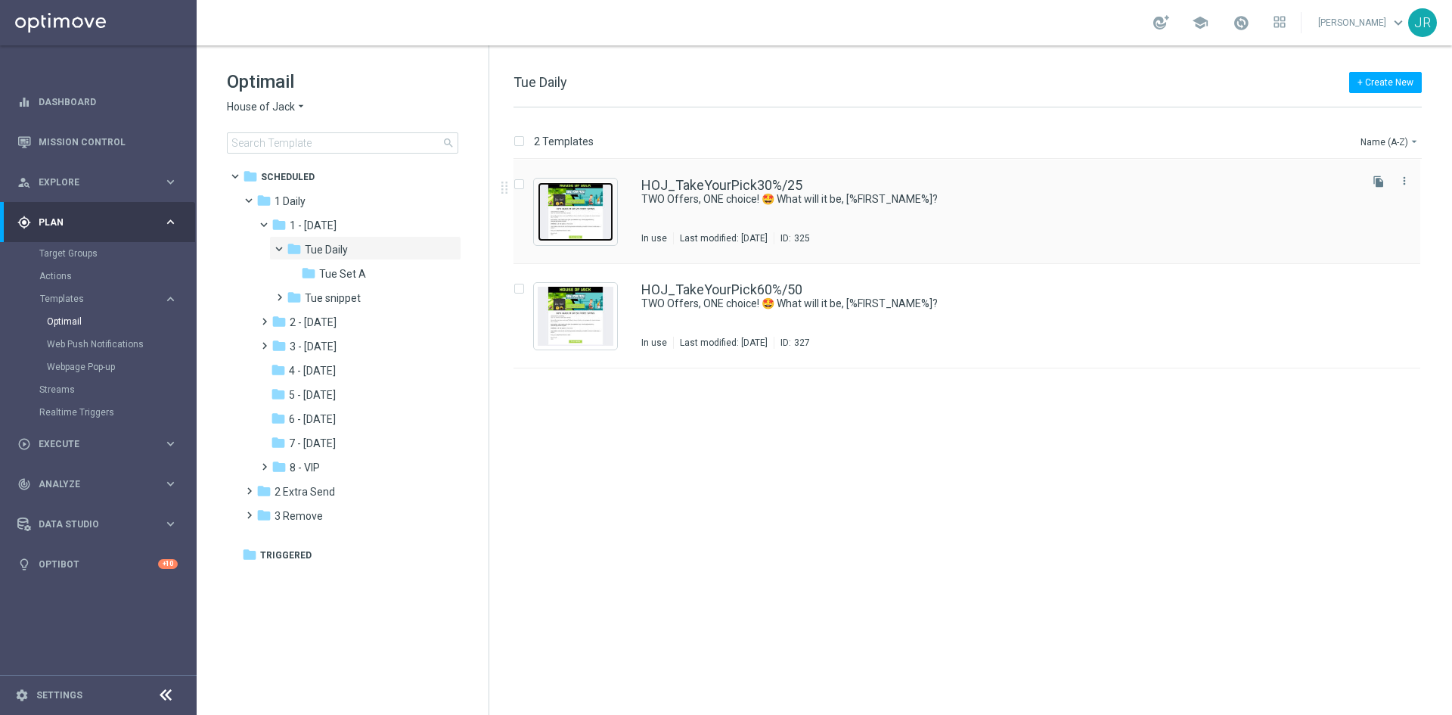
click at [548, 203] on img "Press SPACE to select this row." at bounding box center [576, 211] width 76 height 59
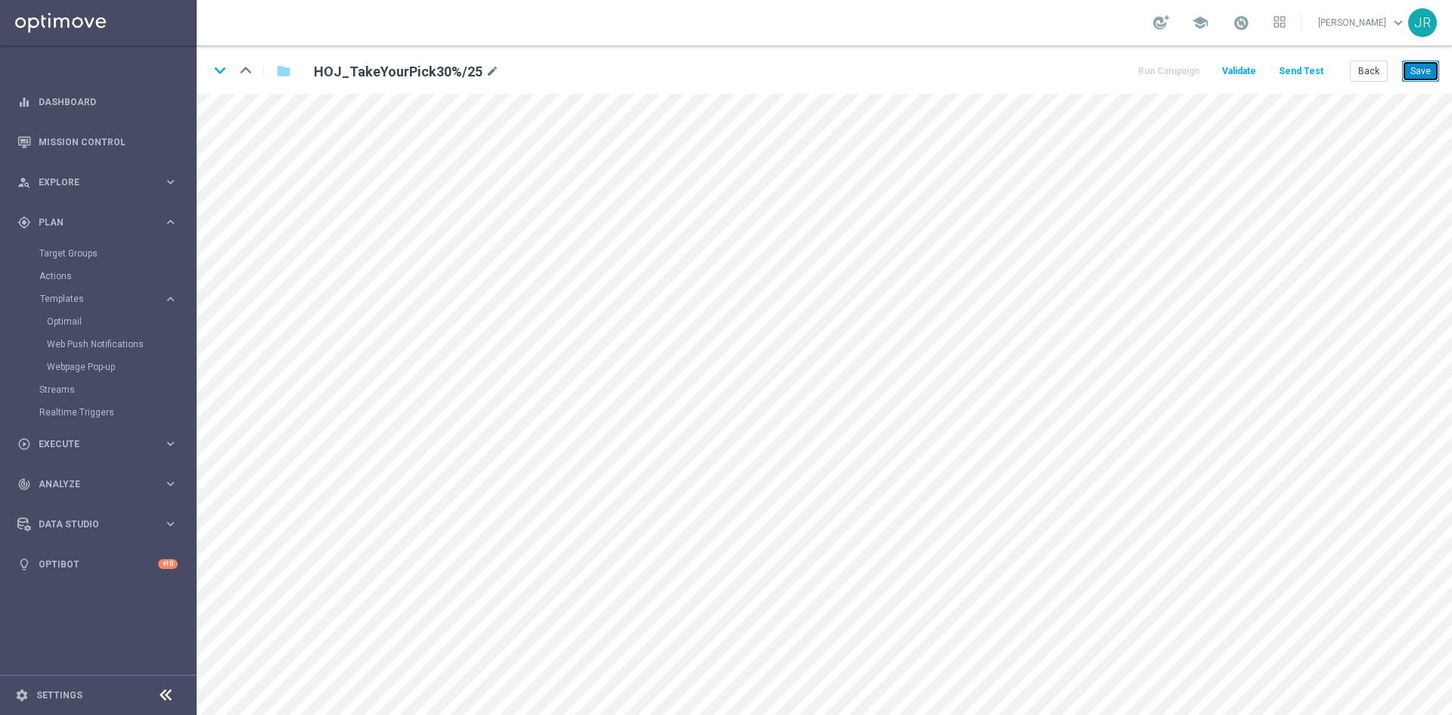
click at [1425, 70] on button "Save" at bounding box center [1420, 70] width 37 height 21
